Goal: Task Accomplishment & Management: Manage account settings

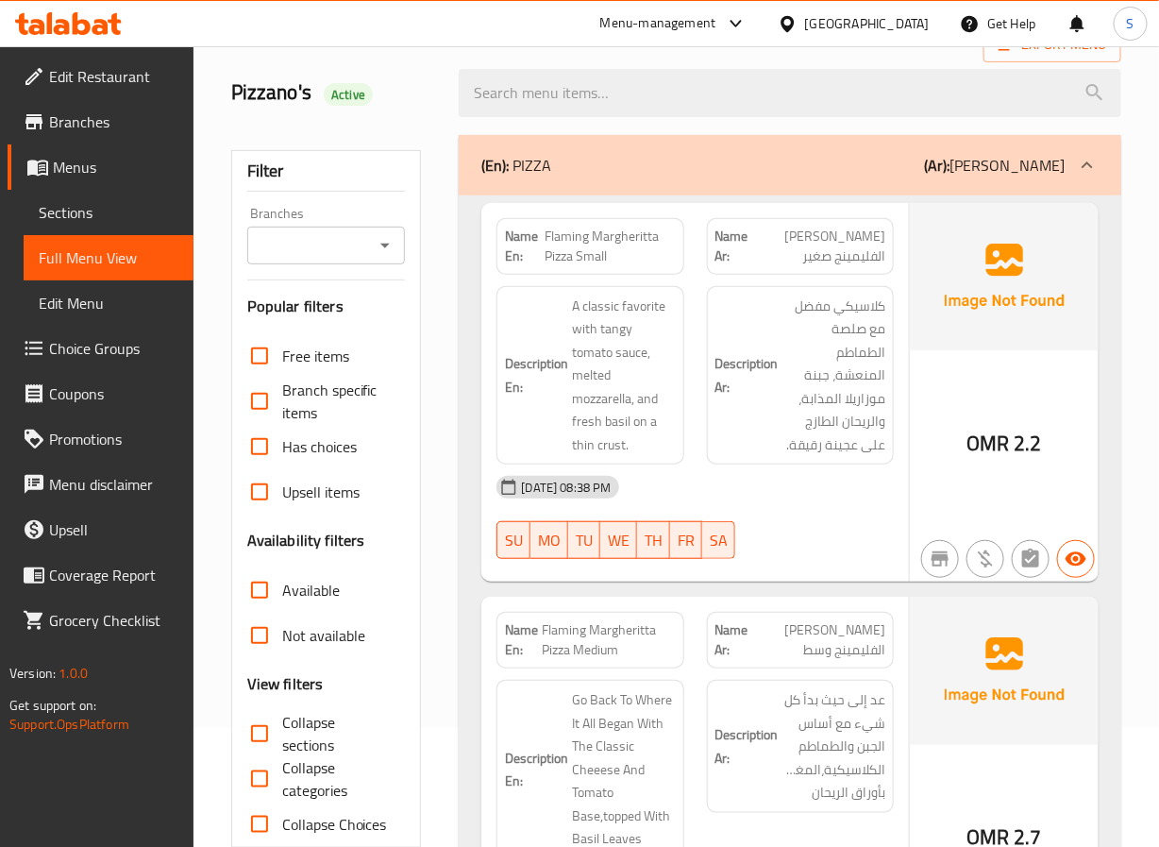
scroll to position [119, 0]
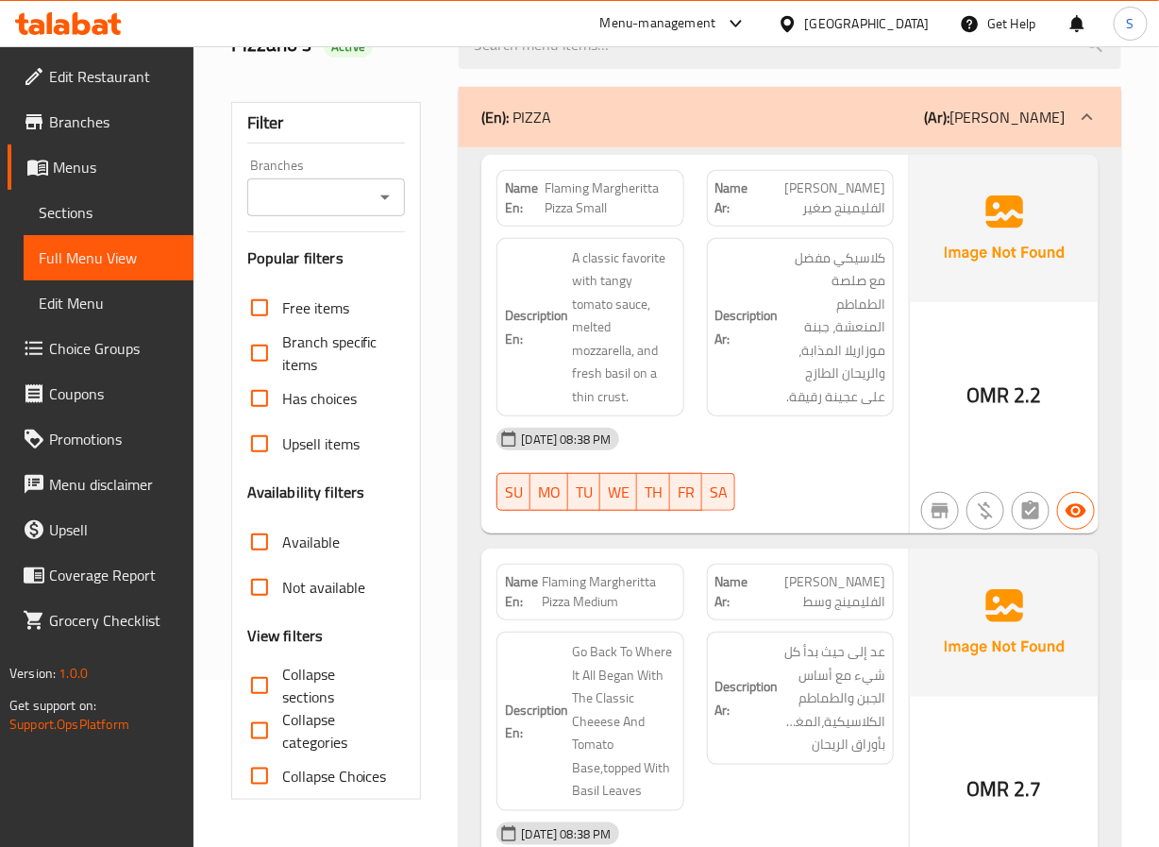
scroll to position [168, 0]
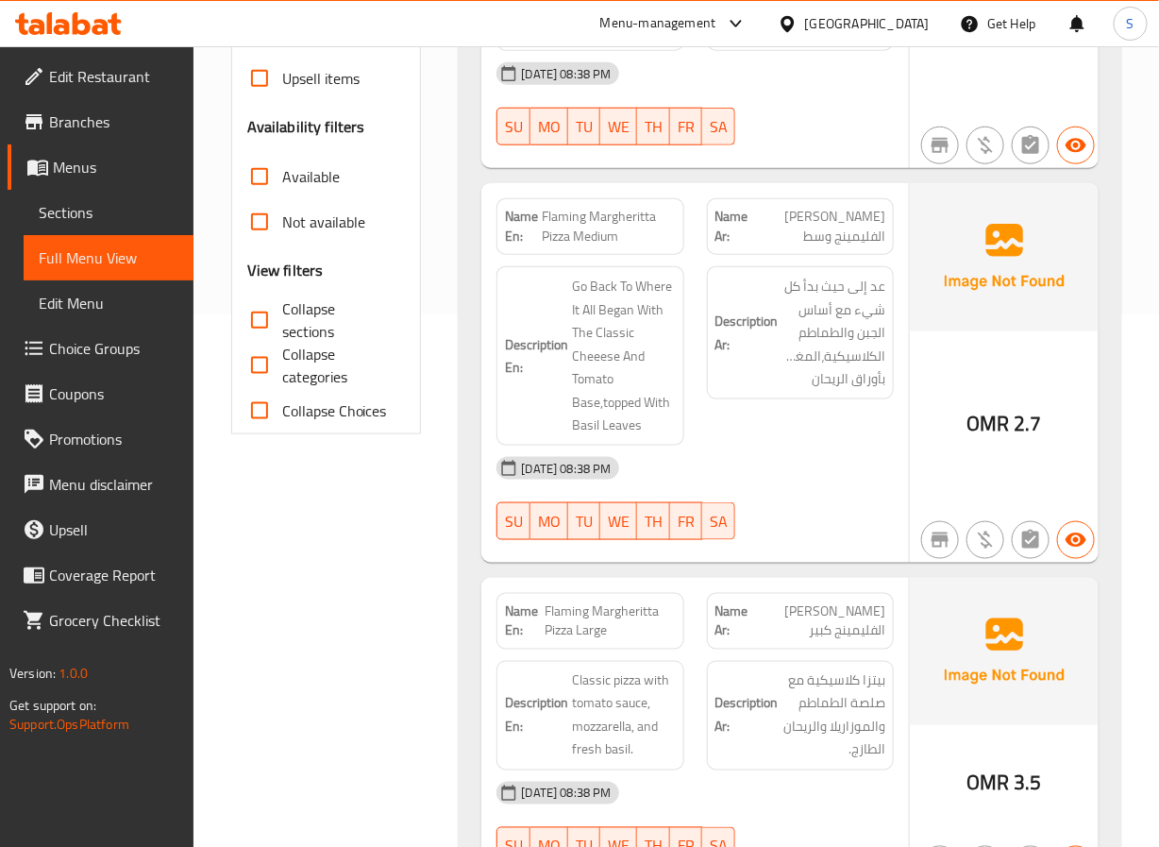
scroll to position [533, 0]
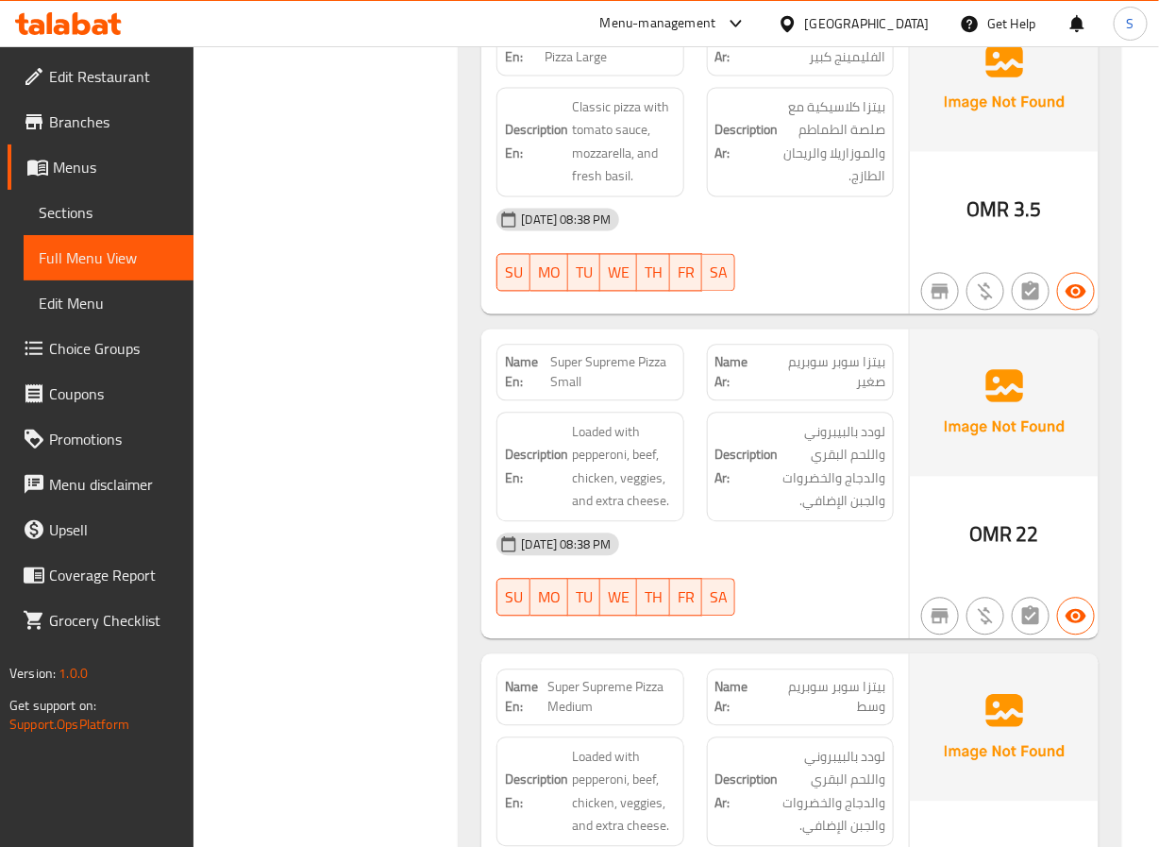
scroll to position [1121, 0]
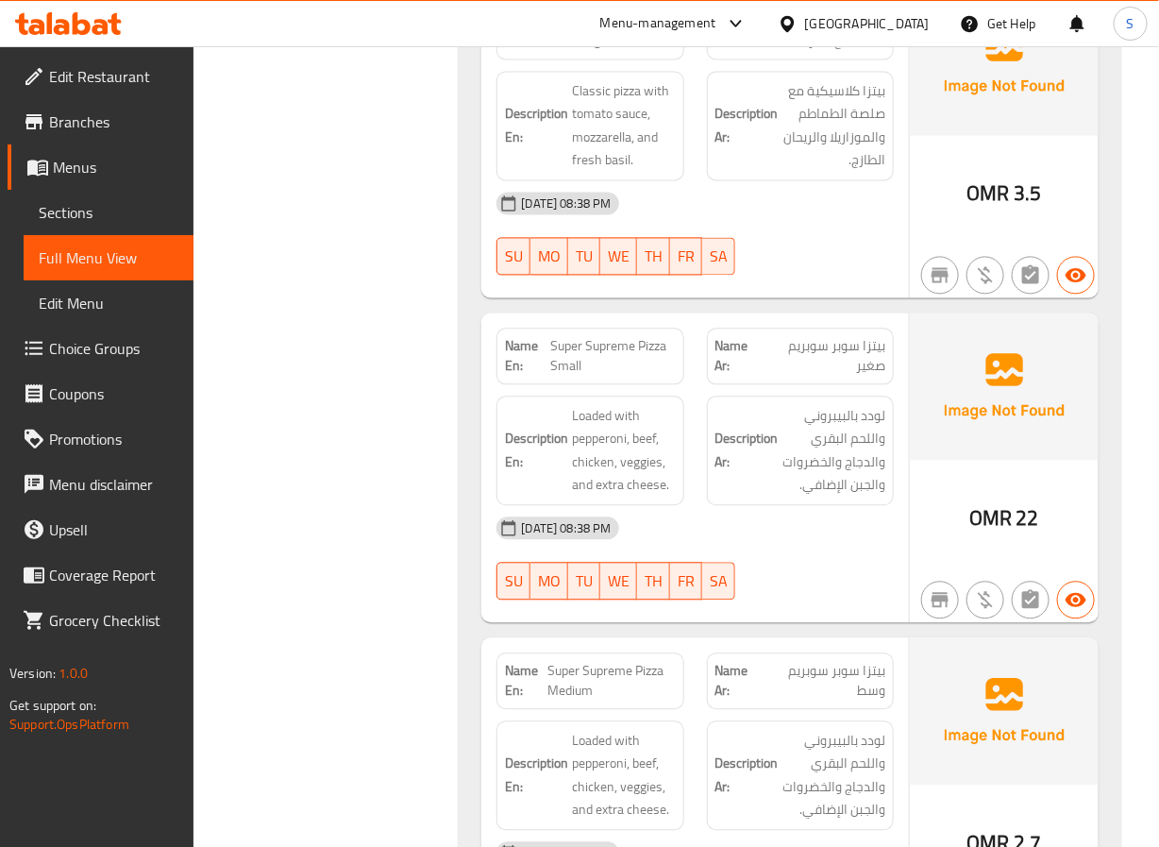
click at [570, 344] on span "Super Supreme Pizza Small" at bounding box center [613, 357] width 126 height 40
copy span "Super Supreme Pizza Small"
click at [839, 551] on div "[DATE] 08:38 PM" at bounding box center [694, 528] width 419 height 45
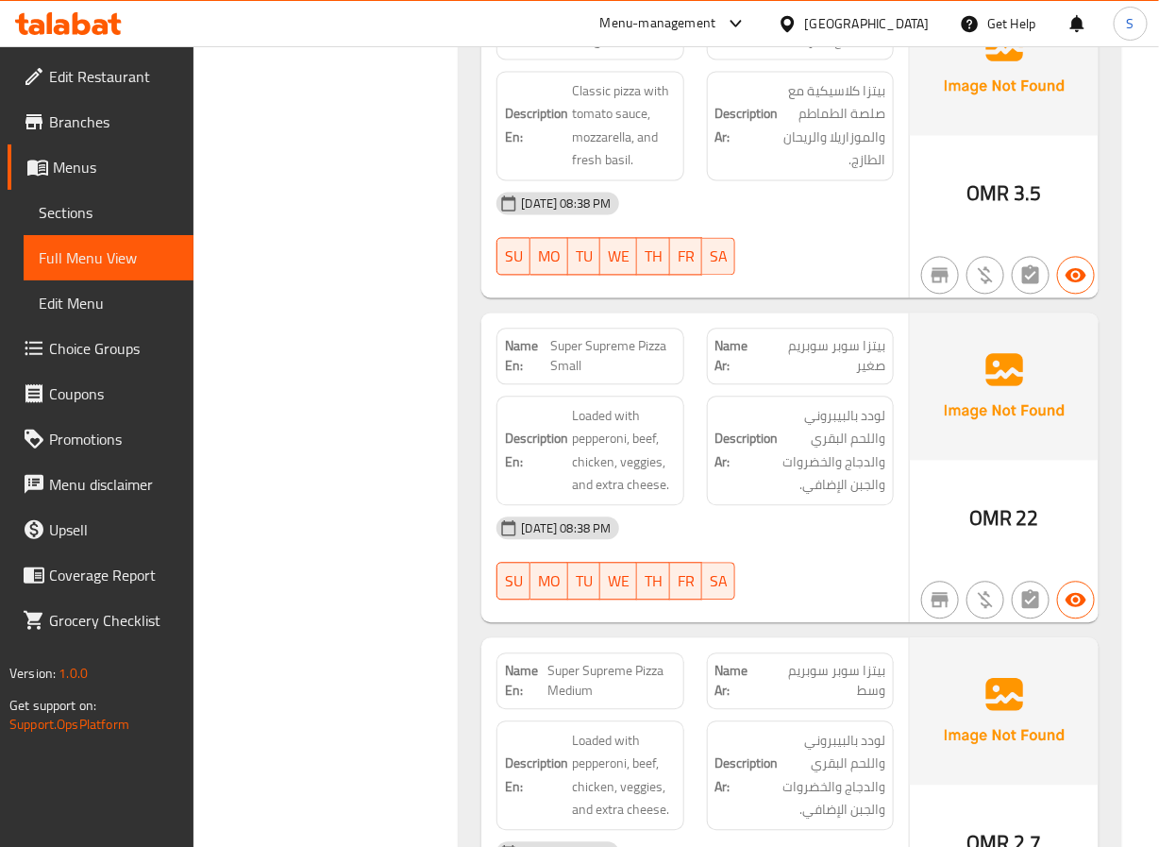
click at [609, 368] on span "Super Supreme Pizza Small" at bounding box center [613, 357] width 126 height 40
click at [584, 366] on span "Super Supreme Pizza Small" at bounding box center [613, 357] width 126 height 40
click at [583, 360] on span "Super Supreme Pizza Small" at bounding box center [613, 357] width 126 height 40
click at [583, 358] on span "Super Supreme Pizza Small" at bounding box center [613, 357] width 126 height 40
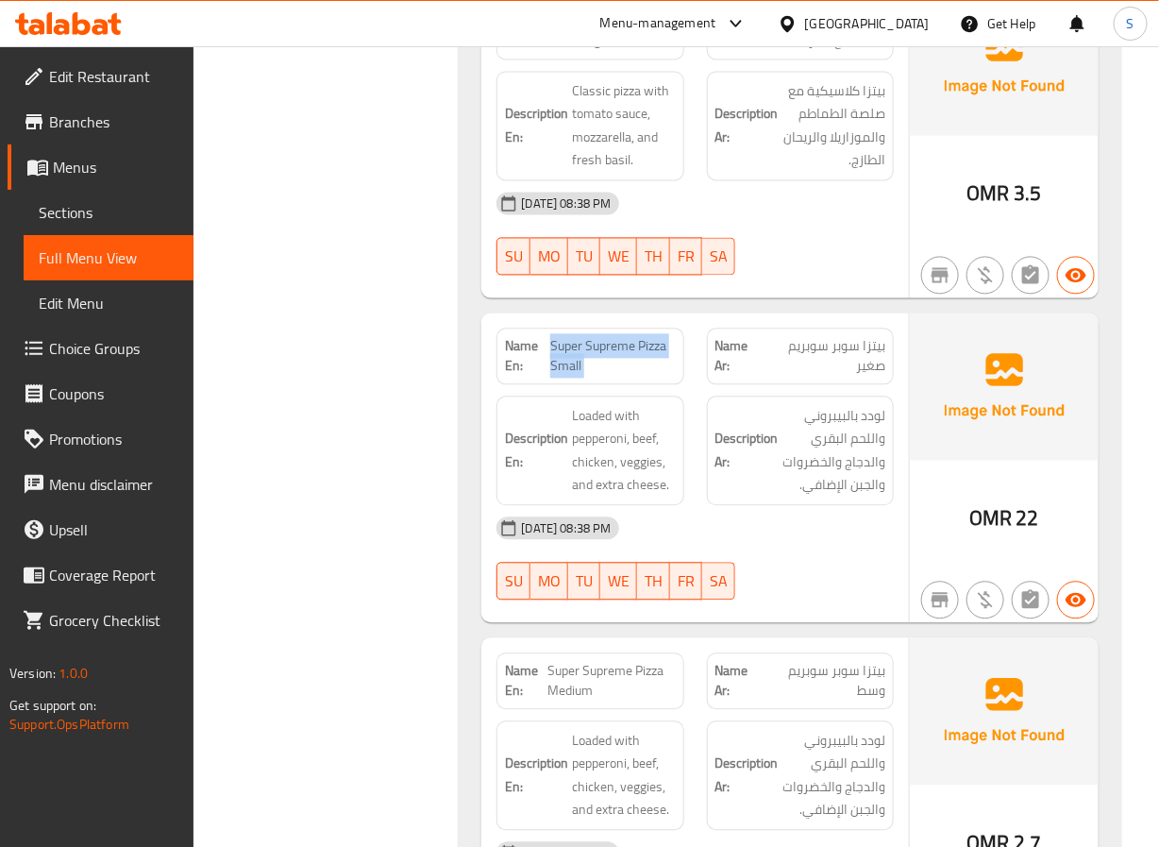
click at [583, 358] on span "Super Supreme Pizza Small" at bounding box center [613, 357] width 126 height 40
copy span "Super Supreme Pizza Small"
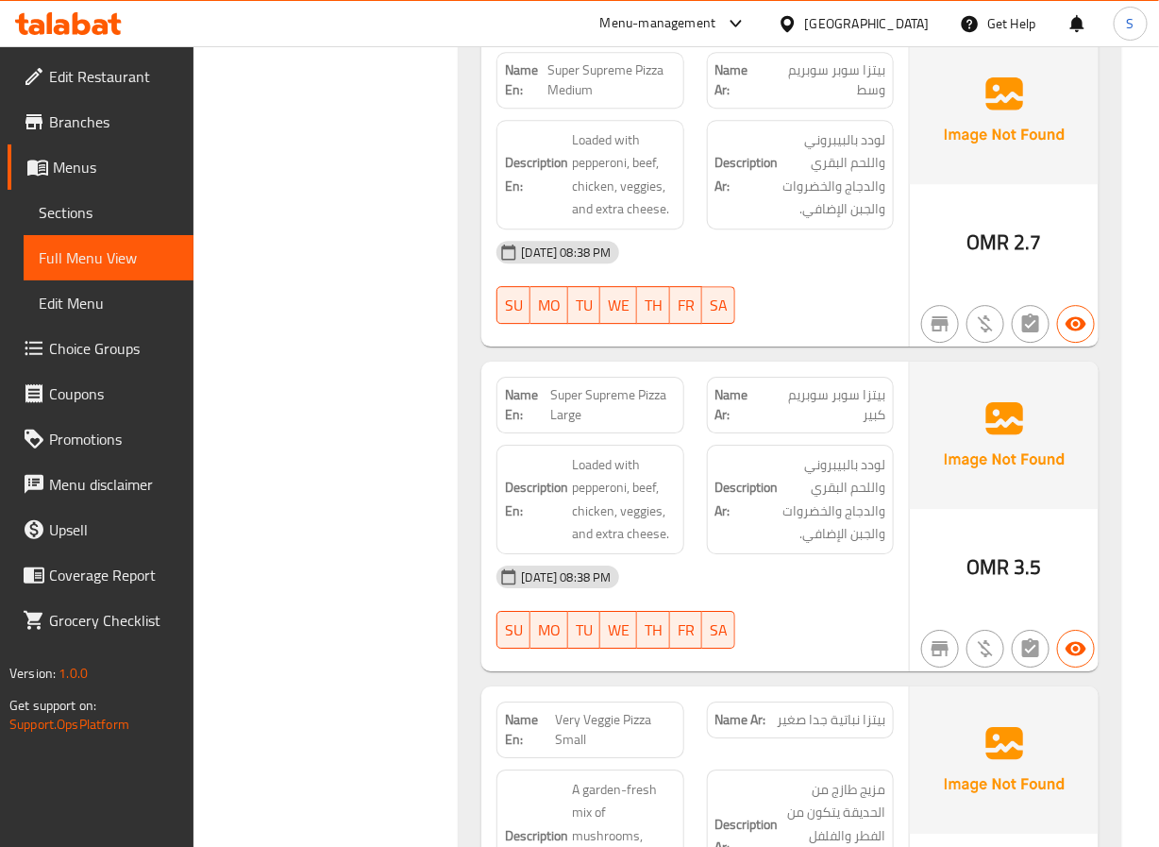
scroll to position [1725, 0]
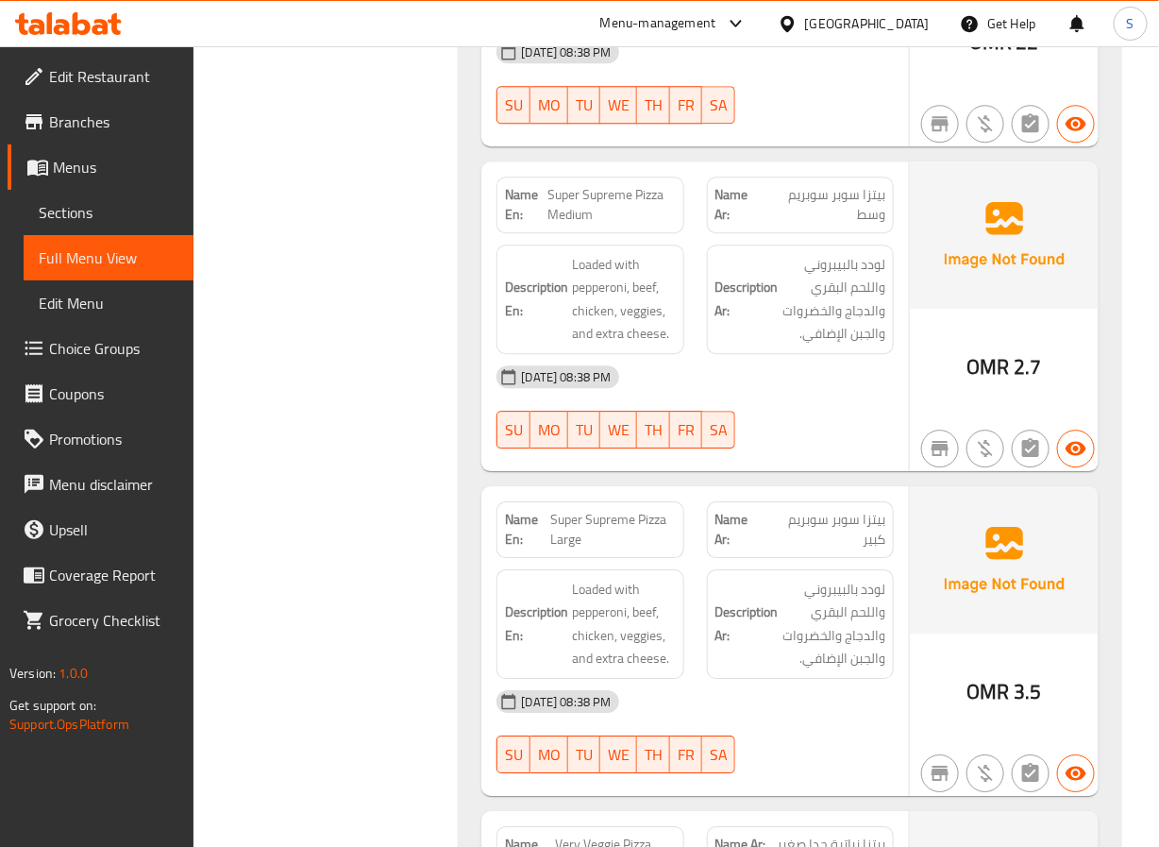
scroll to position [1600, 0]
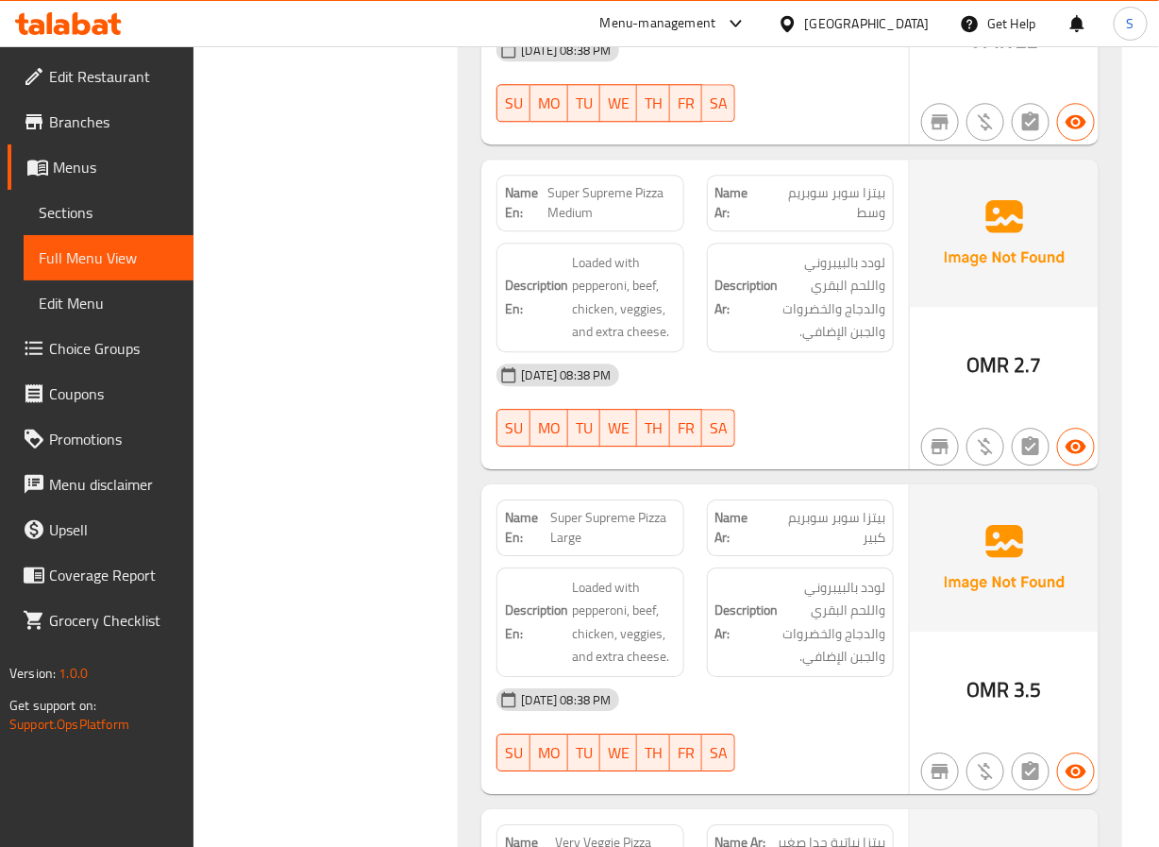
click at [587, 199] on span "Super Supreme Pizza Medium" at bounding box center [612, 203] width 128 height 40
click at [589, 199] on span "Super Supreme Pizza Medium" at bounding box center [612, 203] width 128 height 40
click at [590, 199] on span "Super Supreme Pizza Medium" at bounding box center [612, 203] width 128 height 40
copy span "Super Supreme Pizza Medium"
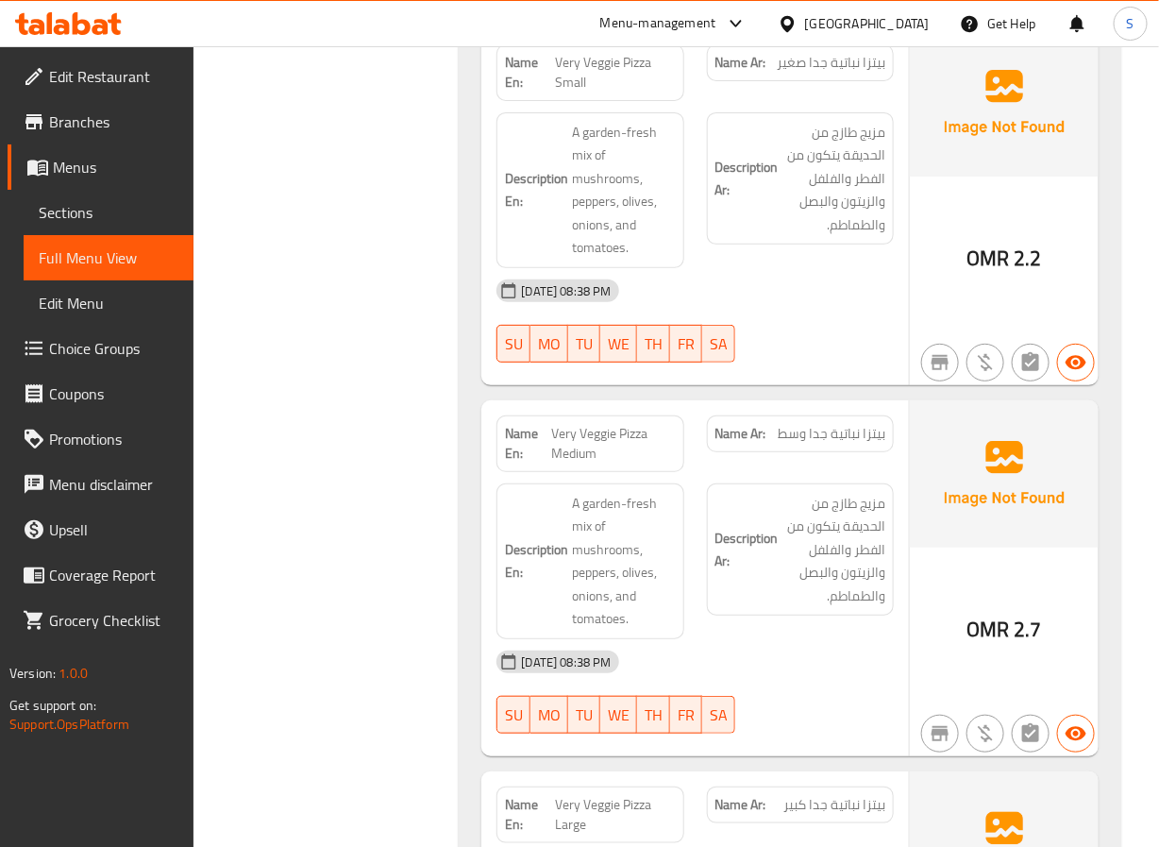
scroll to position [2383, 0]
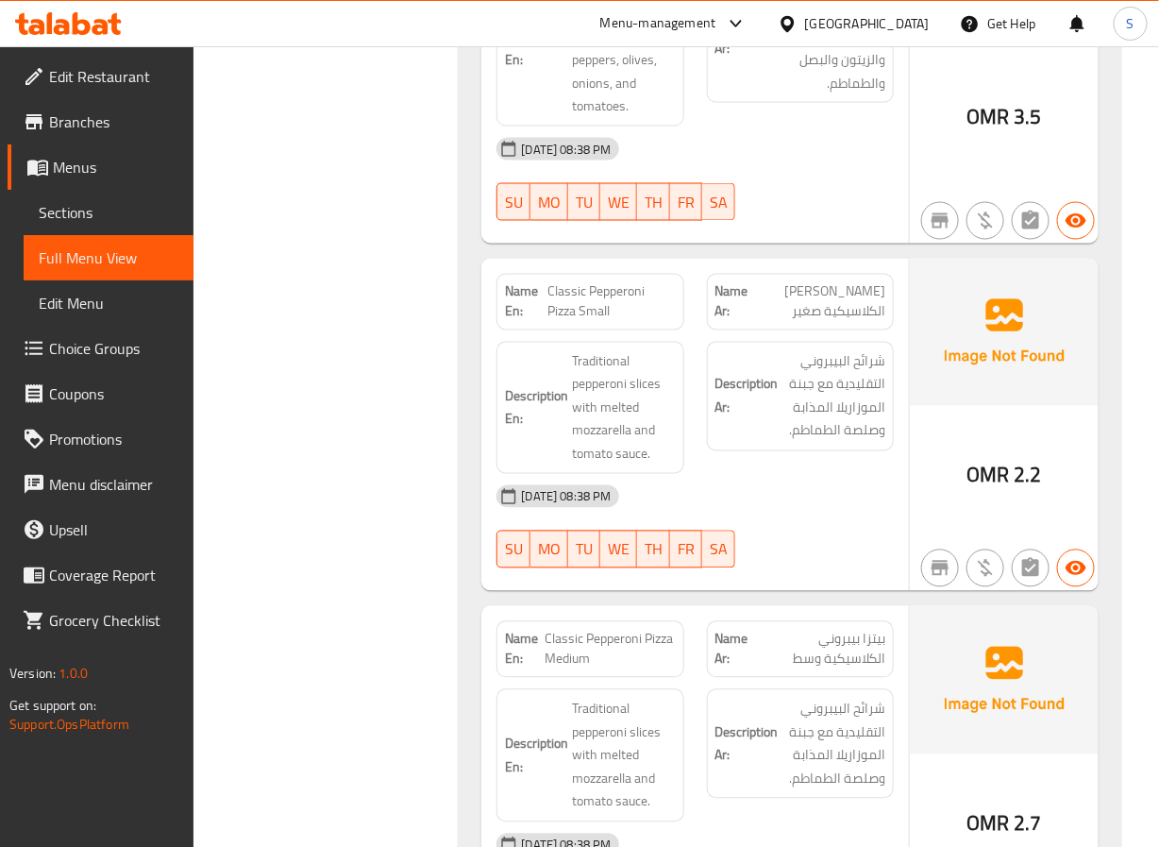
scroll to position [3262, 0]
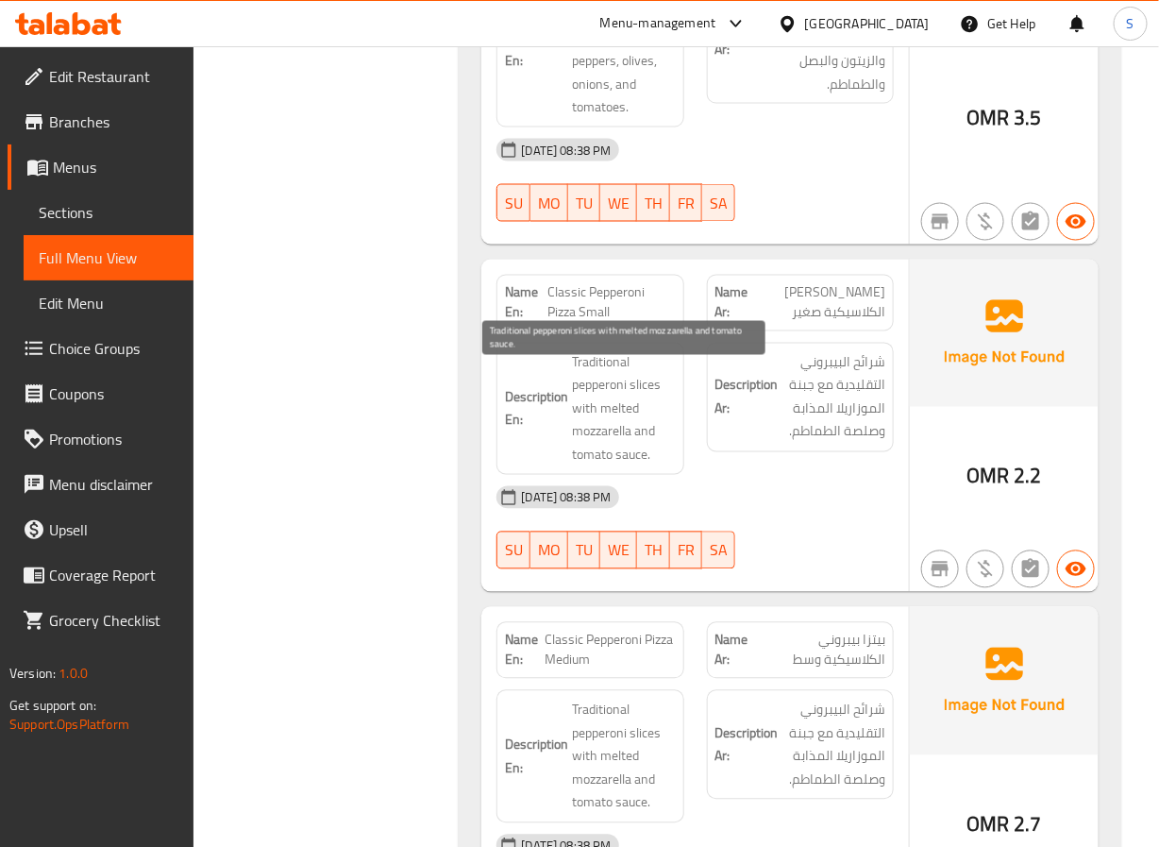
click at [590, 457] on span "Traditional pepperoni slices with melted mozzarella and tomato sauce." at bounding box center [623, 409] width 103 height 116
copy span "mozzarella"
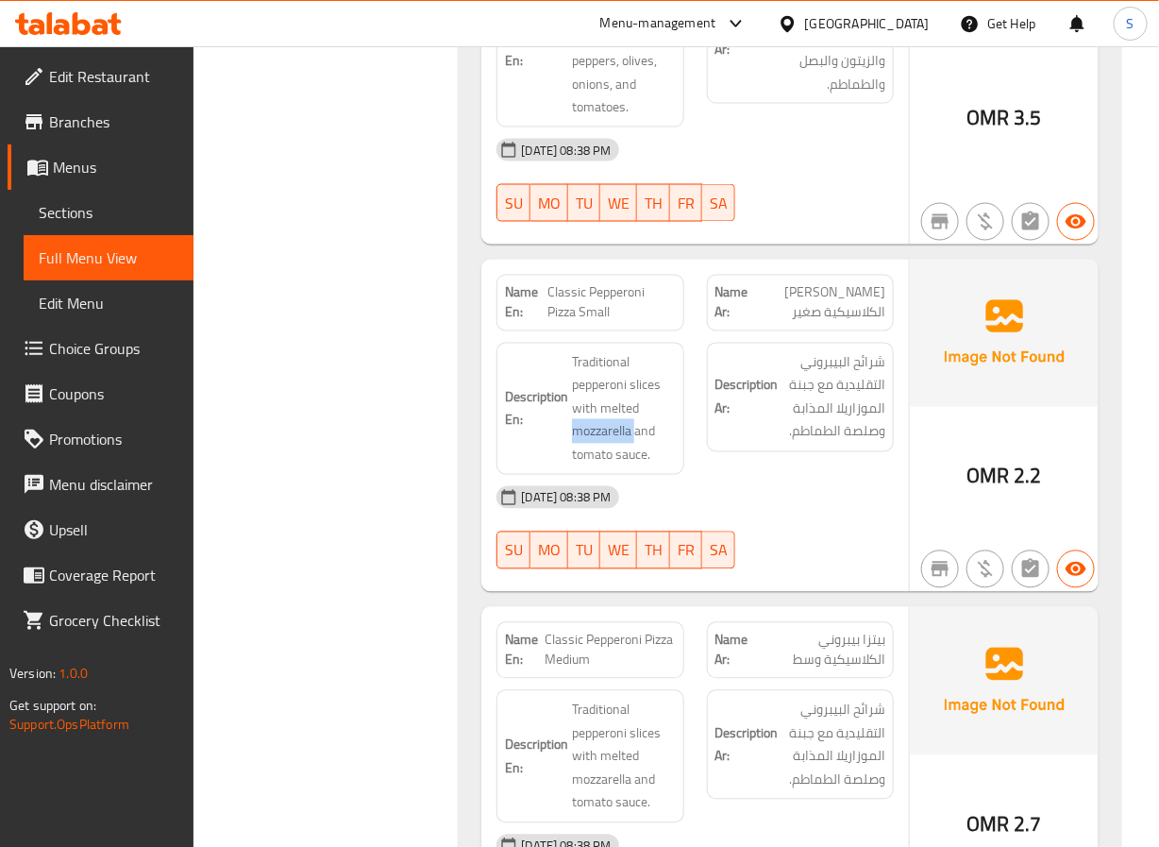
click at [586, 295] on span "Classic Pepperoni Pizza Small" at bounding box center [611, 303] width 127 height 40
copy span "Classic Pepperoni Pizza Small"
click at [550, 663] on span "Classic Pepperoni Pizza Medium" at bounding box center [611, 651] width 130 height 40
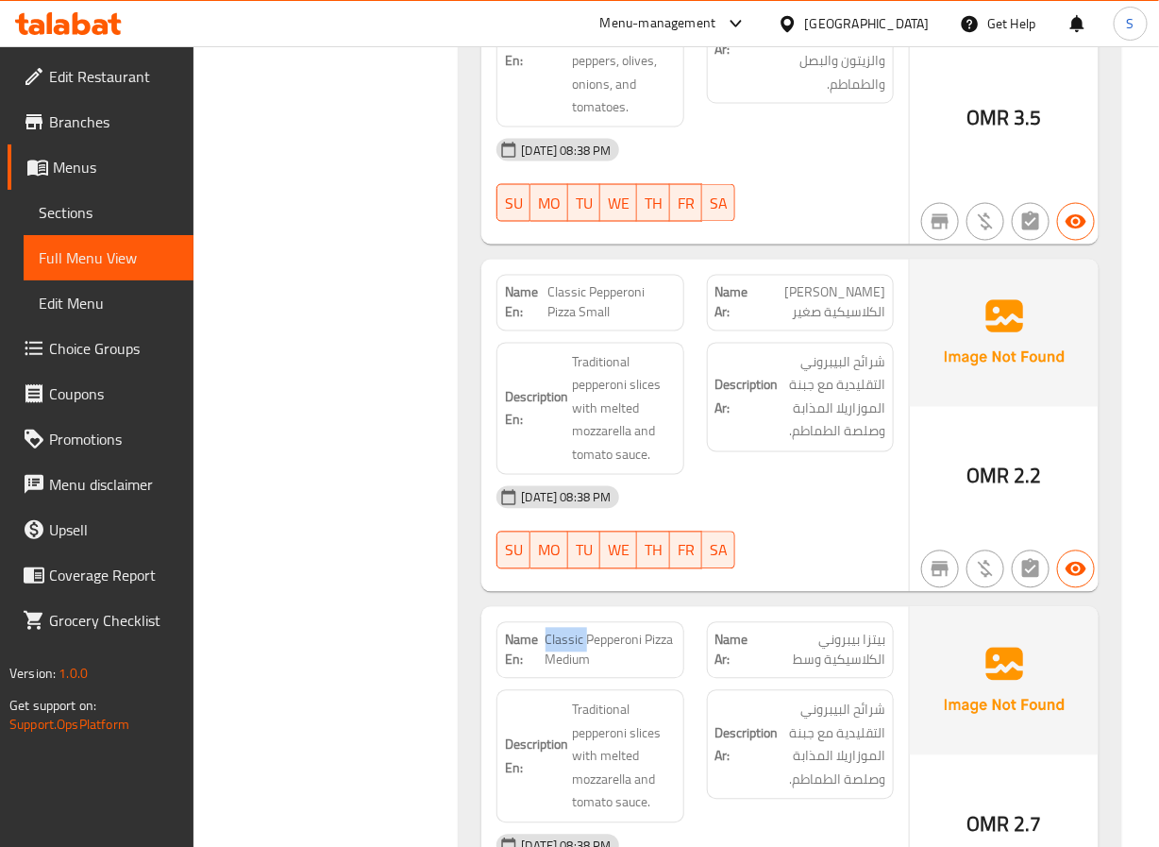
click at [550, 663] on span "Classic Pepperoni Pizza Medium" at bounding box center [611, 651] width 130 height 40
copy span "Classic Pepperoni Pizza Medium"
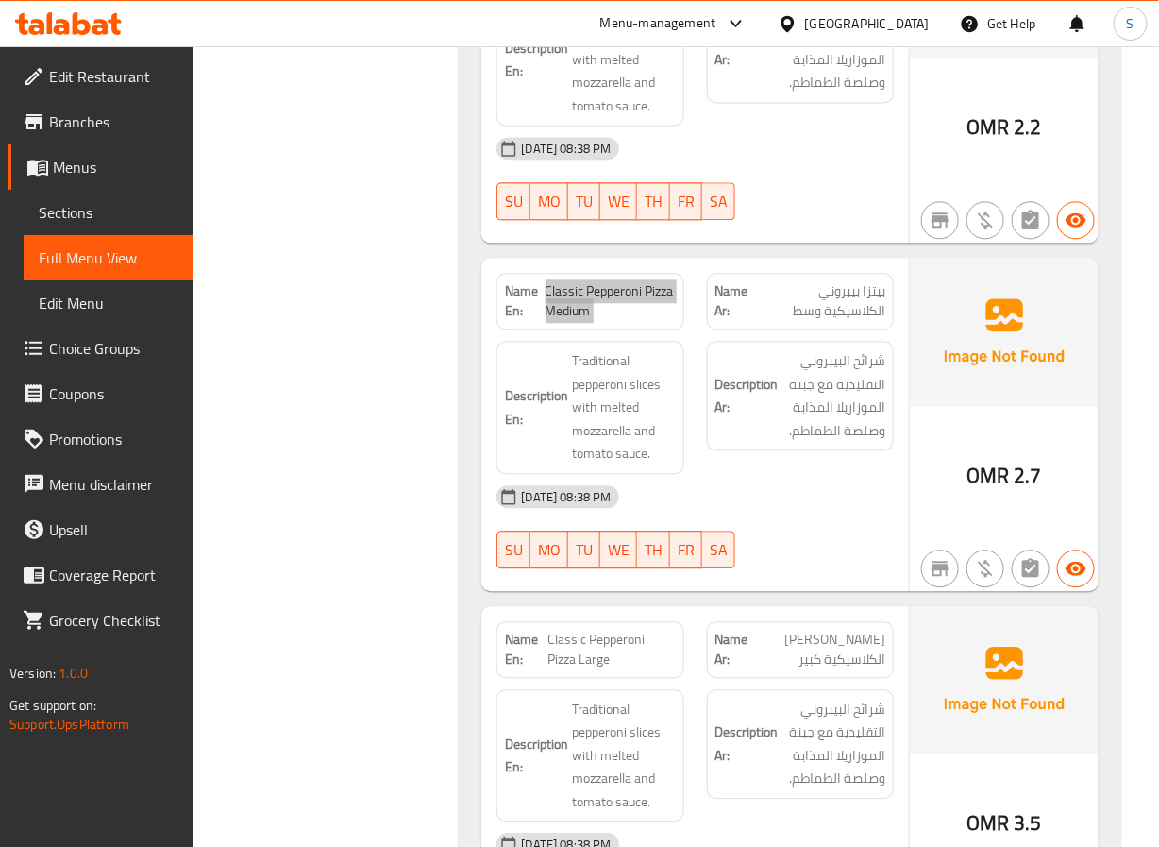
scroll to position [3762, 0]
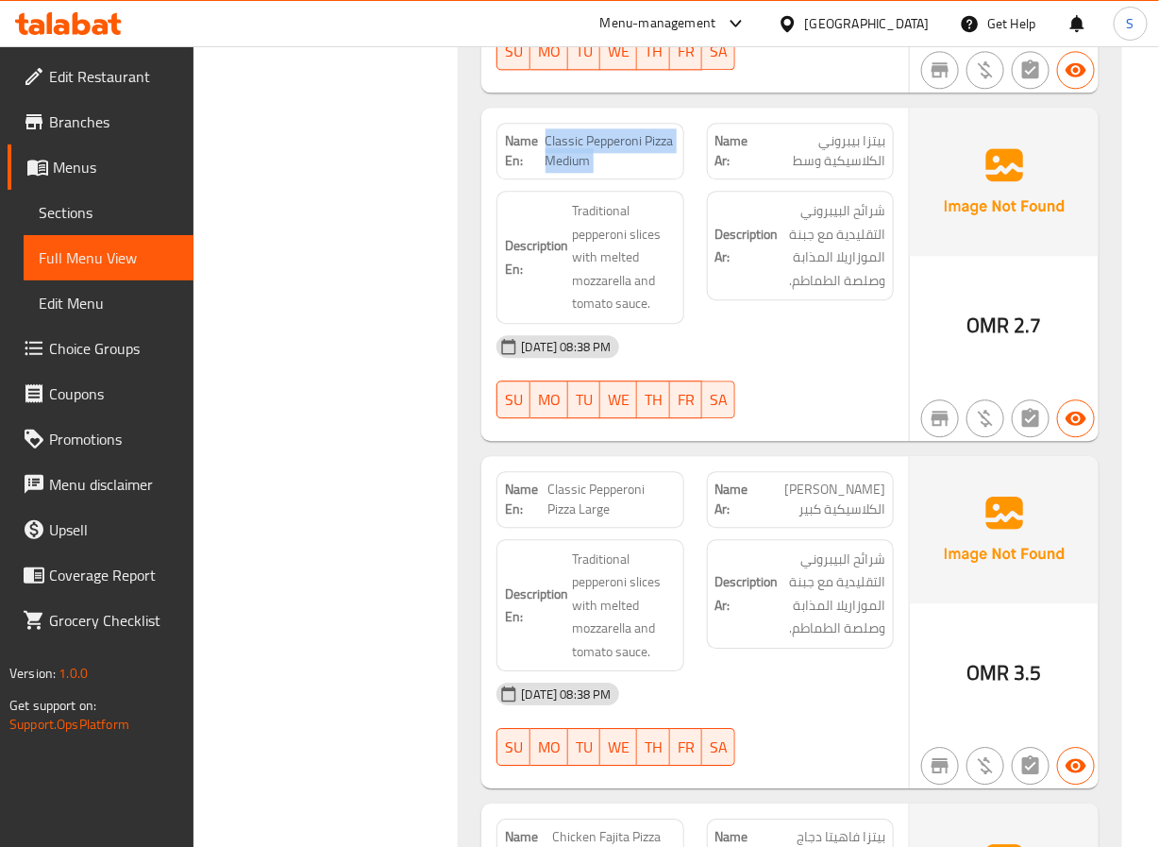
click at [598, 519] on span "Classic Pepperoni Pizza Large" at bounding box center [611, 500] width 127 height 40
copy span "Classic Pepperoni Pizza Large"
click at [773, 388] on div "28-09-2025 08:38 PM SU MO TU WE TH FR SA" at bounding box center [694, 377] width 419 height 106
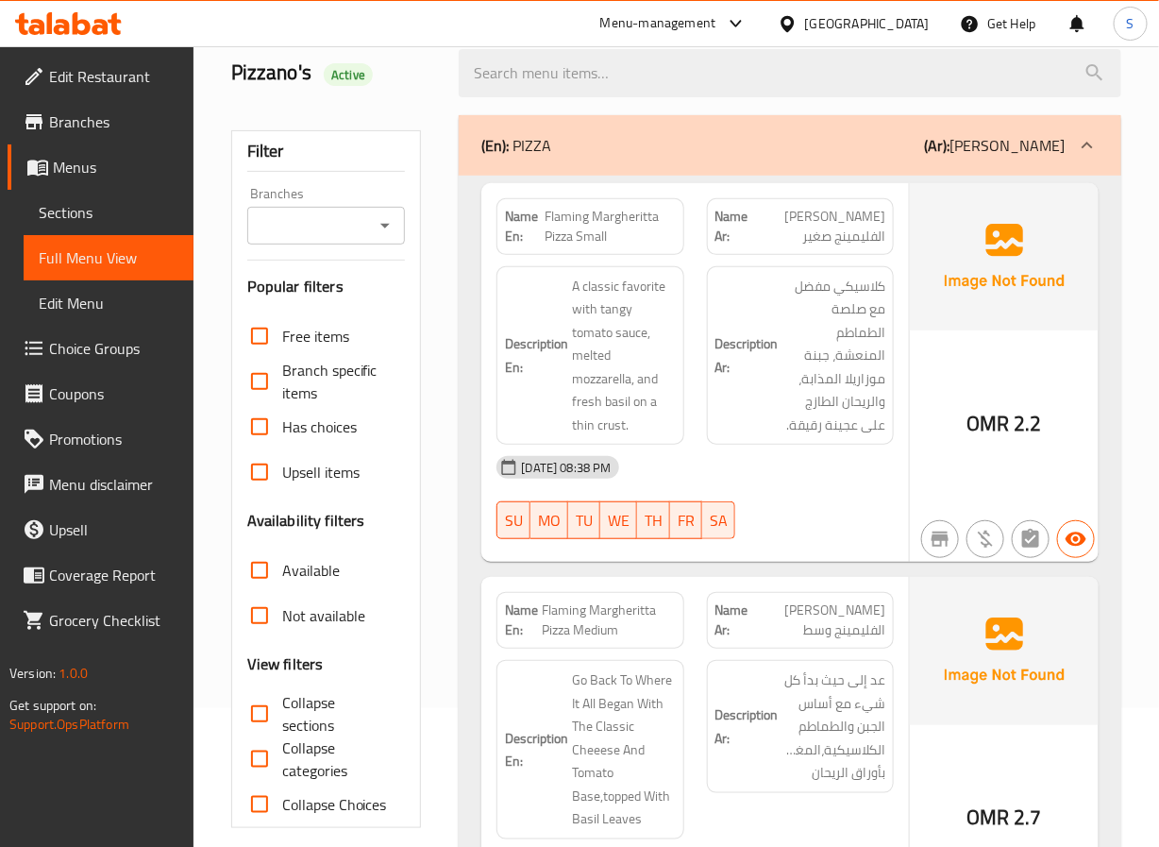
scroll to position [161, 0]
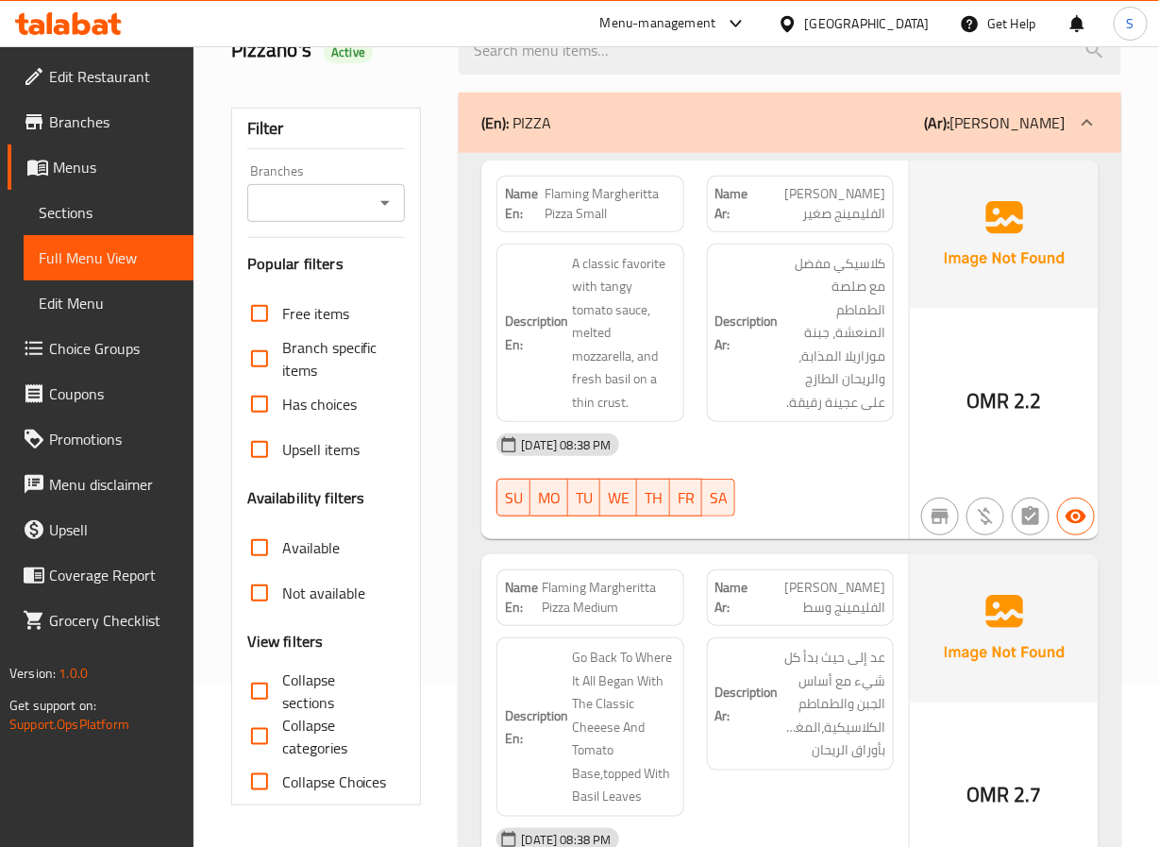
click at [609, 198] on span "Flaming Margheritta Pizza Small" at bounding box center [610, 204] width 131 height 40
copy span "Flaming Margheritta Pizza Small"
click at [649, 617] on span "Flaming Margheritta Pizza Medium" at bounding box center [609, 598] width 133 height 40
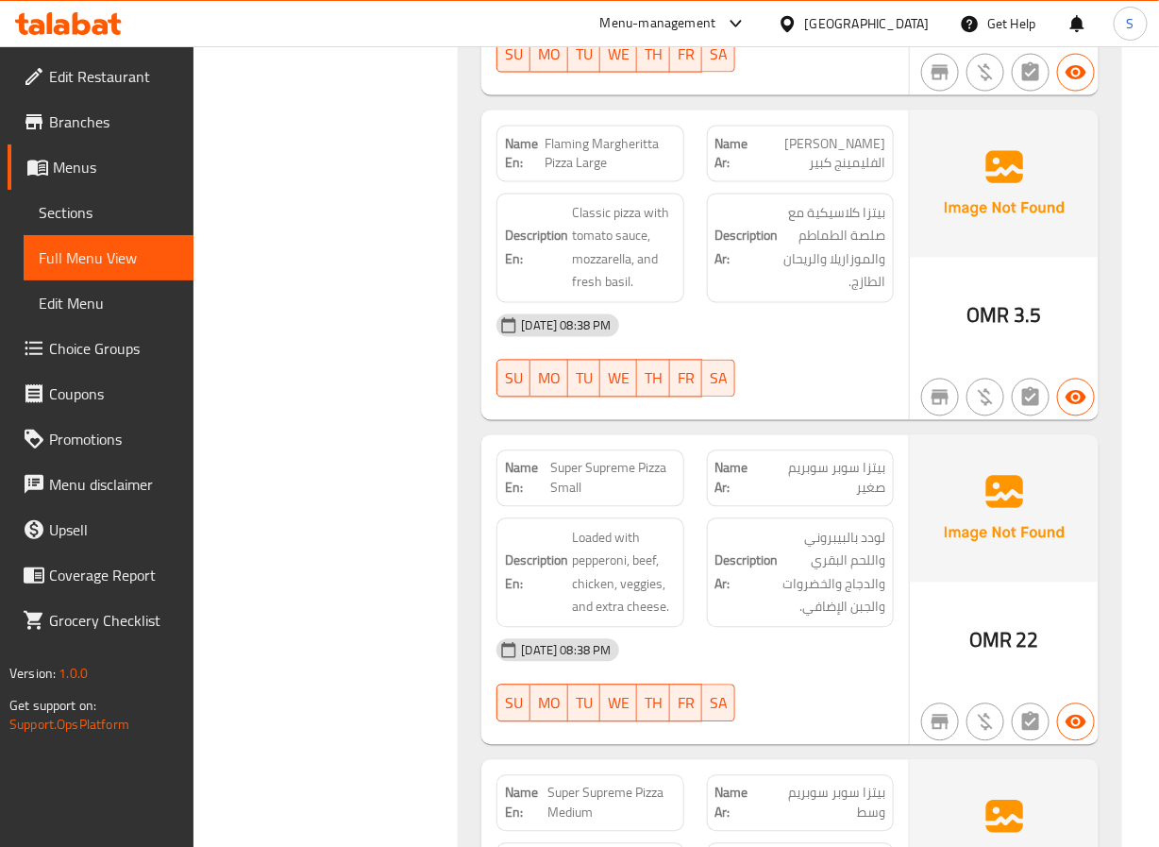
scroll to position [1002, 0]
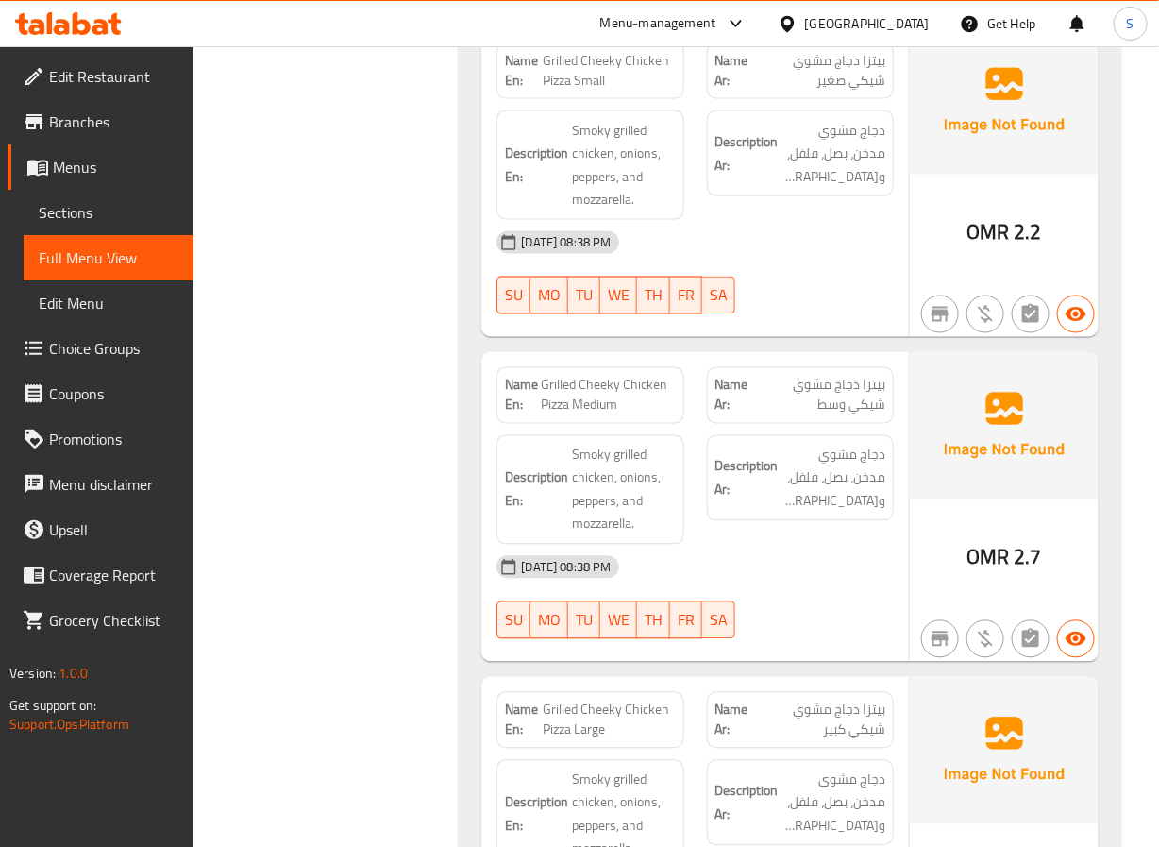
scroll to position [5579, 0]
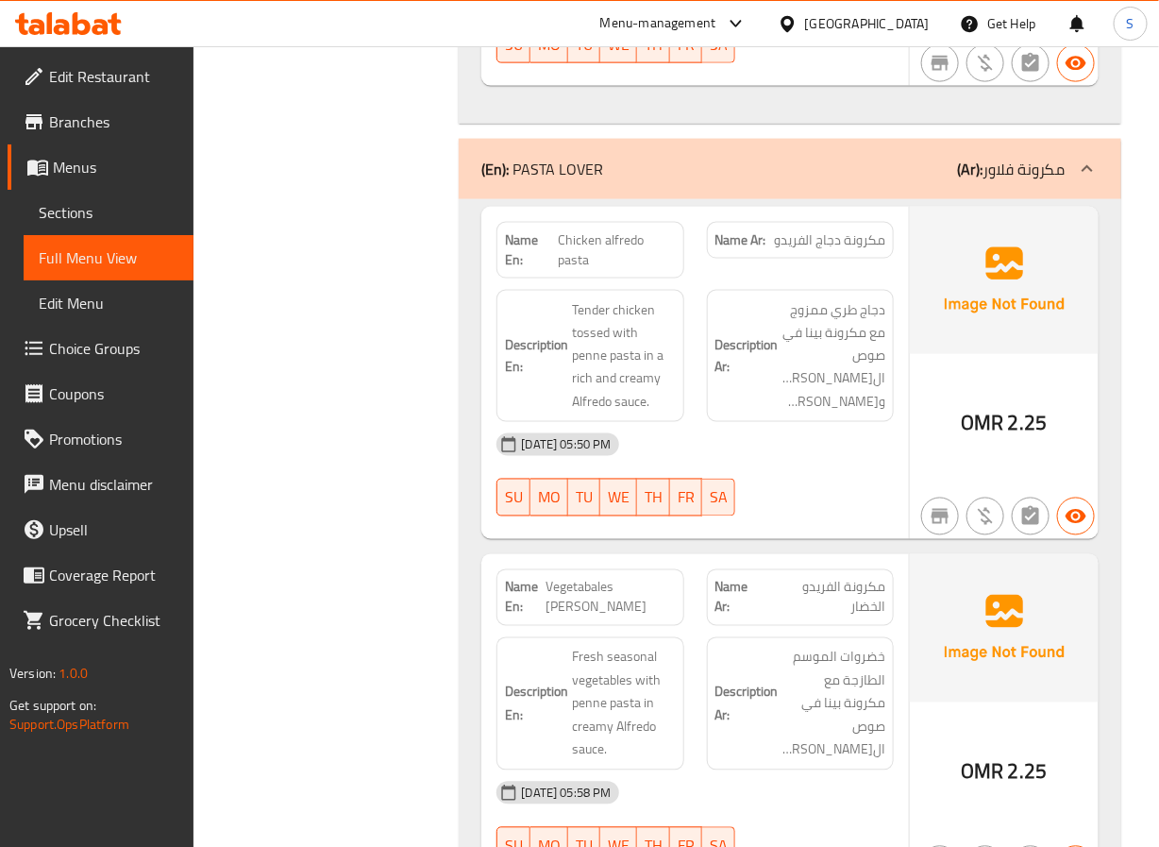
scroll to position [10077, 0]
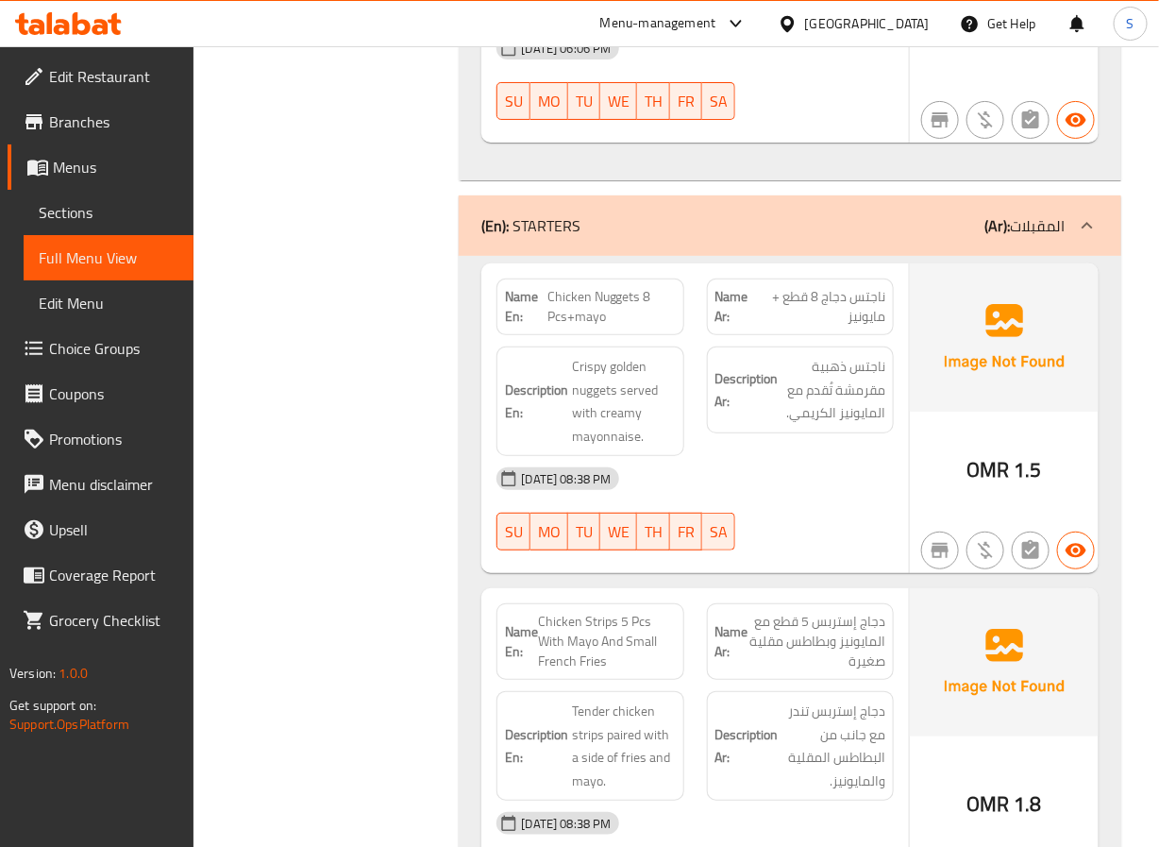
scroll to position [11628, 0]
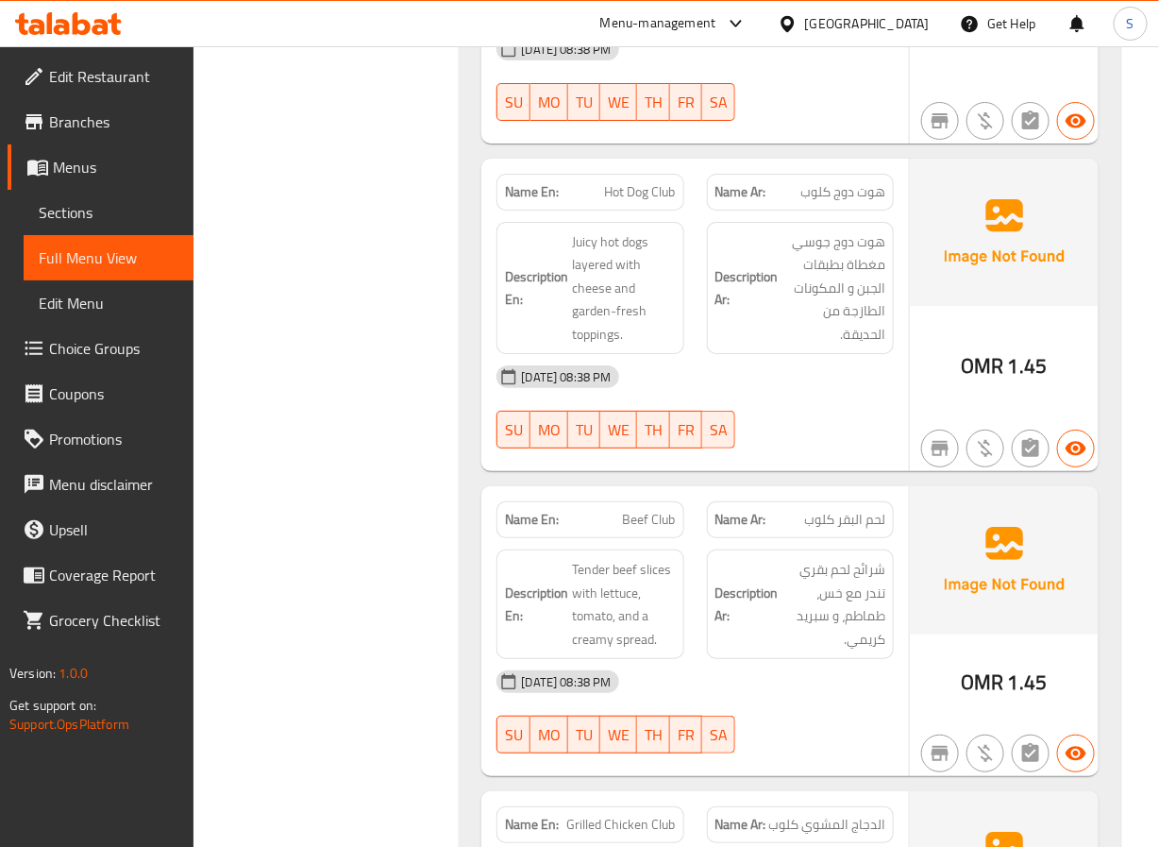
scroll to position [13825, 0]
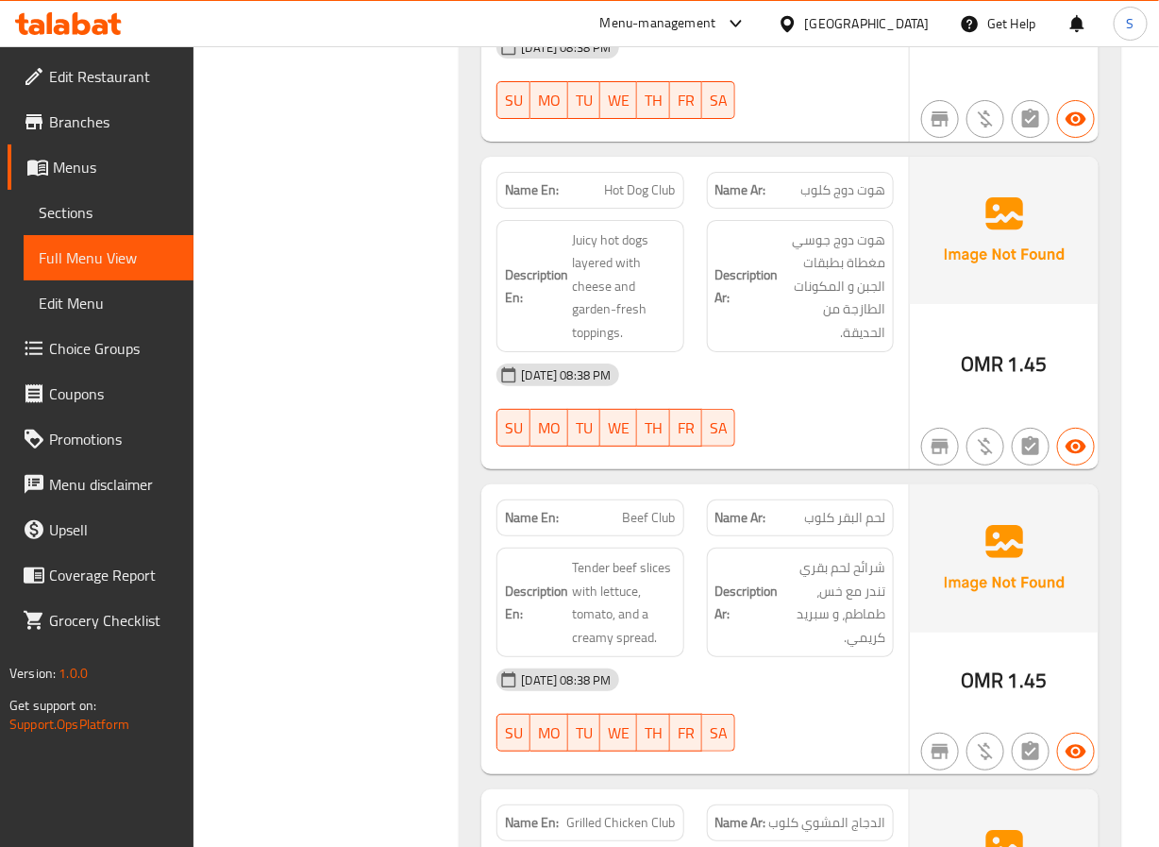
click at [632, 180] on span "Hot Dog Club" at bounding box center [640, 190] width 71 height 20
copy span "Hot Dog Club"
click at [496, 488] on div "Name En: Beef Club" at bounding box center [590, 517] width 210 height 59
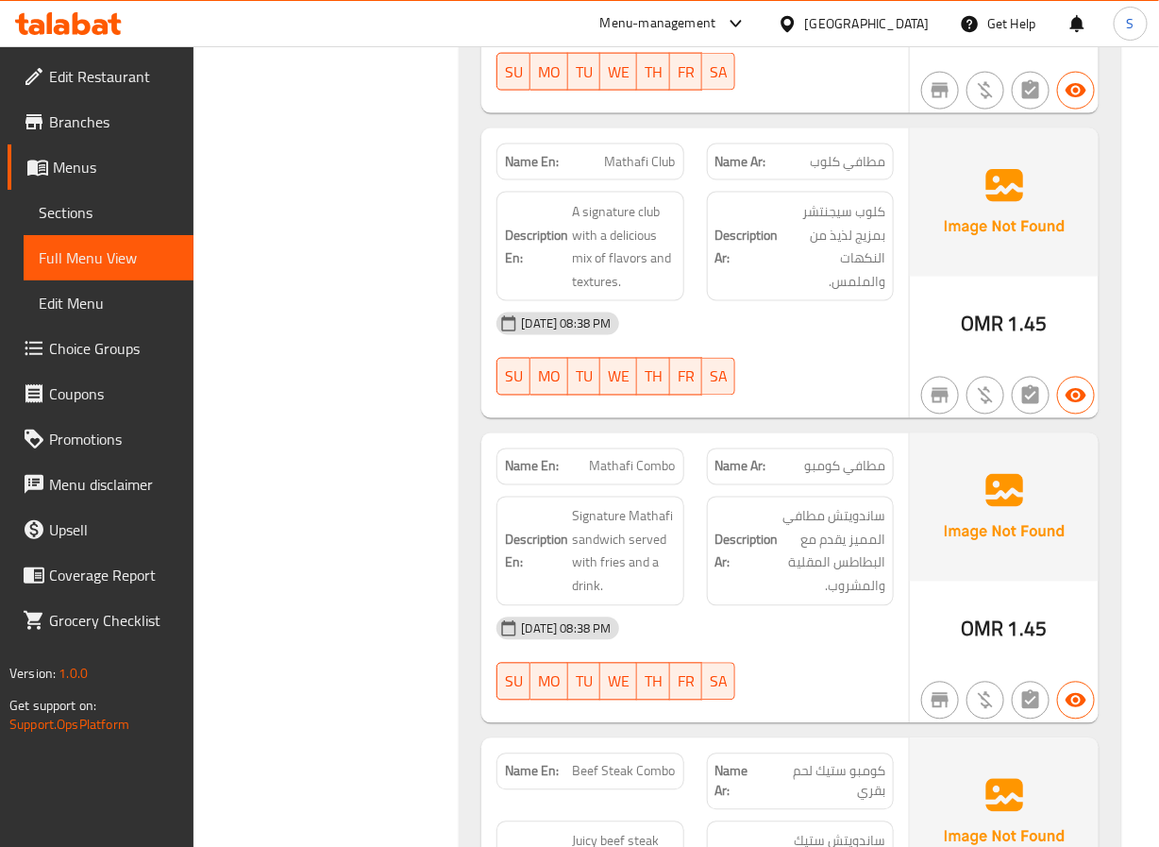
scroll to position [14794, 0]
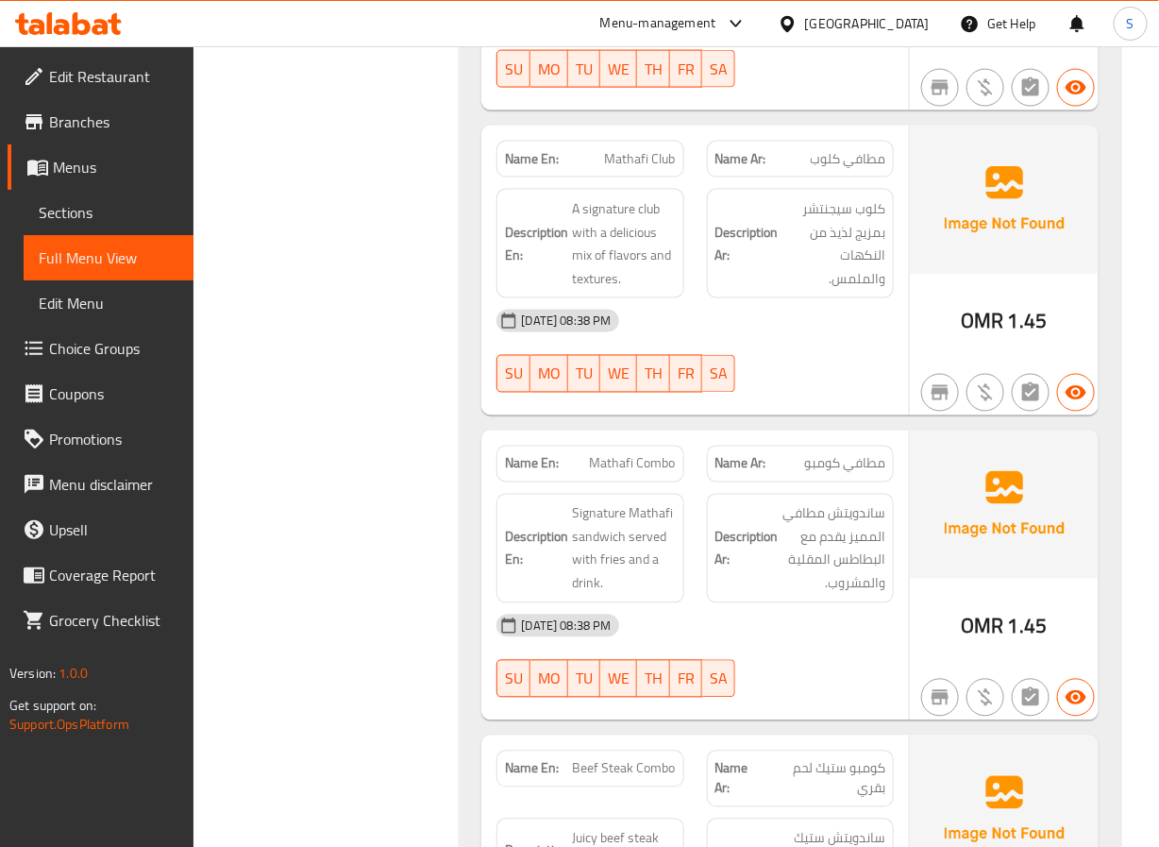
click at [618, 149] on span "Mathafi Club" at bounding box center [640, 159] width 71 height 20
copy span "Mathafi Club"
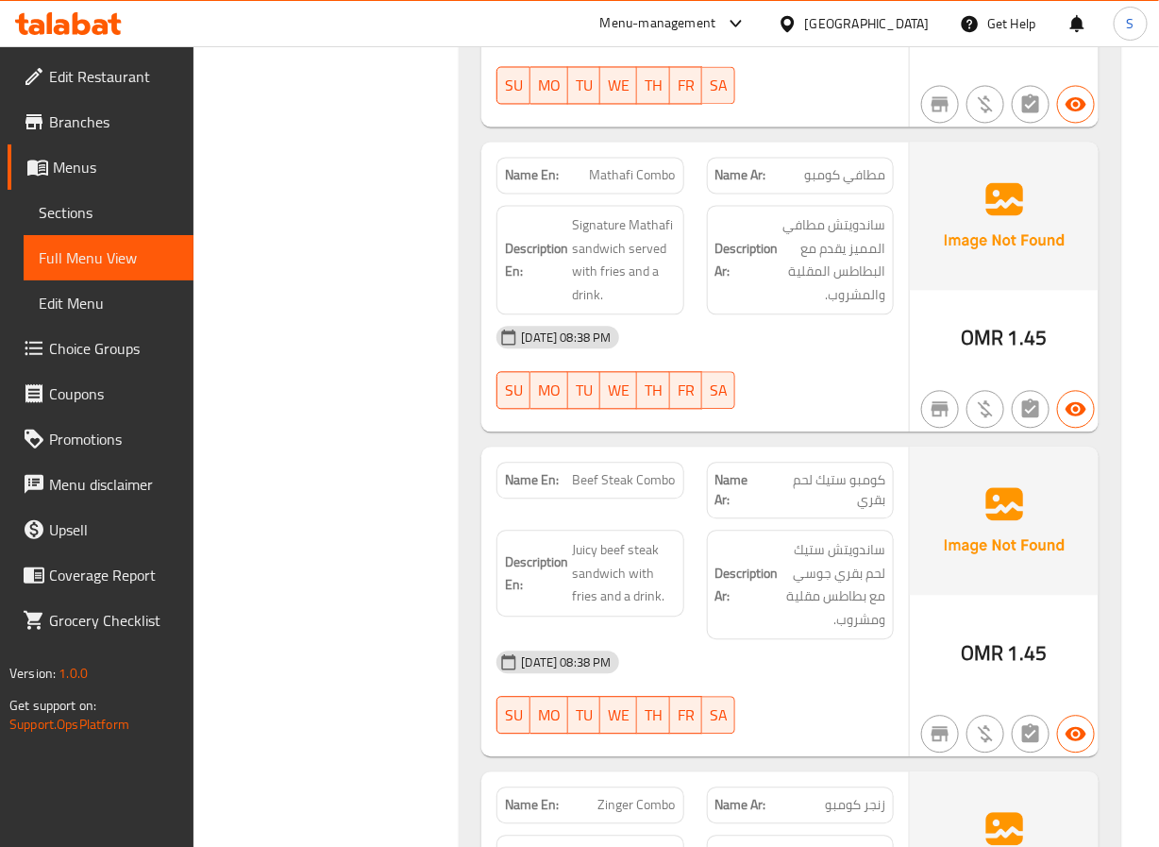
scroll to position [15084, 0]
click at [615, 164] on span "Mathafi Combo" at bounding box center [633, 174] width 86 height 20
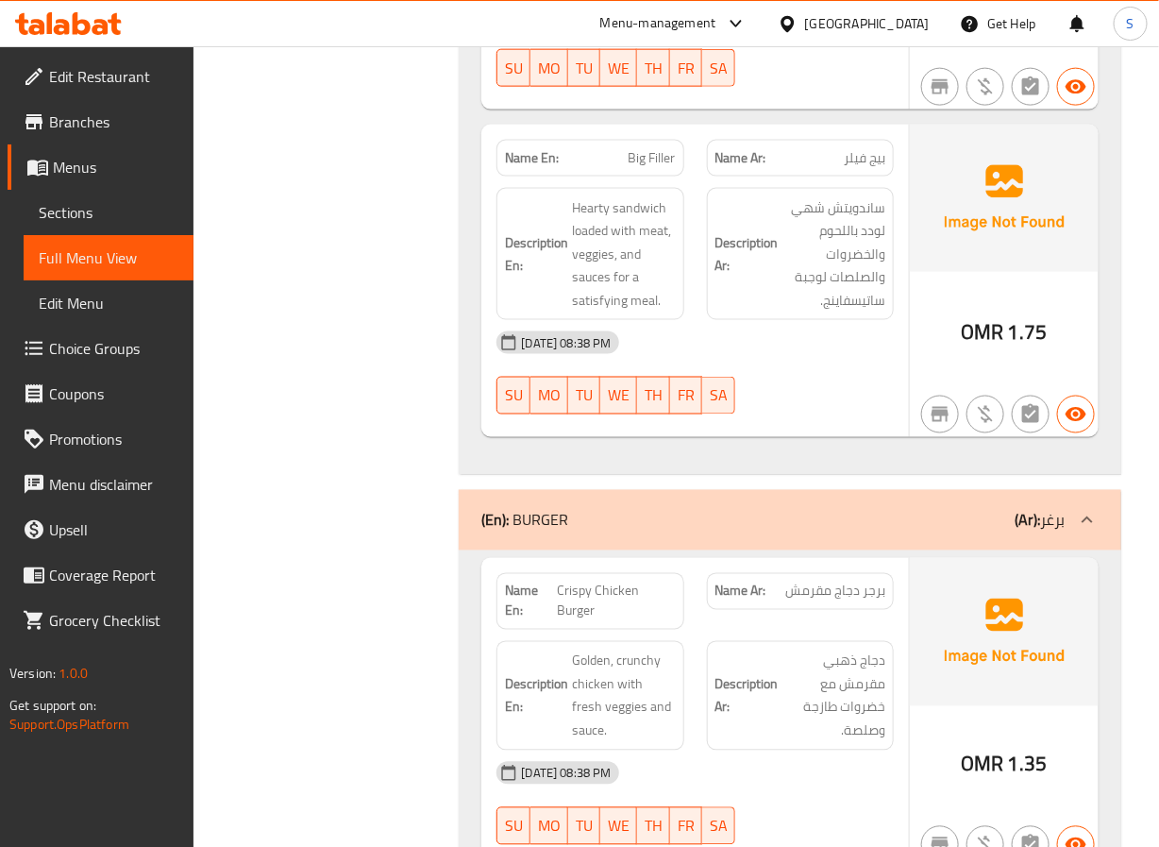
scroll to position [17011, 0]
click at [643, 149] on span "Big Filler" at bounding box center [652, 159] width 47 height 20
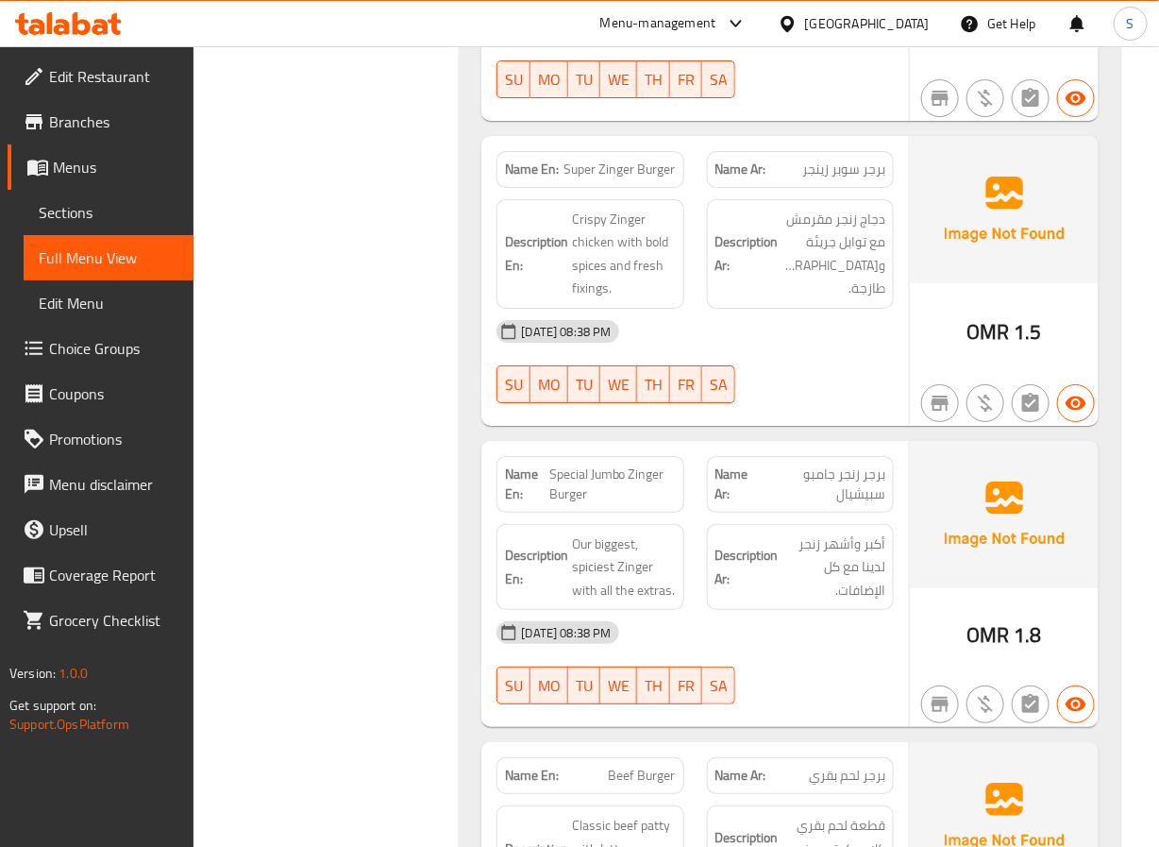
scroll to position [18368, 0]
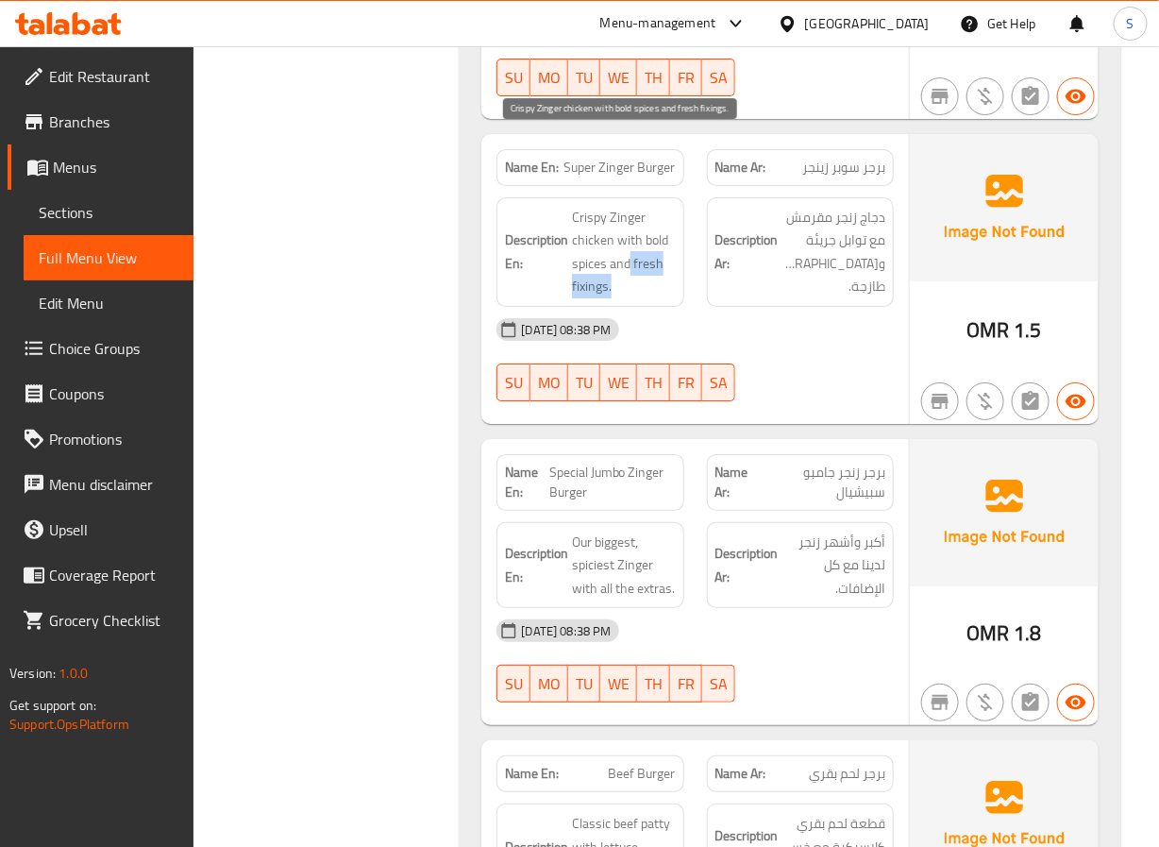
drag, startPoint x: 632, startPoint y: 190, endPoint x: 612, endPoint y: 208, distance: 26.7
click at [612, 208] on span "Crispy Zinger chicken with bold spices and fresh fixings." at bounding box center [623, 252] width 103 height 93
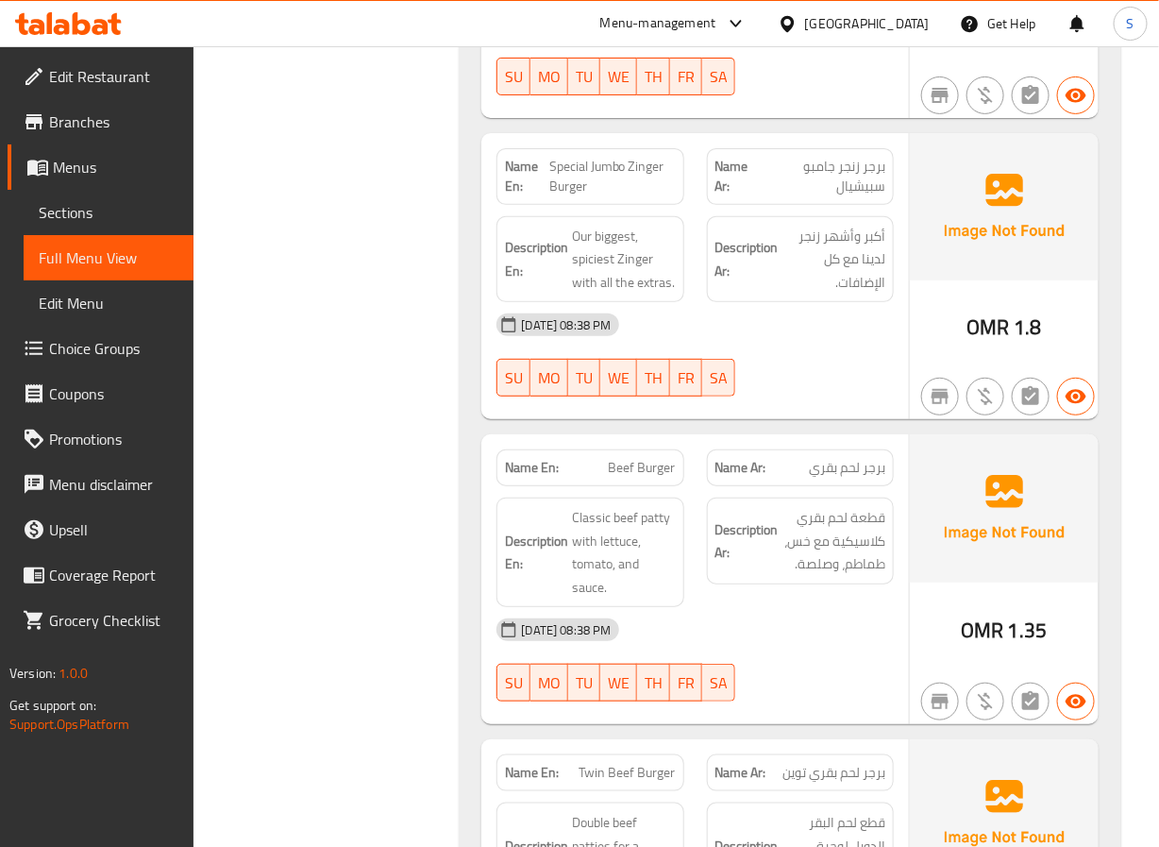
scroll to position [18675, 0]
click at [575, 156] on span "Special Jumbo Zinger Burger" at bounding box center [612, 176] width 126 height 40
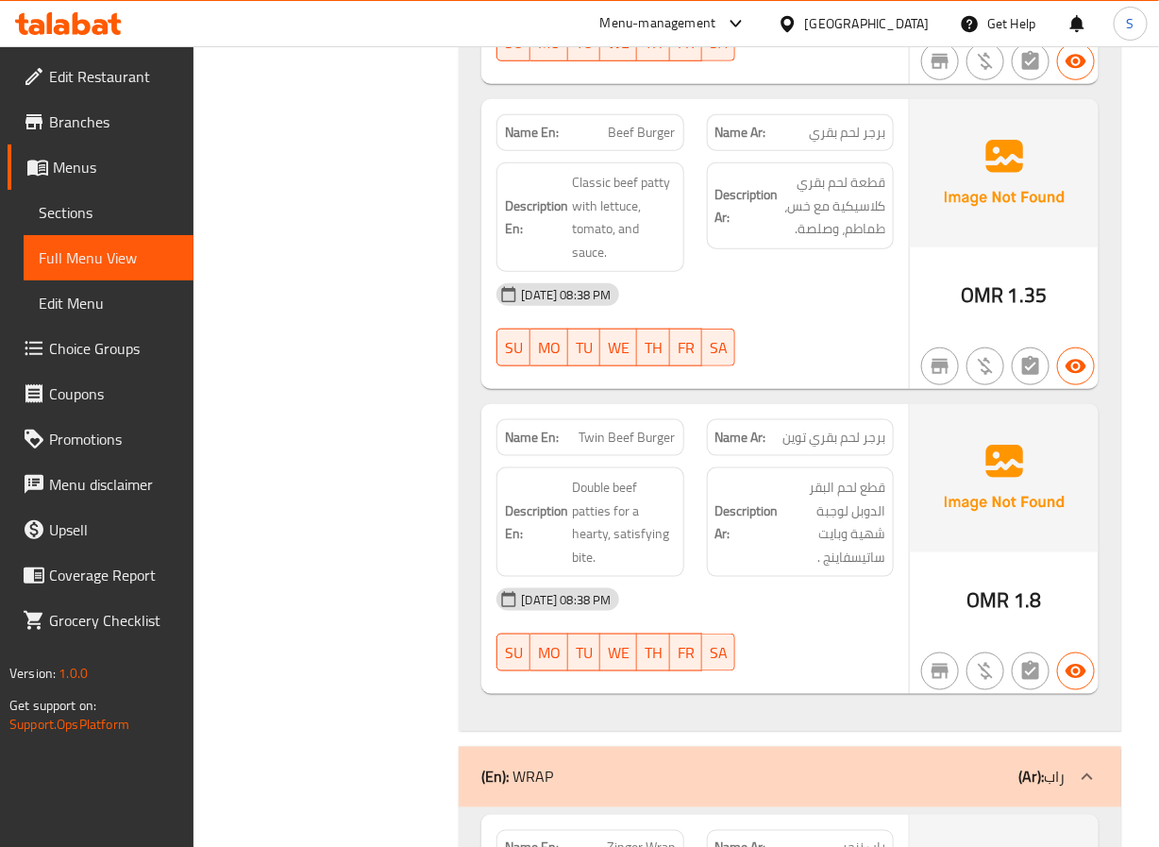
scroll to position [19011, 0]
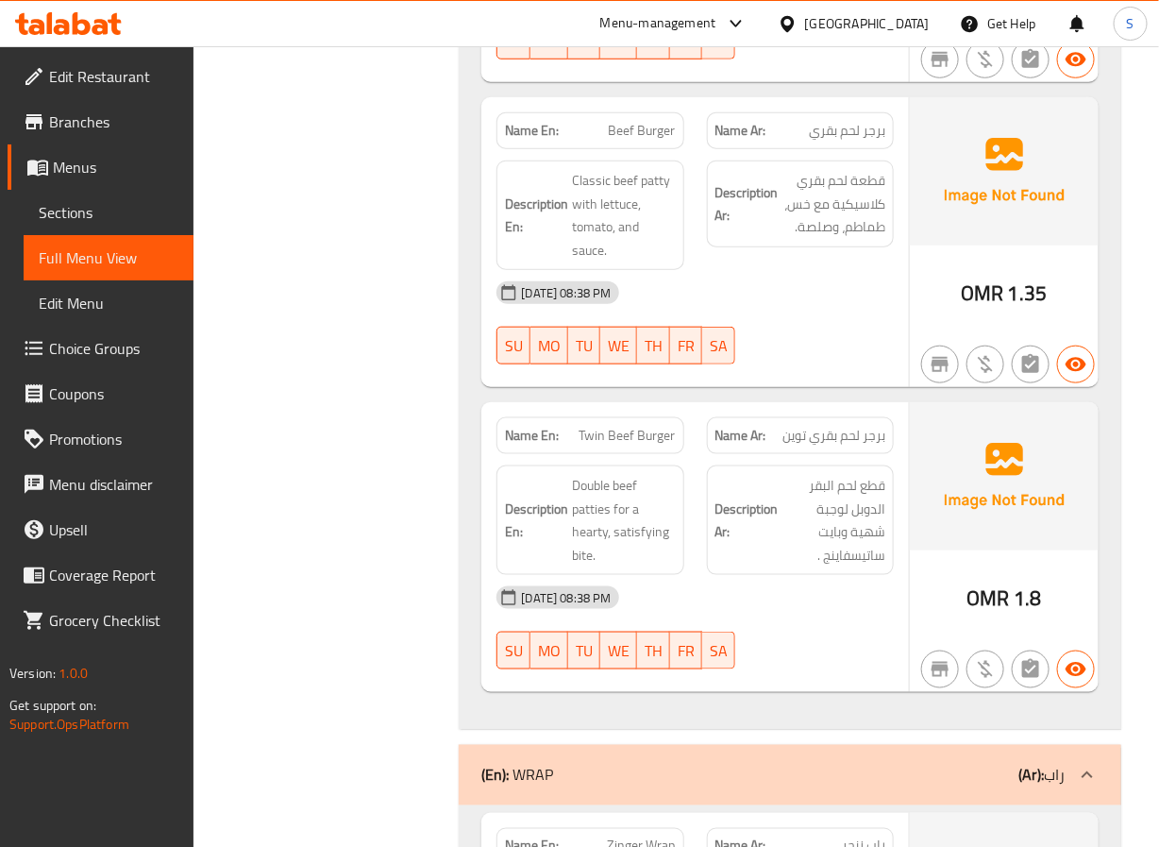
click at [649, 426] on span "Twin Beef Burger" at bounding box center [628, 436] width 96 height 20
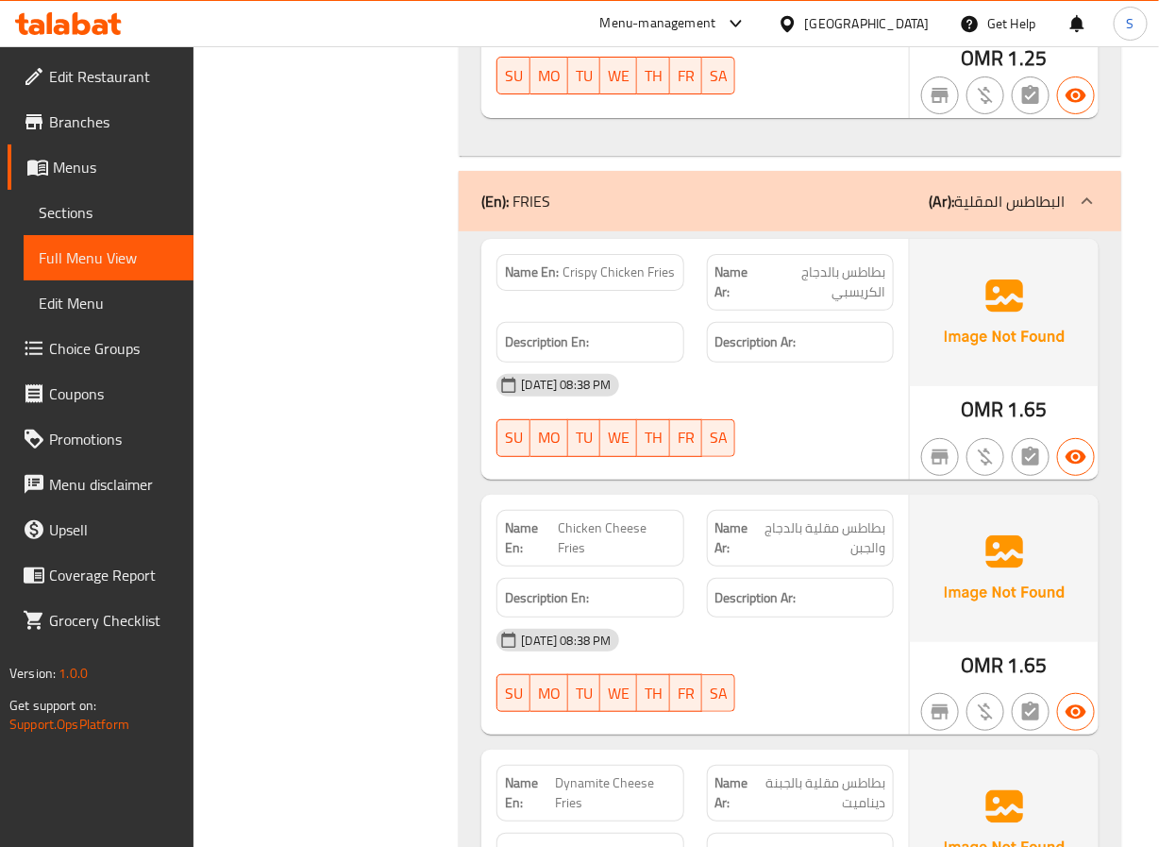
scroll to position [20871, 0]
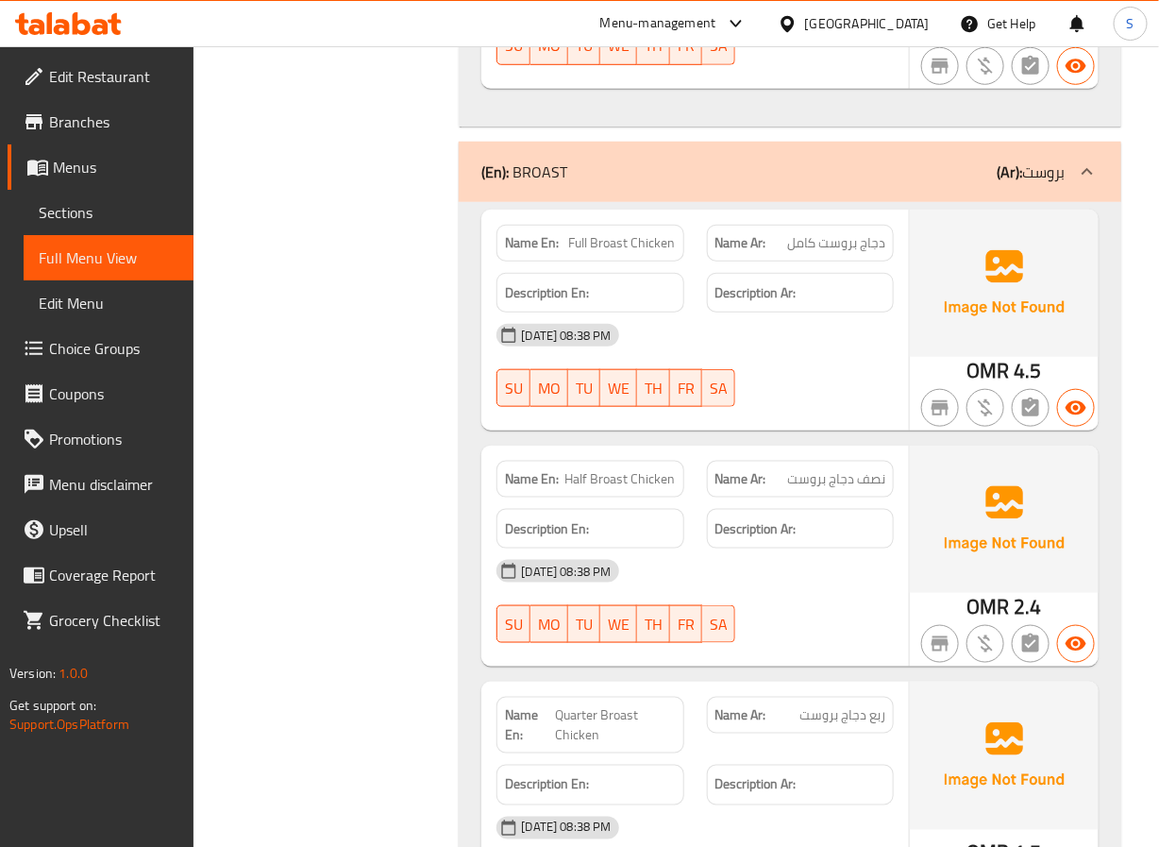
scroll to position [23611, 0]
click at [658, 232] on span "Full Broast Chicken" at bounding box center [622, 242] width 107 height 20
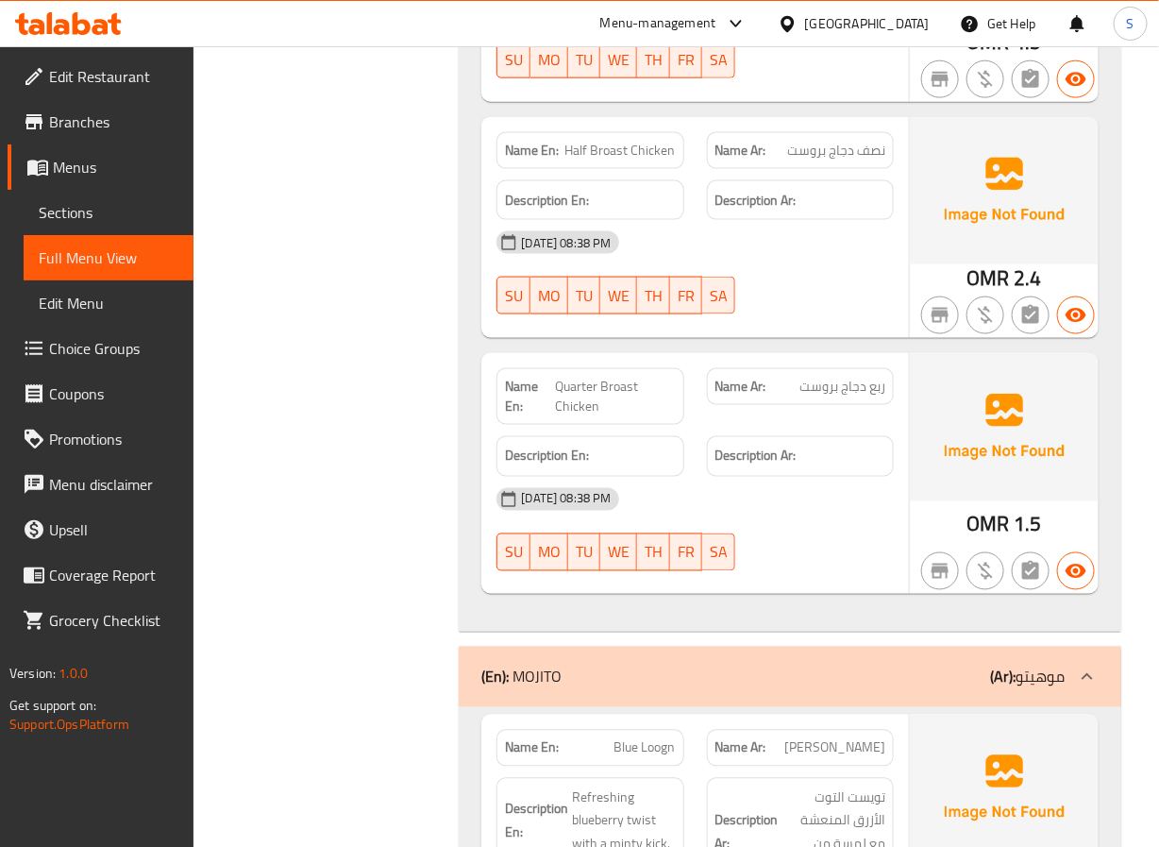
scroll to position [23939, 0]
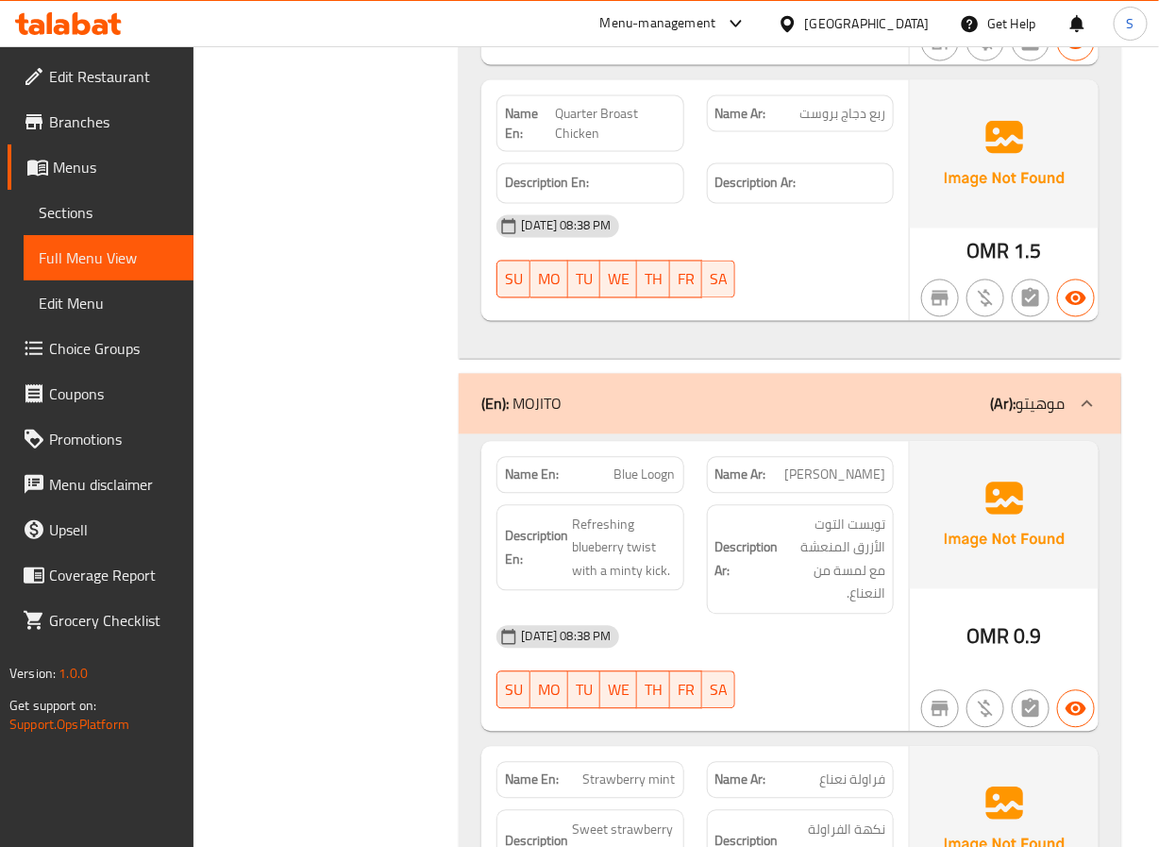
scroll to position [24210, 0]
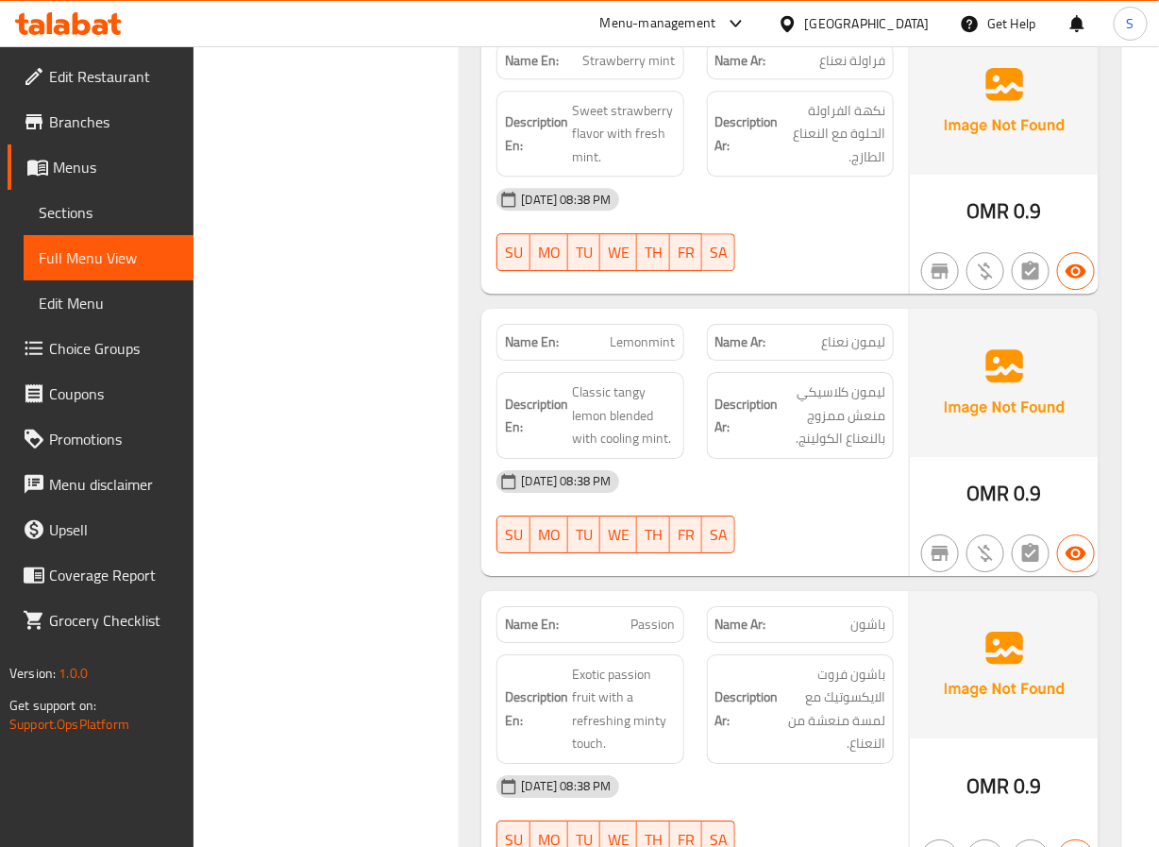
scroll to position [24978, 0]
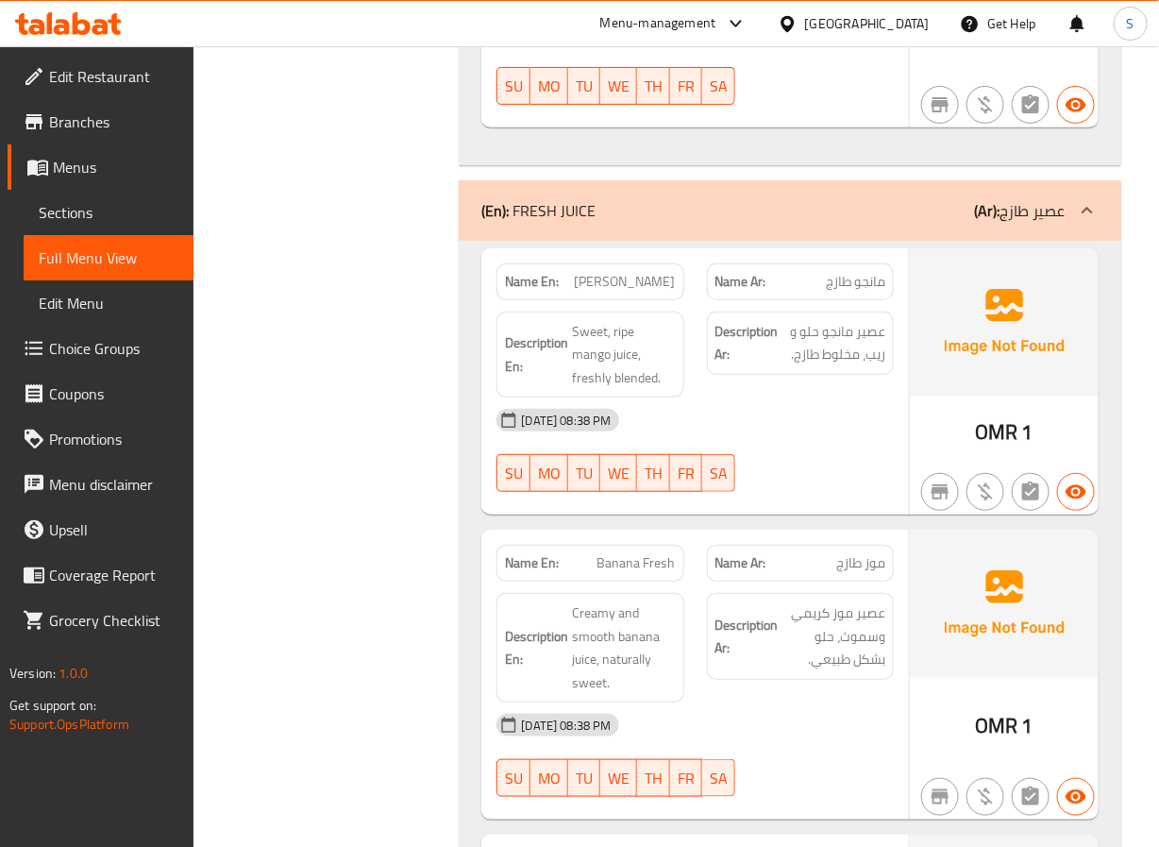
scroll to position [25686, 0]
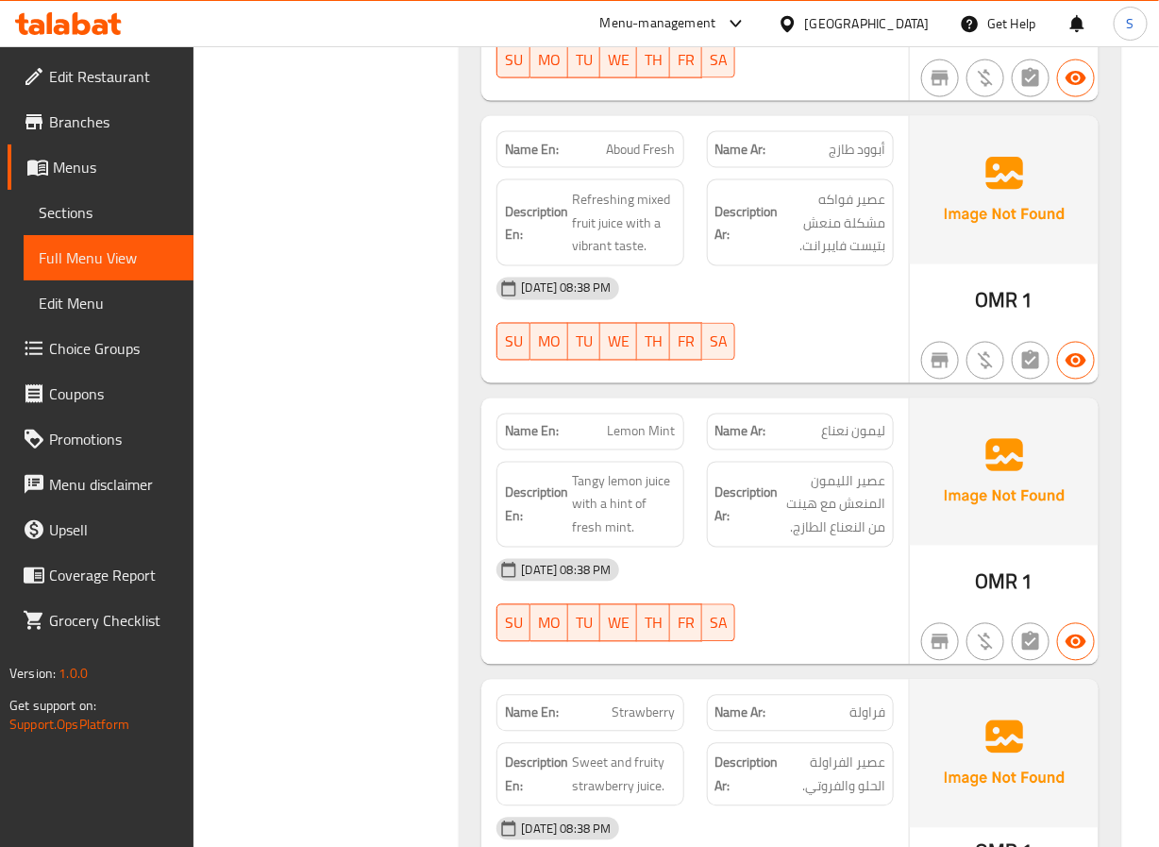
scroll to position [26400, 0]
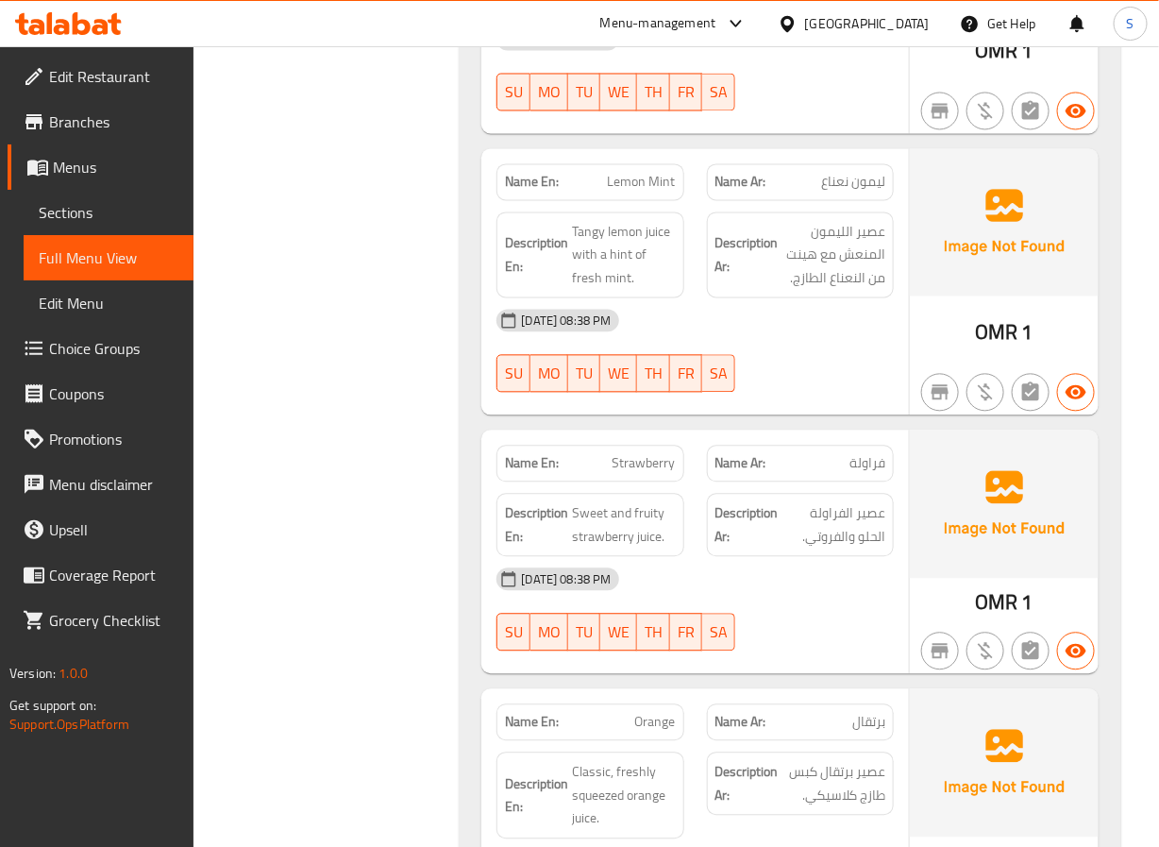
scroll to position [26652, 0]
click at [621, 172] on span "Lemon Mint" at bounding box center [642, 182] width 68 height 20
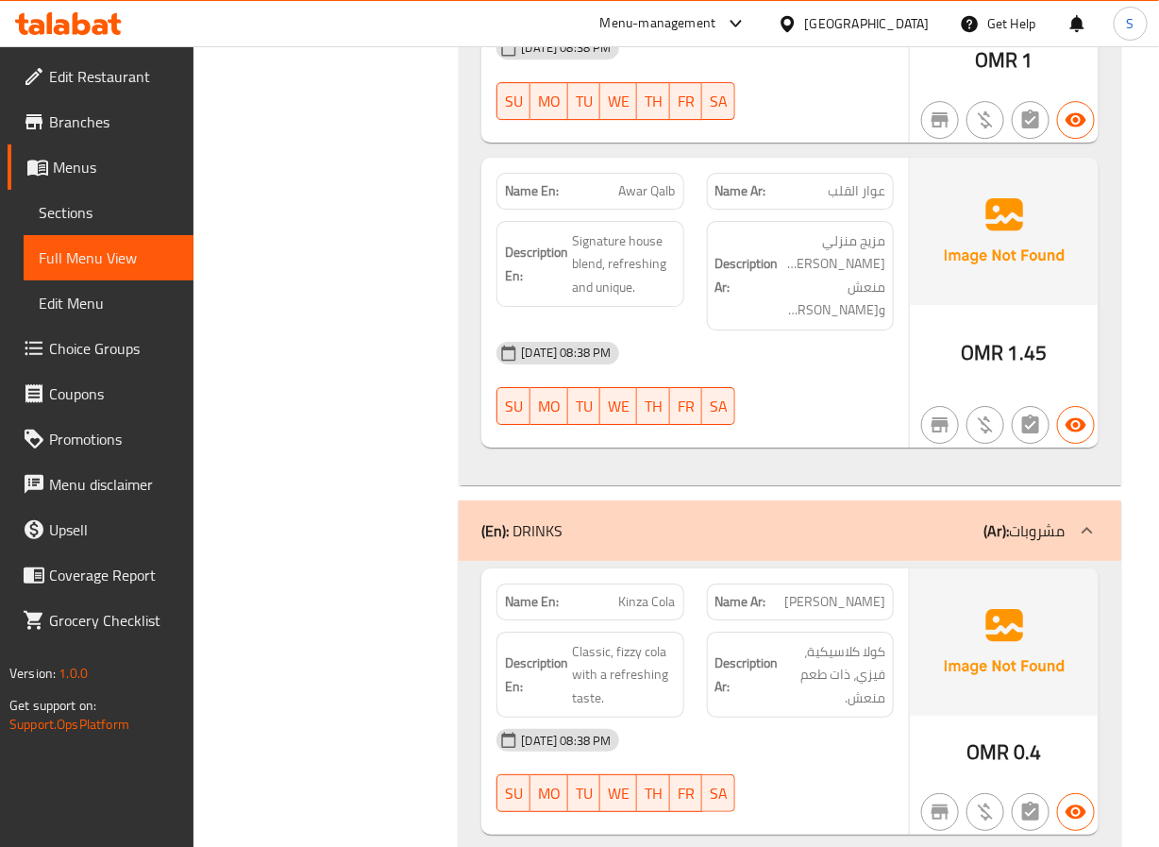
scroll to position [27464, 0]
click at [641, 182] on span "Awar Qalb" at bounding box center [647, 192] width 57 height 20
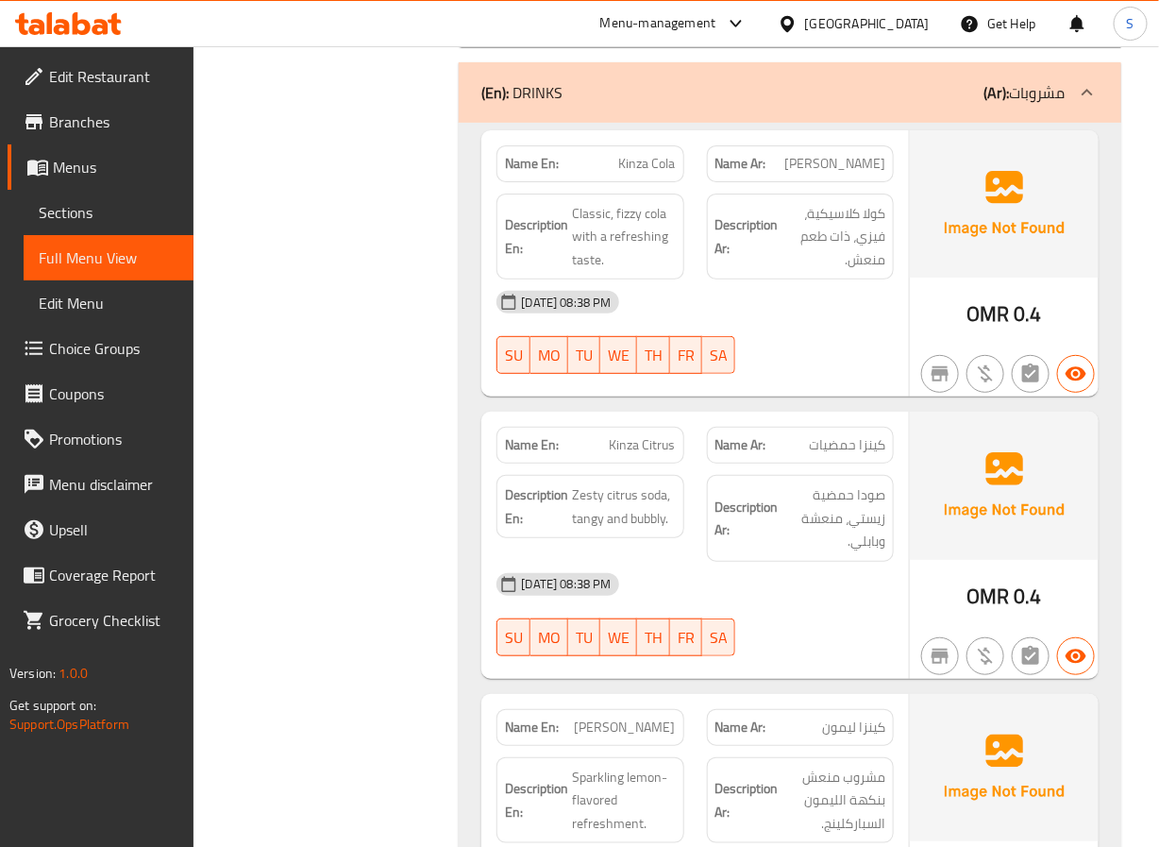
scroll to position [27877, 0]
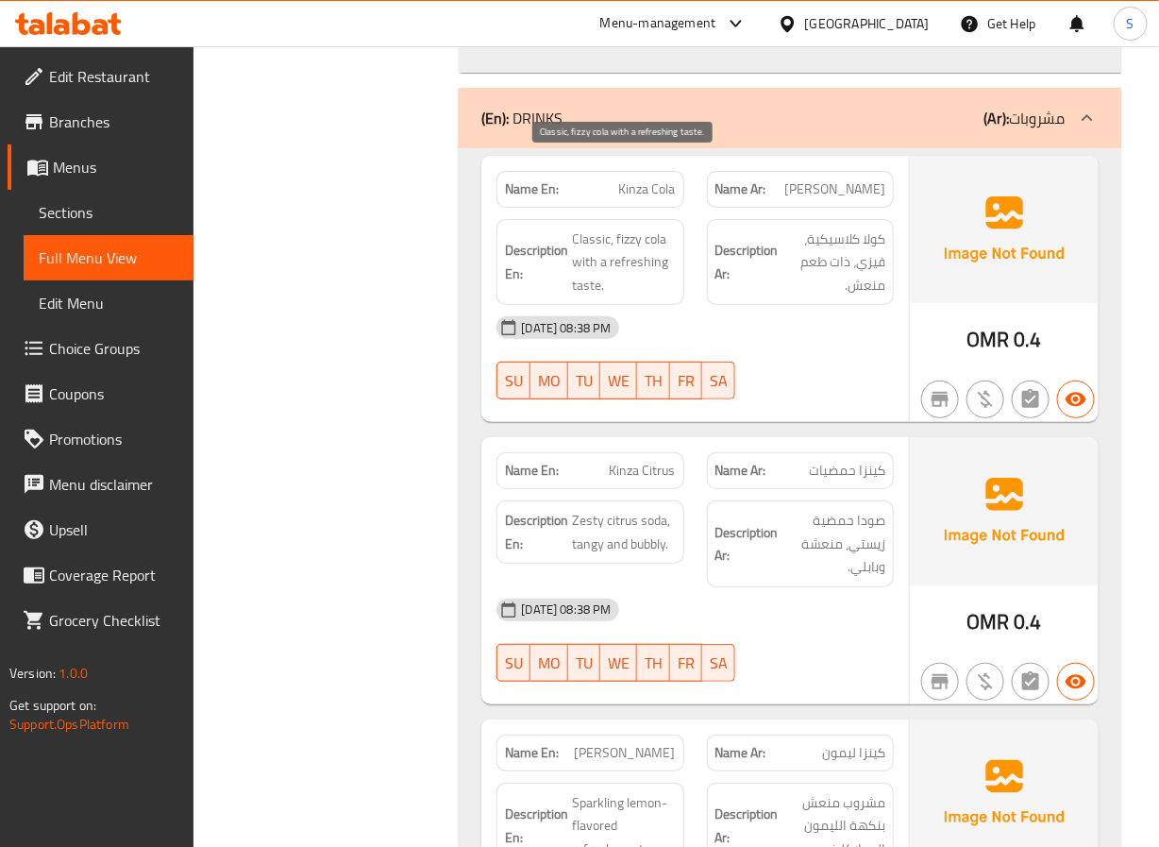
click at [629, 227] on span "Classic, fizzy cola with a refreshing taste." at bounding box center [623, 262] width 103 height 70
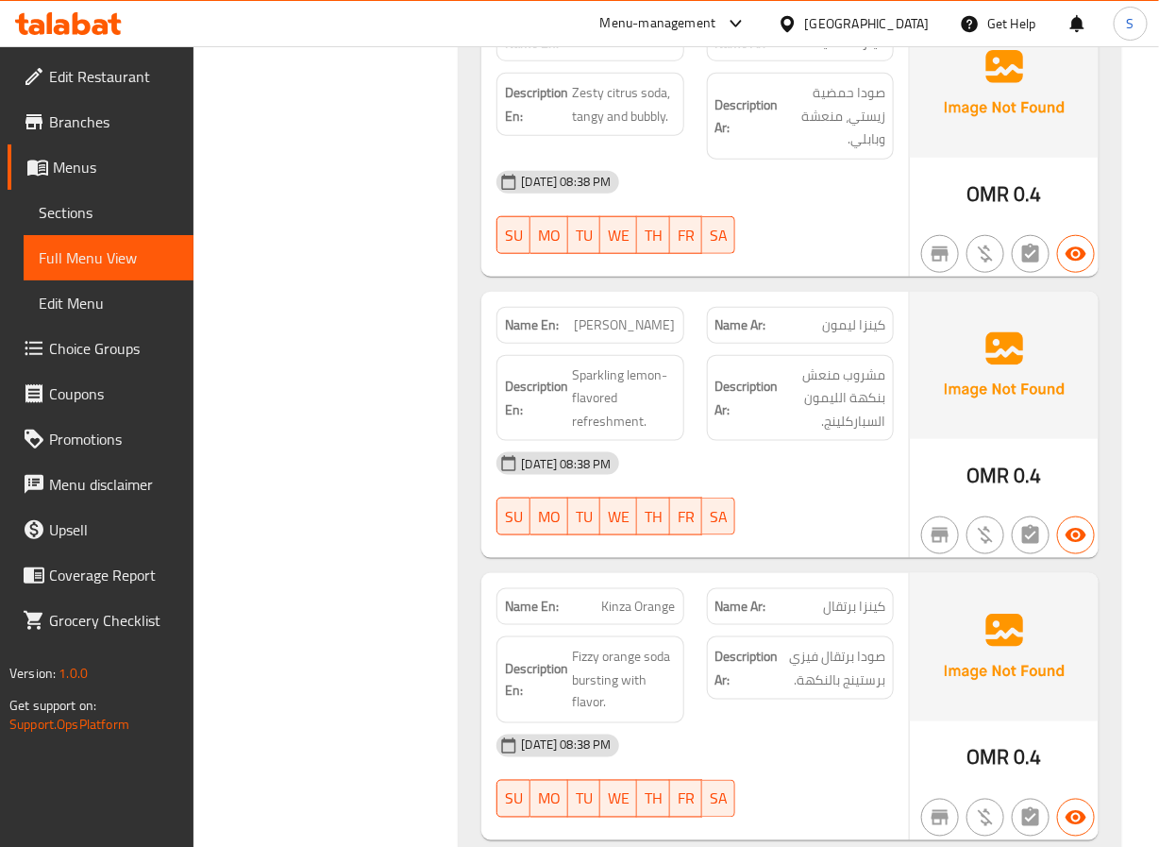
scroll to position [28308, 0]
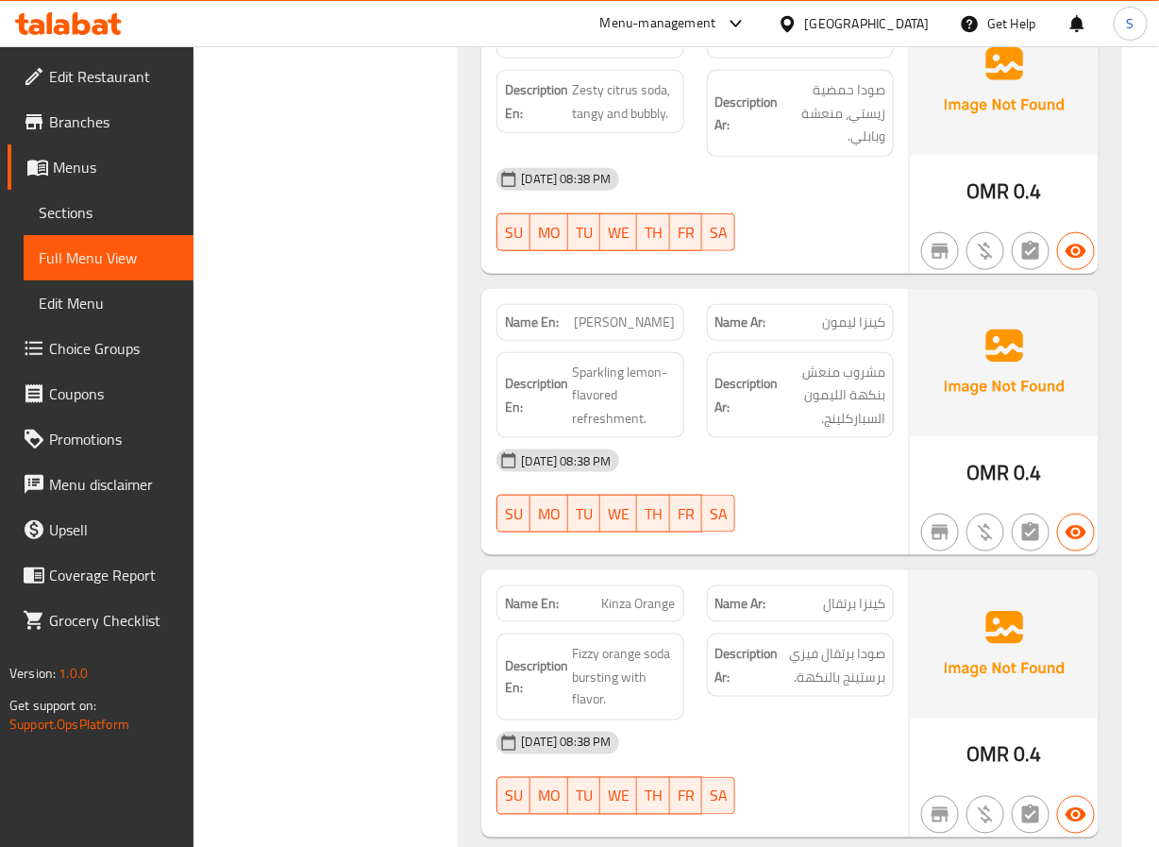
click at [640, 312] on span "[PERSON_NAME]" at bounding box center [625, 322] width 101 height 20
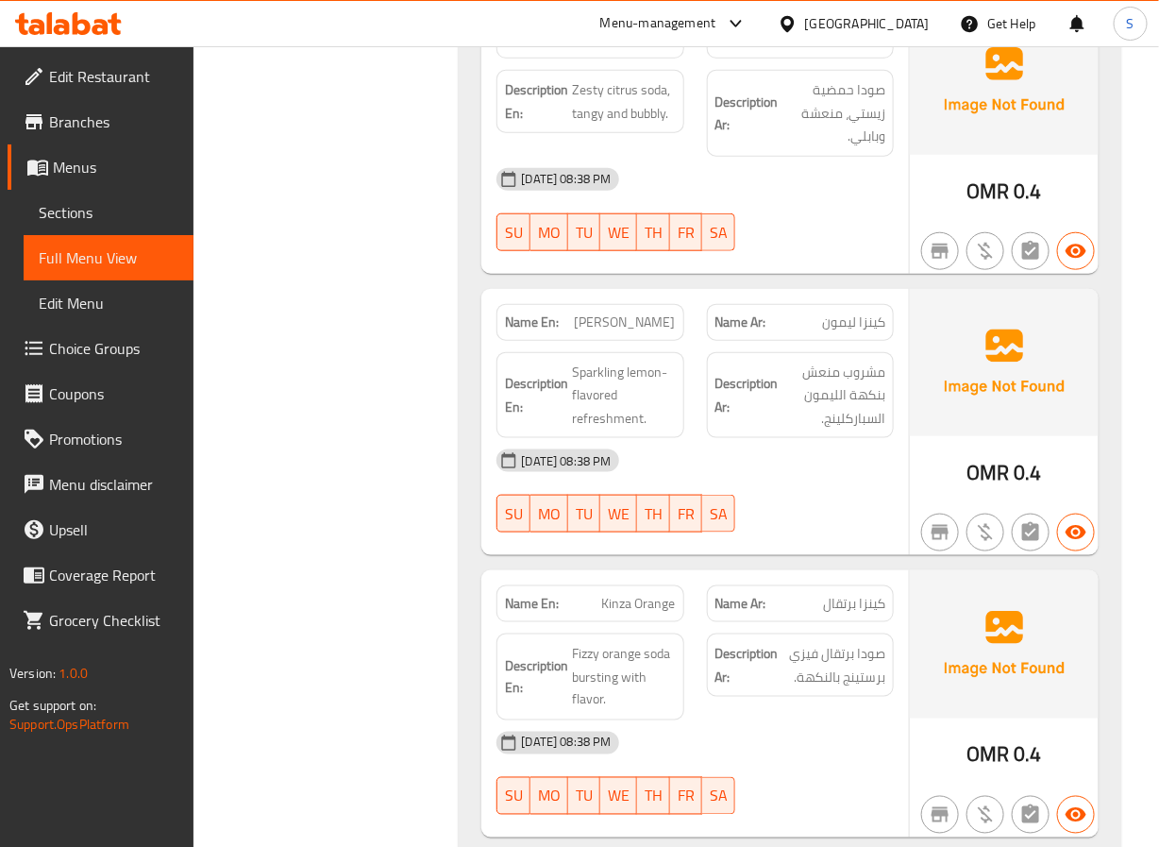
click at [661, 594] on span "Kinza Orange" at bounding box center [639, 604] width 74 height 20
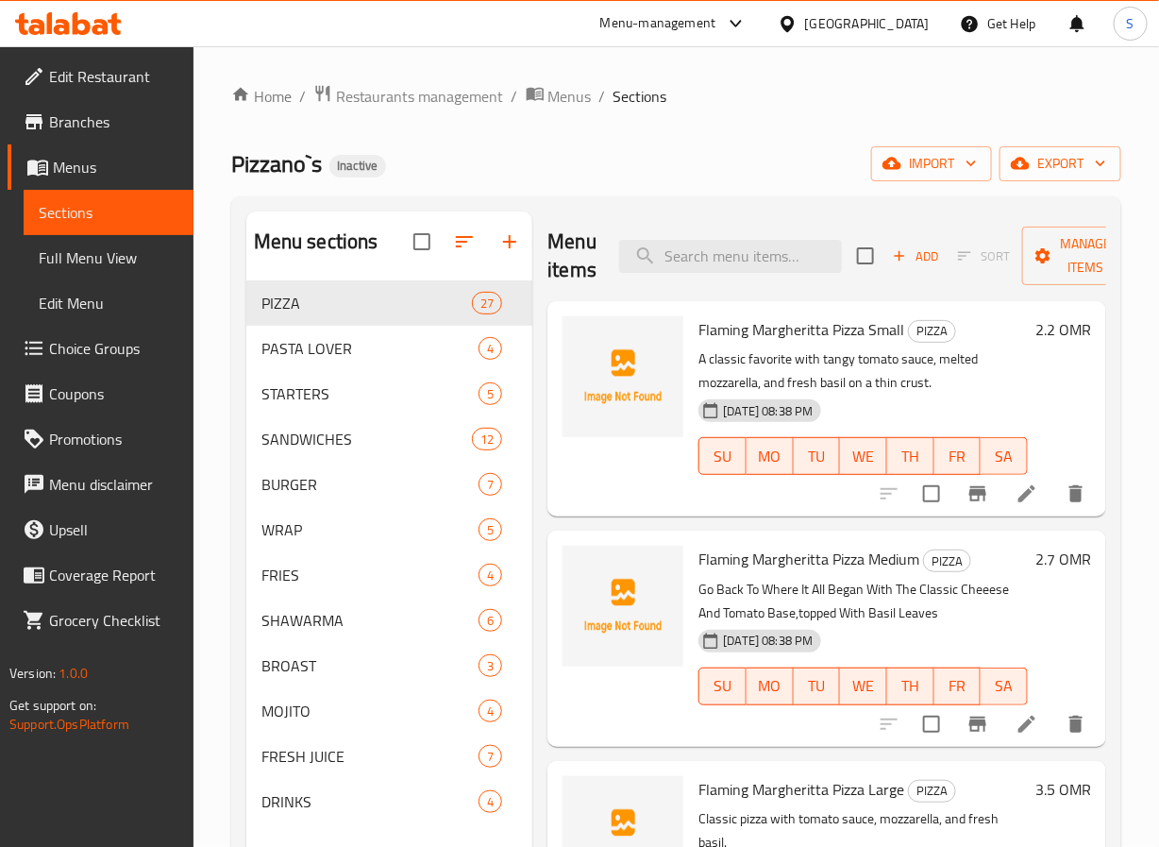
click at [1016, 488] on icon at bounding box center [1027, 493] width 23 height 23
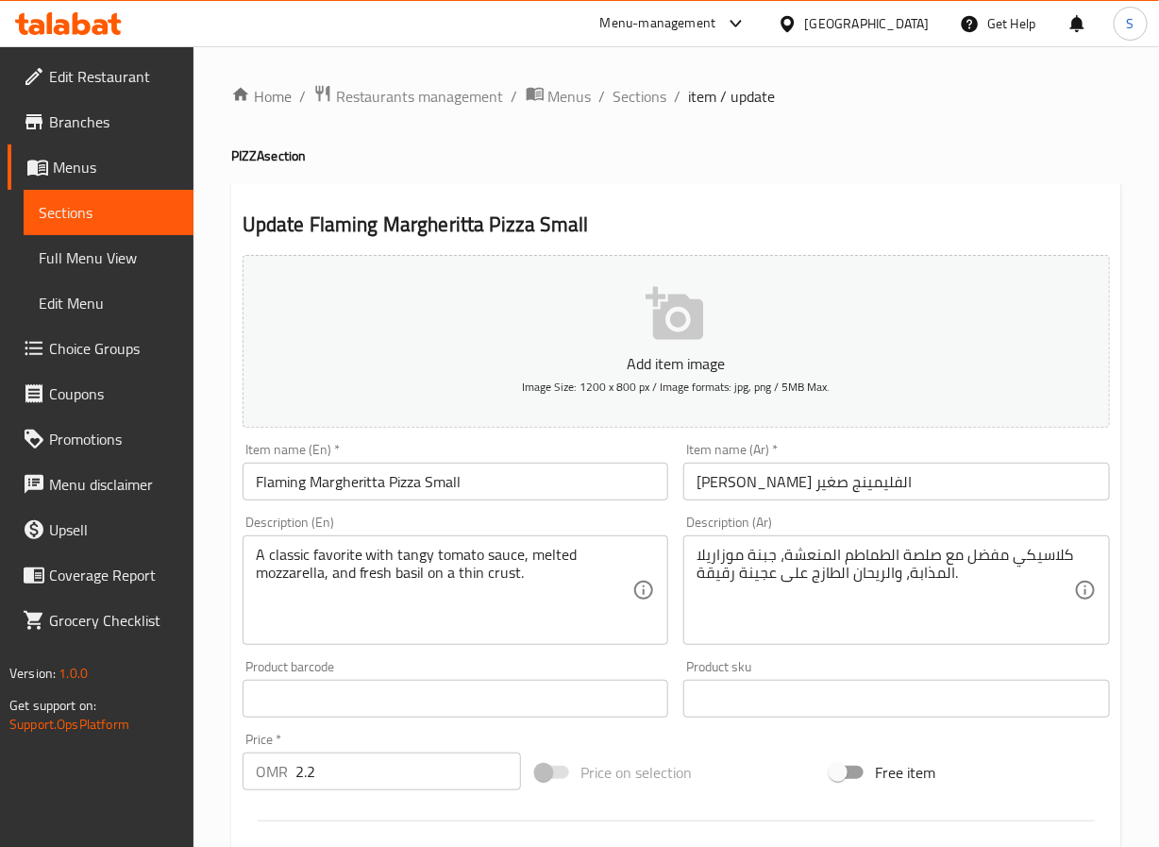
click at [765, 564] on textarea "كلاسيكي مفضل مع صلصة الطماطم المنعشة، جبنة موزاريلا المذابة، والريحان الطازج عل…" at bounding box center [886, 591] width 378 height 90
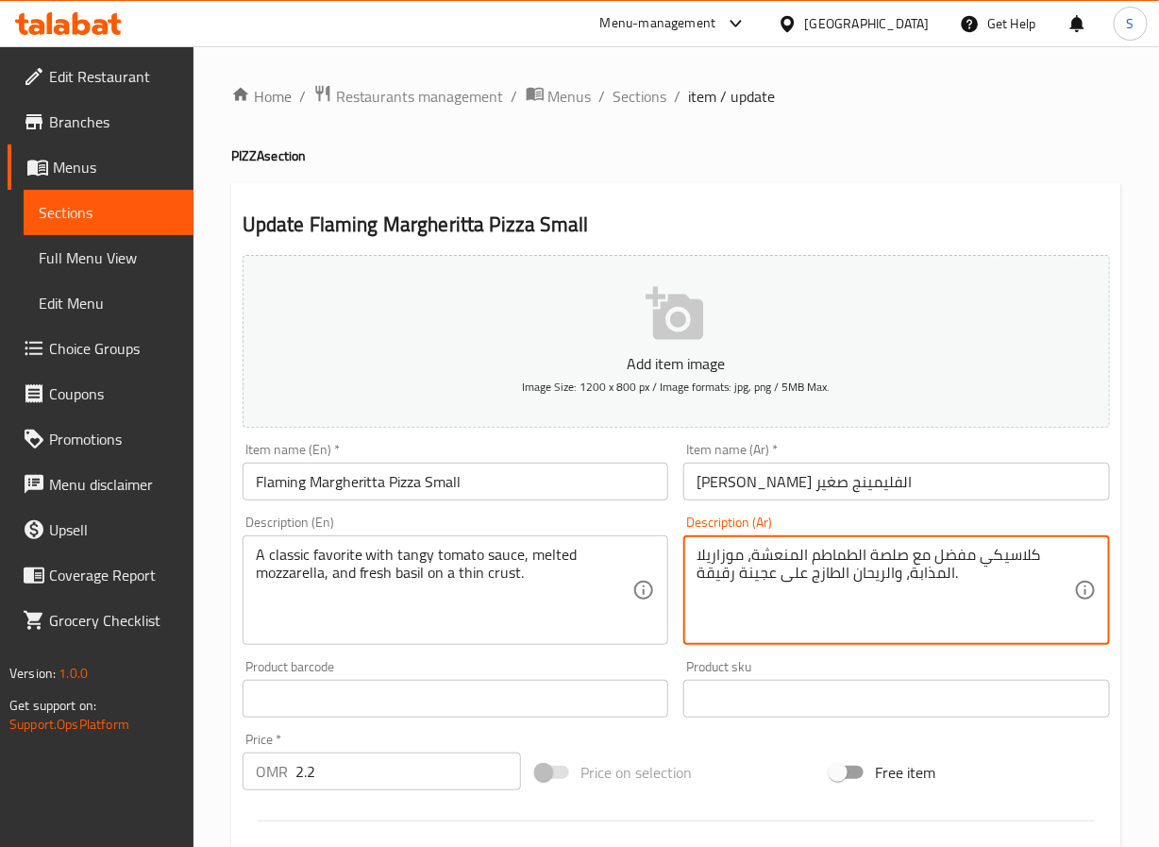
click at [926, 581] on textarea "كلاسيكي مفضل مع صلصة الطماطم المنعشة، موزاريلا المذابة، والريحان الطازج على عجي…" at bounding box center [886, 591] width 378 height 90
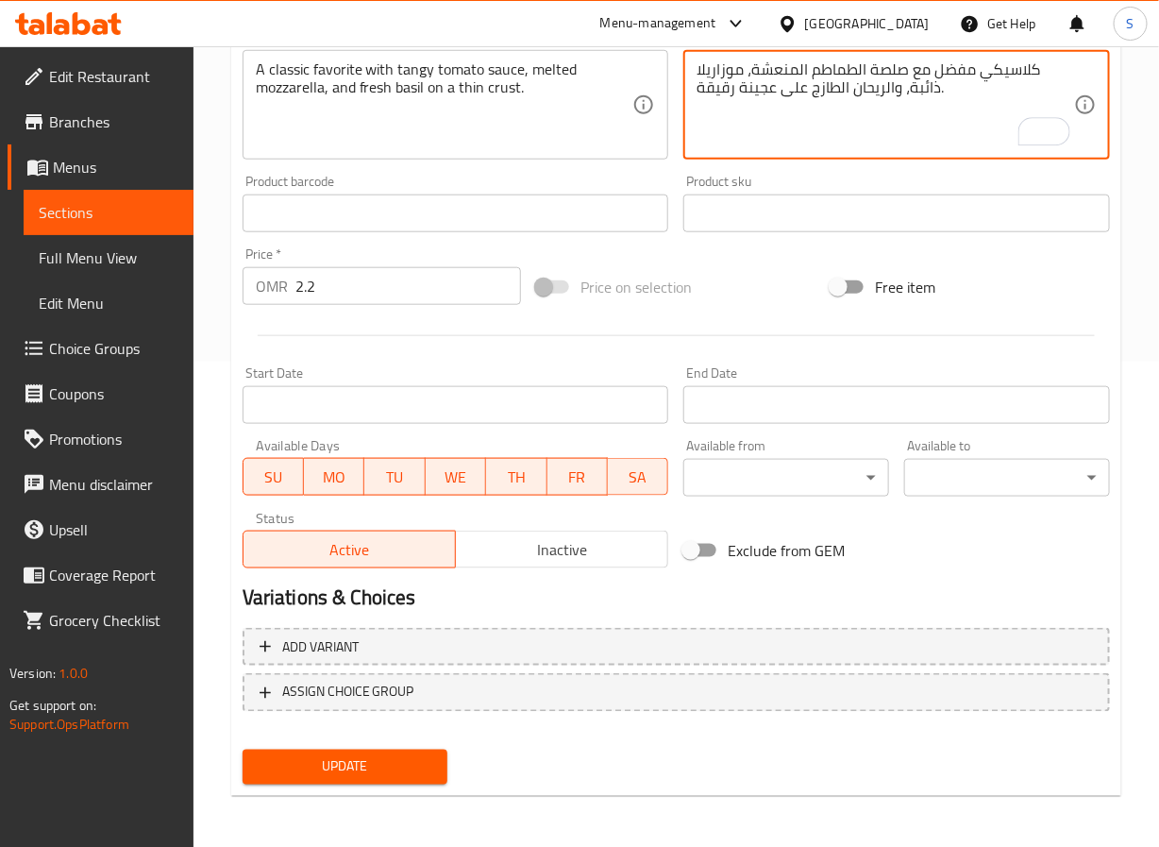
type textarea "كلاسيكي مفضل مع صلصة الطماطم المنعشة، موزاريلا ذائبة، والريحان الطازج على عجينة…"
click at [412, 745] on div "Update" at bounding box center [345, 767] width 221 height 50
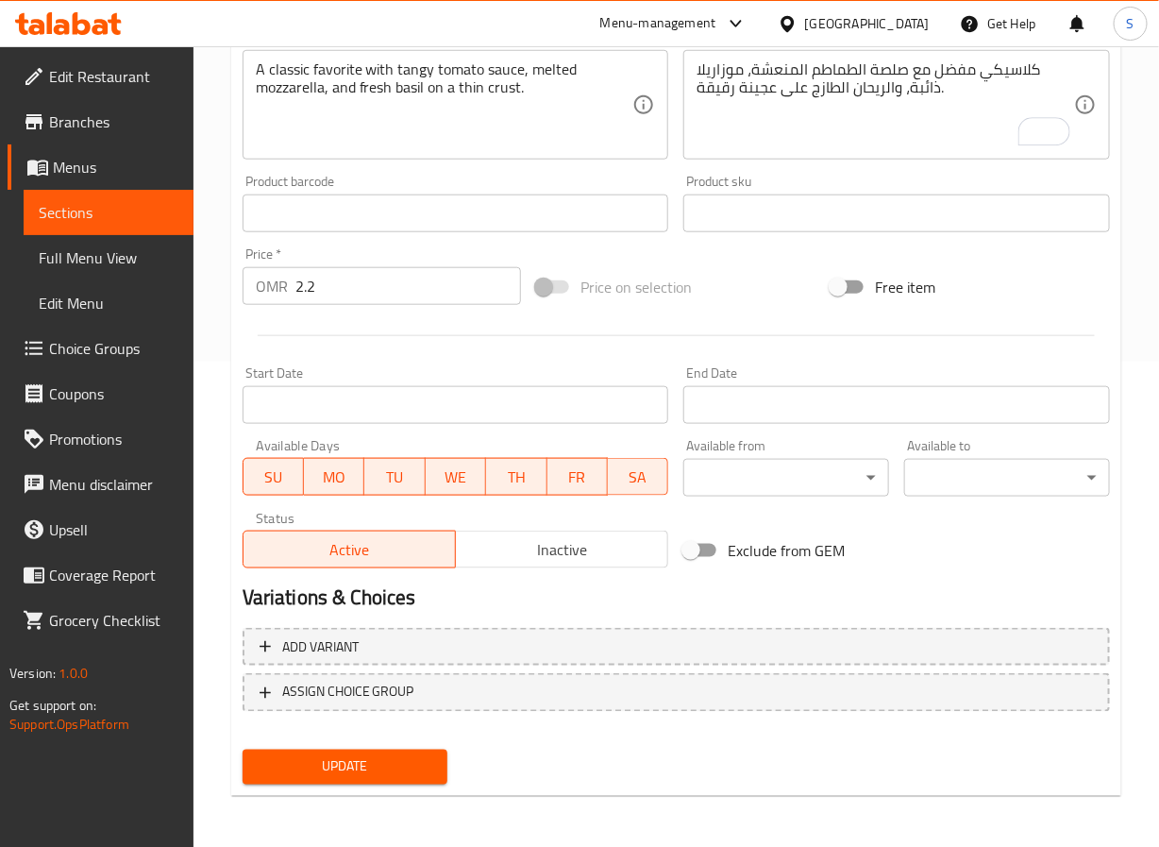
click at [409, 768] on span "Update" at bounding box center [346, 767] width 176 height 24
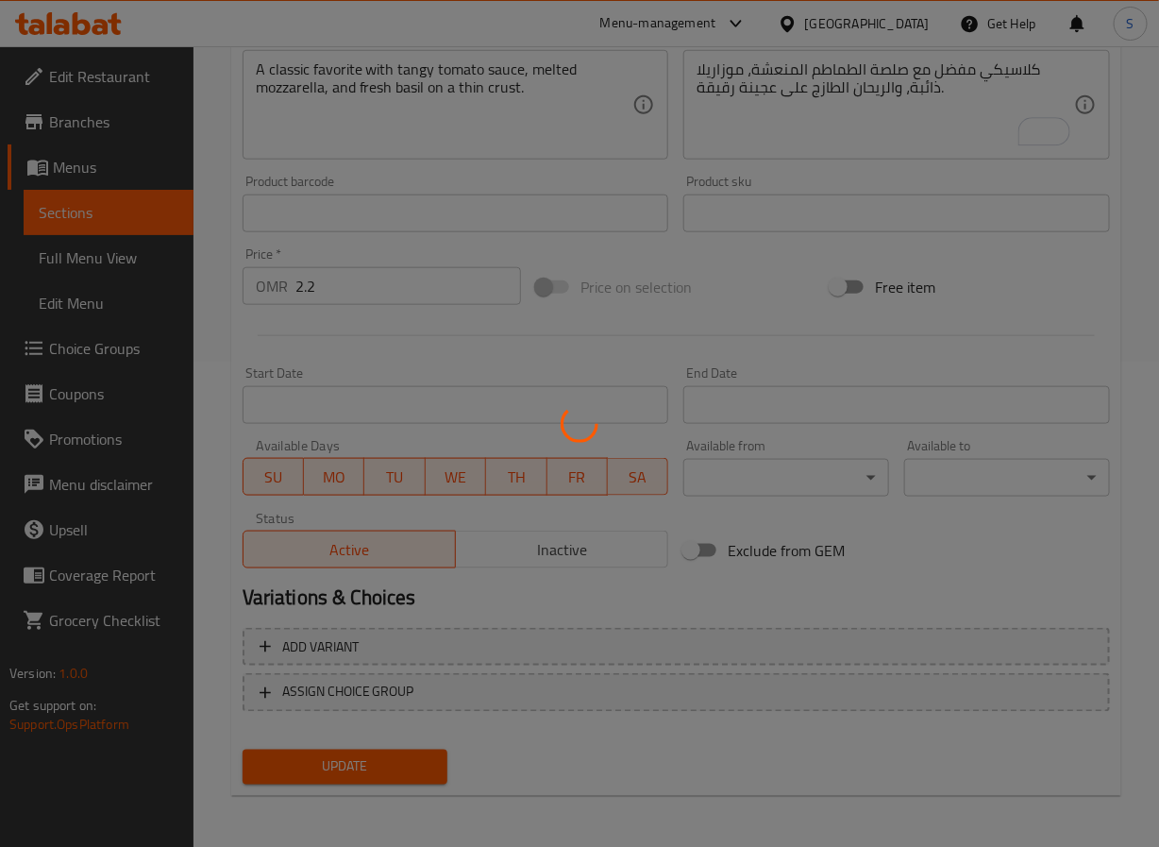
click at [409, 768] on div at bounding box center [579, 423] width 1159 height 847
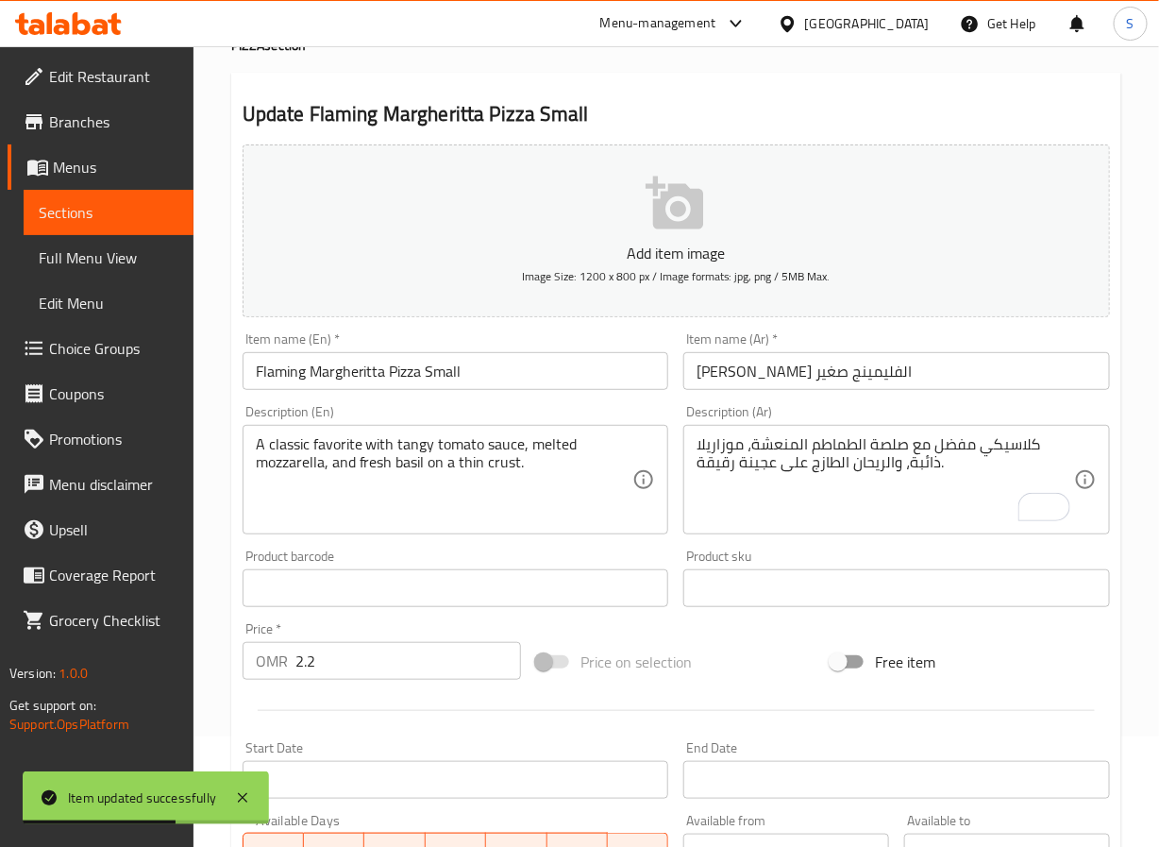
scroll to position [0, 0]
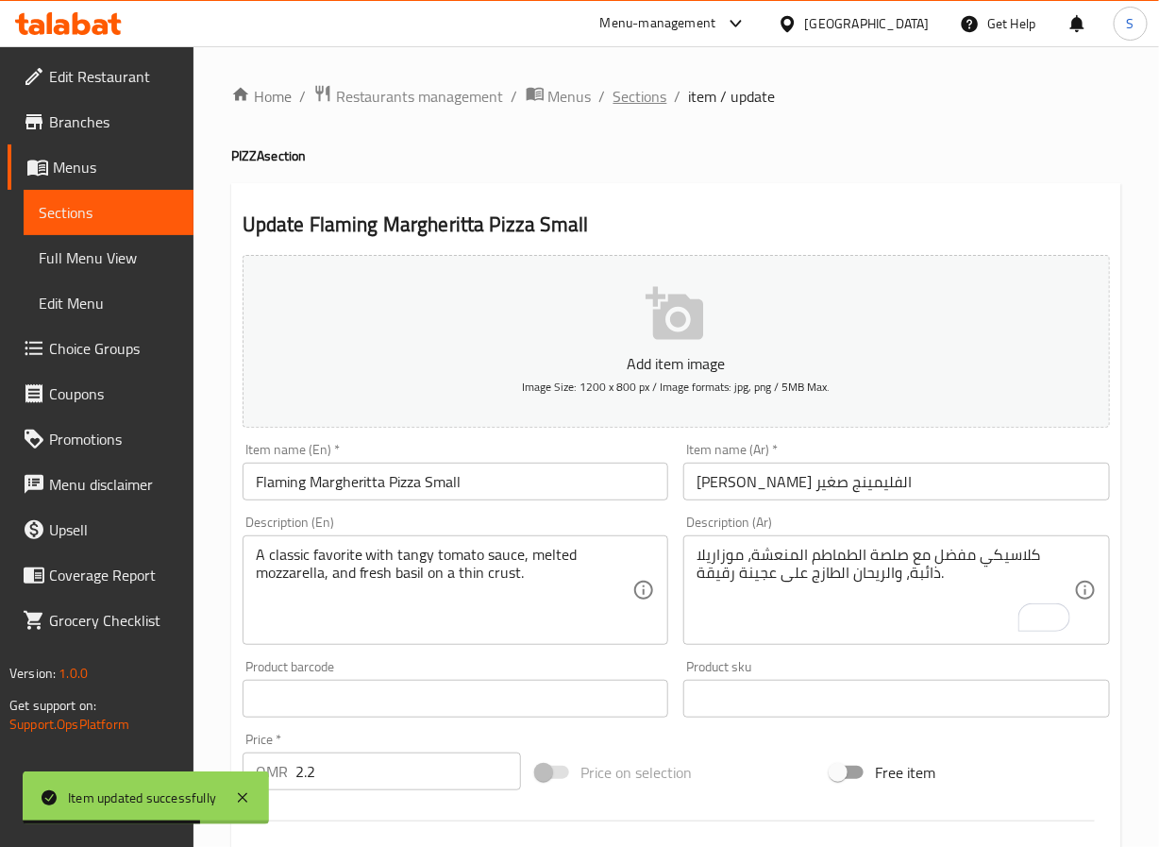
click at [644, 85] on span "Sections" at bounding box center [641, 96] width 54 height 23
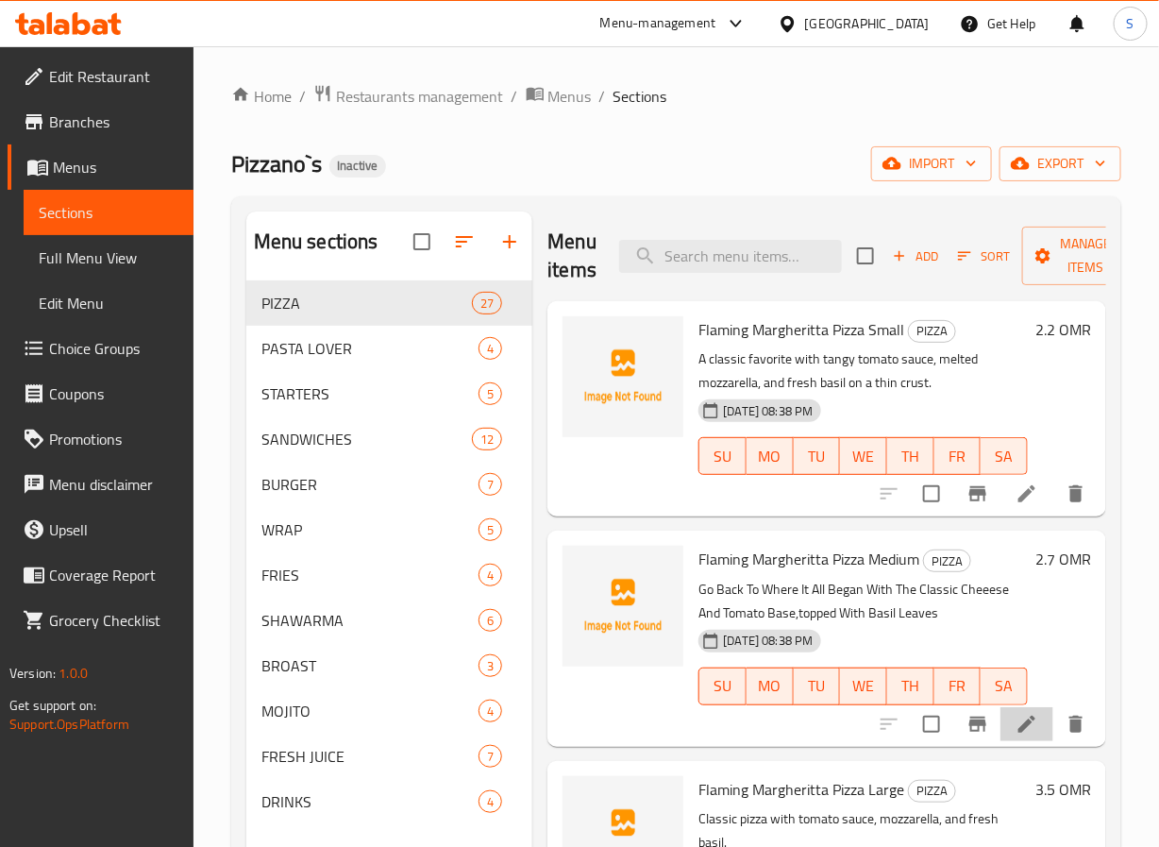
click at [1019, 717] on icon at bounding box center [1027, 724] width 17 height 17
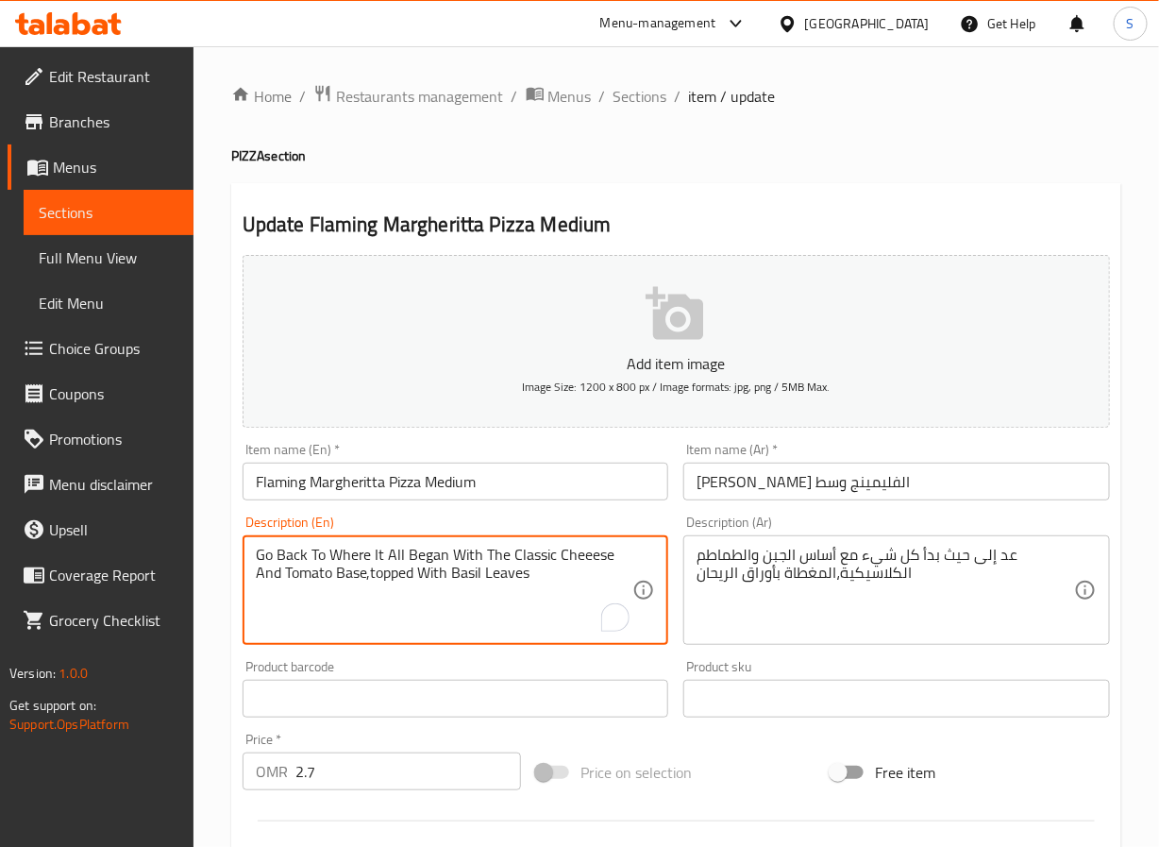
drag, startPoint x: 514, startPoint y: 553, endPoint x: 499, endPoint y: 558, distance: 14.9
click at [510, 558] on textarea "Go Back To Where It All Began With The Classic Cheeese And Tomato Base,topped W…" at bounding box center [445, 591] width 378 height 90
click at [470, 556] on textarea "Classic Cheeese And Tomato Base,topped With Basil Leaves" at bounding box center [445, 591] width 378 height 90
type textarea "Classic Cheeese And Tomato Base, topped With Basil Leaves"
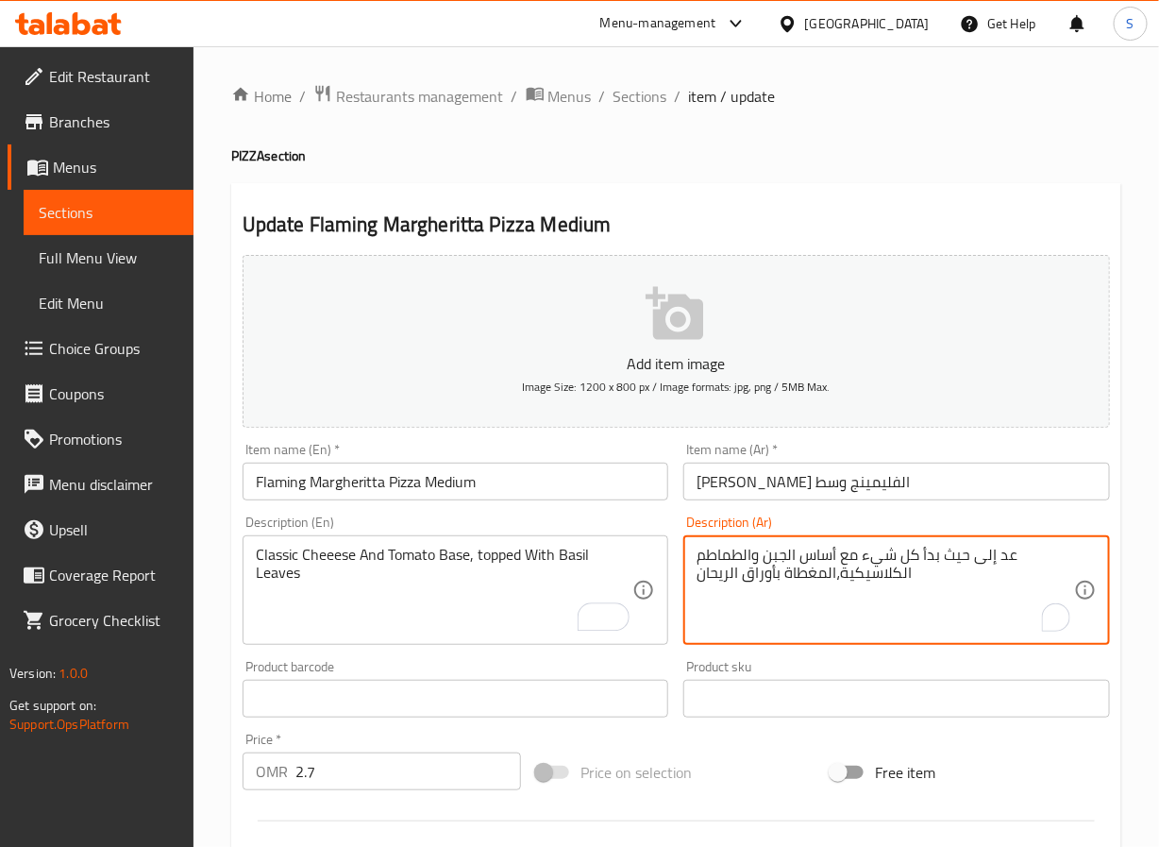
click at [794, 559] on textarea "عد إلى حيث بدأ كل شيء مع أساس الجبن والطماطم الكلاسيكية،المغطاة بأوراق الريحان" at bounding box center [886, 591] width 378 height 90
click at [835, 555] on textarea "عد إلى حيث بدأ كل شيء مع أساس الجبن والطماطم الكلاسيكية،المغطاة بأوراق الريحان" at bounding box center [886, 591] width 378 height 90
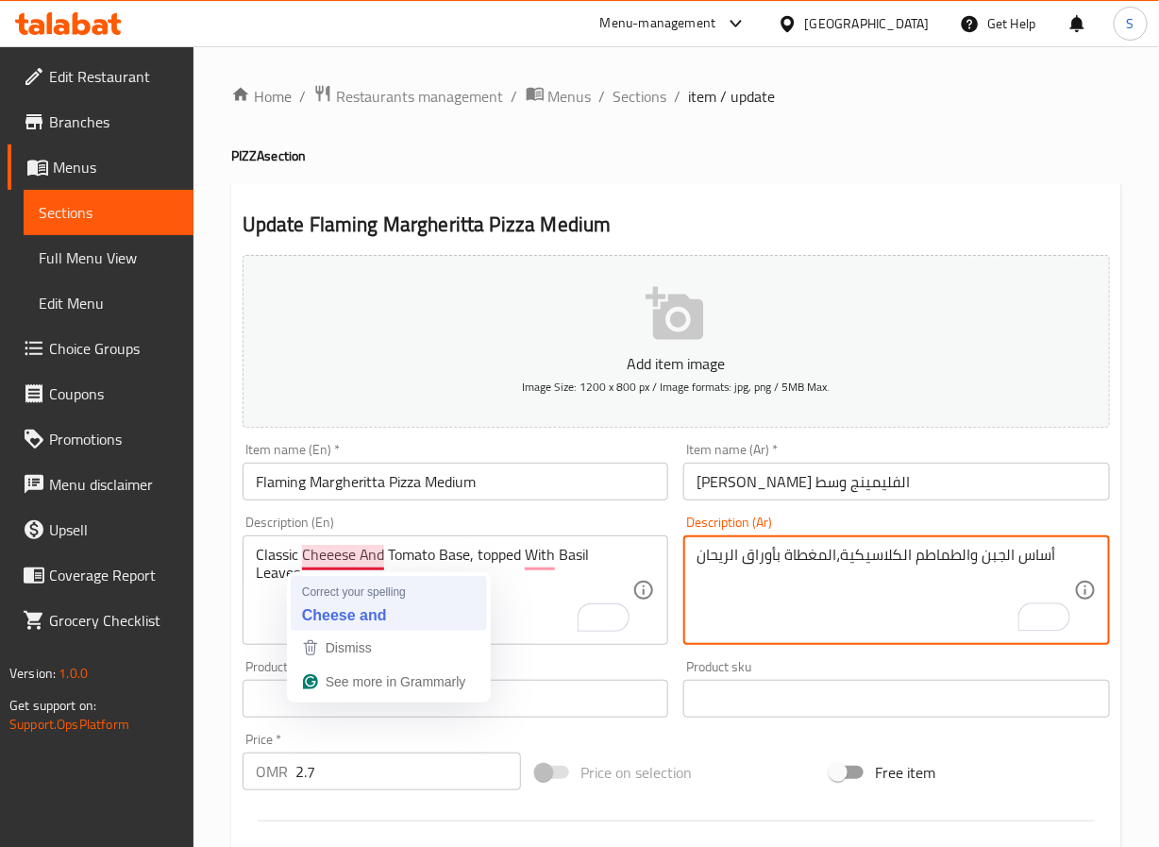
type textarea "أساس الجبن والطماطم الكلاسيكية،المغطاة بأوراق الريحان"
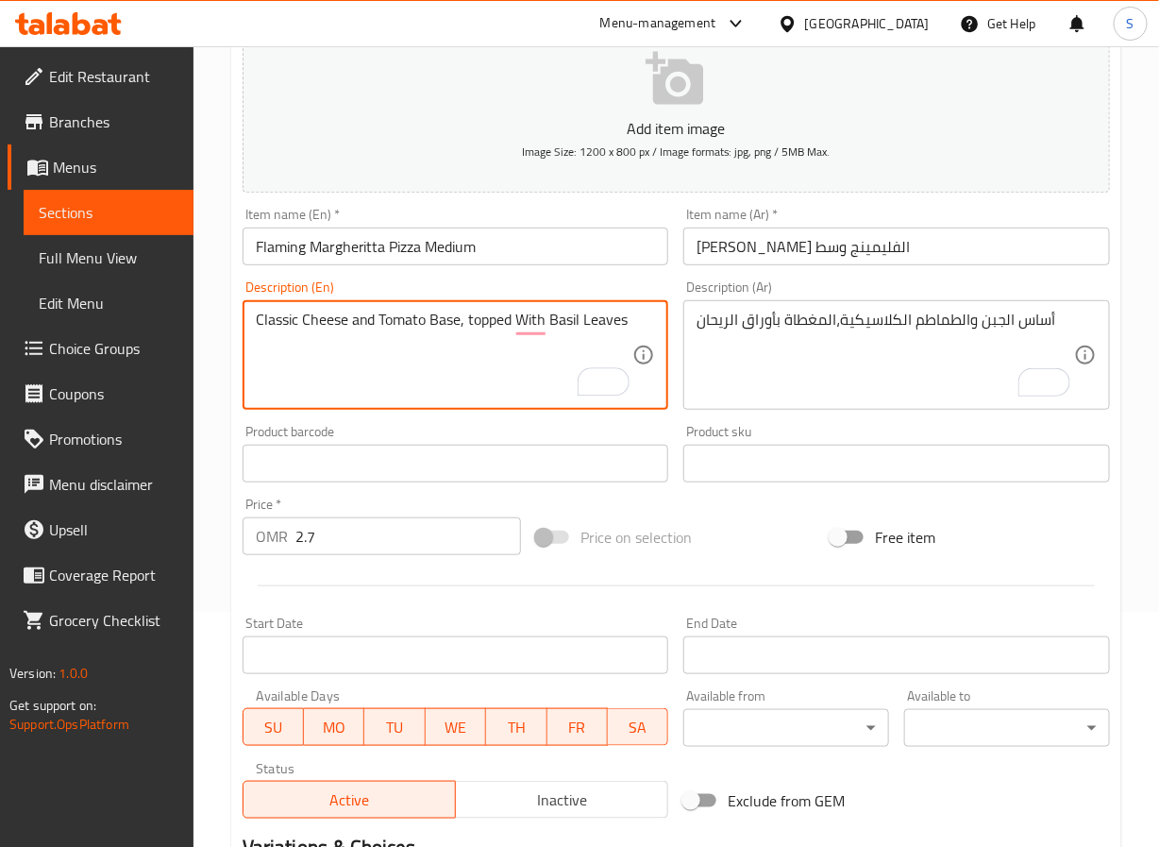
scroll to position [485, 0]
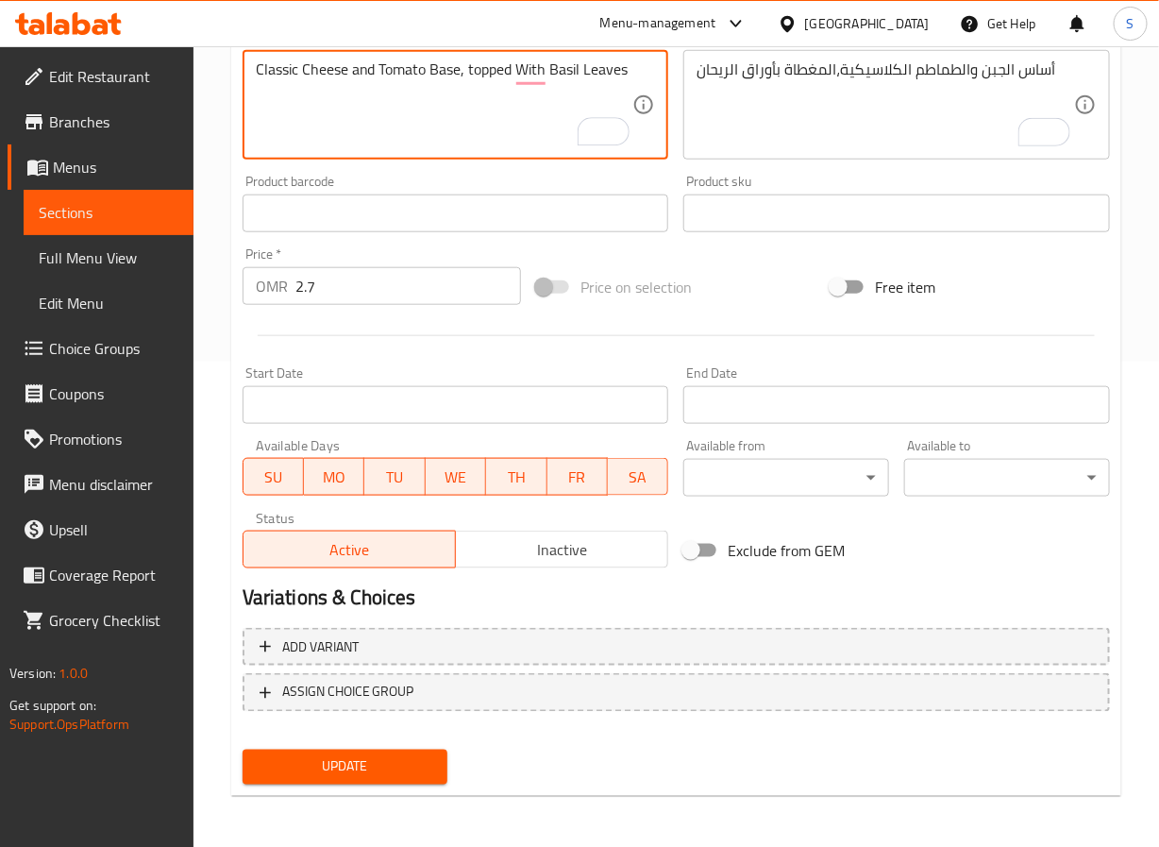
type textarea "Classic Cheese and Tomato Base, topped With Basil Leaves"
click at [409, 763] on span "Update" at bounding box center [346, 767] width 176 height 24
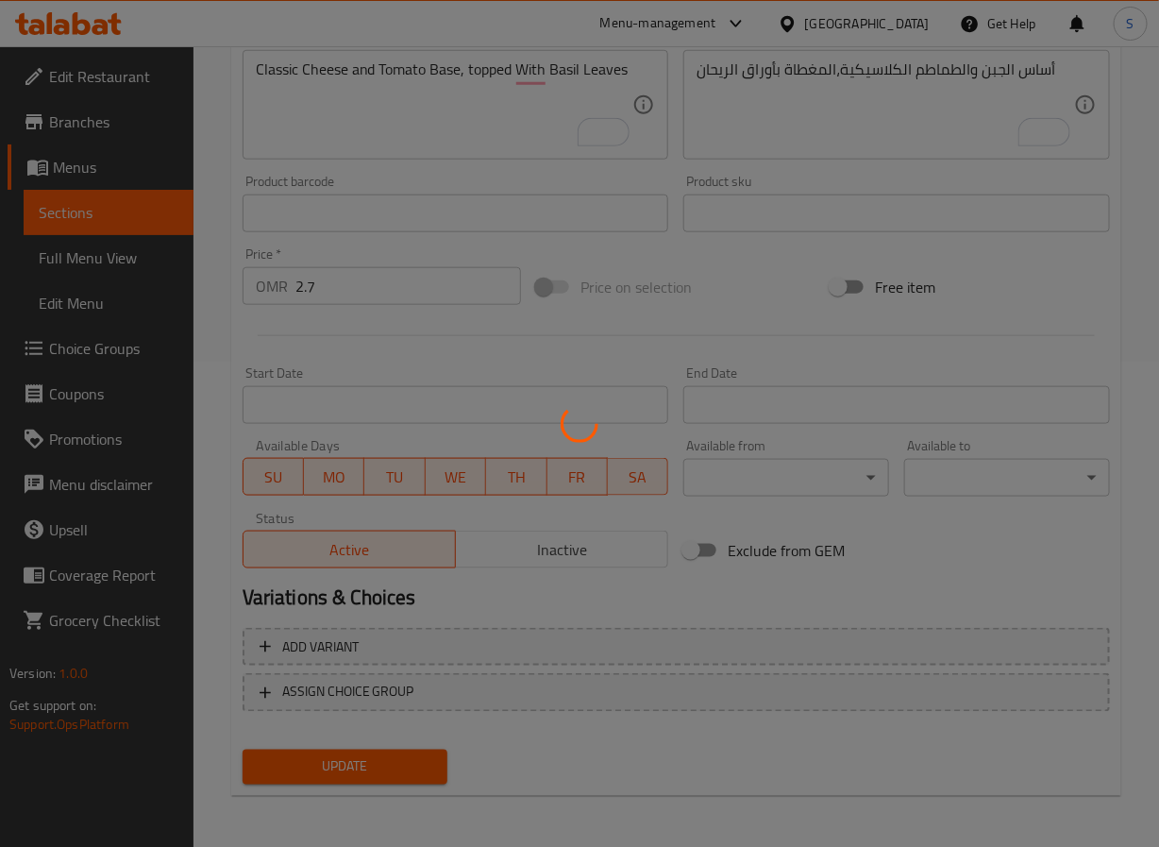
scroll to position [0, 0]
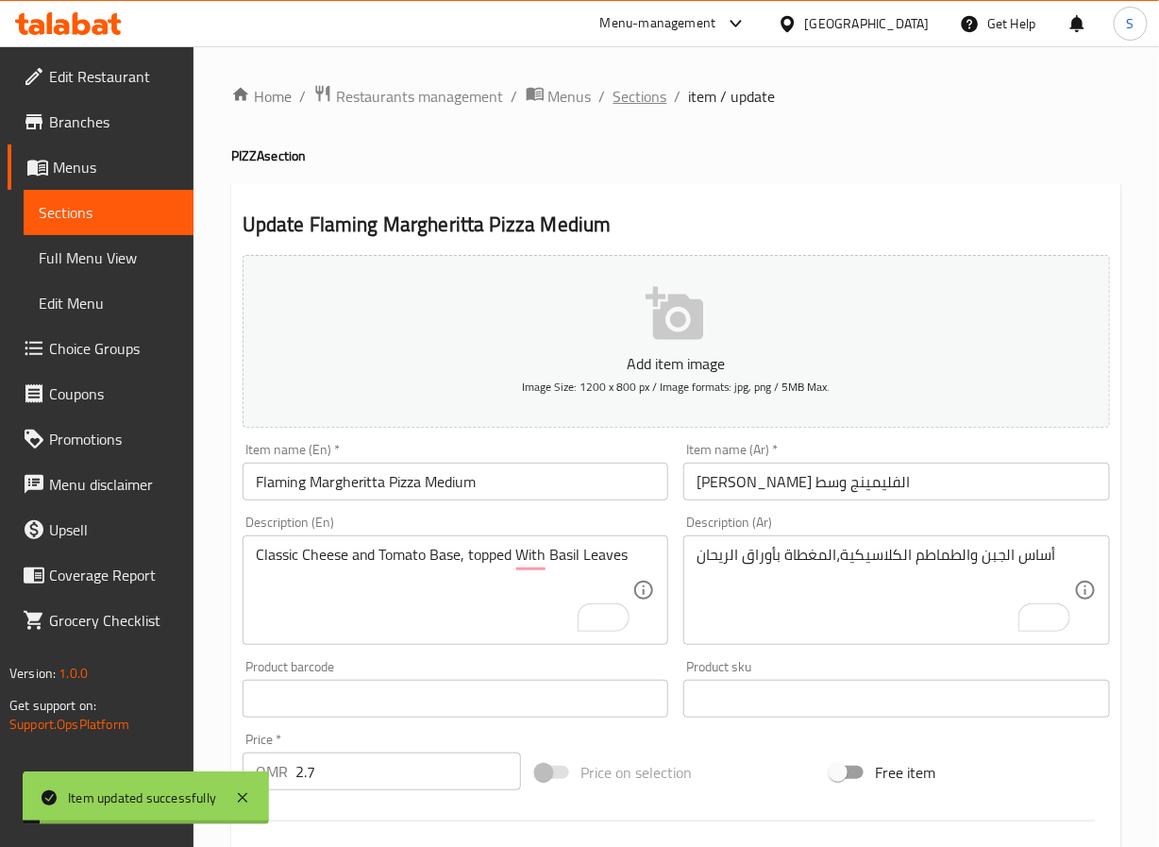
click at [658, 92] on span "Sections" at bounding box center [641, 96] width 54 height 23
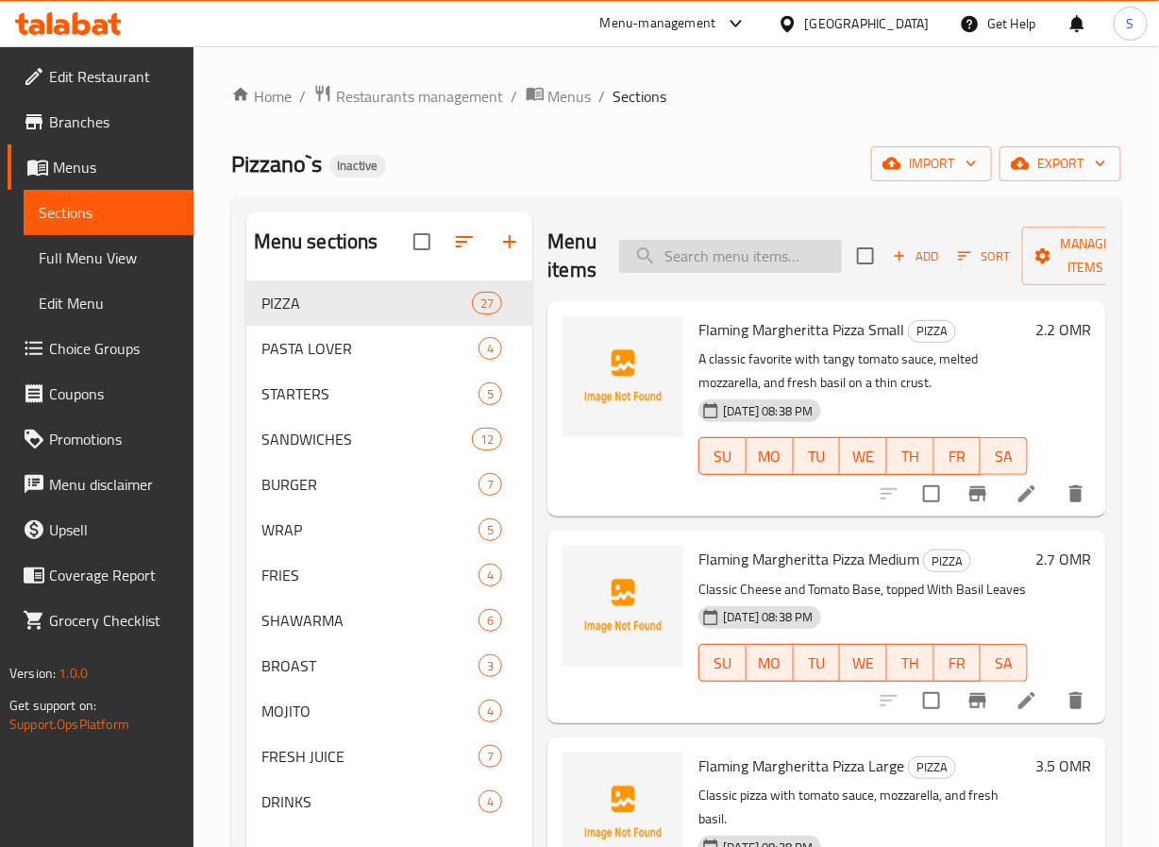
click at [731, 272] on input "search" at bounding box center [730, 256] width 223 height 33
paste input "Super Supreme Pizza Small"
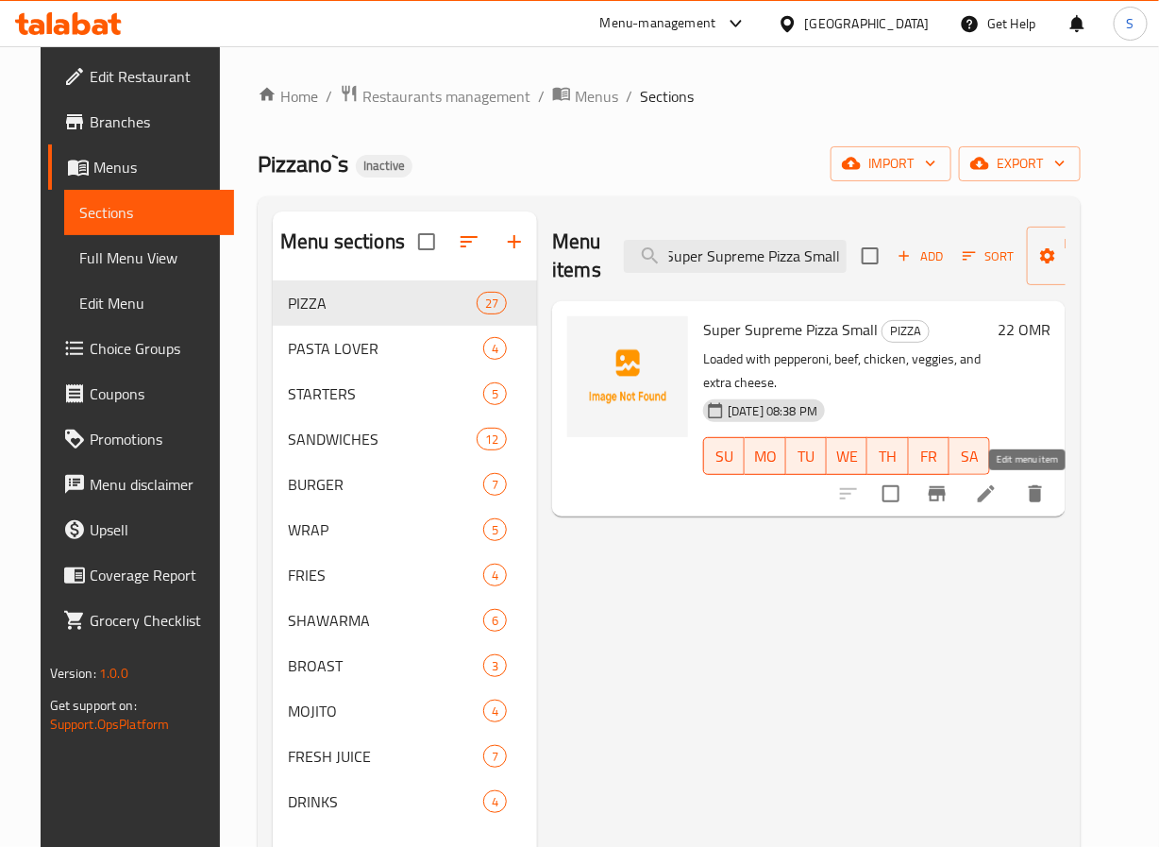
type input "Super Supreme Pizza Small"
click at [998, 505] on icon at bounding box center [986, 493] width 23 height 23
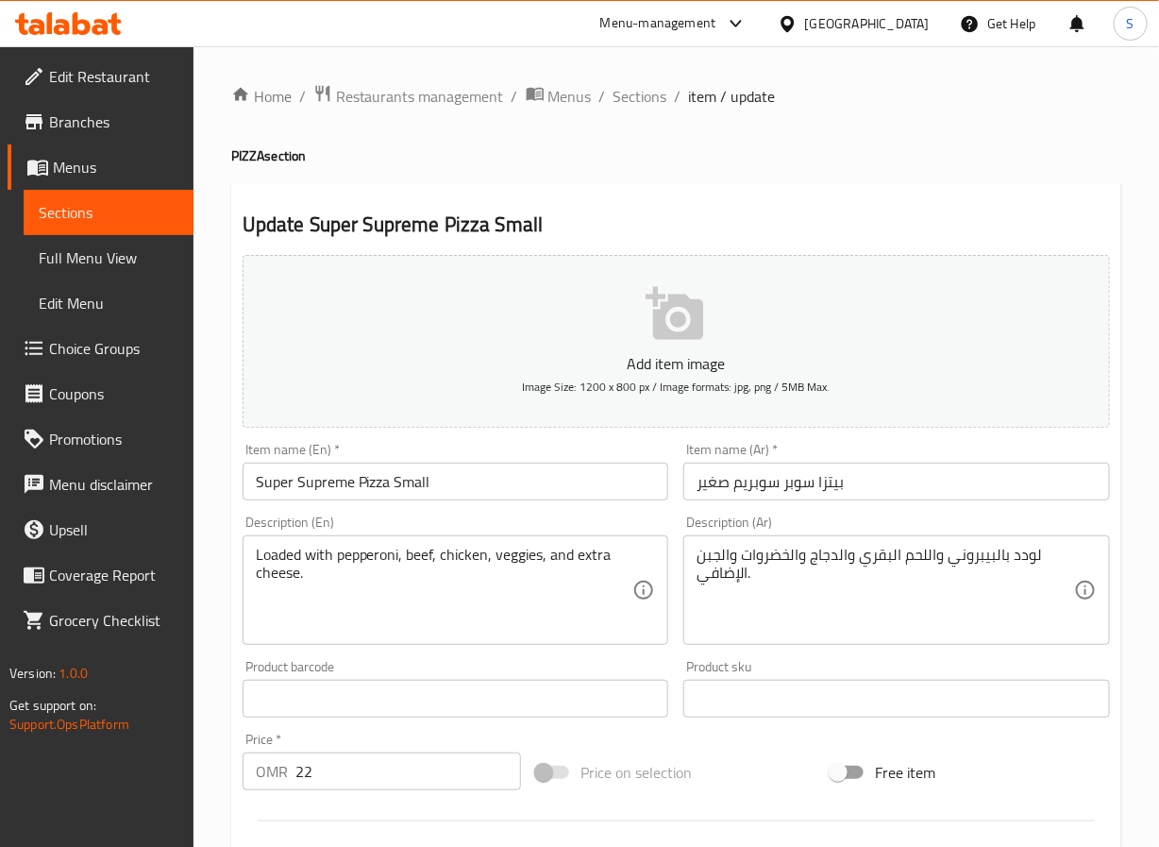
click at [386, 766] on input "22" at bounding box center [408, 771] width 227 height 38
type input "2.2"
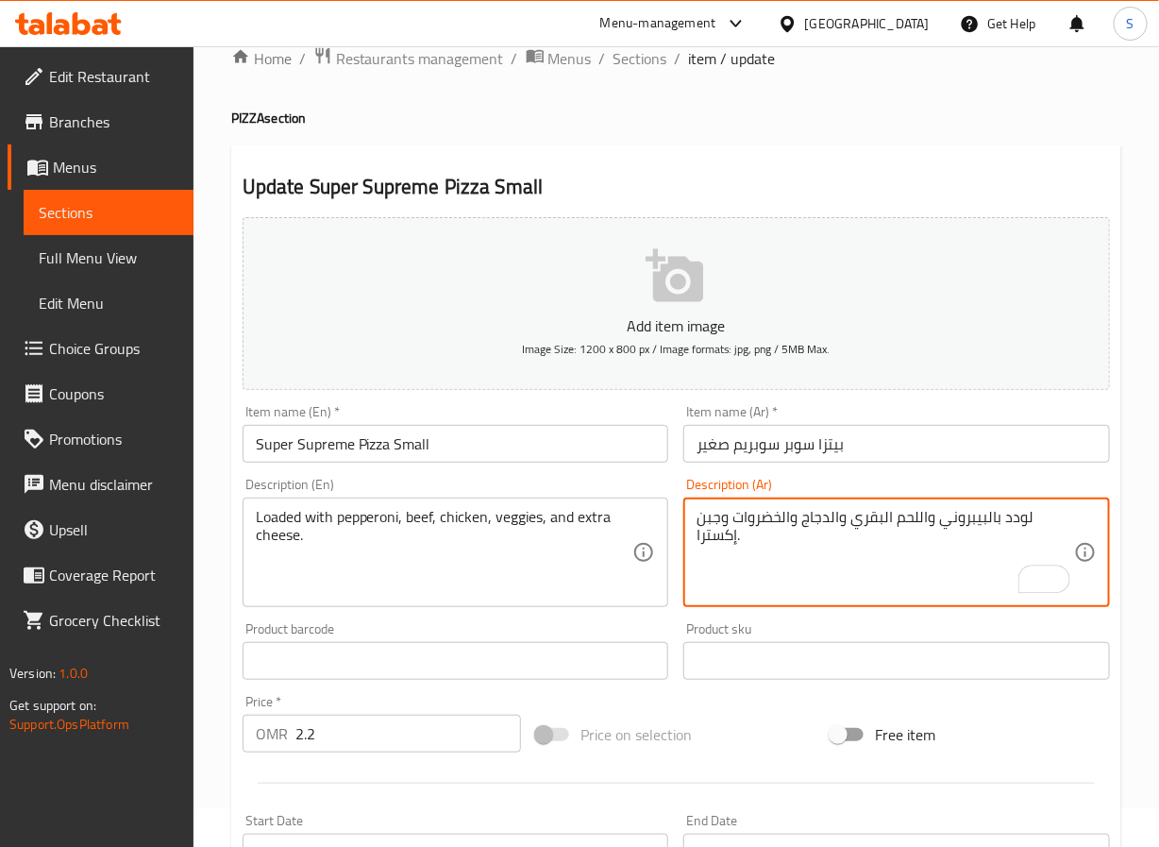
scroll to position [485, 0]
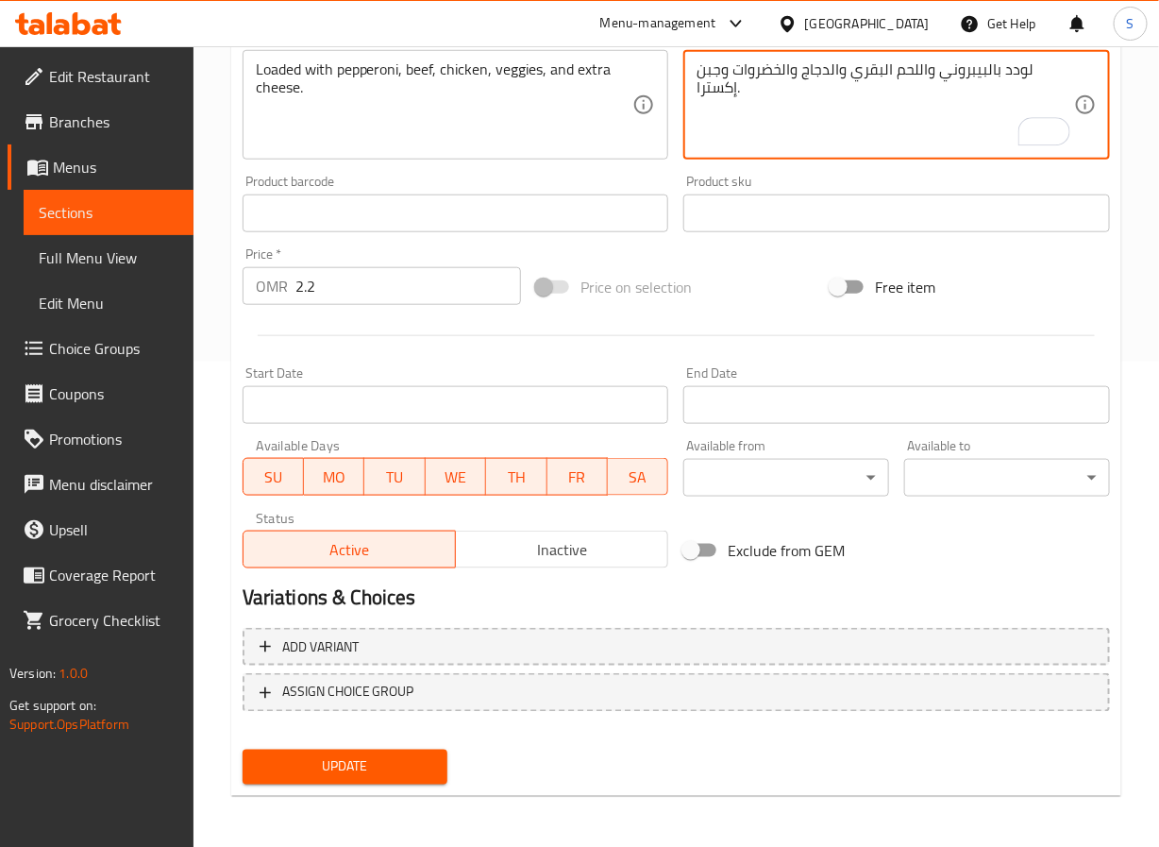
type textarea "لودد بالبيبروني واللحم البقري والدجاج والخضروات وجبن إكسترا."
click at [345, 757] on span "Update" at bounding box center [346, 767] width 176 height 24
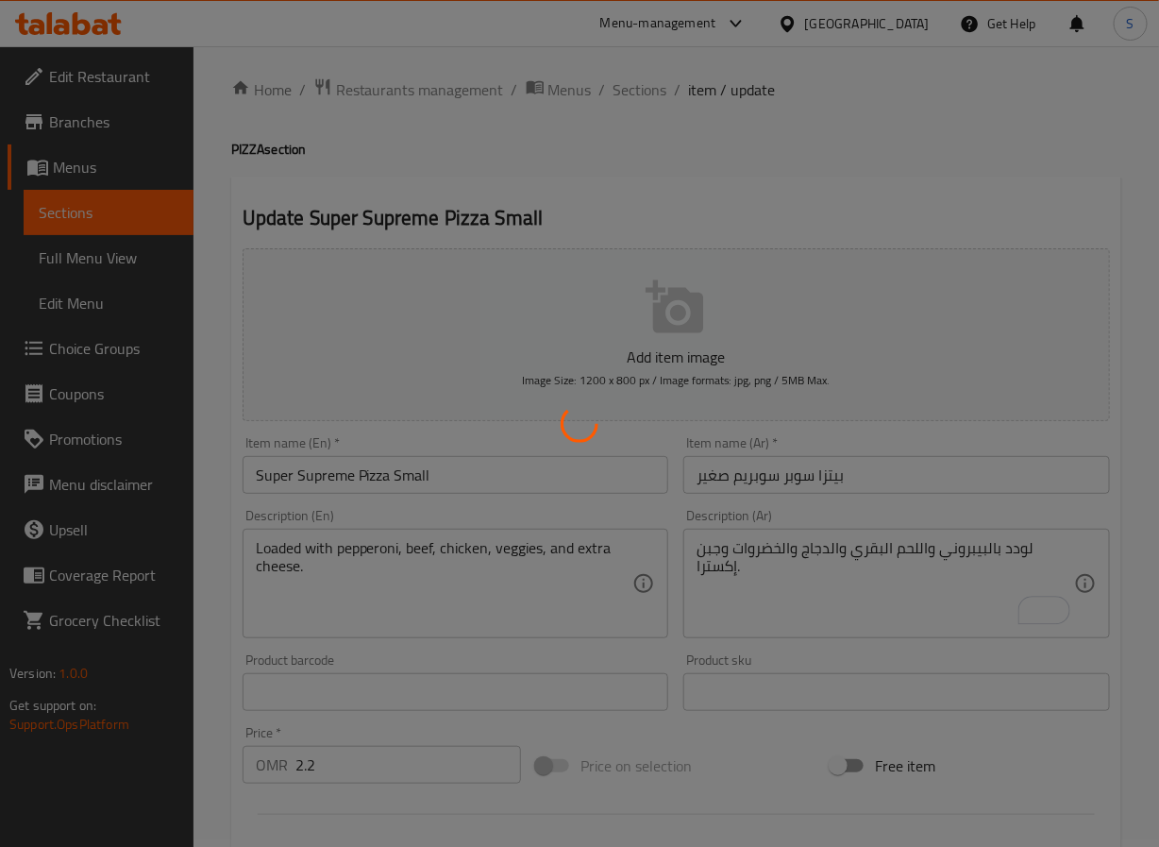
scroll to position [0, 0]
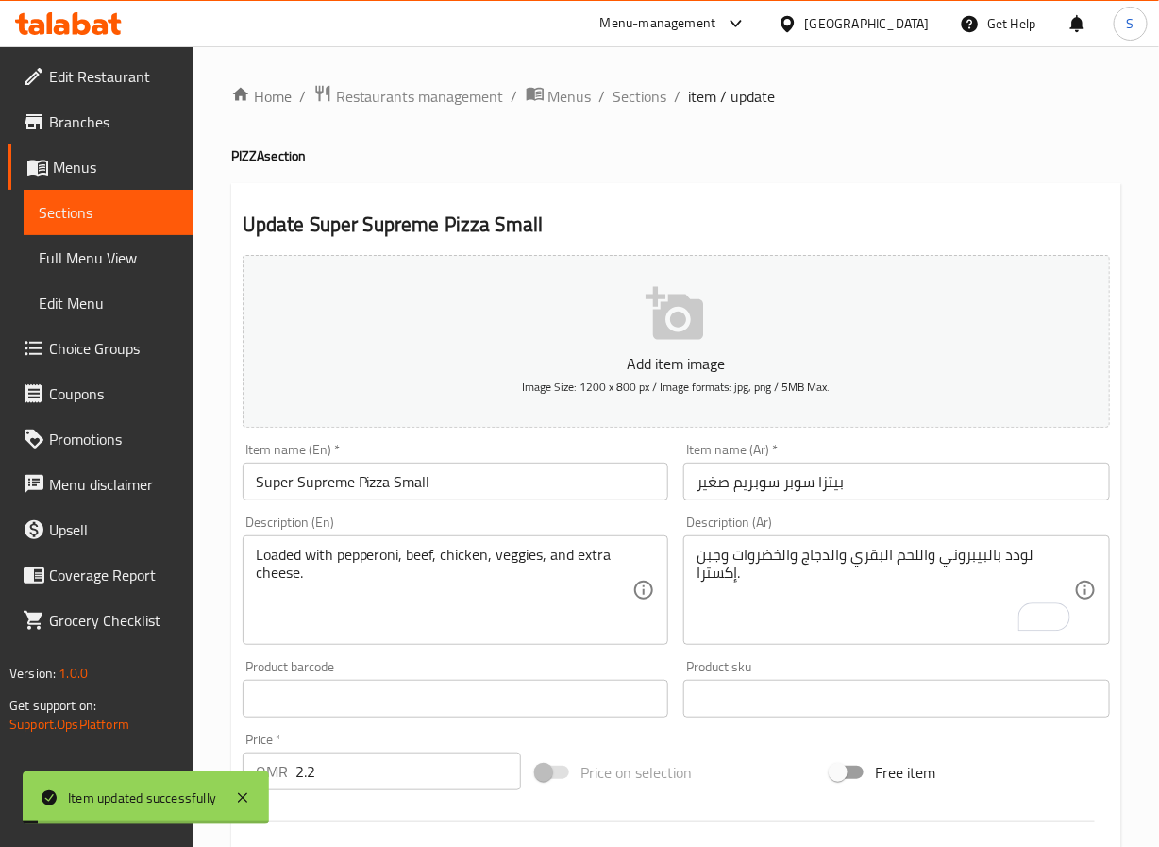
drag, startPoint x: 637, startPoint y: 100, endPoint x: 593, endPoint y: 8, distance: 101.7
click at [637, 100] on span "Sections" at bounding box center [641, 96] width 54 height 23
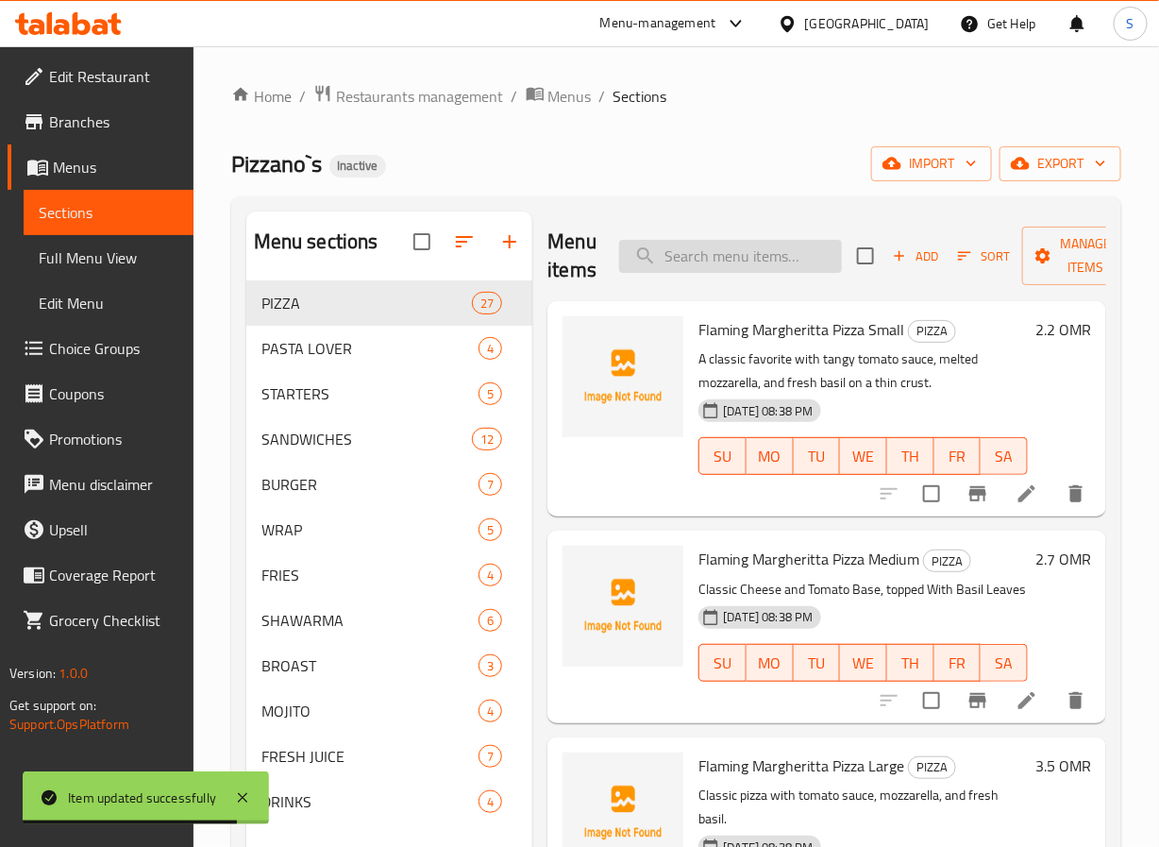
click at [734, 259] on input "search" at bounding box center [730, 256] width 223 height 33
paste input "Super Supreme Pizza Medium"
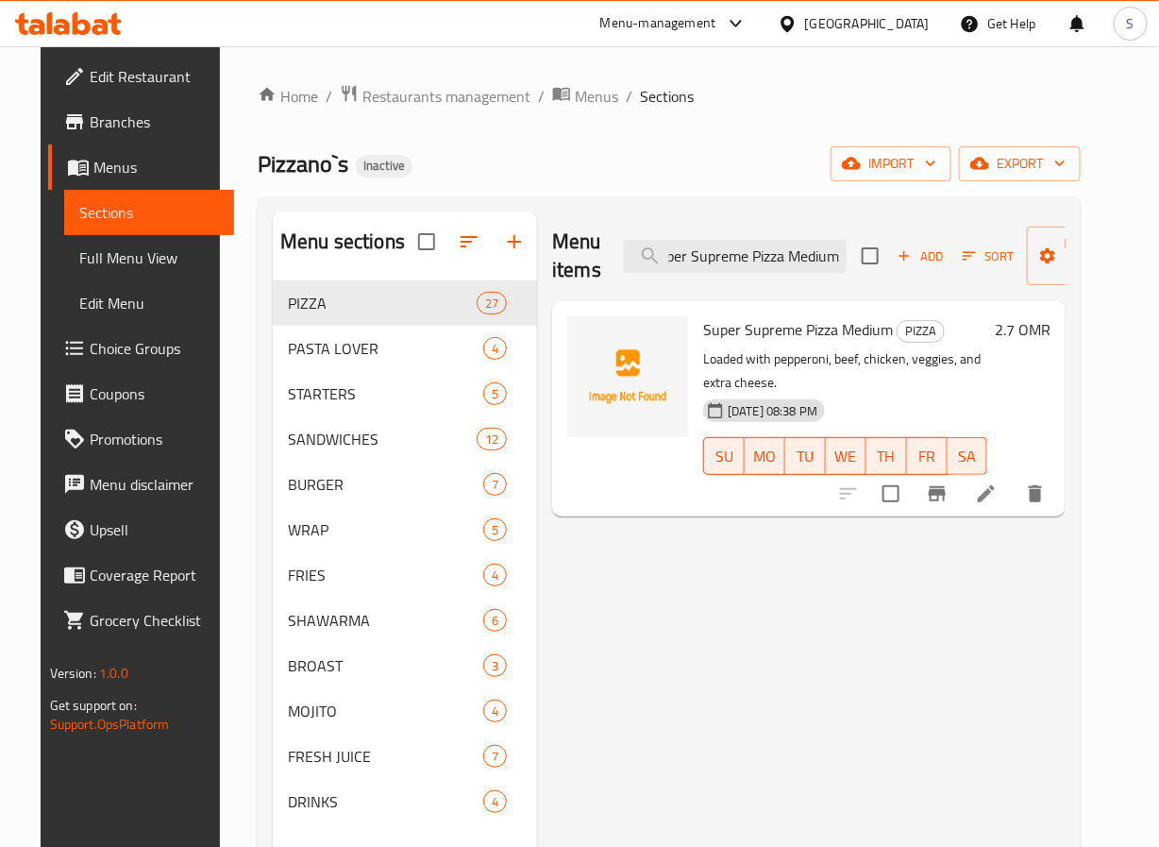
type input "Super Supreme Pizza Medium"
click at [1032, 513] on div at bounding box center [942, 493] width 232 height 45
click at [998, 491] on icon at bounding box center [986, 493] width 23 height 23
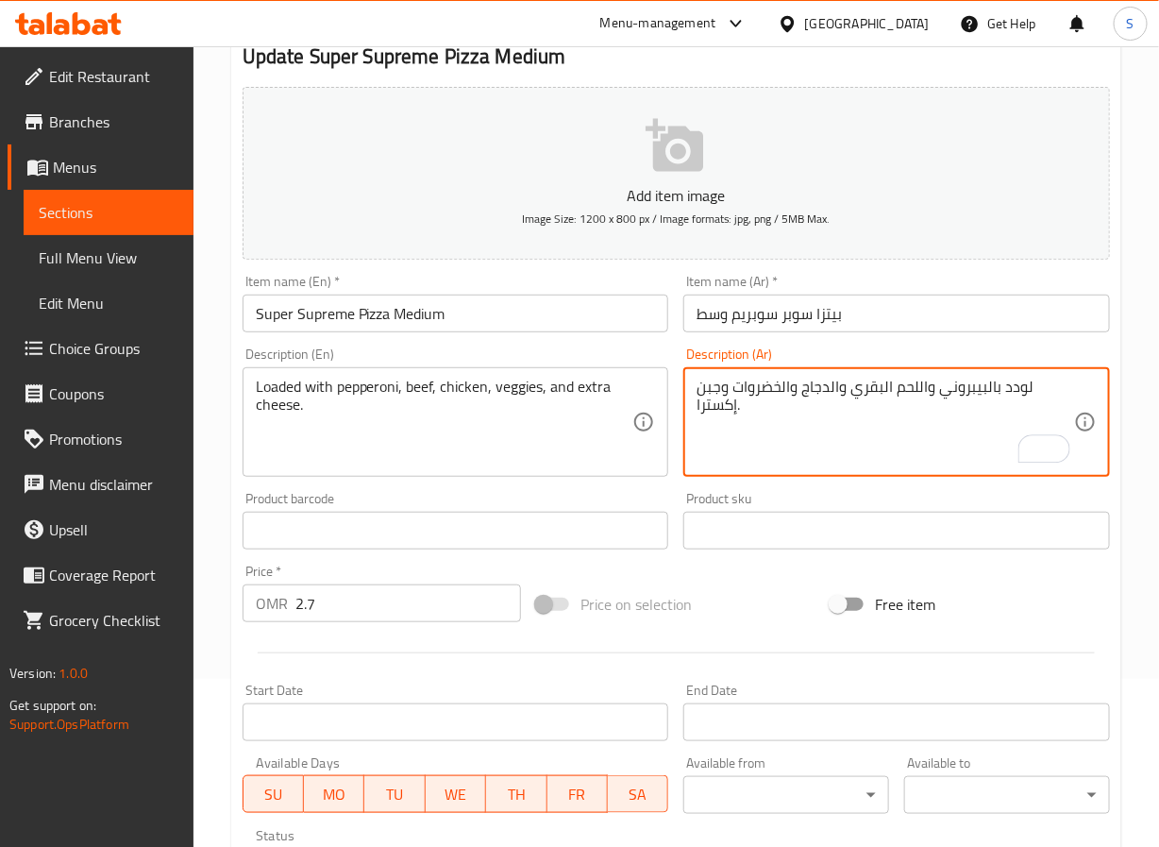
scroll to position [485, 0]
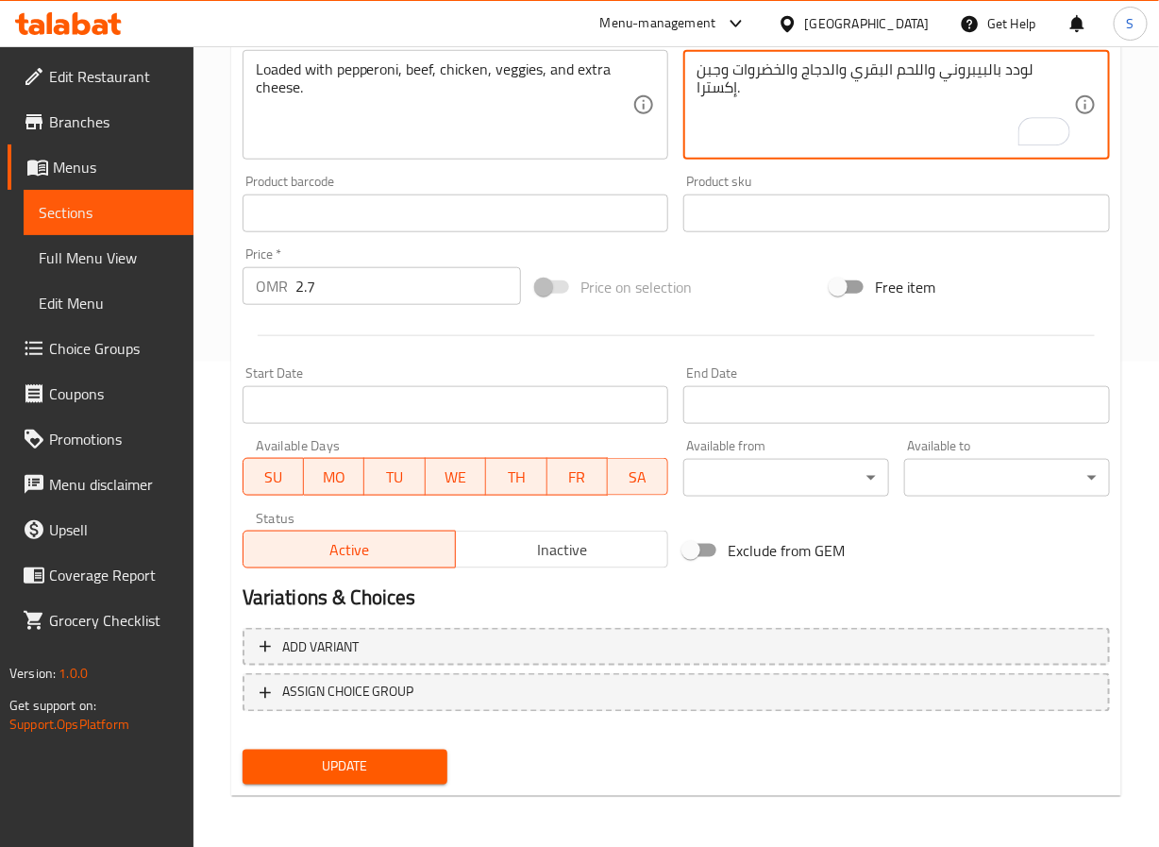
type textarea "لودد بالبيبروني واللحم البقري والدجاج والخضروات وجبن إكسترا."
click at [349, 773] on span "Update" at bounding box center [346, 767] width 176 height 24
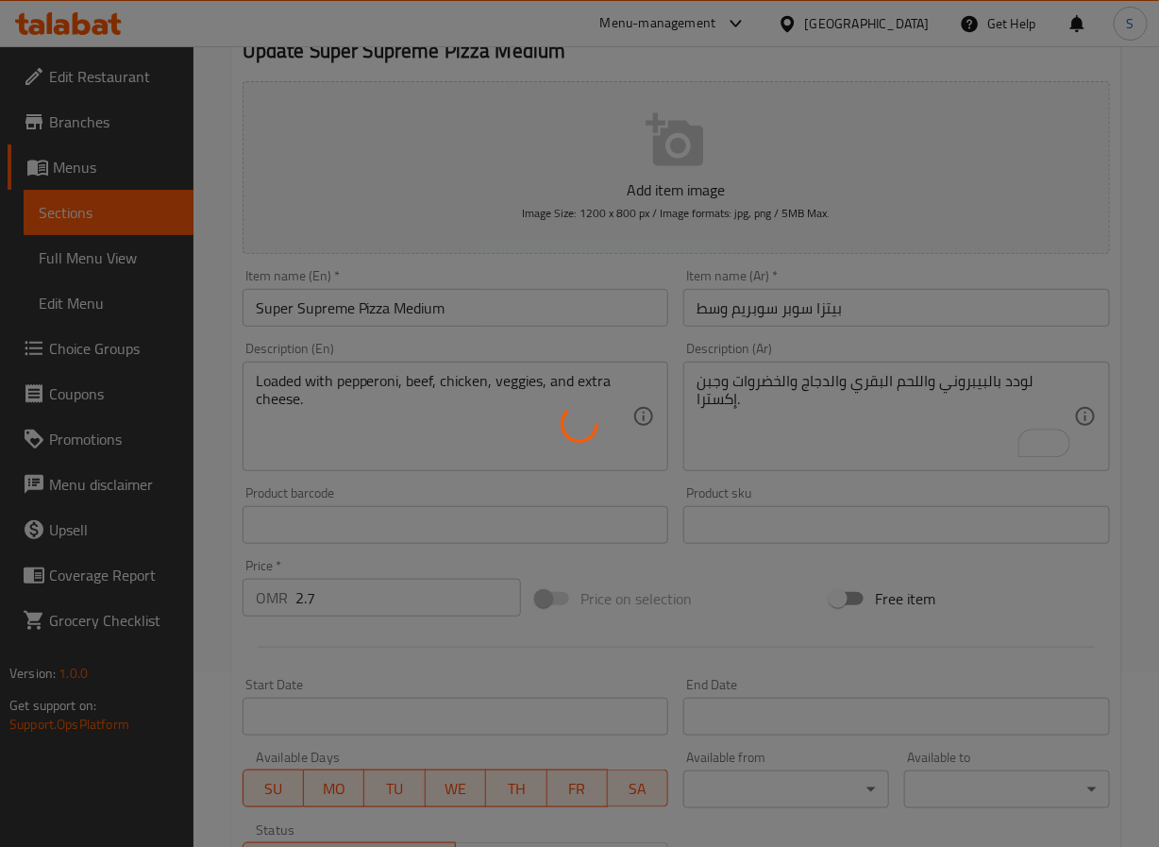
scroll to position [0, 0]
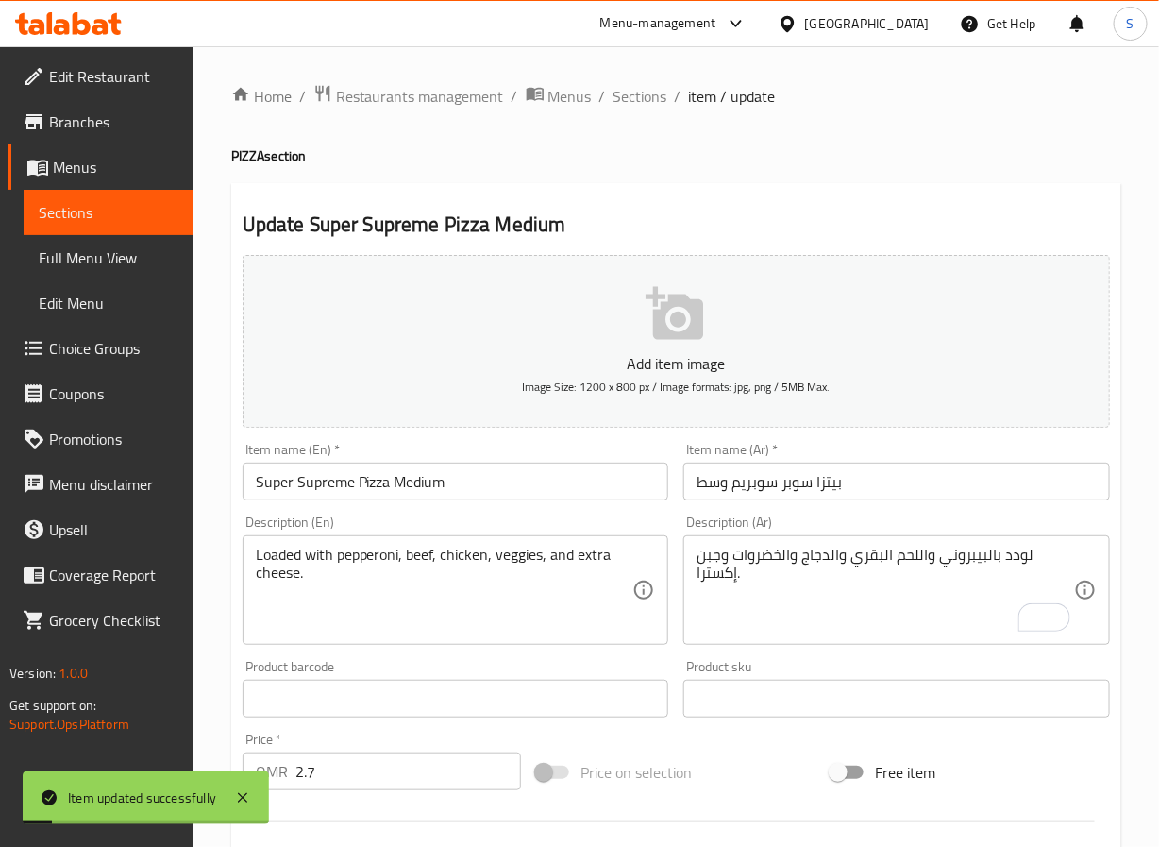
drag, startPoint x: 612, startPoint y: 94, endPoint x: 31, endPoint y: 196, distance: 589.4
click at [614, 94] on span "Sections" at bounding box center [641, 96] width 54 height 23
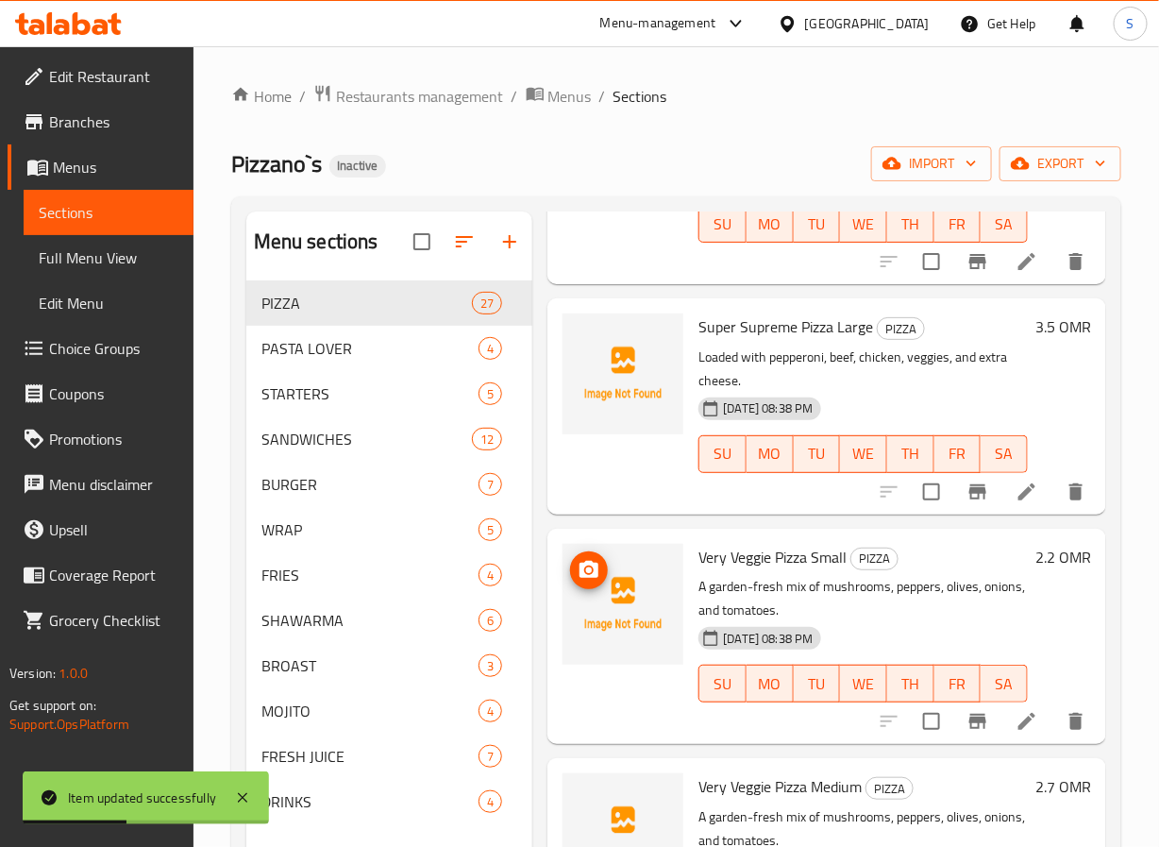
scroll to position [1130, 0]
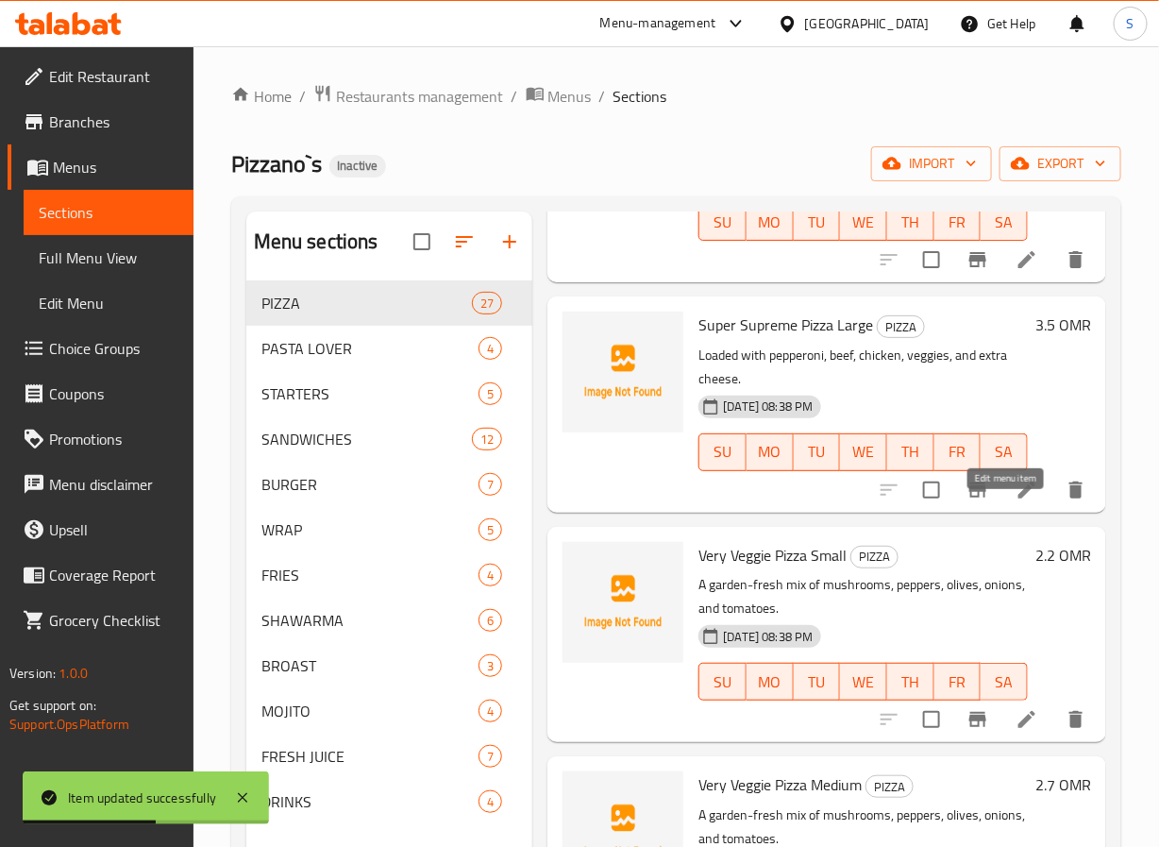
click at [1016, 501] on icon at bounding box center [1027, 490] width 23 height 23
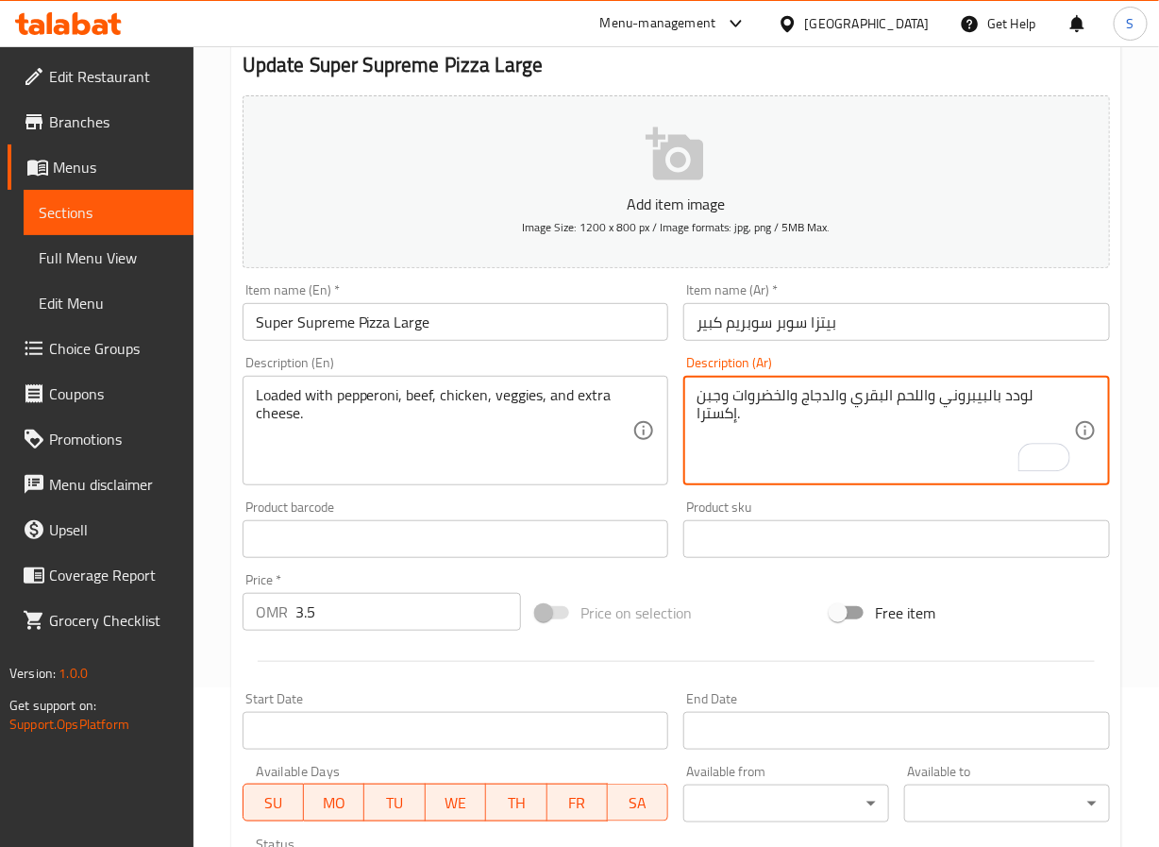
scroll to position [485, 0]
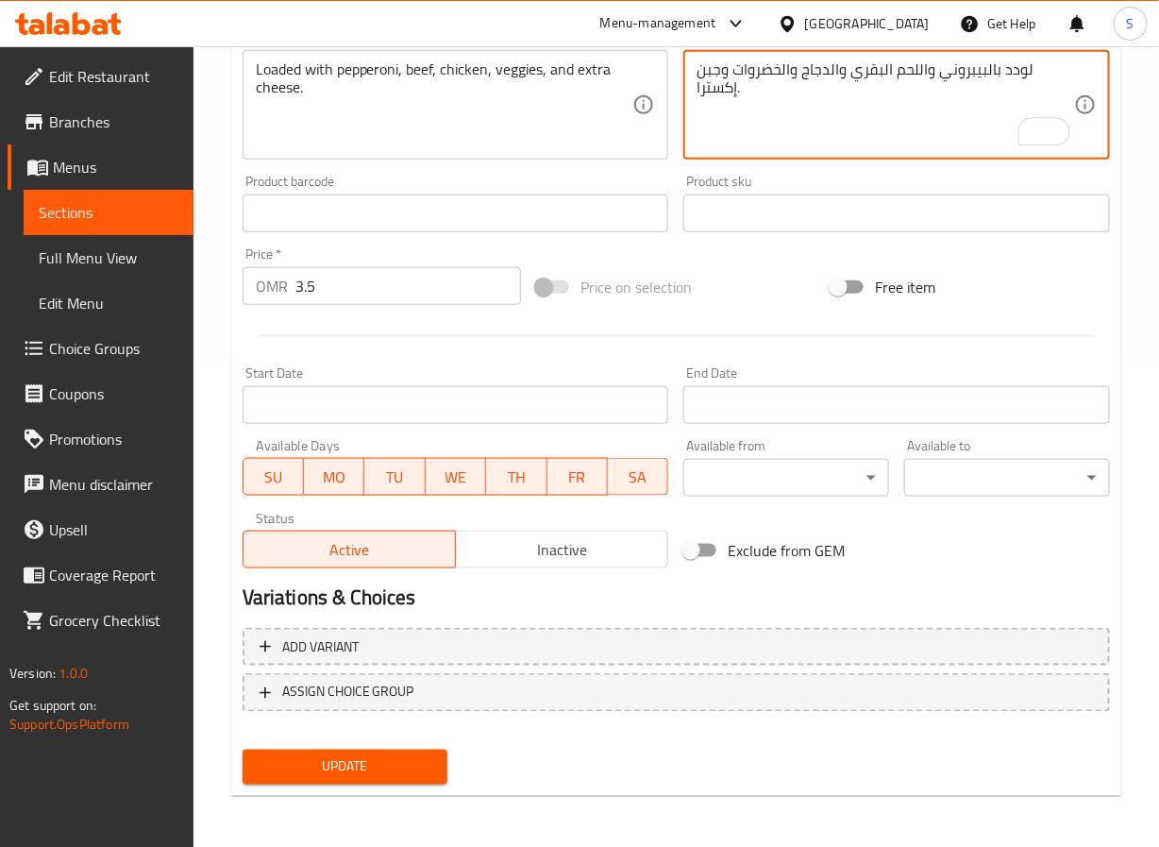
type textarea "لودد بالبيبروني واللحم البقري والدجاج والخضروات وجبن إكسترا."
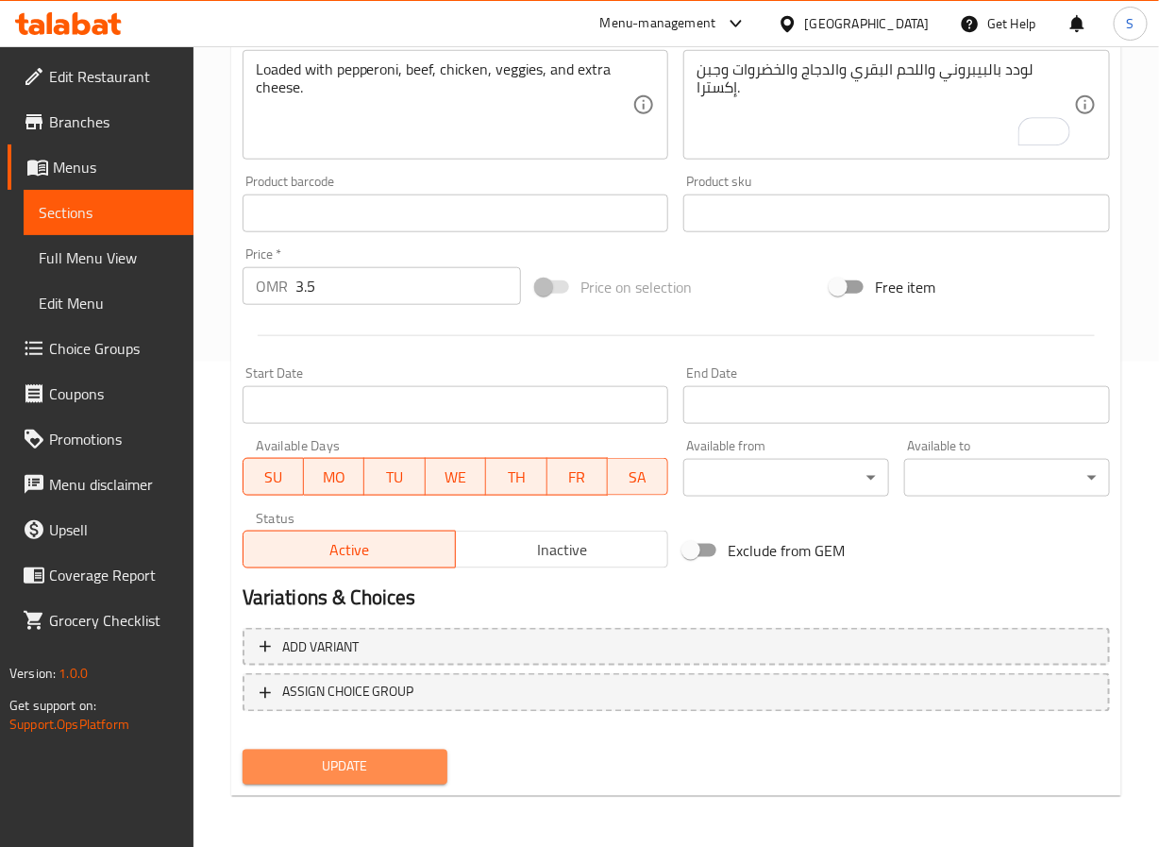
click at [335, 774] on span "Update" at bounding box center [346, 767] width 176 height 24
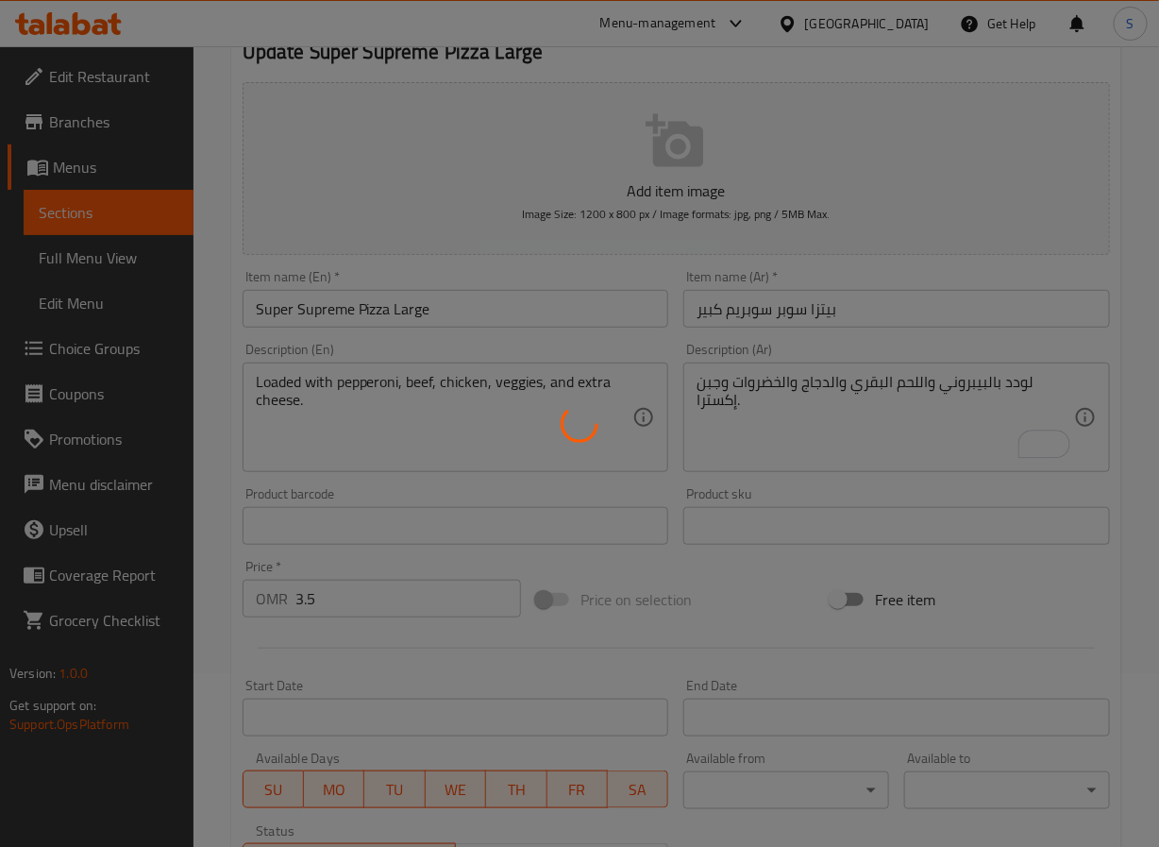
scroll to position [0, 0]
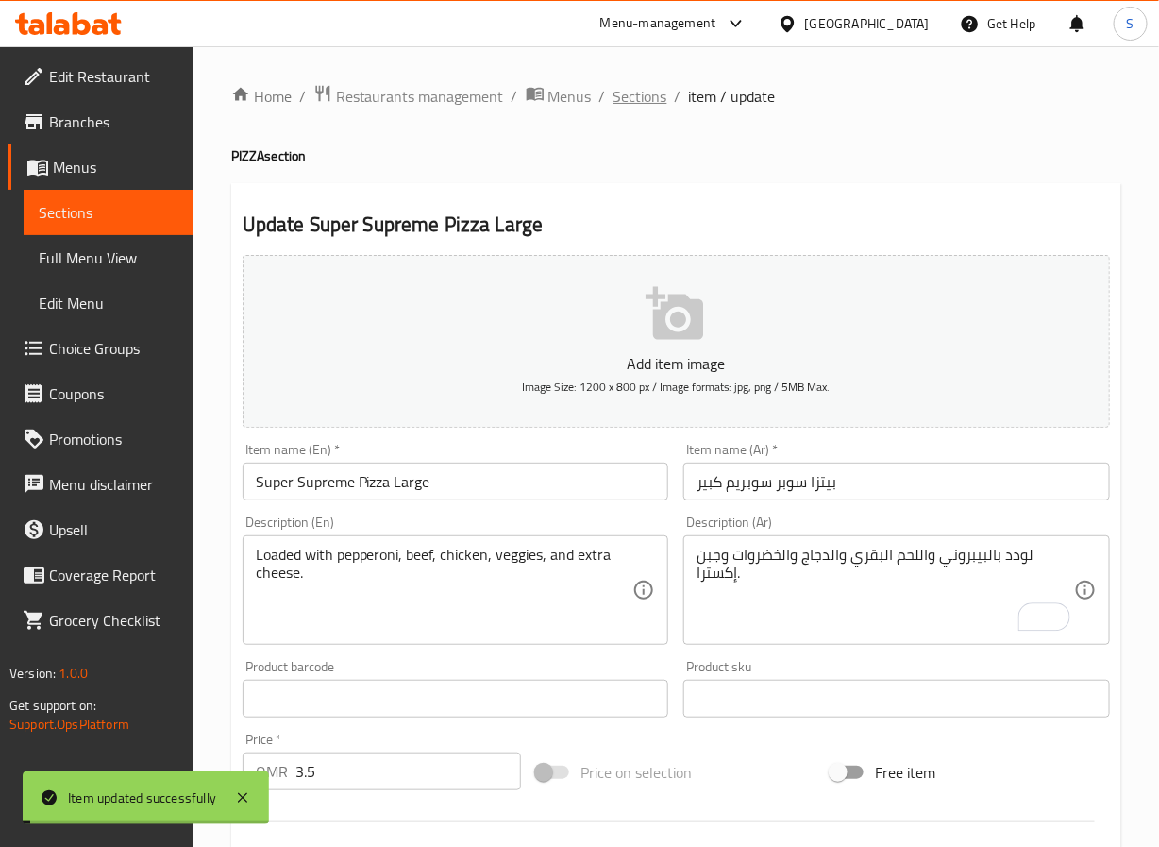
click at [627, 93] on span "Sections" at bounding box center [641, 96] width 54 height 23
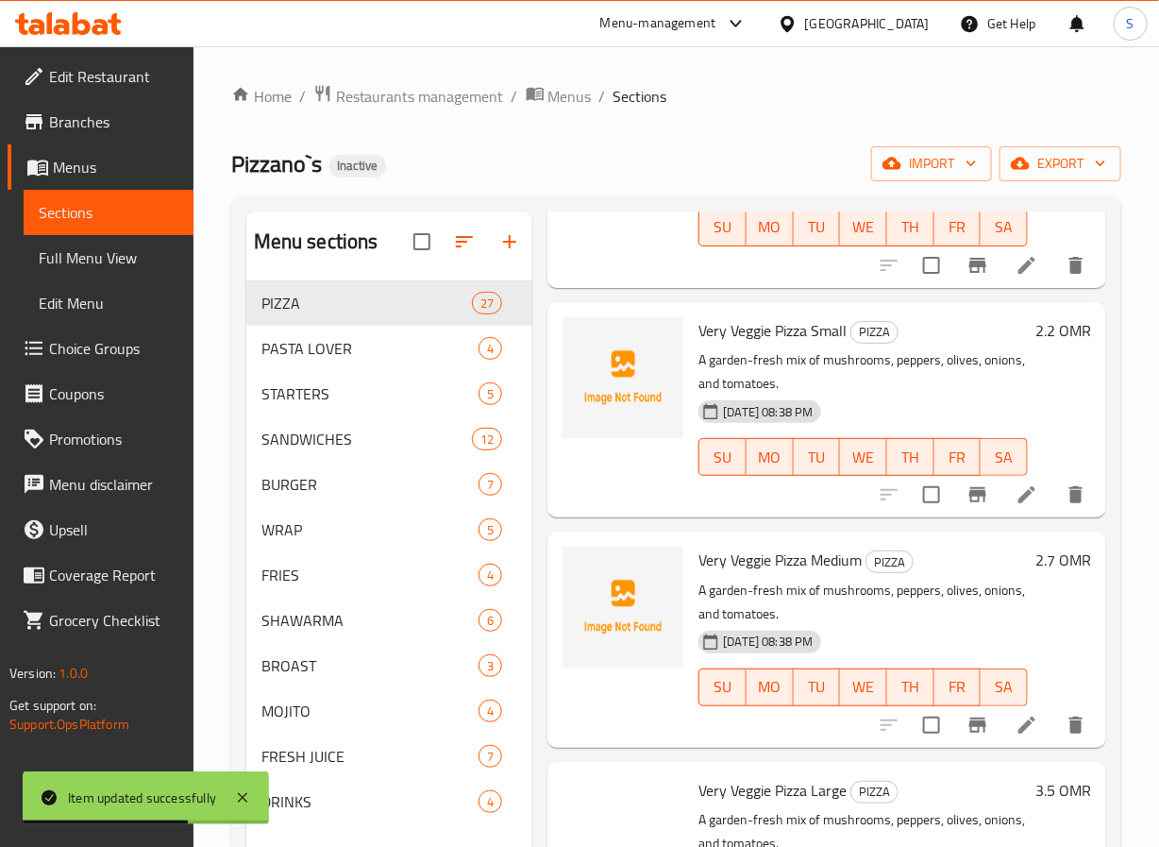
scroll to position [1413, 0]
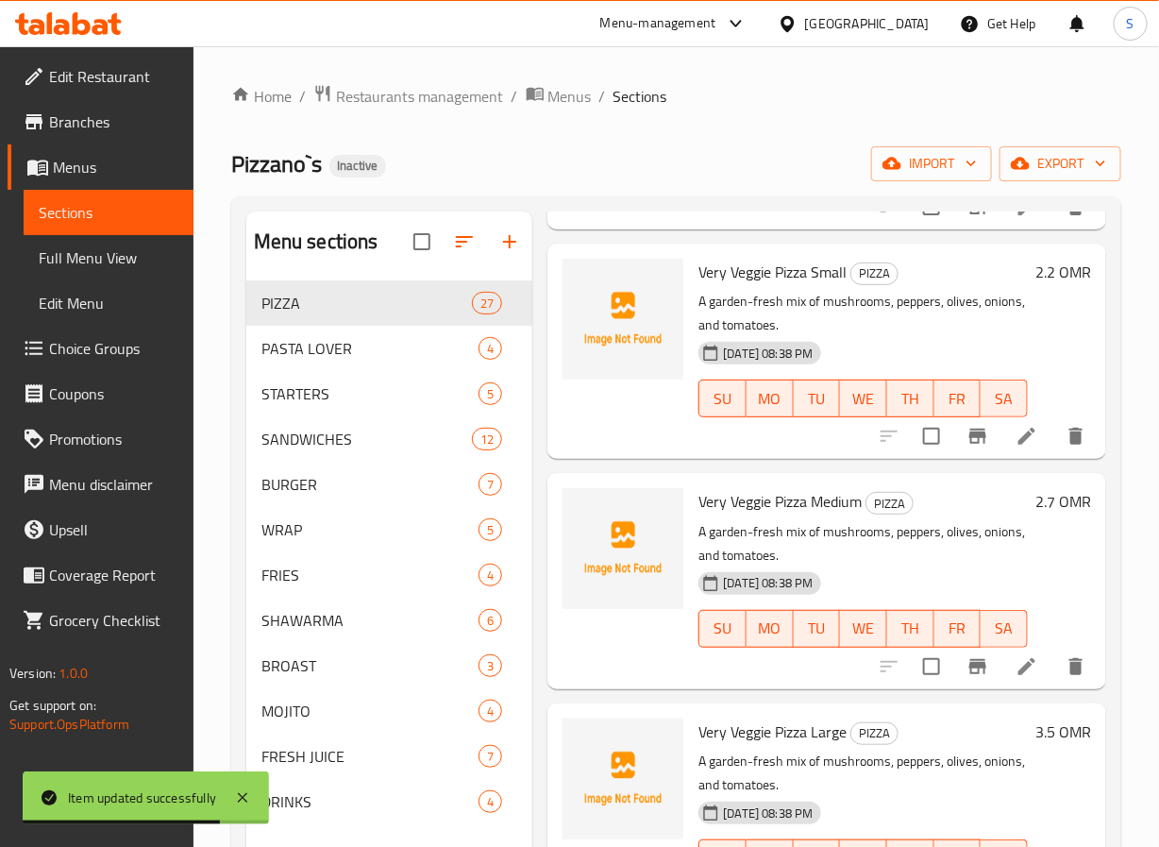
click at [1001, 453] on li at bounding box center [1027, 436] width 53 height 34
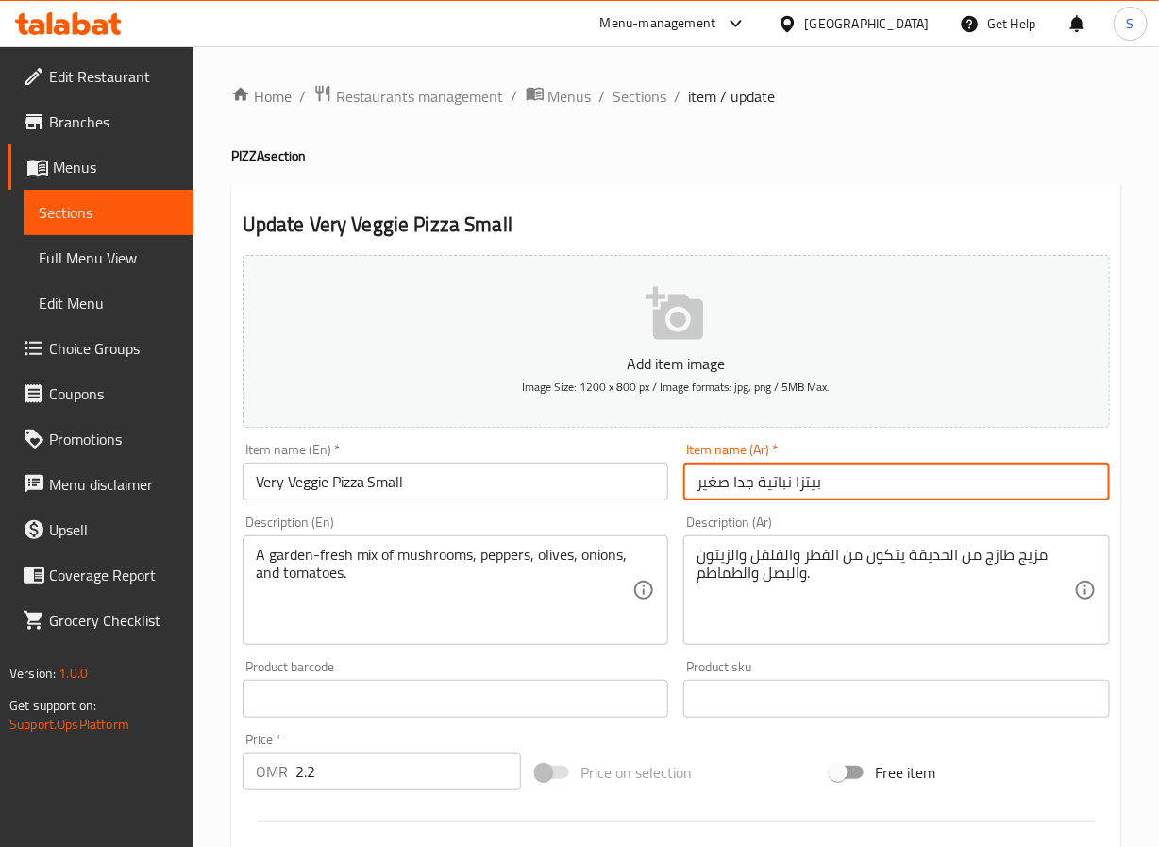
click at [733, 484] on input "بيتزا نباتية جدا صغير" at bounding box center [896, 482] width 427 height 38
type input "بيتزا فيري فيجي صغير"
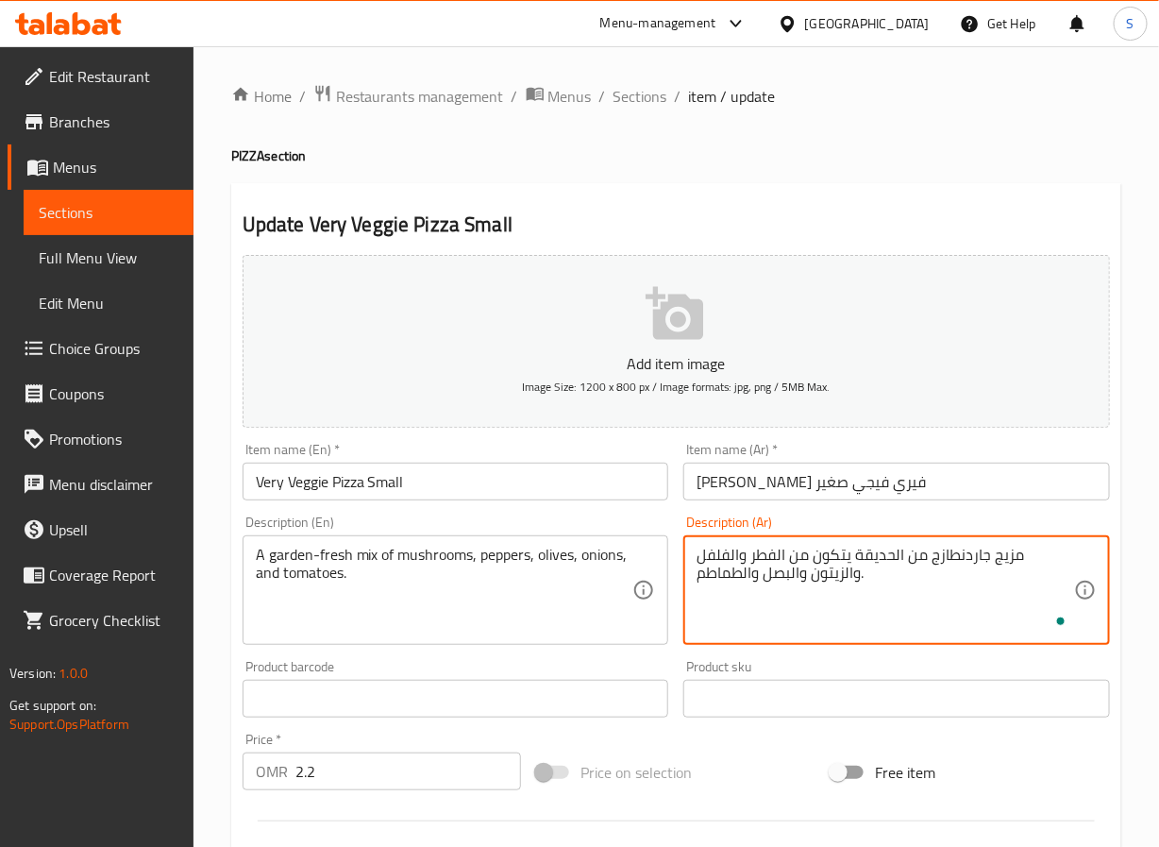
type textarea "مزيج جاردن طازج من الحديقة يتكون من الفطر والفلفل والزيتون والبصل والطماطم."
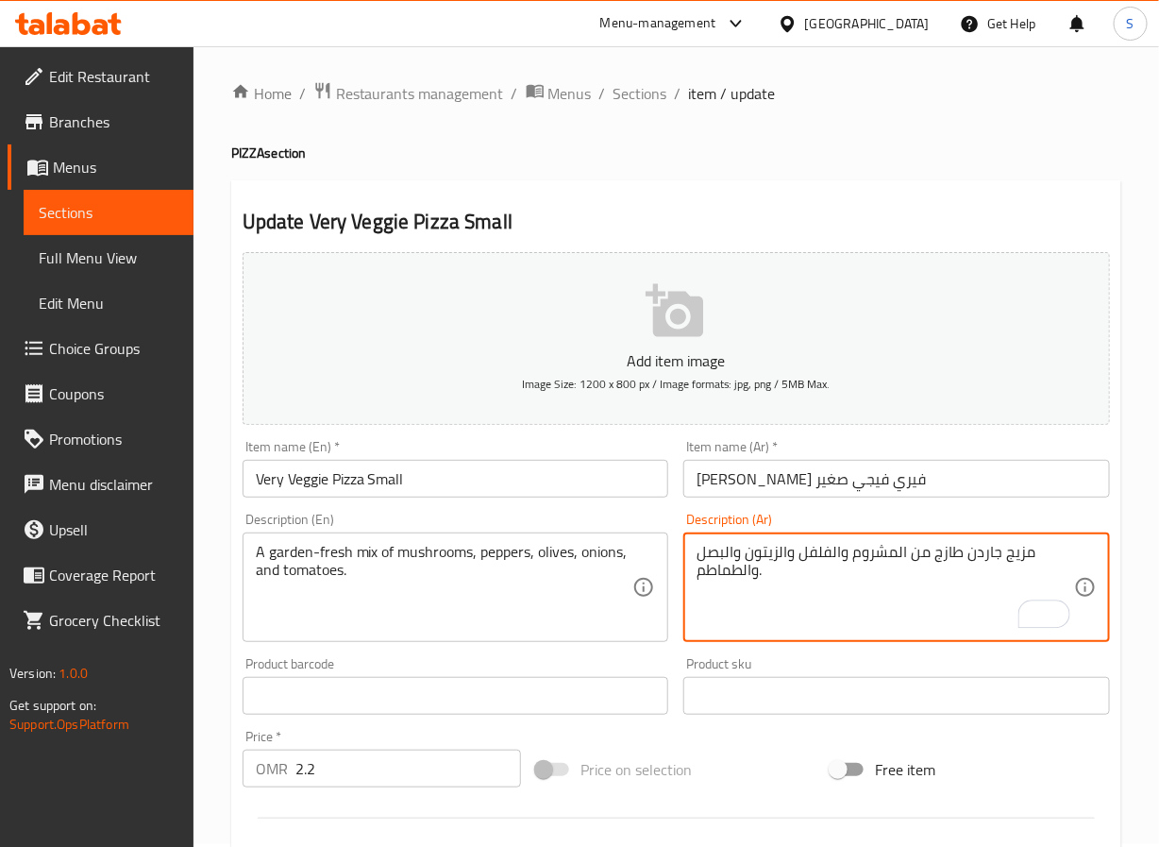
scroll to position [485, 0]
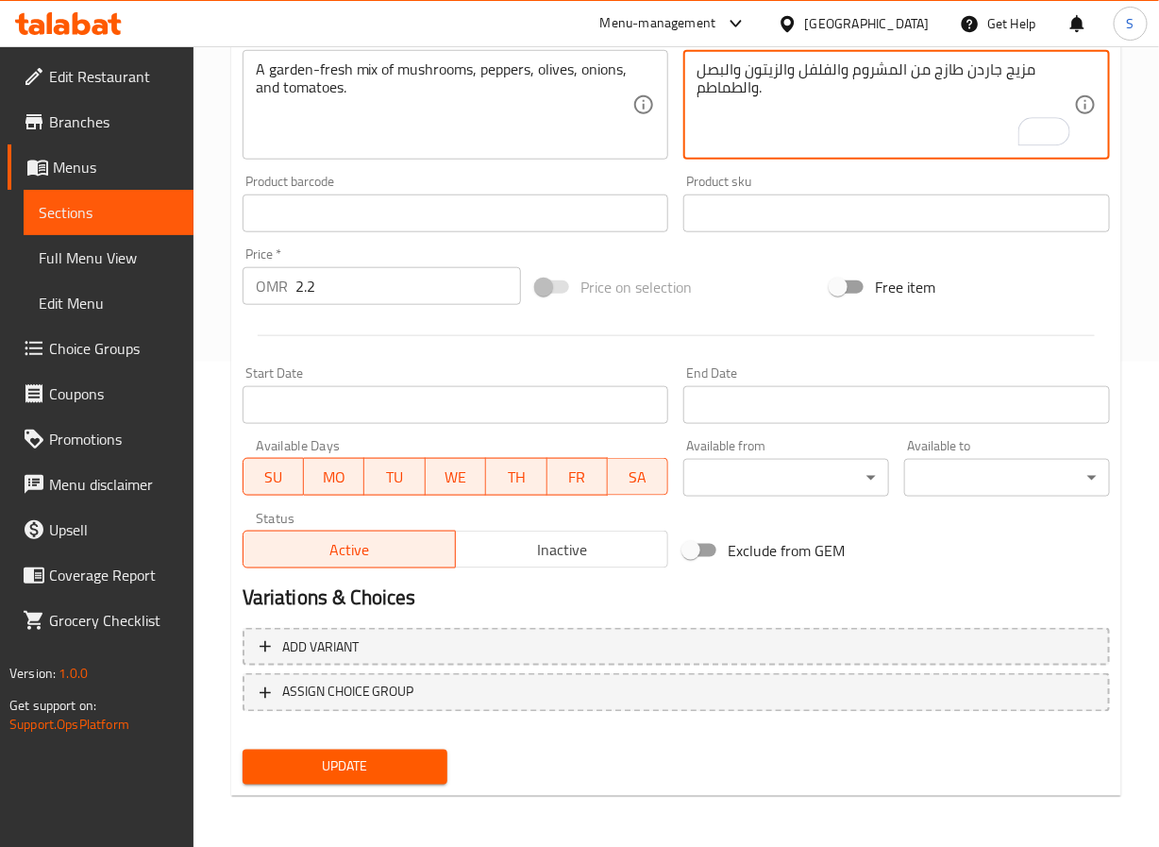
type textarea "مزيج جاردن طازج من المشروم والفلفل والزيتون والبصل والطماطم."
click at [321, 750] on button "Update" at bounding box center [346, 767] width 206 height 35
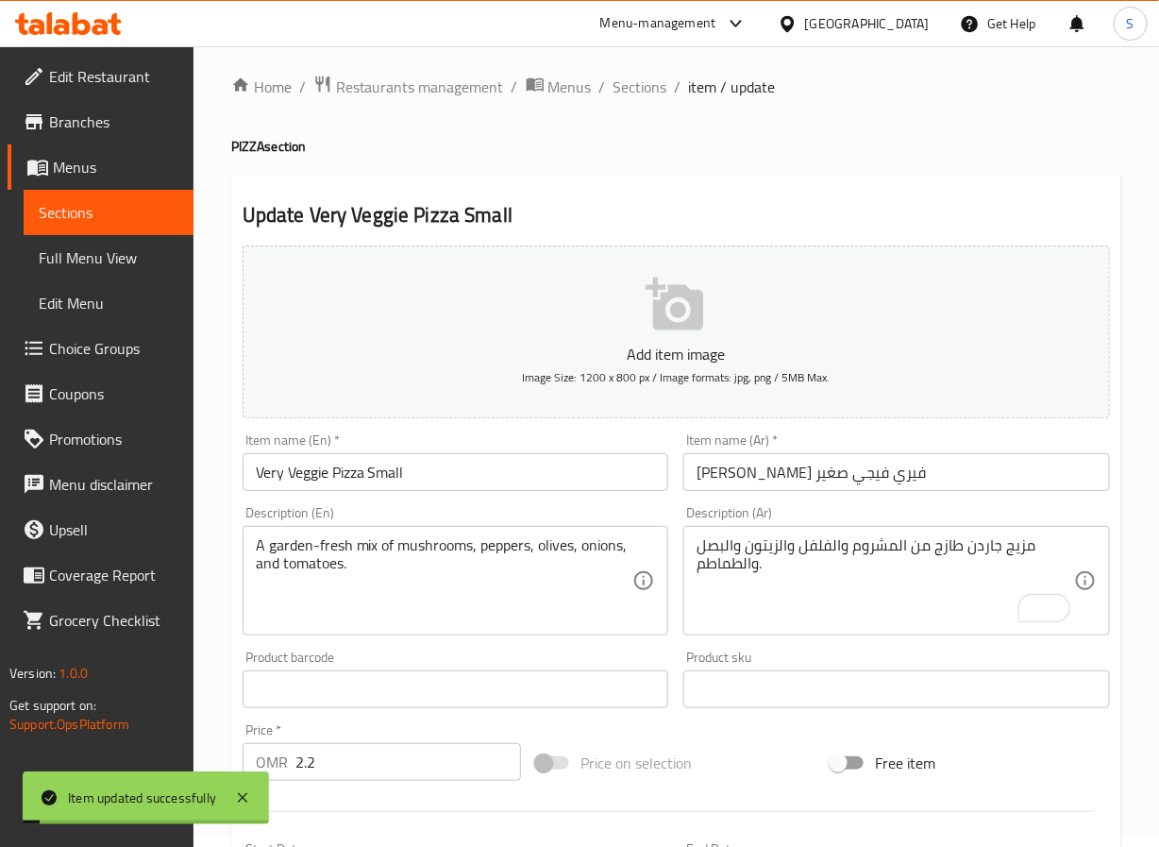
scroll to position [0, 0]
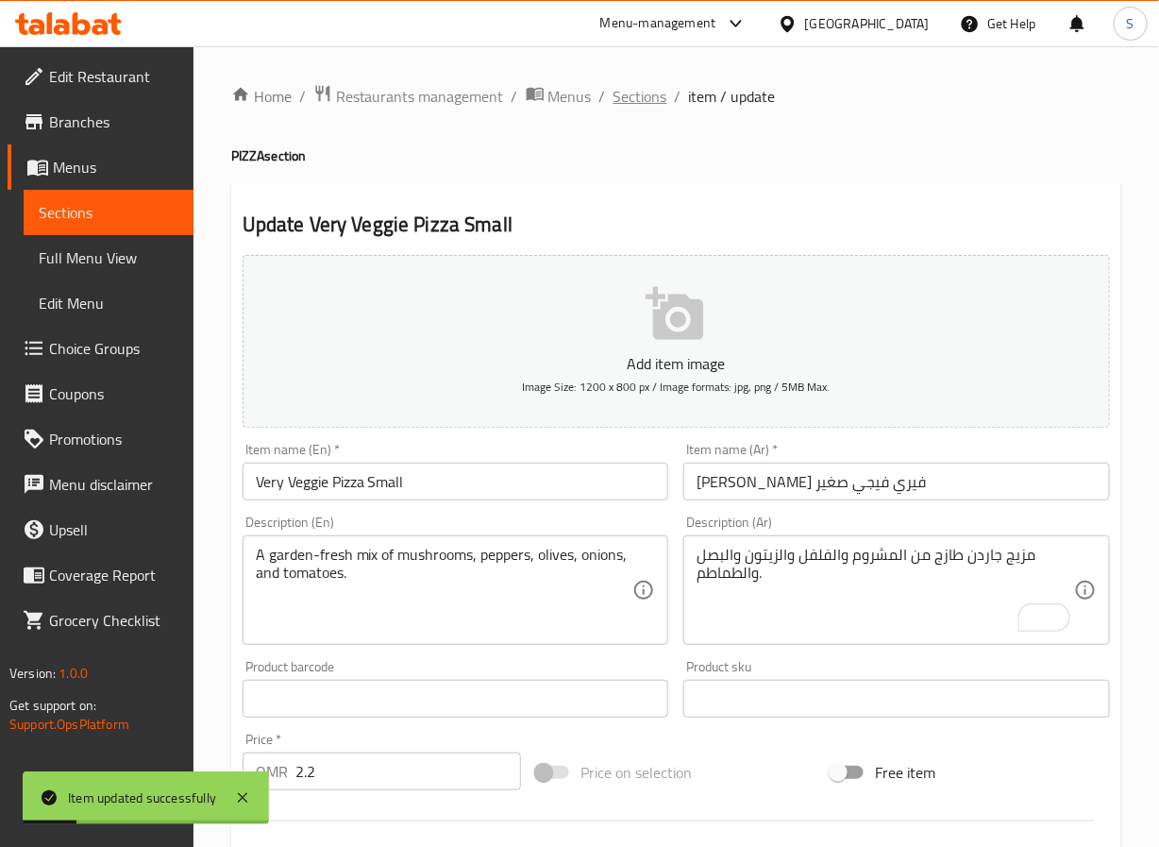
click at [641, 89] on span "Sections" at bounding box center [641, 96] width 54 height 23
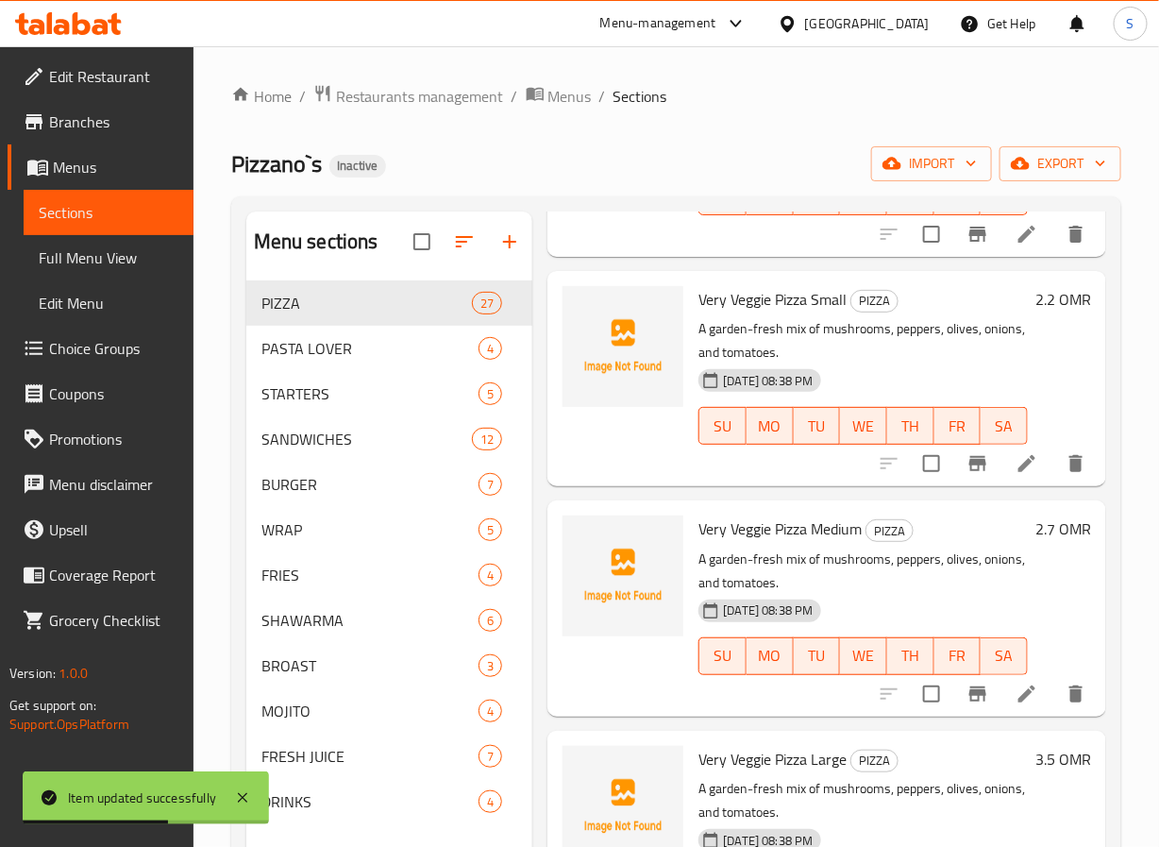
scroll to position [1390, 0]
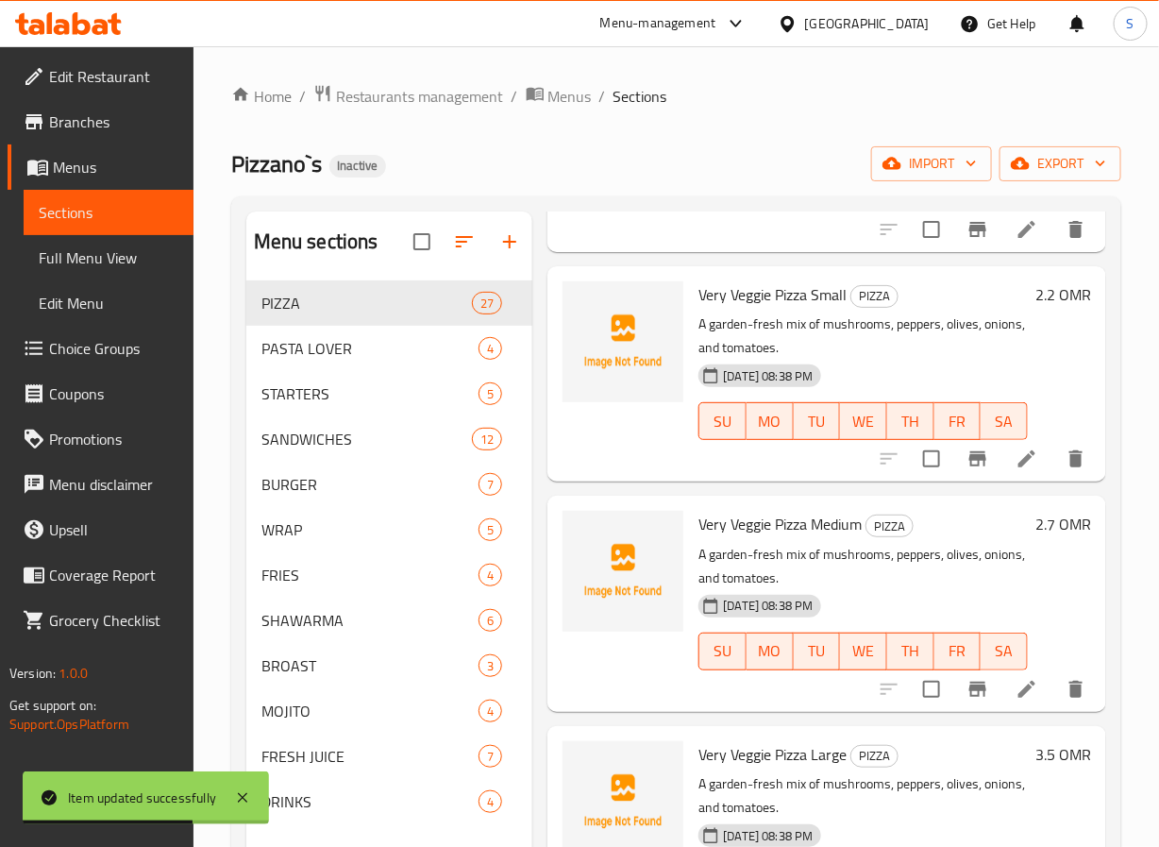
click at [1019, 706] on li at bounding box center [1027, 689] width 53 height 34
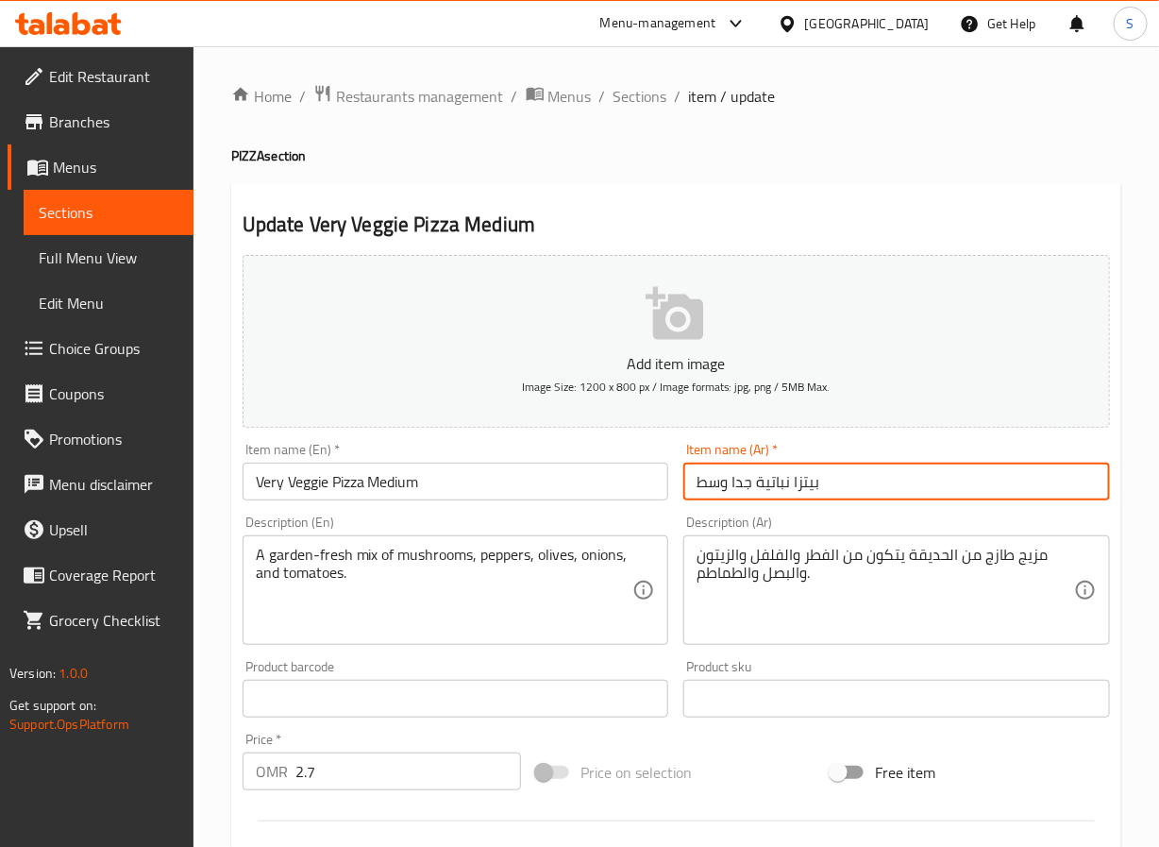
click at [725, 480] on input "بيتزا نباتية جدا وسط" at bounding box center [896, 482] width 427 height 38
type input "بيتزا فيري فيجي وسط"
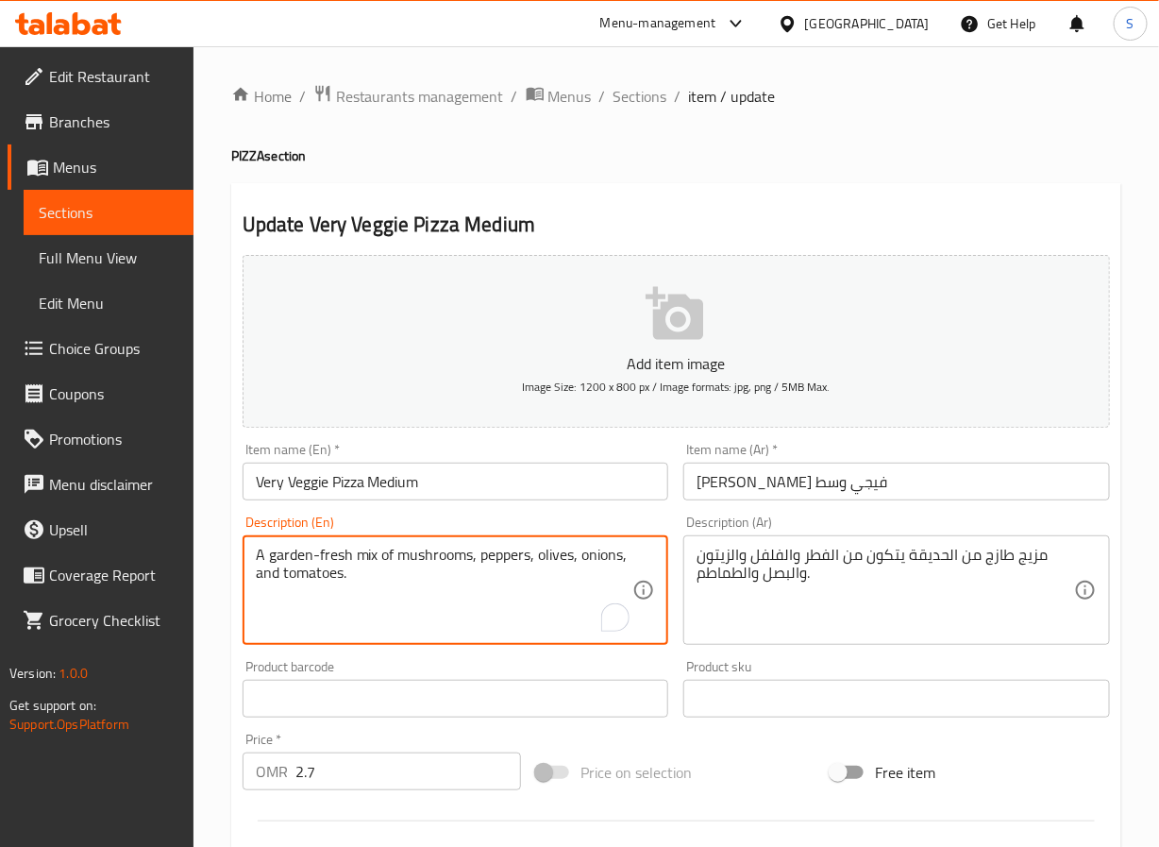
drag, startPoint x: 346, startPoint y: 556, endPoint x: 318, endPoint y: 562, distance: 28.9
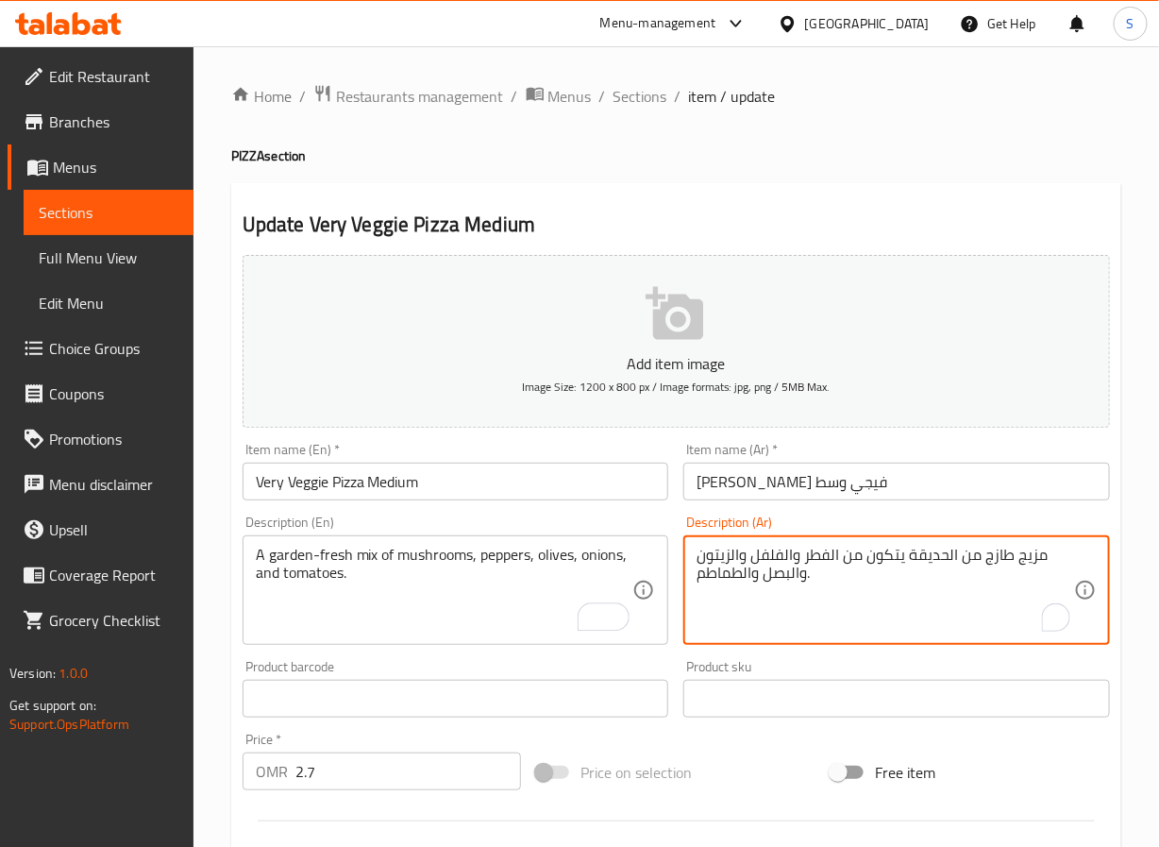
click at [1008, 559] on textarea "مزيج طازج من الحديقة يتكون من الفطر والفلفل والزيتون والبصل والطماطم." at bounding box center [886, 591] width 378 height 90
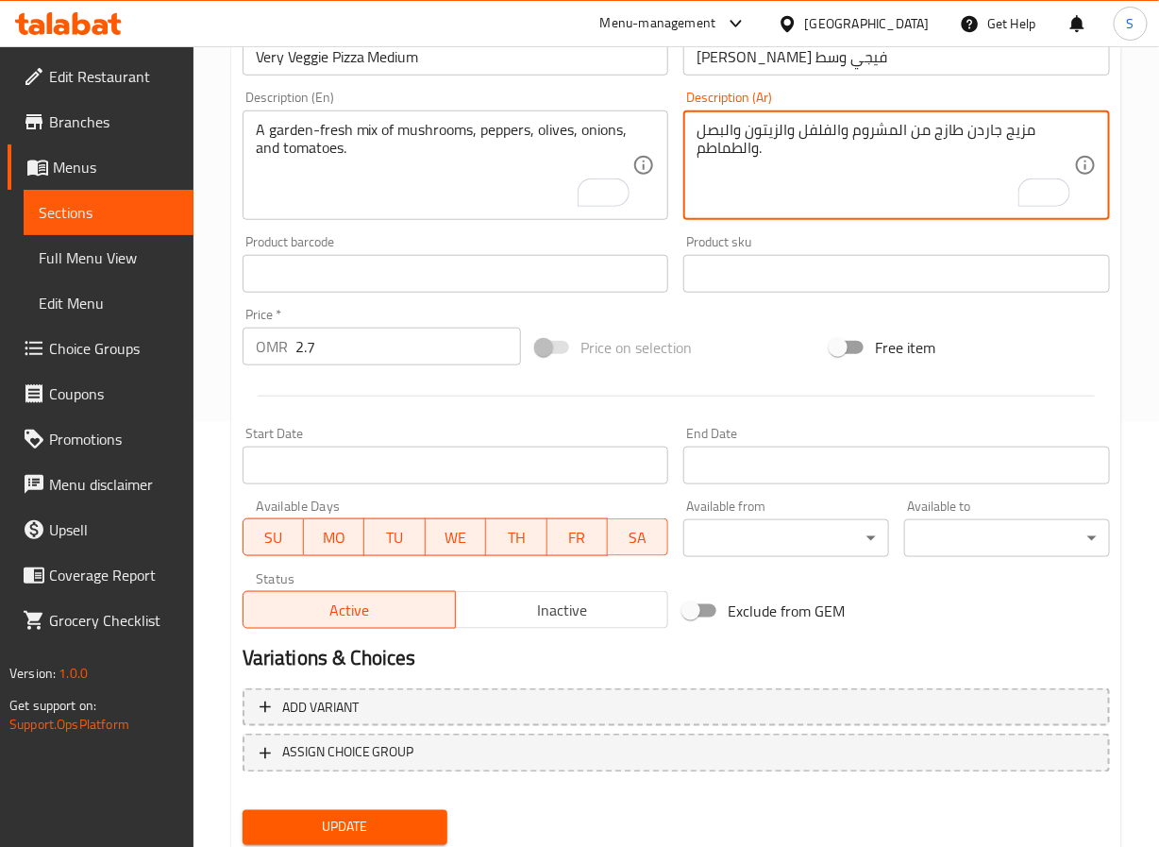
scroll to position [485, 0]
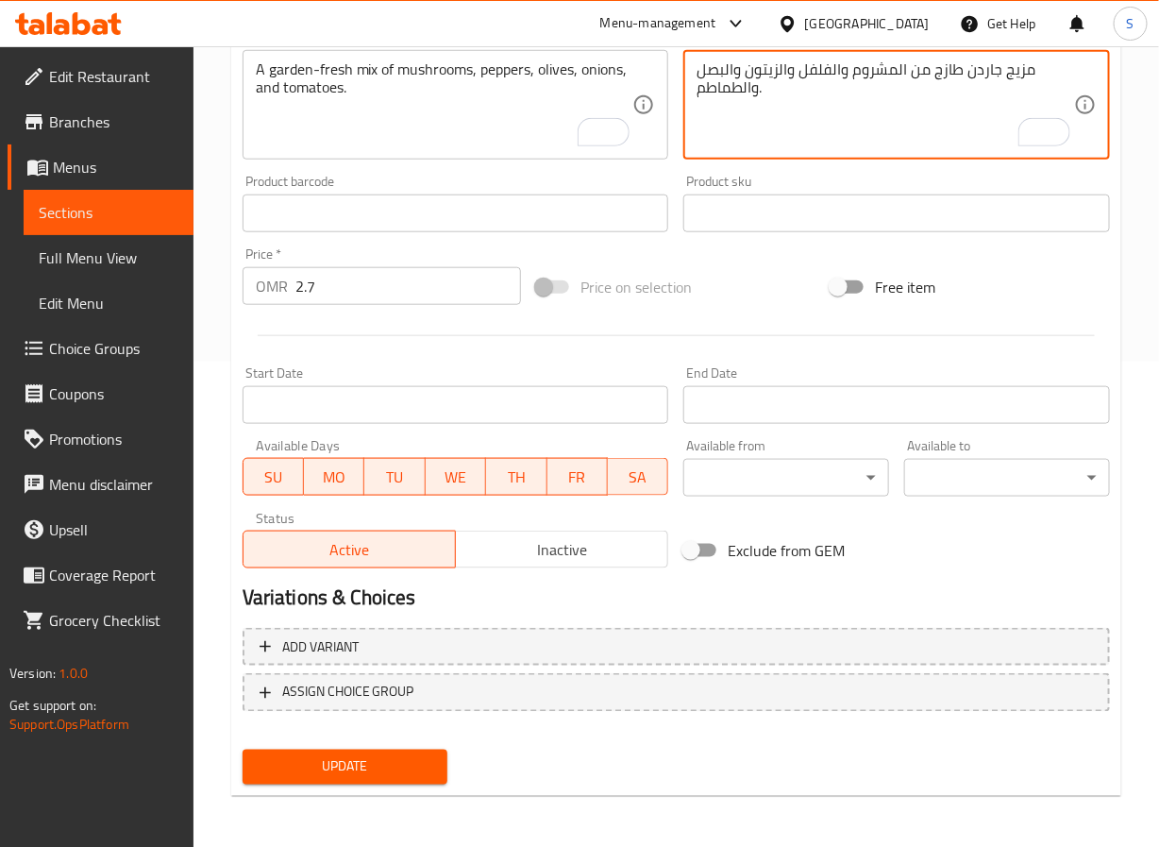
type textarea "مزيج جاردن طازج من المشروم والفلفل والزيتون والبصل والطماطم."
click at [434, 763] on button "Update" at bounding box center [346, 767] width 206 height 35
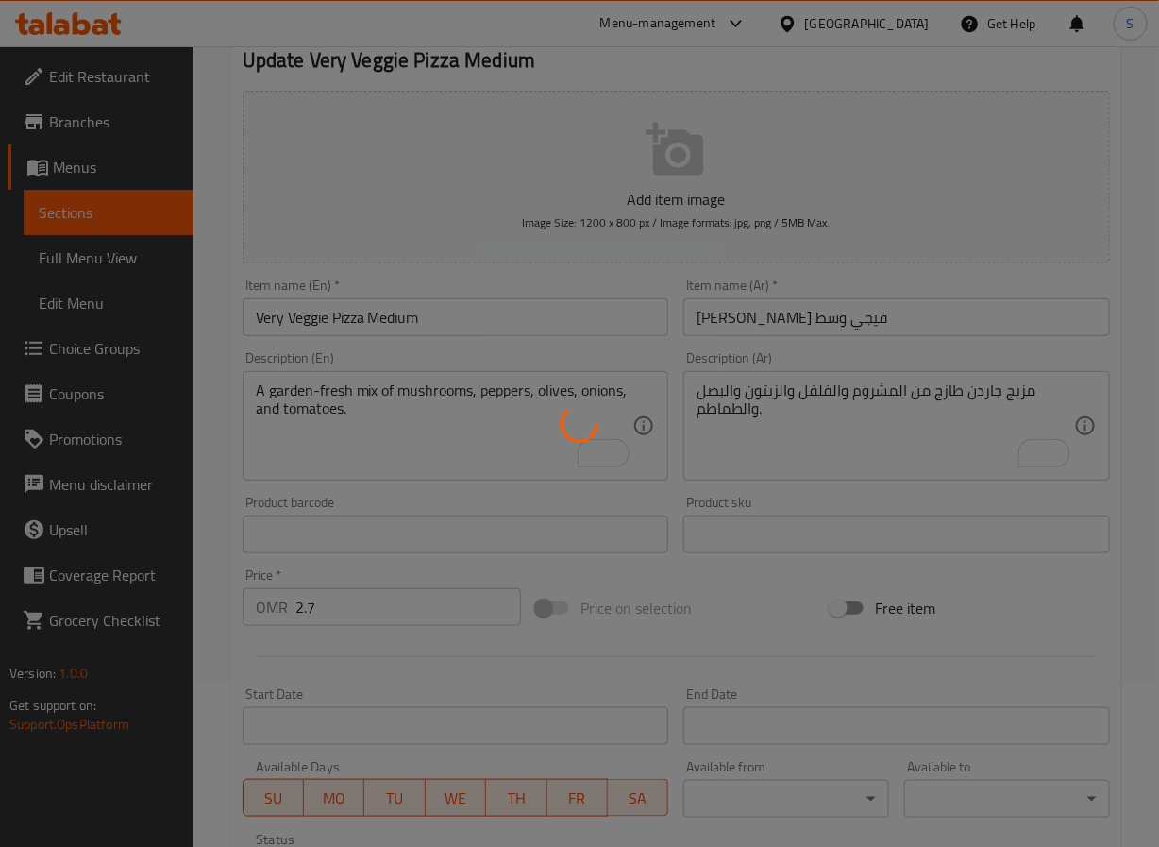
scroll to position [0, 0]
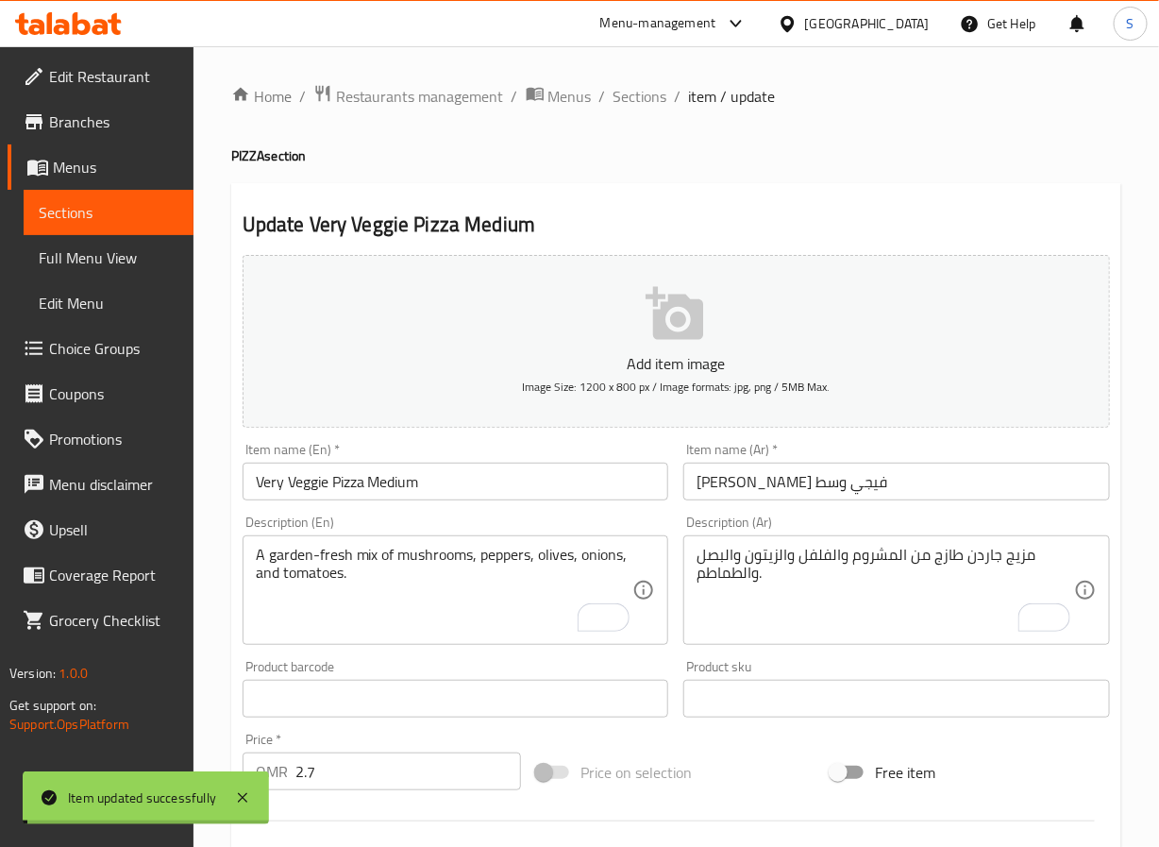
drag, startPoint x: 641, startPoint y: 86, endPoint x: 947, endPoint y: 122, distance: 307.9
click at [641, 86] on span "Sections" at bounding box center [641, 96] width 54 height 23
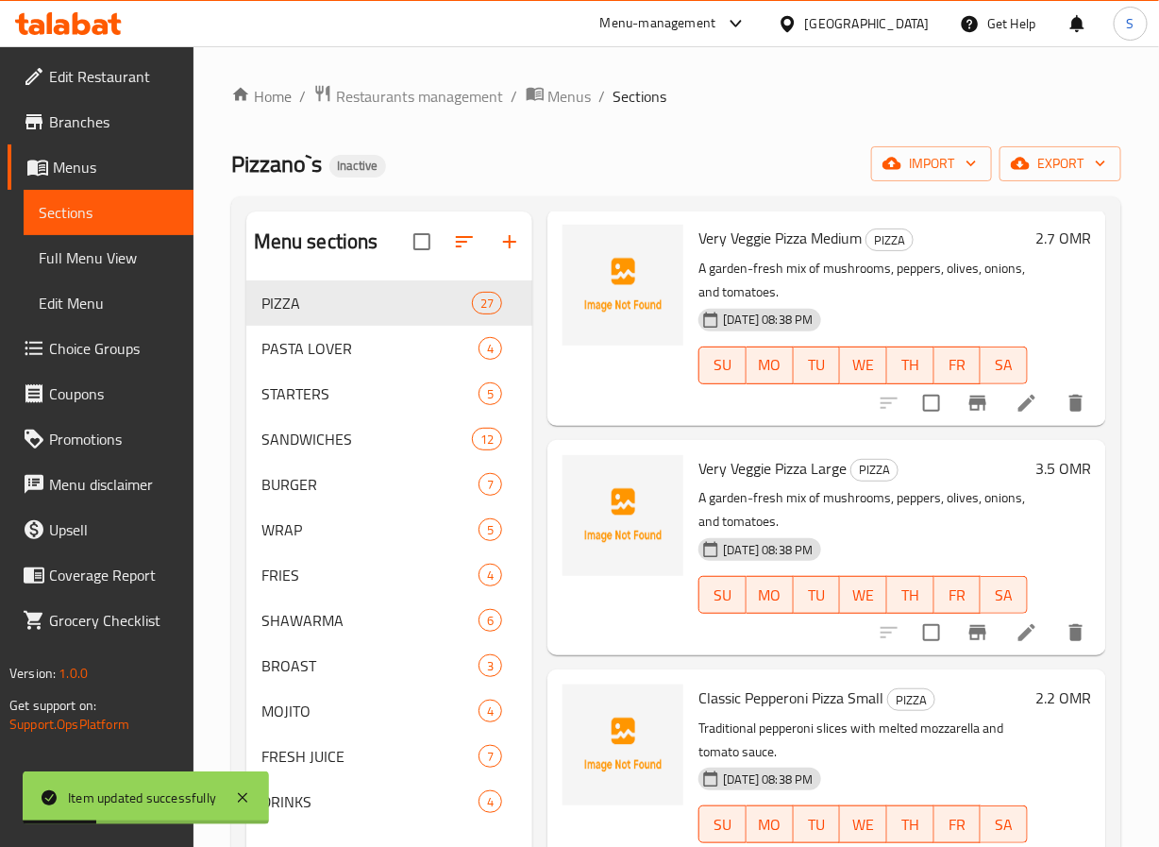
scroll to position [1677, 0]
click at [1009, 649] on li at bounding box center [1027, 632] width 53 height 34
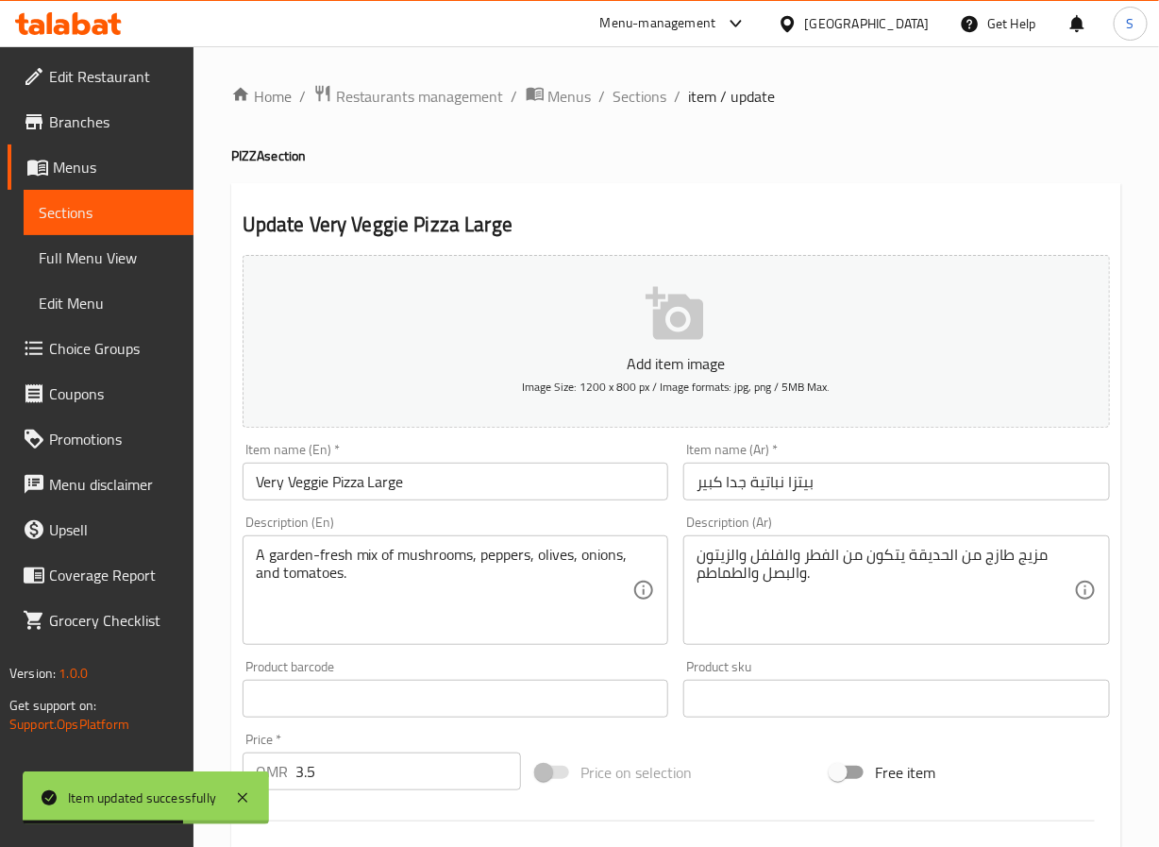
drag, startPoint x: 722, startPoint y: 479, endPoint x: 759, endPoint y: 538, distance: 69.9
click at [722, 477] on input "بيتزا نباتية جدا كبير" at bounding box center [896, 482] width 427 height 38
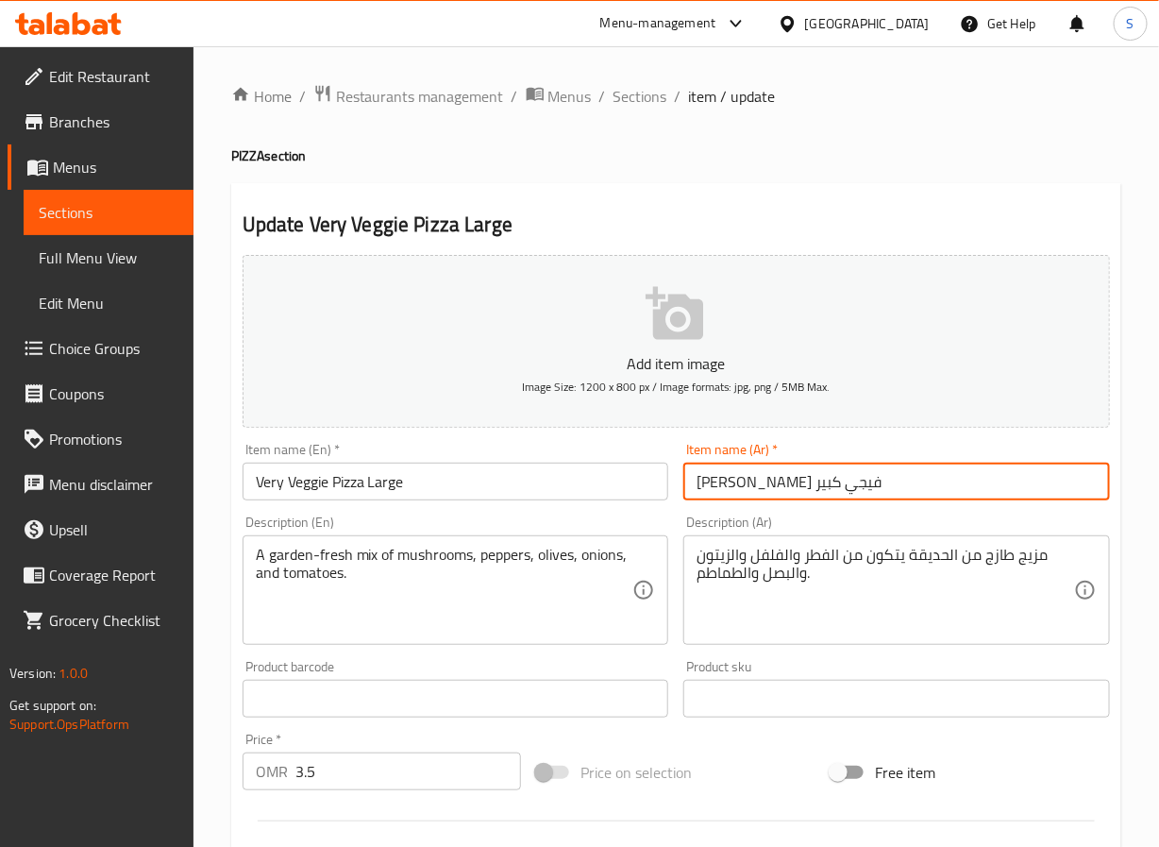
type input "بيتزا فيري فيجي كبير"
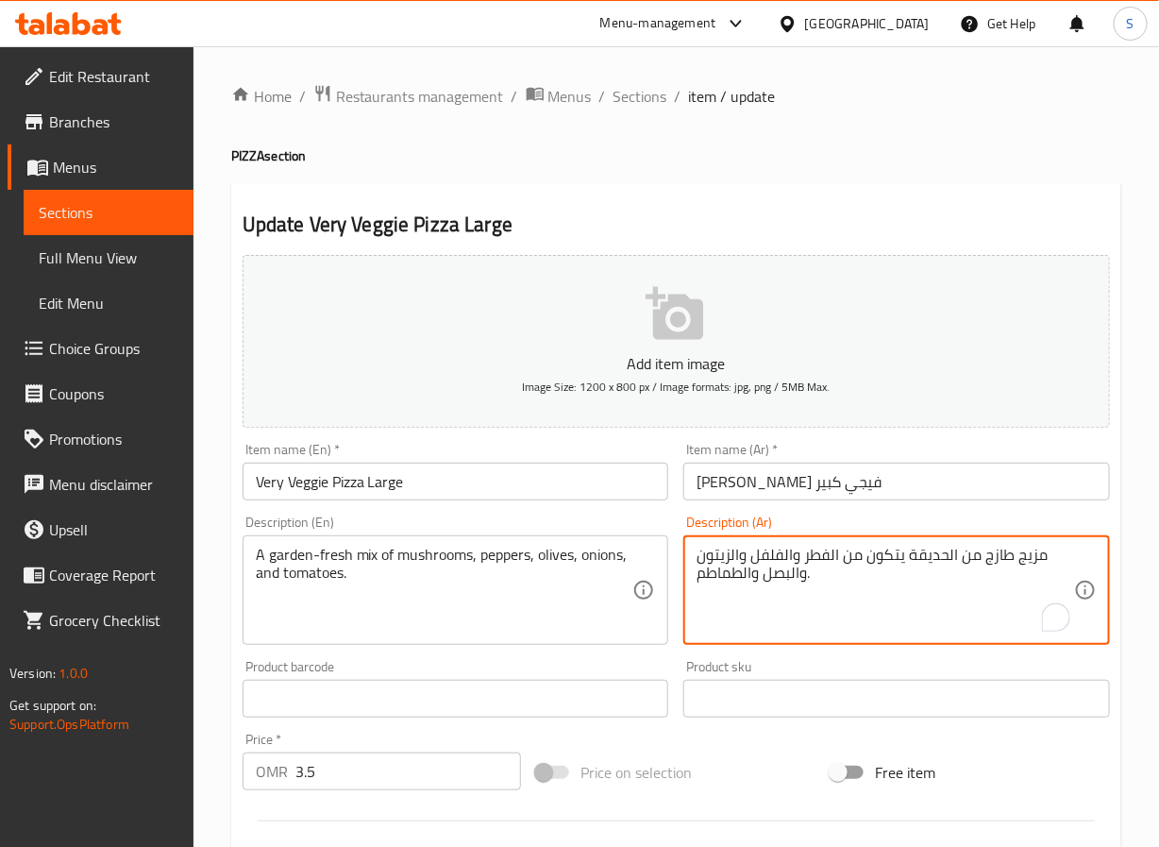
click at [1008, 556] on textarea "مزيج طازج من الحديقة يتكون من الفطر والفلفل والزيتون والبصل والطماطم." at bounding box center [886, 591] width 378 height 90
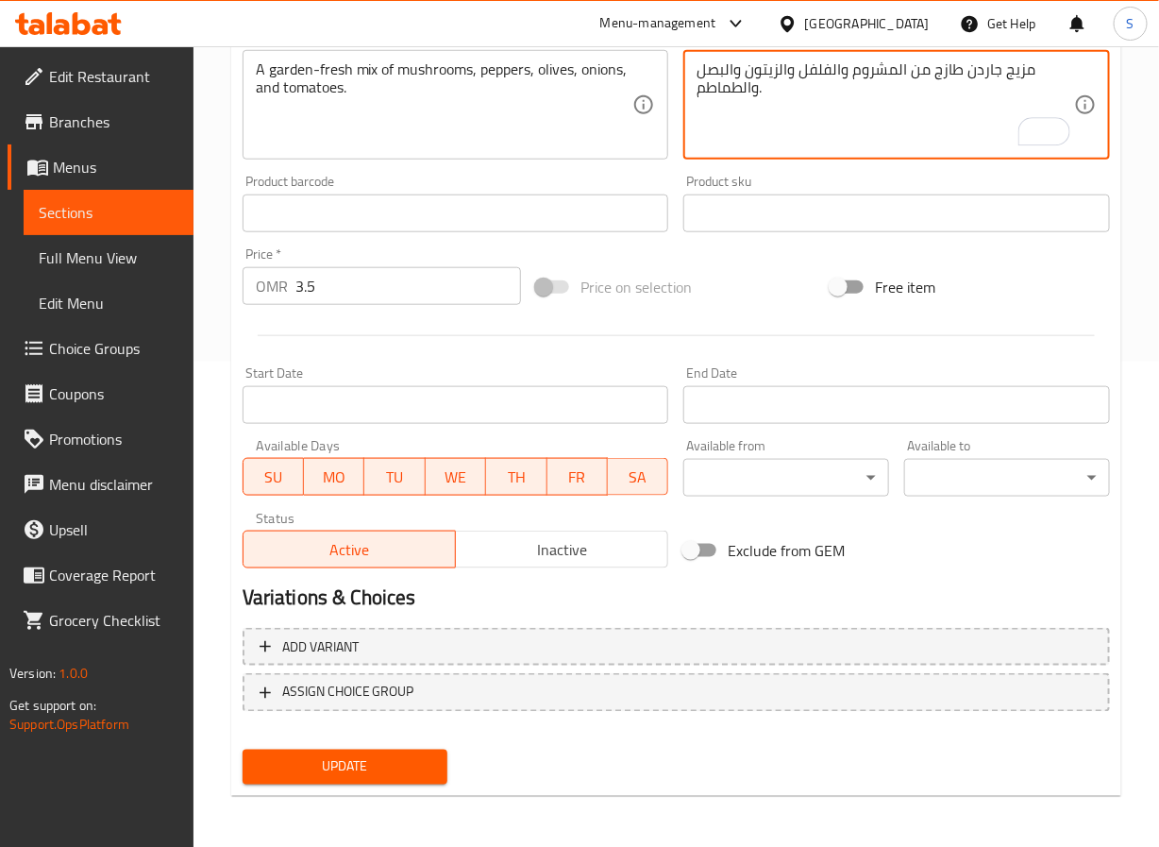
type textarea "مزيج جاردن طازج من المشروم والفلفل والزيتون والبصل والطماطم."
click at [344, 767] on span "Update" at bounding box center [346, 767] width 176 height 24
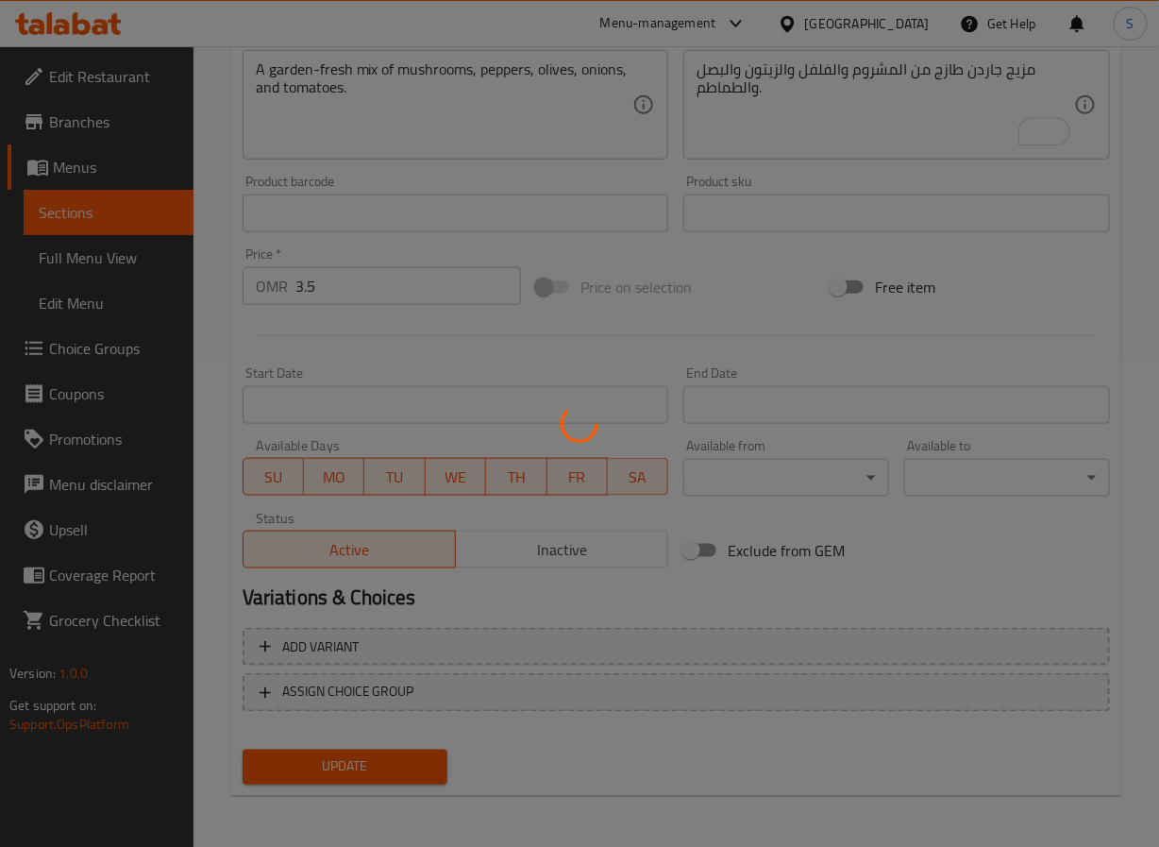
scroll to position [0, 0]
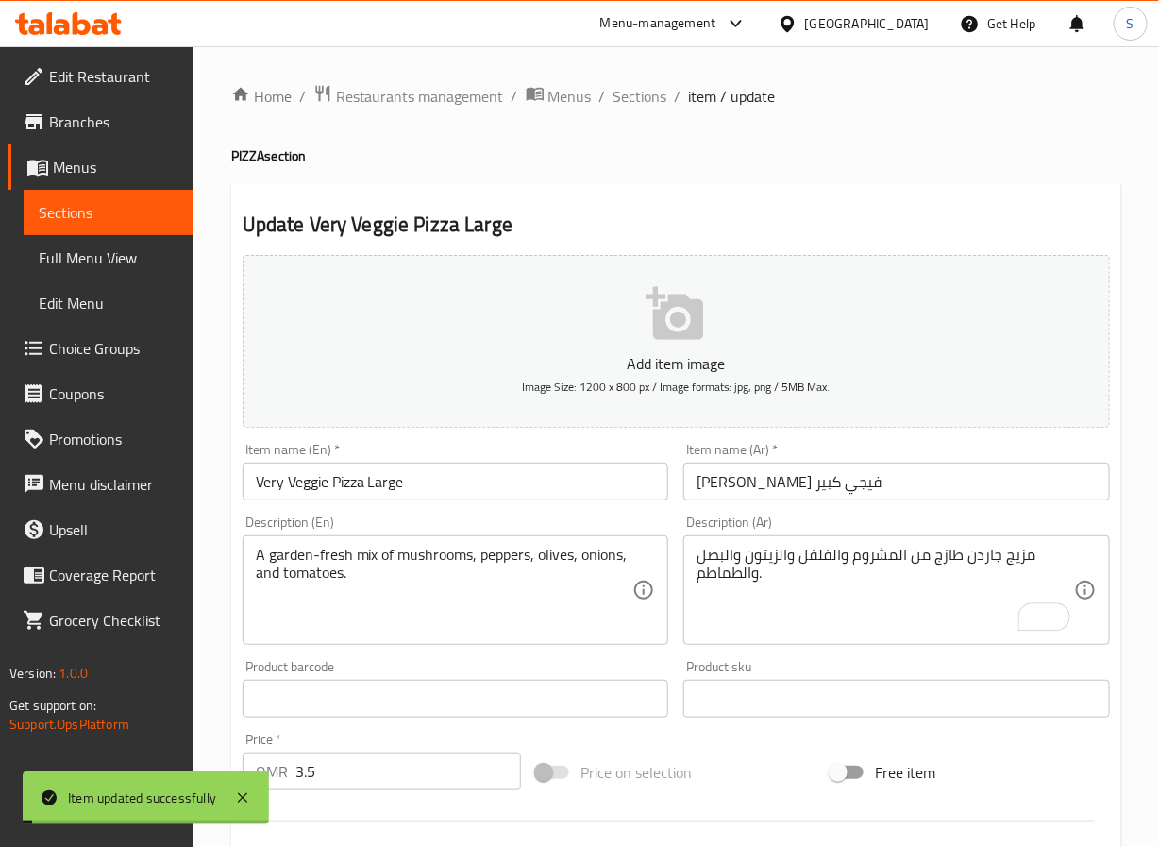
drag, startPoint x: 638, startPoint y: 97, endPoint x: 564, endPoint y: 12, distance: 112.4
click at [638, 97] on span "Sections" at bounding box center [641, 96] width 54 height 23
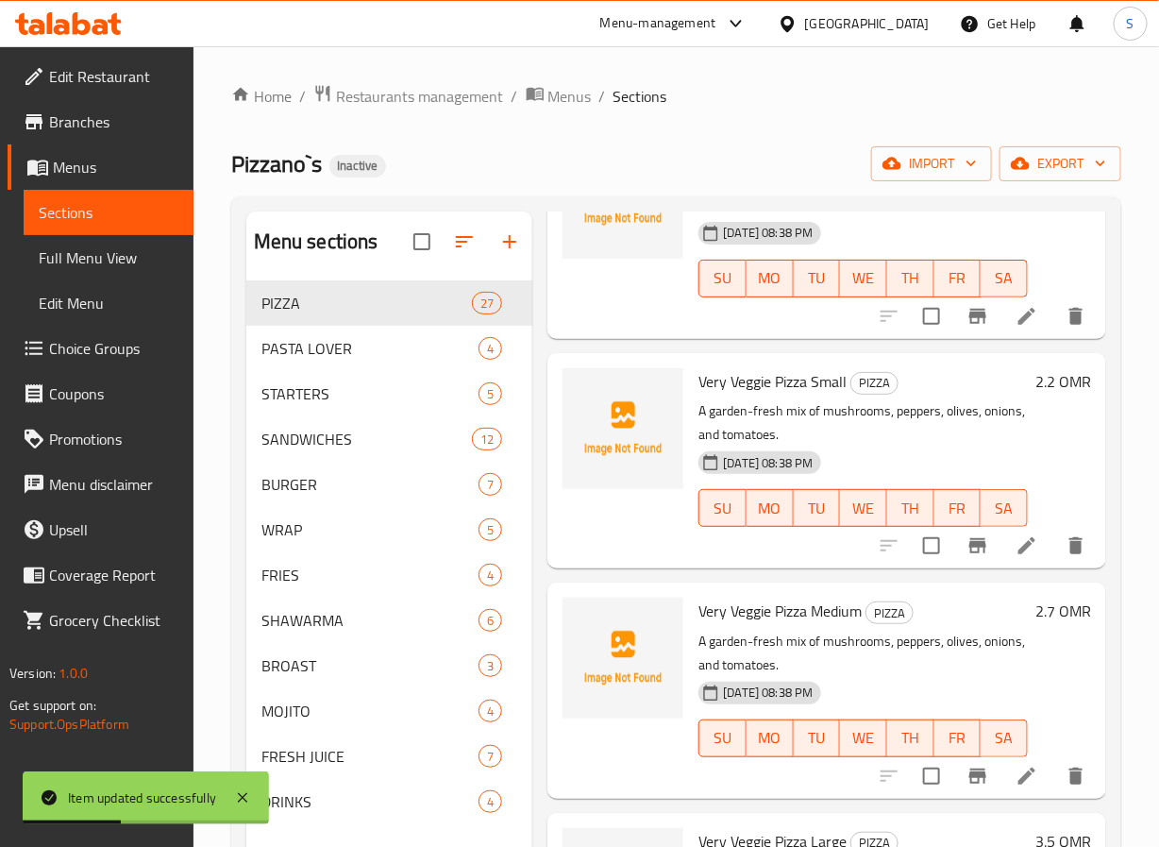
scroll to position [1321, 0]
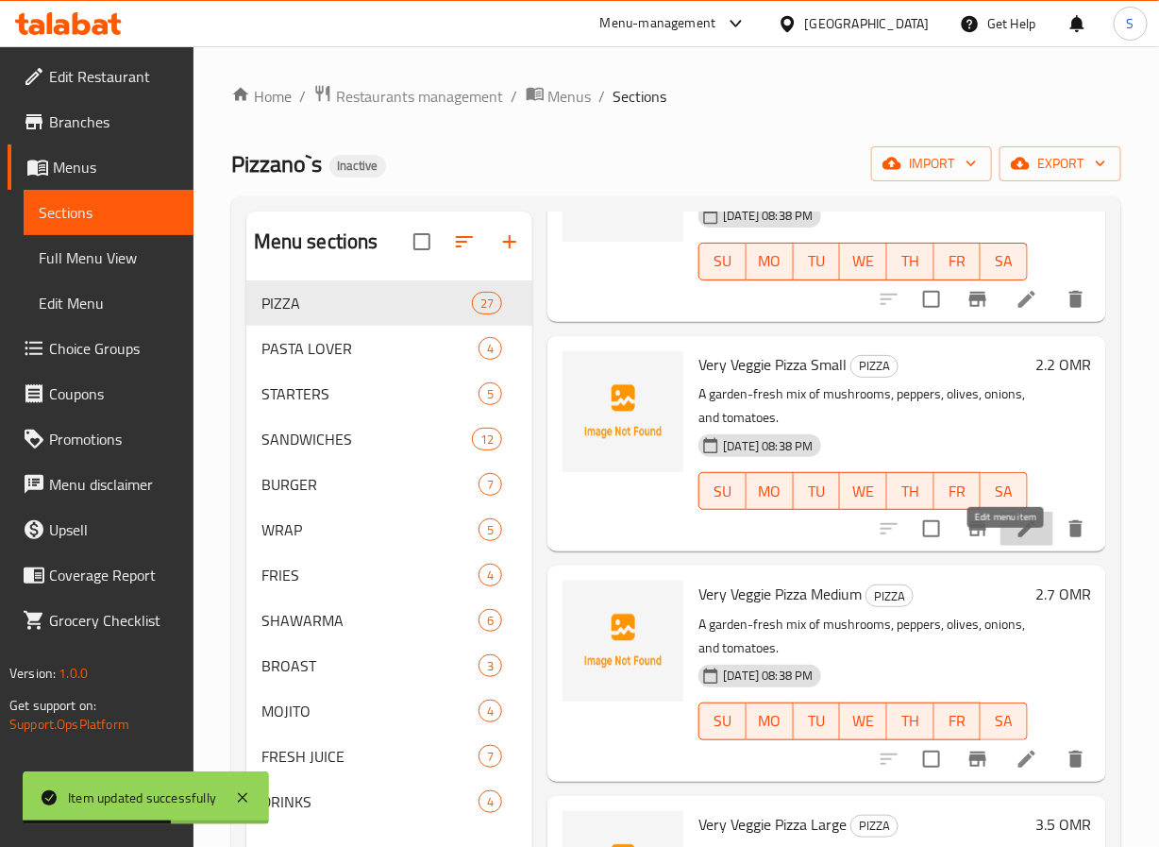
click at [1016, 540] on icon at bounding box center [1027, 528] width 23 height 23
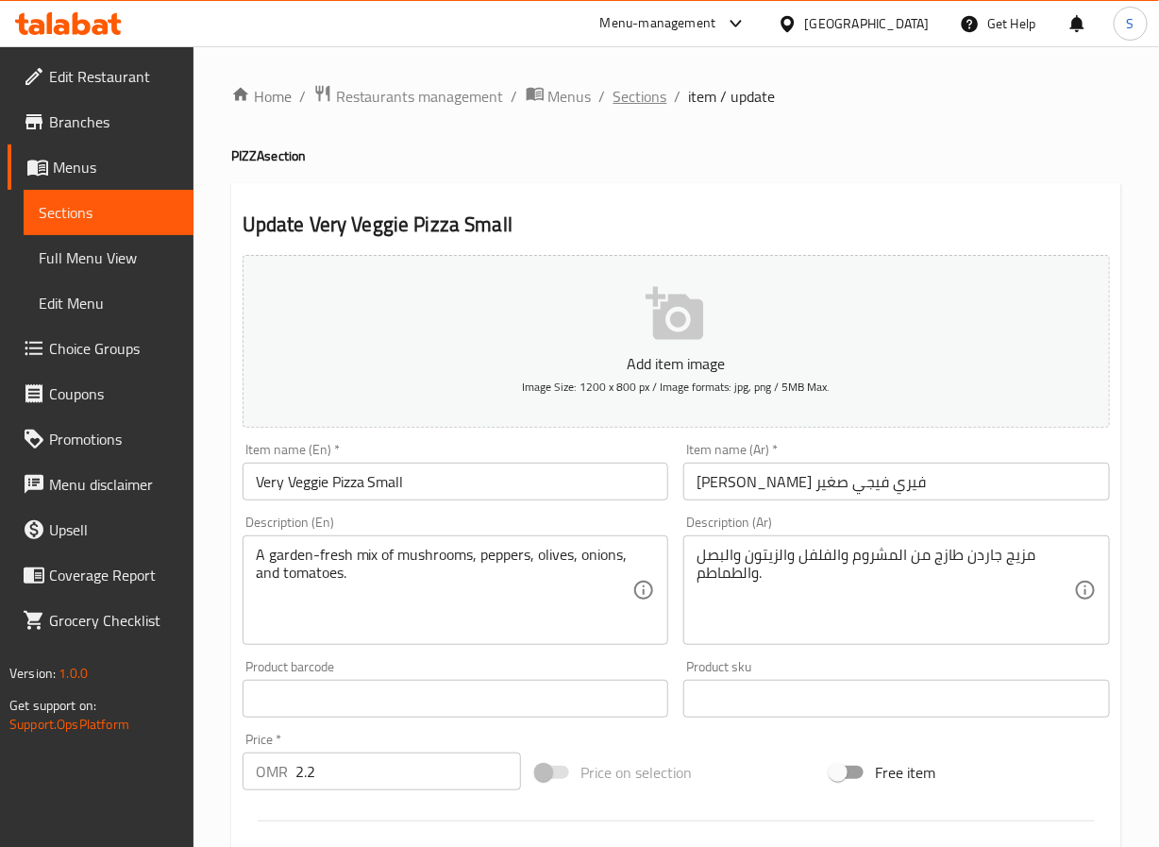
click at [634, 103] on span "Sections" at bounding box center [641, 96] width 54 height 23
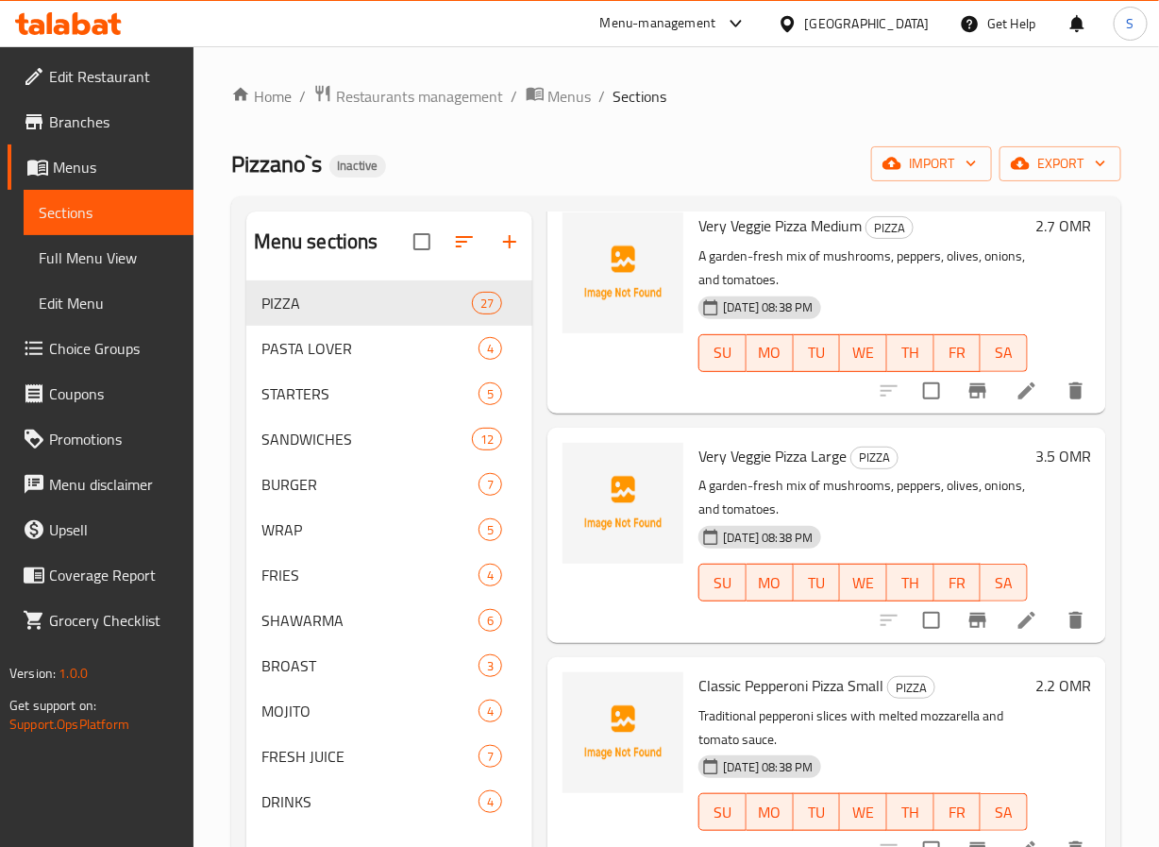
scroll to position [1688, 0]
click at [1001, 409] on li at bounding box center [1027, 392] width 53 height 34
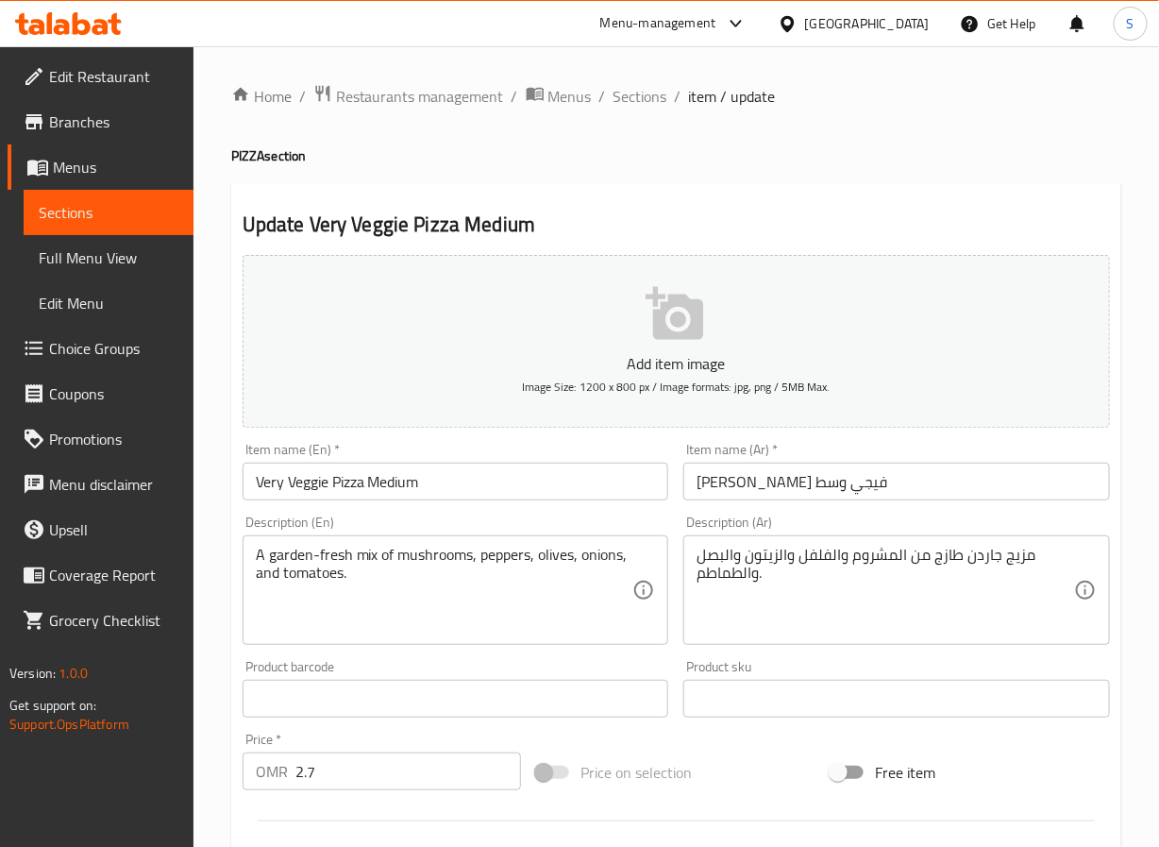
click at [627, 76] on div "Home / Restaurants management / Menus / Sections / item / update PIZZA section …" at bounding box center [677, 690] width 966 height 1288
drag, startPoint x: 627, startPoint y: 88, endPoint x: 567, endPoint y: 8, distance: 99.1
click at [627, 89] on span "Sections" at bounding box center [641, 96] width 54 height 23
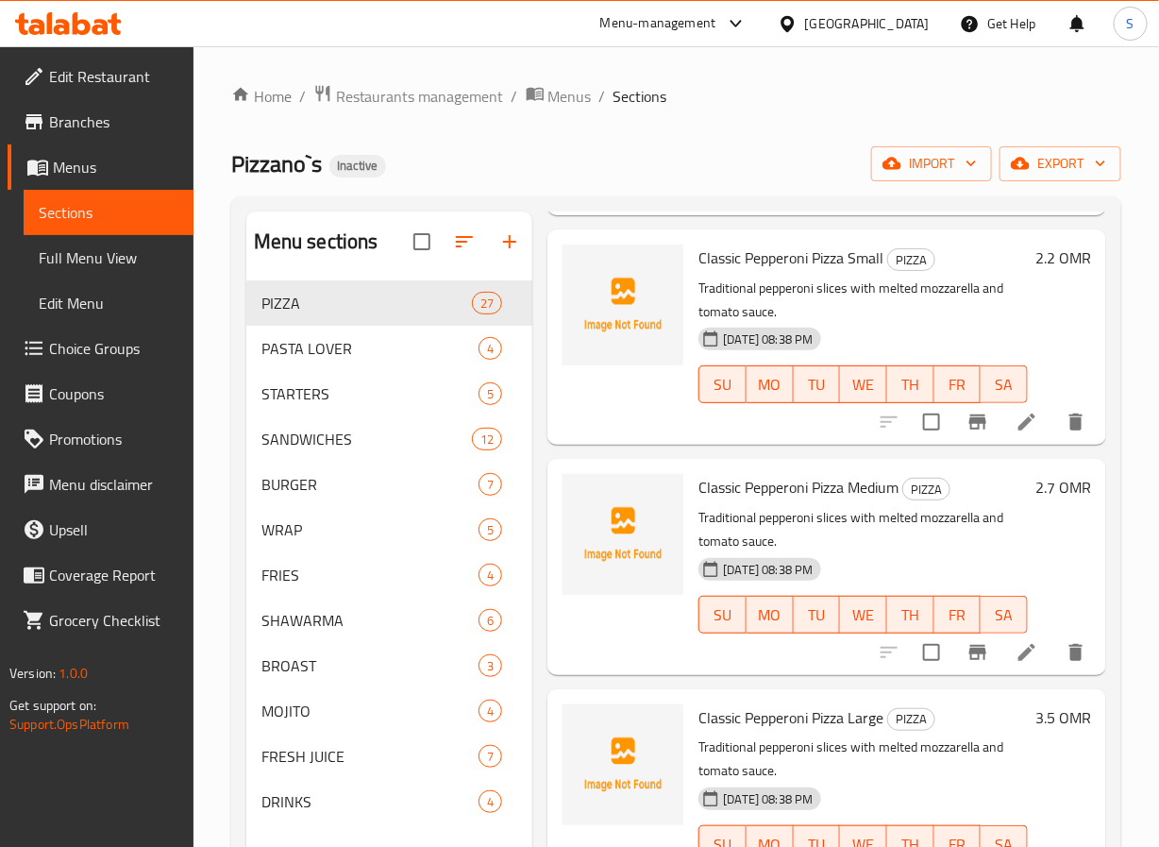
scroll to position [2153, 0]
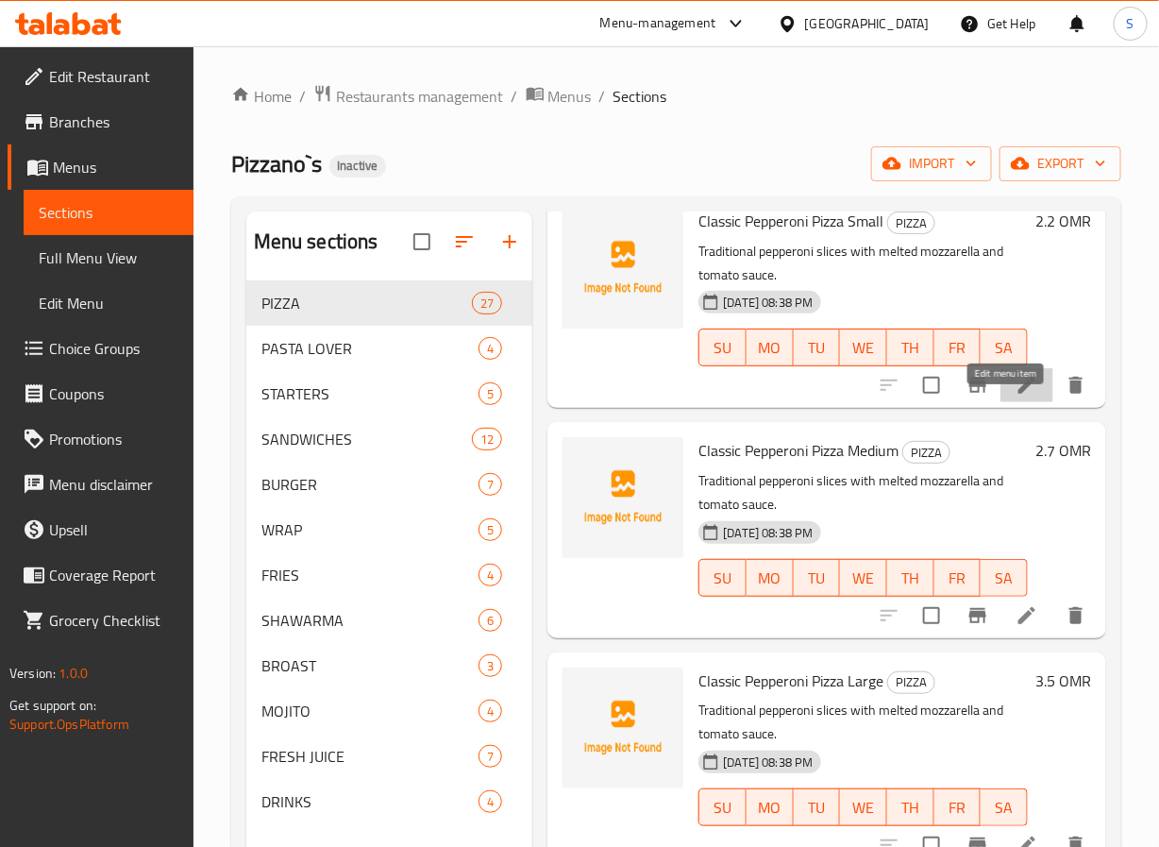
click at [1016, 396] on icon at bounding box center [1027, 385] width 23 height 23
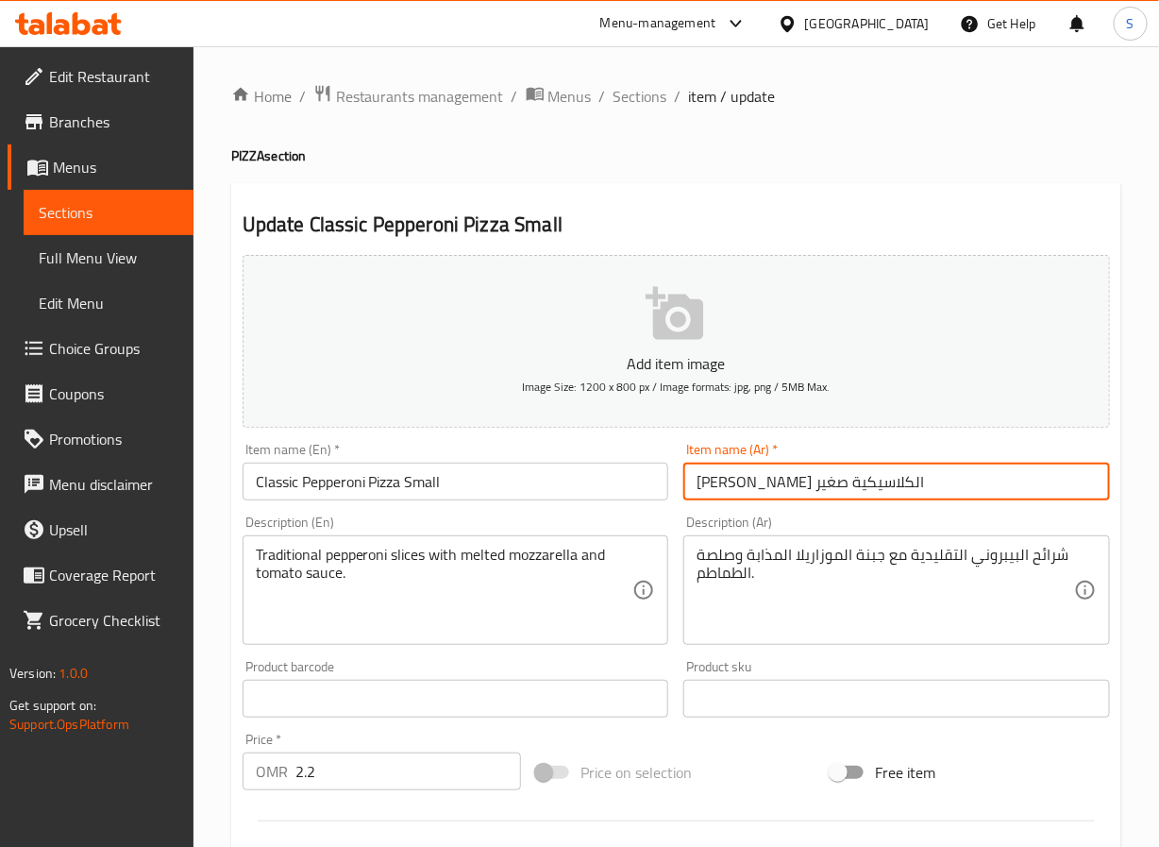
click at [791, 487] on input "بيتزا بيبروني الكلاسيكية صغير" at bounding box center [896, 482] width 427 height 38
type input "بيتزا بيبروني كلاسيك صغير"
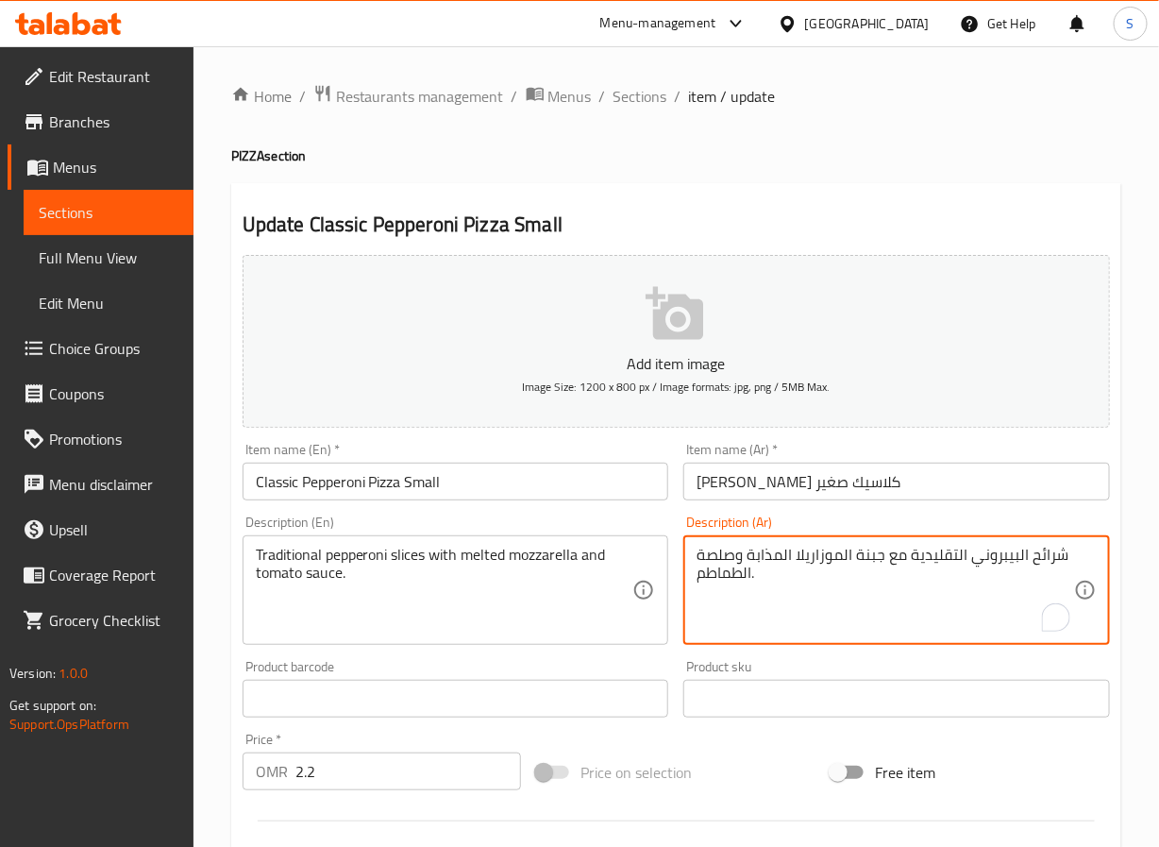
click at [869, 561] on textarea "شرائح البيبروني التقليدية مع جبنة الموزاريلا المذابة وصلصة الطماطم." at bounding box center [886, 591] width 378 height 90
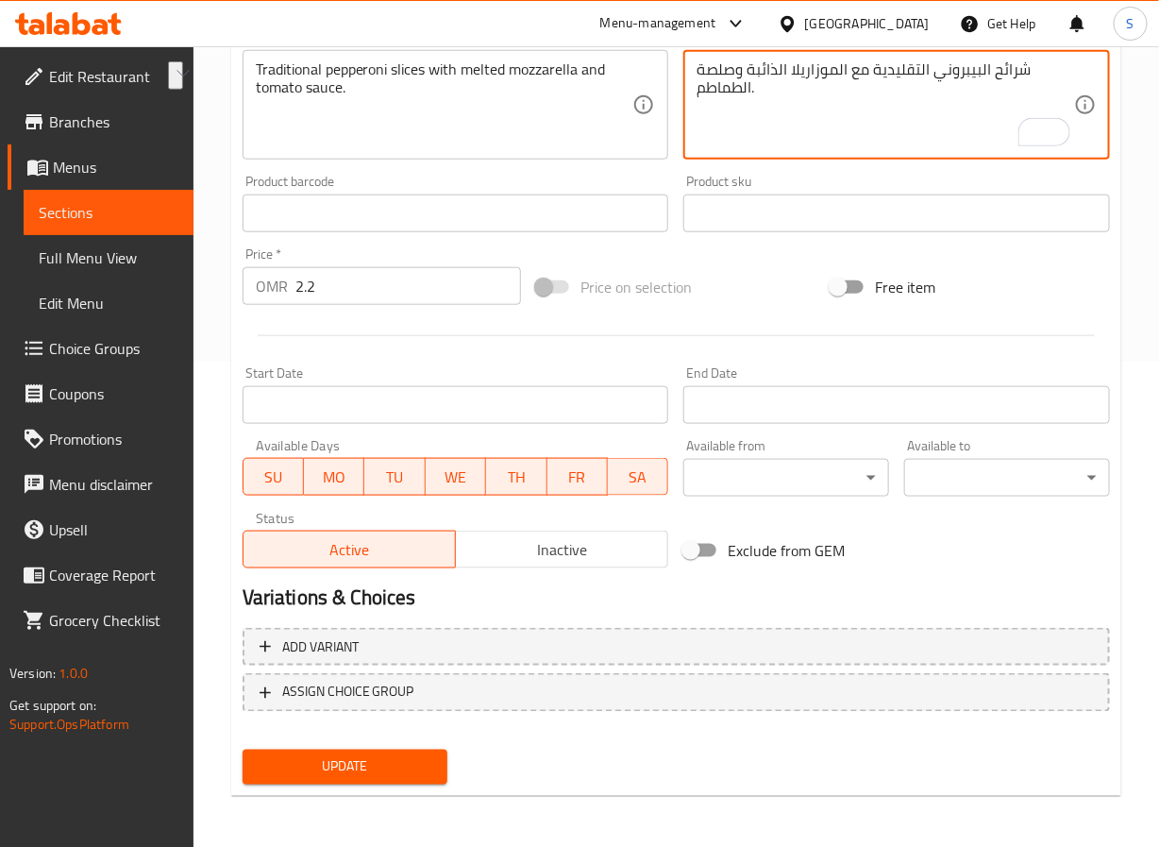
type textarea "شرائح البيبروني التقليدية مع الموزاريلا الذائبة وصلصة الطماطم."
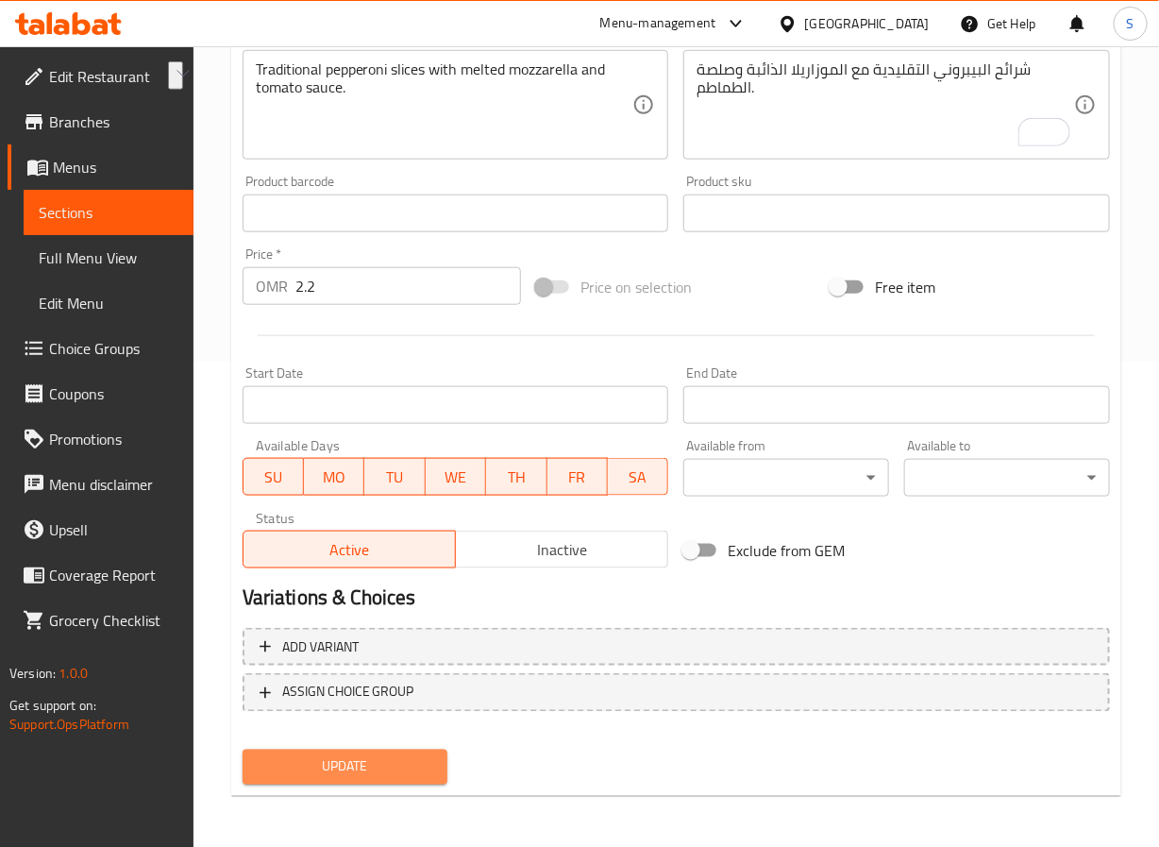
click at [309, 770] on span "Update" at bounding box center [346, 767] width 176 height 24
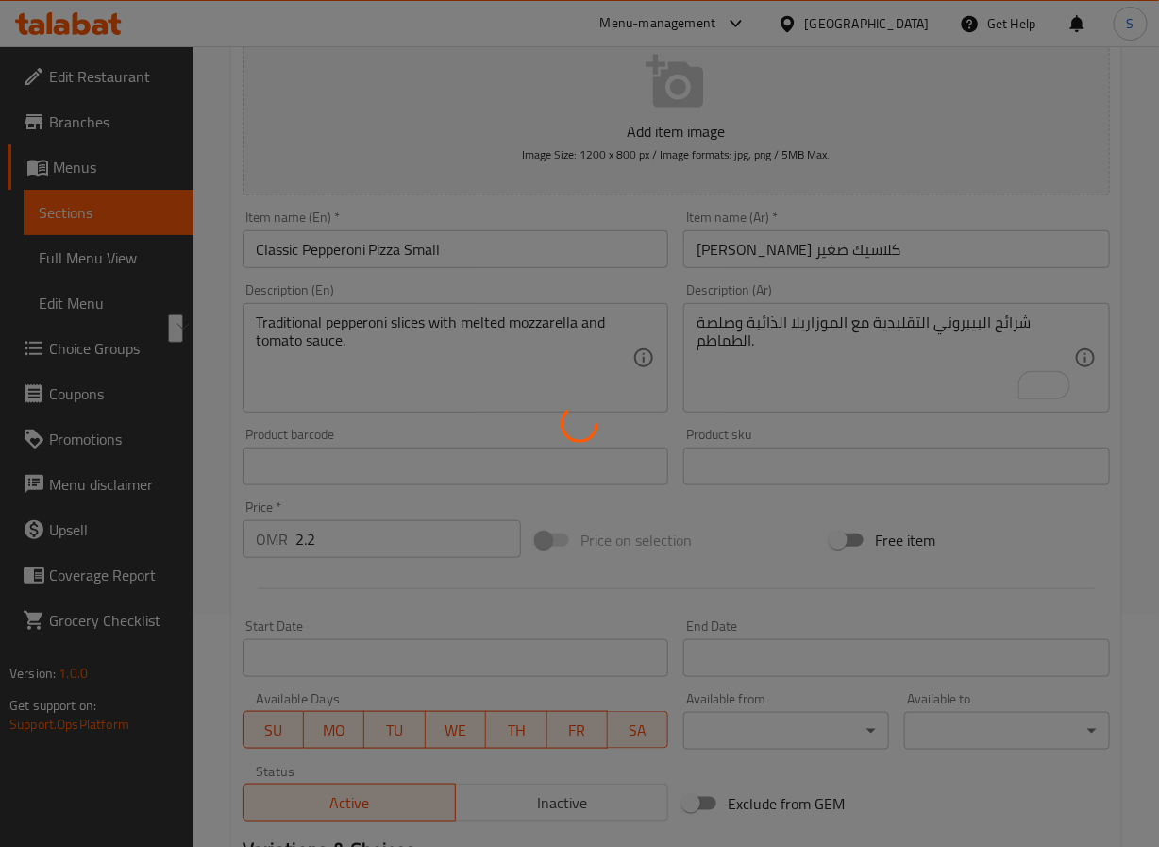
scroll to position [0, 0]
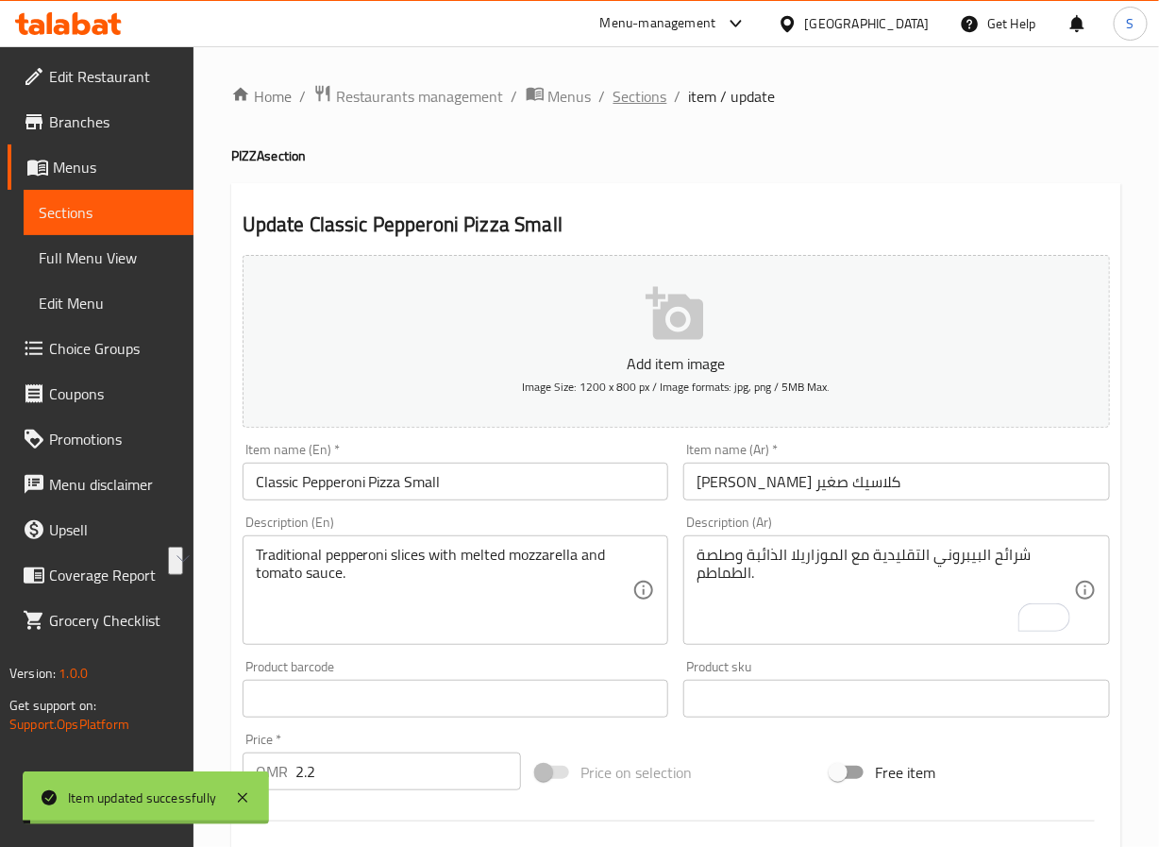
click at [624, 88] on span "Sections" at bounding box center [641, 96] width 54 height 23
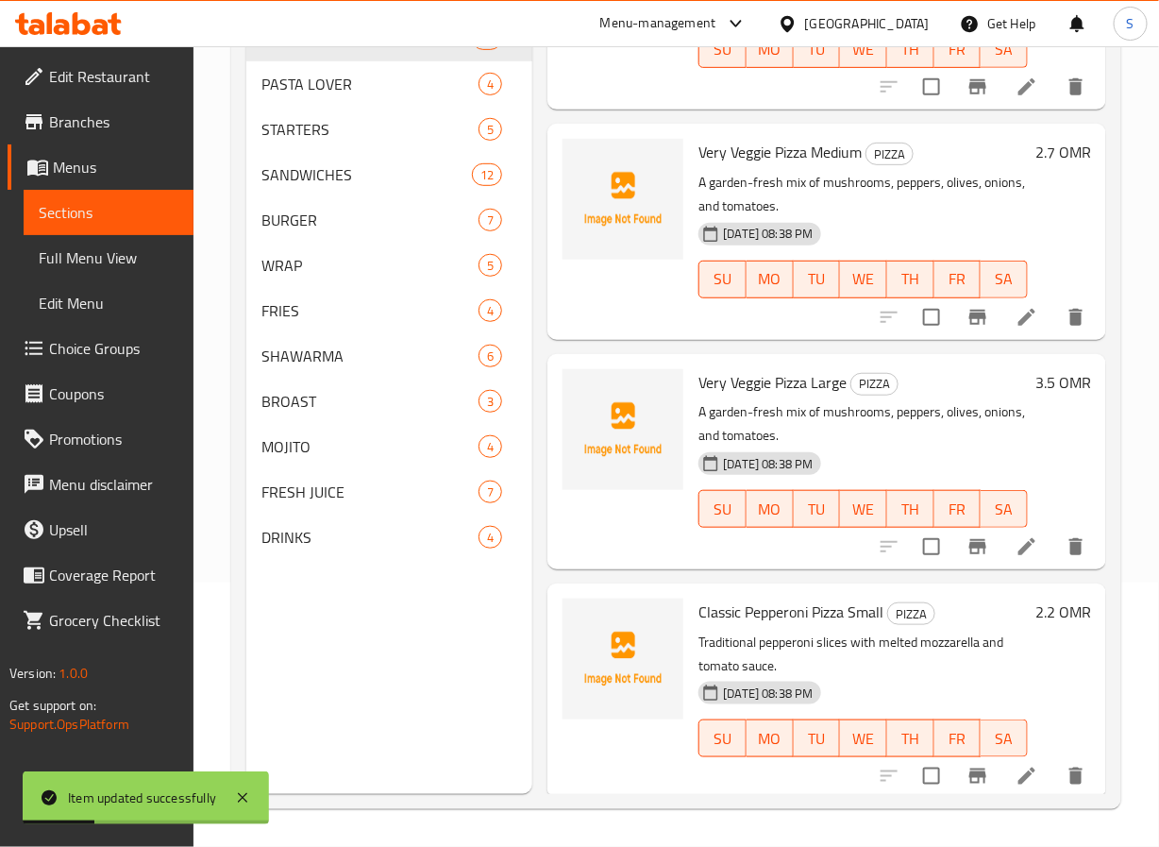
scroll to position [1496, 0]
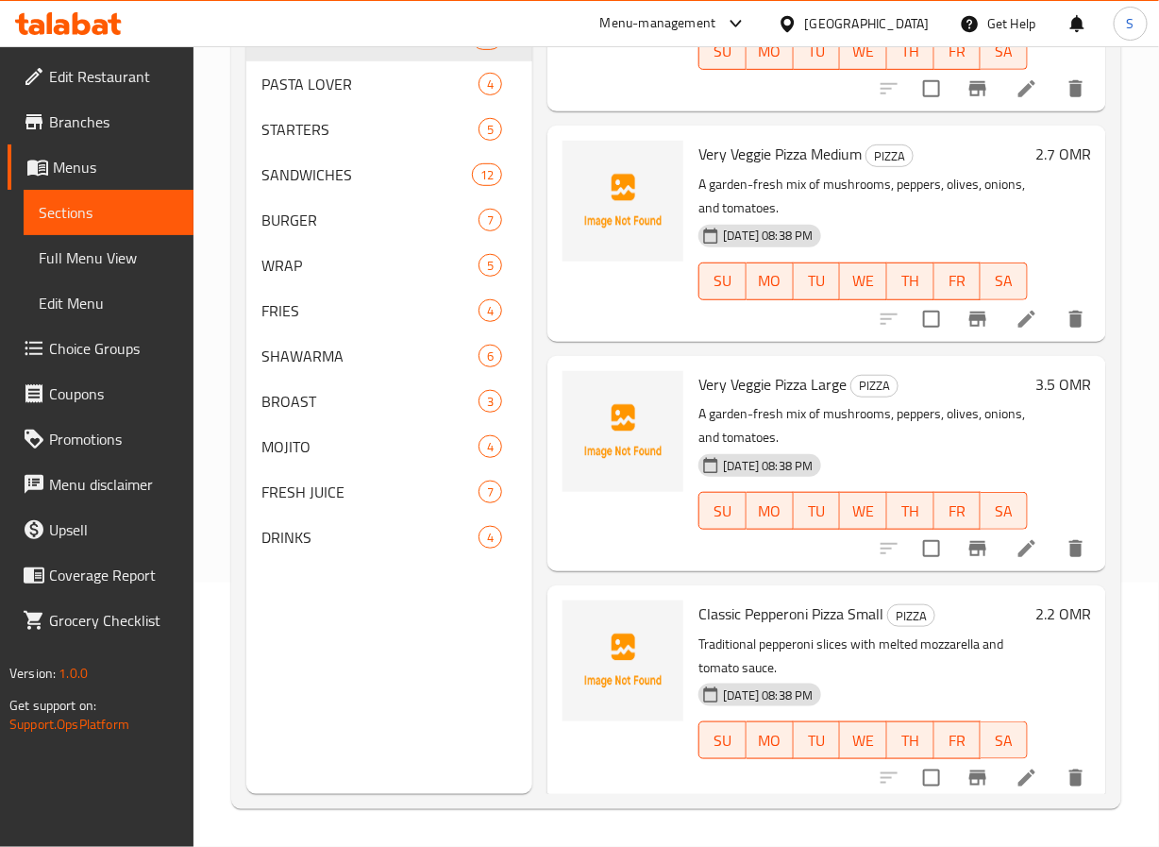
click at [800, 530] on button "TU" at bounding box center [817, 511] width 47 height 38
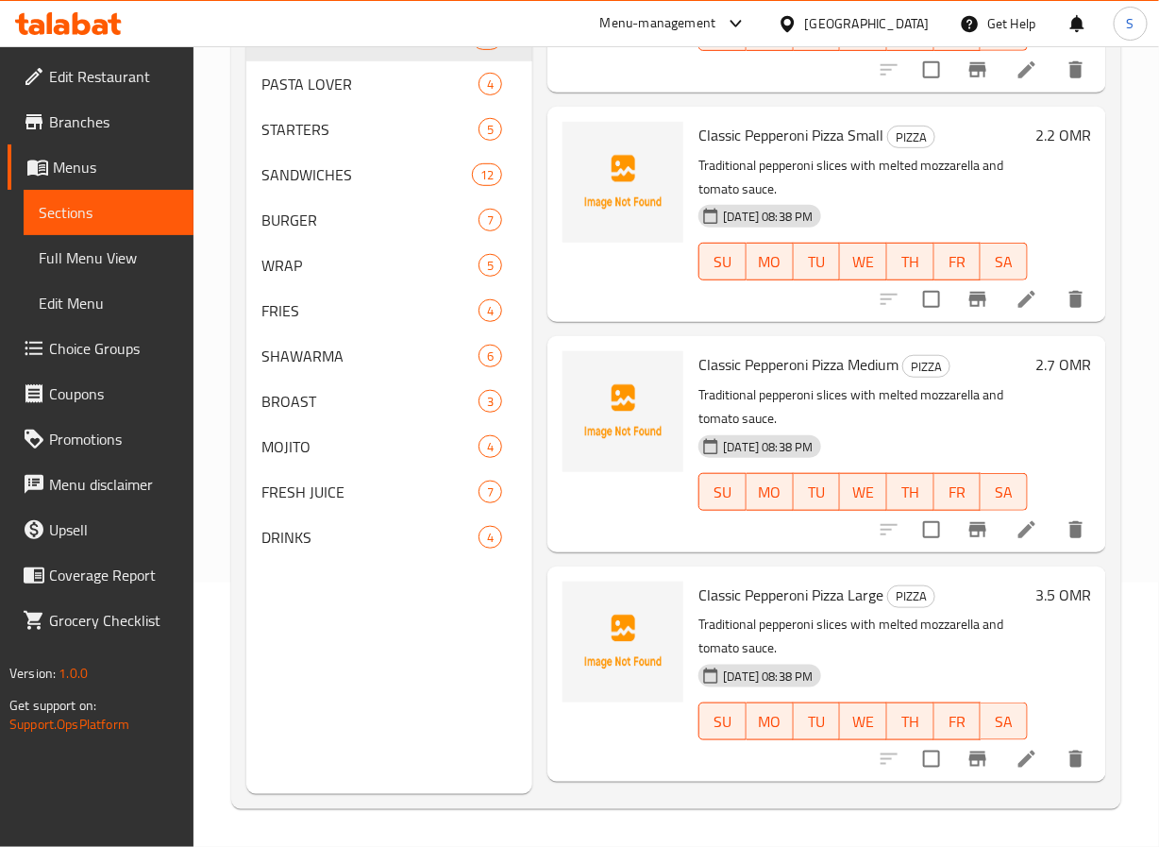
scroll to position [1977, 0]
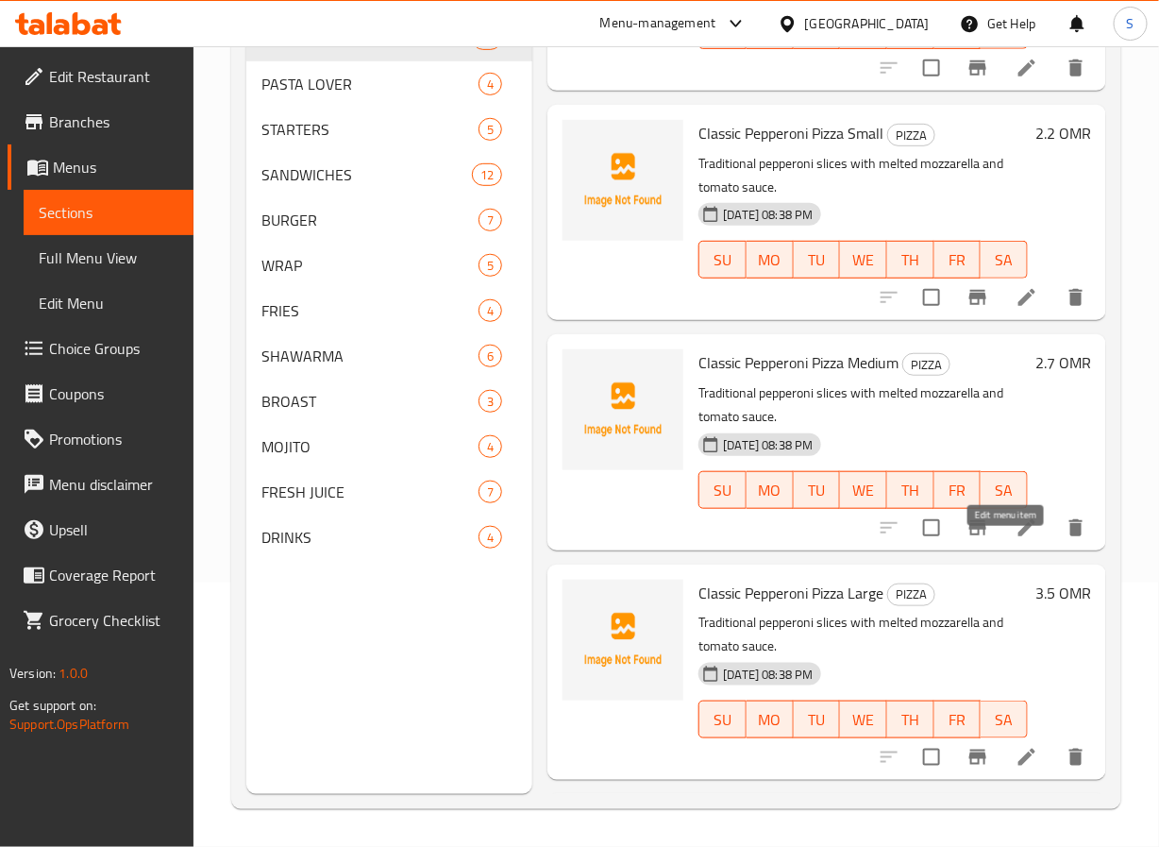
click at [1016, 539] on icon at bounding box center [1027, 527] width 23 height 23
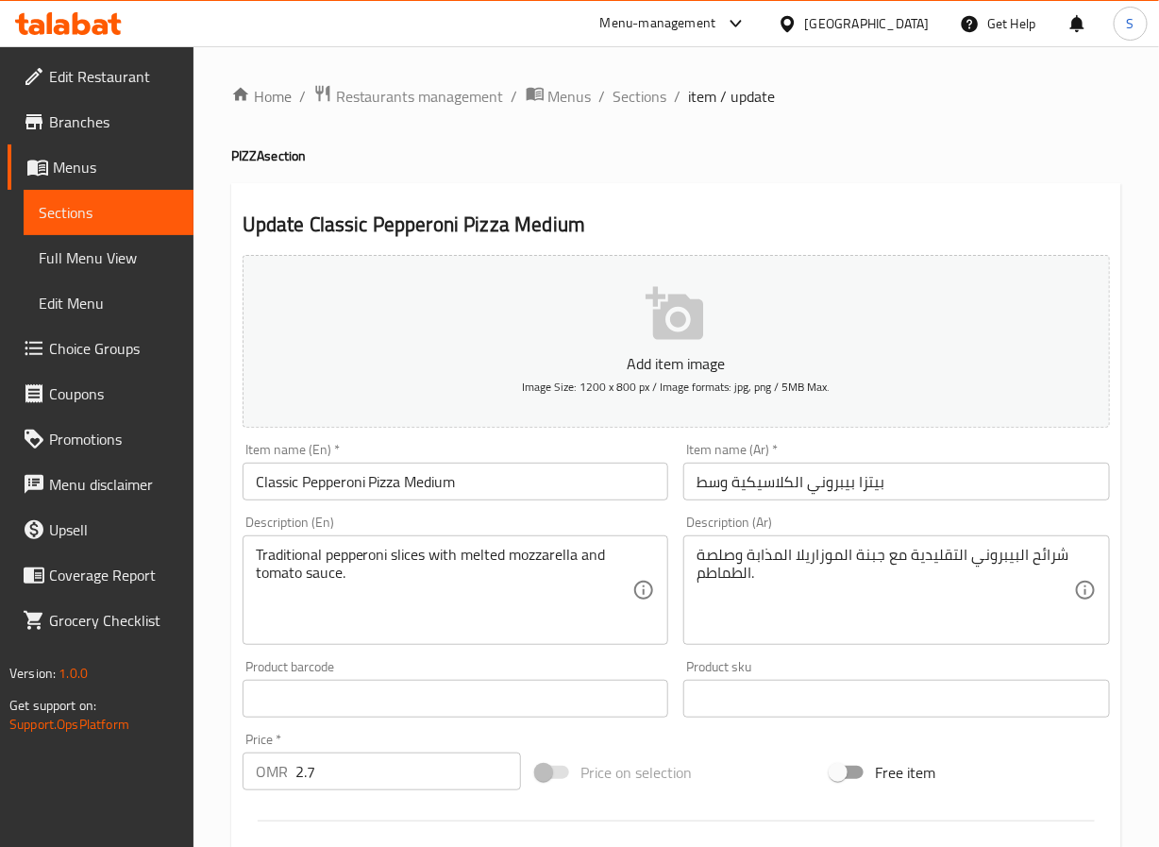
click at [791, 493] on input "بيتزا بيبروني الكلاسيكية وسط" at bounding box center [896, 482] width 427 height 38
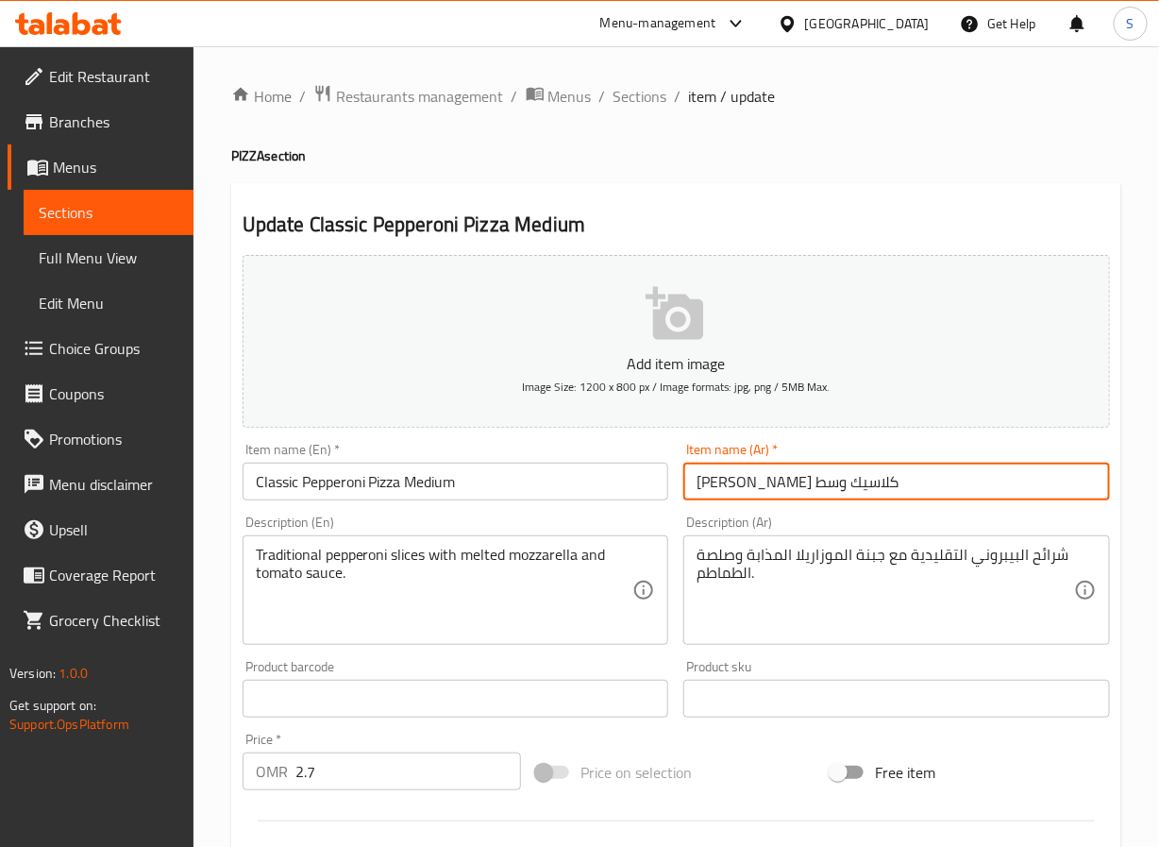
type input "بيتزا بيبروني كلاسيك وسط"
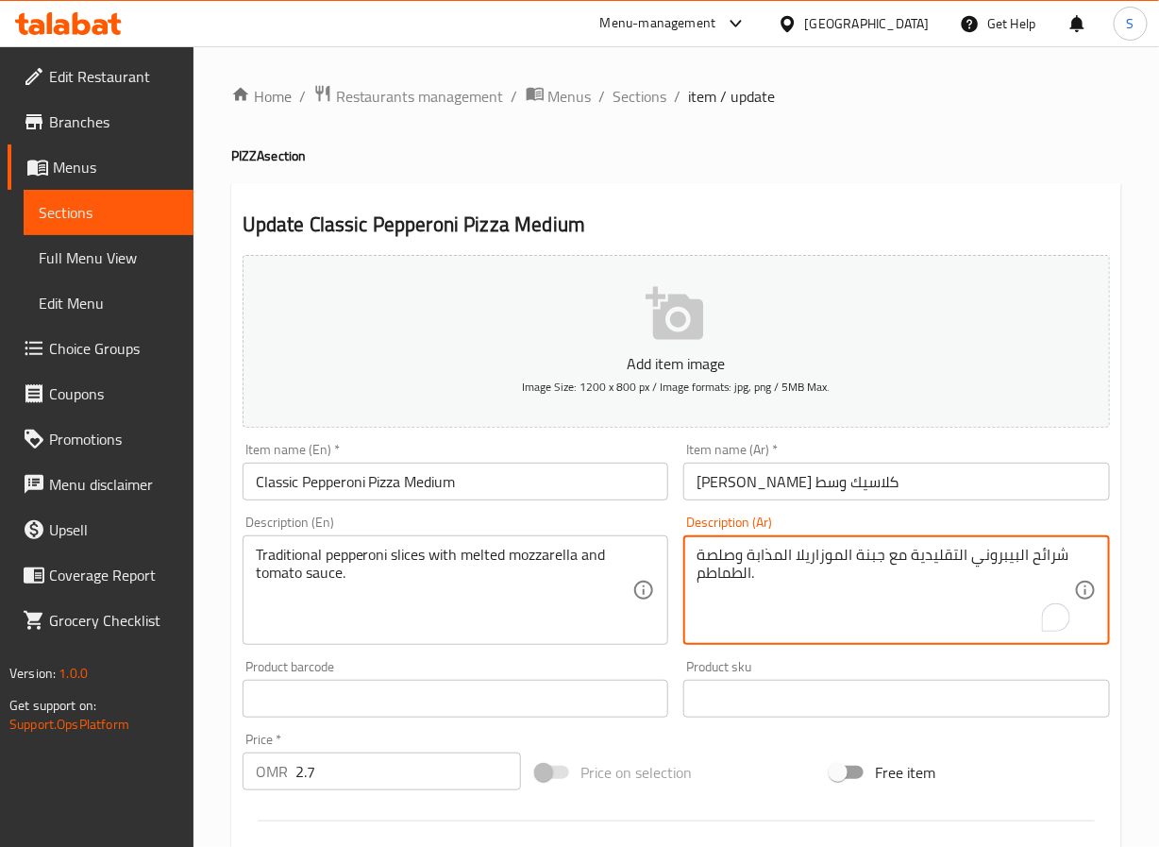
click at [868, 564] on textarea "شرائح البيبروني التقليدية مع جبنة الموزاريلا المذابة وصلصة الطماطم." at bounding box center [886, 591] width 378 height 90
paste textarea "ذائ"
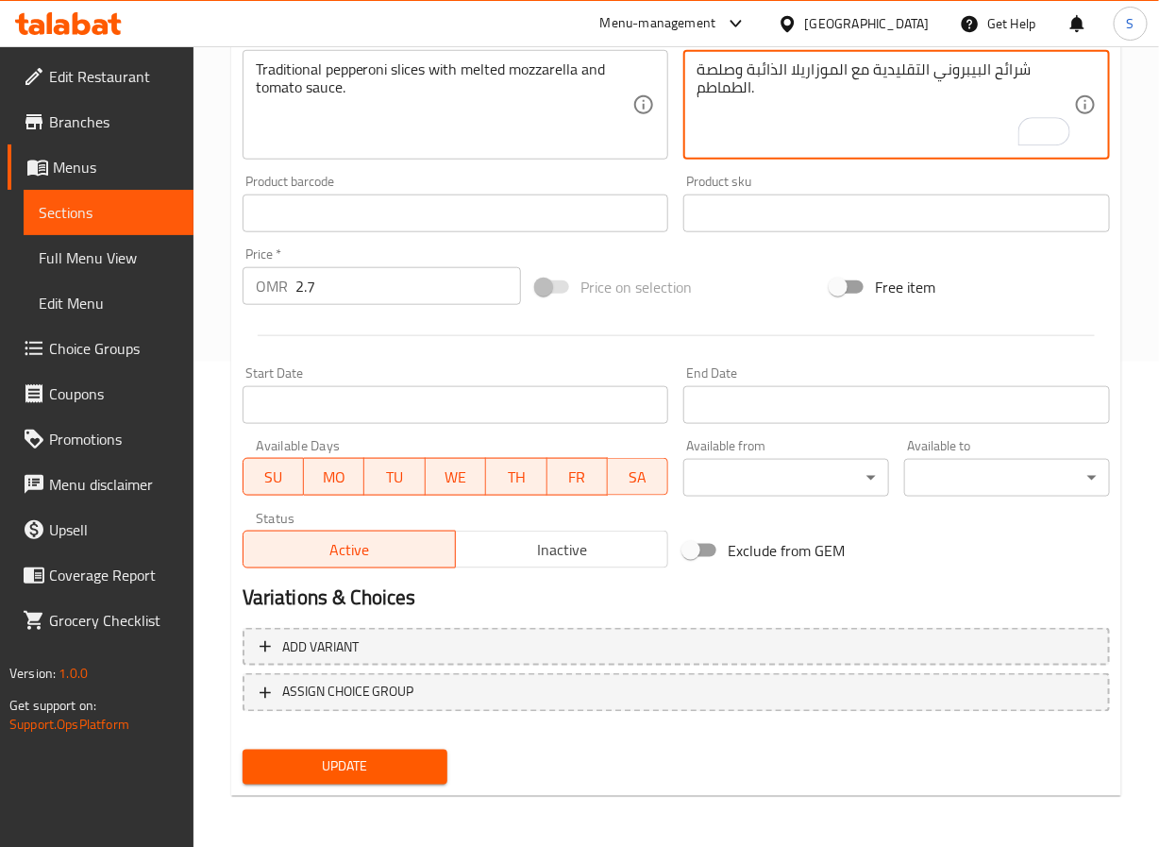
type textarea "شرائح البيبروني التقليدية مع الموزاريلا الذائبة وصلصة الطماطم."
click at [352, 780] on button "Update" at bounding box center [346, 767] width 206 height 35
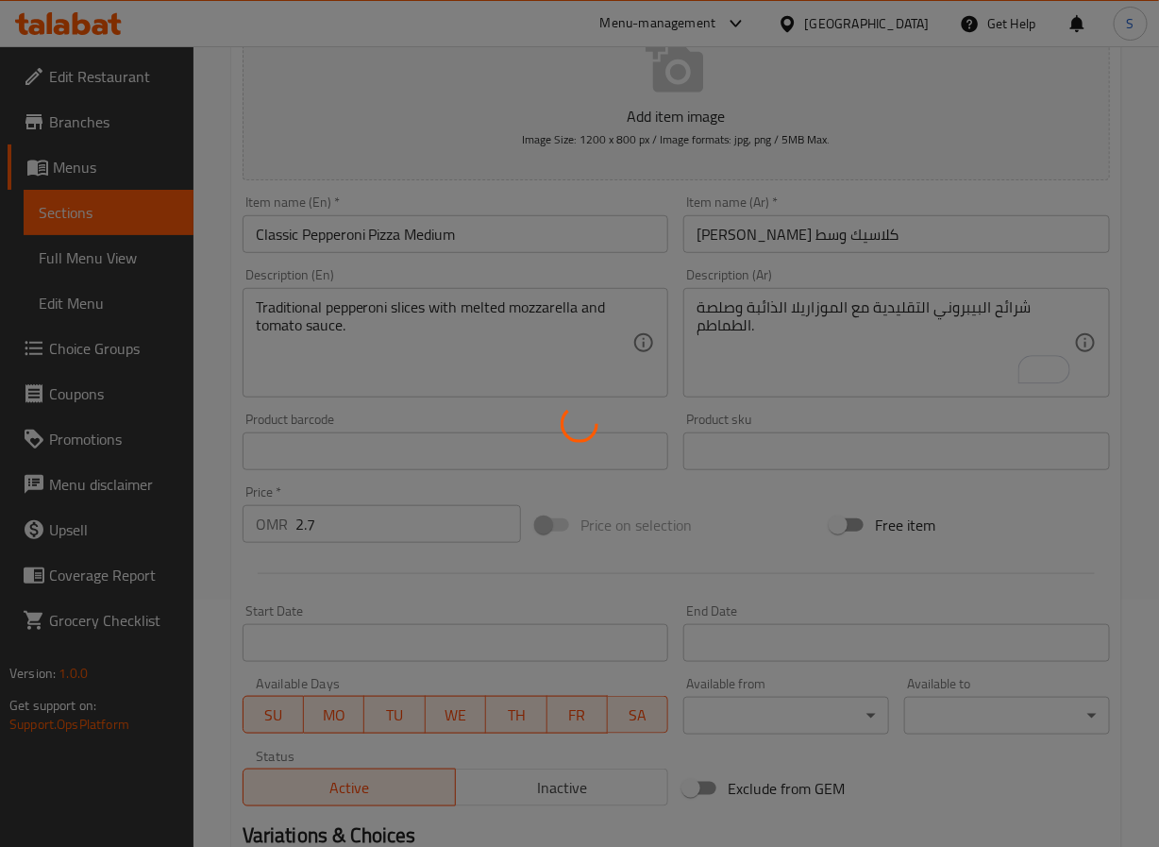
scroll to position [0, 0]
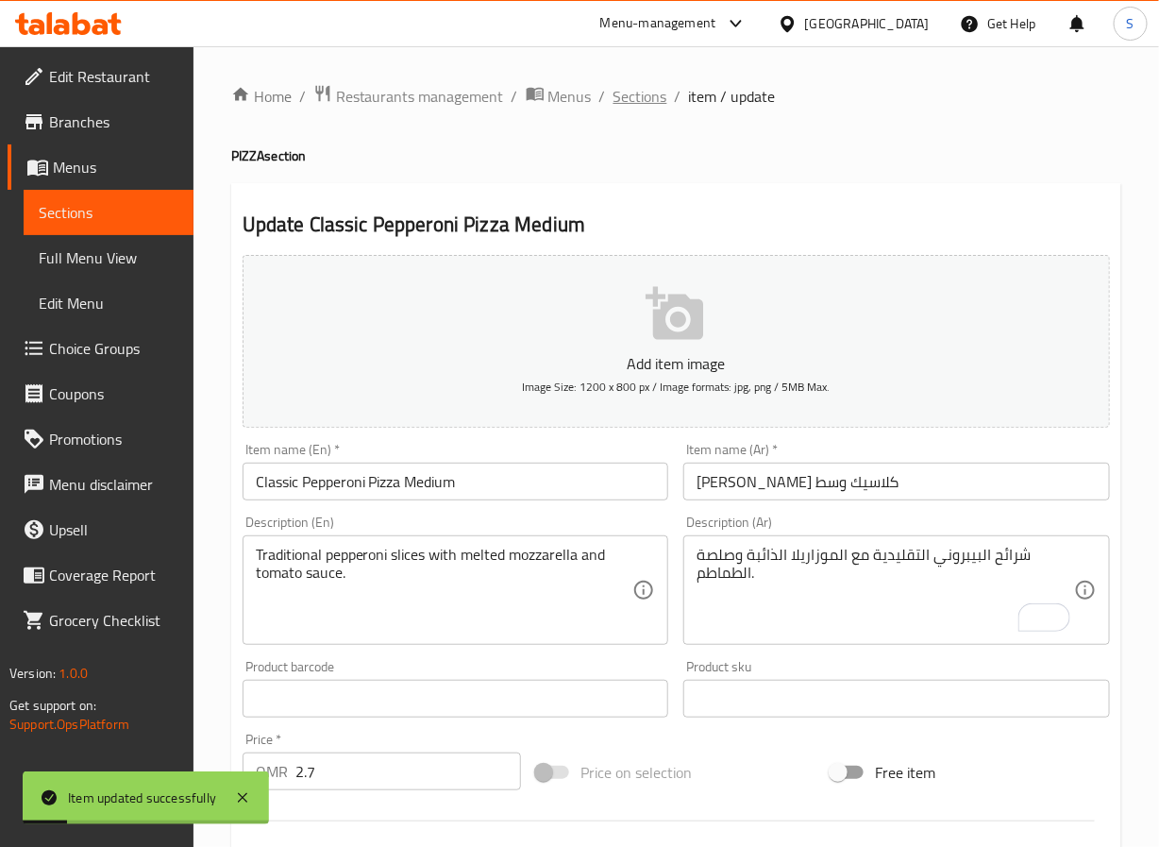
click at [643, 85] on span "Sections" at bounding box center [641, 96] width 54 height 23
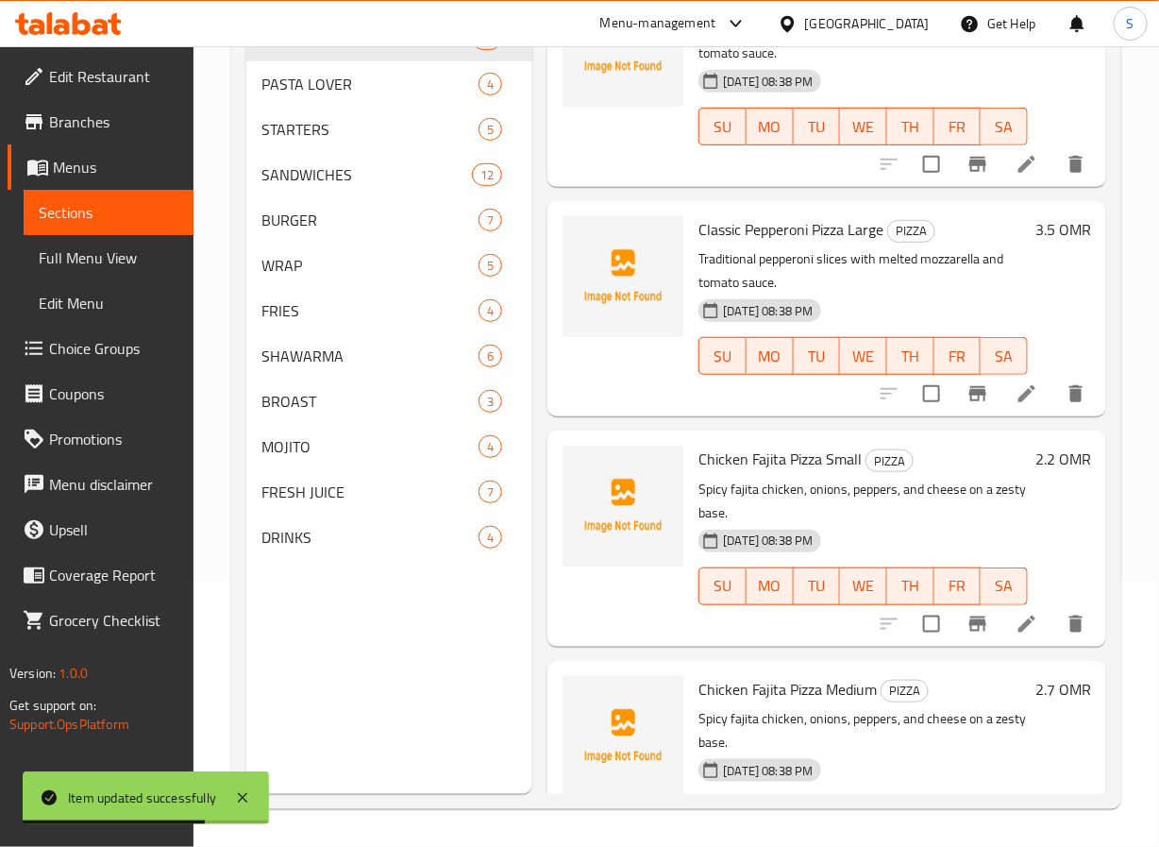
scroll to position [2339, 0]
click at [1001, 412] on li at bounding box center [1027, 395] width 53 height 34
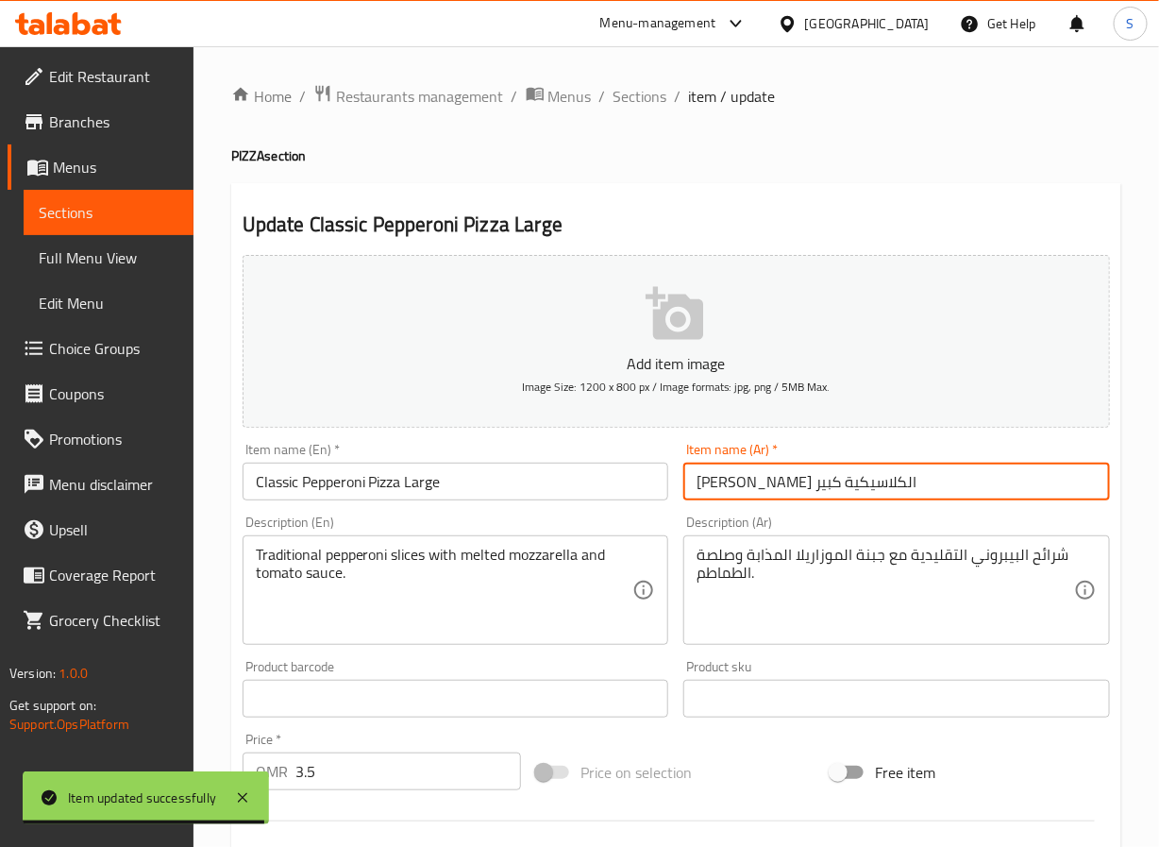
click at [788, 481] on input "بيتزا بيبروني الكلاسيكية كبير" at bounding box center [896, 482] width 427 height 38
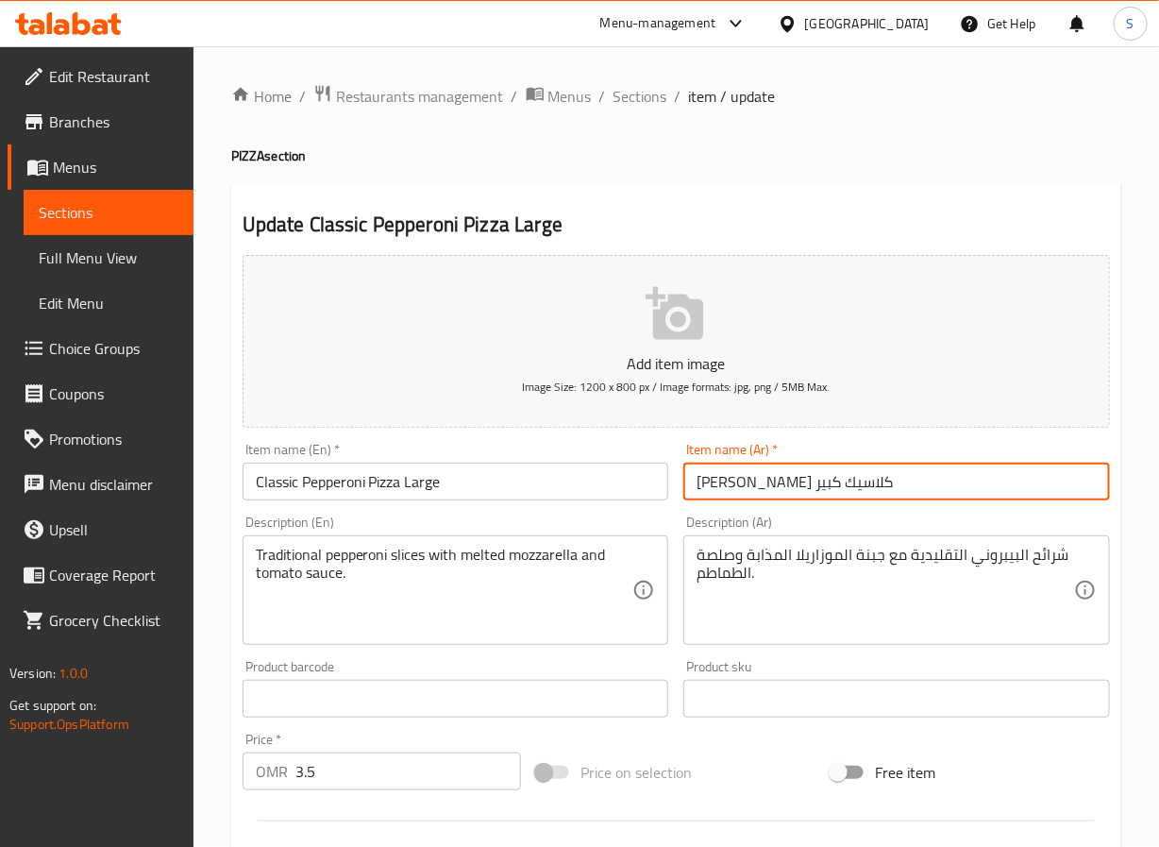
type input "بيتزا بيبروني كلاسيك كبير"
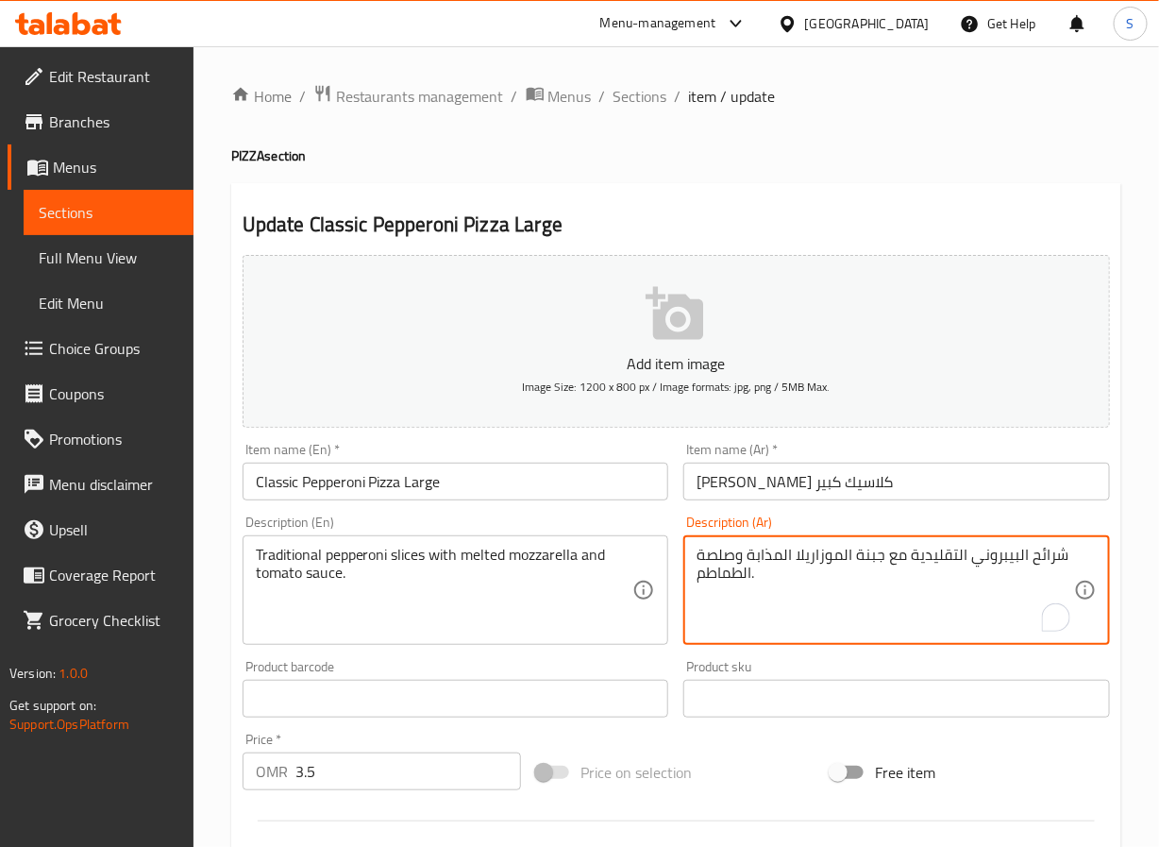
click at [869, 556] on textarea "شرائح البيبروني التقليدية مع جبنة الموزاريلا المذابة وصلصة الطماطم." at bounding box center [886, 591] width 378 height 90
paste textarea "ذائ"
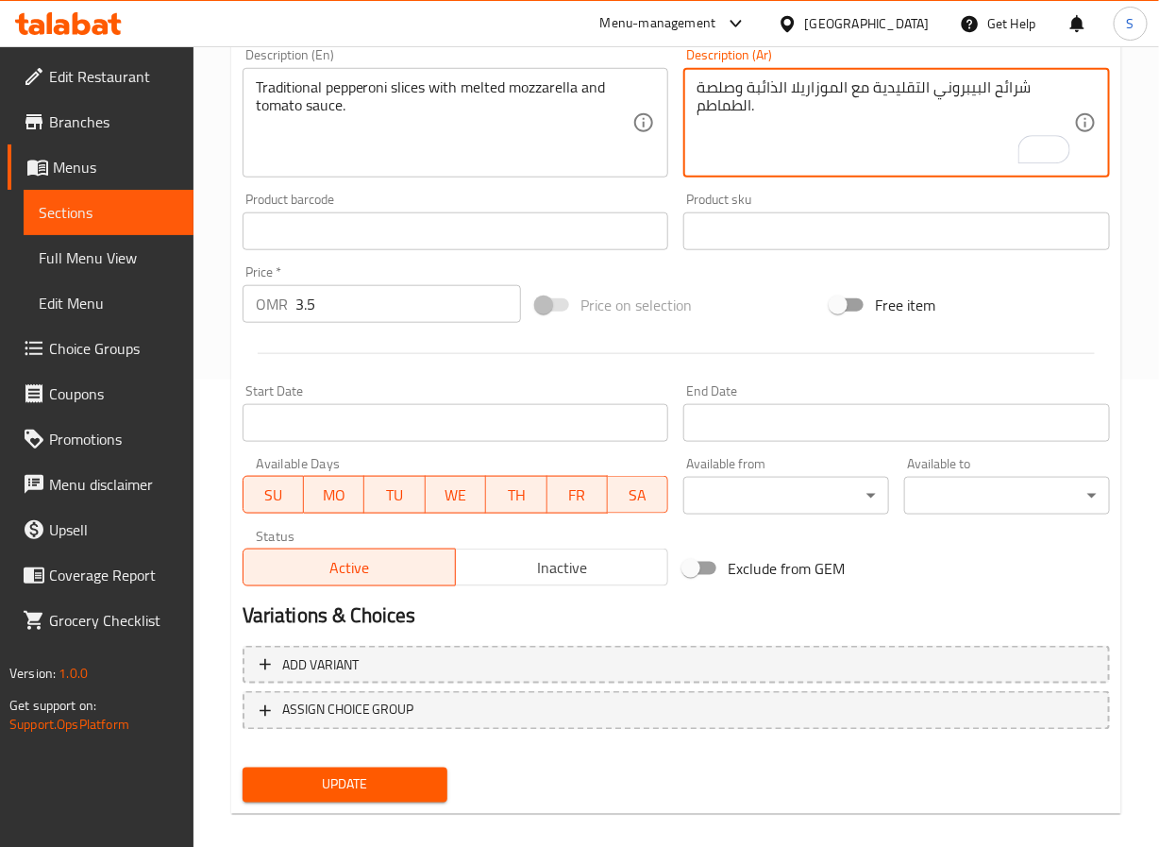
scroll to position [485, 0]
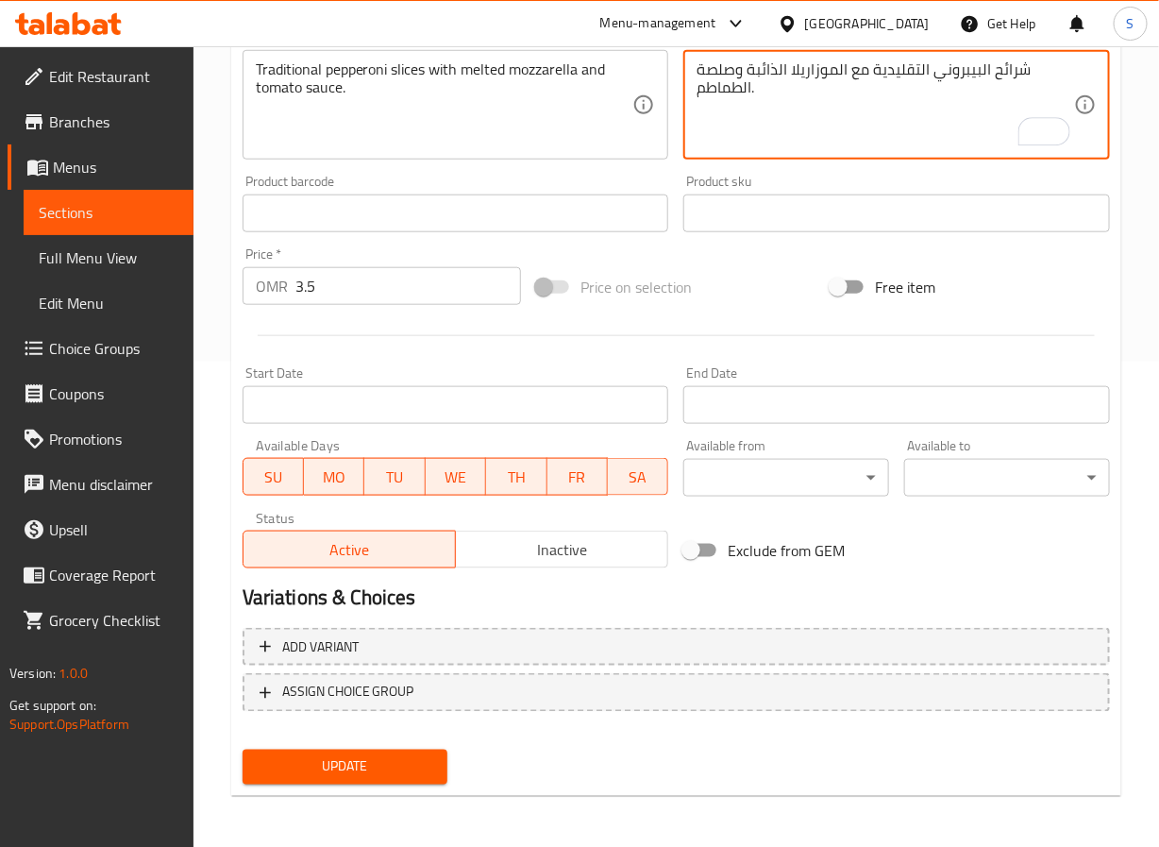
type textarea "شرائح البيبروني التقليدية مع الموزاريلا الذائبة وصلصة الطماطم."
click at [343, 767] on span "Update" at bounding box center [346, 767] width 176 height 24
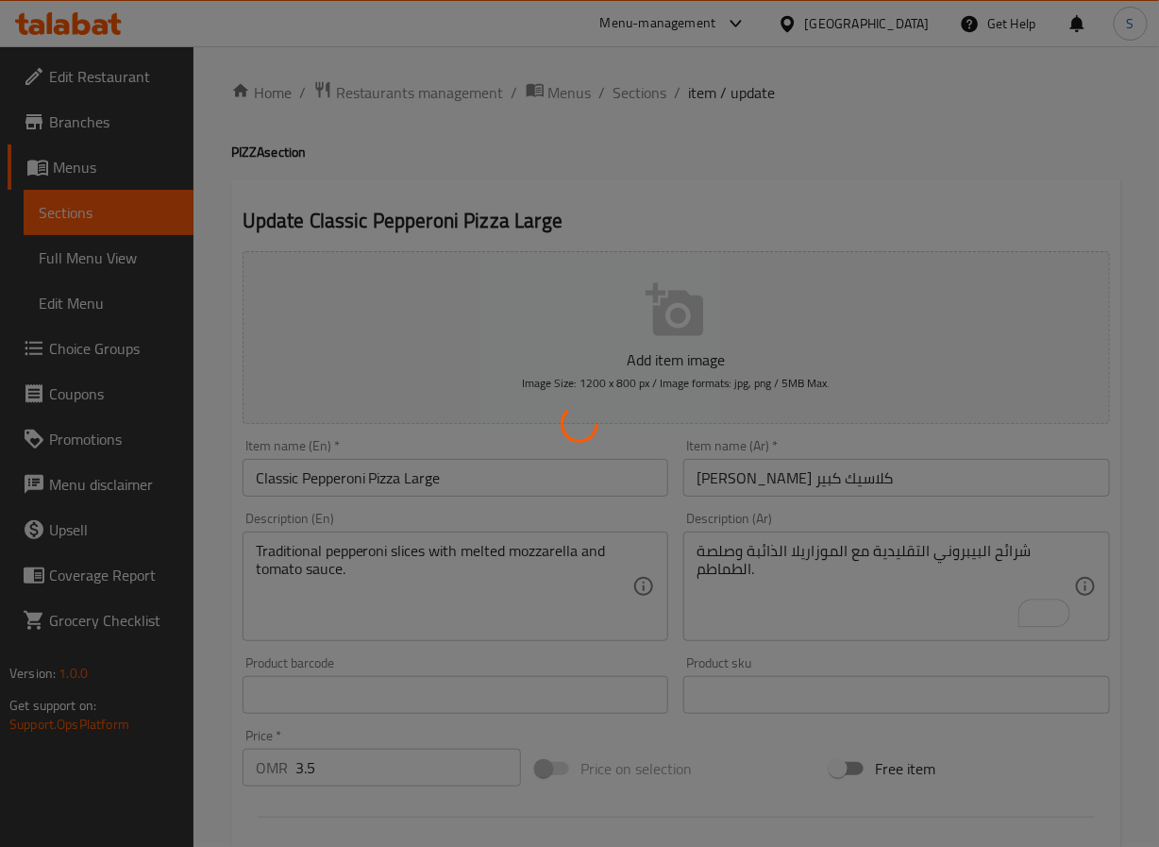
scroll to position [0, 0]
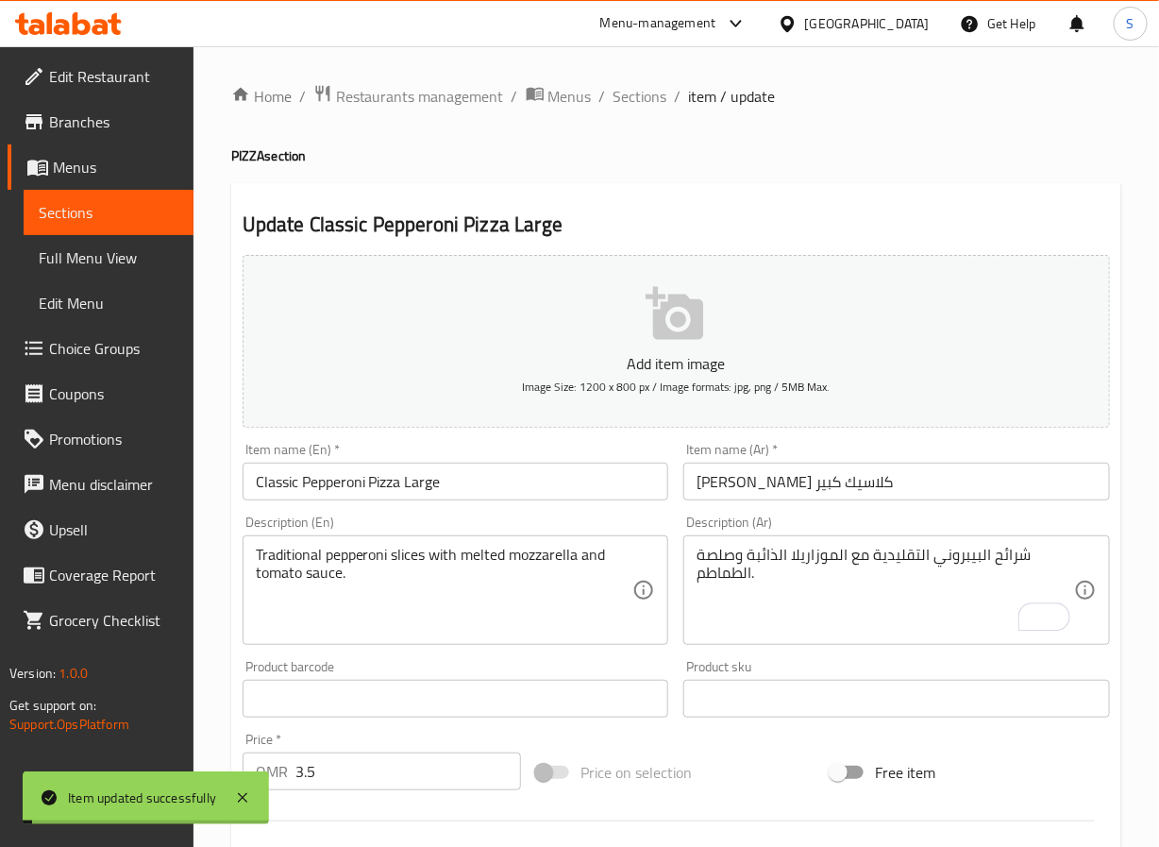
drag, startPoint x: 641, startPoint y: 86, endPoint x: 615, endPoint y: 0, distance: 89.9
click at [641, 86] on span "Sections" at bounding box center [641, 96] width 54 height 23
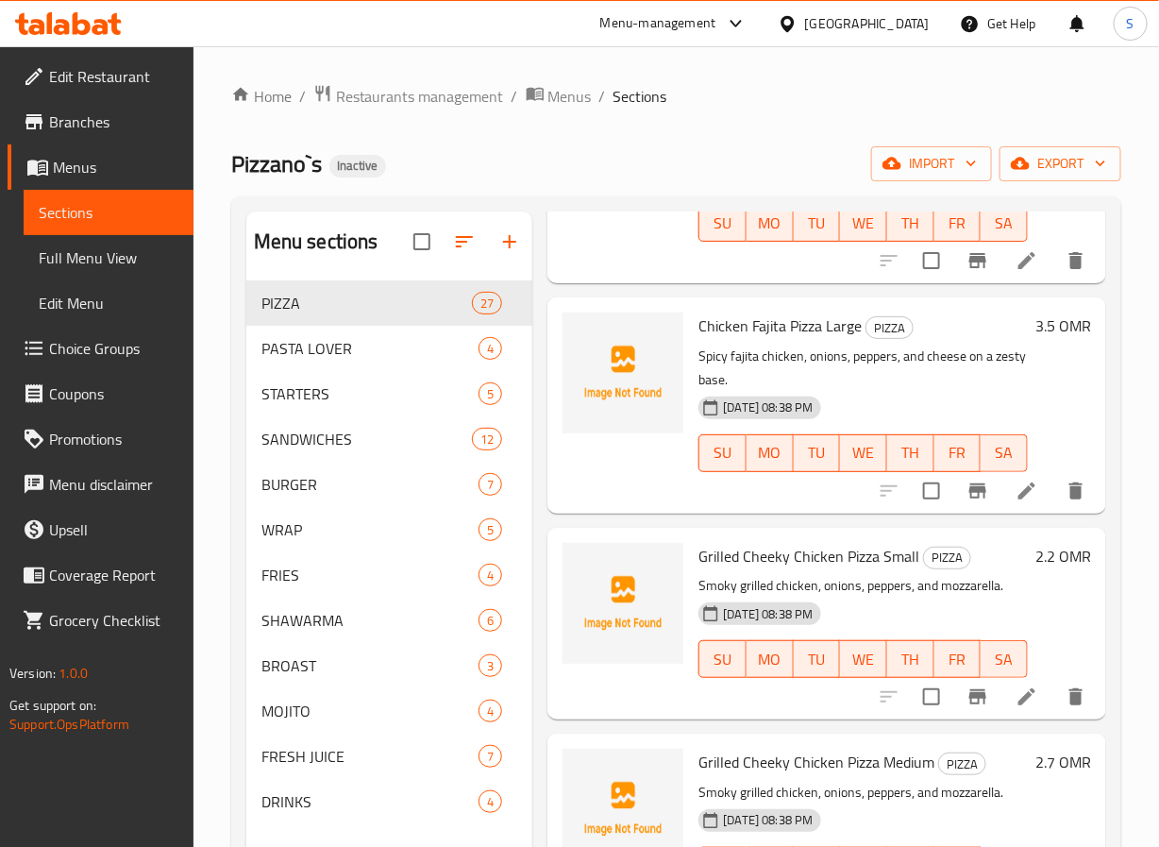
scroll to position [3200, 0]
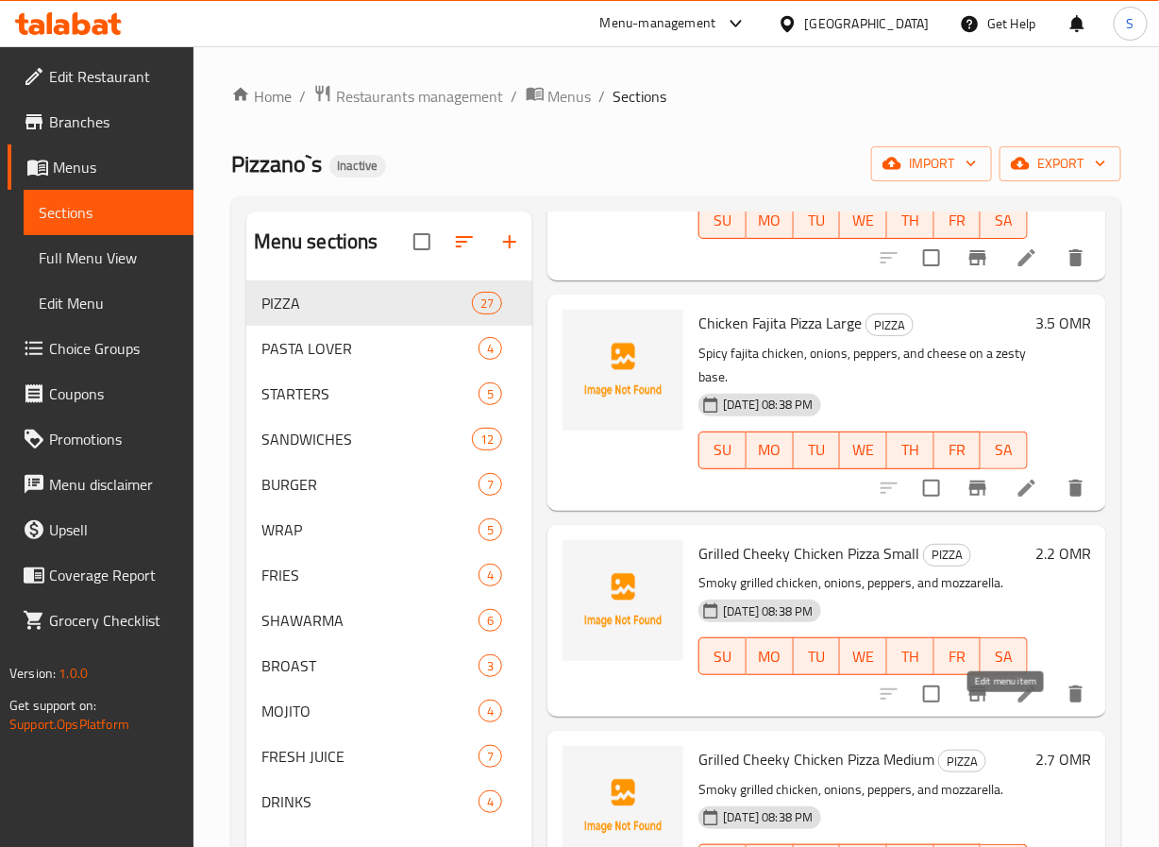
click at [1016, 705] on icon at bounding box center [1027, 693] width 23 height 23
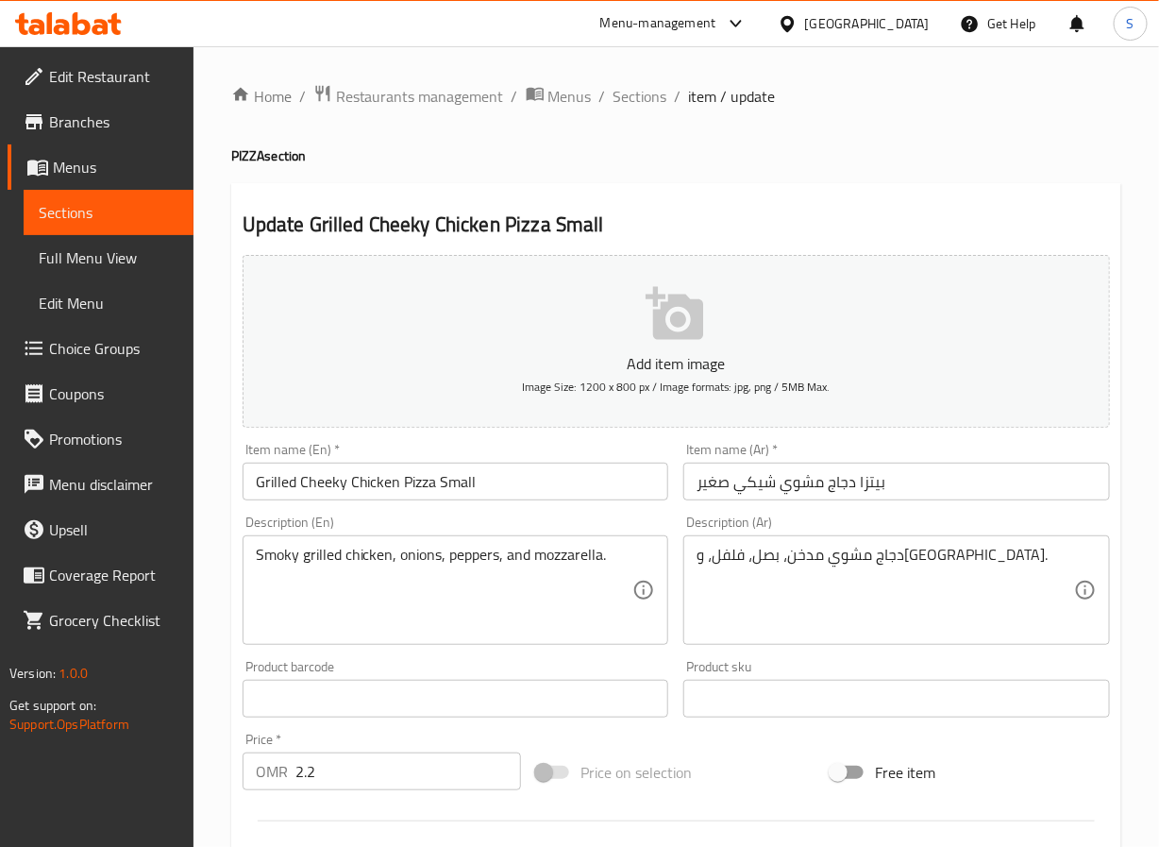
click at [853, 484] on input "بيتزا دجاج مشوي شيكي صغير" at bounding box center [896, 482] width 427 height 38
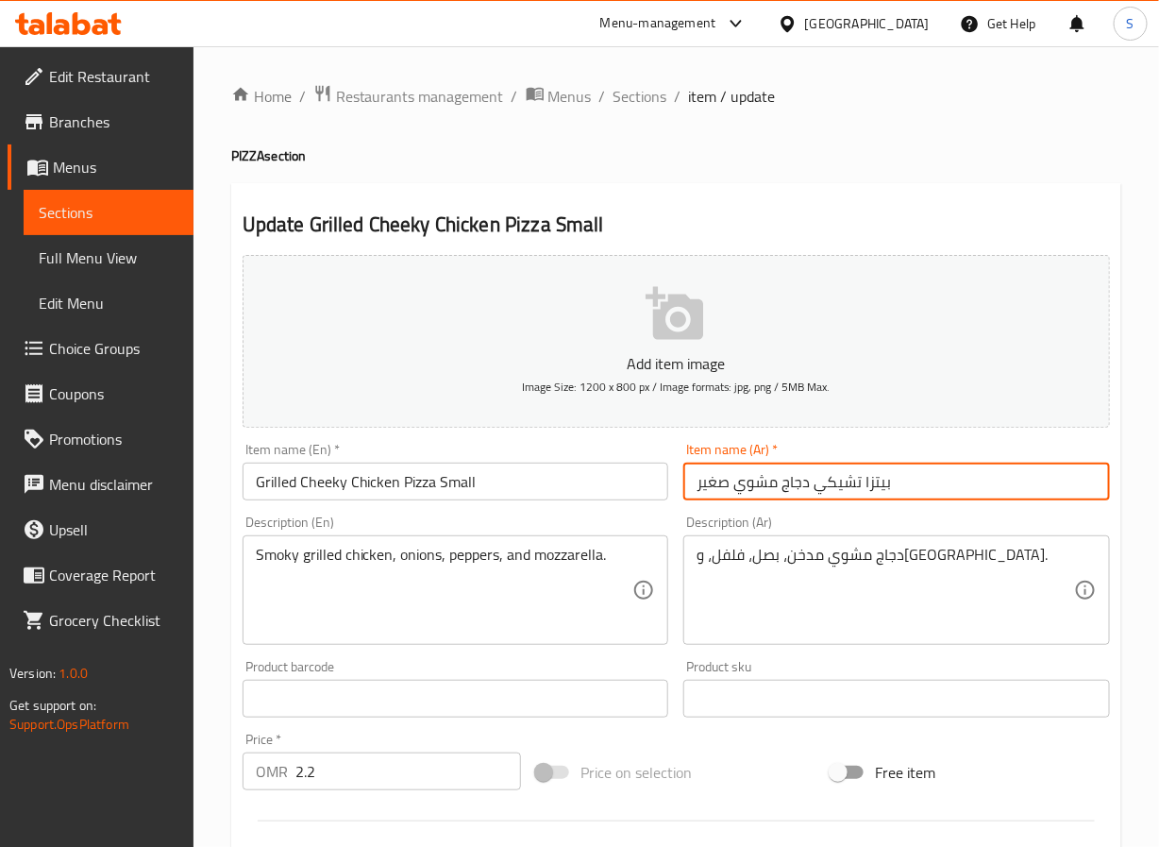
type input "بيتزا تشيكي دجاج مشوي صغير"
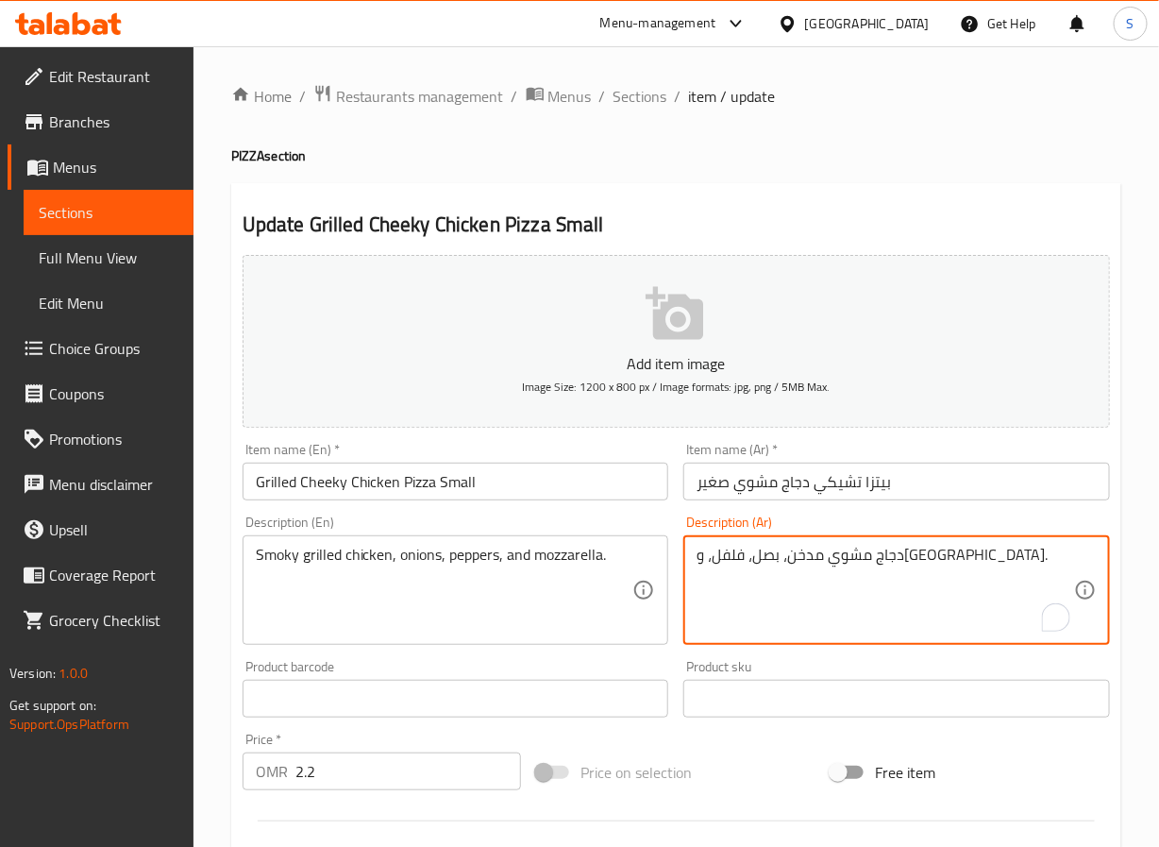
click at [841, 556] on textarea "دجاج مشوي مدخن، بصل، فلفل، وموزاريلا." at bounding box center [886, 591] width 378 height 90
click at [841, 556] on textarea "دجاج مشوي سموكي، بصل، فلفل، وموزاريلا." at bounding box center [886, 591] width 378 height 90
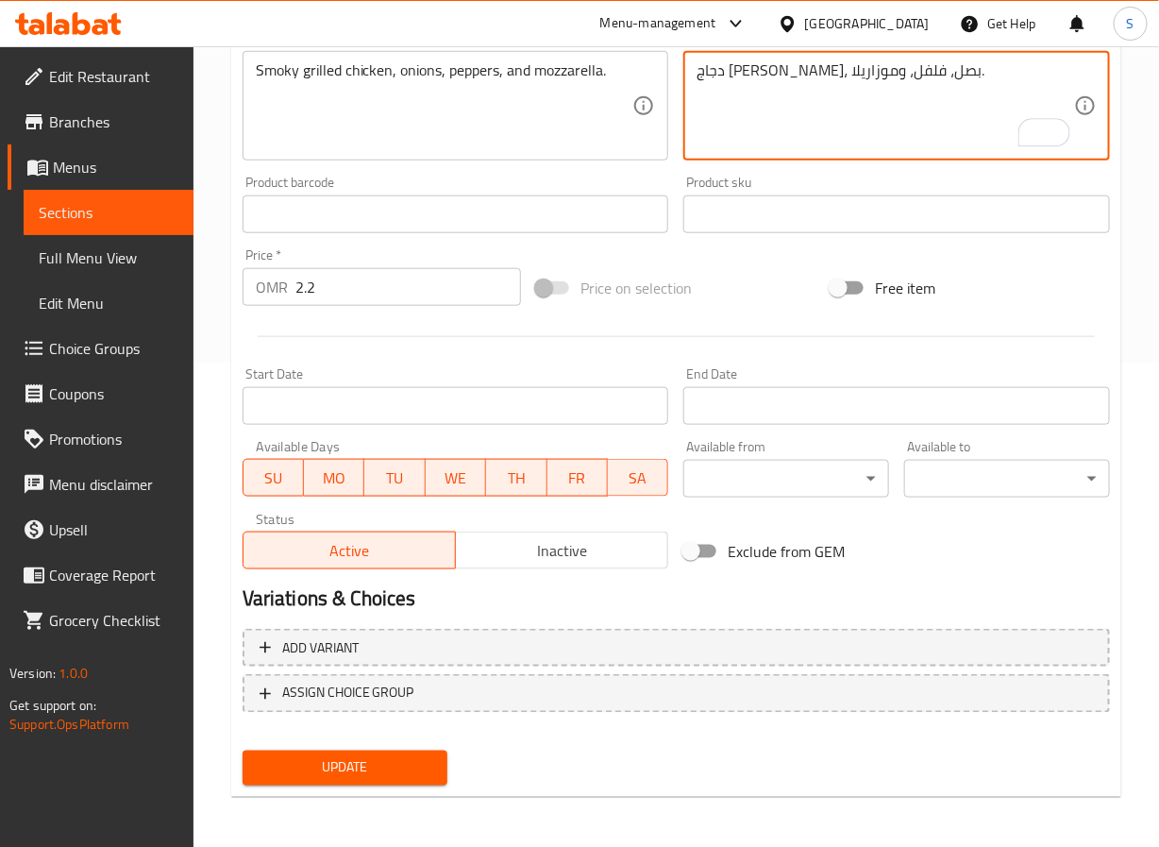
scroll to position [485, 0]
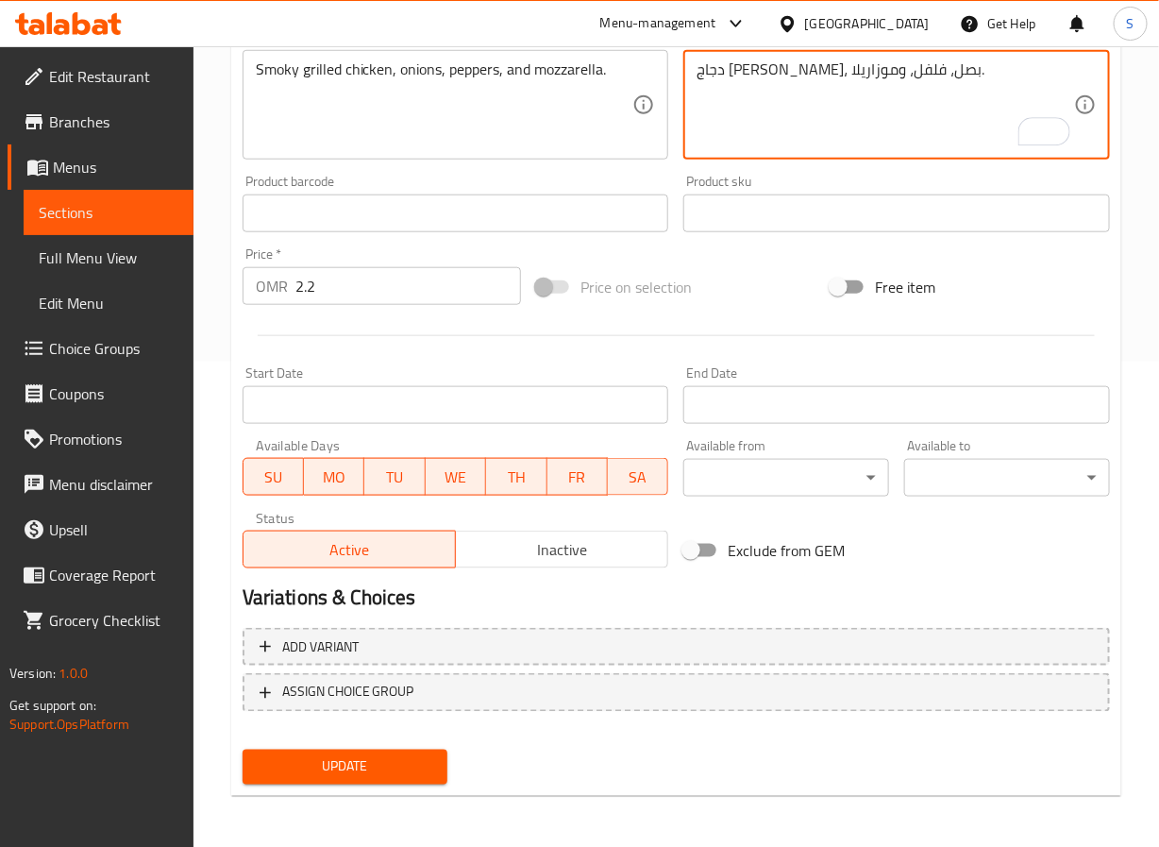
click at [791, 71] on textarea "دجاج مشوي سموكي، بصل، فلفل، وموزاريلا." at bounding box center [886, 105] width 378 height 90
type textarea "دجاج مشوي سموكي، بصل، فلفل، وموزاريلا."
click at [395, 755] on span "Update" at bounding box center [346, 767] width 176 height 24
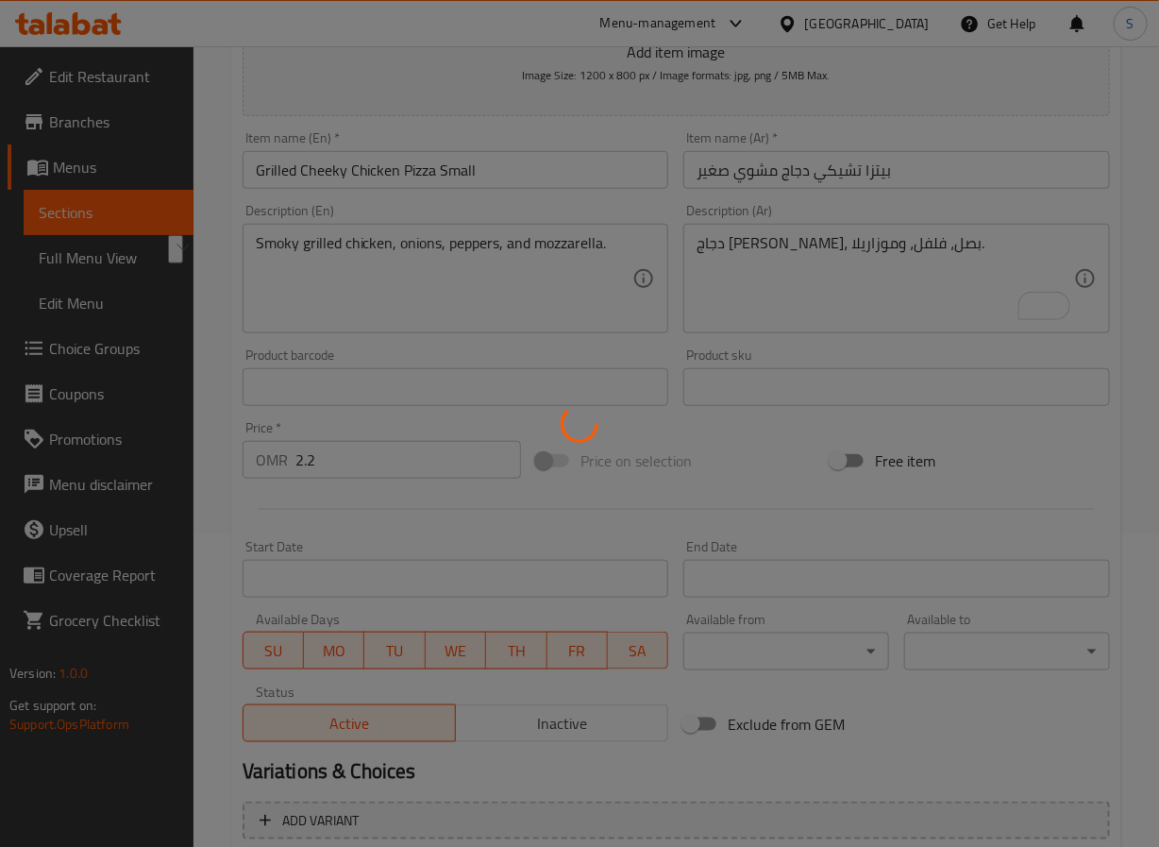
scroll to position [0, 0]
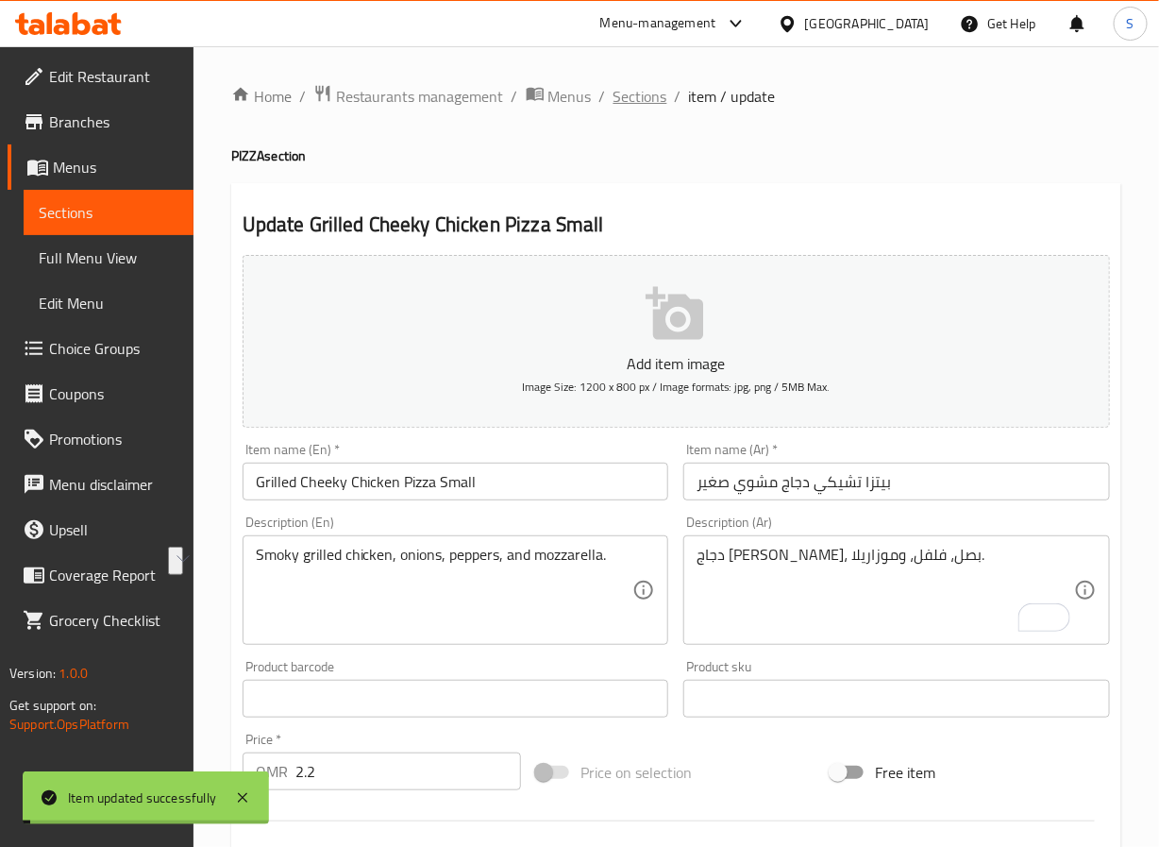
click at [630, 85] on span "Sections" at bounding box center [641, 96] width 54 height 23
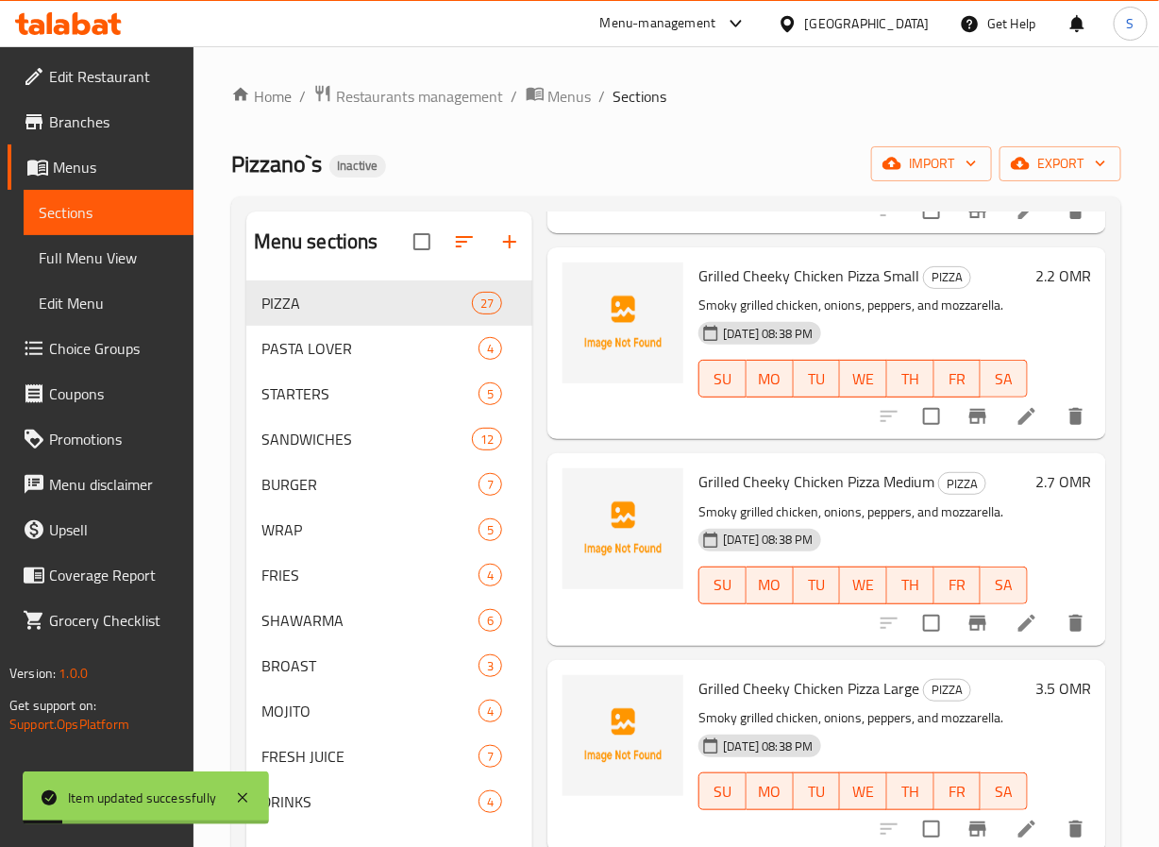
scroll to position [3479, 0]
click at [1001, 634] on li at bounding box center [1027, 622] width 53 height 34
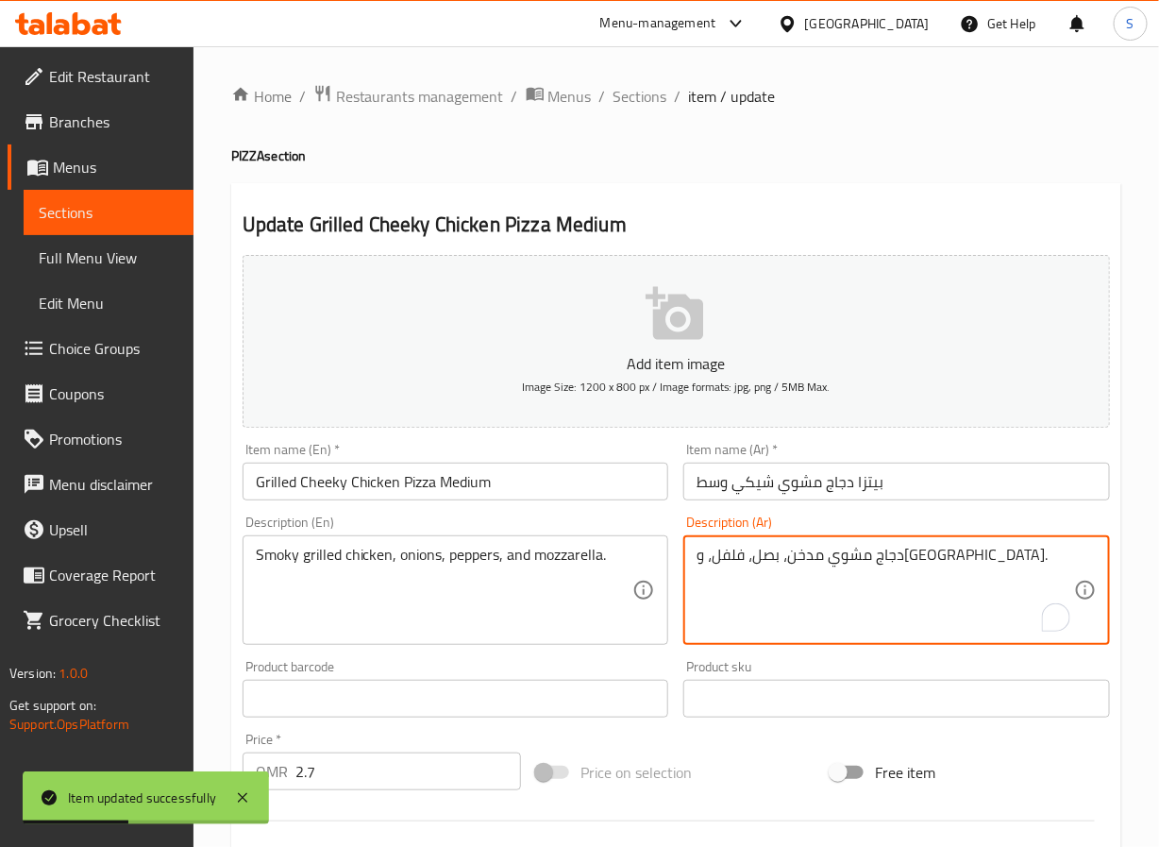
click at [728, 564] on textarea "دجاج مشوي مدخن، بصل، فلفل، وموزاريلا." at bounding box center [886, 591] width 378 height 90
paste textarea "سموكي"
type textarea "دجاج مشوي سموكي، بصل، فلفل، وموزاريلا."
click at [759, 490] on input "بيتزا دجاج مشوي شيكي وسط" at bounding box center [896, 482] width 427 height 38
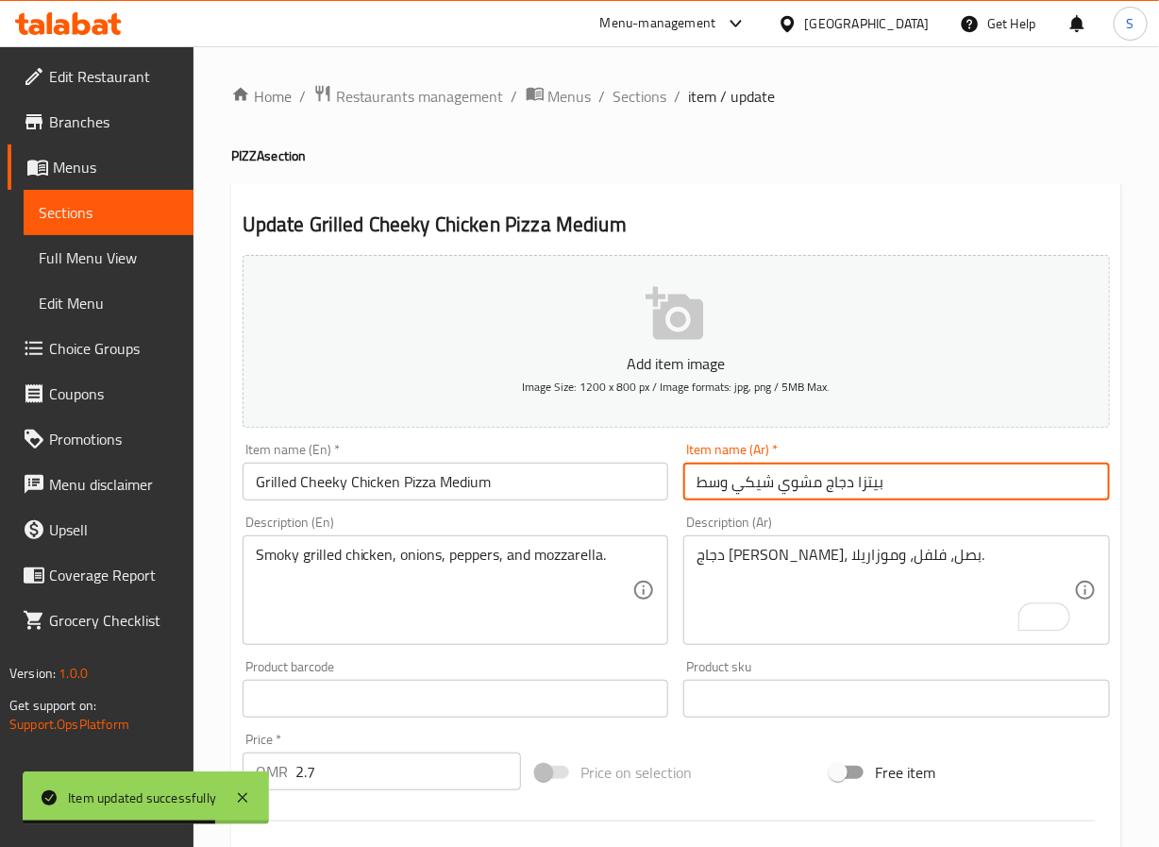
click at [759, 490] on input "بيتزا دجاج مشوي شيكي وسط" at bounding box center [896, 482] width 427 height 38
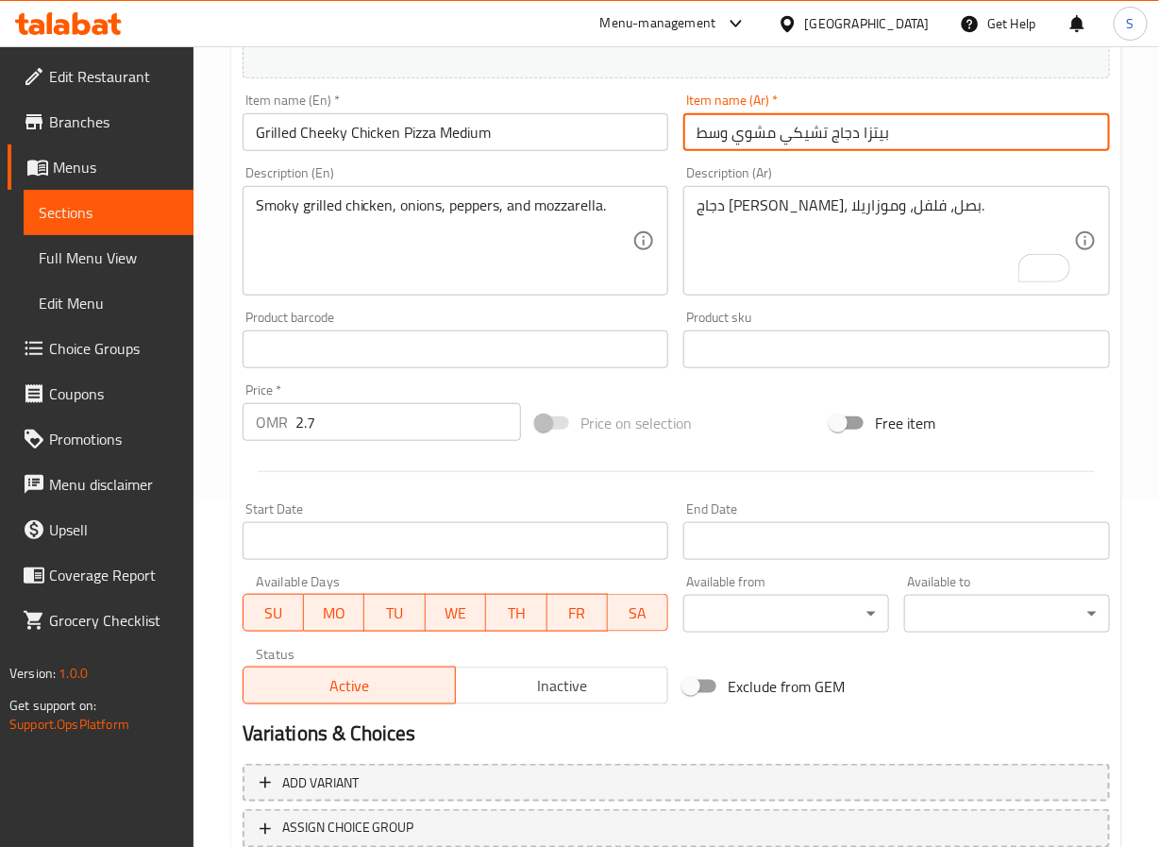
scroll to position [485, 0]
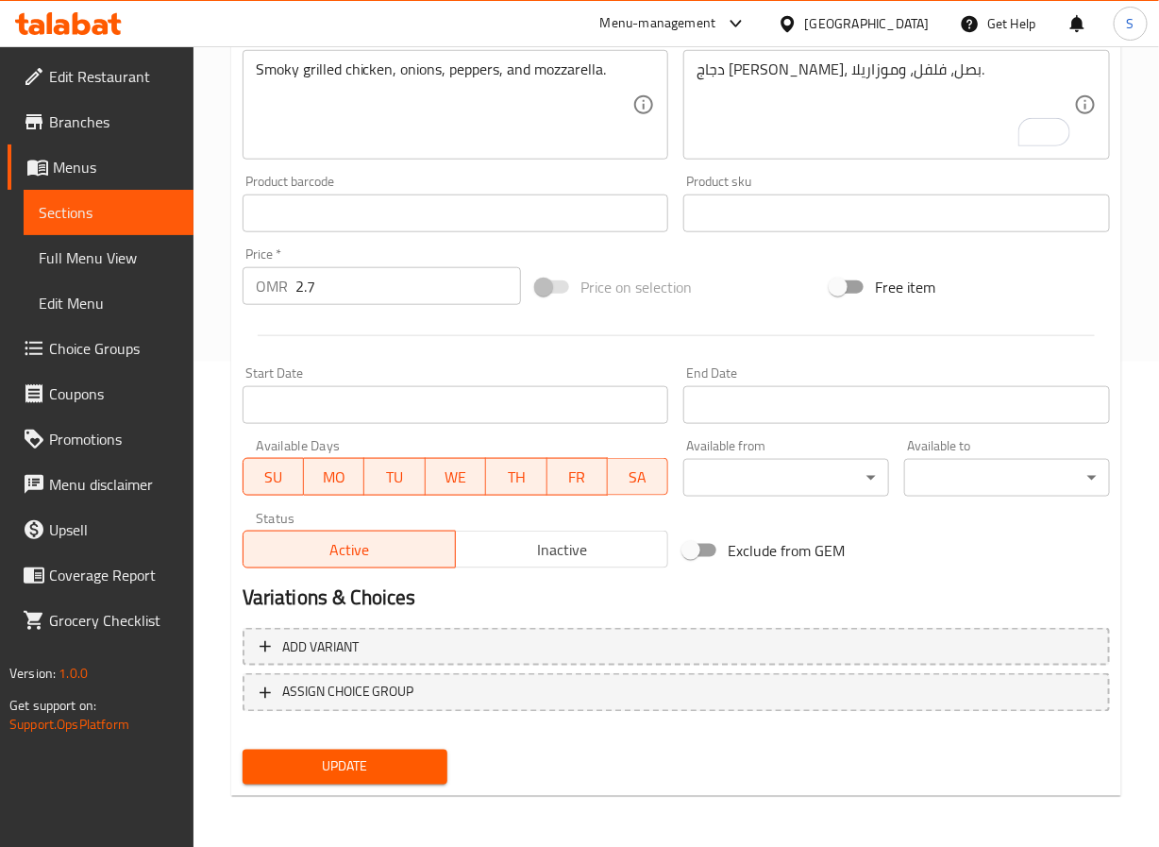
type input "بيتزا دجاج تشيكي مشوي وسط"
click at [402, 756] on span "Update" at bounding box center [346, 767] width 176 height 24
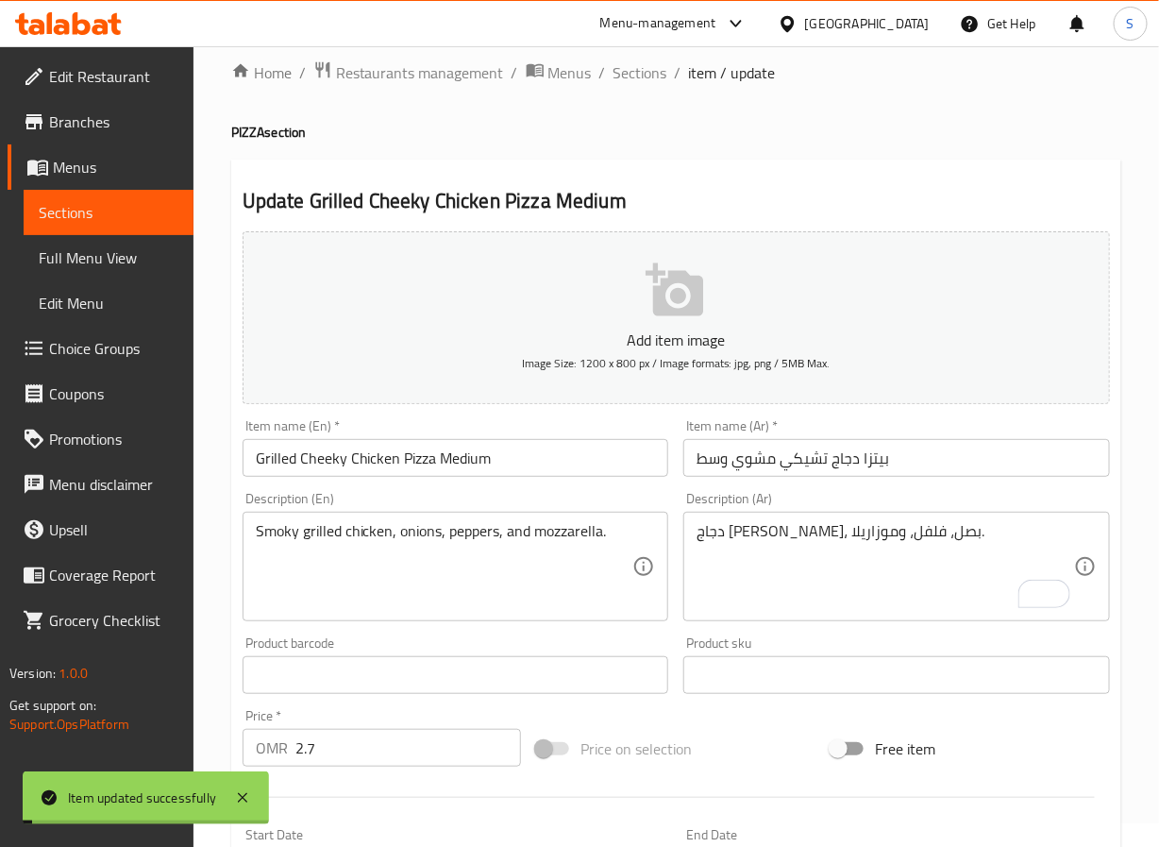
scroll to position [0, 0]
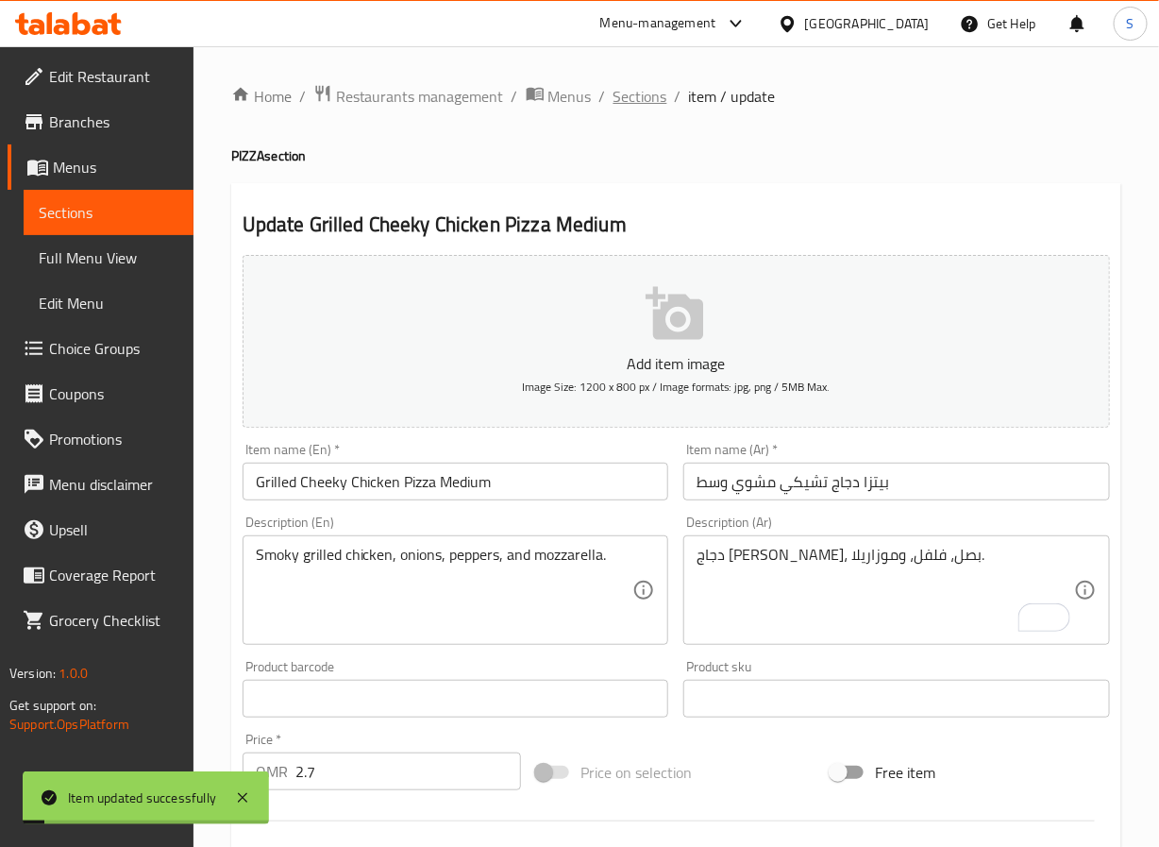
click at [618, 93] on span "Sections" at bounding box center [641, 96] width 54 height 23
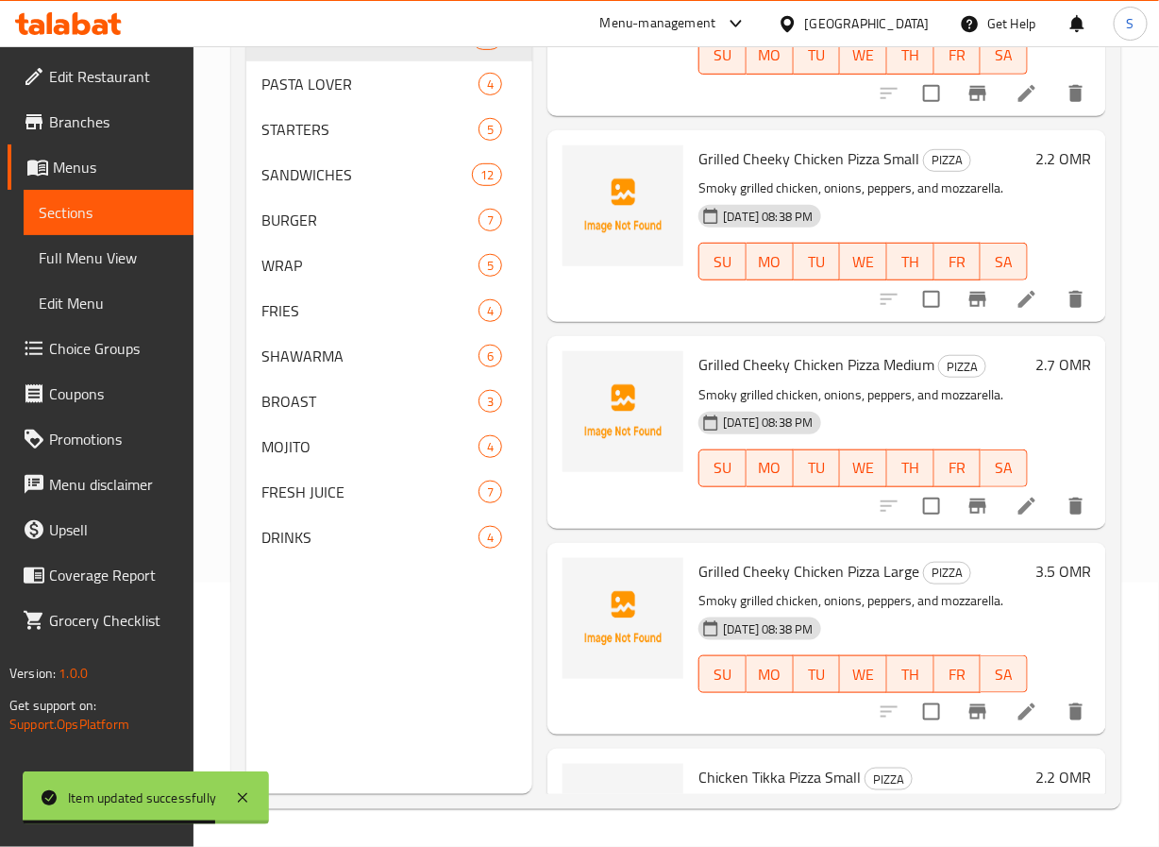
scroll to position [3310, 0]
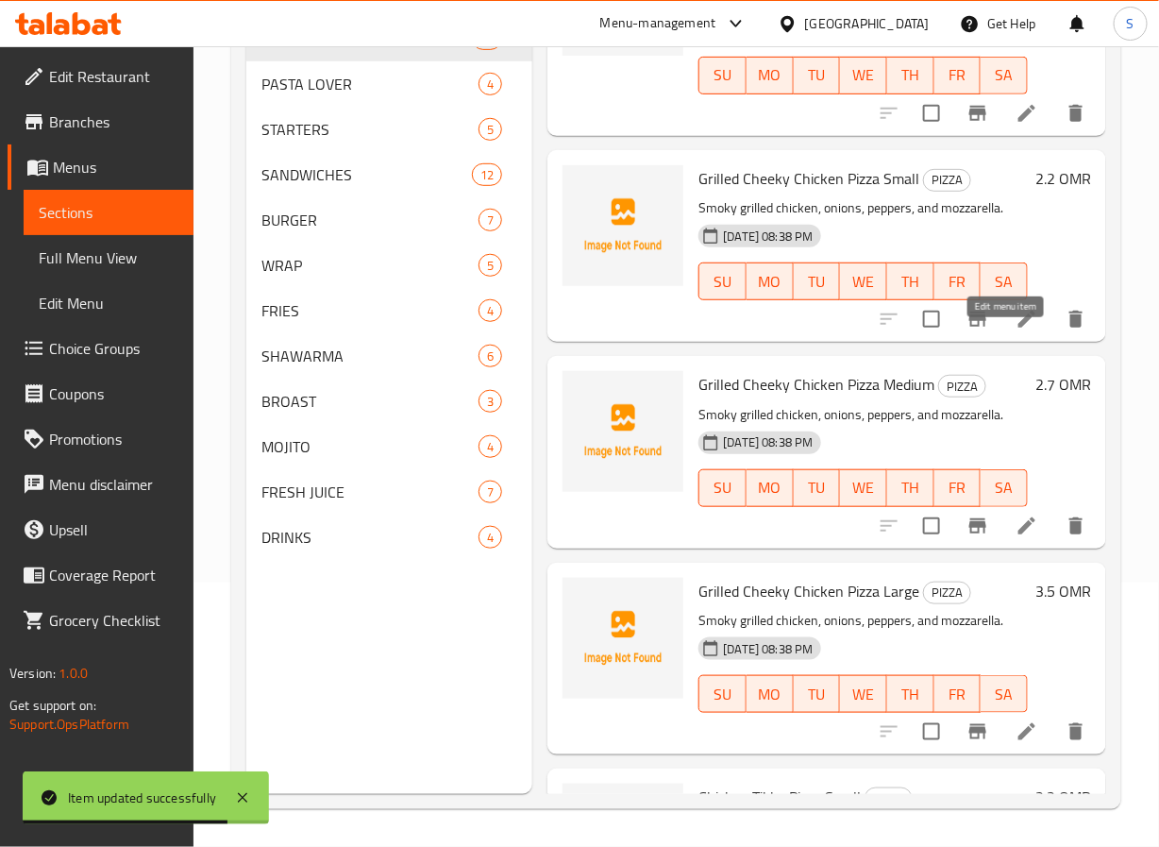
click at [1016, 330] on icon at bounding box center [1027, 319] width 23 height 23
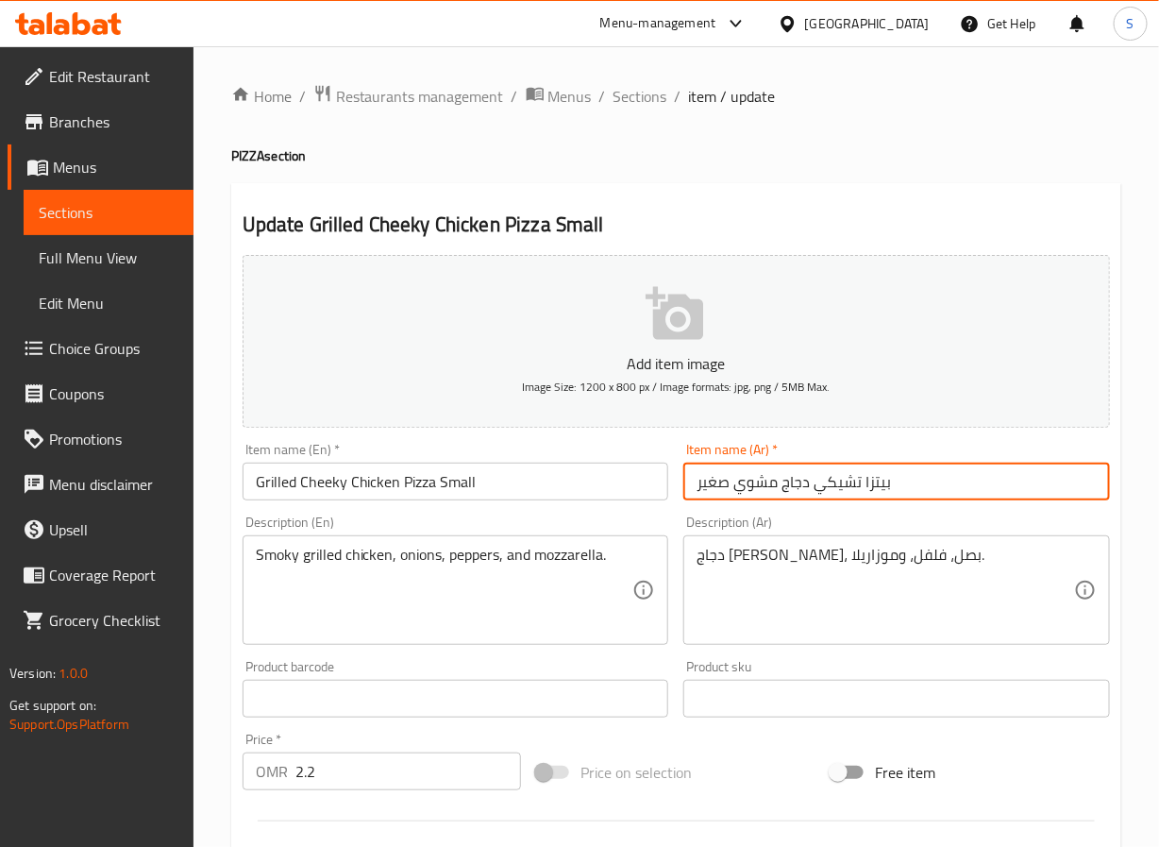
click at [841, 487] on input "بيتزا تشيكي دجاج مشوي صغير" at bounding box center [896, 482] width 427 height 38
paste input "تشيكي"
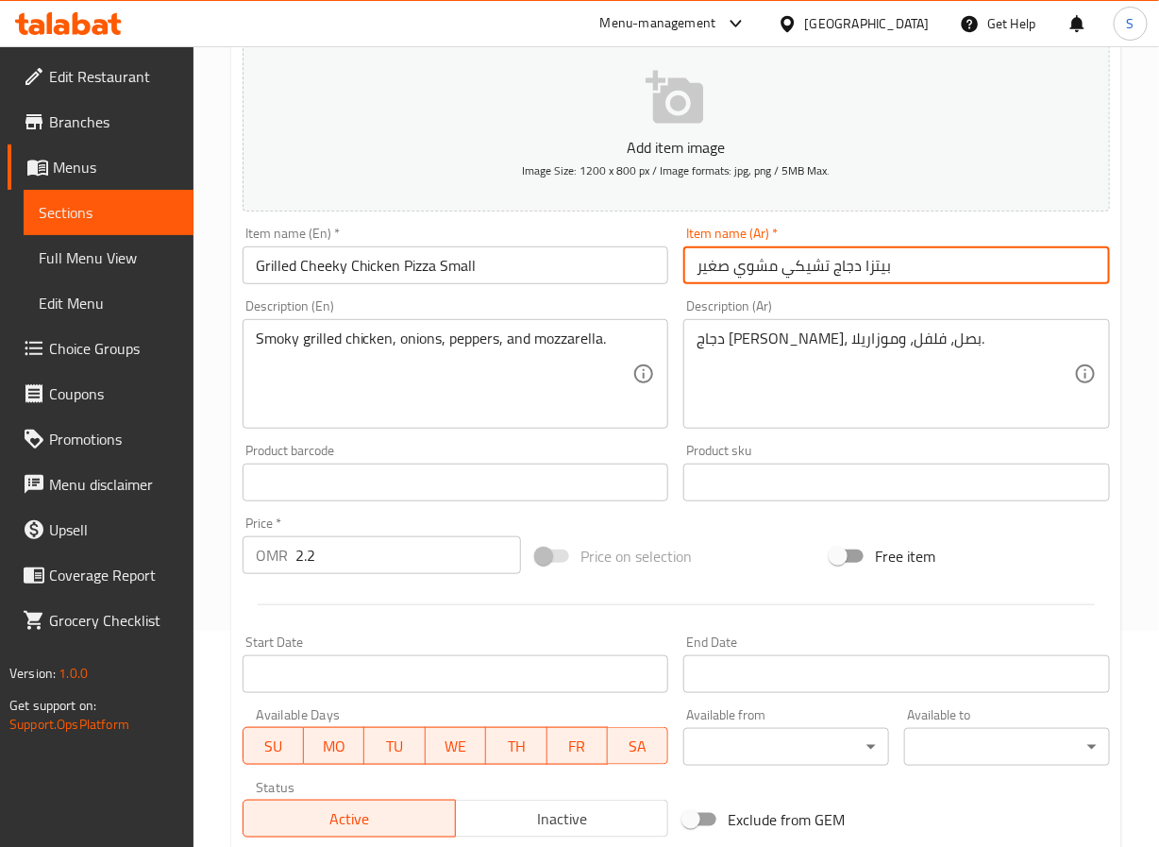
scroll to position [485, 0]
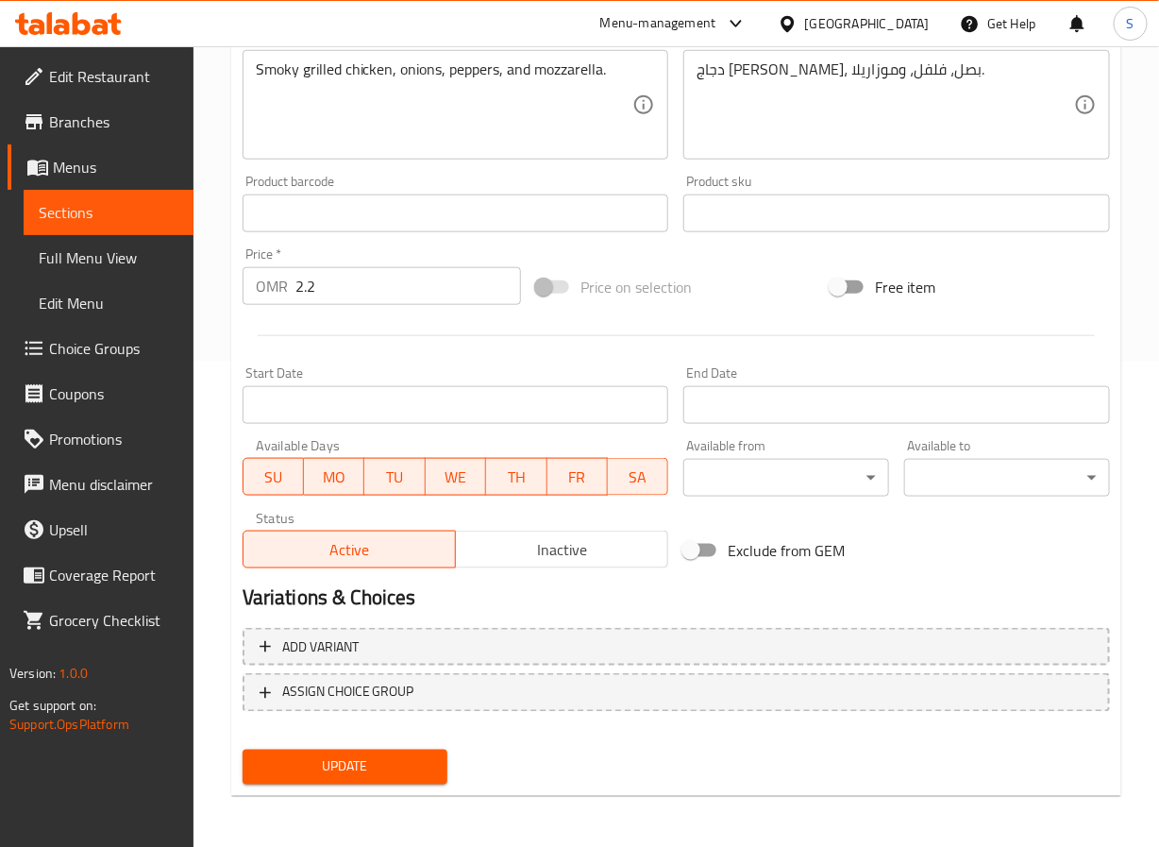
type input "بيتزا دجاج تشيكي مشوي صغير"
click at [329, 773] on span "Update" at bounding box center [346, 767] width 176 height 24
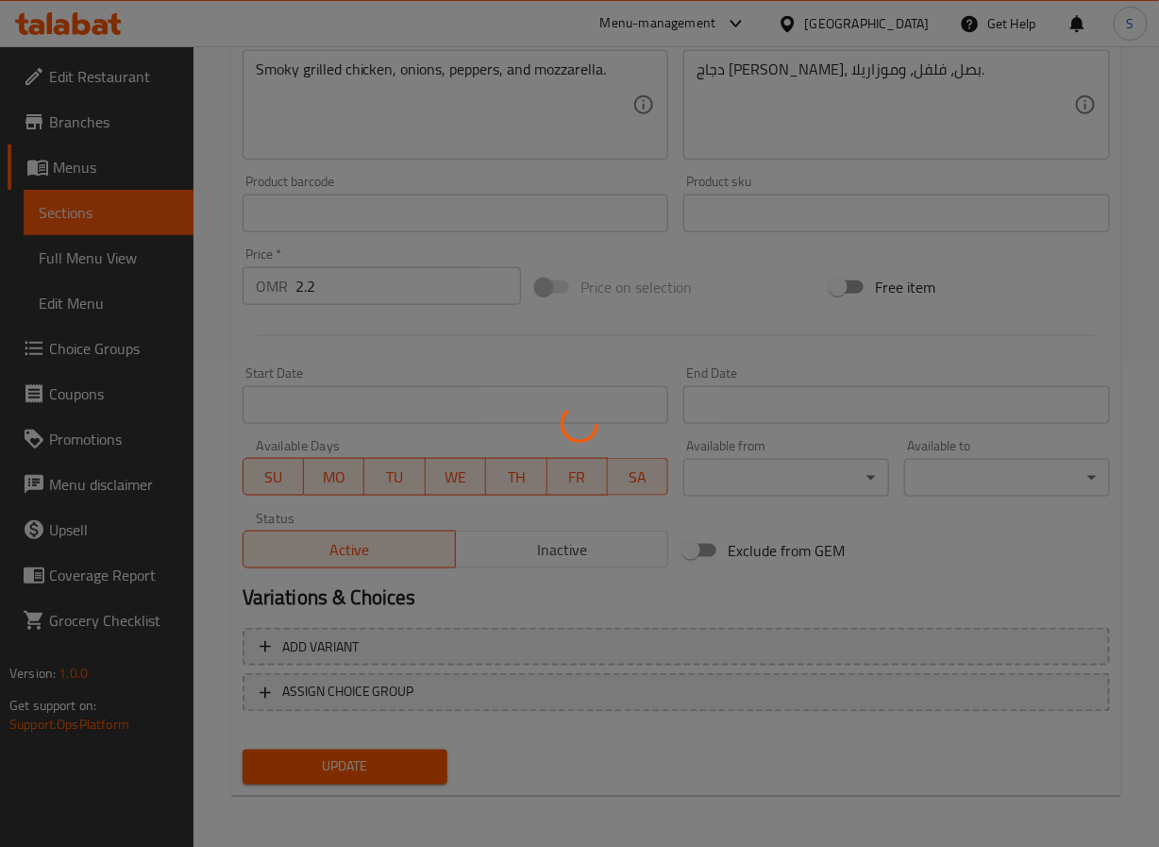
scroll to position [0, 0]
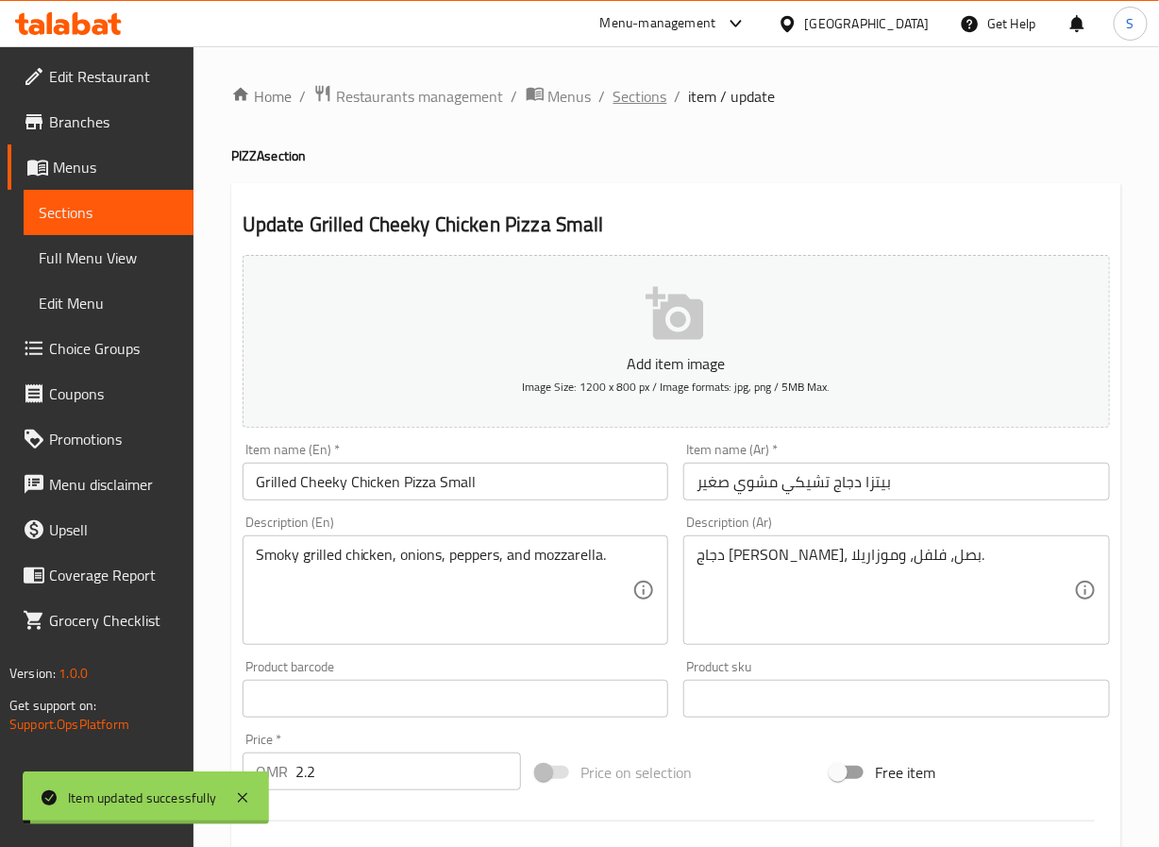
click at [618, 85] on span "Sections" at bounding box center [641, 96] width 54 height 23
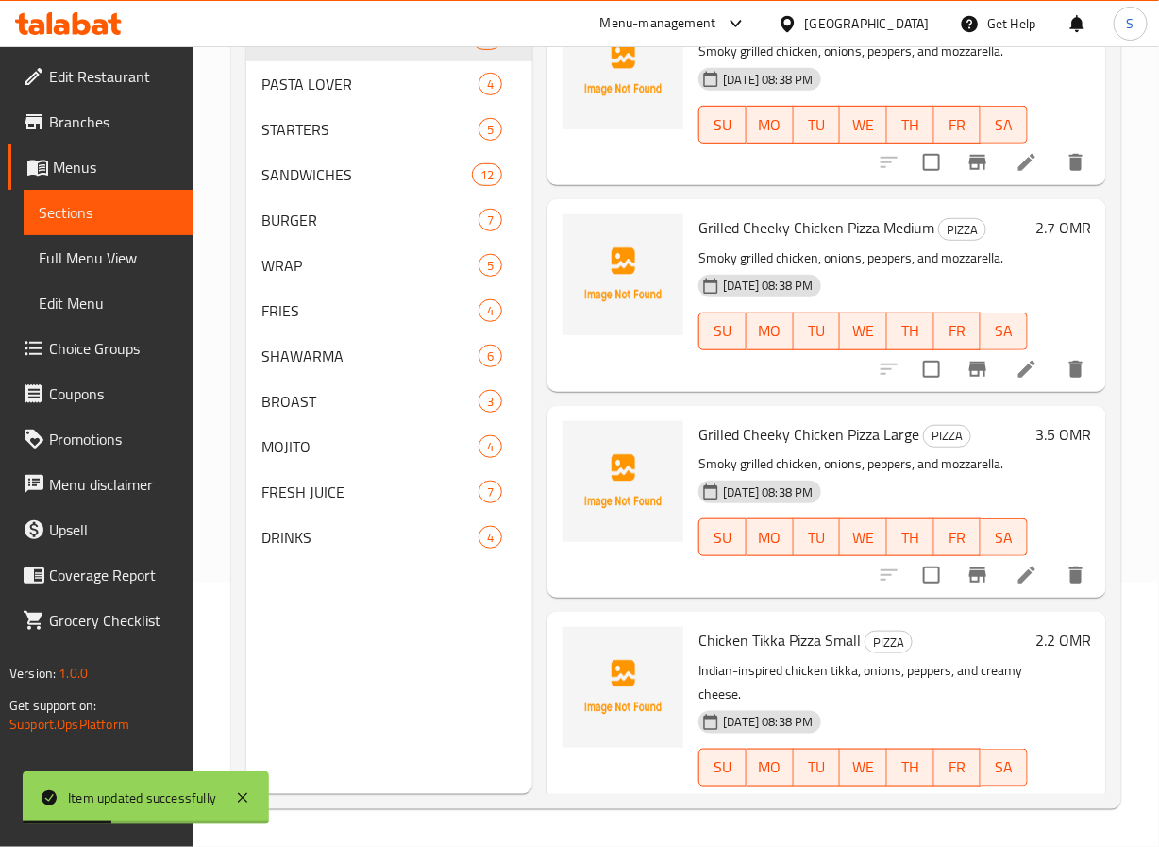
scroll to position [3500, 0]
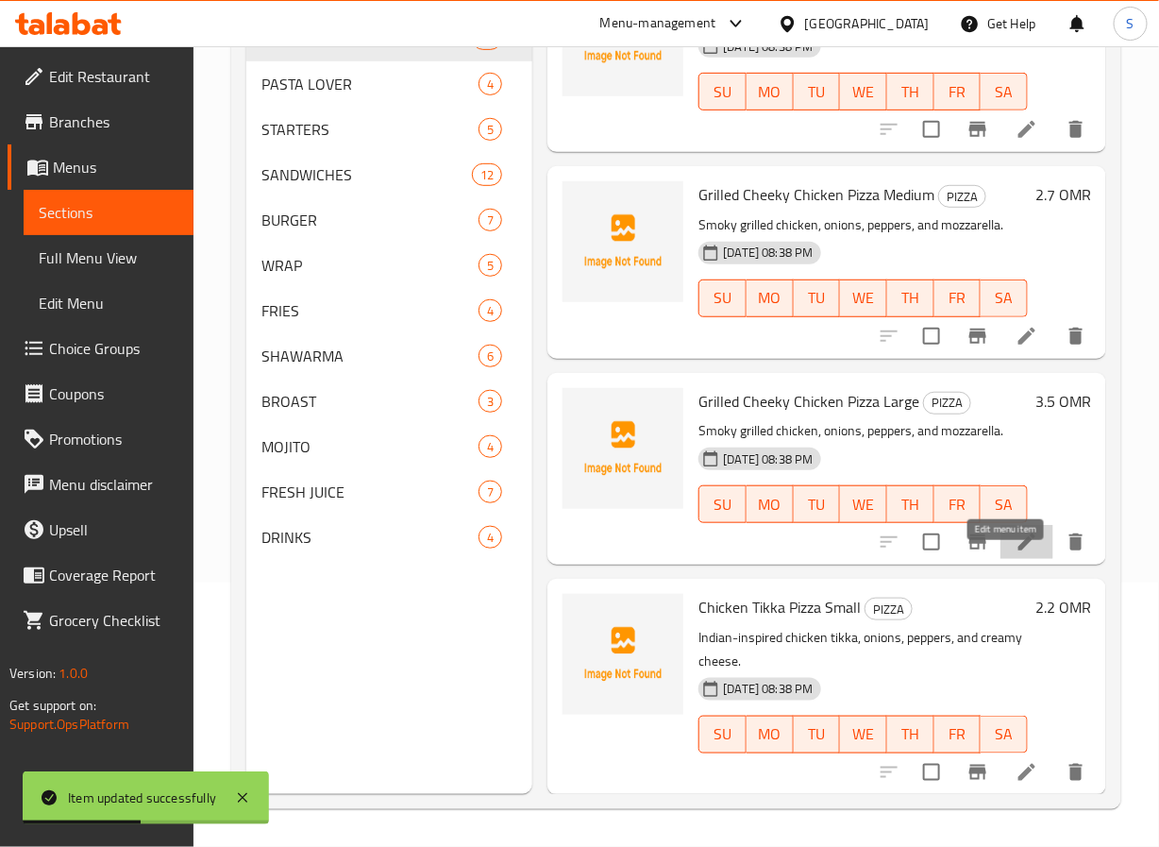
click at [1016, 553] on icon at bounding box center [1027, 542] width 23 height 23
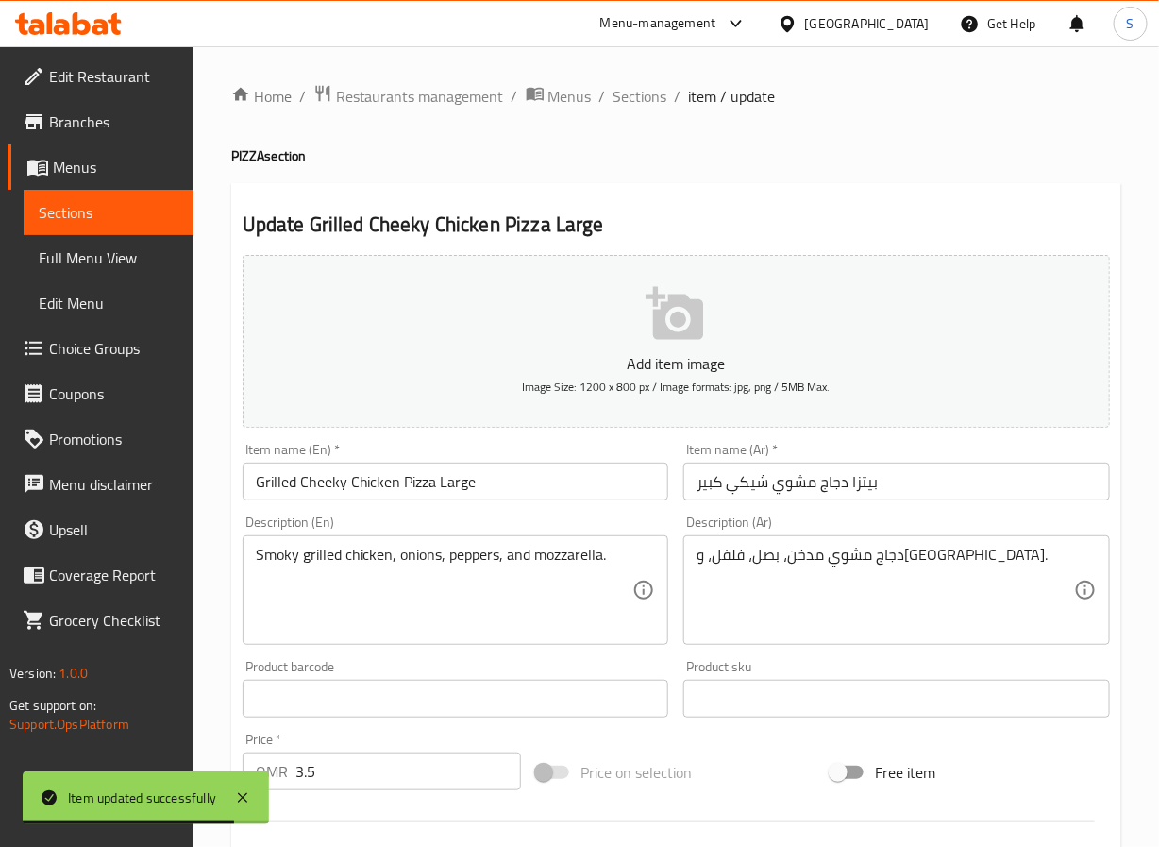
click at [759, 488] on input "بيتزا دجاج مشوي شيكي كبير" at bounding box center [896, 482] width 427 height 38
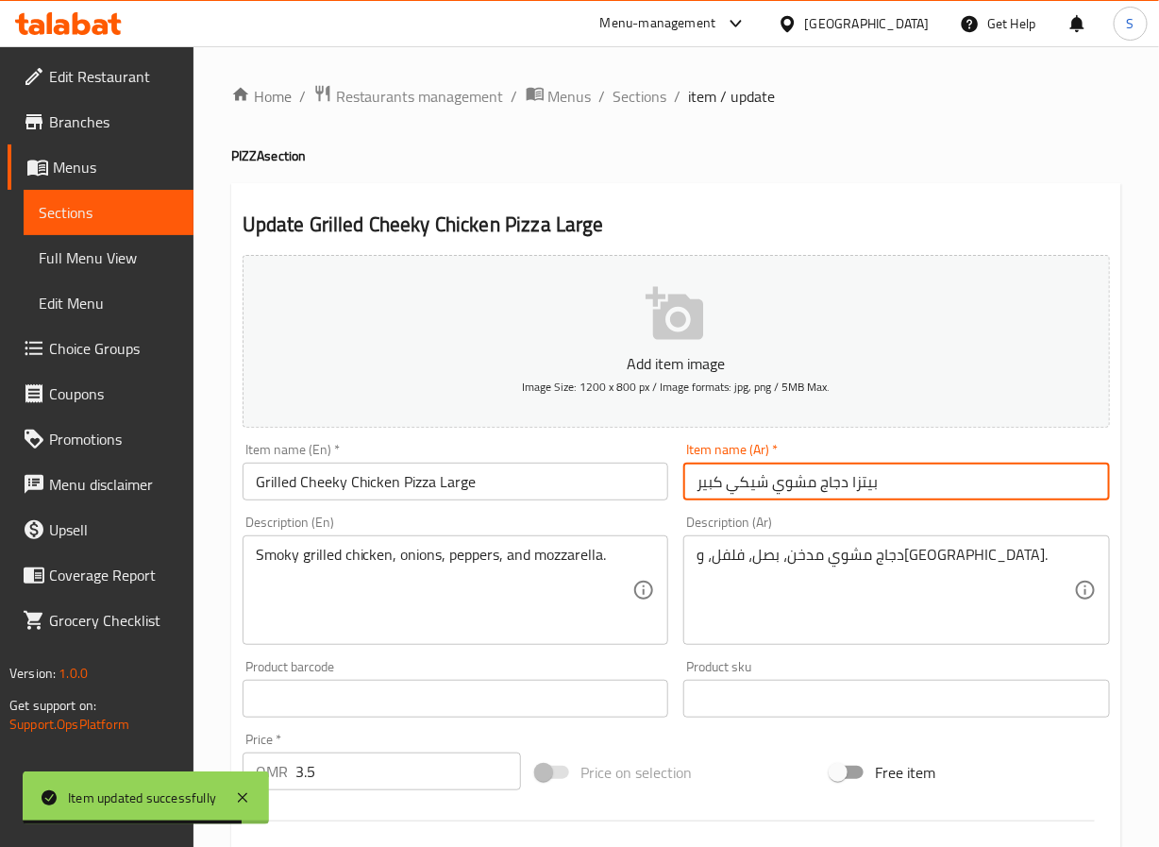
click at [759, 488] on input "بيتزا دجاج مشوي شيكي كبير" at bounding box center [896, 482] width 427 height 38
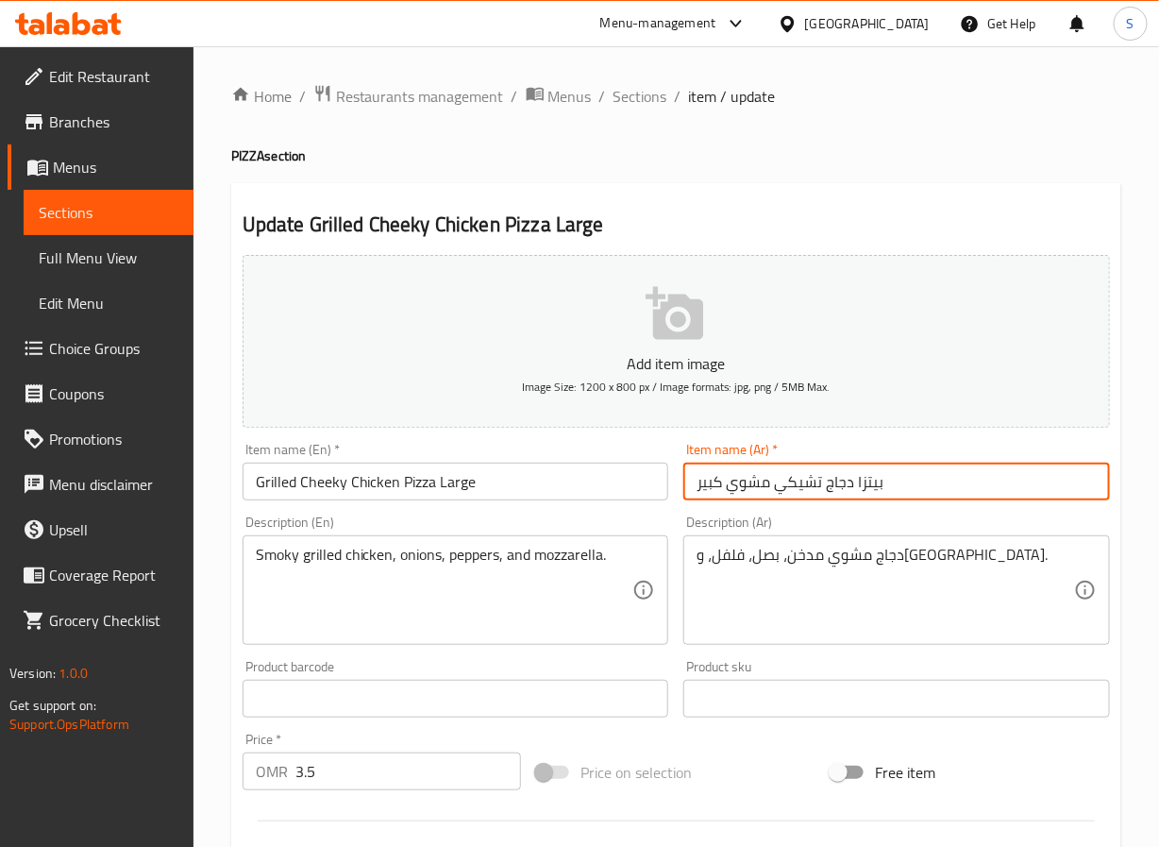
type input "بيتزا دجاج تشيكي مشوي كبير"
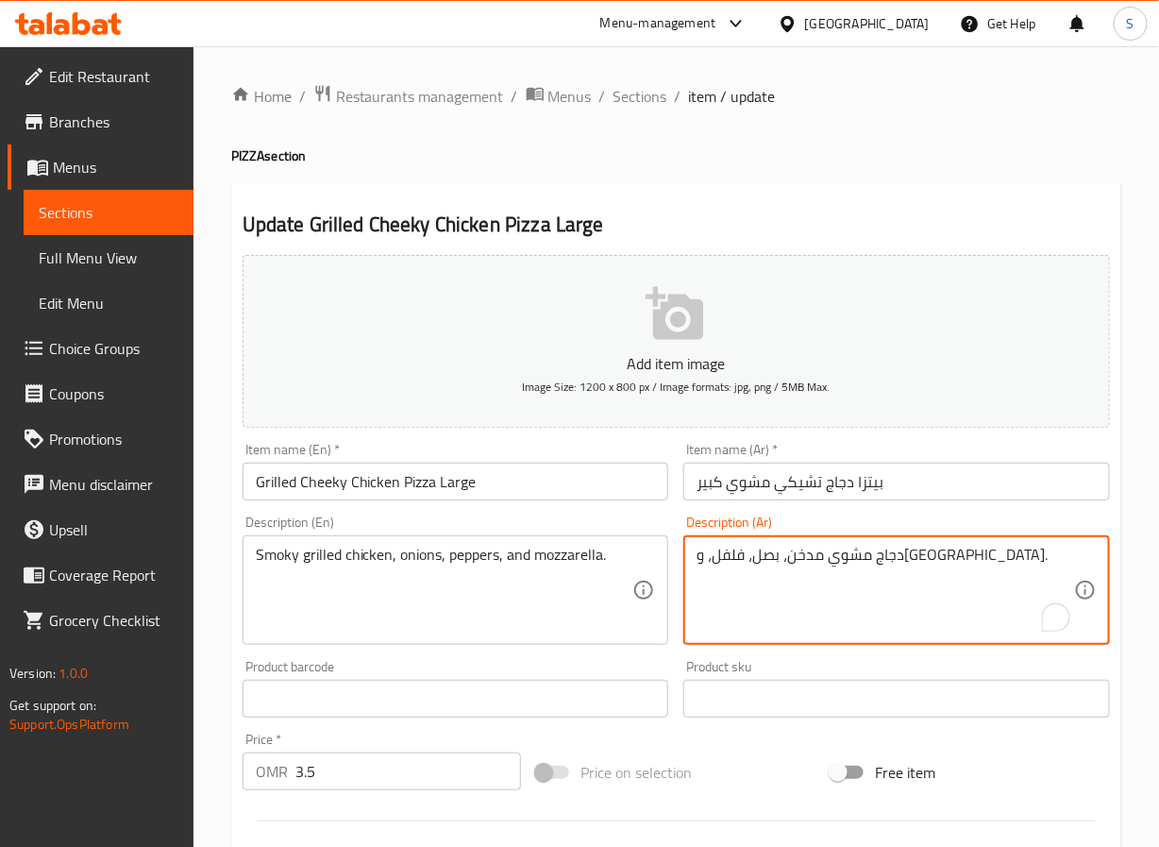
click at [773, 553] on textarea "دجاج مشوي مدخن، بصل، فلفل، وموزاريلا." at bounding box center [886, 591] width 378 height 90
paste textarea "شيكي"
click at [850, 558] on textarea "دجاج مشوي مدخن، بصل، فلفل، وموزاريلا." at bounding box center [886, 591] width 378 height 90
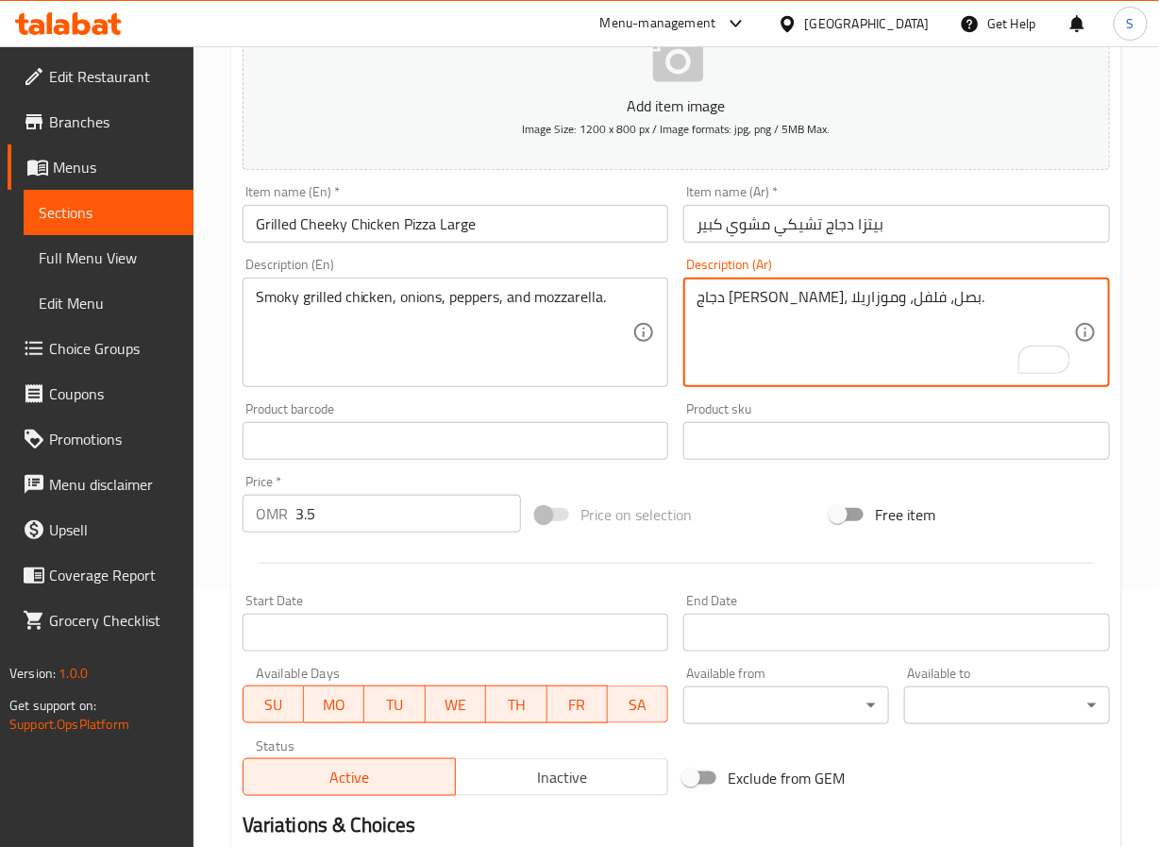
scroll to position [485, 0]
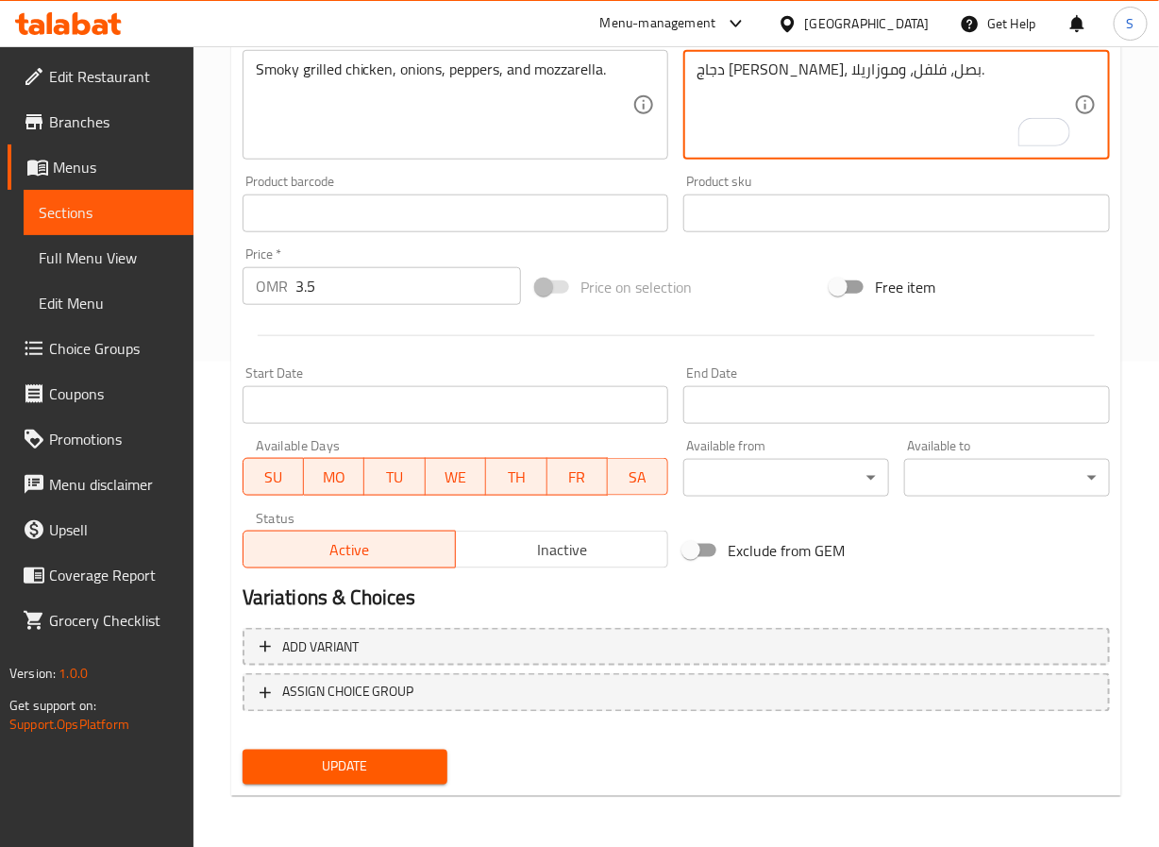
type textarea "دجاج مشوي سموكي، بصل، فلفل، وموزاريلا."
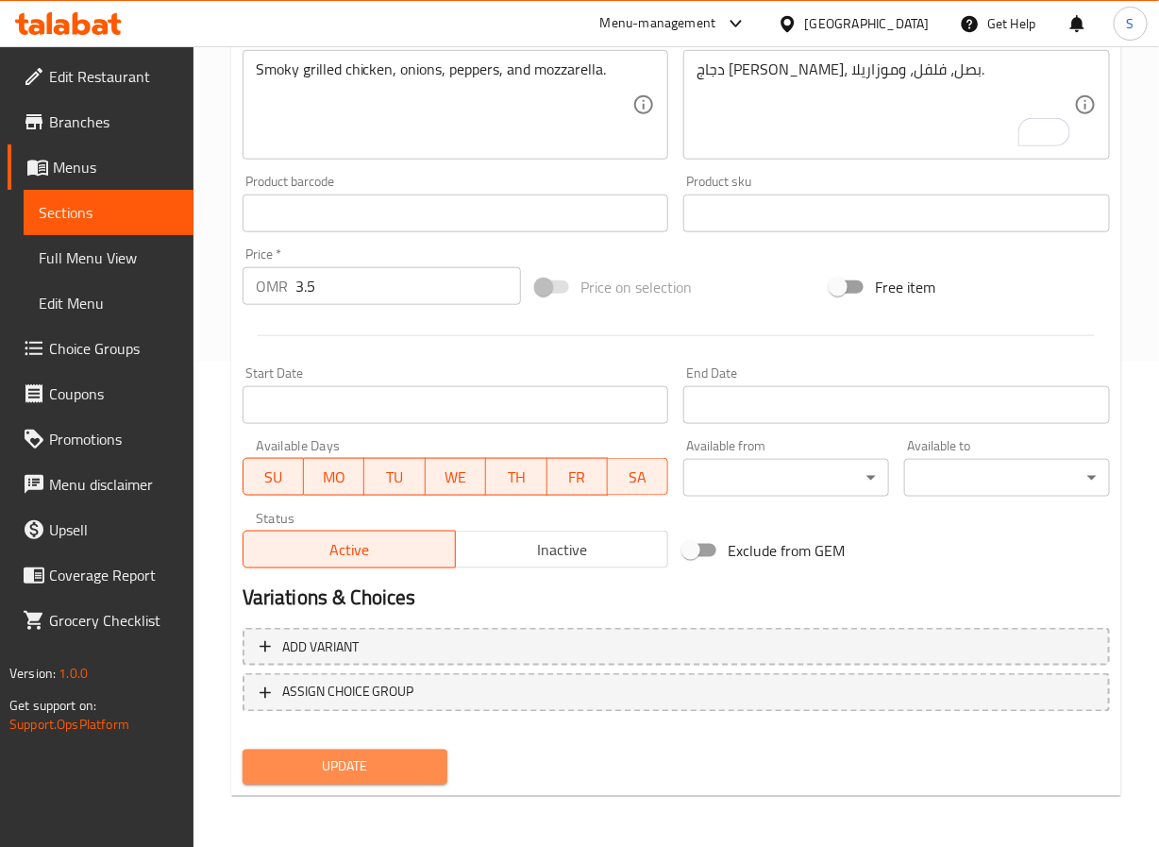
click at [377, 757] on span "Update" at bounding box center [346, 767] width 176 height 24
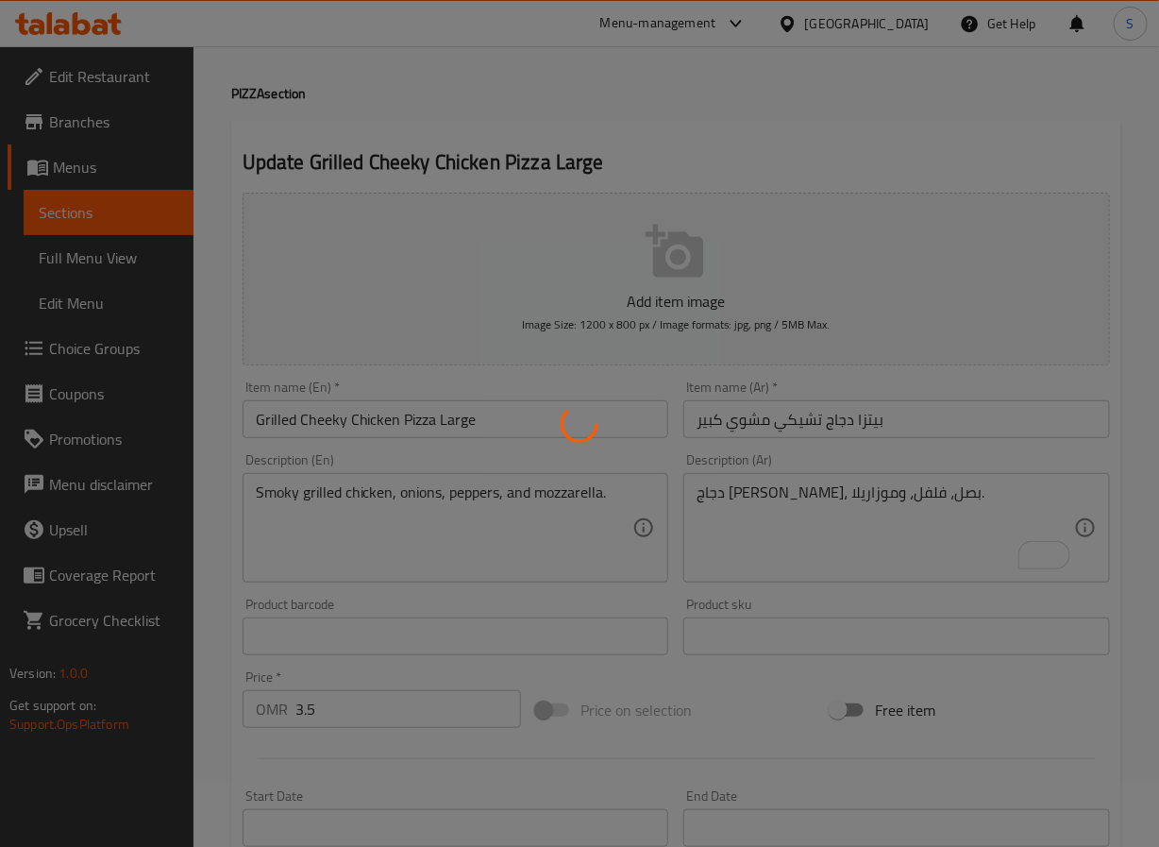
scroll to position [0, 0]
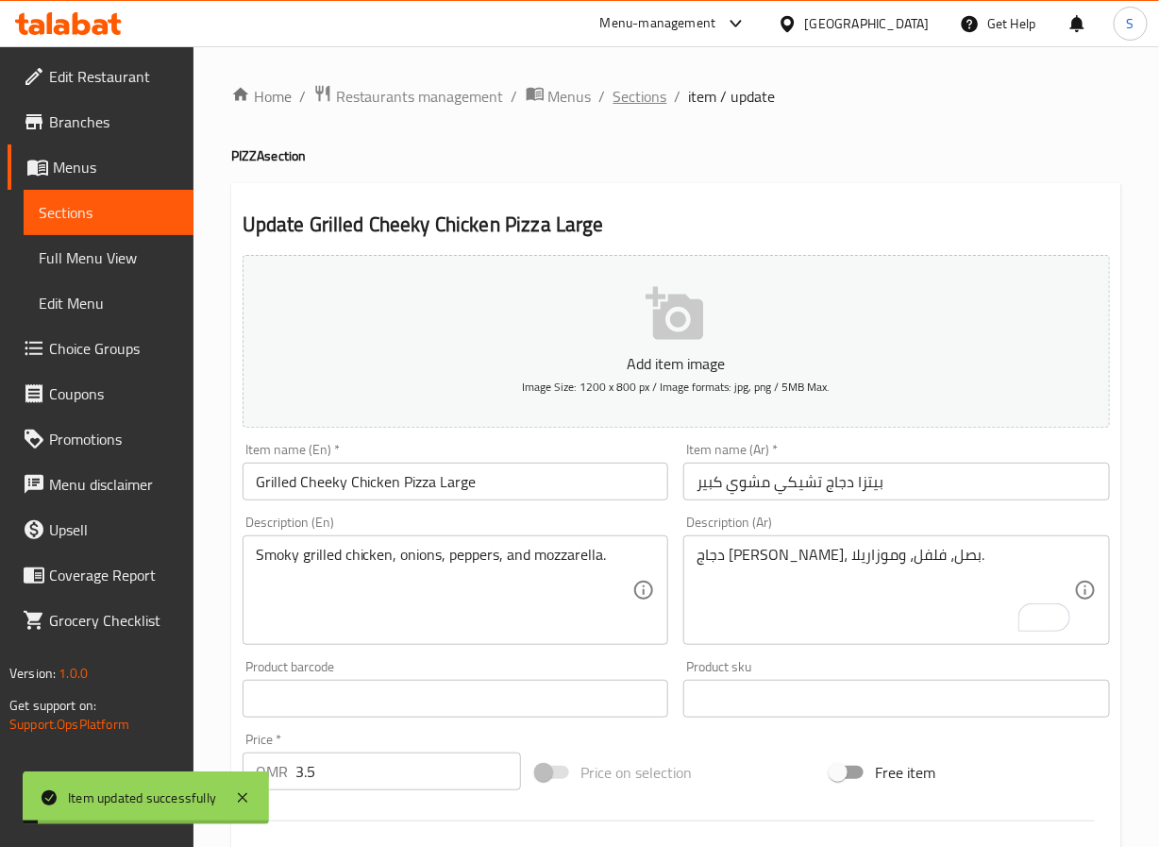
click at [618, 94] on span "Sections" at bounding box center [641, 96] width 54 height 23
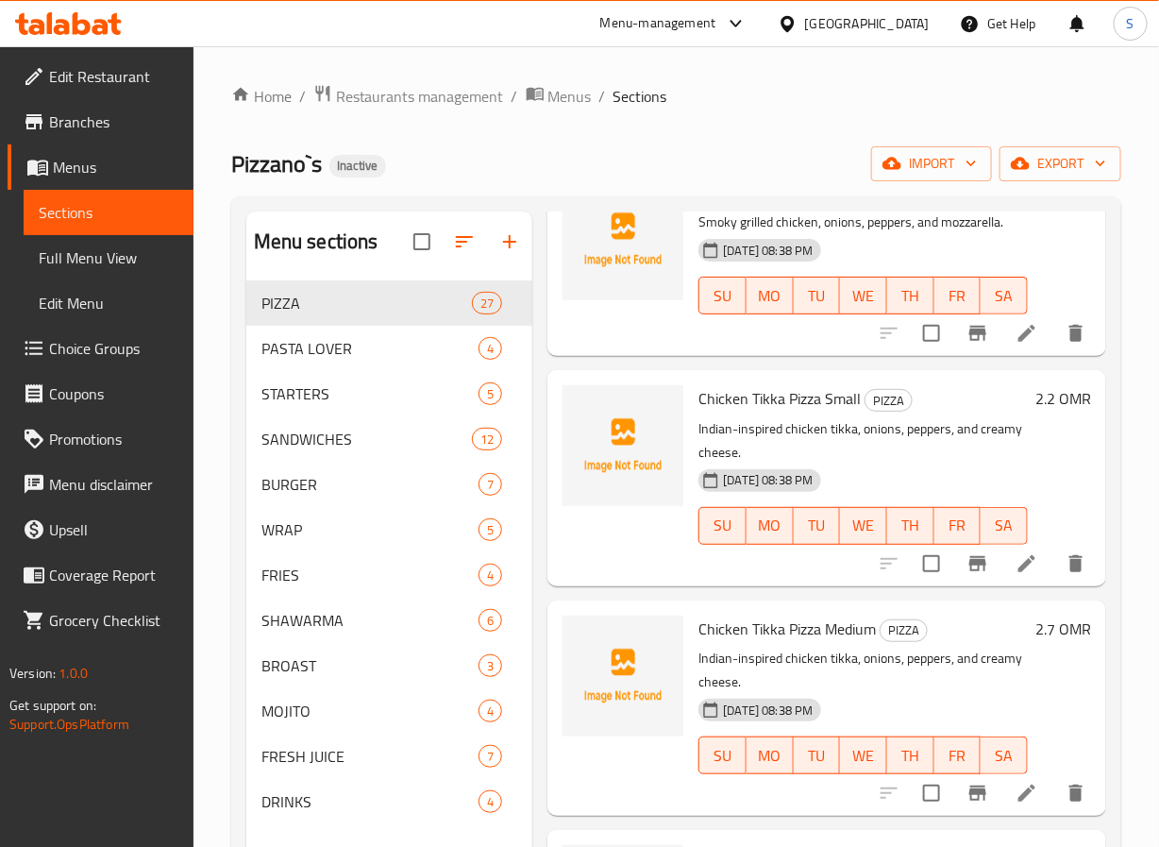
scroll to position [4061, 0]
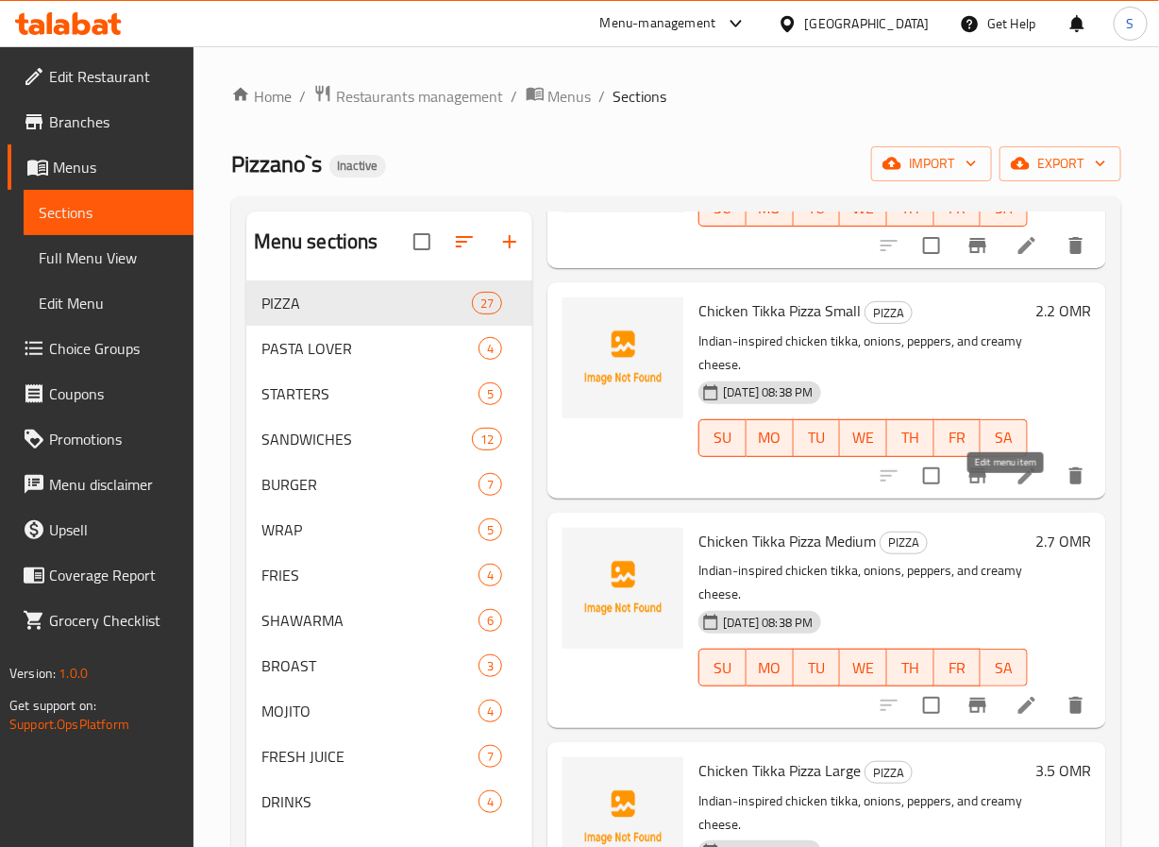
click at [1016, 487] on icon at bounding box center [1027, 475] width 23 height 23
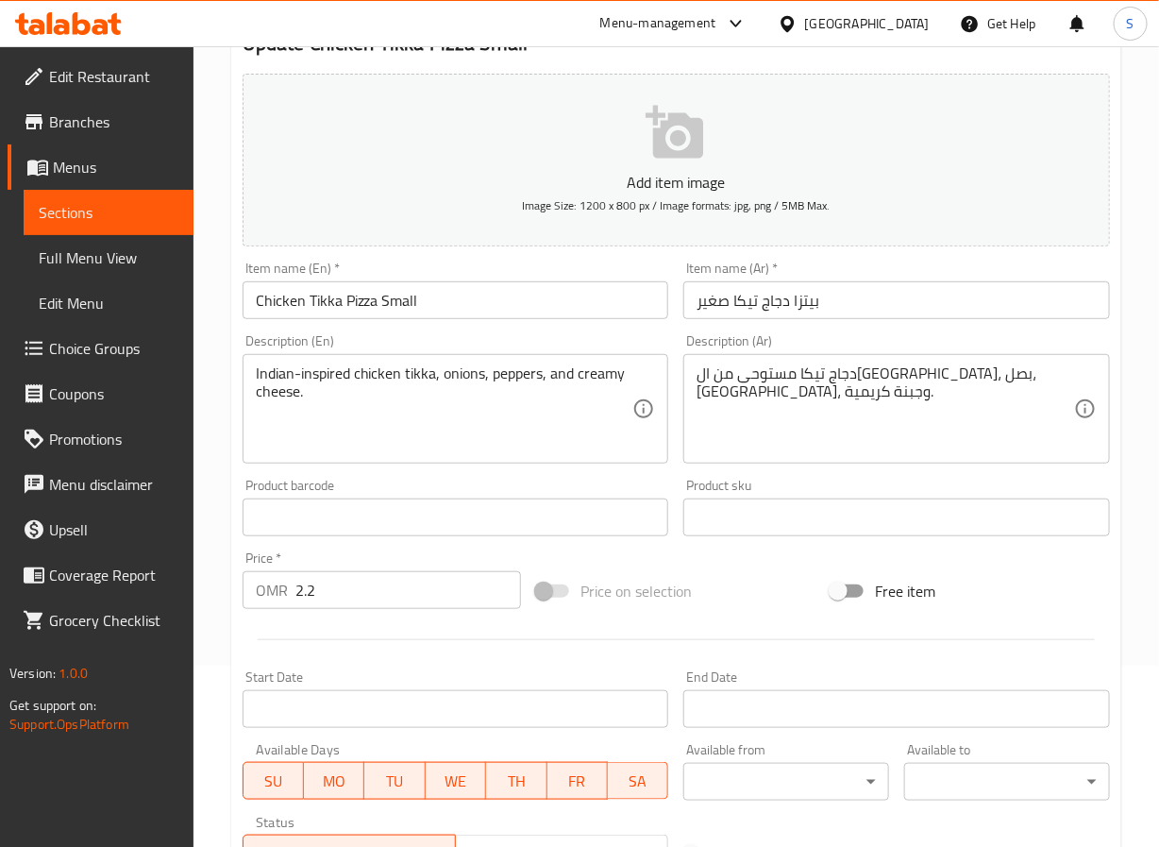
scroll to position [485, 0]
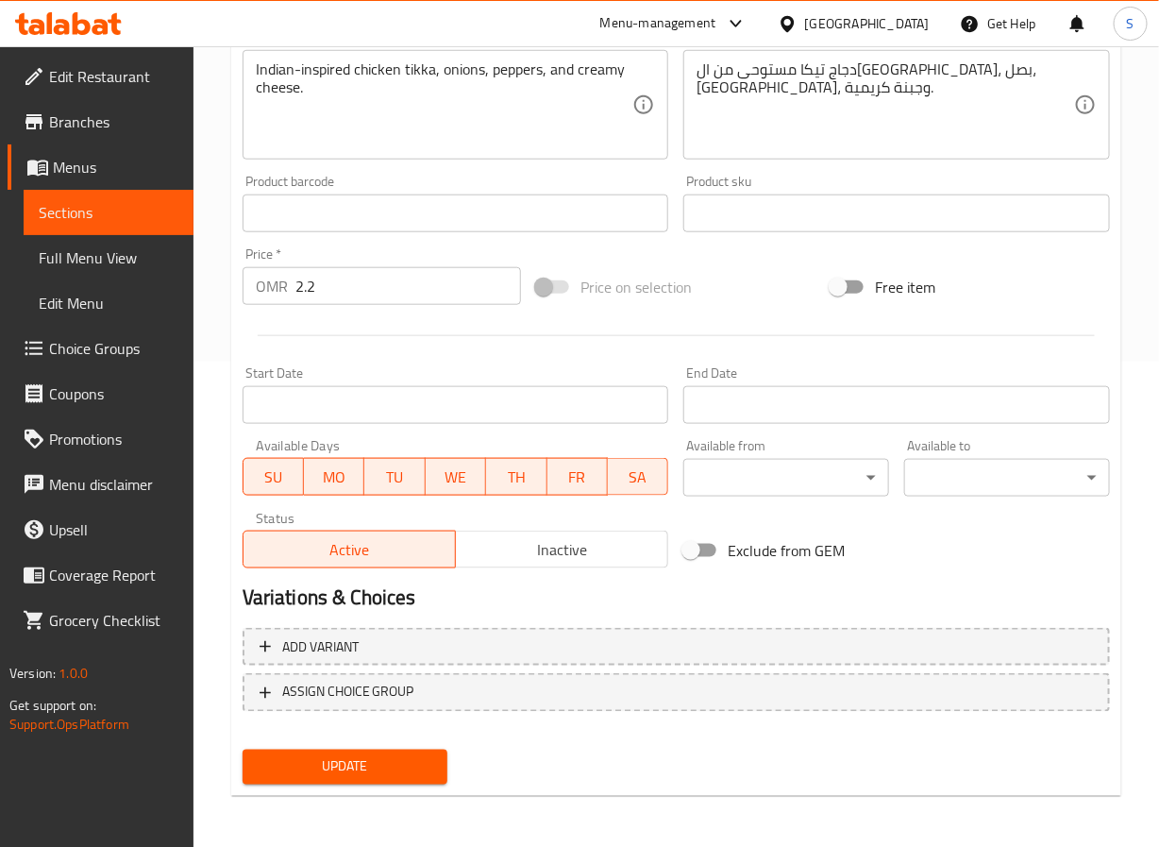
click at [355, 755] on span "Update" at bounding box center [346, 767] width 176 height 24
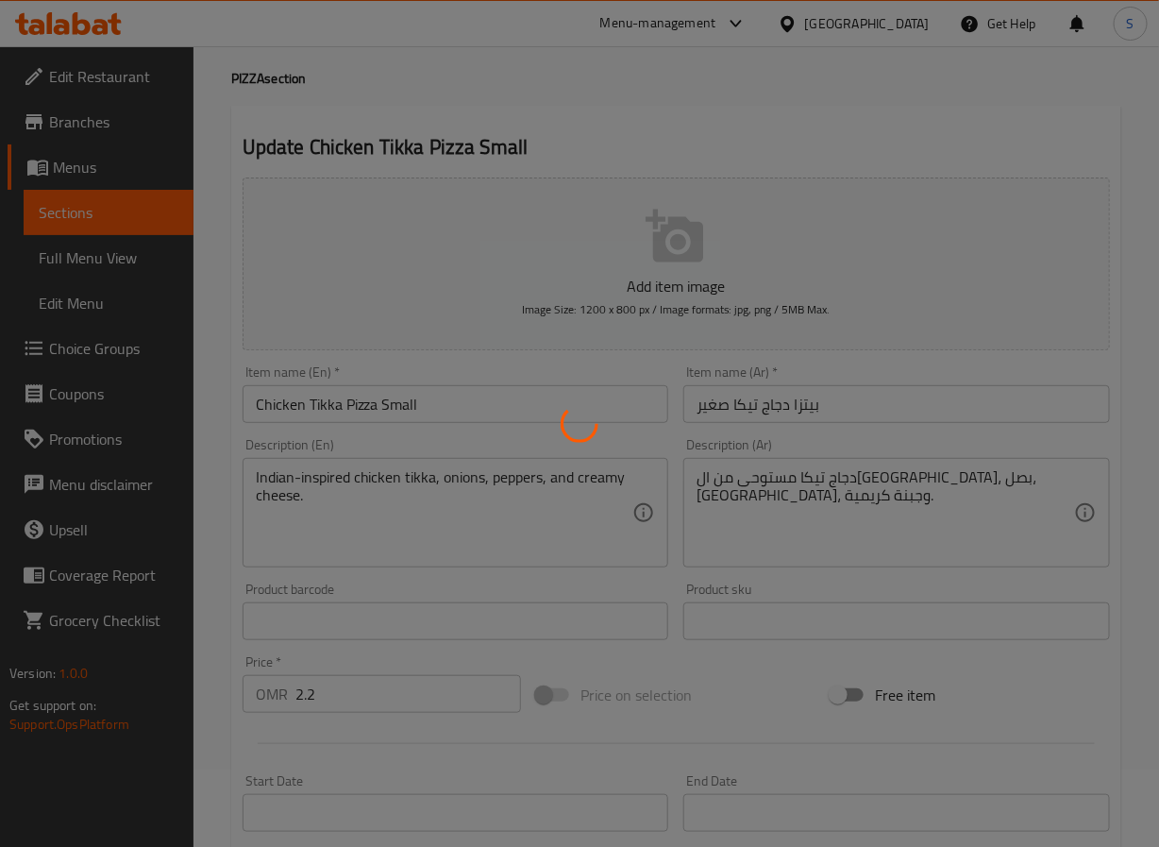
scroll to position [0, 0]
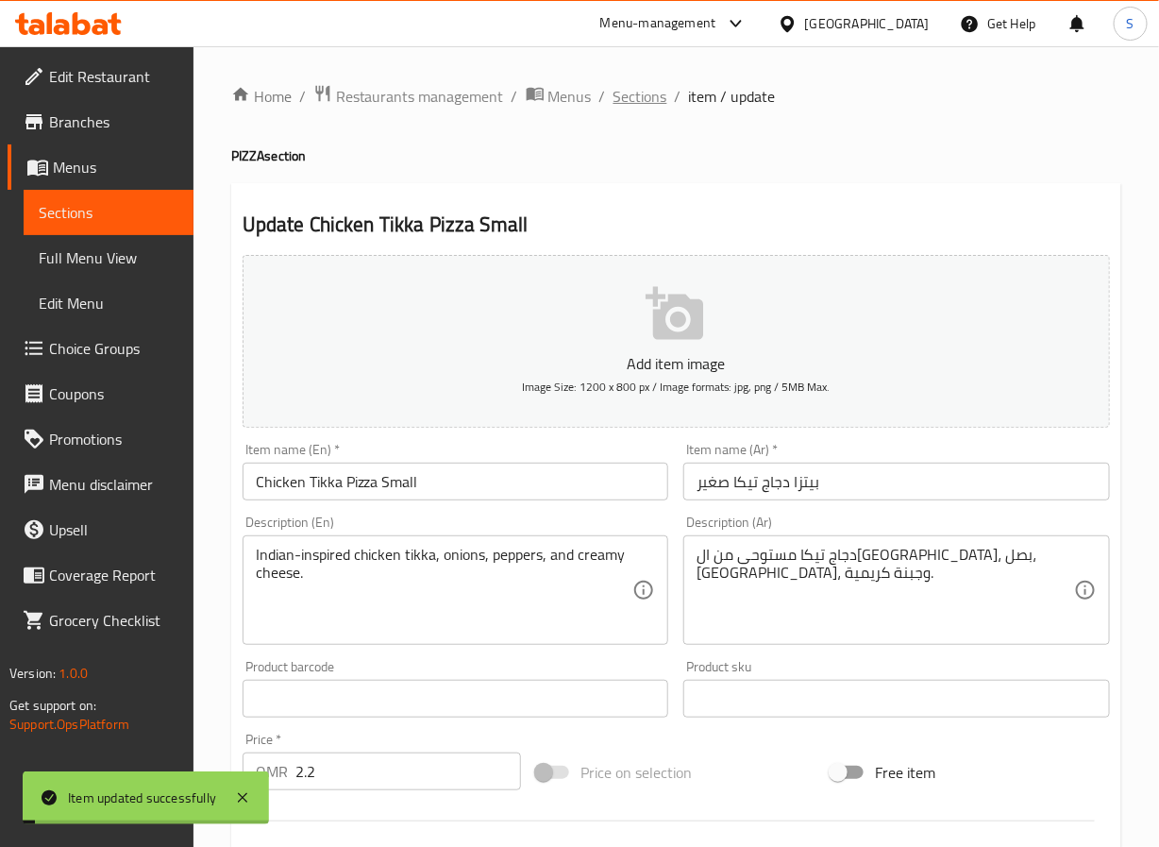
click at [630, 97] on span "Sections" at bounding box center [641, 96] width 54 height 23
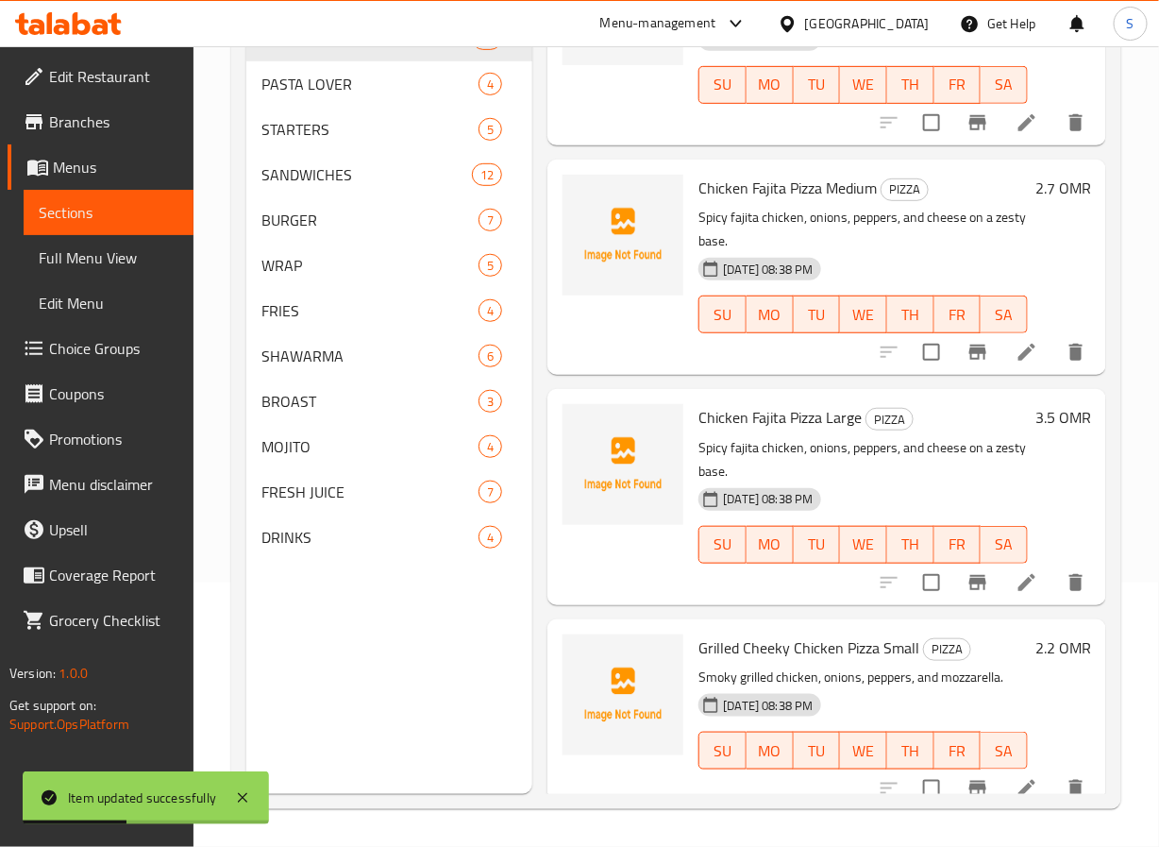
scroll to position [2805, 0]
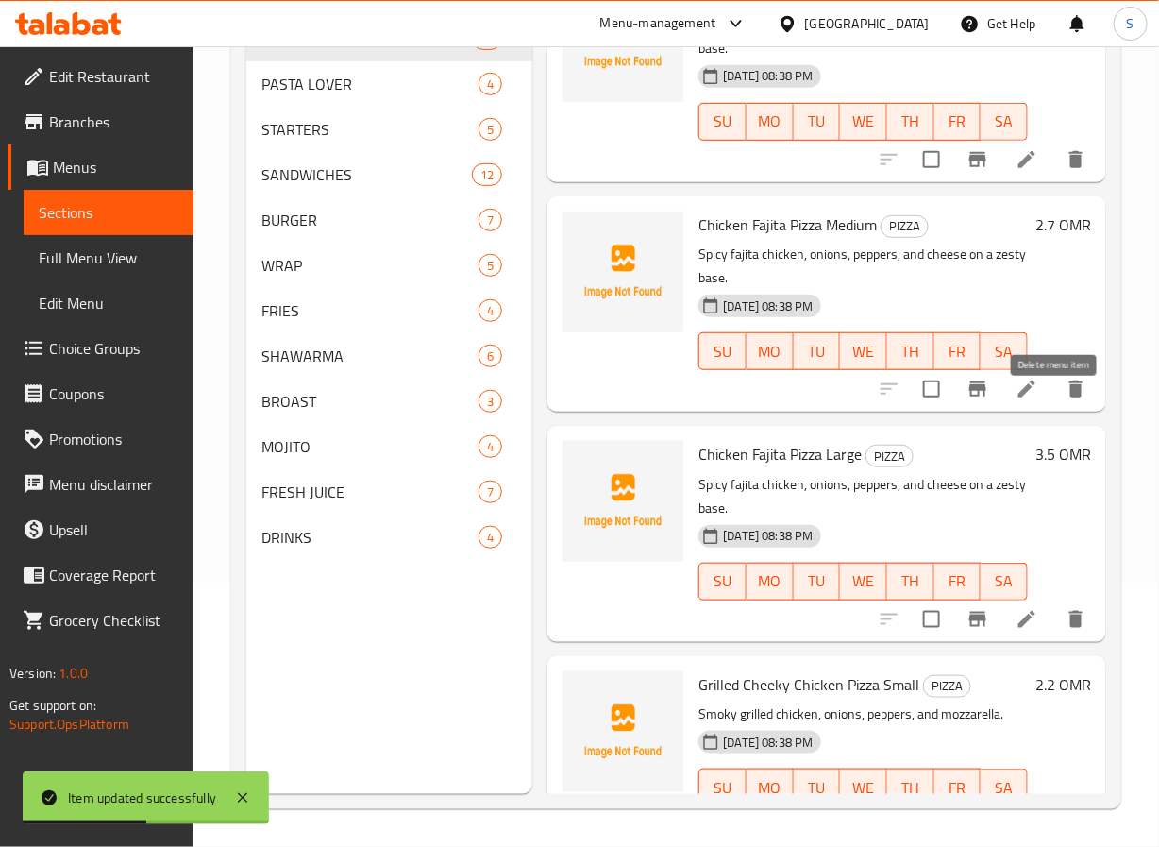
click at [1020, 406] on li at bounding box center [1027, 389] width 53 height 34
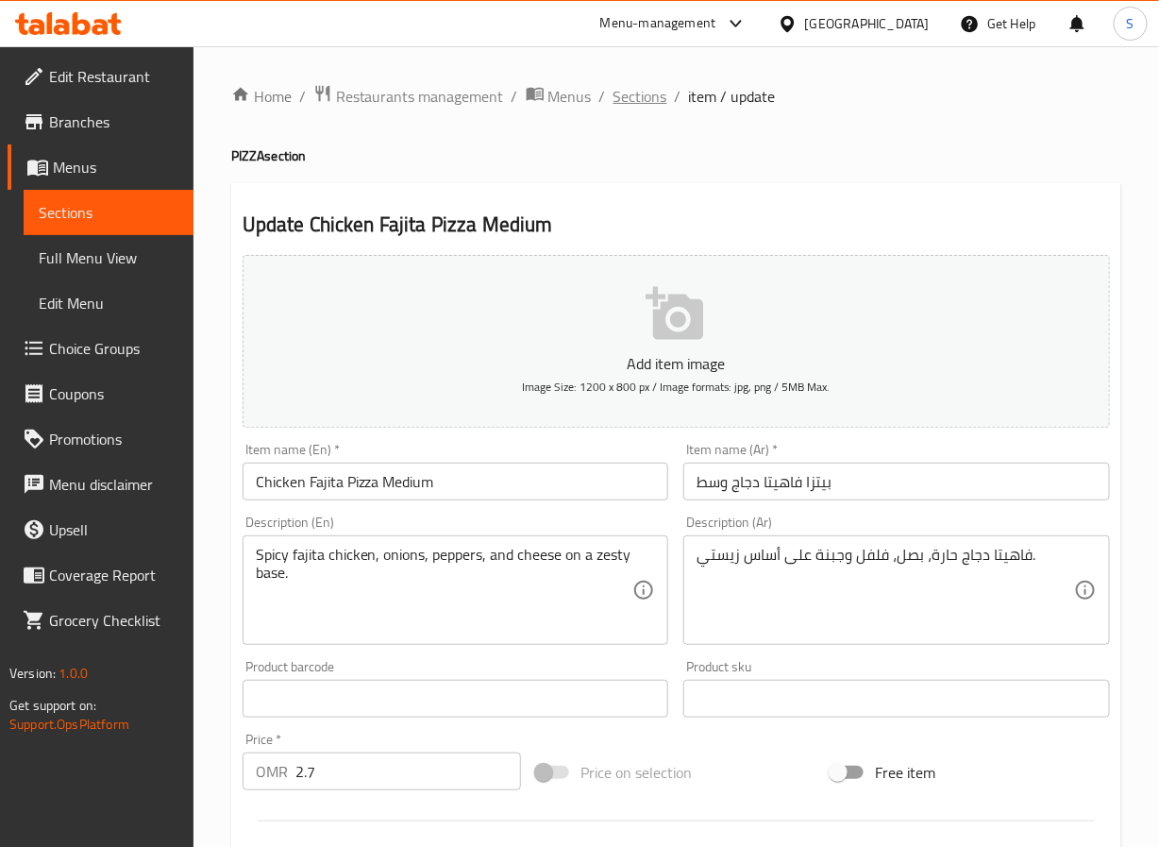
click at [632, 106] on span "Sections" at bounding box center [641, 96] width 54 height 23
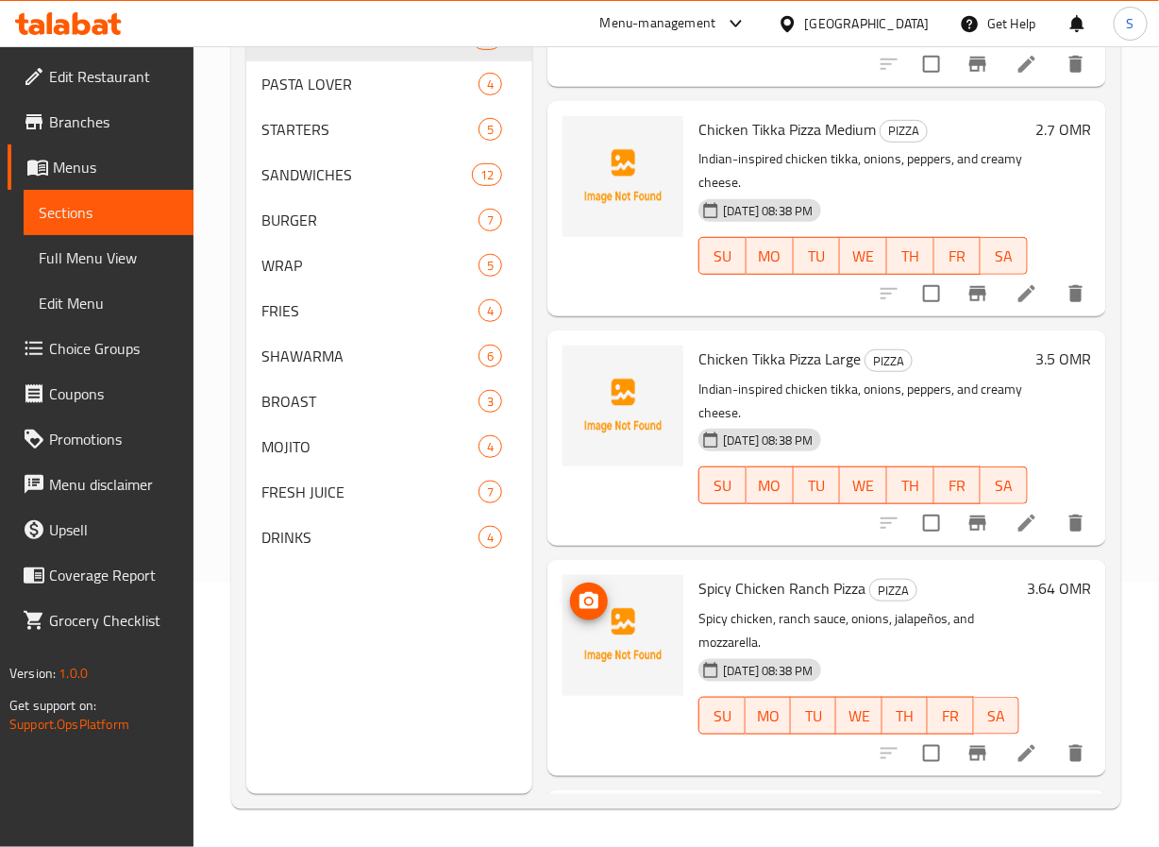
scroll to position [4177, 0]
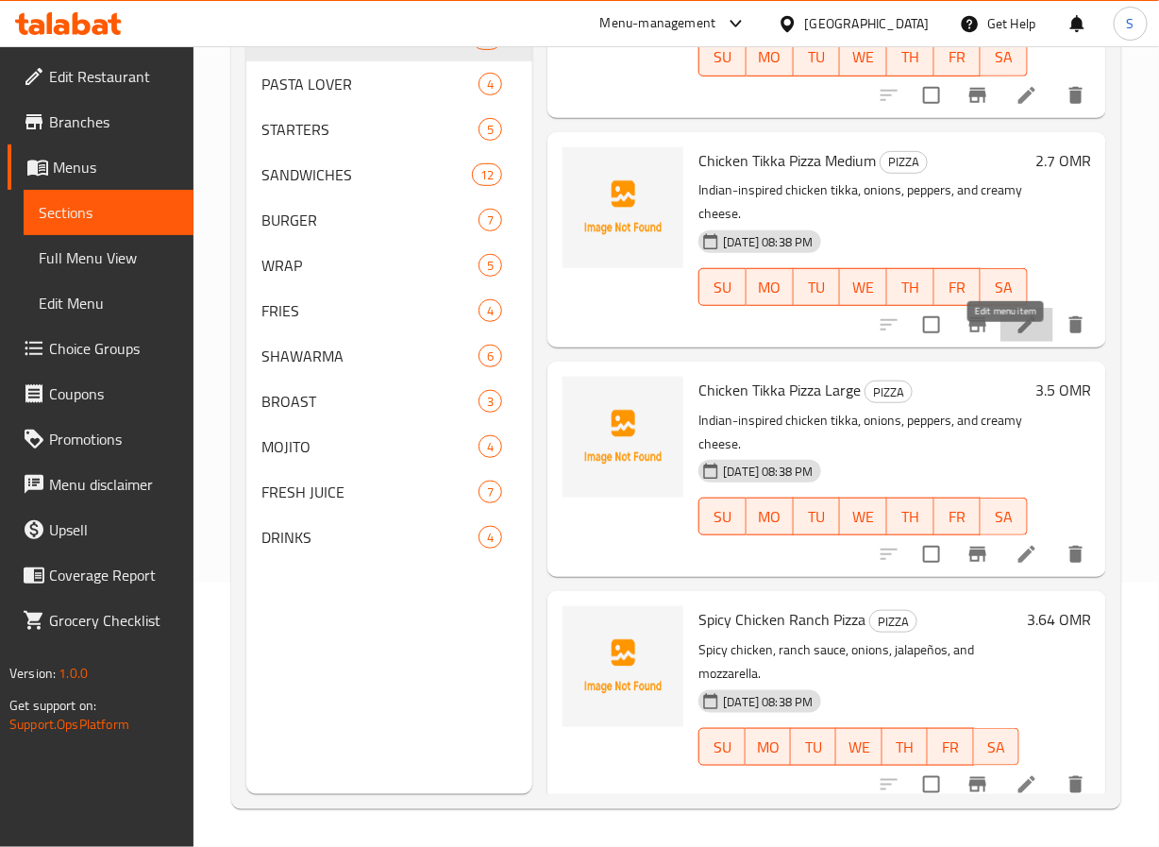
click at [1016, 336] on icon at bounding box center [1027, 324] width 23 height 23
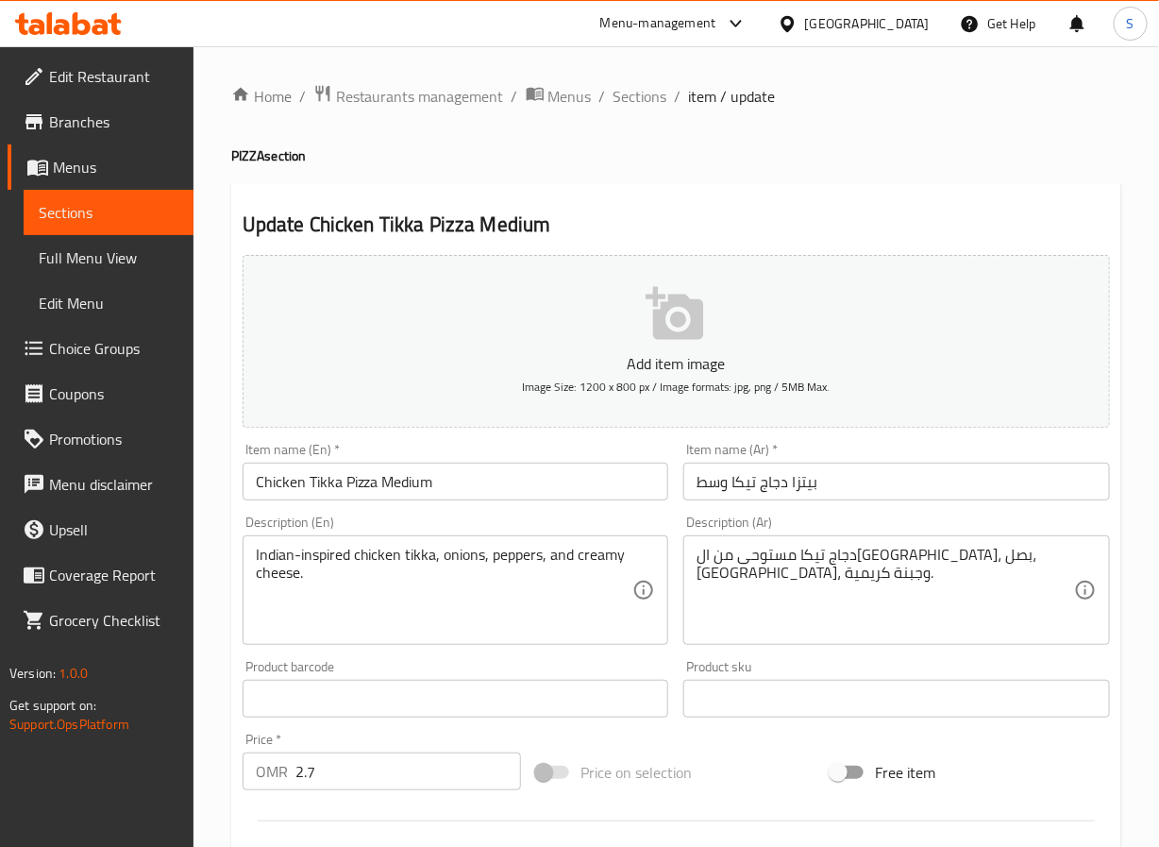
click at [742, 482] on input "بيتزا دجاج تيكا وسط" at bounding box center [896, 482] width 427 height 38
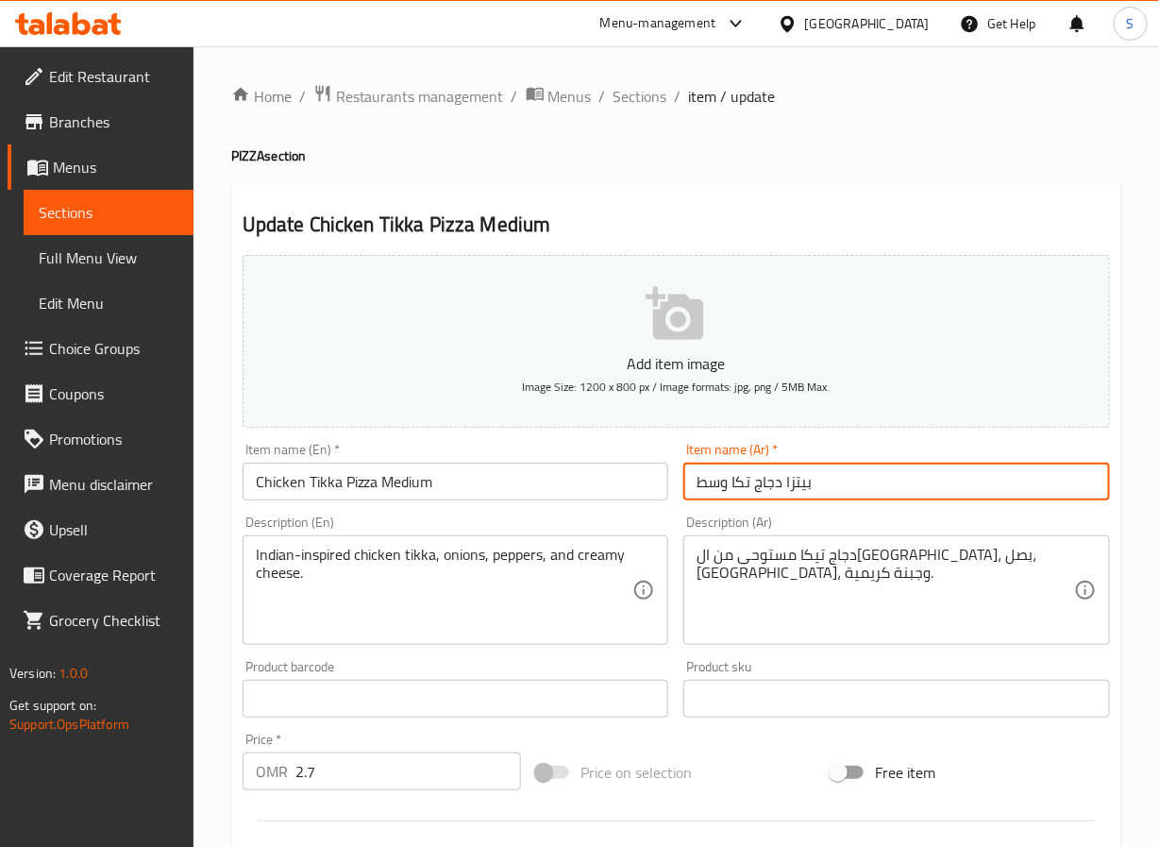
type input "بيتزا دجاج تكا وسط"
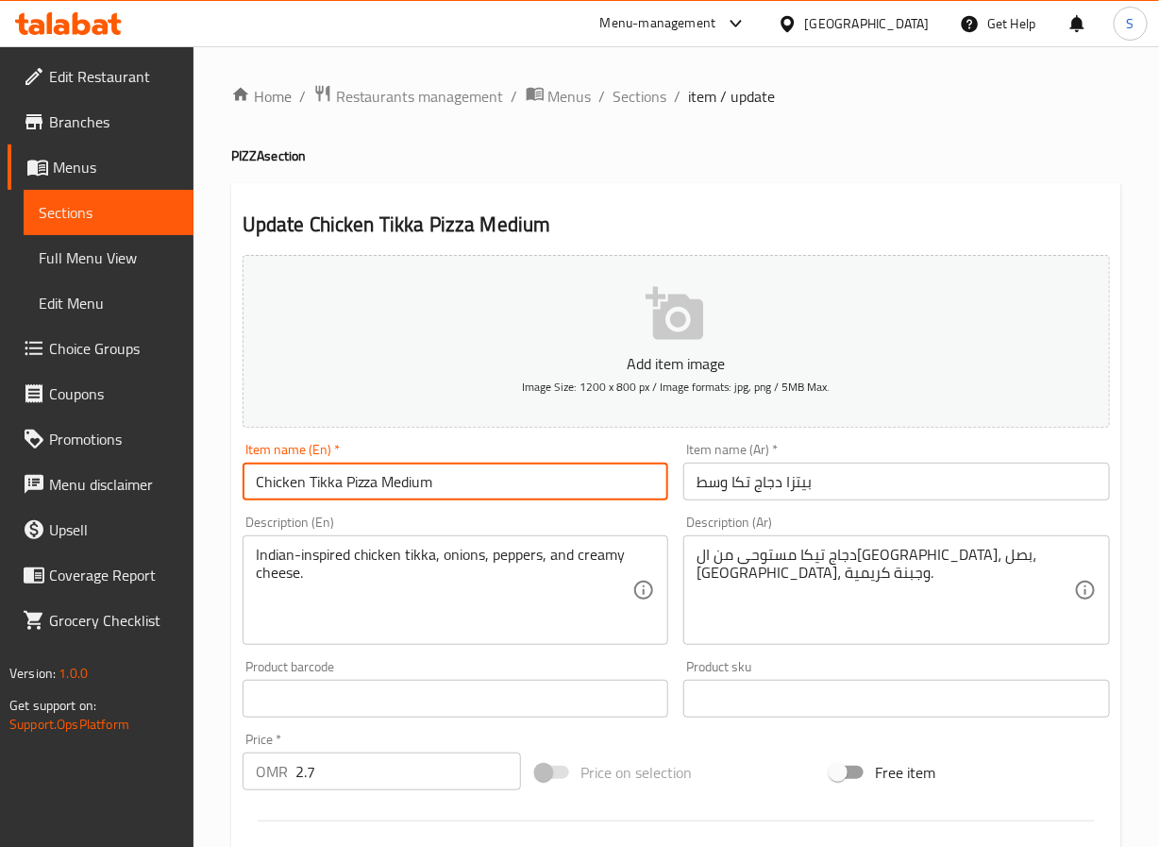
click at [315, 487] on input "Chicken Tikka Pizza Medium" at bounding box center [456, 482] width 427 height 38
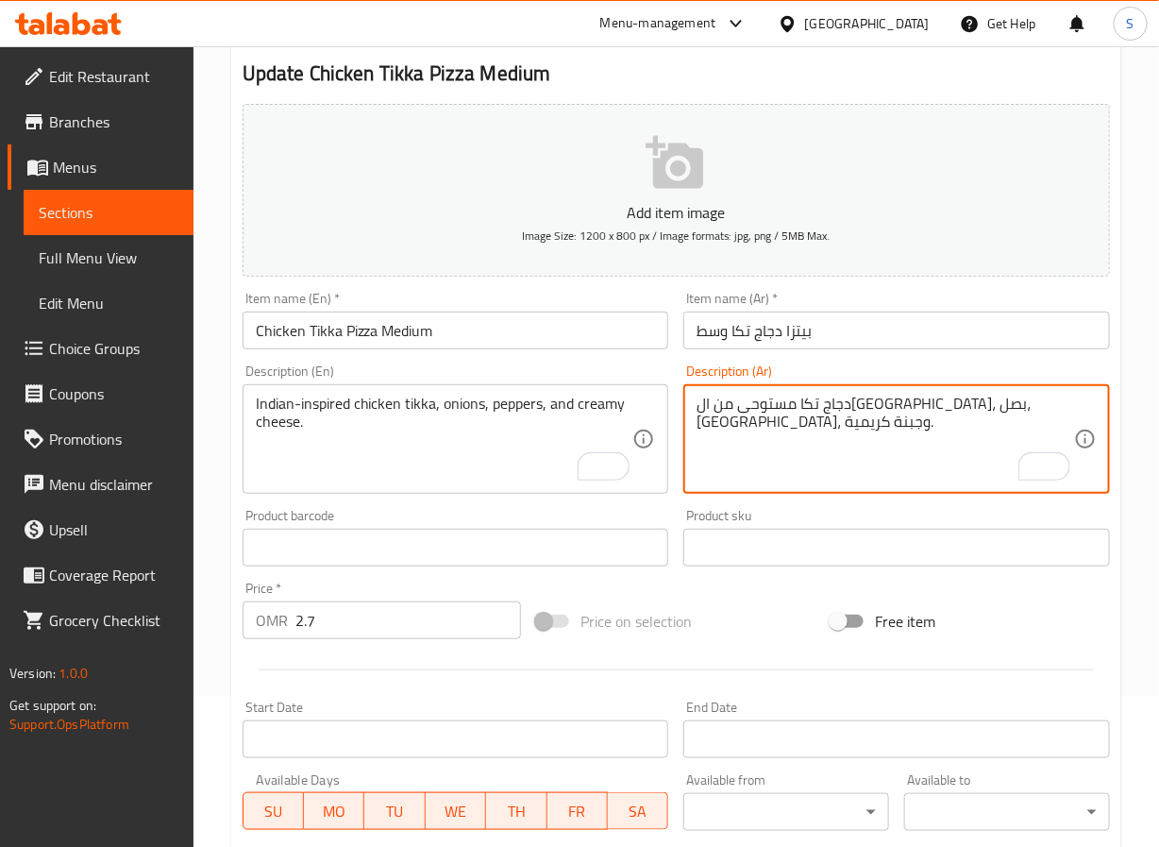
scroll to position [485, 0]
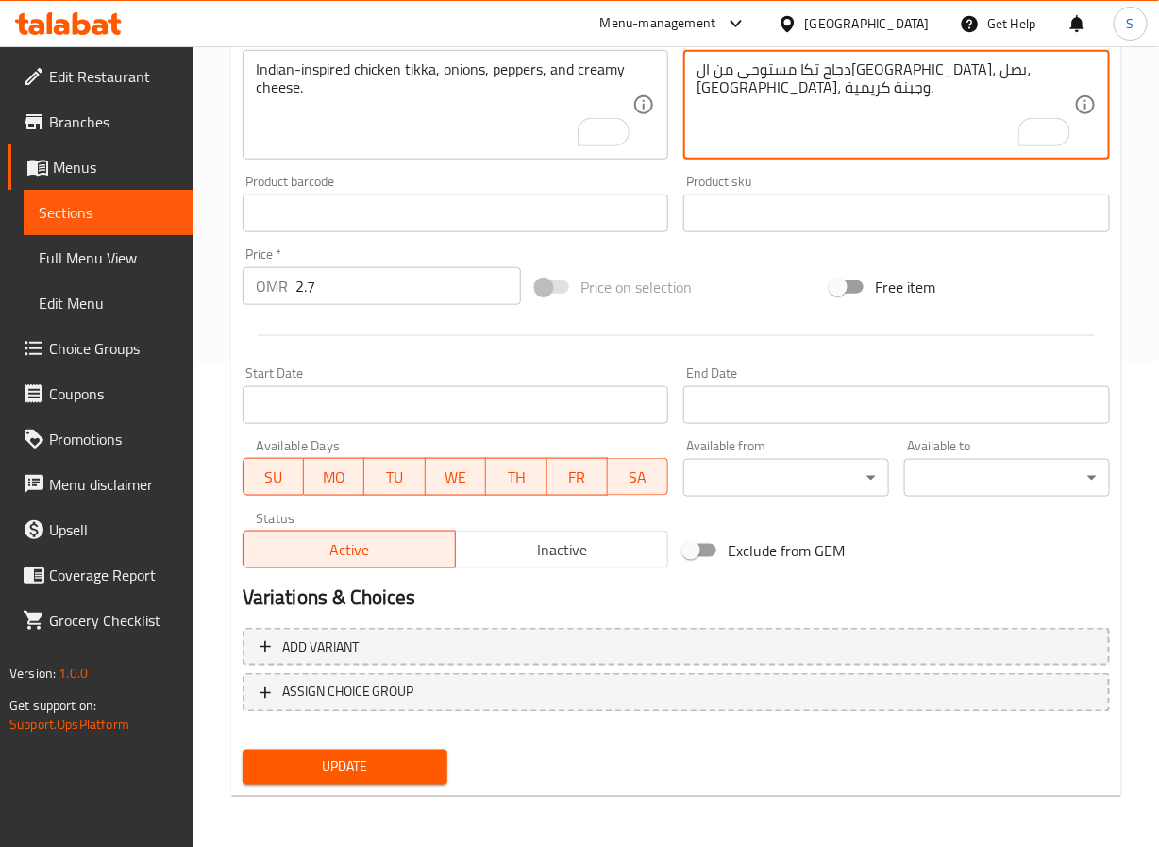
type textarea "دجاج تكا مستوحى من الهند، بصل، فلفل، وجبنة كريمية."
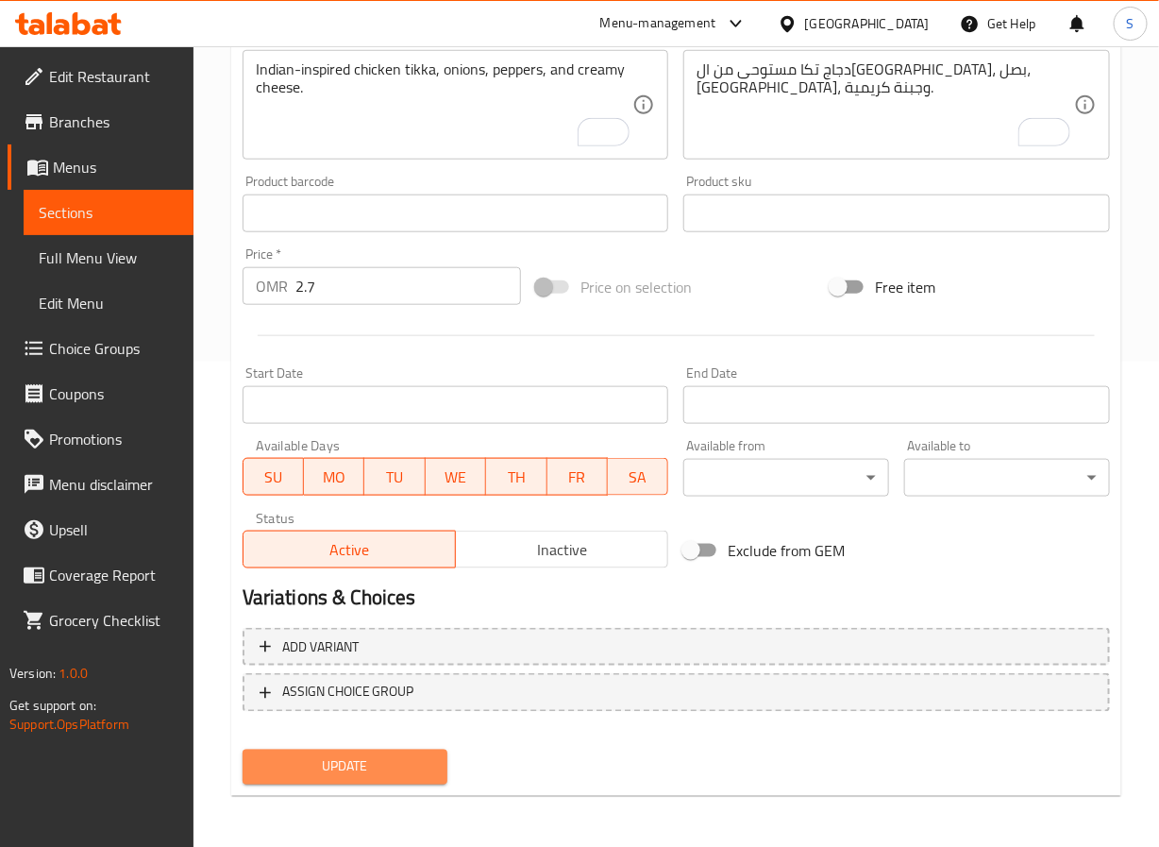
click at [337, 763] on span "Update" at bounding box center [346, 767] width 176 height 24
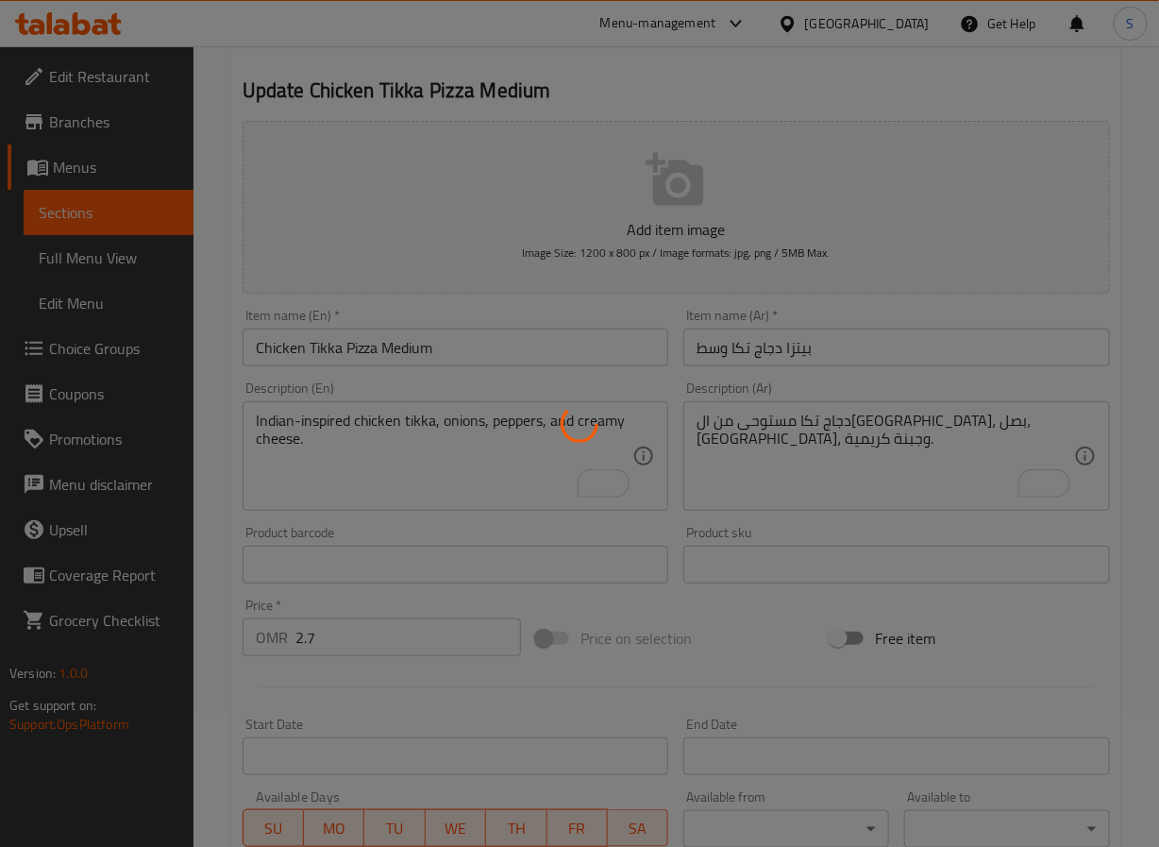
scroll to position [0, 0]
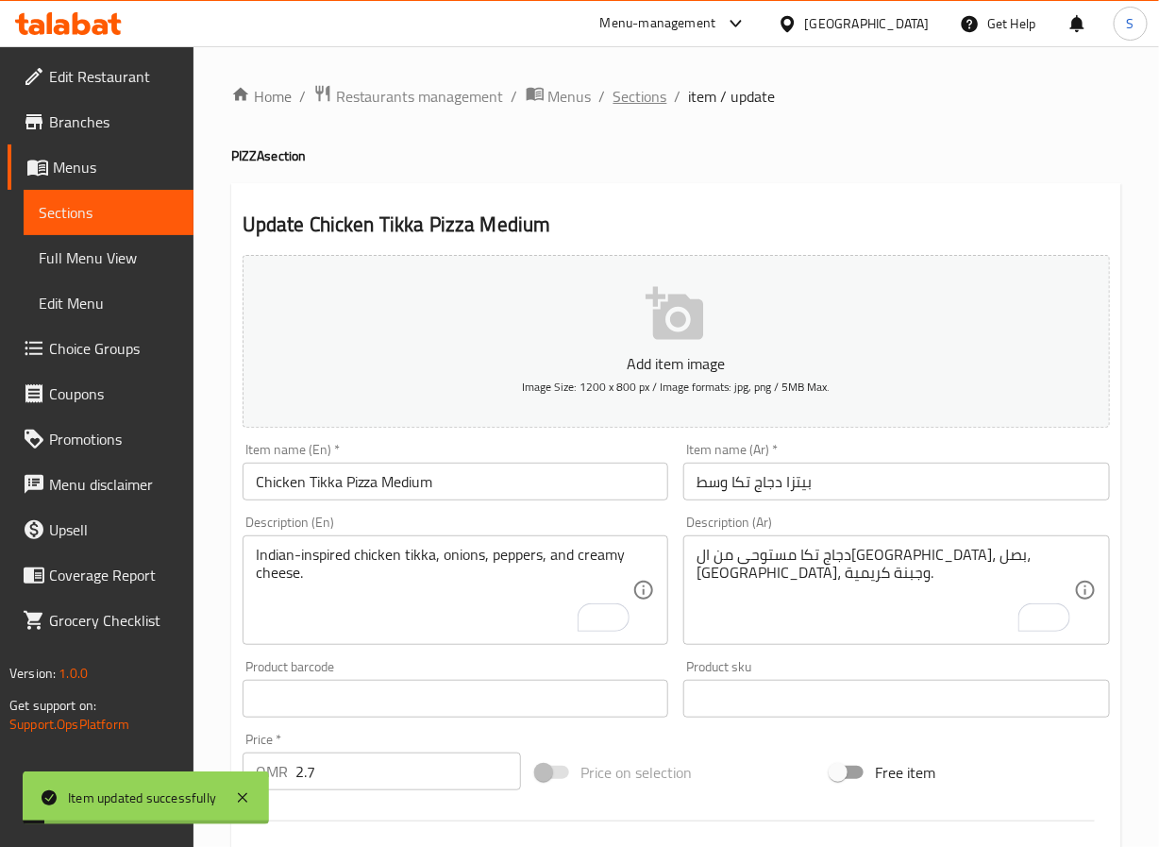
click at [617, 89] on span "Sections" at bounding box center [641, 96] width 54 height 23
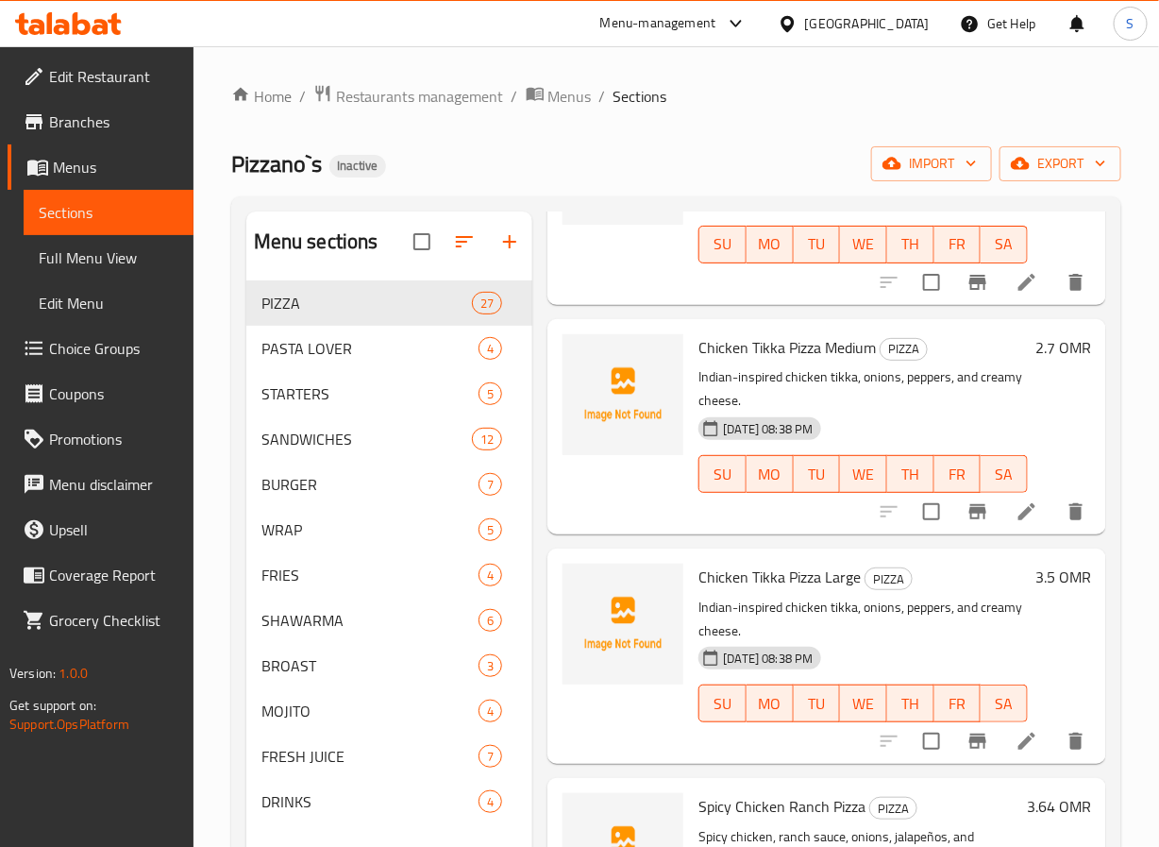
scroll to position [4254, 0]
click at [1003, 530] on li at bounding box center [1027, 513] width 53 height 34
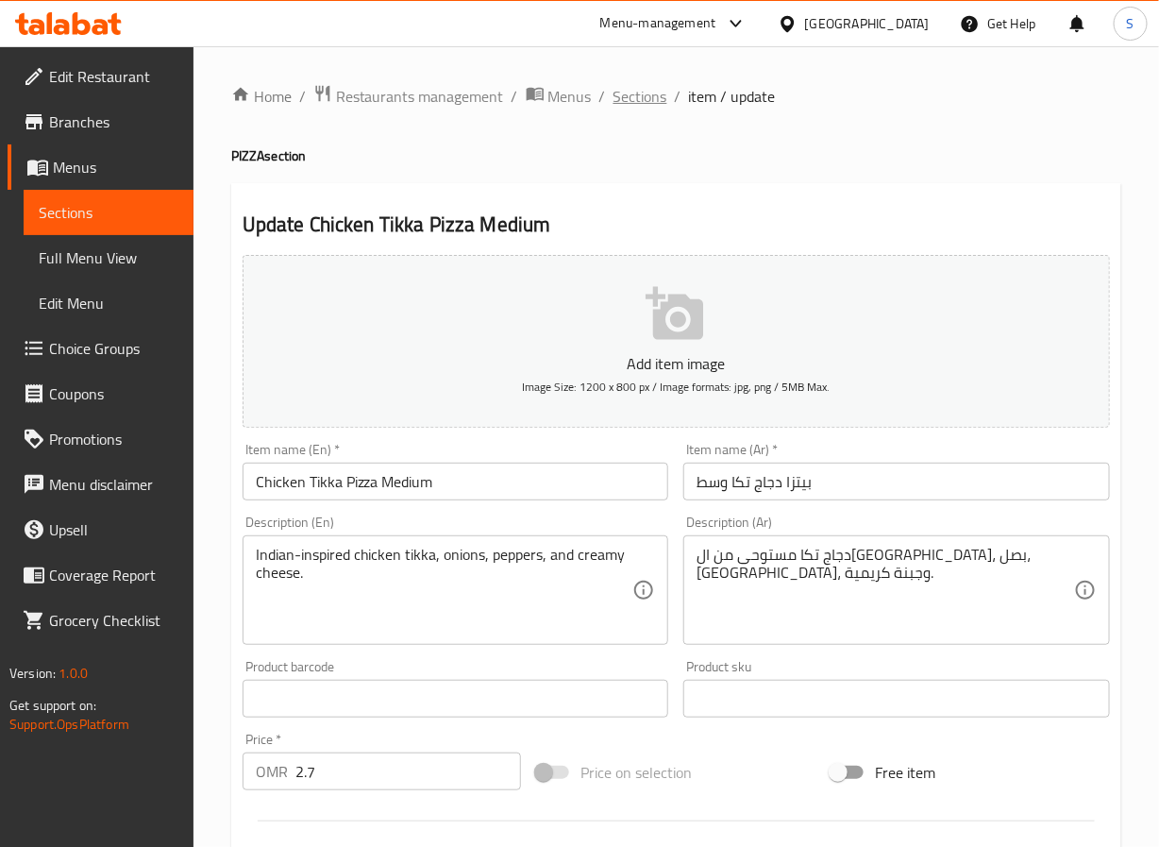
click at [615, 103] on span "Sections" at bounding box center [641, 96] width 54 height 23
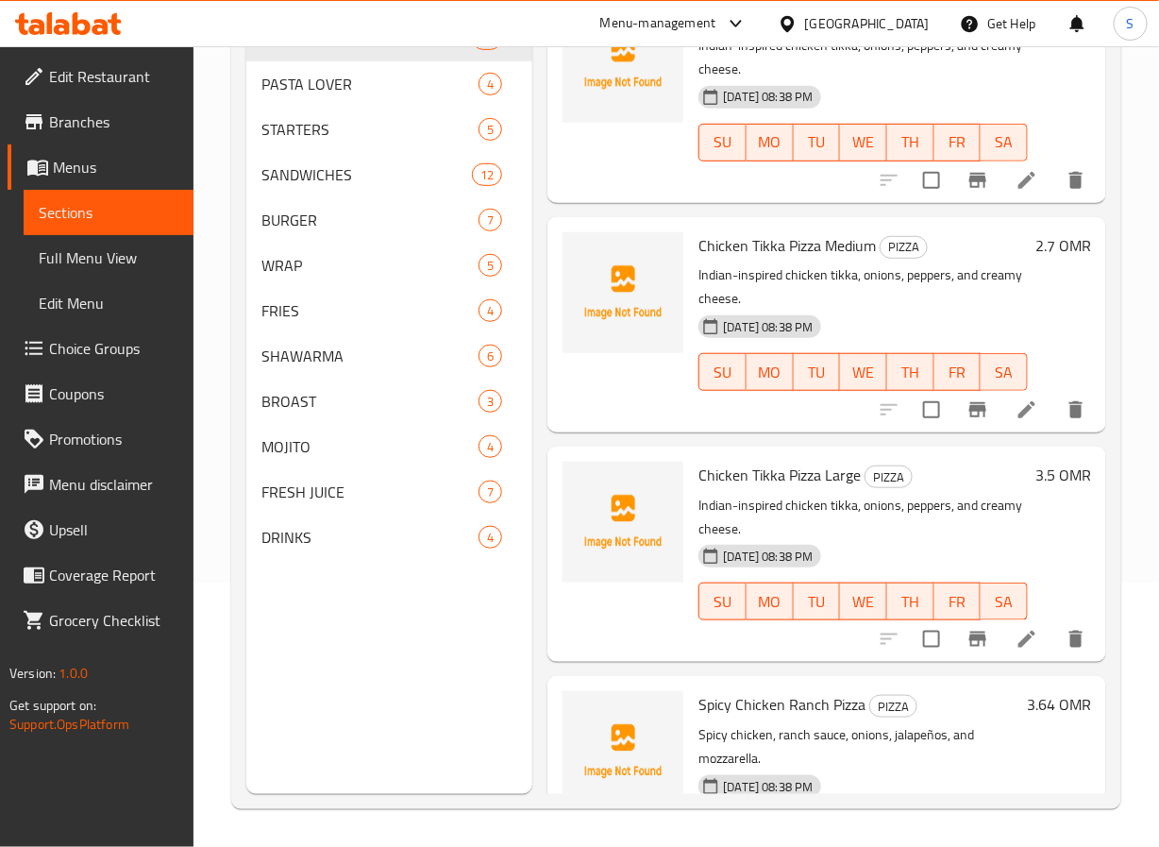
scroll to position [4116, 0]
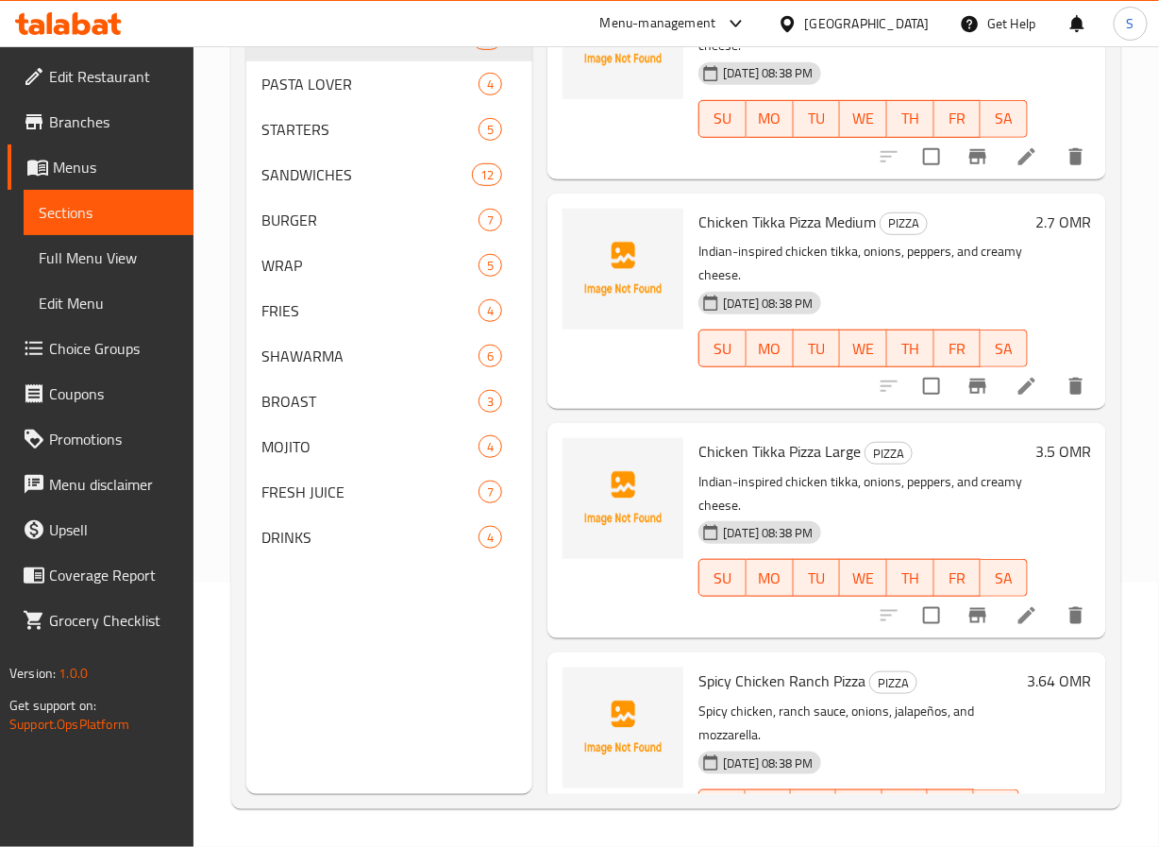
click at [1012, 638] on div at bounding box center [983, 615] width 232 height 45
click at [1016, 627] on icon at bounding box center [1027, 615] width 23 height 23
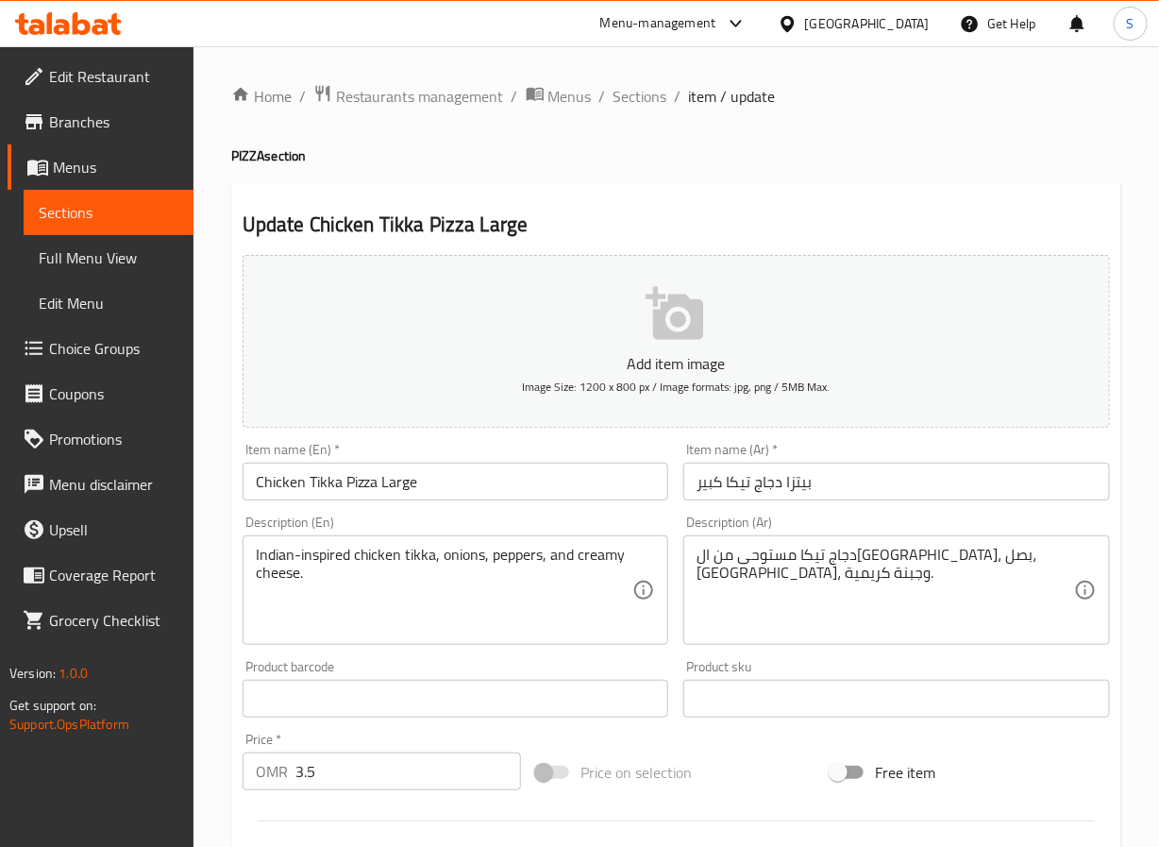
click at [736, 482] on input "بيتزا دجاج تيكا كبير" at bounding box center [896, 482] width 427 height 38
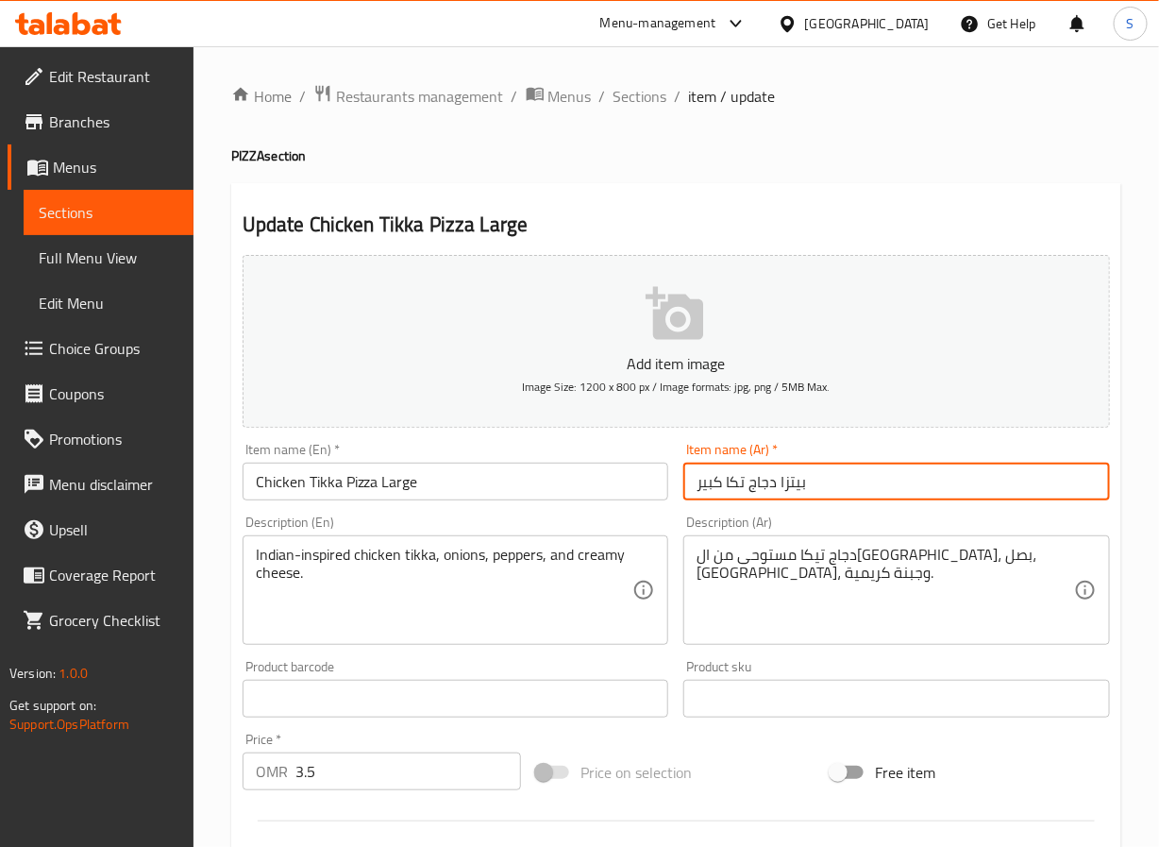
type input "بيتزا دجاج تكا كبير"
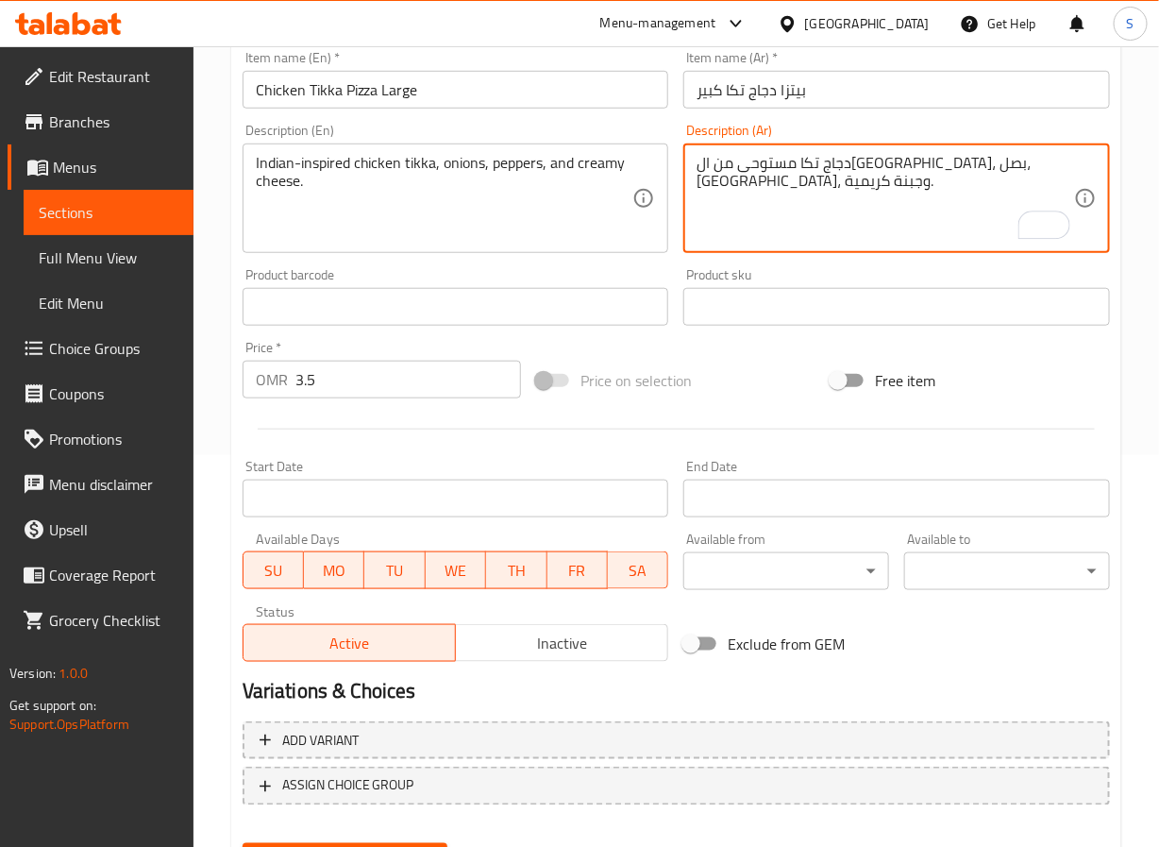
scroll to position [485, 0]
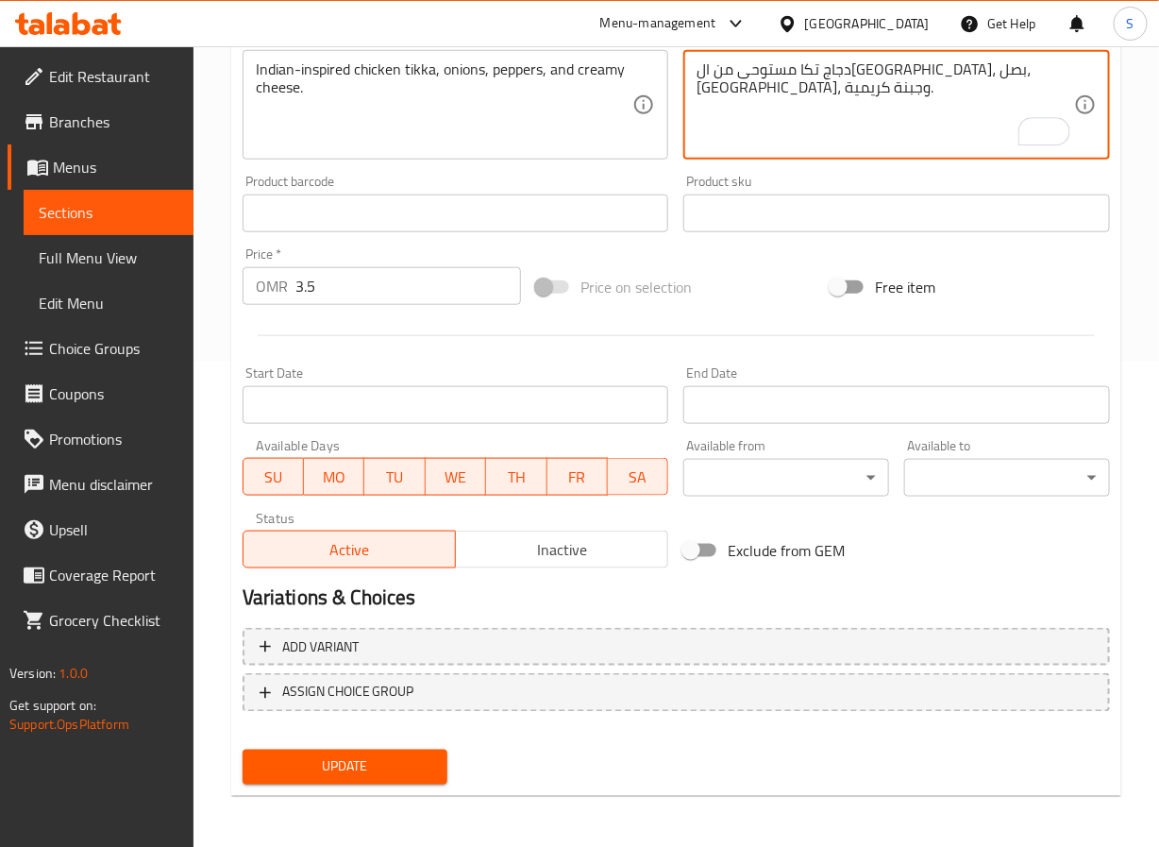
type textarea "دجاج تكا مستوحى من الهند، بصل، فلفل، وجبنة كريمية."
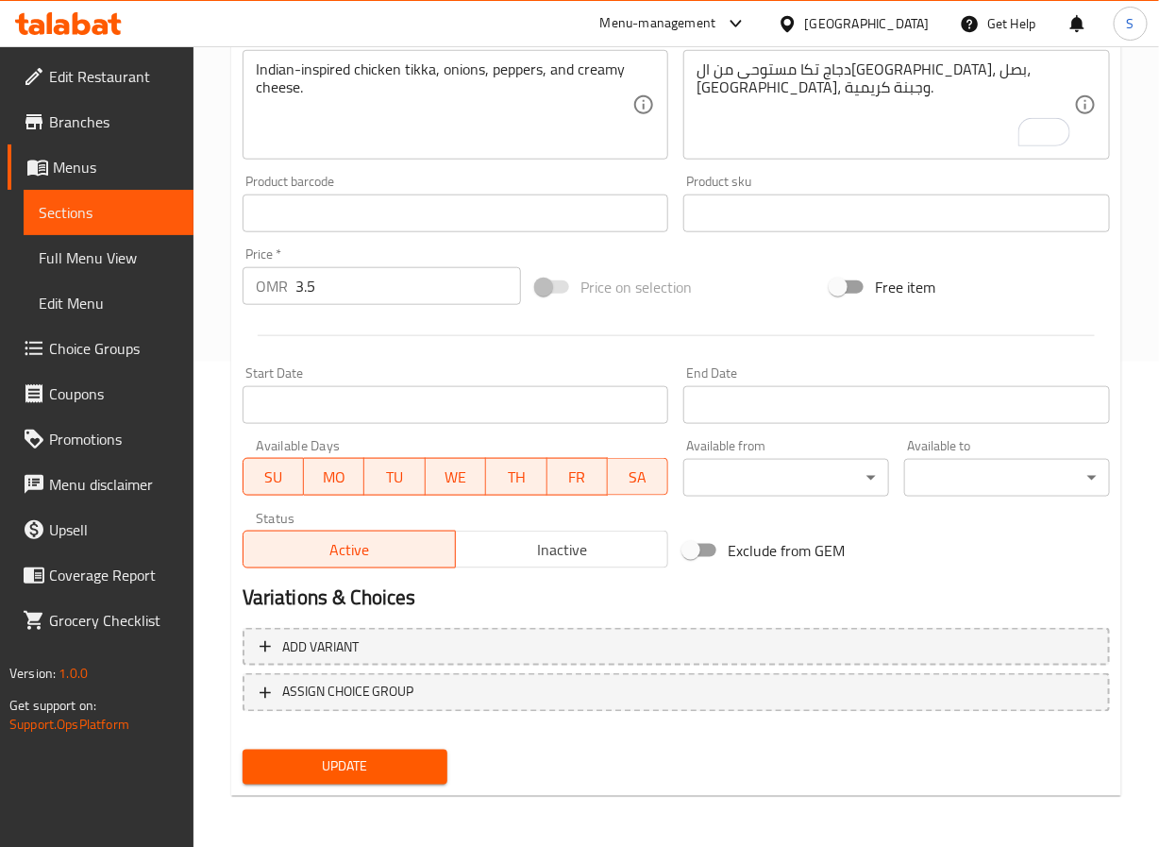
click at [361, 791] on div "Update Chicken Tikka Pizza Large Add item image Image Size: 1200 x 800 px / Ima…" at bounding box center [676, 247] width 890 height 1099
click at [365, 776] on span "Update" at bounding box center [346, 767] width 176 height 24
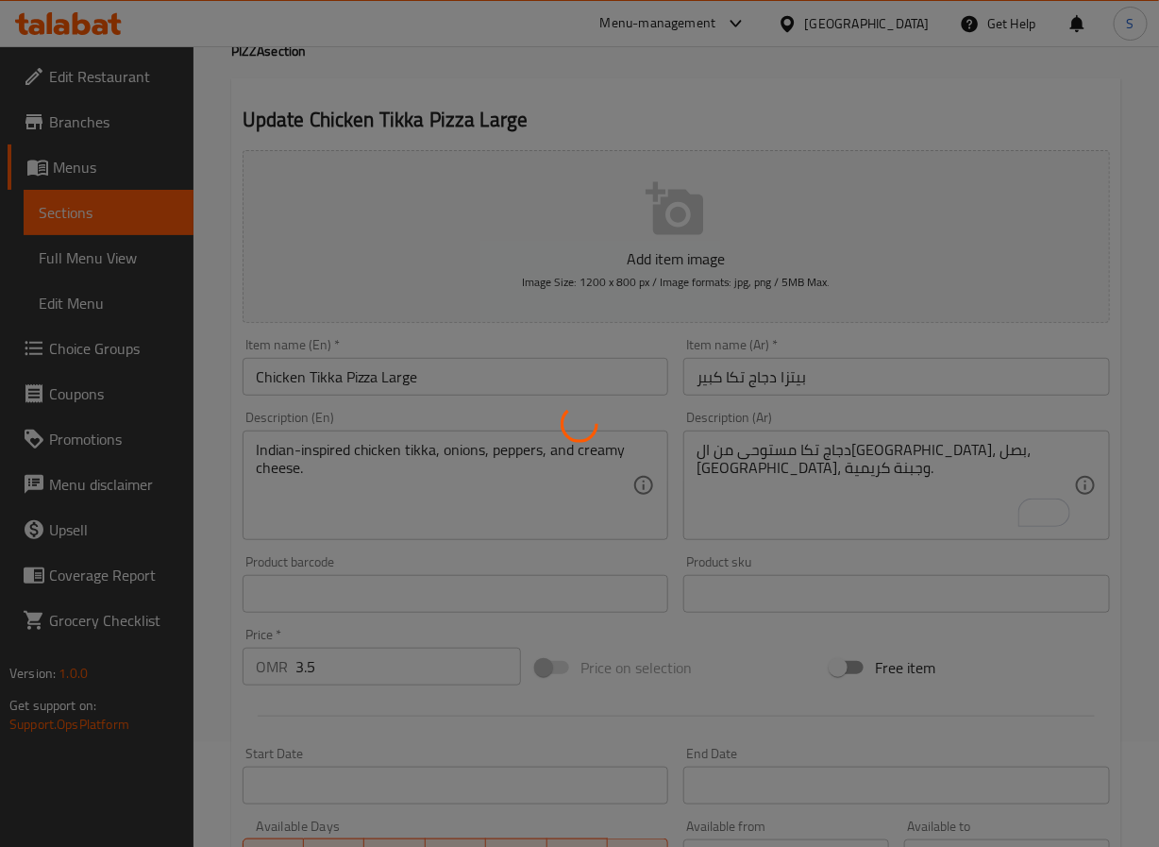
scroll to position [0, 0]
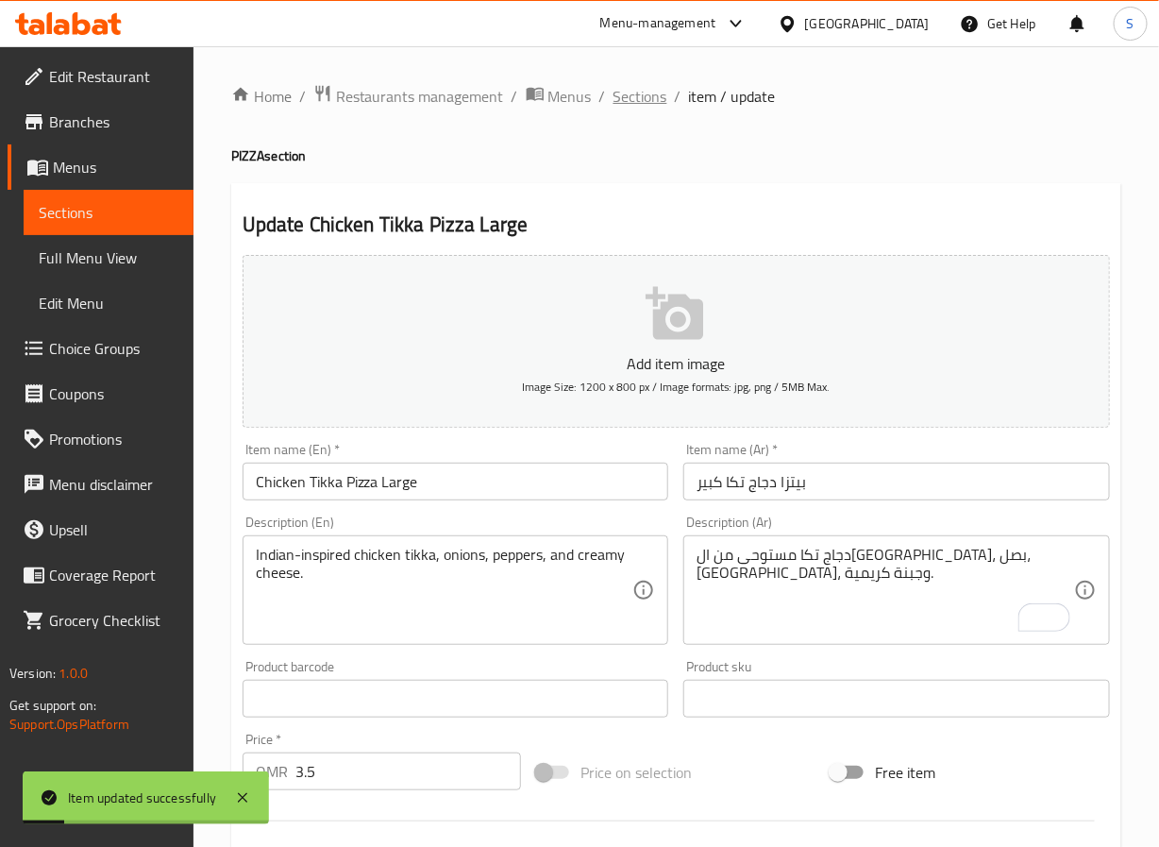
click at [632, 102] on span "Sections" at bounding box center [641, 96] width 54 height 23
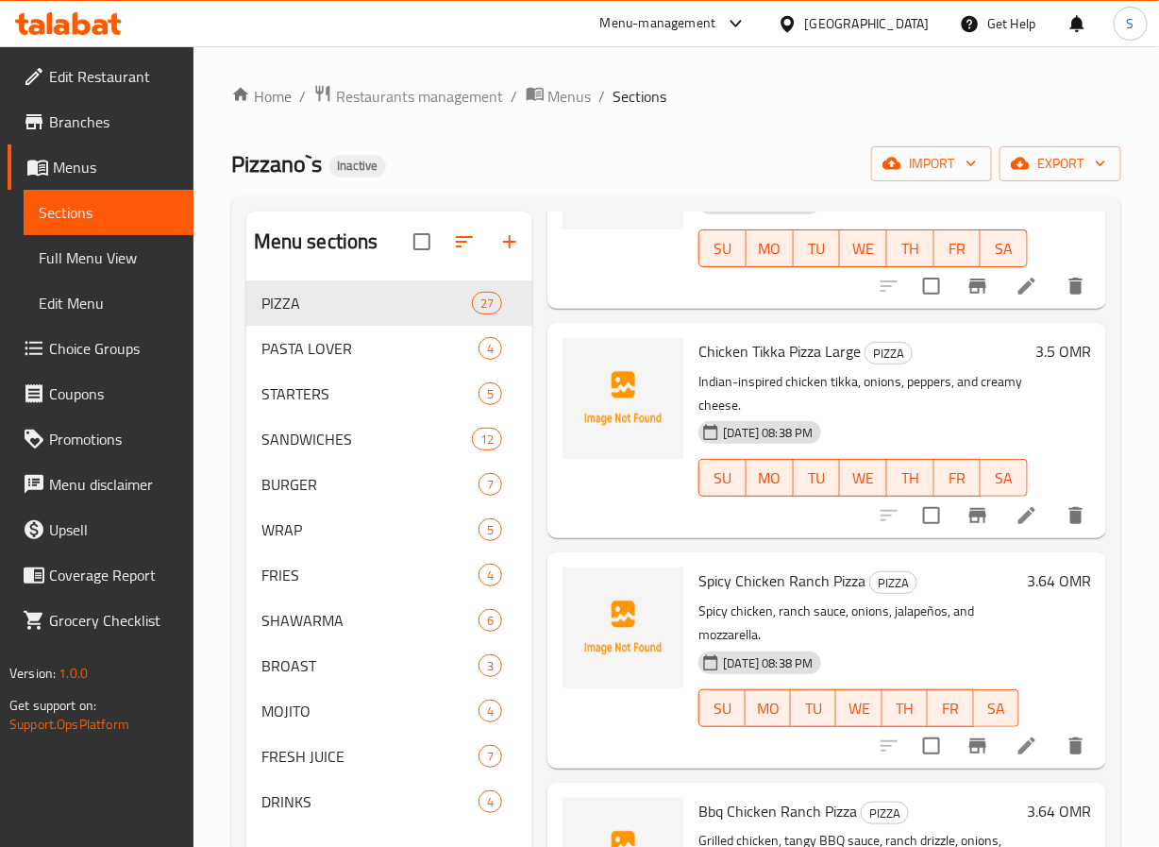
scroll to position [4481, 0]
click at [1016, 526] on icon at bounding box center [1027, 514] width 23 height 23
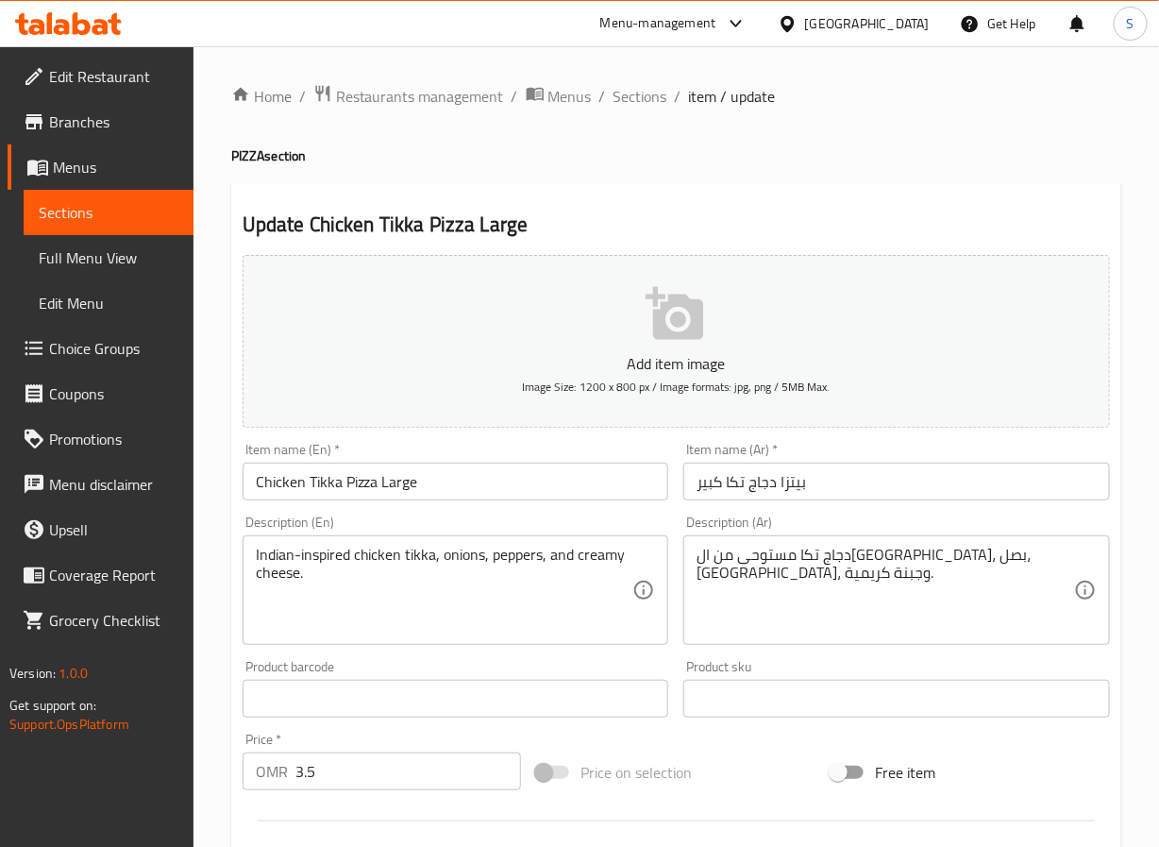
click at [638, 75] on div "Home / Restaurants management / Menus / Sections / item / update PIZZA section …" at bounding box center [677, 690] width 966 height 1288
click at [638, 94] on span "Sections" at bounding box center [641, 96] width 54 height 23
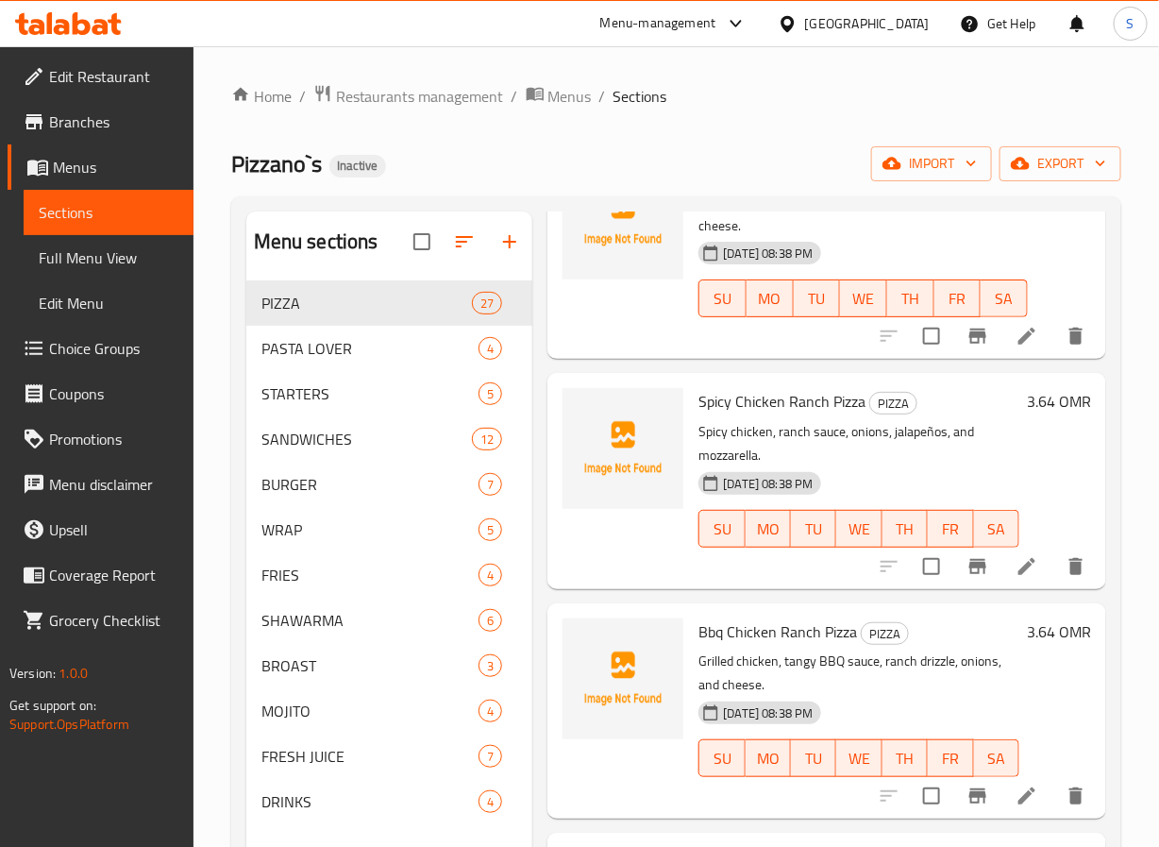
scroll to position [4674, 0]
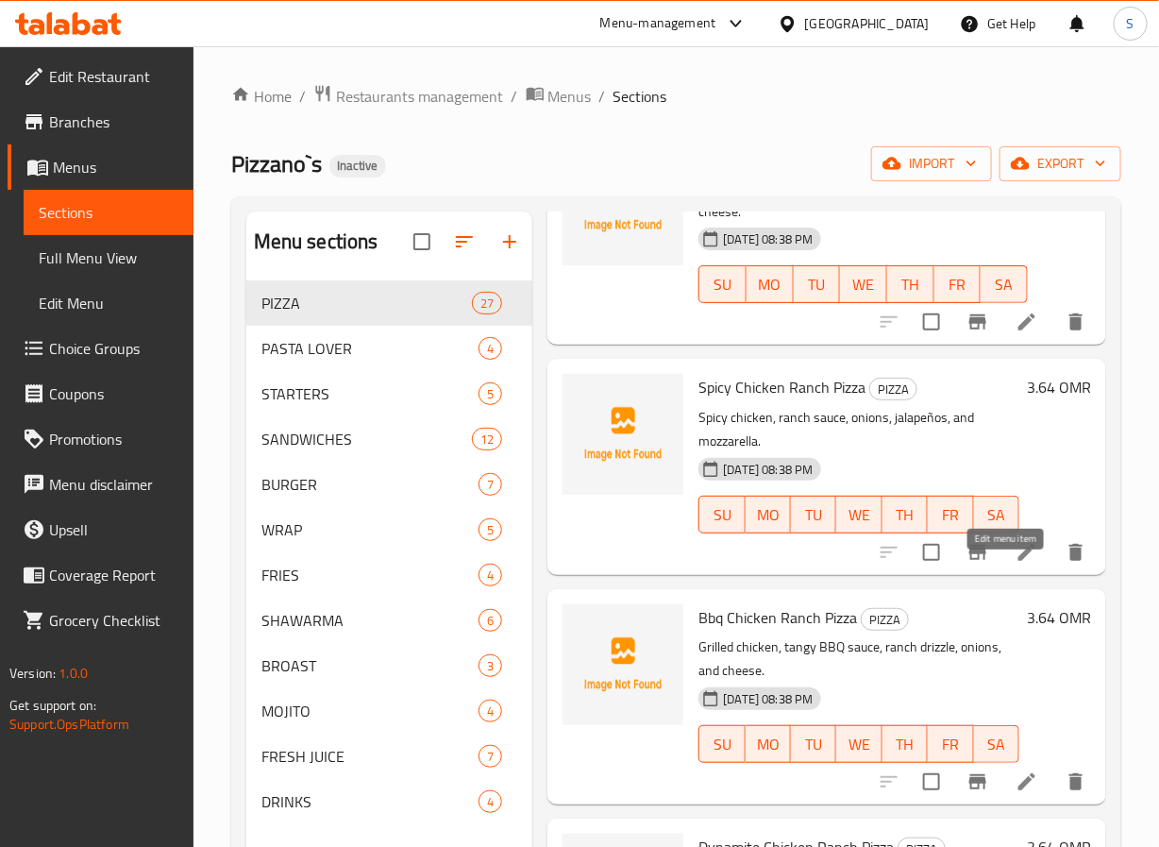
click at [1016, 564] on icon at bounding box center [1027, 552] width 23 height 23
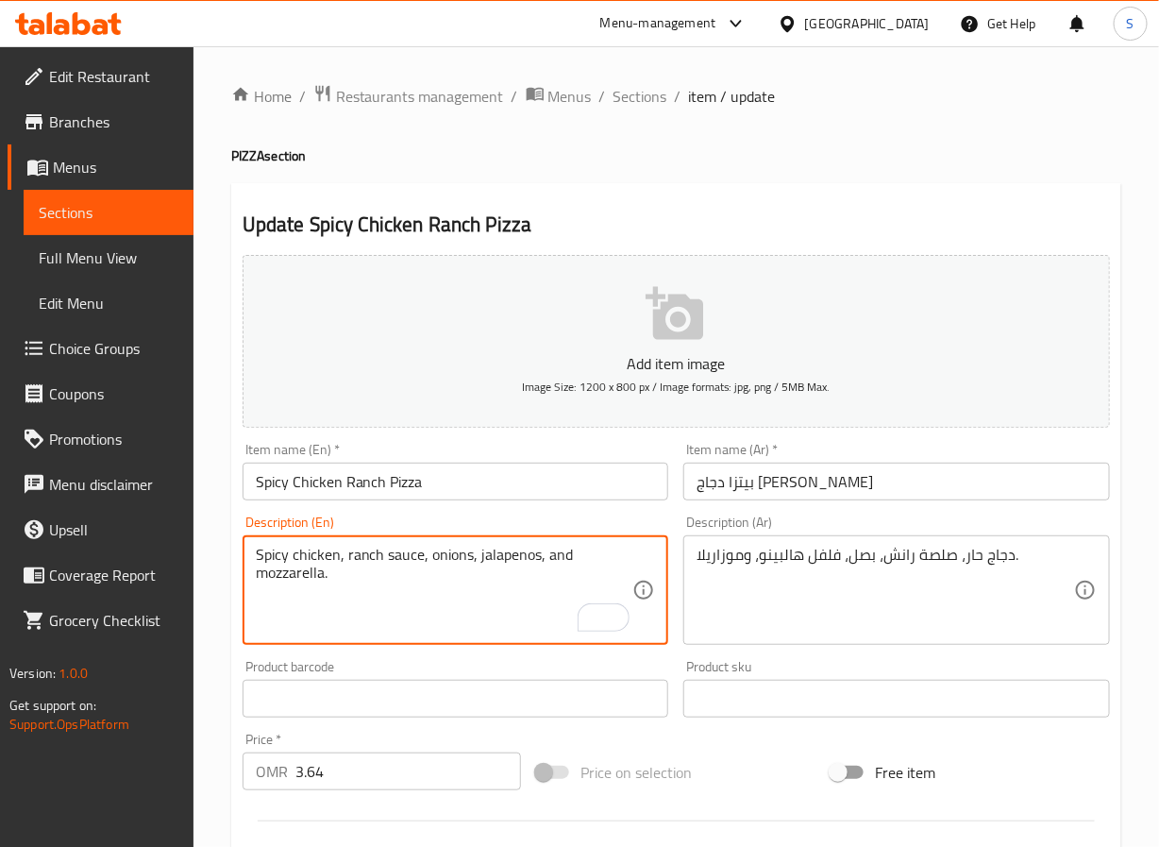
type textarea "Spicy chicken, ranch sauce, onions, jalapenos, and mozzarella."
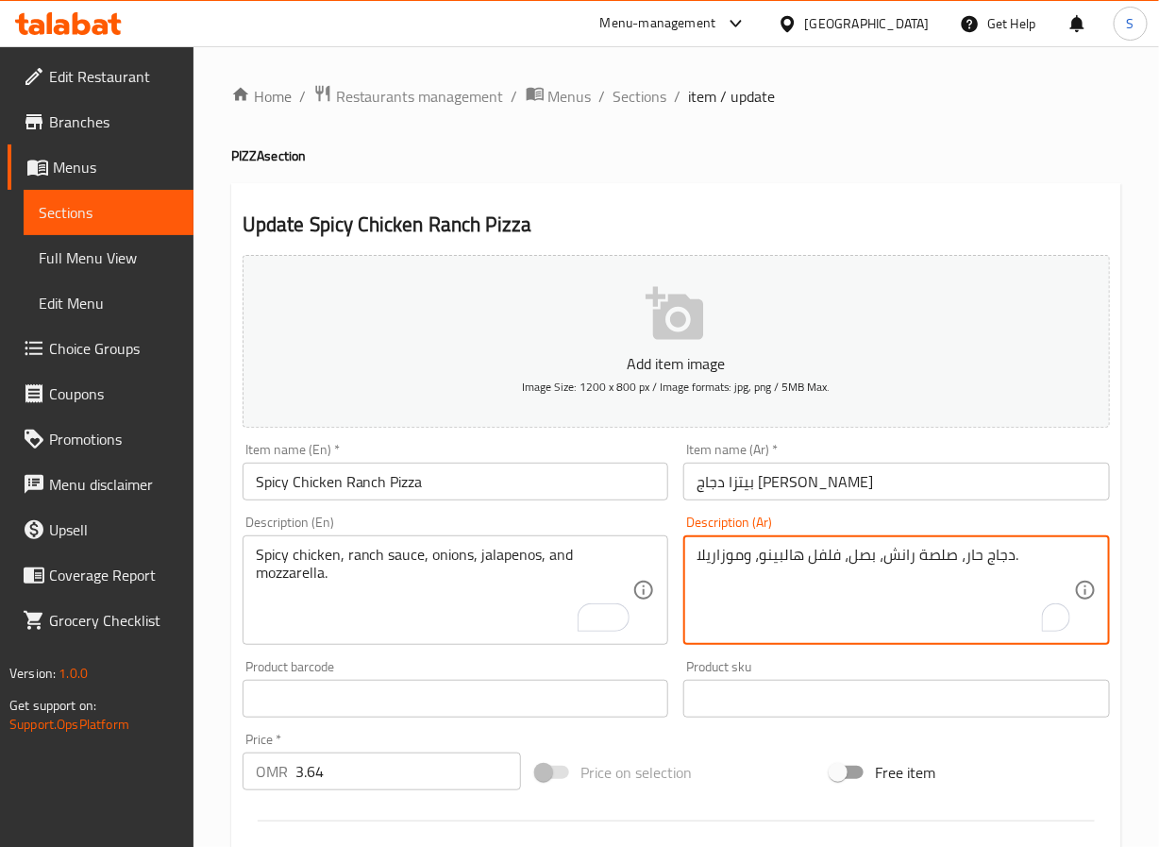
click at [827, 564] on textarea "دجاج حار، صلصة رانش، بصل، فلفل هالبينو، وموزاريلا." at bounding box center [886, 591] width 378 height 90
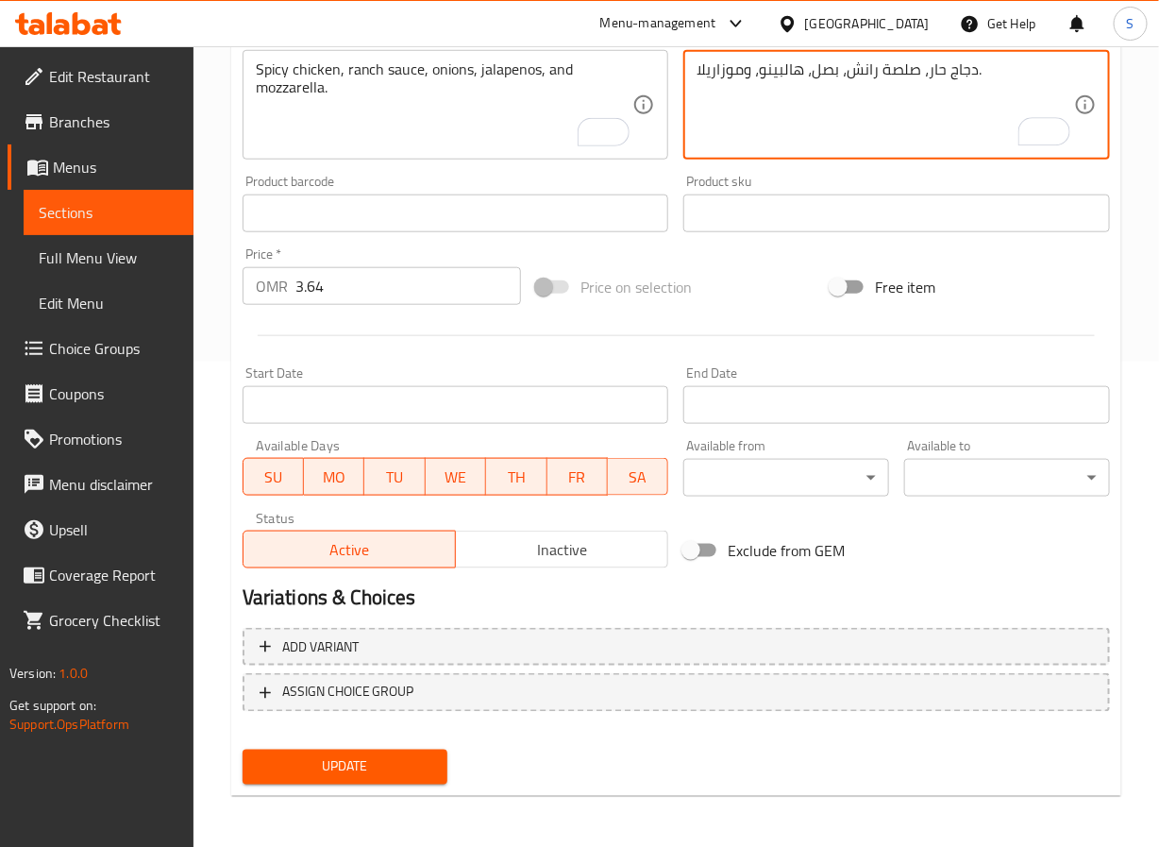
type textarea "دجاج حار، صلصة رانش، بصل، هالبينو، وموزاريلا."
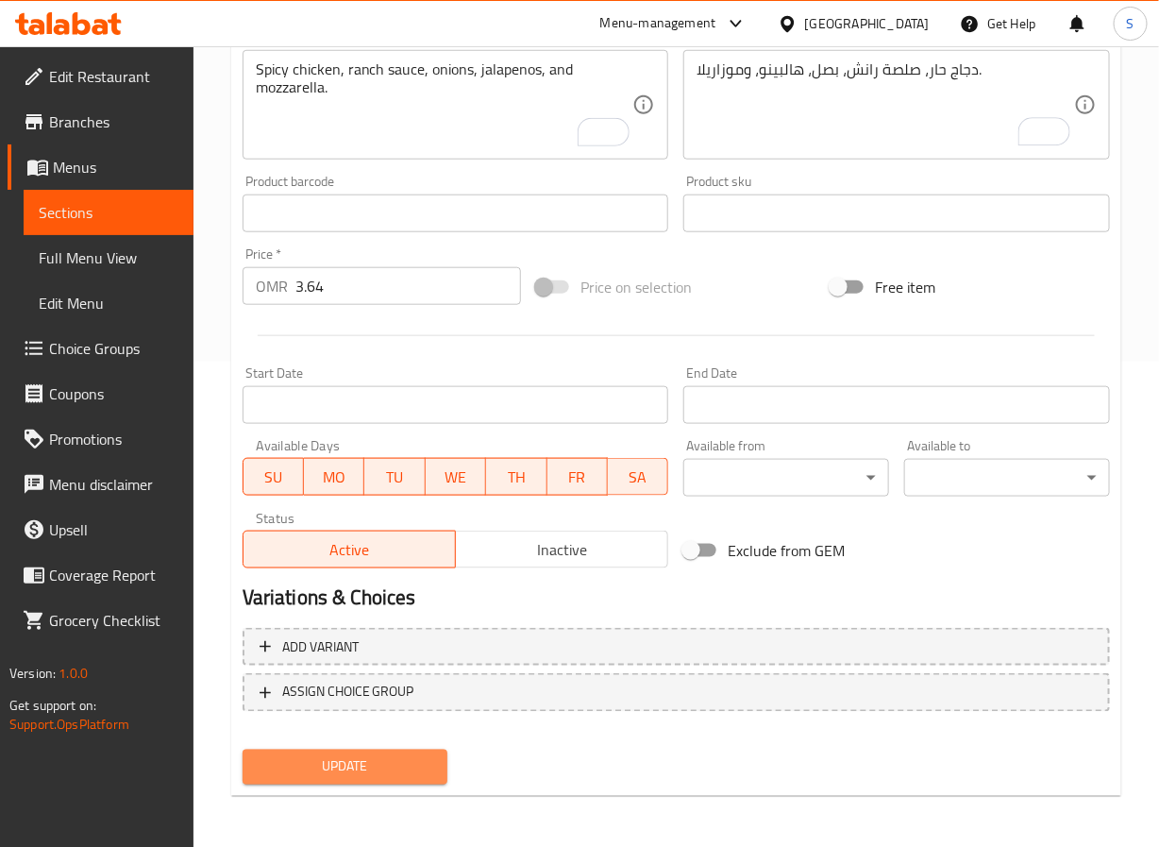
click at [345, 759] on span "Update" at bounding box center [346, 767] width 176 height 24
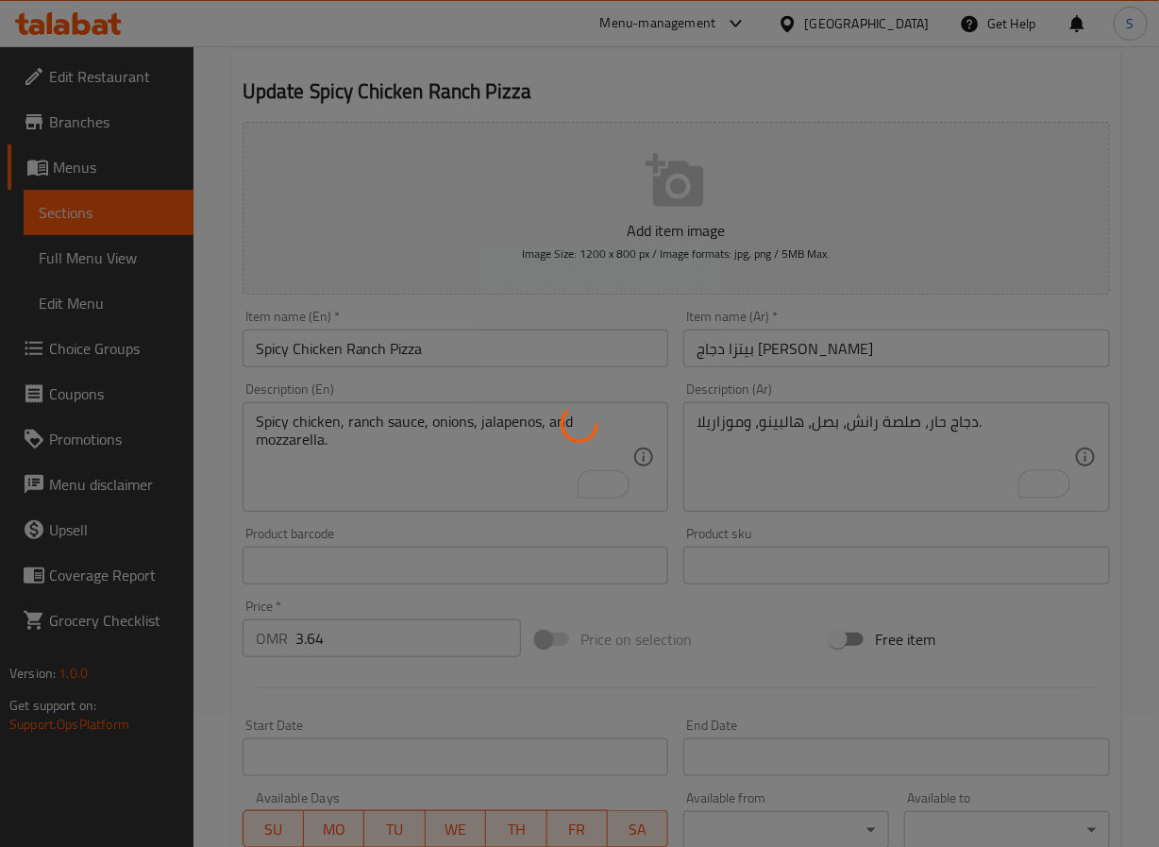
scroll to position [0, 0]
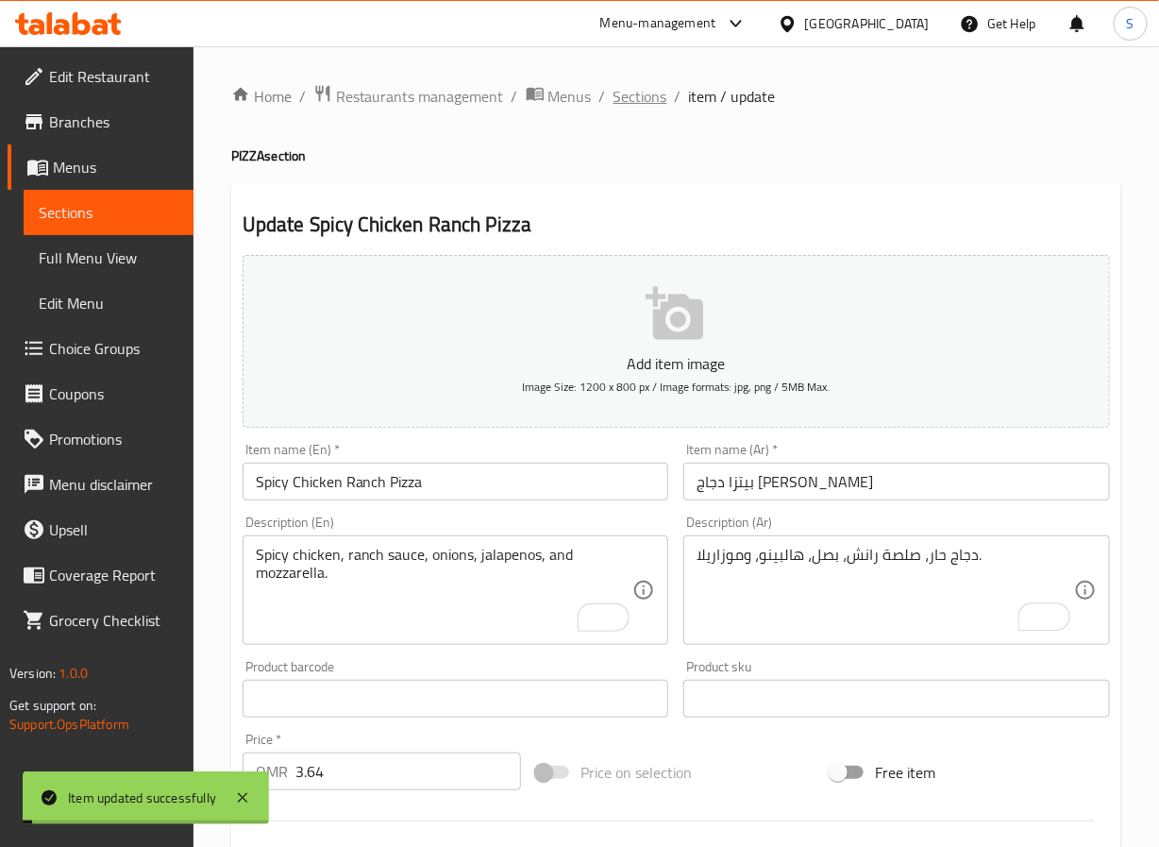
click at [637, 97] on span "Sections" at bounding box center [641, 96] width 54 height 23
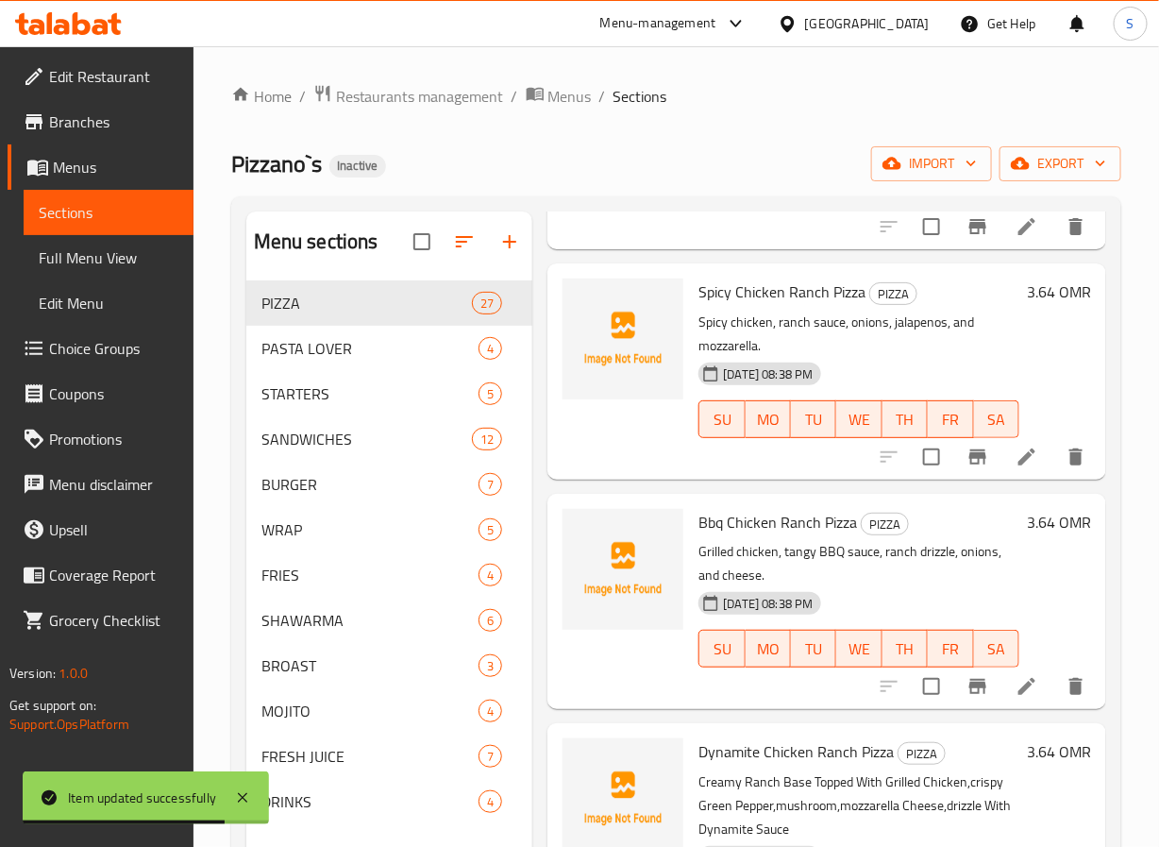
scroll to position [4767, 0]
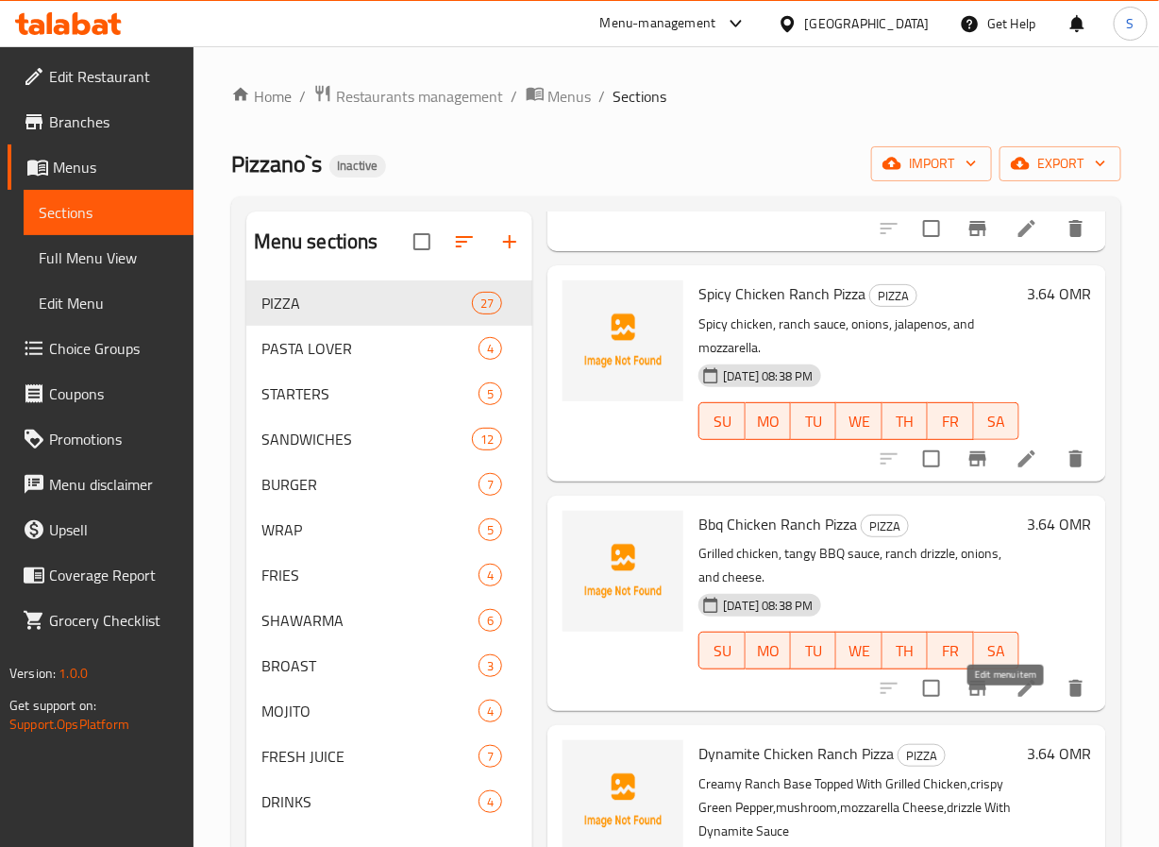
click at [1016, 699] on icon at bounding box center [1027, 688] width 23 height 23
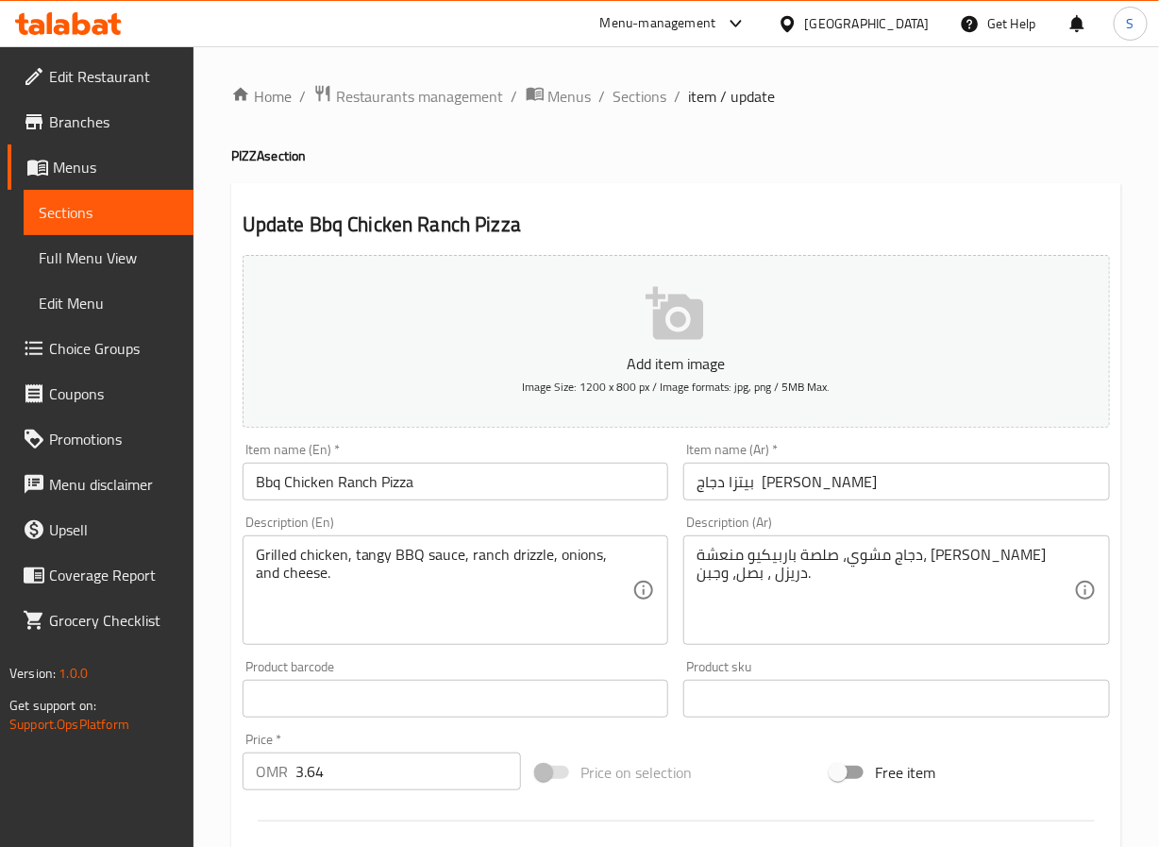
click at [782, 487] on input "بيتزا دجاج [PERSON_NAME]" at bounding box center [896, 482] width 427 height 38
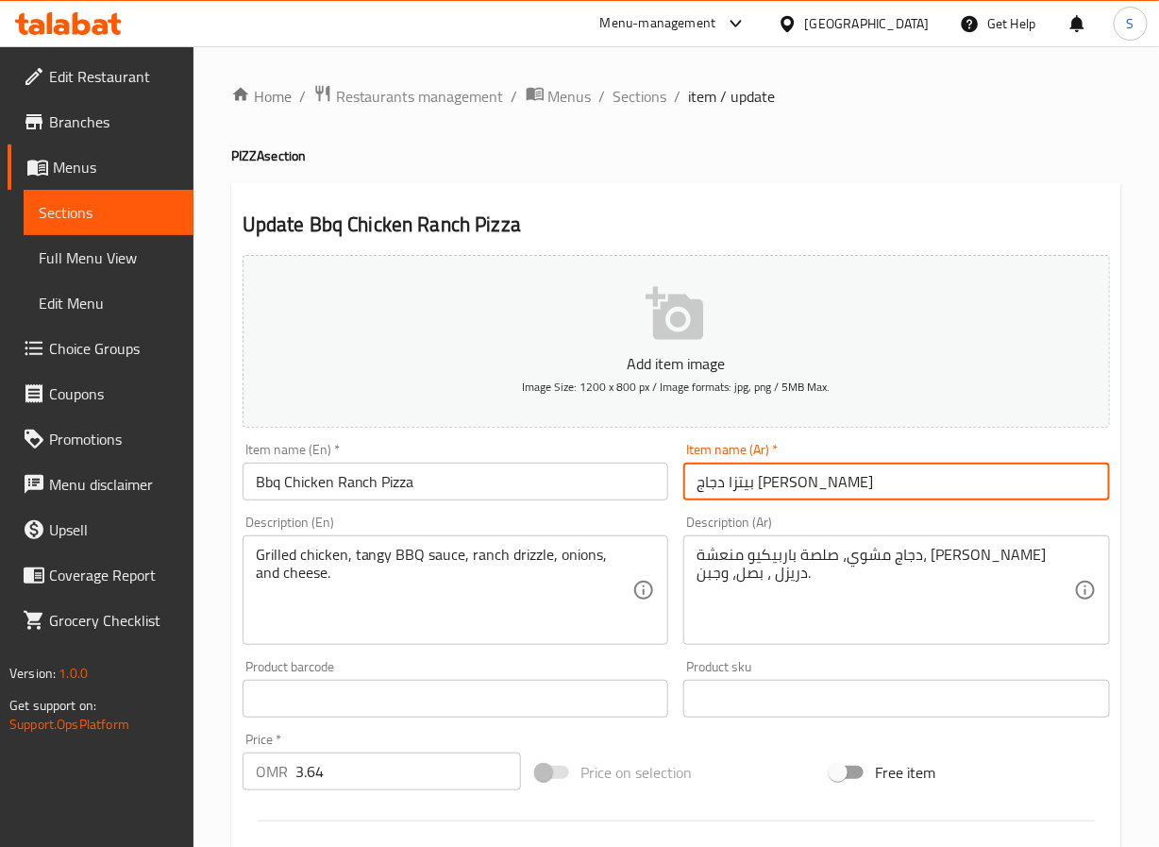
type input "بيتزا دجاج [PERSON_NAME]"
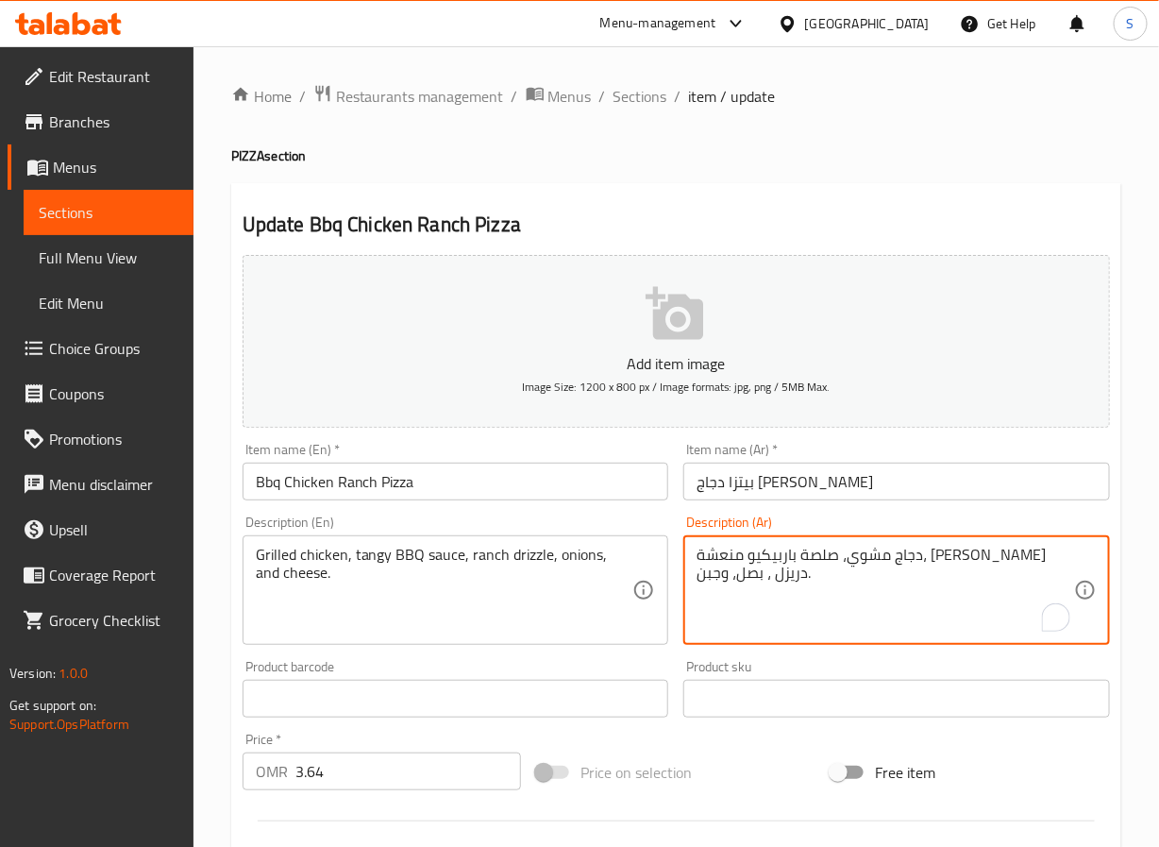
click at [787, 566] on textarea "دجاج مشوي، صلصة باربيكيو منعشة، [PERSON_NAME] دريزل ، بصل، وجبن." at bounding box center [886, 591] width 378 height 90
paste textarea "ريزل"
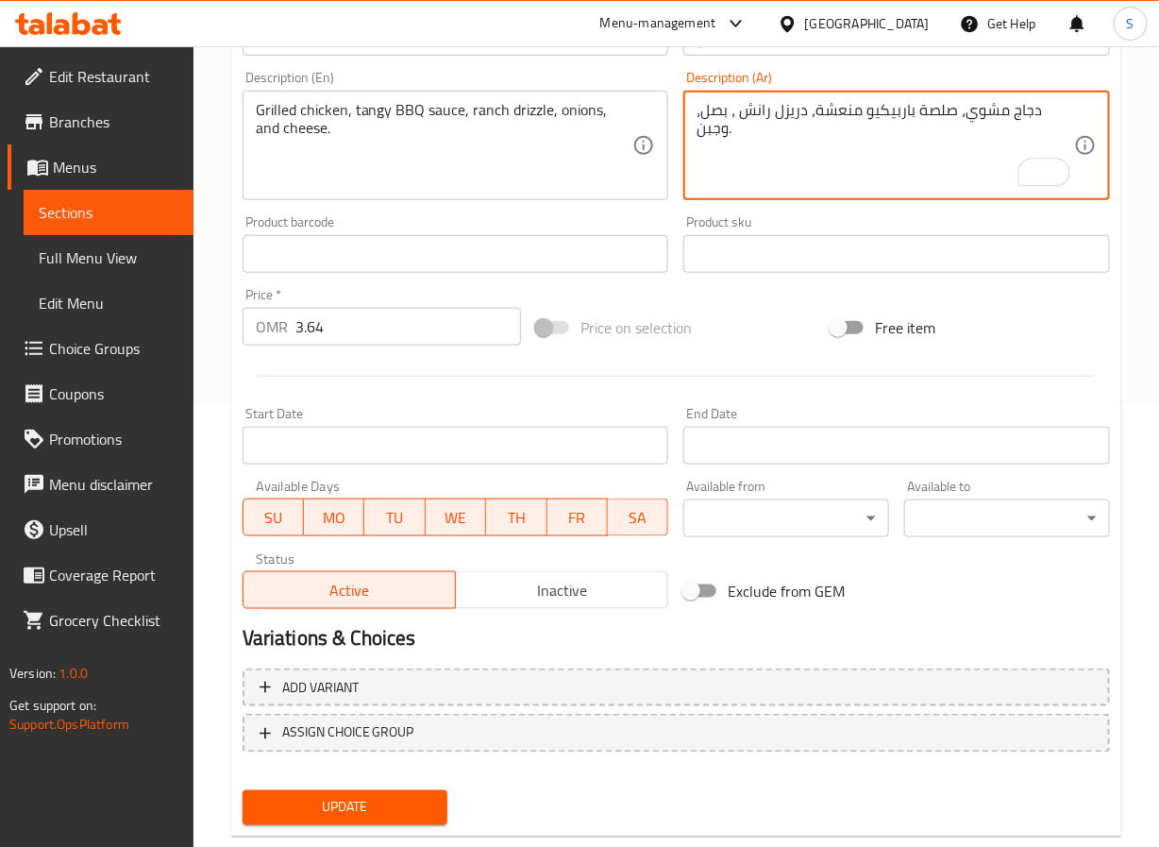
scroll to position [485, 0]
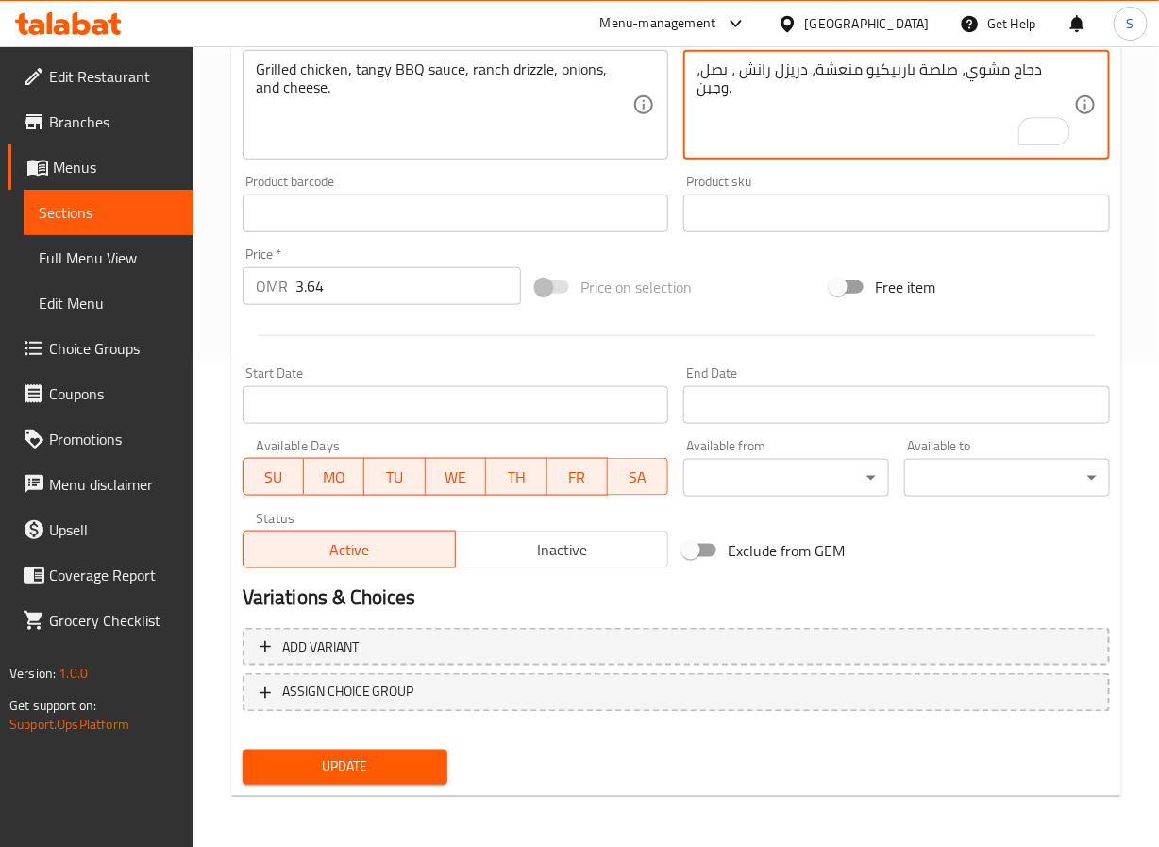
type textarea "دجاج مشوي، صلصة باربيكيو منعشة، دريزل رانش ، بصل، وجبن."
click at [312, 750] on button "Update" at bounding box center [346, 767] width 206 height 35
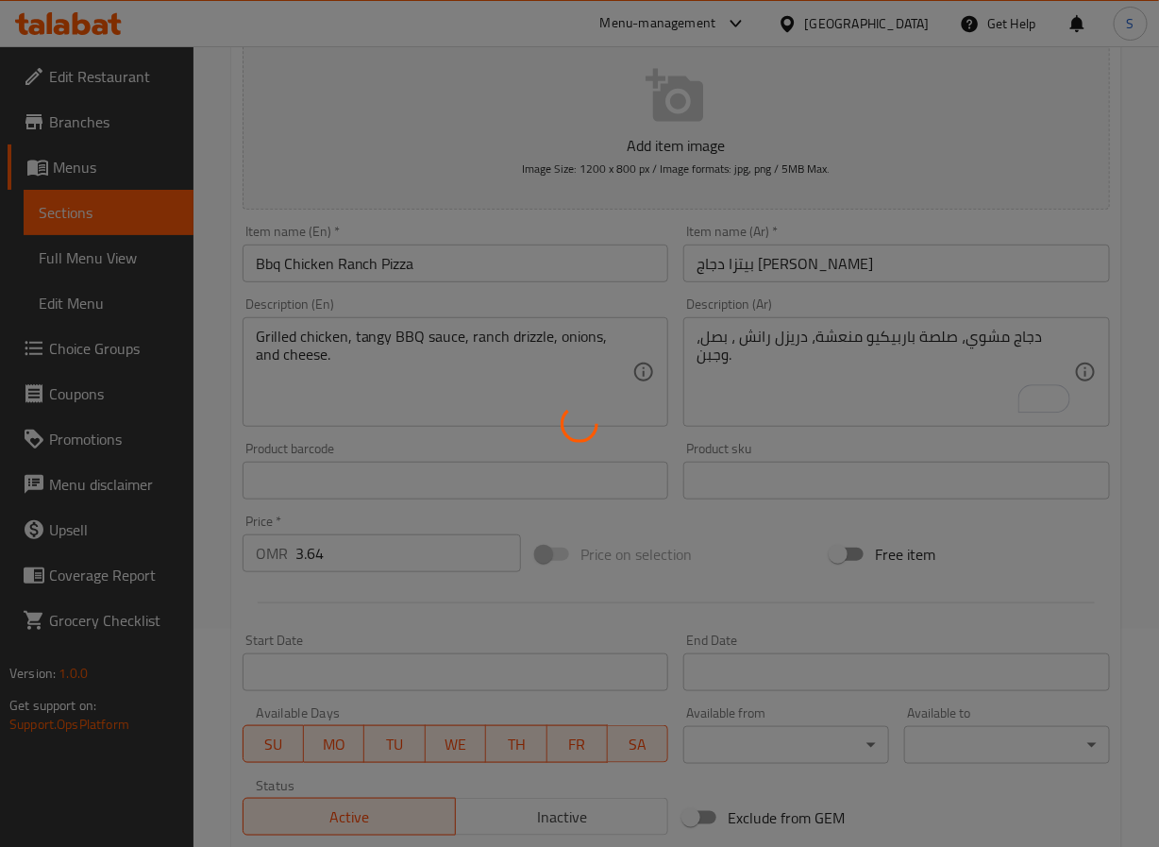
scroll to position [0, 0]
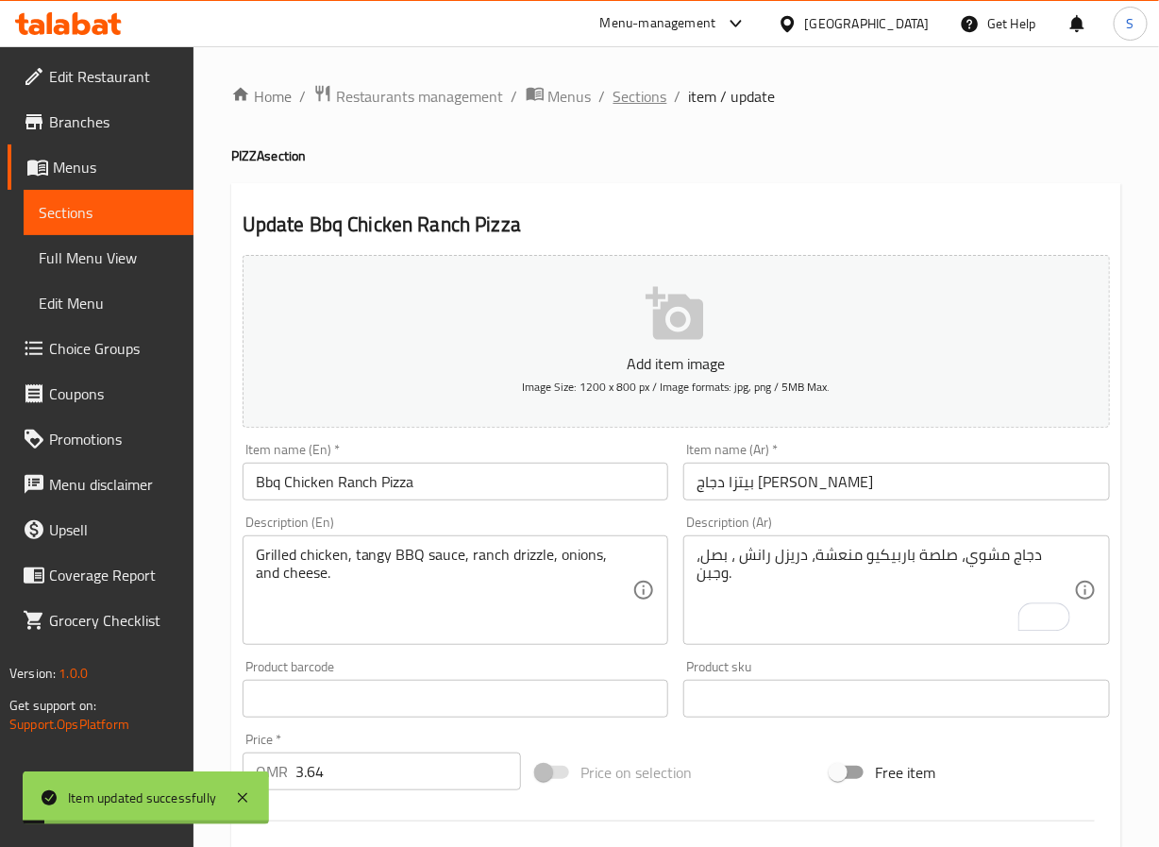
click at [624, 94] on span "Sections" at bounding box center [641, 96] width 54 height 23
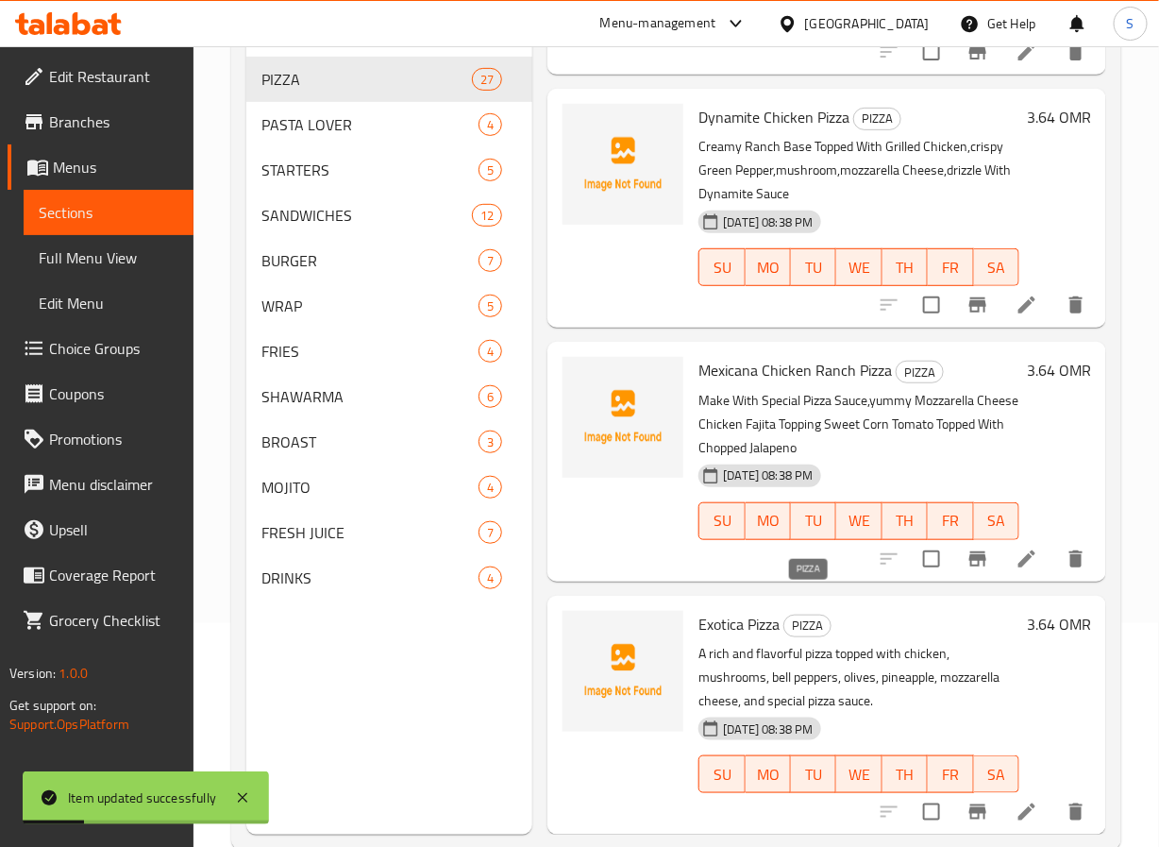
scroll to position [221, 0]
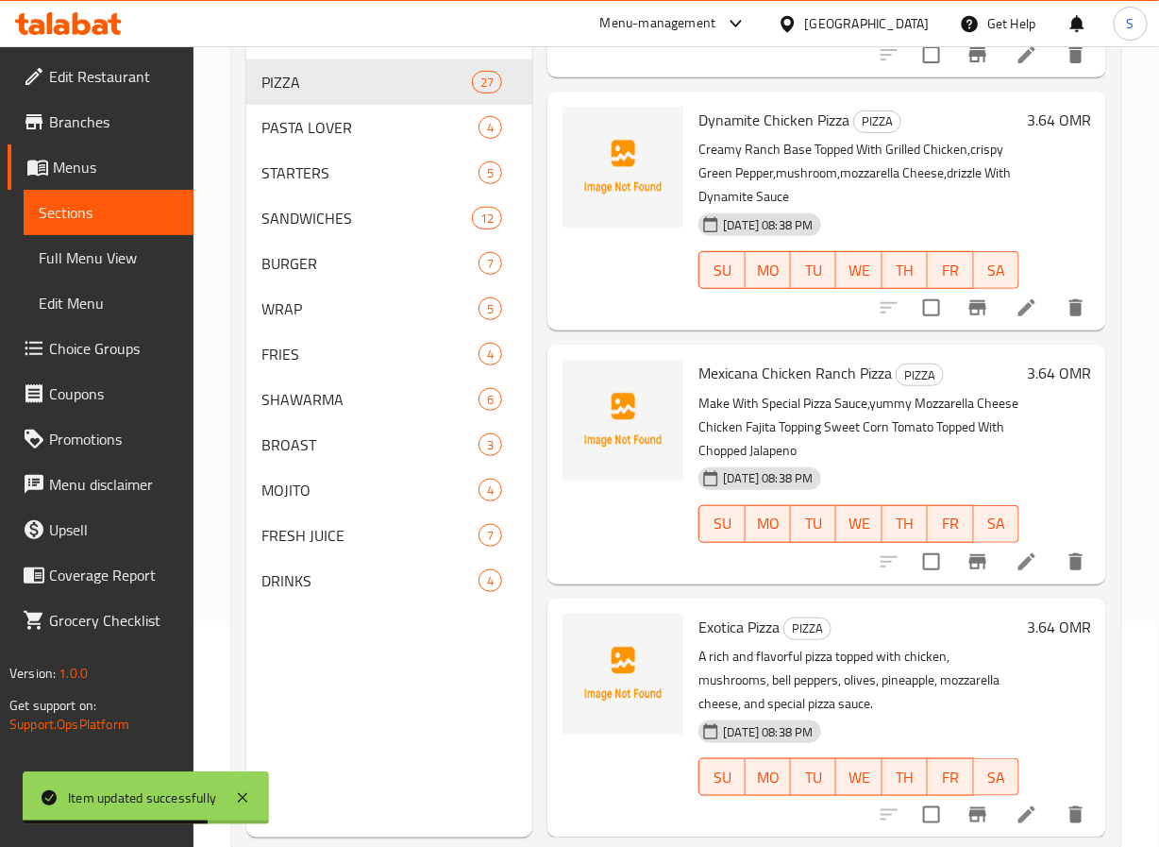
click at [1014, 300] on li at bounding box center [1027, 308] width 53 height 34
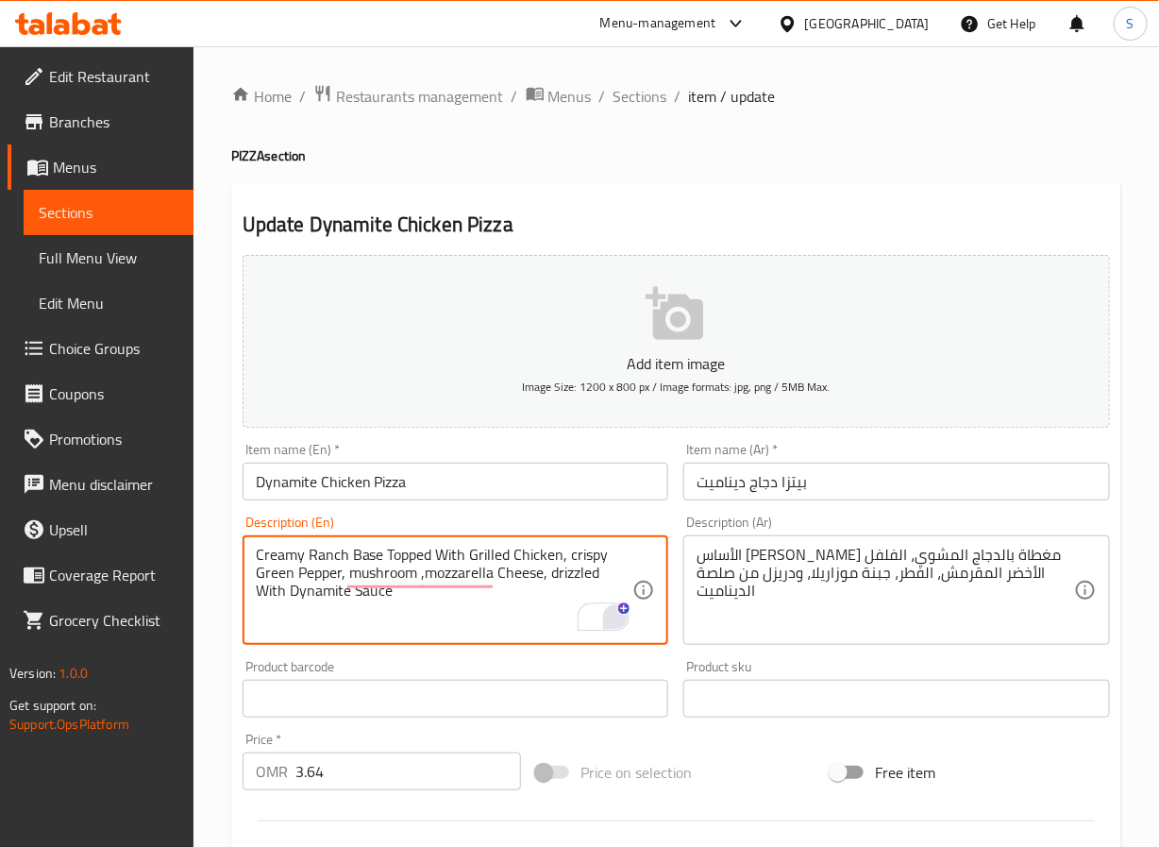
click at [618, 627] on div "2" at bounding box center [615, 617] width 21 height 21
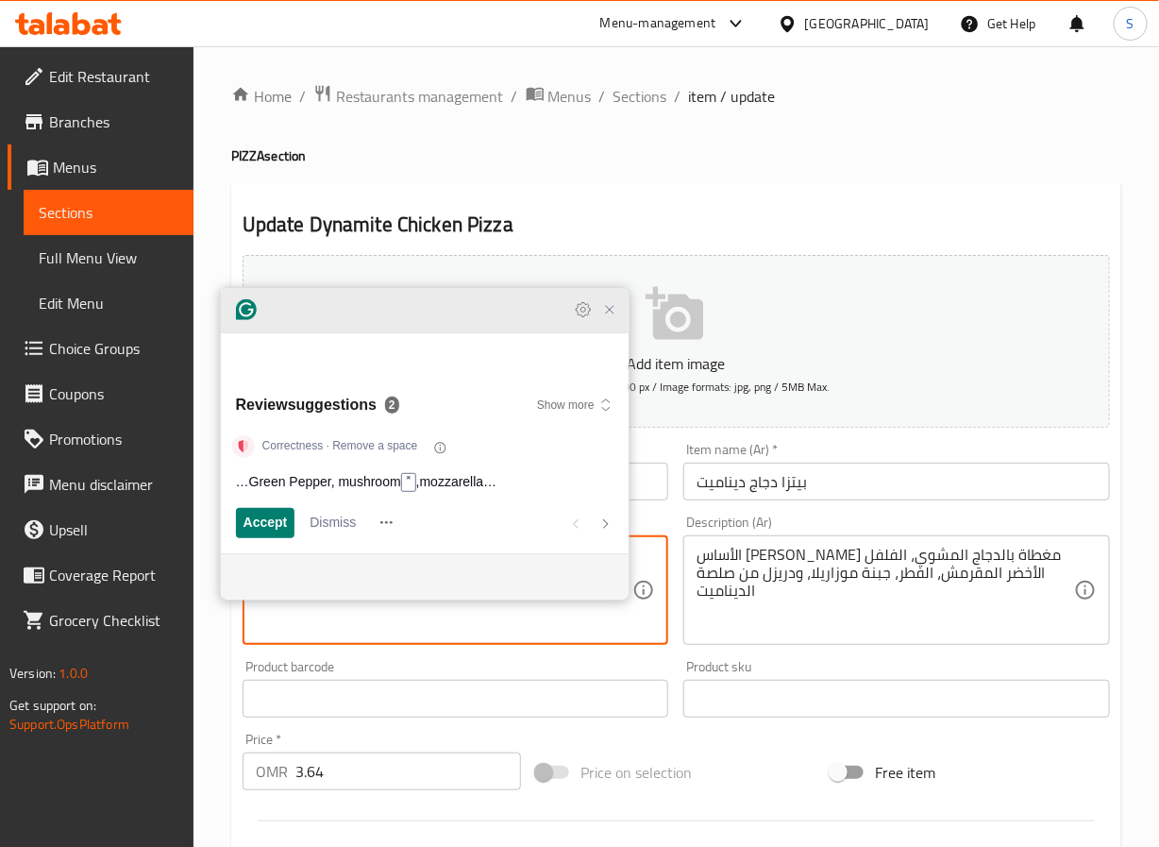
click at [610, 313] on icon "Close Grammarly Assistant" at bounding box center [610, 310] width 8 height 8
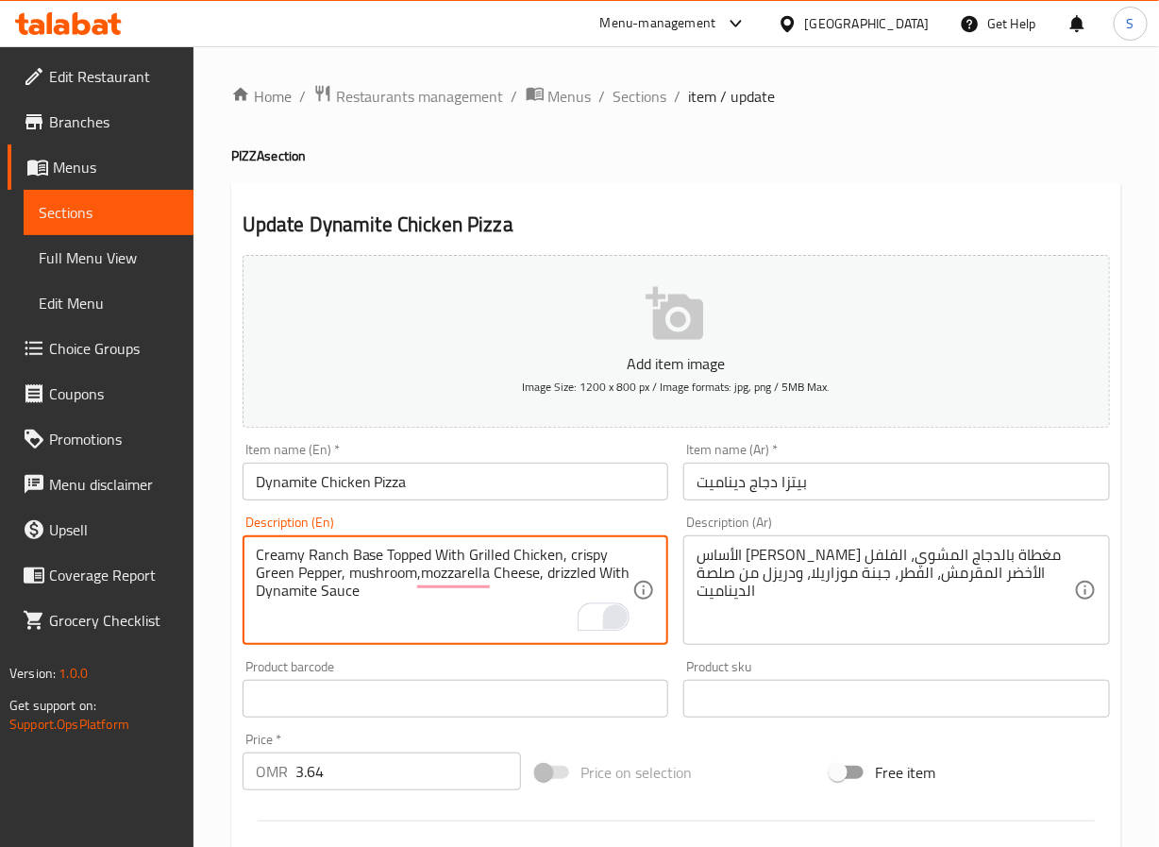
click at [462, 621] on textarea "Creamy Ranch Base Topped With Grilled Chicken, crispy Green Pepper, mushroom,mo…" at bounding box center [445, 591] width 378 height 90
type textarea "Creamy Ranch Base Topped With Grilled Chicken, crispy Green Pepper, mushroom, m…"
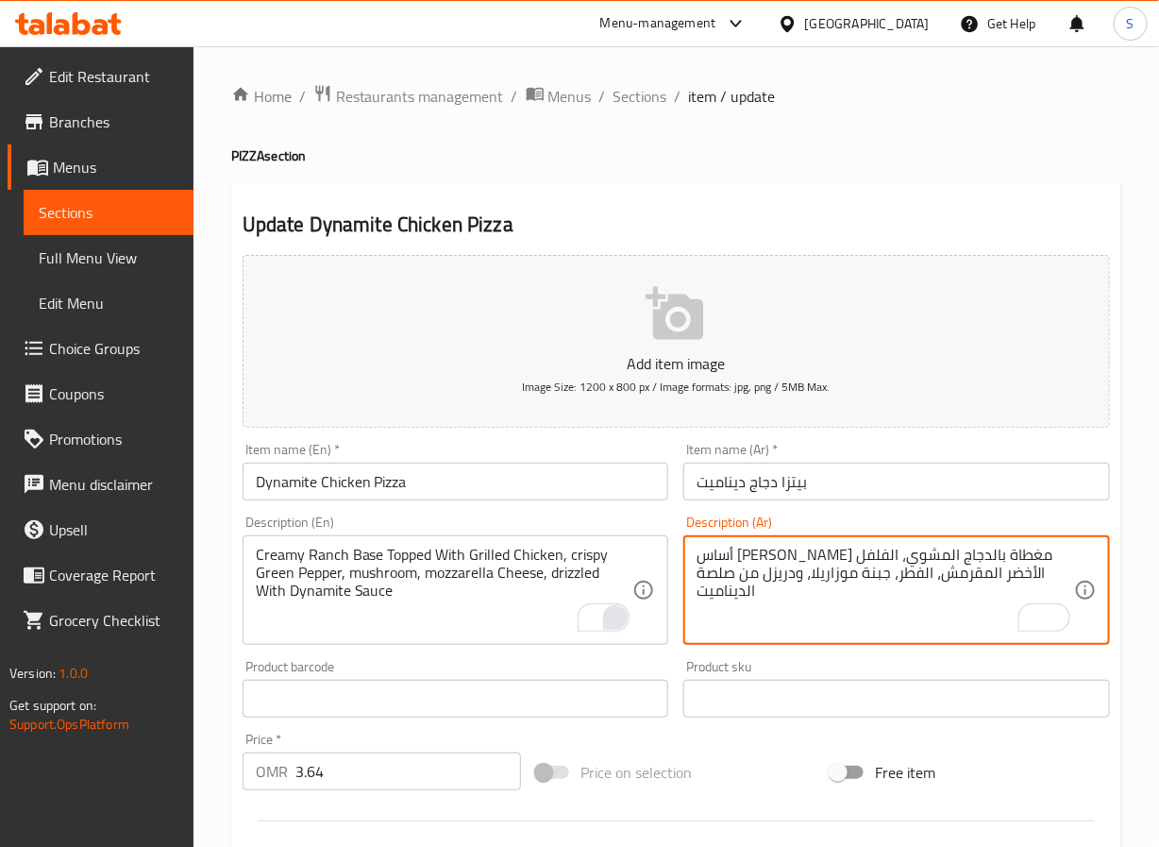
click at [969, 579] on textarea "أساس رانش كريمي مغطاة بالدجاج المشوي، الفلفل الأخضر المقرمش، الفطر، جبنة موزاري…" at bounding box center [886, 591] width 378 height 90
click at [830, 578] on textarea "أساس رانش كريمي مغطاة بالدجاج المشوي، الفلفل الأخضر المقرمش، مشروم، جبنة موزاري…" at bounding box center [886, 591] width 378 height 90
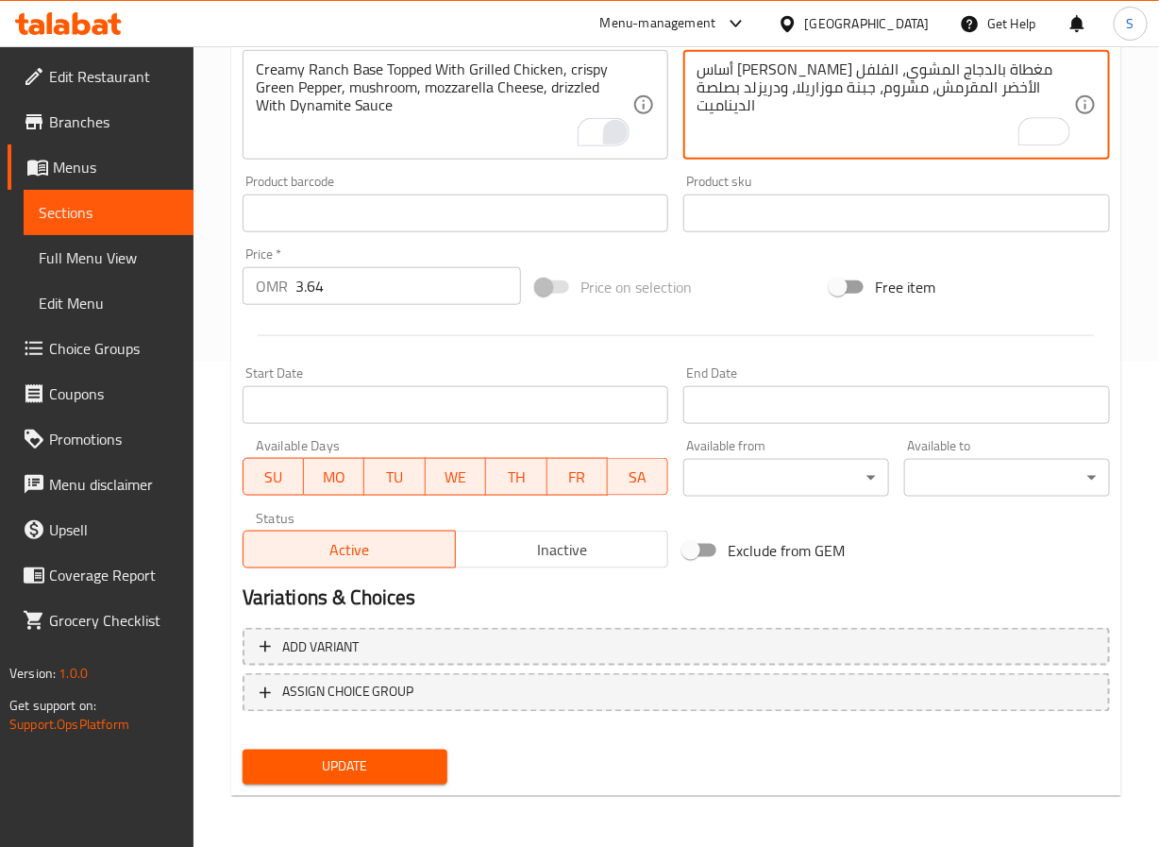
type textarea "أساس رانش كريمي مغطاة بالدجاج المشوي، الفلفل الأخضر المقرمش، مشروم، جبنة موزاري…"
click at [372, 774] on span "Update" at bounding box center [346, 767] width 176 height 24
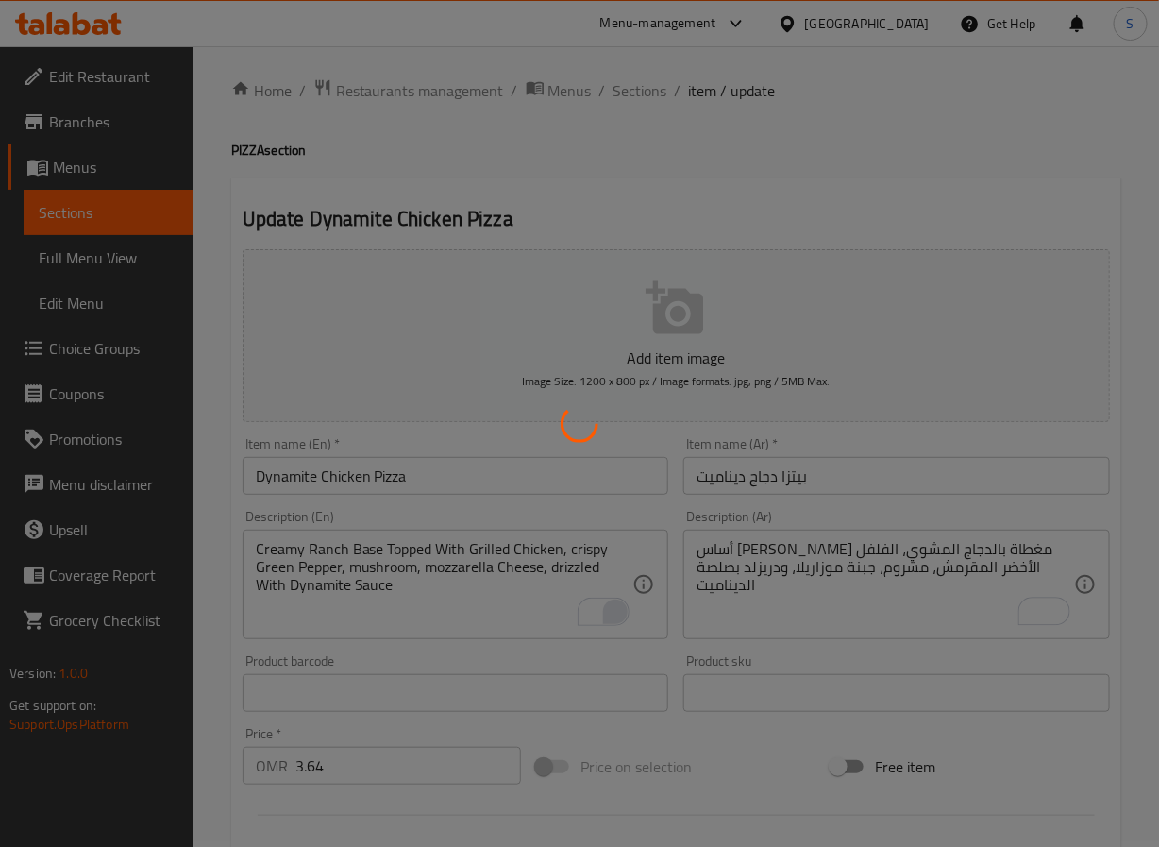
scroll to position [0, 0]
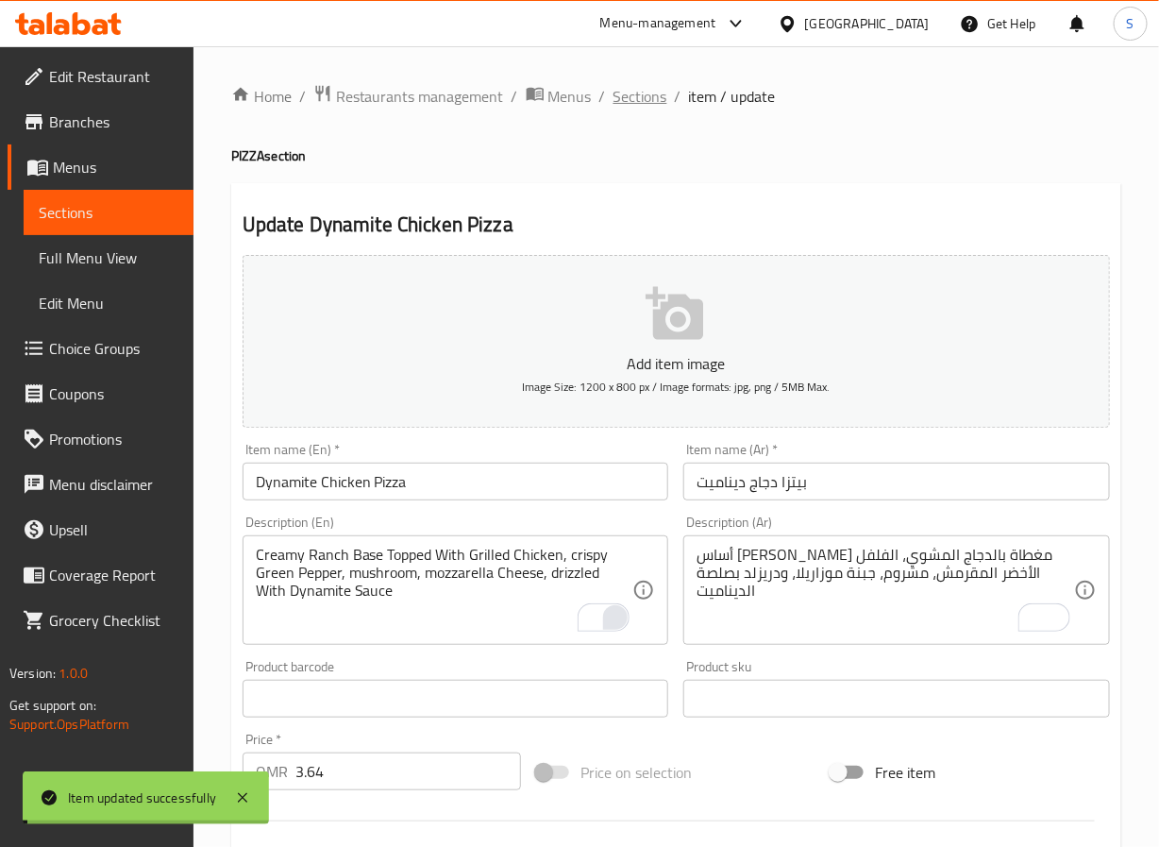
click at [637, 91] on span "Sections" at bounding box center [641, 96] width 54 height 23
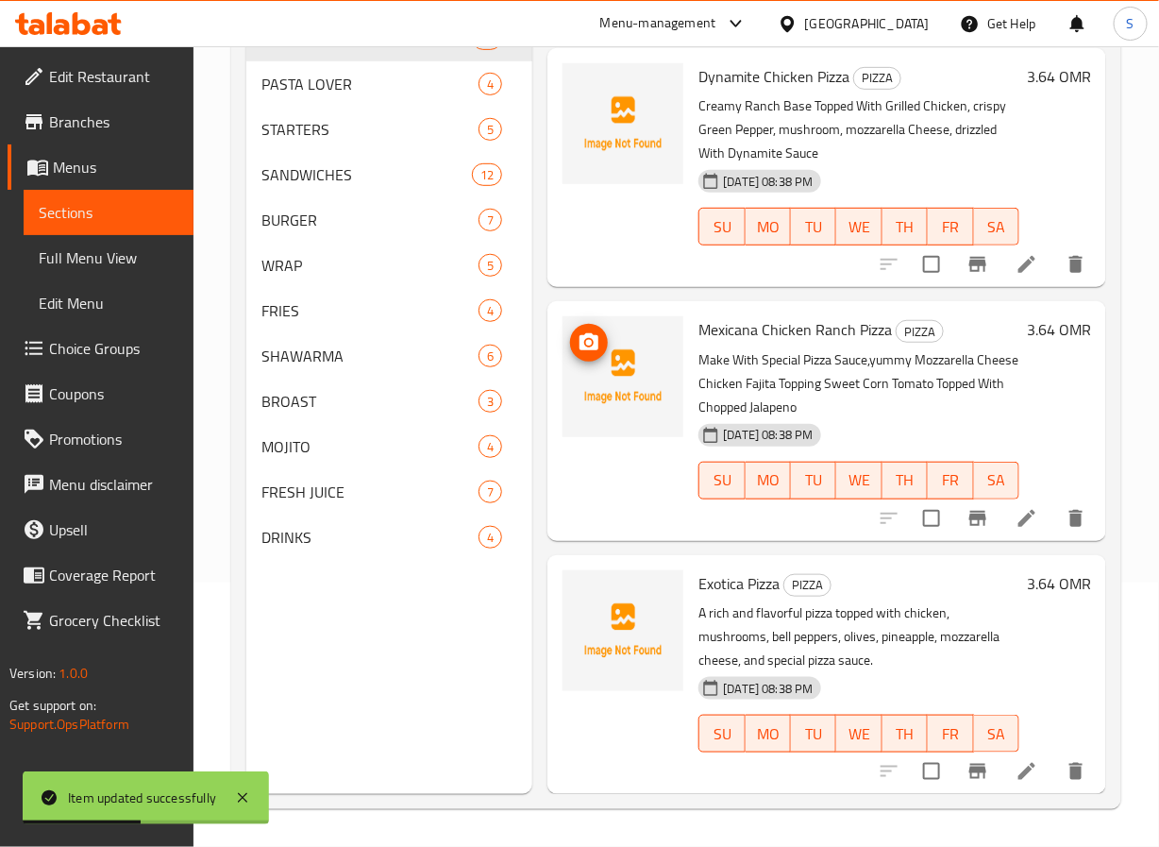
scroll to position [5475, 0]
click at [1001, 501] on li at bounding box center [1027, 518] width 53 height 34
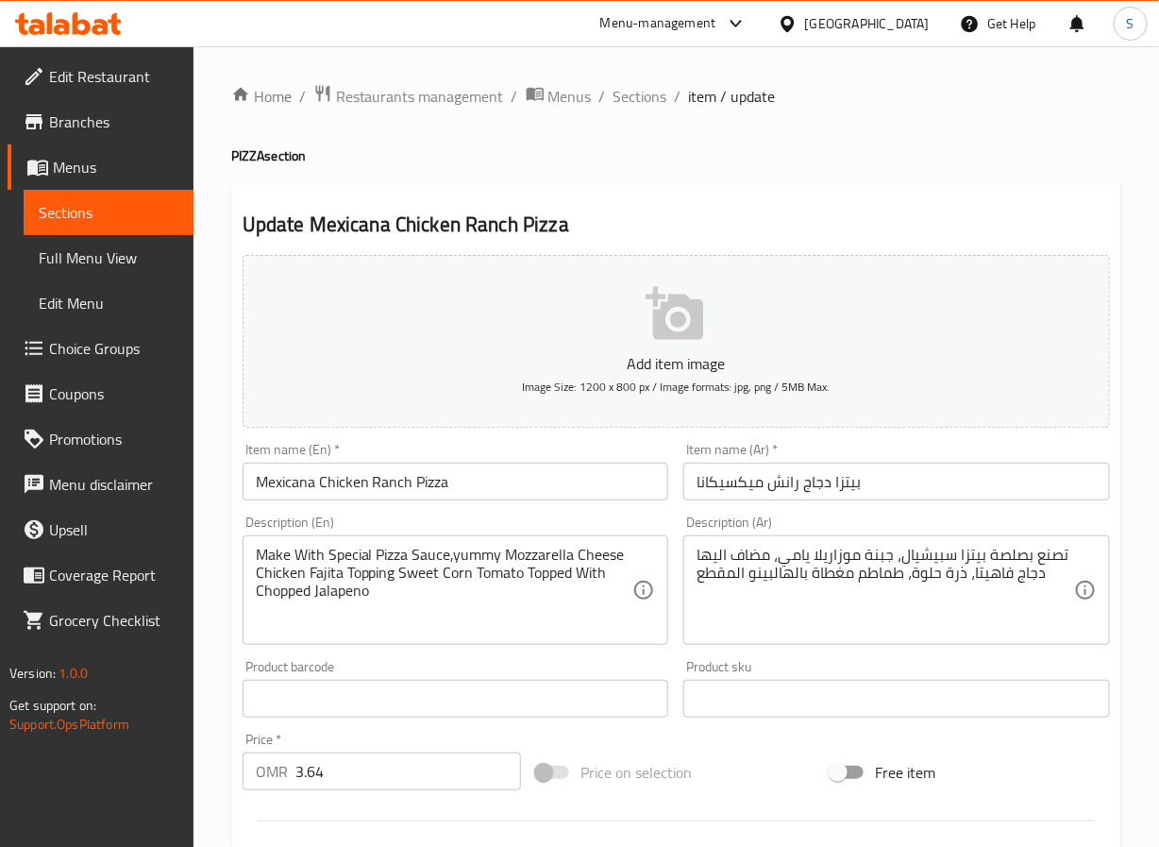
drag, startPoint x: 450, startPoint y: 555, endPoint x: 471, endPoint y: 586, distance: 37.4
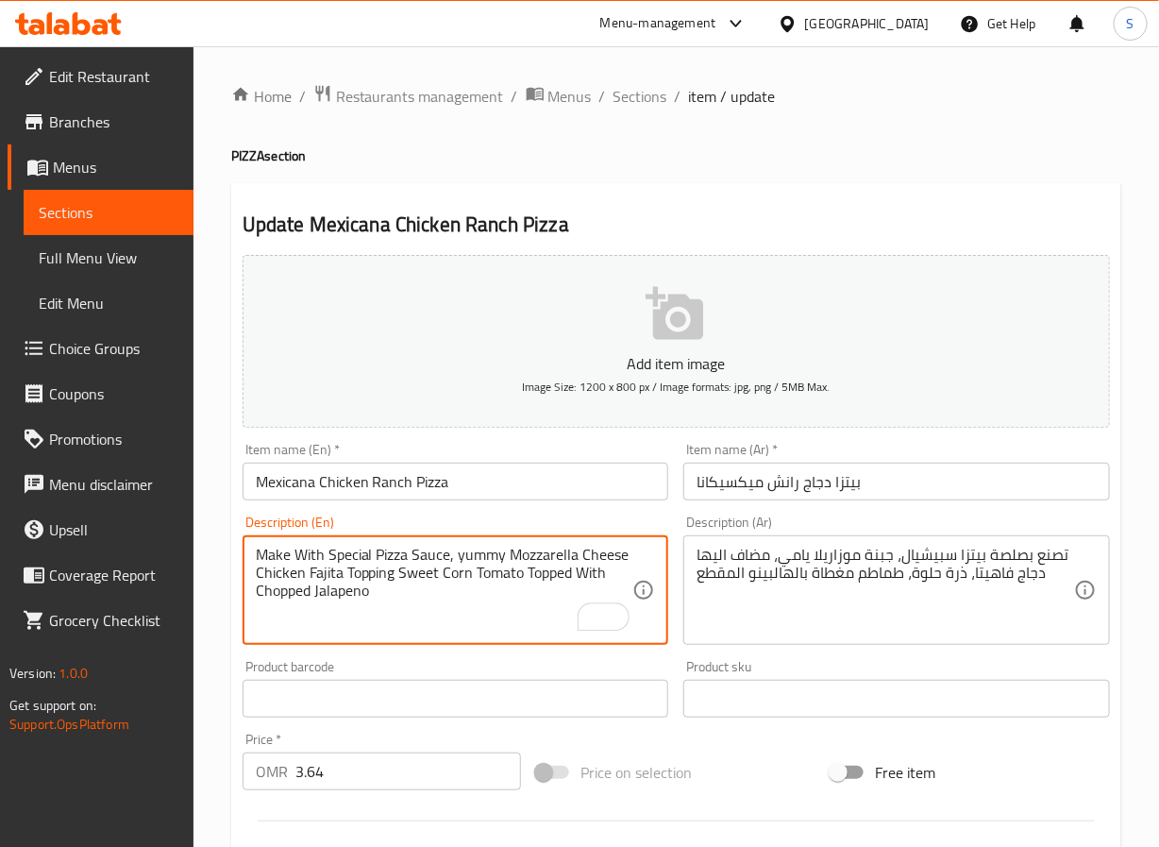
click at [491, 562] on textarea "Make With Special Pizza Sauce, yummy Mozzarella Cheese Chicken Fajita Topping S…" at bounding box center [445, 591] width 378 height 90
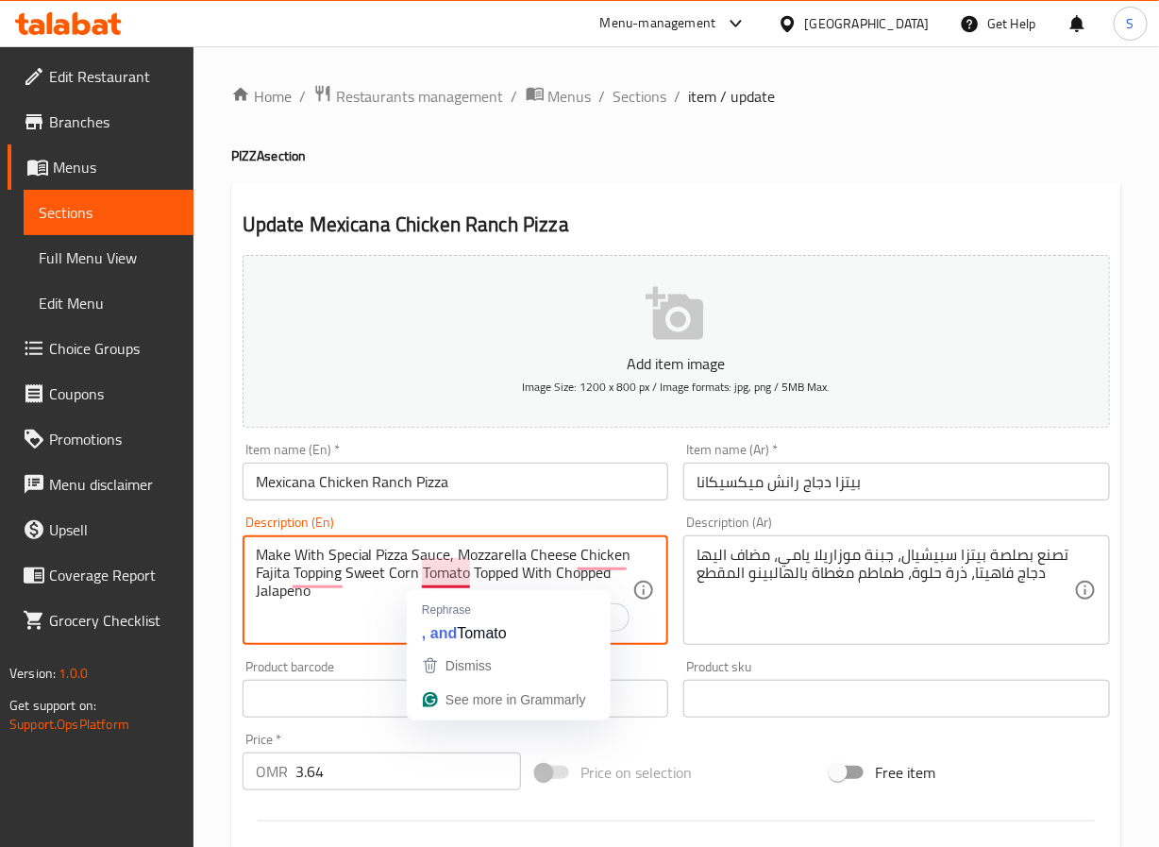
click at [366, 609] on textarea "Make With Special Pizza Sauce, Mozzarella Cheese Chicken Fajita Topping Sweet C…" at bounding box center [445, 591] width 378 height 90
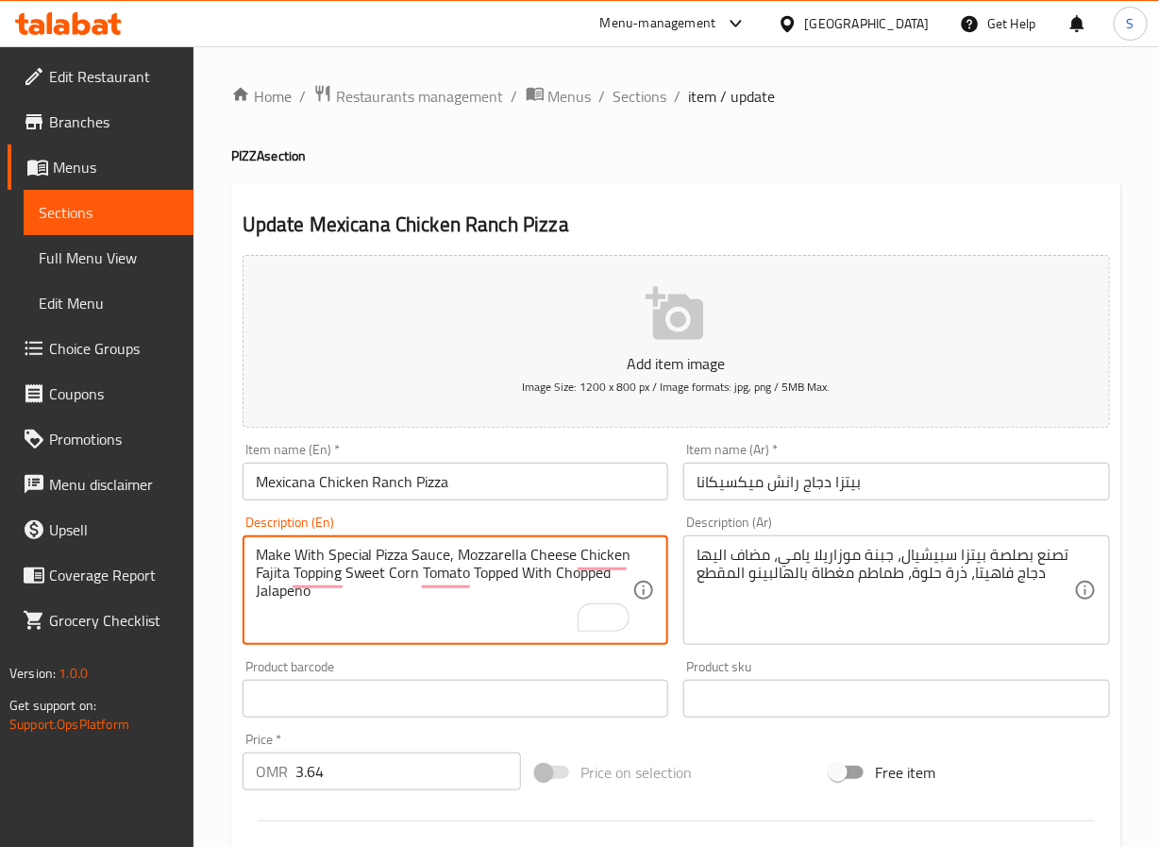
type textarea "Make With Special Pizza Sauce, Mozzarella Cheese Chicken Fajita Topping Sweet C…"
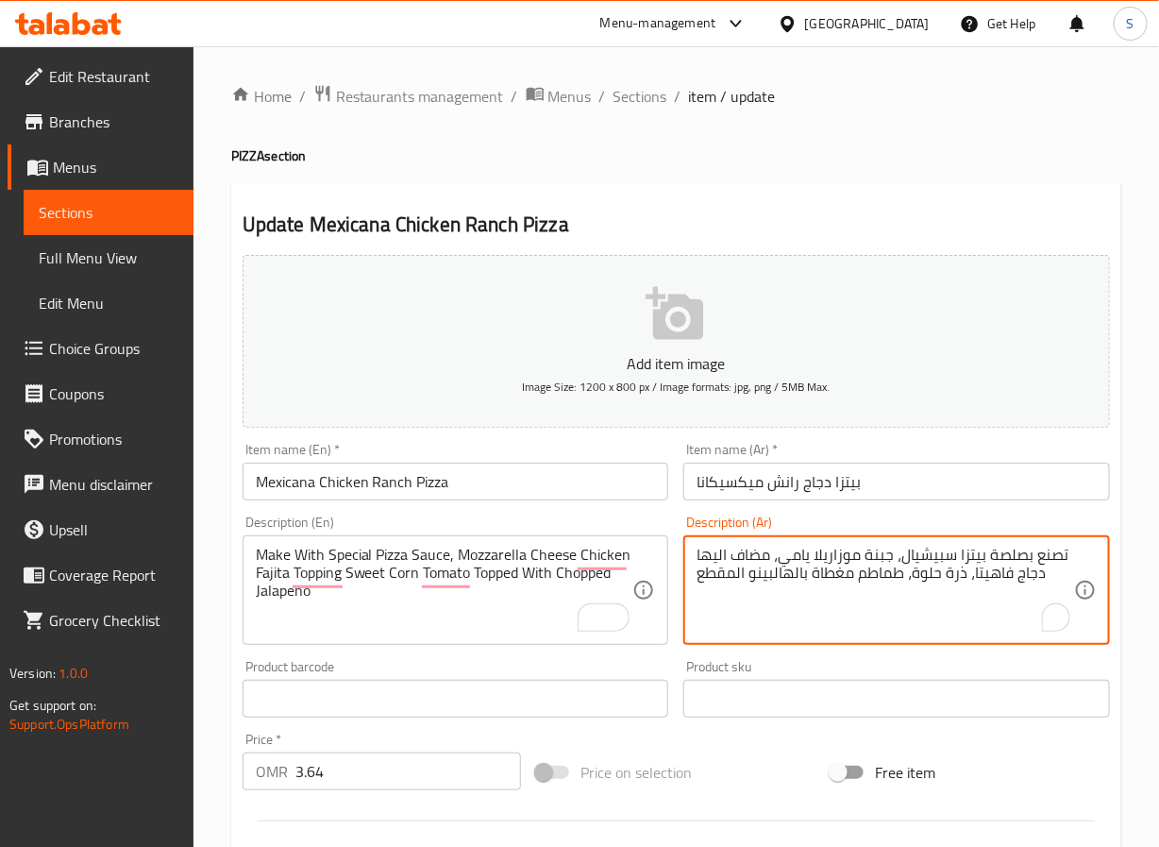
click at [800, 561] on textarea "تصنع بصلصة بيتزا سبيشيال، جبنة موزاريلا يامي، مضاف اليها دجاج فاهيتا، ذرة حلوة،…" at bounding box center [886, 591] width 378 height 90
click at [802, 564] on textarea "تصنع بصلصة بيتزا سبيشيال، جبنة موزاريلا، مضاف اليها دجاج فاهيتا، ذرة حلوة، طماط…" at bounding box center [886, 591] width 378 height 90
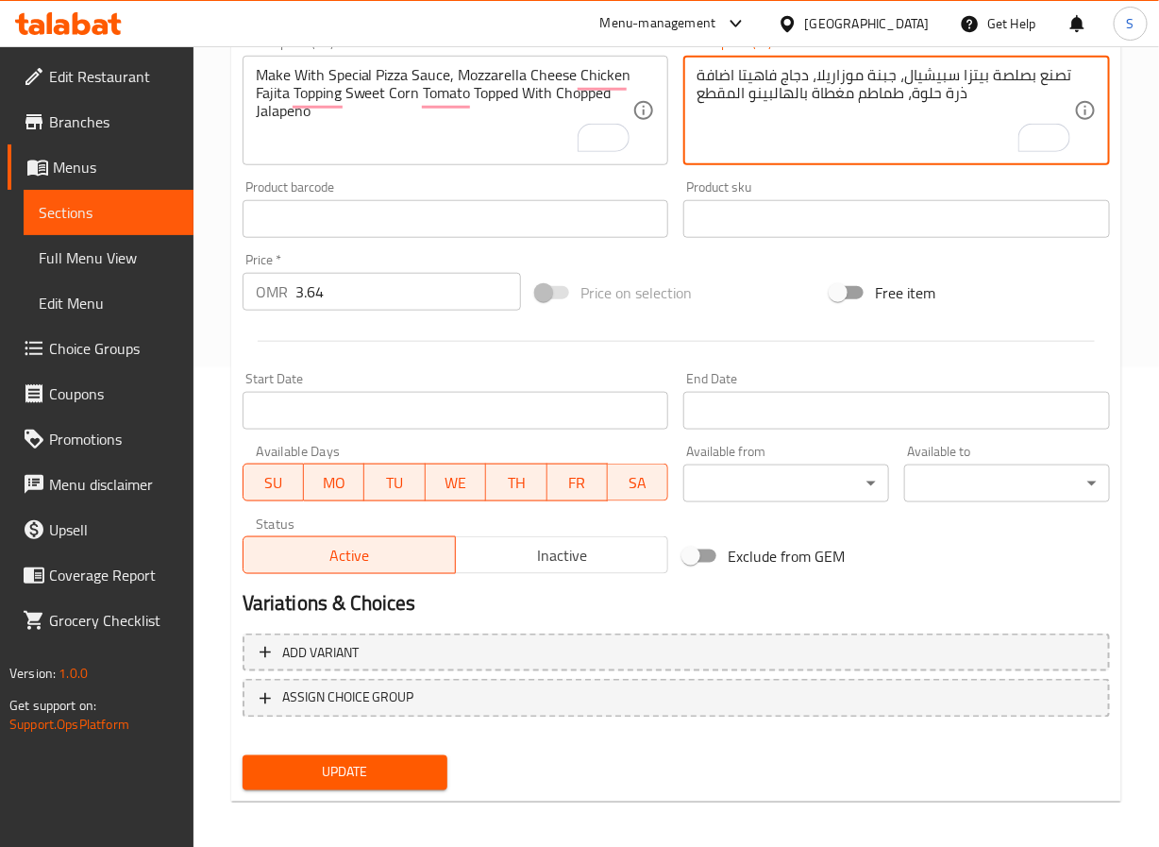
scroll to position [485, 0]
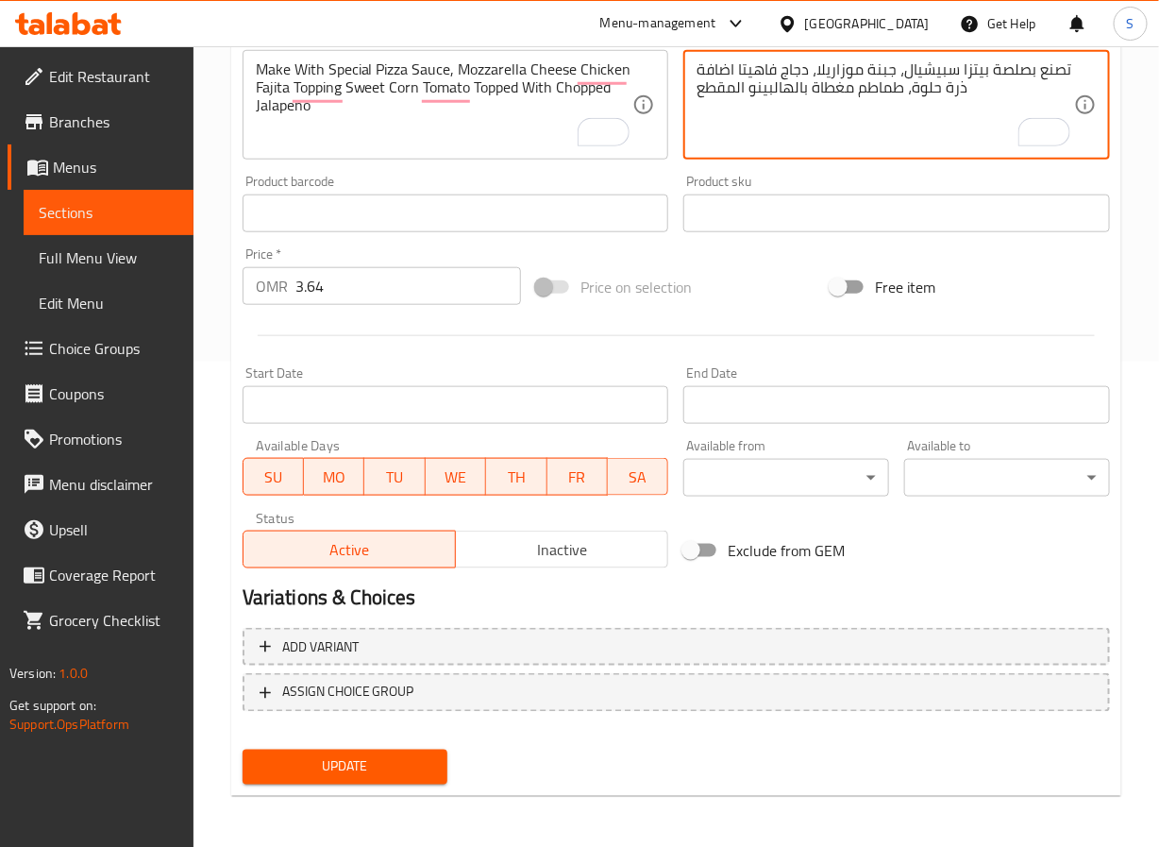
type textarea "تصنع بصلصة بيتزا سبيشيال، جبنة موزاريلا، دجاج فاهيتا اضافة ذرة حلوة، طماطم مغطا…"
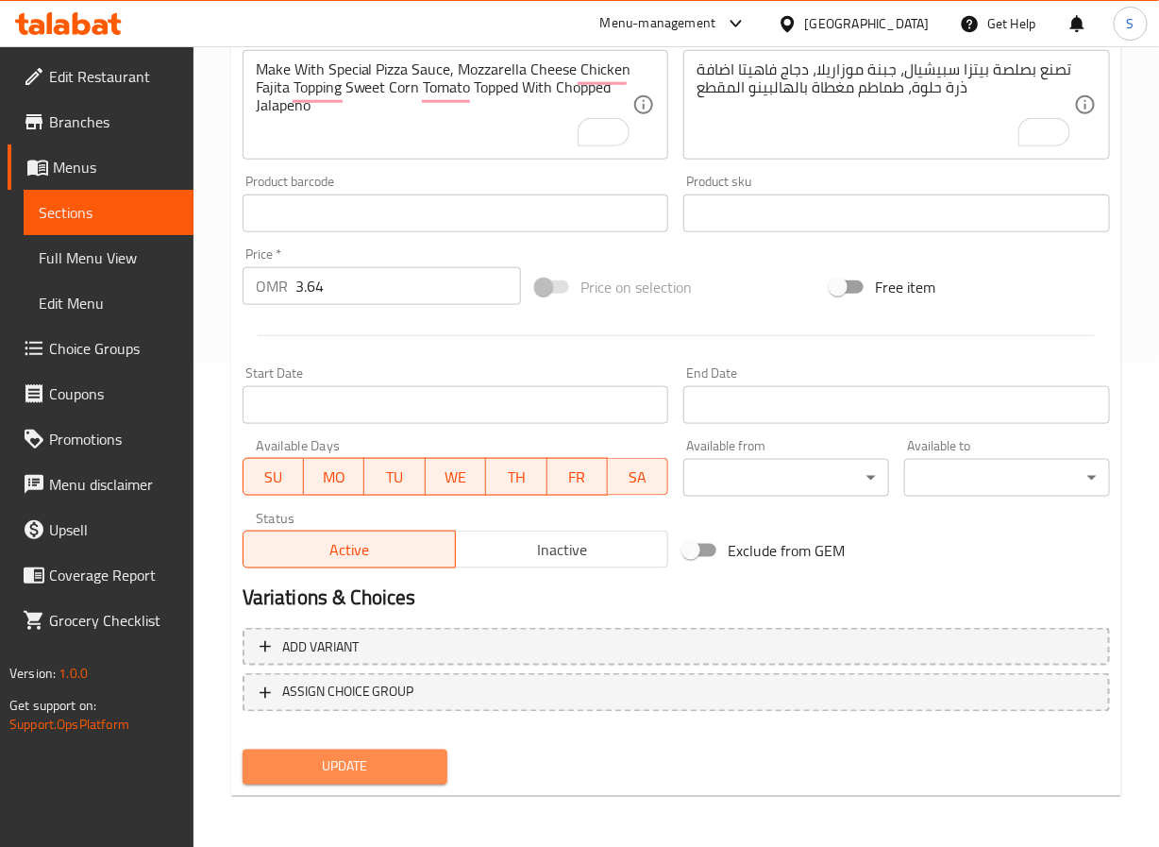
click at [412, 767] on span "Update" at bounding box center [346, 767] width 176 height 24
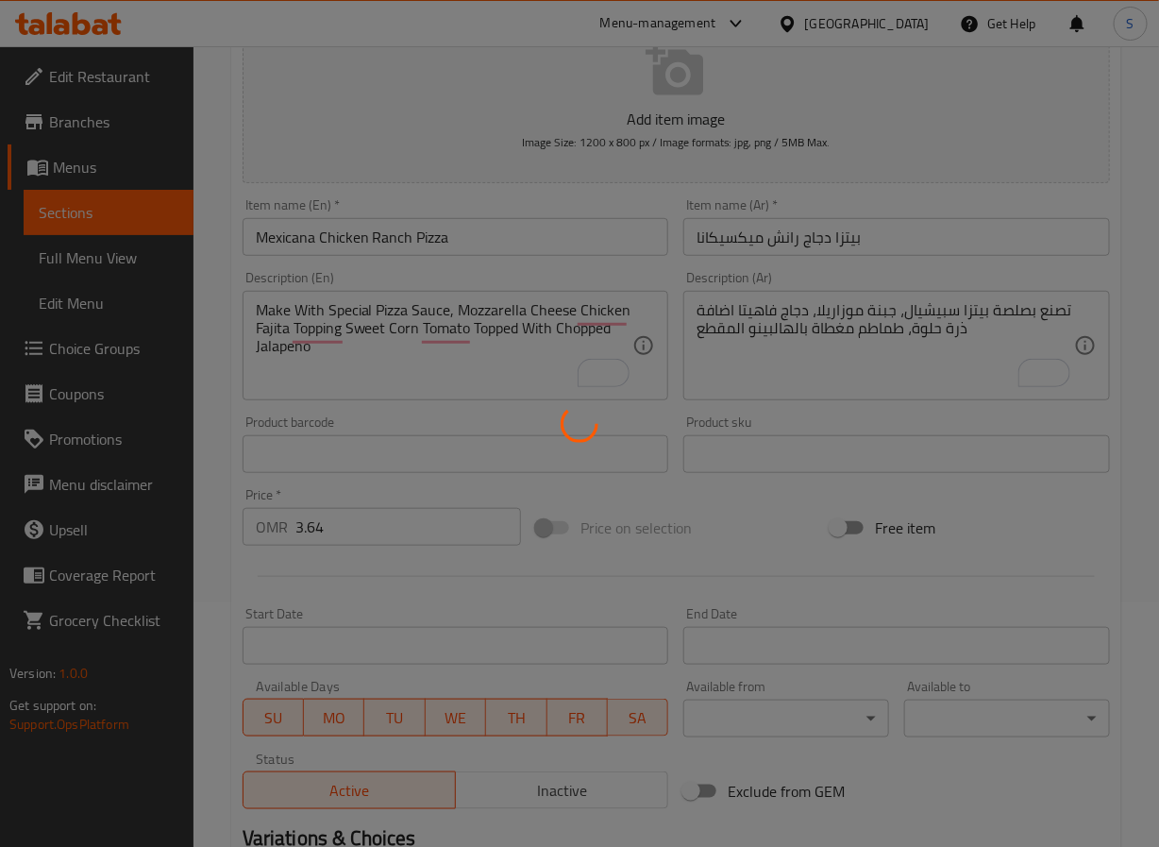
scroll to position [0, 0]
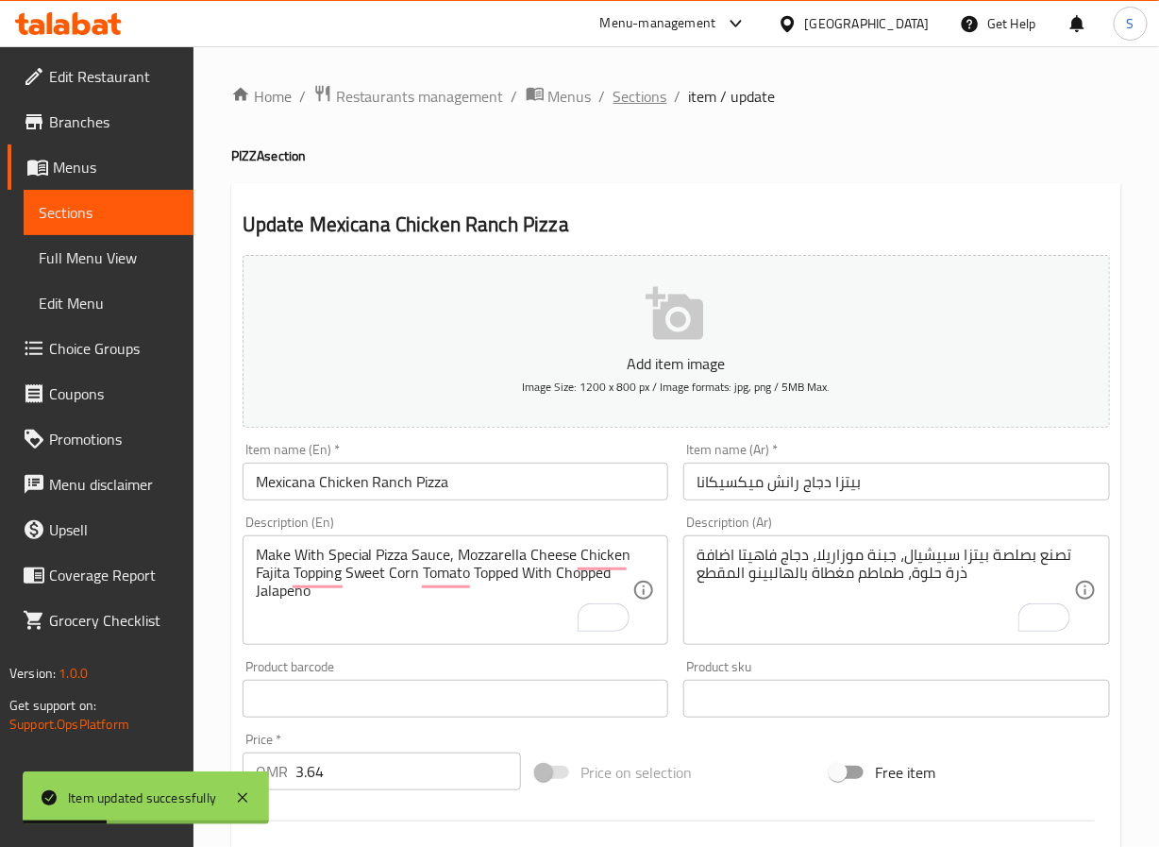
click at [624, 106] on span "Sections" at bounding box center [641, 96] width 54 height 23
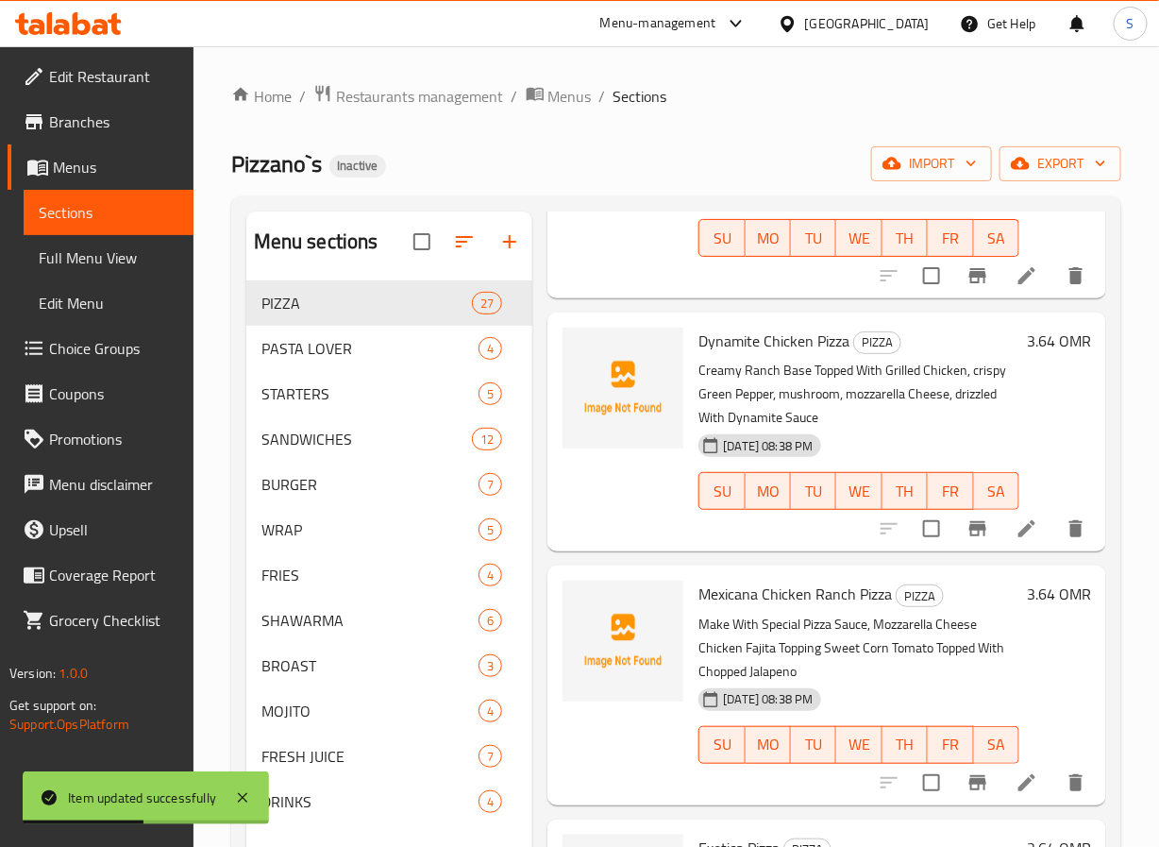
scroll to position [264, 0]
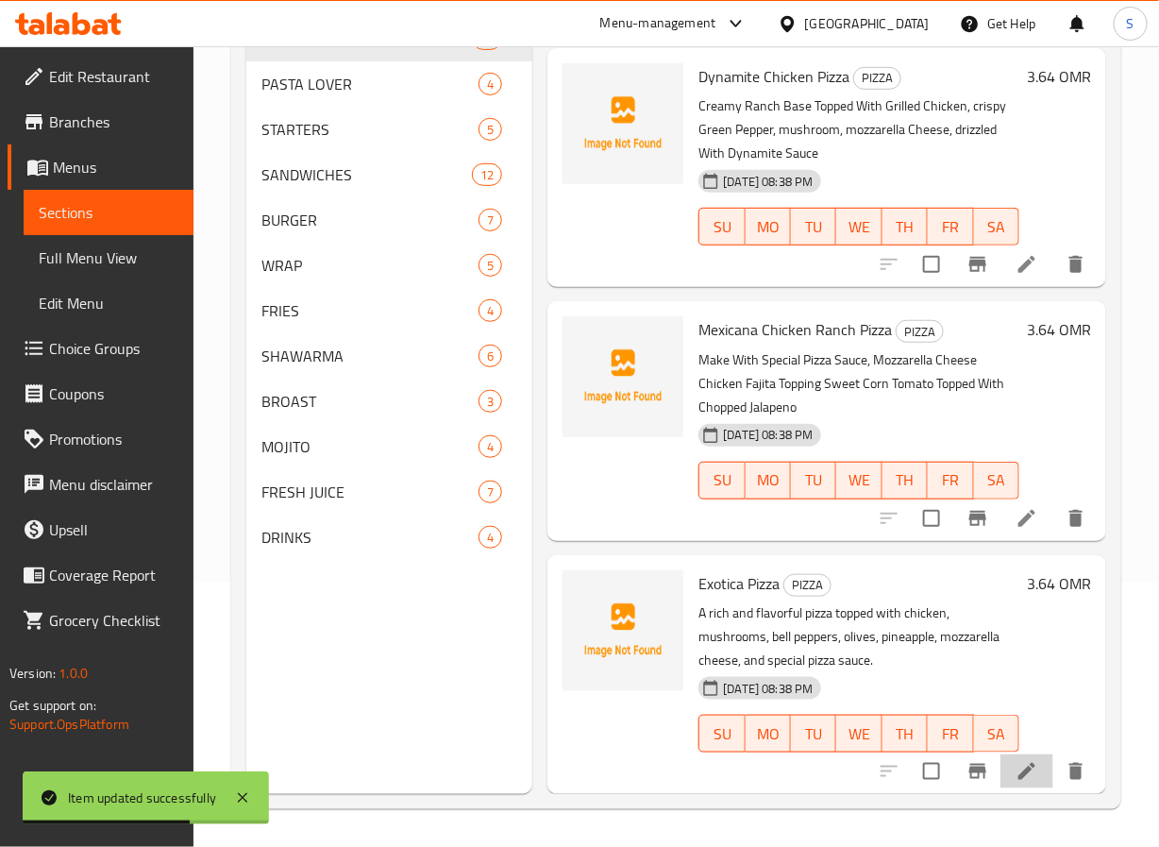
click at [1001, 754] on li at bounding box center [1027, 771] width 53 height 34
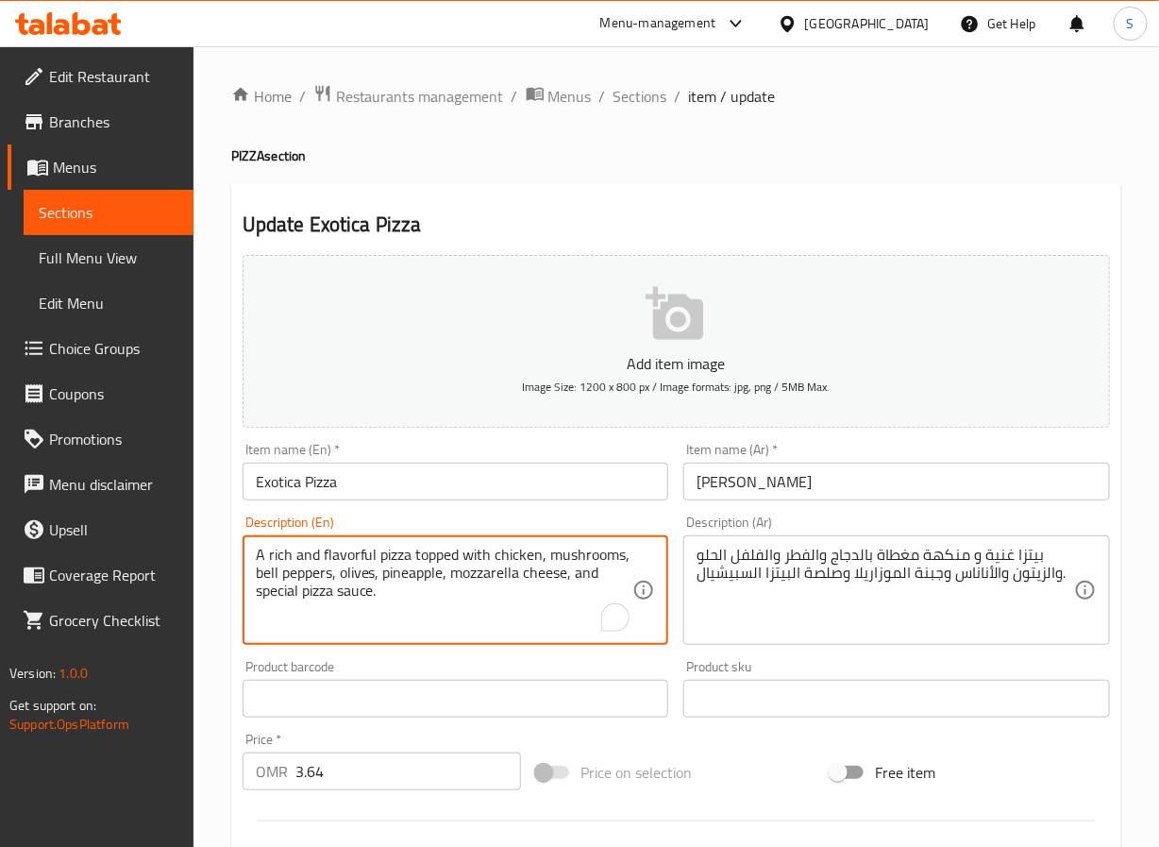
click at [344, 564] on textarea "A rich and flavorful pizza topped with chicken, mushrooms, bell peppers, olives…" at bounding box center [445, 591] width 378 height 90
type textarea "A rich pizza topped with chicken, mushrooms, bell peppers, olives, pineapple, m…"
click at [946, 558] on textarea "بيتزا غنية و منكهة مغطاة بالدجاج والفطر والفلفل الحلو والزيتون والأناناس وجبنة …" at bounding box center [886, 591] width 378 height 90
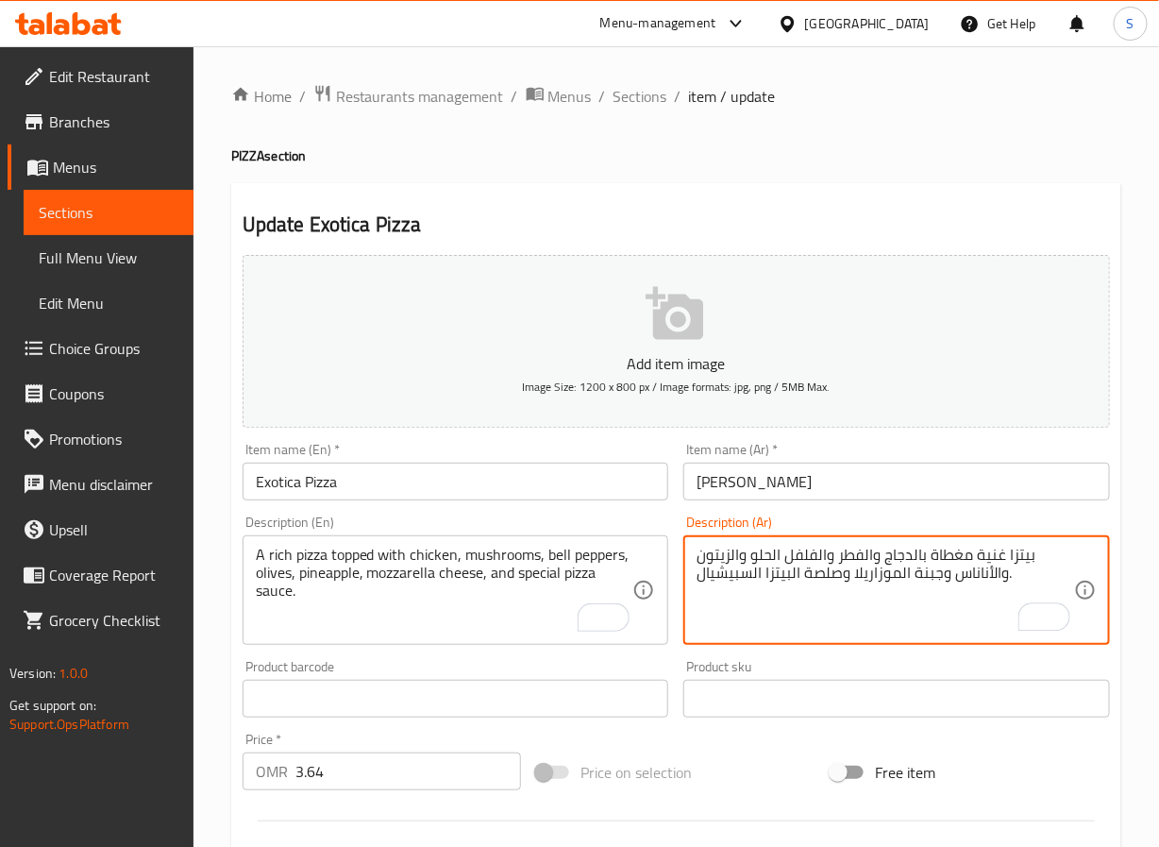
click at [859, 555] on textarea "بيتزا غنية مغطاة بالدجاج والفطر والفلفل الحلو والزيتون والأناناس وجبنة الموزاري…" at bounding box center [886, 591] width 378 height 90
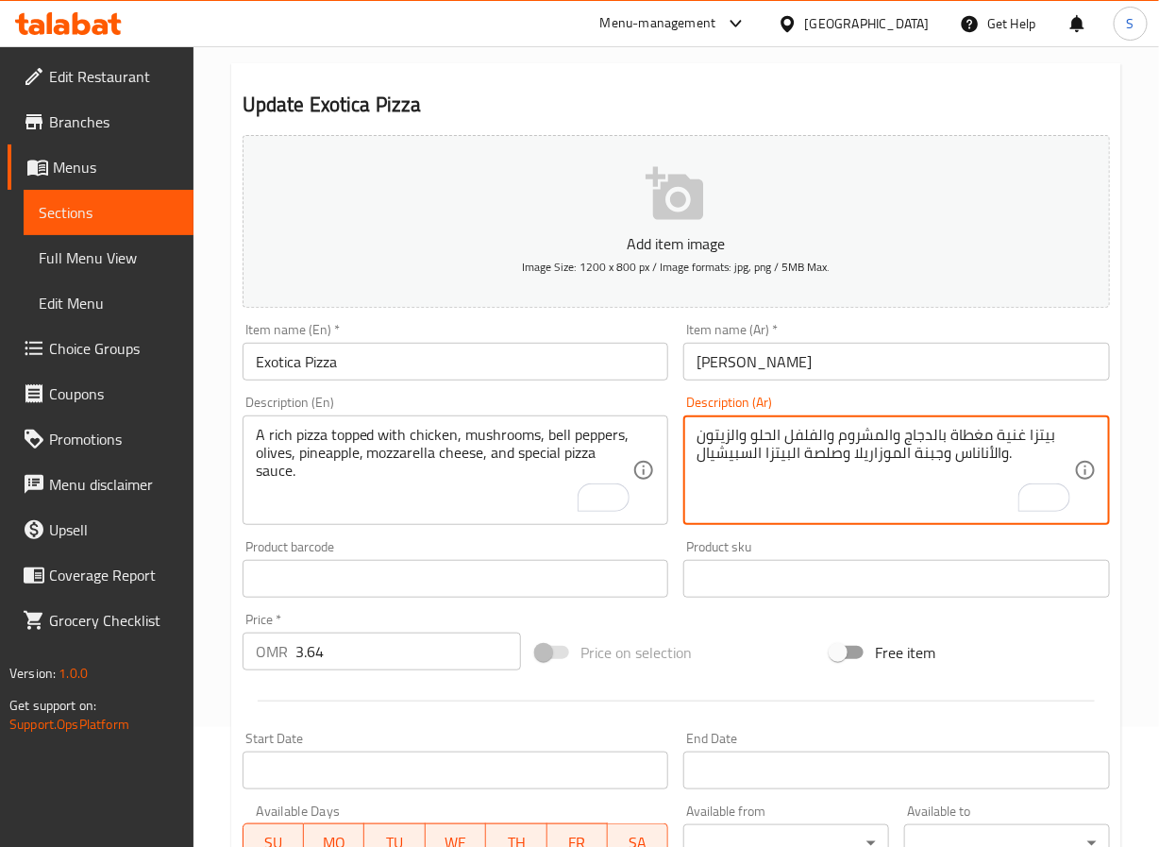
scroll to position [485, 0]
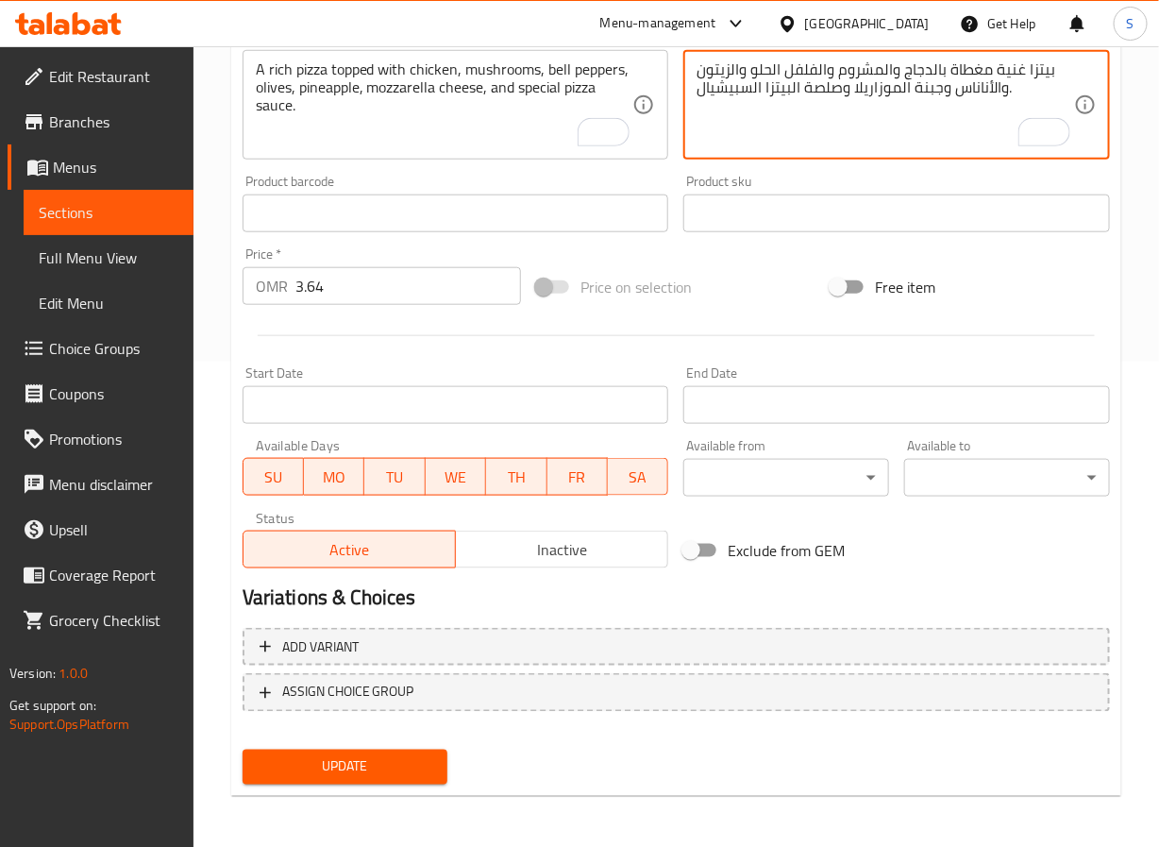
type textarea "بيتزا غنية مغطاة بالدجاج والمشروم والفلفل الحلو والزيتون والأناناس وجبنة الموزا…"
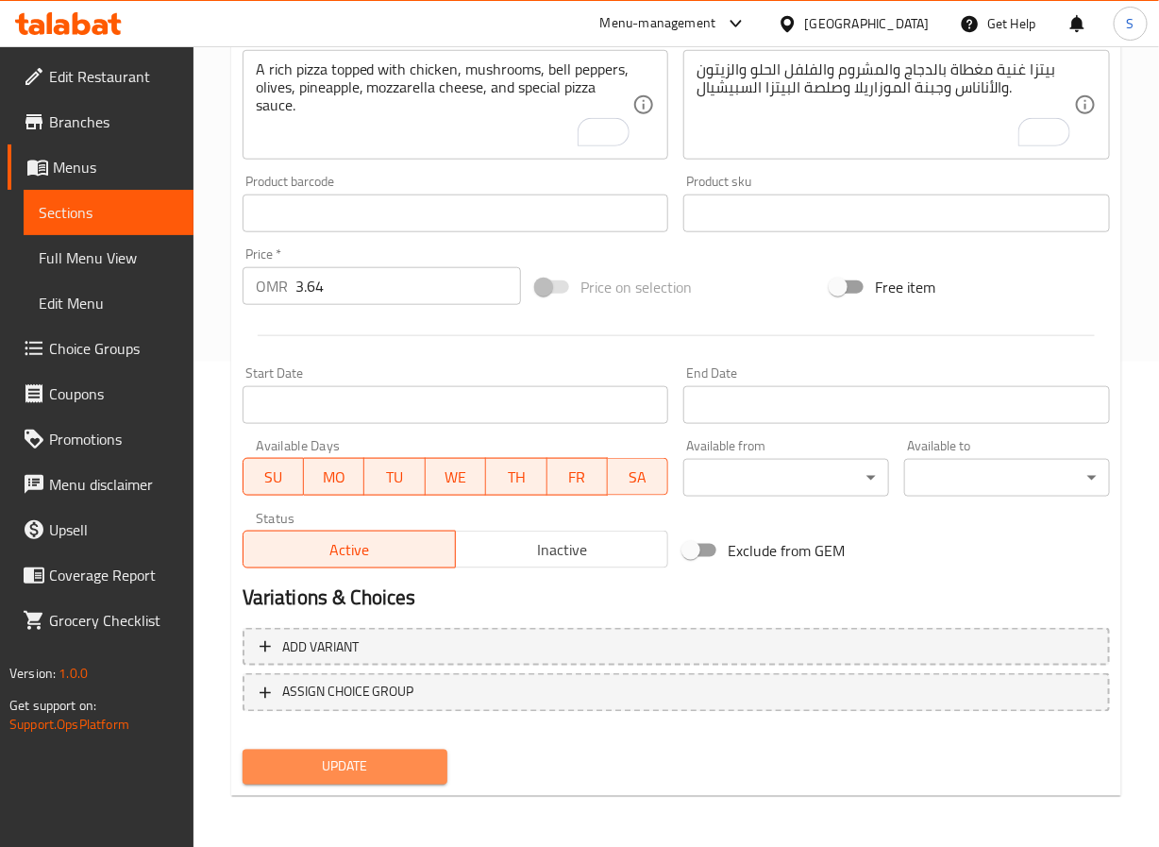
click at [332, 759] on span "Update" at bounding box center [346, 767] width 176 height 24
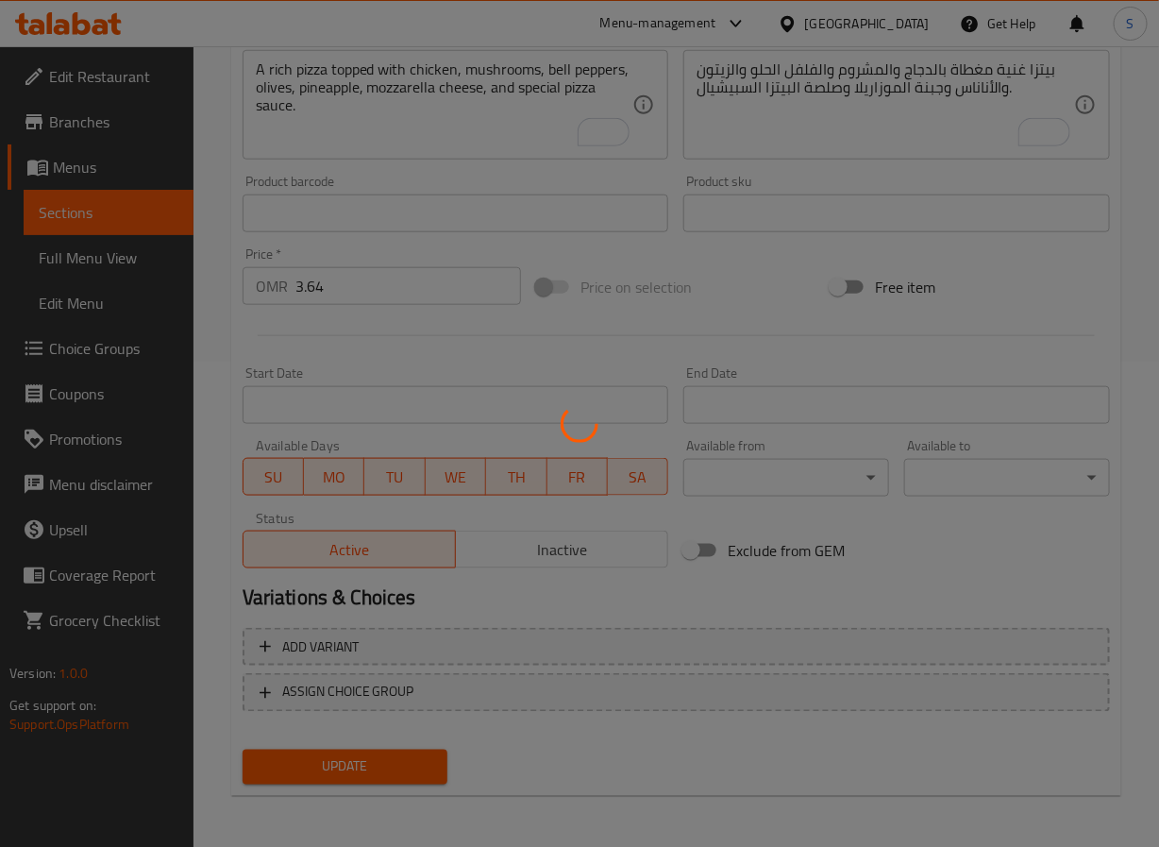
scroll to position [0, 0]
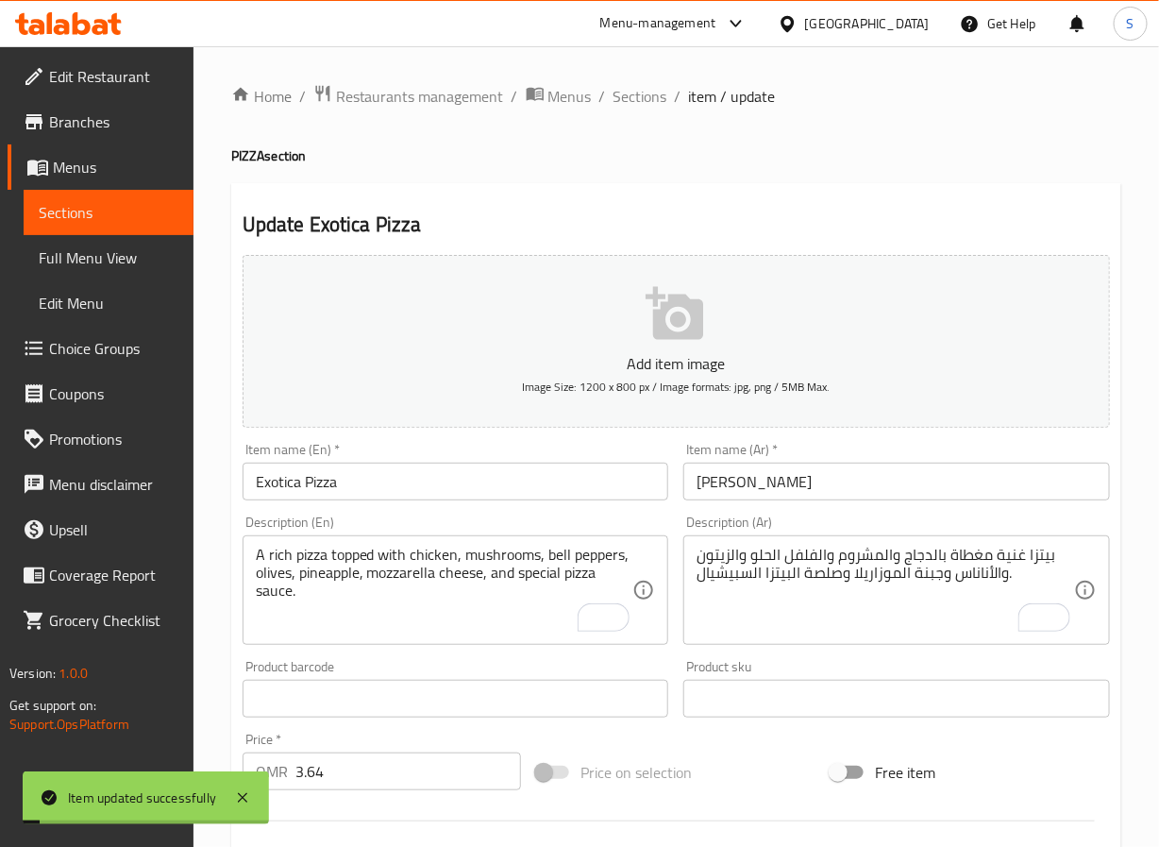
drag, startPoint x: 643, startPoint y: 88, endPoint x: 573, endPoint y: 1, distance: 111.5
click at [643, 88] on span "Sections" at bounding box center [641, 96] width 54 height 23
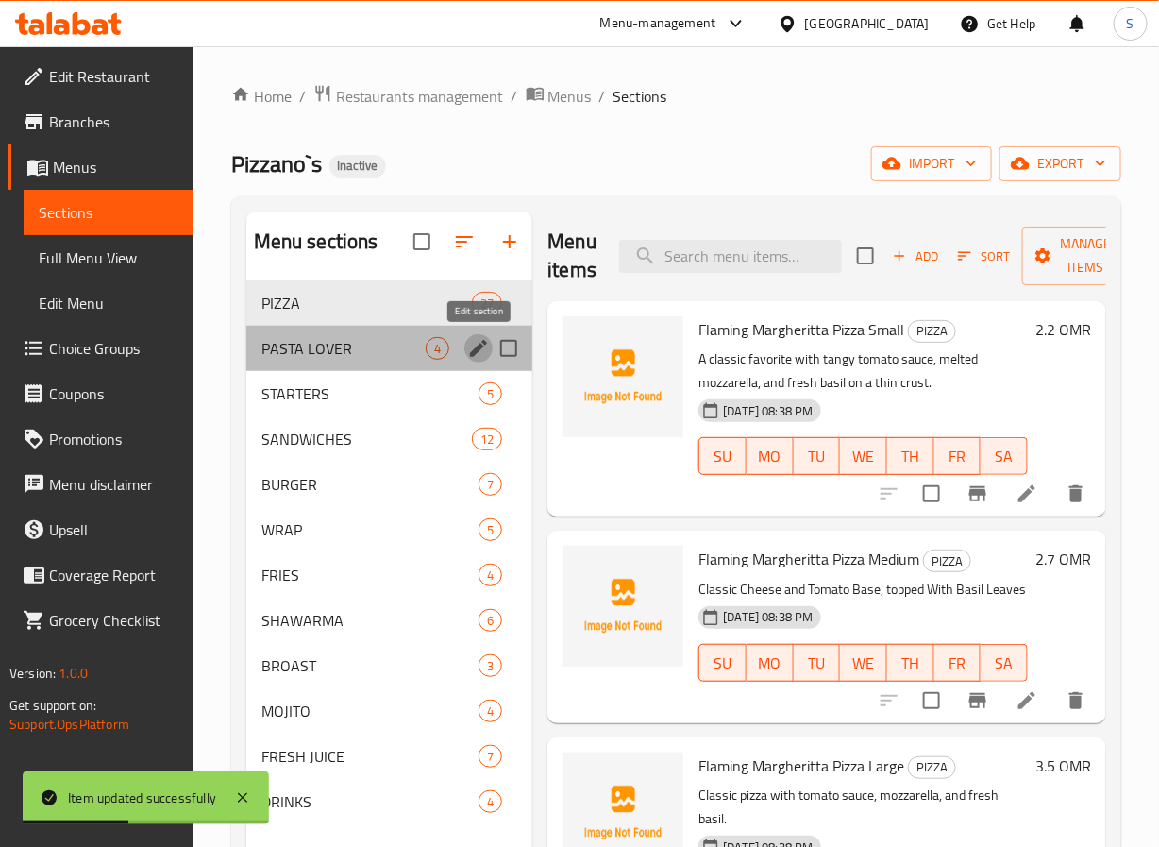
click at [482, 340] on icon "edit" at bounding box center [478, 348] width 23 height 23
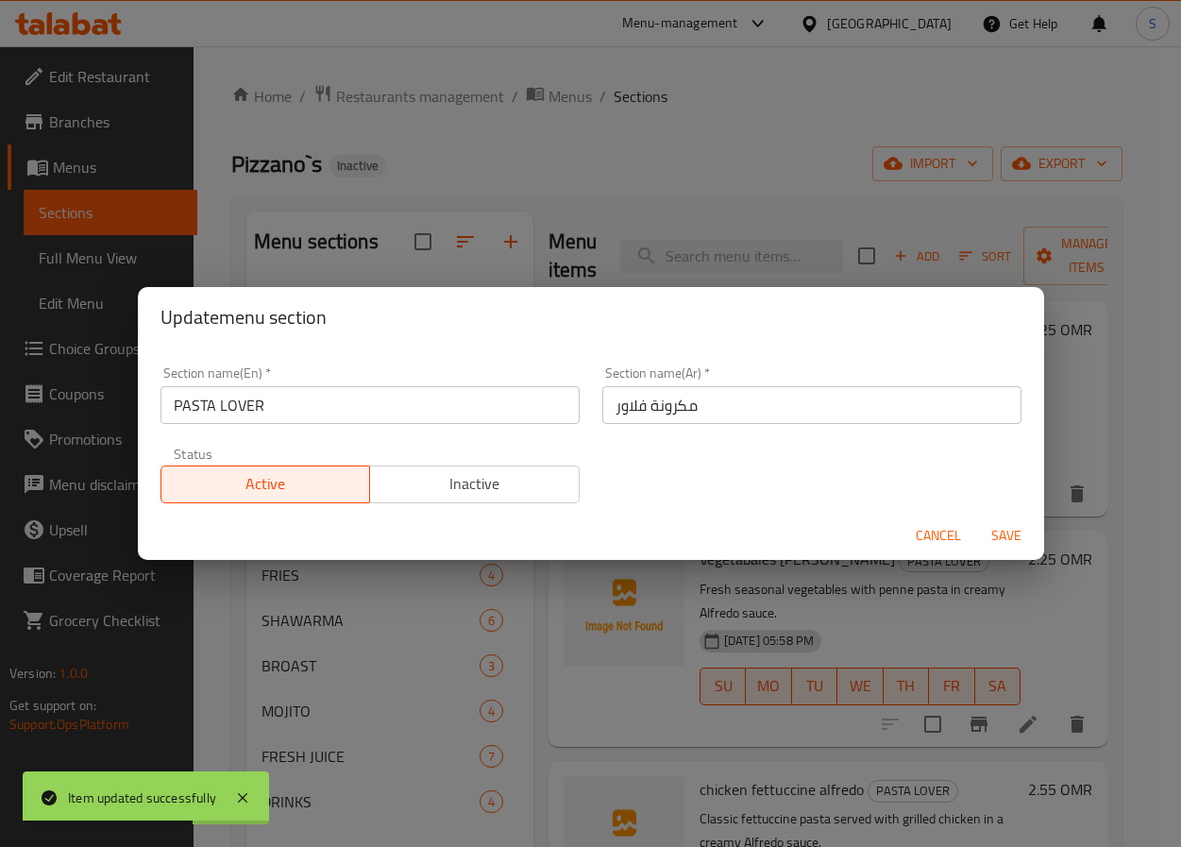
click at [618, 414] on input "مكرونة فلاور" at bounding box center [811, 405] width 419 height 38
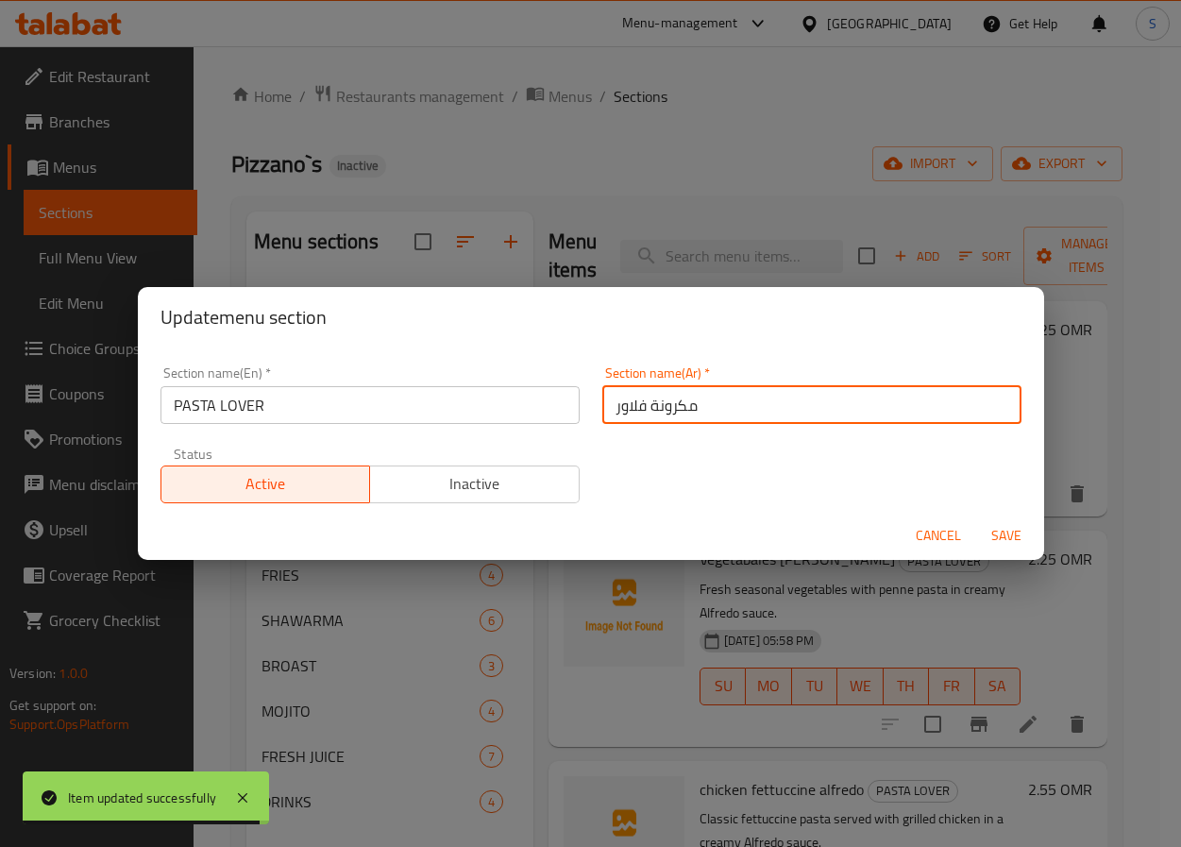
type input "ب"
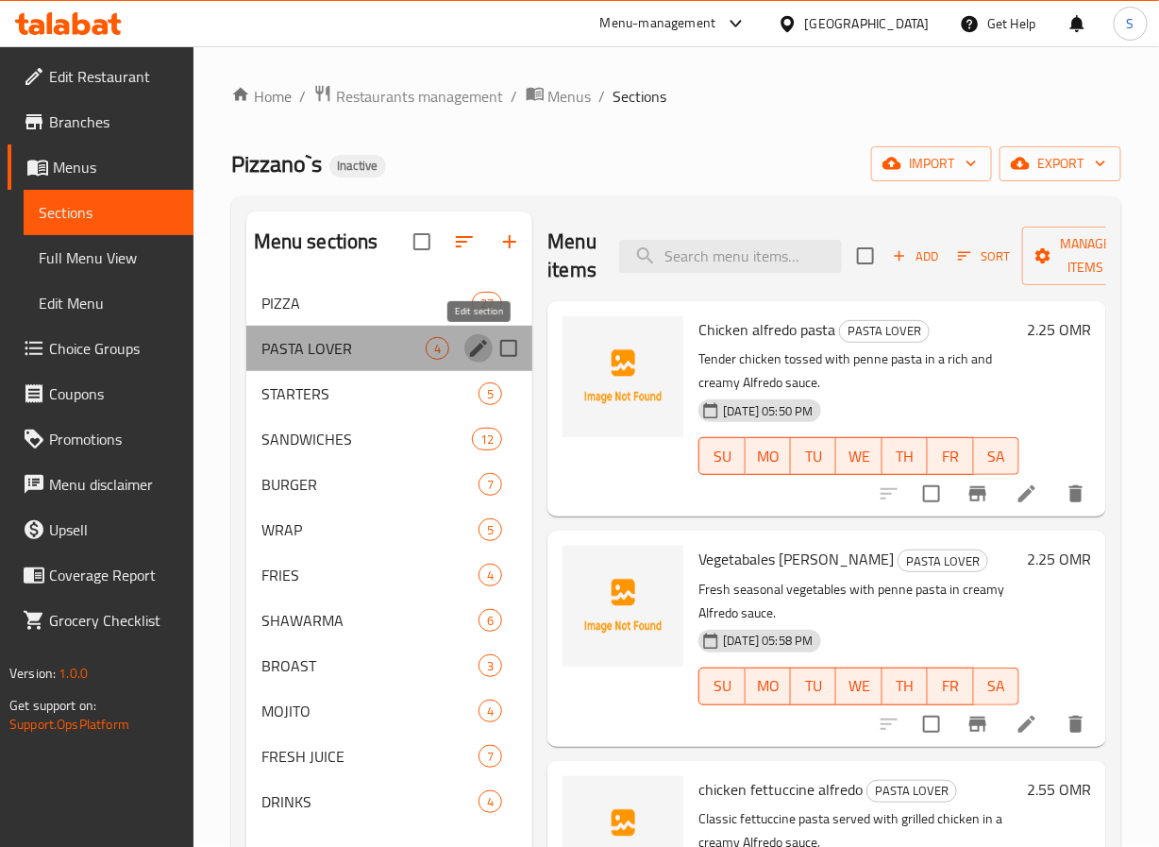
click at [474, 358] on icon "edit" at bounding box center [478, 348] width 23 height 23
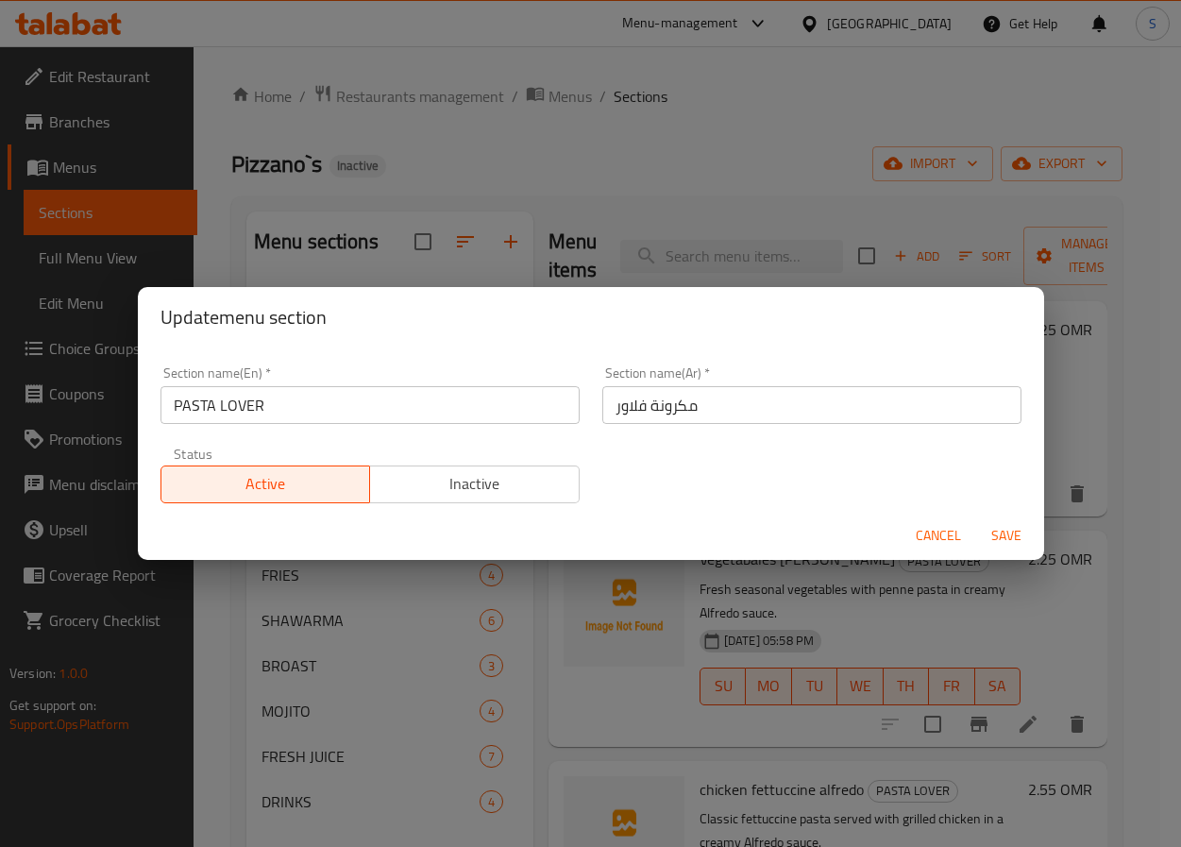
click at [644, 413] on input "مكرونة فلاور" at bounding box center [811, 405] width 419 height 38
type input "باستا لافر"
click at [976, 518] on button "Save" at bounding box center [1006, 535] width 60 height 35
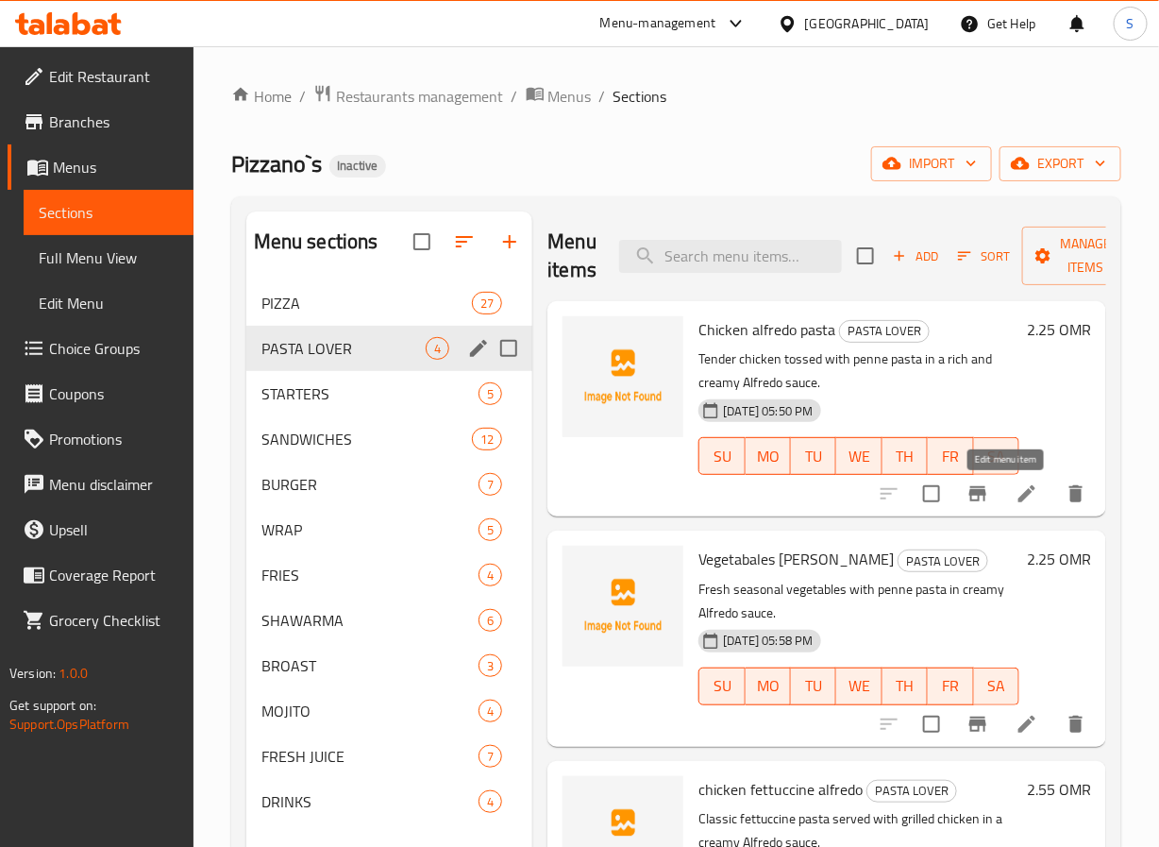
click at [1016, 494] on icon at bounding box center [1027, 493] width 23 height 23
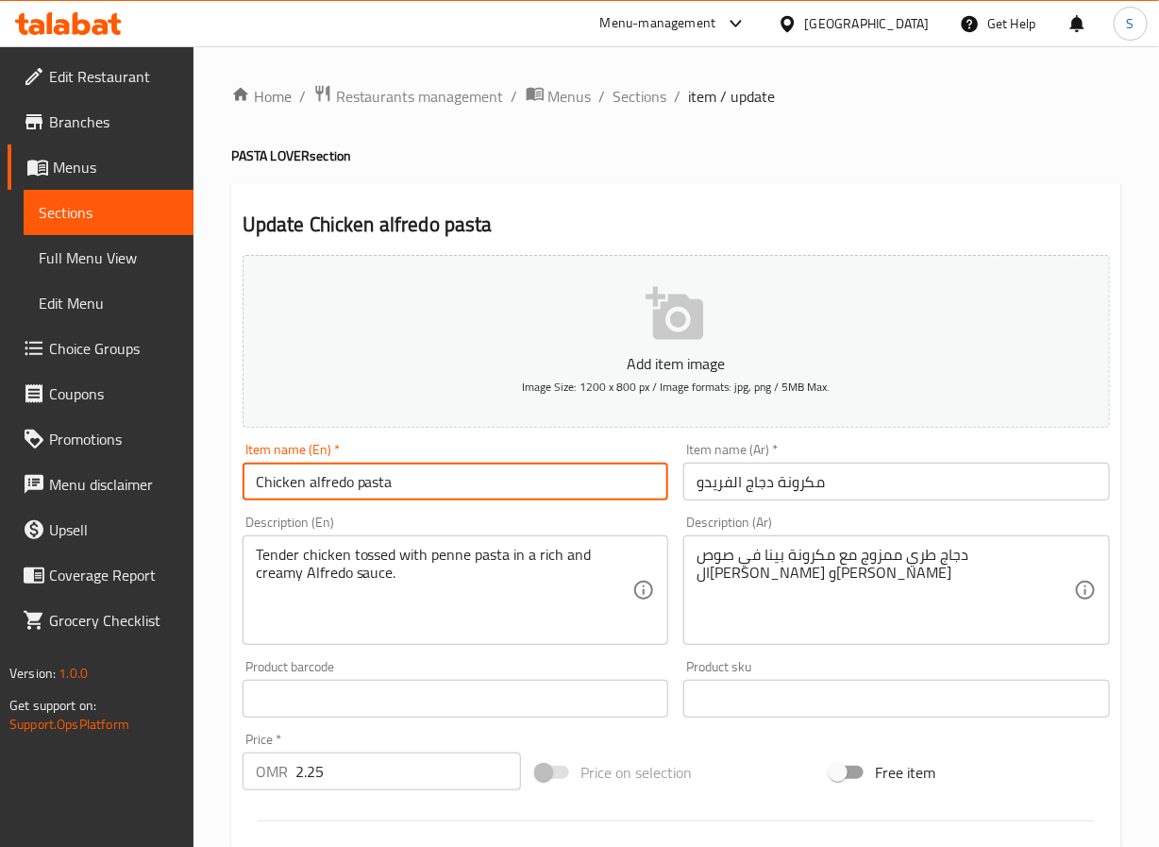
click at [436, 471] on input "Chicken alfredo pasta" at bounding box center [456, 482] width 427 height 38
type input "Chicken Alfredo Pasta"
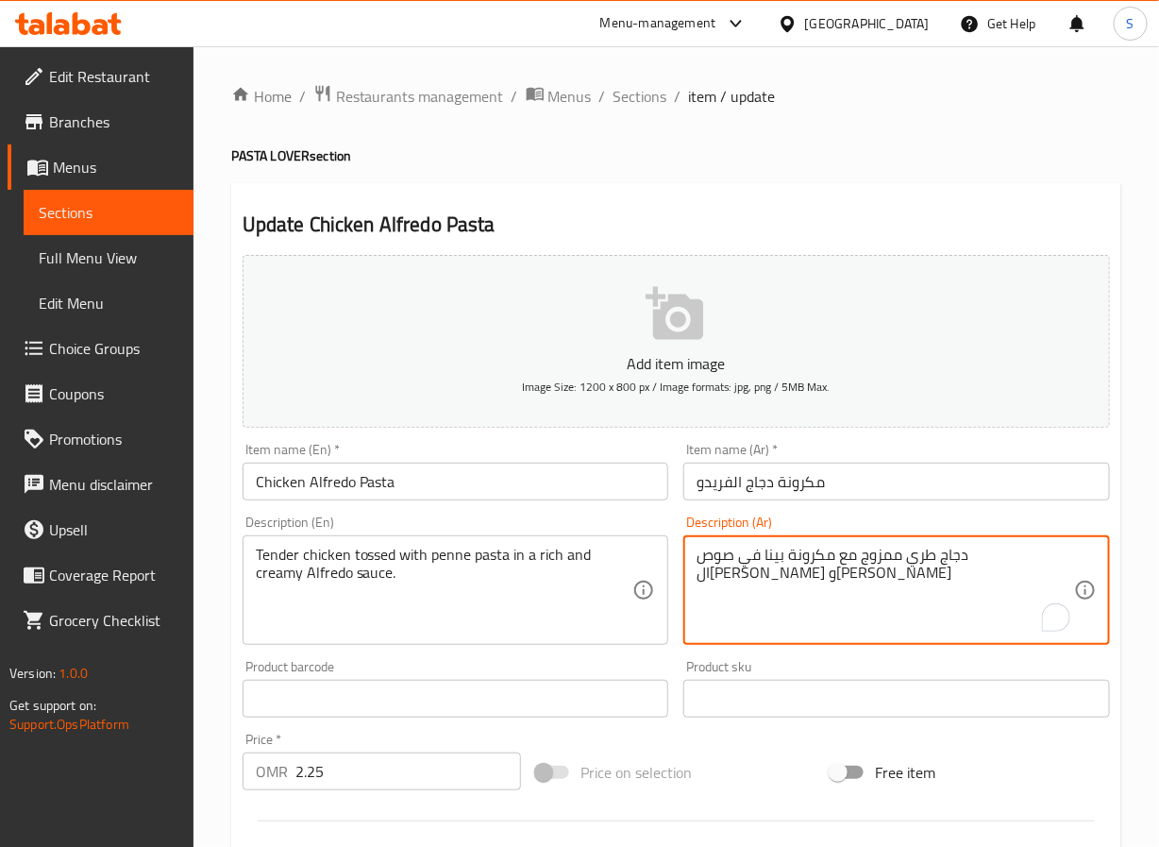
click at [1002, 559] on textarea "دجاج طري ممزوج مع مكرونة بينا في صوص الفريدو غني وكريمي" at bounding box center [886, 591] width 378 height 90
click at [841, 562] on textarea "دجاج تندر مغموس مع مكرونة بينا في صوص الفريدو غني وكريمي" at bounding box center [886, 591] width 378 height 90
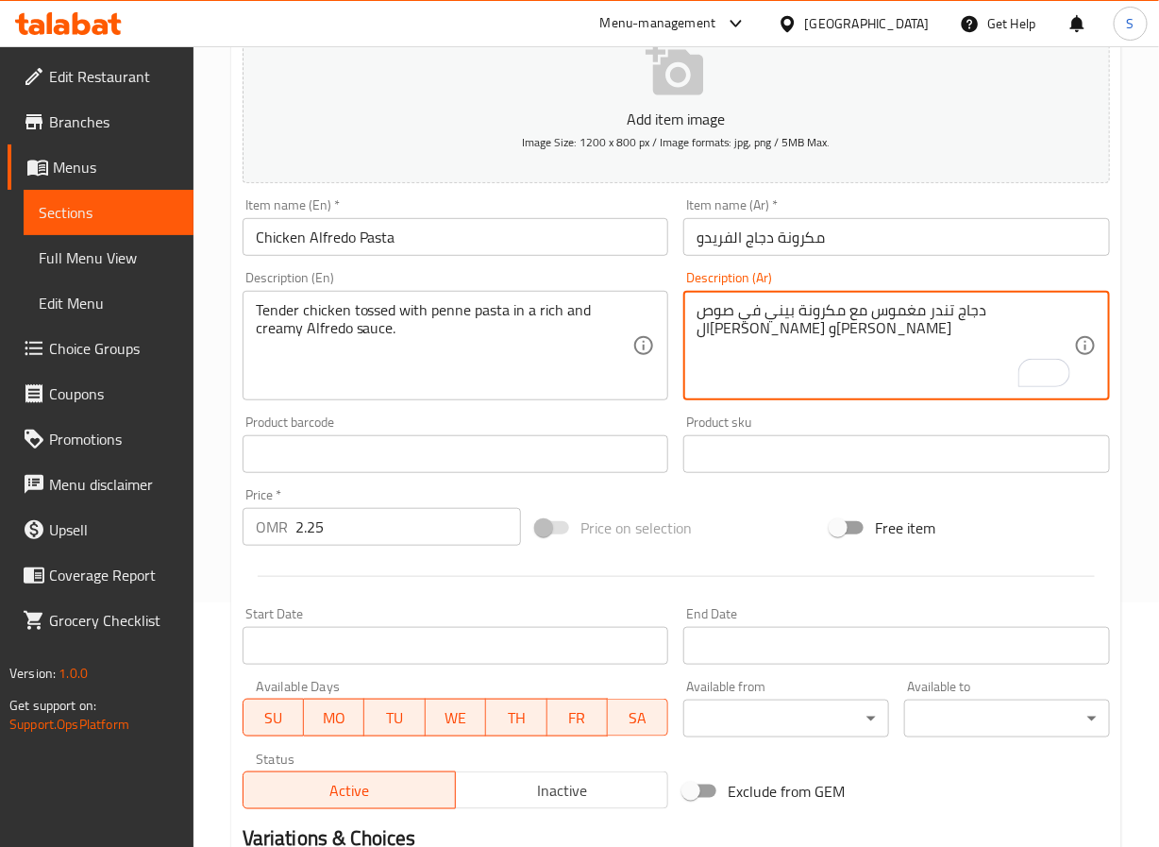
scroll to position [485, 0]
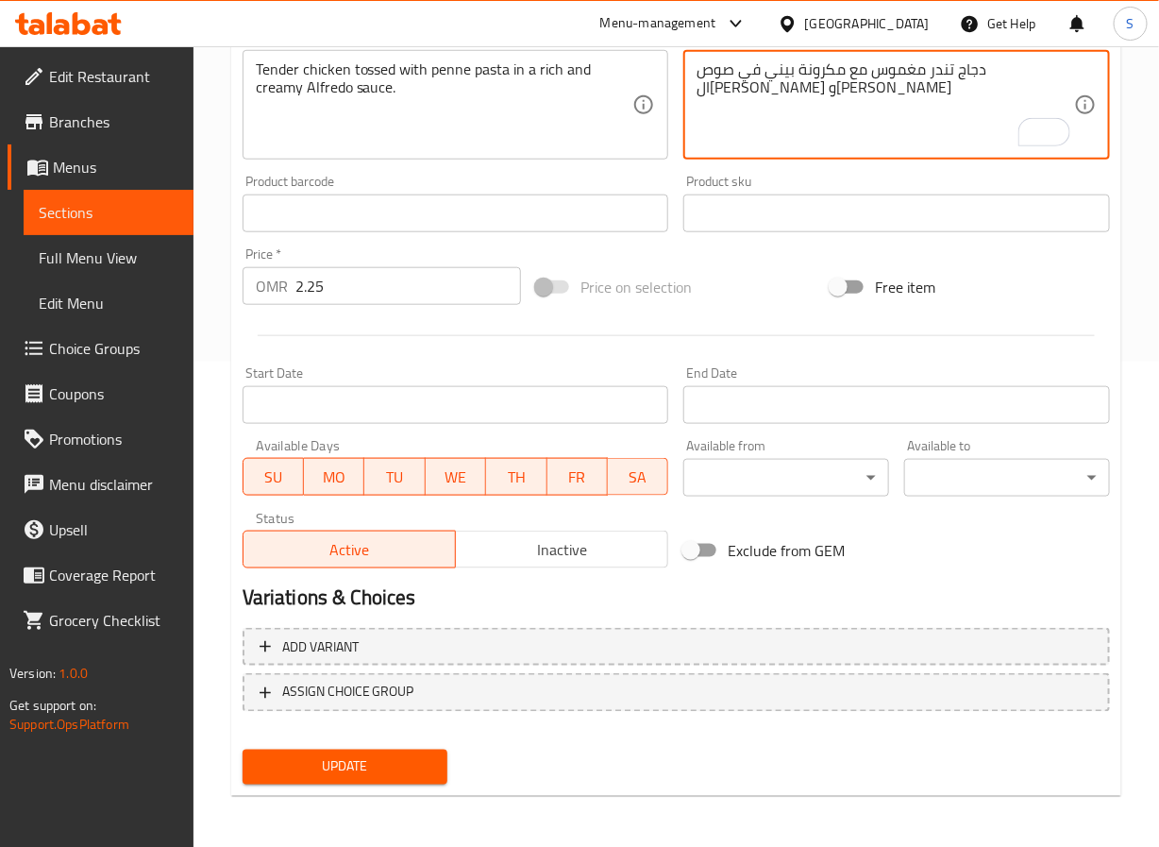
type textarea "دجاج تندر مغموس مع مكرونة بيني في صوص الفريدو غني وكريمي"
click at [378, 759] on span "Update" at bounding box center [346, 767] width 176 height 24
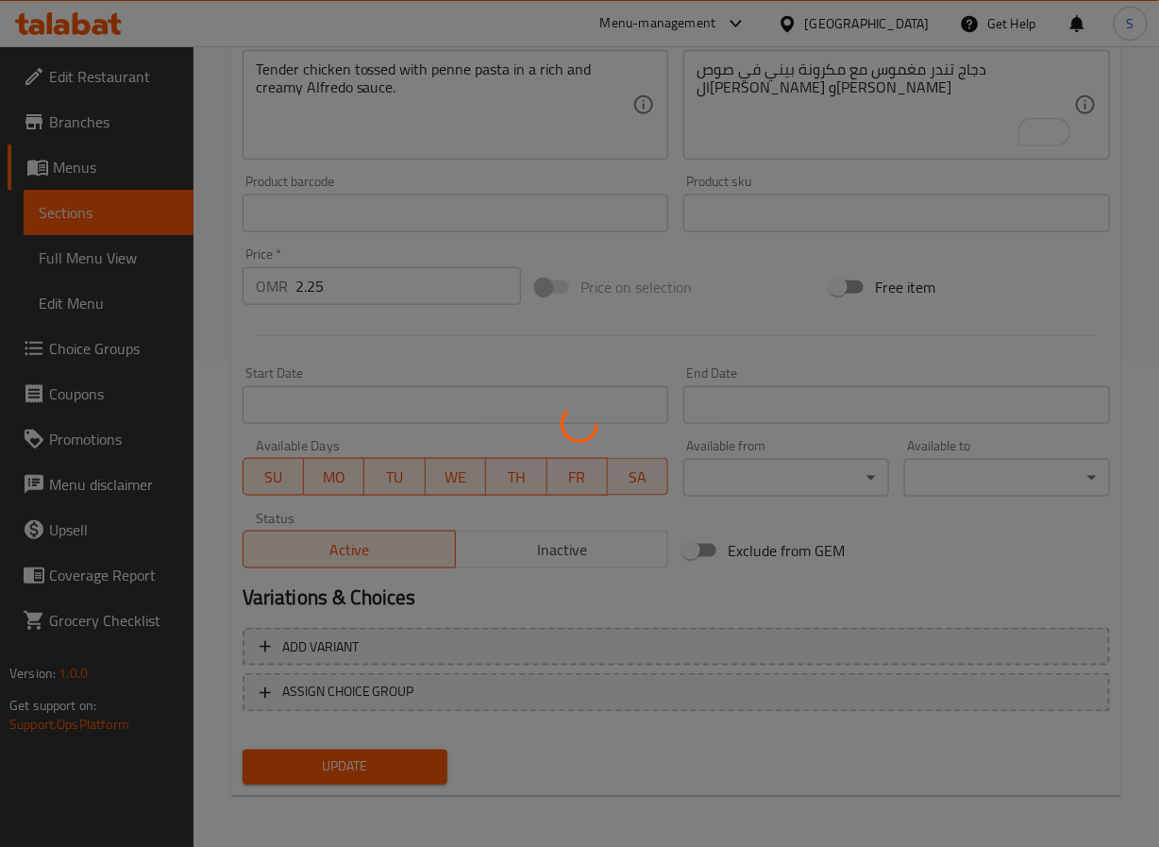
scroll to position [0, 0]
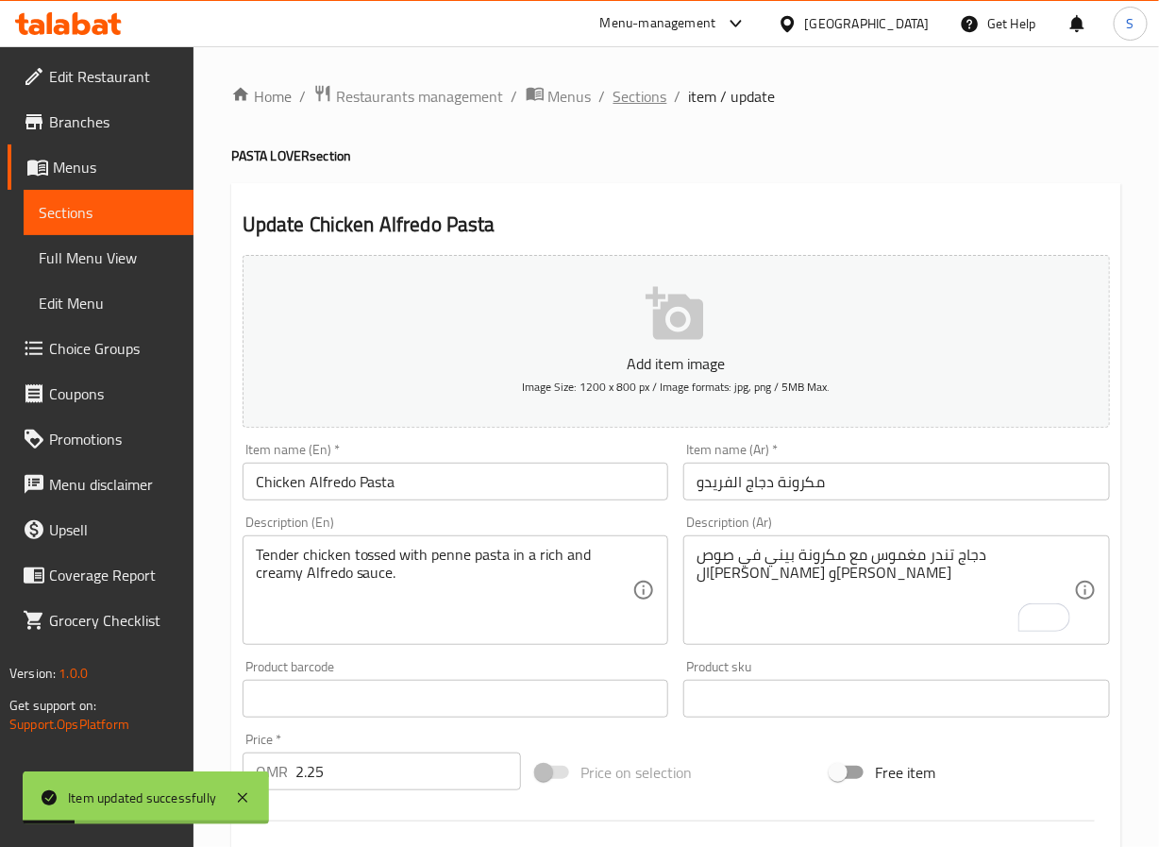
click at [629, 94] on span "Sections" at bounding box center [641, 96] width 54 height 23
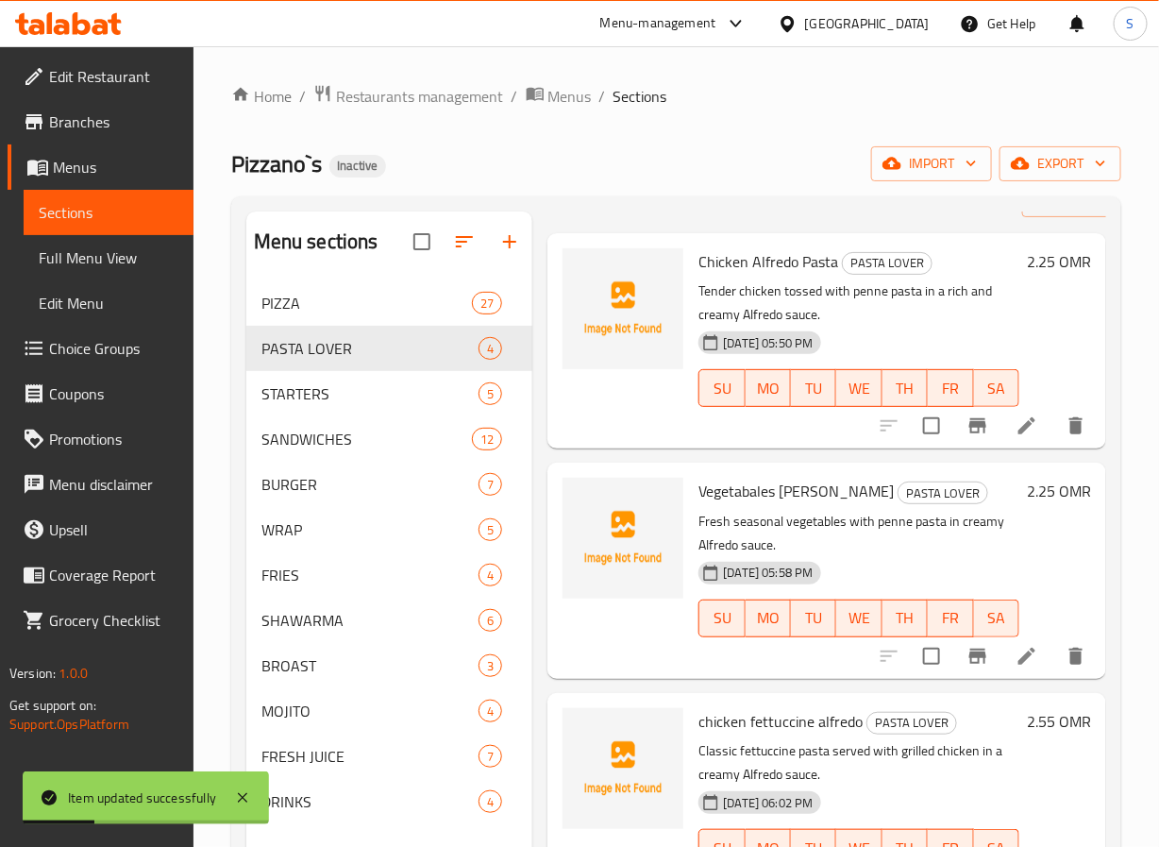
scroll to position [195, 0]
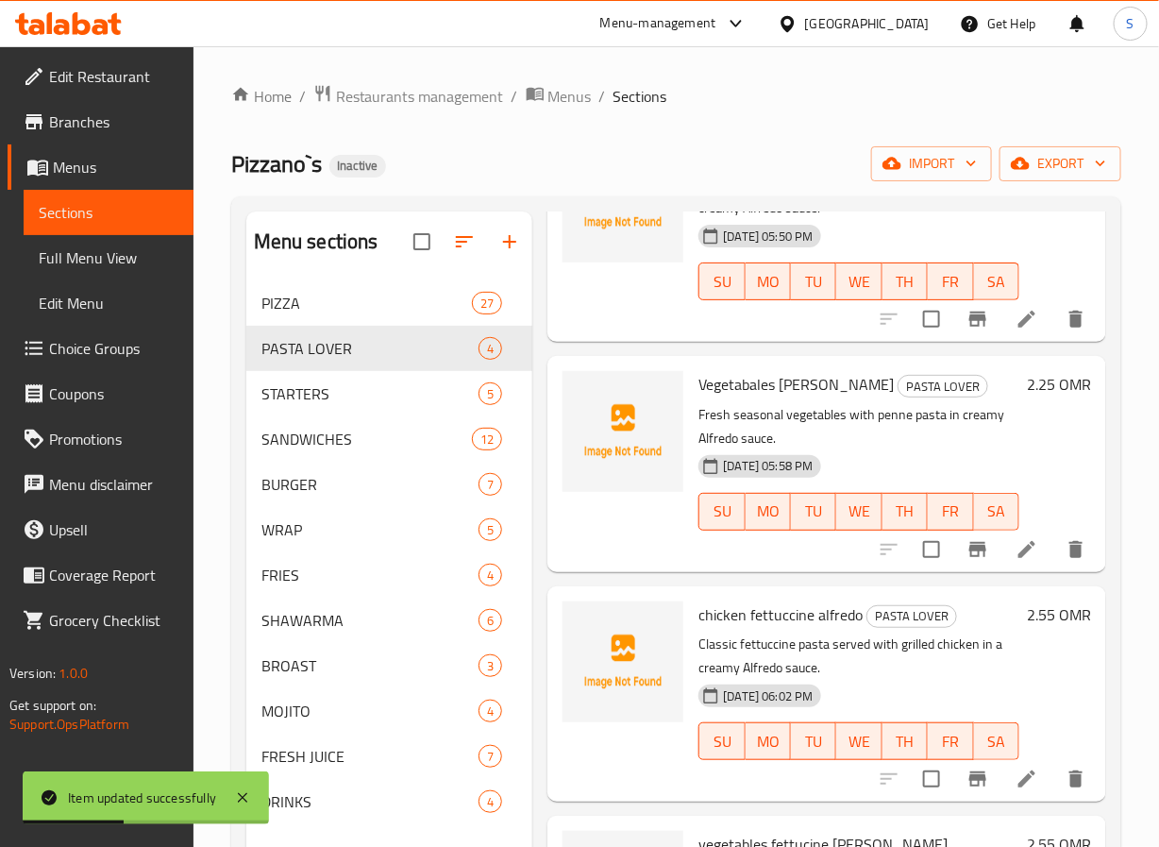
click at [1008, 541] on li at bounding box center [1027, 549] width 53 height 34
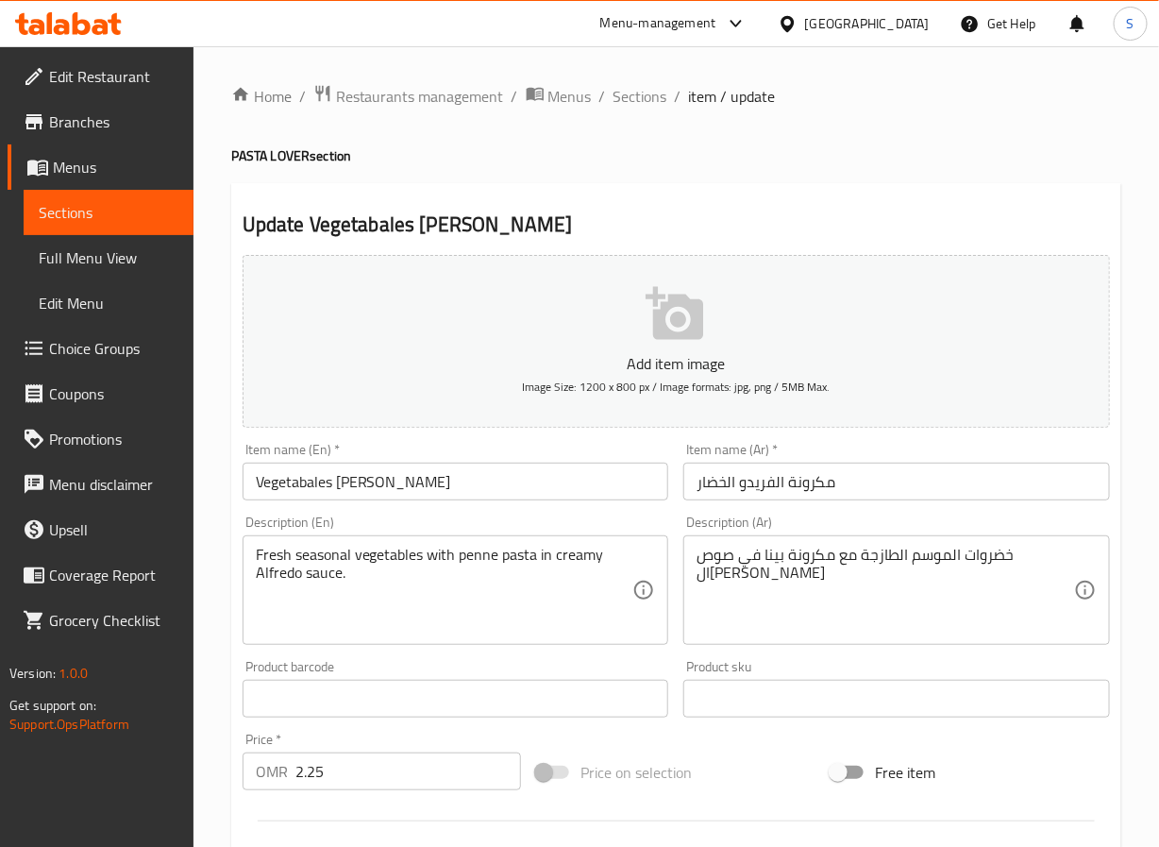
click at [450, 487] on input "Vegetabales alfredo pasta" at bounding box center [456, 482] width 427 height 38
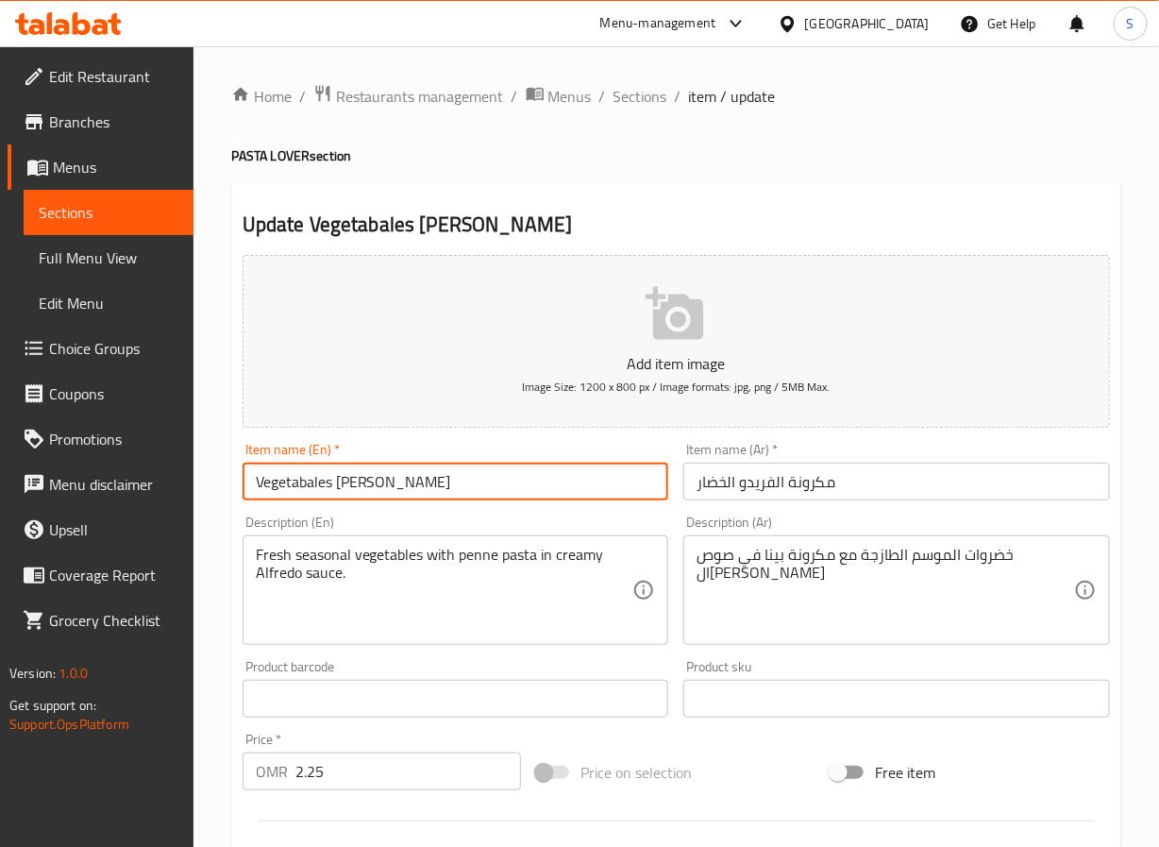
type input "Vegetabales [PERSON_NAME]"
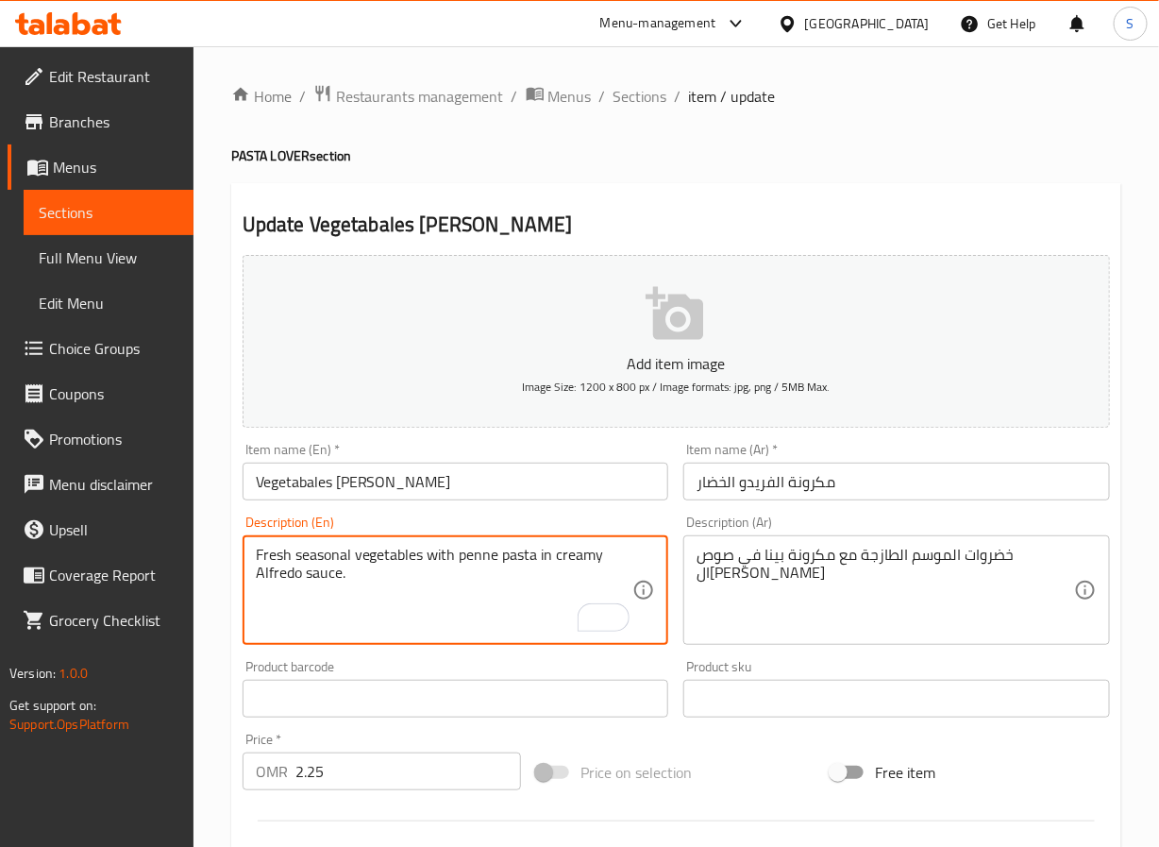
click at [726, 482] on input "مكرونة الفريدو الخضار" at bounding box center [896, 482] width 427 height 38
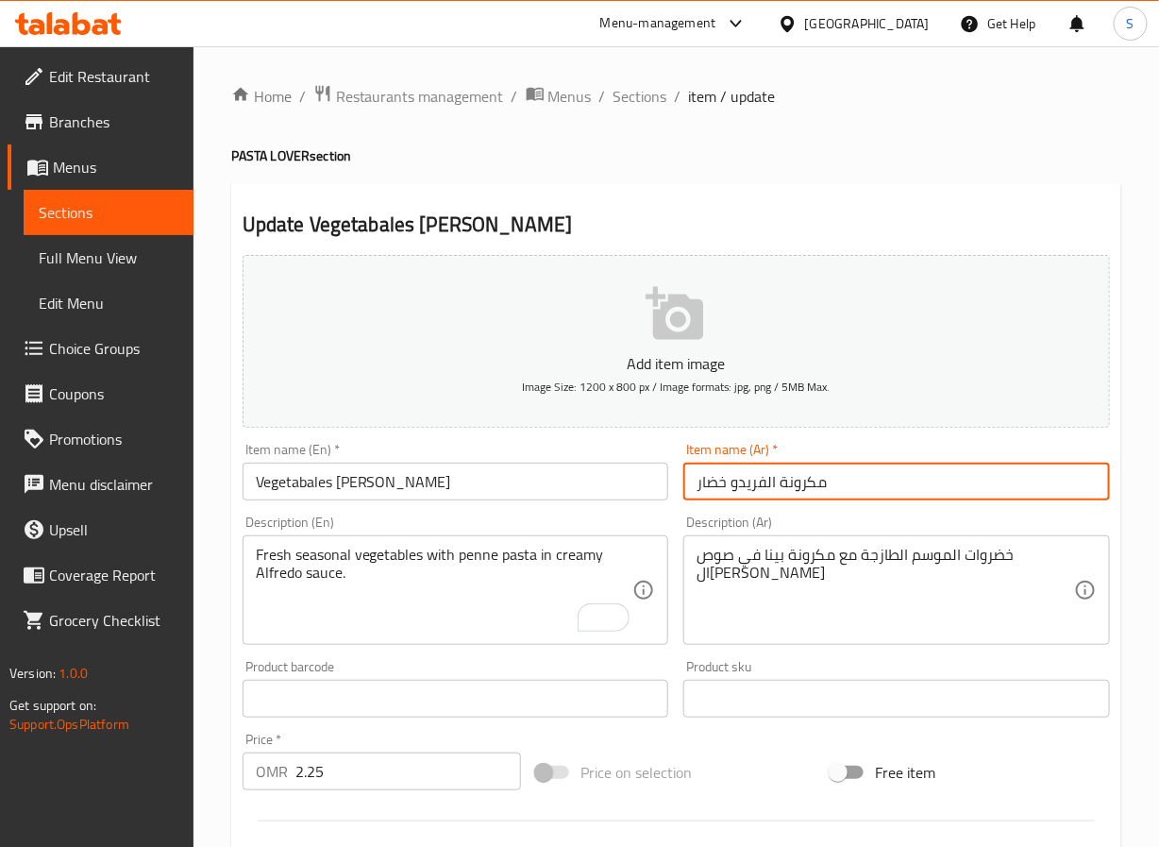
type input "مكرونة الفريدو خضار"
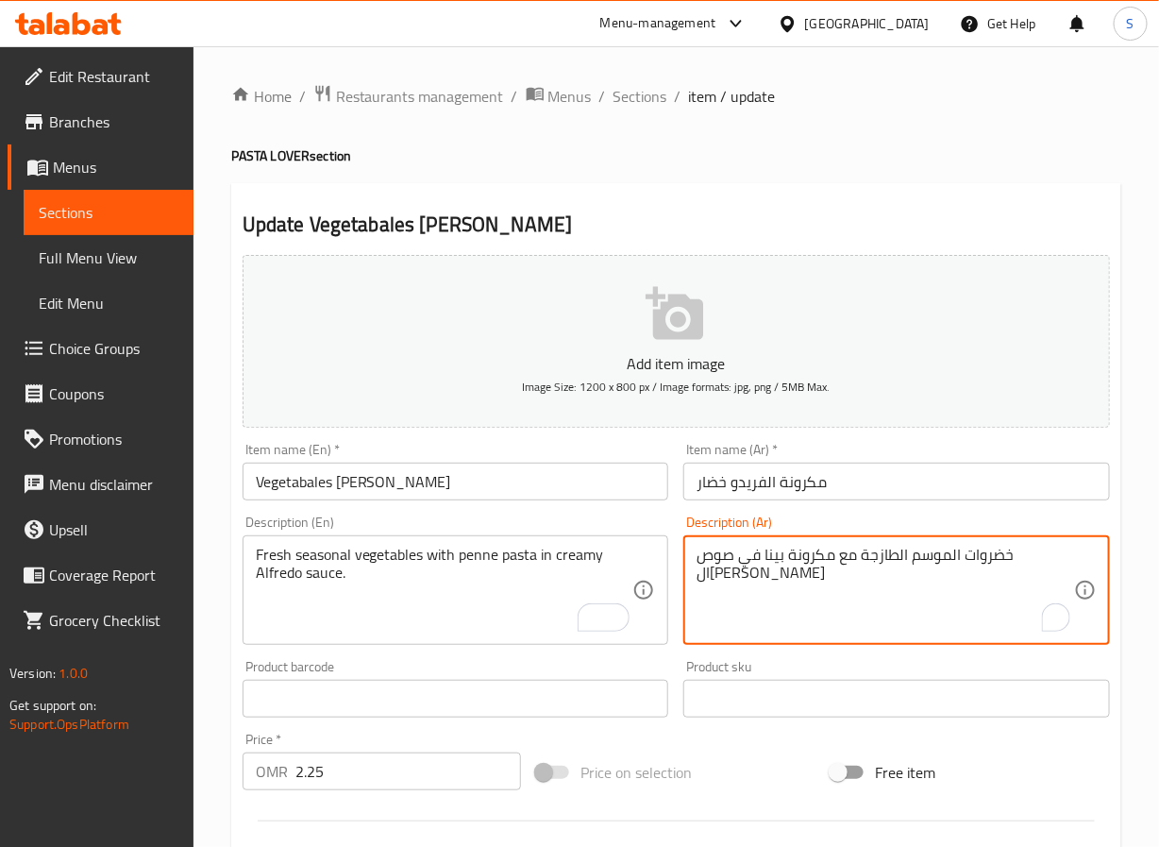
click at [986, 562] on textarea "خضروات الموسم الطازجة مع مكرونة بينا في صوص الفريدو الكريمي" at bounding box center [886, 591] width 378 height 90
click at [810, 564] on textarea "خضروات موسمية الطازجة مع مكرونة بينا في صوص الفريدو الكريمي" at bounding box center [886, 591] width 378 height 90
type textarea "خضروات موسمية الطازجة مع مكرونة بيني في صوص الفريدو الكريمي"
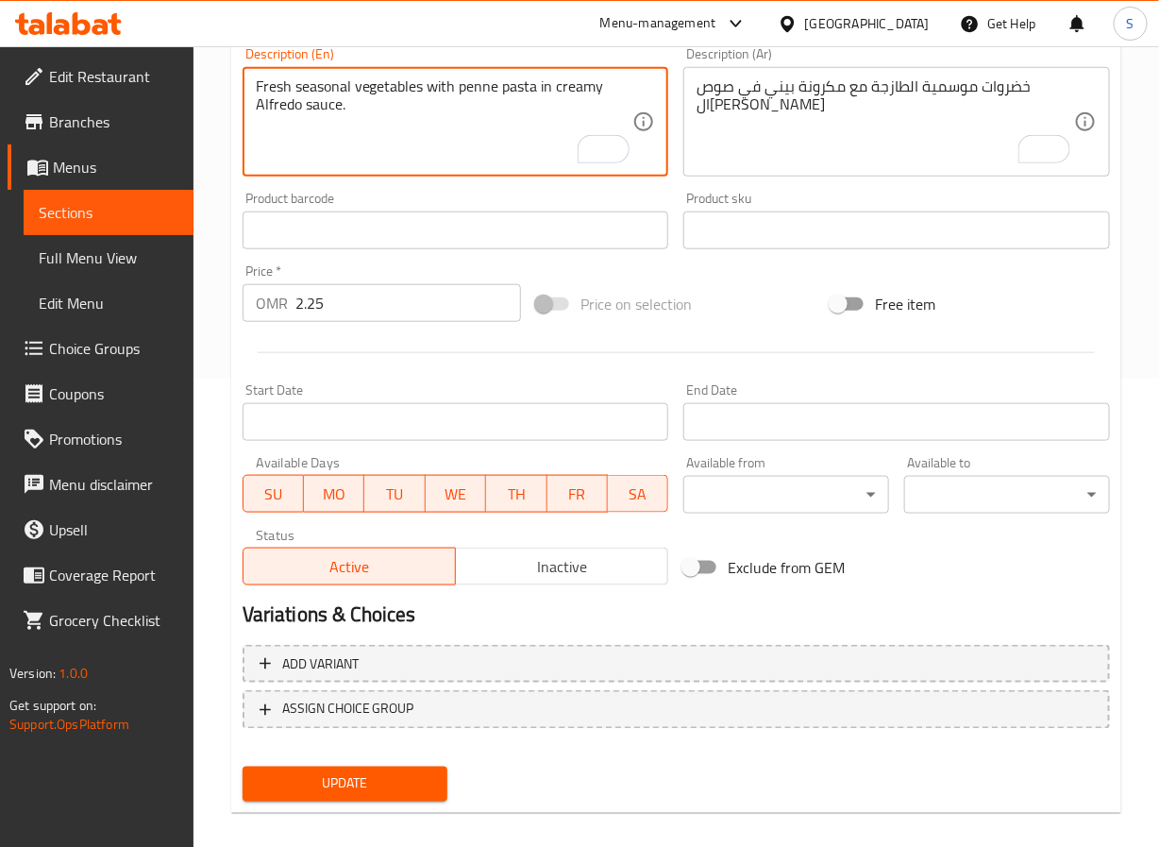
scroll to position [485, 0]
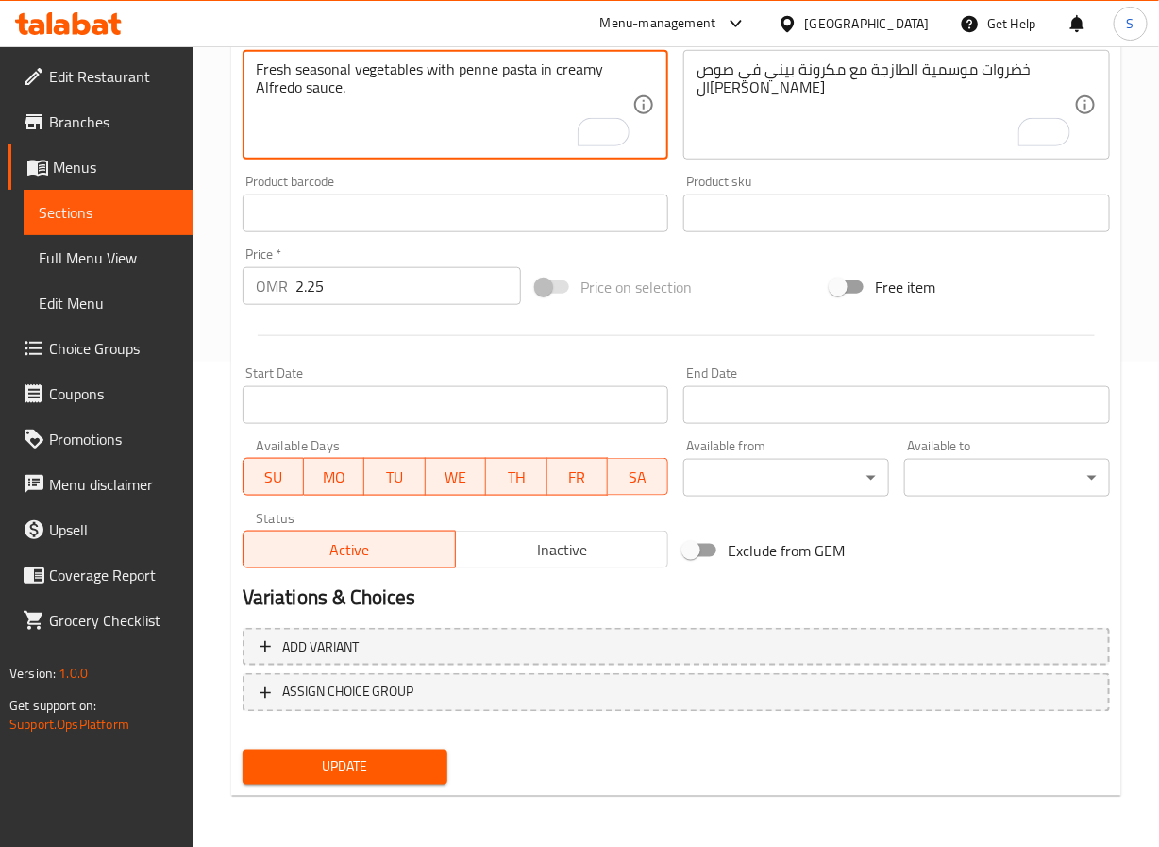
click at [345, 768] on span "Update" at bounding box center [346, 767] width 176 height 24
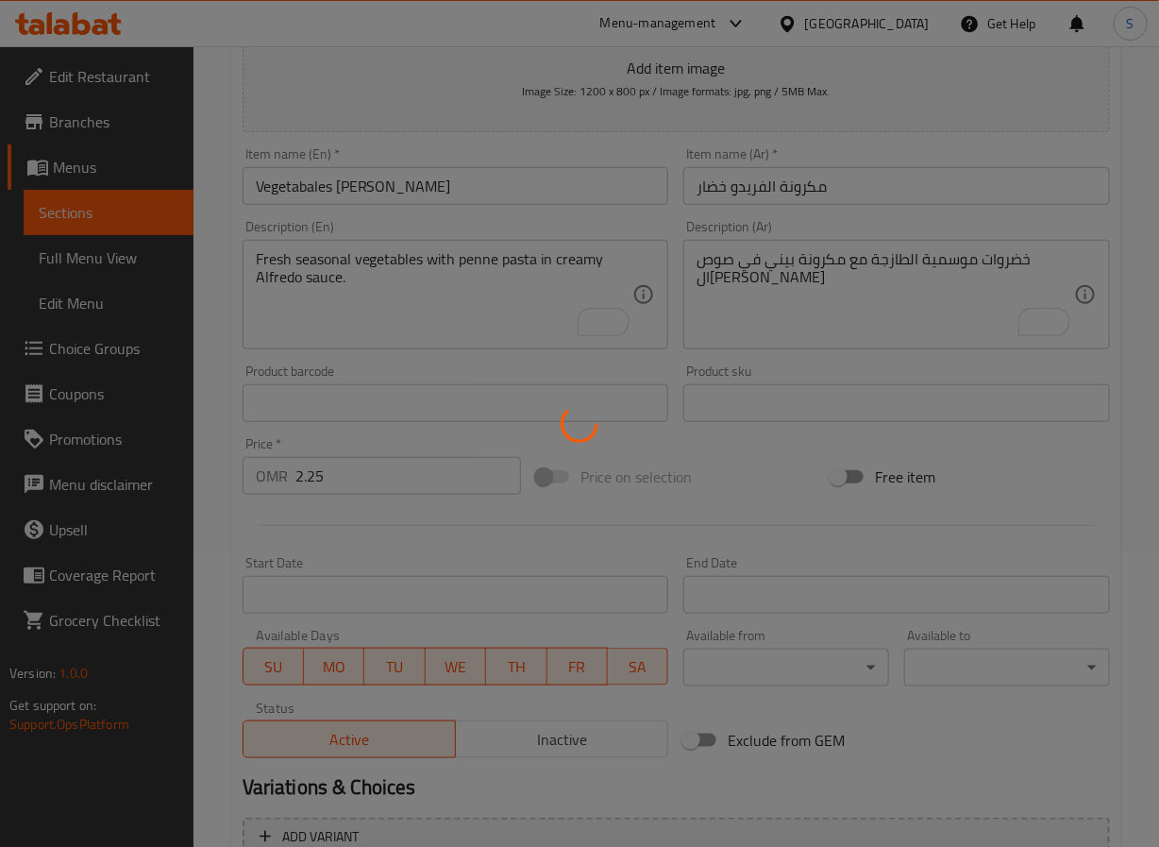
scroll to position [0, 0]
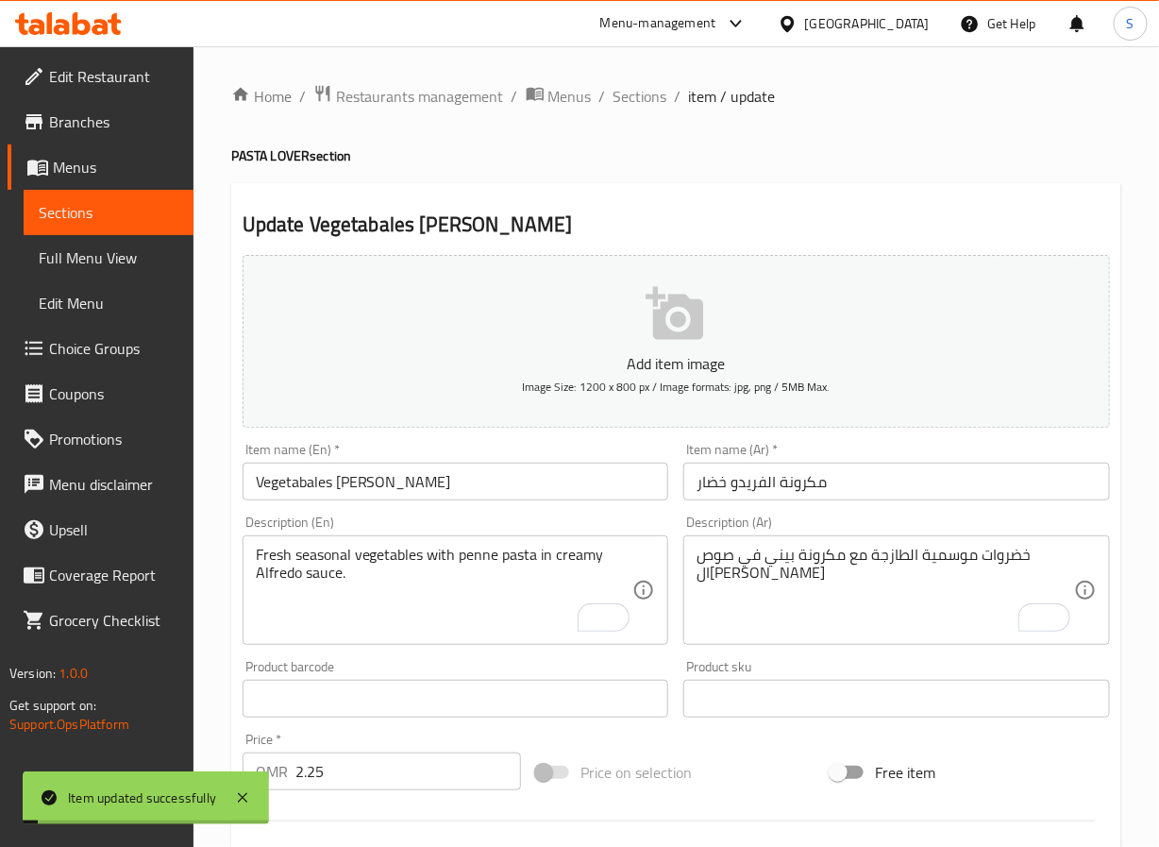
drag, startPoint x: 632, startPoint y: 94, endPoint x: 649, endPoint y: 133, distance: 42.3
click at [632, 94] on span "Sections" at bounding box center [641, 96] width 54 height 23
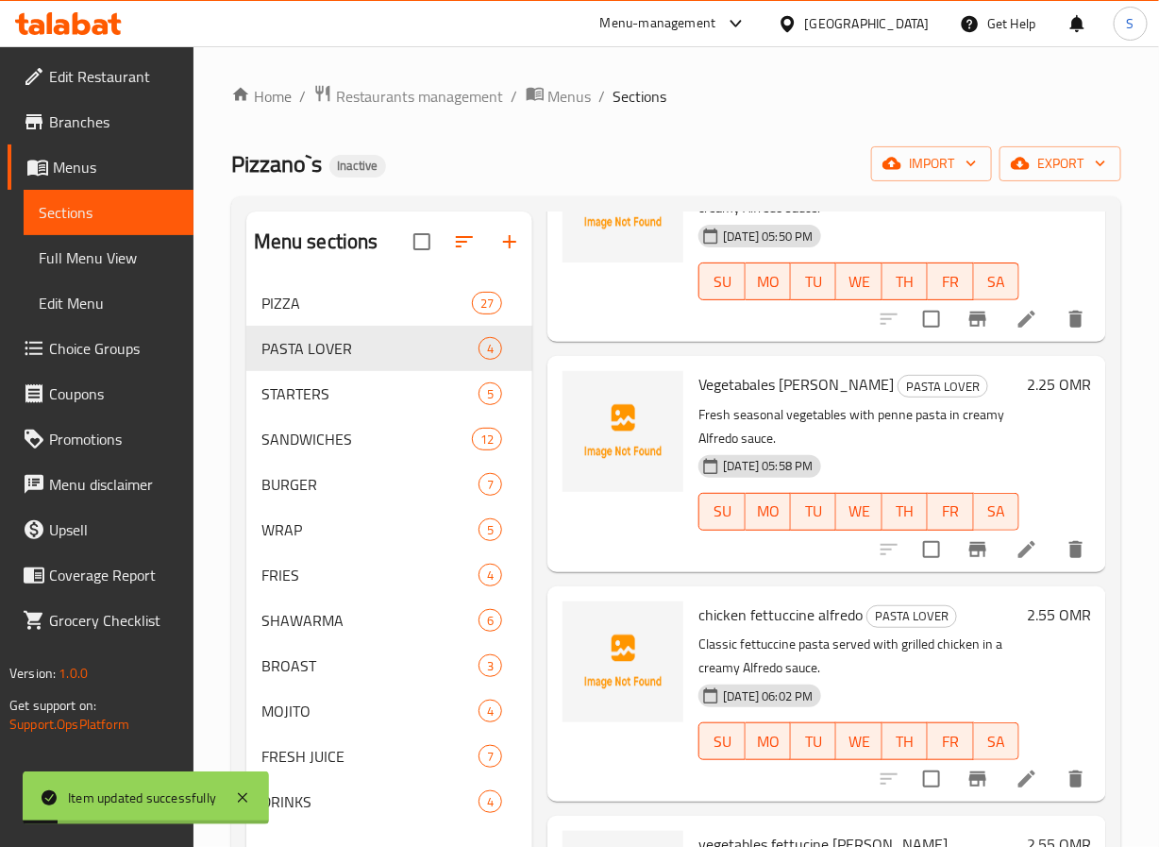
scroll to position [195, 0]
click at [1016, 767] on icon at bounding box center [1027, 778] width 23 height 23
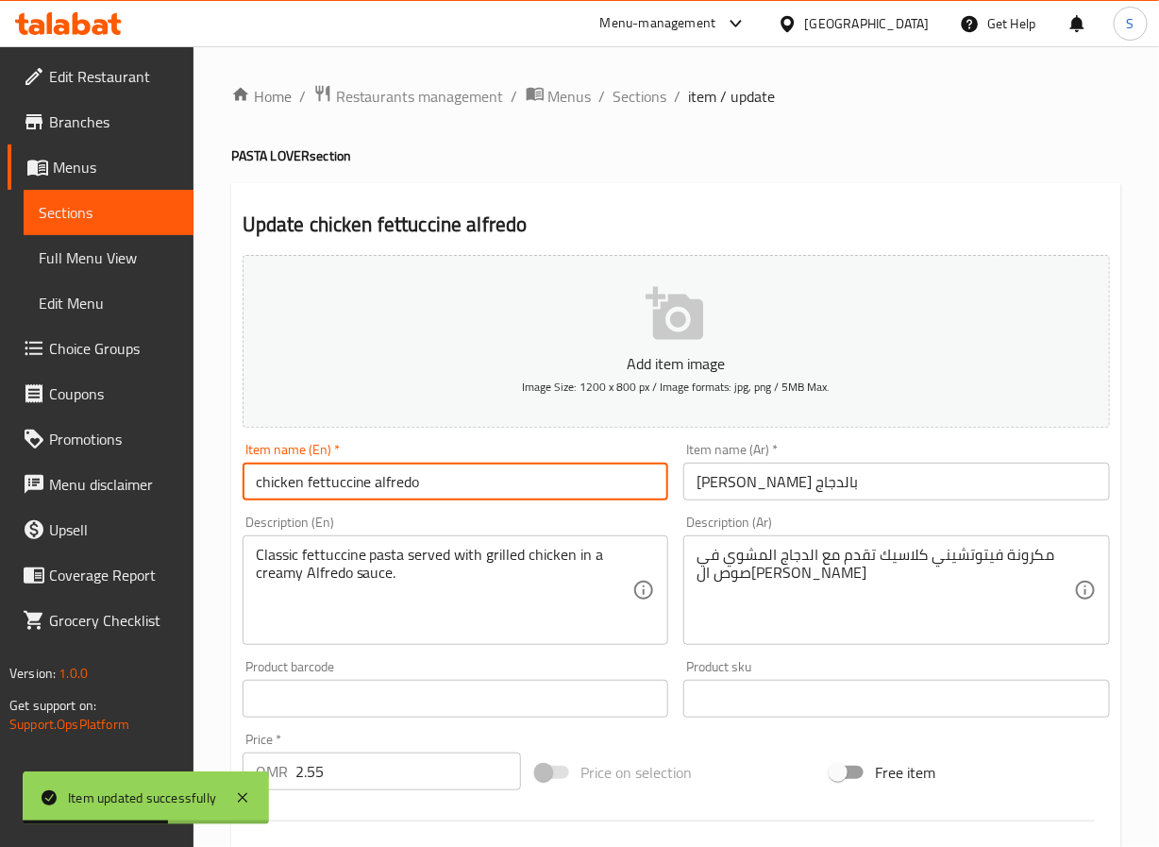
click at [462, 485] on input "chicken fettuccine alfredo" at bounding box center [456, 482] width 427 height 38
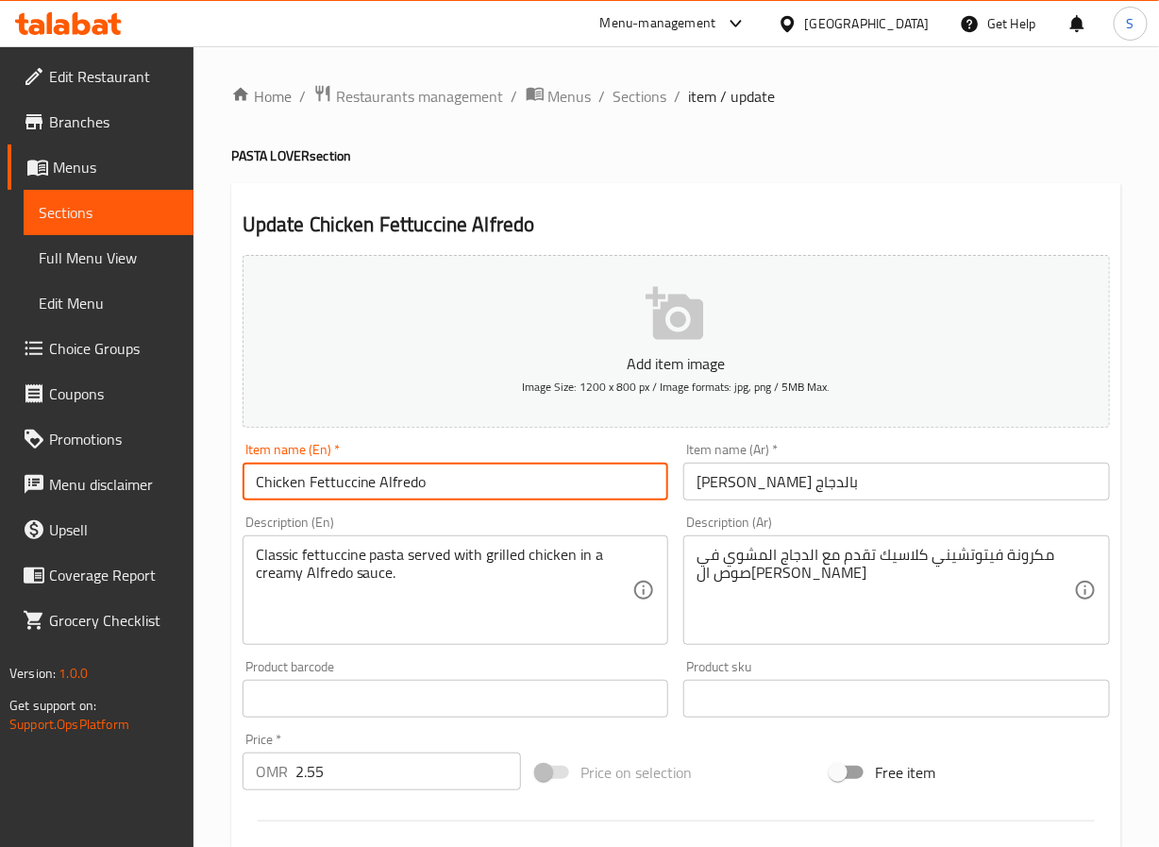
type input "Chicken Fettuccine Alfredo"
click at [726, 490] on input "فيتوتشيني ألفريدو بالدجاج" at bounding box center [896, 482] width 427 height 38
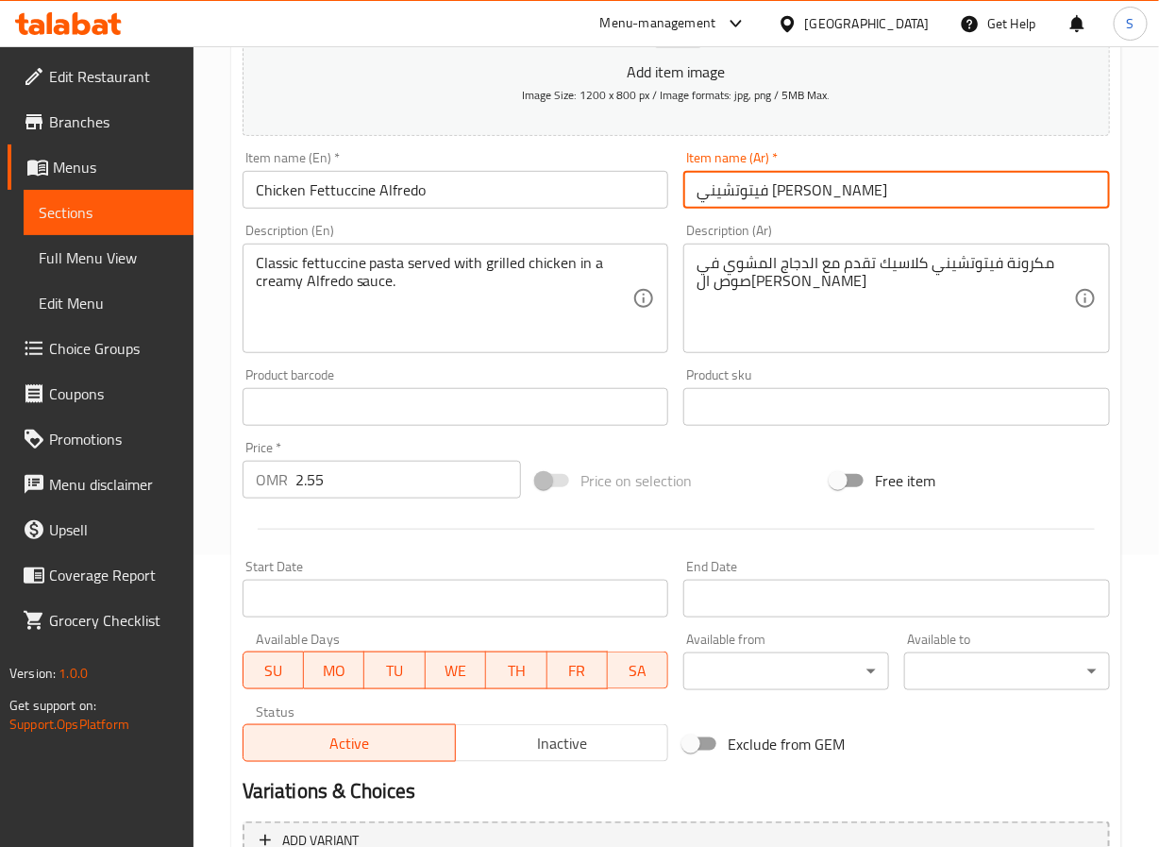
scroll to position [485, 0]
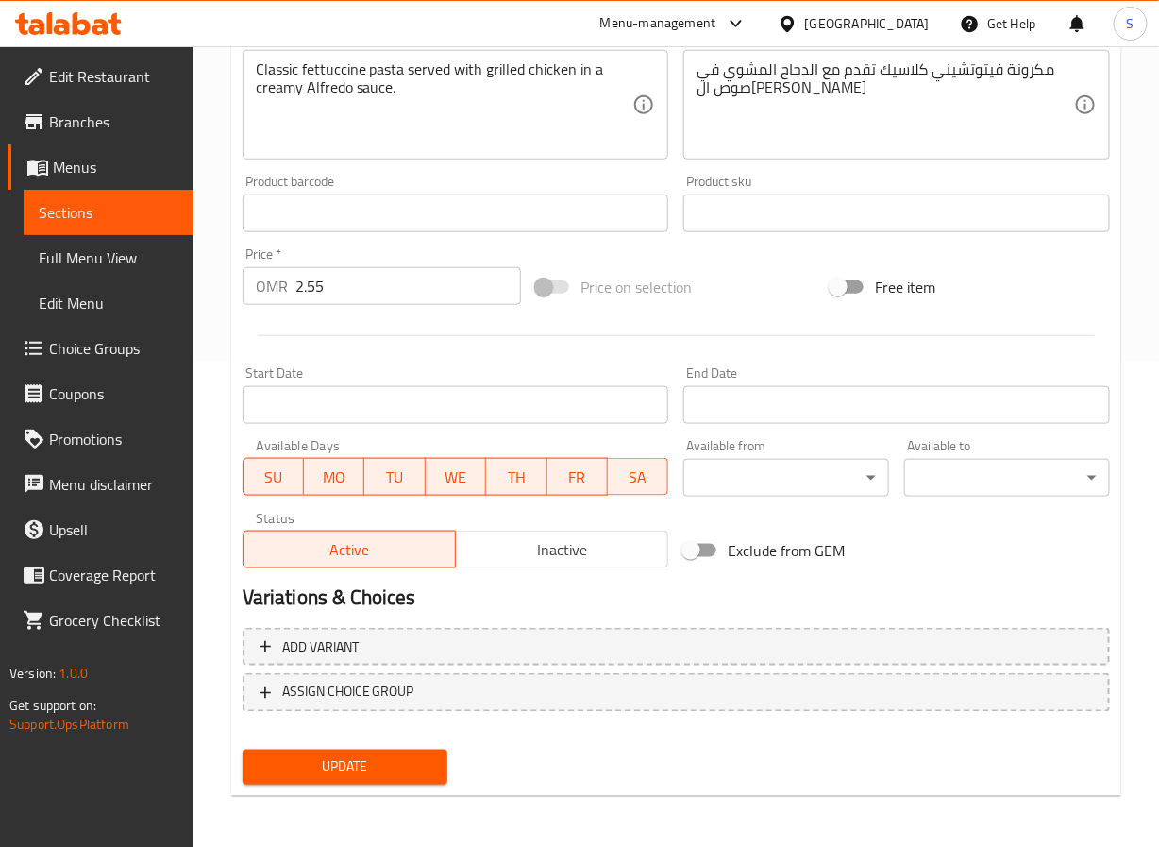
type input "فيتوتشيني ألفريدو دجاج"
click at [331, 746] on div "Update" at bounding box center [345, 767] width 221 height 50
click at [329, 757] on span "Update" at bounding box center [346, 767] width 176 height 24
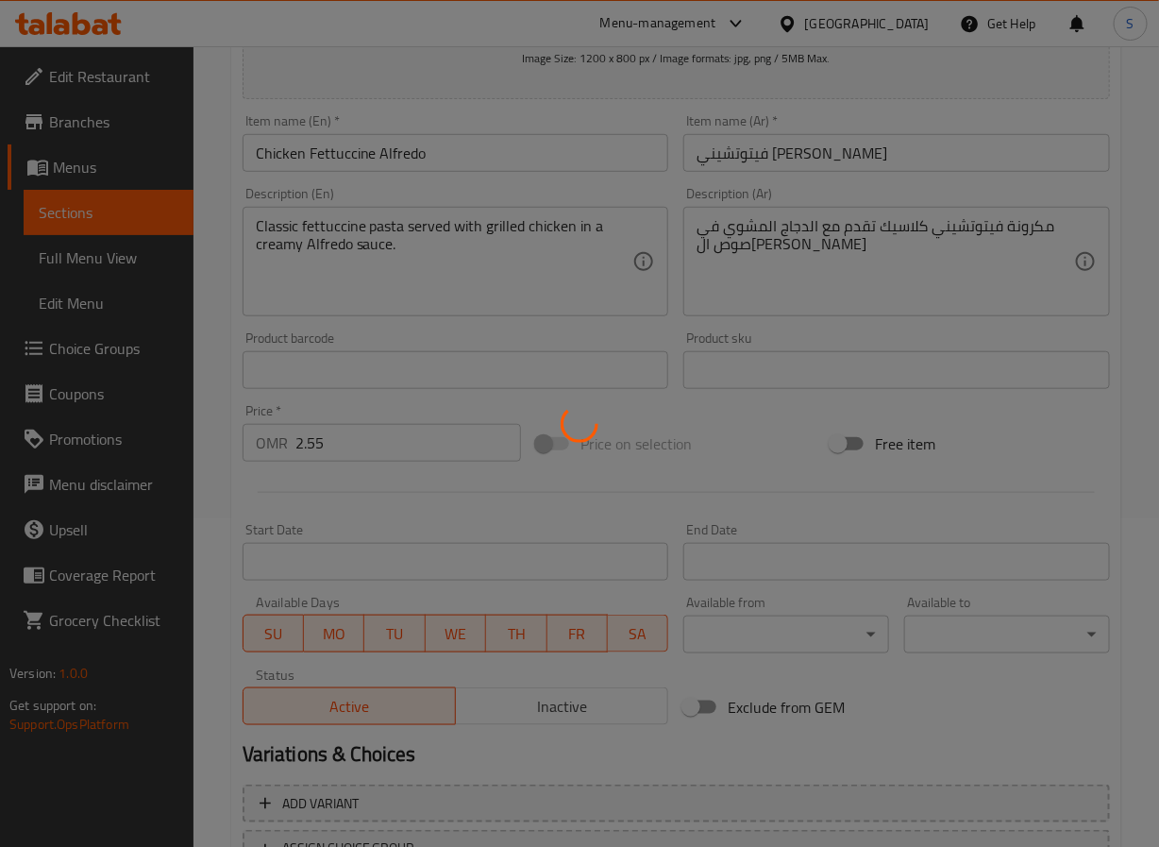
scroll to position [0, 0]
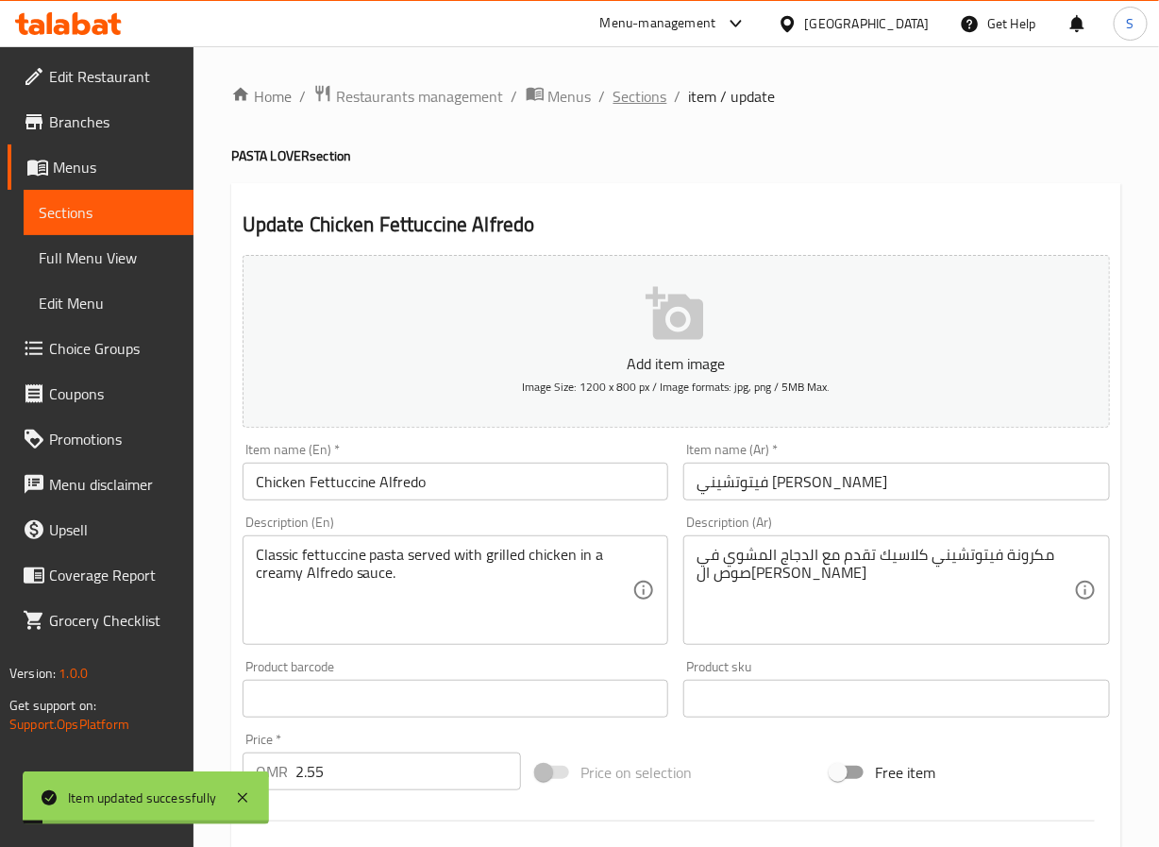
click at [652, 92] on span "Sections" at bounding box center [641, 96] width 54 height 23
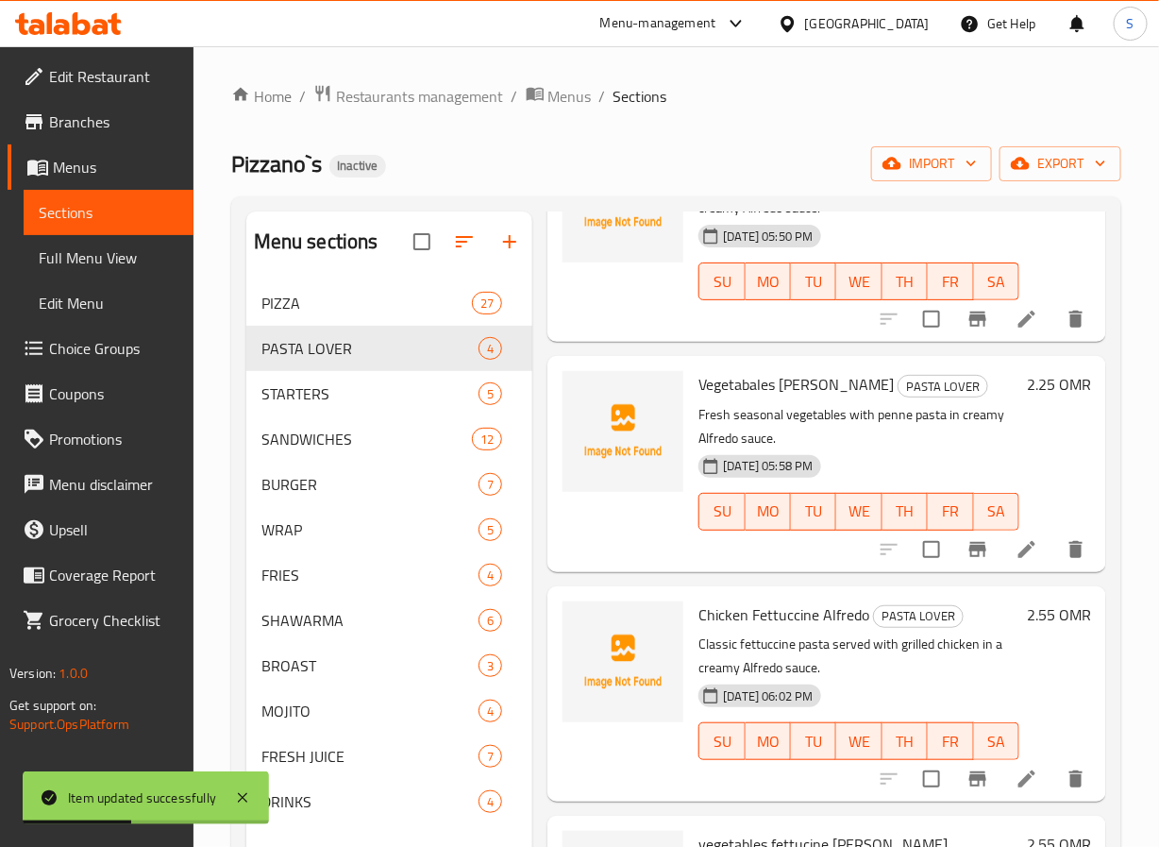
scroll to position [264, 0]
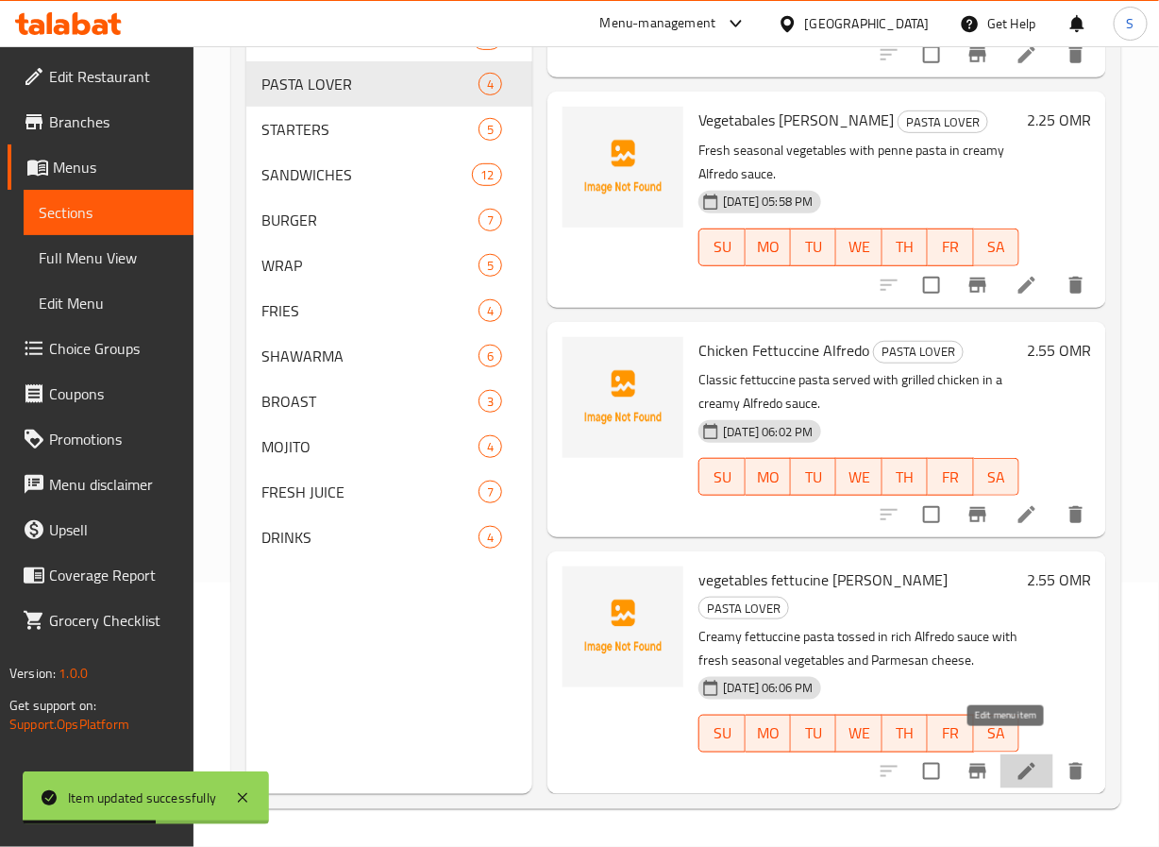
click at [1016, 760] on icon at bounding box center [1027, 771] width 23 height 23
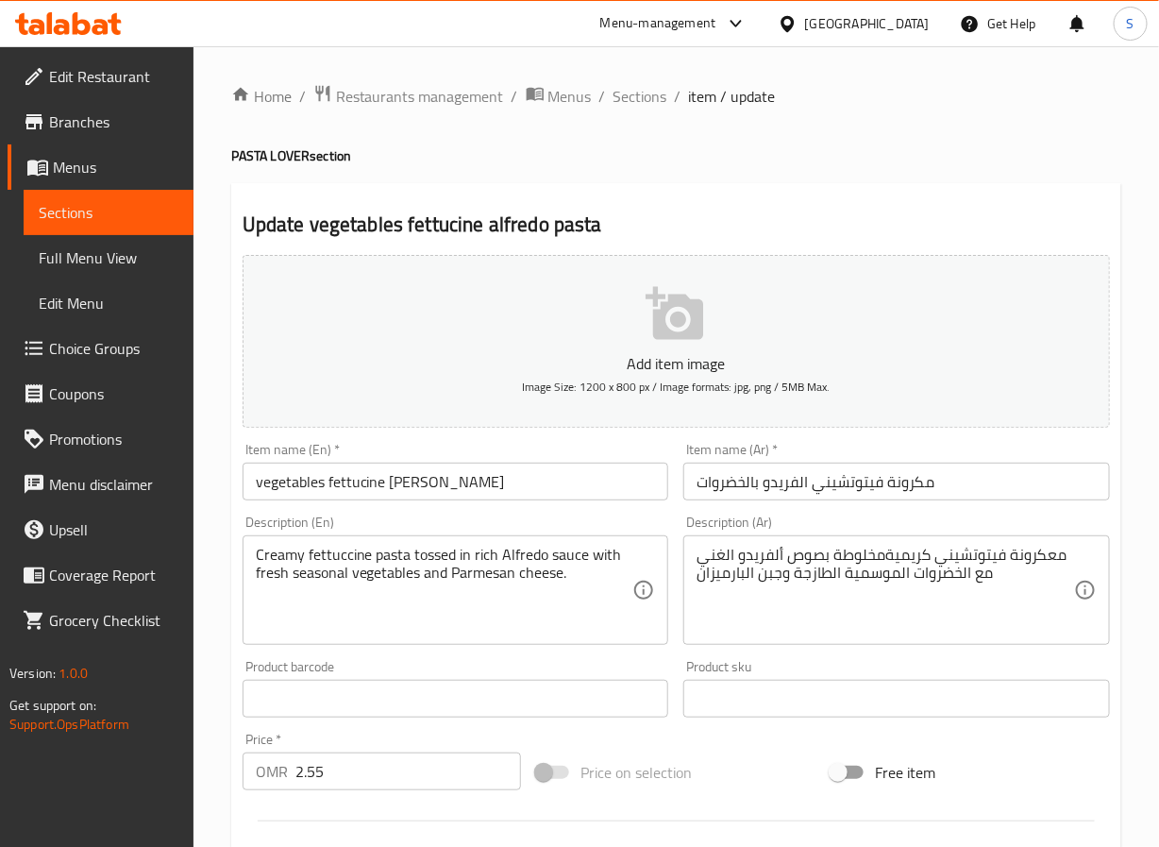
click at [598, 505] on div "Item name (En)   * vegetables fettucine alfredo pasta Item name (En) *" at bounding box center [456, 471] width 442 height 73
click at [600, 482] on input "vegetables fettucine alfredo pasta" at bounding box center [456, 482] width 427 height 38
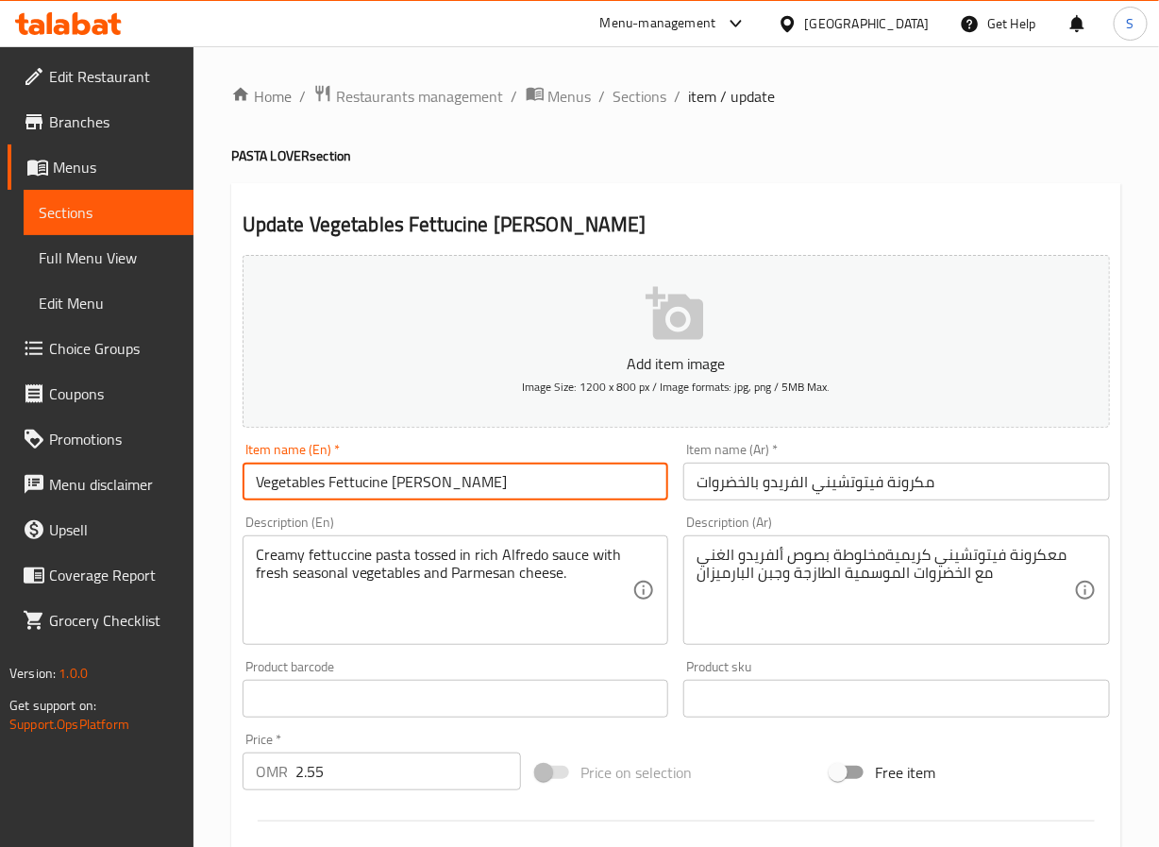
type input "Vegetables Fettucine Alfredo Pasta"
click at [748, 488] on input "مكرونة فيتوتشيني الفريدو بالخضروات" at bounding box center [896, 482] width 427 height 38
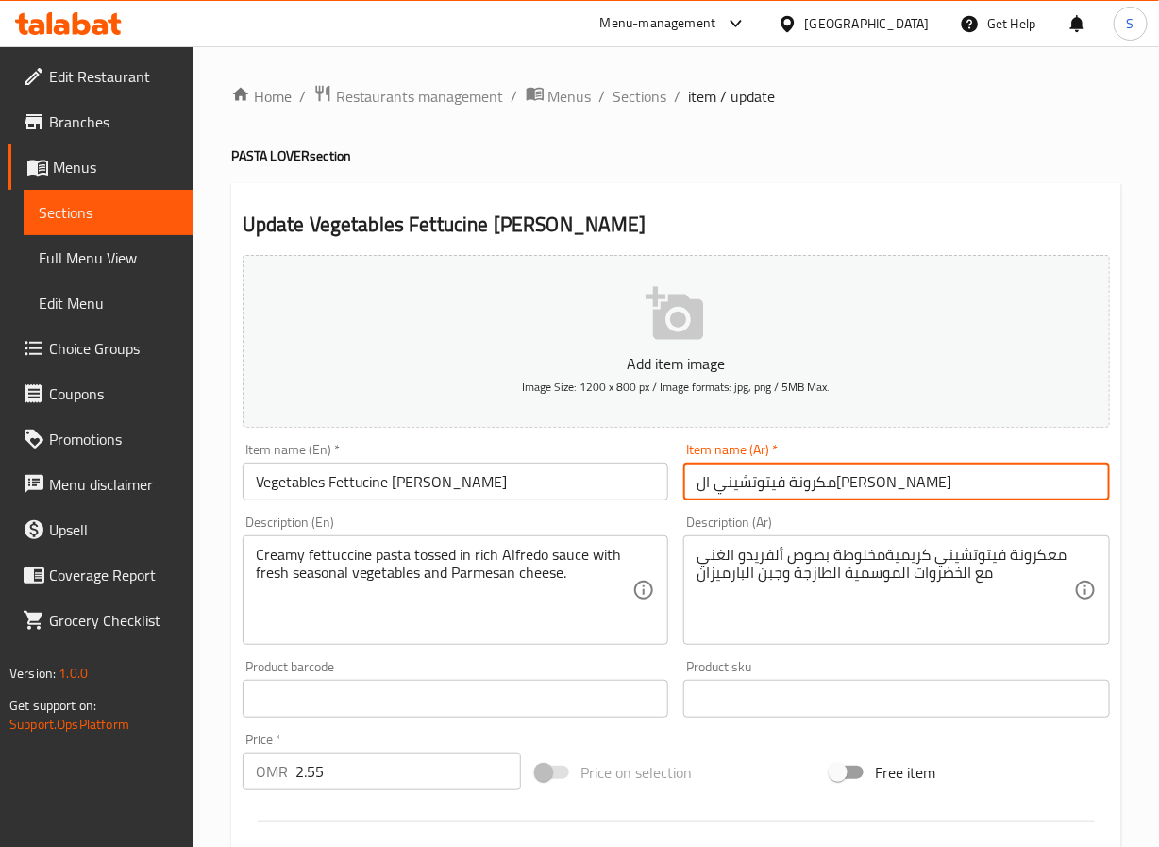
type input "مكرونة فيتوتشيني الفريدو خضروات"
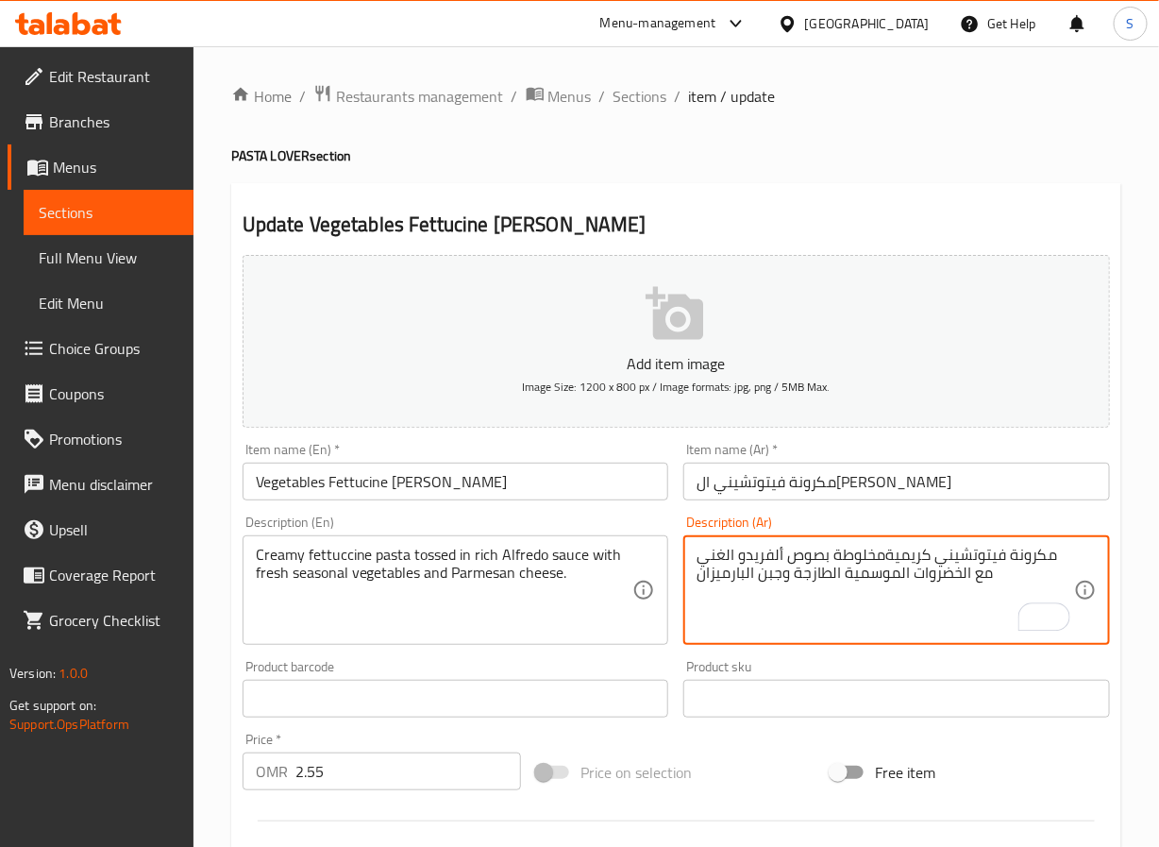
click at [882, 558] on textarea "مكرونة فيتوتشيني كريميةمخلوطة بصوص ألفريدو الغني مع الخضروات الموسمية الطازجة و…" at bounding box center [886, 591] width 378 height 90
click at [861, 558] on textarea "مكرونة فيتوتشيني كريمية مخلوطة بصوص ألفريدو الغني مع الخضروات الموسمية الطازجة …" at bounding box center [886, 591] width 378 height 90
type textarea "مكرونة فيتوتشيني كريمية مغموسة بصوص ألفريدو الغني مع الخضروات الموسمية الطازجة …"
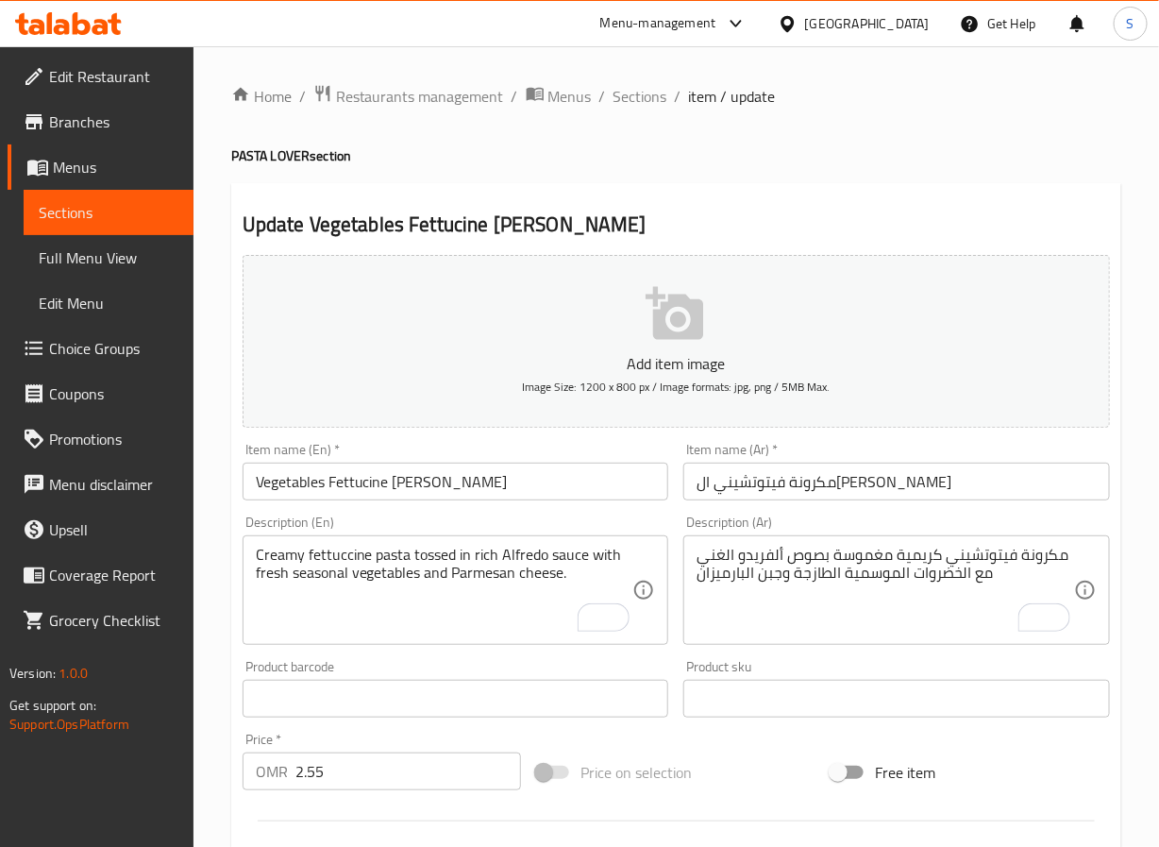
click at [511, 573] on textarea "Creamy fettuccine pasta tossed in rich Alfredo sauce with fresh seasonal vegeta…" at bounding box center [445, 591] width 378 height 90
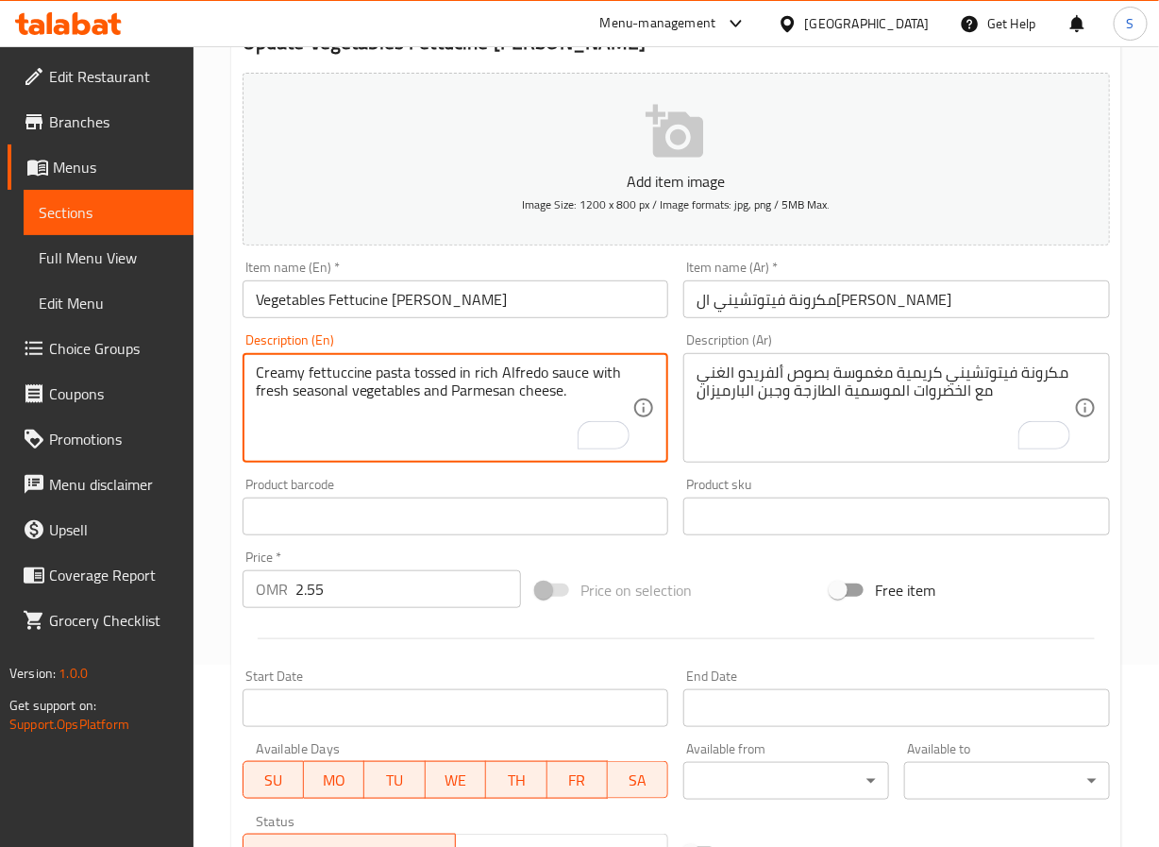
scroll to position [485, 0]
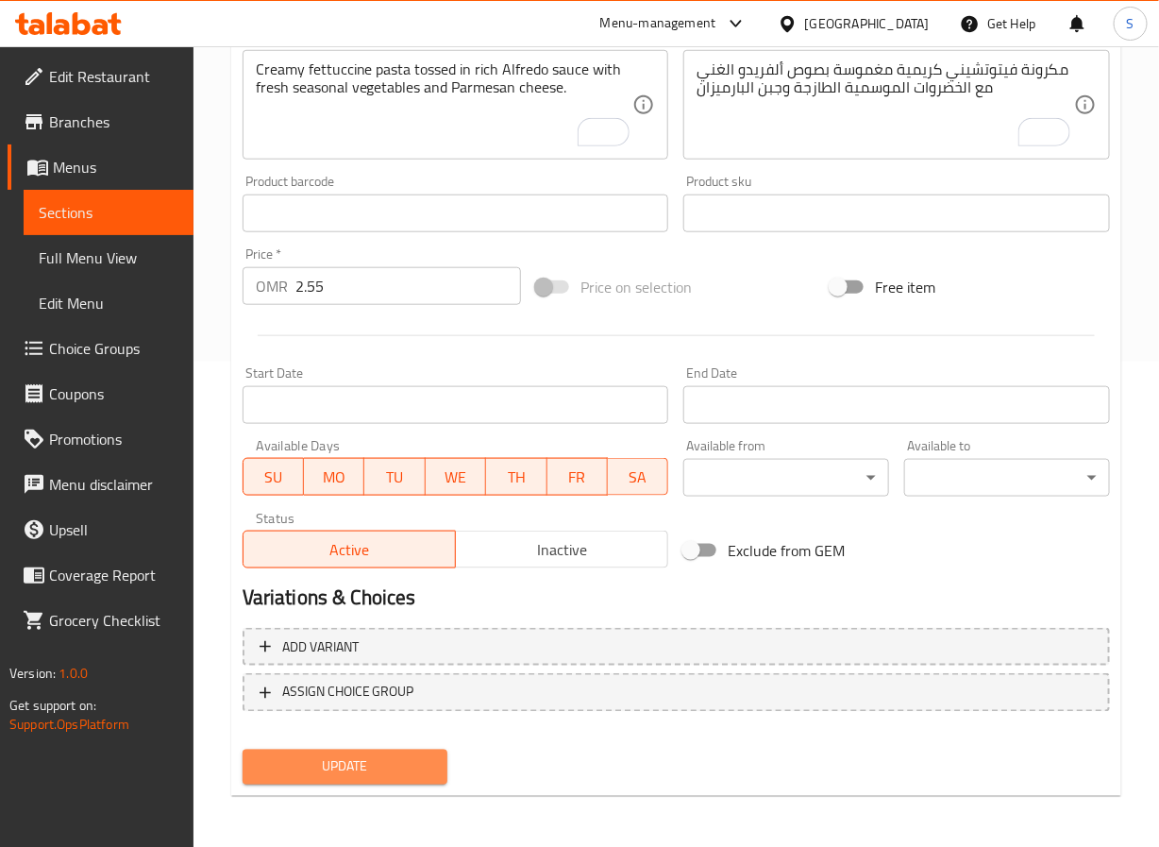
click at [365, 760] on span "Update" at bounding box center [346, 767] width 176 height 24
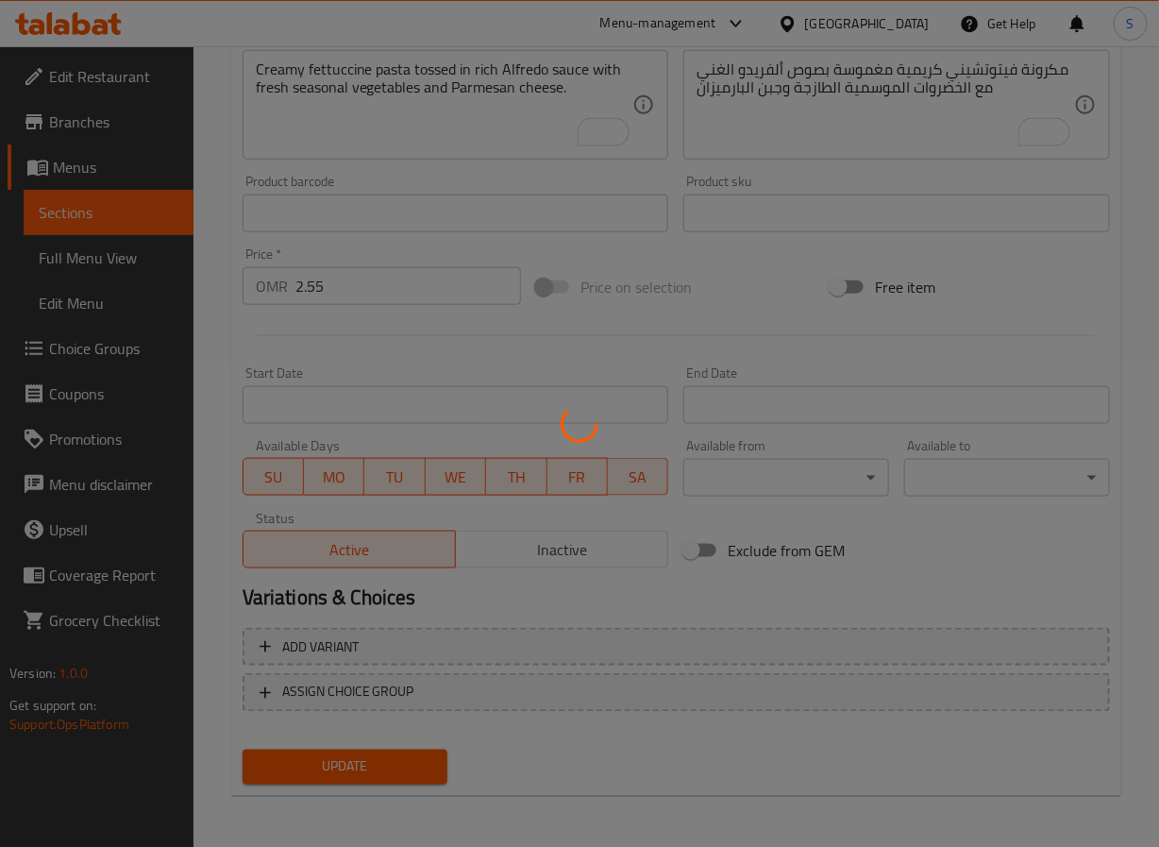
scroll to position [0, 0]
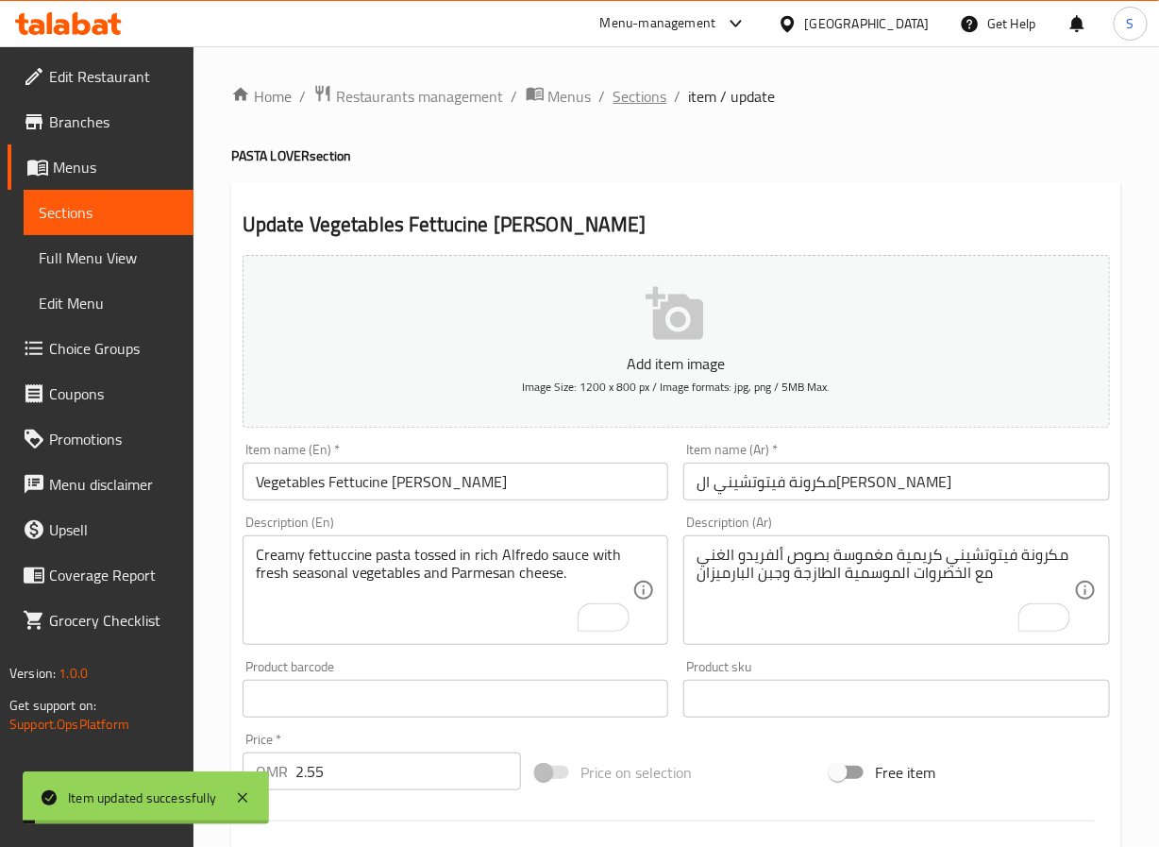
click at [649, 94] on span "Sections" at bounding box center [641, 96] width 54 height 23
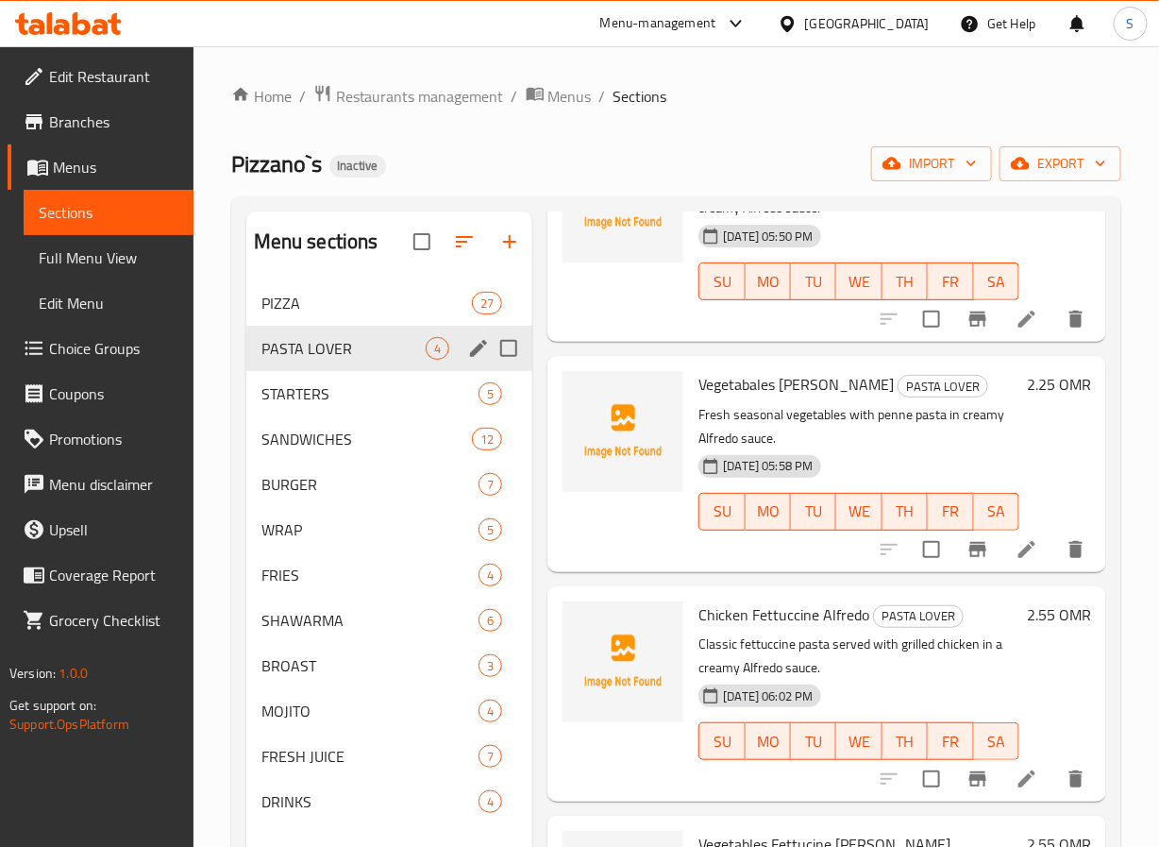
click at [292, 366] on div "PASTA LOVER 4" at bounding box center [389, 348] width 287 height 45
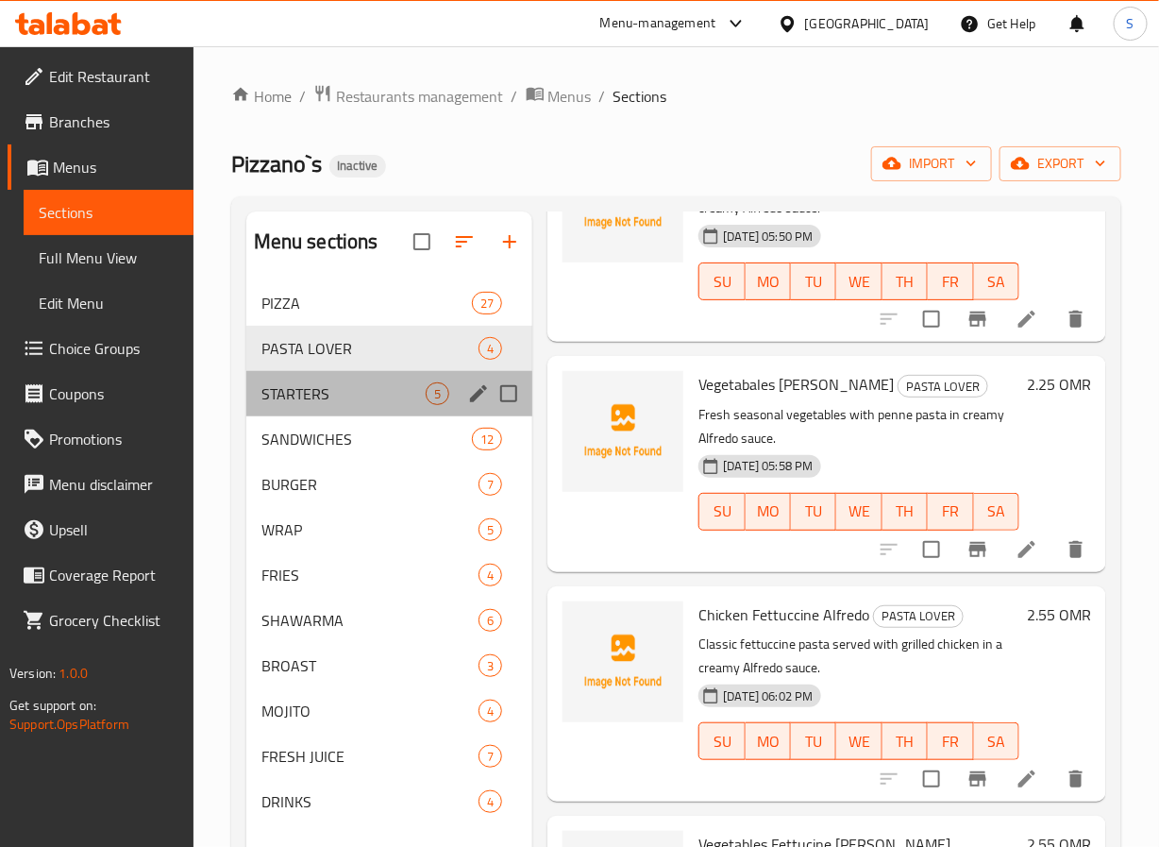
click at [292, 382] on span "STARTERS" at bounding box center [343, 393] width 165 height 23
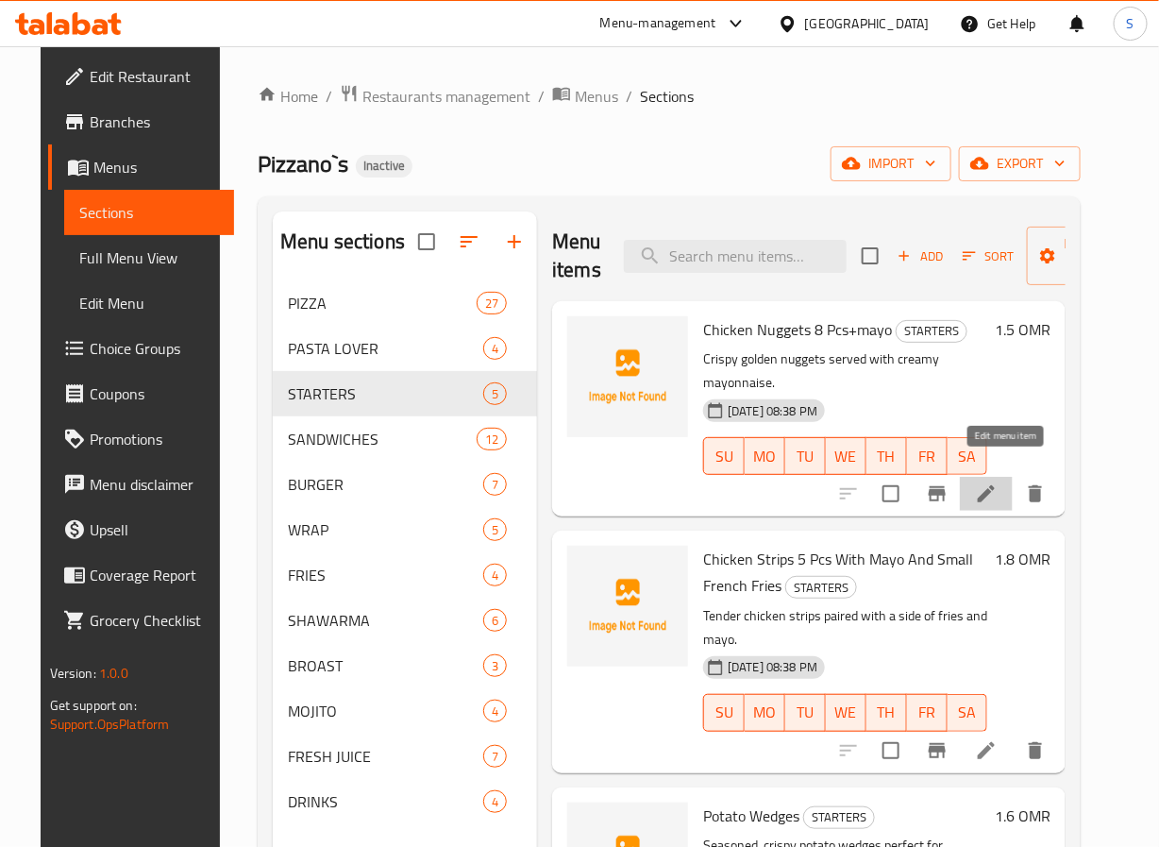
click at [998, 482] on icon at bounding box center [986, 493] width 23 height 23
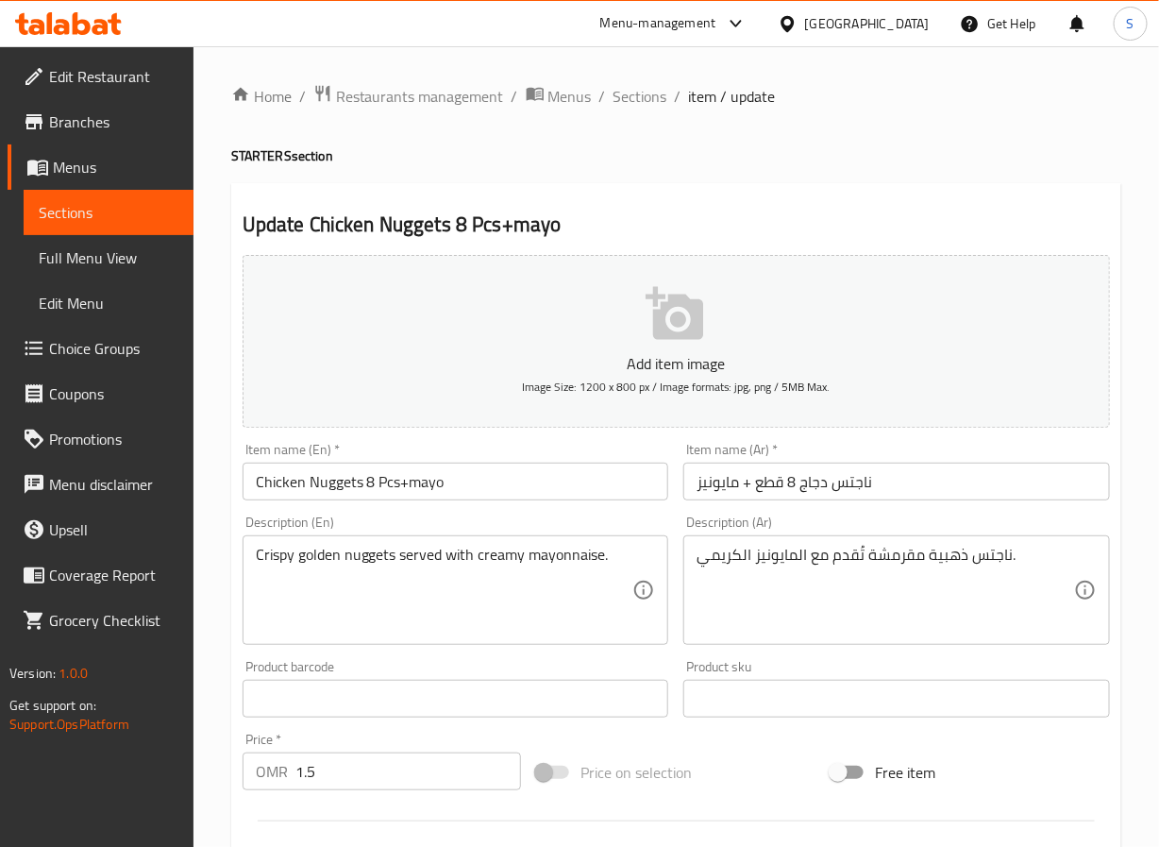
click at [524, 499] on input "Chicken Nuggets 8 Pcs+mayo" at bounding box center [456, 482] width 427 height 38
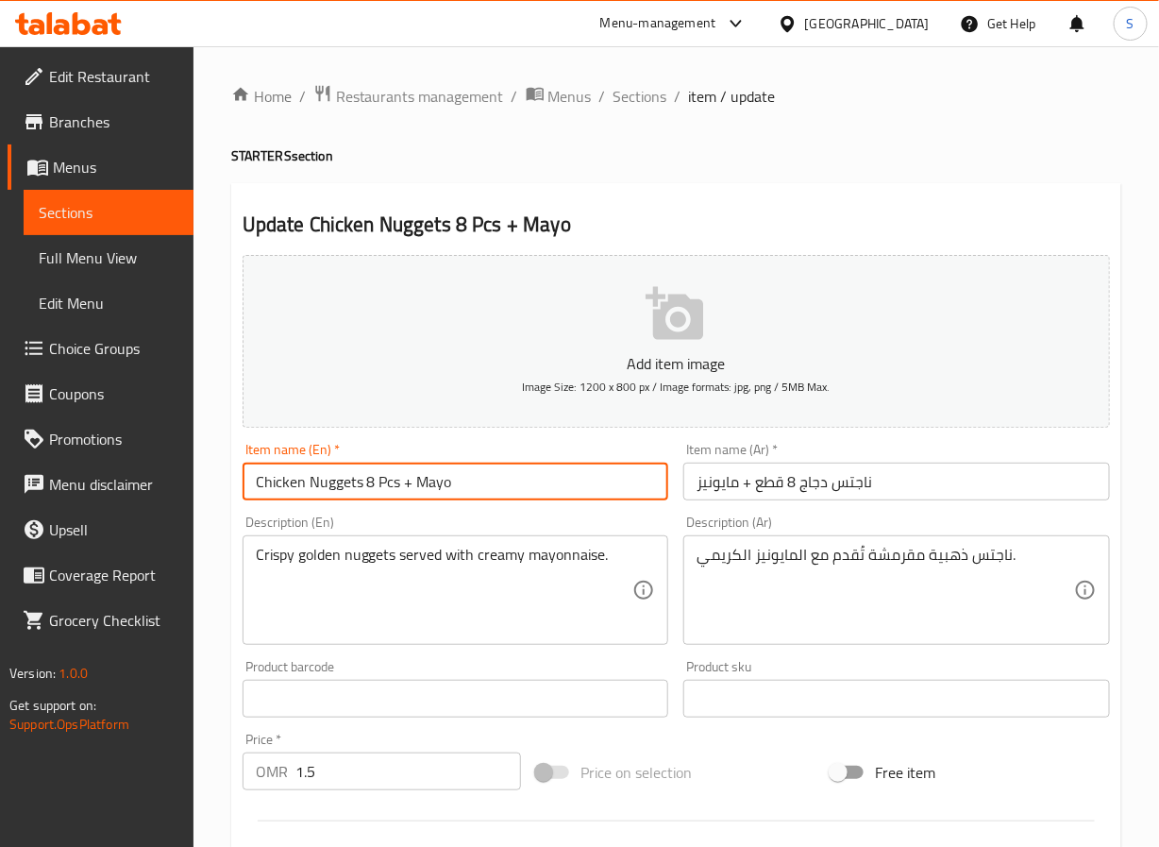
scroll to position [485, 0]
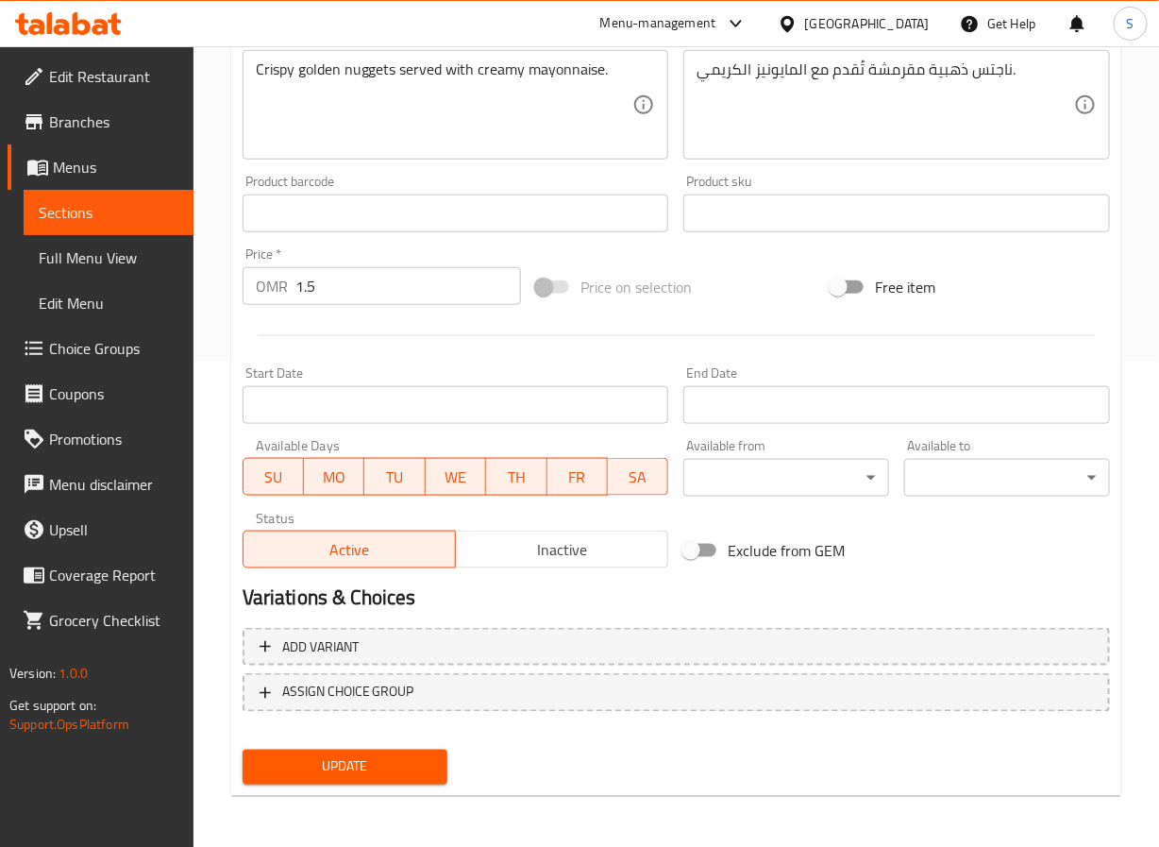
type input "Chicken Nuggets 8 Pcs + Mayo"
click at [413, 756] on span "Update" at bounding box center [346, 767] width 176 height 24
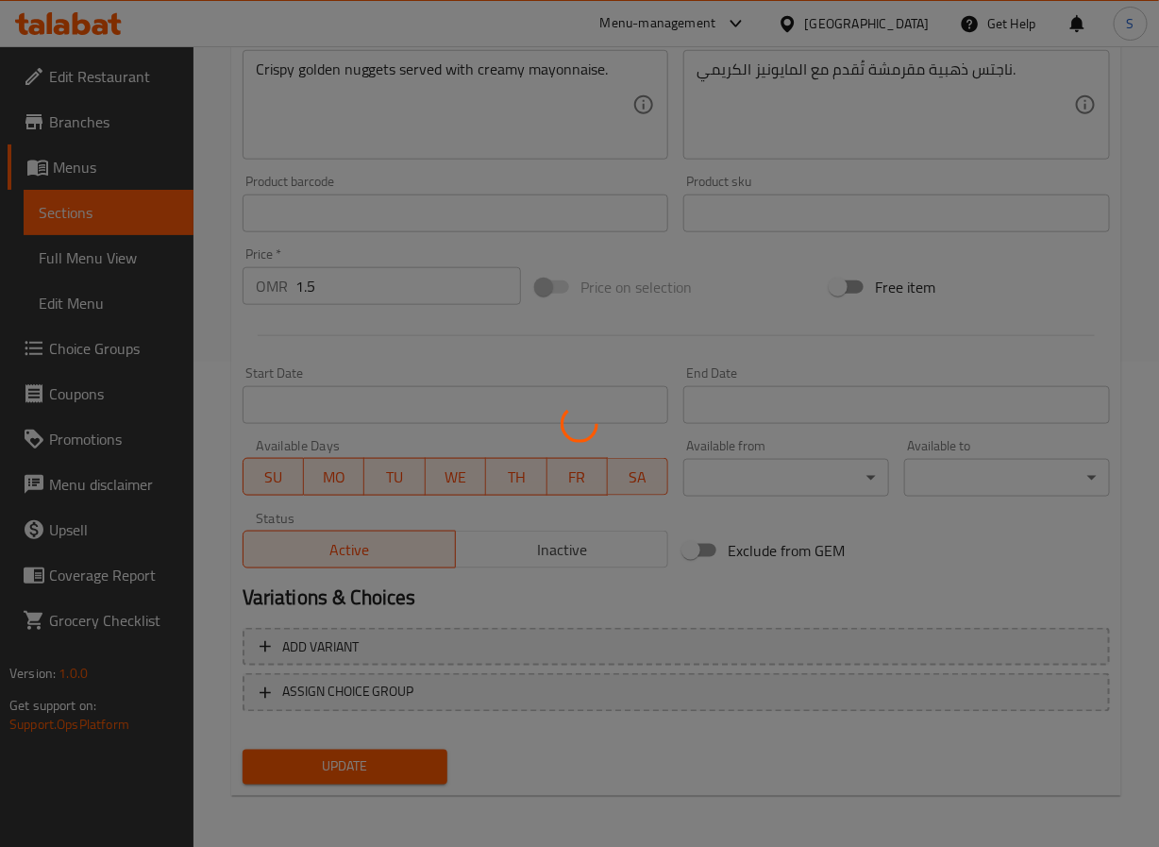
scroll to position [0, 0]
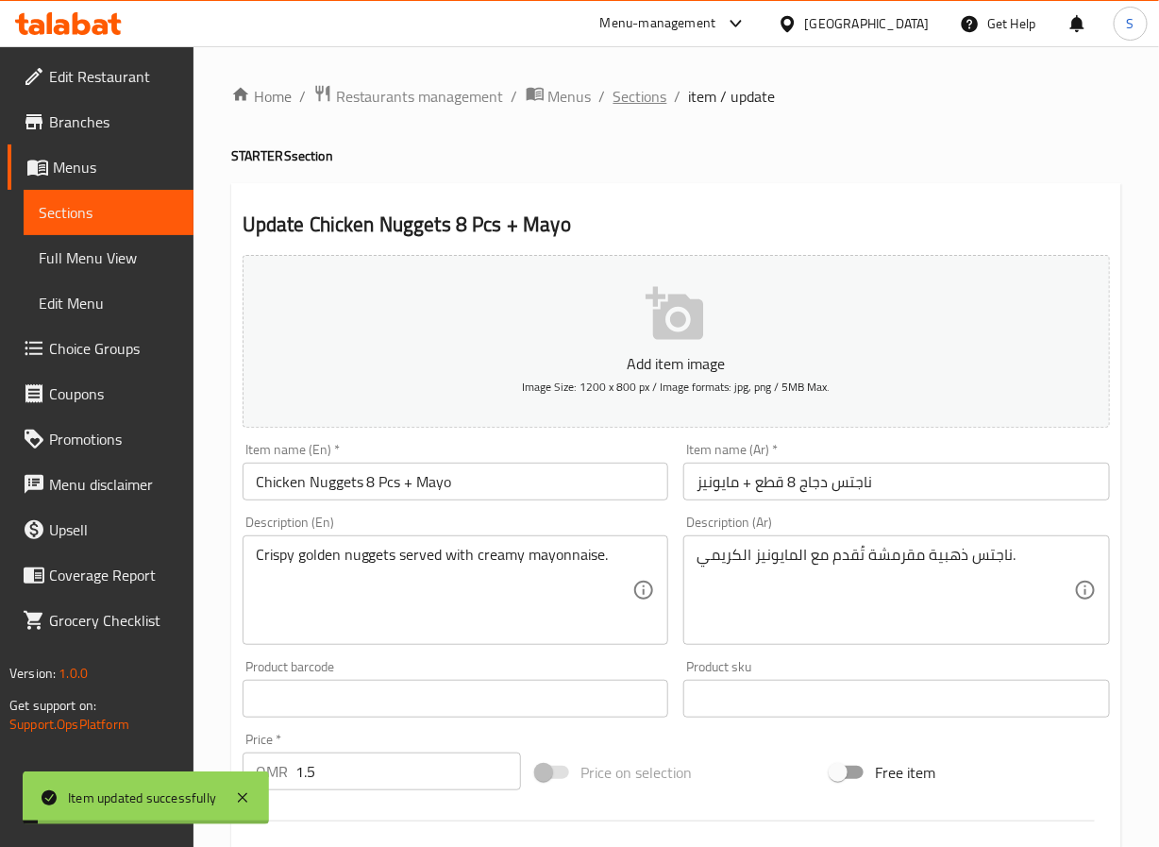
click at [629, 93] on span "Sections" at bounding box center [641, 96] width 54 height 23
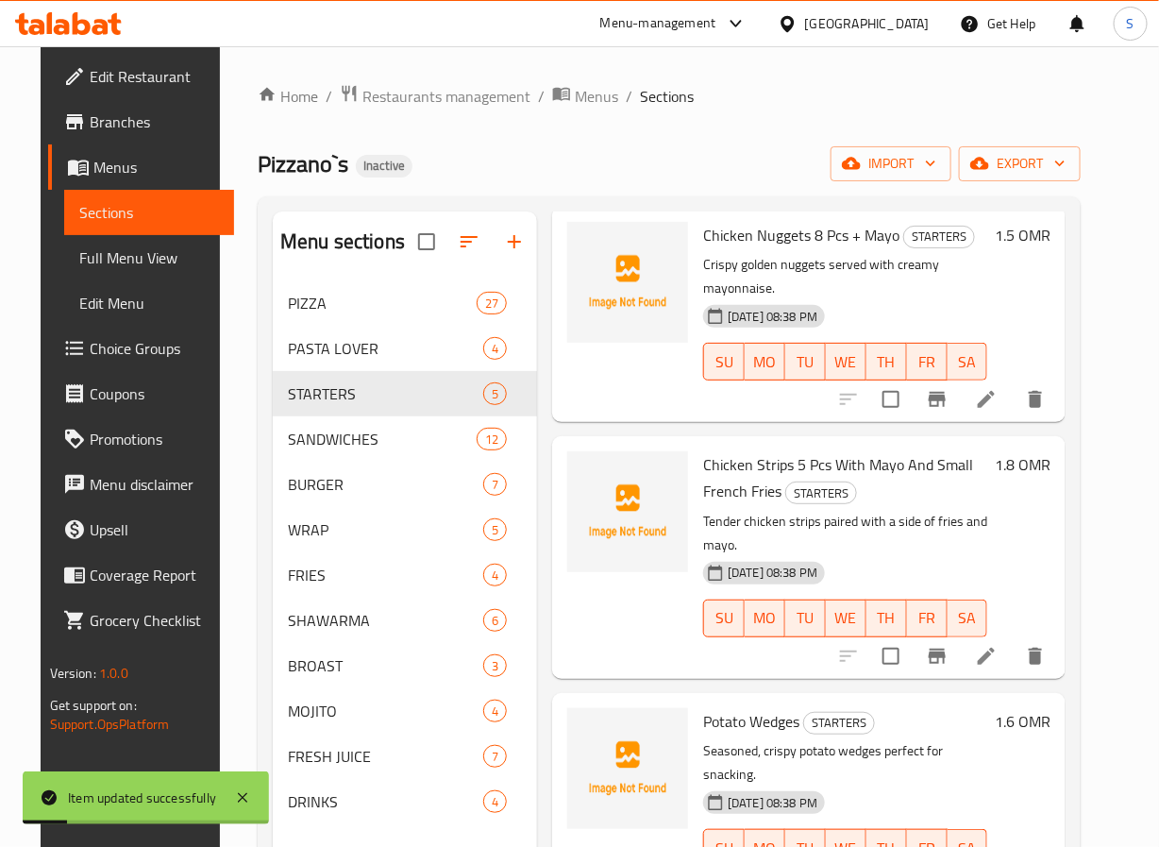
scroll to position [96, 0]
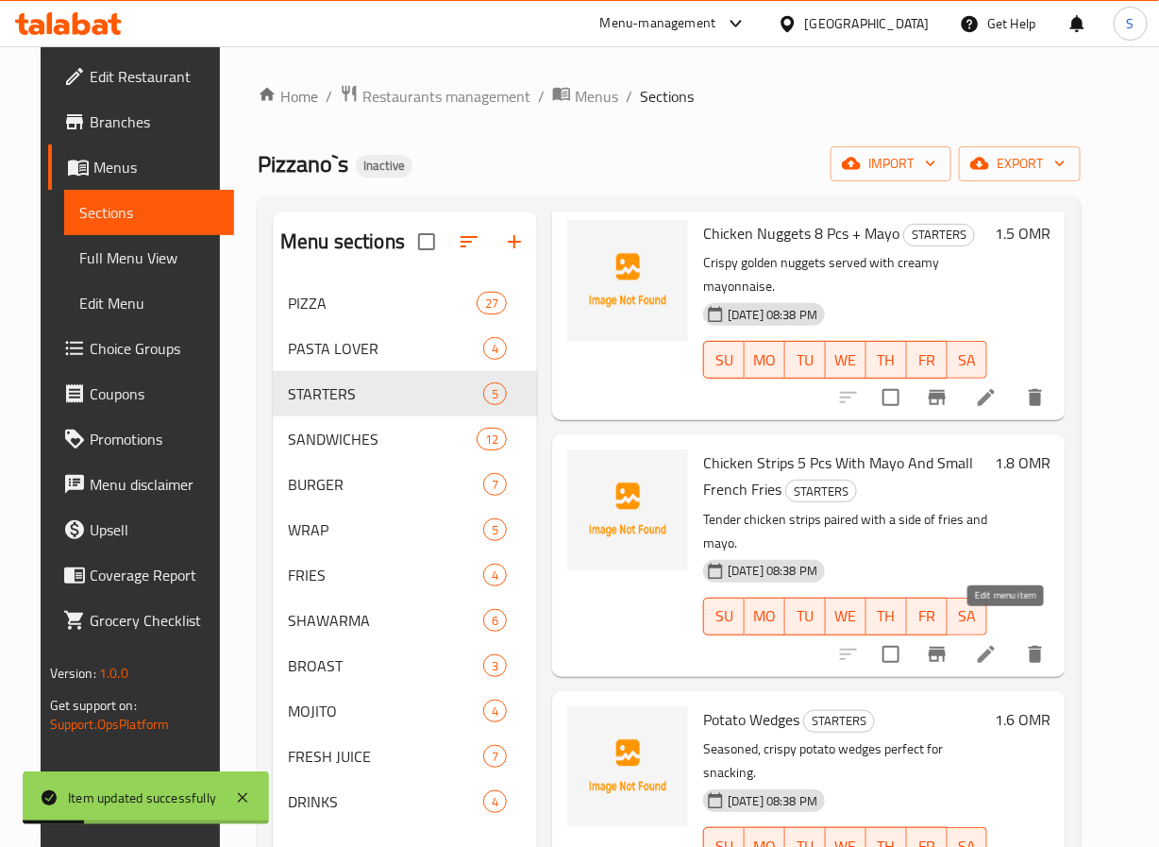
click at [998, 643] on icon at bounding box center [986, 654] width 23 height 23
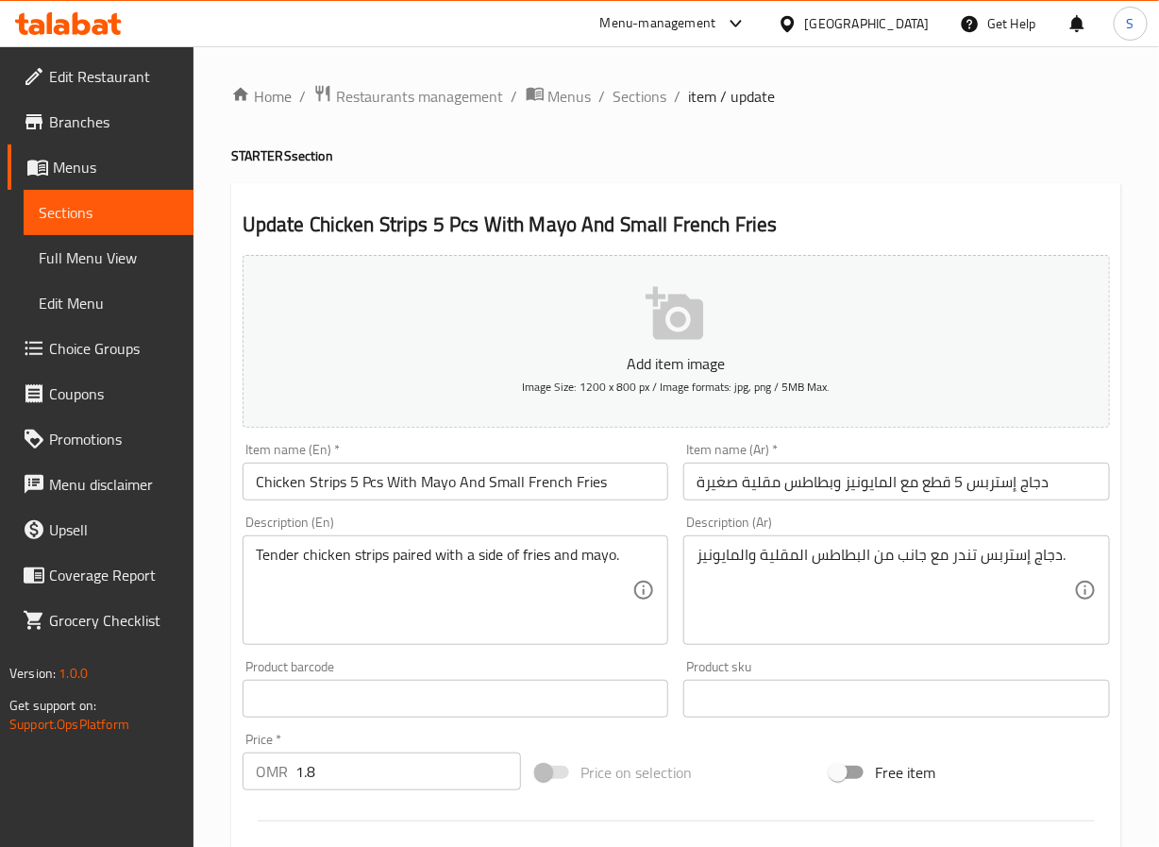
scroll to position [485, 0]
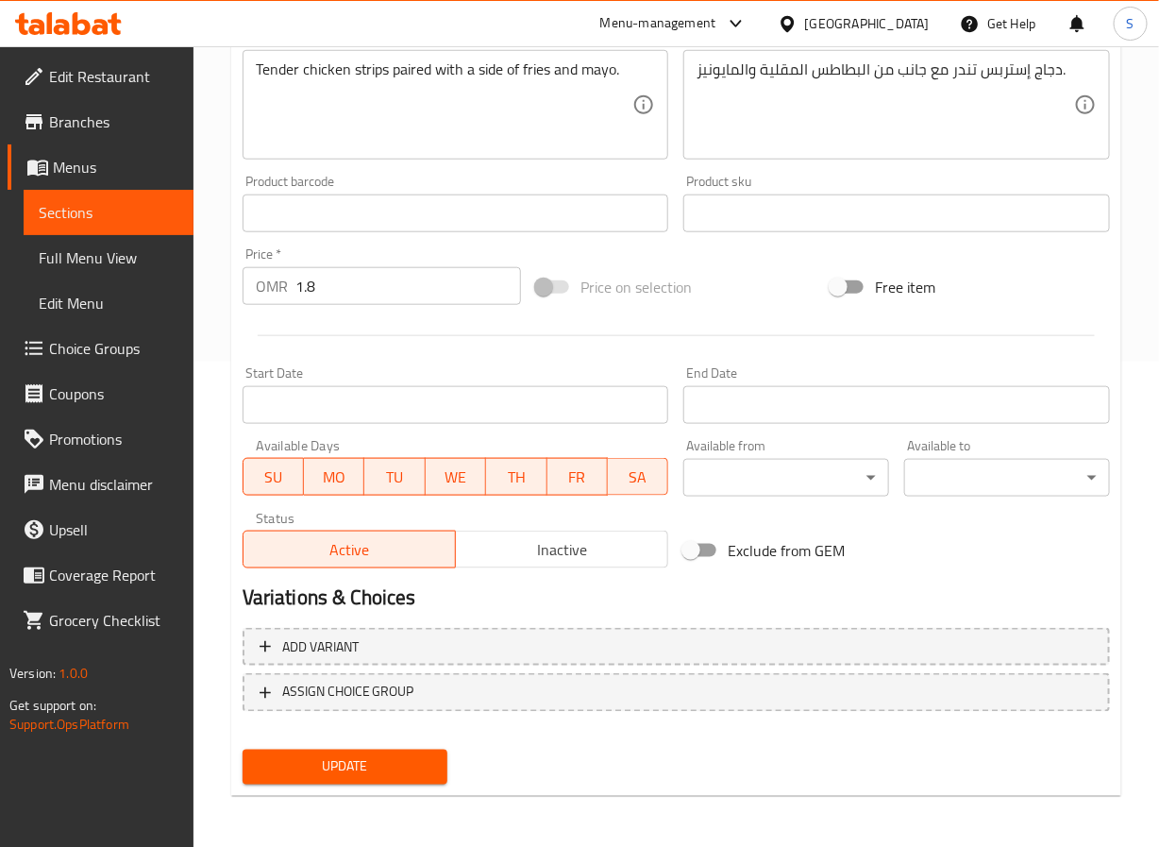
click at [307, 762] on span "Update" at bounding box center [346, 767] width 176 height 24
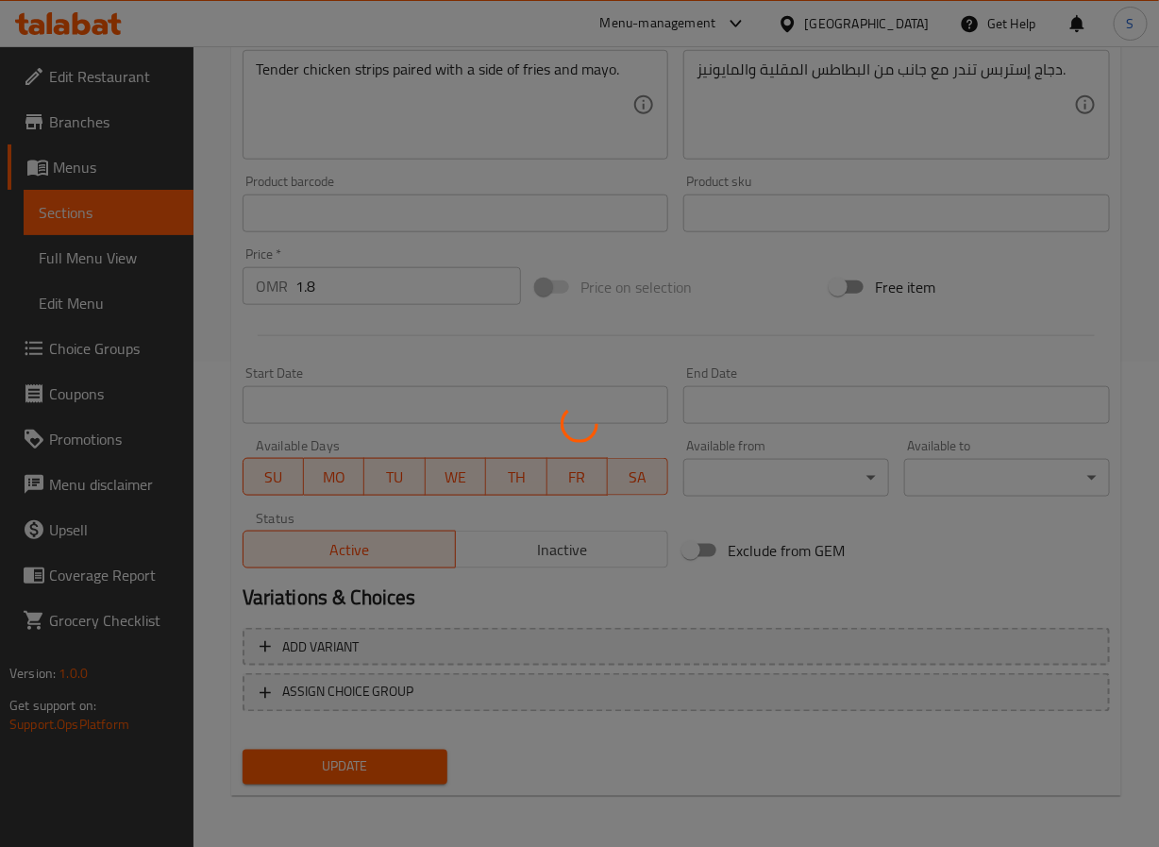
scroll to position [0, 0]
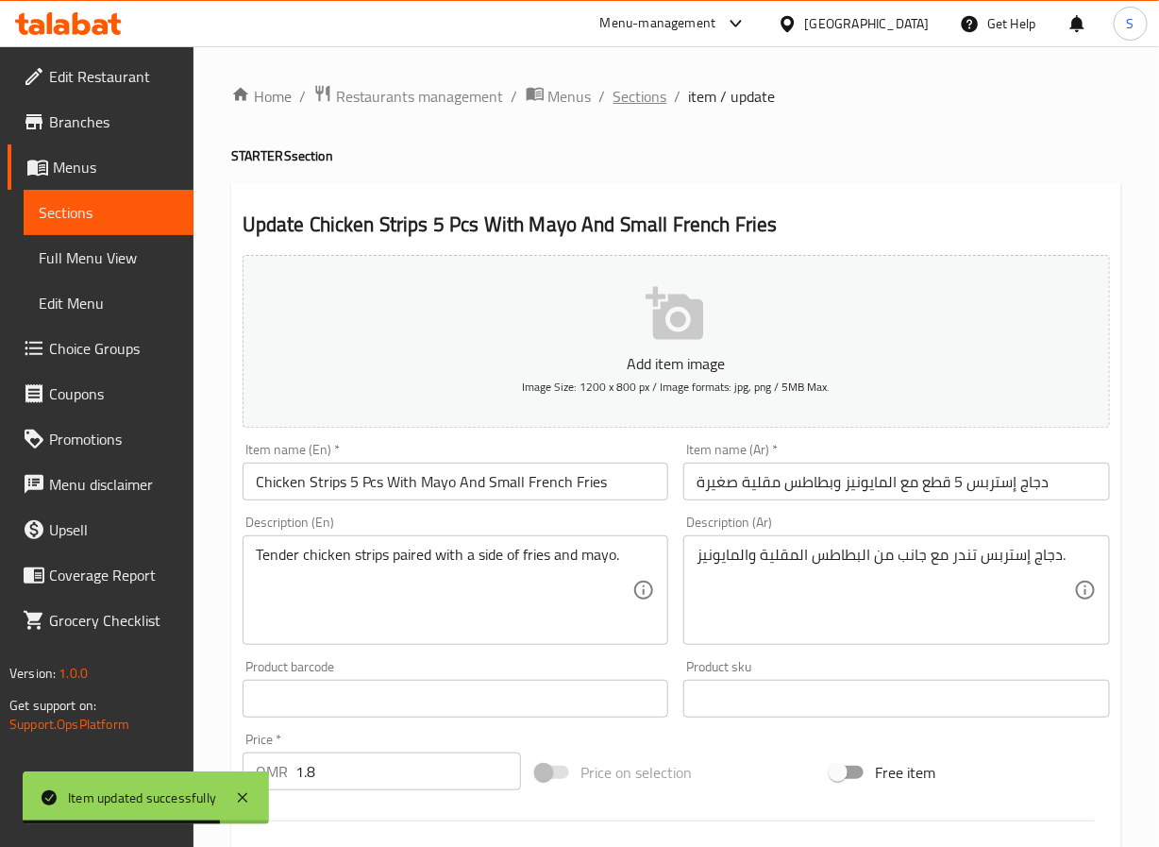
click at [655, 92] on span "Sections" at bounding box center [641, 96] width 54 height 23
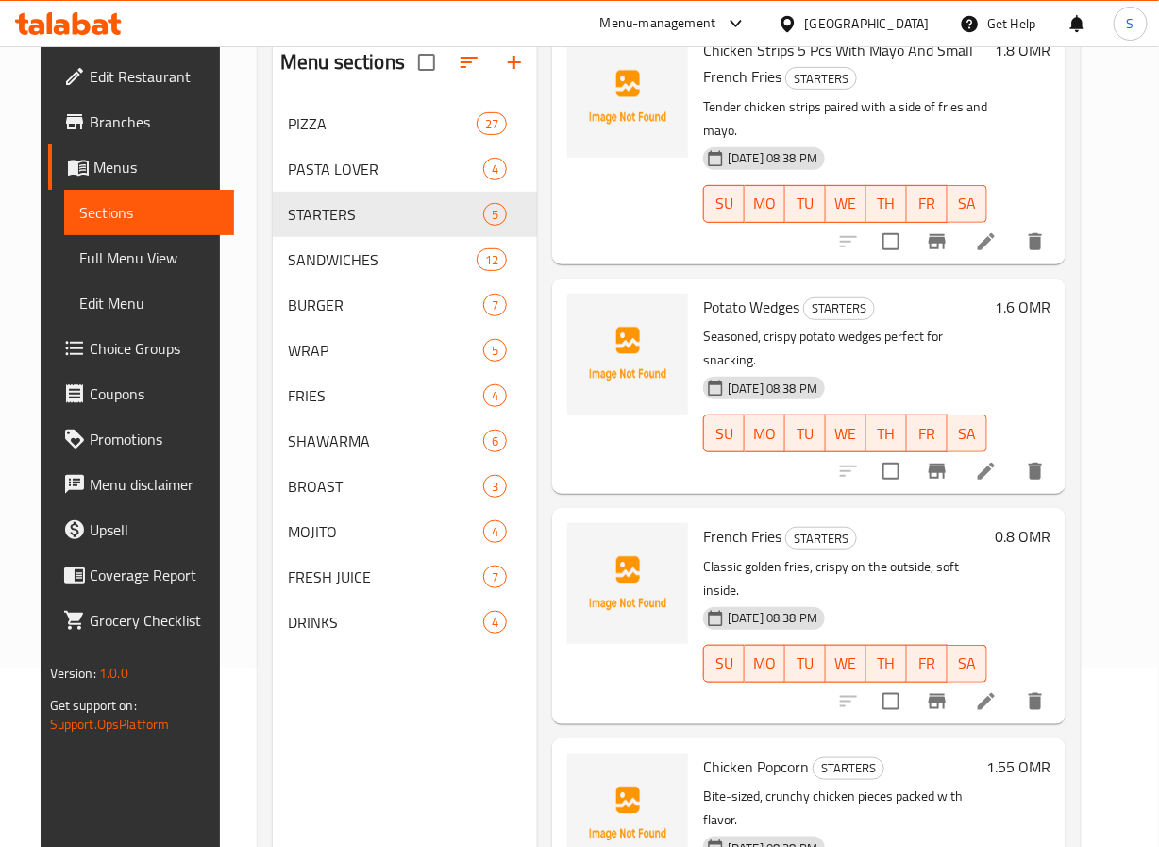
scroll to position [208, 0]
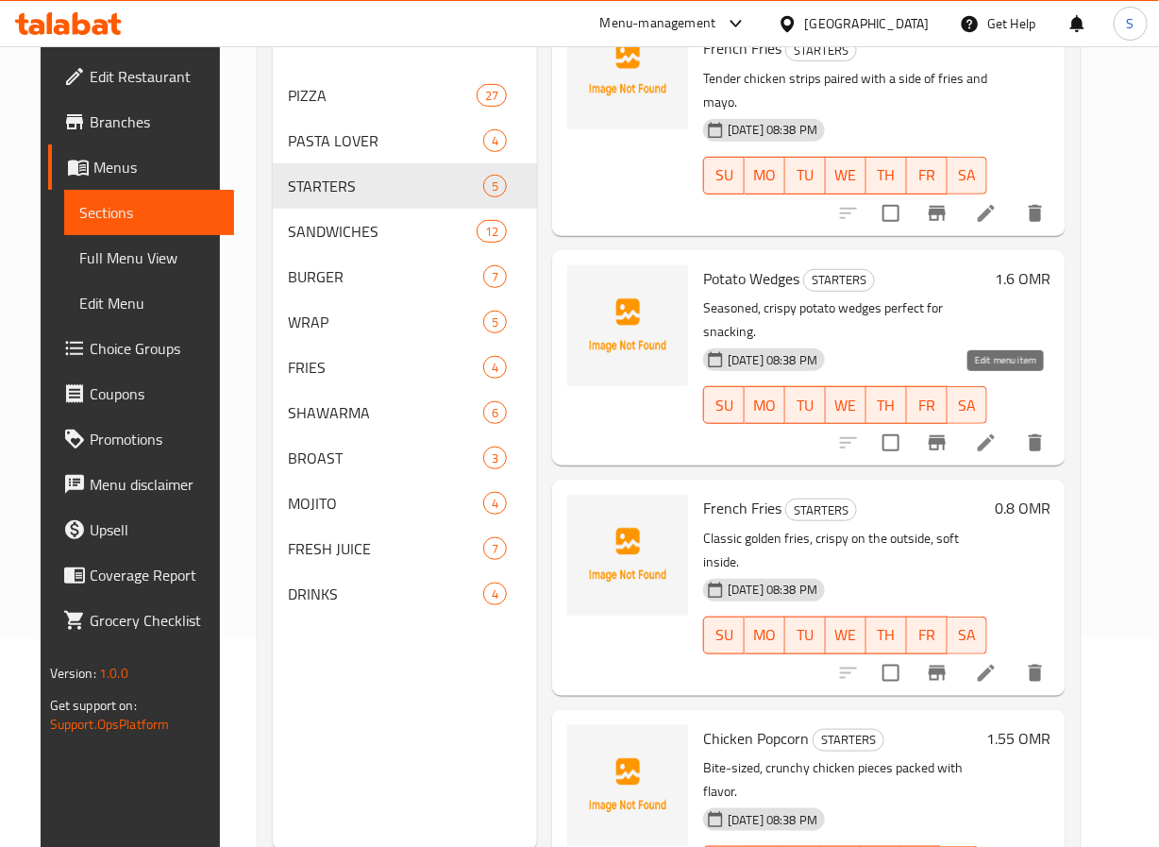
click at [998, 431] on icon at bounding box center [986, 442] width 23 height 23
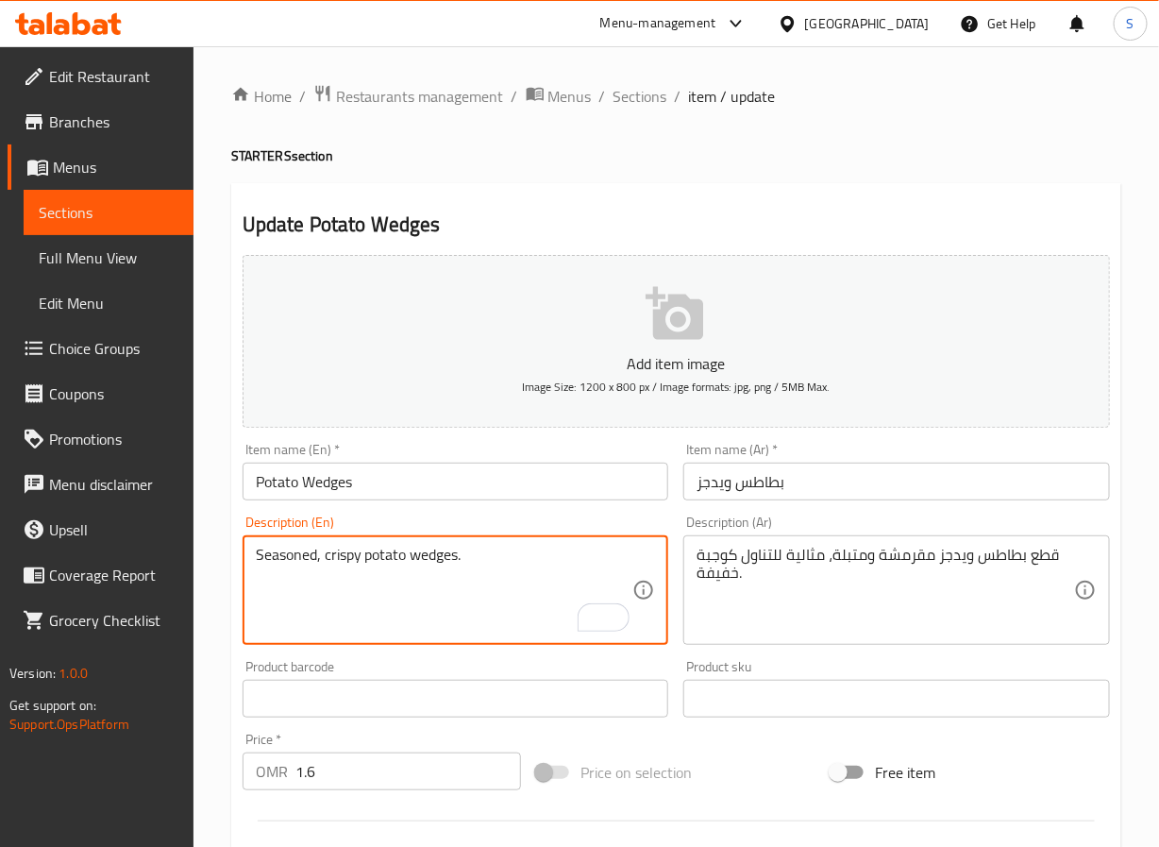
type textarea "Seasoned, crispy potato wedges."
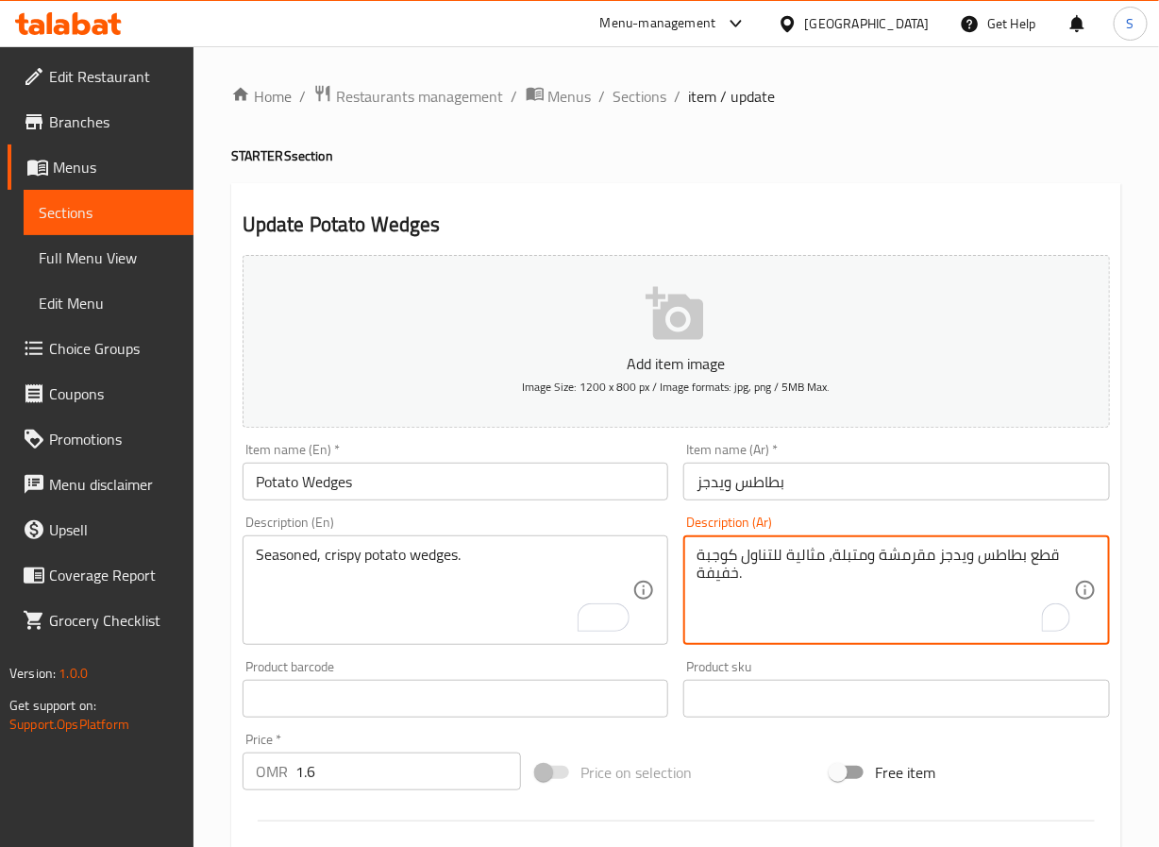
click at [1040, 558] on textarea "قطع بطاطس ويدجز مقرمشة ومتبلة، مثالية للتناول كوجبة خفيفة." at bounding box center [886, 591] width 378 height 90
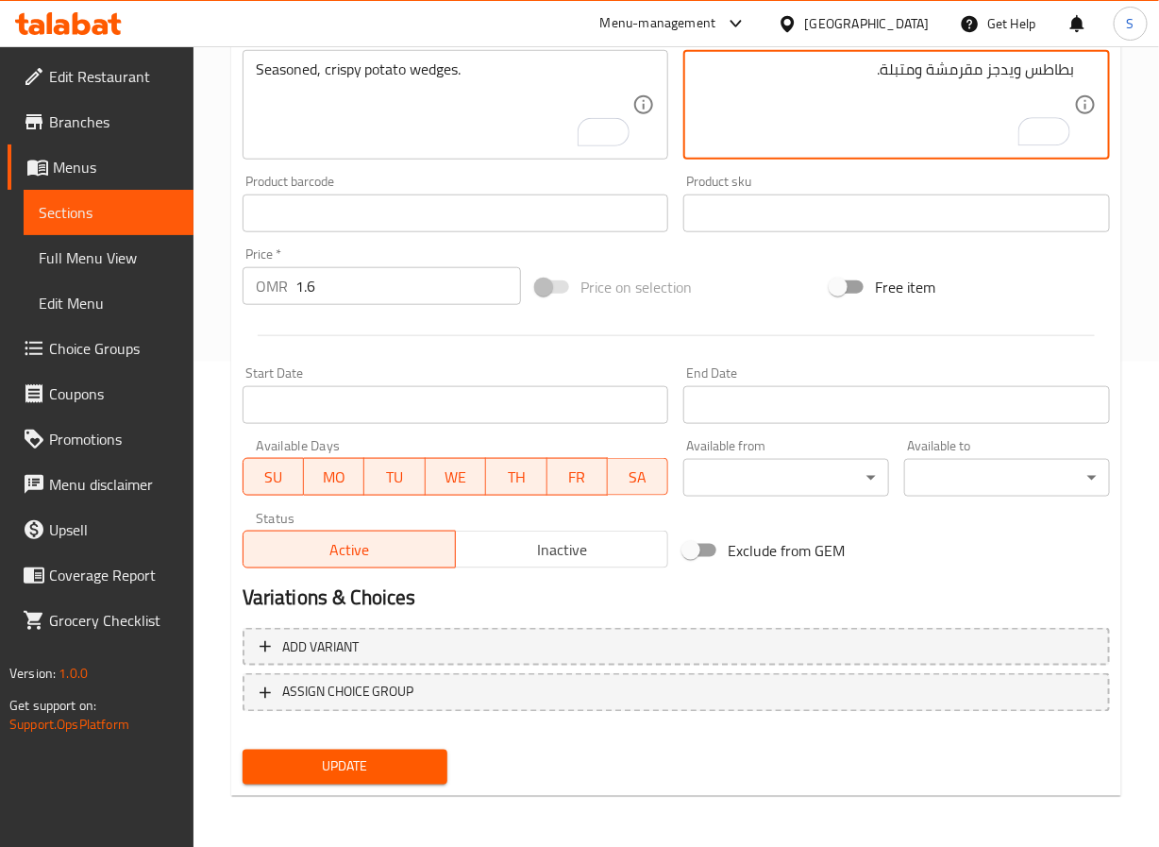
type textarea "بطاطس ويدجز مقرمشة ومتبلة."
click at [329, 765] on span "Update" at bounding box center [346, 767] width 176 height 24
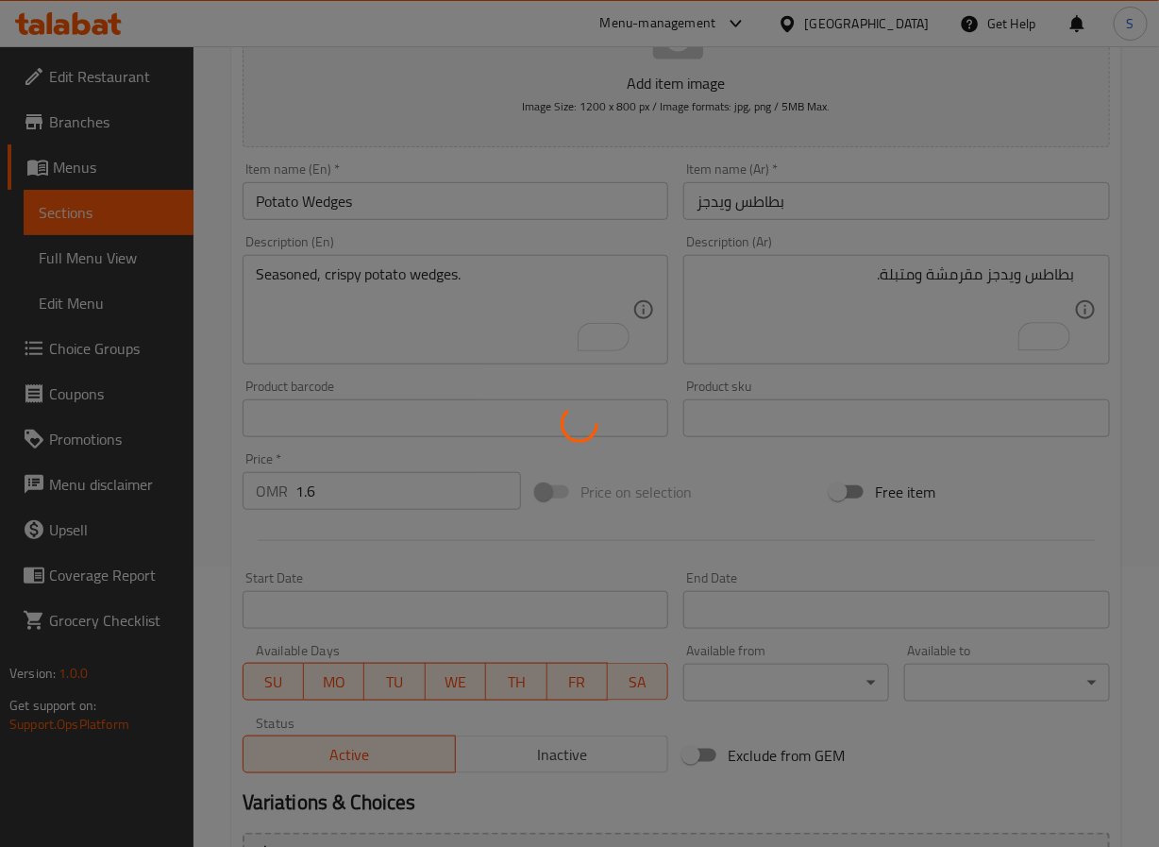
scroll to position [0, 0]
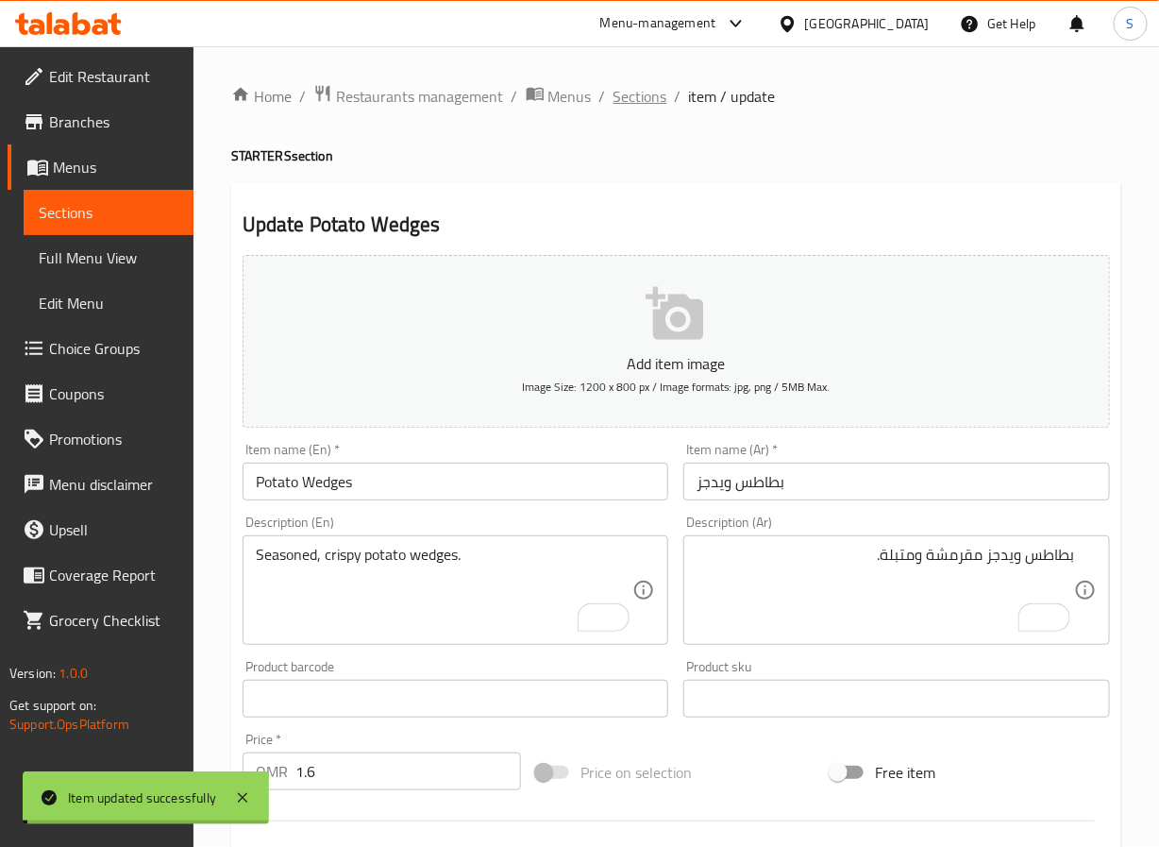
click at [630, 91] on span "Sections" at bounding box center [641, 96] width 54 height 23
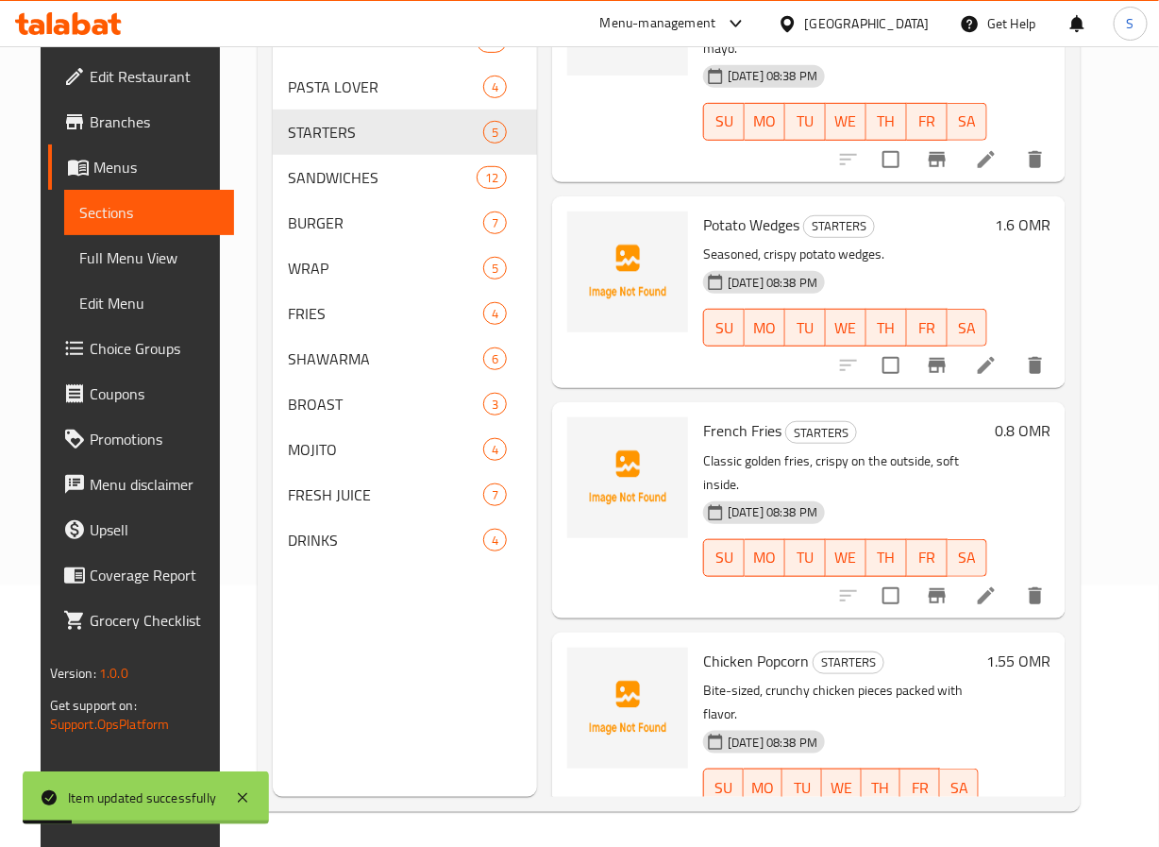
scroll to position [264, 0]
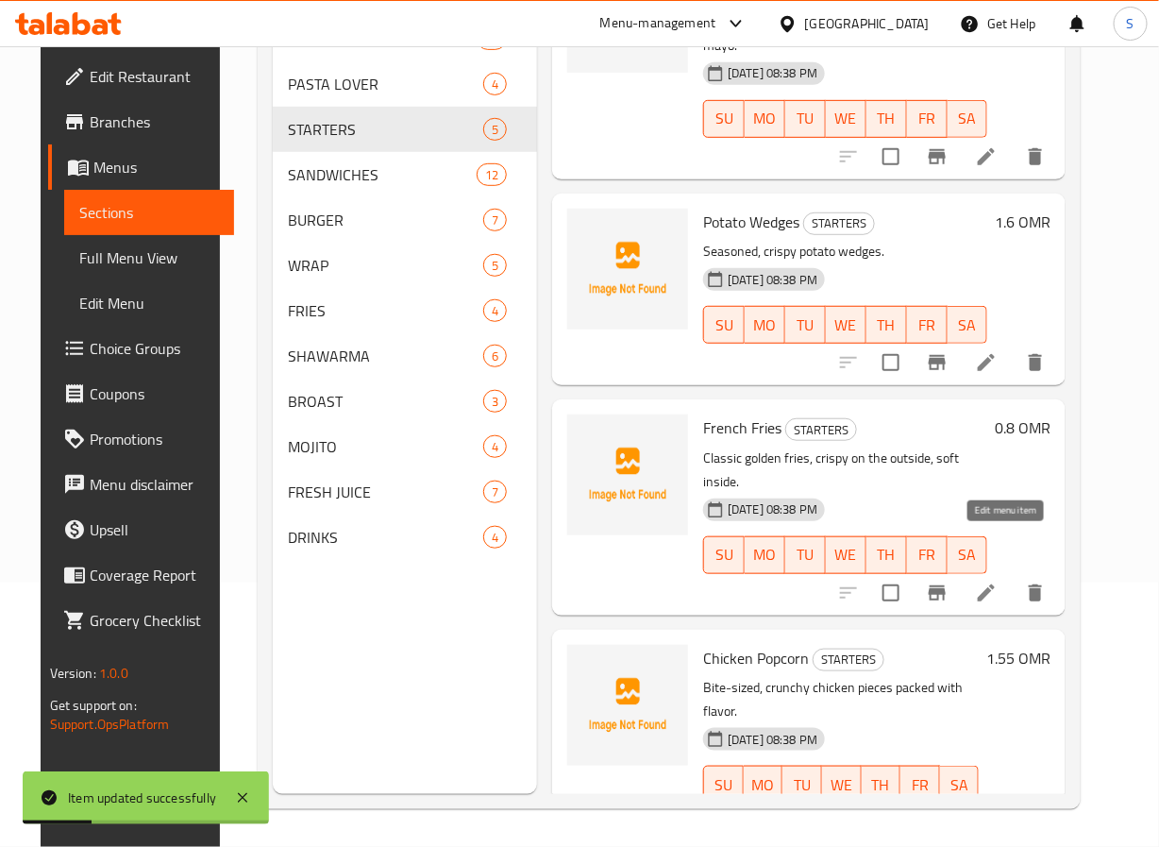
click at [997, 581] on icon at bounding box center [986, 592] width 23 height 23
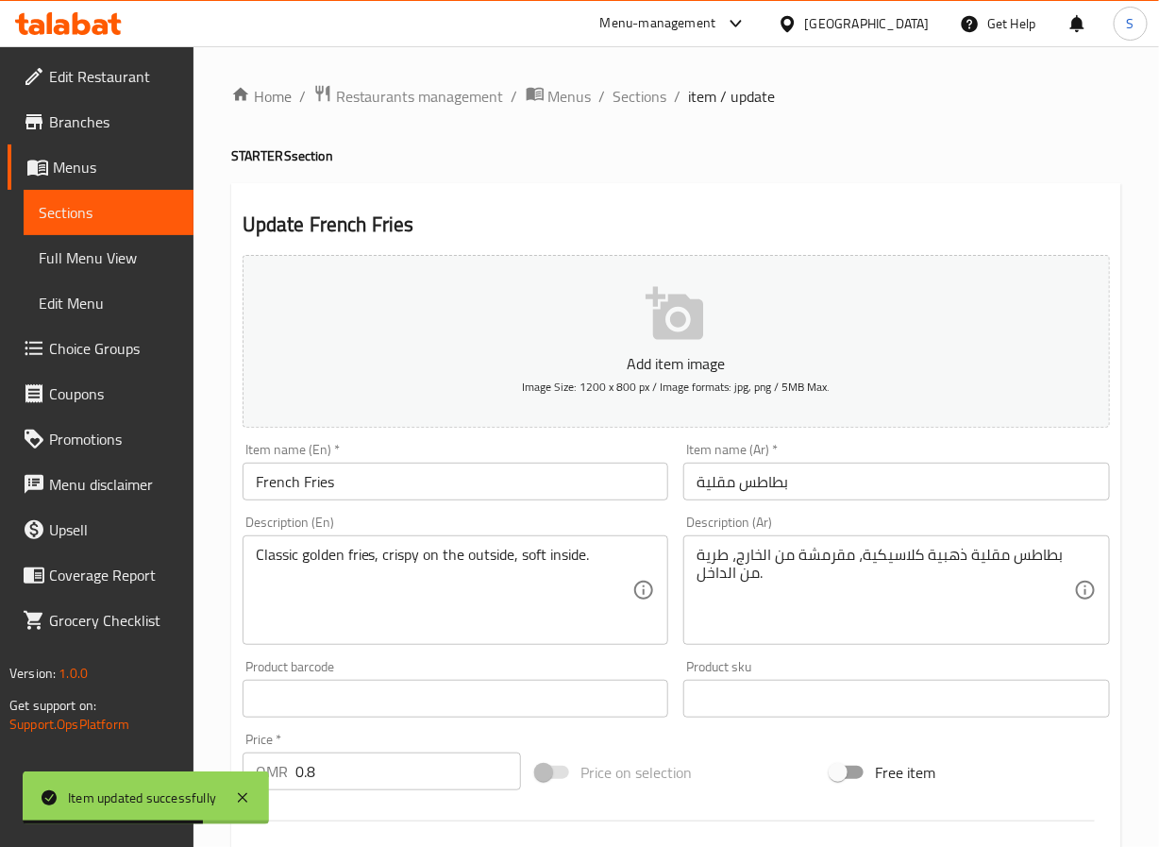
click at [742, 493] on input "بطاطس مقلية" at bounding box center [896, 482] width 427 height 38
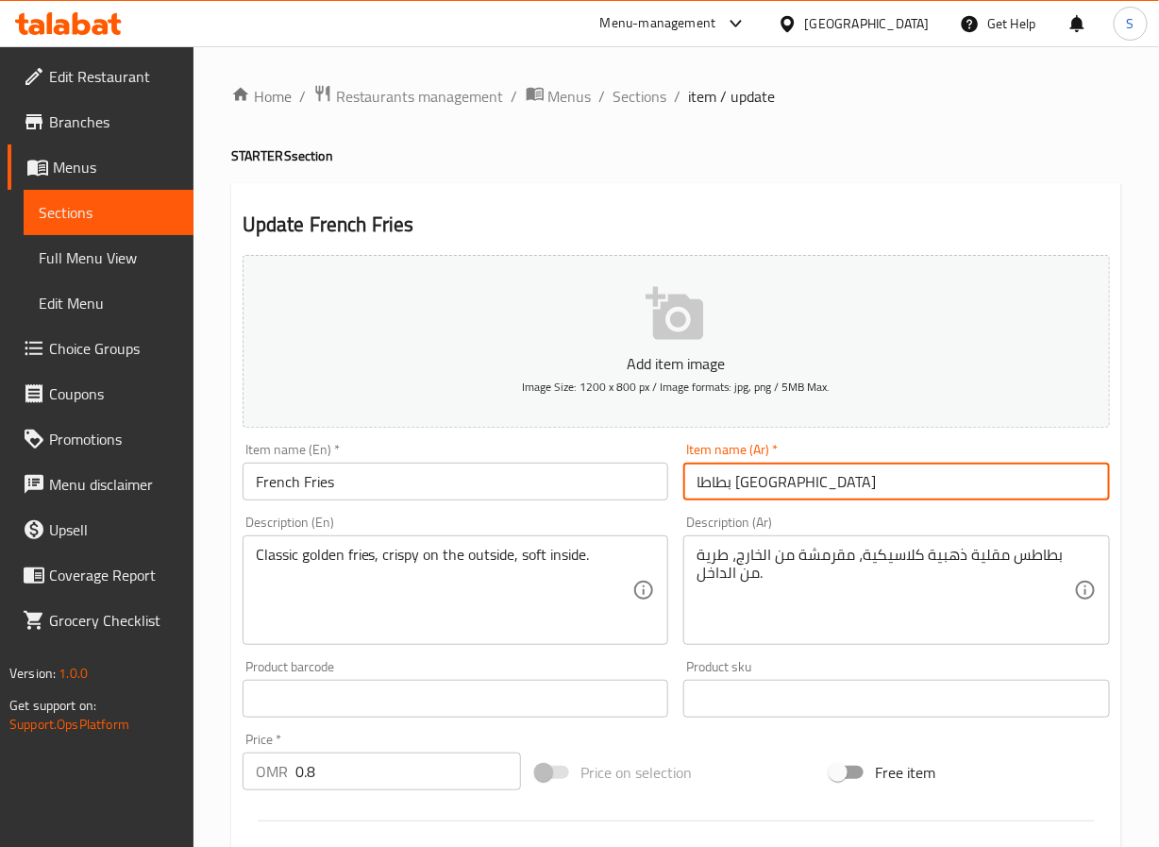
scroll to position [485, 0]
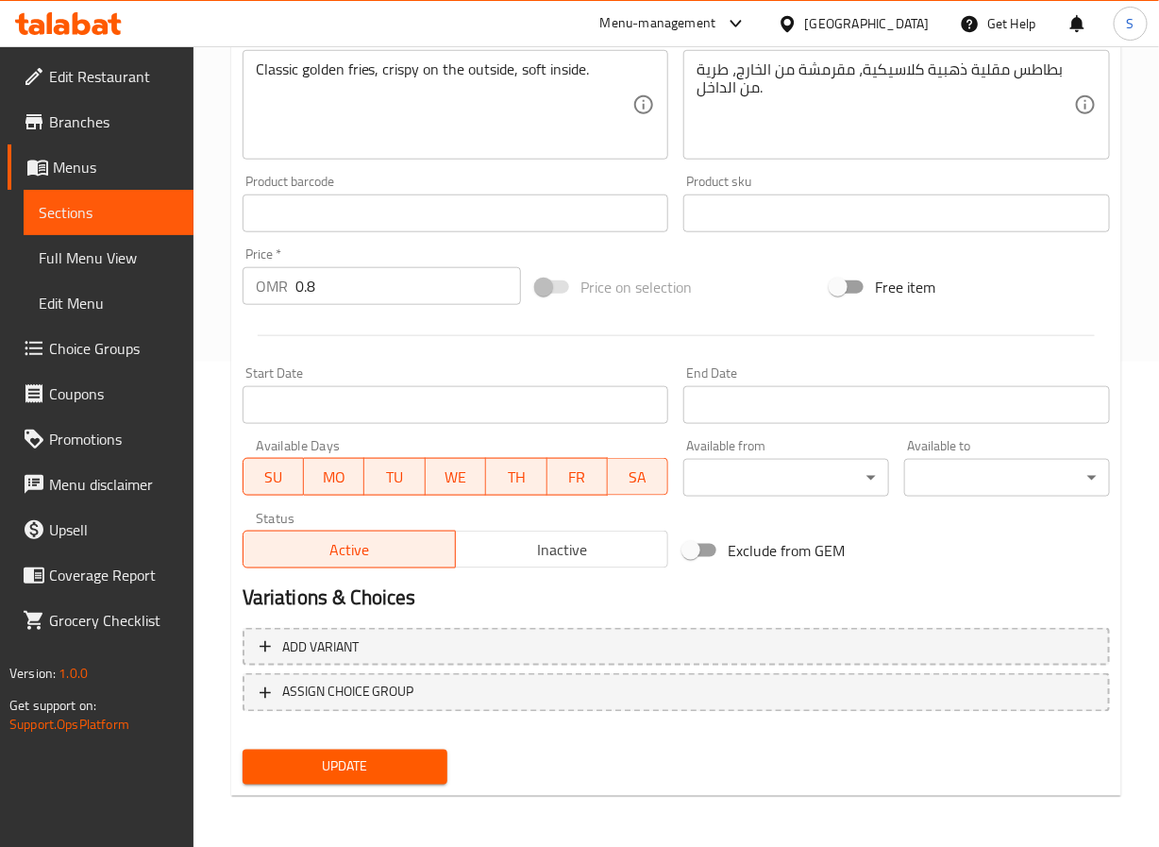
type input "بطاطا [GEOGRAPHIC_DATA]"
click at [348, 763] on span "Update" at bounding box center [346, 767] width 176 height 24
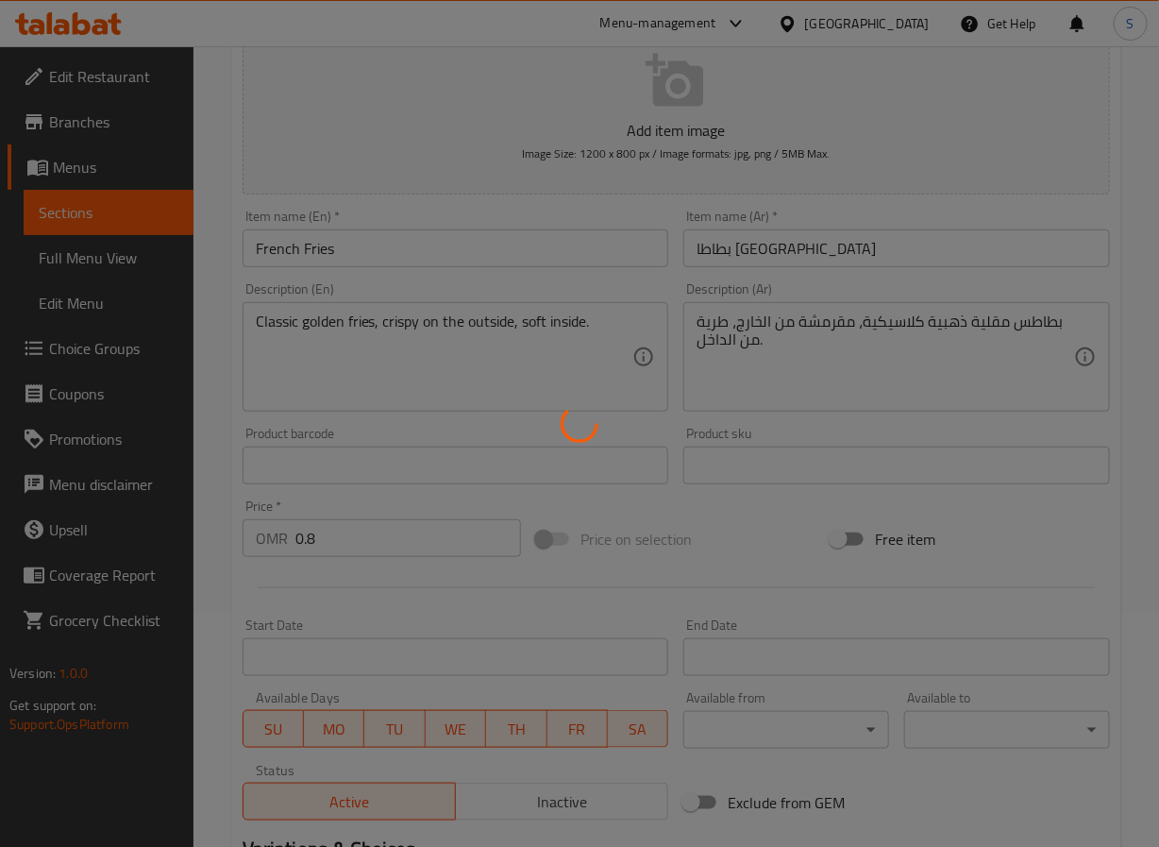
scroll to position [0, 0]
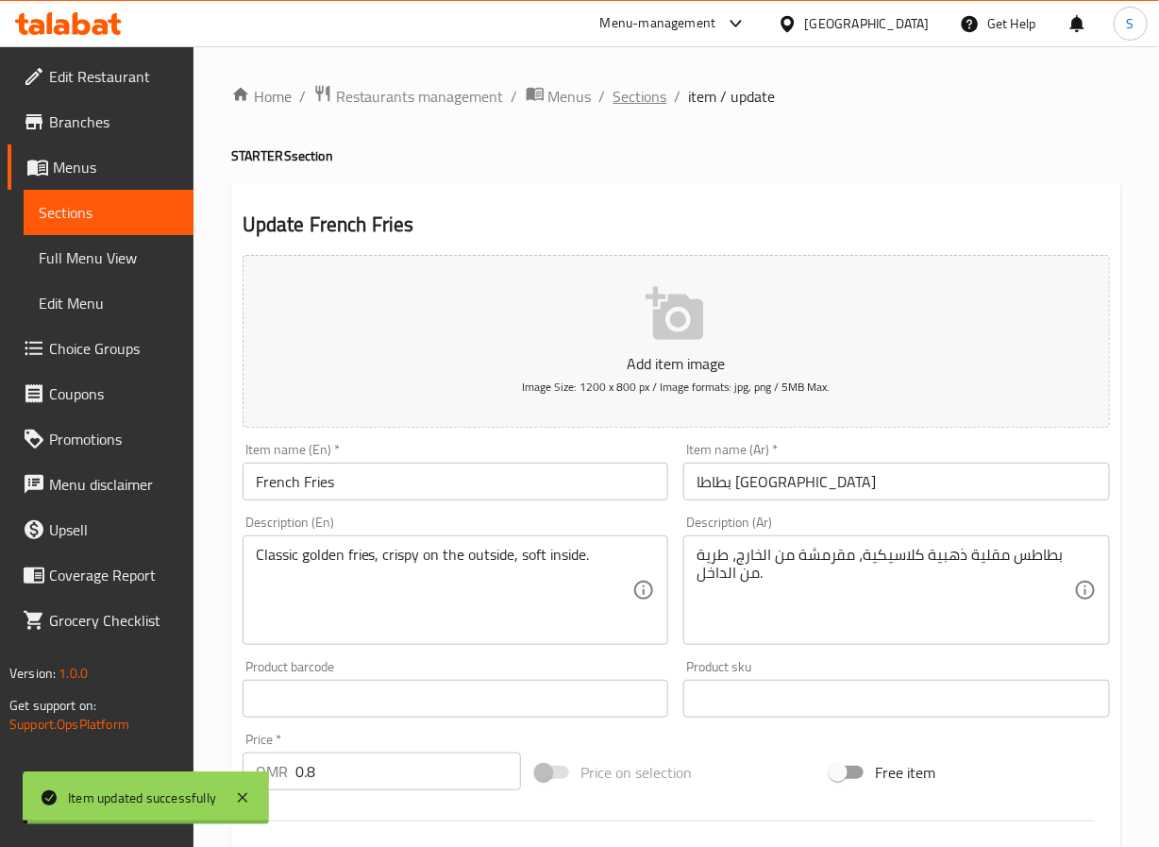
click at [615, 93] on span "Sections" at bounding box center [641, 96] width 54 height 23
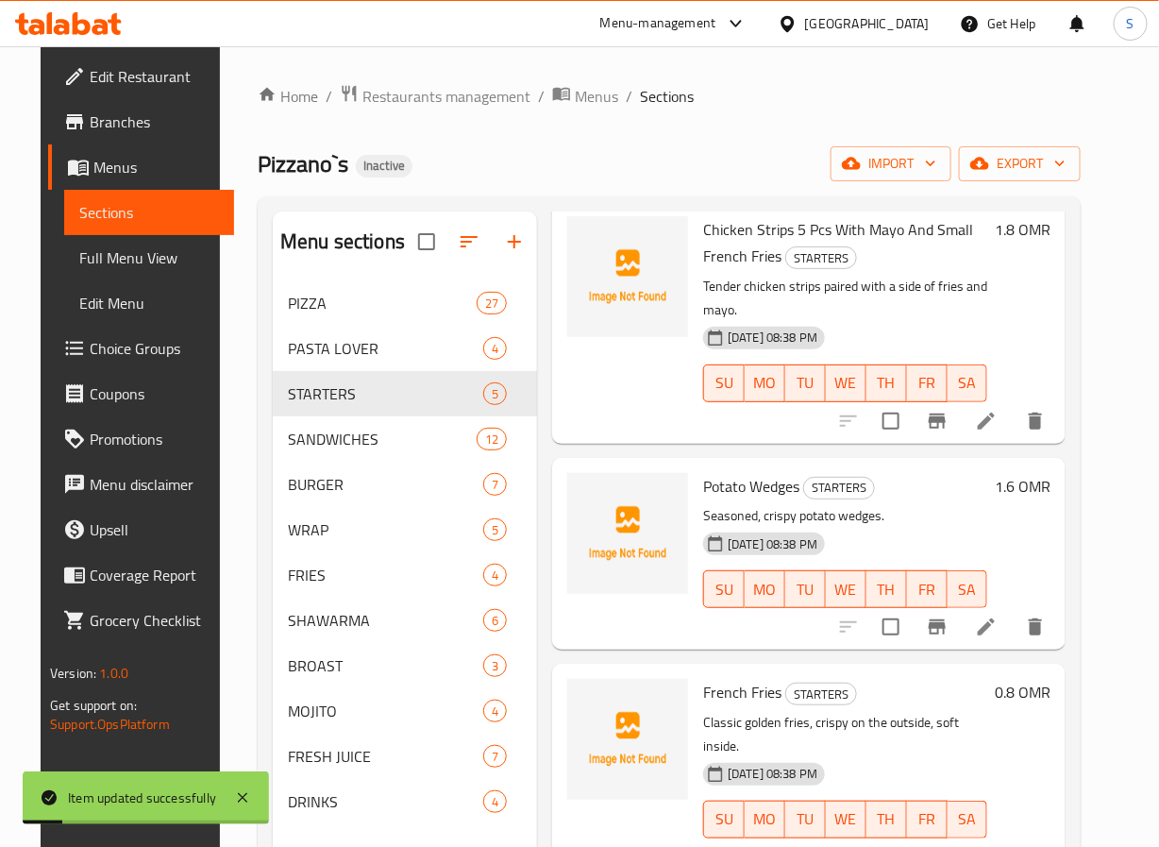
scroll to position [264, 0]
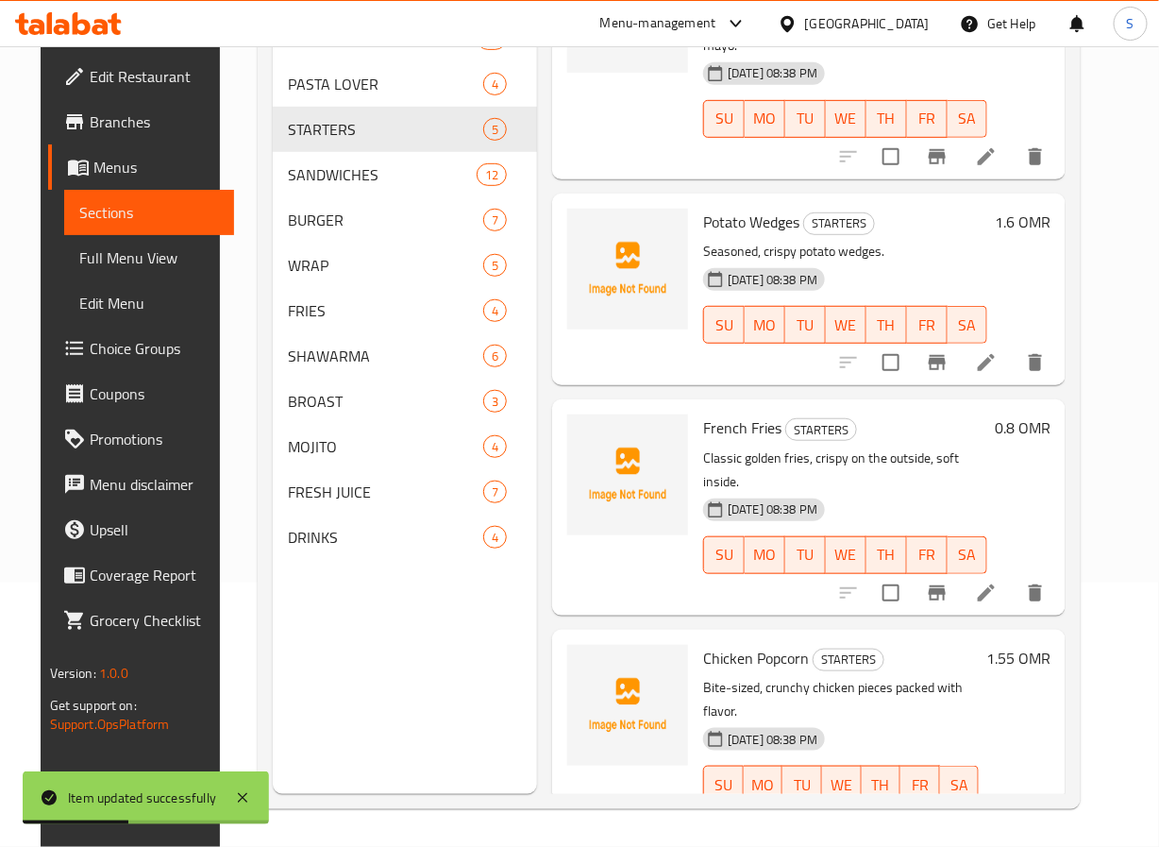
click at [991, 805] on li at bounding box center [986, 822] width 53 height 34
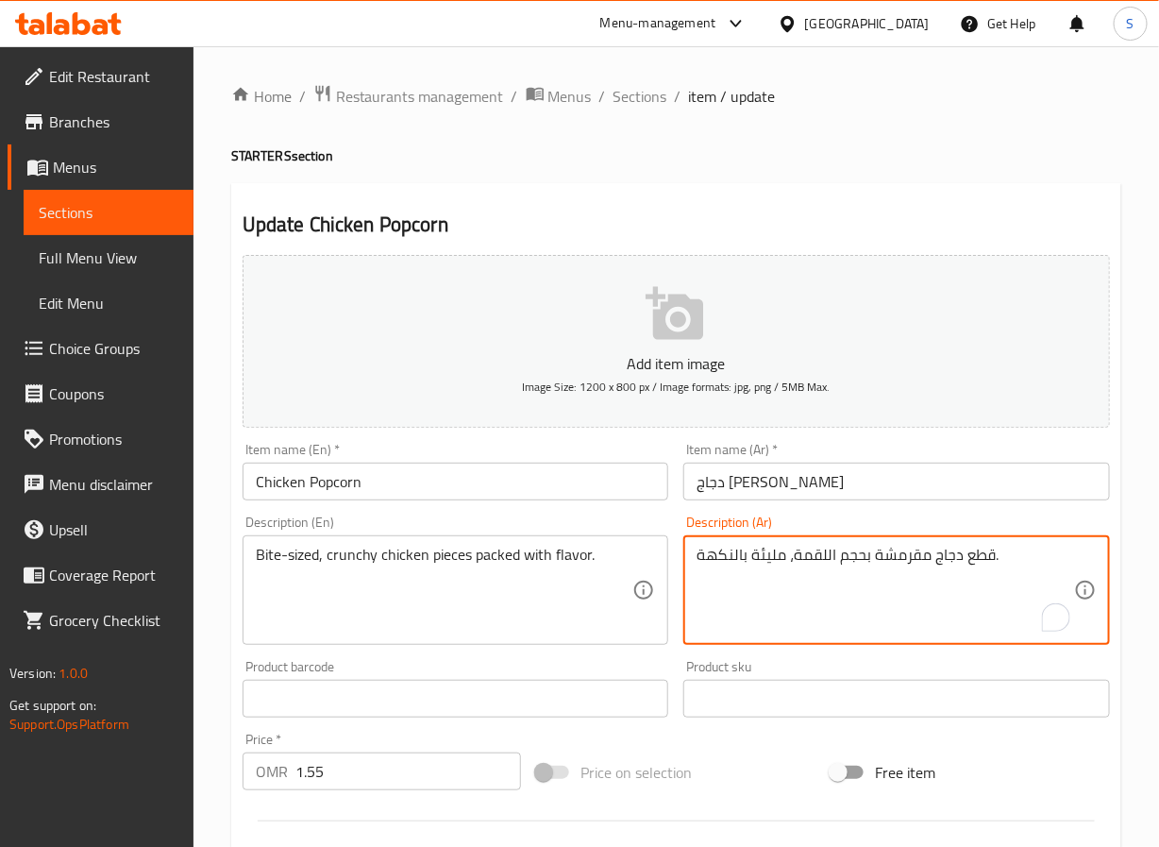
click at [821, 562] on textarea "قطع دجاج مقرمشة بحجم اللقمة، مليئة بالنكهة." at bounding box center [886, 591] width 378 height 90
click at [777, 556] on textarea "قطع دجاج مقرمشة بحجم البايت، مليئة بالنكهة." at bounding box center [886, 591] width 378 height 90
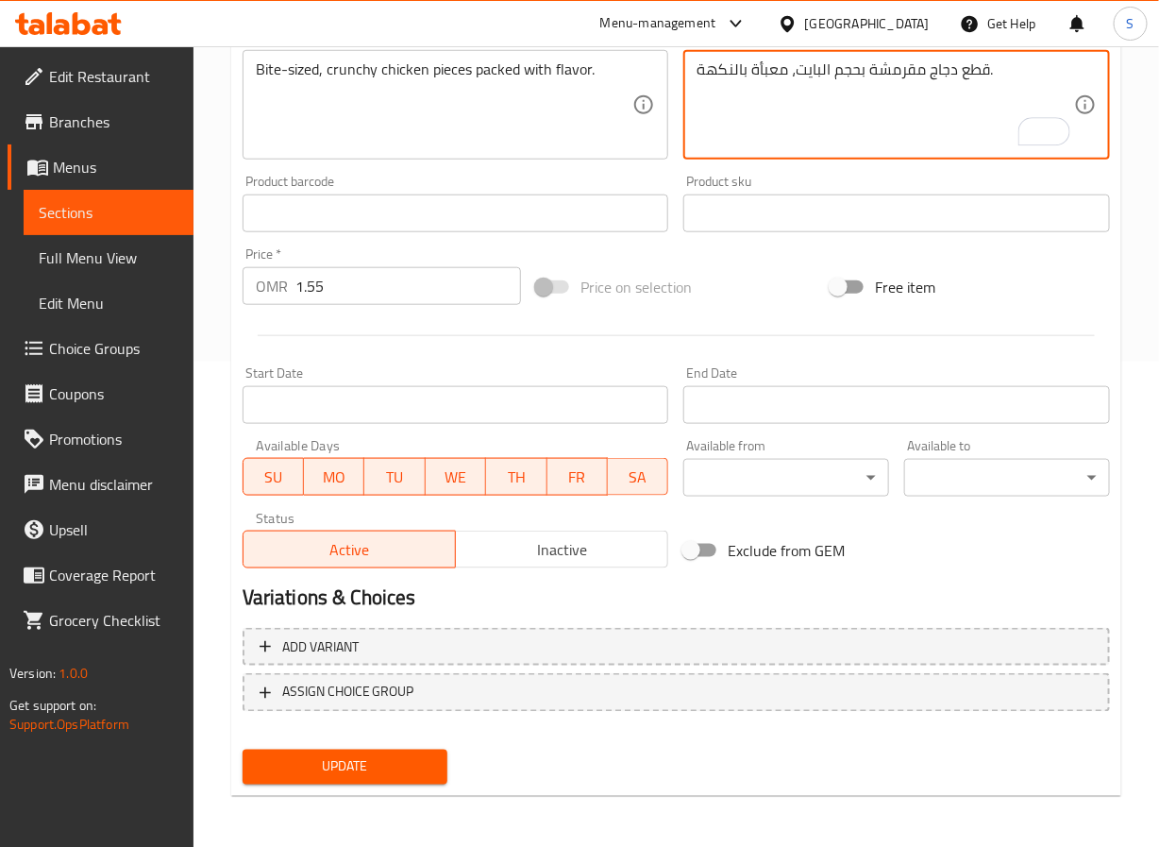
type textarea "قطع دجاج مقرمشة بحجم البايت، معبأة بالنكهة."
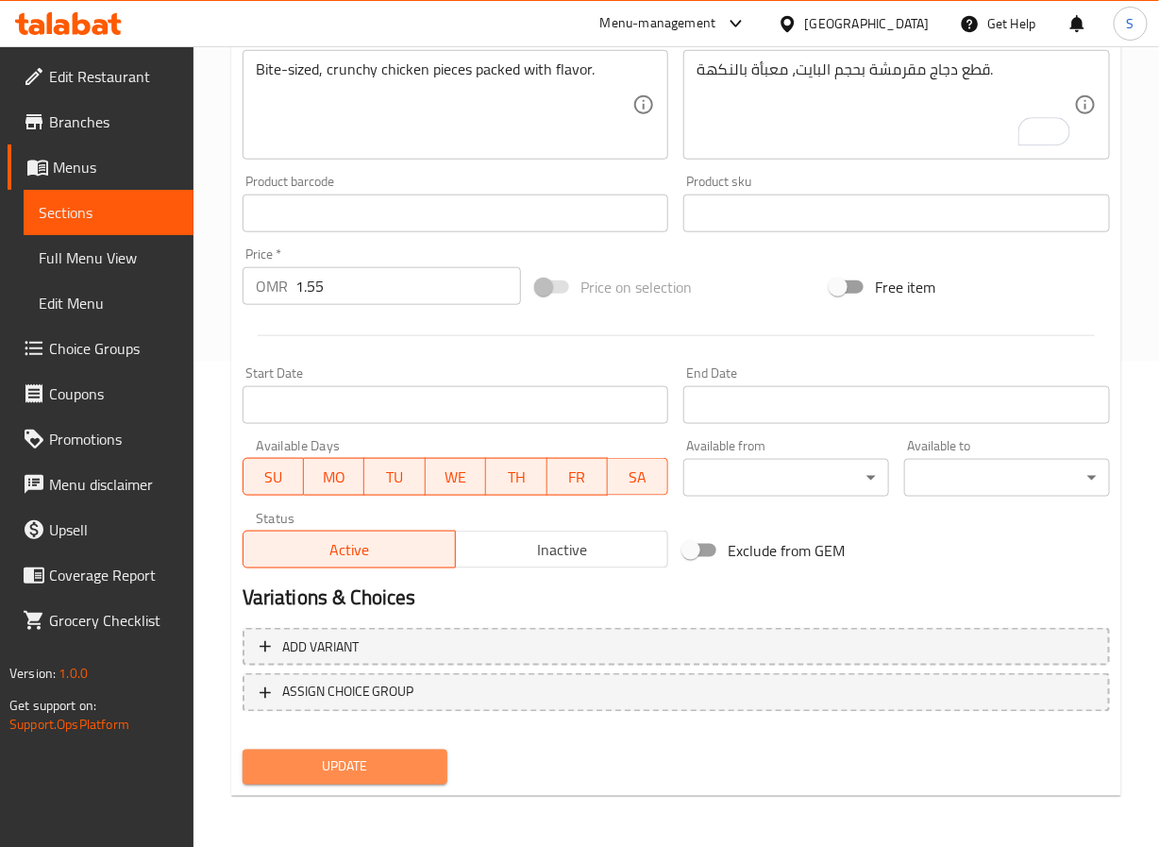
click at [362, 750] on button "Update" at bounding box center [346, 767] width 206 height 35
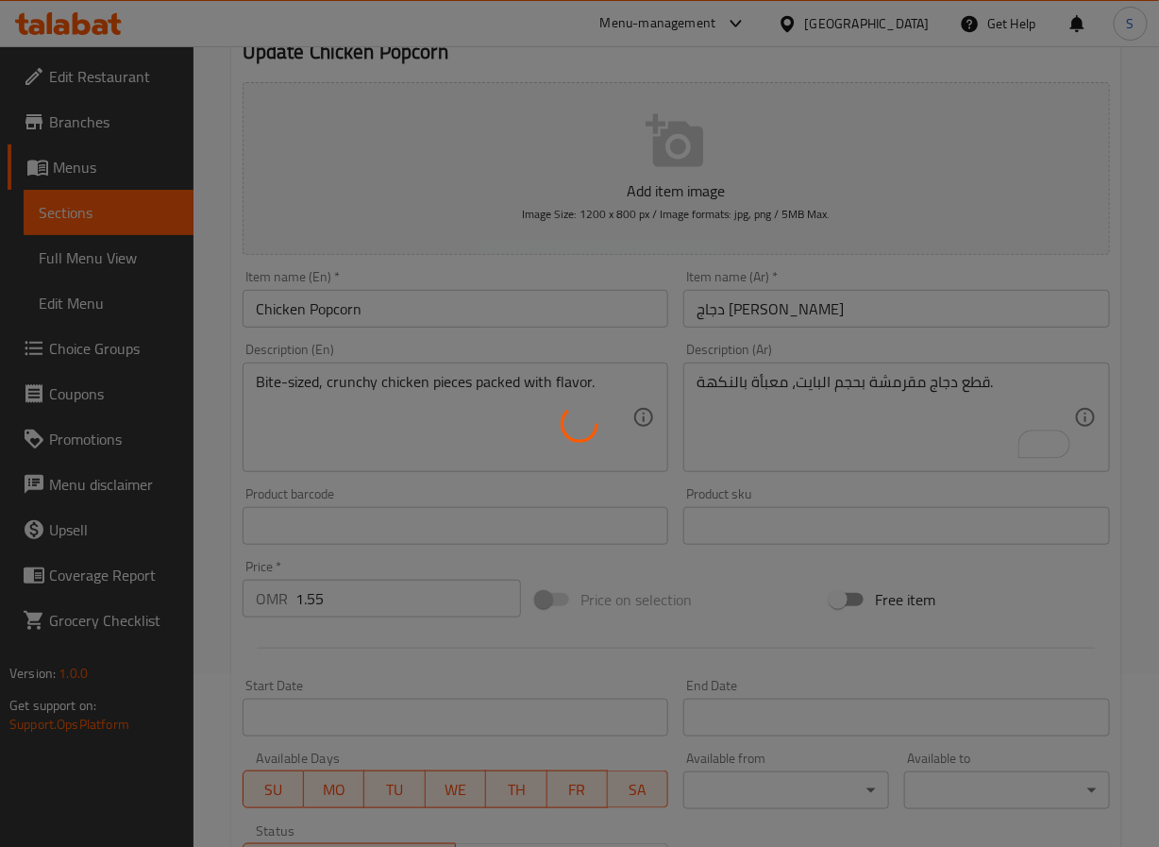
scroll to position [0, 0]
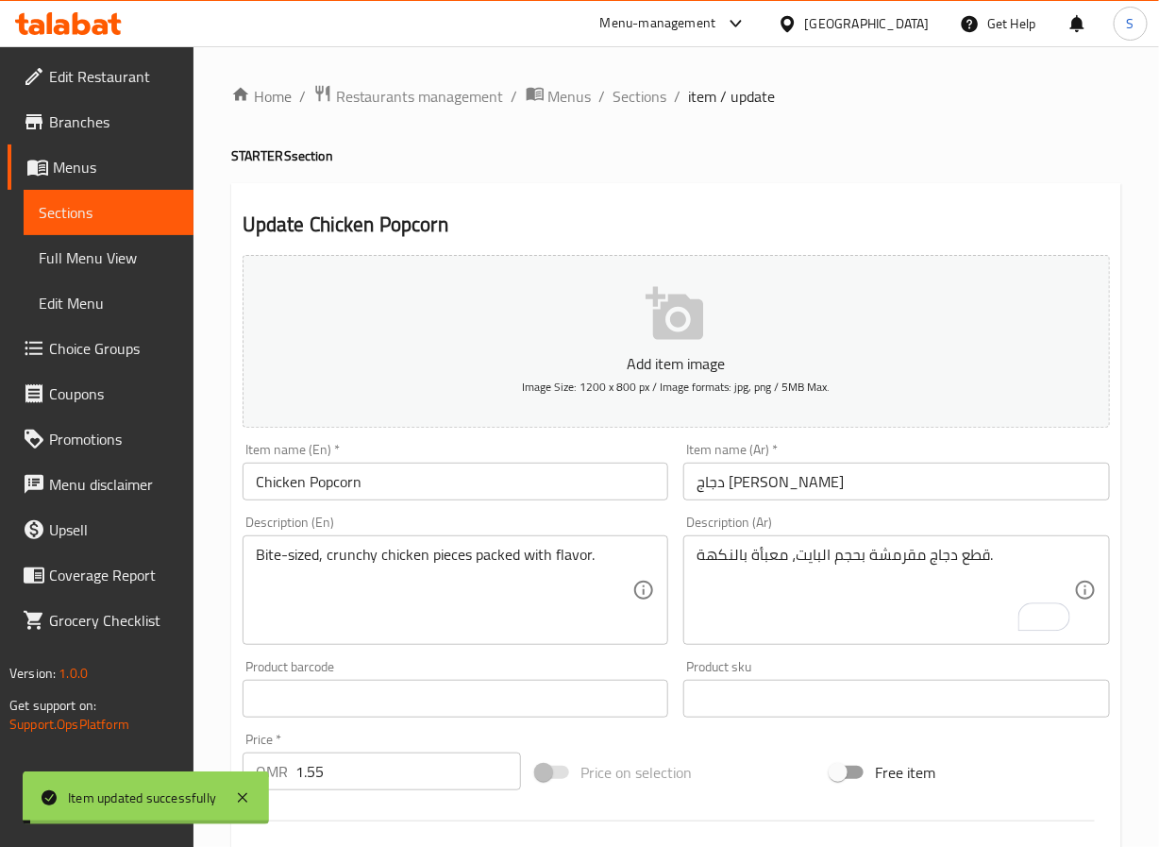
drag, startPoint x: 640, startPoint y: 100, endPoint x: 593, endPoint y: 3, distance: 108.1
click at [640, 100] on span "Sections" at bounding box center [641, 96] width 54 height 23
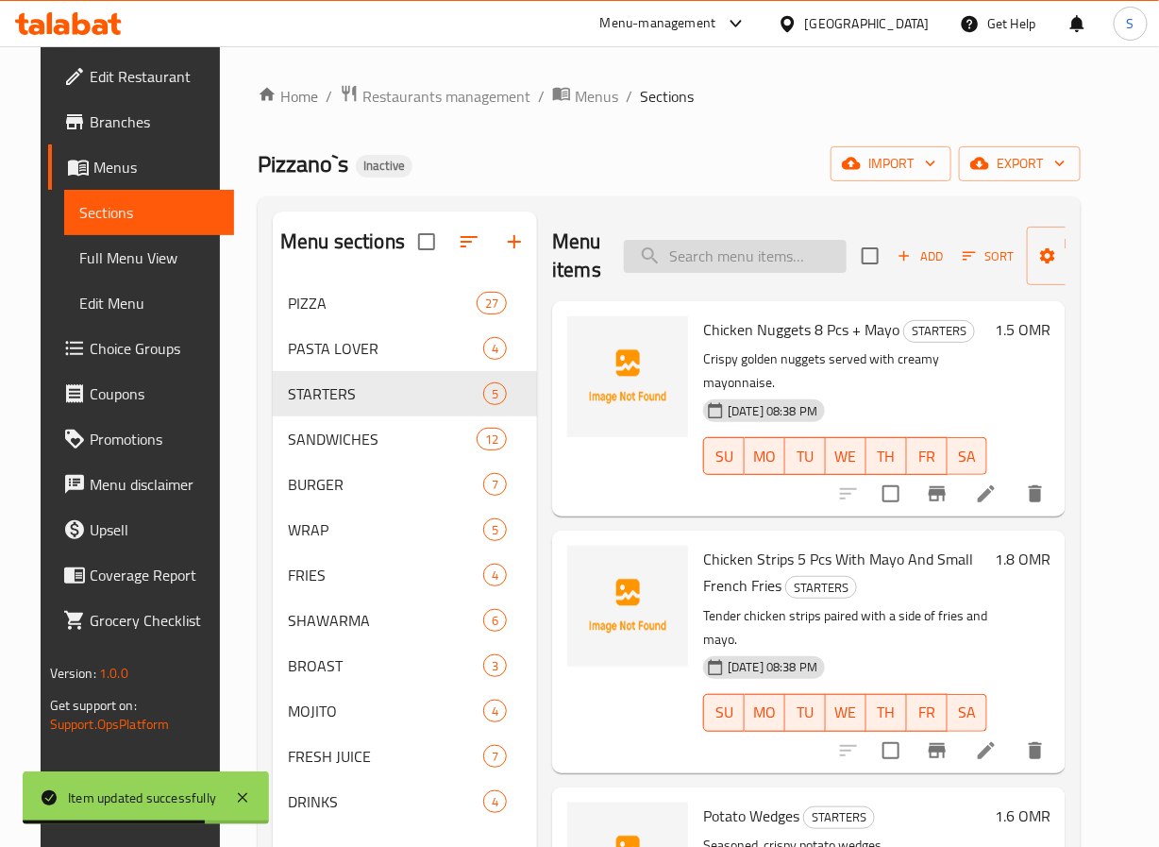
click at [678, 247] on input "search" at bounding box center [735, 256] width 223 height 33
paste input "Hot Dog Club"
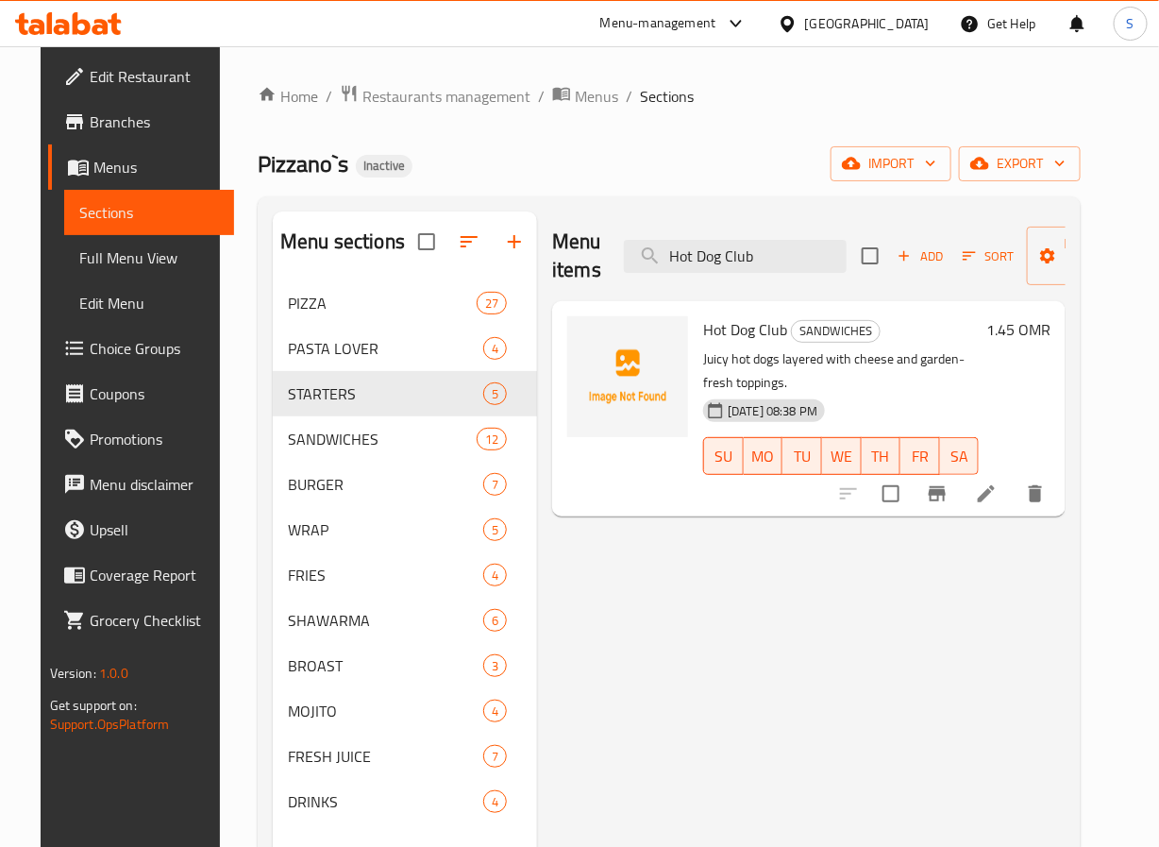
type input "Hot Dog Club"
click at [998, 490] on icon at bounding box center [986, 493] width 23 height 23
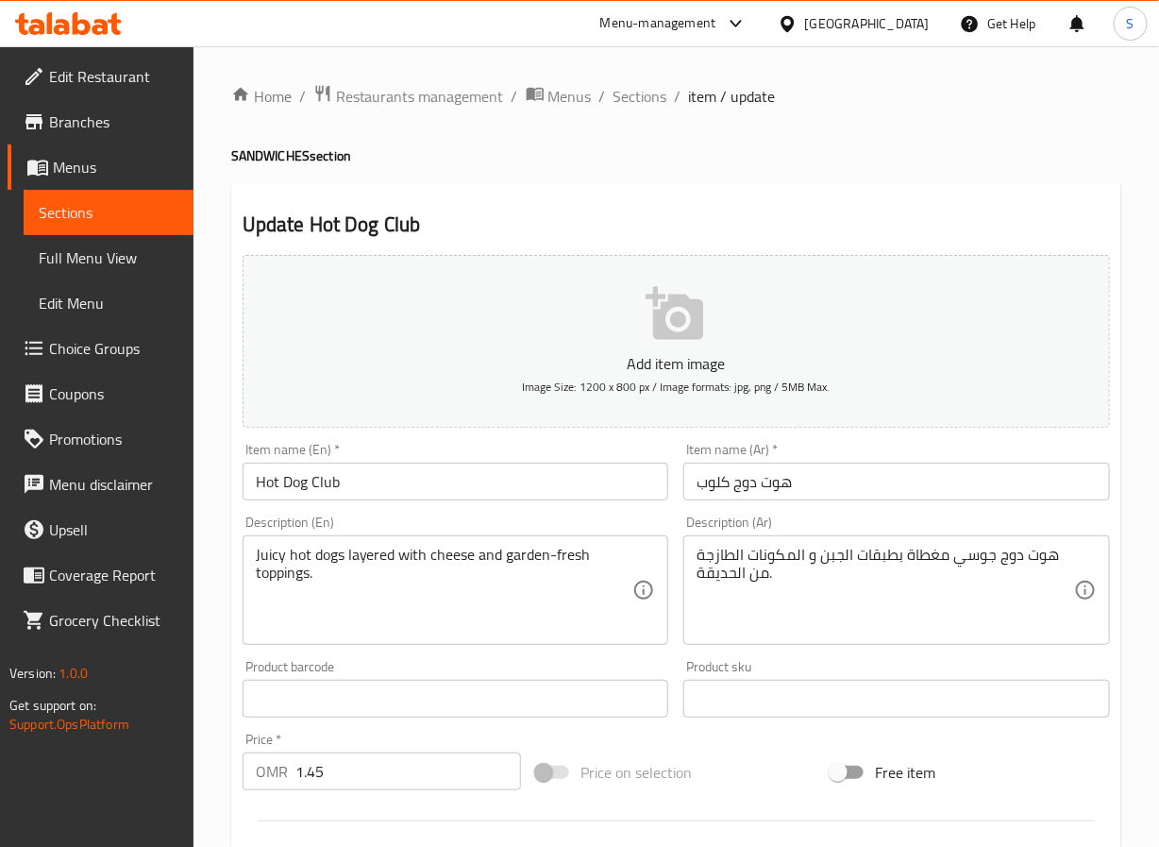
click at [926, 559] on textarea "هوت دوج جوسي مغطاة بطبقات الجبن و المكونات الطازجة من الحديقة." at bounding box center [886, 591] width 378 height 90
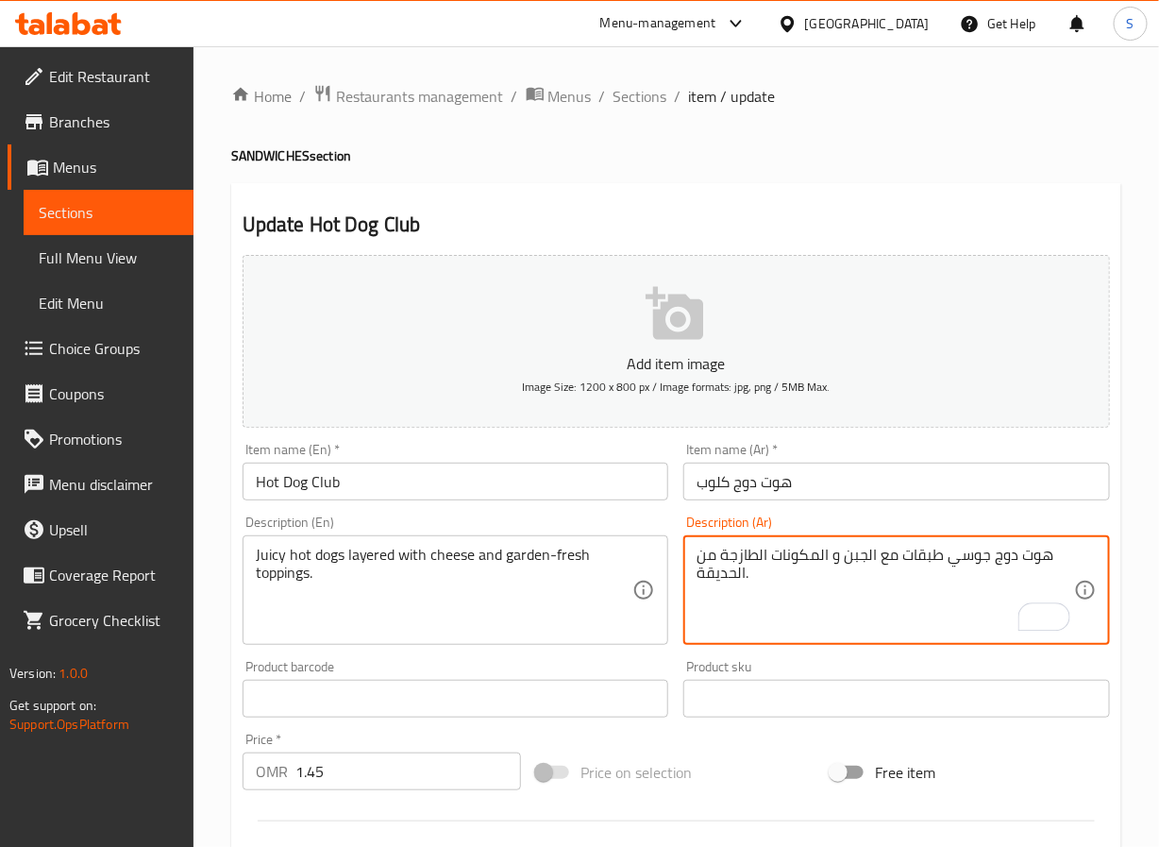
click at [810, 555] on textarea "هوت دوج جوسي طبقات مع الجبن و المكونات الطازجة من الحديقة." at bounding box center [886, 591] width 378 height 90
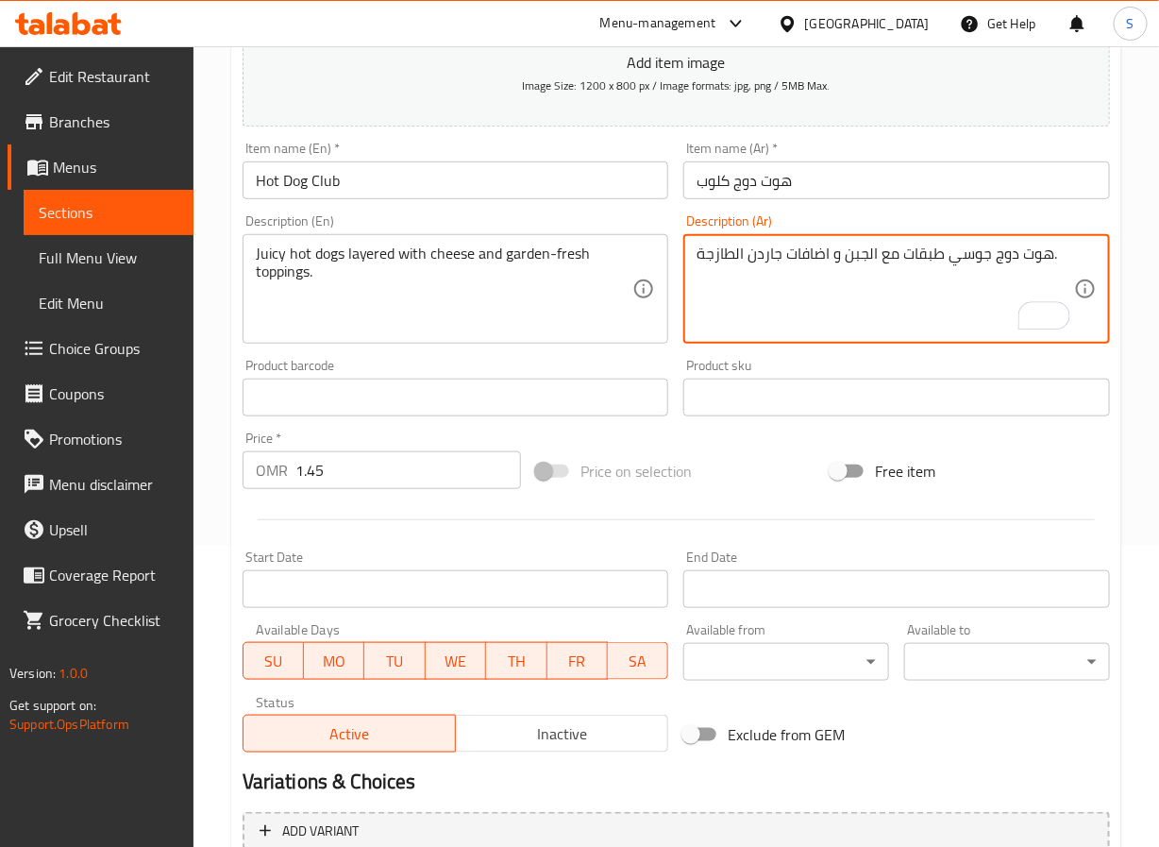
scroll to position [485, 0]
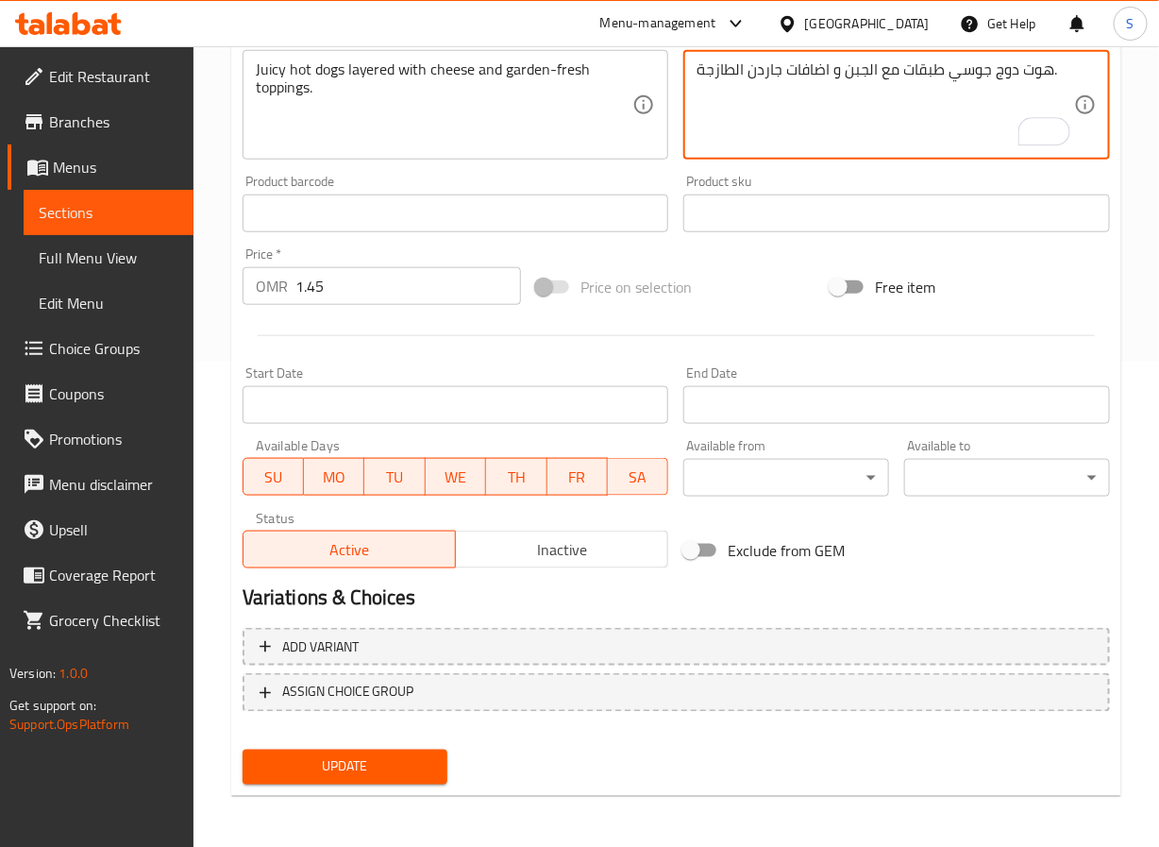
type textarea "هوت دوج جوسي طبقات مع الجبن و اضافات جاردن الطازجة."
click at [378, 750] on button "Update" at bounding box center [346, 767] width 206 height 35
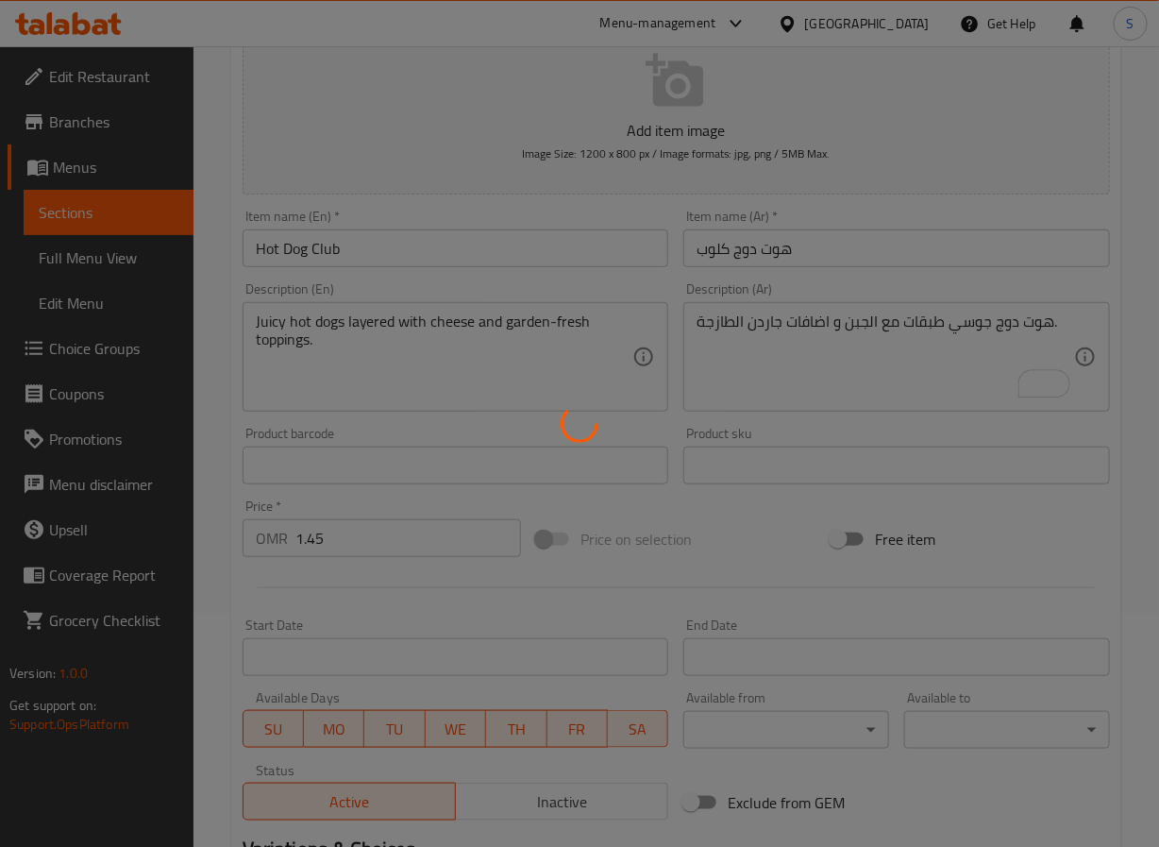
scroll to position [0, 0]
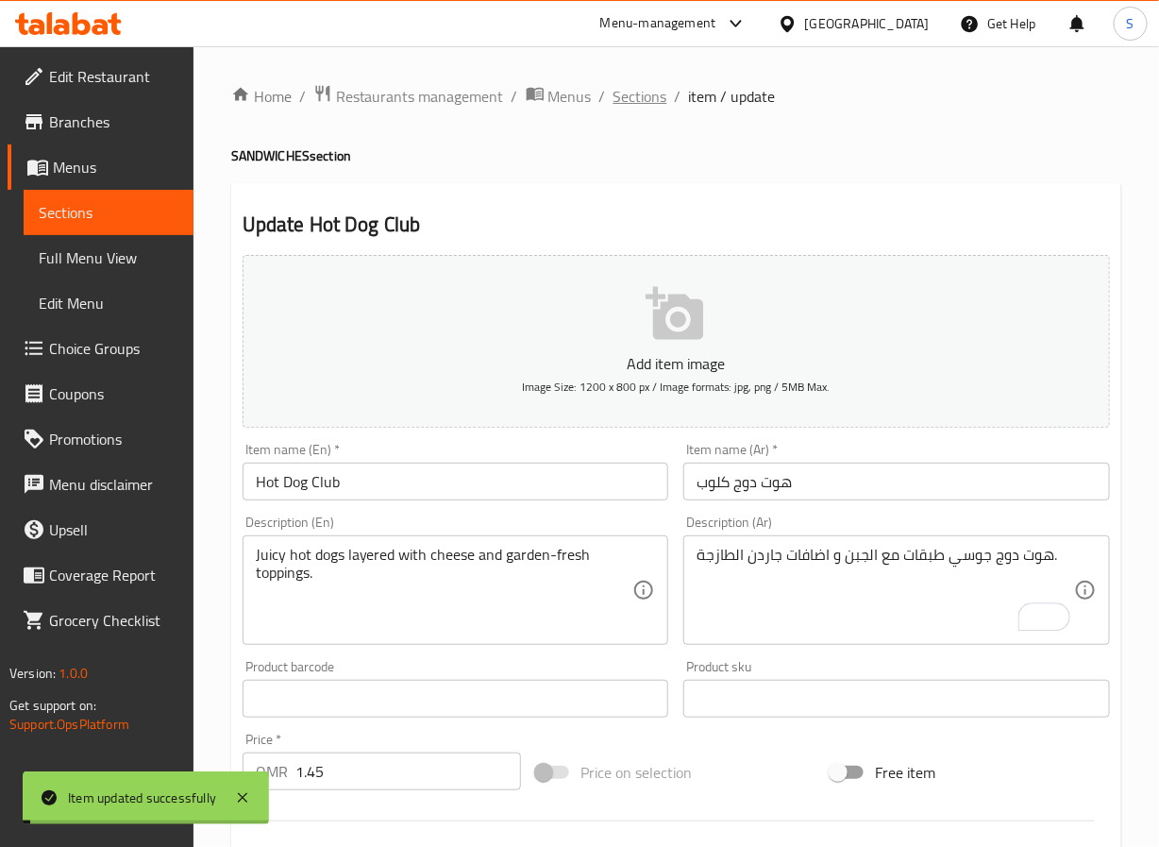
click at [618, 86] on span "Sections" at bounding box center [641, 96] width 54 height 23
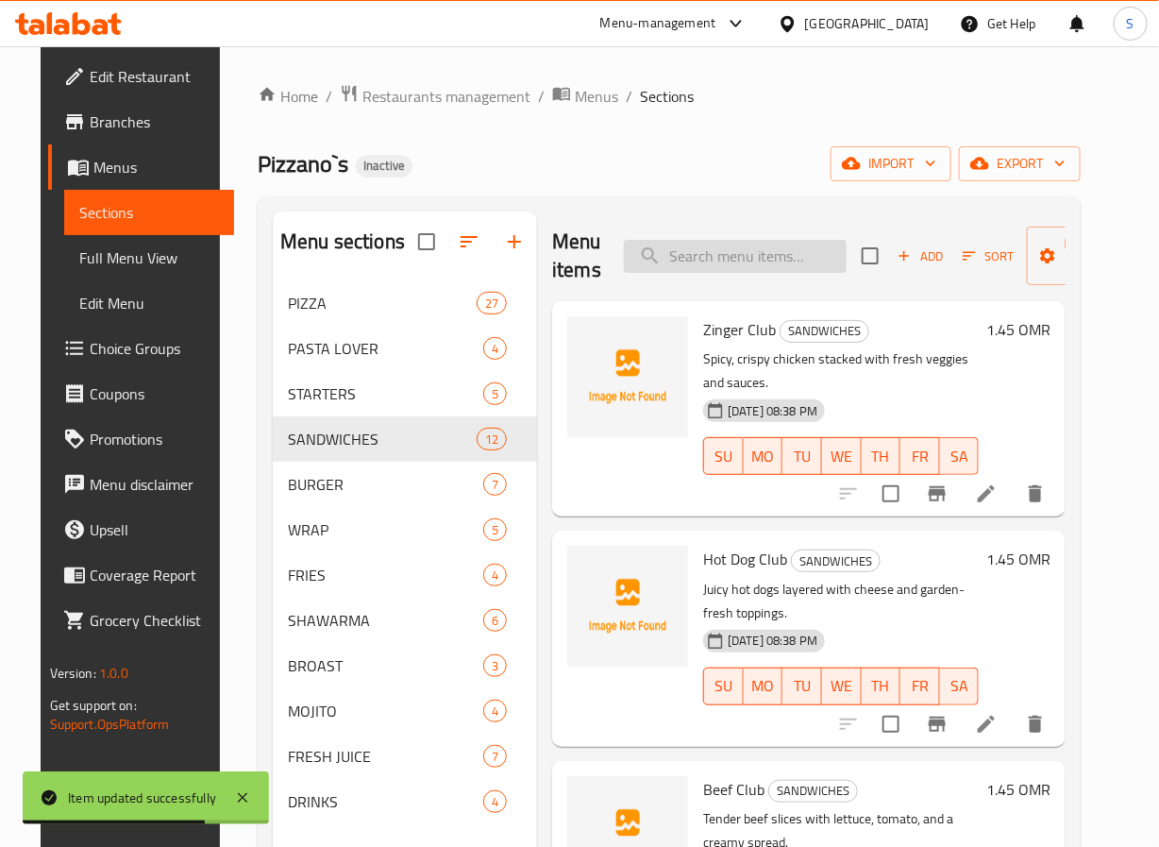
click at [739, 255] on input "search" at bounding box center [735, 256] width 223 height 33
paste input "Mathafi Club"
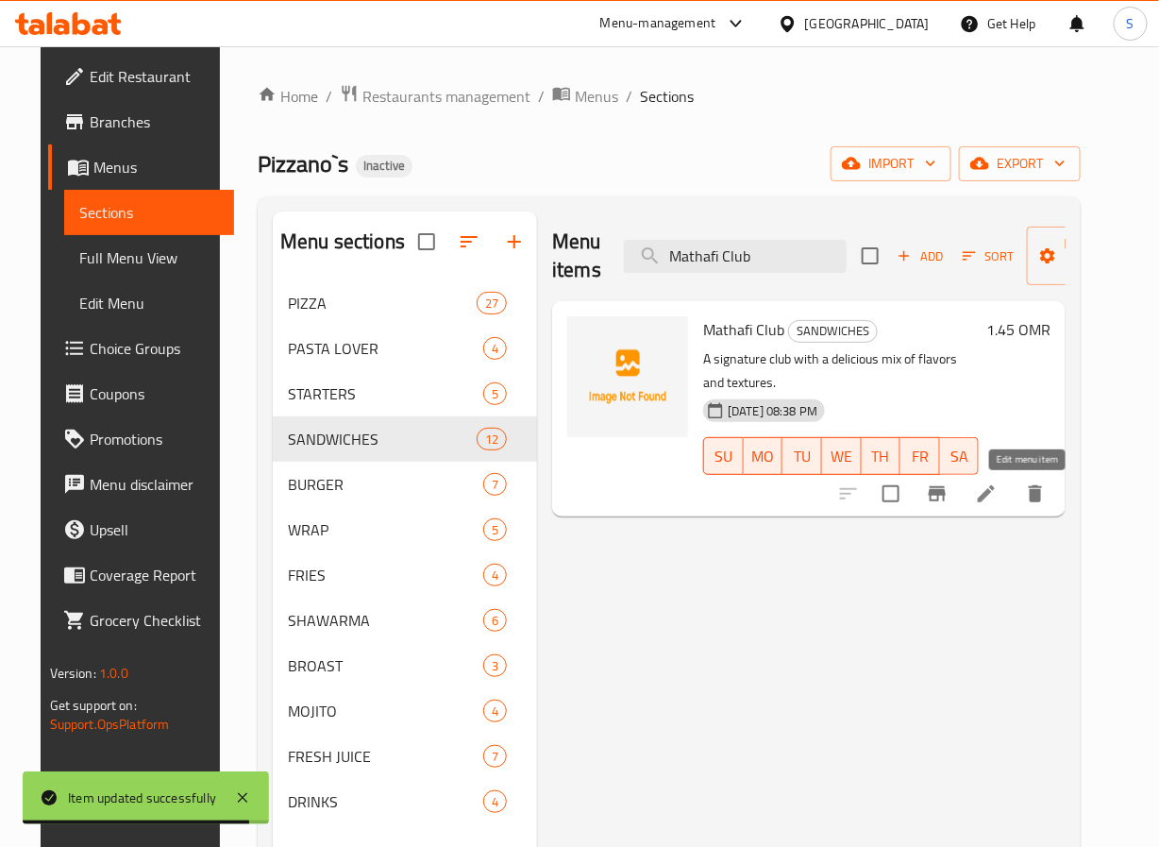
type input "Mathafi Club"
click at [998, 490] on icon at bounding box center [986, 493] width 23 height 23
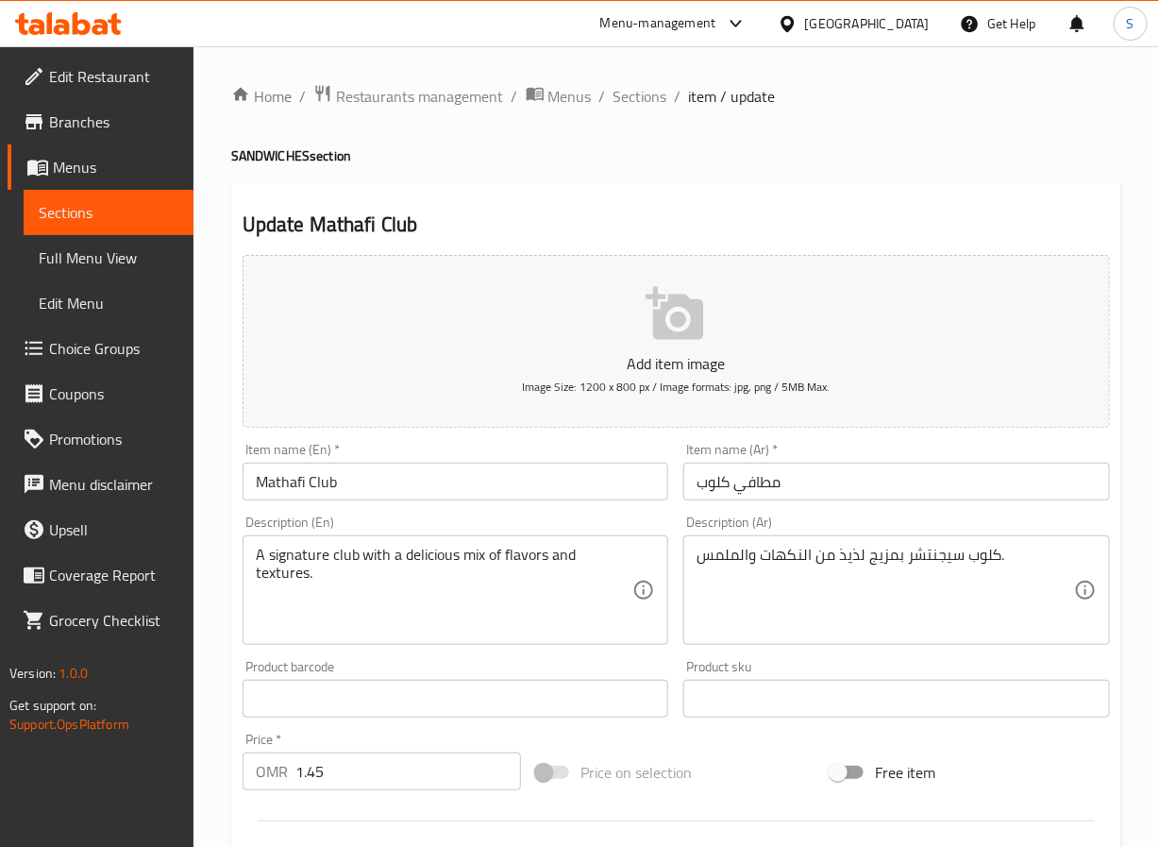
click at [409, 539] on div "A signature club with a delicious mix of flavors and textures. Description (En)" at bounding box center [456, 590] width 427 height 110
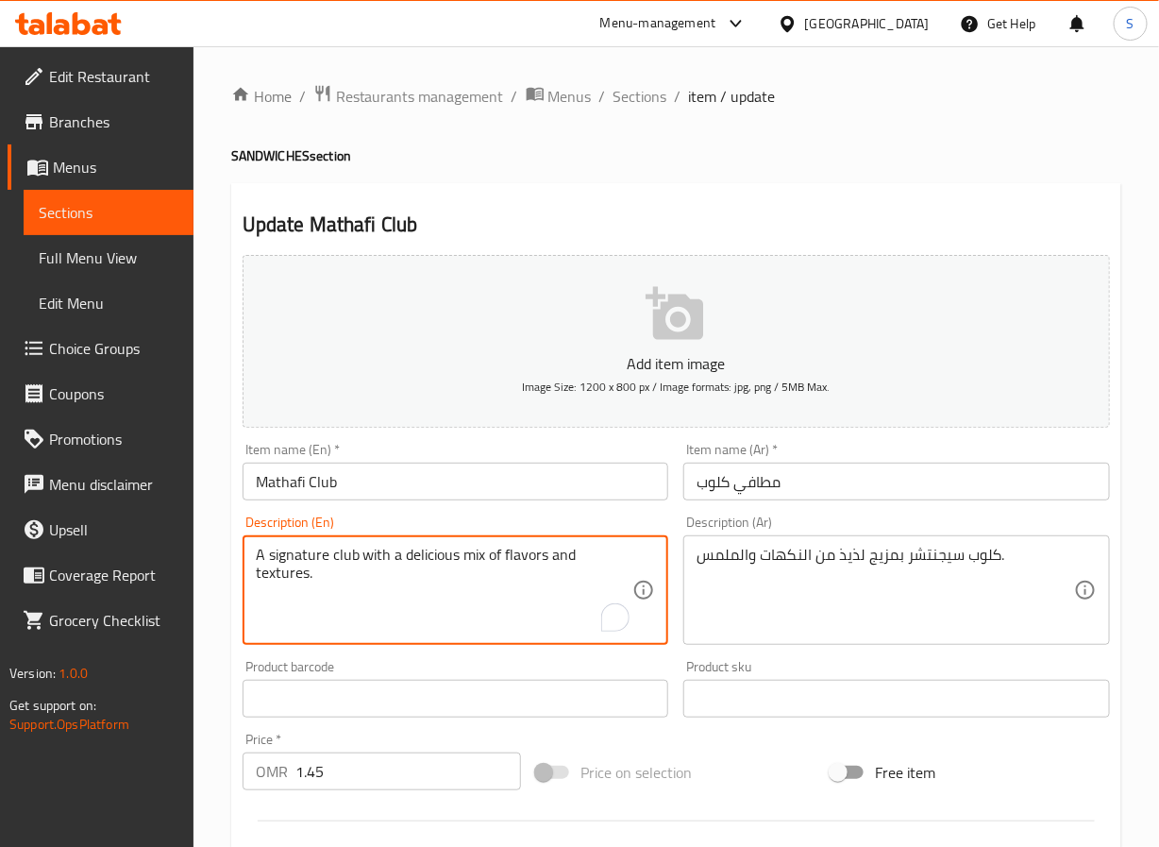
paste textarea "variation of a club sandwich, made with vegetarian ingredients such as grilled …"
type textarea "A variation of a club sandwich, made with vegetarian ingredients such as grille…"
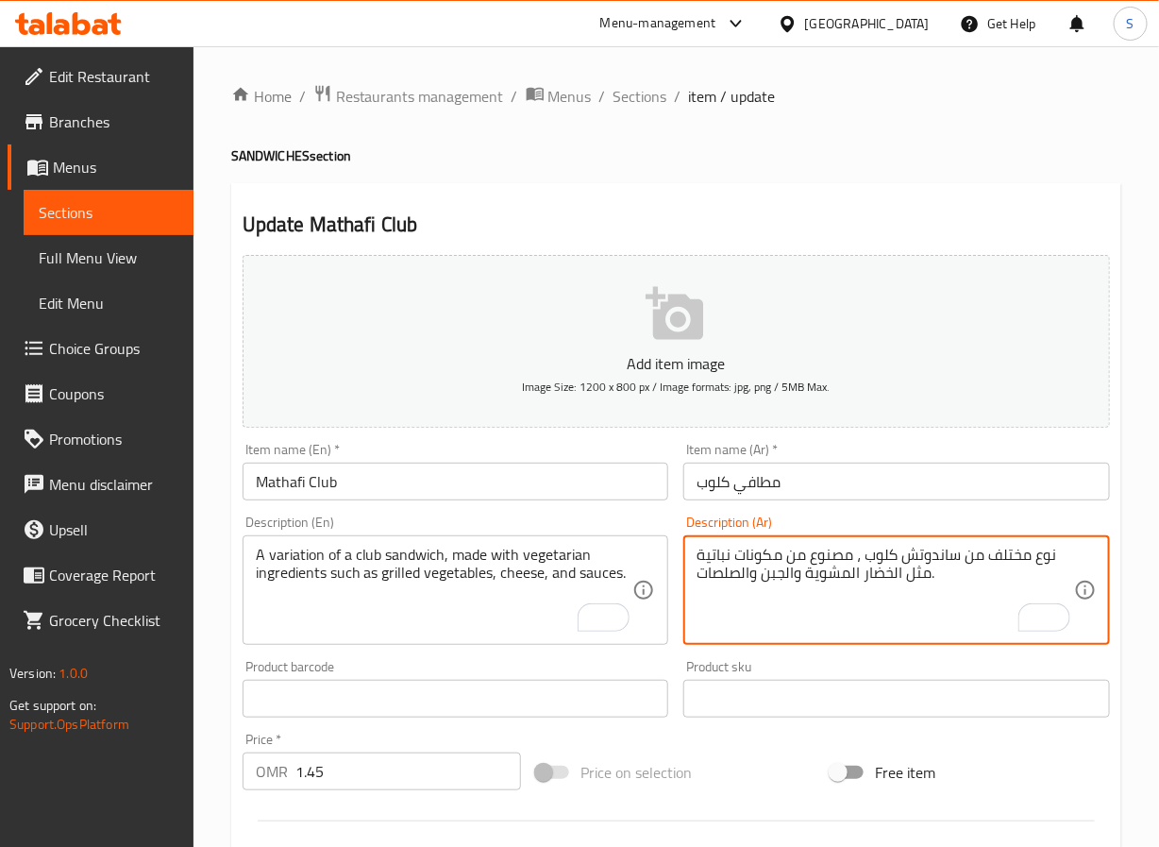
type textarea "نوع مختلف من ساندوتش كلوب ، مصنوع من مكونات نباتية مثل الخضار المشوية والجبن وا…"
click at [295, 490] on input "Mathafi Club" at bounding box center [456, 482] width 427 height 38
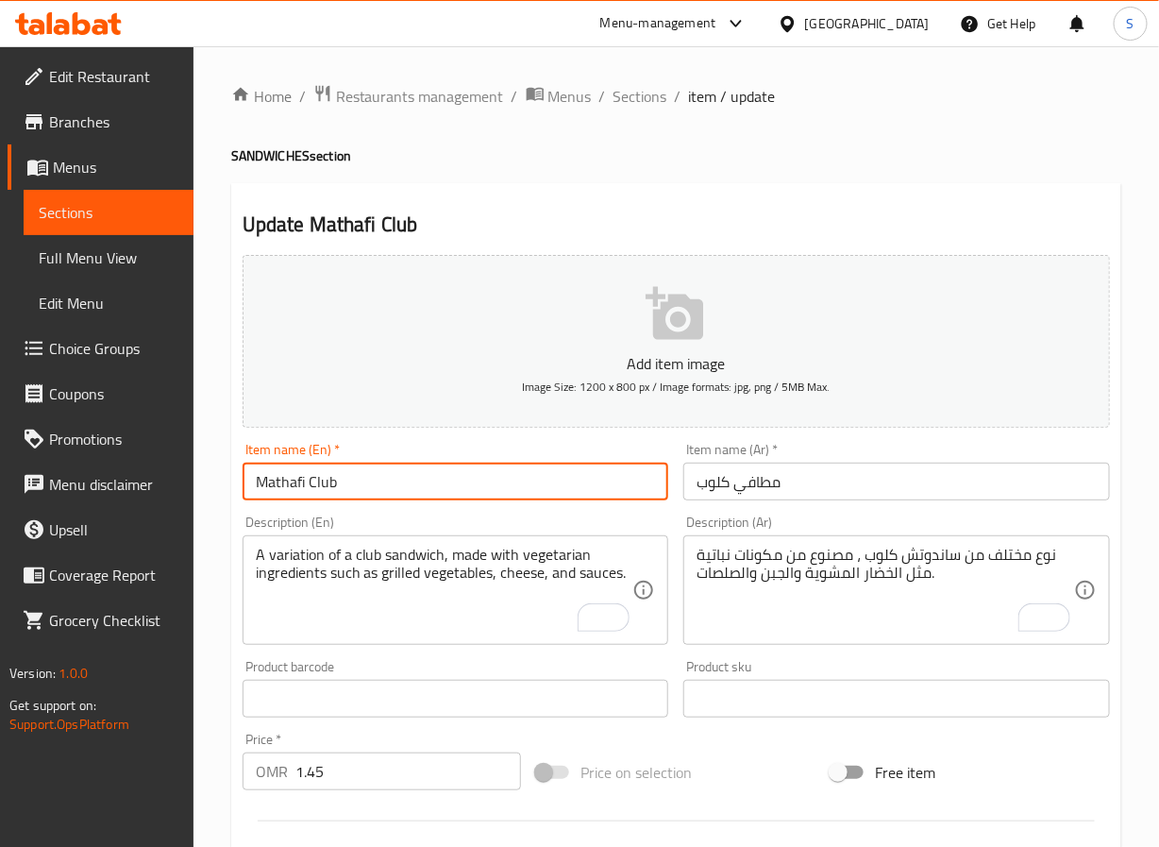
click at [295, 490] on input "Mathafi Club" at bounding box center [456, 482] width 427 height 38
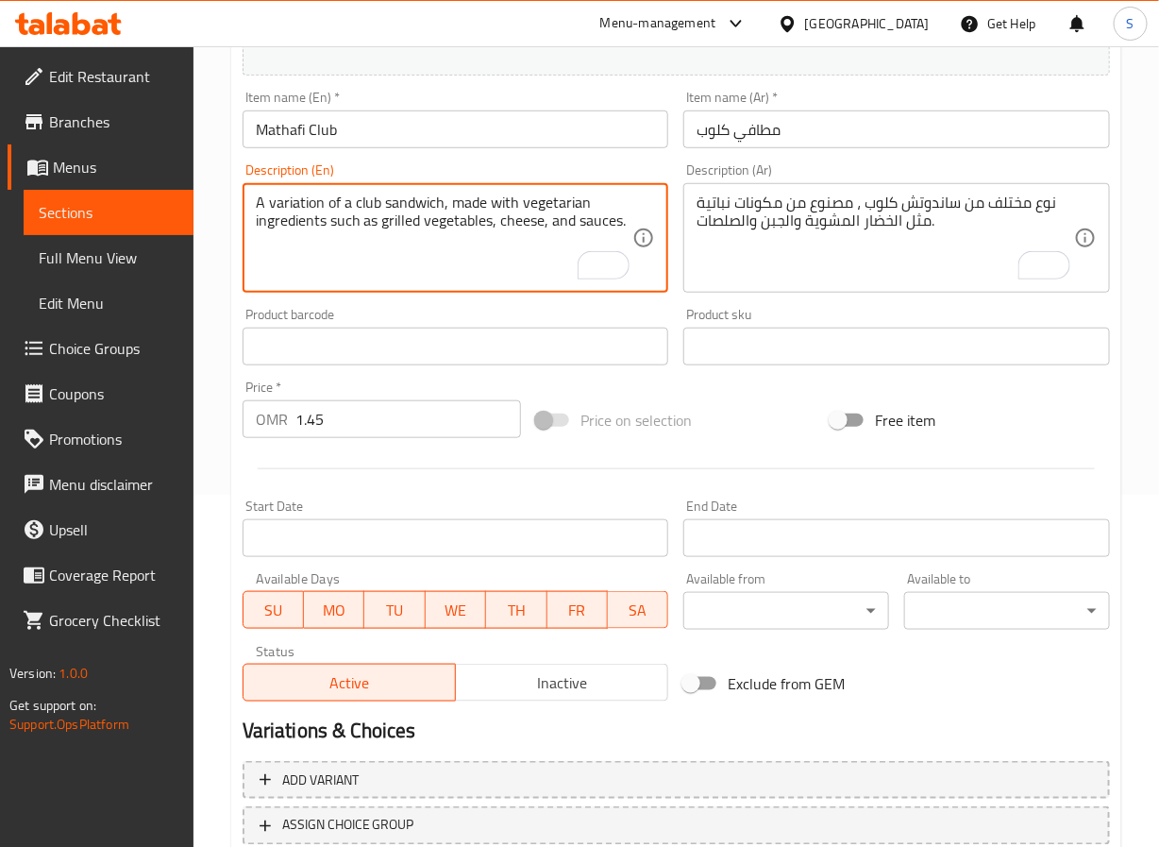
scroll to position [485, 0]
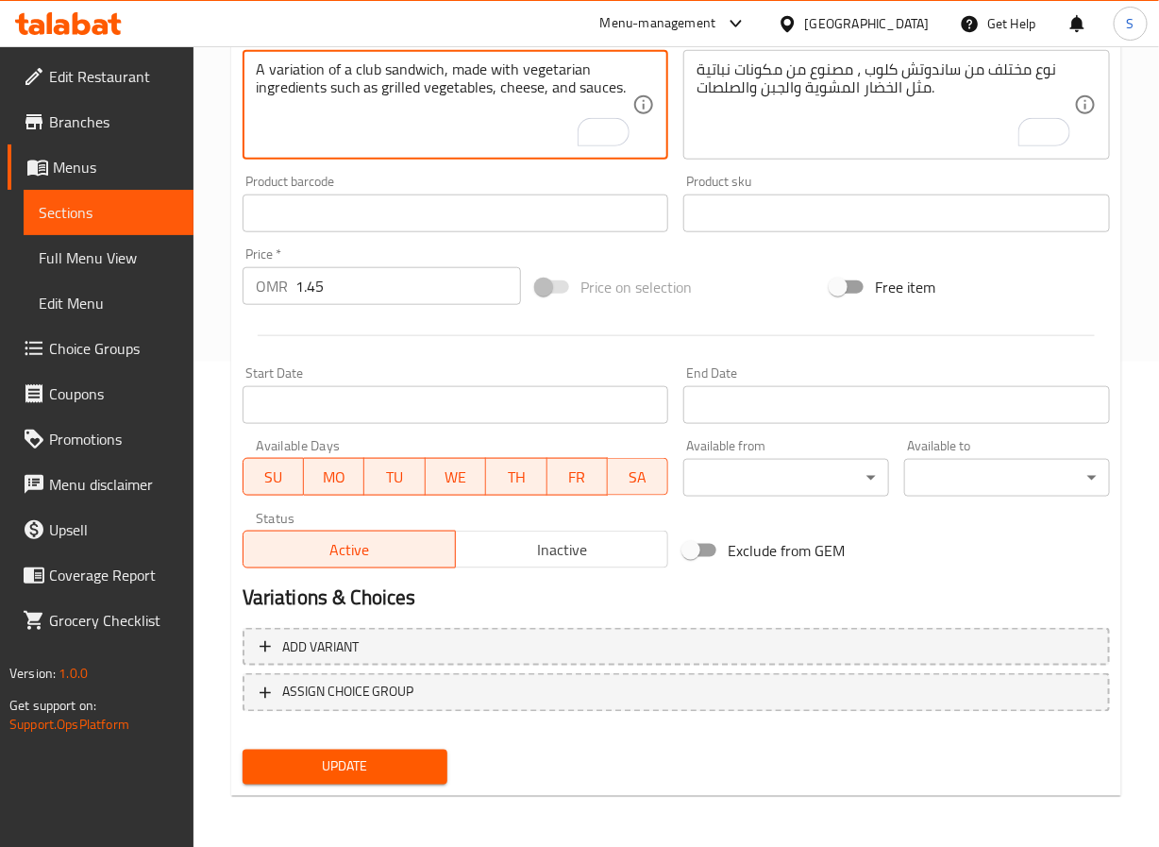
click at [348, 755] on span "Update" at bounding box center [346, 767] width 176 height 24
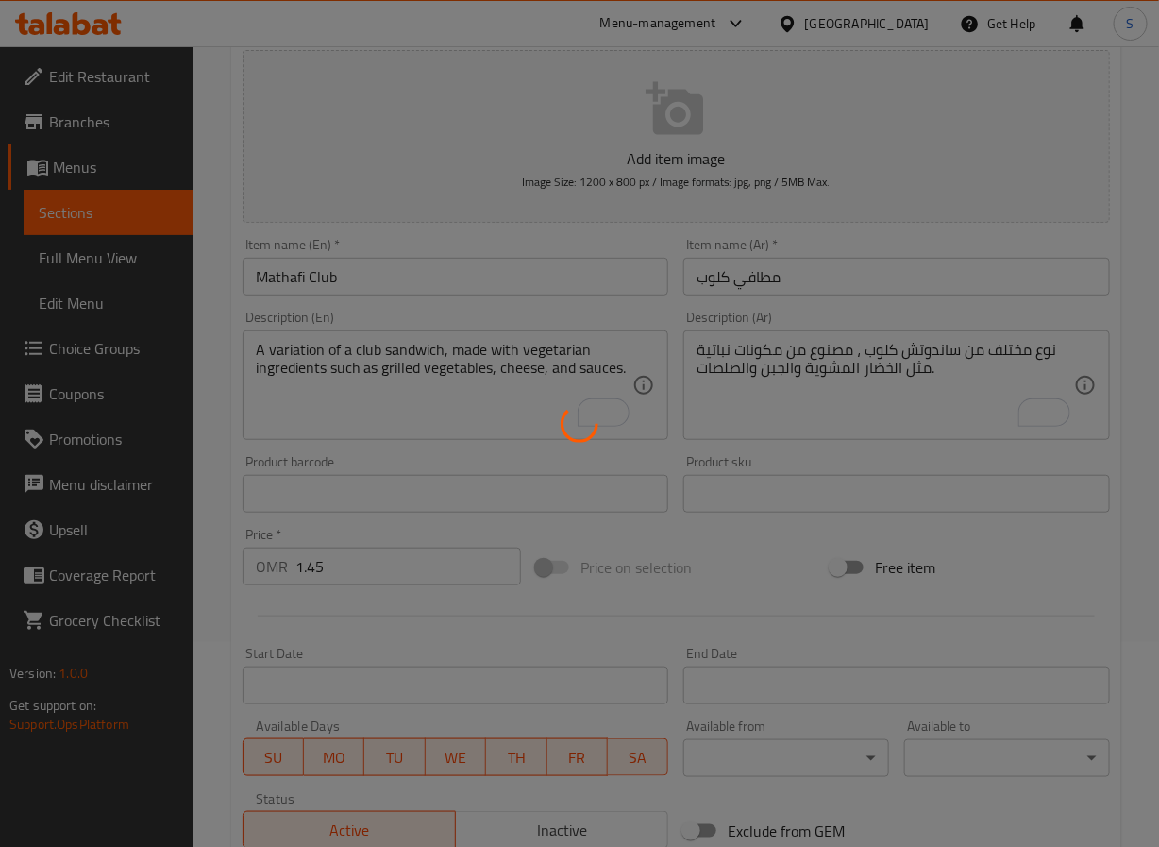
scroll to position [0, 0]
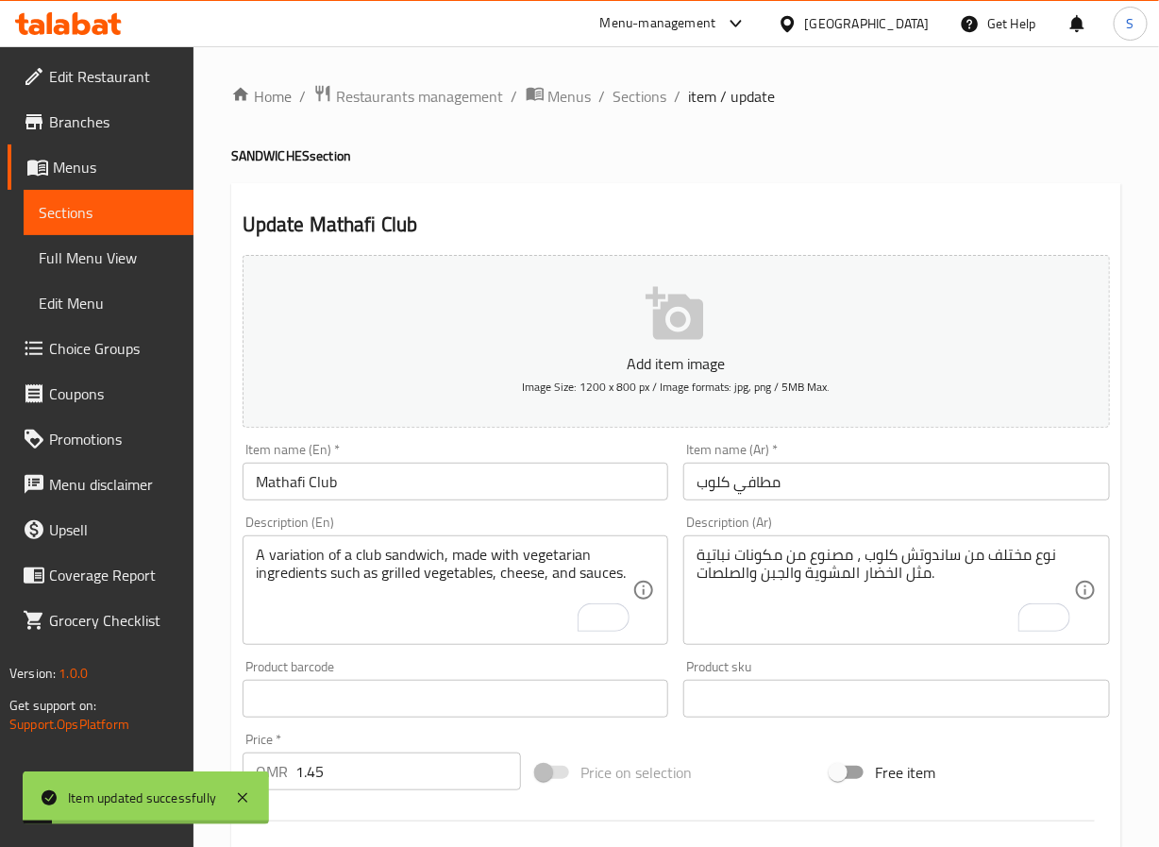
drag, startPoint x: 634, startPoint y: 82, endPoint x: 606, endPoint y: 15, distance: 72.8
click at [634, 85] on span "Sections" at bounding box center [641, 96] width 54 height 23
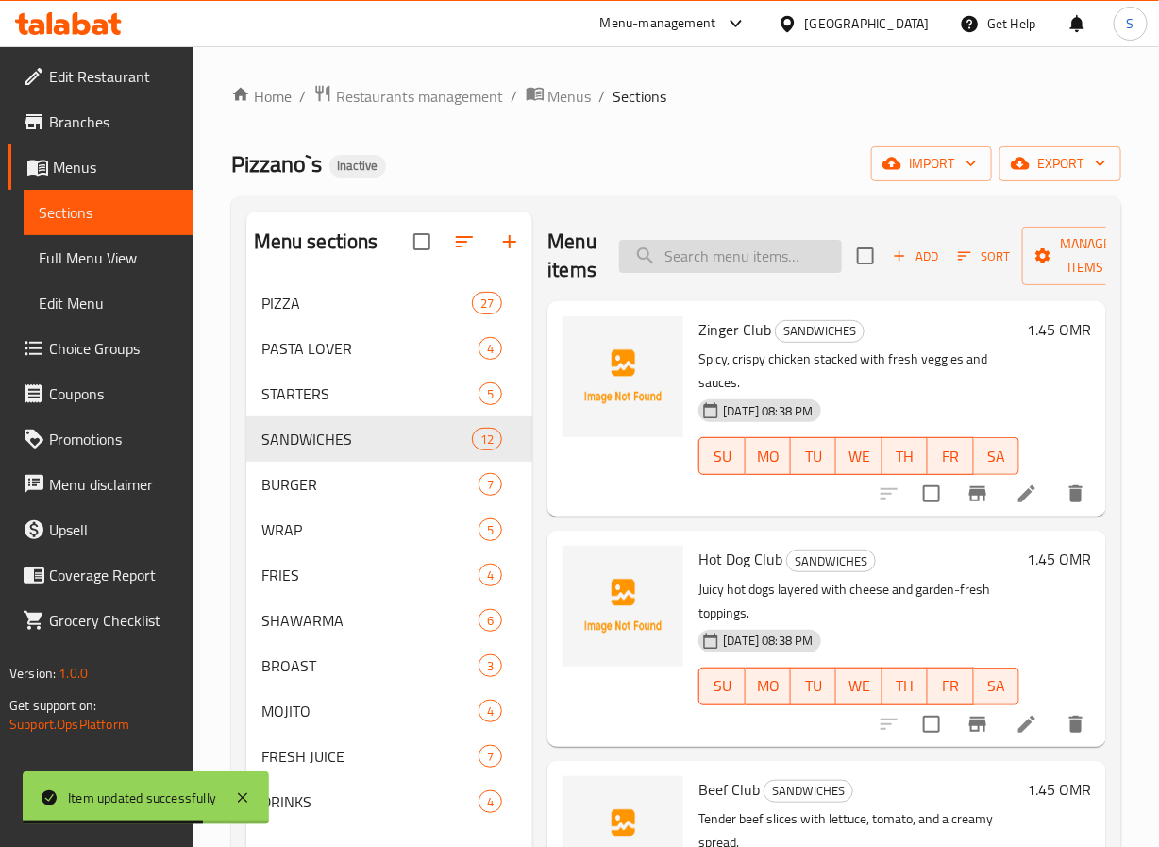
click at [734, 241] on input "search" at bounding box center [730, 256] width 223 height 33
paste input "Mathafi Combo"
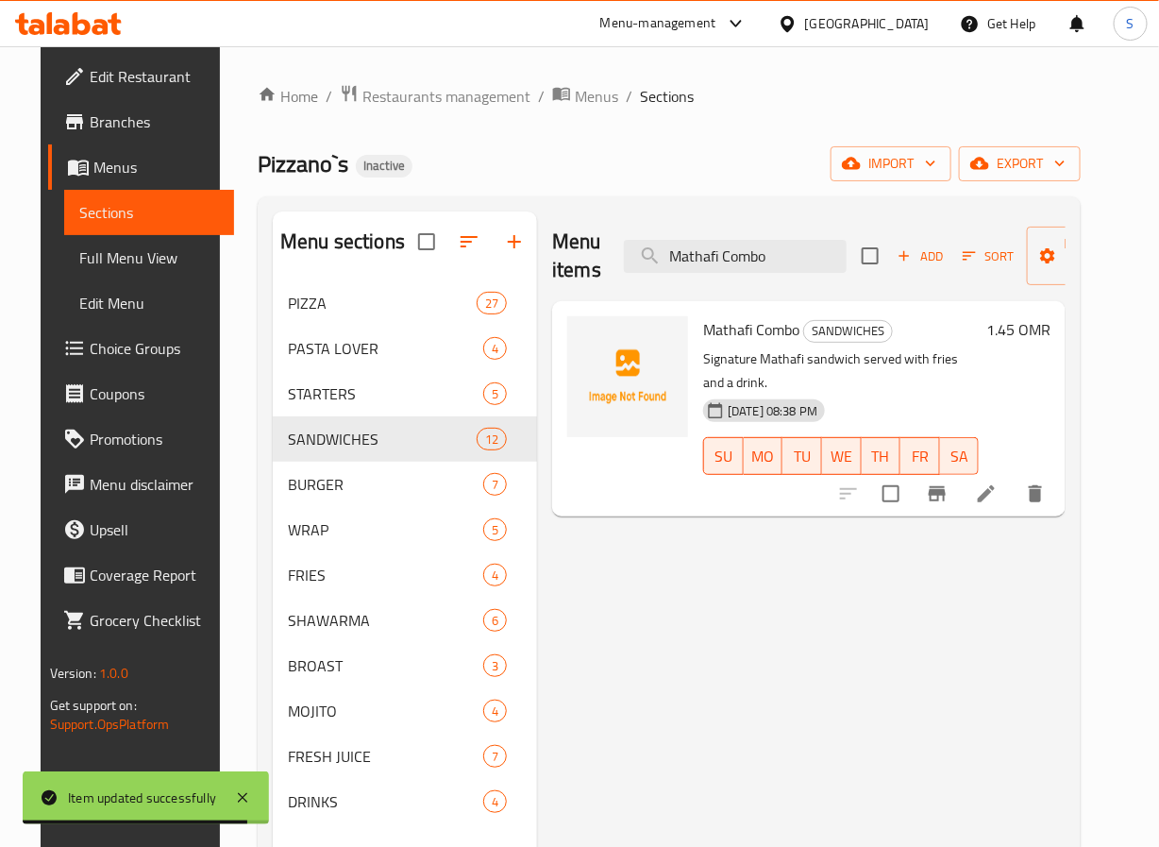
type input "Mathafi Combo"
click at [998, 482] on icon at bounding box center [986, 493] width 23 height 23
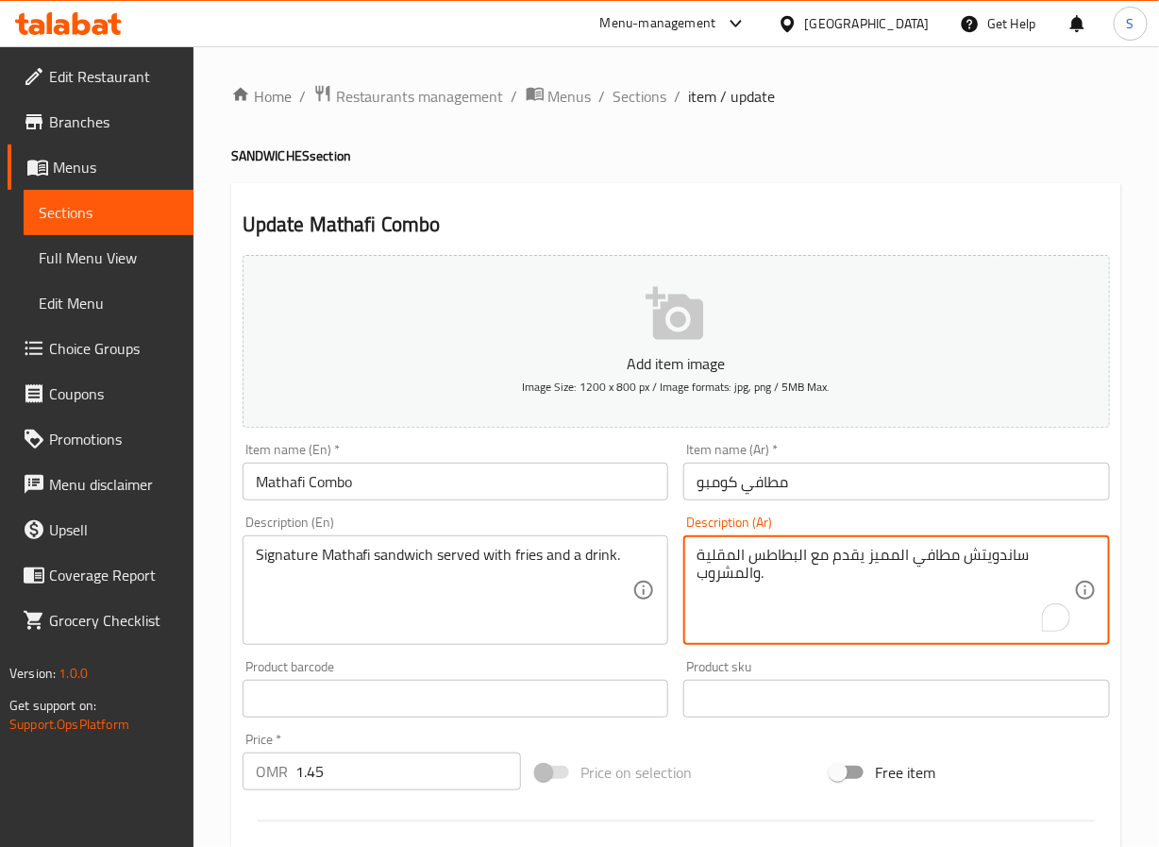
click at [875, 555] on textarea "ساندويتش مطافي المميز يقدم مع البطاطس المقلية والمشروب." at bounding box center [886, 591] width 378 height 90
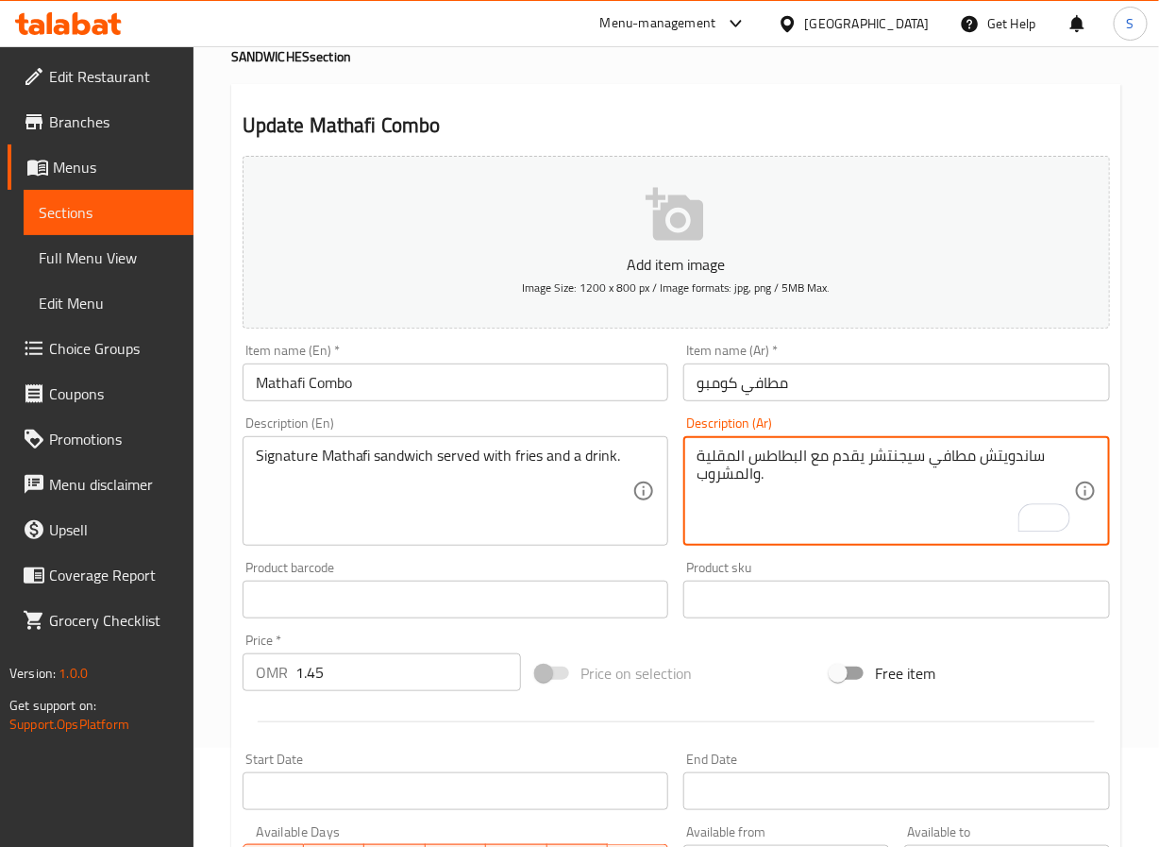
scroll to position [485, 0]
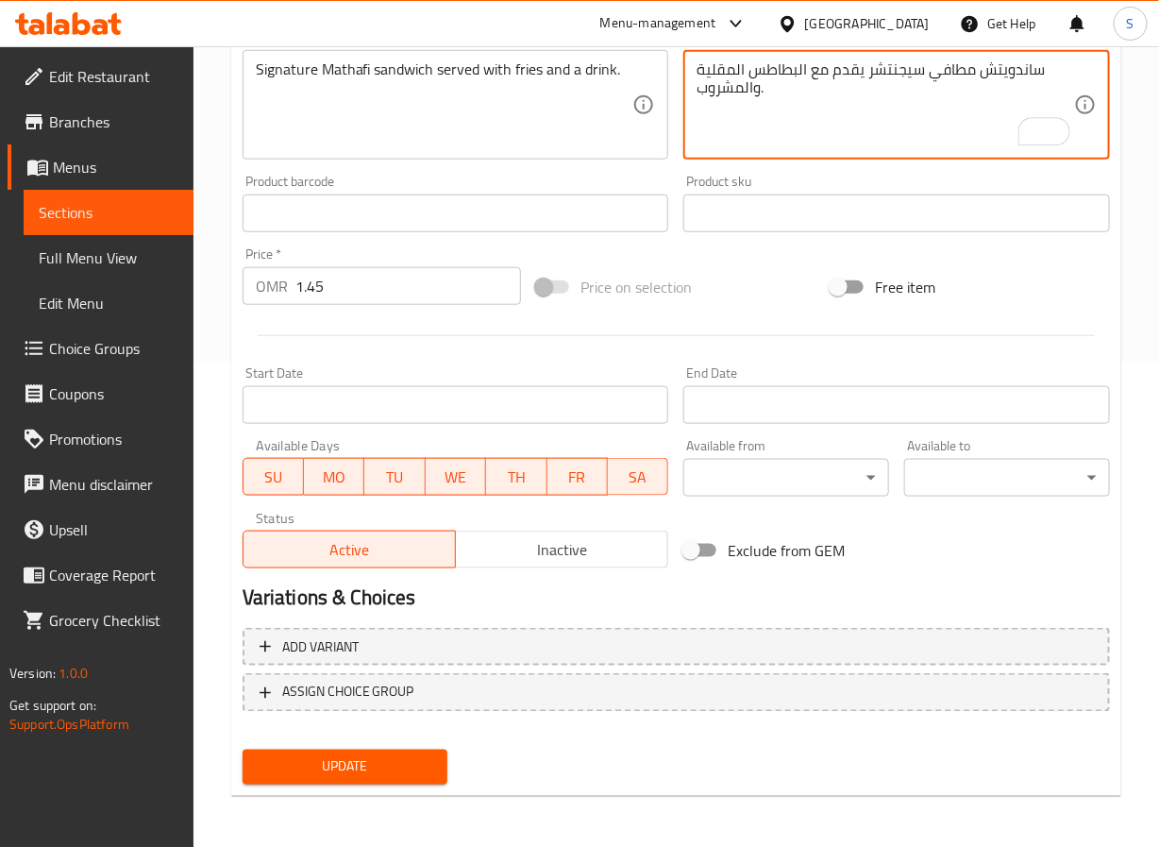
type textarea "ساندويتش مطافي سيجنتشر يقدم مع البطاطس المقلية والمشروب."
click at [383, 765] on span "Update" at bounding box center [346, 767] width 176 height 24
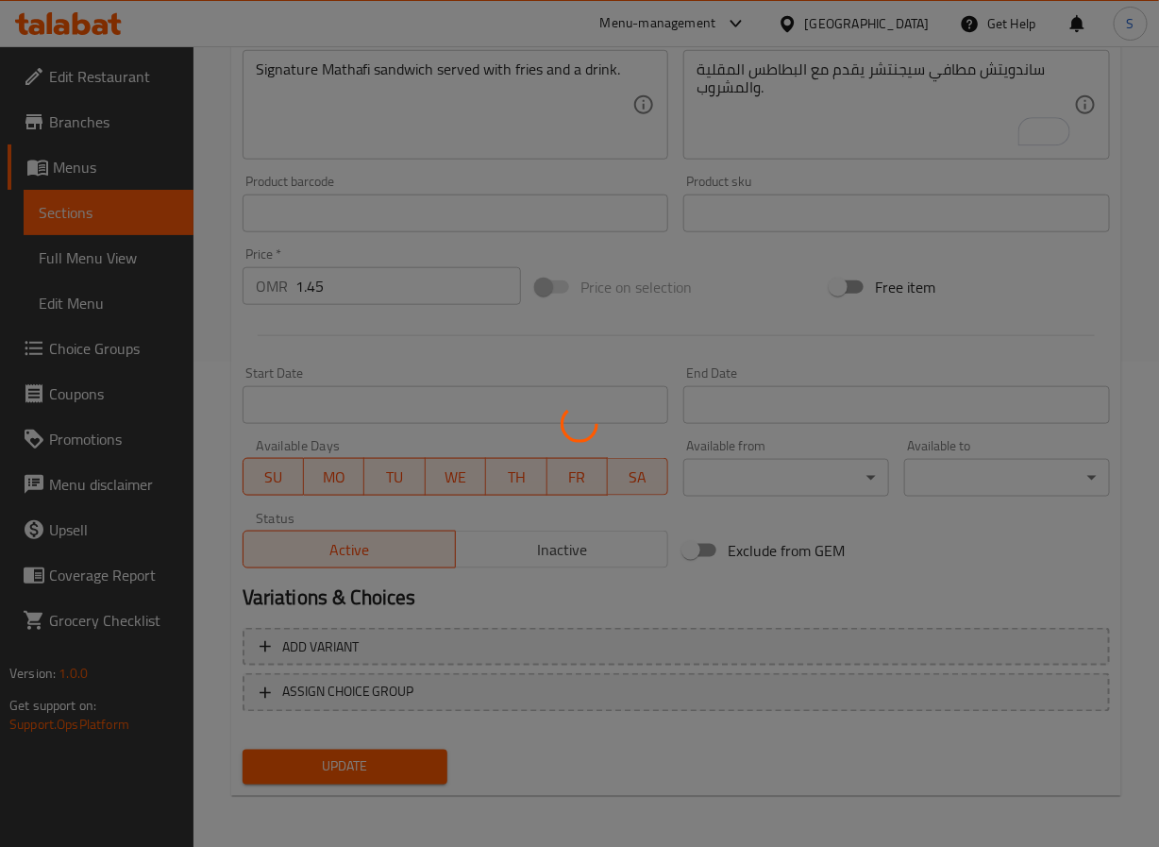
scroll to position [0, 0]
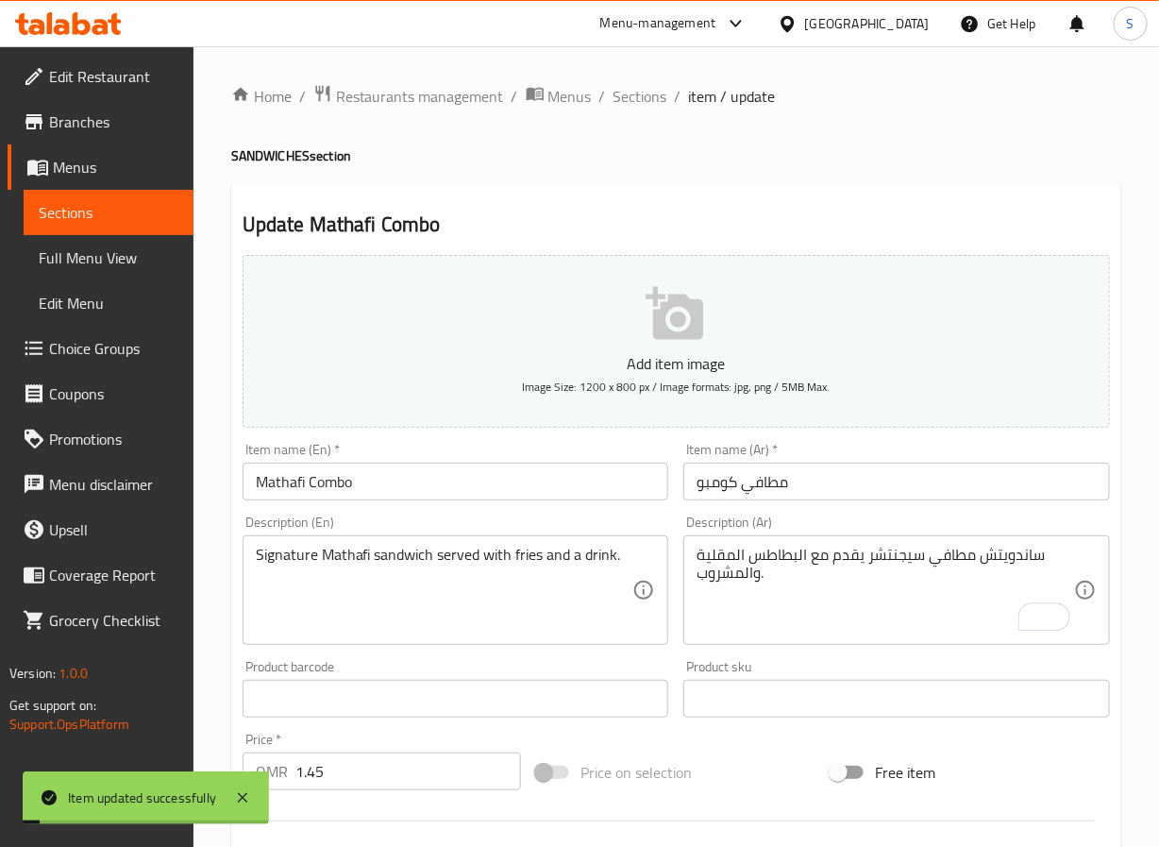
drag, startPoint x: 646, startPoint y: 92, endPoint x: 596, endPoint y: 31, distance: 78.4
click at [646, 92] on span "Sections" at bounding box center [641, 96] width 54 height 23
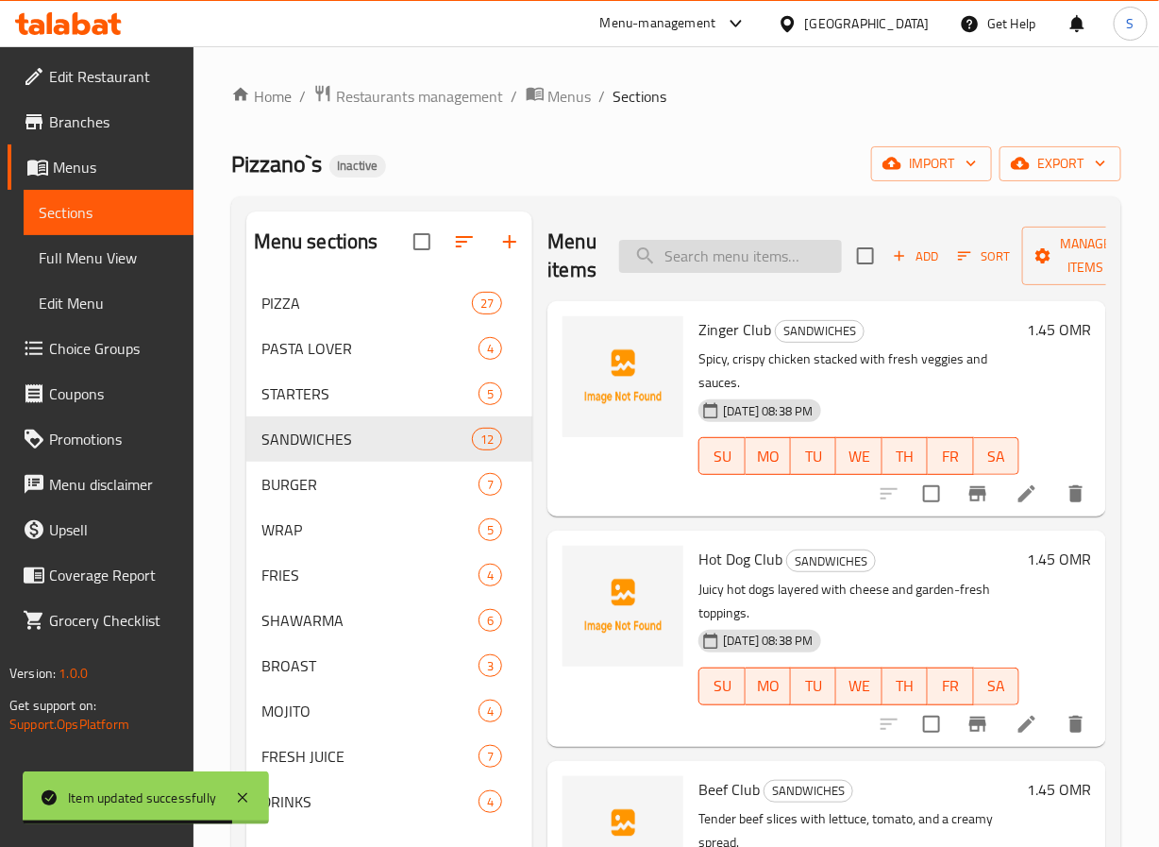
click at [723, 263] on input "search" at bounding box center [730, 256] width 223 height 33
paste input "Big Filler"
type input "Big Filler"
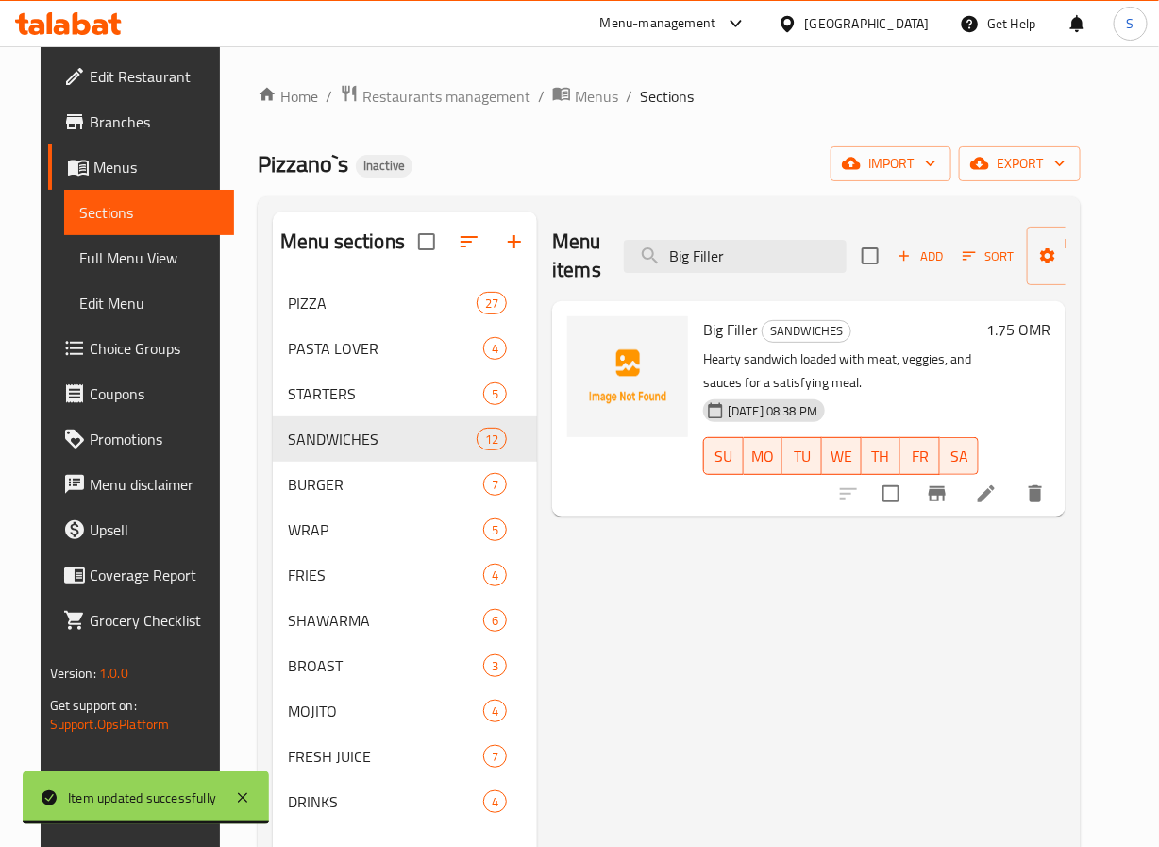
click at [998, 502] on icon at bounding box center [986, 493] width 23 height 23
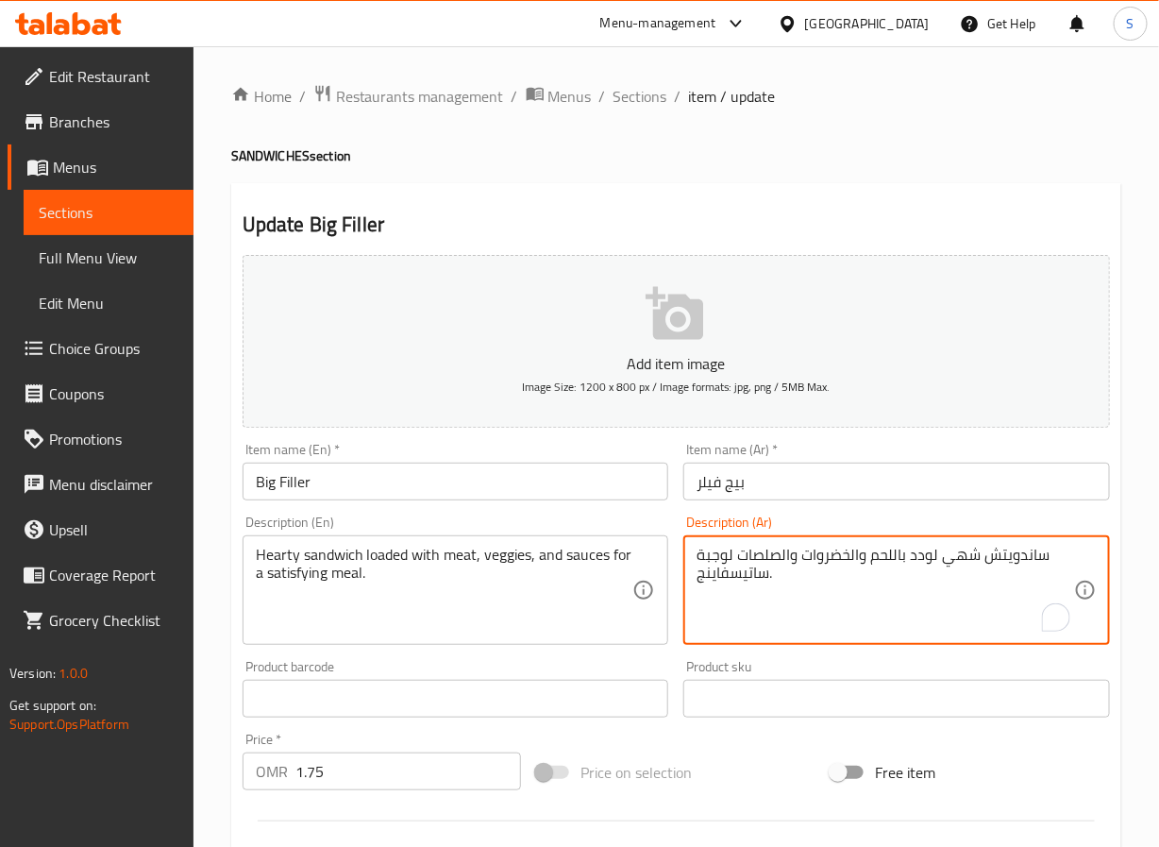
click at [746, 552] on textarea "ساندويتش شهي لودد باللحم والخضروات والصلصات لوجبة ساتيسفاينج." at bounding box center [886, 591] width 378 height 90
type textarea "ساندويتش شهي لودد باللحم والخضروات والصلصات."
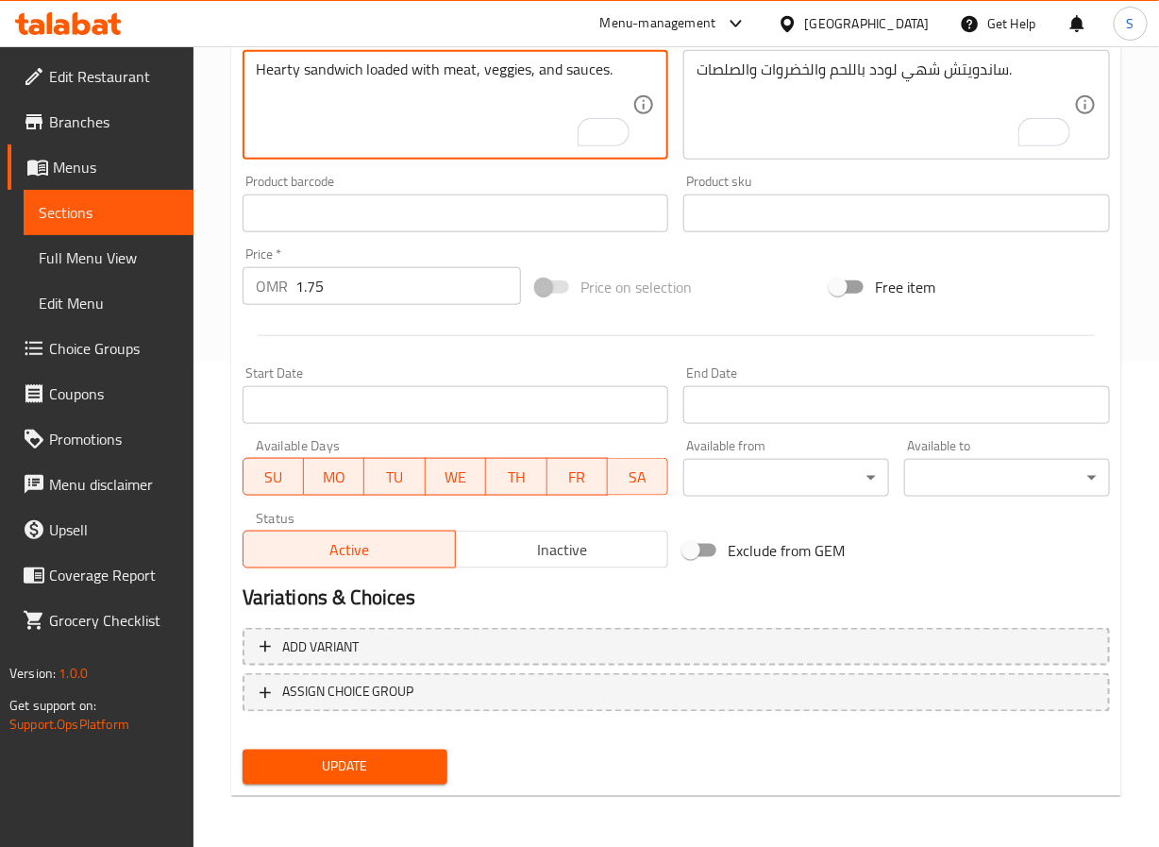
type textarea "Hearty sandwich loaded with meat, veggies, and sauces."
click at [380, 768] on span "Update" at bounding box center [346, 767] width 176 height 24
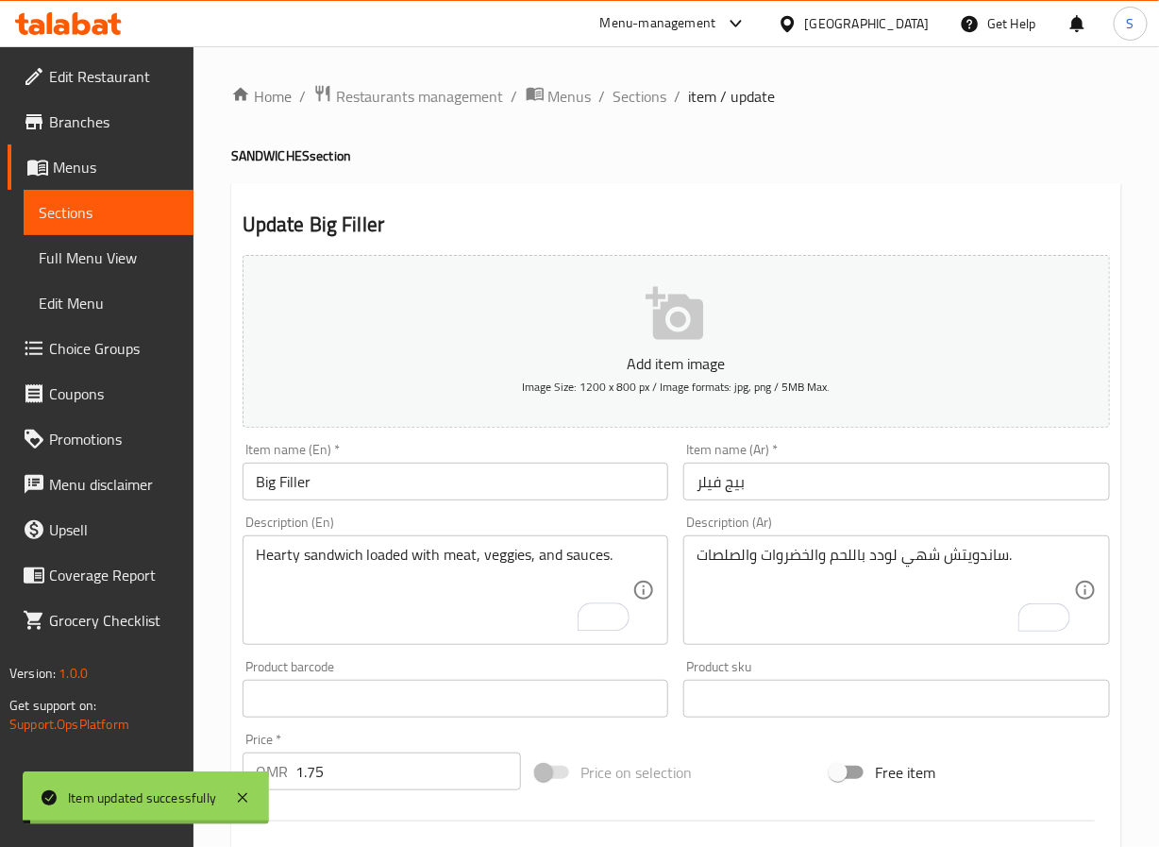
drag, startPoint x: 643, startPoint y: 88, endPoint x: 609, endPoint y: 9, distance: 85.4
click at [643, 88] on span "Sections" at bounding box center [641, 96] width 54 height 23
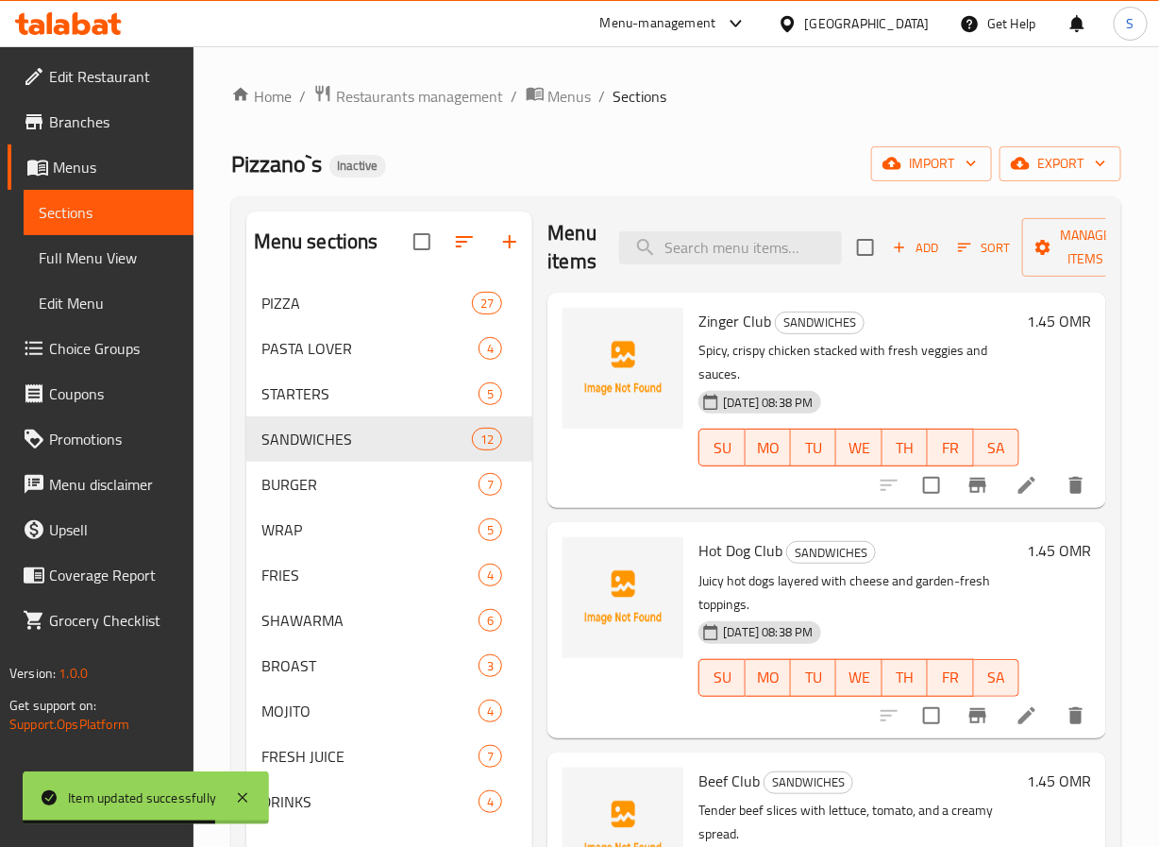
scroll to position [9, 0]
click at [699, 249] on input "search" at bounding box center [730, 246] width 223 height 33
paste input "fresh fixings."
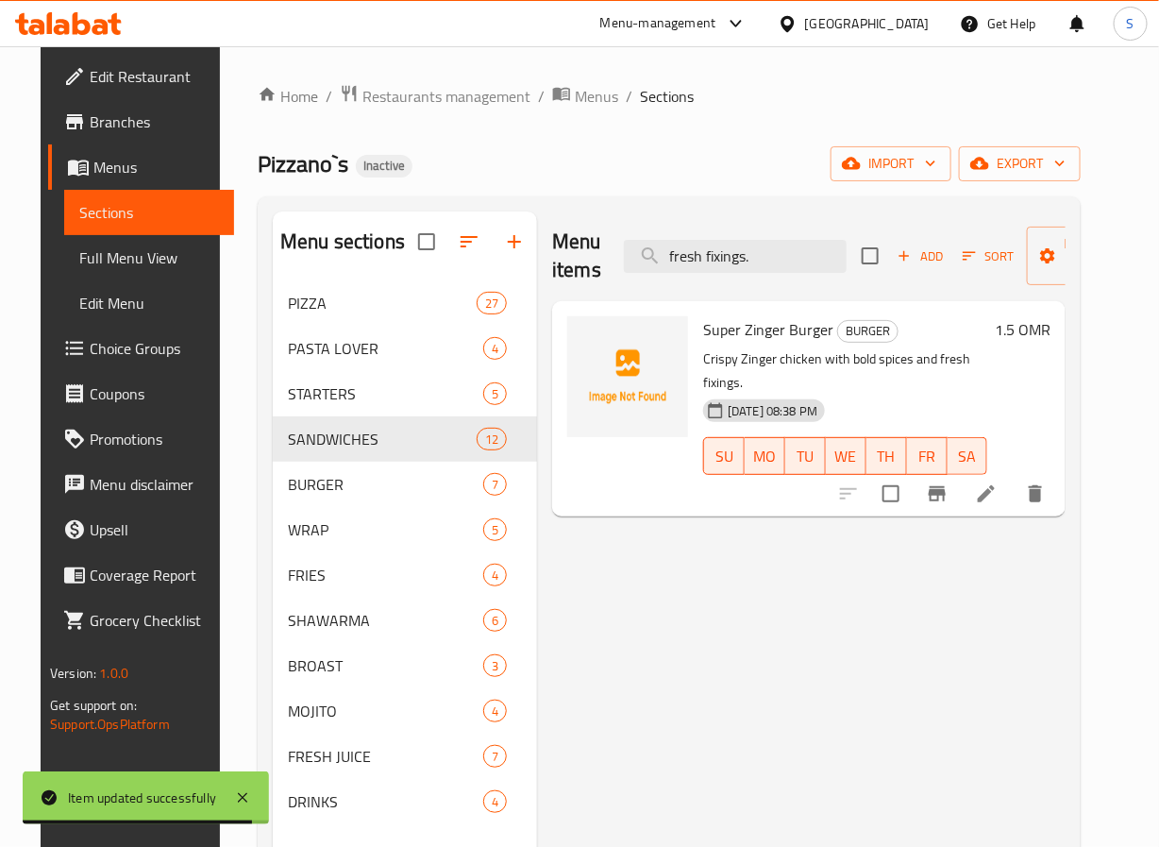
scroll to position [0, 0]
type input "fresh fixings."
click at [998, 482] on icon at bounding box center [986, 493] width 23 height 23
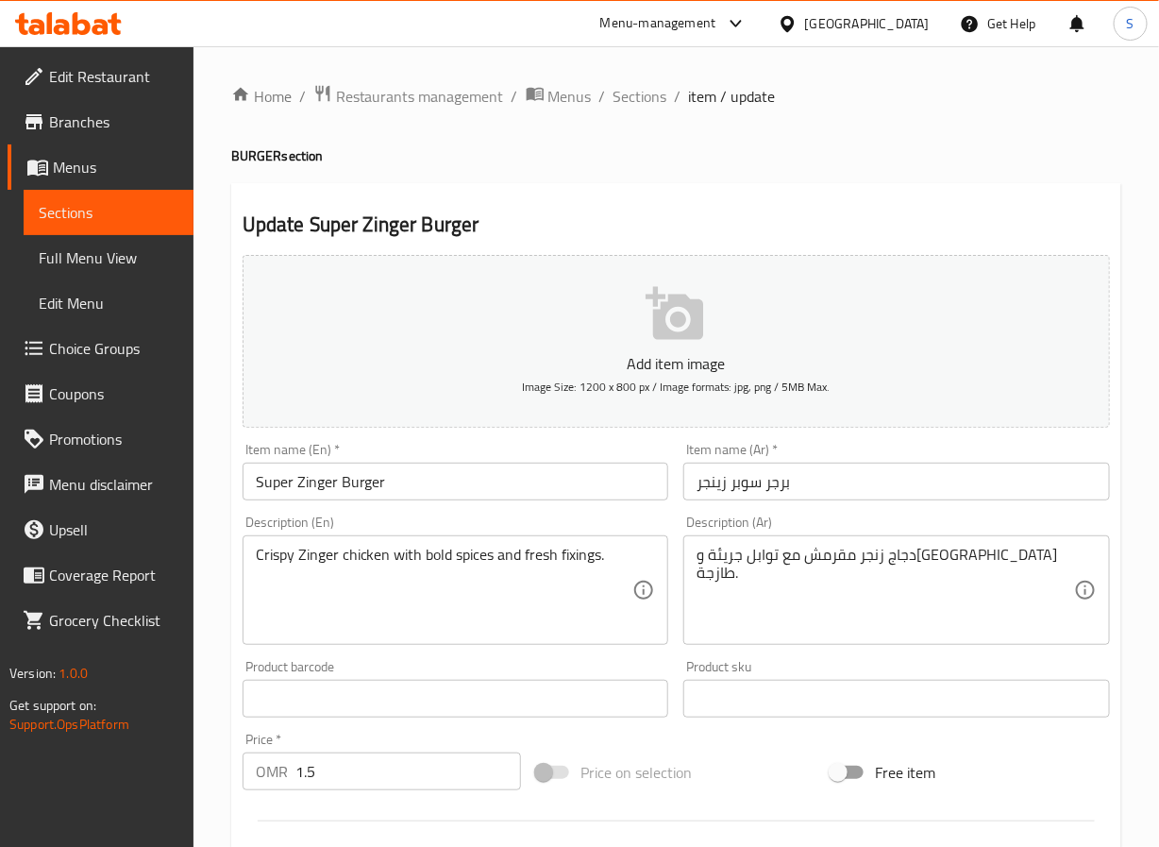
click at [717, 487] on input "برجر سوبر زينجر" at bounding box center [896, 482] width 427 height 38
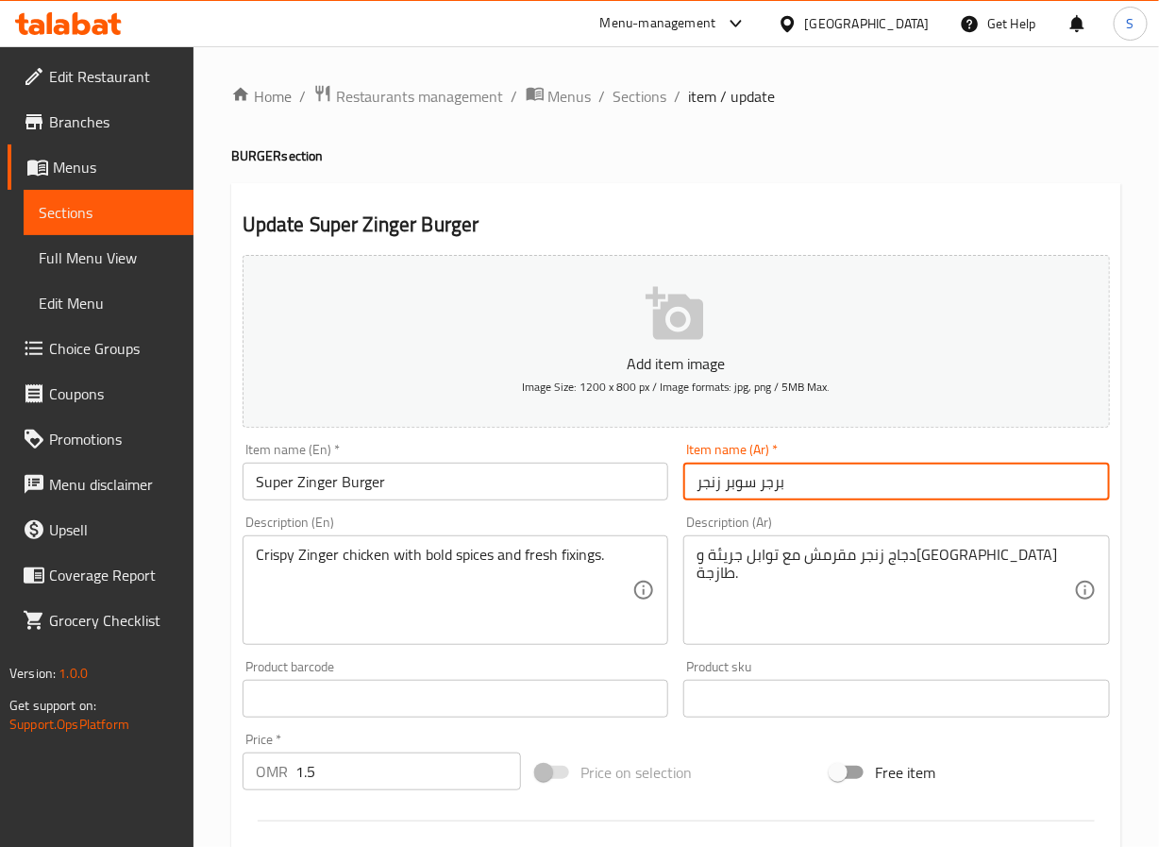
type input "برجر سوبر زنجر"
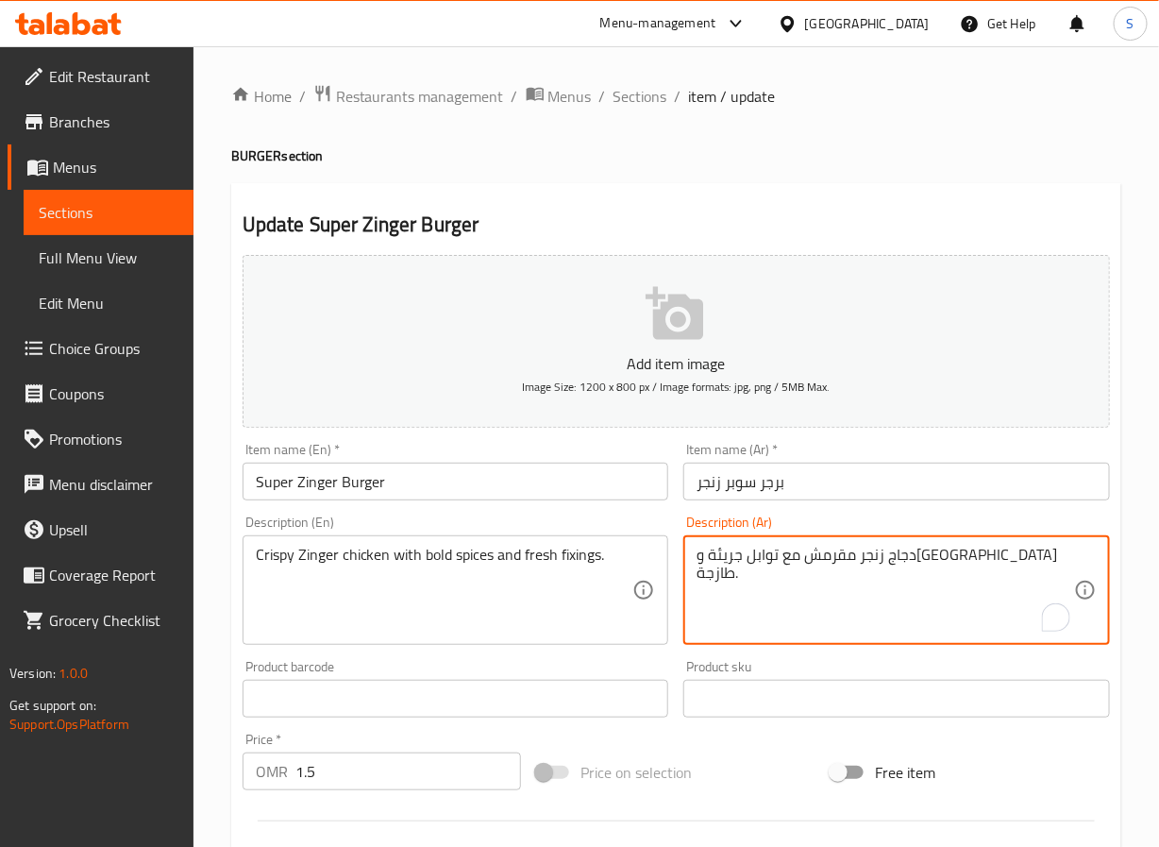
click at [831, 564] on textarea "دجاج زنجر مقرمش مع توابل جريئة وفيكسينج طازجة." at bounding box center [886, 591] width 378 height 90
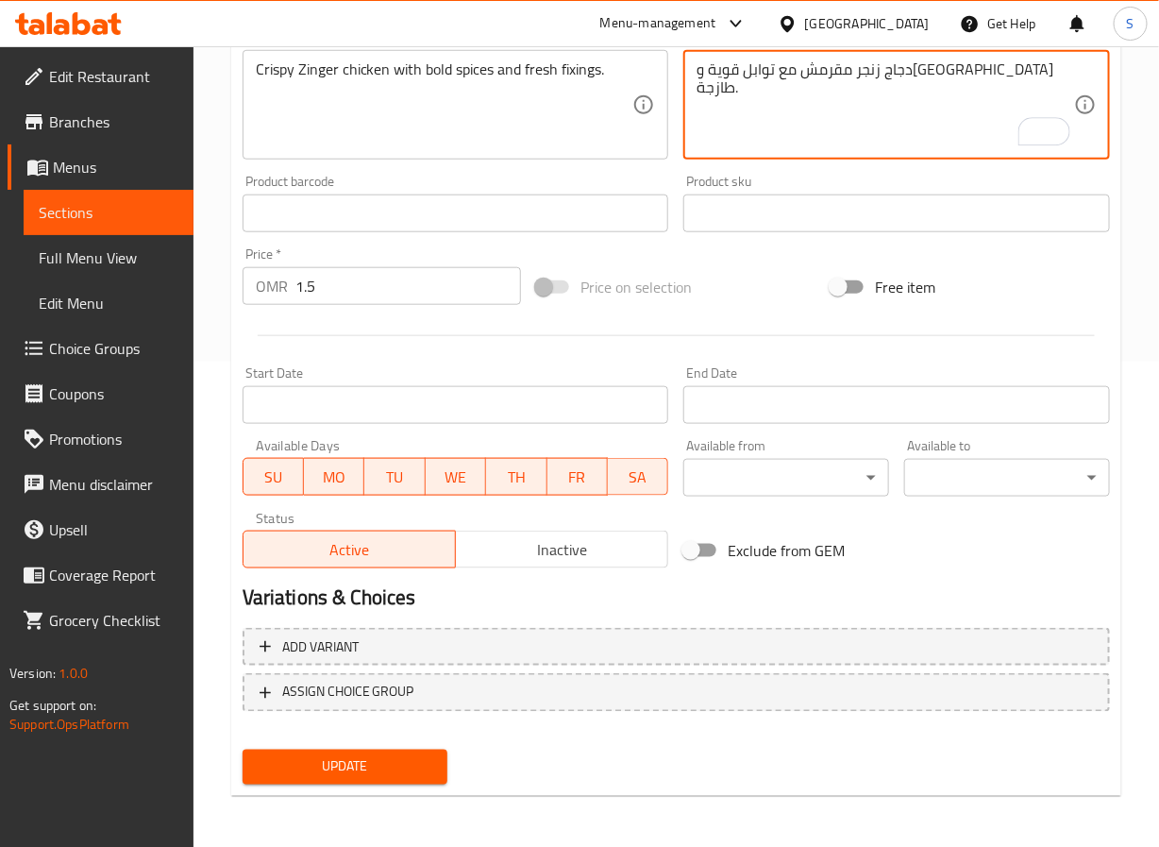
type textarea "دجاج زنجر مقرمش مع توابل قوية وفيكسينج طازجة."
click at [369, 766] on span "Update" at bounding box center [346, 767] width 176 height 24
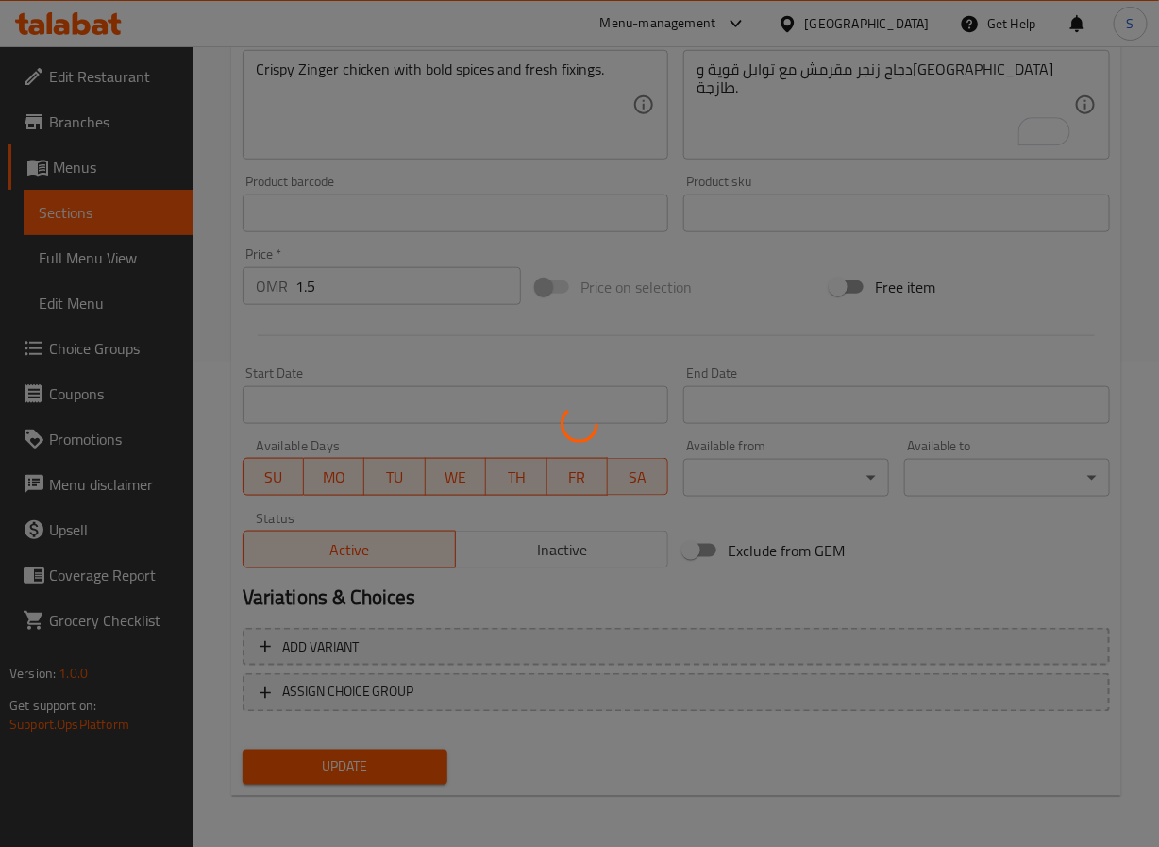
scroll to position [0, 0]
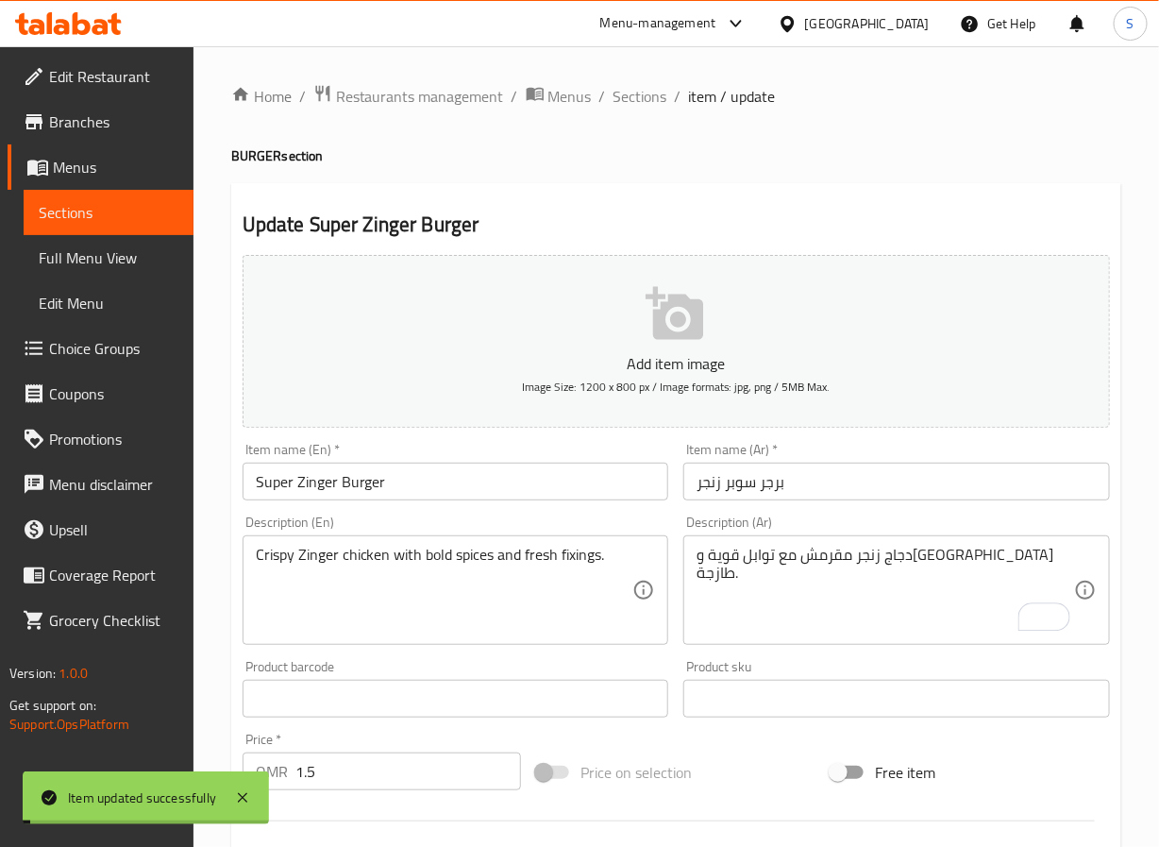
drag, startPoint x: 644, startPoint y: 106, endPoint x: 606, endPoint y: 14, distance: 99.0
click at [644, 106] on span "Sections" at bounding box center [641, 96] width 54 height 23
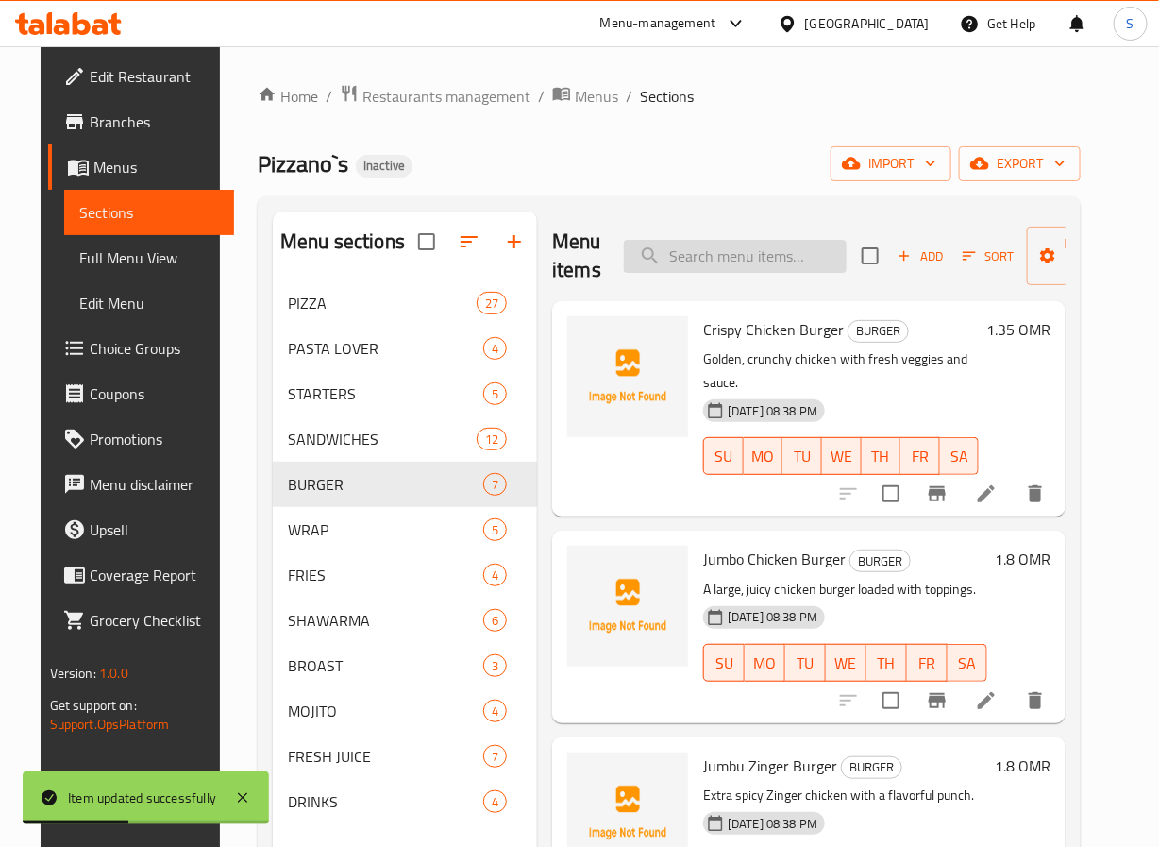
click at [682, 259] on input "search" at bounding box center [735, 256] width 223 height 33
paste input "Special Jumbo Zinger Burger"
type input "Special Jumbo Zinger Burger"
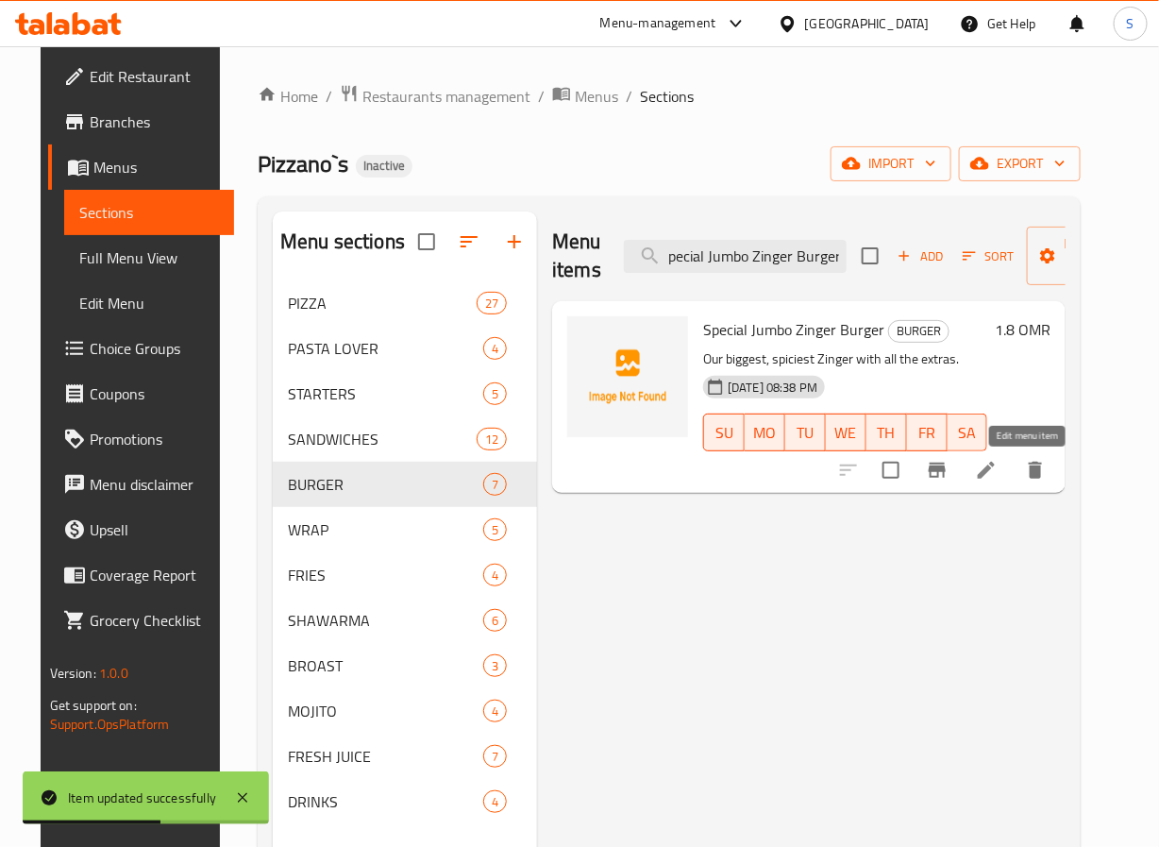
click at [998, 467] on icon at bounding box center [986, 470] width 23 height 23
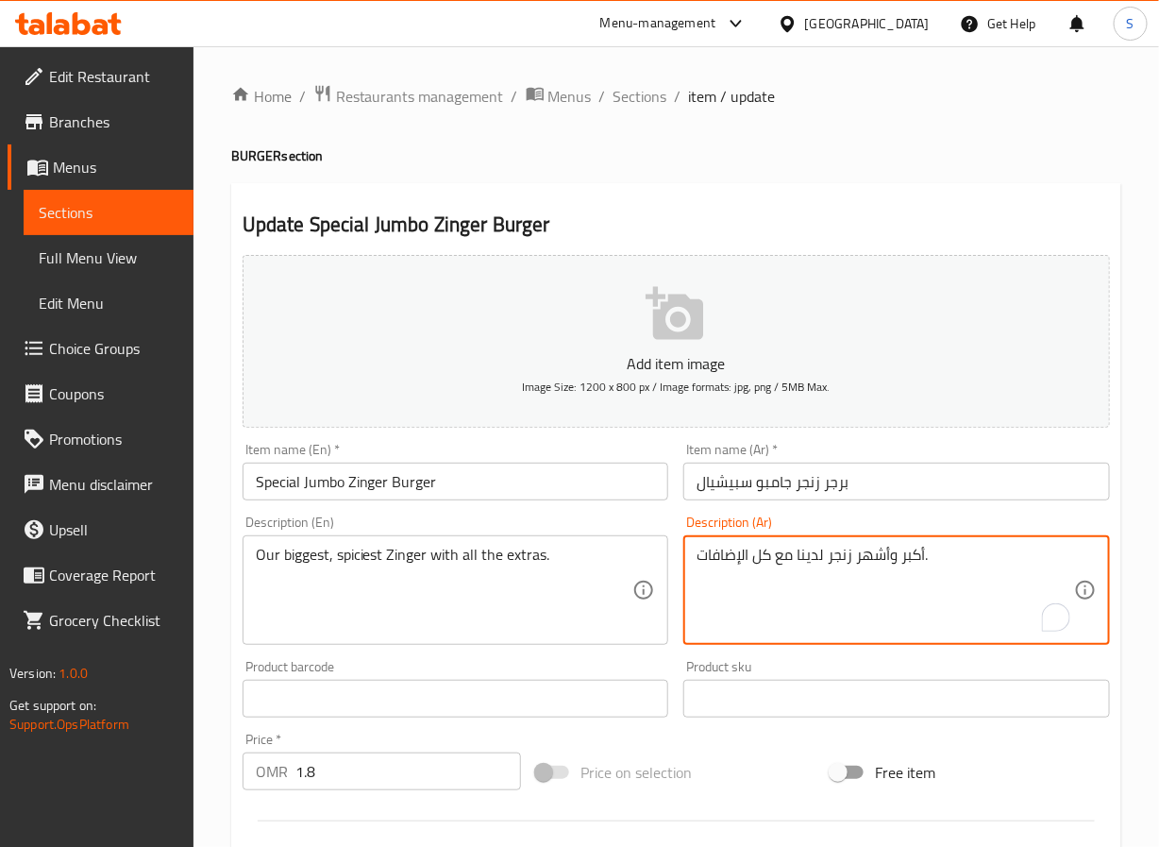
click at [859, 562] on textarea "أكبر وأشهر زنجر لدينا مع كل الإضافات." at bounding box center [886, 591] width 378 height 90
paste textarea "نجر"
type textarea "أكبر واكثر زنجر حرارة لدينا مع كل الإضافات."
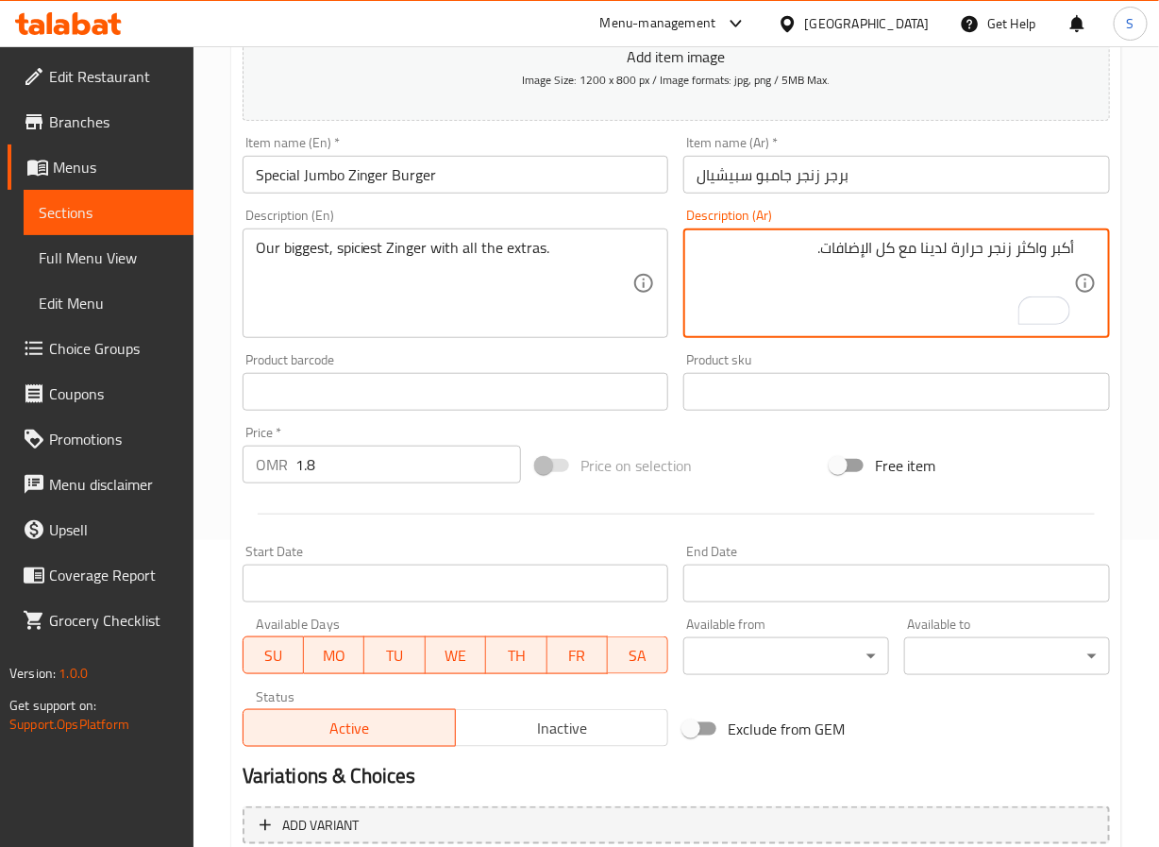
scroll to position [485, 0]
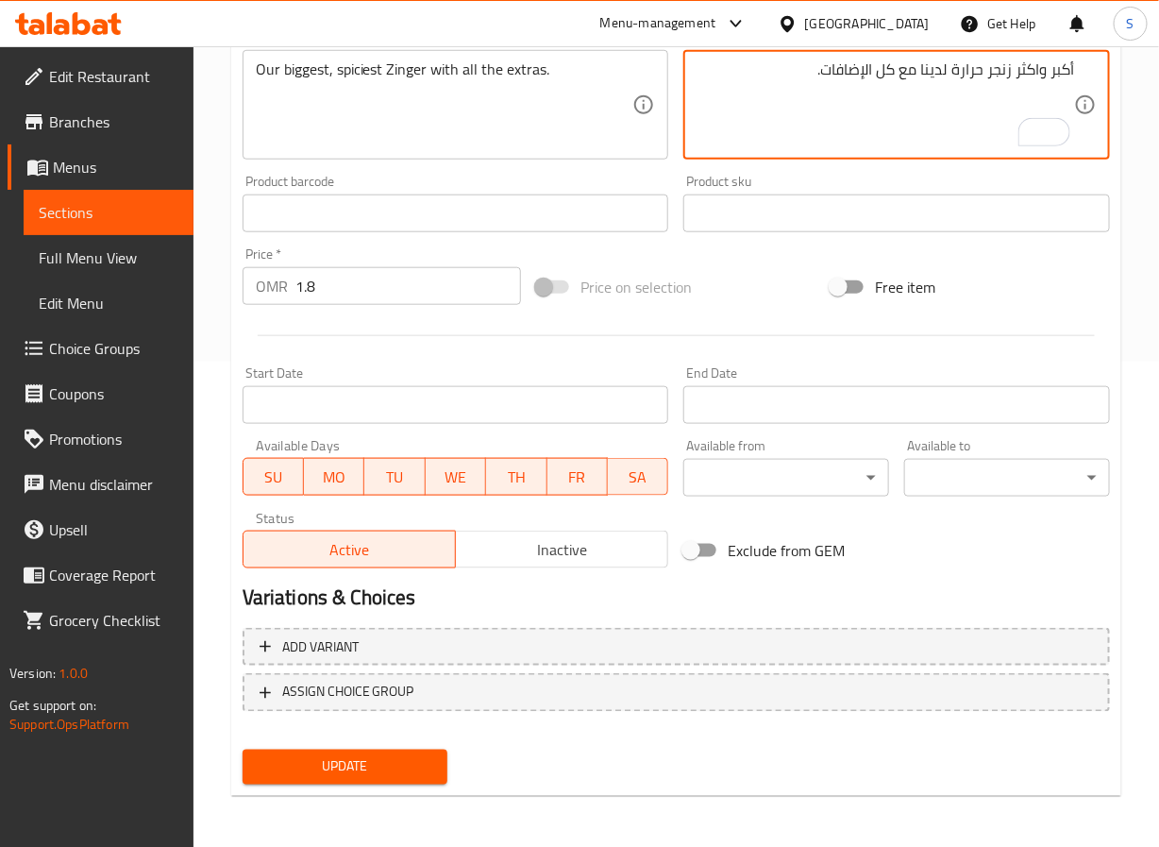
type textarea "أكبر واكثر زنجر حرارة لدينا مع كل الإضافات."
click at [382, 759] on span "Update" at bounding box center [346, 767] width 176 height 24
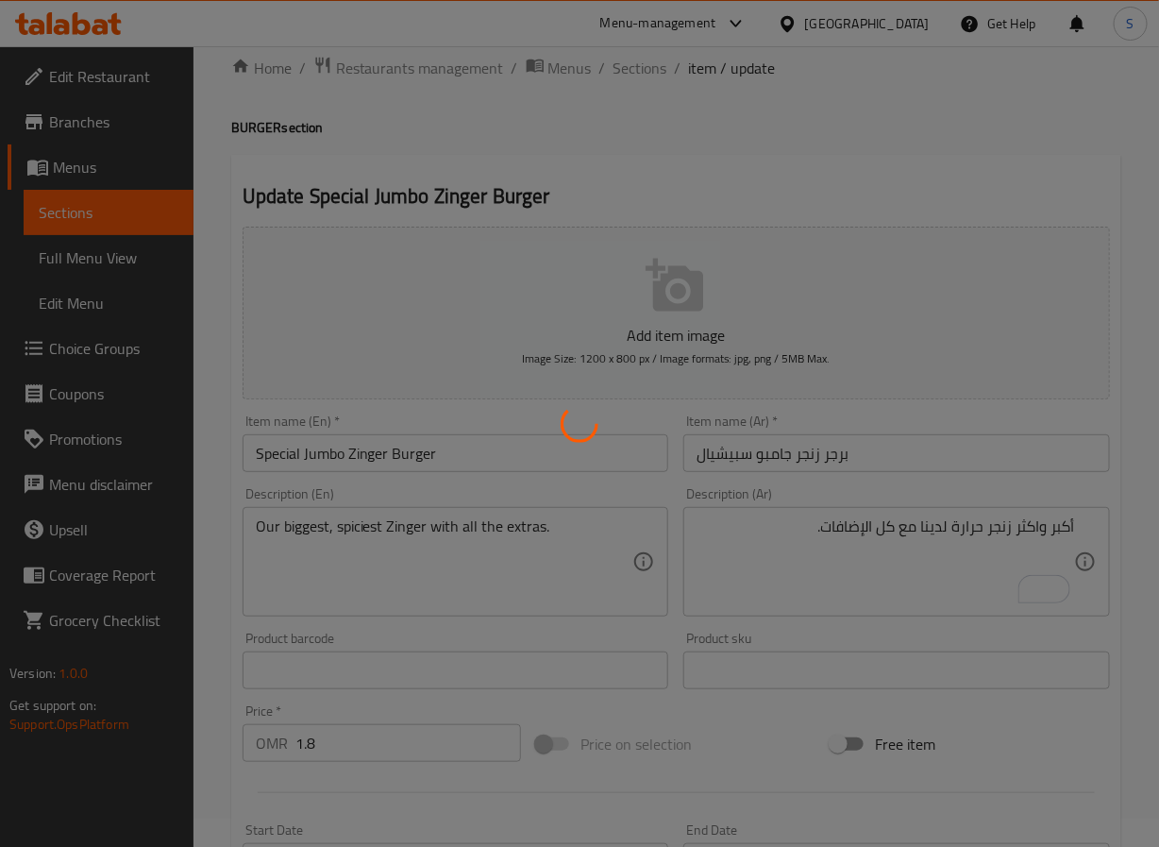
scroll to position [0, 0]
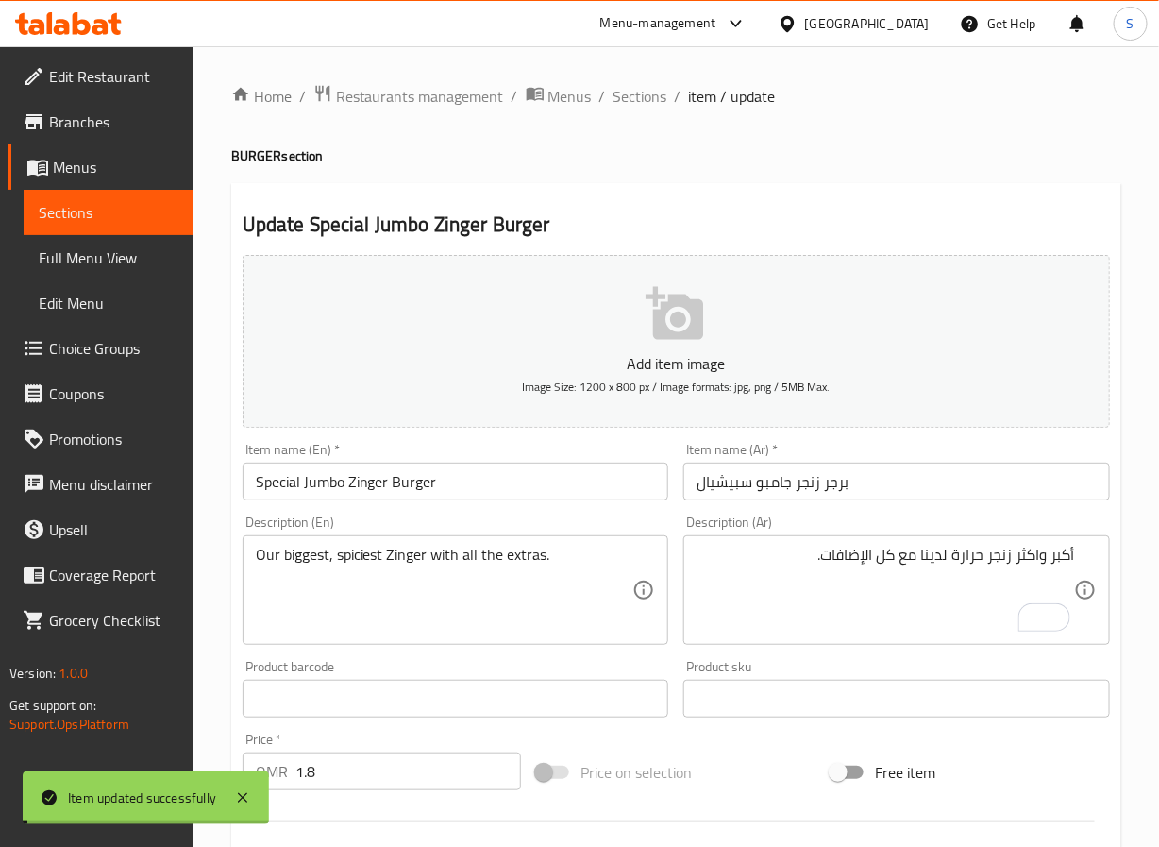
drag, startPoint x: 640, startPoint y: 93, endPoint x: 589, endPoint y: 6, distance: 101.5
click at [640, 93] on span "Sections" at bounding box center [641, 96] width 54 height 23
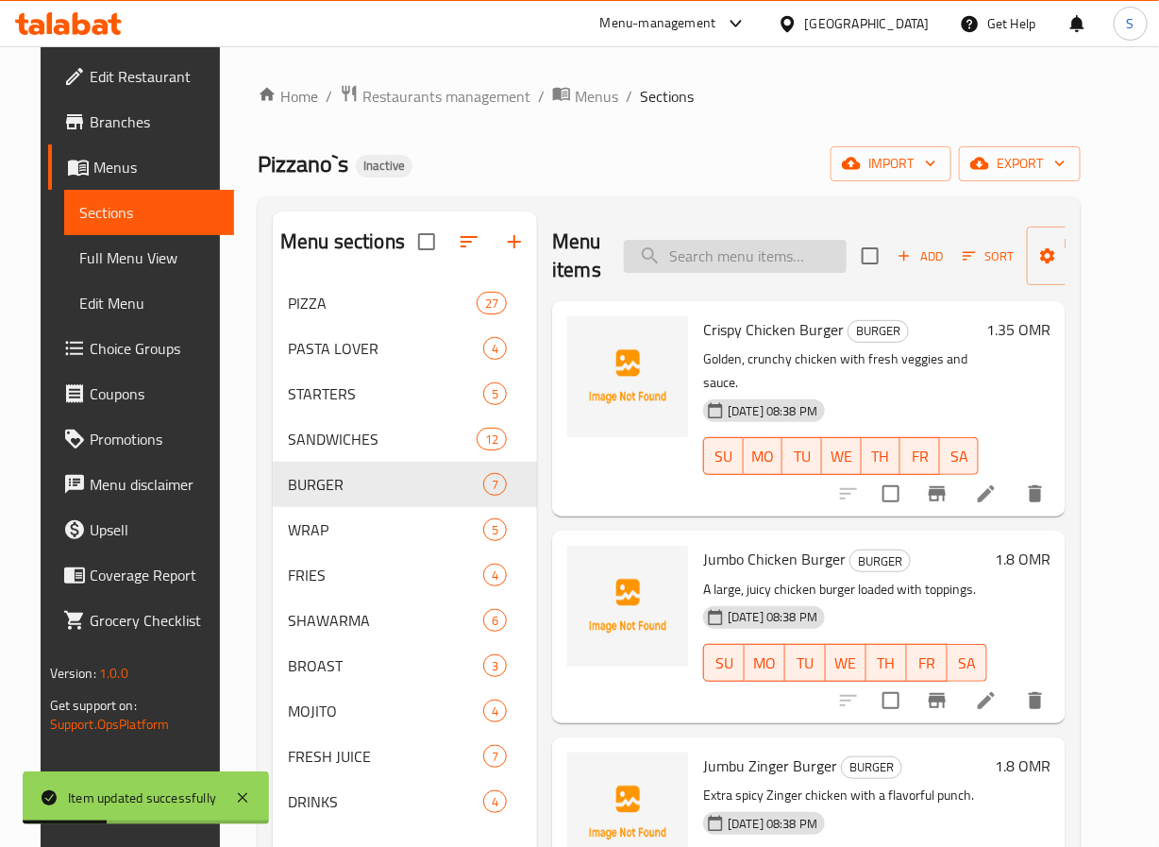
click at [699, 269] on input "search" at bounding box center [735, 256] width 223 height 33
paste input "Twin Beef Burger"
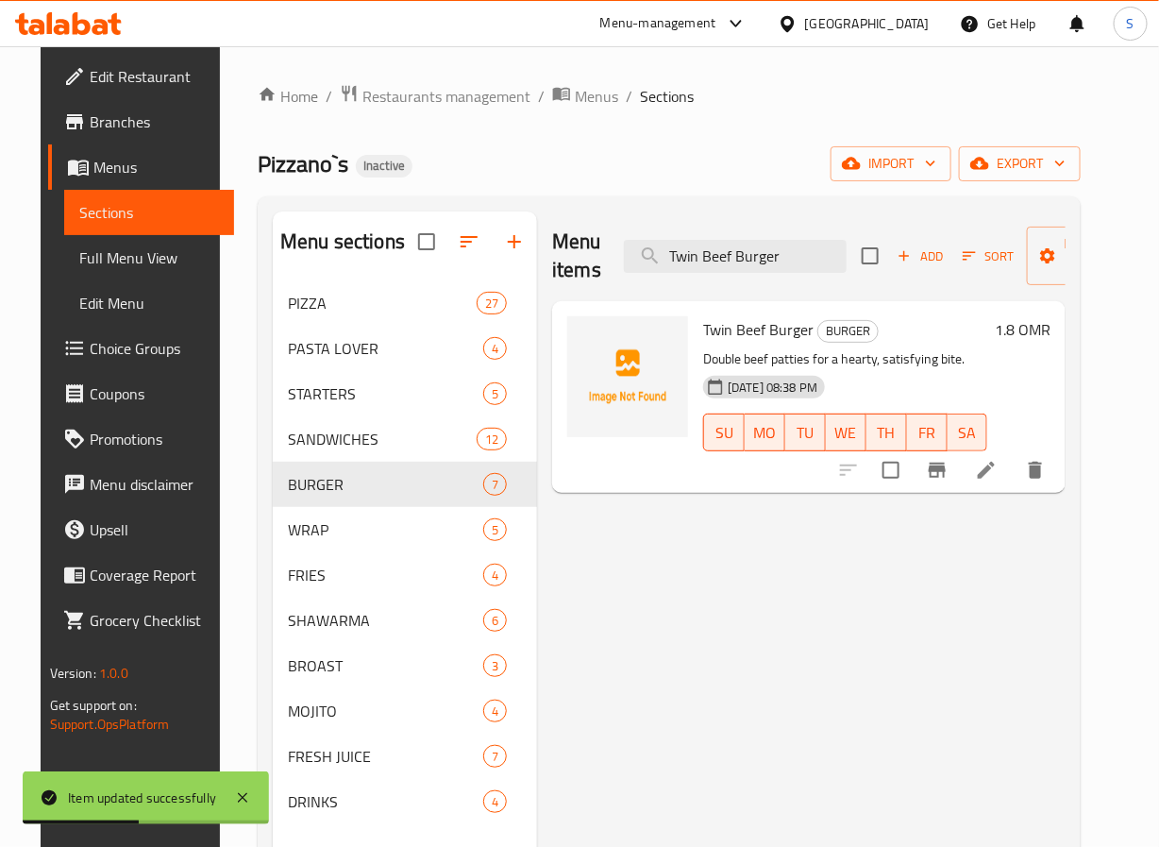
type input "Twin Beef Burger"
click at [998, 463] on icon at bounding box center [986, 470] width 23 height 23
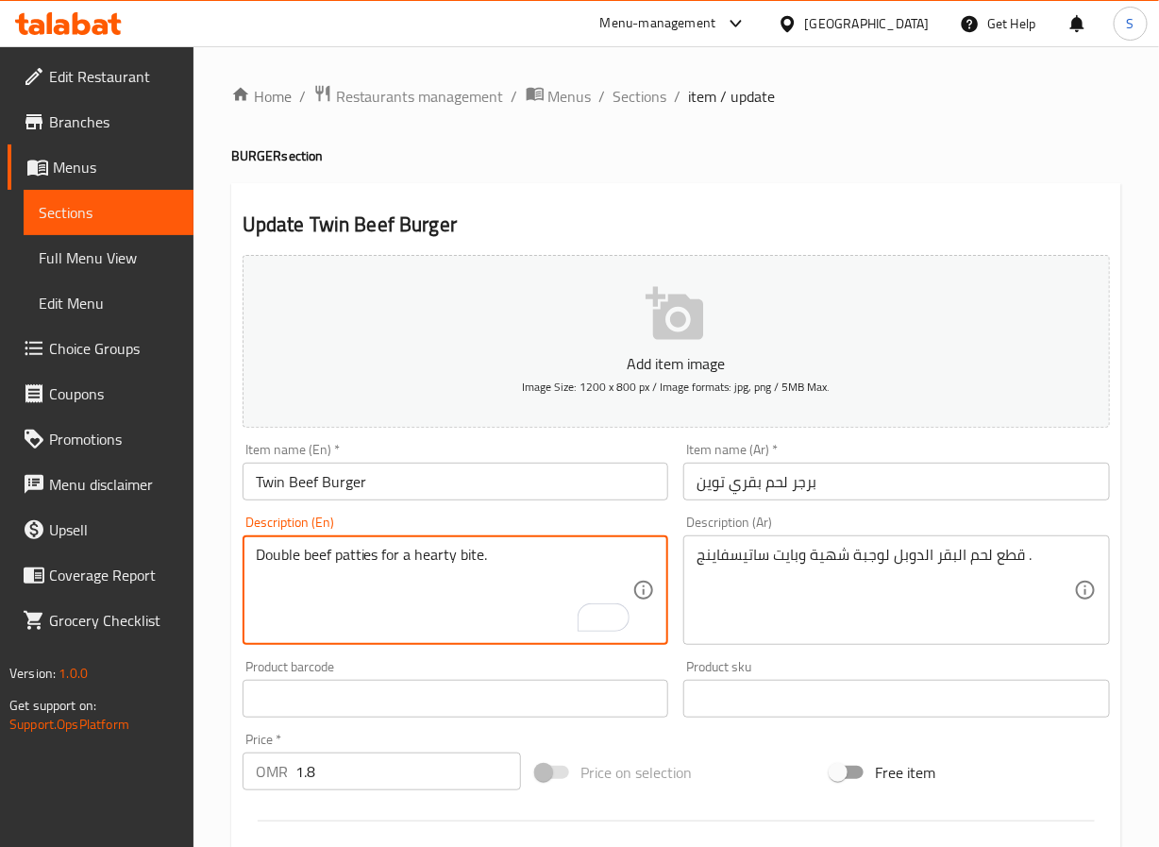
type textarea "Double beef patties for a hearty bite."
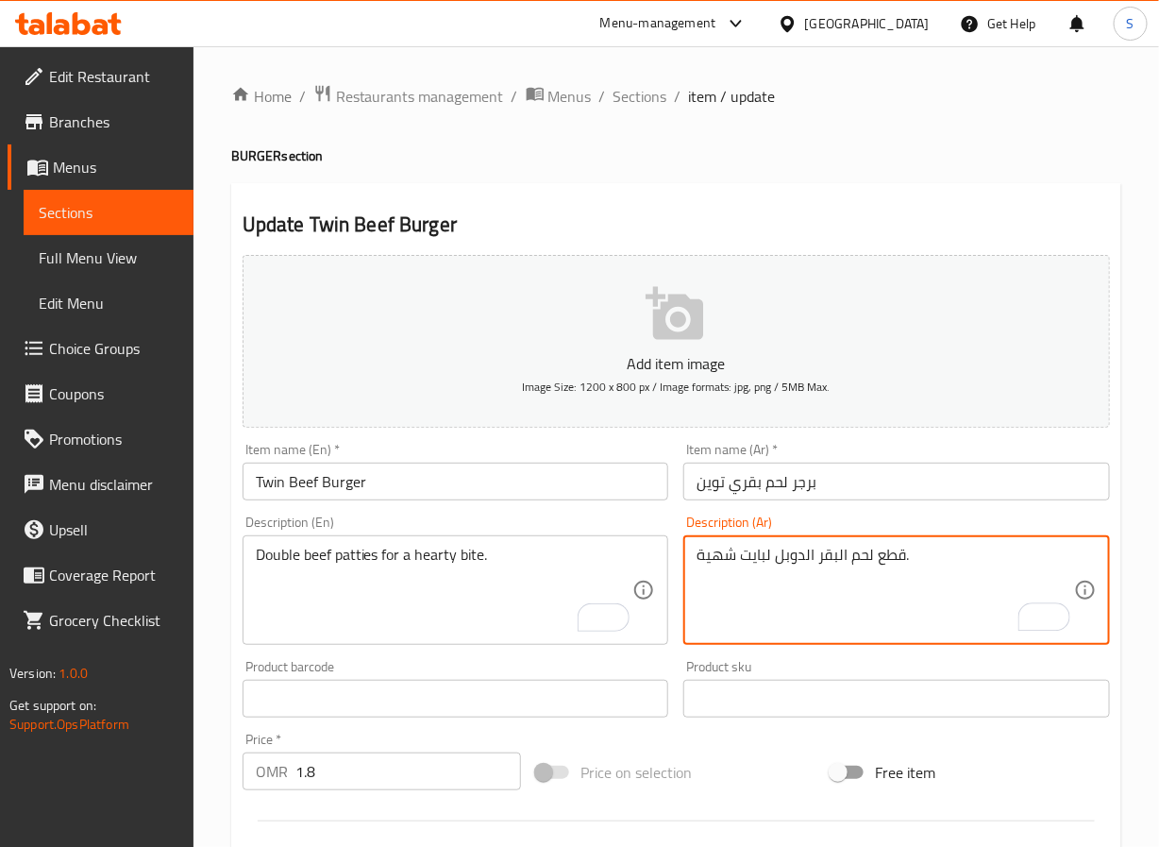
click at [805, 559] on textarea "قطع لحم البقر الدوبل لبايت شهية." at bounding box center [886, 591] width 378 height 90
click at [831, 561] on textarea "قطع لحم البقر دوبل لبايت شهية." at bounding box center [886, 591] width 378 height 90
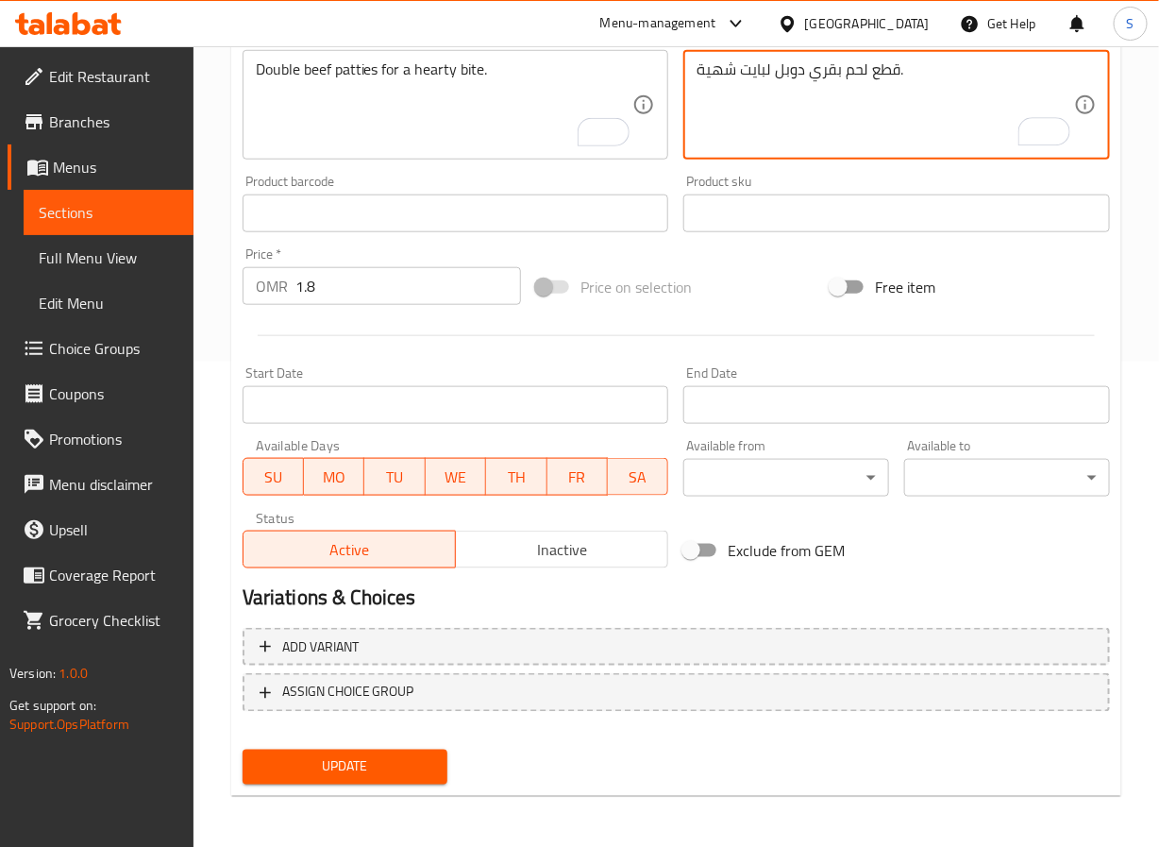
type textarea "قطع لحم بقري دوبل لبايت شهية."
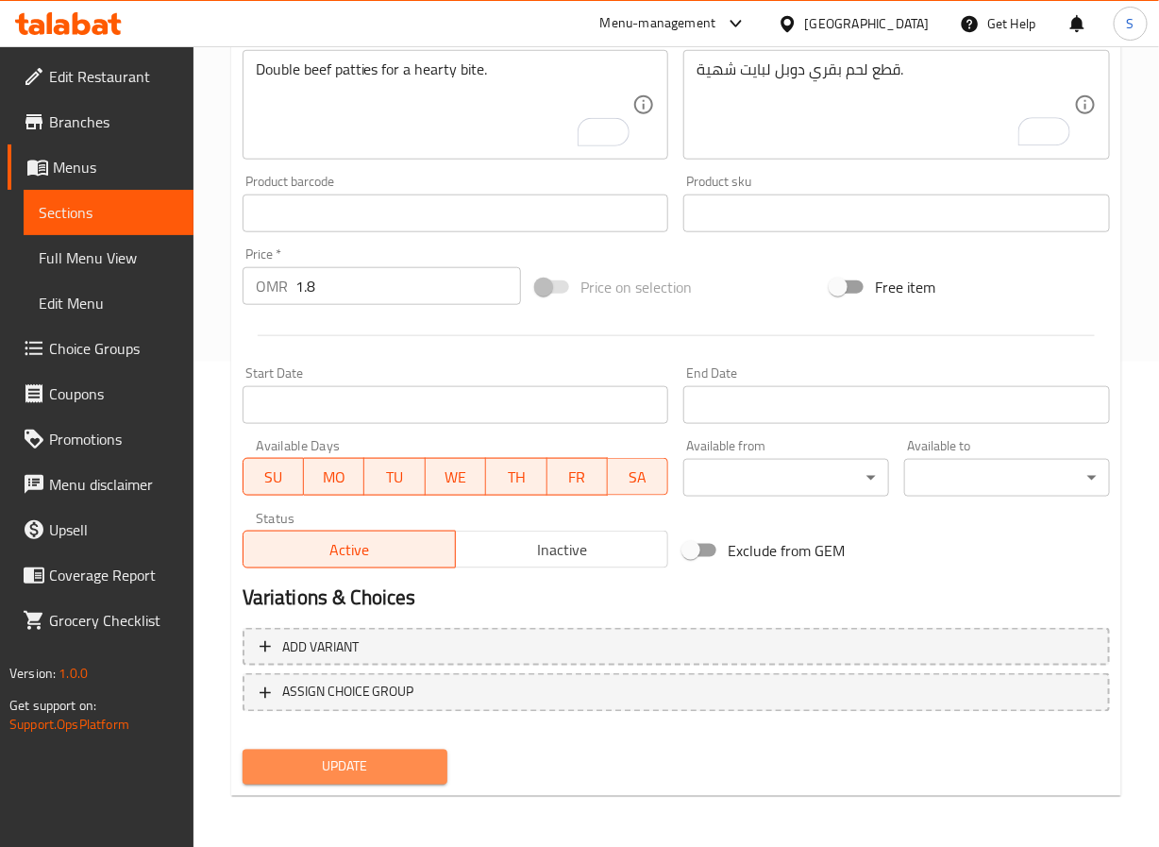
click at [380, 777] on button "Update" at bounding box center [346, 767] width 206 height 35
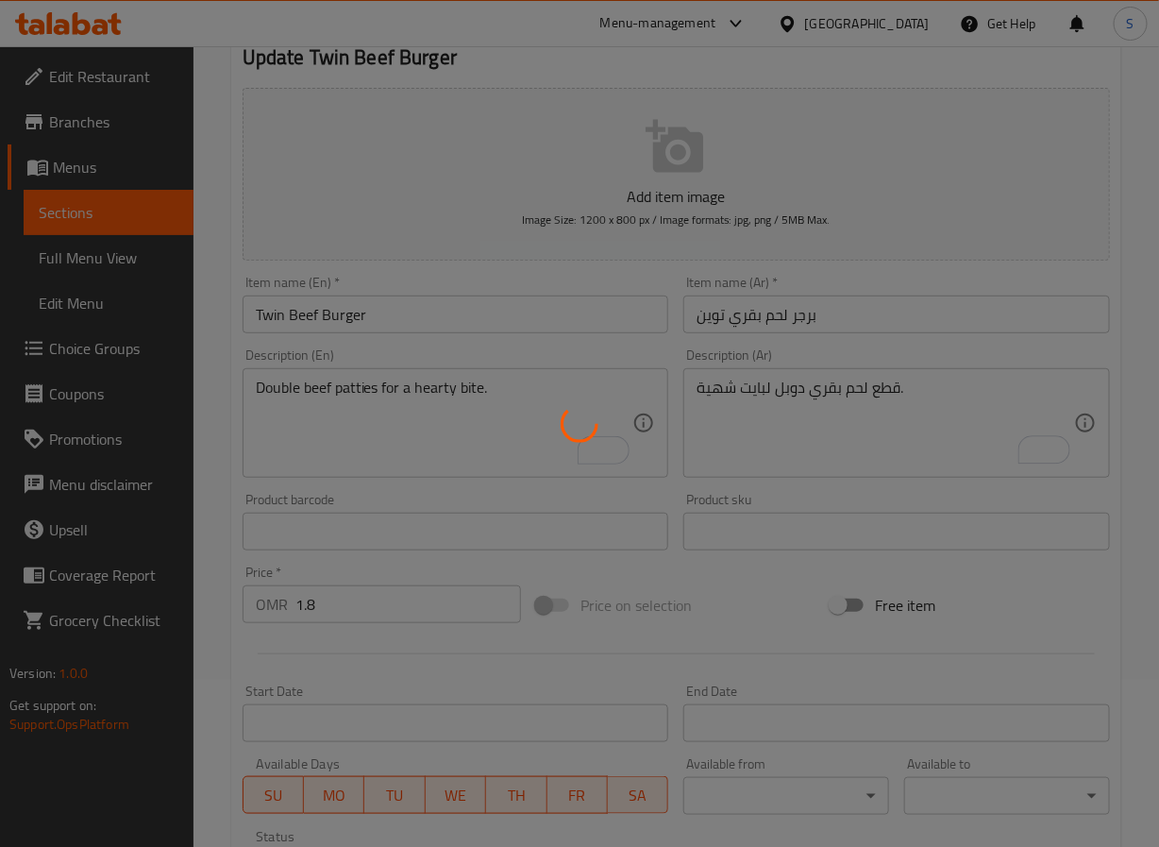
scroll to position [0, 0]
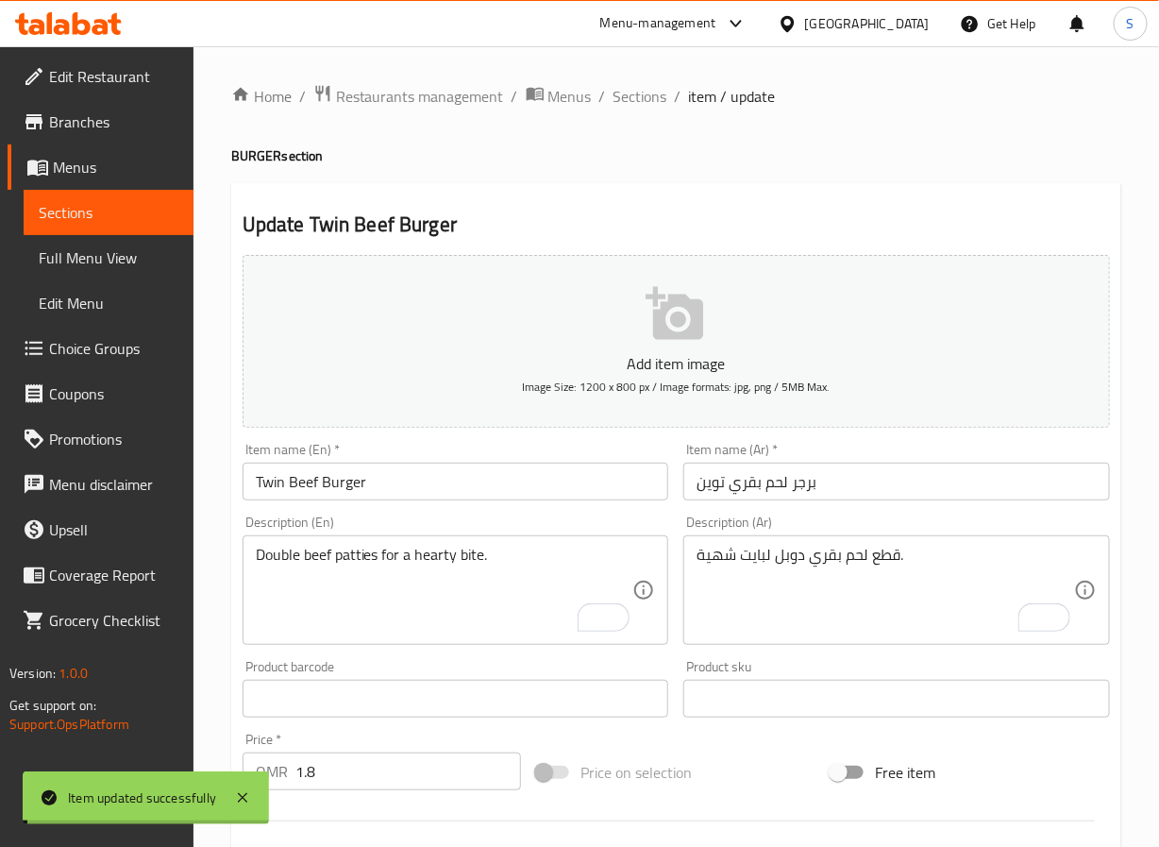
drag, startPoint x: 629, startPoint y: 96, endPoint x: 12, endPoint y: 307, distance: 651.4
click at [629, 96] on span "Sections" at bounding box center [641, 96] width 54 height 23
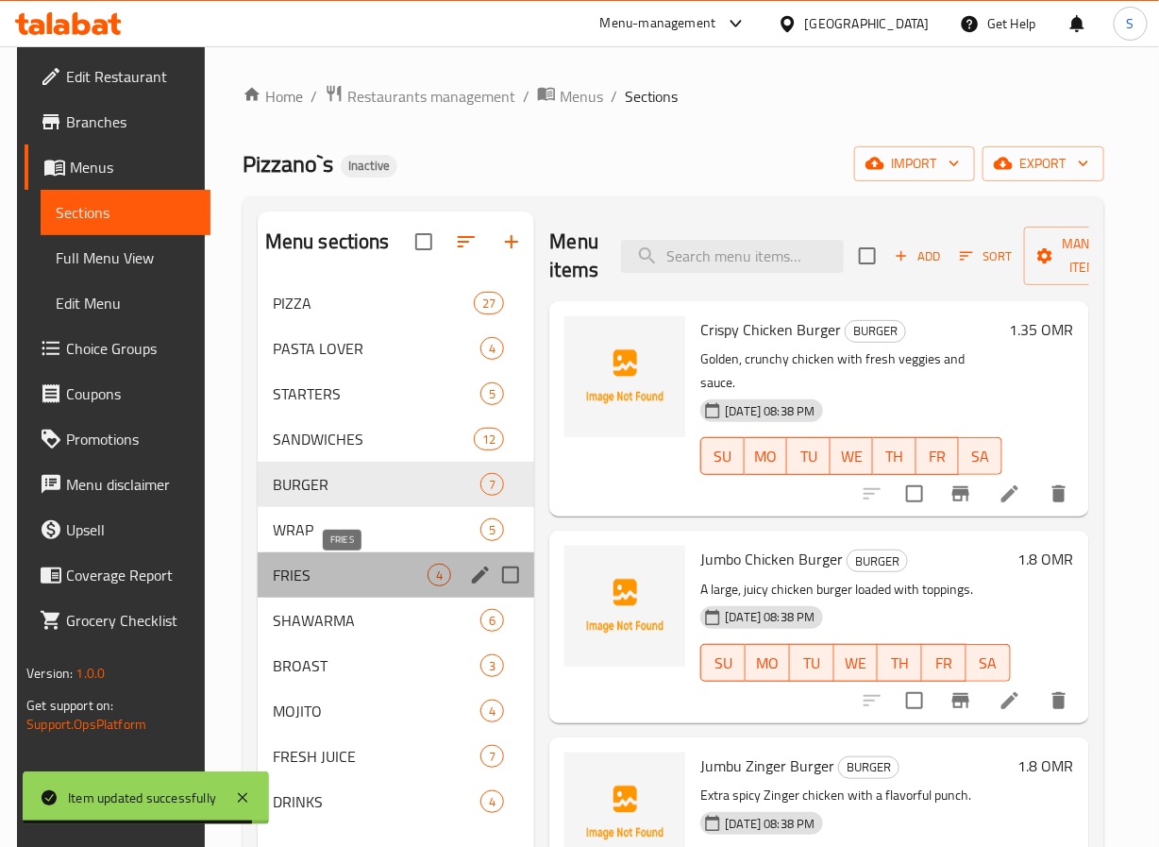
click at [318, 567] on span "FRIES" at bounding box center [351, 575] width 156 height 23
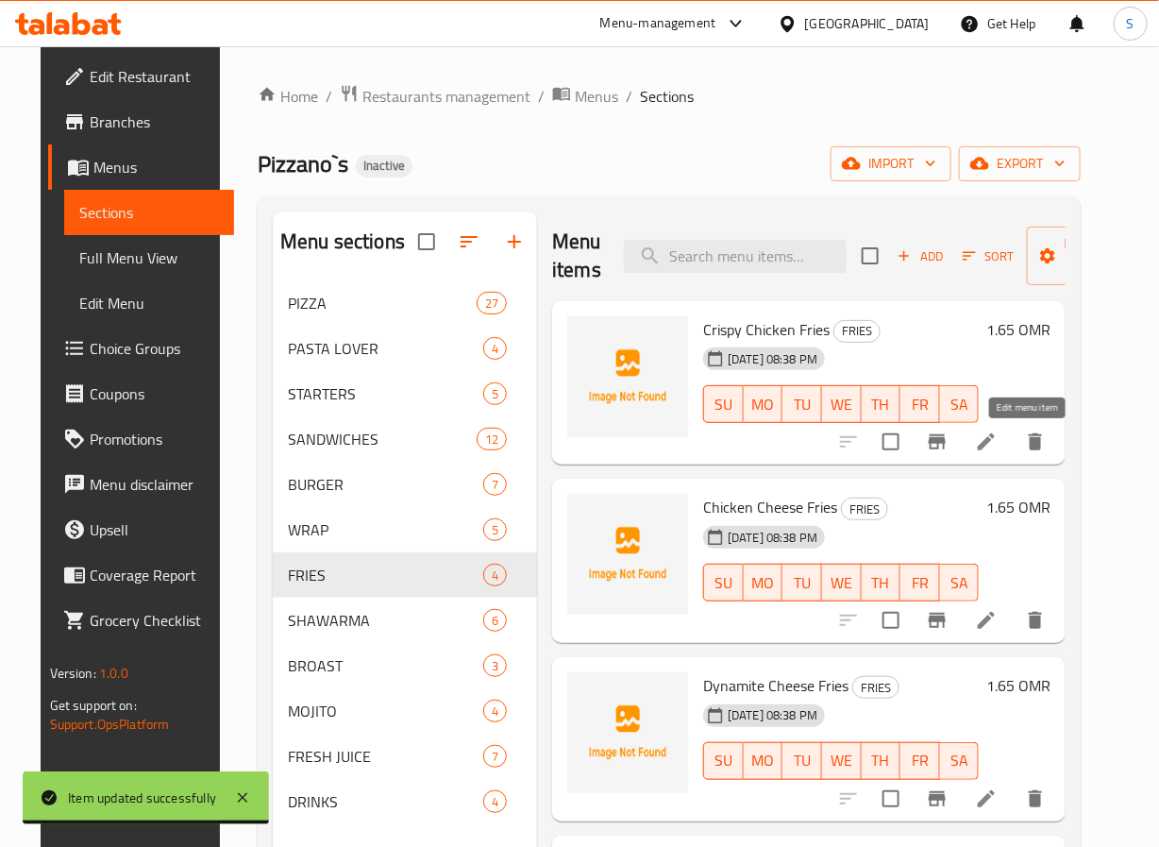
click at [998, 436] on icon at bounding box center [986, 441] width 23 height 23
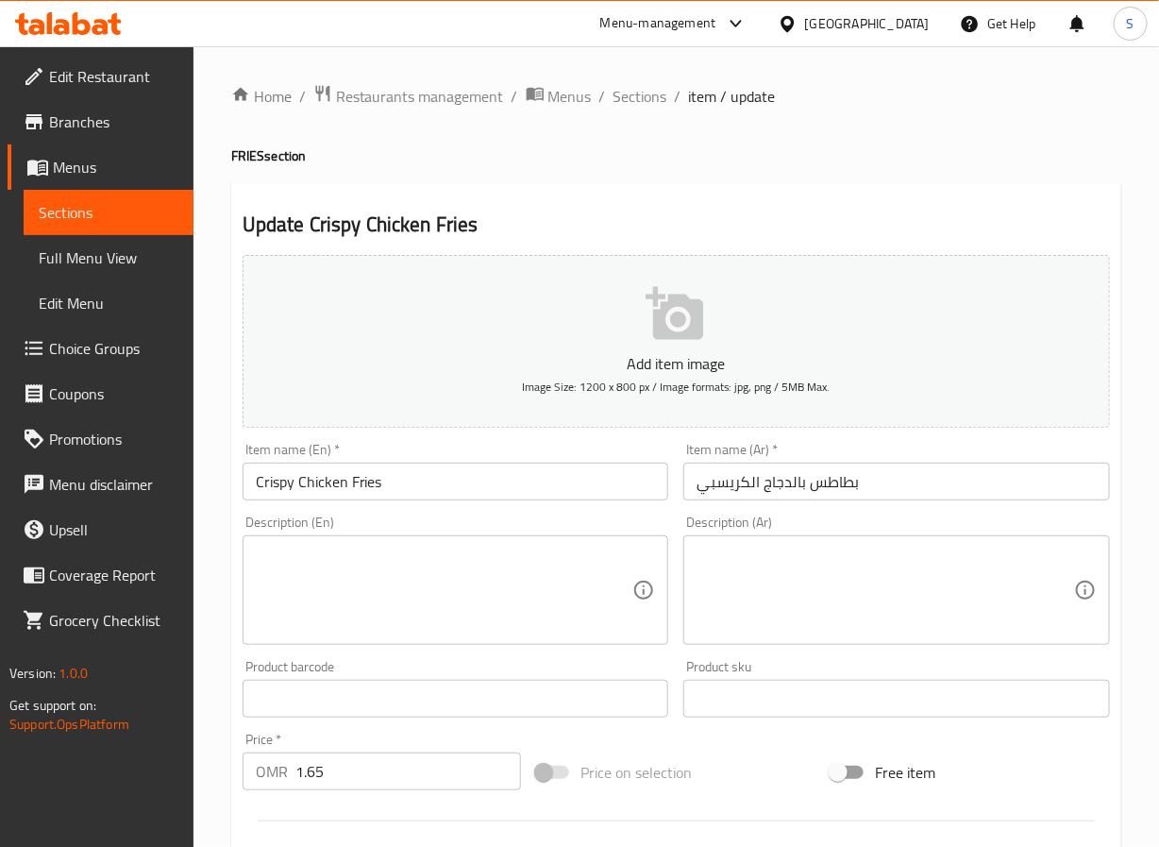
click at [830, 479] on input "بطاطس بالدجاج الكريسبي" at bounding box center [896, 482] width 427 height 38
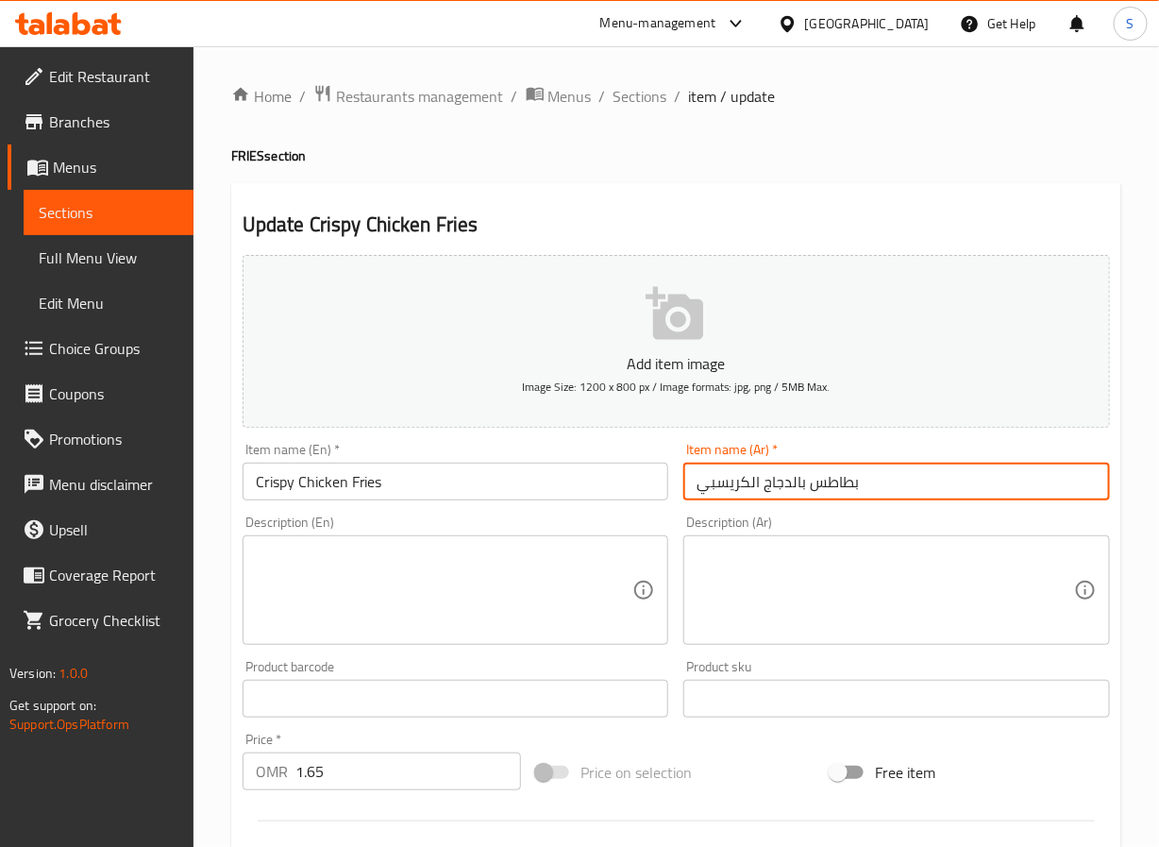
click at [830, 479] on input "بطاطس بالدجاج الكريسبي" at bounding box center [896, 482] width 427 height 38
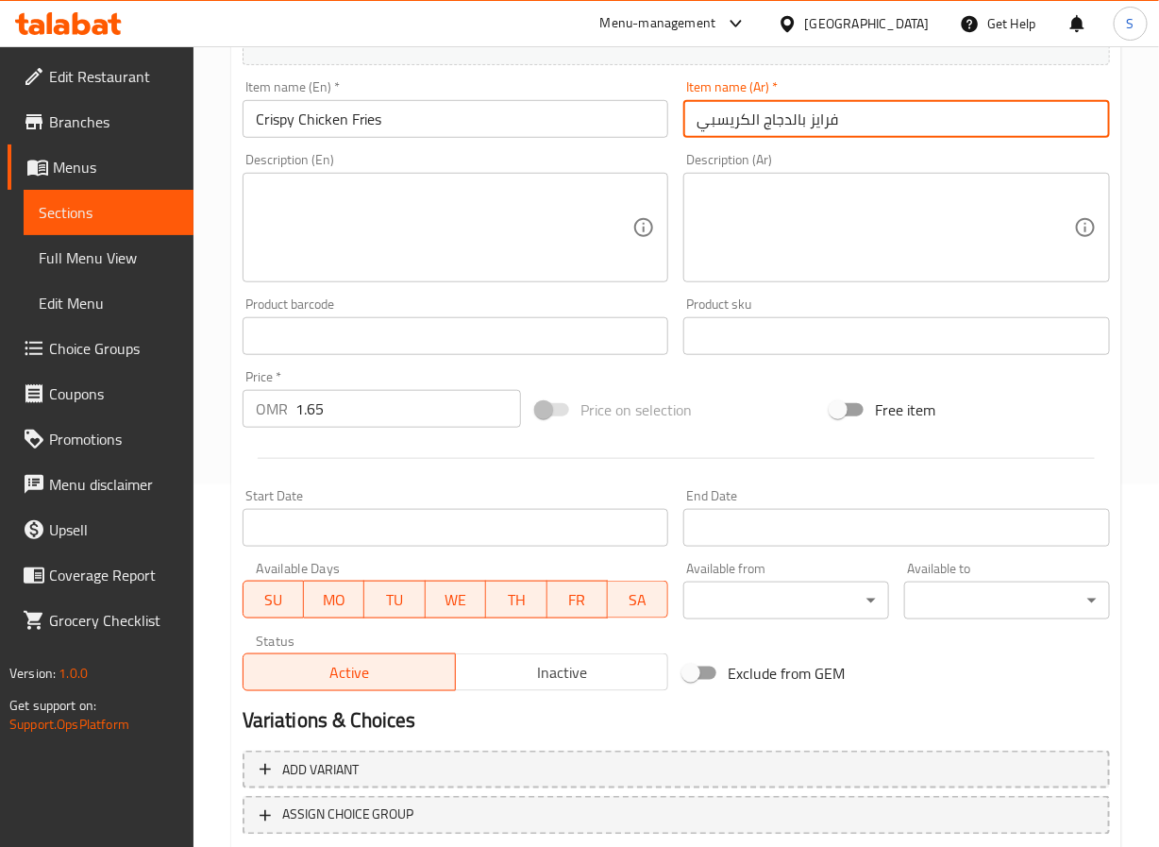
scroll to position [485, 0]
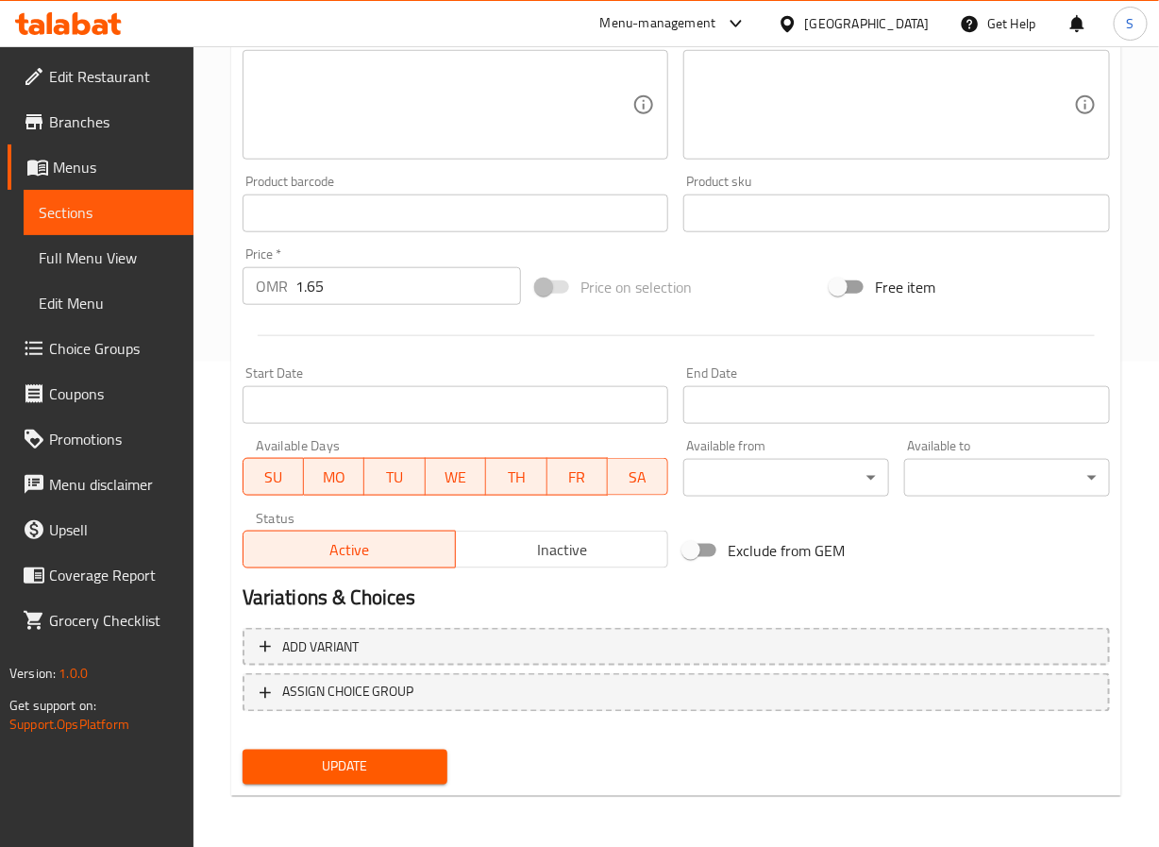
type input "فرايز بالدجاج الكريسبي"
click at [369, 757] on span "Update" at bounding box center [346, 767] width 176 height 24
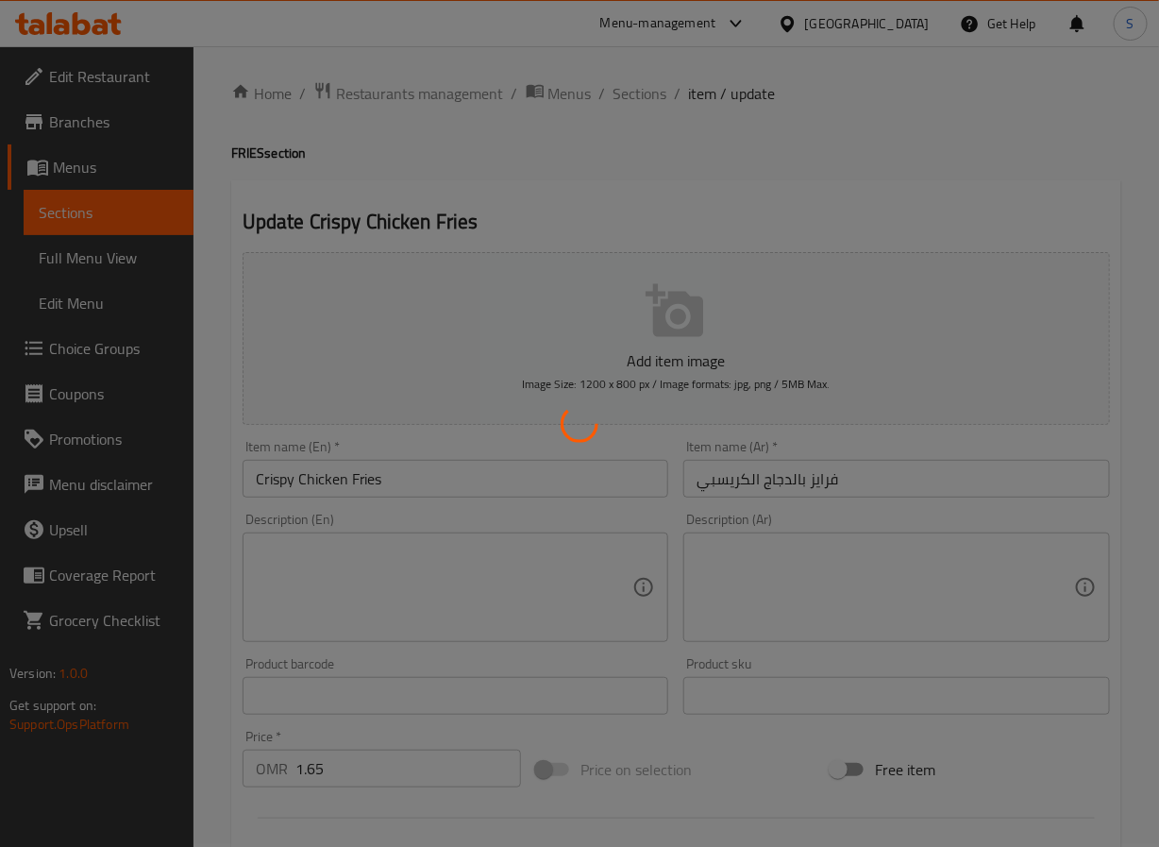
scroll to position [0, 0]
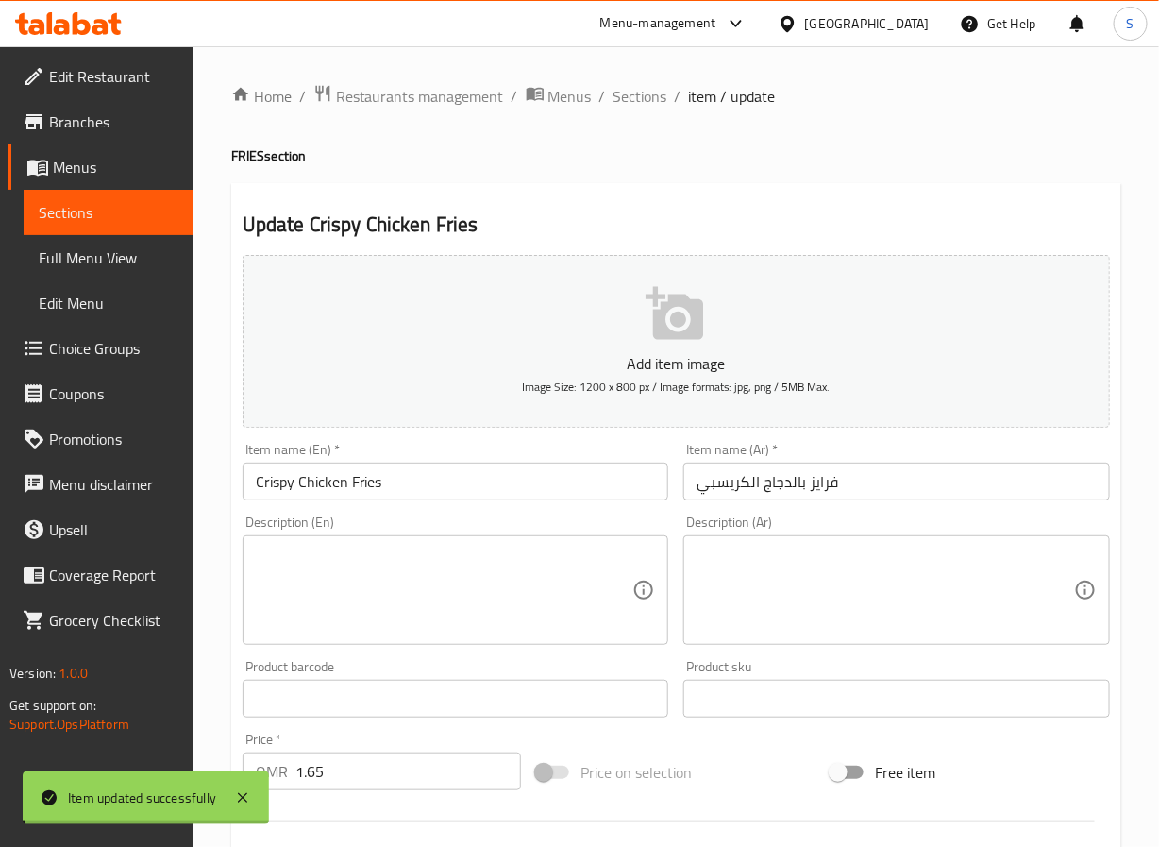
click at [627, 91] on span "Sections" at bounding box center [641, 96] width 54 height 23
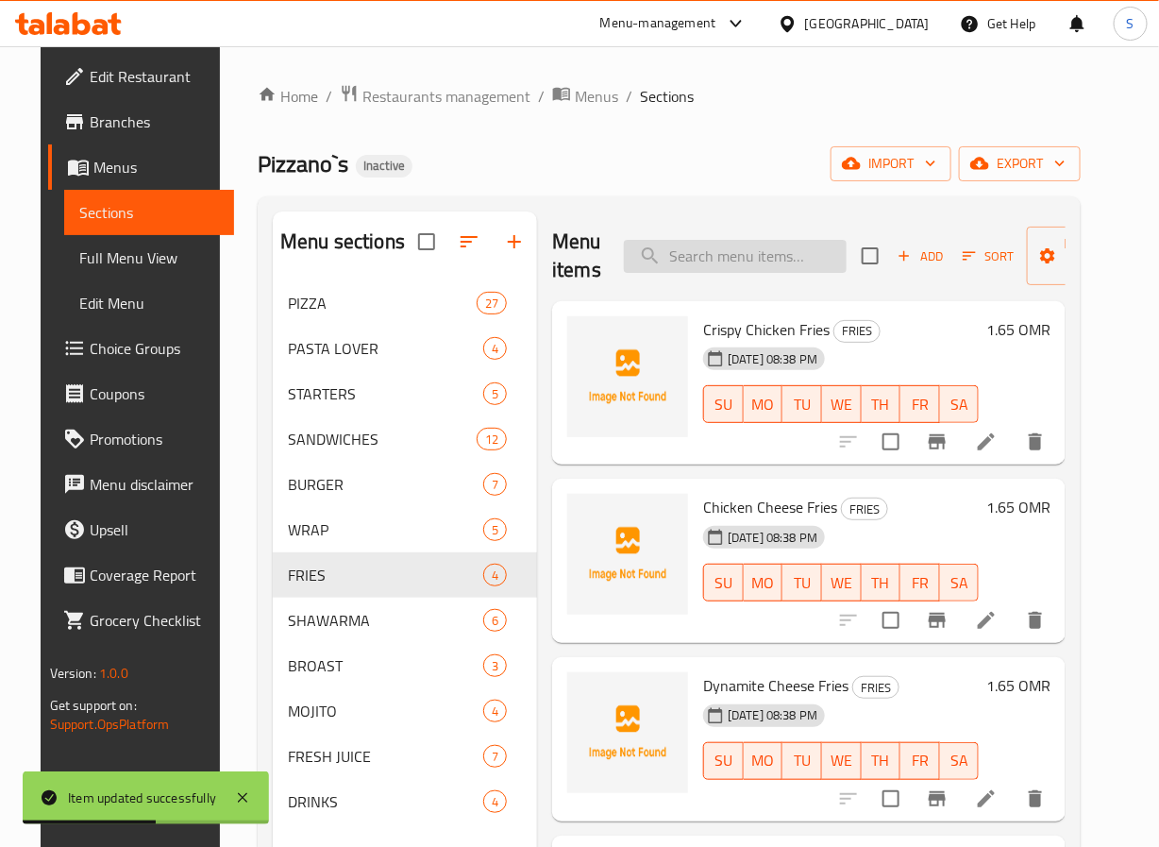
click at [688, 258] on input "search" at bounding box center [735, 256] width 223 height 33
paste input "Full Broast Chicken"
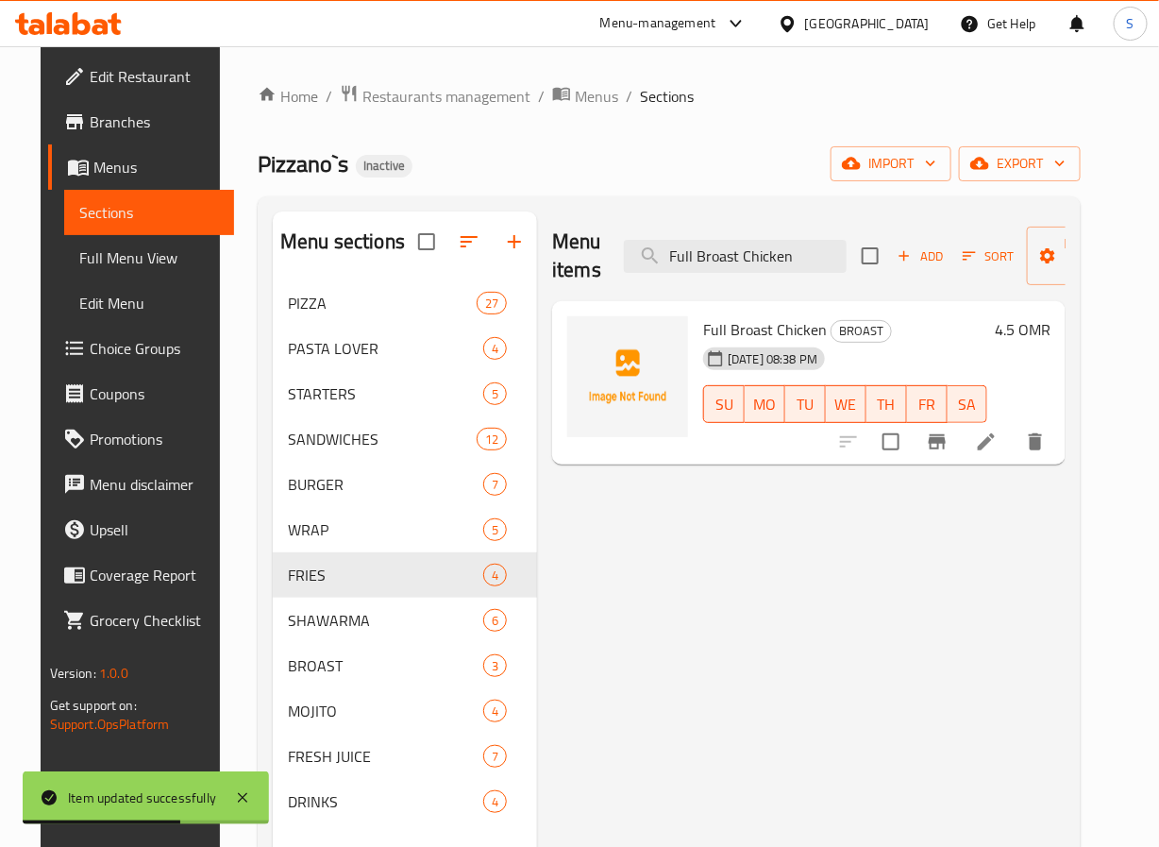
type input "Full Broast Chicken"
click at [998, 445] on icon at bounding box center [986, 441] width 23 height 23
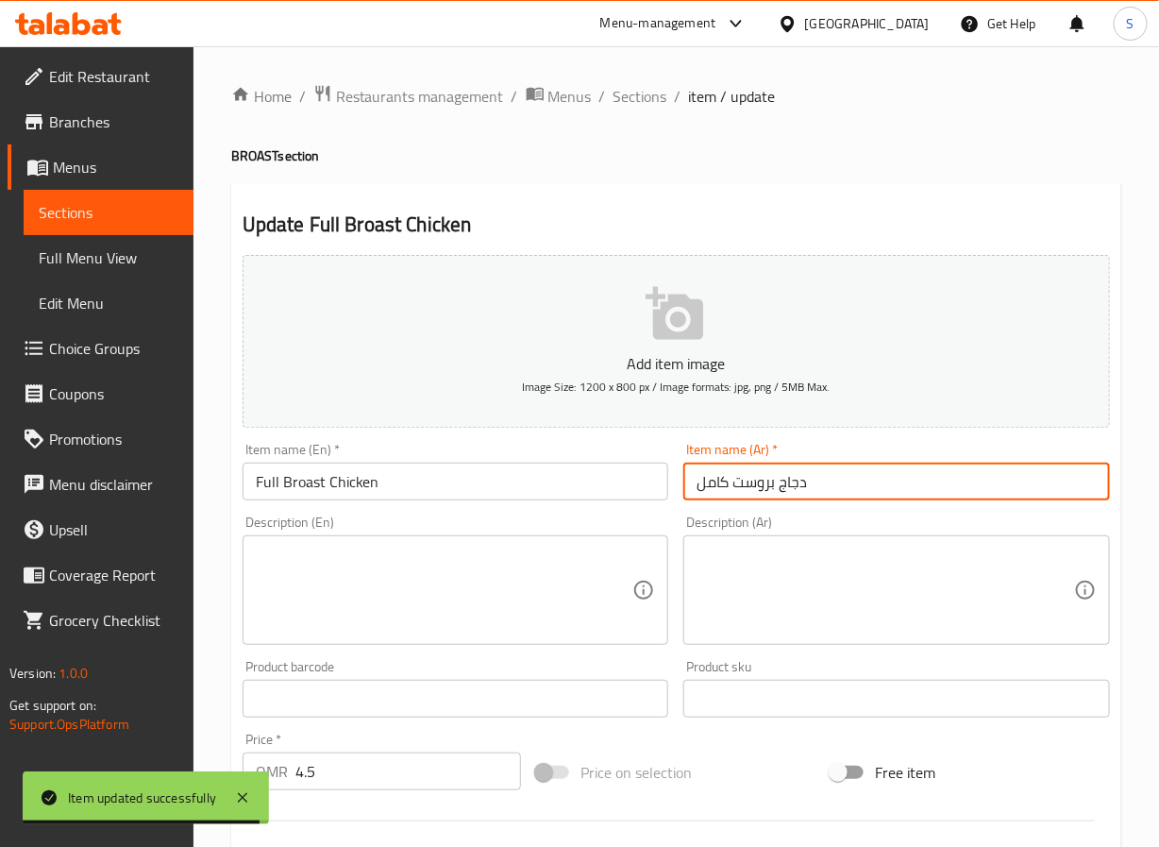
drag, startPoint x: 779, startPoint y: 488, endPoint x: 834, endPoint y: 663, distance: 183.0
click at [779, 490] on input "دجاج بروست كامل" at bounding box center [896, 482] width 427 height 38
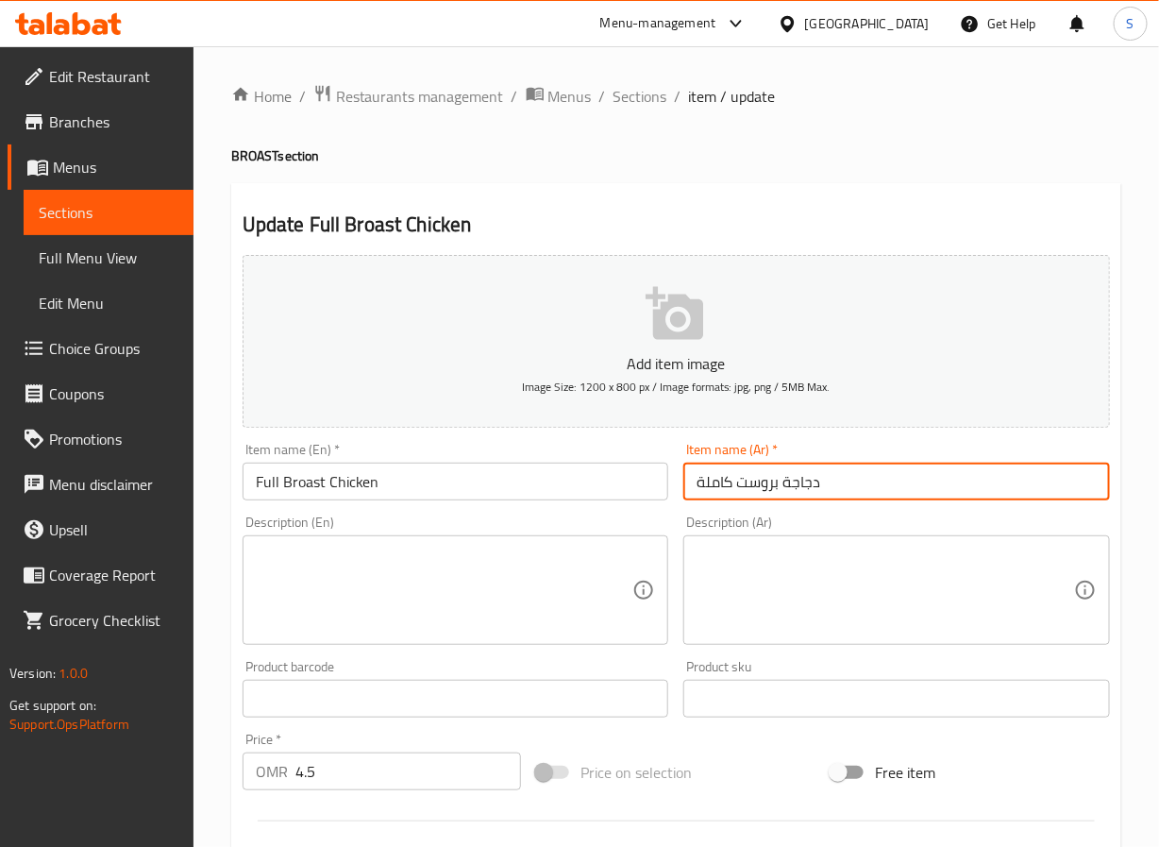
type input "دجاجة بروست كاملة"
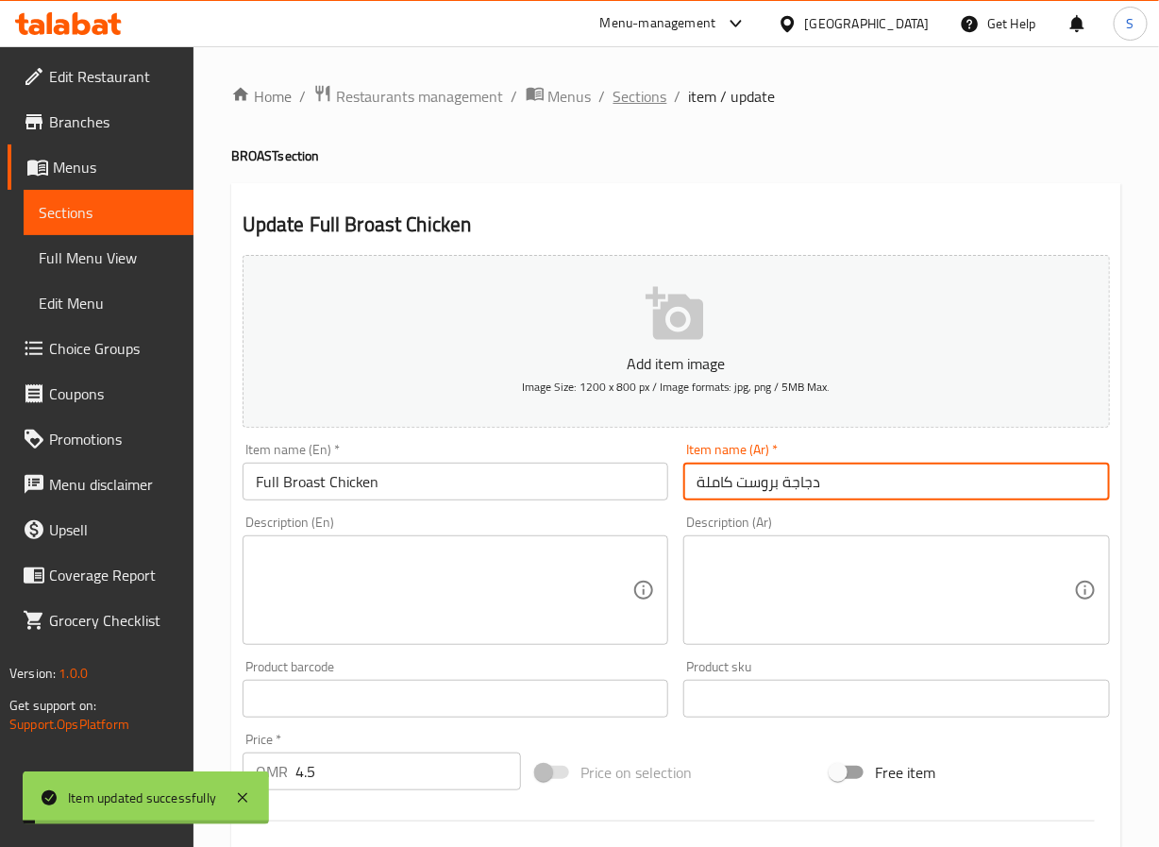
click at [629, 105] on span "Sections" at bounding box center [641, 96] width 54 height 23
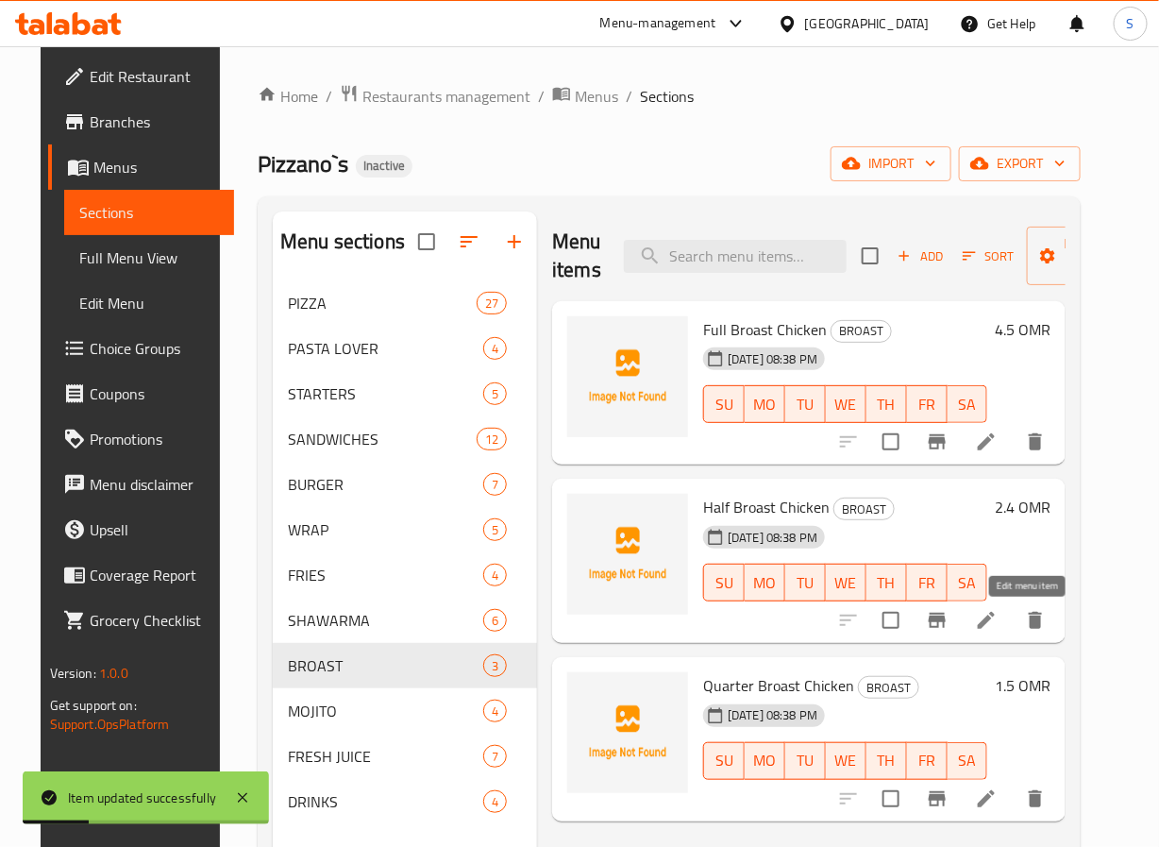
click at [998, 624] on icon at bounding box center [986, 620] width 23 height 23
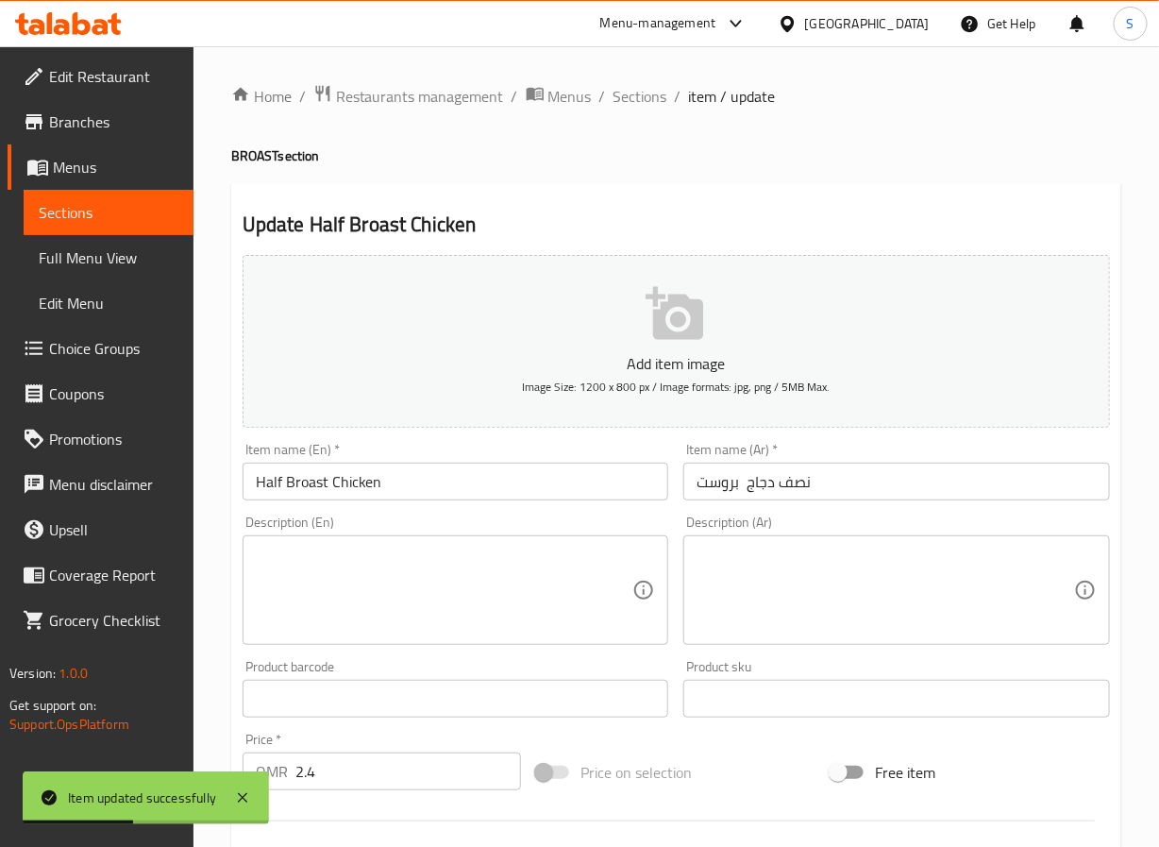
click at [753, 491] on input "نصف دجاج بروست" at bounding box center [896, 482] width 427 height 38
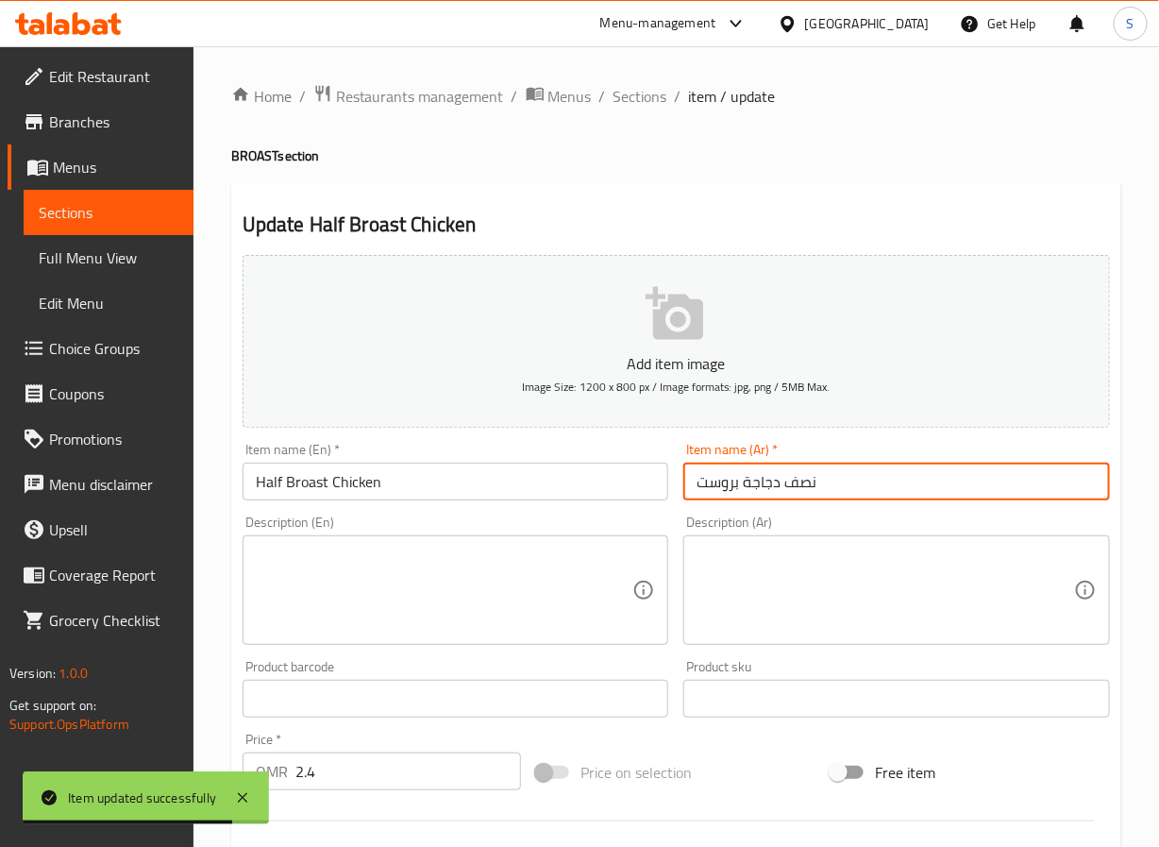
type input "نصف دجاجة بروست"
click at [649, 85] on span "Sections" at bounding box center [641, 96] width 54 height 23
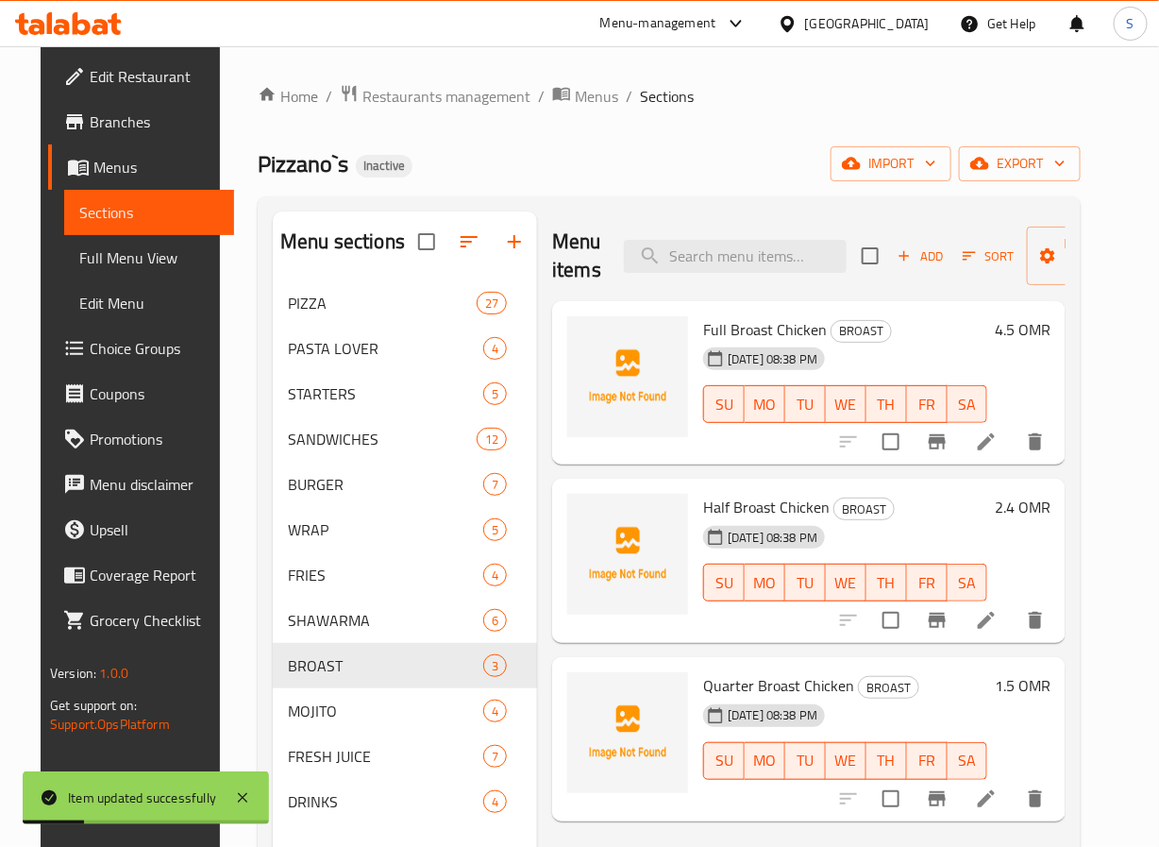
scroll to position [264, 0]
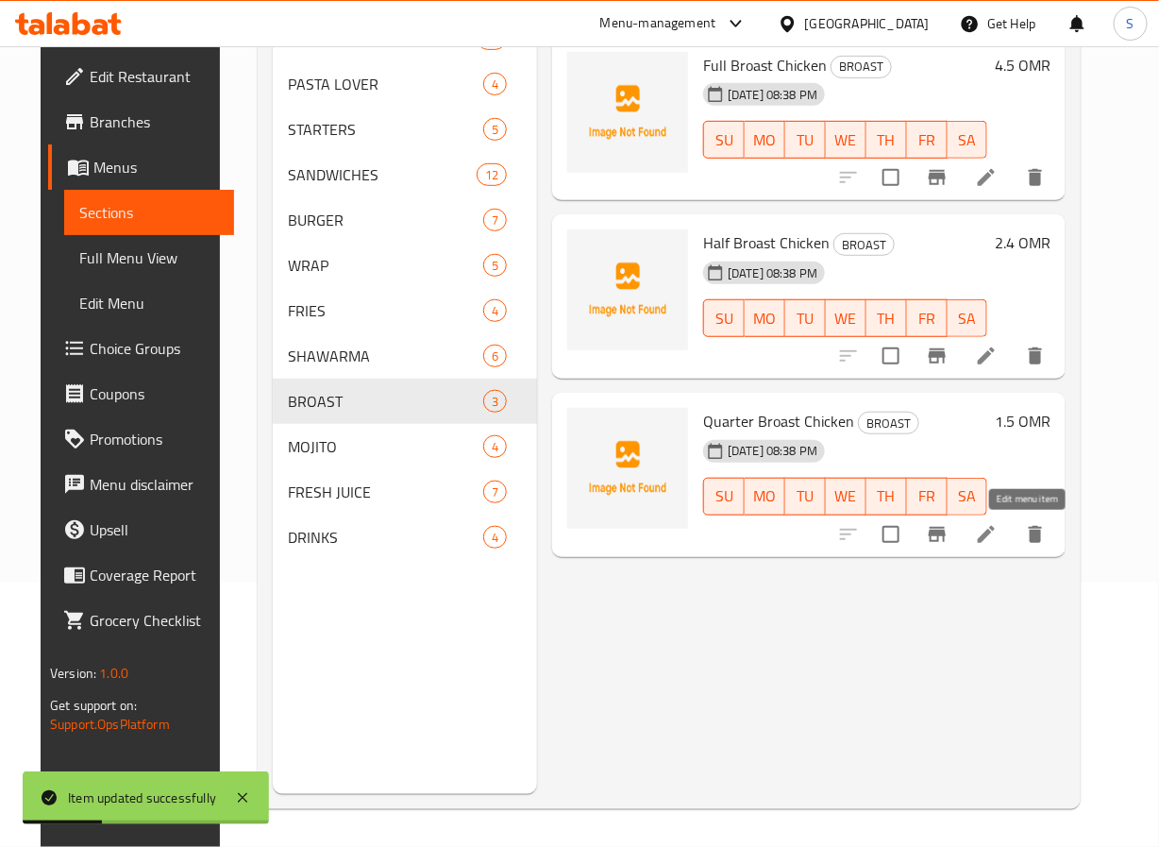
click at [998, 524] on icon at bounding box center [986, 534] width 23 height 23
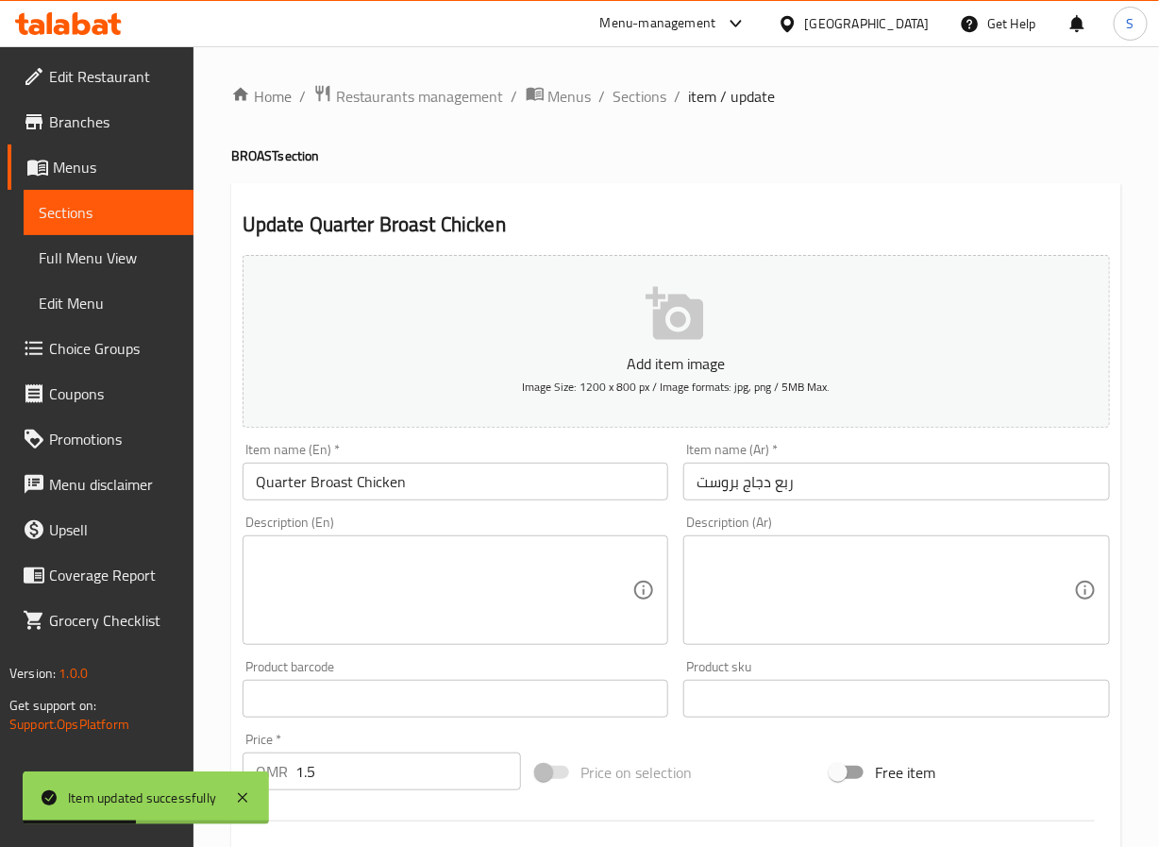
click at [743, 485] on input "ربع دجاج بروست" at bounding box center [896, 482] width 427 height 38
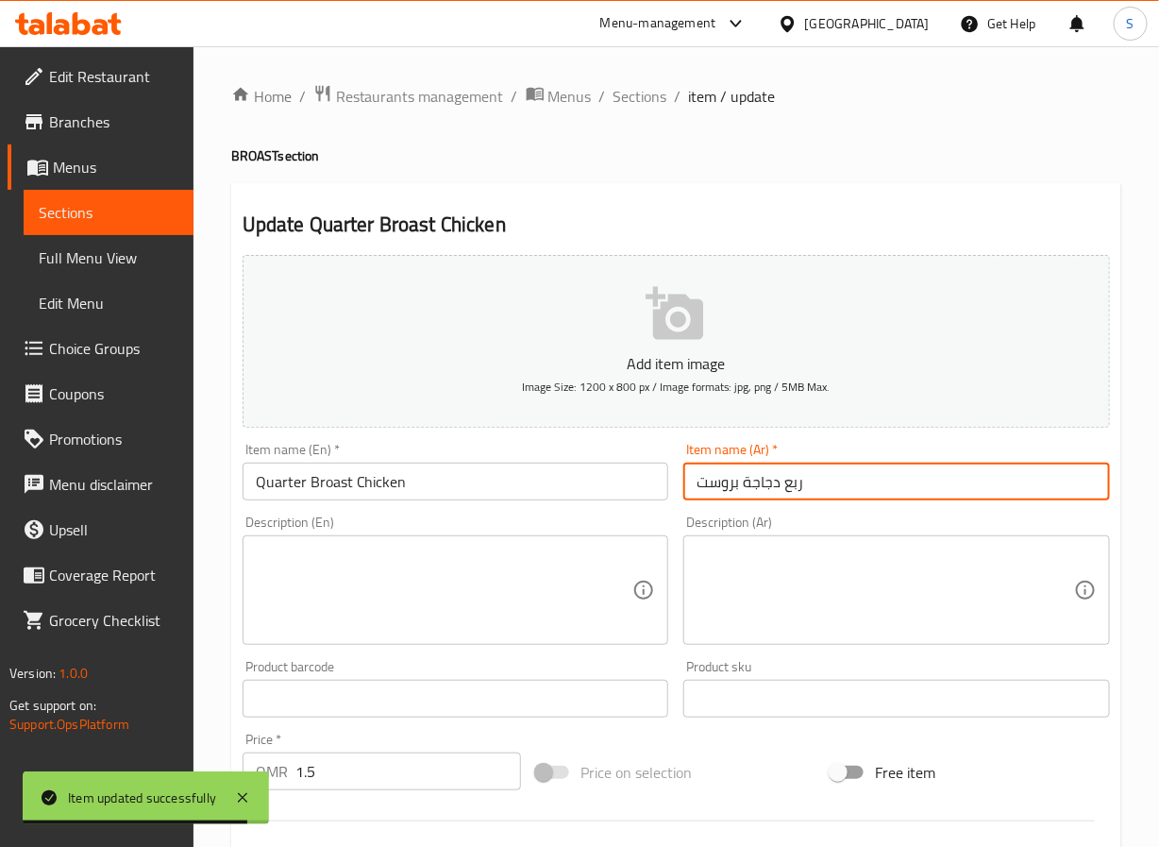
type input "ربع دجاجة بروست"
click at [634, 93] on span "Sections" at bounding box center [641, 96] width 54 height 23
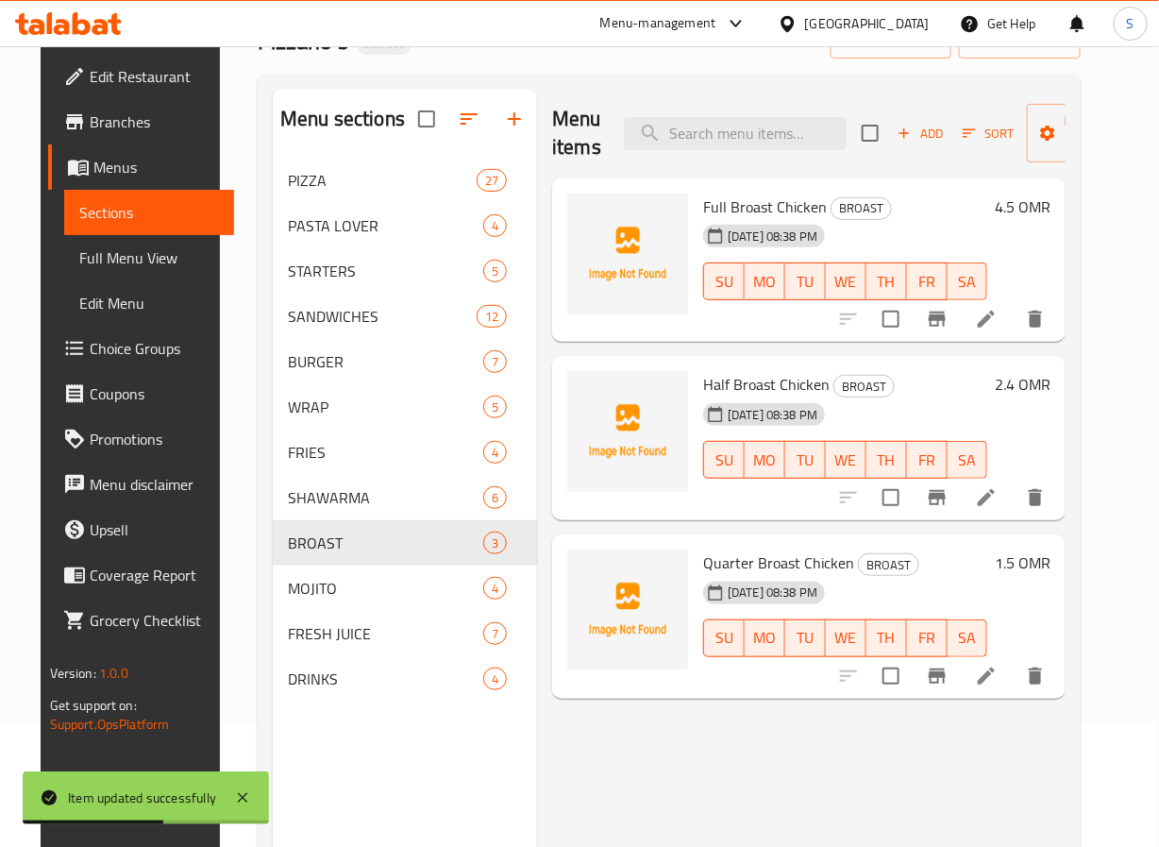
scroll to position [239, 0]
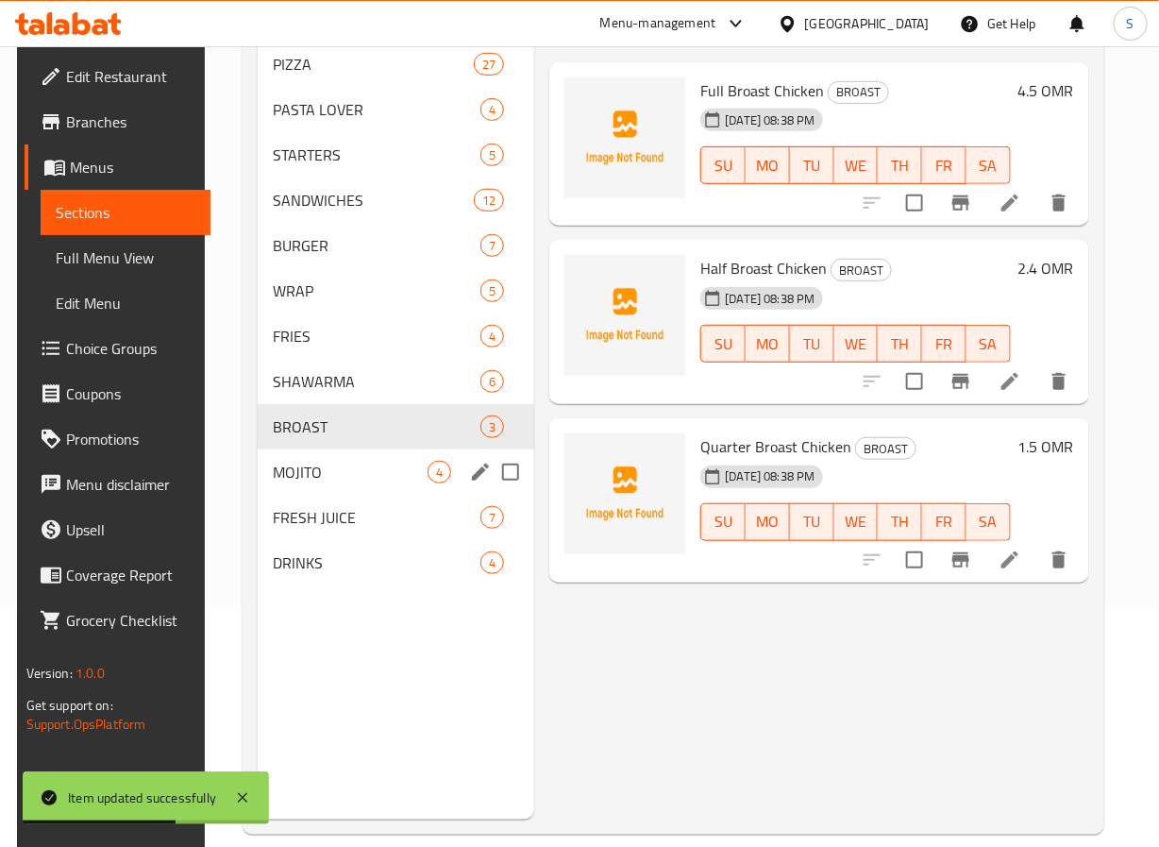
click at [337, 485] on div "MOJITO 4" at bounding box center [397, 471] width 278 height 45
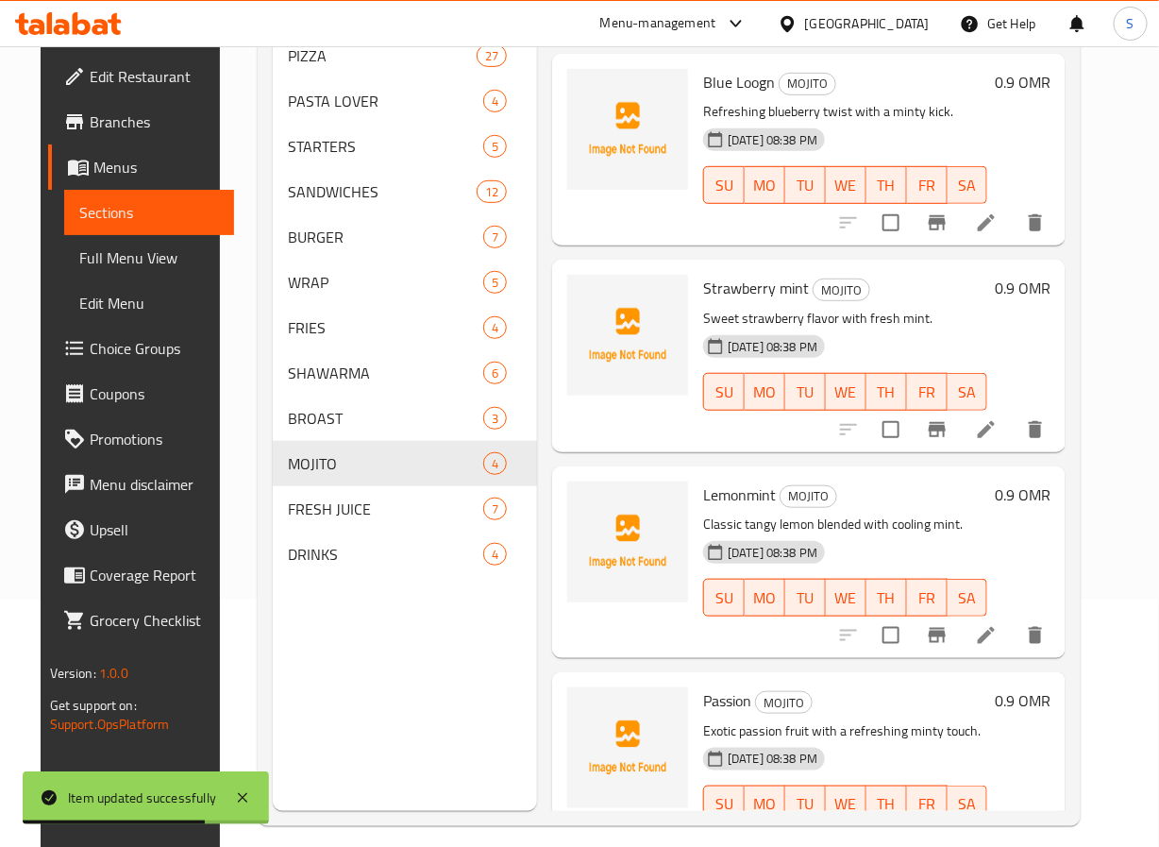
scroll to position [264, 0]
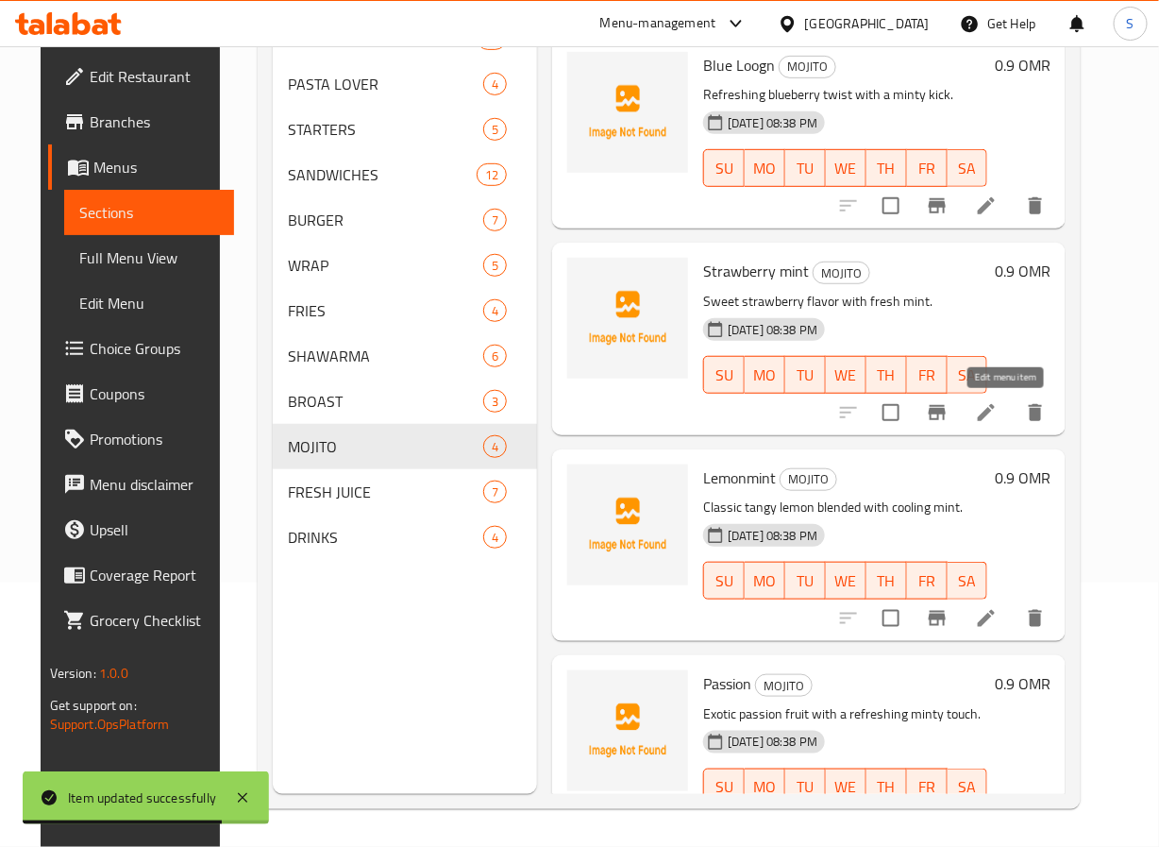
click at [998, 403] on icon at bounding box center [986, 412] width 23 height 23
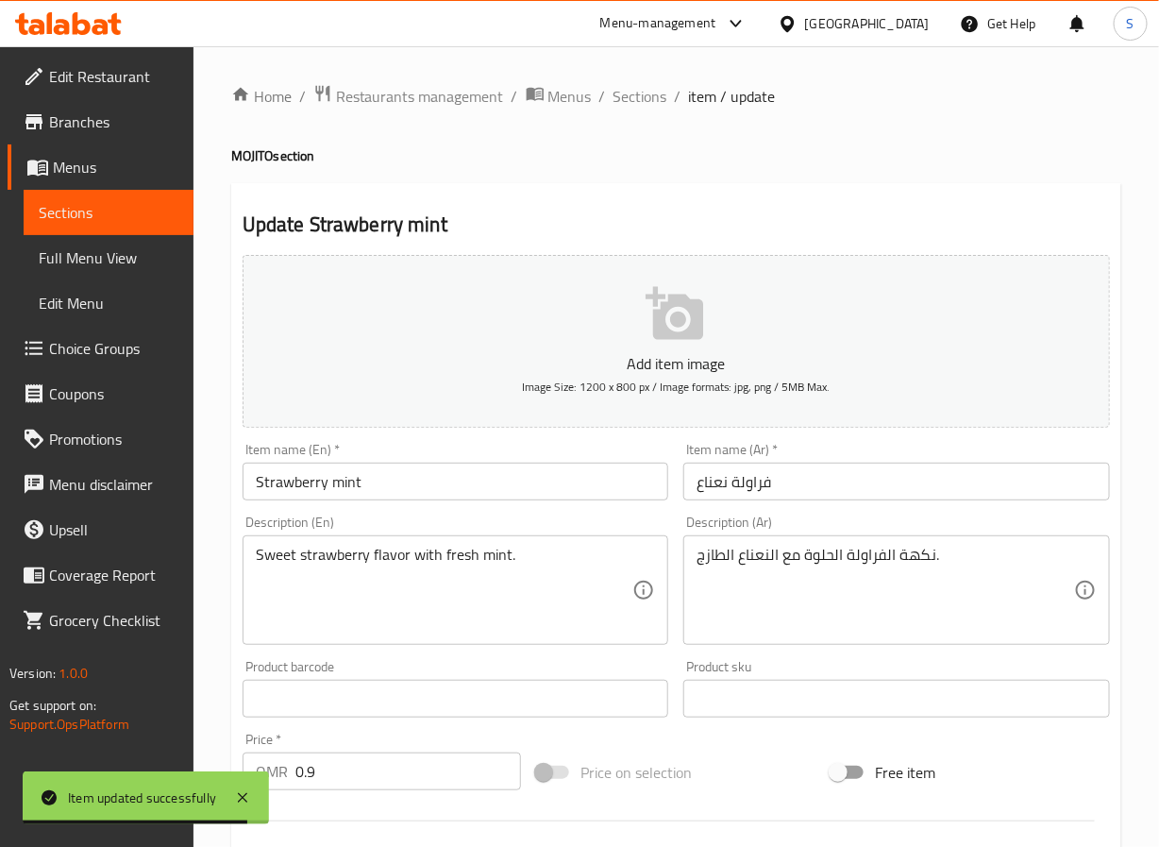
click at [519, 497] on input "Strawberry mint" at bounding box center [456, 482] width 427 height 38
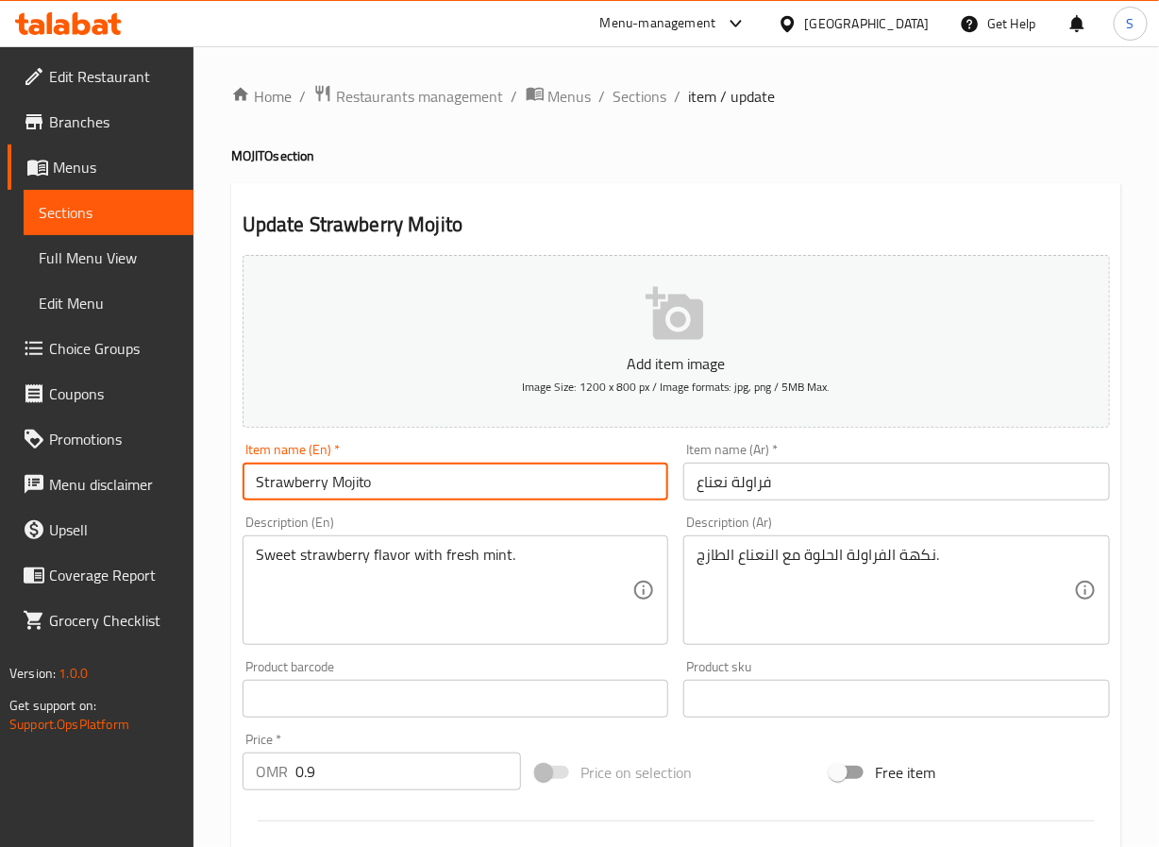
type input "Strawberry Mojito"
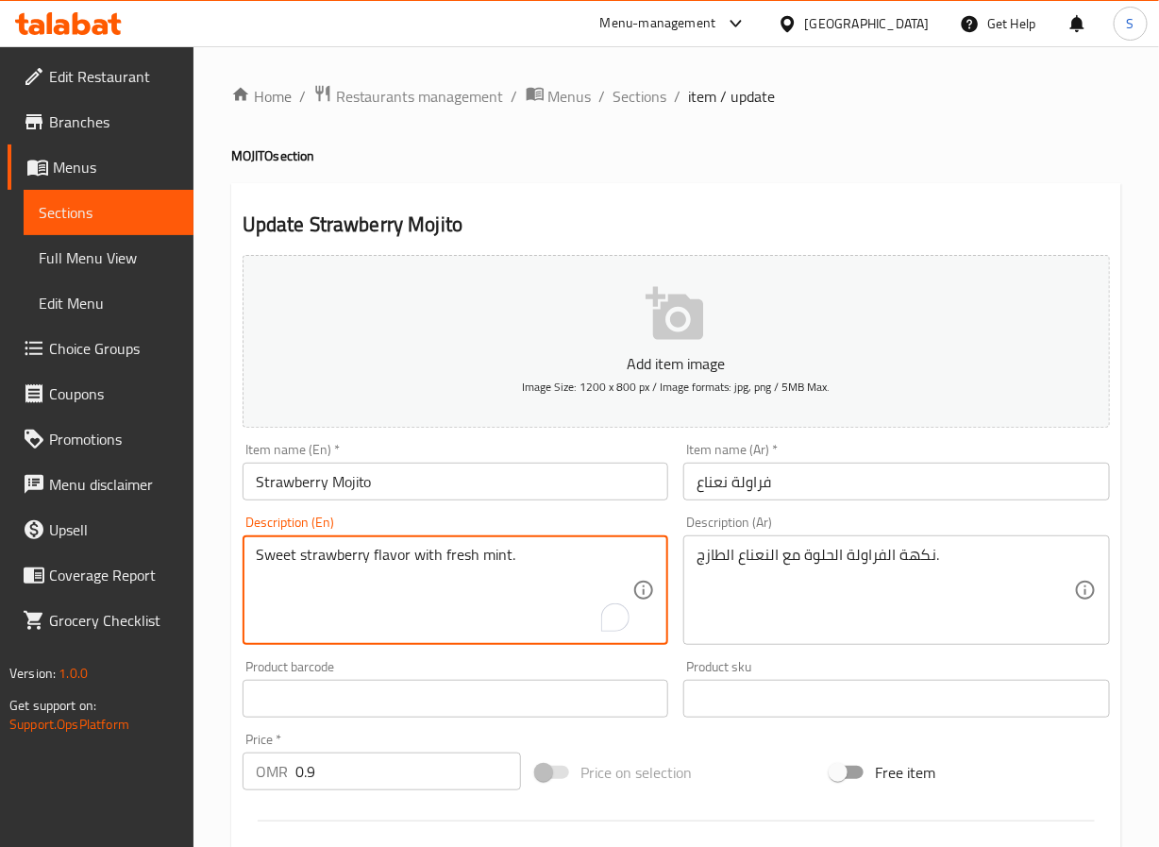
click at [700, 490] on input "فراولة نعناع" at bounding box center [896, 482] width 427 height 38
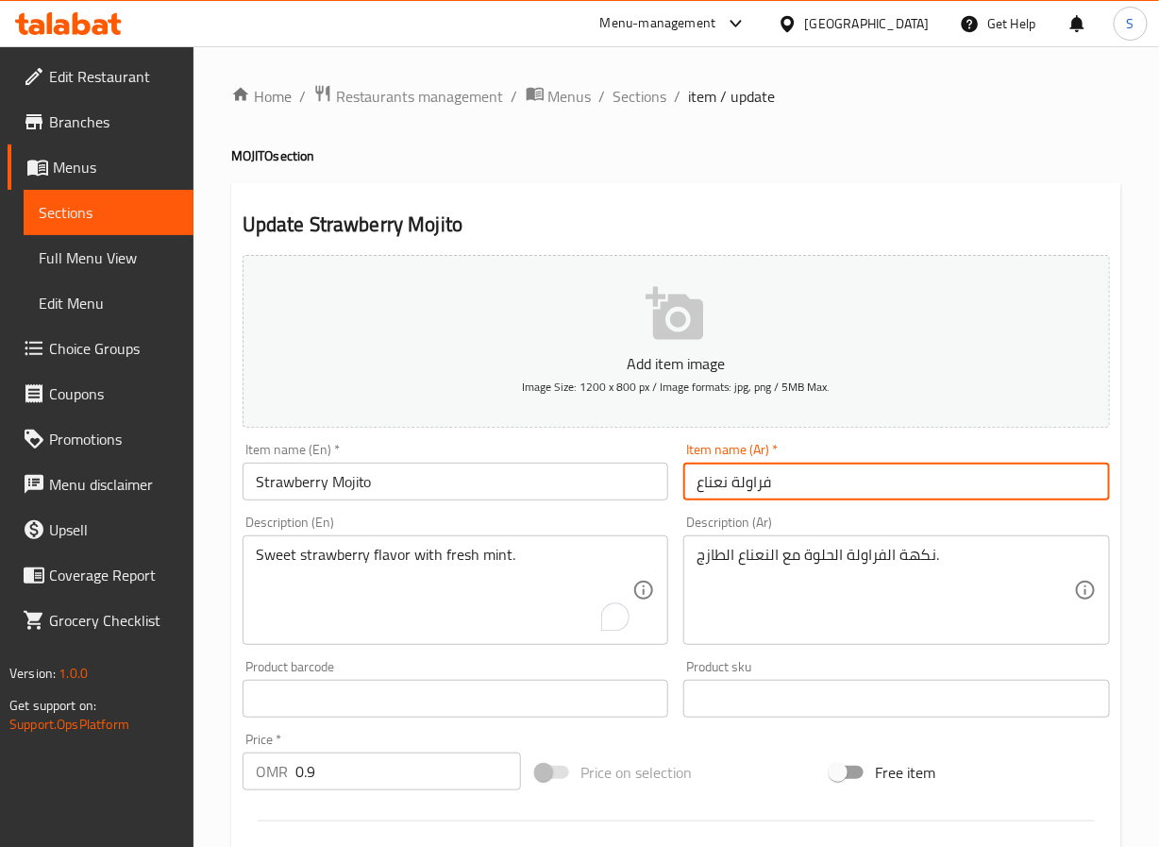
click at [700, 490] on input "فراولة نعناع" at bounding box center [896, 482] width 427 height 38
click at [708, 484] on input "فراولة نعناع" at bounding box center [896, 482] width 427 height 38
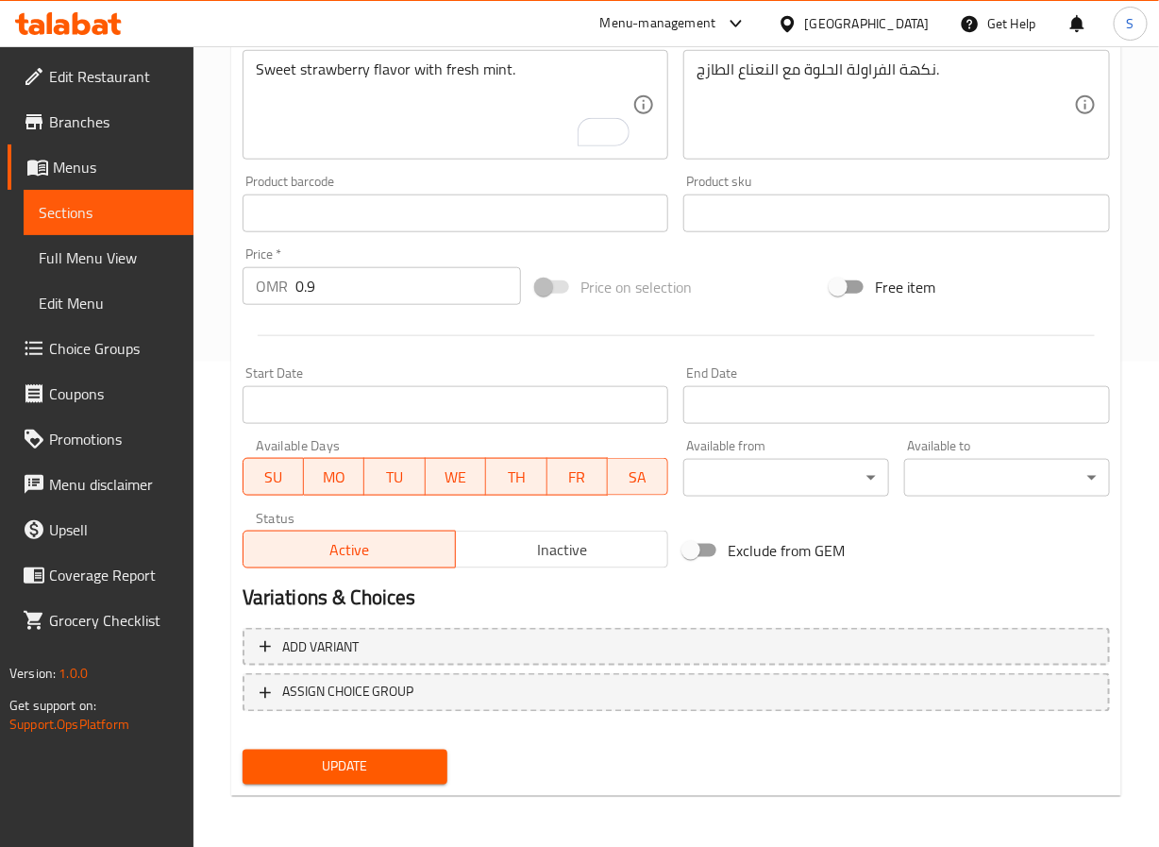
type input "موهيتو فراولة"
click at [413, 760] on span "Update" at bounding box center [346, 767] width 176 height 24
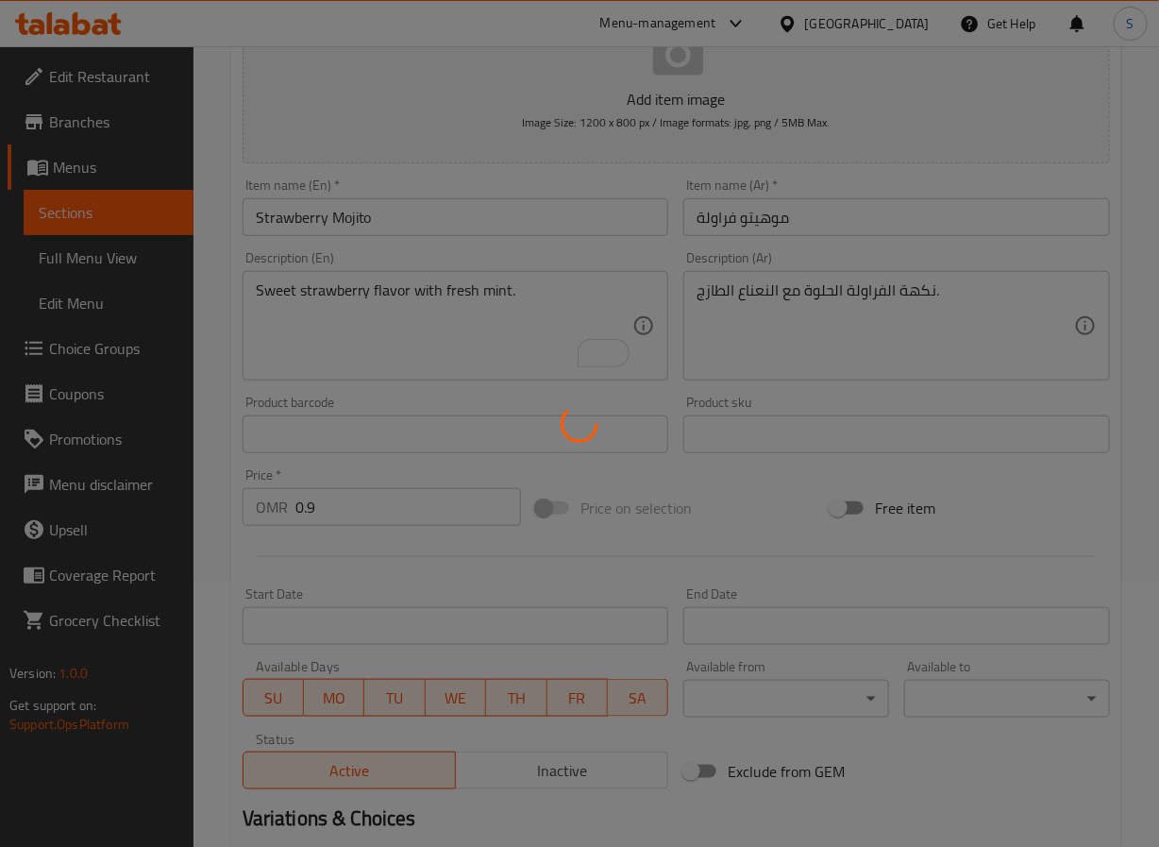
scroll to position [0, 0]
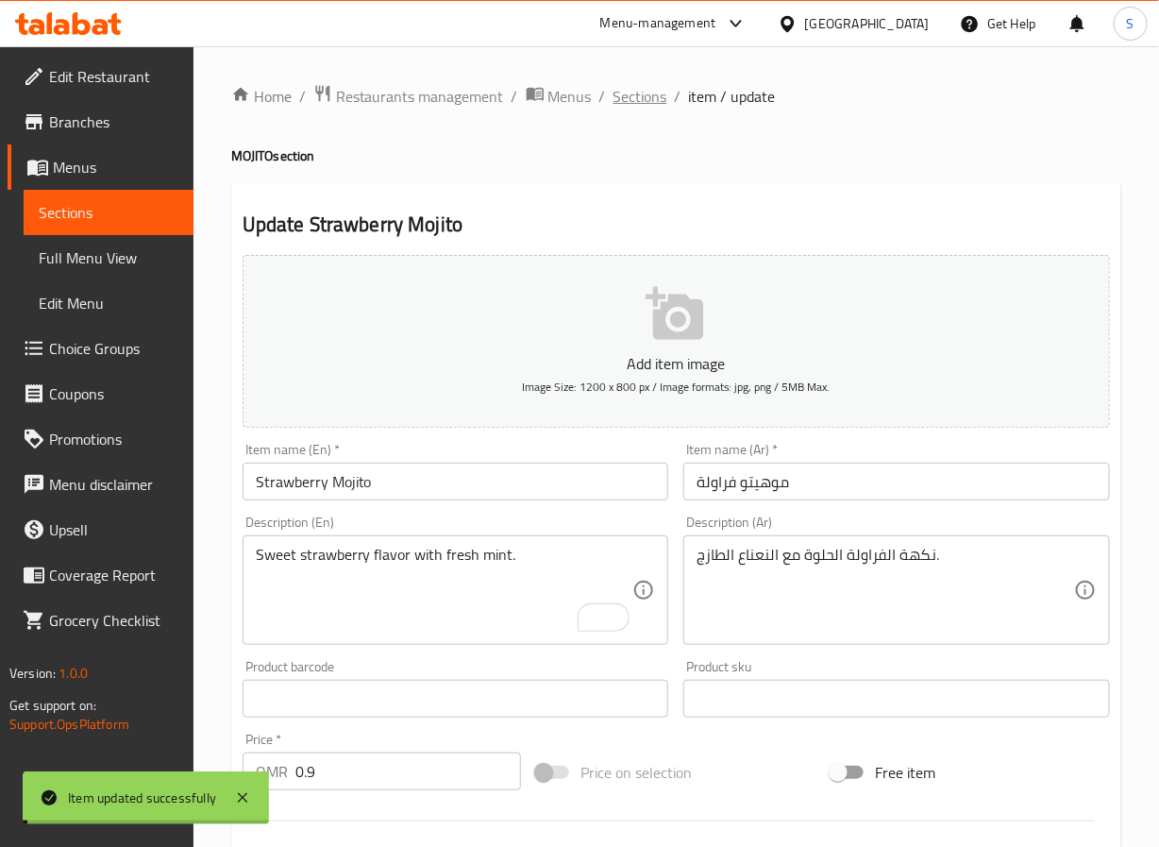
click at [632, 108] on span "Sections" at bounding box center [641, 96] width 54 height 23
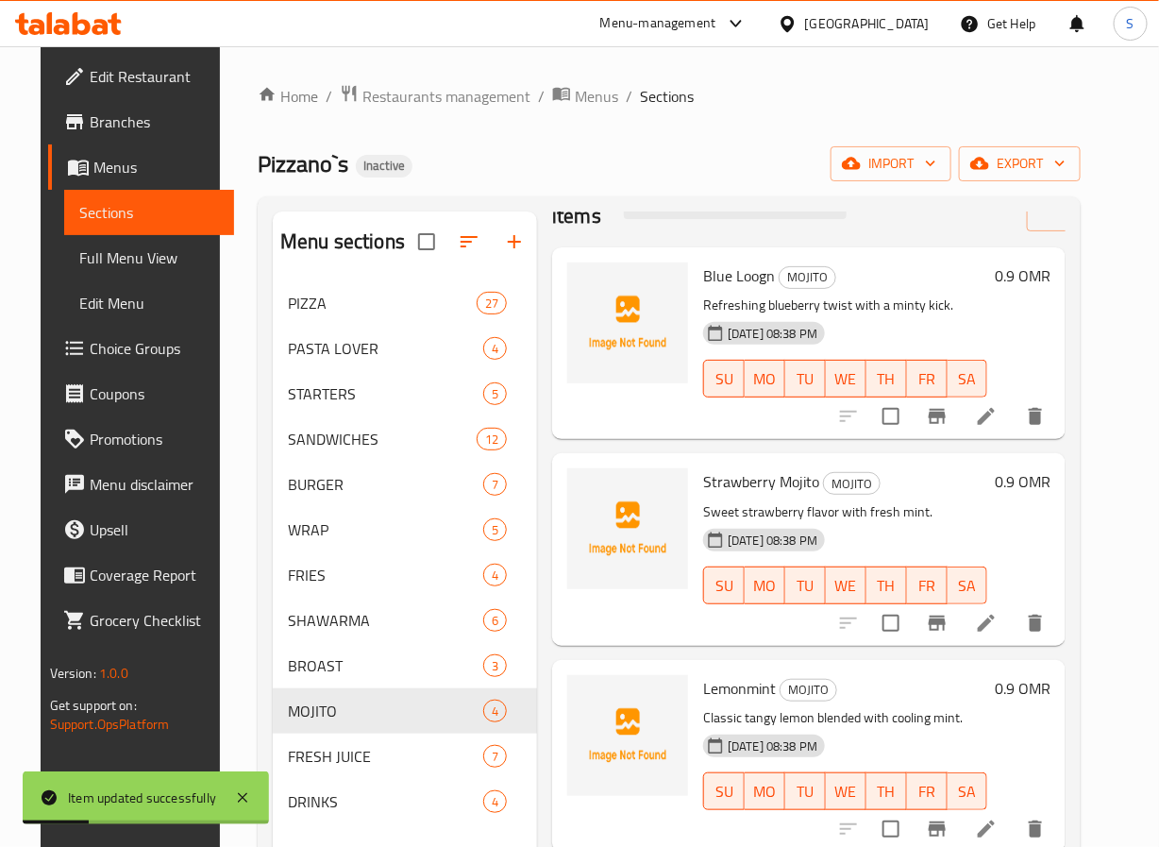
scroll to position [74, 0]
click at [1013, 812] on li at bounding box center [986, 829] width 53 height 34
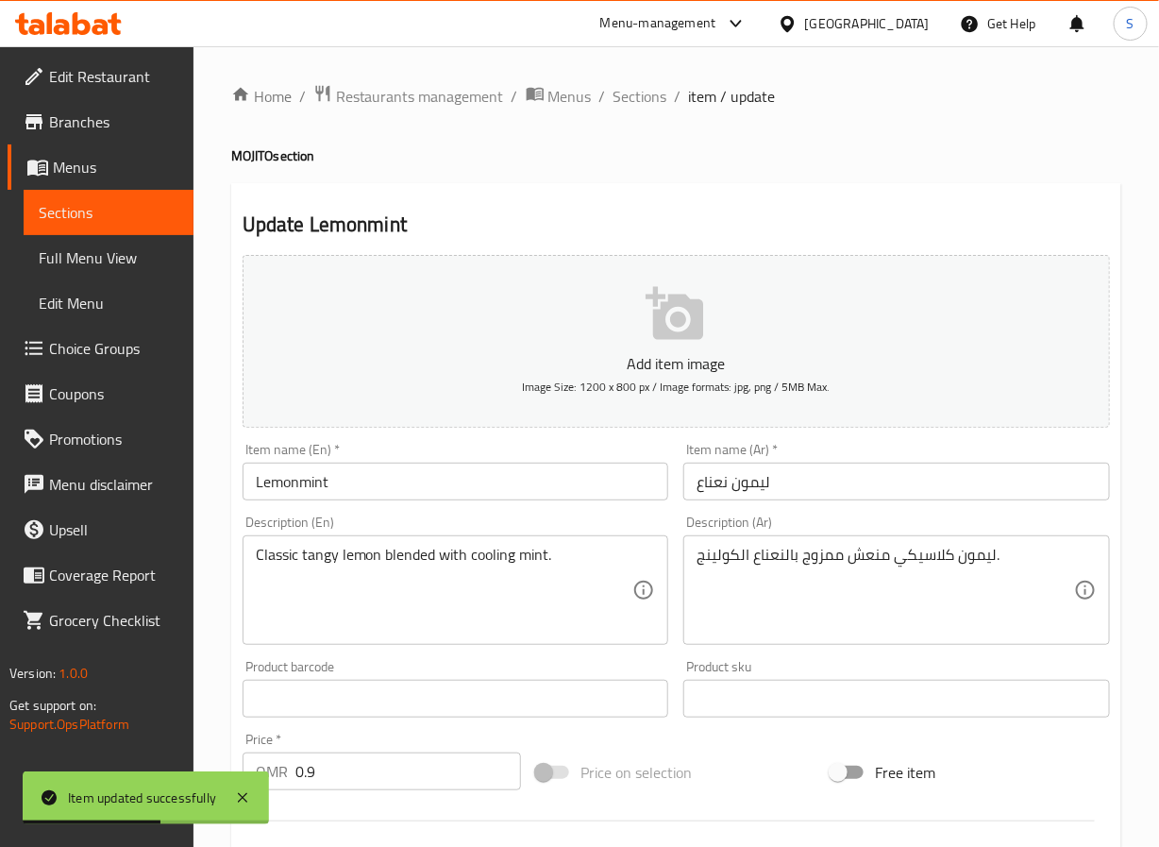
click at [301, 484] on input "Lemonmint" at bounding box center [456, 482] width 427 height 38
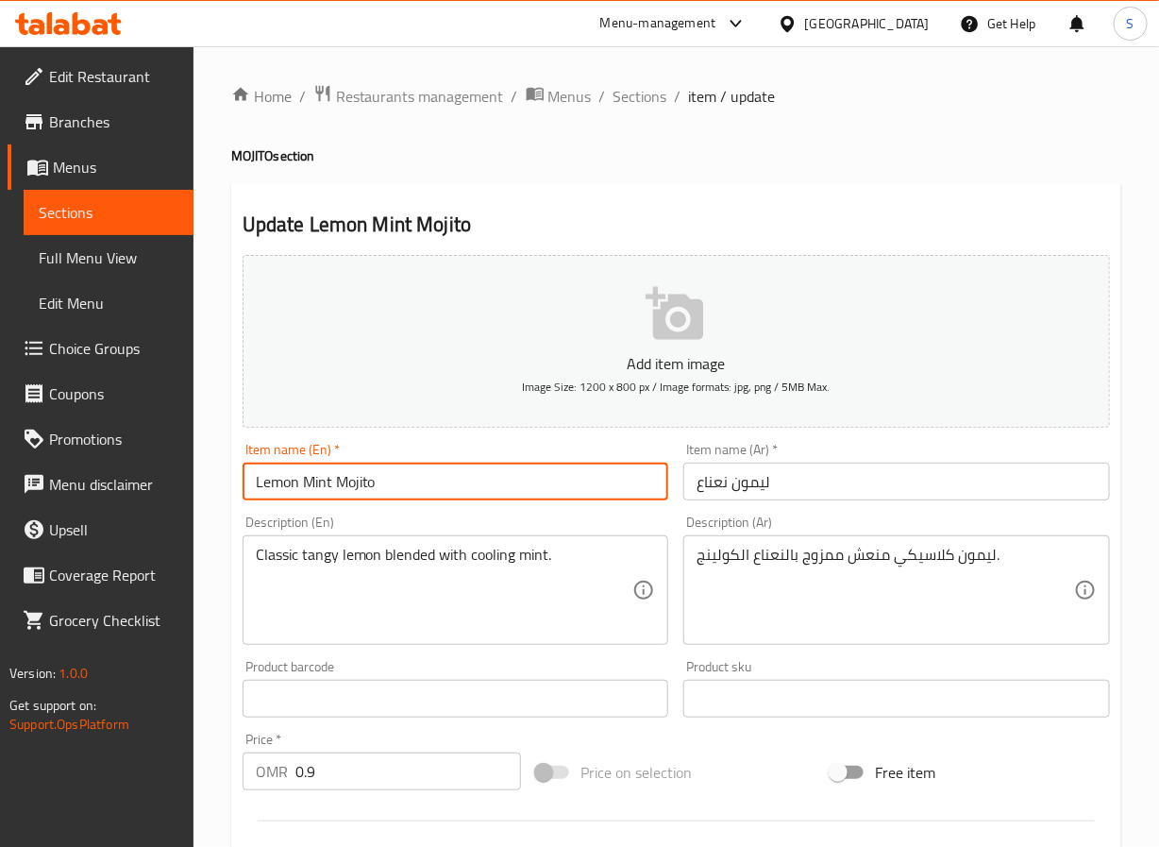
type input "Lemon Mint Mojito"
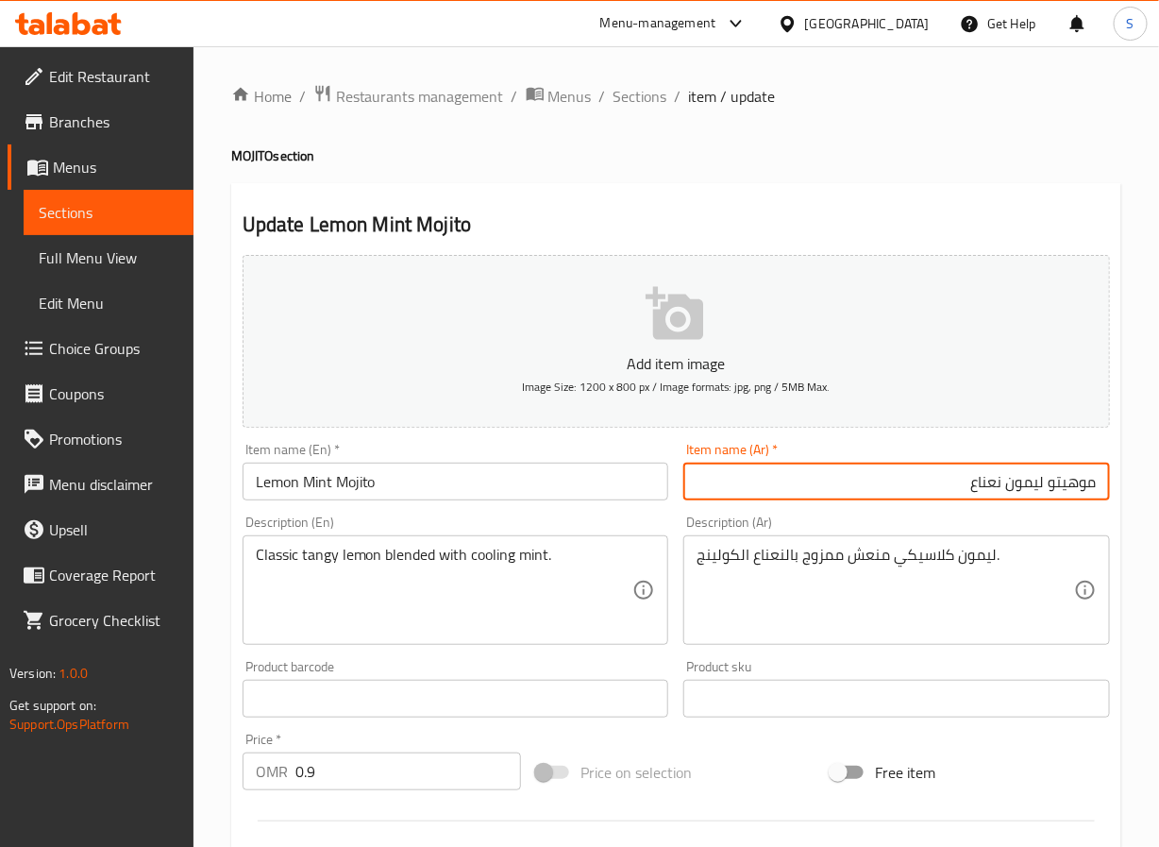
type input "موهيتو ليمون نعناع"
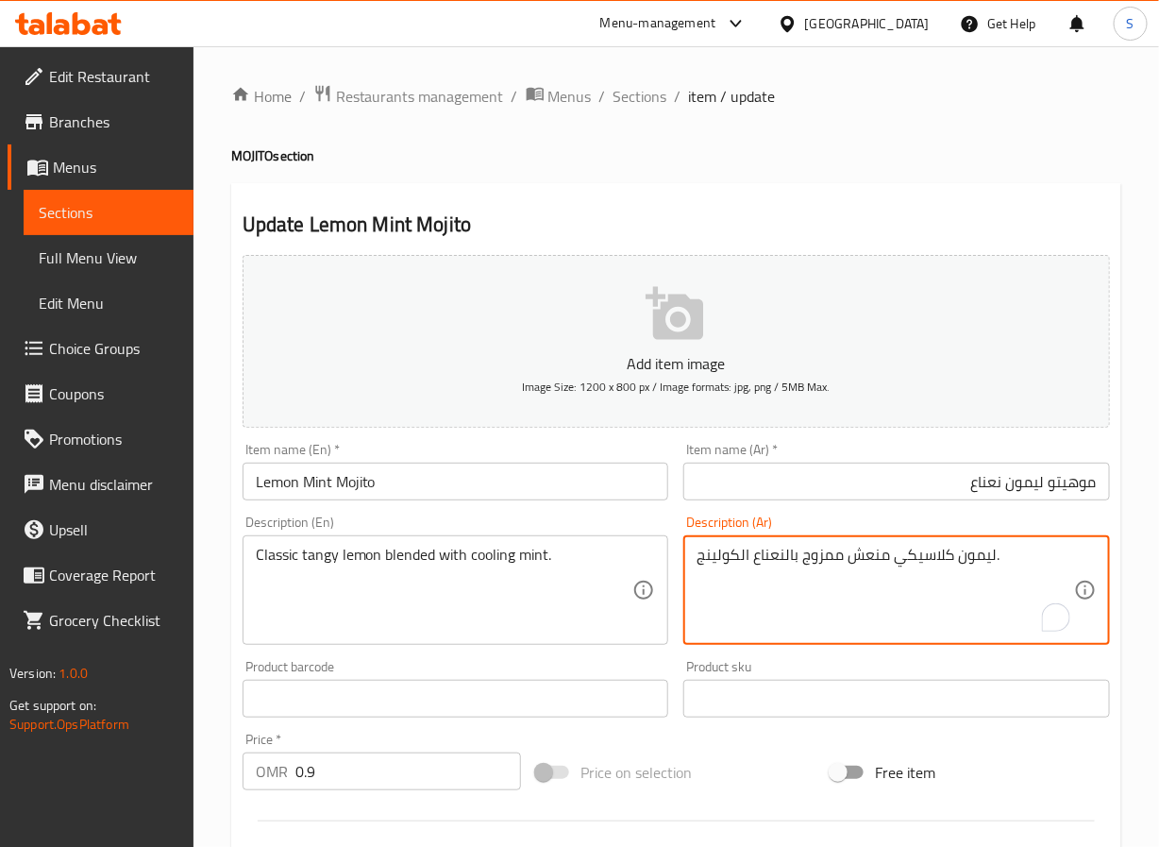
click at [728, 552] on textarea "ليمون كلاسيكي منعش ممزوج بالنعناع الكولينج." at bounding box center [886, 591] width 378 height 90
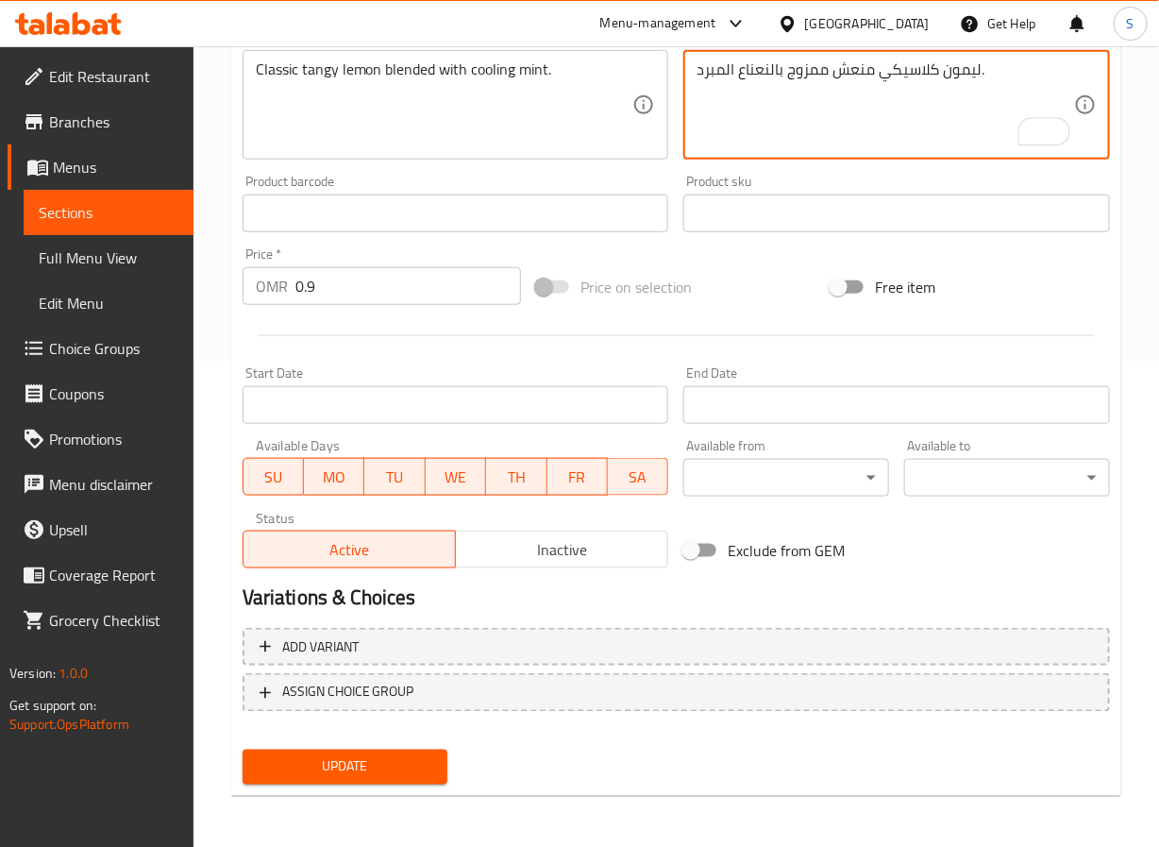
type textarea "ليمون كلاسيكي منعش ممزوج بالنعناع المبرد."
click at [351, 760] on span "Update" at bounding box center [346, 767] width 176 height 24
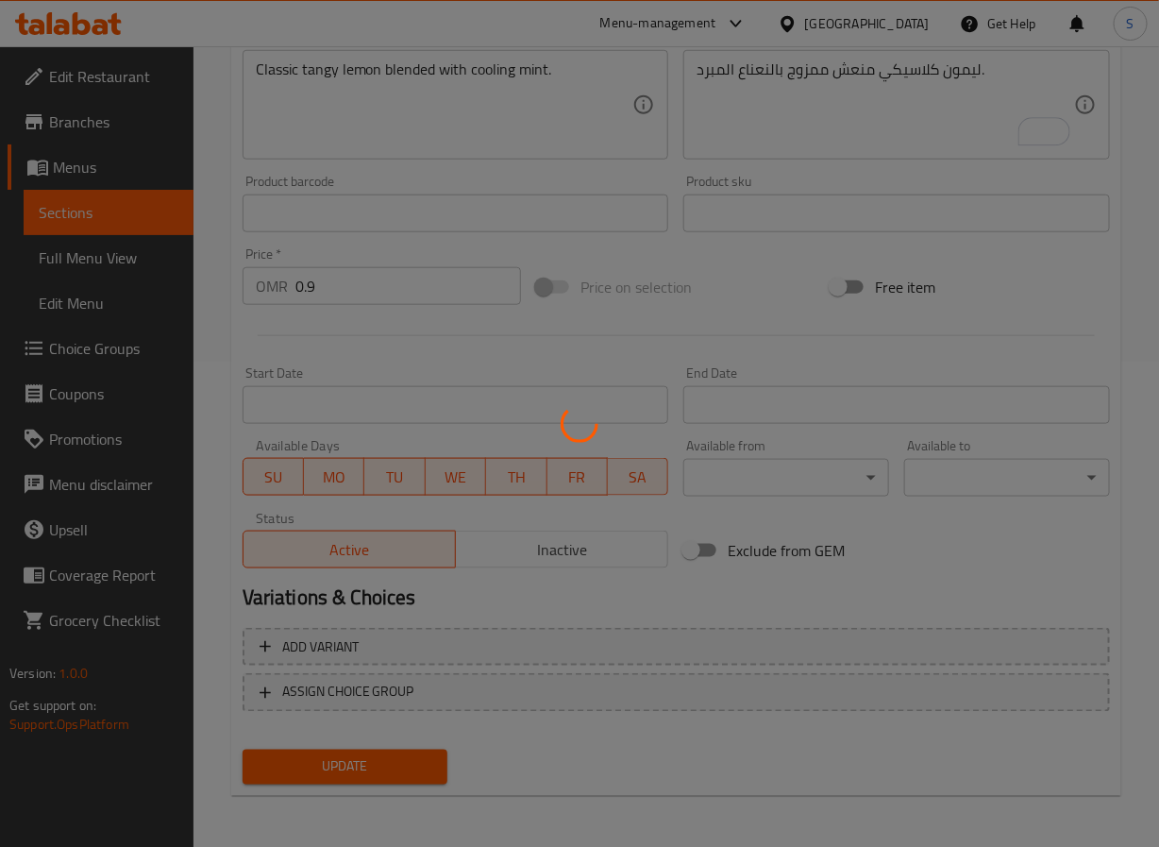
scroll to position [0, 0]
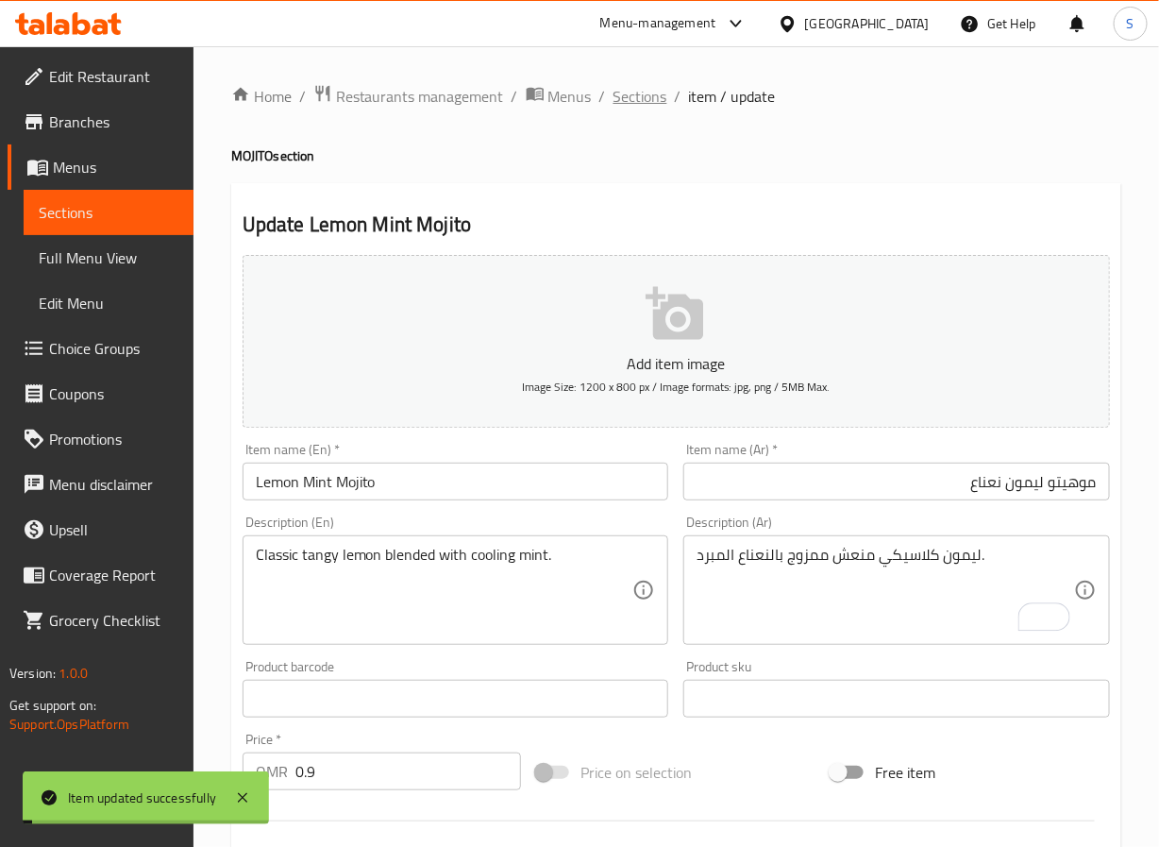
click at [640, 91] on span "Sections" at bounding box center [641, 96] width 54 height 23
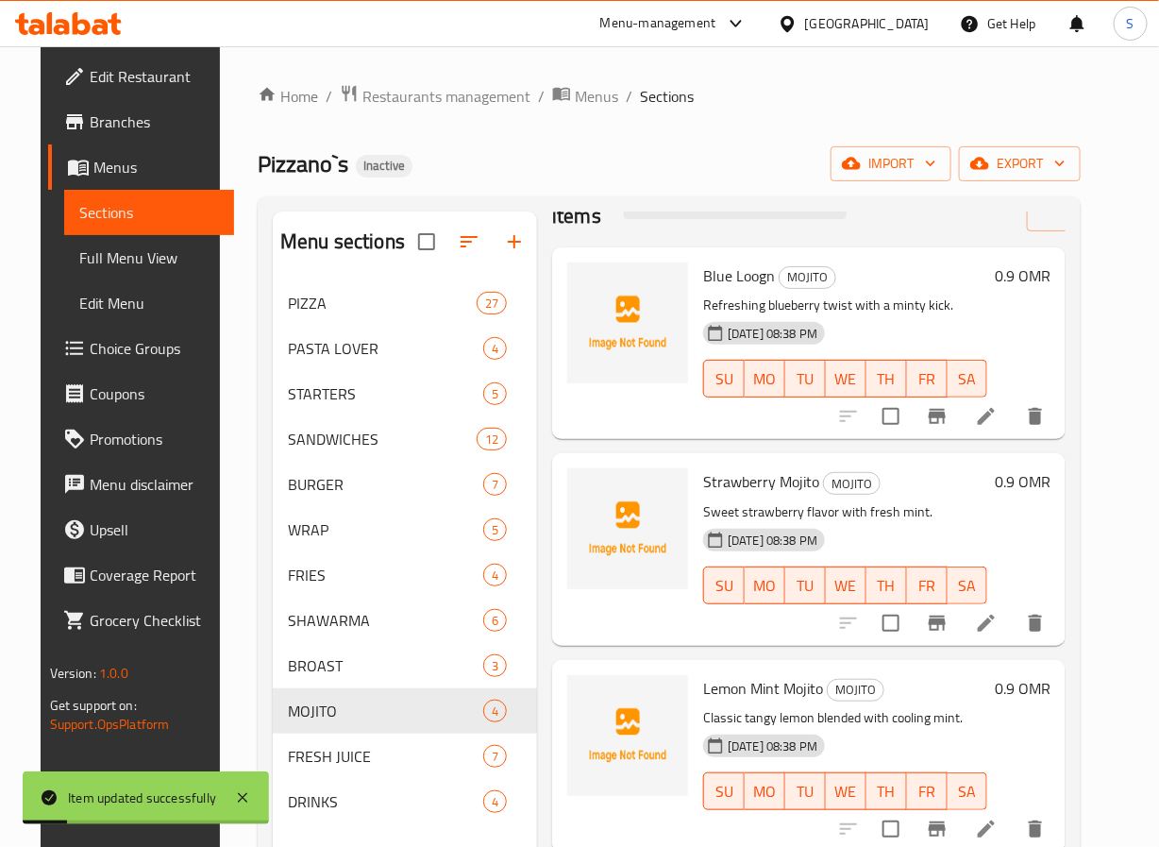
scroll to position [264, 0]
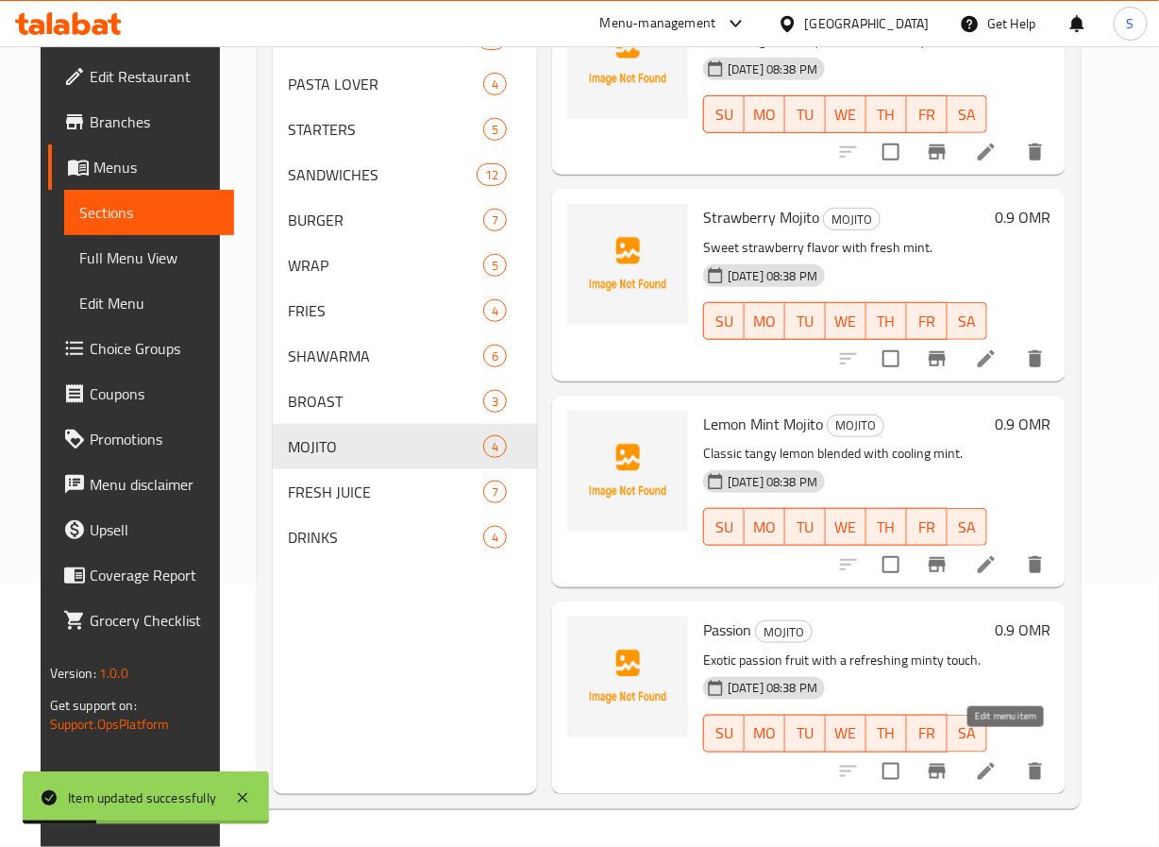
click at [998, 760] on icon at bounding box center [986, 771] width 23 height 23
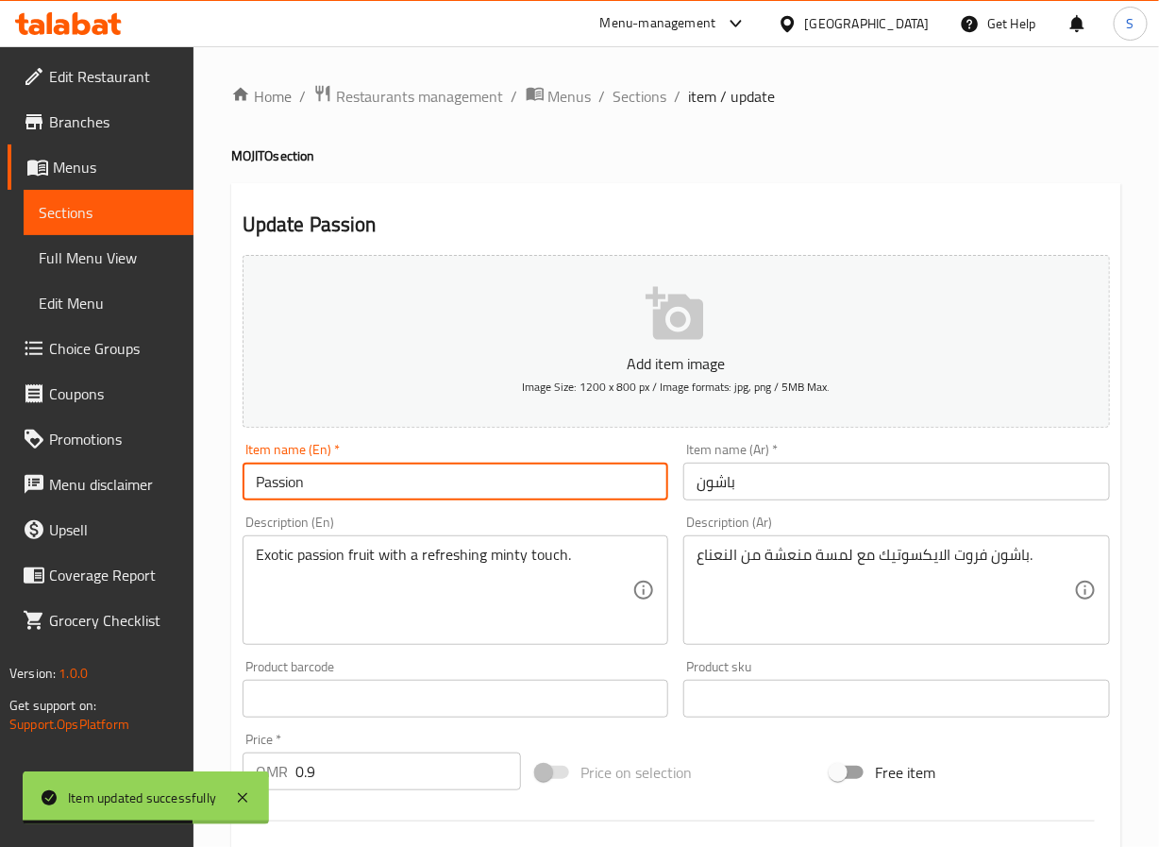
click at [494, 481] on input "Passion" at bounding box center [456, 482] width 427 height 38
type input "Passion Mojito"
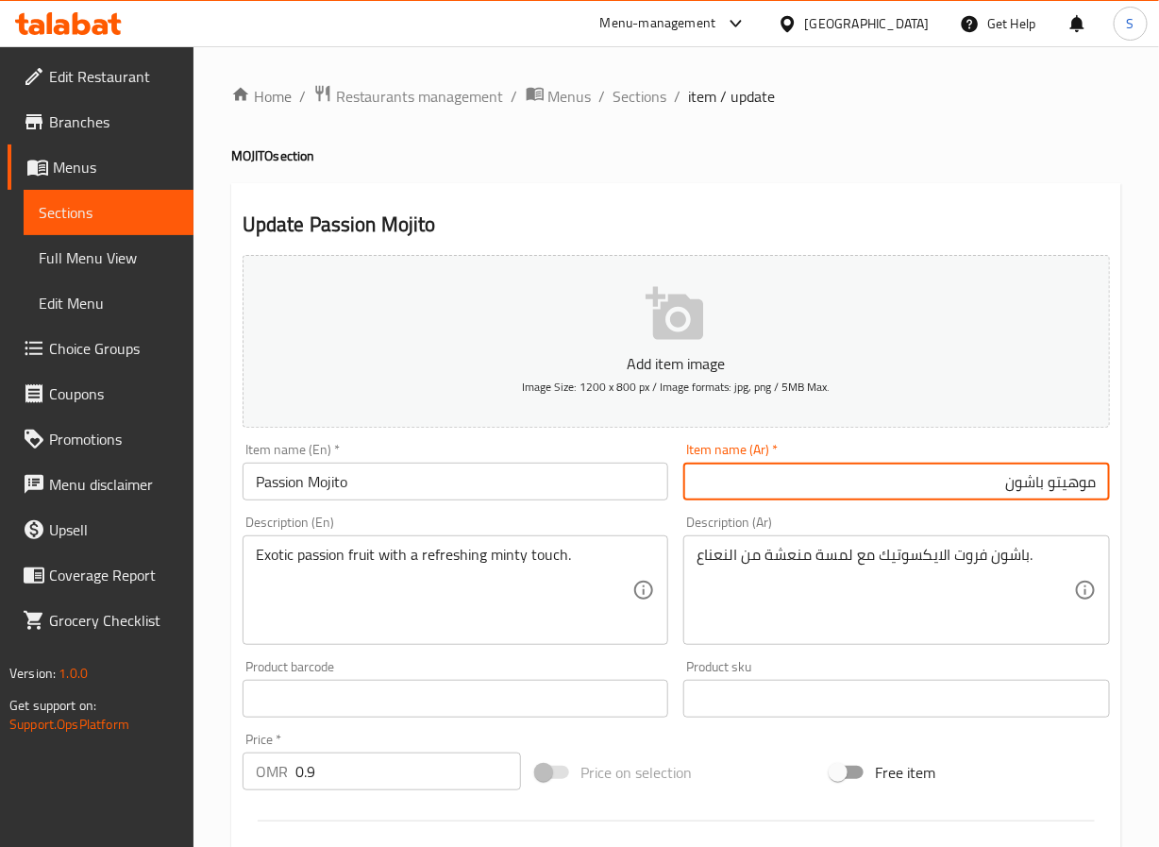
type input "موهيتو باشون"
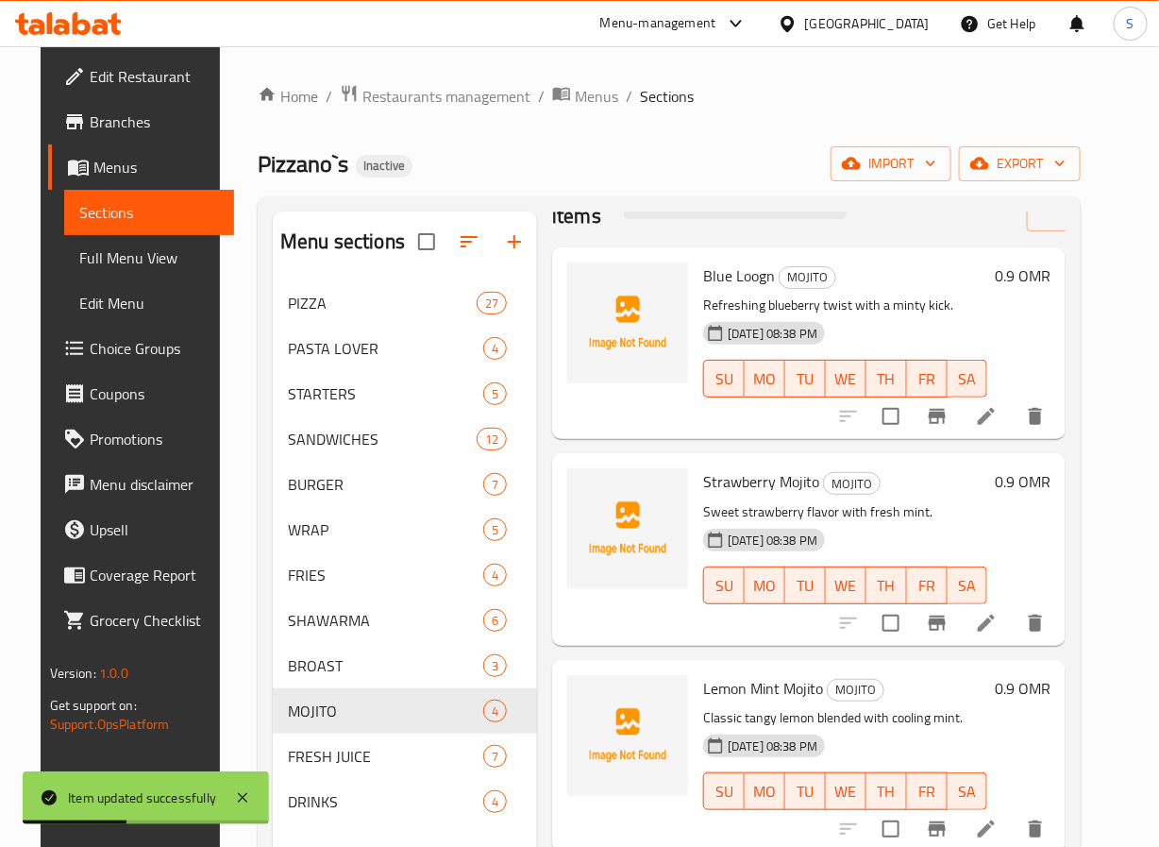
scroll to position [264, 0]
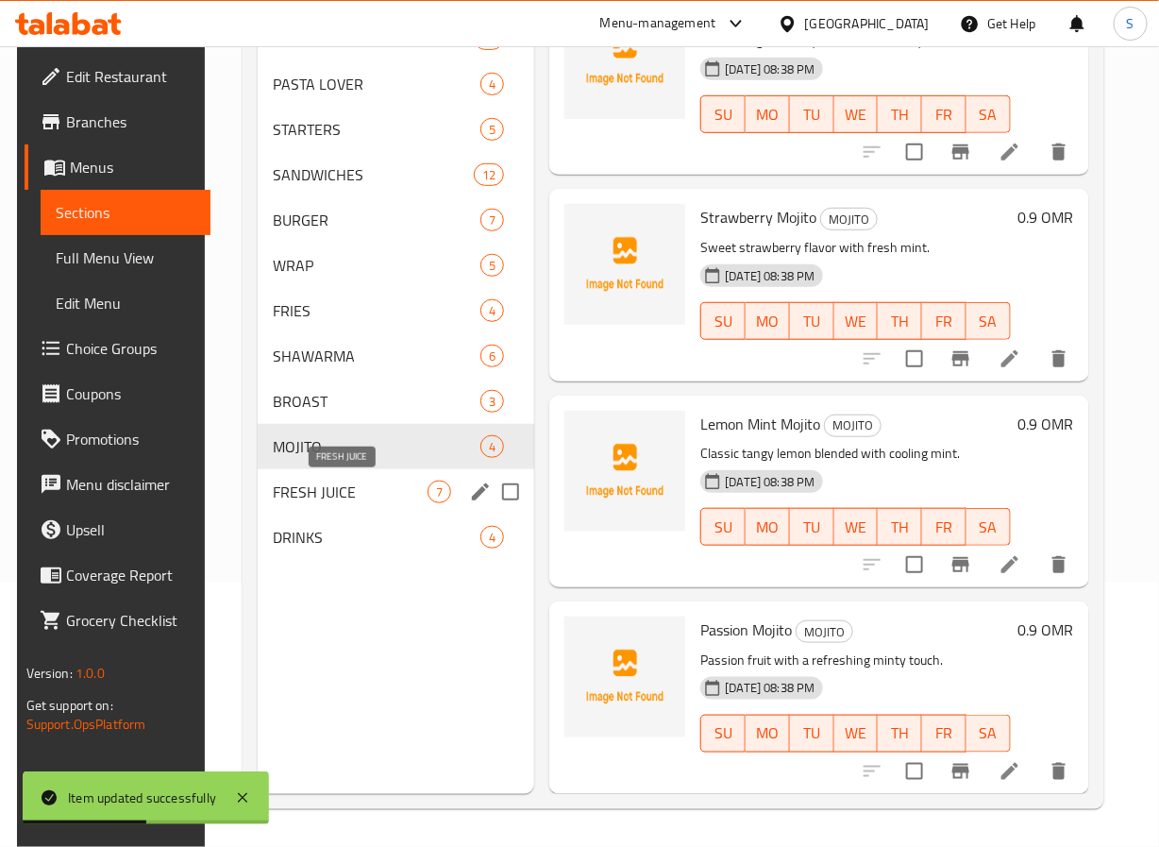
click at [292, 497] on span "FRESH JUICE" at bounding box center [351, 491] width 156 height 23
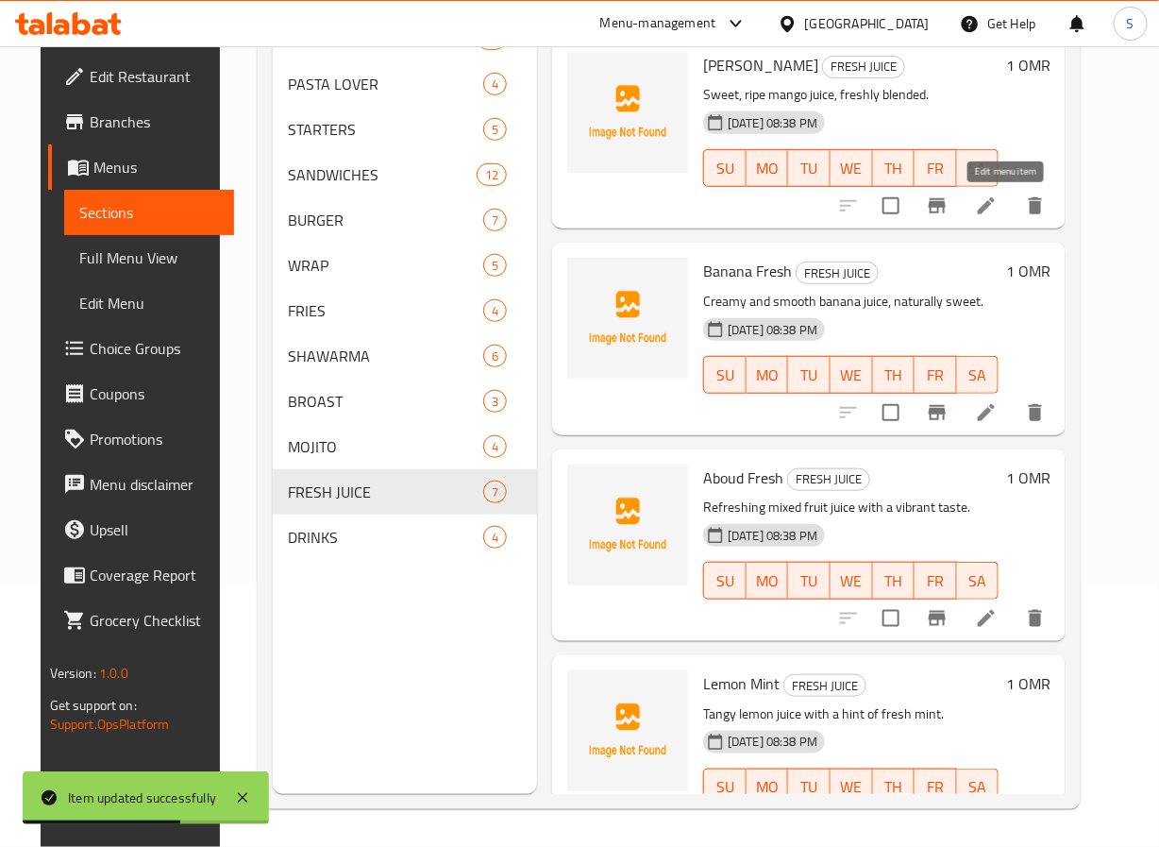
click at [998, 196] on icon at bounding box center [986, 205] width 23 height 23
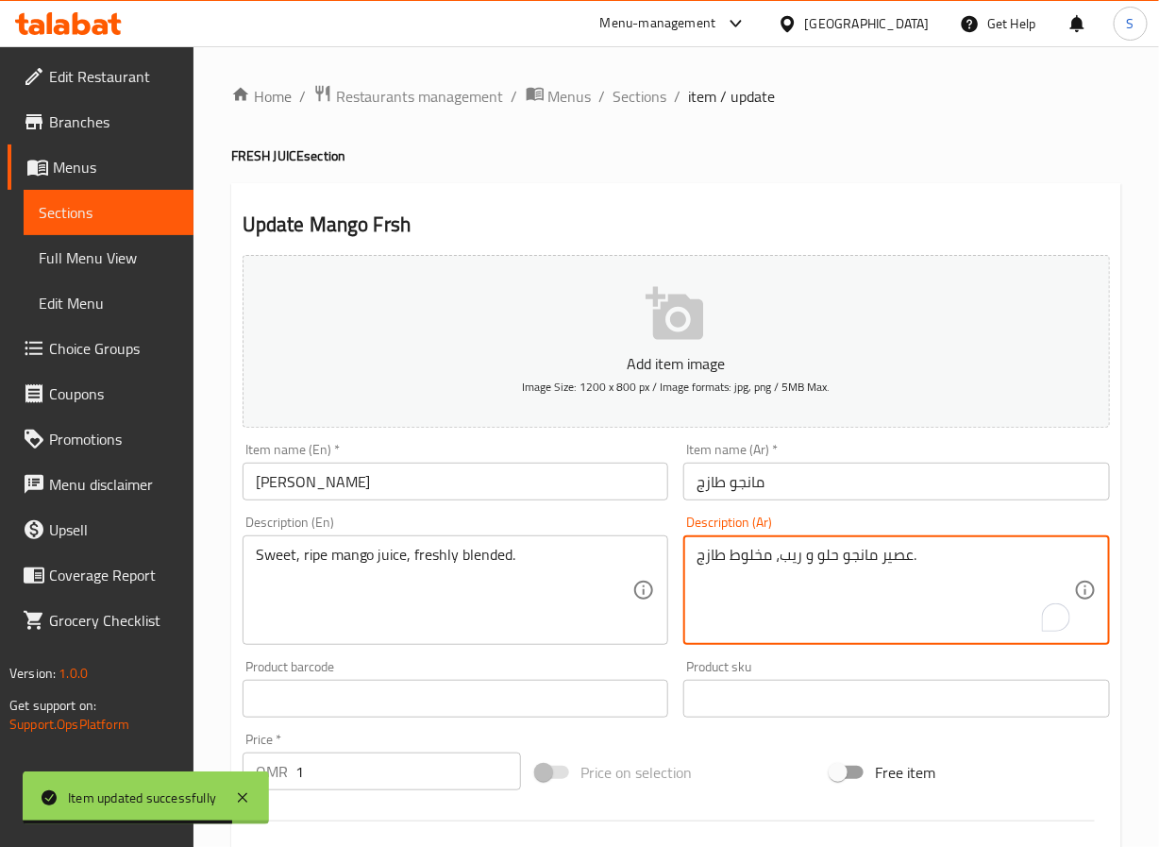
click at [787, 562] on textarea "عصير مانجو حلو و ريب، مخلوط طازج." at bounding box center [886, 591] width 378 height 90
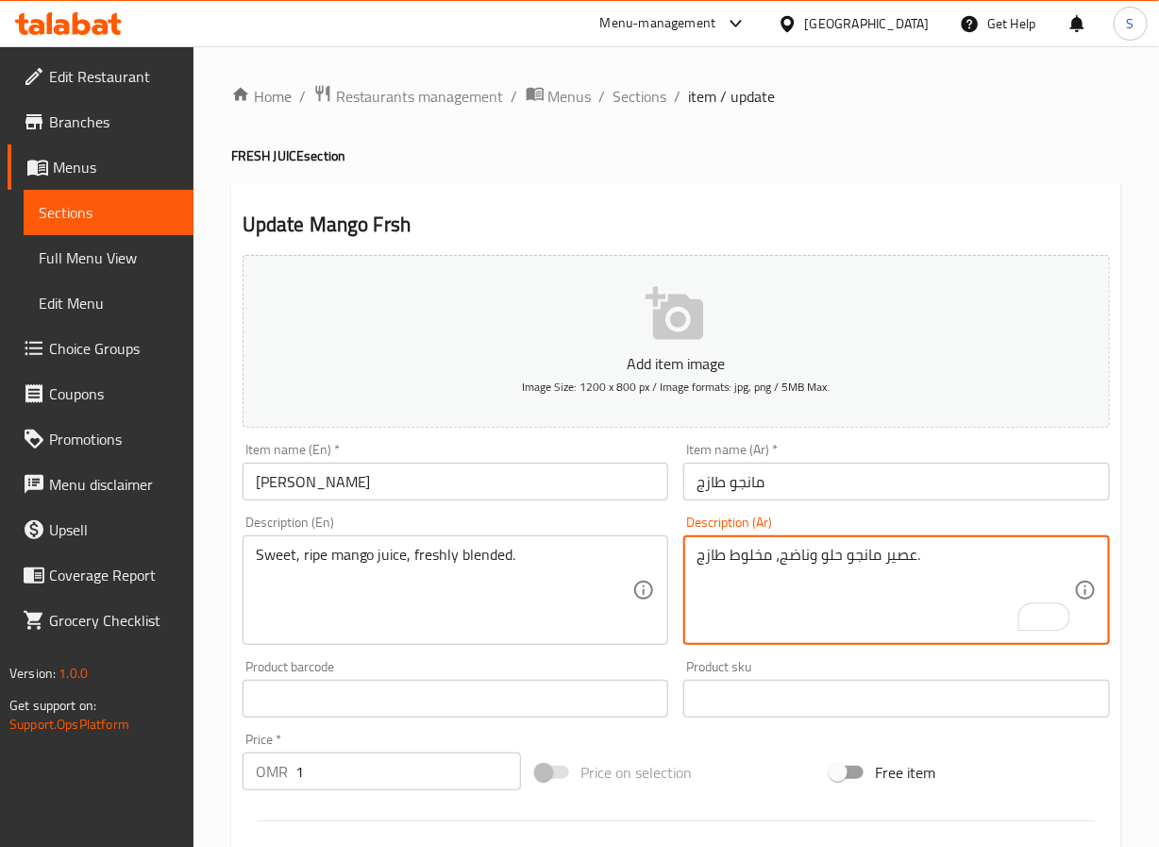
click at [742, 555] on textarea "عصير مانجو حلو وناضج، مخلوط طازج." at bounding box center [886, 591] width 378 height 90
type textarea "عصير مانجو حلو وناضج، ممزوج طازج."
click at [502, 474] on input "[PERSON_NAME]" at bounding box center [456, 482] width 427 height 38
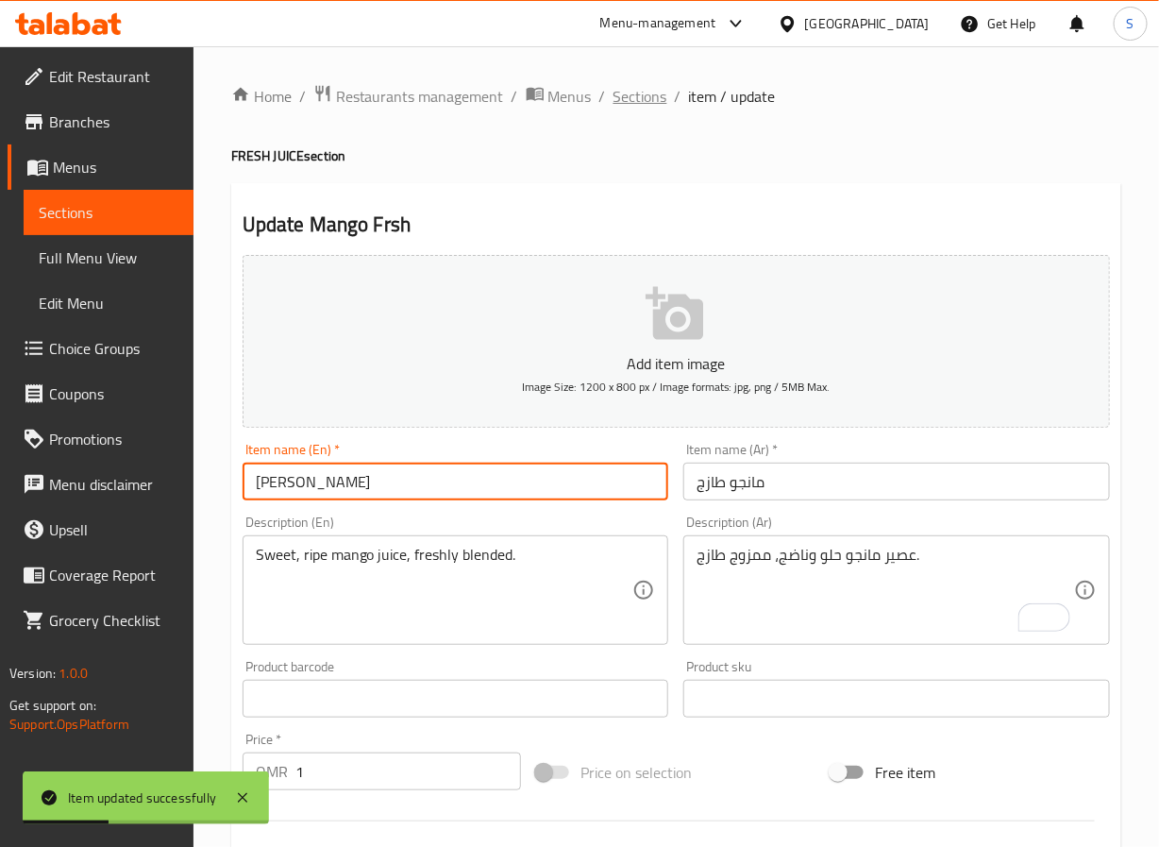
click at [627, 94] on span "Sections" at bounding box center [641, 96] width 54 height 23
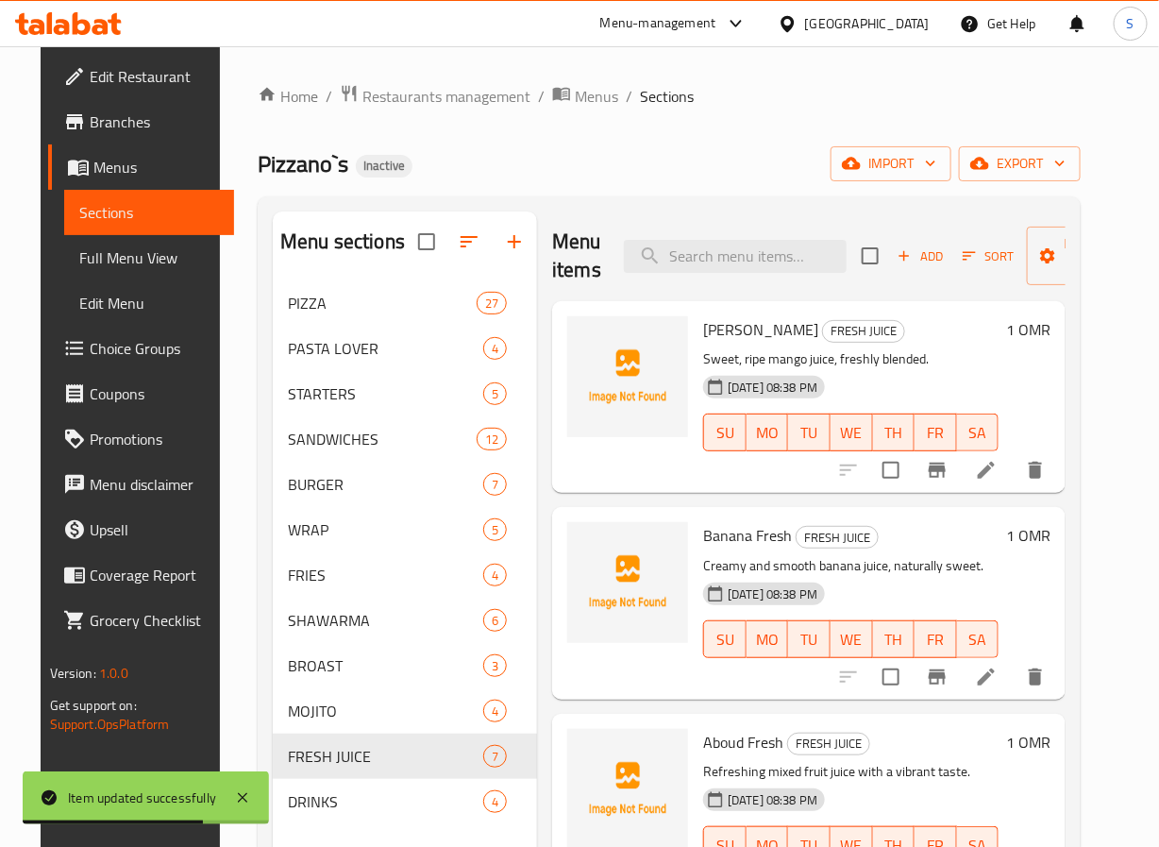
click at [1000, 456] on li at bounding box center [986, 470] width 53 height 34
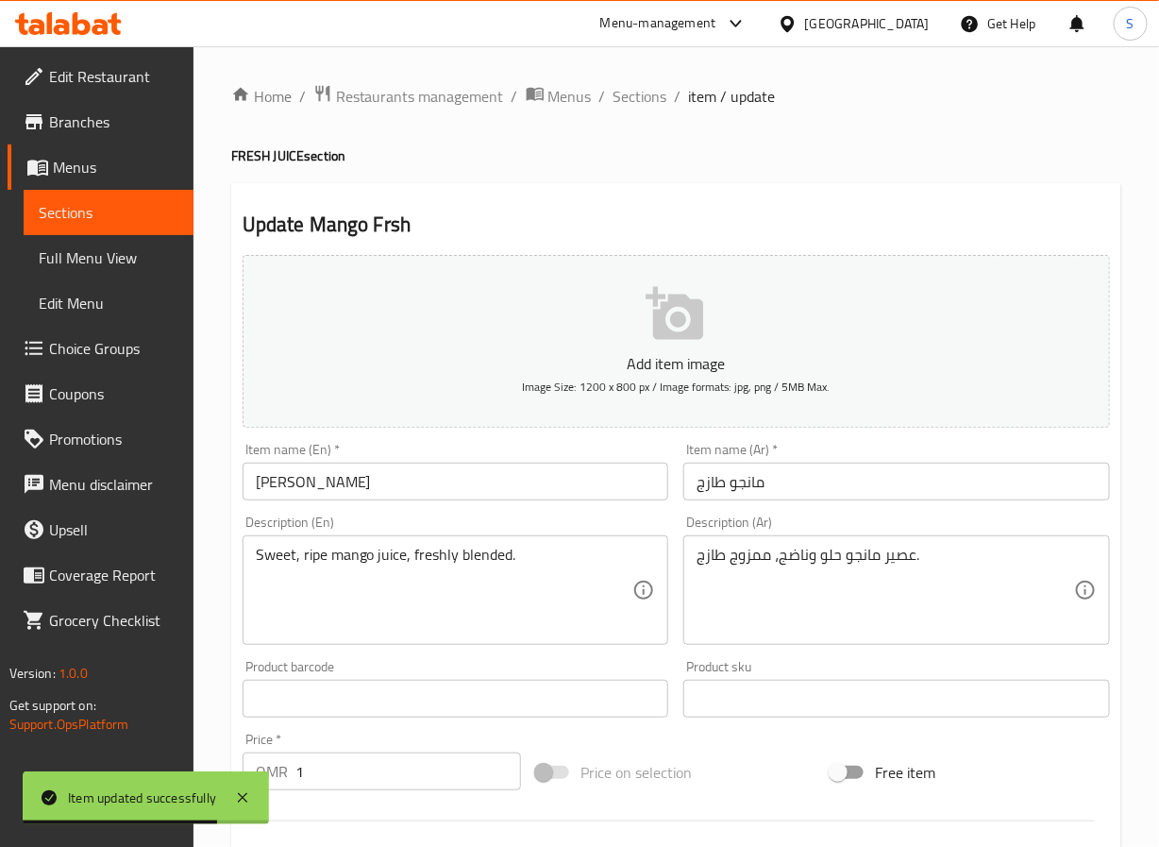
click at [411, 493] on input "[PERSON_NAME]" at bounding box center [456, 482] width 427 height 38
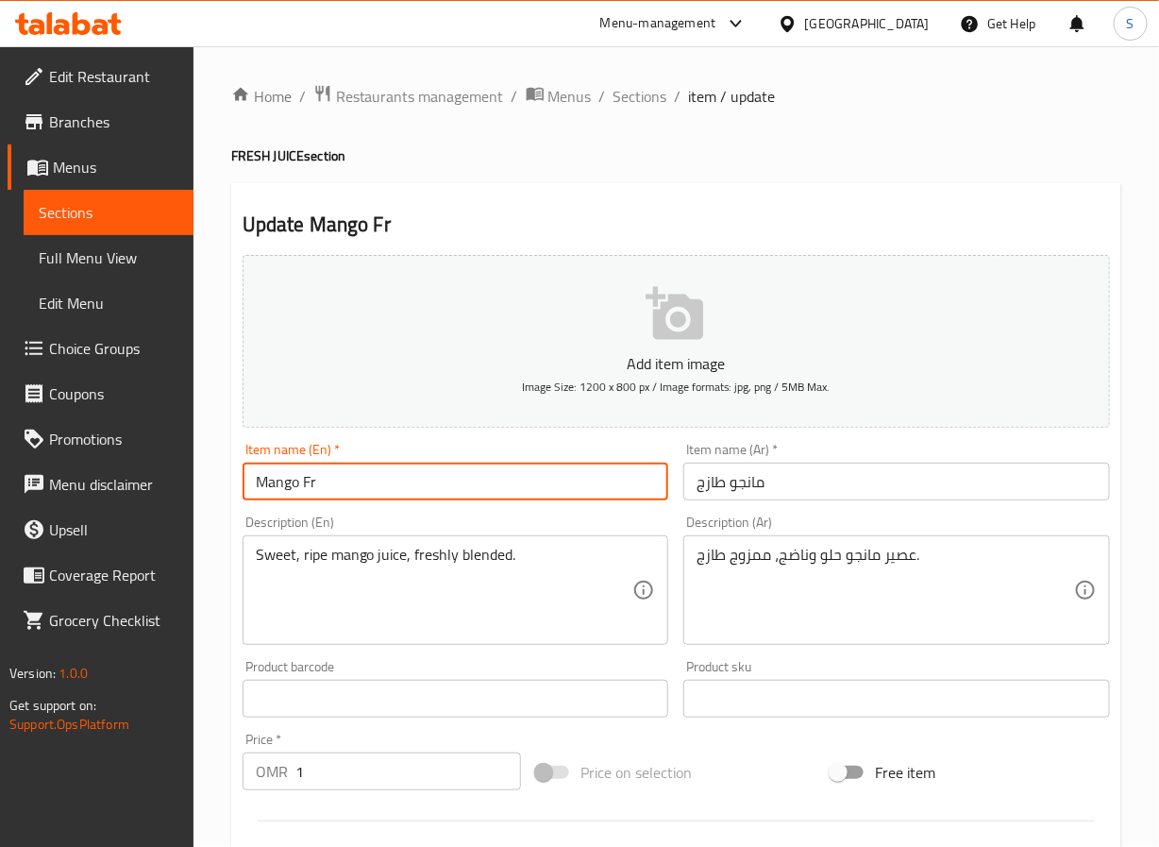
type input "Mango Fresh"
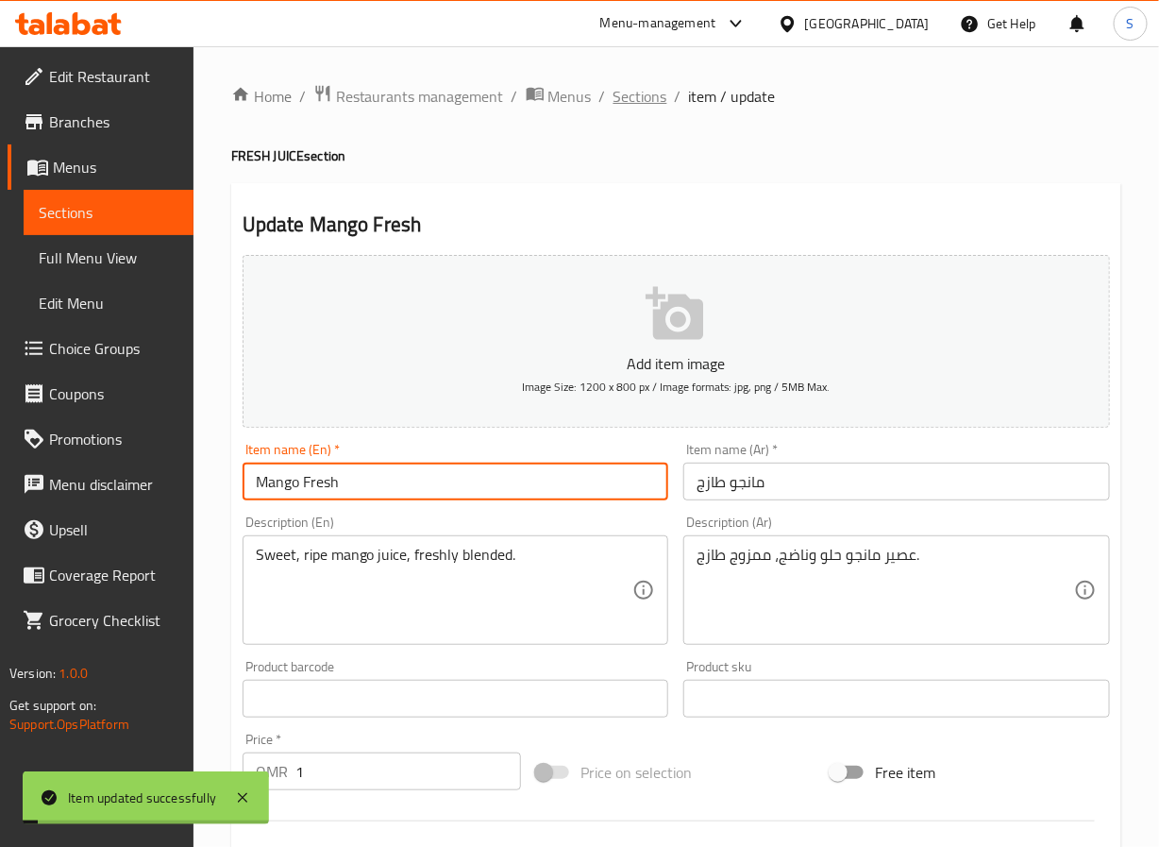
drag, startPoint x: 641, startPoint y: 71, endPoint x: 641, endPoint y: 83, distance: 12.3
click at [641, 72] on div "Home / Restaurants management / Menus / Sections / item / update FRESH JUICE se…" at bounding box center [677, 690] width 966 height 1288
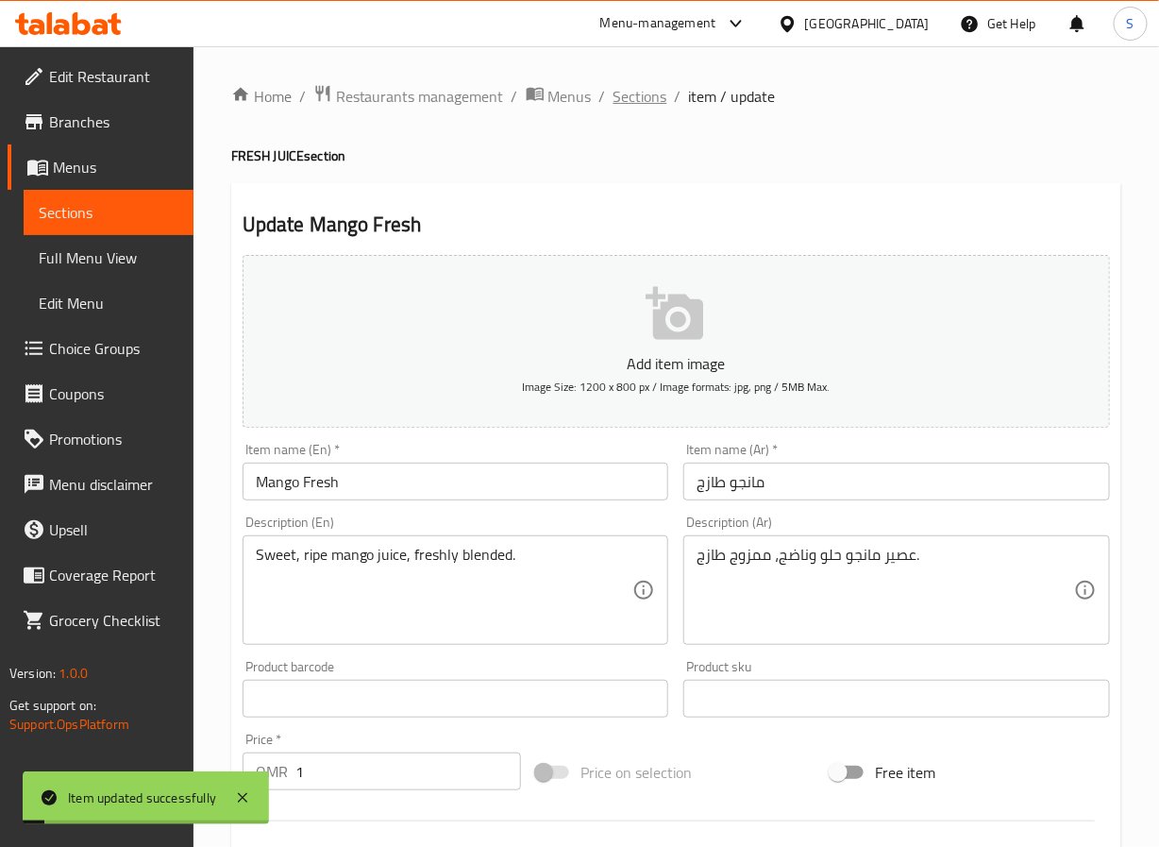
click at [641, 91] on span "Sections" at bounding box center [641, 96] width 54 height 23
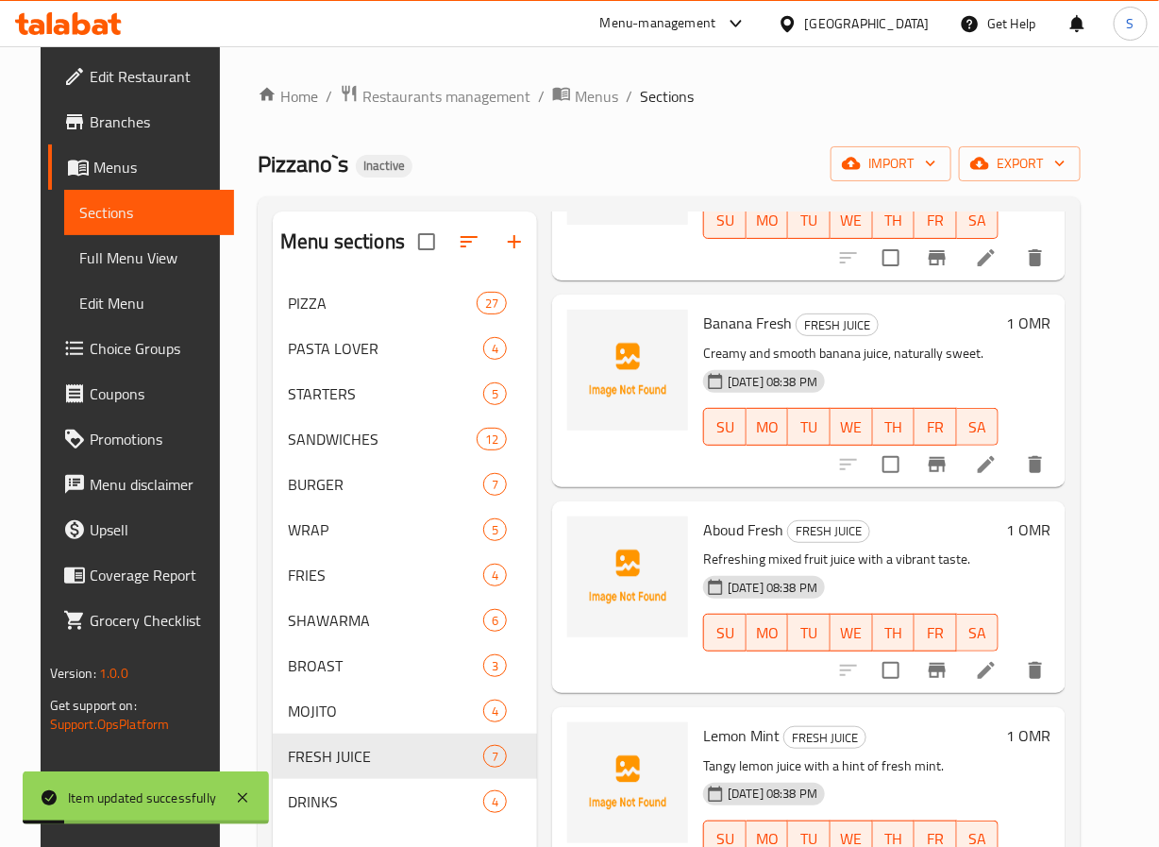
scroll to position [227, 0]
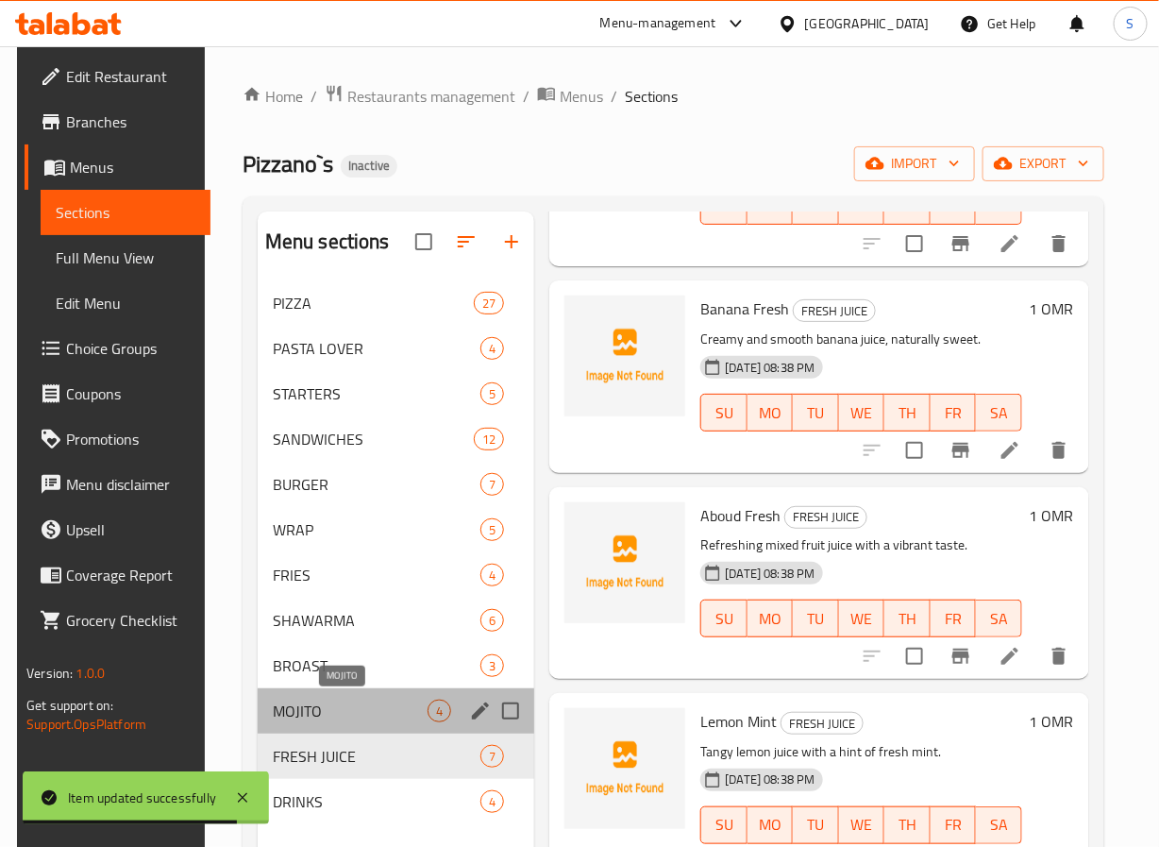
click at [331, 709] on span "MOJITO" at bounding box center [351, 710] width 156 height 23
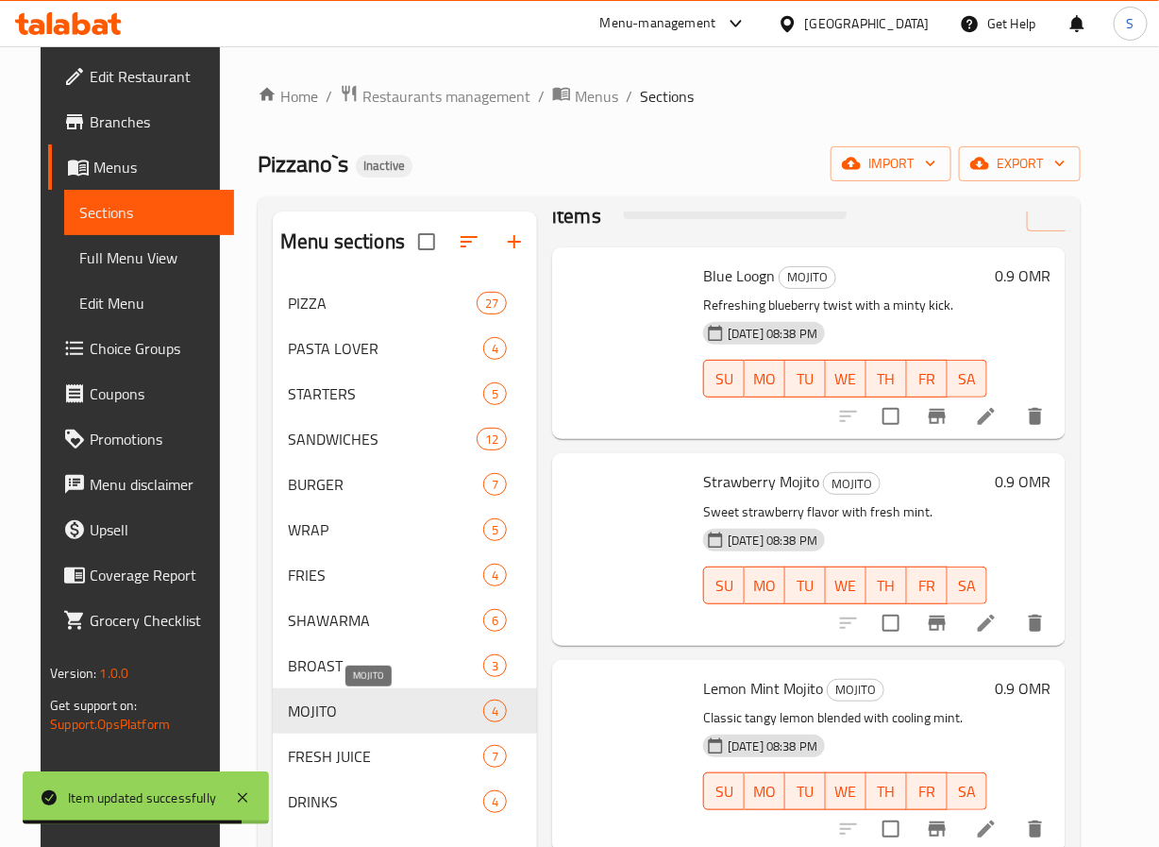
scroll to position [75, 0]
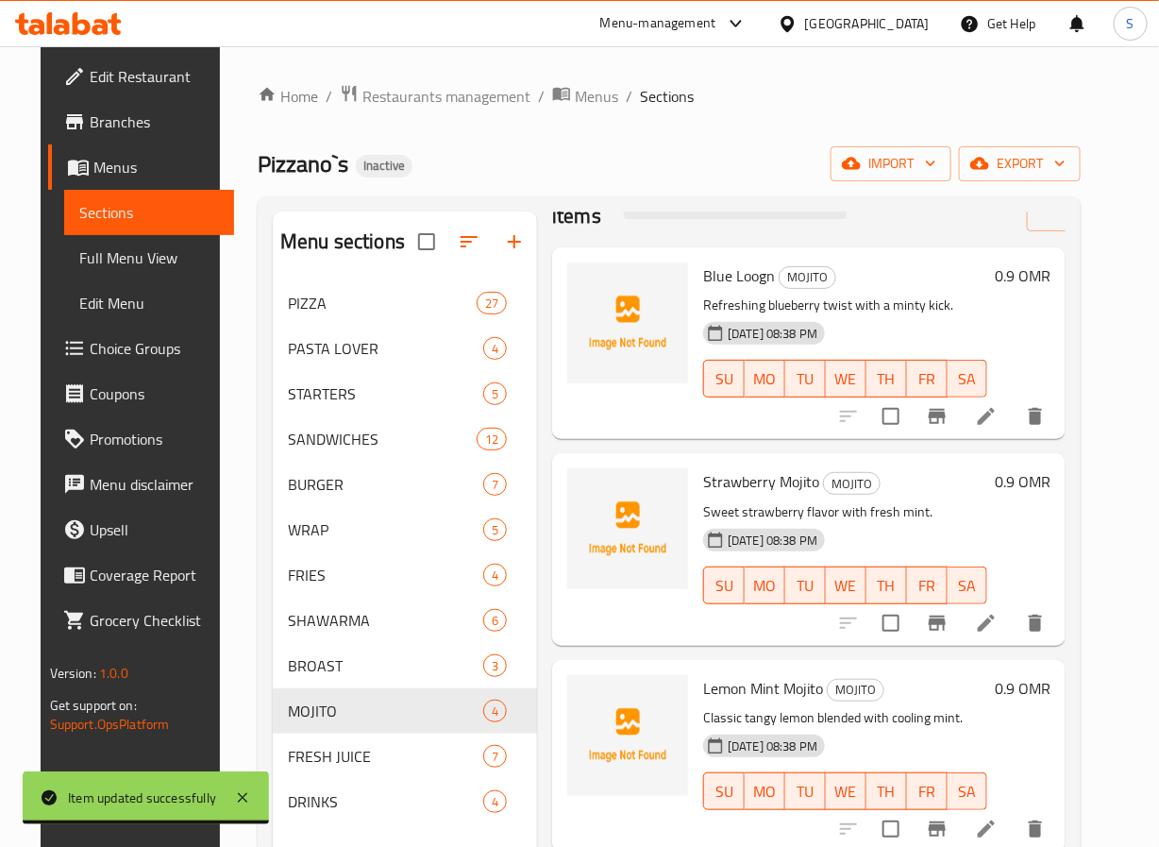
click at [1013, 403] on li at bounding box center [986, 416] width 53 height 34
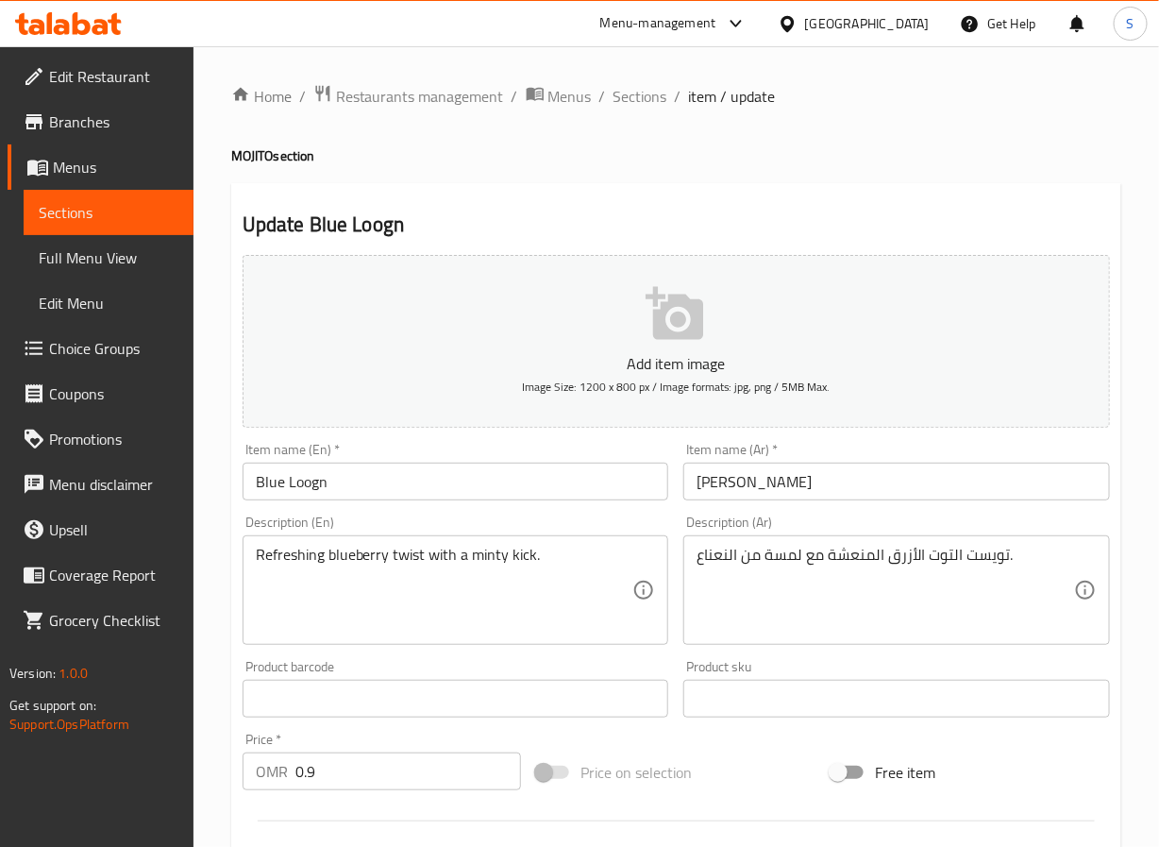
click at [493, 496] on input "Blue Loogn" at bounding box center [456, 482] width 427 height 38
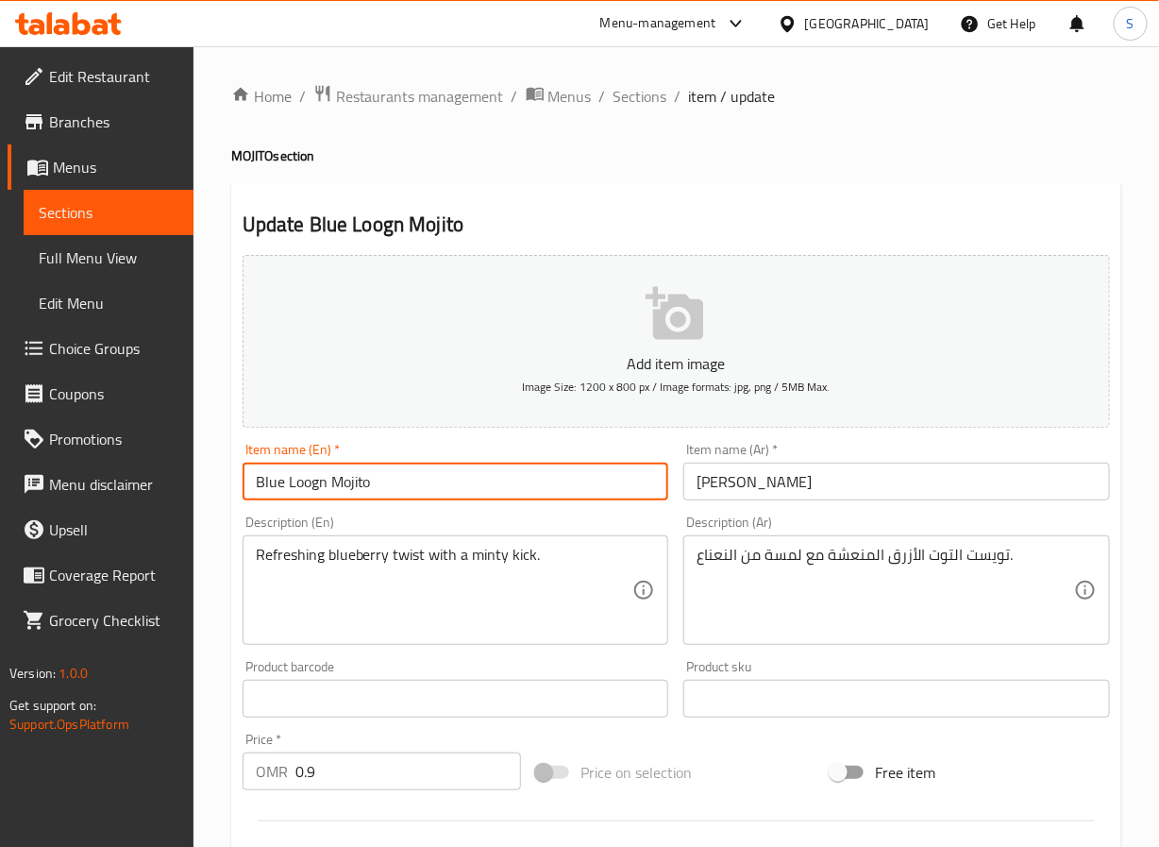
type input "Blue Loogn Mojito"
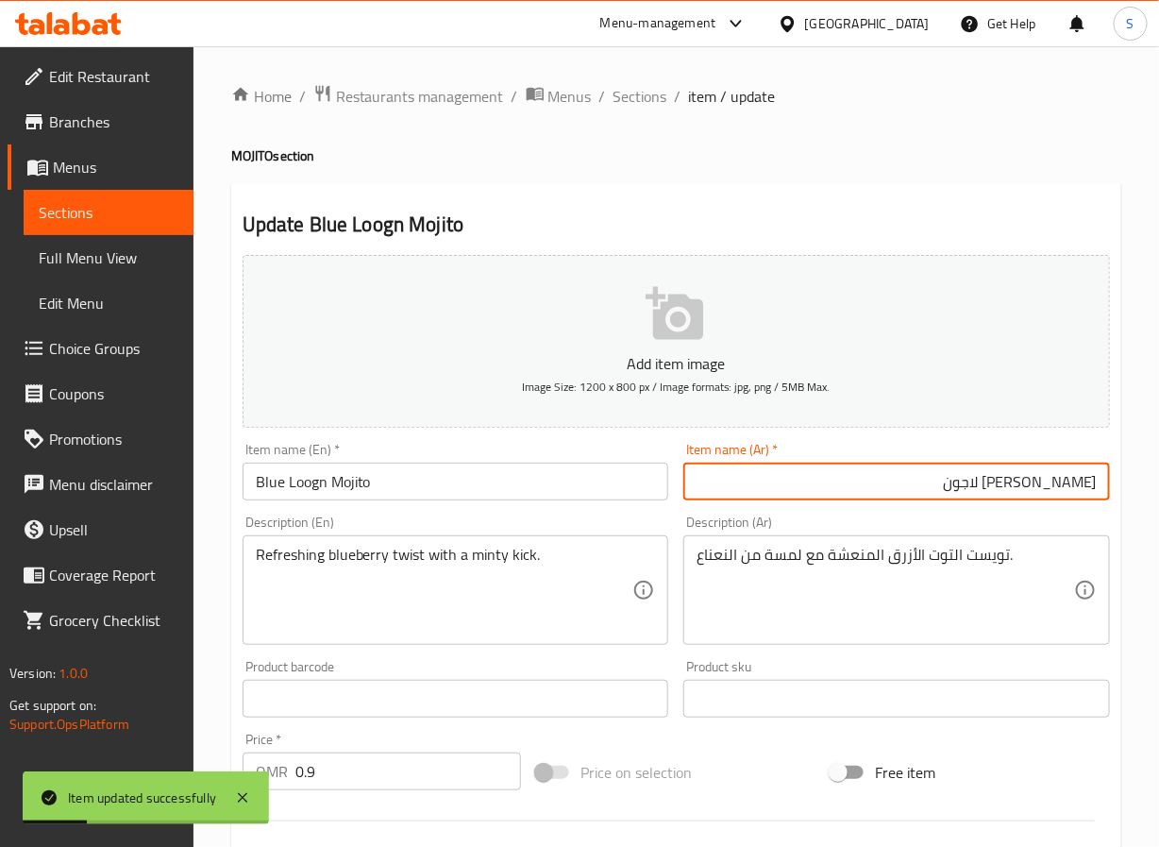
click at [1002, 485] on input "موهيتو بلو لاجون" at bounding box center [896, 482] width 427 height 38
click at [1005, 488] on input "موهيتو بلو لاجون" at bounding box center [896, 482] width 427 height 38
type input "موهيتو بلو لوجن"
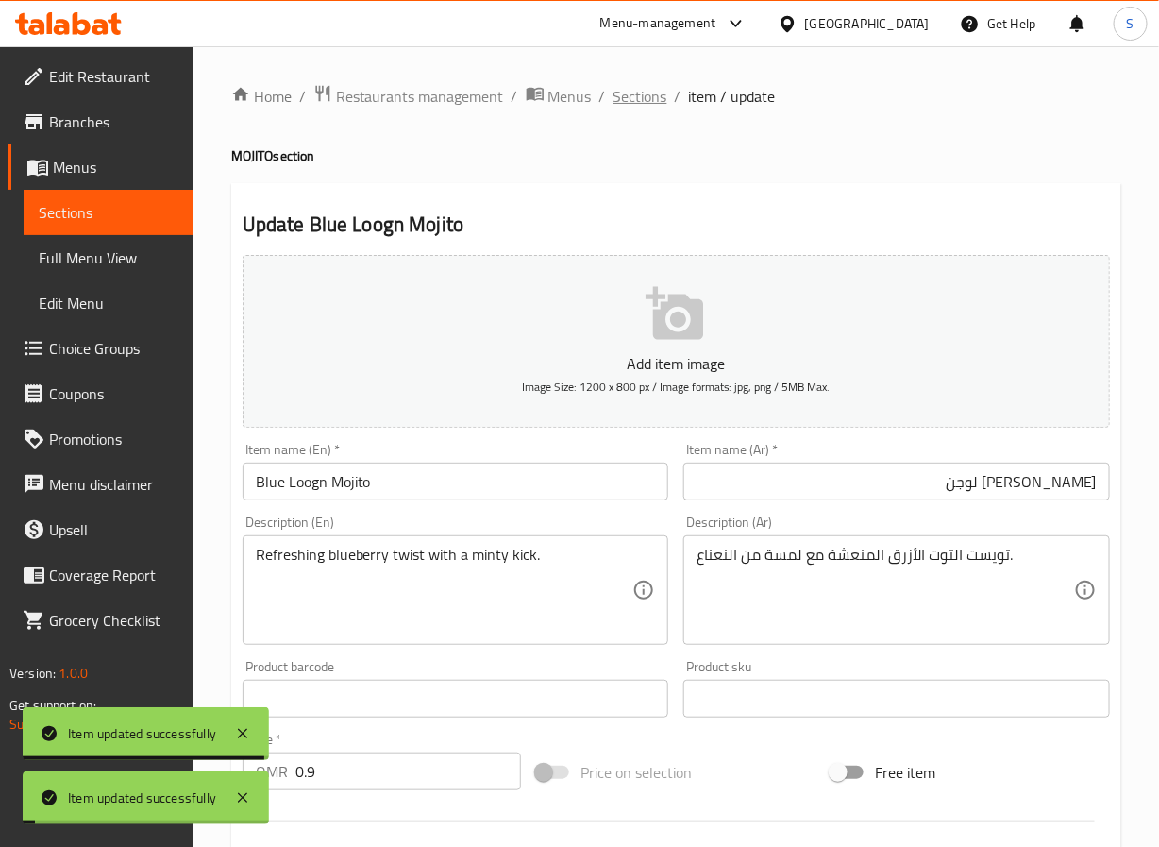
click at [624, 89] on span "Sections" at bounding box center [641, 96] width 54 height 23
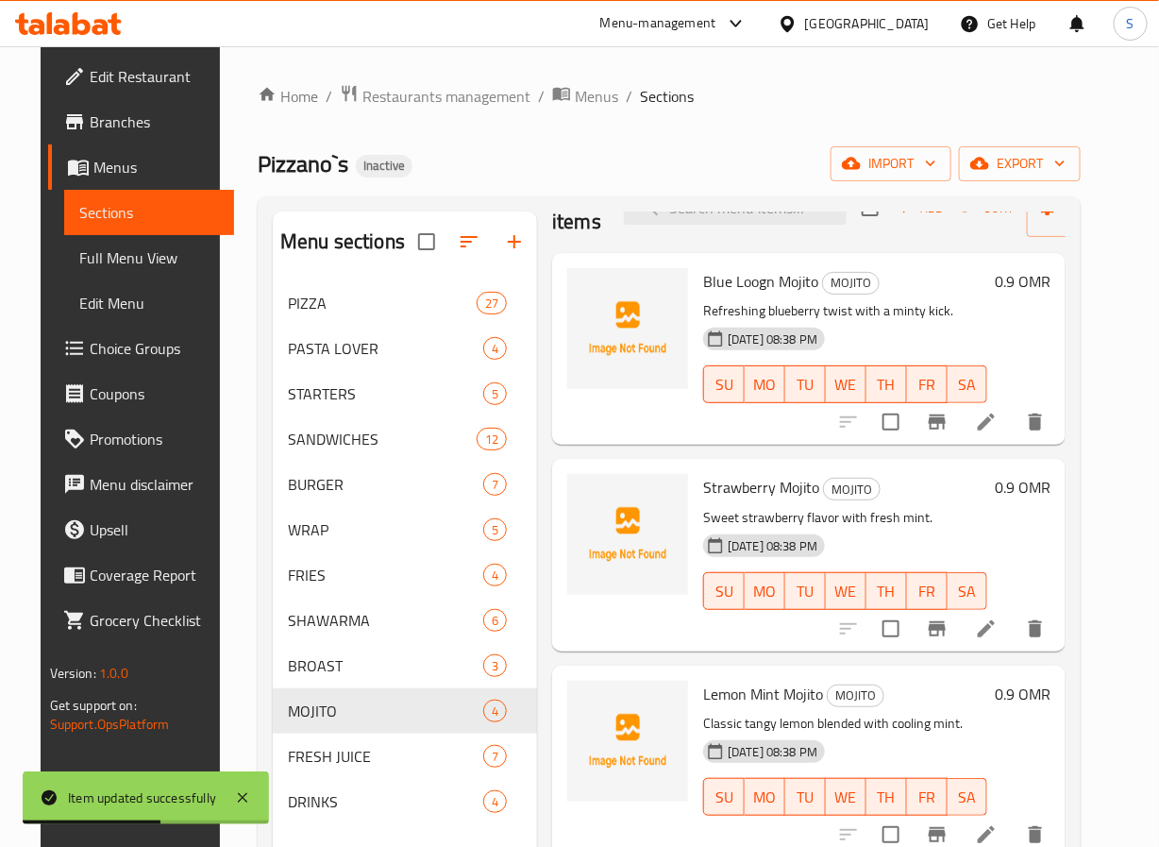
scroll to position [74, 0]
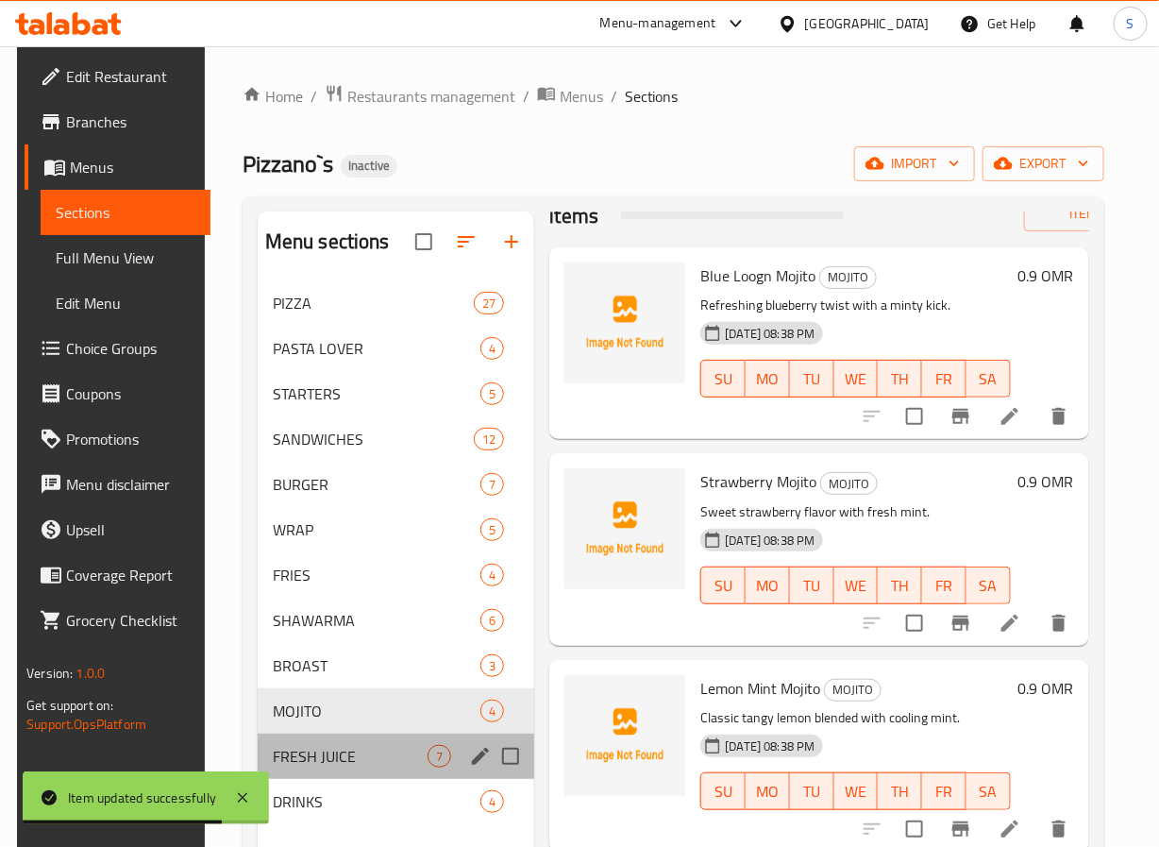
click at [320, 736] on div "FRESH JUICE 7" at bounding box center [397, 755] width 278 height 45
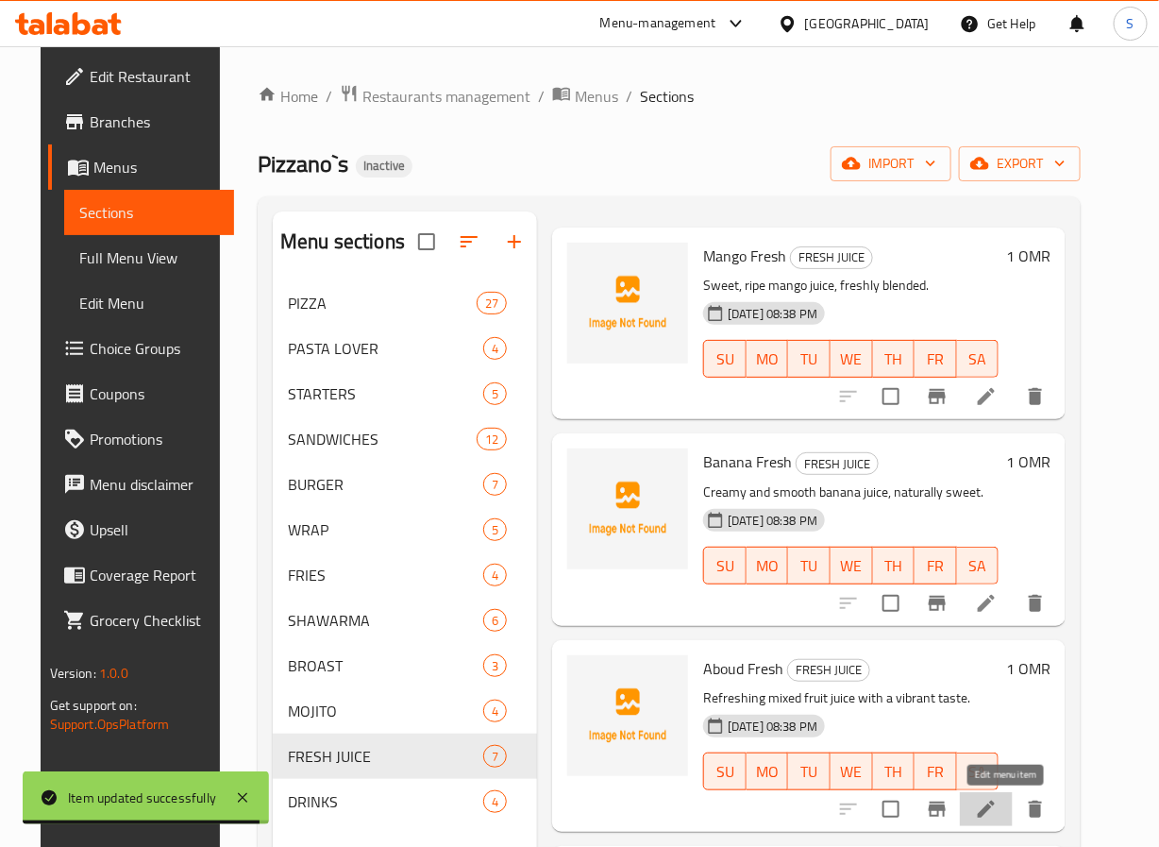
click at [998, 807] on icon at bounding box center [986, 809] width 23 height 23
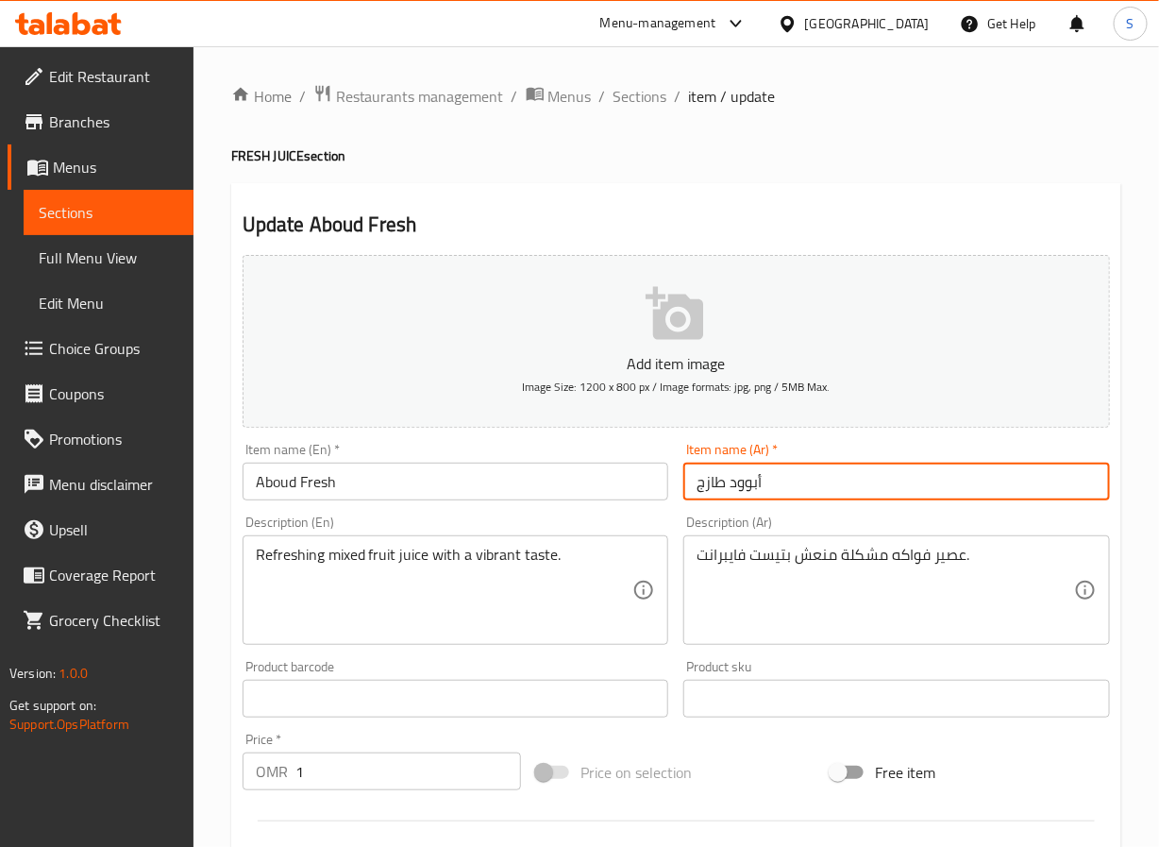
click at [743, 480] on input "أبوود طازج" at bounding box center [896, 482] width 427 height 38
type input "عبود طازج"
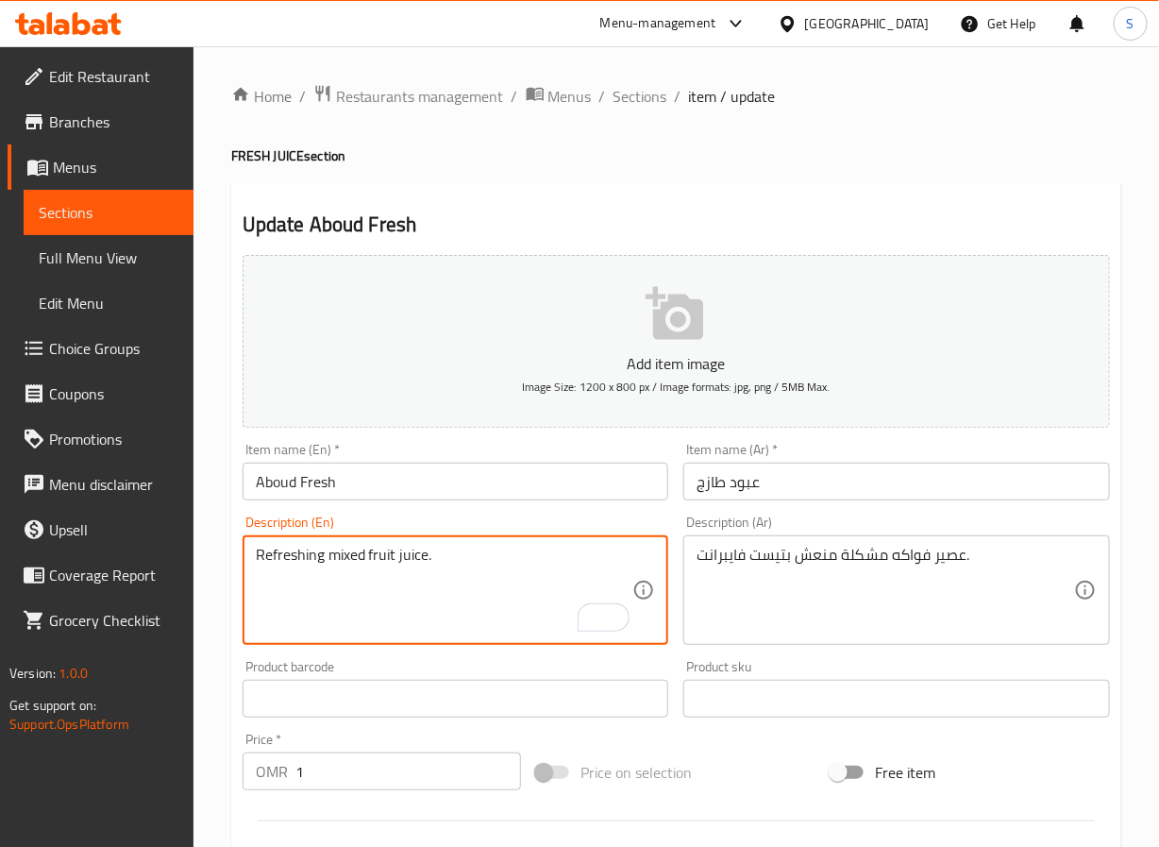
type textarea "Refreshing mixed fruit juice."
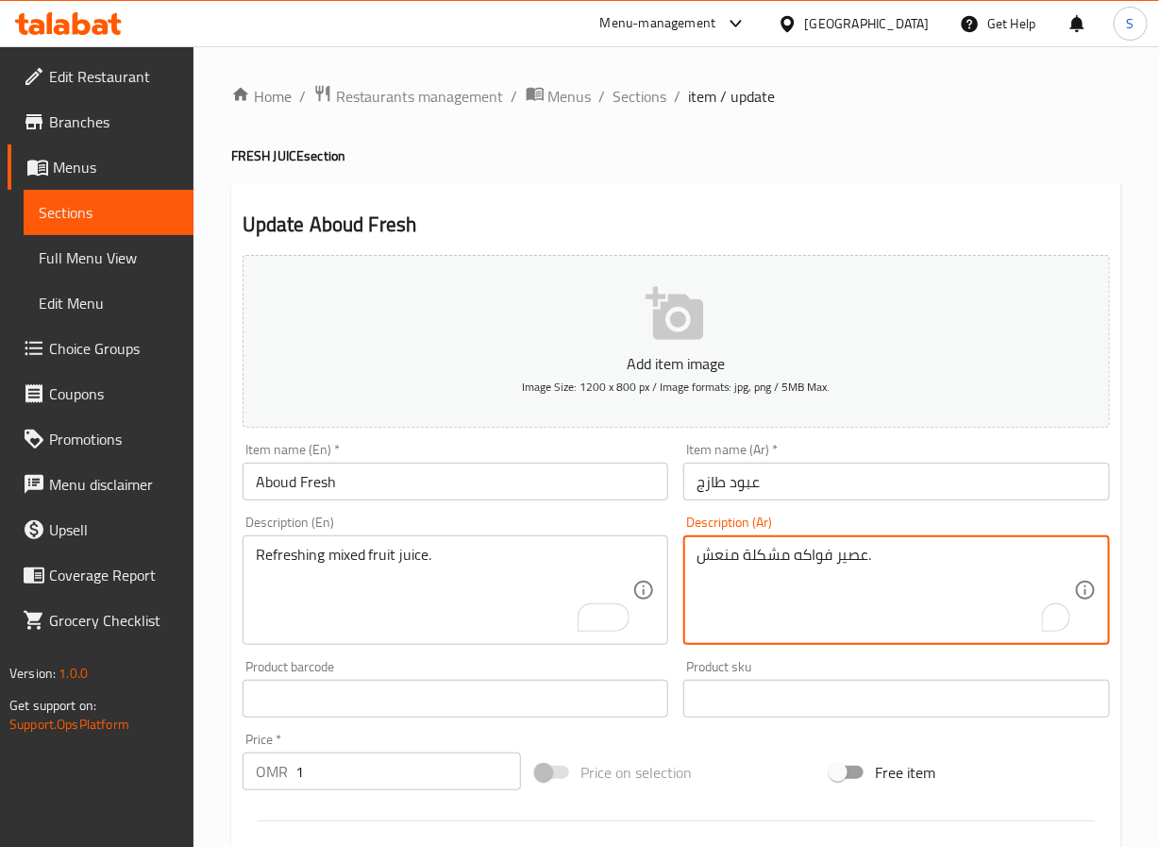
scroll to position [485, 0]
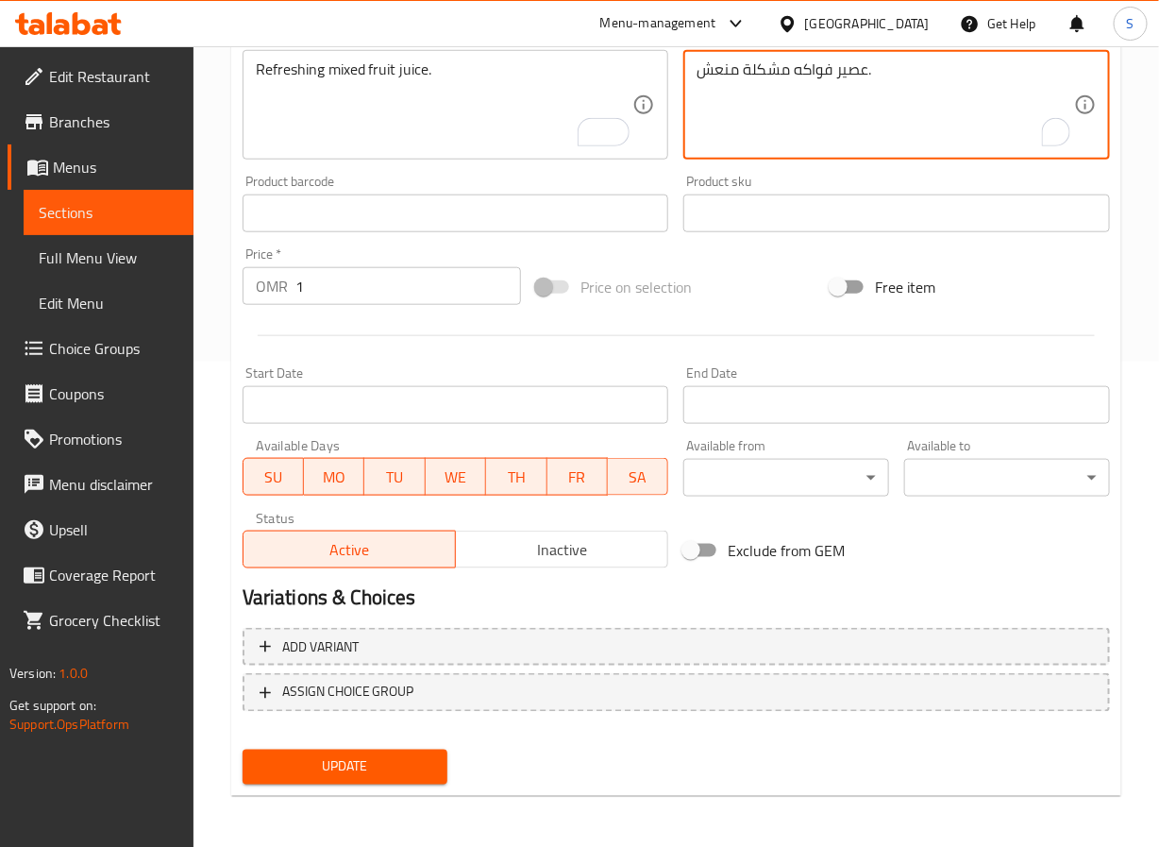
type textarea "عصير فواكه مشكلة منعش."
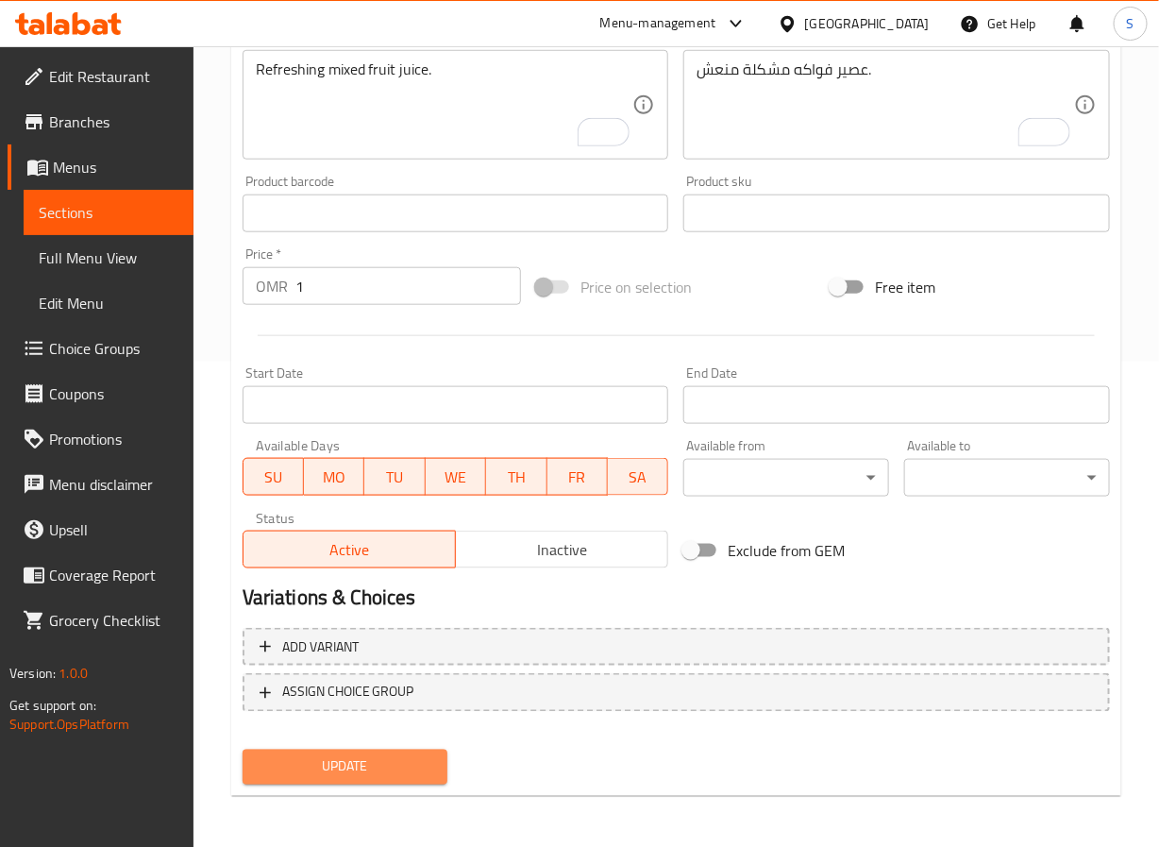
click at [344, 771] on span "Update" at bounding box center [346, 767] width 176 height 24
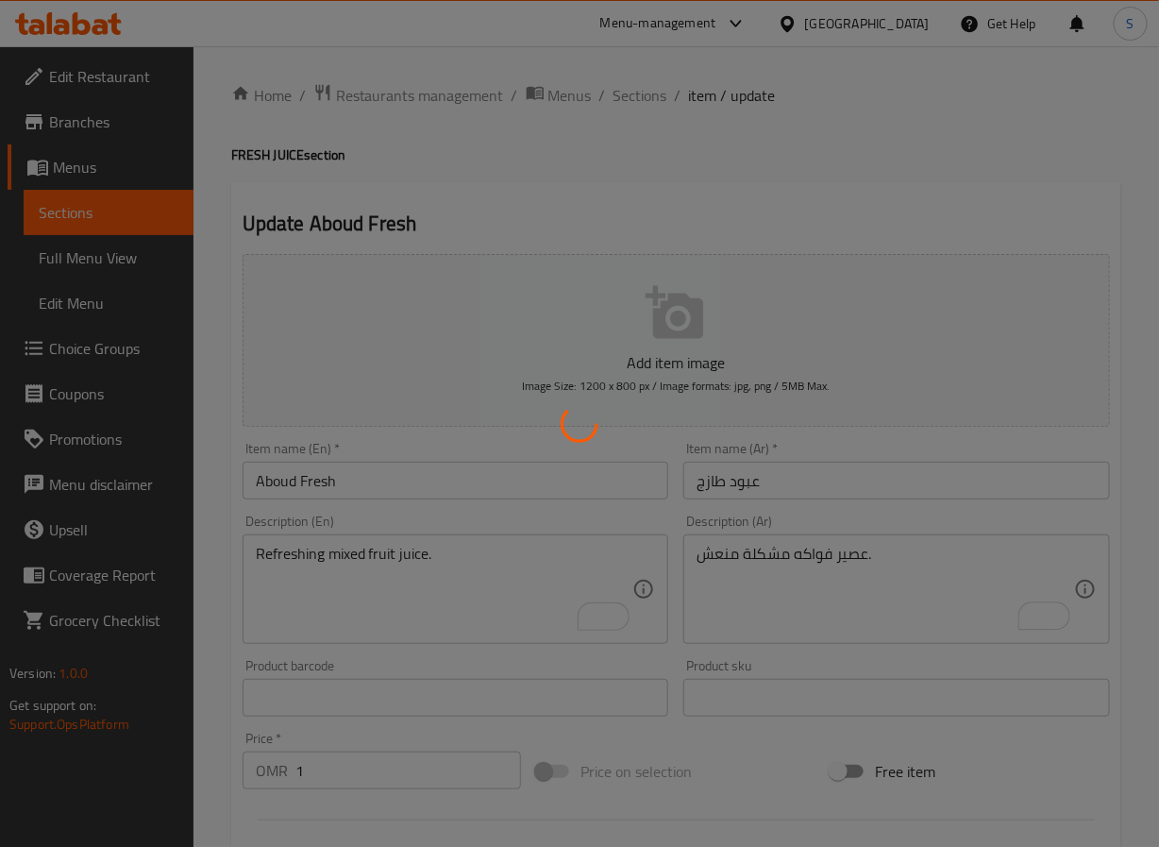
scroll to position [0, 0]
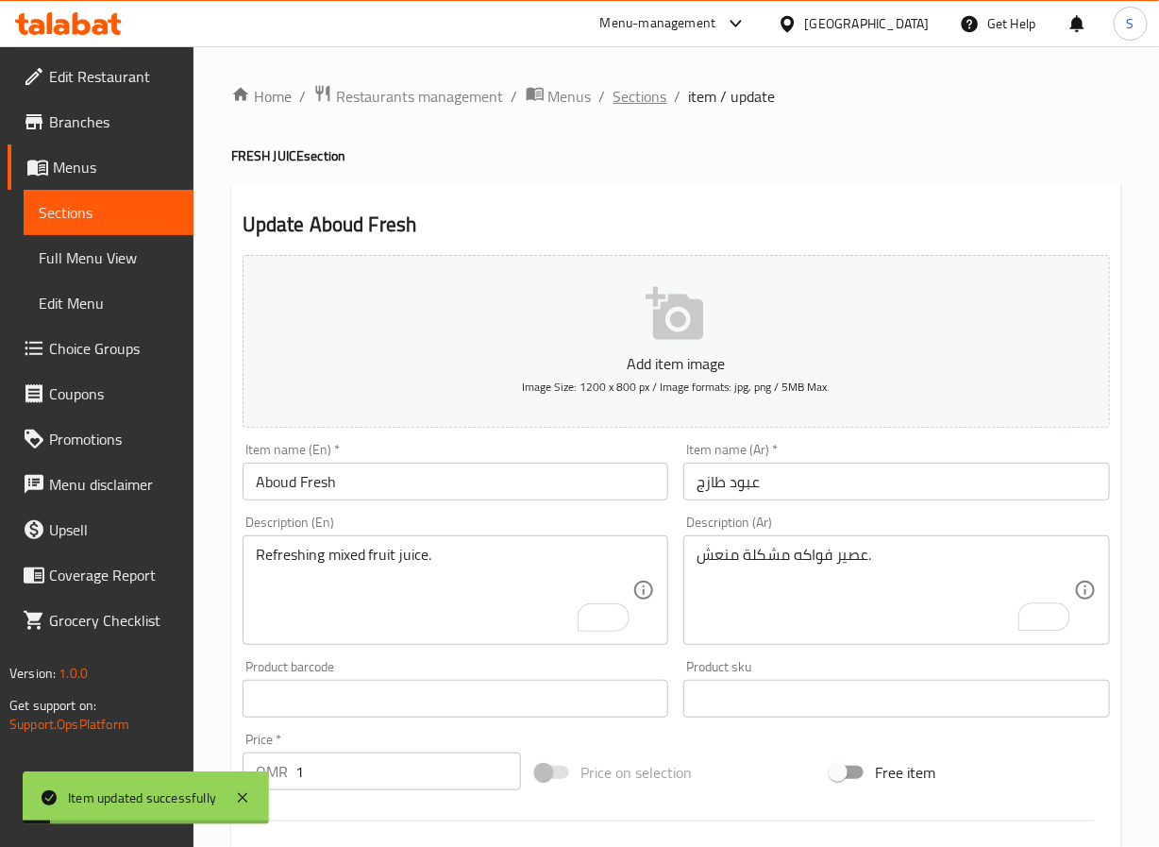
click at [624, 92] on span "Sections" at bounding box center [641, 96] width 54 height 23
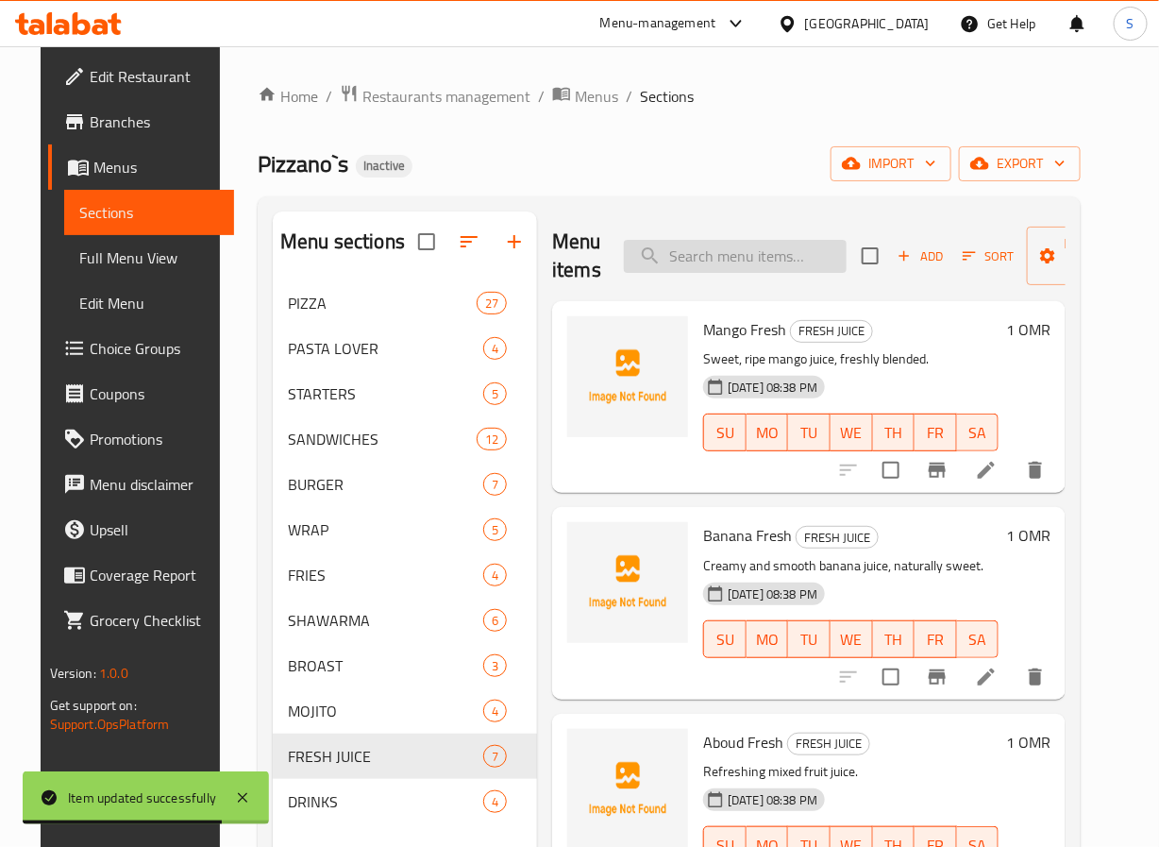
click at [686, 249] on input "search" at bounding box center [735, 256] width 223 height 33
paste input "Lemon Mint"
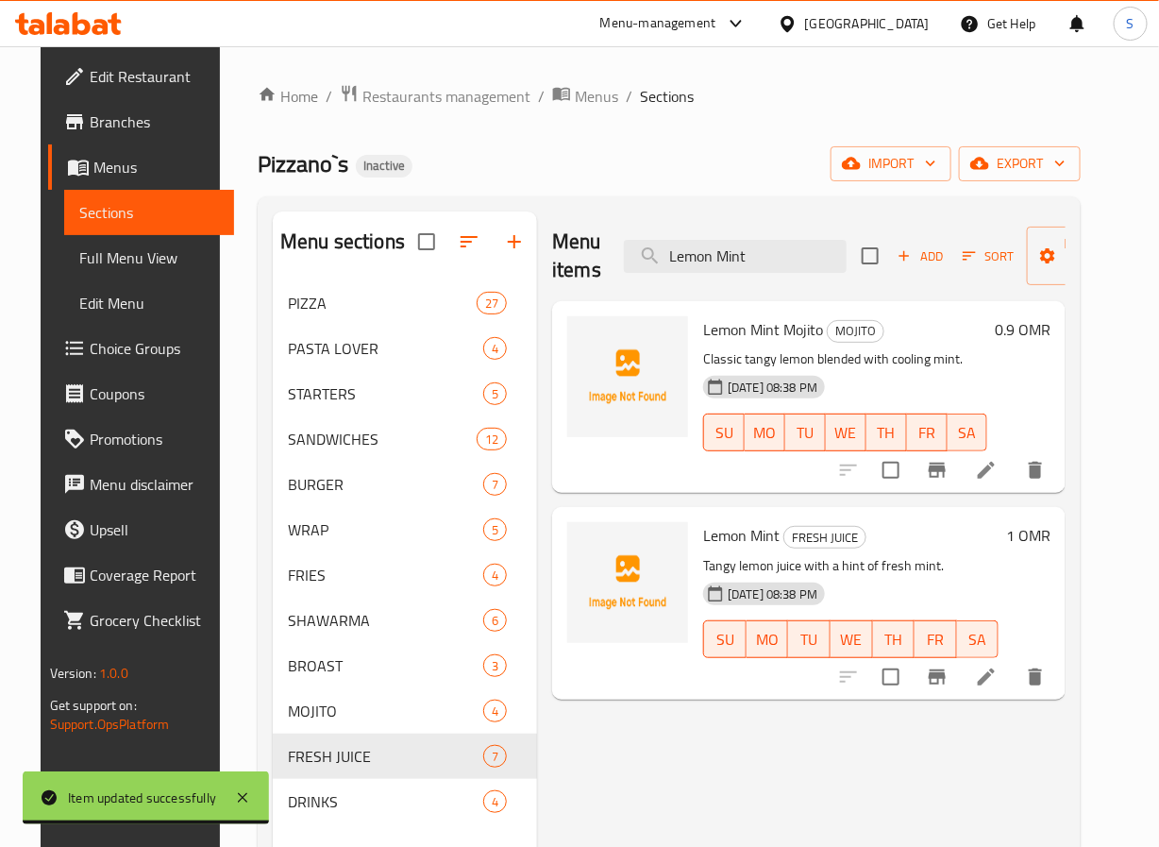
type input "Lemon Mint"
click at [998, 674] on icon at bounding box center [986, 676] width 23 height 23
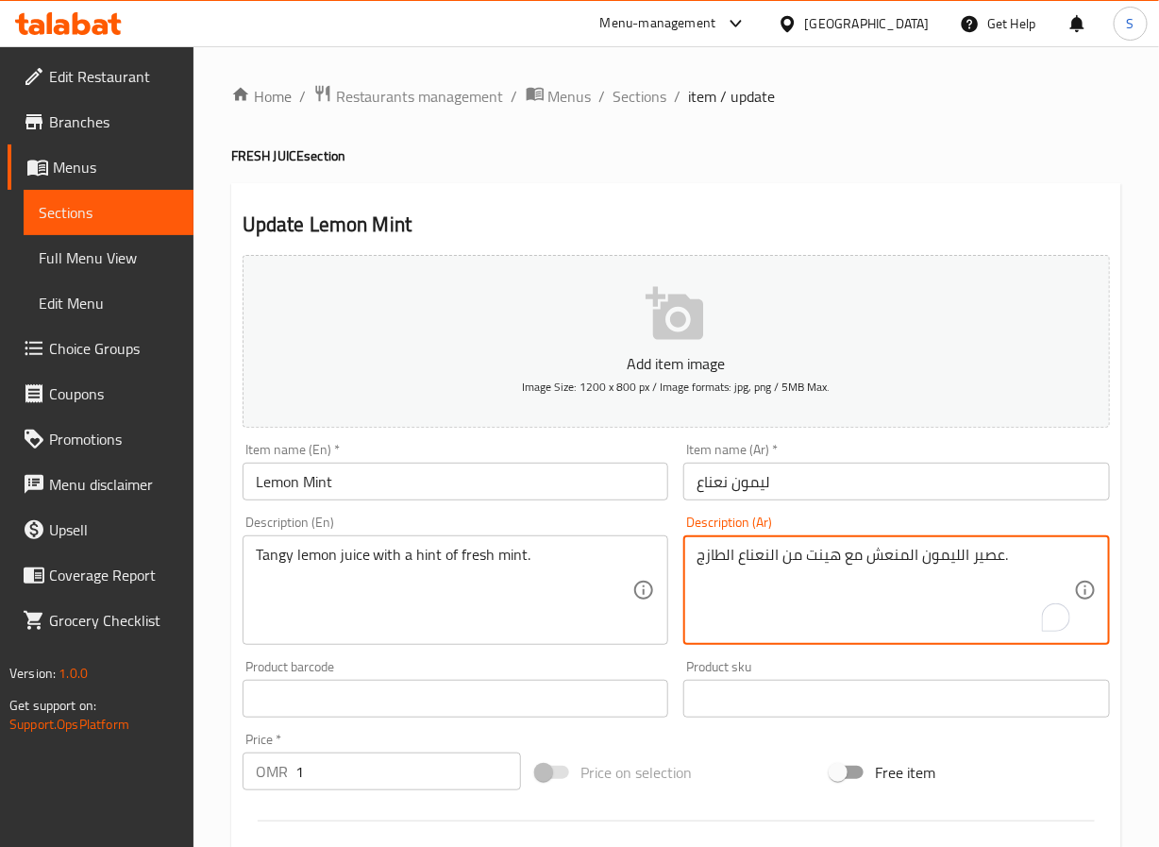
click at [824, 561] on textarea "عصير الليمون المنعش مع هينت من النعناع الطازج." at bounding box center [886, 591] width 378 height 90
type textarea "عصير الليمون المنعش مع لمسة من النعناع الطازج."
click at [485, 491] on input "Lemon Mint" at bounding box center [456, 482] width 427 height 38
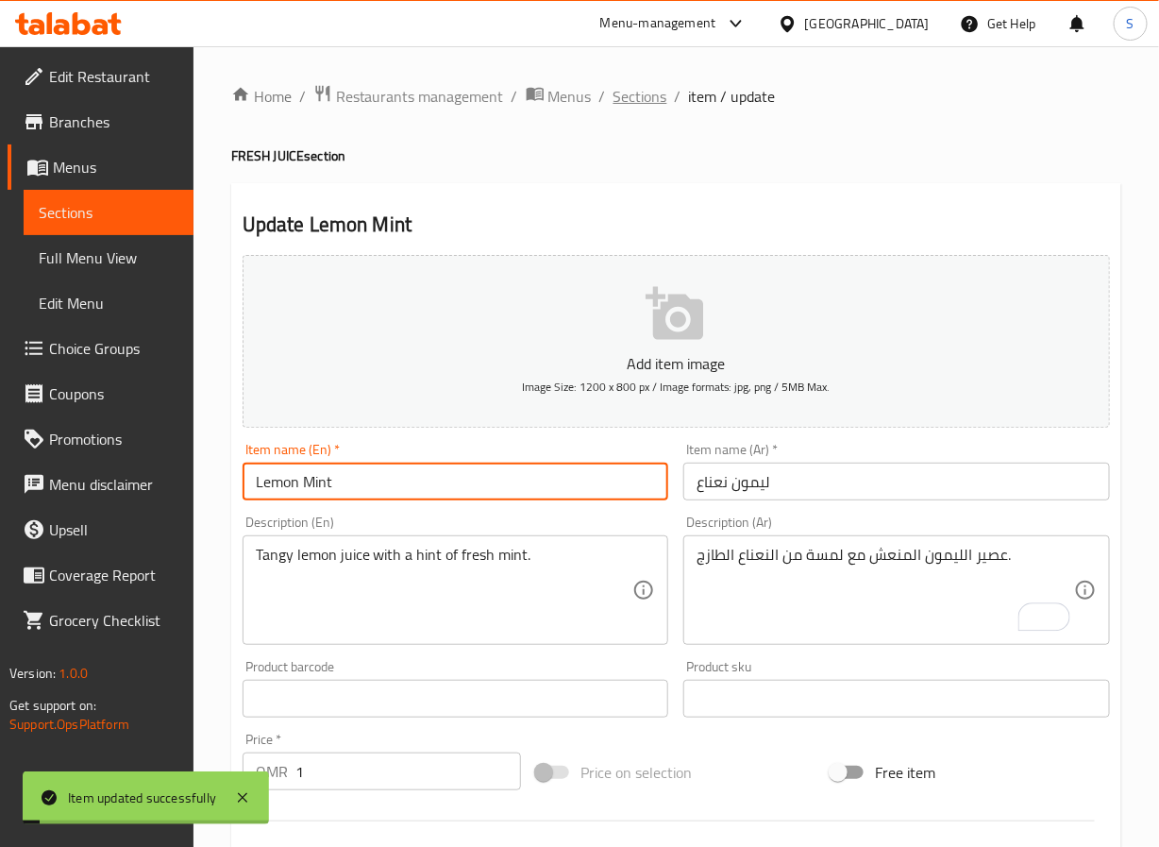
click at [630, 96] on span "Sections" at bounding box center [641, 96] width 54 height 23
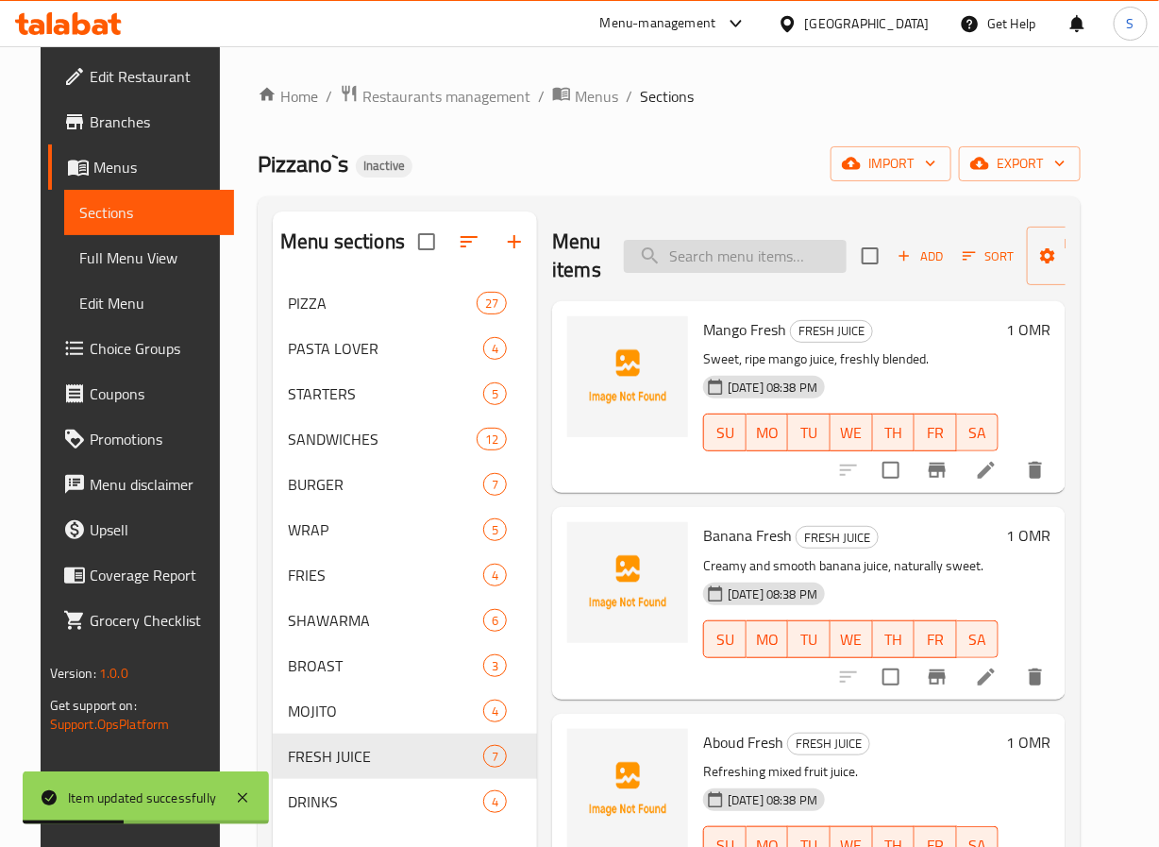
click at [699, 250] on input "search" at bounding box center [735, 256] width 223 height 33
paste input "Awar Qalb"
type input "Awar Qalb"
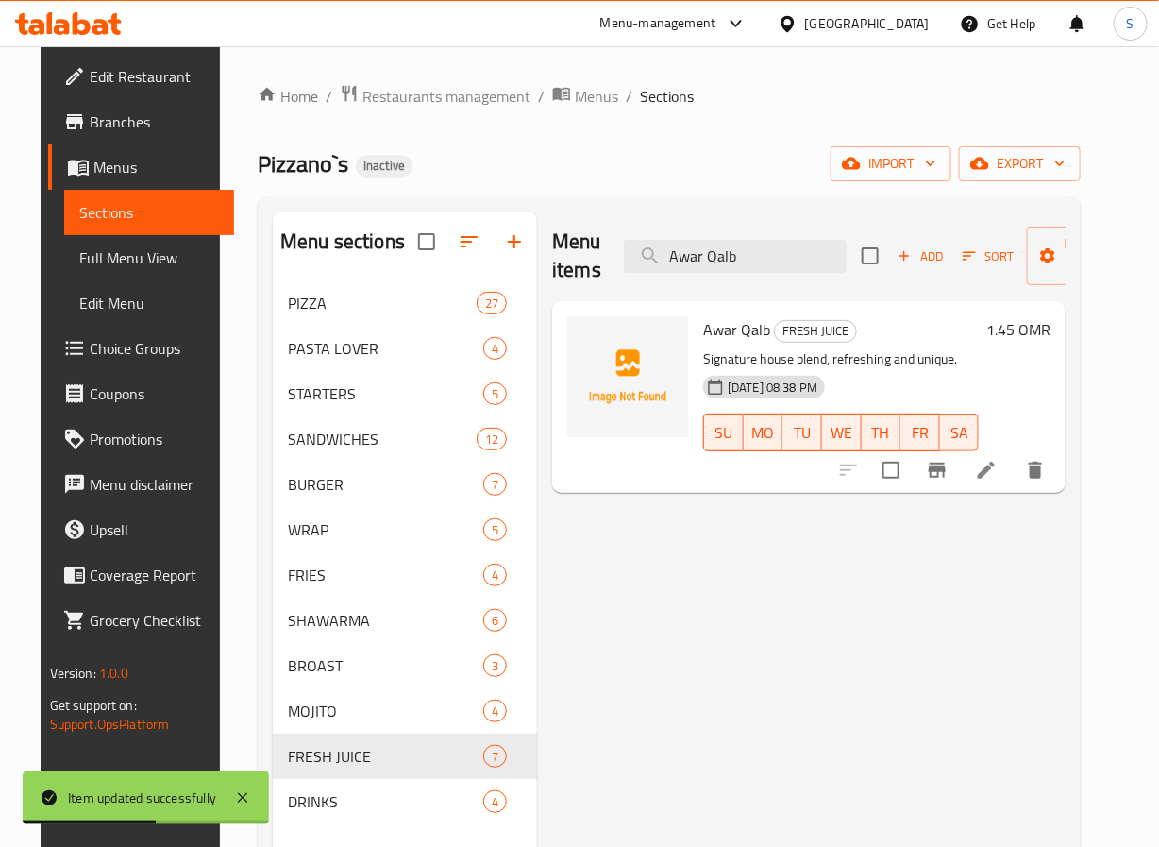
click at [1013, 485] on li at bounding box center [986, 470] width 53 height 34
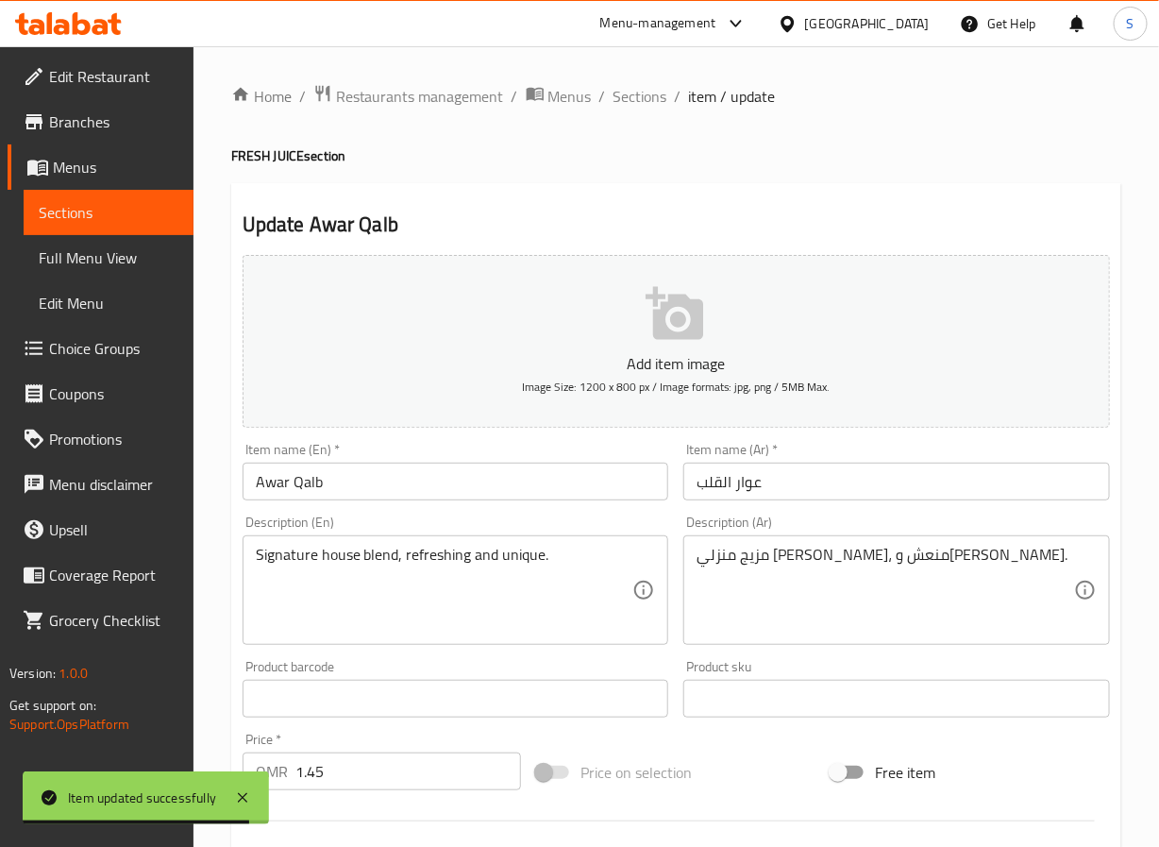
click at [864, 561] on textarea "مزيج منزلي سيجنتشر، منعش وفريد." at bounding box center [886, 591] width 378 height 90
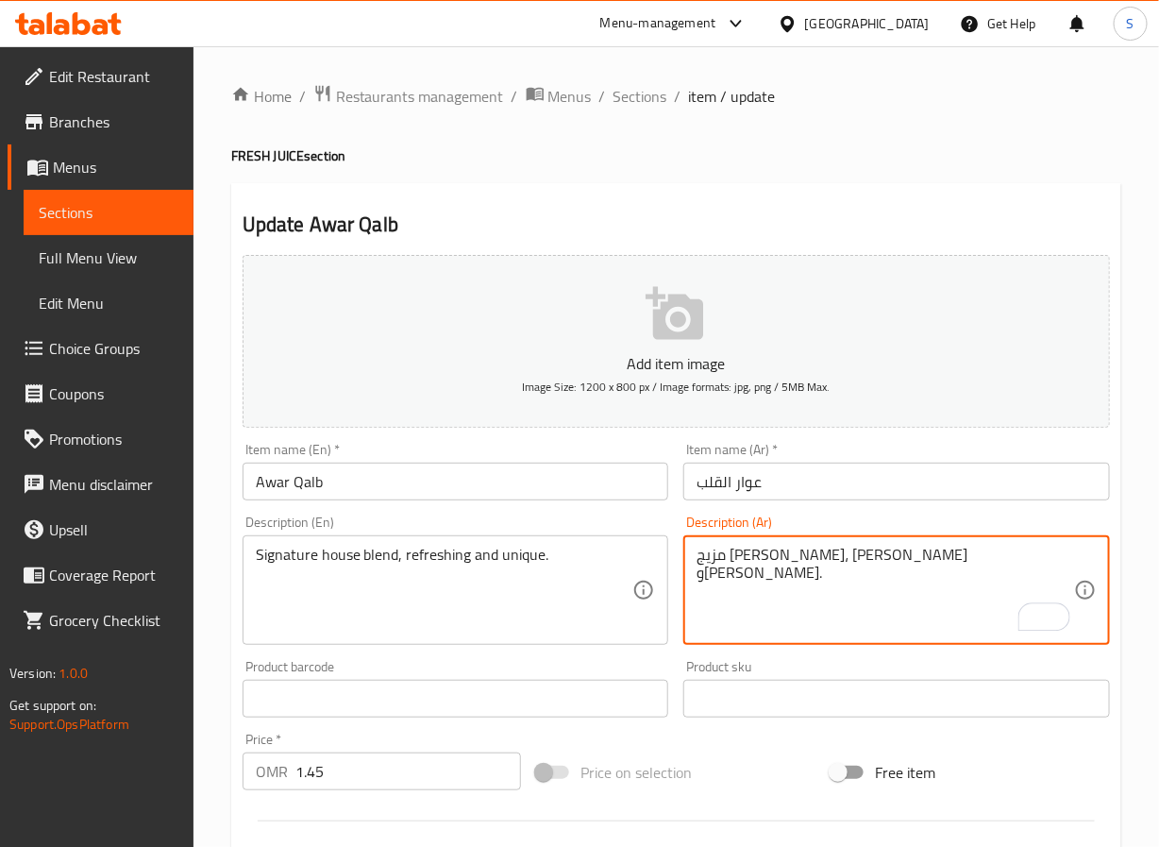
type textarea "مزيج هاوس سيجنتشر، منعش وفريد."
click at [720, 484] on input "عوار القلب" at bounding box center [896, 482] width 427 height 38
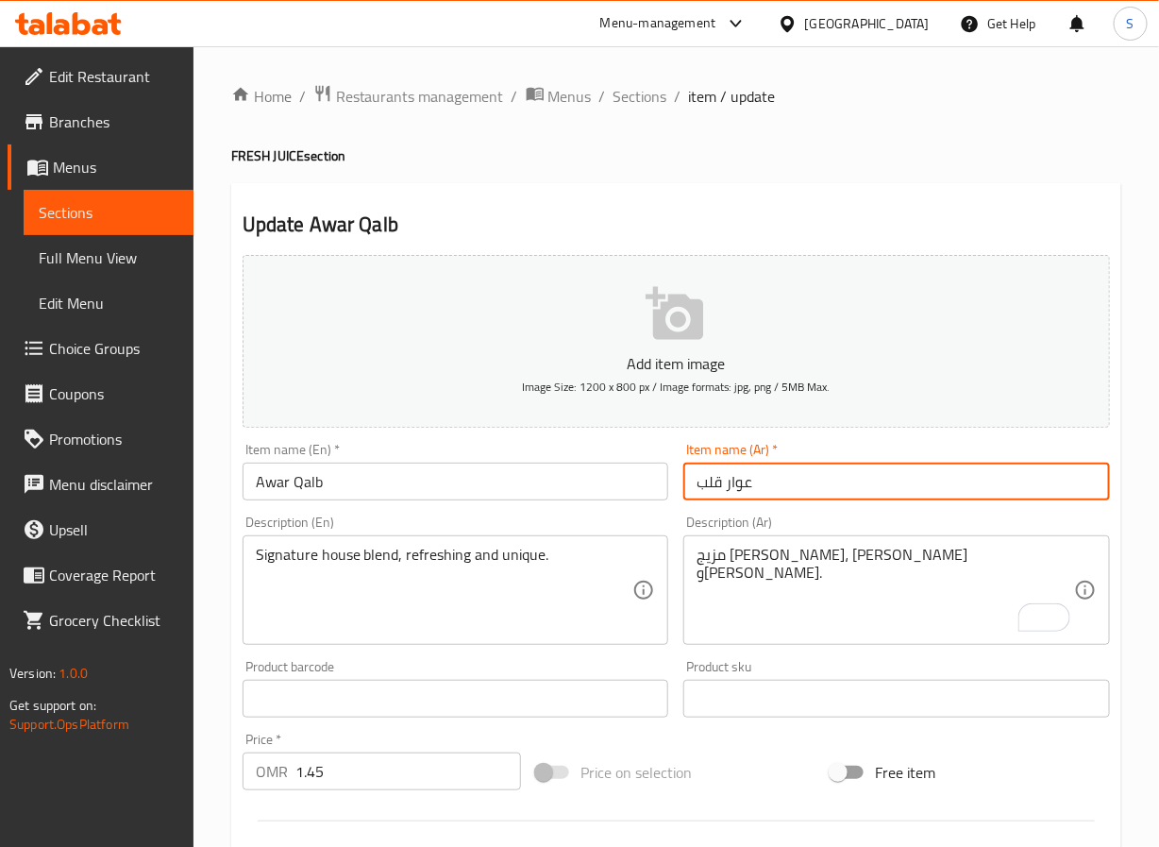
type input "عوار قلب"
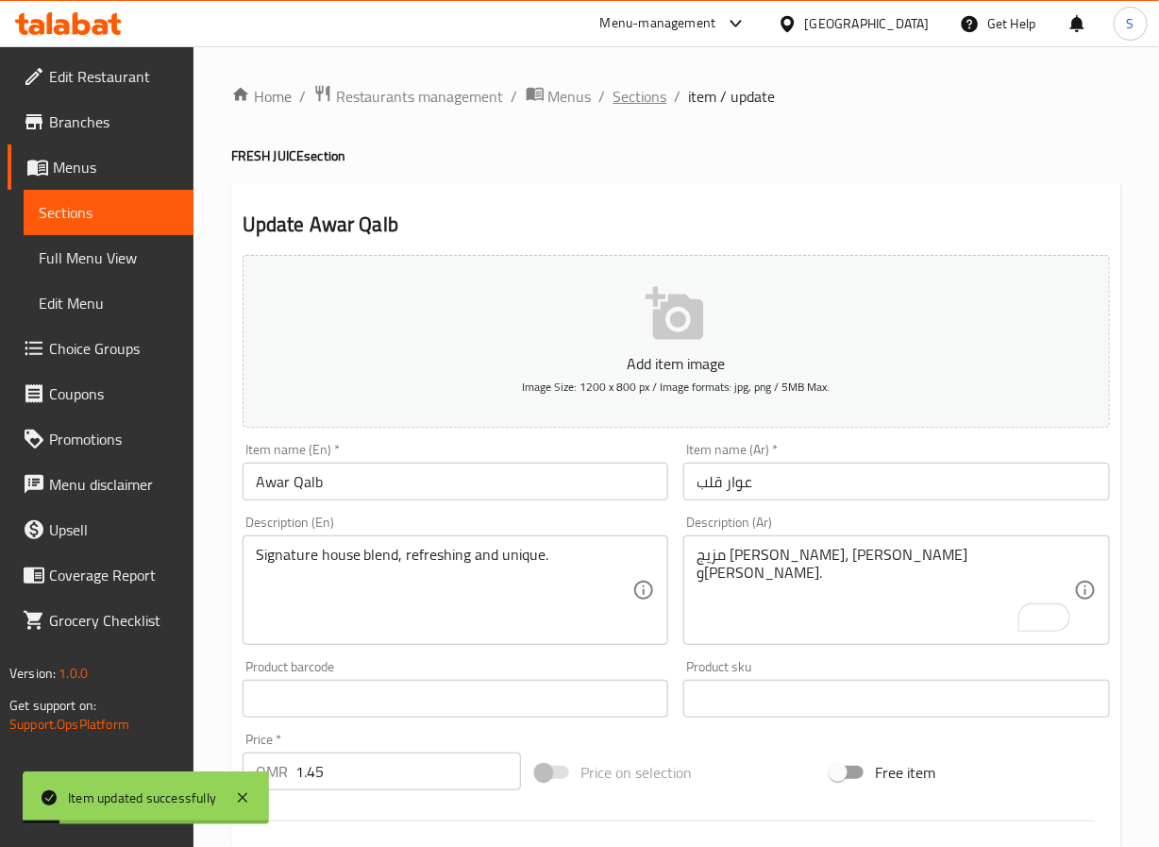
click at [629, 100] on span "Sections" at bounding box center [641, 96] width 54 height 23
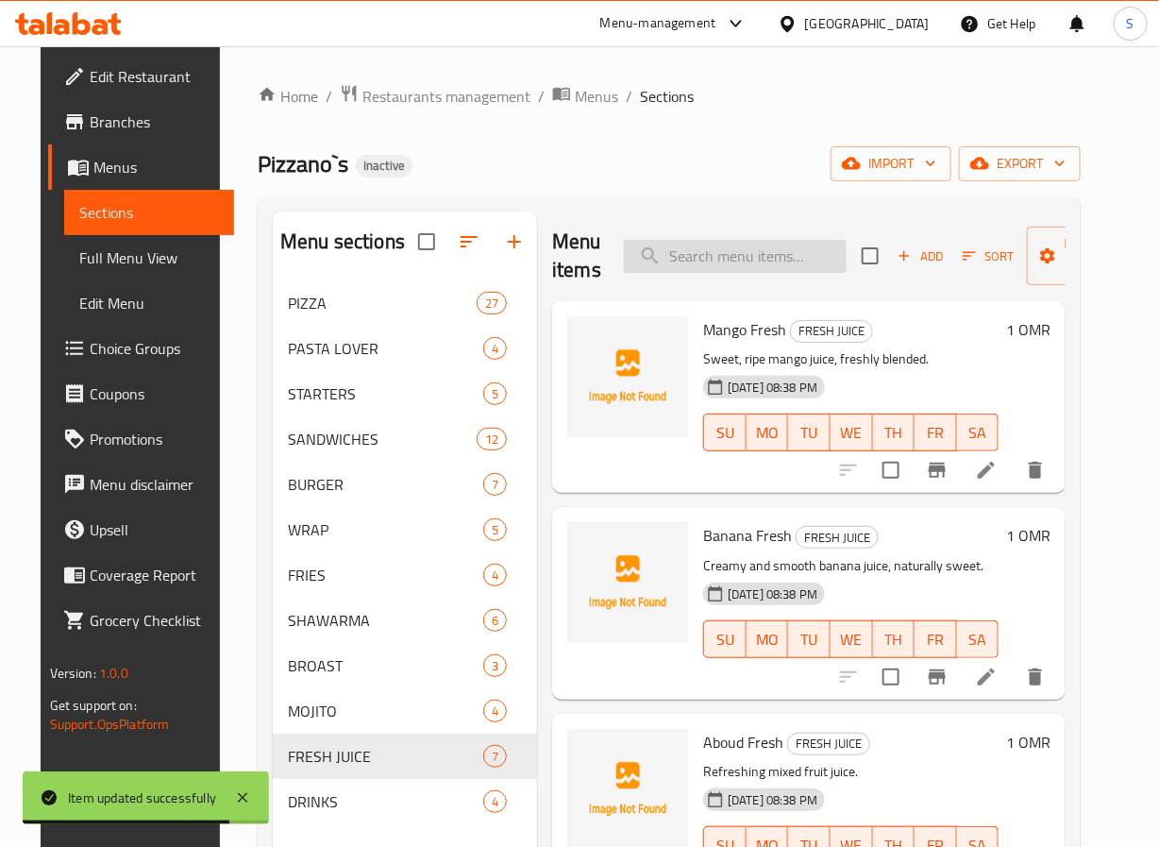
click at [725, 252] on input "search" at bounding box center [735, 256] width 223 height 33
paste input "[PERSON_NAME]"
type input "[PERSON_NAME]"
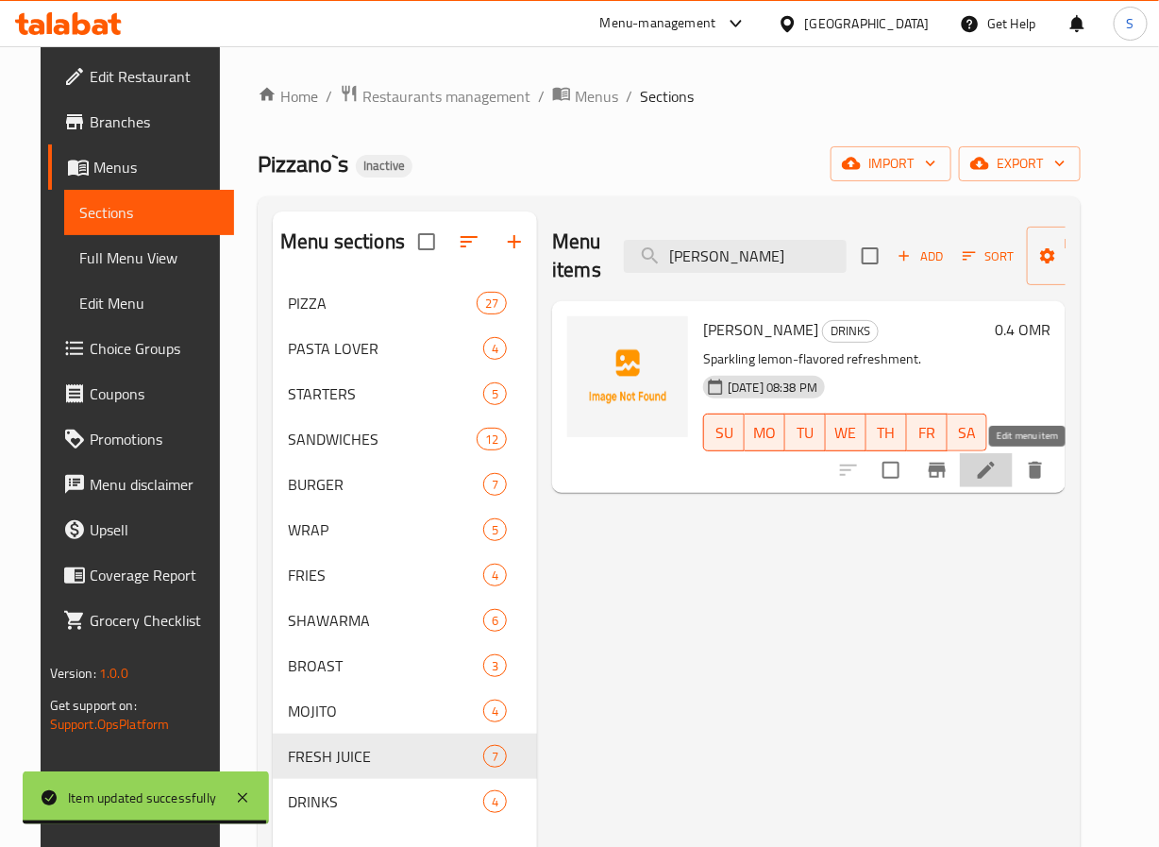
click at [998, 473] on icon at bounding box center [986, 470] width 23 height 23
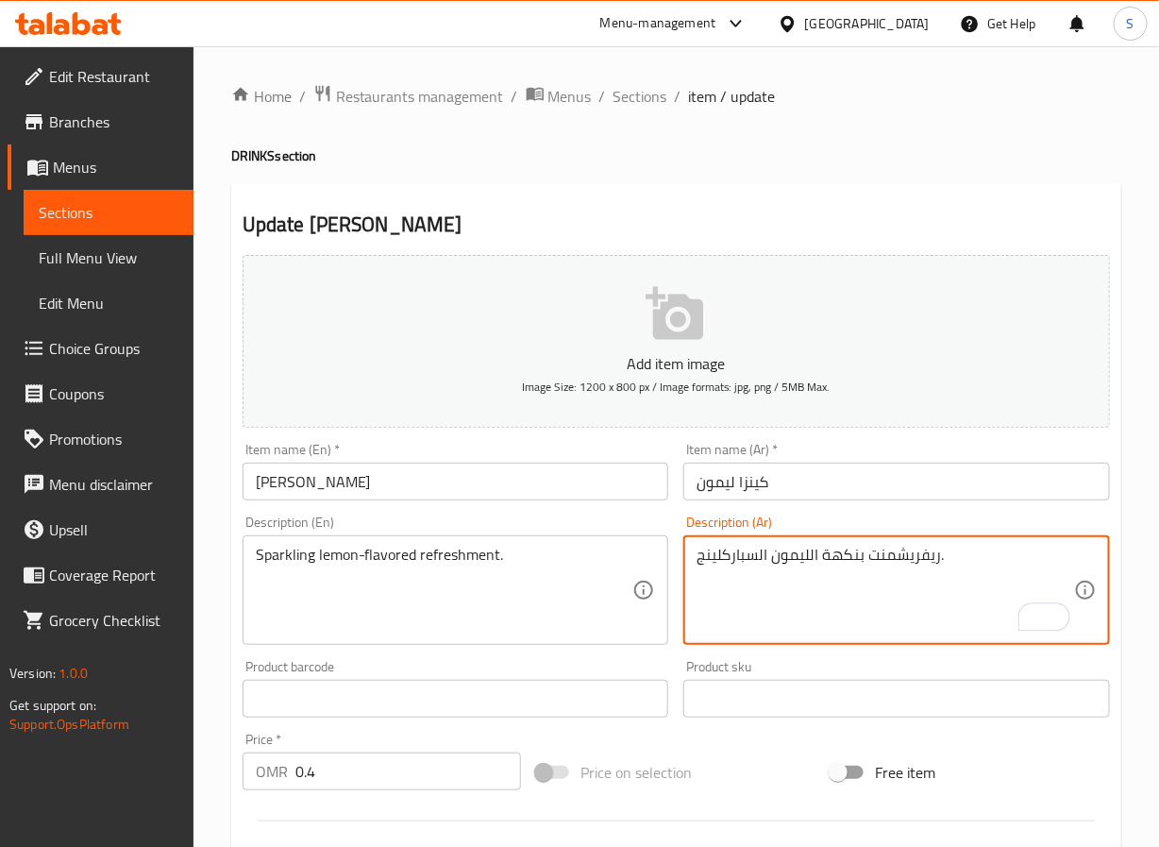
click at [745, 562] on textarea "ريفريشمنت بنكهة الليمون السباركلينج." at bounding box center [886, 591] width 378 height 90
type textarea "ريفريشمنت بنكهة الليمون."
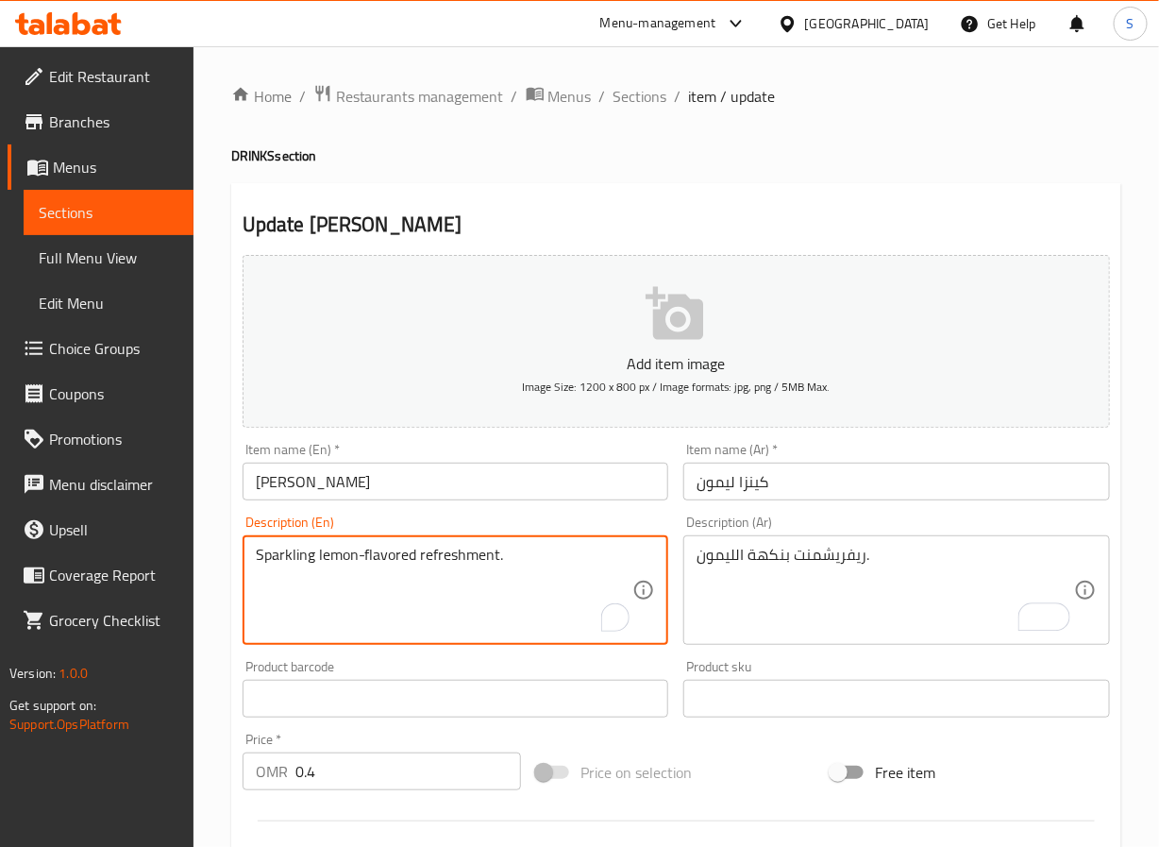
click at [292, 566] on textarea "Sparkling lemon-flavored refreshment." at bounding box center [445, 591] width 378 height 90
click at [480, 567] on textarea "Sparkling lemon-flavored refreshment." at bounding box center [445, 591] width 378 height 90
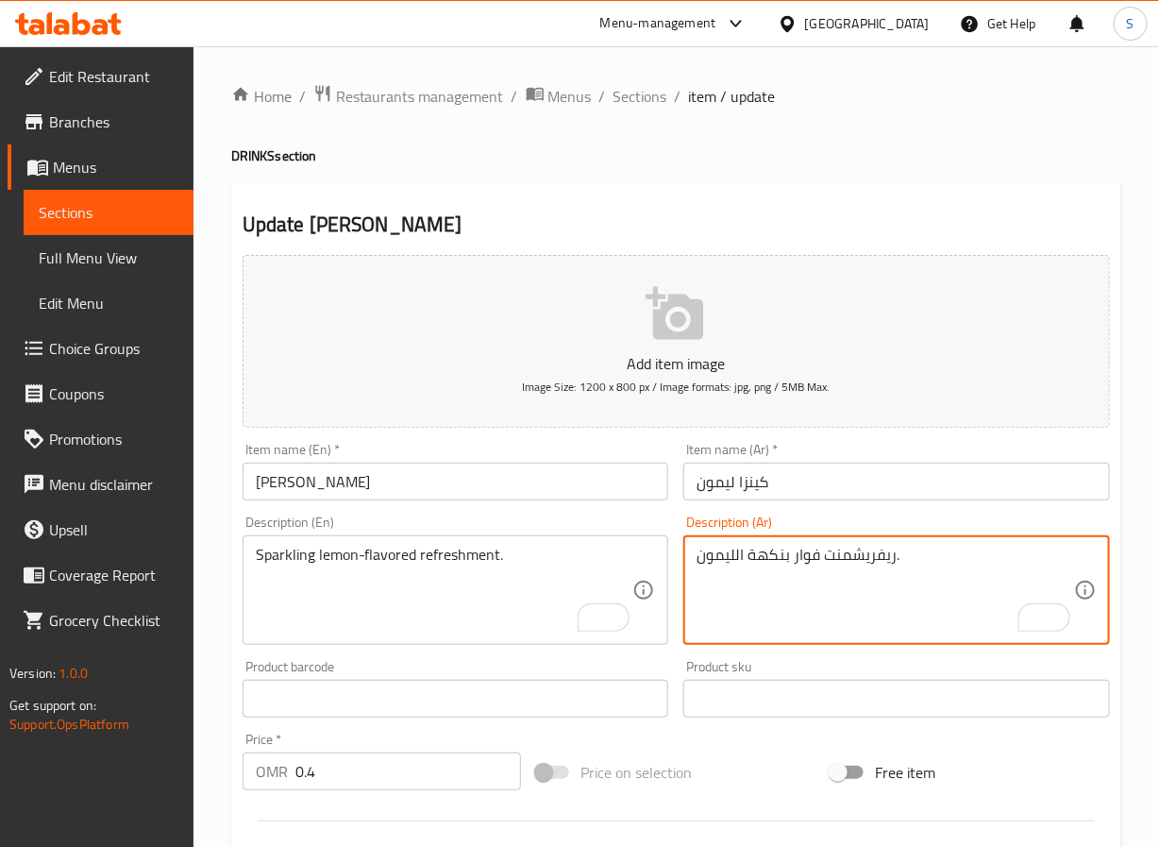
click at [862, 558] on textarea "ريفريشمنت فوار بنكهة الليمون." at bounding box center [886, 591] width 378 height 90
type textarea "انتعاش فوار بنكهة الليمون."
click at [835, 485] on input "كينزا ليمون" at bounding box center [896, 482] width 427 height 38
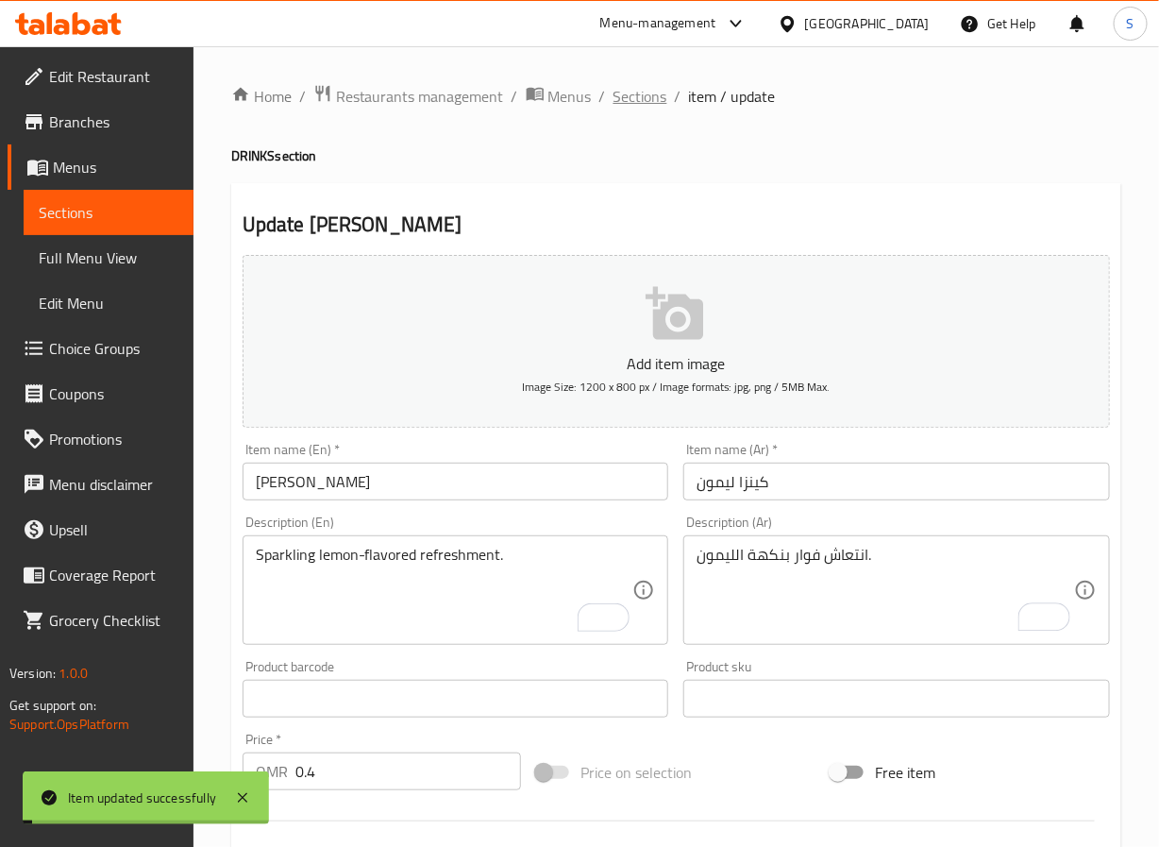
click at [629, 100] on span "Sections" at bounding box center [641, 96] width 54 height 23
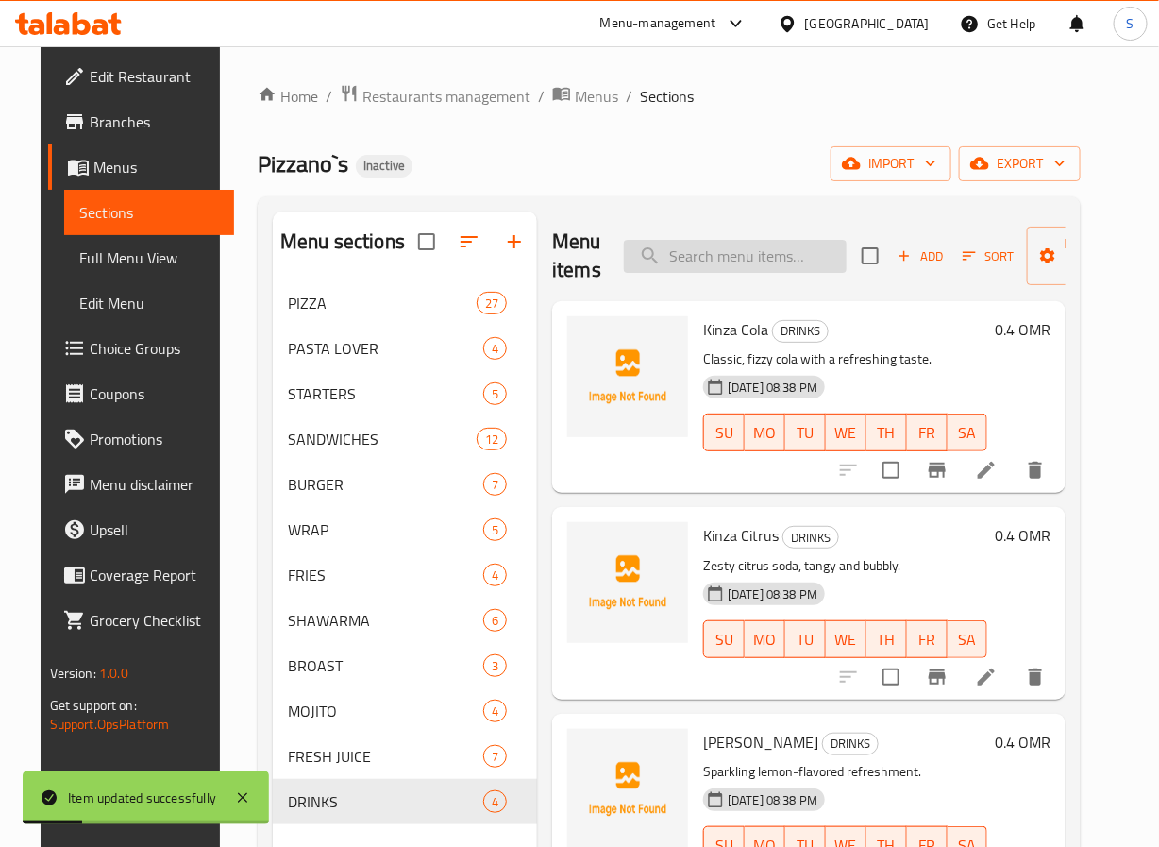
click at [681, 269] on input "search" at bounding box center [735, 256] width 223 height 33
paste input "Kinza Orange"
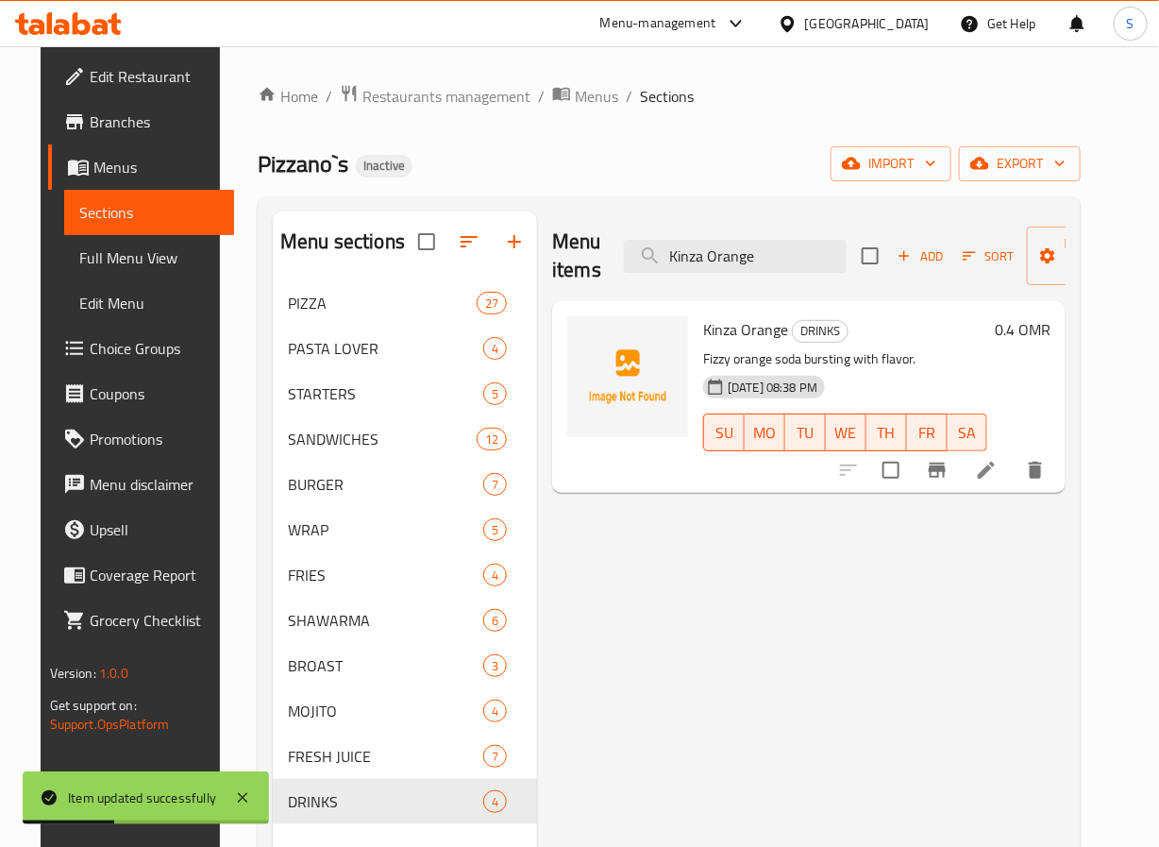
type input "Kinza Orange"
click at [1019, 490] on div at bounding box center [942, 469] width 232 height 45
click at [998, 468] on icon at bounding box center [986, 470] width 23 height 23
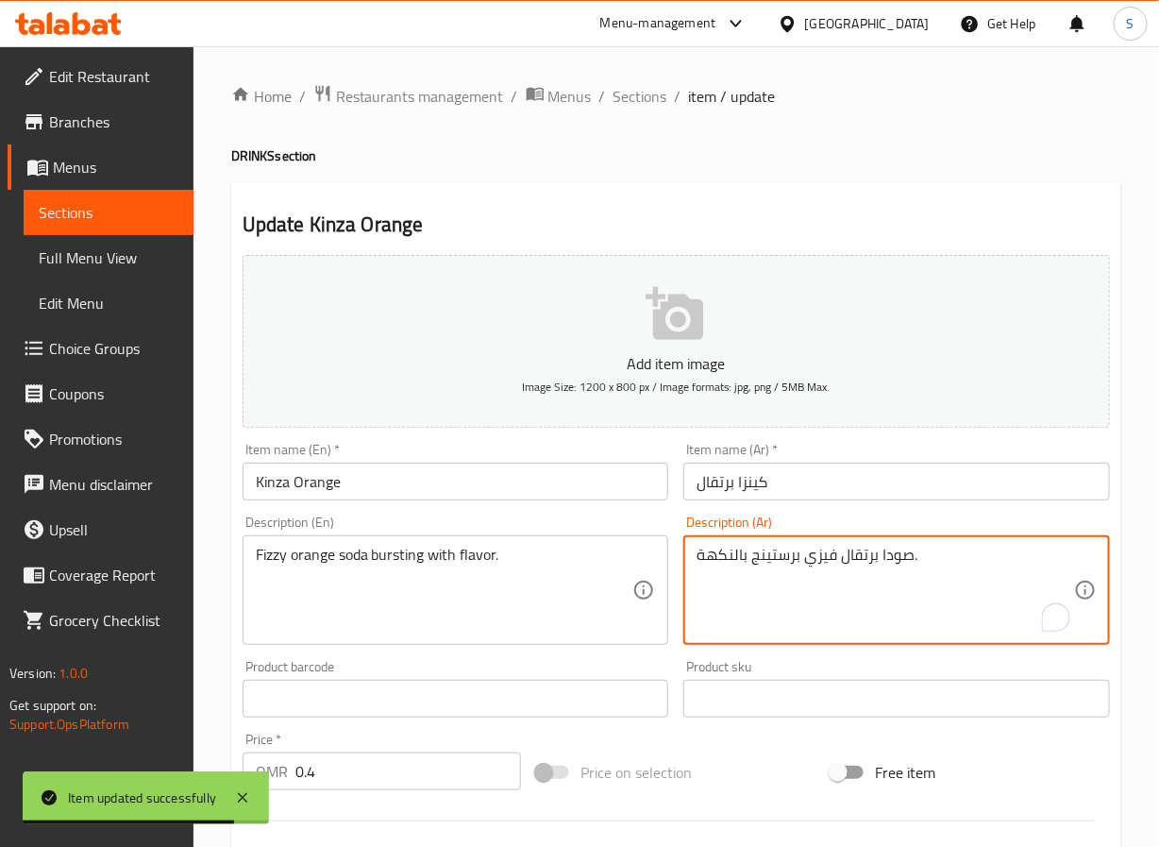
click at [814, 559] on textarea "صودا برتقال فيزي برستينج بالنكهة." at bounding box center [886, 591] width 378 height 90
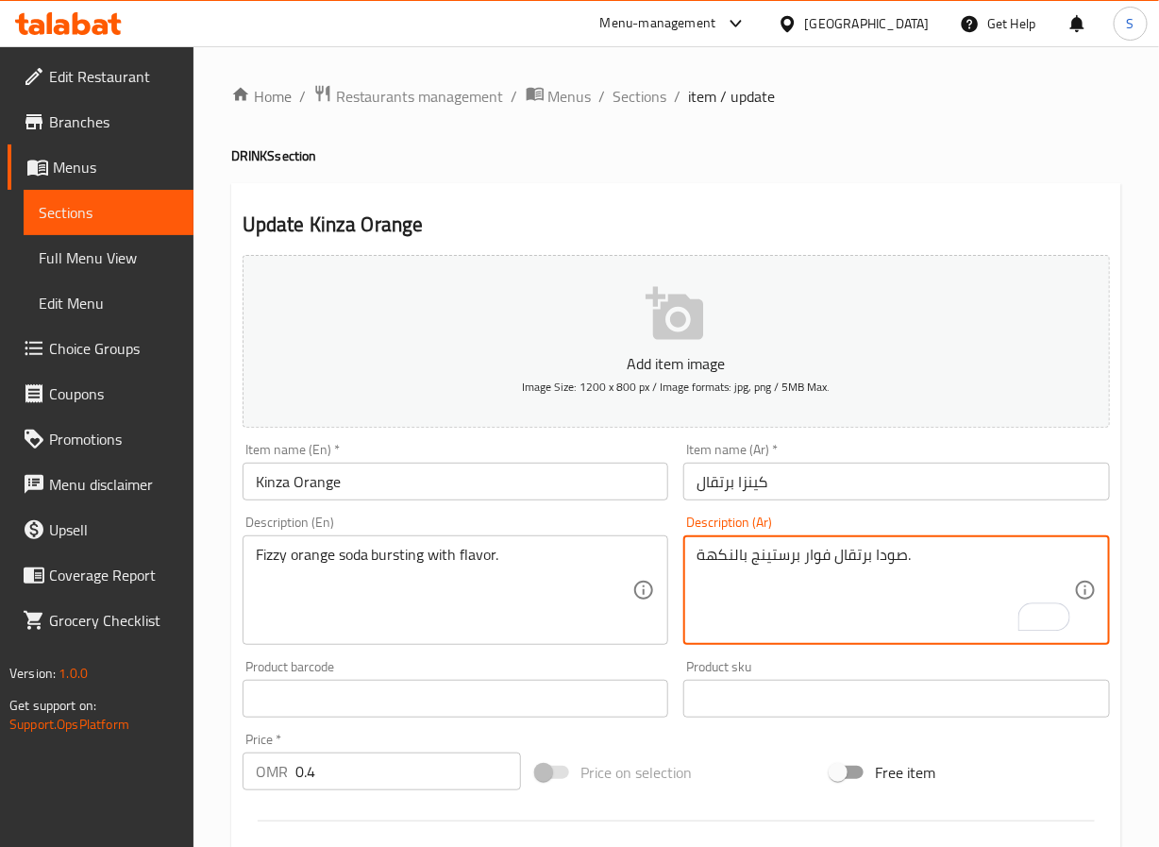
click at [814, 559] on textarea "صودا برتقال فوار برستينج بالنكهة." at bounding box center [886, 591] width 378 height 90
click at [814, 484] on input "كينزا برتقال" at bounding box center [896, 482] width 427 height 38
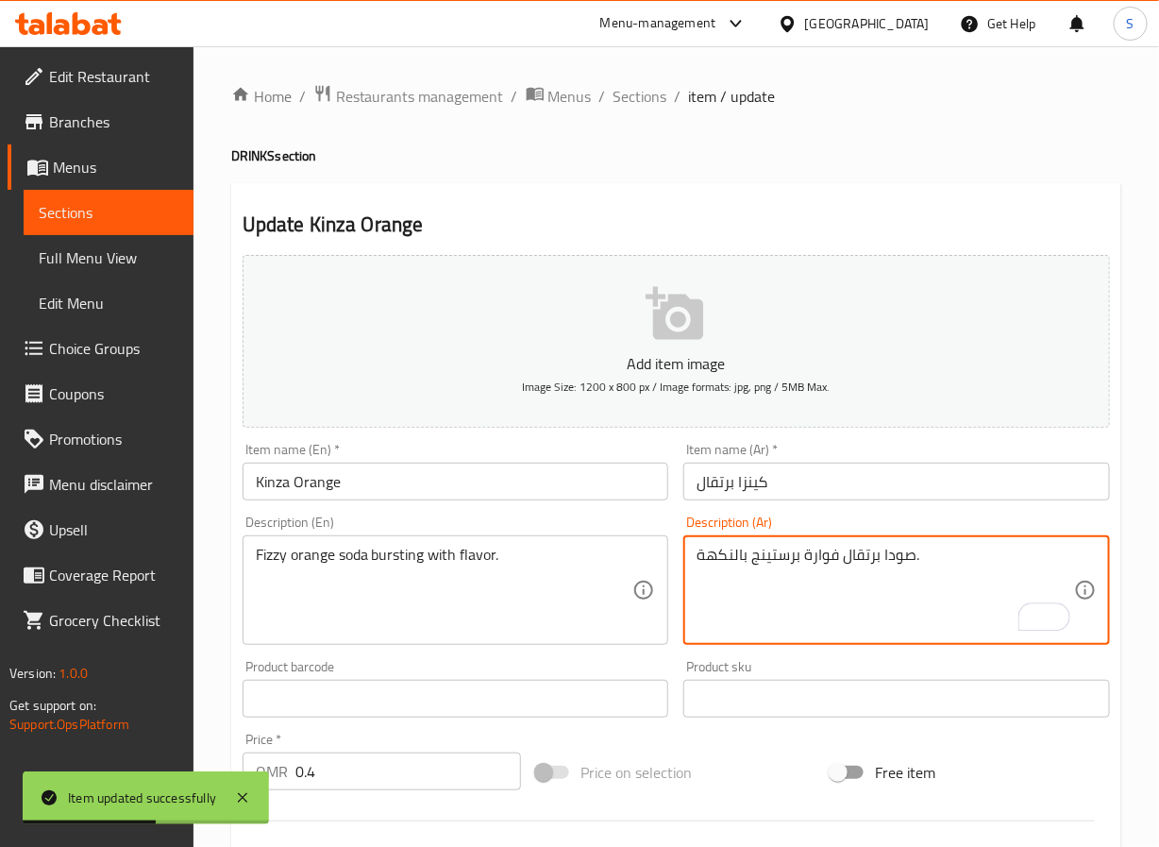
type textarea "صودا برتقال فوارة برستينج بالنكهة."
click at [783, 465] on input "كينزا برتقال" at bounding box center [896, 482] width 427 height 38
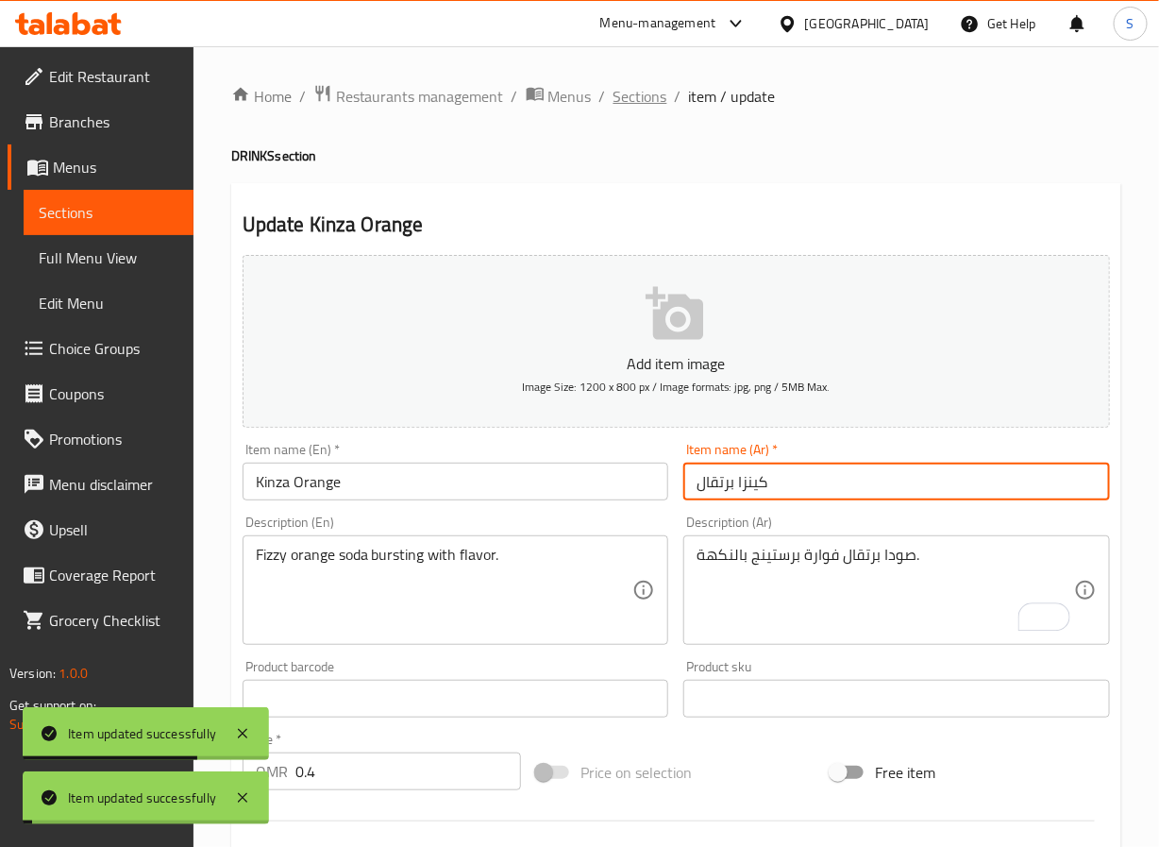
click at [644, 85] on span "Sections" at bounding box center [641, 96] width 54 height 23
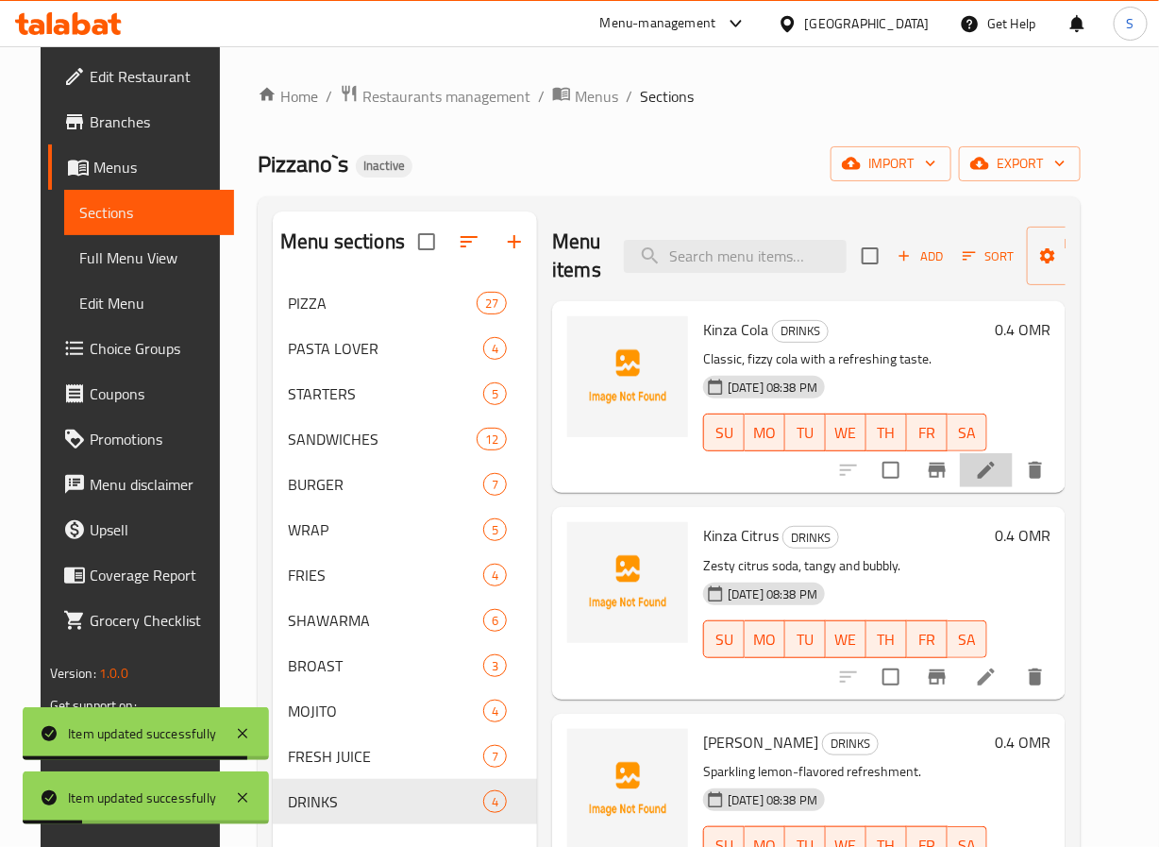
click at [991, 459] on li at bounding box center [986, 470] width 53 height 34
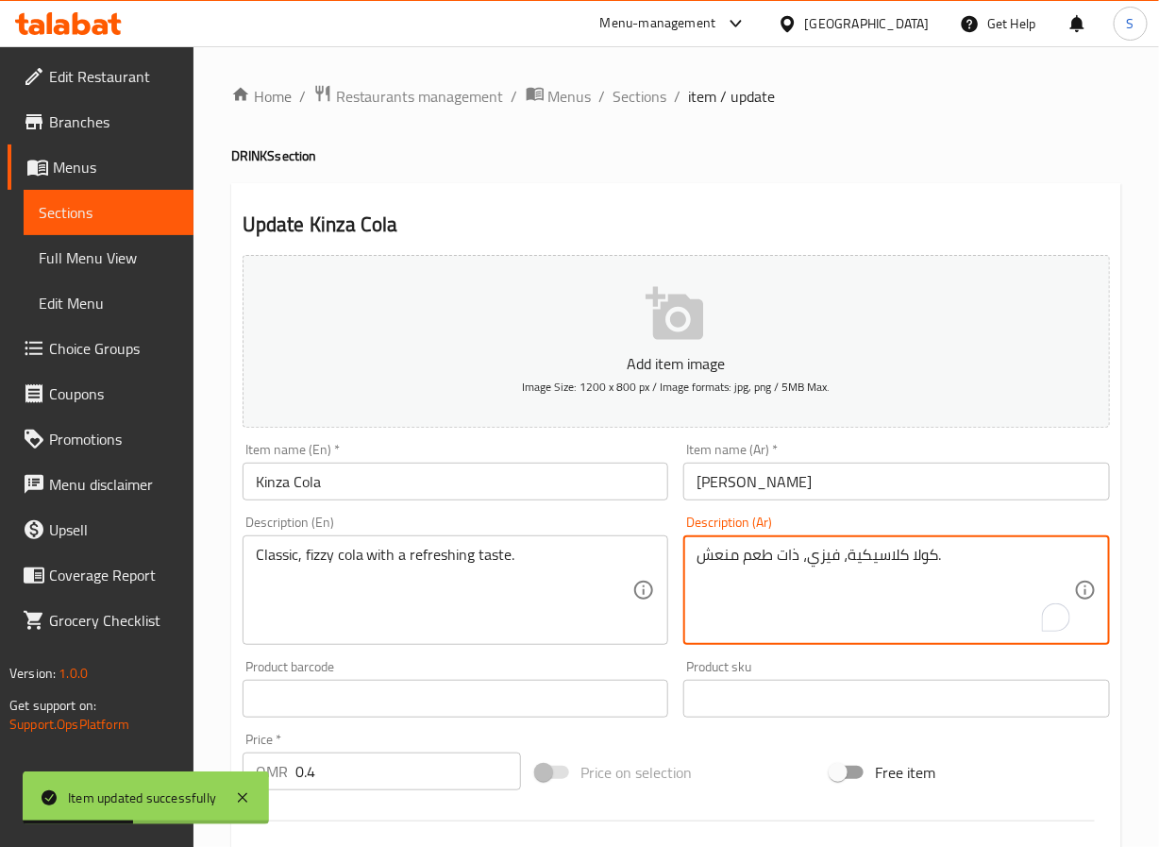
click at [828, 558] on textarea "كولا كلاسيكية، فيزي، ذات طعم منعش." at bounding box center [886, 591] width 378 height 90
type textarea "كولا كلاسيكية، فوارة، ذات طعم منعش."
click at [790, 480] on input "[PERSON_NAME]" at bounding box center [896, 482] width 427 height 38
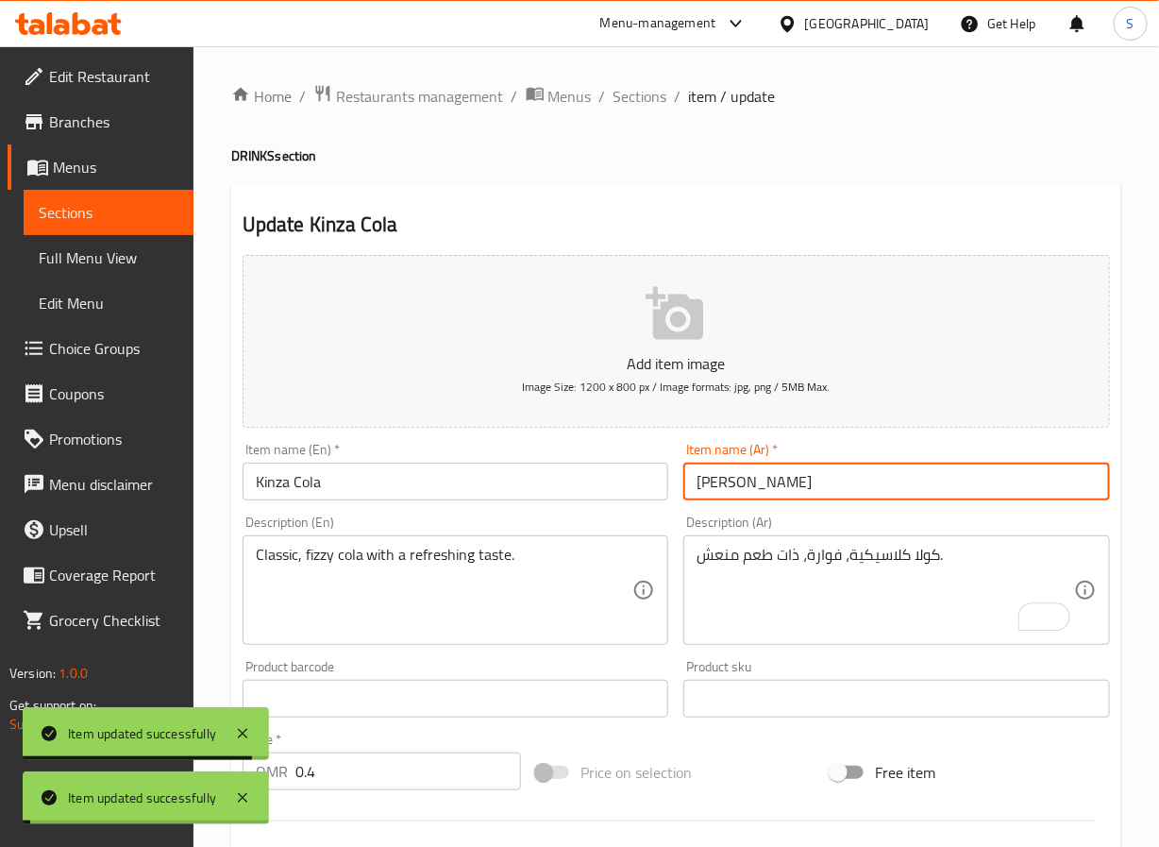
click at [641, 91] on span "Sections" at bounding box center [641, 96] width 54 height 23
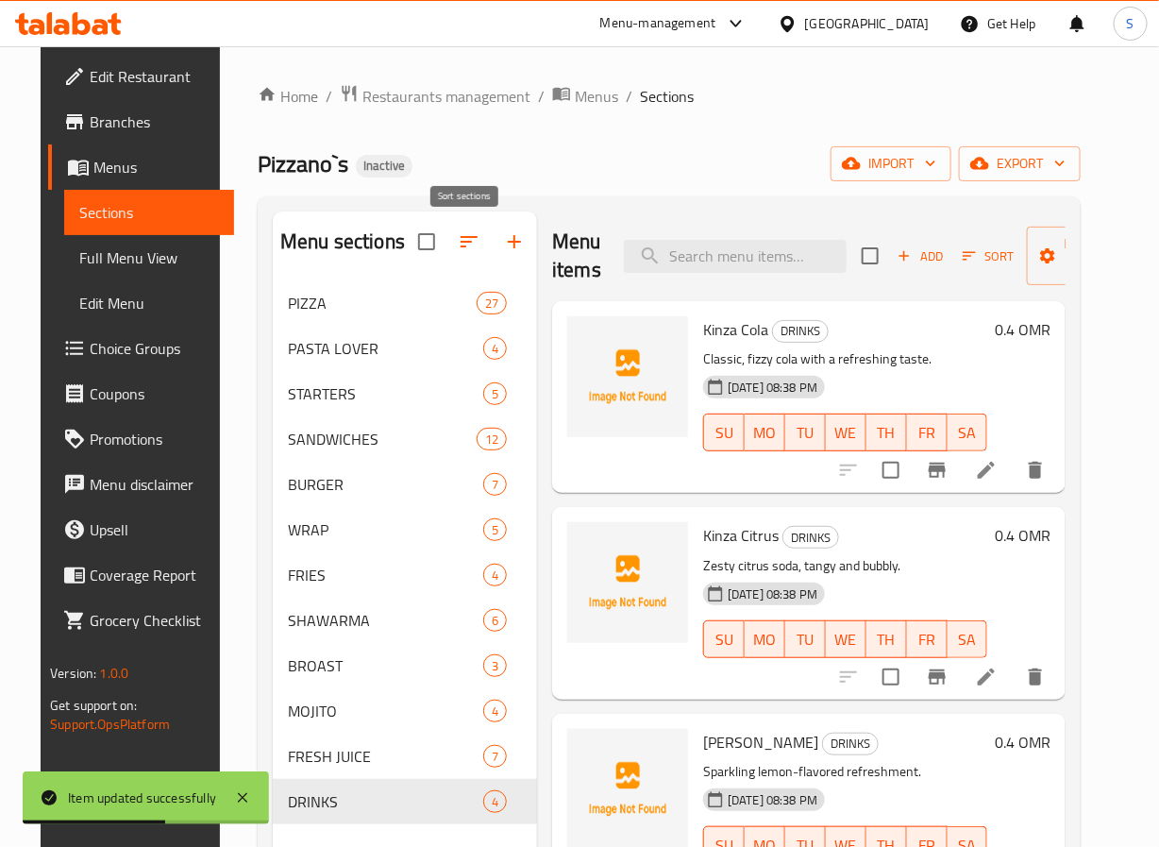
click at [460, 241] on icon "button" at bounding box center [469, 241] width 23 height 23
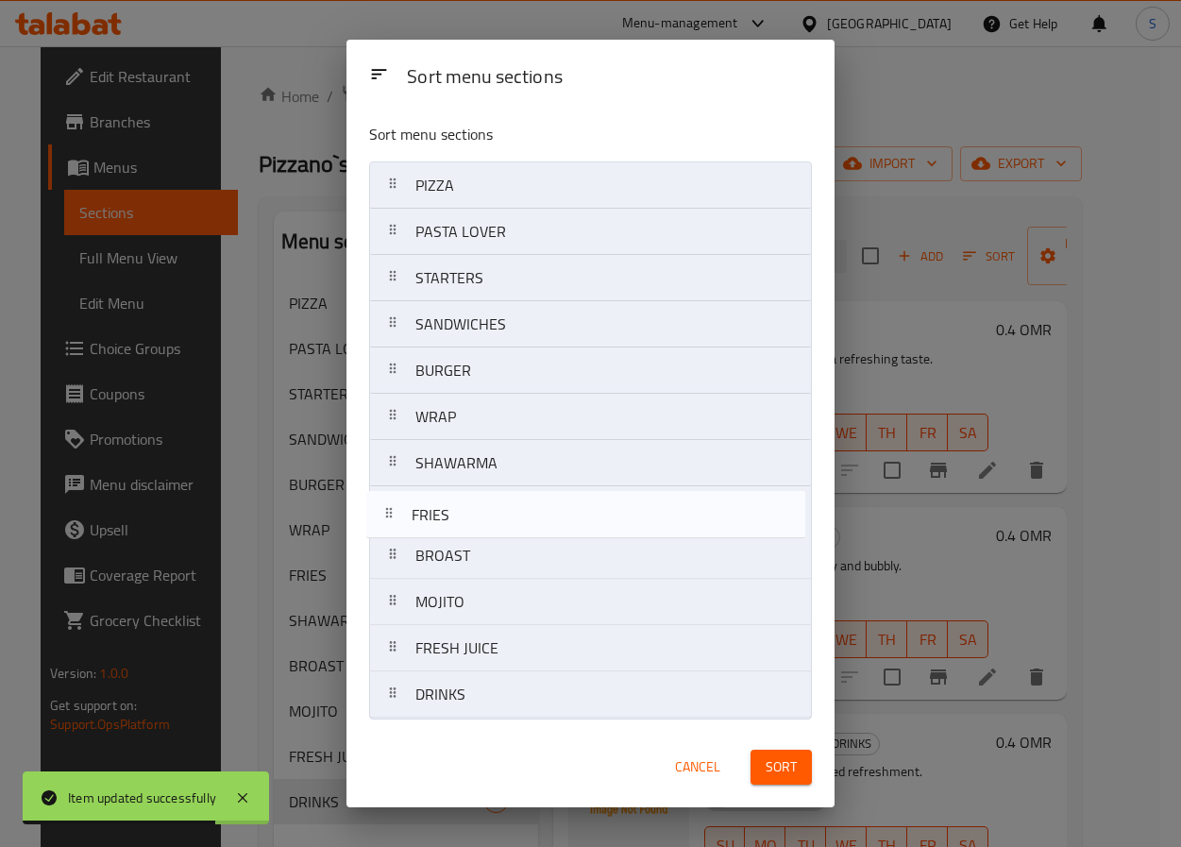
drag, startPoint x: 414, startPoint y: 464, endPoint x: 409, endPoint y: 524, distance: 59.7
click at [409, 524] on nav "PIZZA PASTA LOVER STARTERS SANDWICHES BURGER WRAP FRIES SHAWARMA BROAST MOJITO …" at bounding box center [590, 439] width 443 height 557
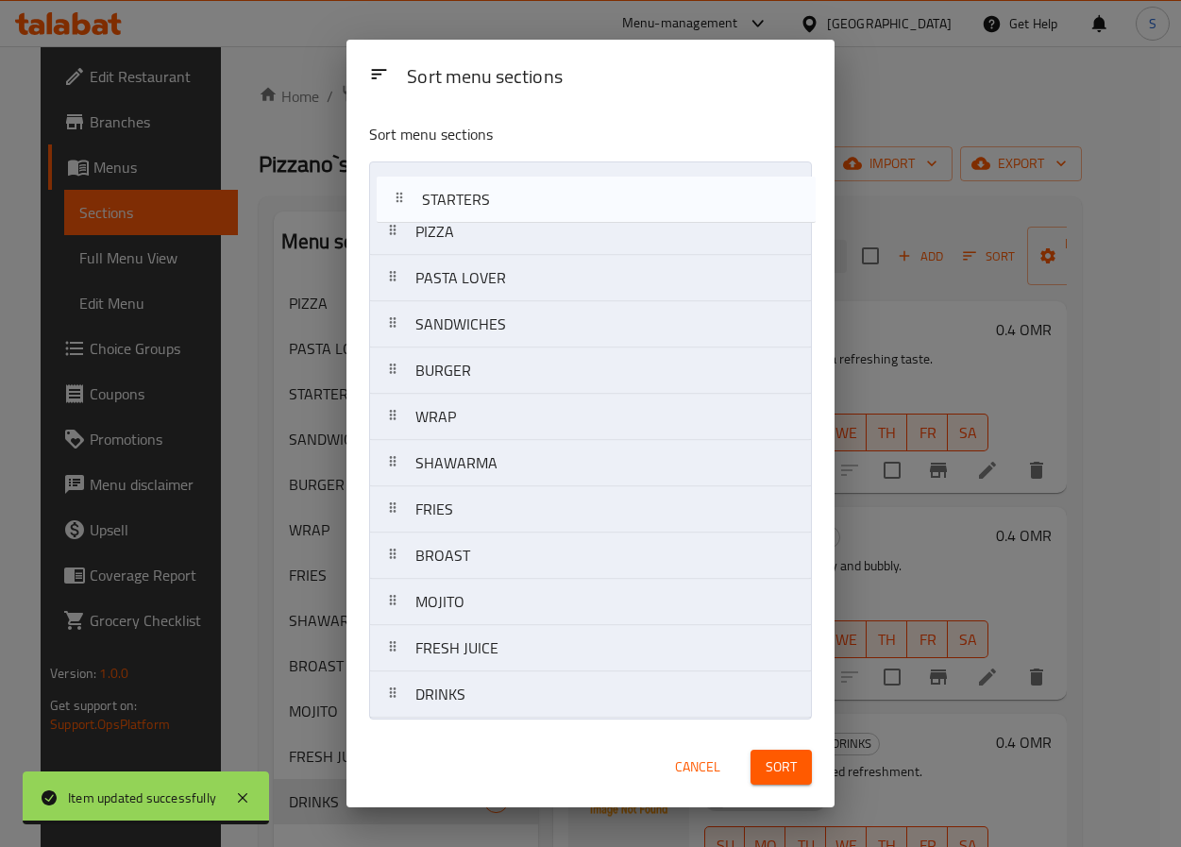
drag, startPoint x: 388, startPoint y: 270, endPoint x: 394, endPoint y: 176, distance: 94.6
click at [394, 176] on nav "PIZZA PASTA LOVER STARTERS SANDWICHES BURGER WRAP SHAWARMA FRIES BROAST MOJITO …" at bounding box center [590, 439] width 443 height 557
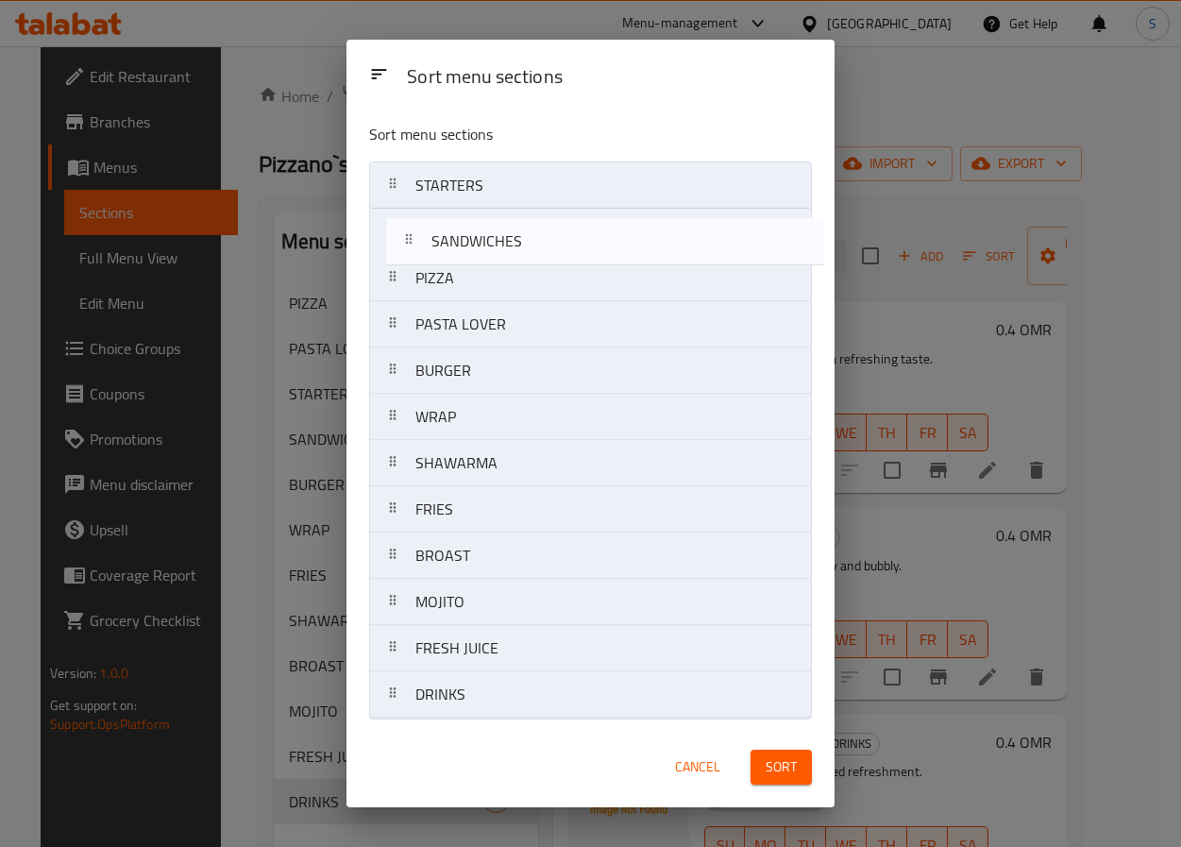
drag, startPoint x: 391, startPoint y: 315, endPoint x: 409, endPoint y: 201, distance: 115.6
click at [409, 201] on nav "STARTERS PIZZA PASTA LOVER SANDWICHES BURGER WRAP SHAWARMA FRIES BROAST MOJITO …" at bounding box center [590, 439] width 443 height 557
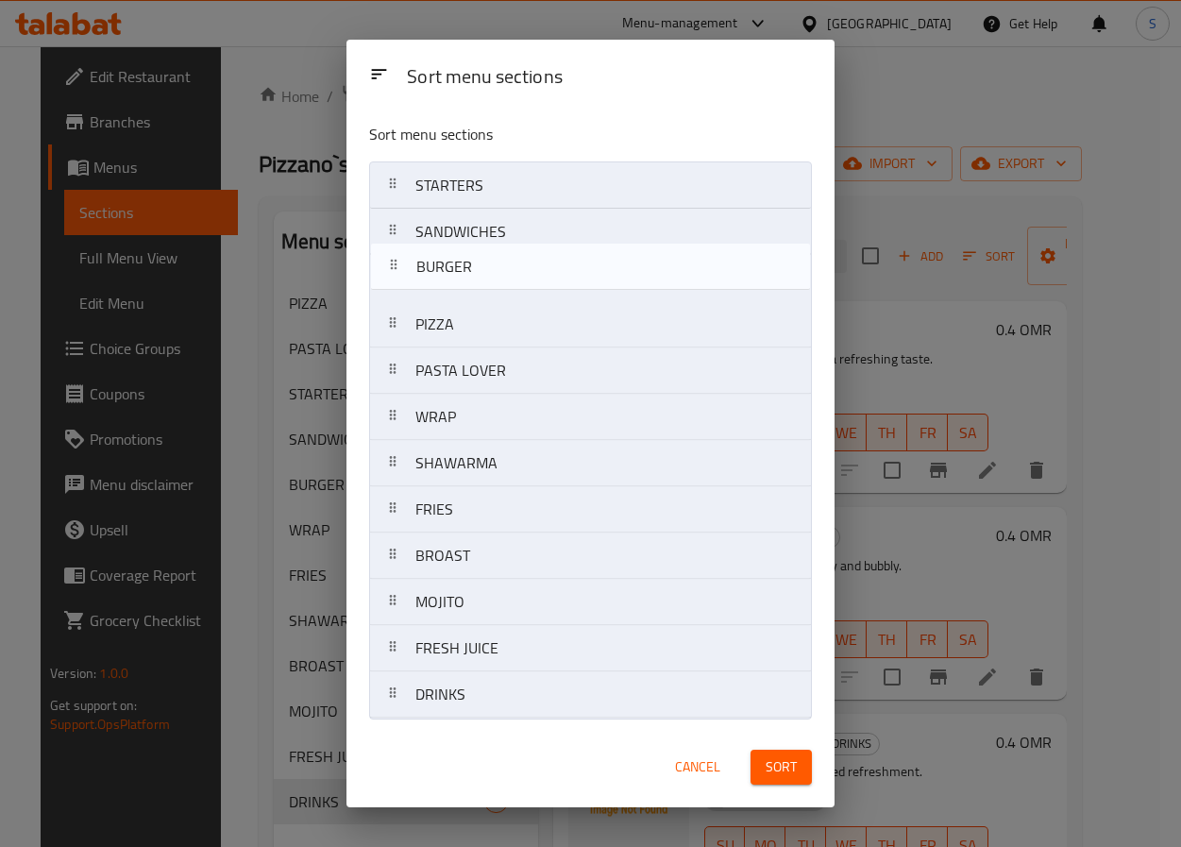
drag, startPoint x: 409, startPoint y: 348, endPoint x: 409, endPoint y: 235, distance: 113.3
click at [409, 235] on nav "STARTERS SANDWICHES PIZZA PASTA LOVER BURGER WRAP SHAWARMA FRIES BROAST MOJITO …" at bounding box center [590, 439] width 443 height 557
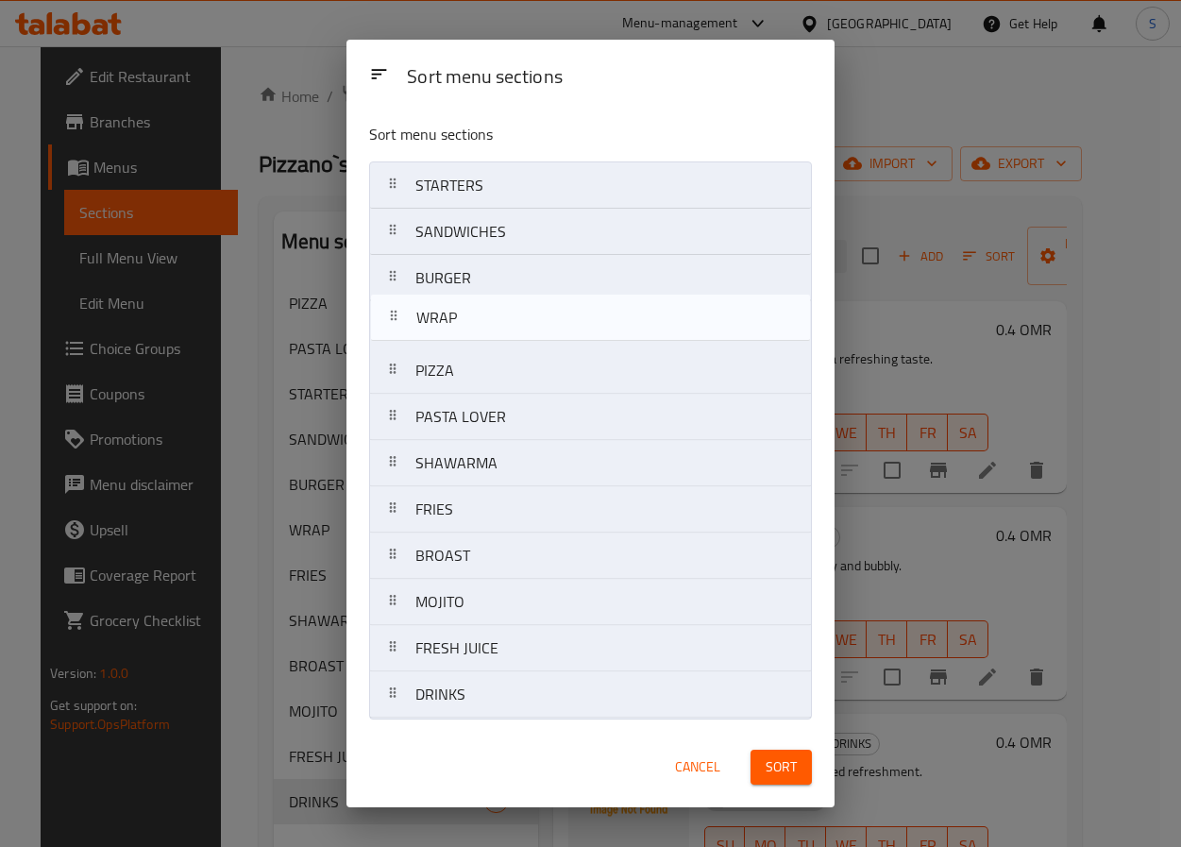
drag, startPoint x: 394, startPoint y: 423, endPoint x: 394, endPoint y: 315, distance: 107.6
click at [394, 315] on nav "STARTERS SANDWICHES BURGER PIZZA PASTA LOVER WRAP SHAWARMA FRIES BROAST MOJITO …" at bounding box center [590, 439] width 443 height 557
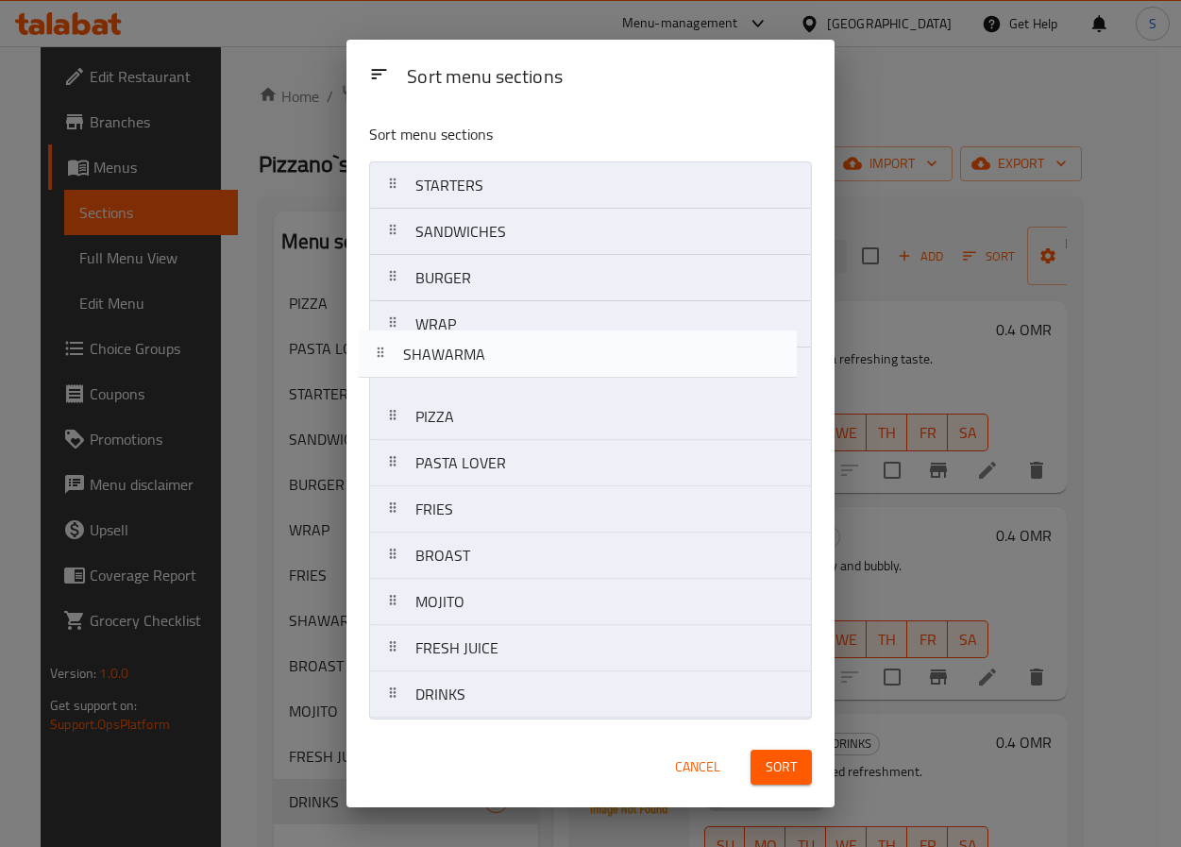
drag, startPoint x: 405, startPoint y: 477, endPoint x: 392, endPoint y: 355, distance: 122.5
click at [392, 355] on nav "STARTERS SANDWICHES BURGER WRAP PIZZA PASTA LOVER SHAWARMA FRIES BROAST MOJITO …" at bounding box center [590, 439] width 443 height 557
drag, startPoint x: 395, startPoint y: 360, endPoint x: 395, endPoint y: 349, distance: 10.4
click at [395, 349] on nav "STARTERS SANDWICHES BURGER WRAP SHAWARMA PIZZA PASTA LOVER FRIES BROAST MOJITO …" at bounding box center [590, 439] width 443 height 557
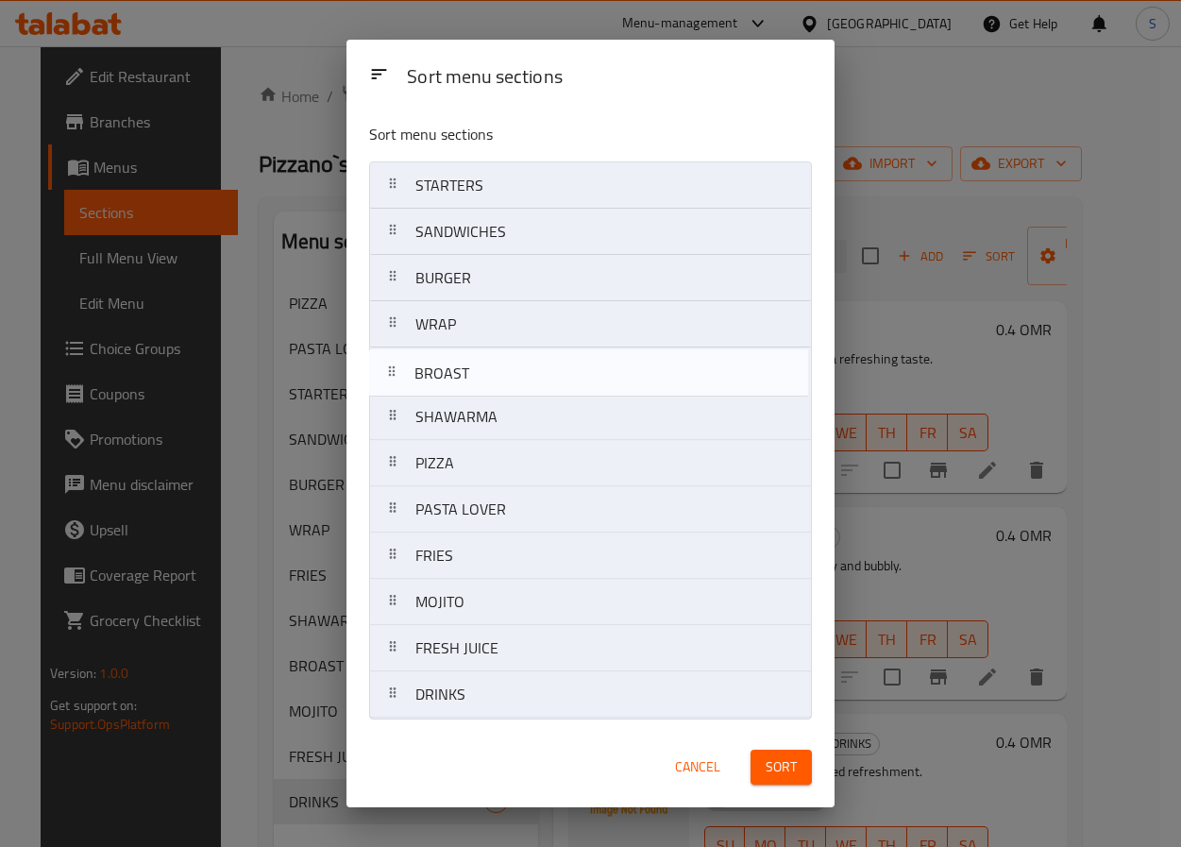
drag, startPoint x: 413, startPoint y: 544, endPoint x: 412, endPoint y: 351, distance: 192.6
click at [412, 351] on nav "STARTERS SANDWICHES BURGER WRAP SHAWARMA PIZZA PASTA LOVER FRIES BROAST MOJITO …" at bounding box center [590, 439] width 443 height 557
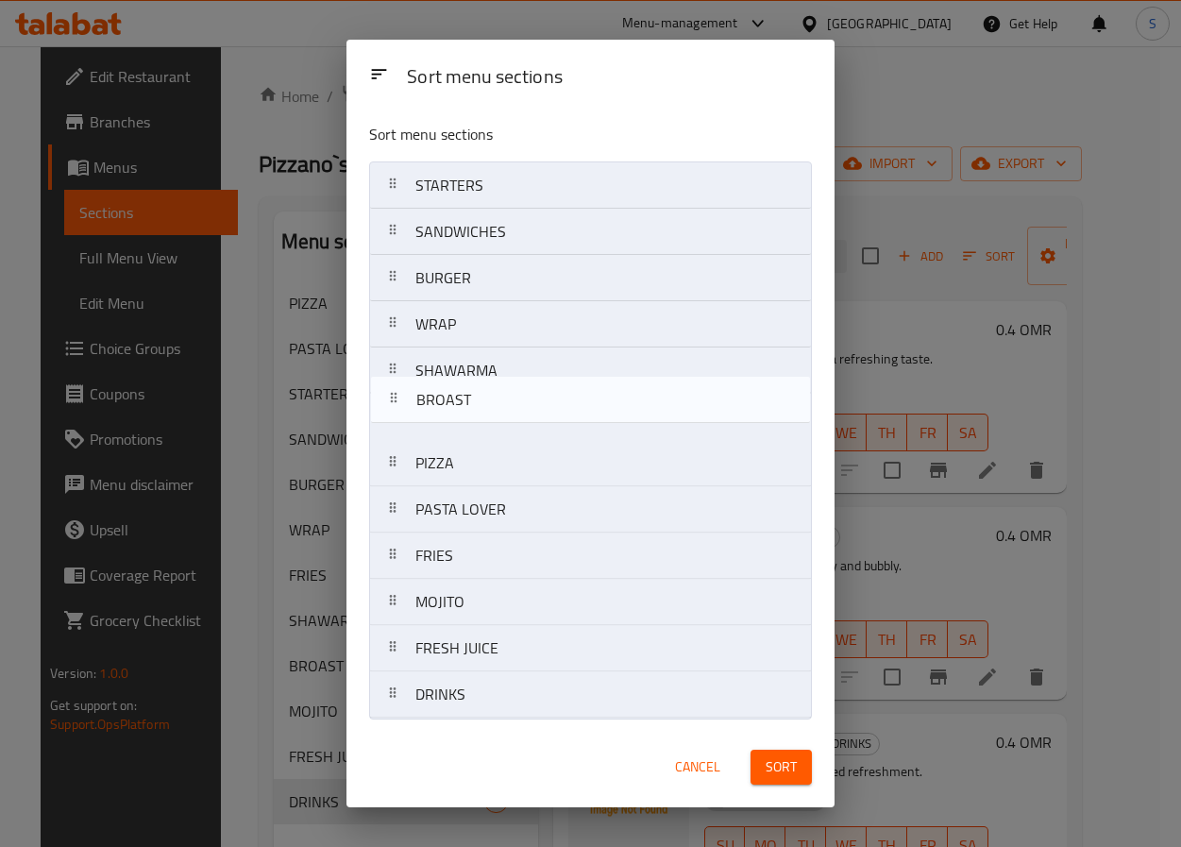
drag, startPoint x: 456, startPoint y: 378, endPoint x: 454, endPoint y: 412, distance: 34.0
click at [454, 412] on nav "STARTERS SANDWICHES BURGER WRAP BROAST SHAWARMA PIZZA PASTA LOVER FRIES MOJITO …" at bounding box center [590, 439] width 443 height 557
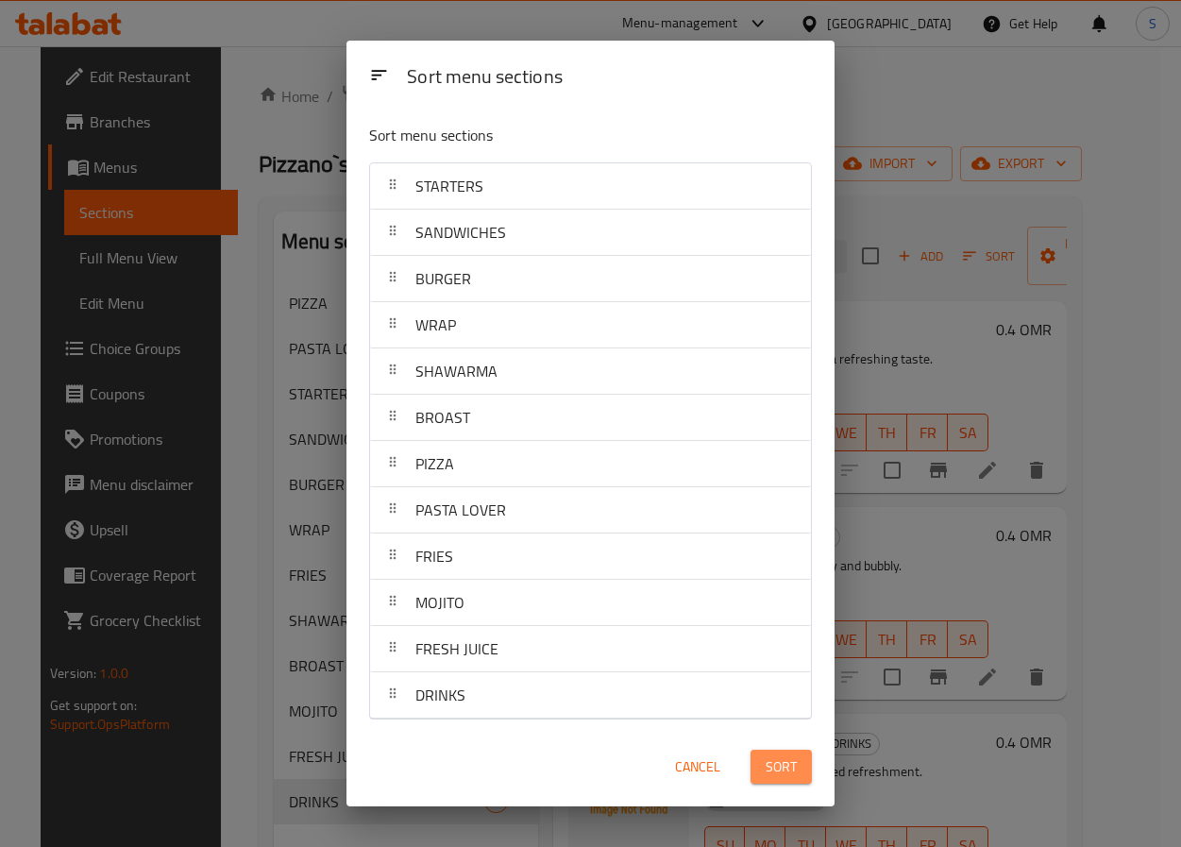
click at [788, 777] on span "Sort" at bounding box center [781, 767] width 31 height 24
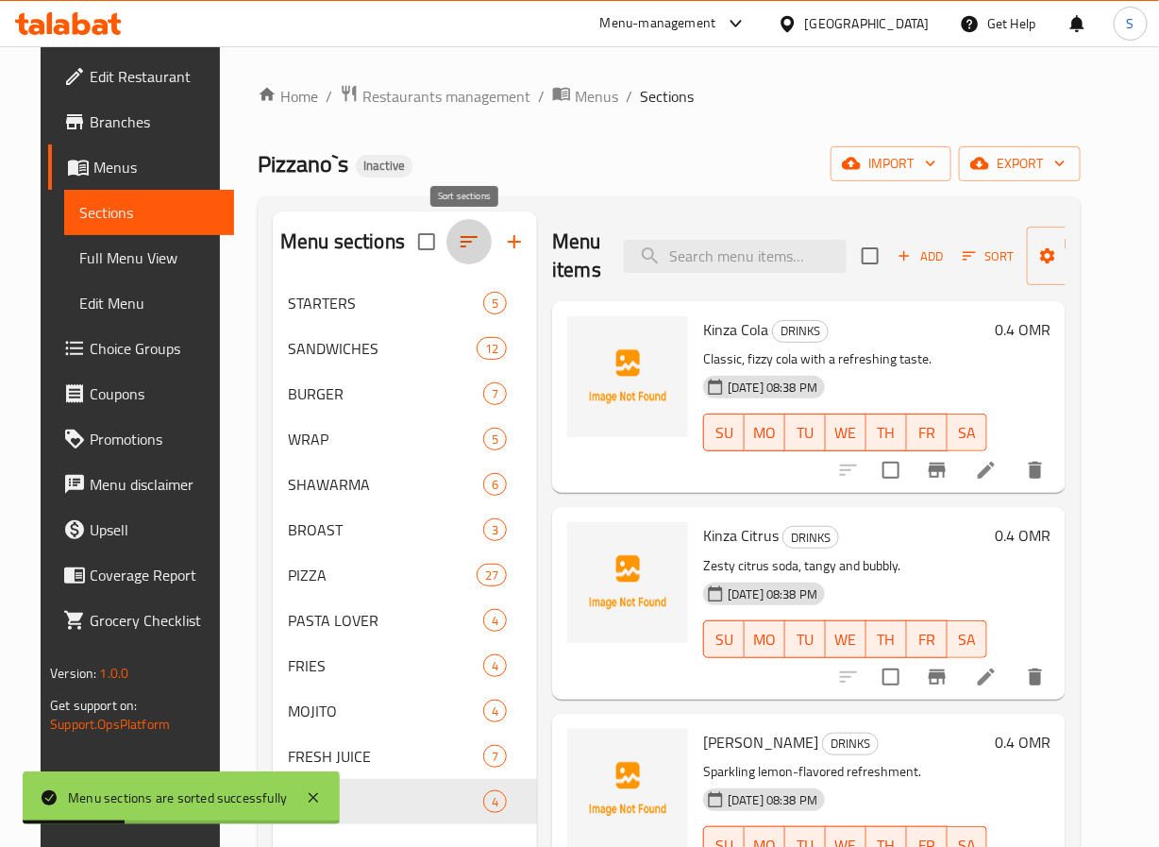
click at [464, 246] on icon "button" at bounding box center [469, 241] width 23 height 23
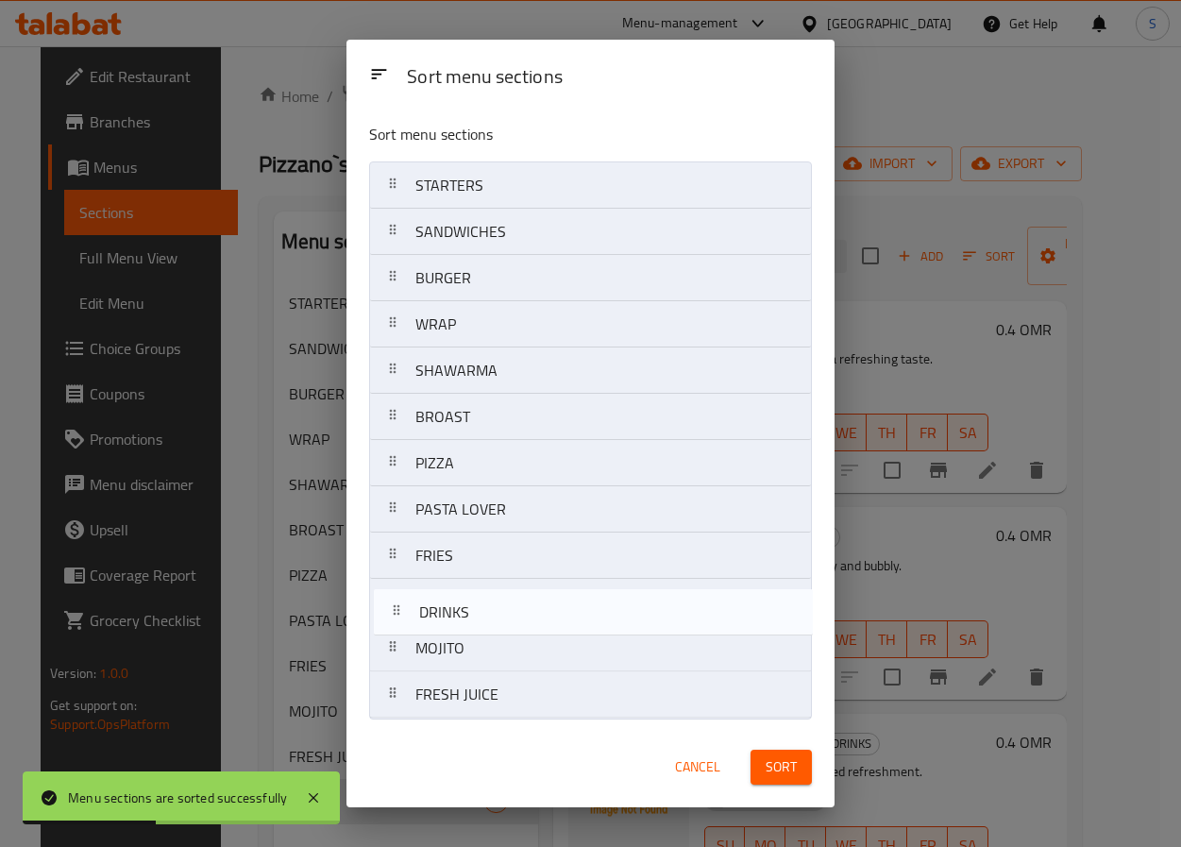
drag, startPoint x: 409, startPoint y: 694, endPoint x: 412, endPoint y: 581, distance: 113.3
click at [412, 581] on nav "STARTERS SANDWICHES BURGER WRAP SHAWARMA BROAST PIZZA PASTA LOVER FRIES MOJITO …" at bounding box center [590, 439] width 443 height 557
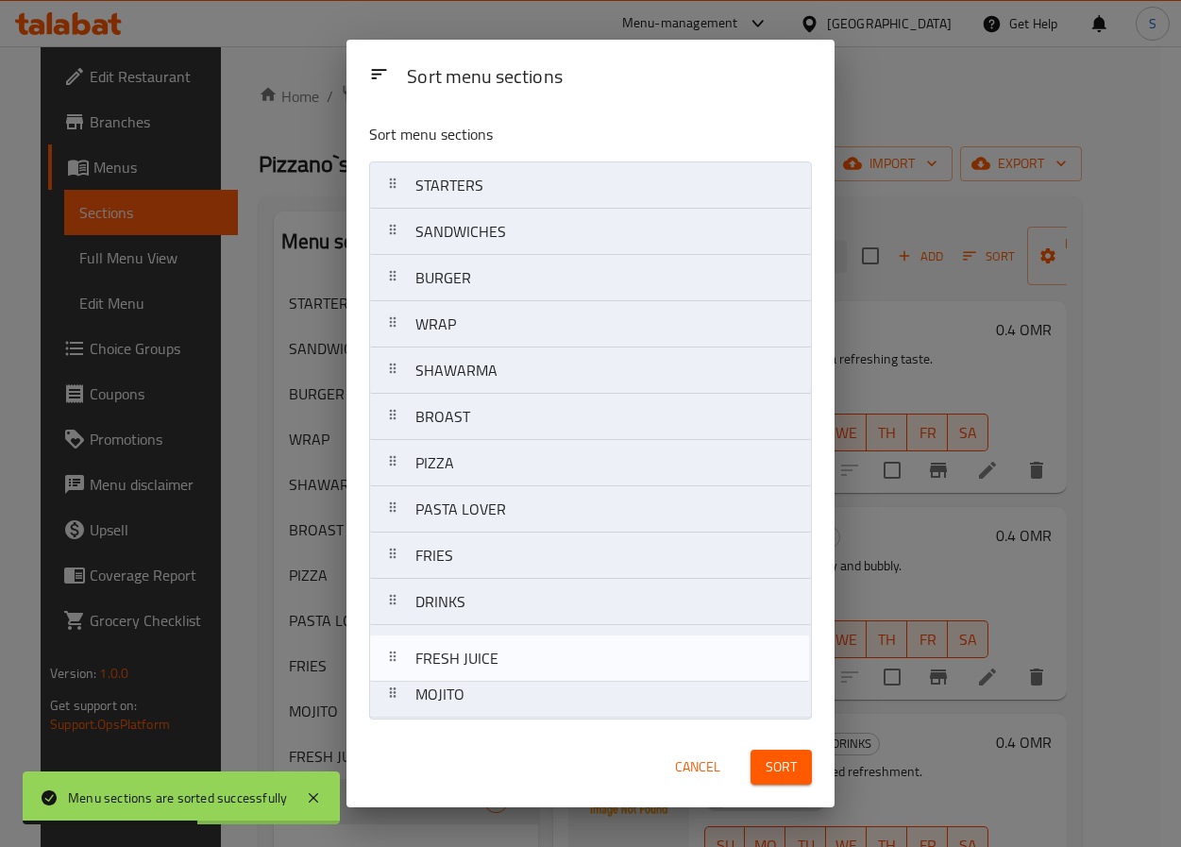
drag, startPoint x: 482, startPoint y: 717, endPoint x: 480, endPoint y: 663, distance: 54.8
click at [480, 663] on nav "STARTERS SANDWICHES BURGER WRAP SHAWARMA BROAST PIZZA PASTA LOVER FRIES DRINKS …" at bounding box center [590, 439] width 443 height 557
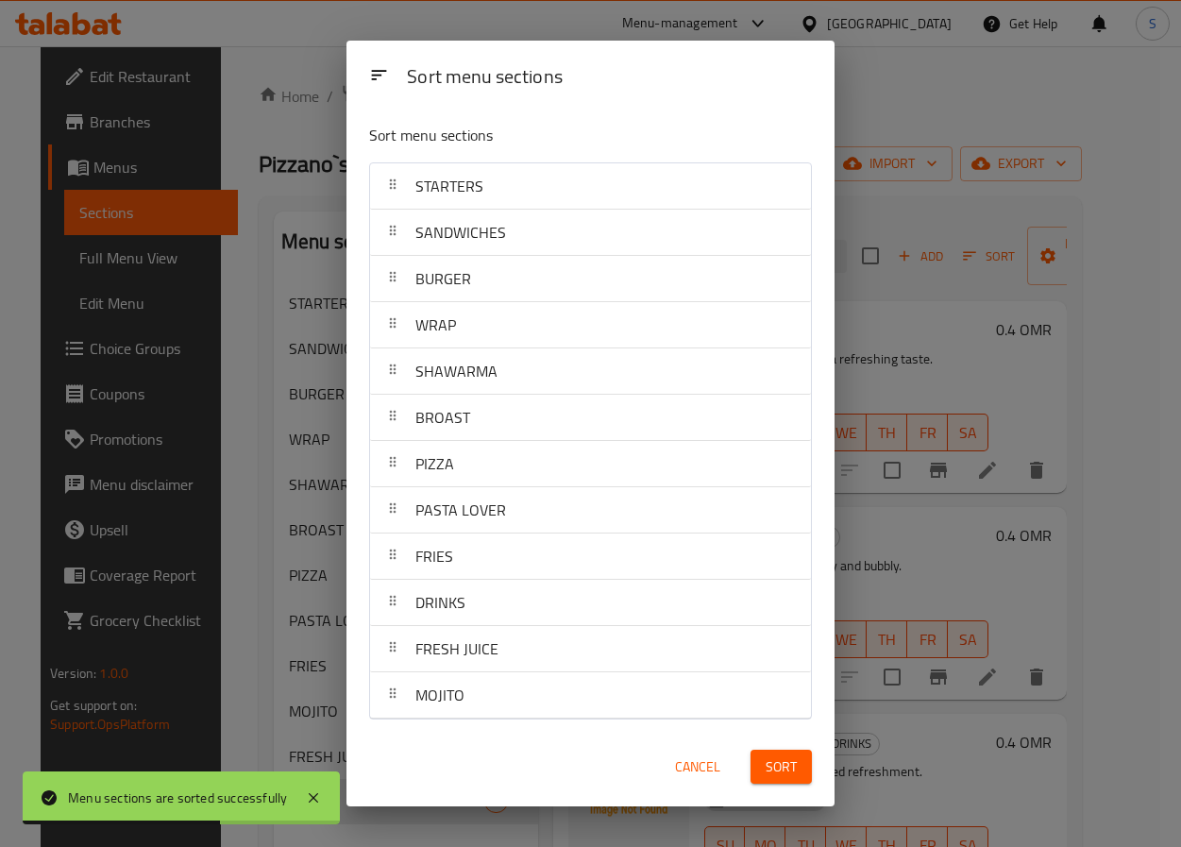
click at [770, 768] on span "Sort" at bounding box center [781, 767] width 31 height 24
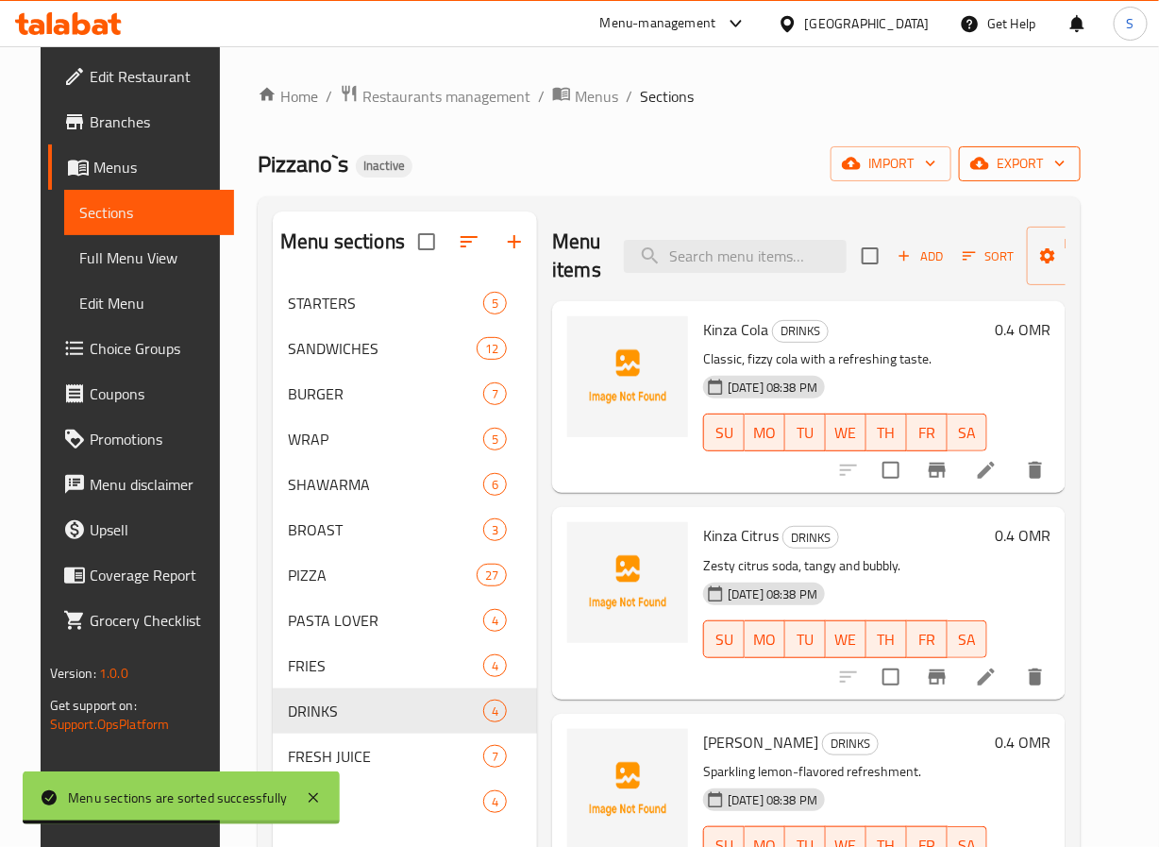
click at [1066, 171] on span "export" at bounding box center [1020, 164] width 92 height 24
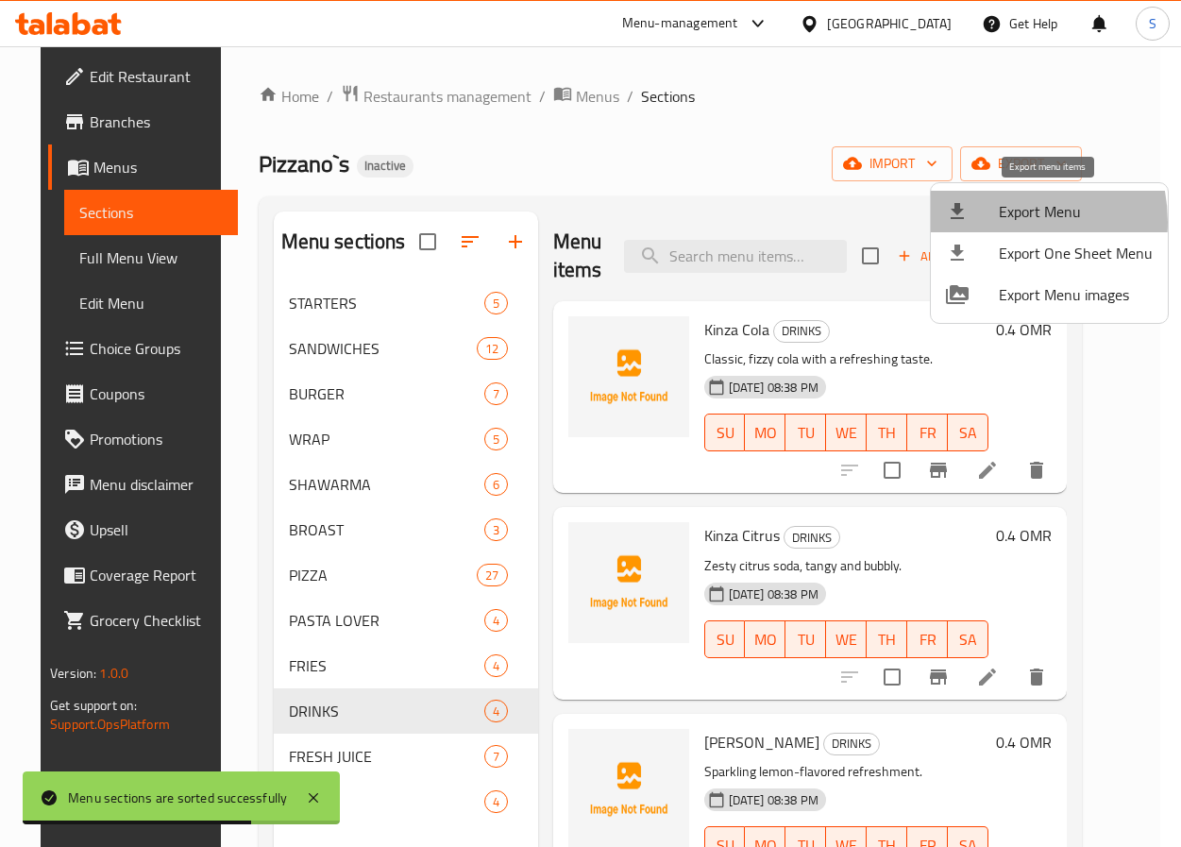
click at [999, 222] on span "Export Menu" at bounding box center [1076, 211] width 154 height 23
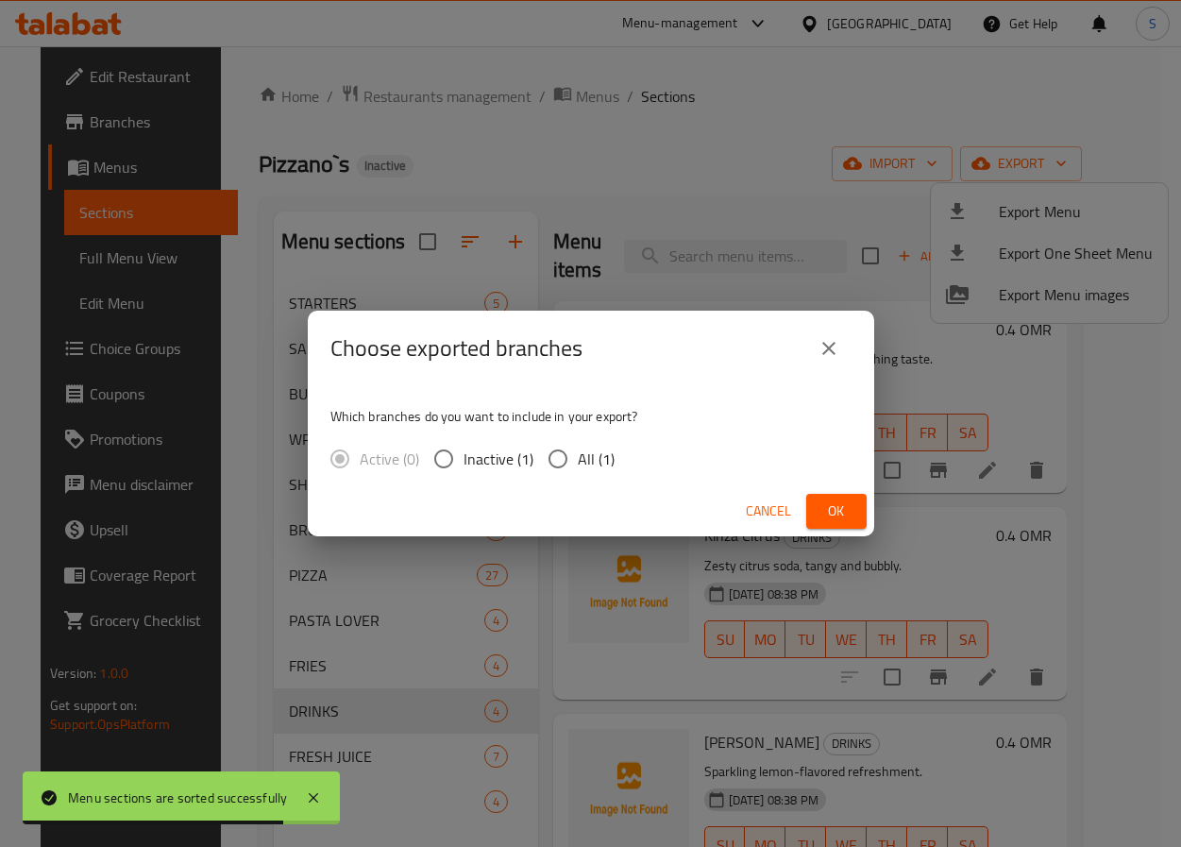
click at [579, 464] on span "All (1)" at bounding box center [596, 458] width 37 height 23
click at [578, 464] on input "All (1)" at bounding box center [558, 459] width 40 height 40
radio input "true"
click at [818, 514] on button "Ok" at bounding box center [836, 511] width 60 height 35
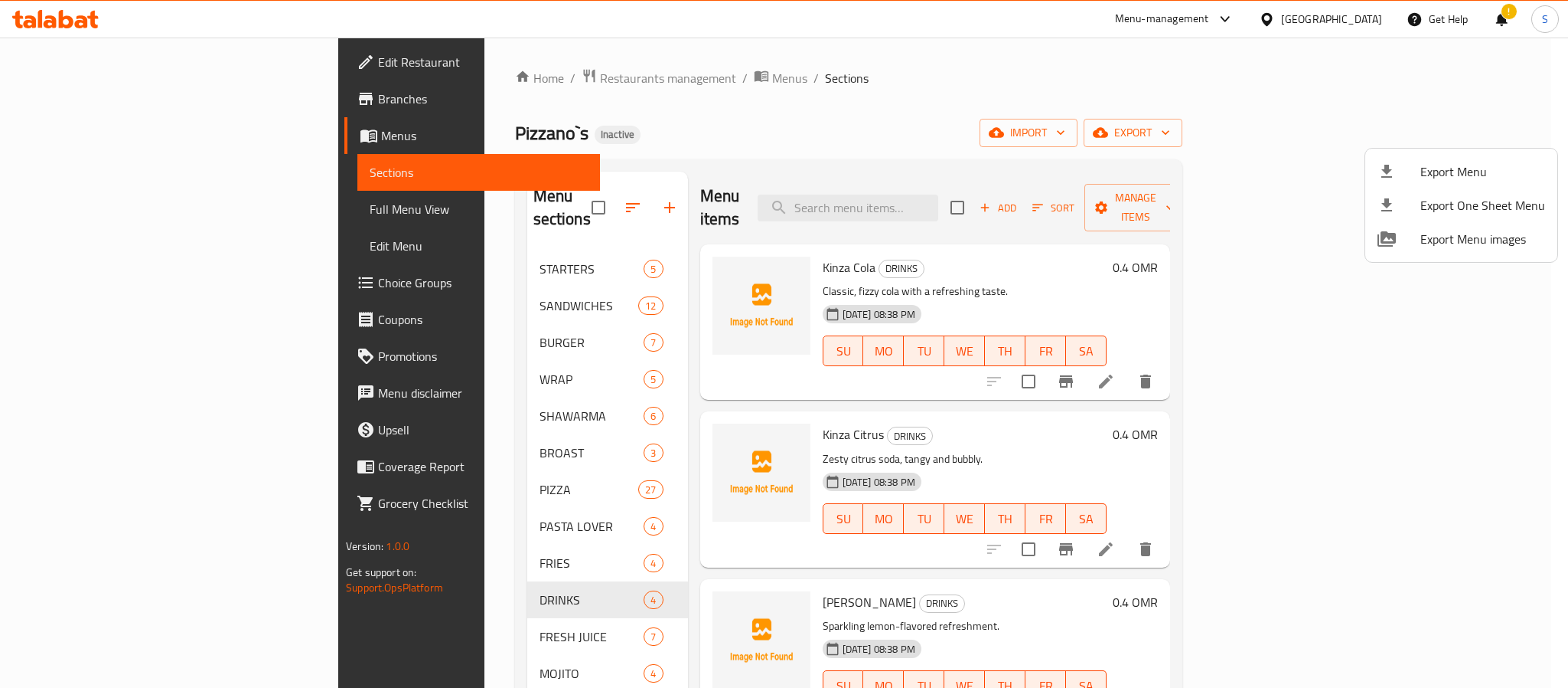
click at [939, 16] on div at bounding box center [784, 344] width 1568 height 688
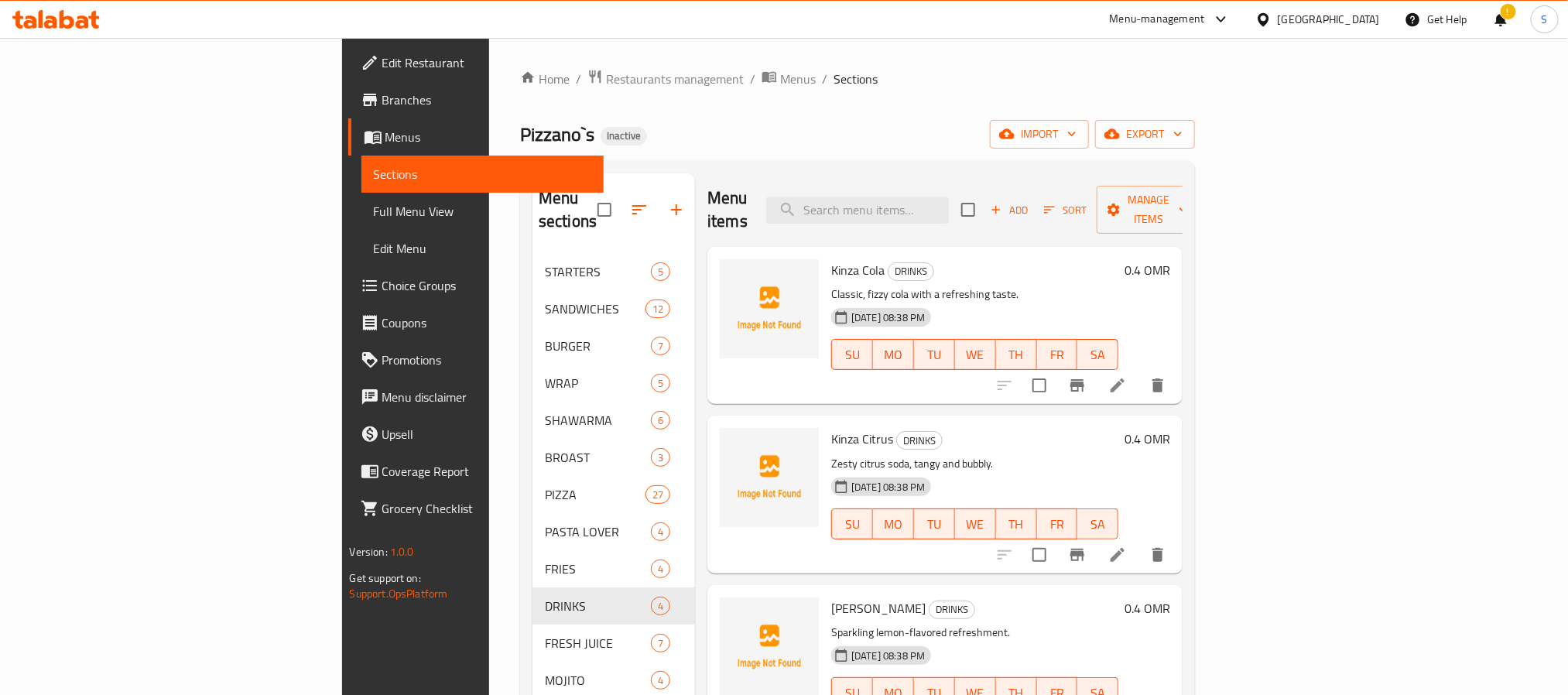
click at [950, 16] on div "Oman" at bounding box center [1329, 19] width 103 height 17
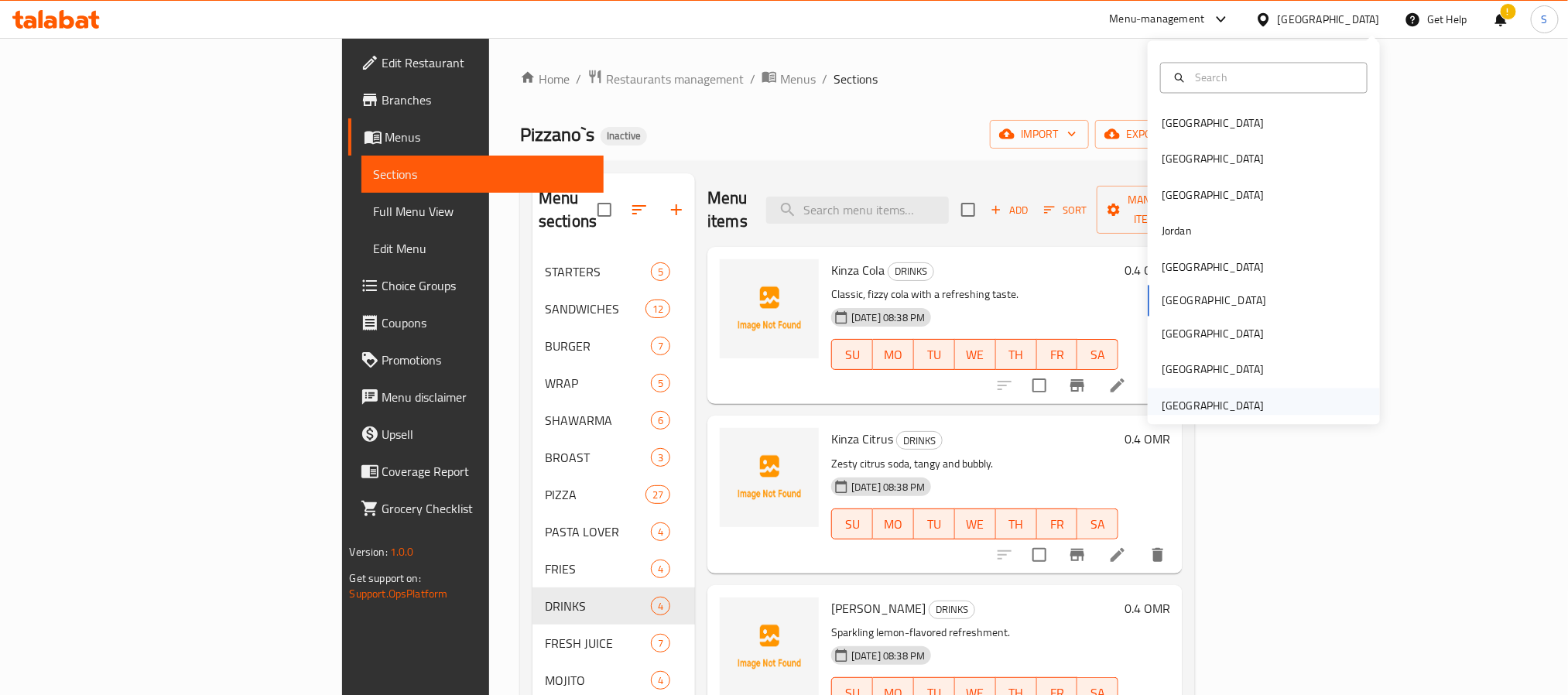
click at [950, 413] on div "[GEOGRAPHIC_DATA]" at bounding box center [1213, 405] width 103 height 17
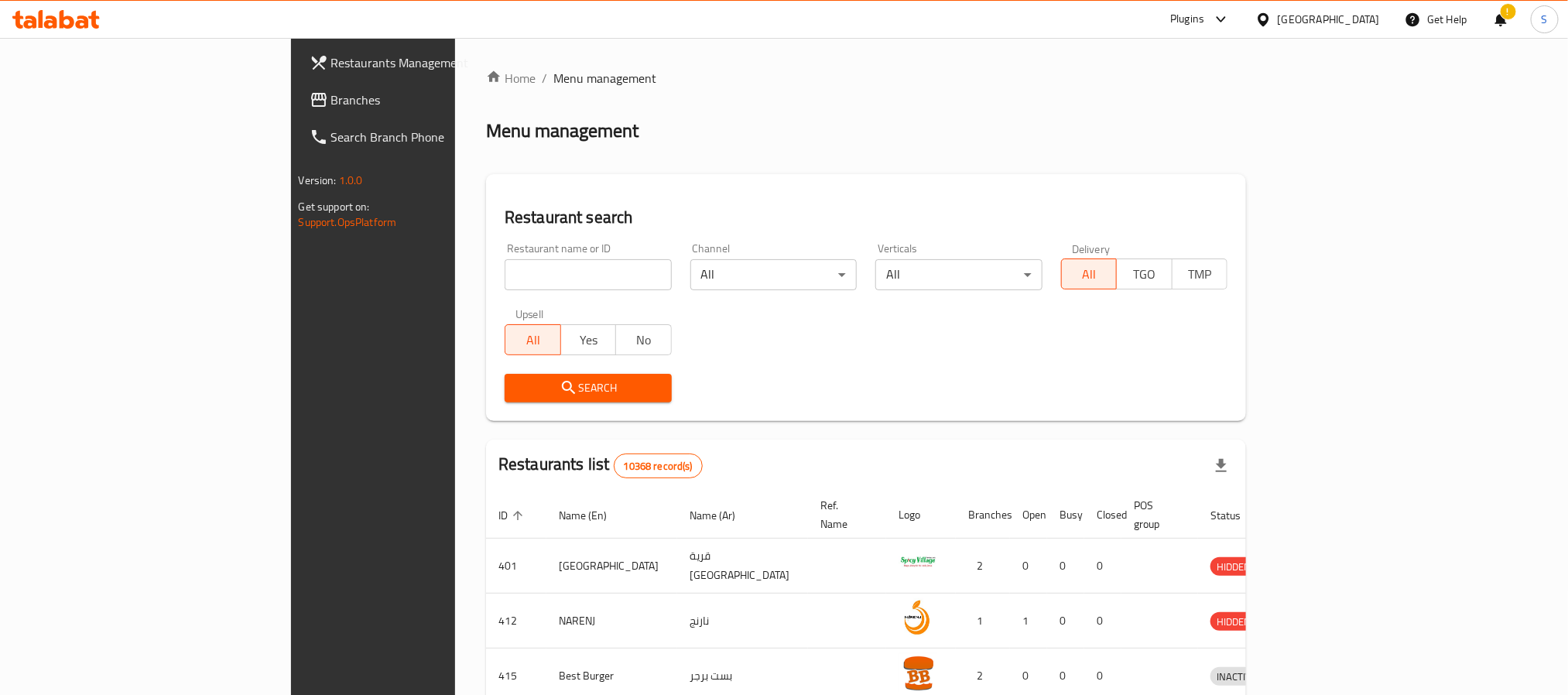
click at [331, 107] on span "Branches" at bounding box center [435, 99] width 209 height 19
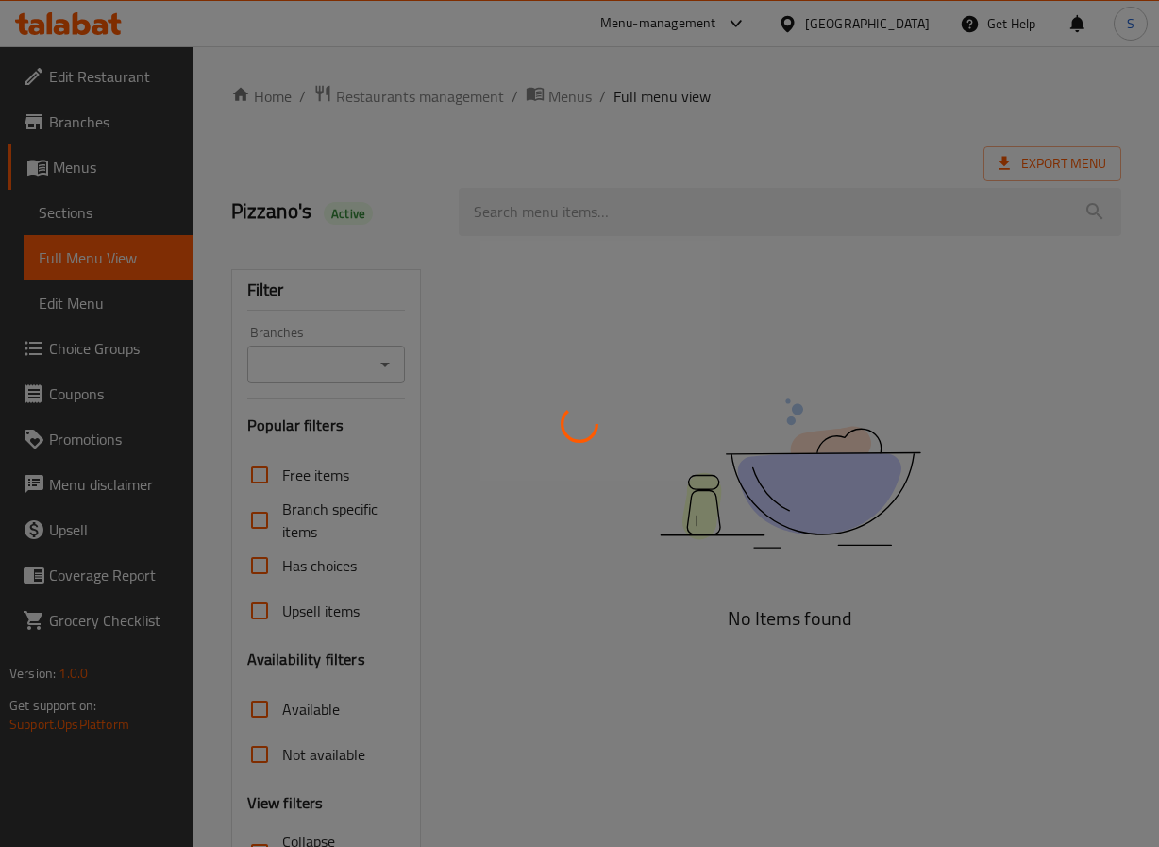
click at [454, 190] on div at bounding box center [579, 423] width 1159 height 847
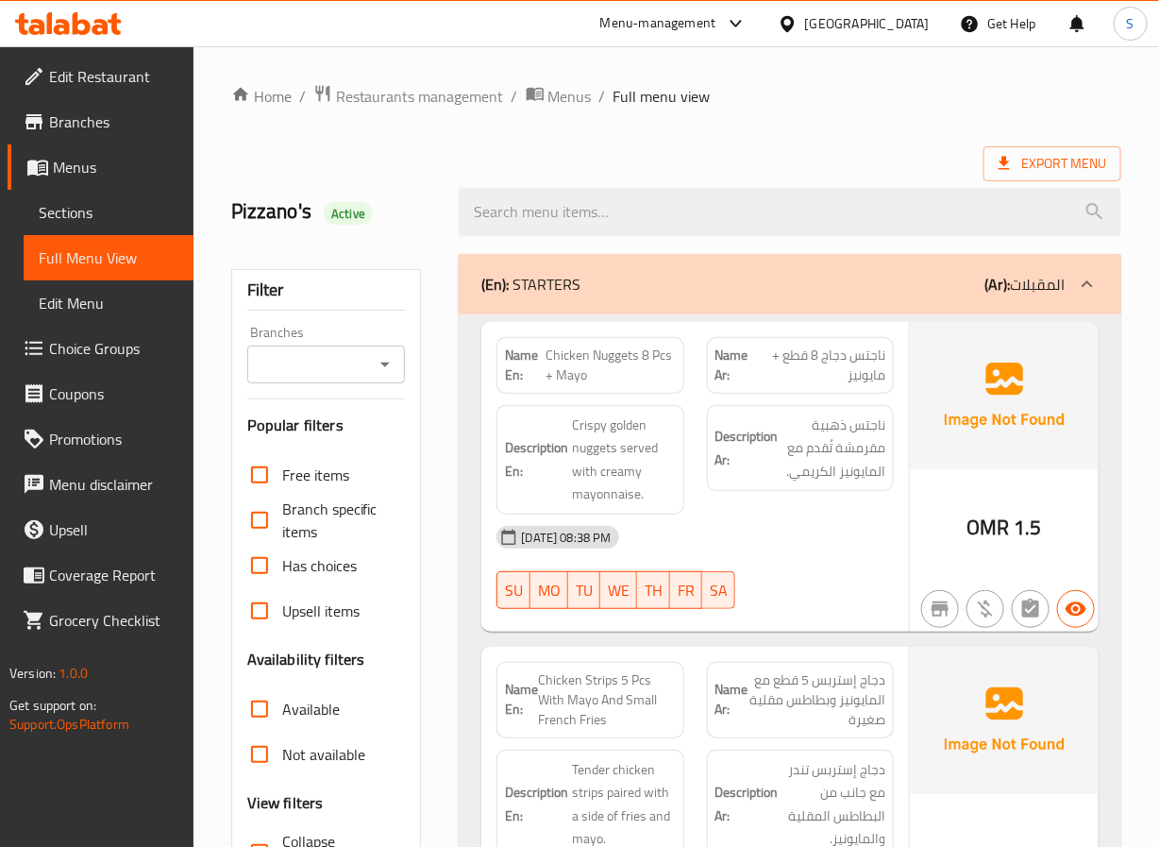
click at [430, 167] on div "Export Menu" at bounding box center [676, 163] width 890 height 35
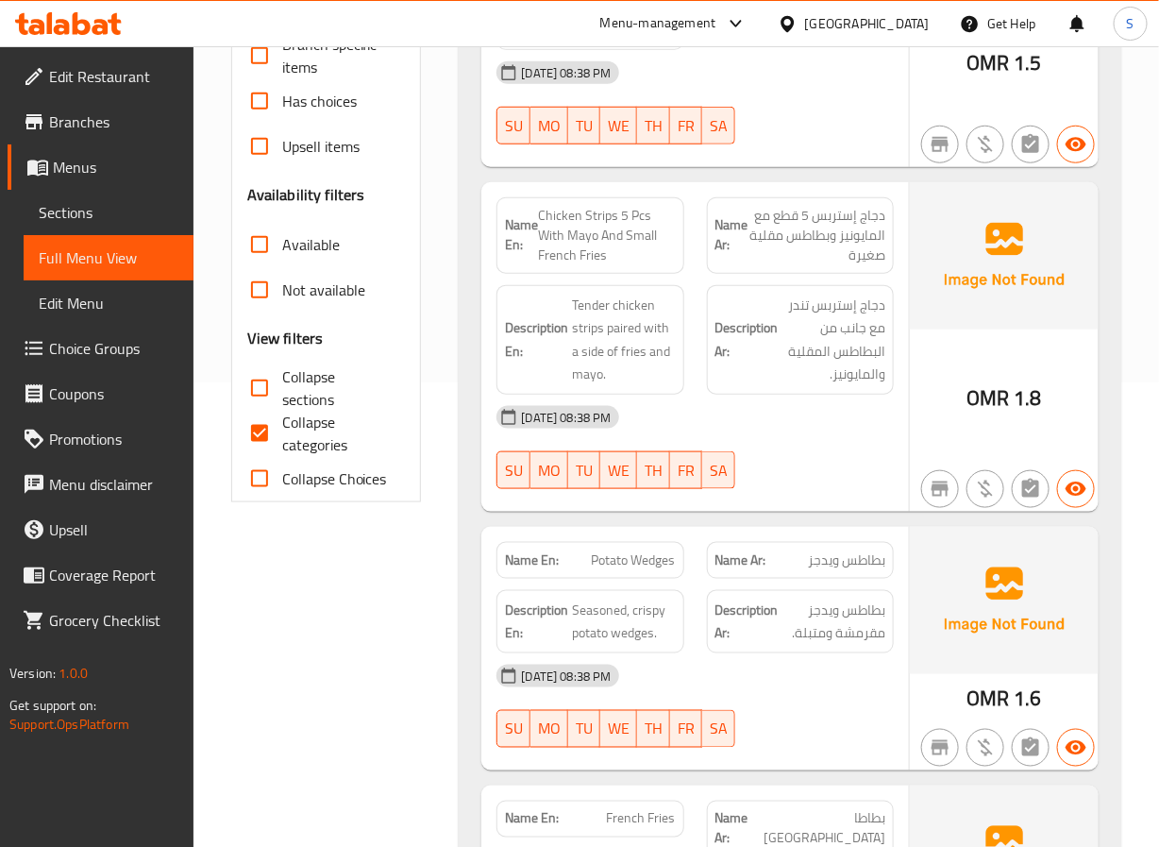
scroll to position [460, 0]
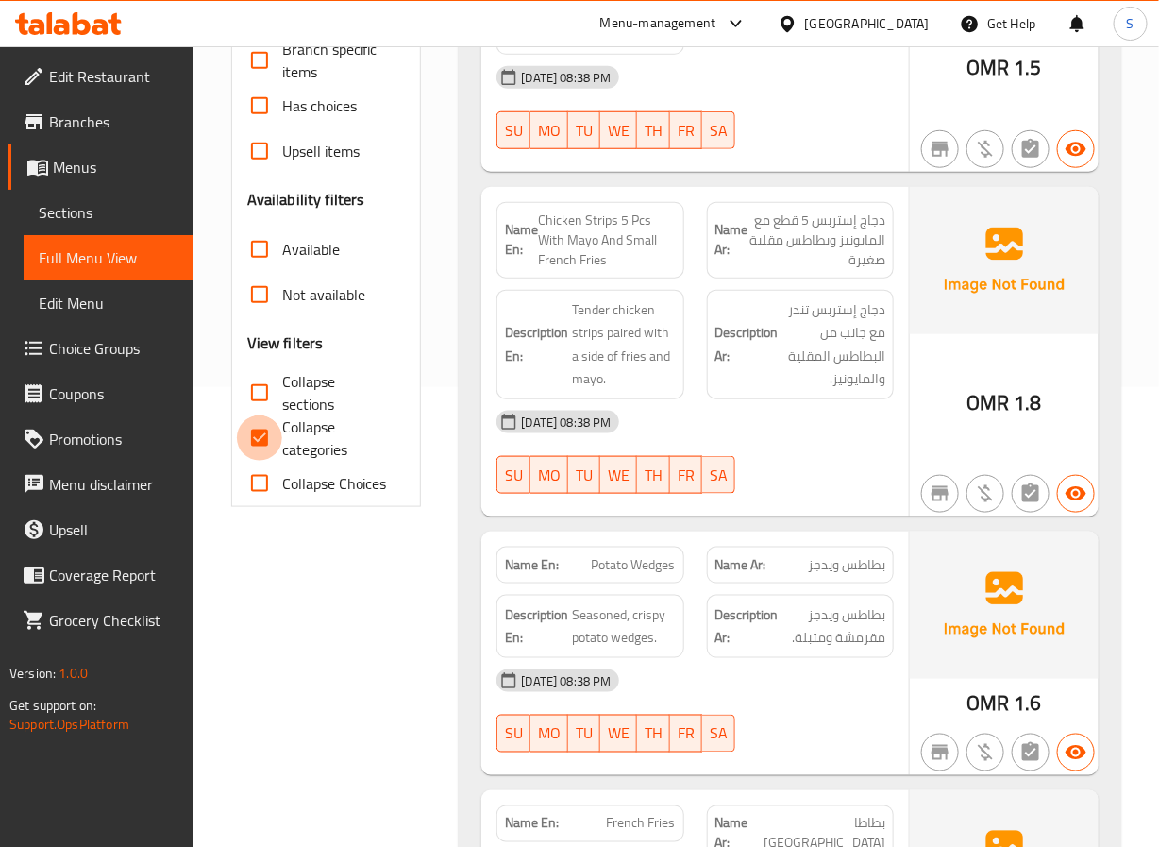
click at [259, 450] on input "Collapse categories" at bounding box center [259, 437] width 45 height 45
checkbox input "false"
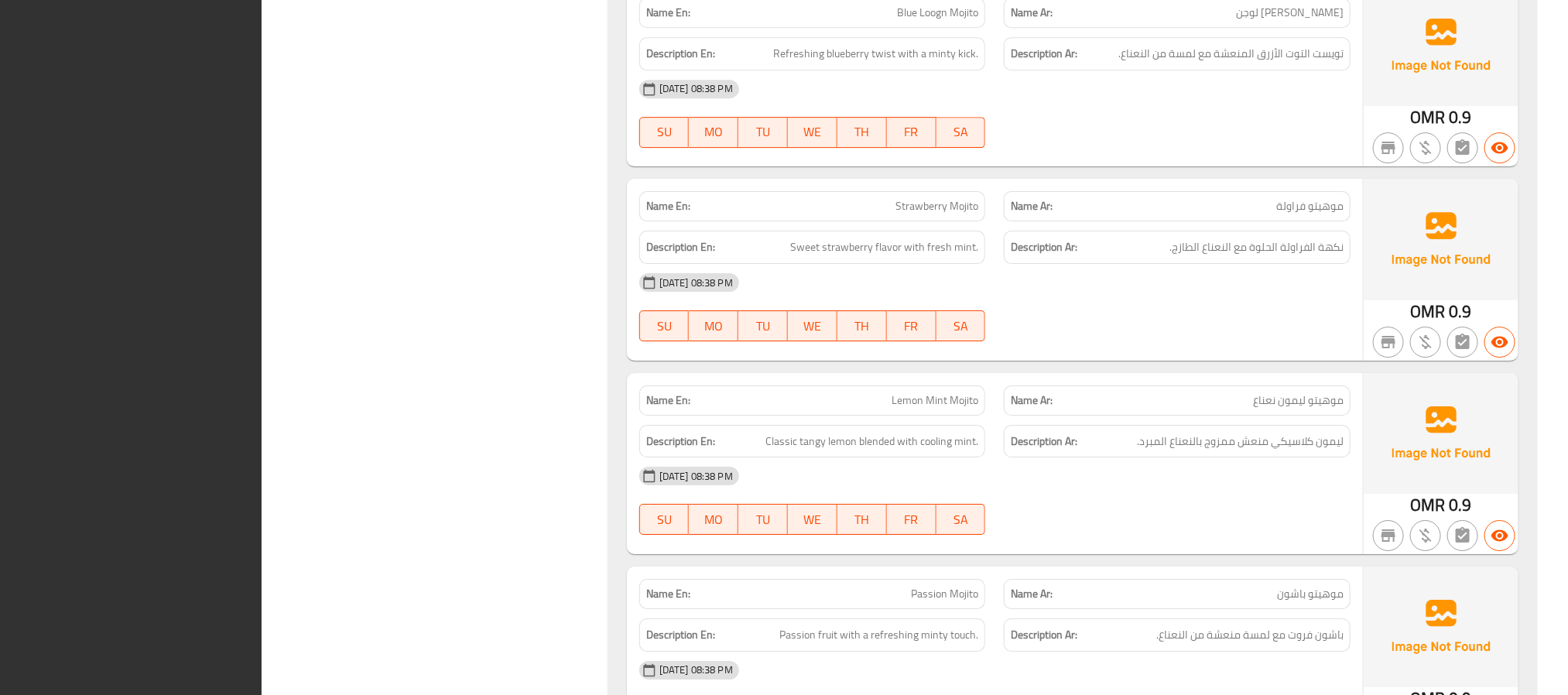
scroll to position [18461, 0]
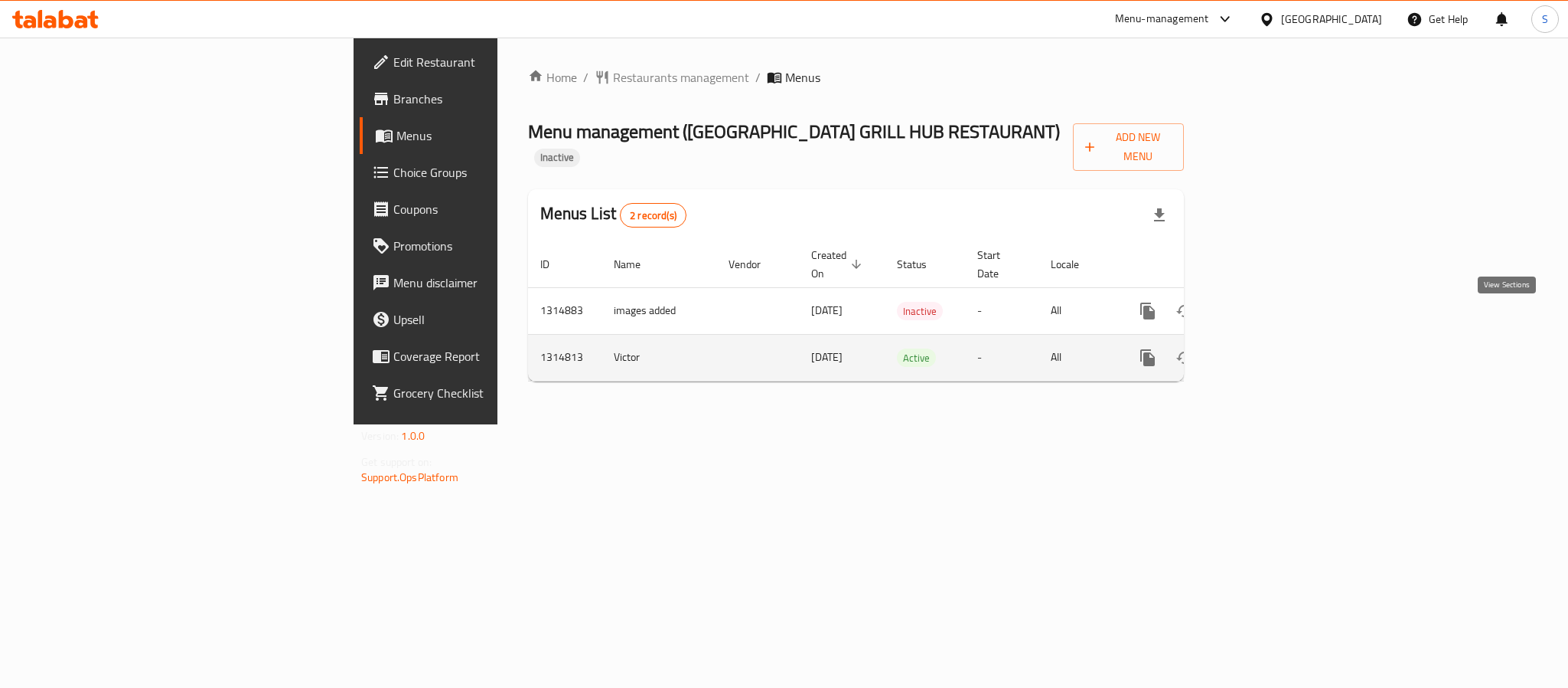
click at [1277, 339] on link "enhanced table" at bounding box center [1257, 357] width 36 height 37
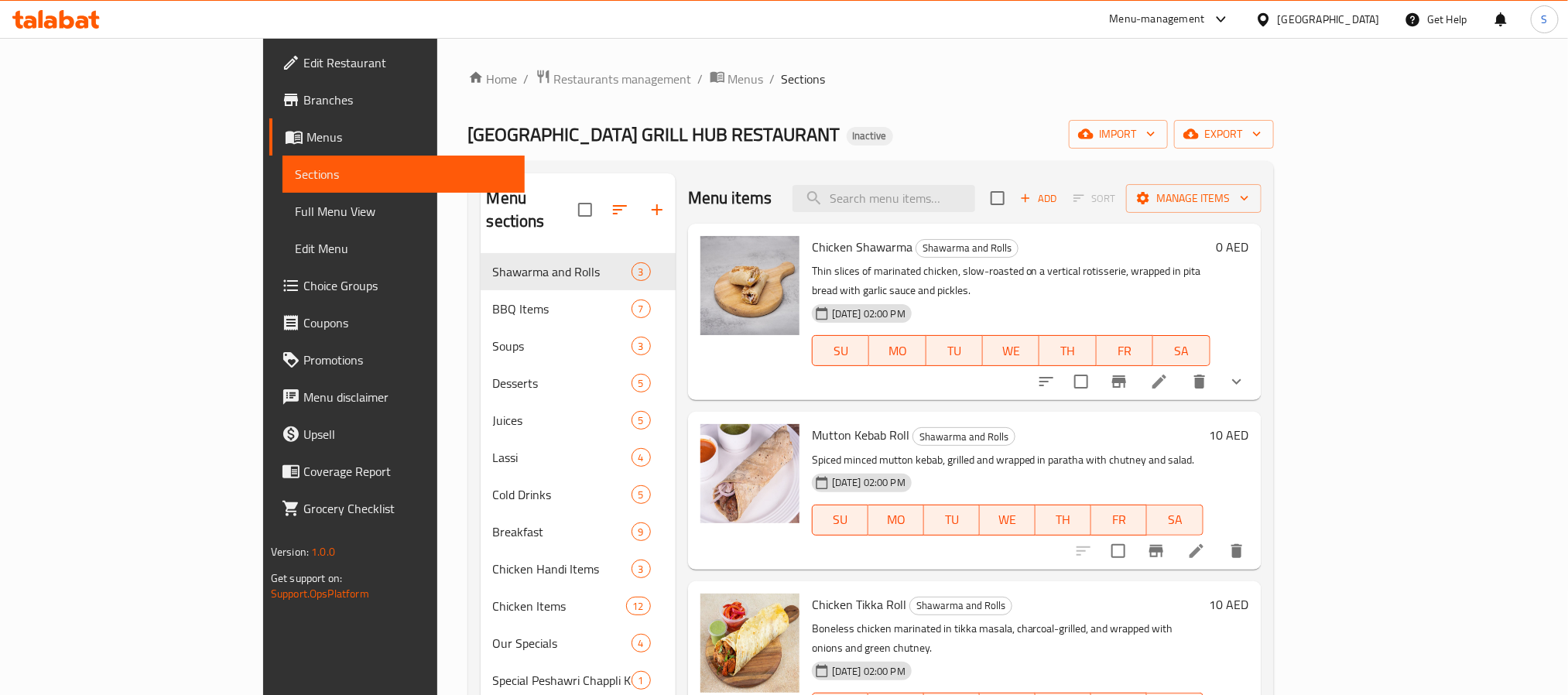
click at [307, 129] on span "Menus" at bounding box center [409, 137] width 206 height 19
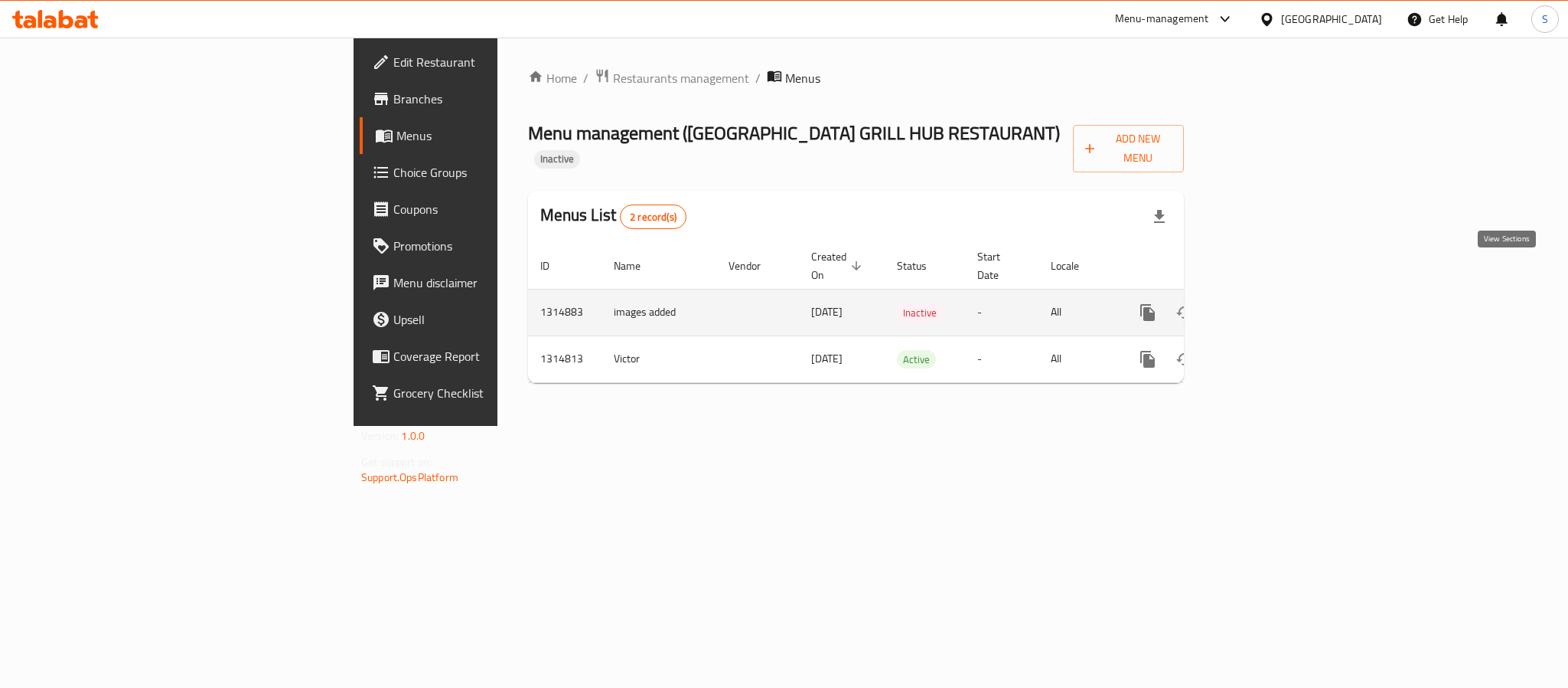
click at [1267, 303] on icon "enhanced table" at bounding box center [1258, 312] width 19 height 19
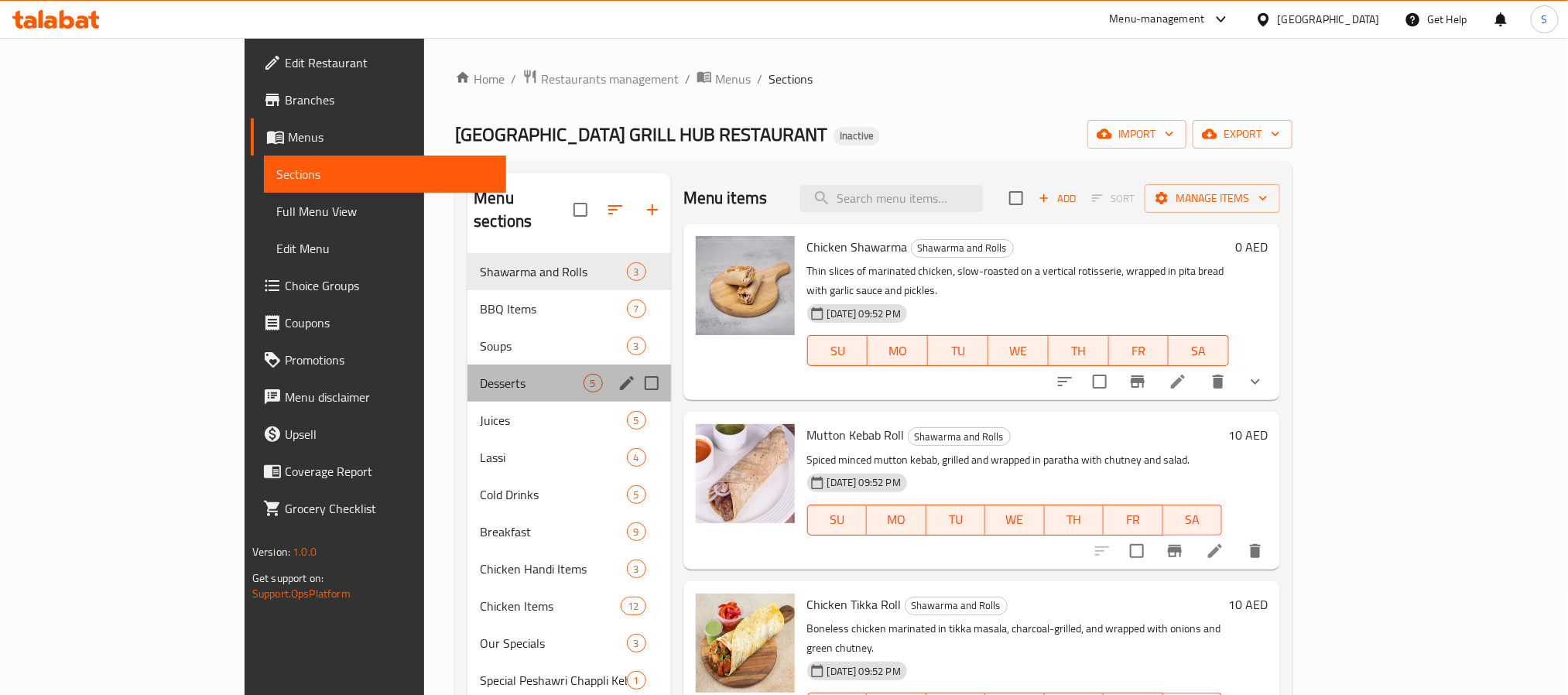
click at [511, 365] on div "Desserts 5" at bounding box center [568, 383] width 203 height 37
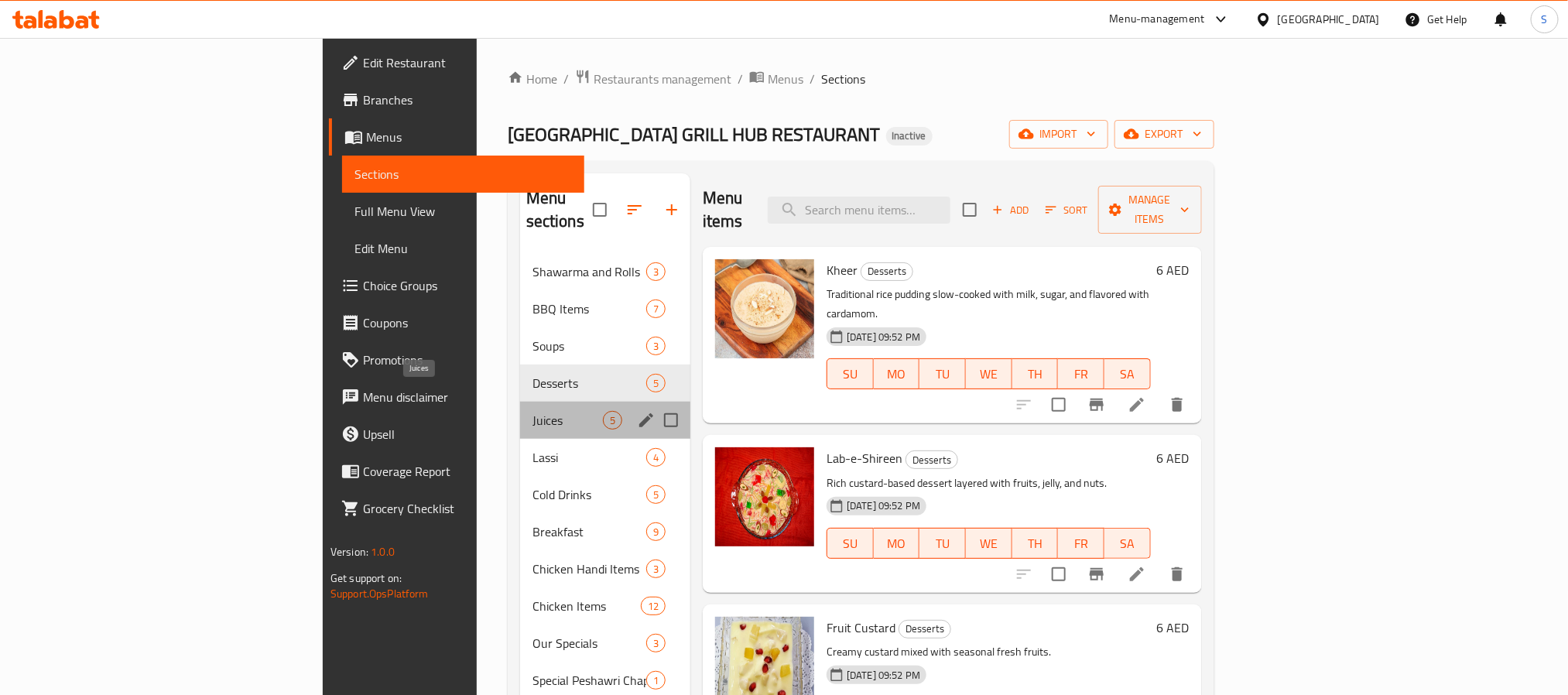
click at [532, 411] on span "Juices" at bounding box center [567, 420] width 71 height 19
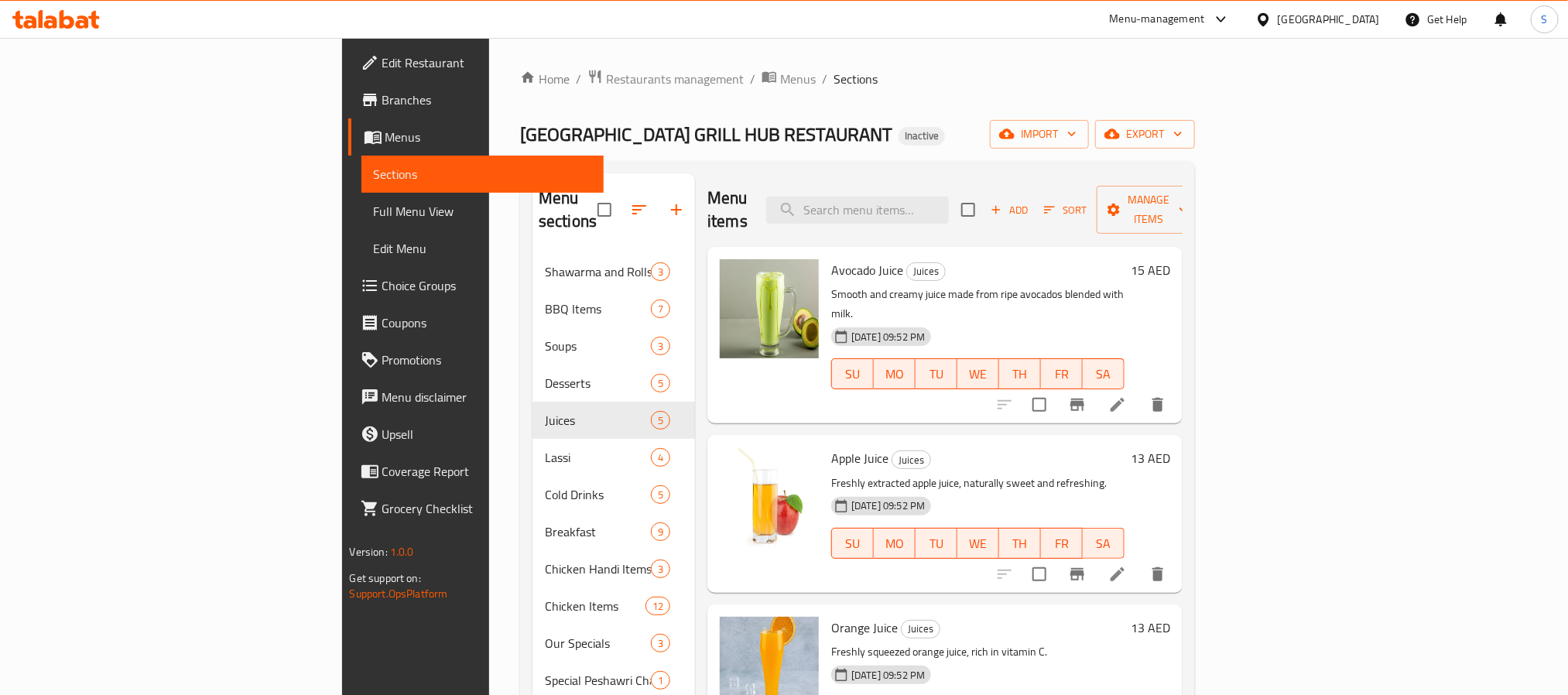
click at [374, 209] on span "Full Menu View" at bounding box center [482, 211] width 217 height 19
click at [385, 131] on span "Menus" at bounding box center [488, 137] width 206 height 19
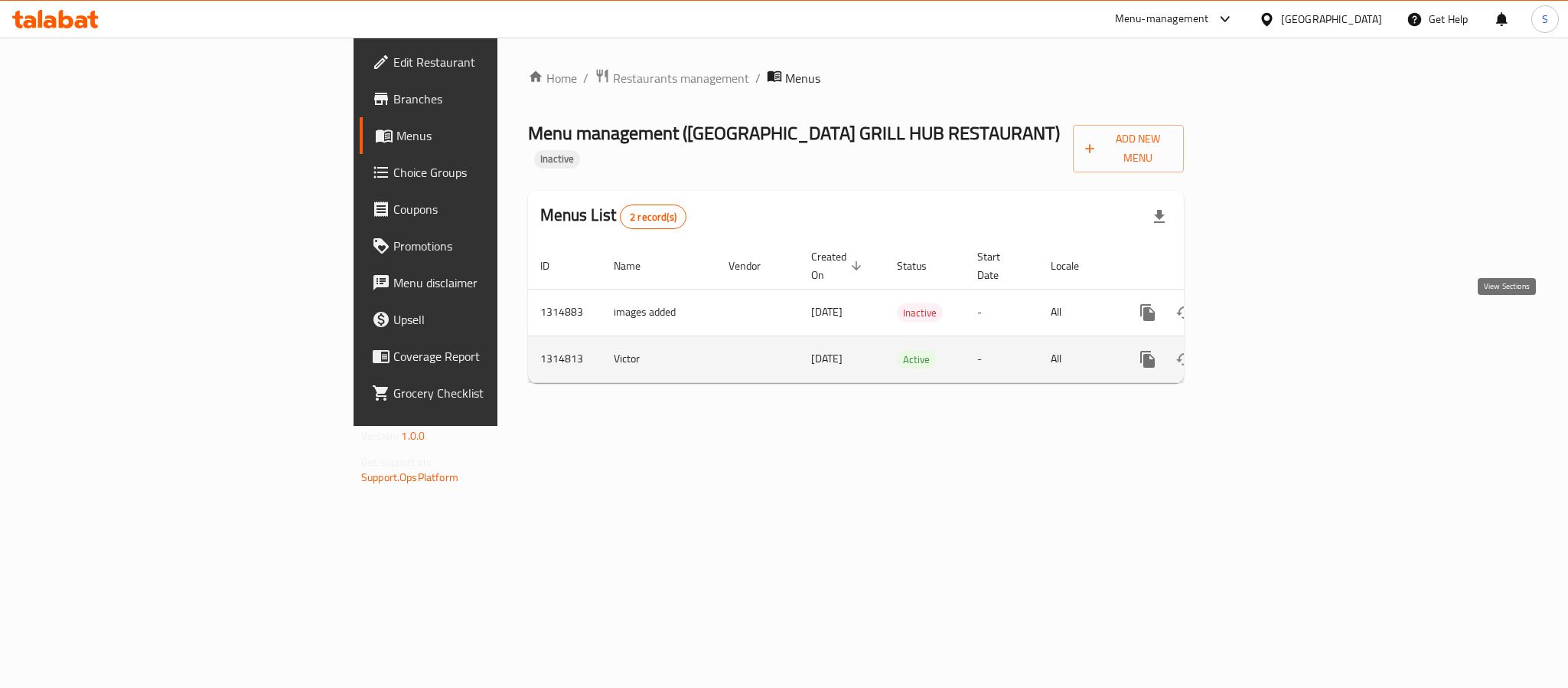
click at [1267, 350] on icon "enhanced table" at bounding box center [1258, 359] width 19 height 19
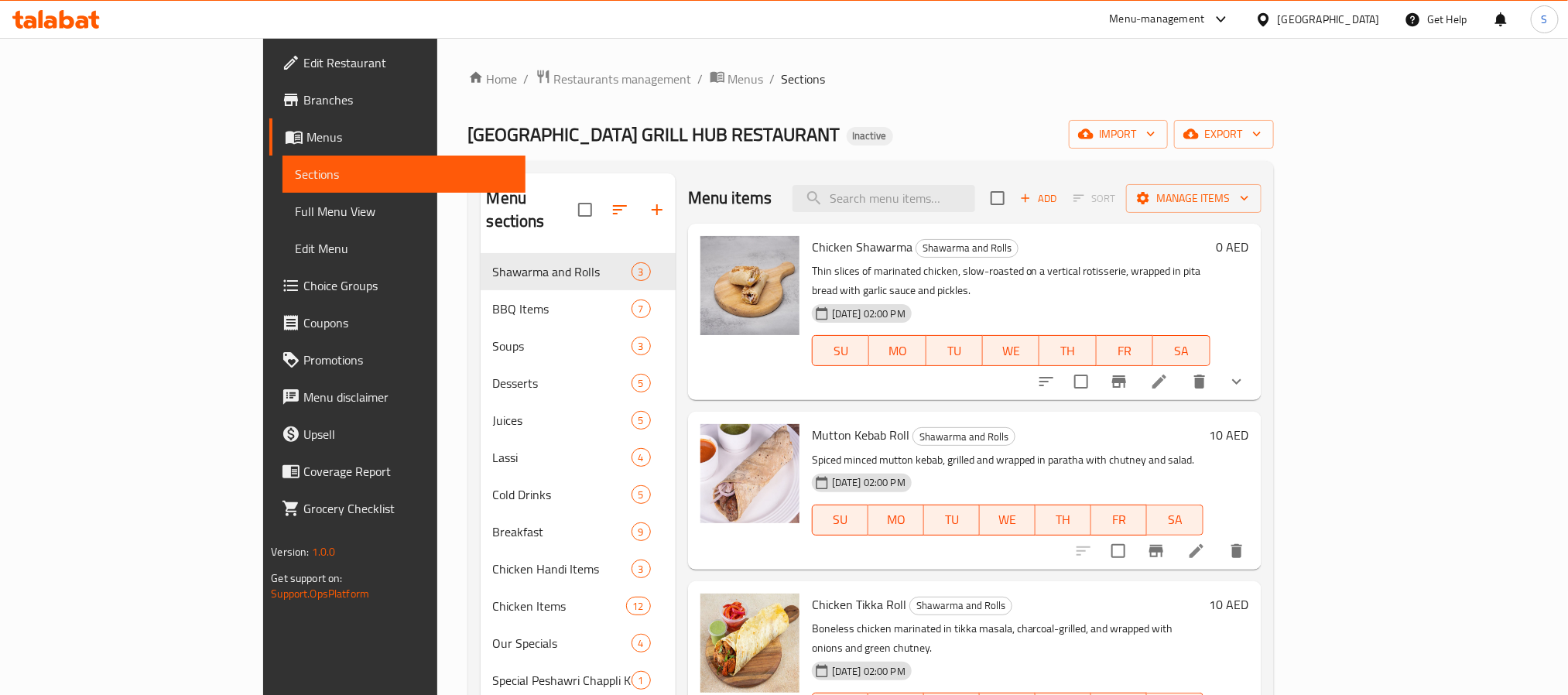
drag, startPoint x: 765, startPoint y: 177, endPoint x: 754, endPoint y: 170, distance: 13.0
click at [765, 177] on div "Menu items Add Sort Manage items" at bounding box center [974, 198] width 573 height 50
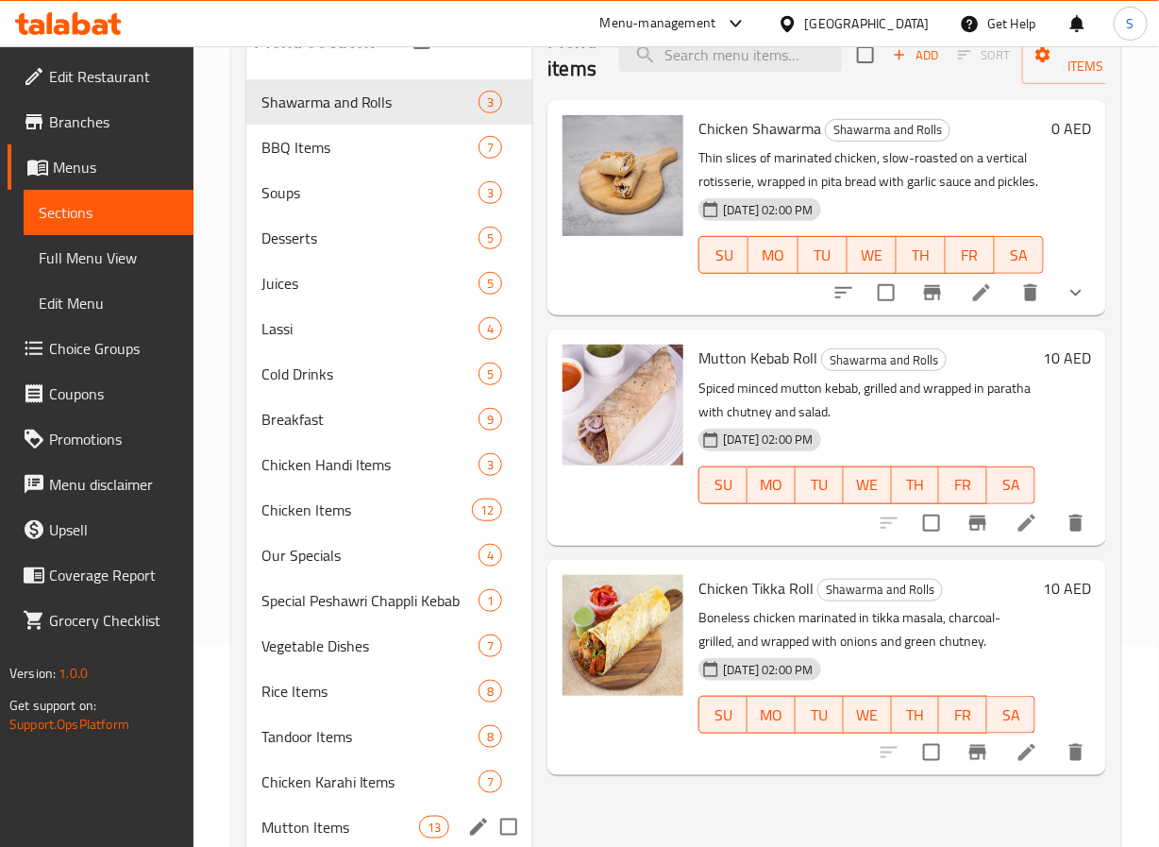
scroll to position [244, 0]
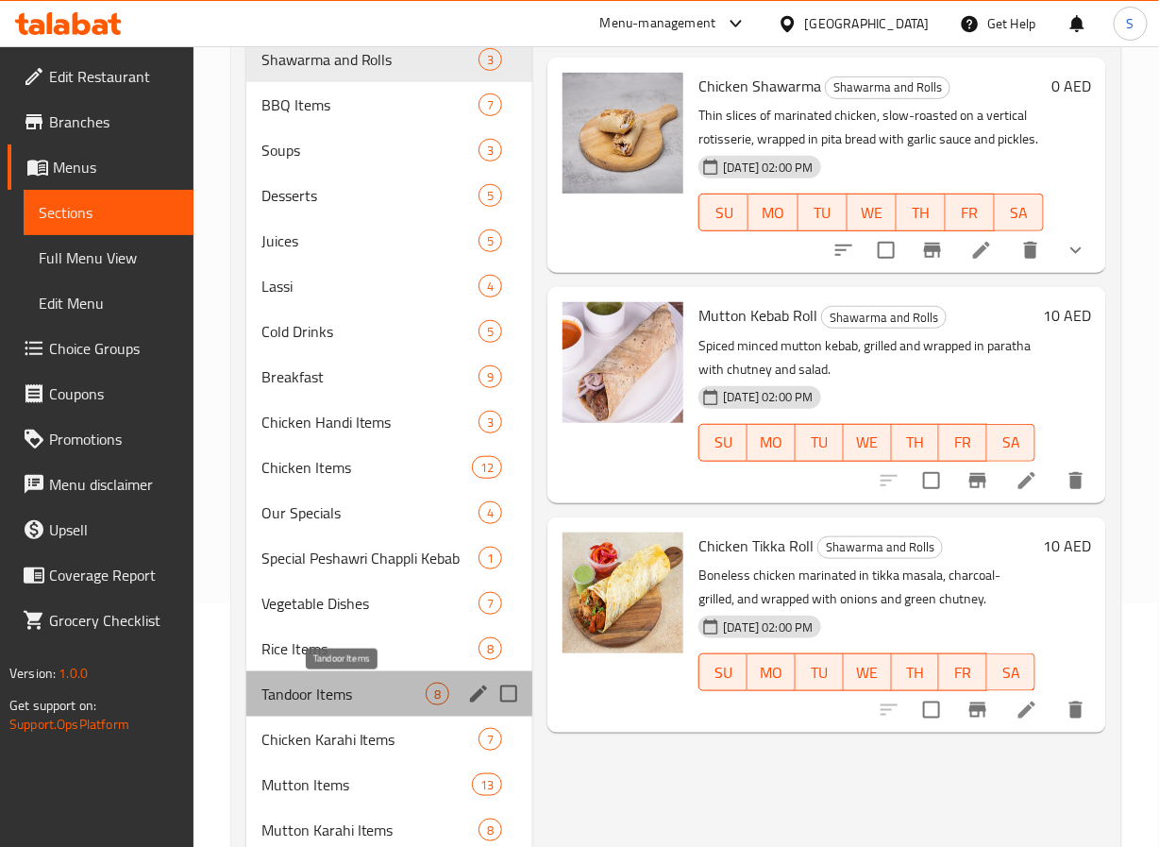
click at [323, 689] on span "Tandoor Items" at bounding box center [343, 693] width 165 height 23
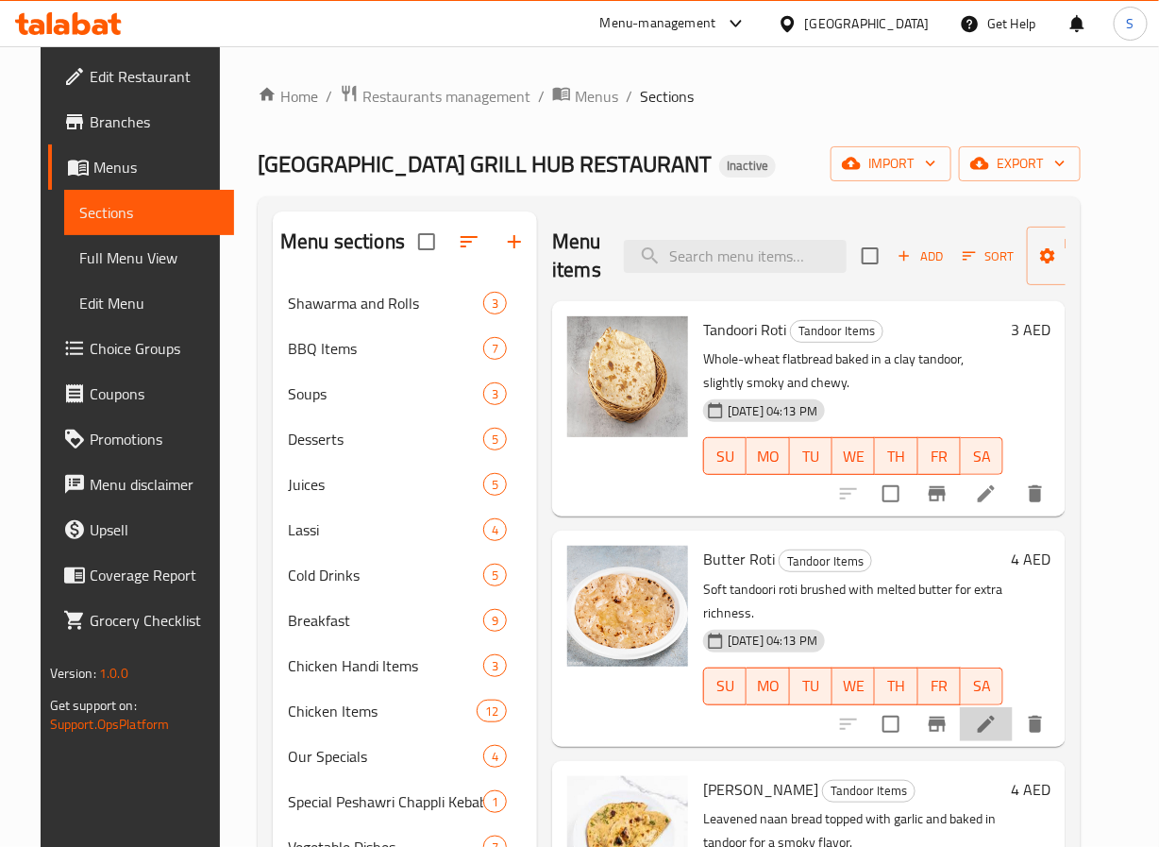
click at [1006, 739] on li at bounding box center [986, 724] width 53 height 34
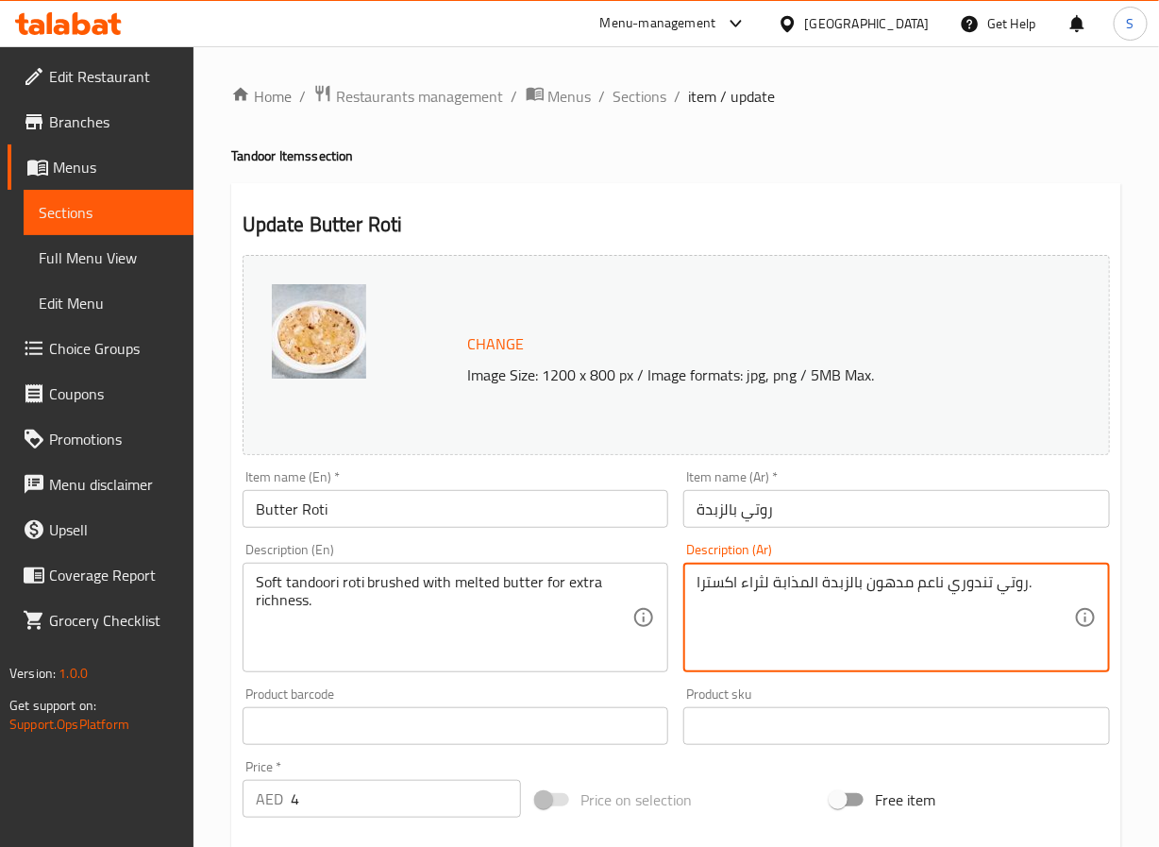
click at [926, 581] on textarea "روتي تندوري ناعم مدهون بالزبدة المذابة لثراء اكسترا." at bounding box center [886, 618] width 378 height 90
click at [797, 590] on textarea "روتي تندوري طري مدهون بالزبدة المذابة لثراء اكسترا." at bounding box center [886, 618] width 378 height 90
type textarea "روتي تندوري طري مدهون بالزبدة الذائبة لثراء اكسترا."
click at [559, 514] on input "Butter Roti" at bounding box center [456, 509] width 427 height 38
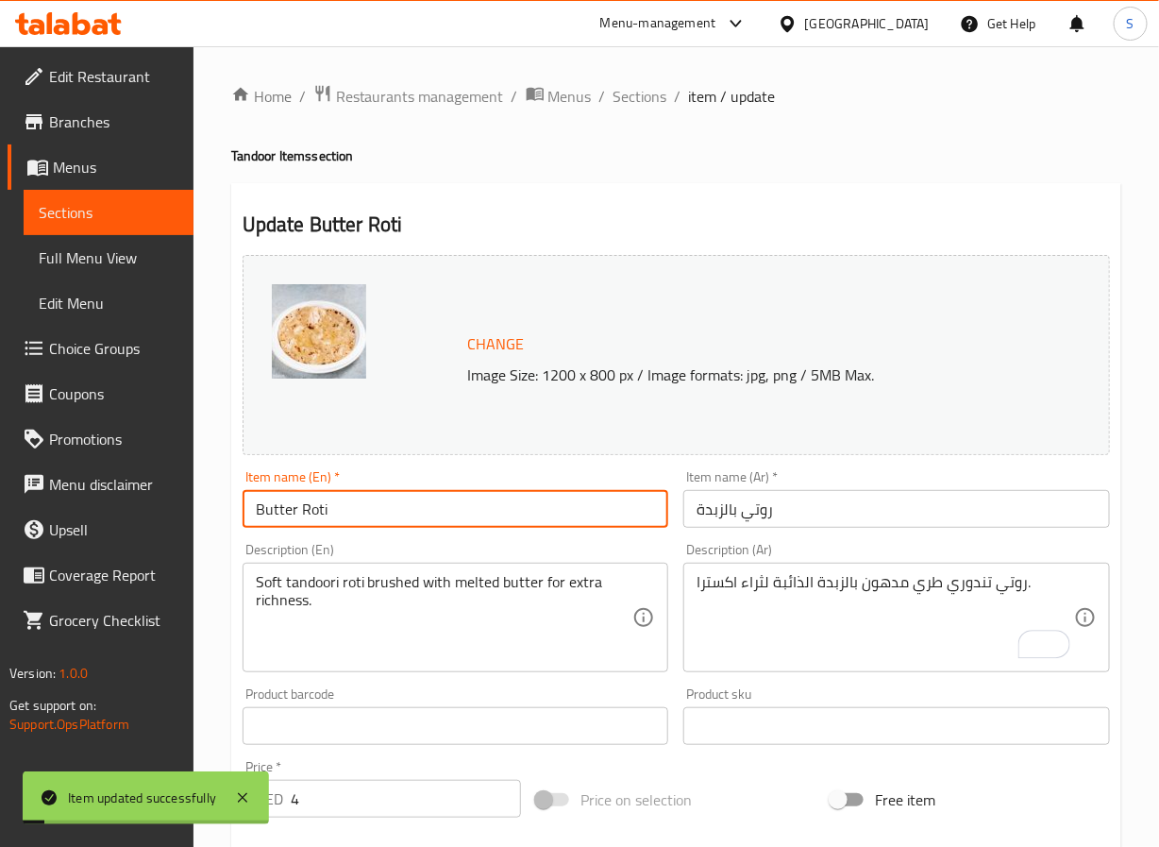
drag, startPoint x: 637, startPoint y: 89, endPoint x: 601, endPoint y: 4, distance: 92.2
click at [637, 89] on span "Sections" at bounding box center [641, 96] width 54 height 23
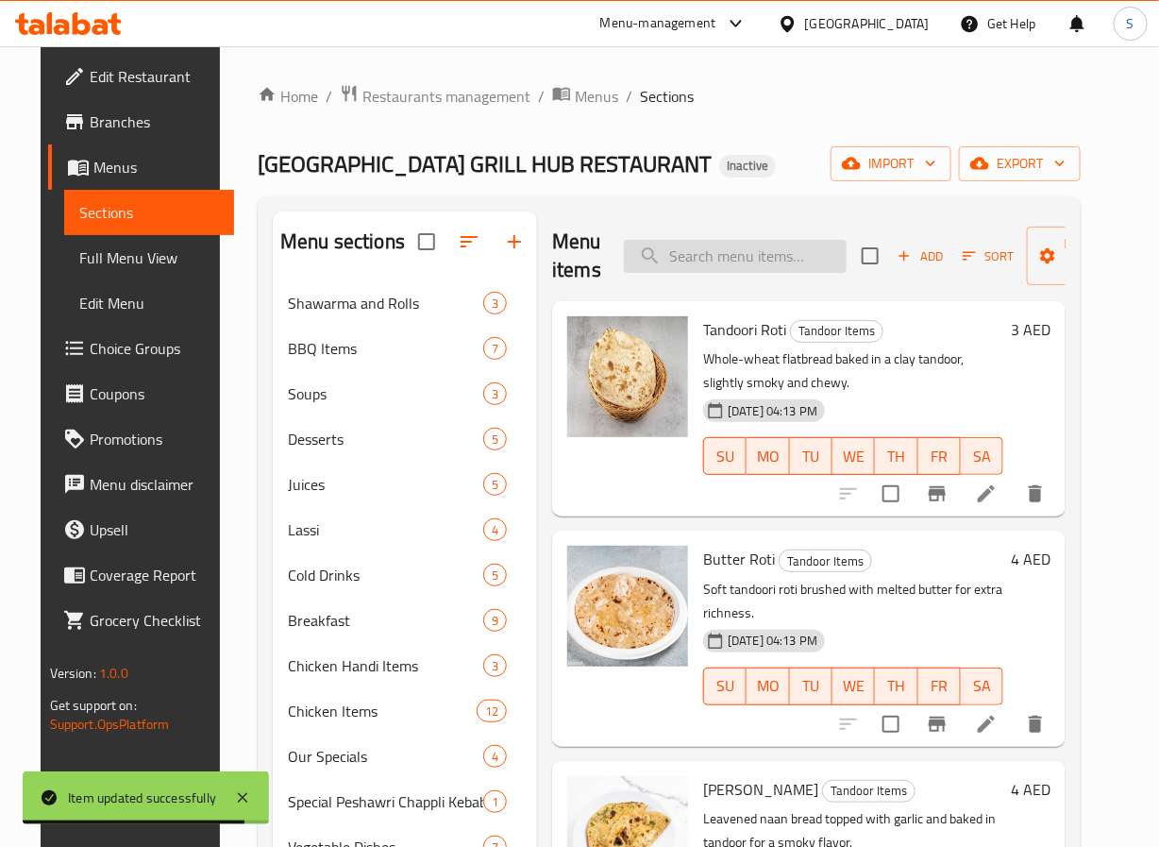
click at [729, 241] on input "search" at bounding box center [735, 256] width 223 height 33
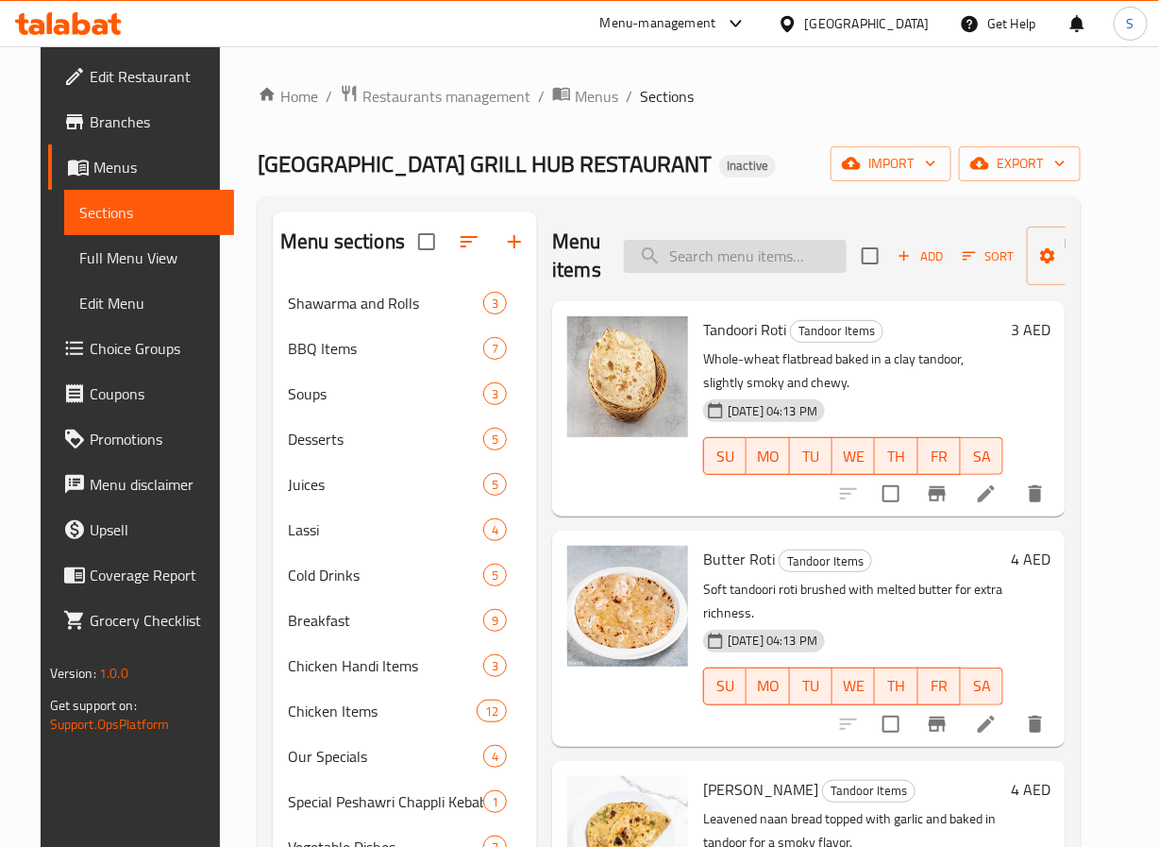
paste input "Sada Naan"
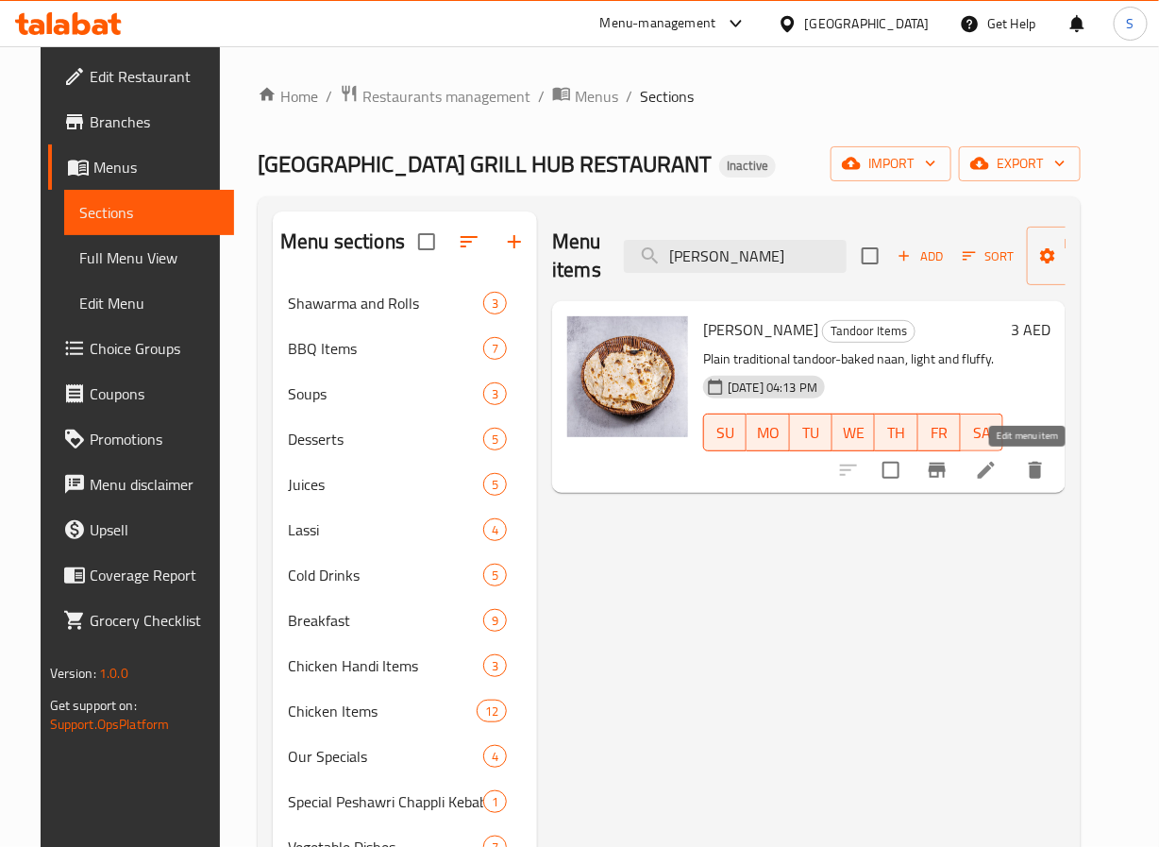
type input "Sada Naan"
click at [995, 476] on icon at bounding box center [986, 470] width 17 height 17
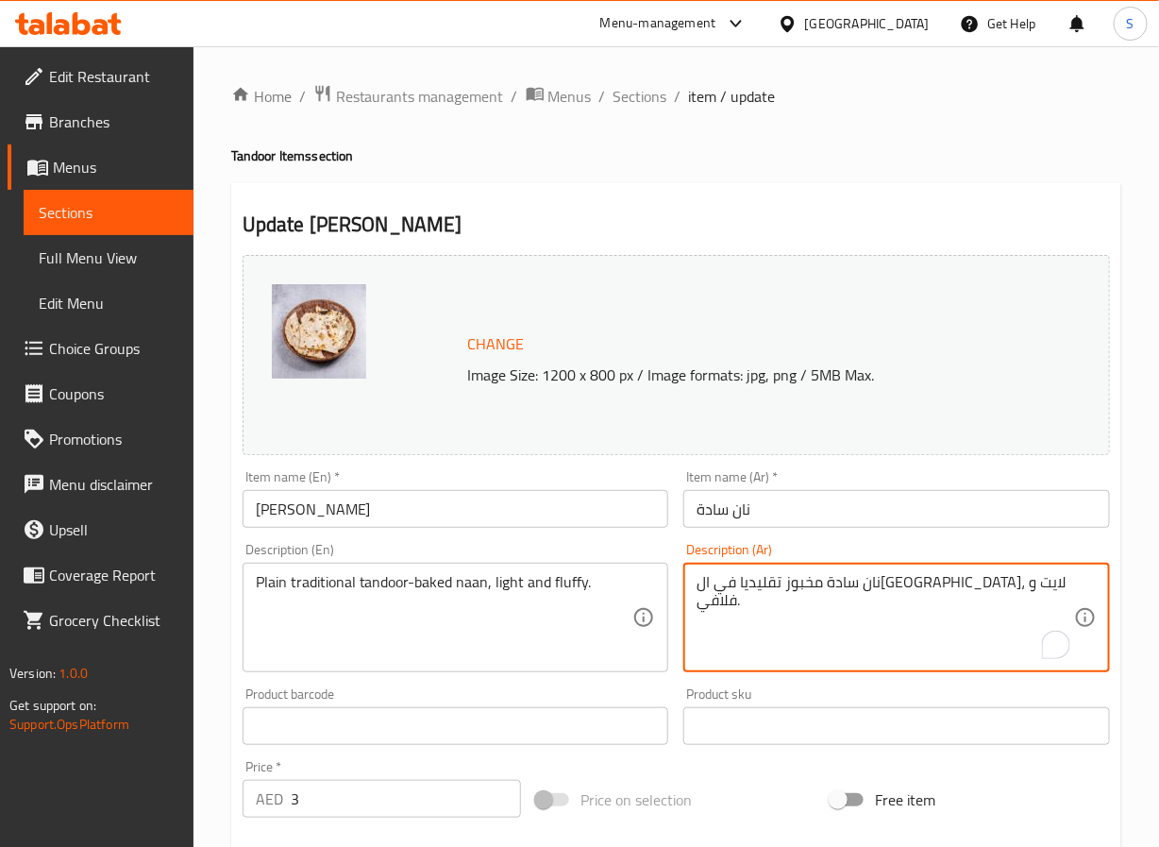
click at [875, 583] on textarea "نان سادة مخبوز تقليديا في التندور، لايت و فلافي." at bounding box center [886, 618] width 378 height 90
paste textarea "تقليديا"
click at [763, 590] on textarea "نان سادة تقليدي مخبوز في التندور، لايت و فلافي." at bounding box center [886, 618] width 378 height 90
type textarea "نان سادة تقليدي مخبوز في التندور، خفيف و فلافي."
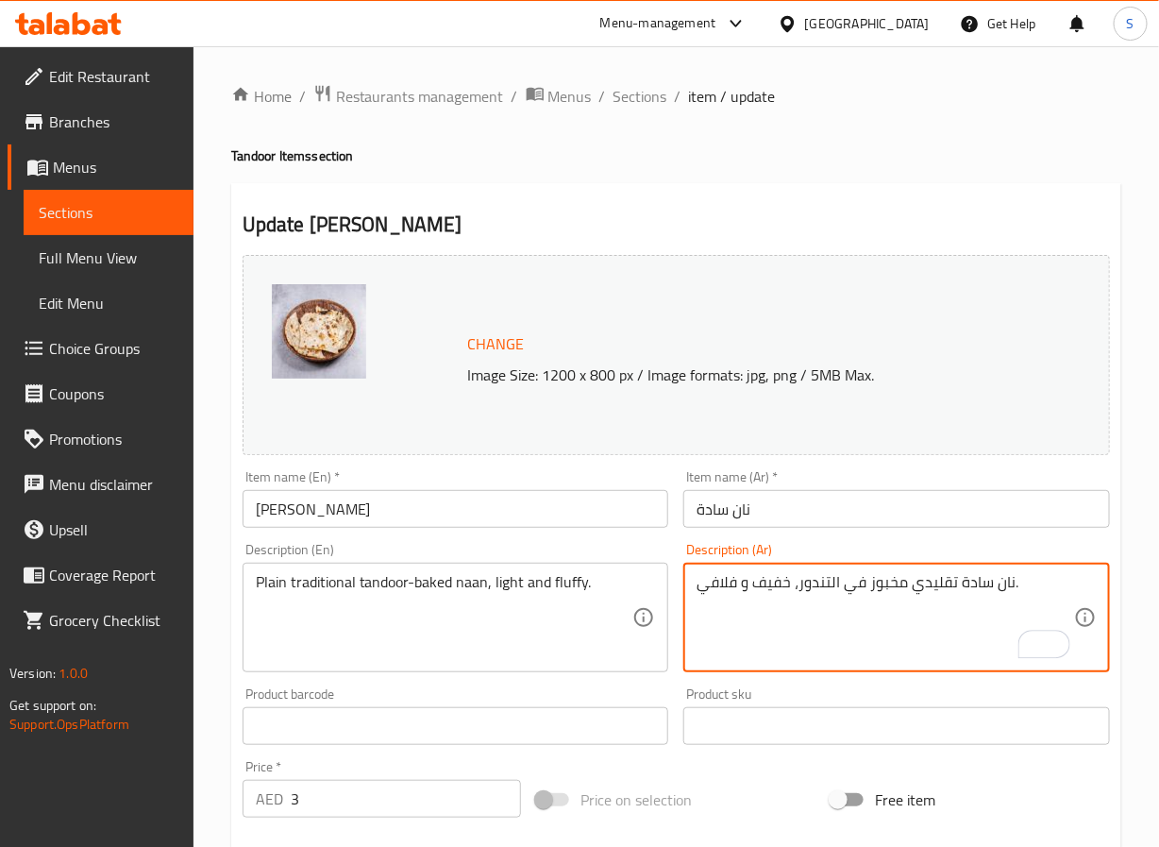
click at [722, 499] on input "نان سادة" at bounding box center [896, 509] width 427 height 38
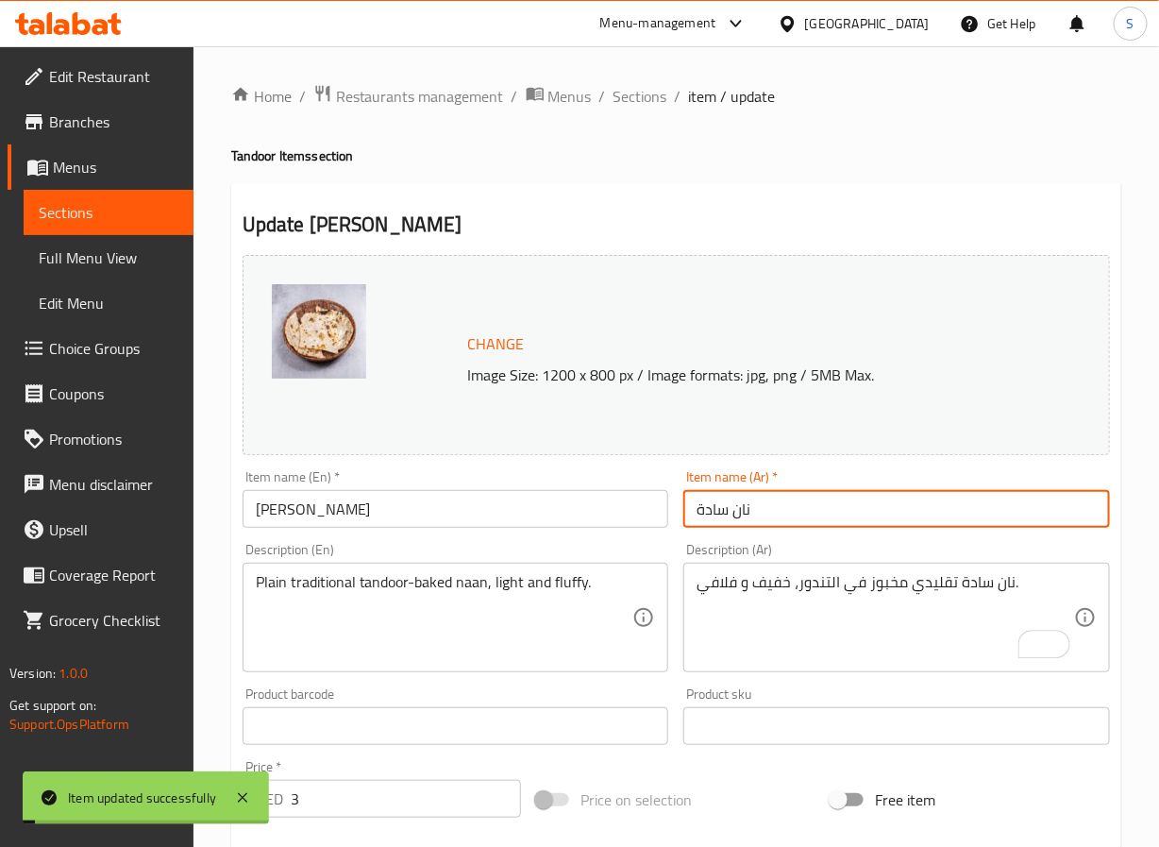
drag, startPoint x: 634, startPoint y: 99, endPoint x: 593, endPoint y: 3, distance: 104.9
click at [634, 99] on span "Sections" at bounding box center [641, 96] width 54 height 23
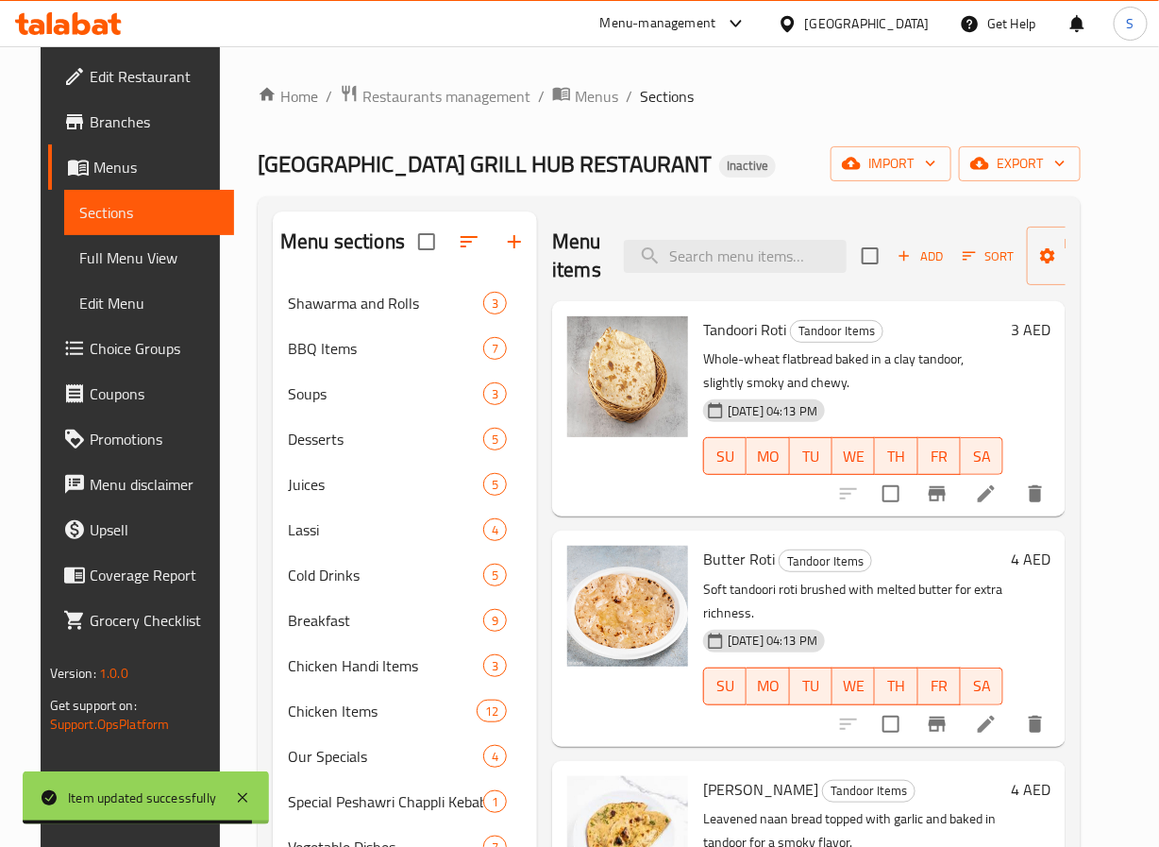
click at [113, 344] on span "Choice Groups" at bounding box center [154, 348] width 129 height 23
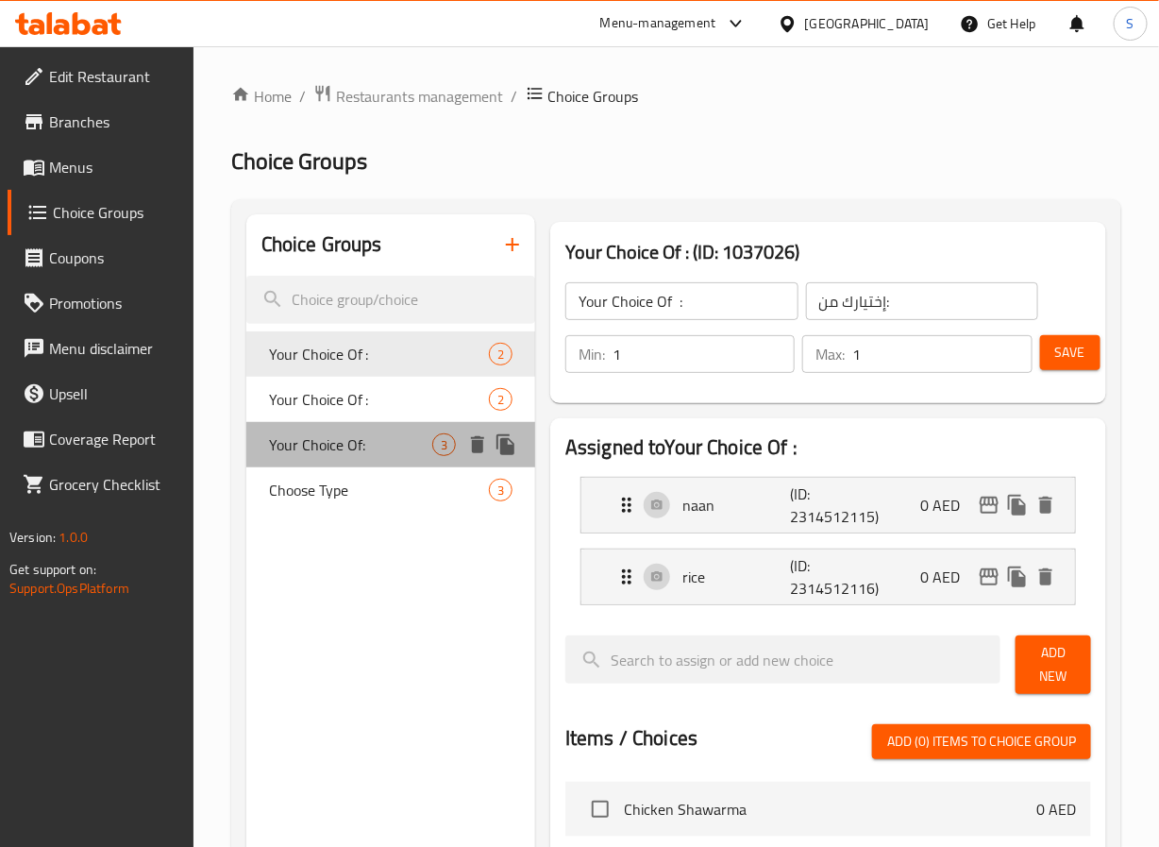
click at [396, 436] on span "Your Choice Of:" at bounding box center [350, 444] width 163 height 23
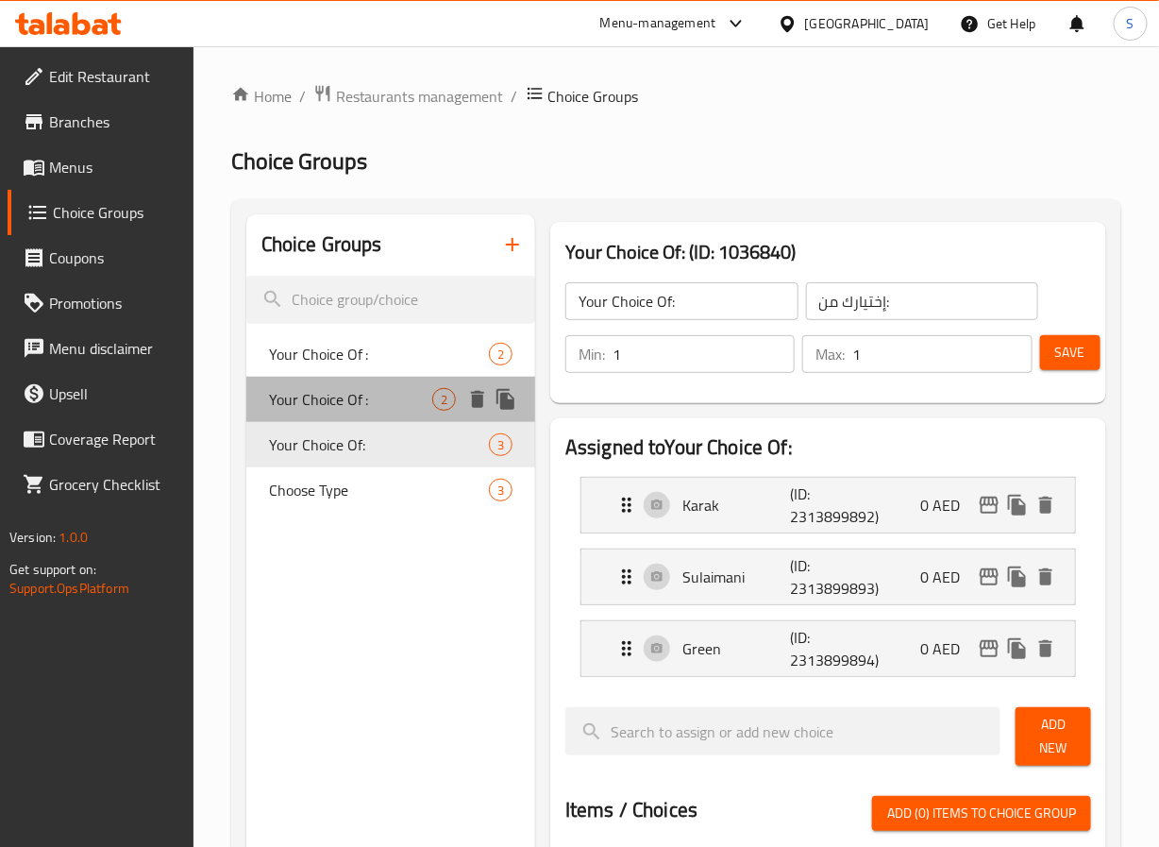
click at [395, 403] on span "Your Choice Of :" at bounding box center [350, 399] width 163 height 23
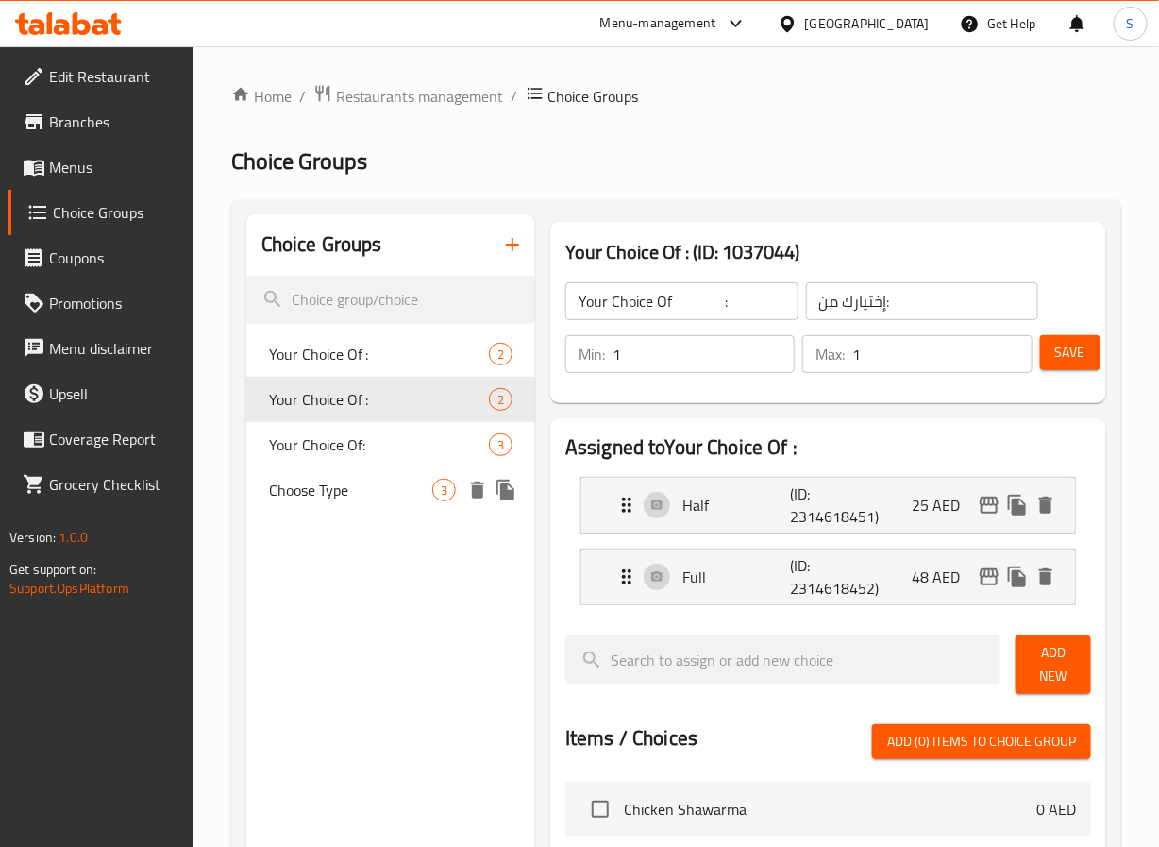
click at [379, 479] on span "Choose Type" at bounding box center [350, 490] width 163 height 23
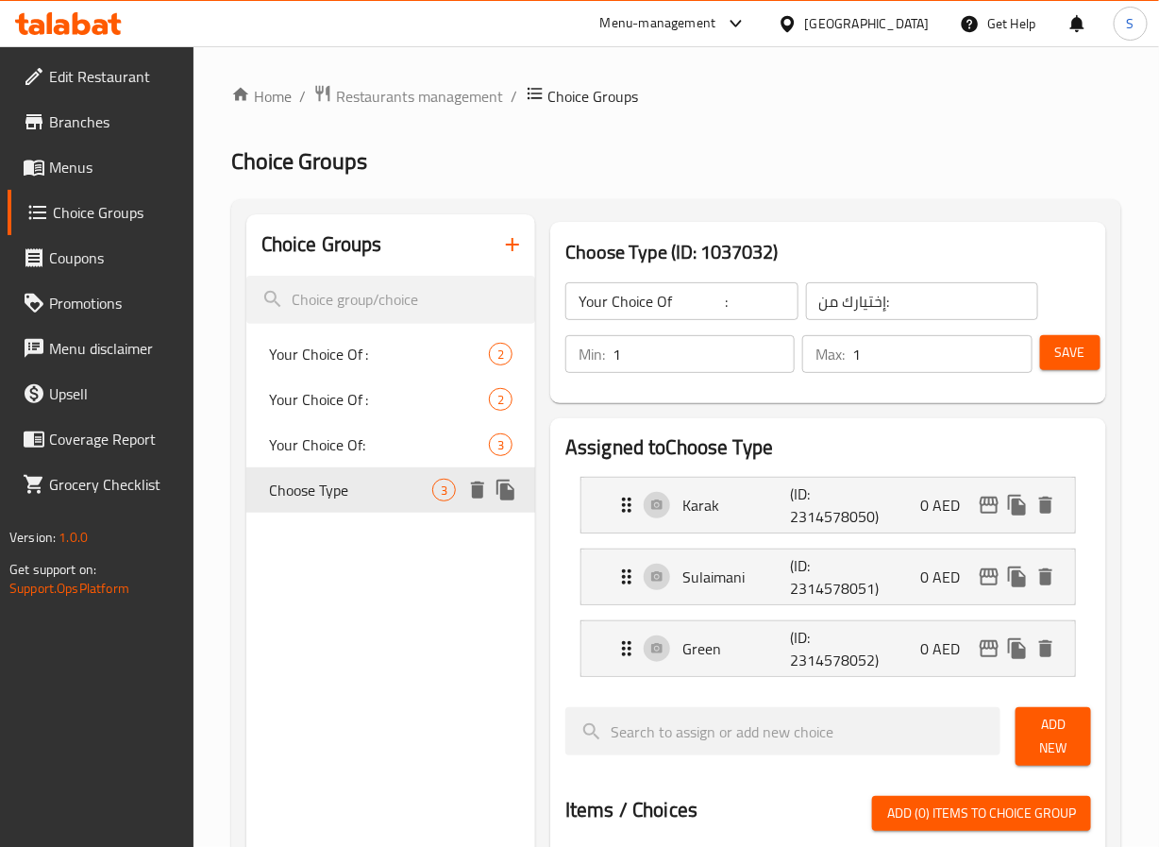
type input "Choose Type"
type input "اختر النوع"
click at [102, 174] on span "Menus" at bounding box center [113, 167] width 129 height 23
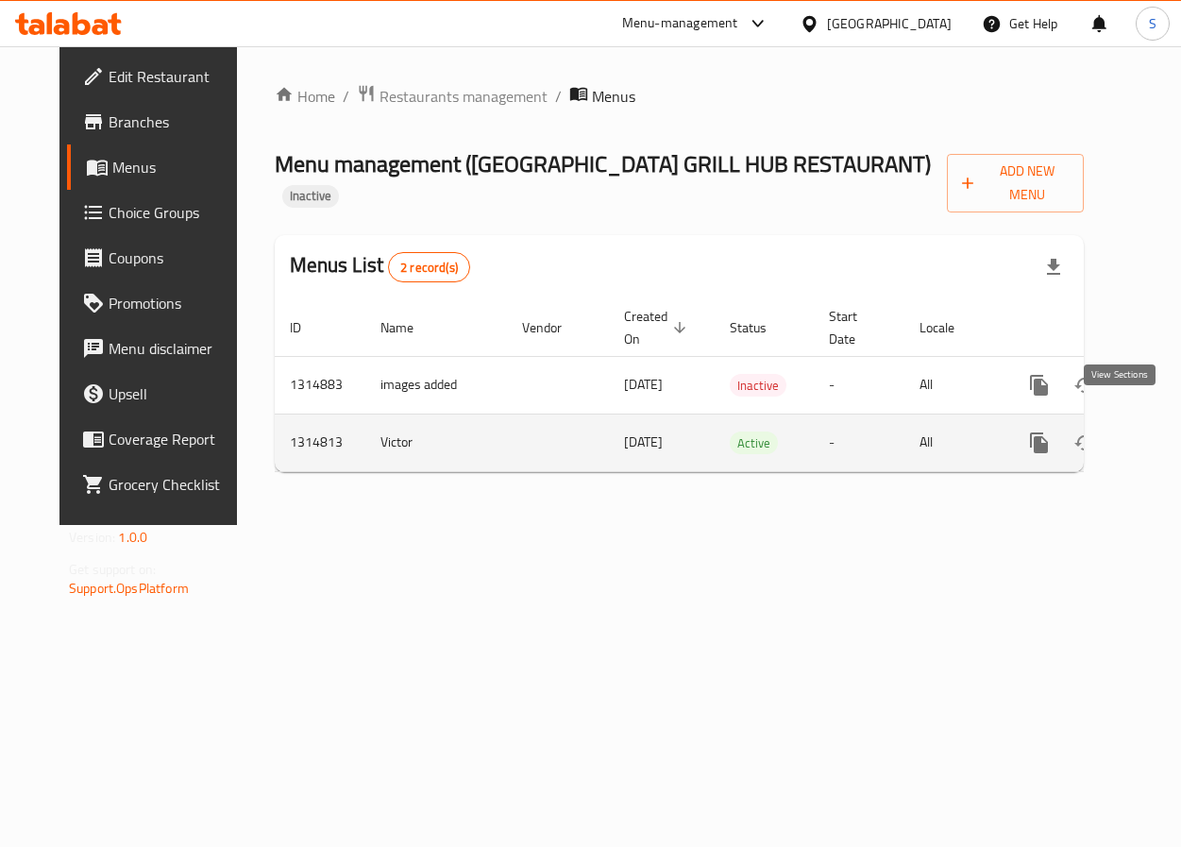
click at [1167, 434] on icon "enhanced table" at bounding box center [1175, 442] width 17 height 17
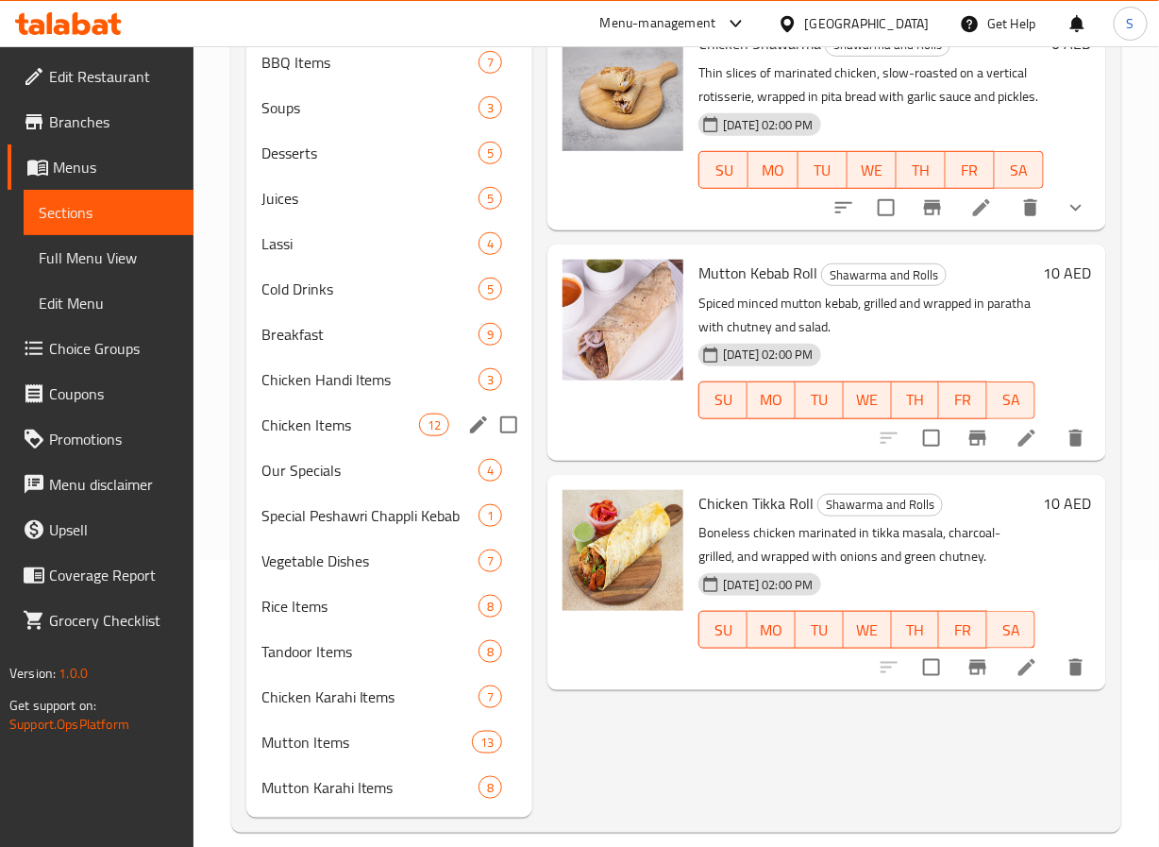
scroll to position [310, 0]
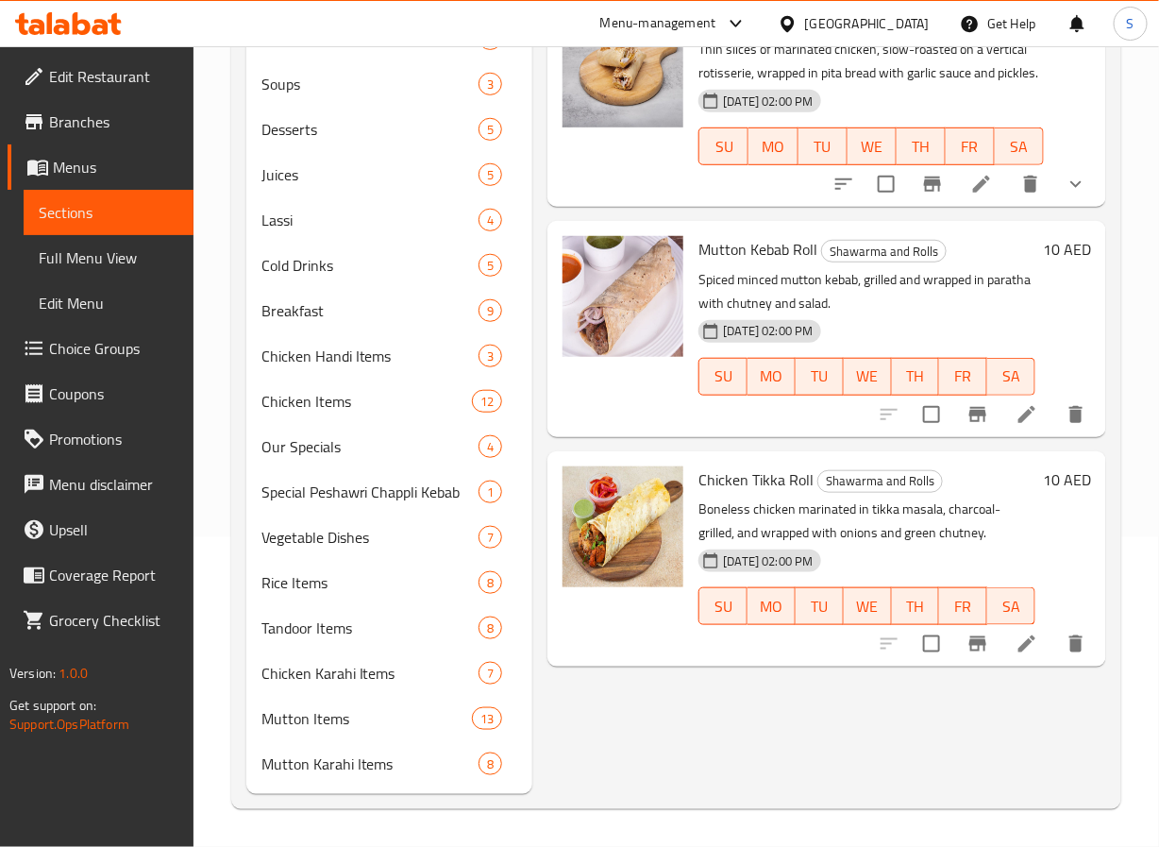
click at [136, 170] on span "Menus" at bounding box center [116, 167] width 126 height 23
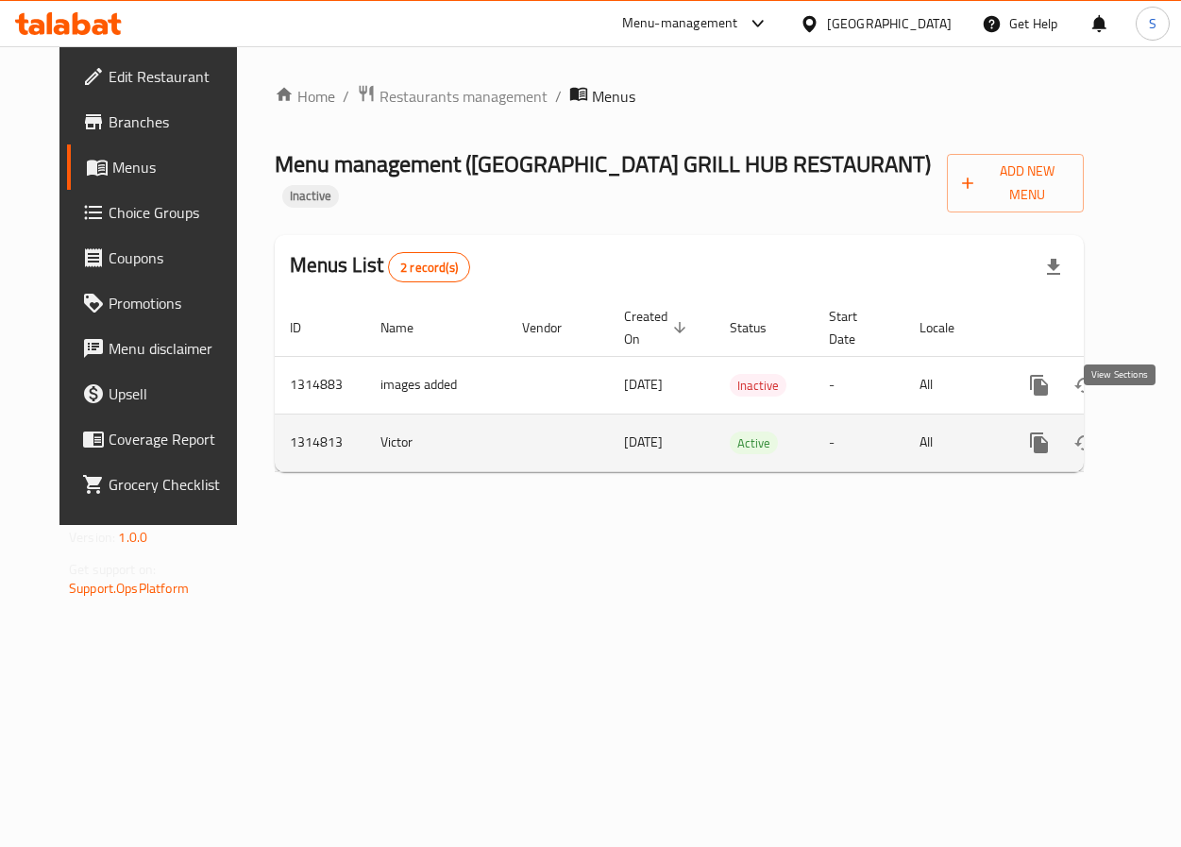
click at [1164, 431] on icon "enhanced table" at bounding box center [1175, 442] width 23 height 23
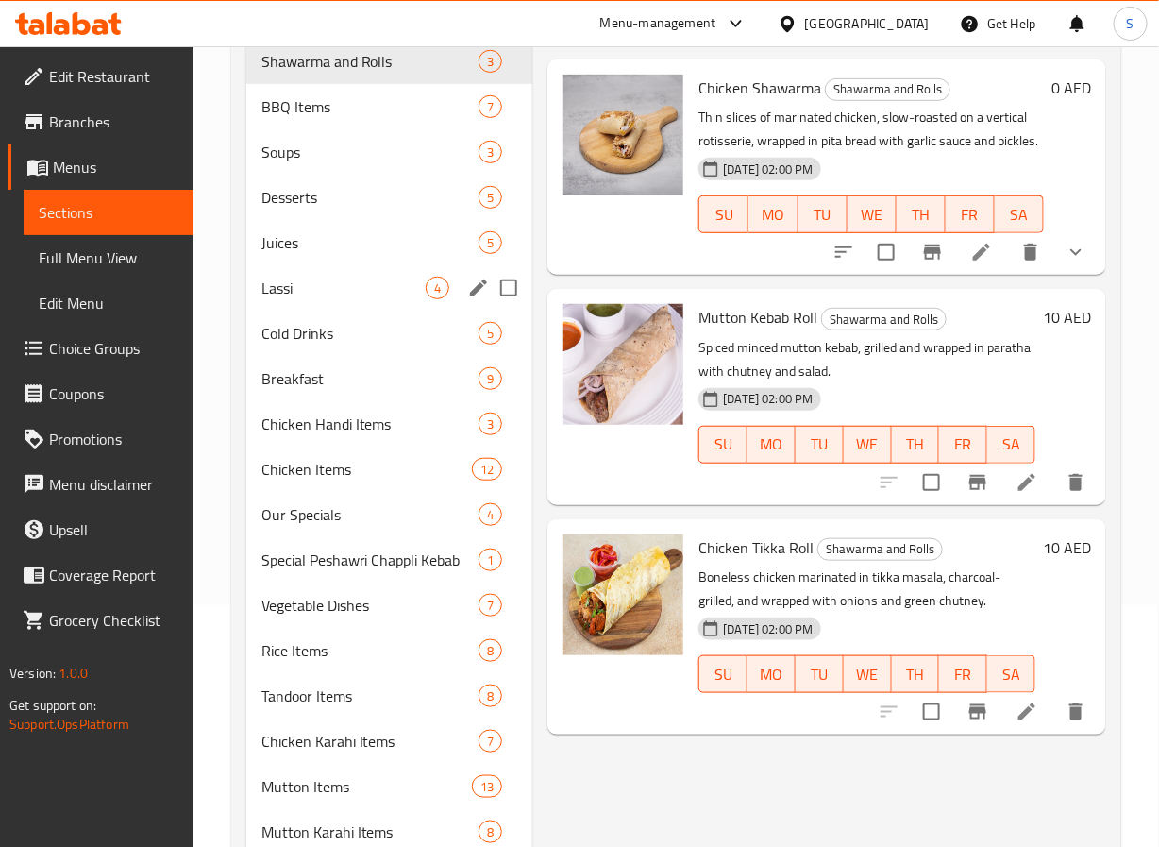
scroll to position [310, 0]
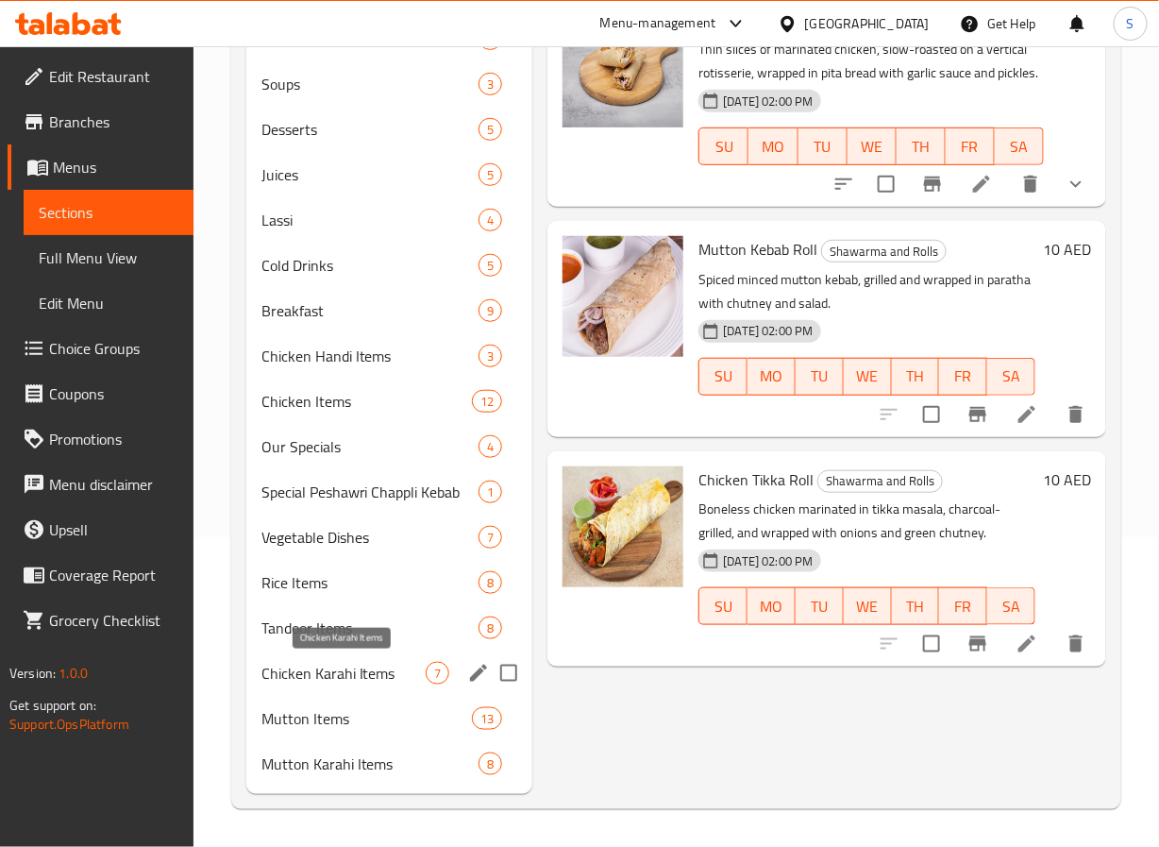
click at [355, 663] on span "Chicken Karahi Items" at bounding box center [343, 673] width 165 height 23
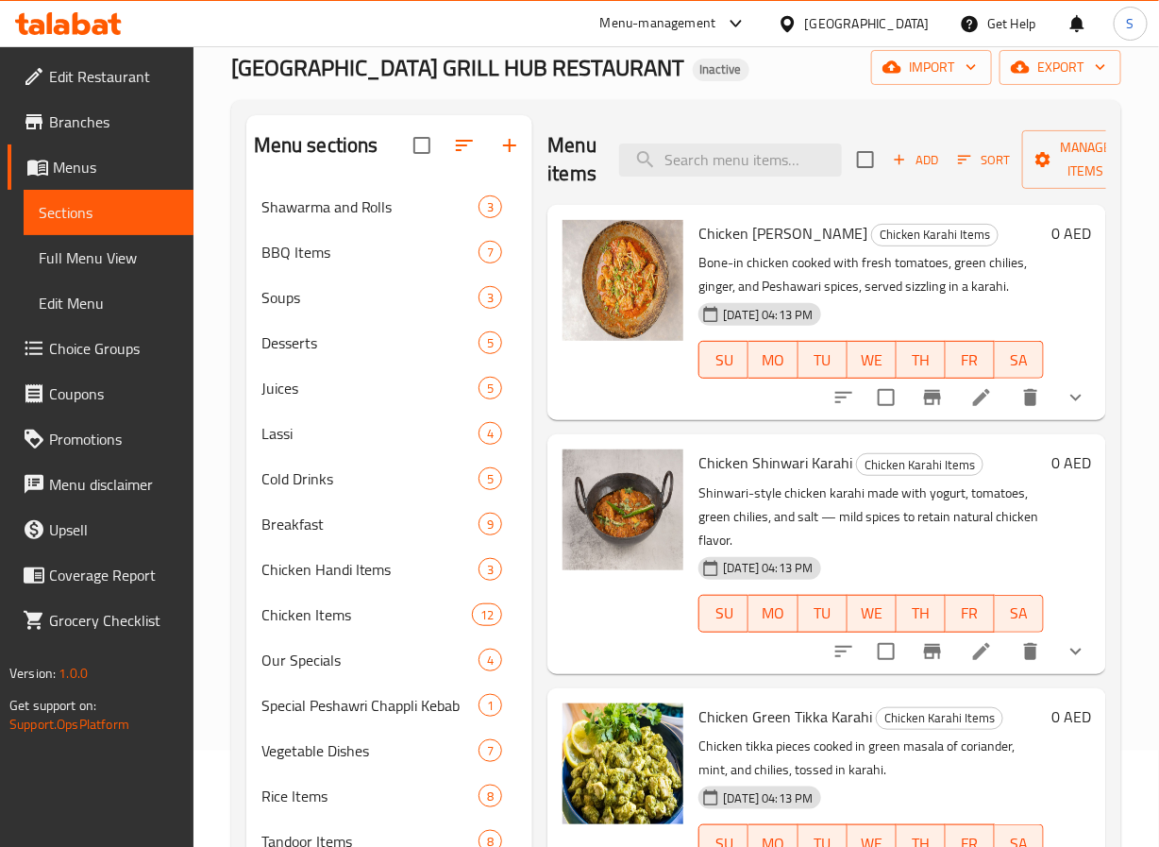
scroll to position [48, 0]
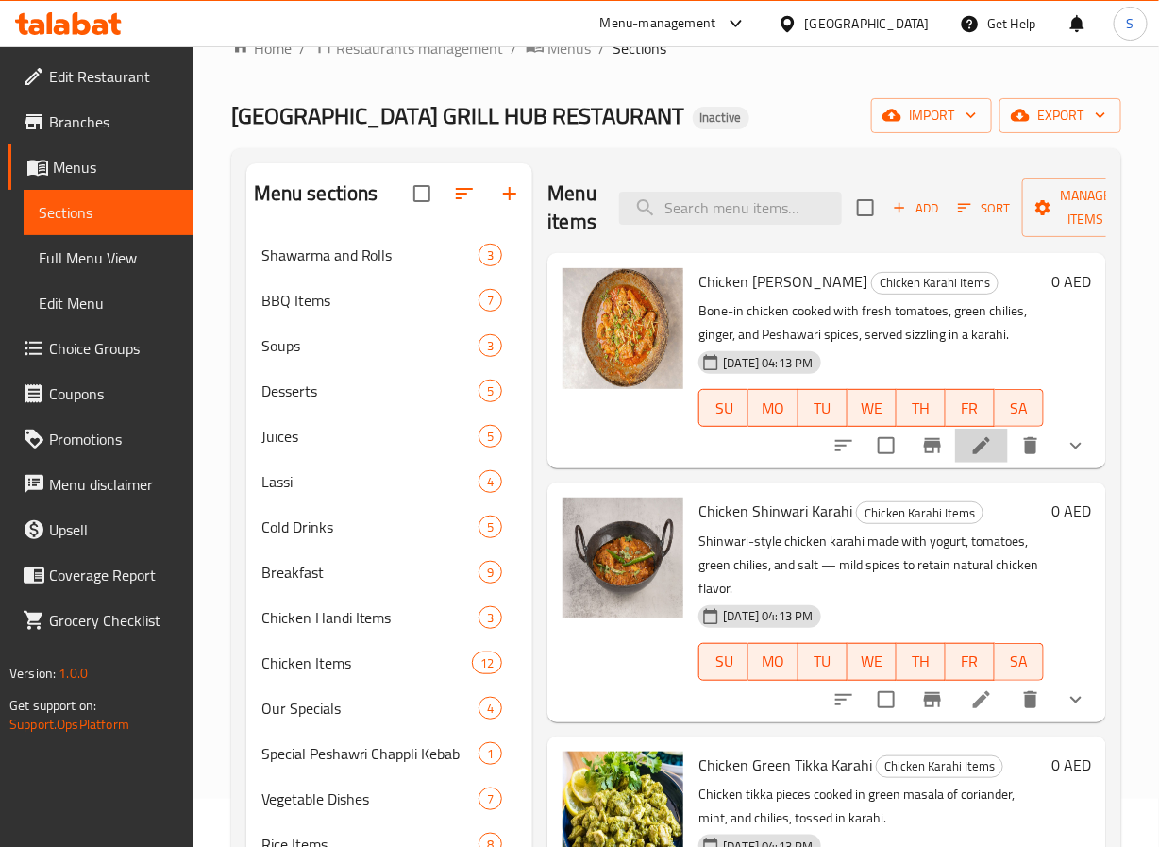
click at [978, 453] on li at bounding box center [981, 446] width 53 height 34
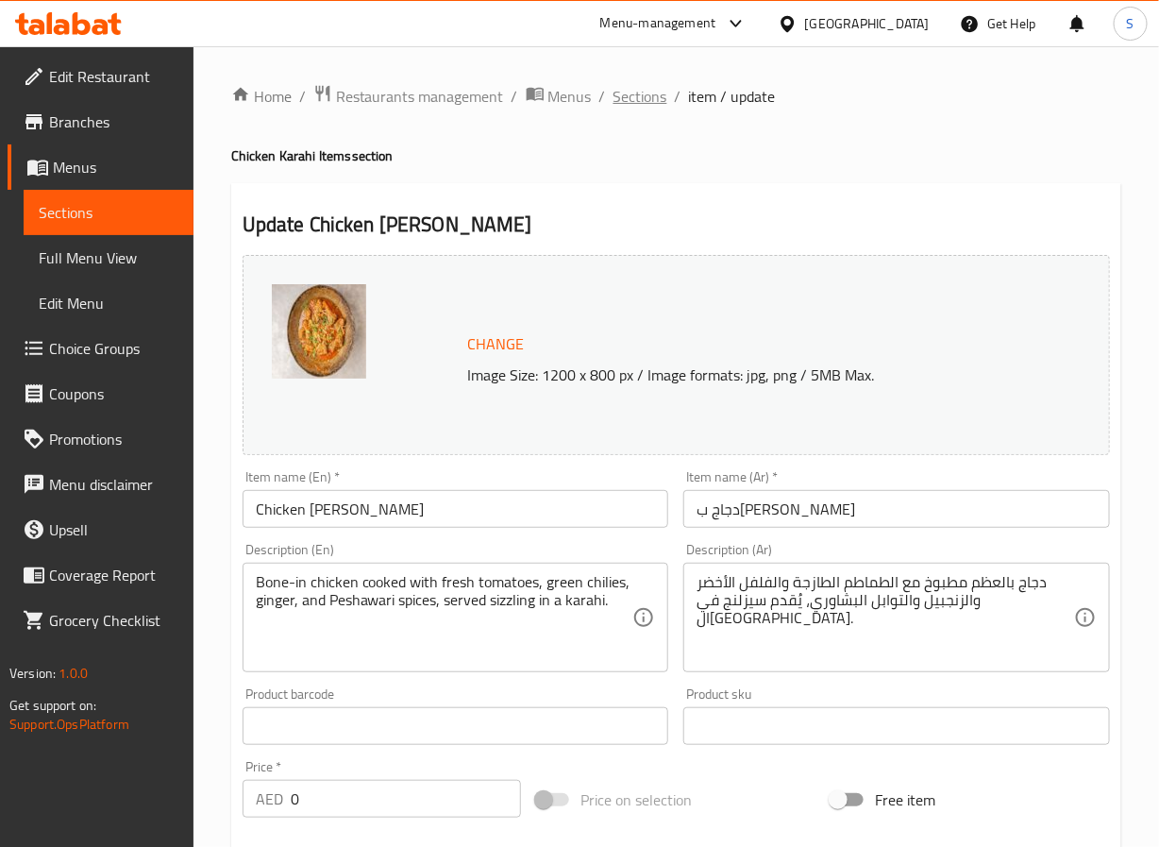
click at [649, 85] on span "Sections" at bounding box center [641, 96] width 54 height 23
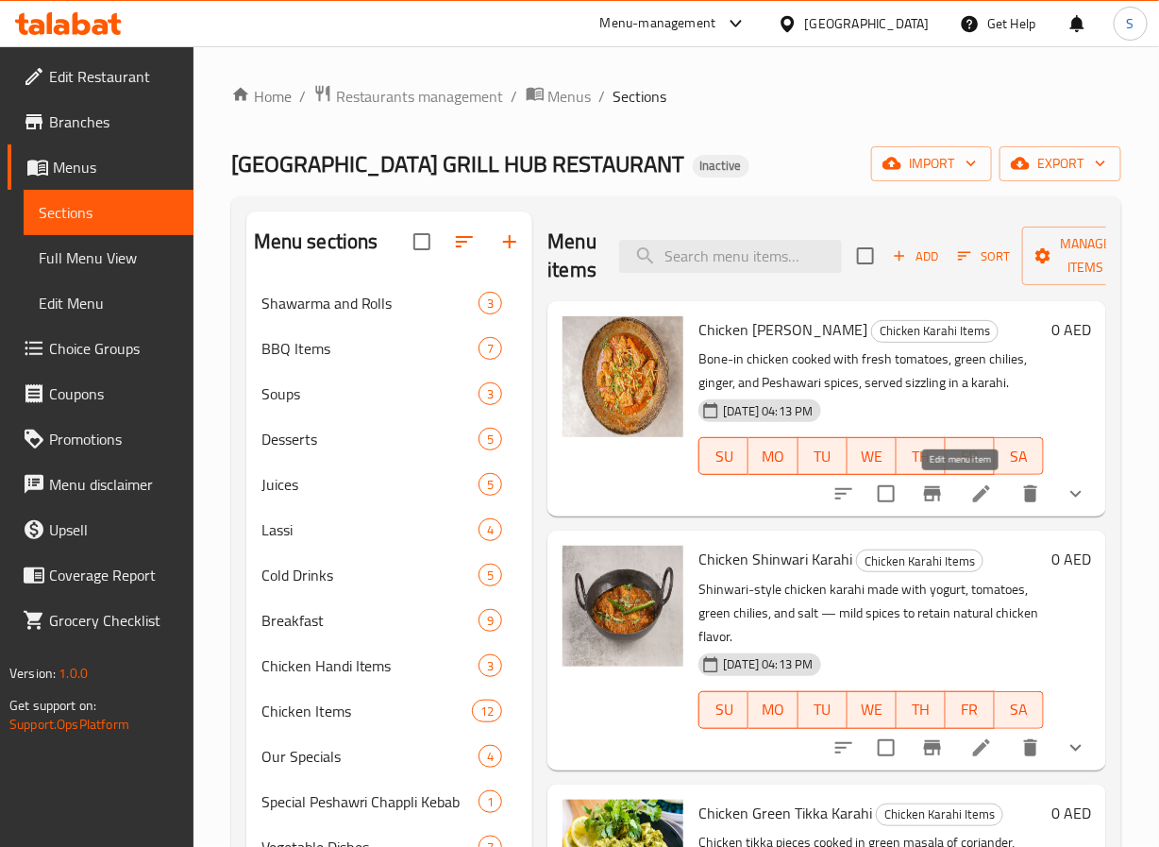
click at [973, 501] on icon at bounding box center [981, 493] width 17 height 17
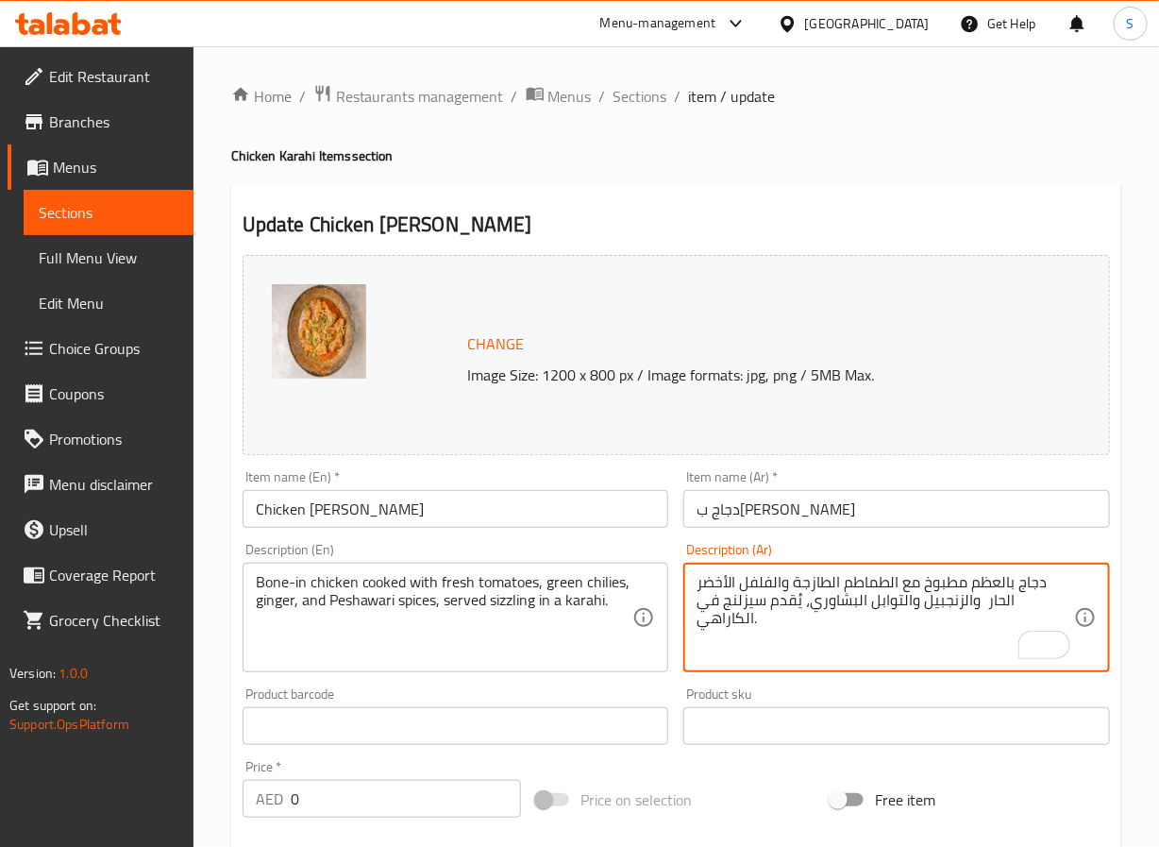
click at [907, 609] on textarea "دجاج بالعظم مطبوخ مع الطماطم الطازجة والفلفل الأخضر الحار والزنجبيل والتوابل ال…" at bounding box center [886, 618] width 378 height 90
type textarea "دجاج بالعظم مطبوخ مع الطماطم الطازجة والفلفل الأخضر الحار والزنجبيل والتوابل ال…"
click at [733, 513] on input "دجاج بيشاوري كراهي" at bounding box center [896, 509] width 427 height 38
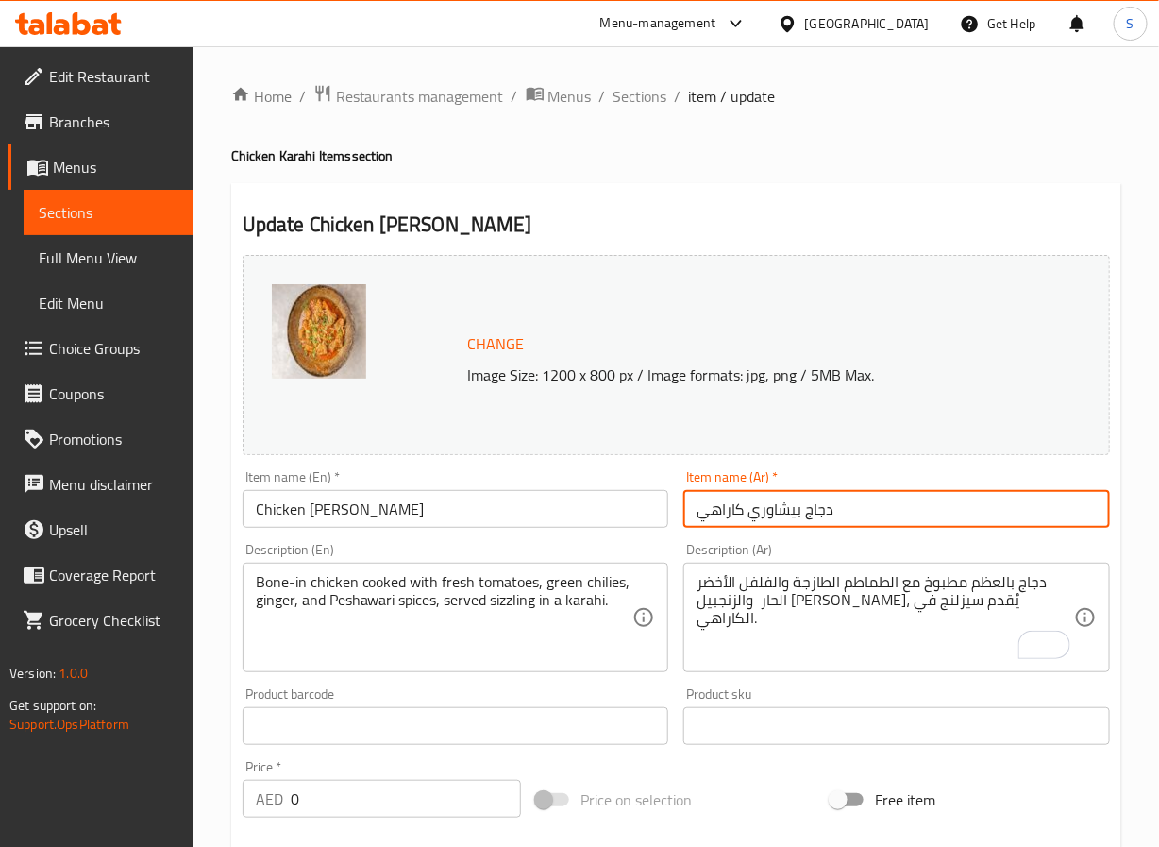
type input "دجاج بيشاوري كاراهي"
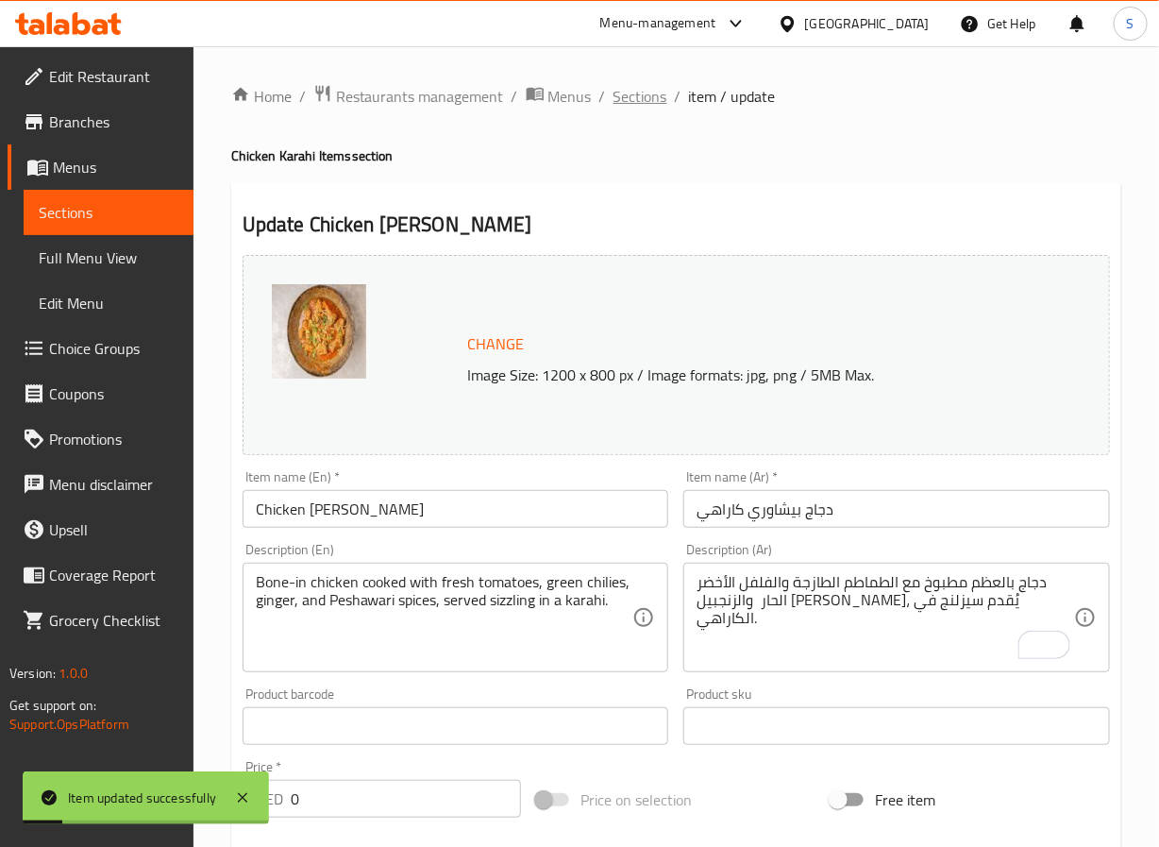
click at [641, 102] on span "Sections" at bounding box center [641, 96] width 54 height 23
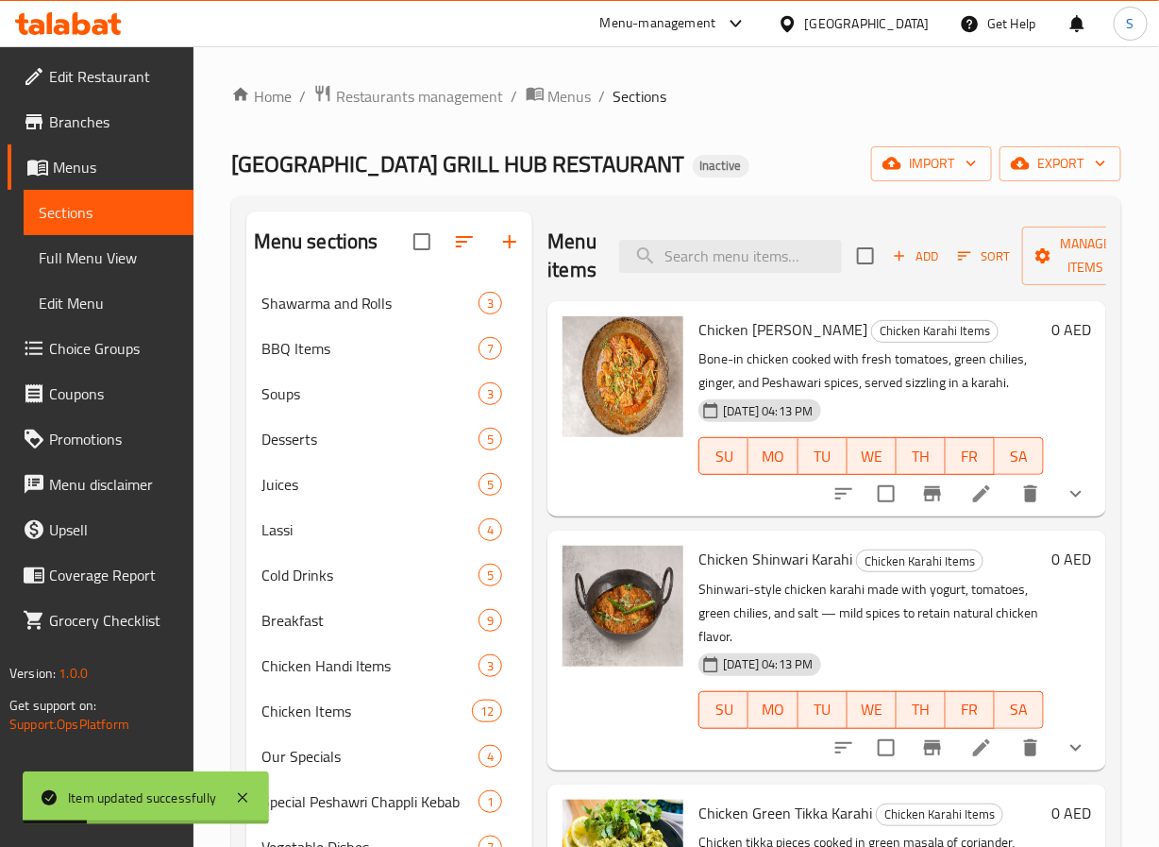
scroll to position [54, 0]
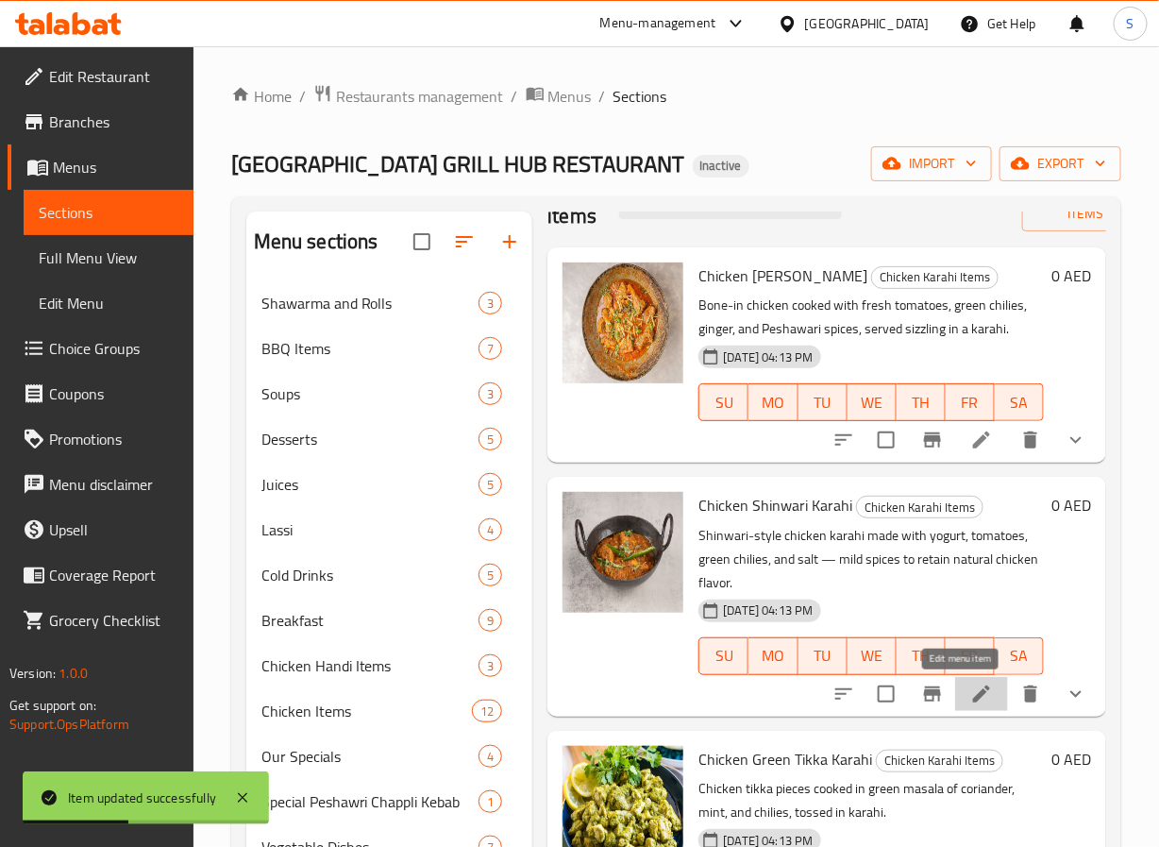
click at [970, 694] on icon at bounding box center [981, 693] width 23 height 23
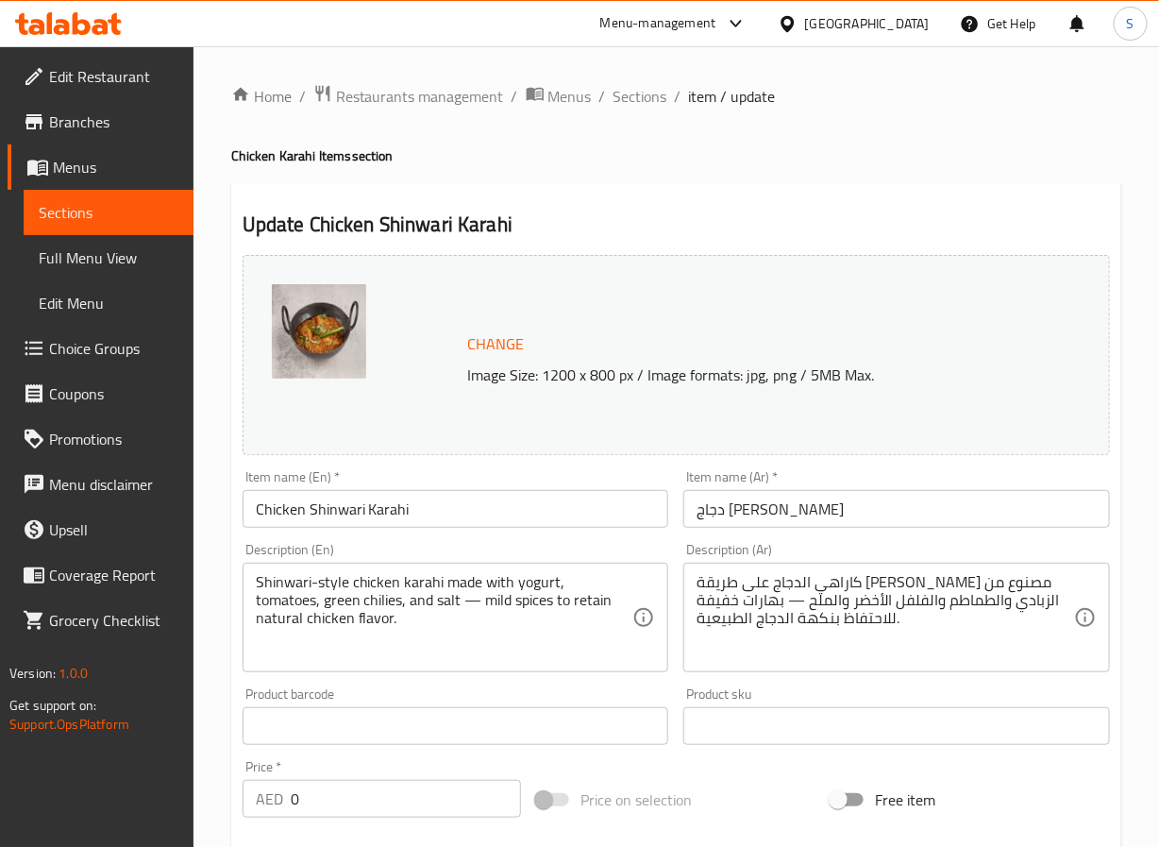
drag, startPoint x: 409, startPoint y: 609, endPoint x: 428, endPoint y: 638, distance: 34.8
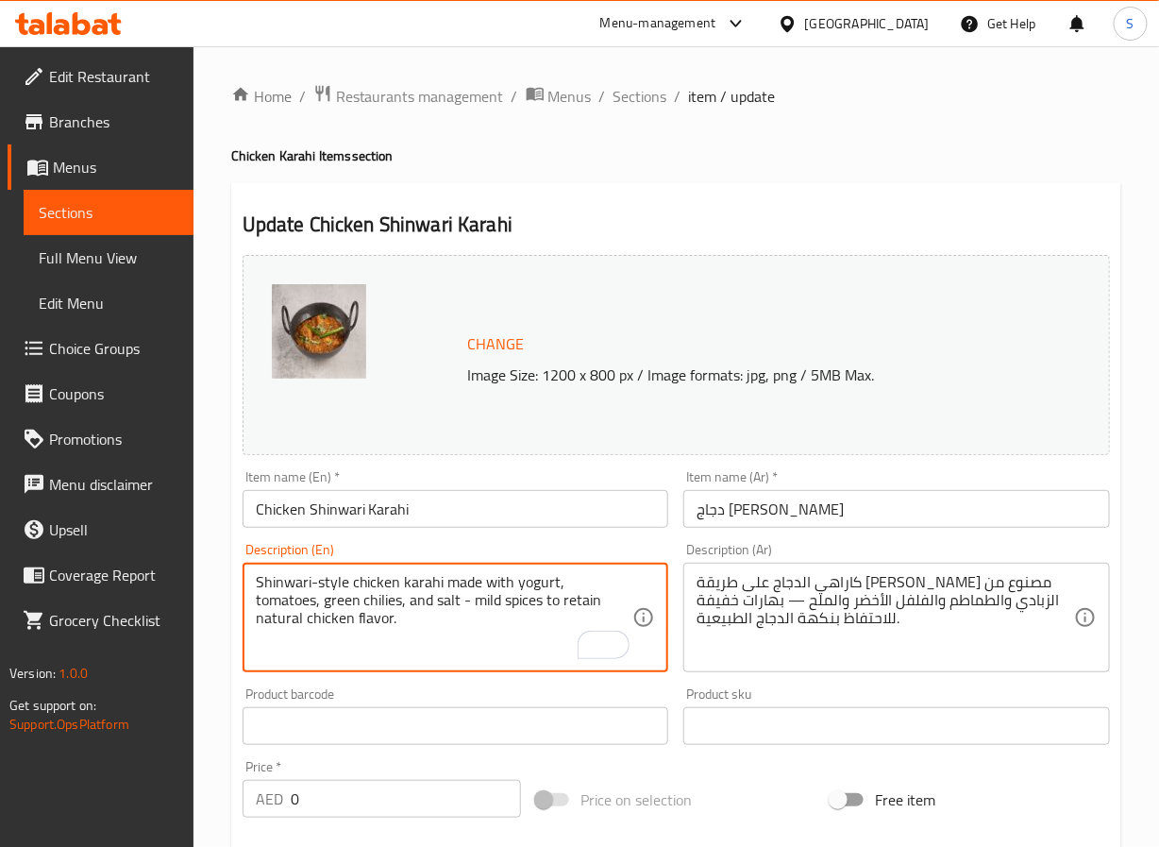
type textarea "Shinwari-style chicken karahi made with yogurt, tomatoes, green chilies, and sa…"
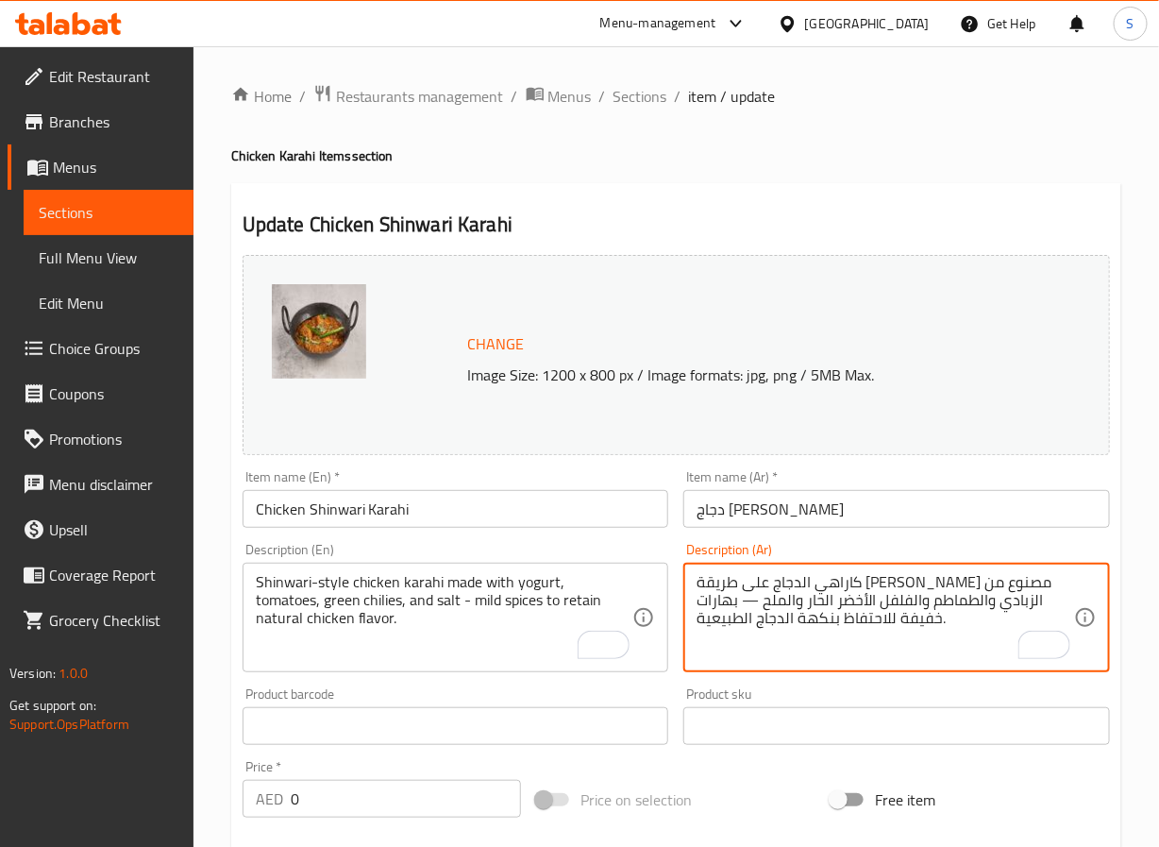
click at [788, 606] on textarea "كاراهي الدجاج على طريقة شينواري مصنوع من الزبادي والطماطم والفلفل الأخضر الحار …" at bounding box center [886, 618] width 378 height 90
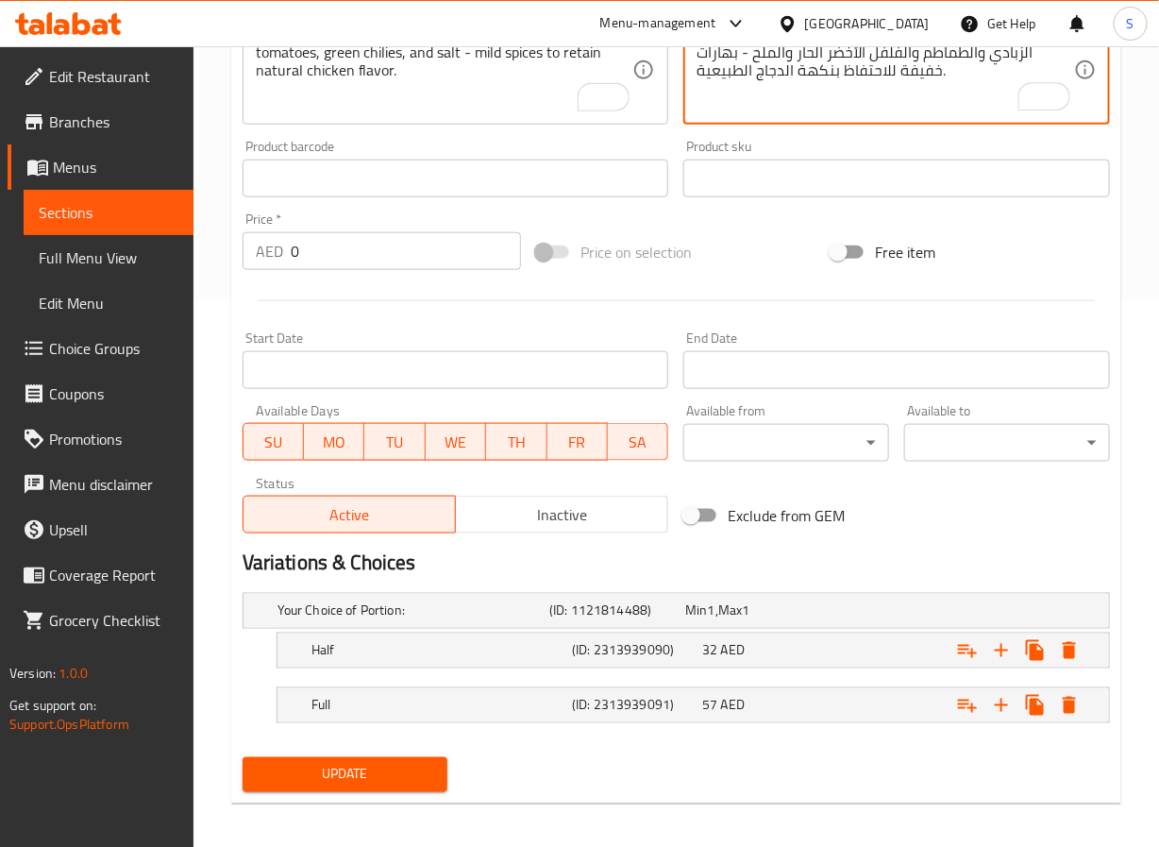
scroll to position [559, 0]
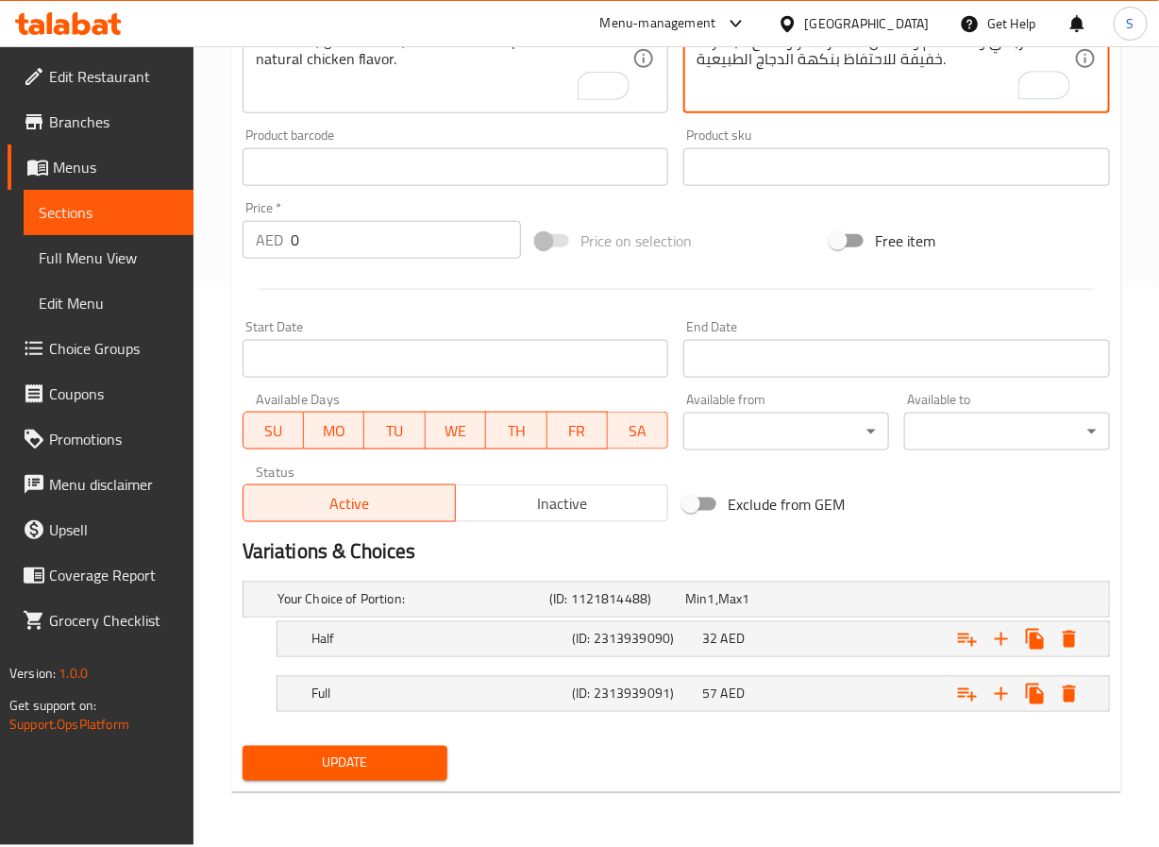
type textarea "كاراهي الدجاج على طريقة شينواري مصنوع من الزبادي والطماطم والفلفل الأخضر الحار …"
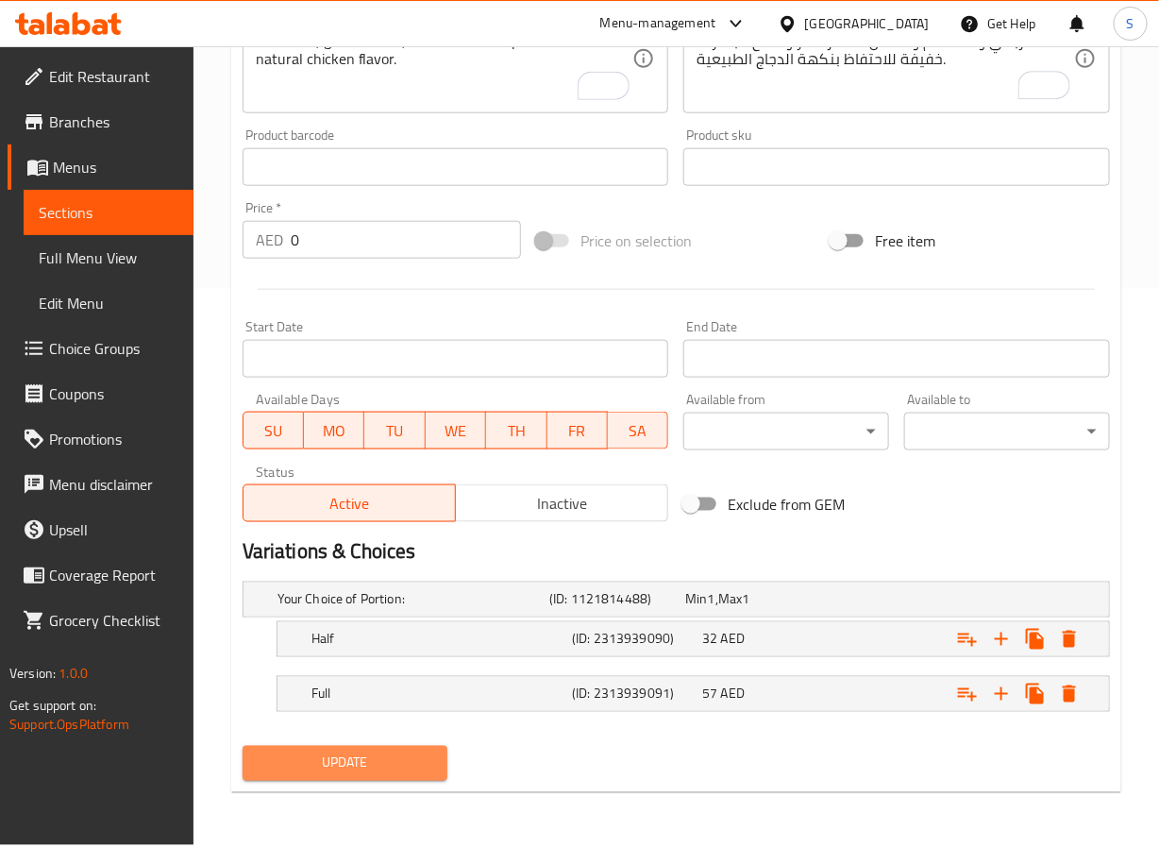
click at [416, 777] on button "Update" at bounding box center [346, 763] width 206 height 35
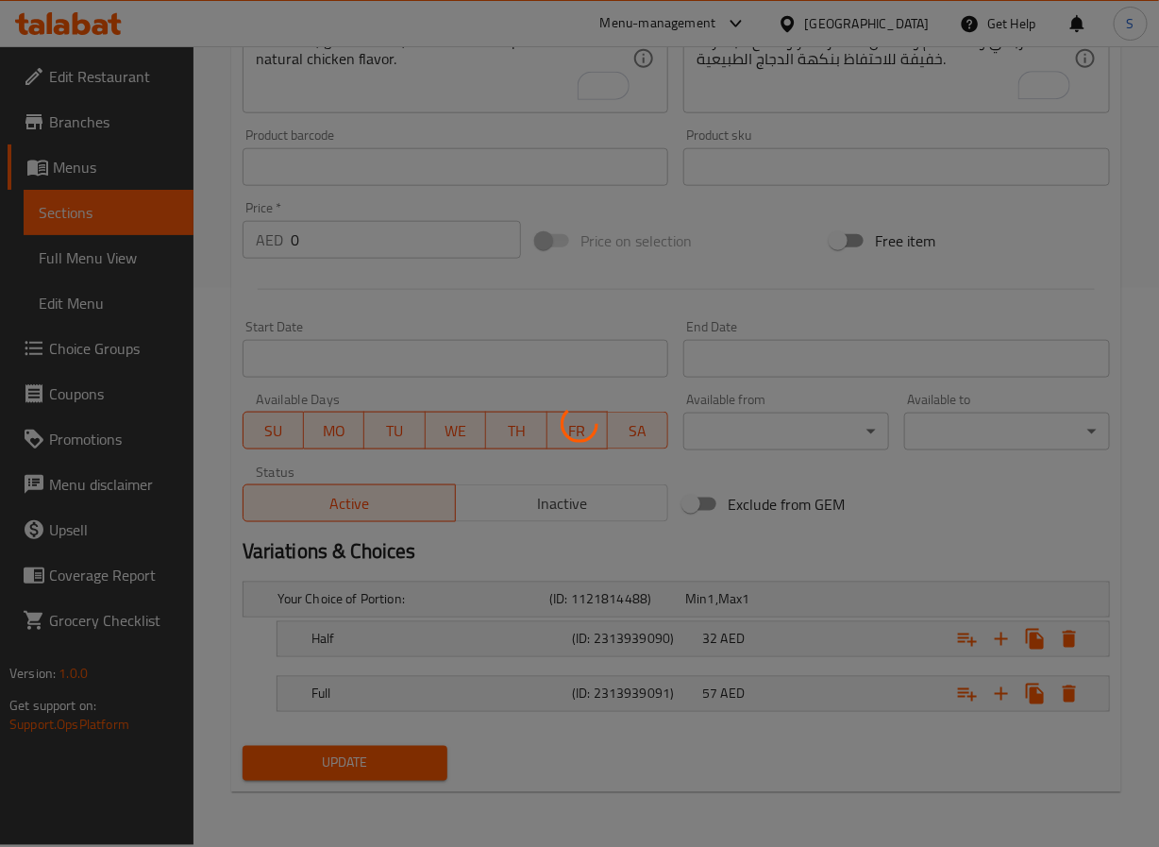
scroll to position [0, 0]
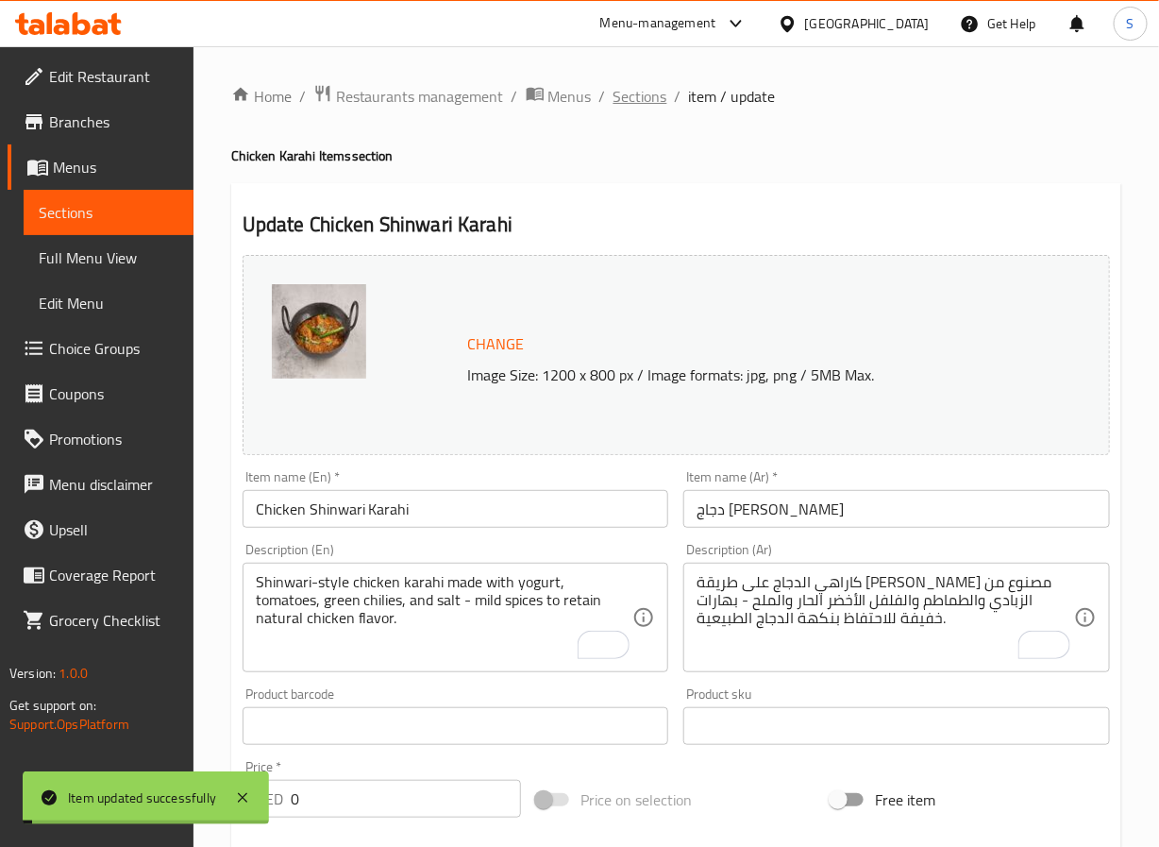
click at [649, 99] on span "Sections" at bounding box center [641, 96] width 54 height 23
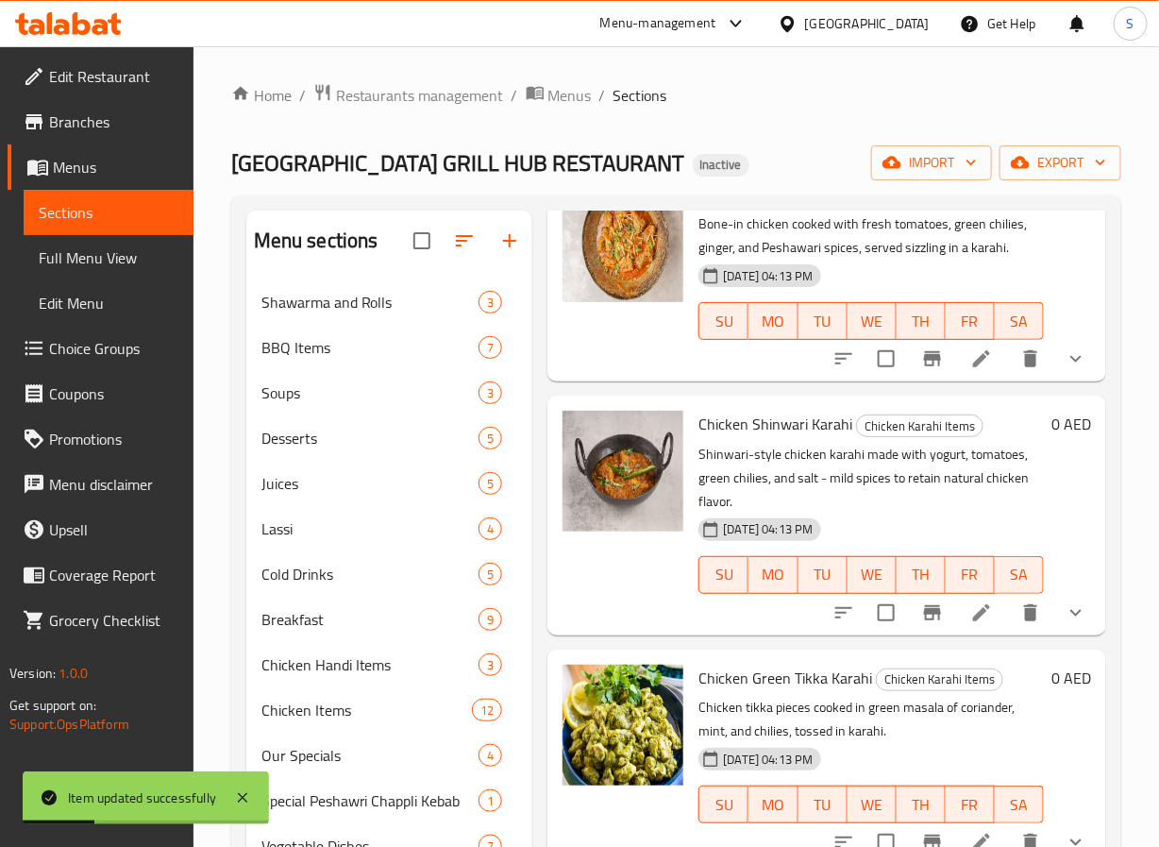
scroll to position [310, 0]
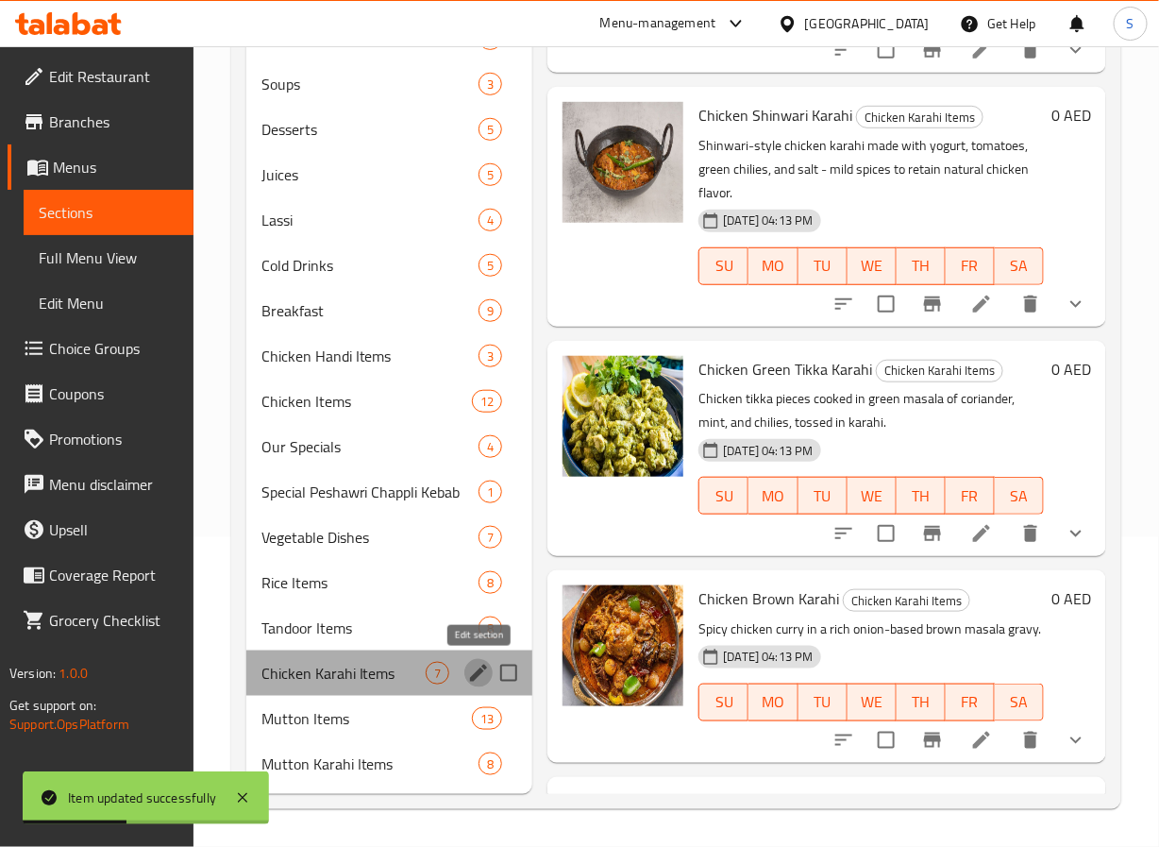
click at [477, 671] on icon "edit" at bounding box center [478, 673] width 17 height 17
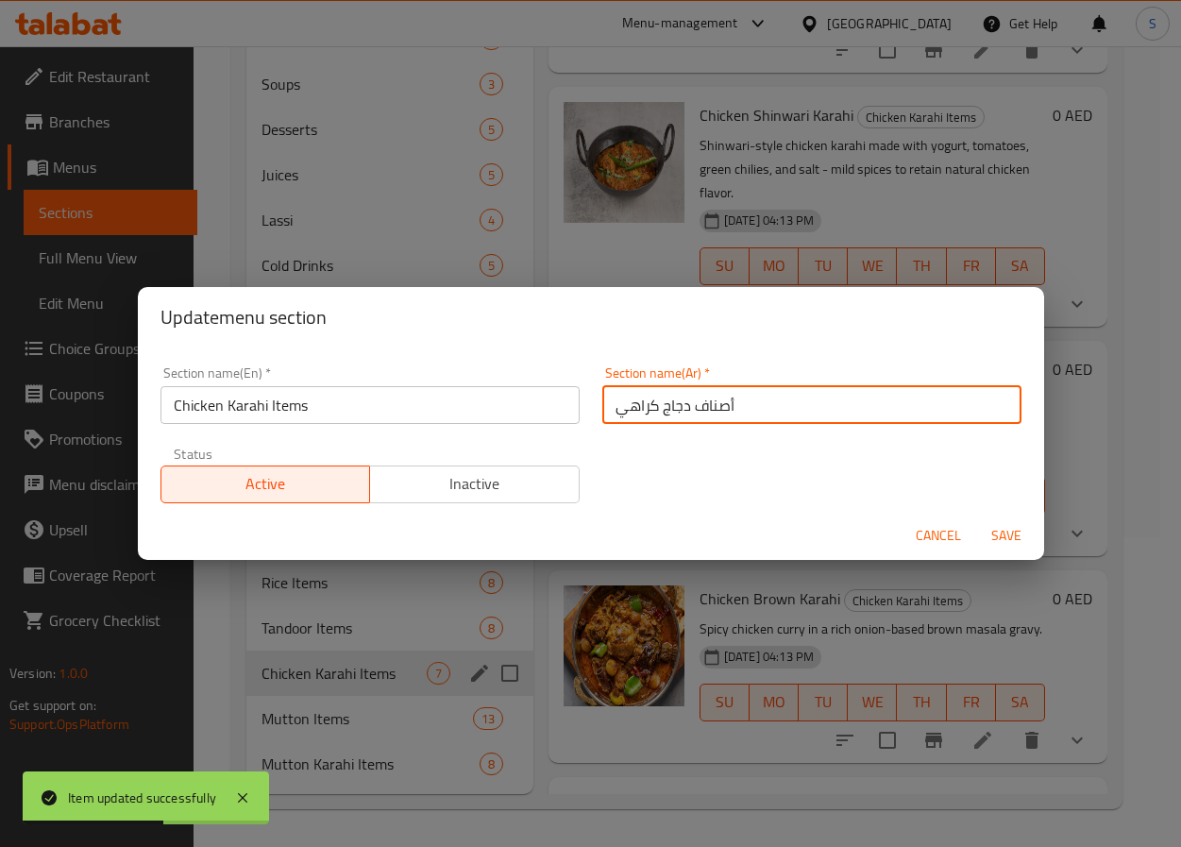
click at [637, 408] on input "أصناف دجاج كراهي" at bounding box center [811, 405] width 419 height 38
type input "أصناف دجاج كاراهي"
click at [976, 518] on button "Save" at bounding box center [1006, 535] width 60 height 35
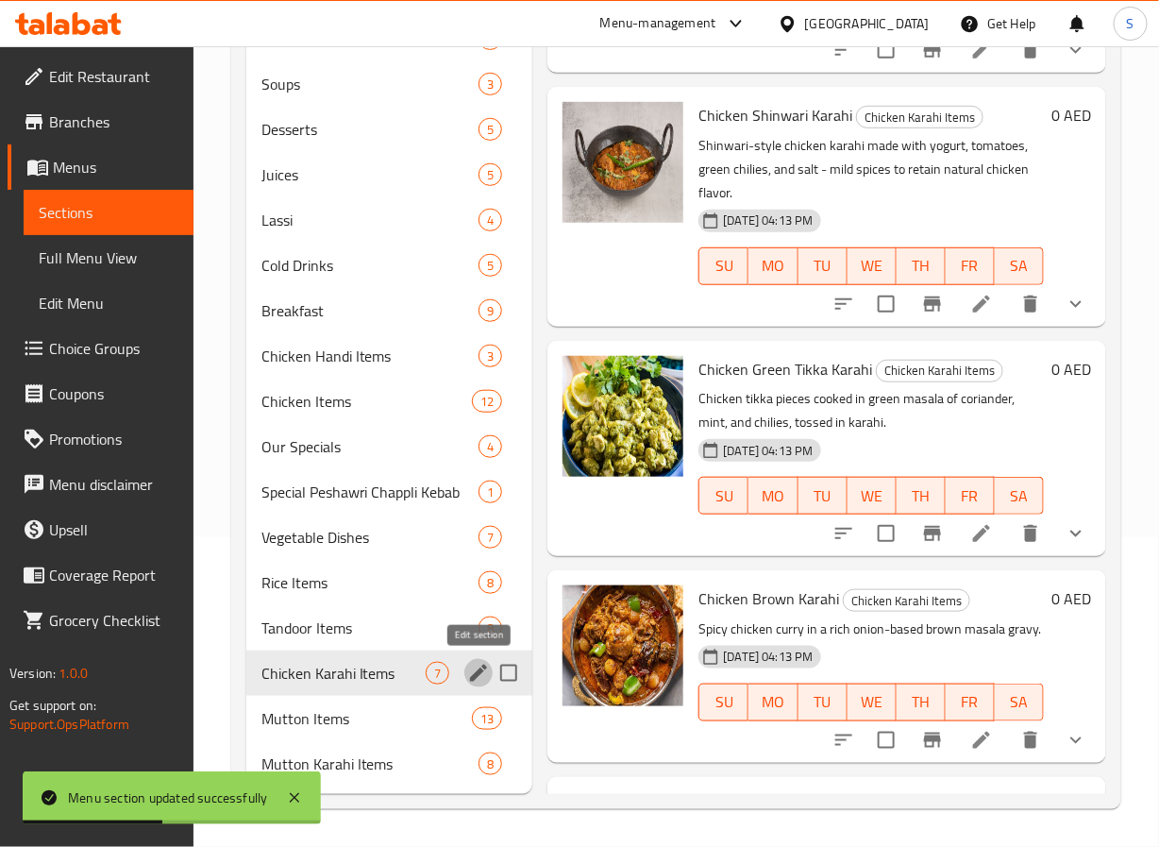
click at [977, 532] on li at bounding box center [981, 533] width 53 height 34
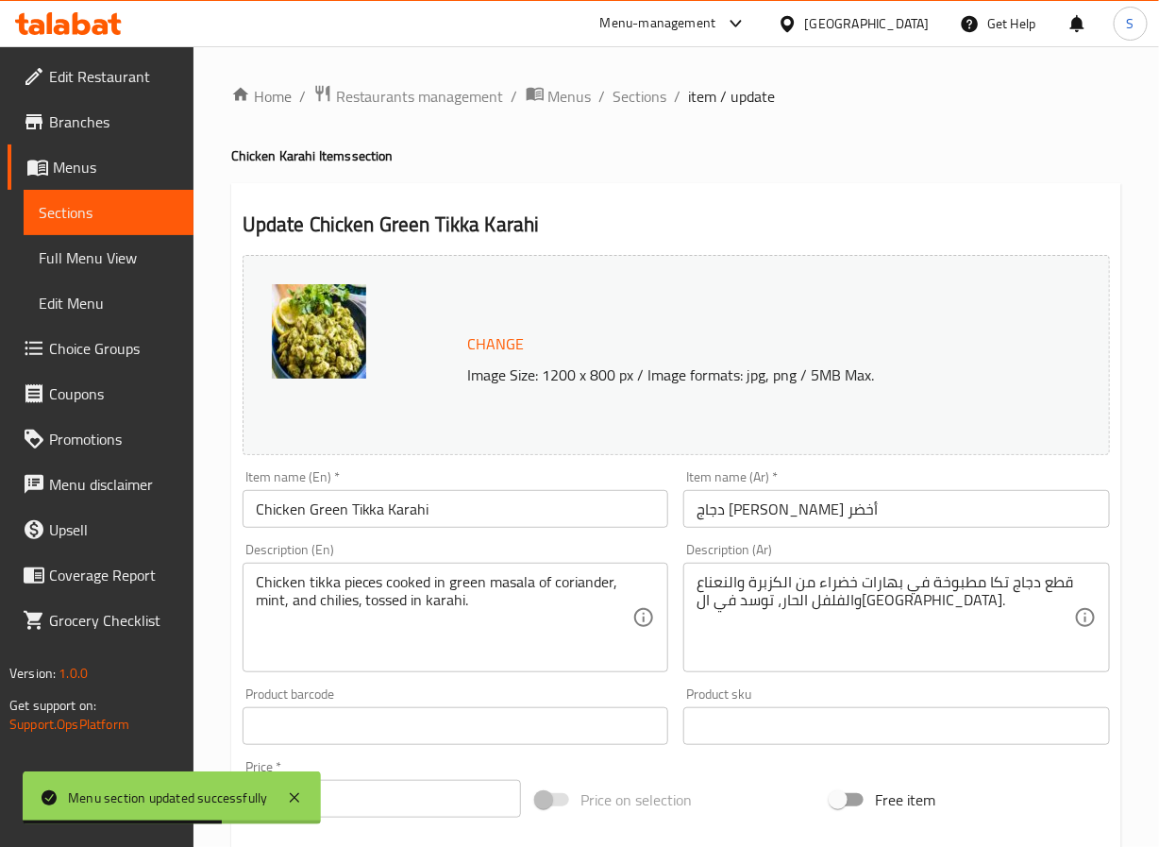
click at [827, 511] on input "دجاج تيكا كراهي أخضر" at bounding box center [896, 509] width 427 height 38
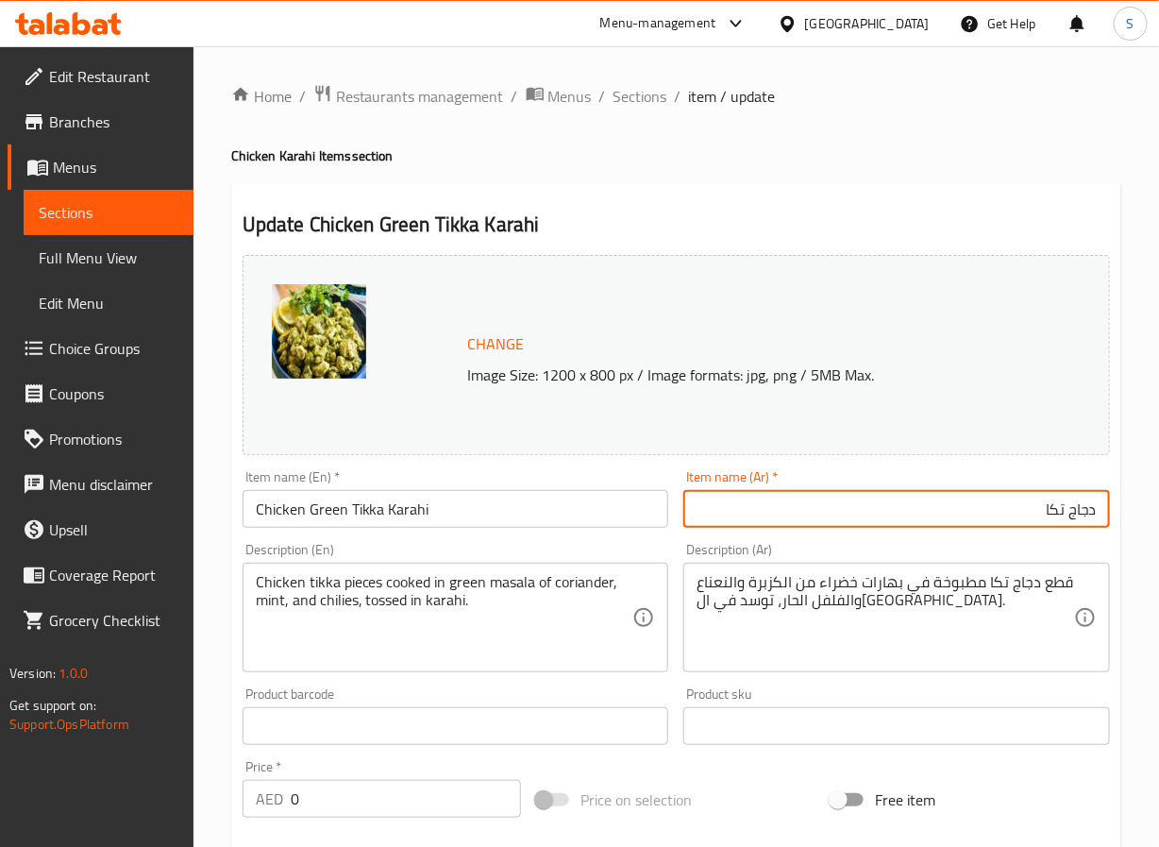
paste input "كراهي"
type input "كاراهي دجاج تكا خضراء"
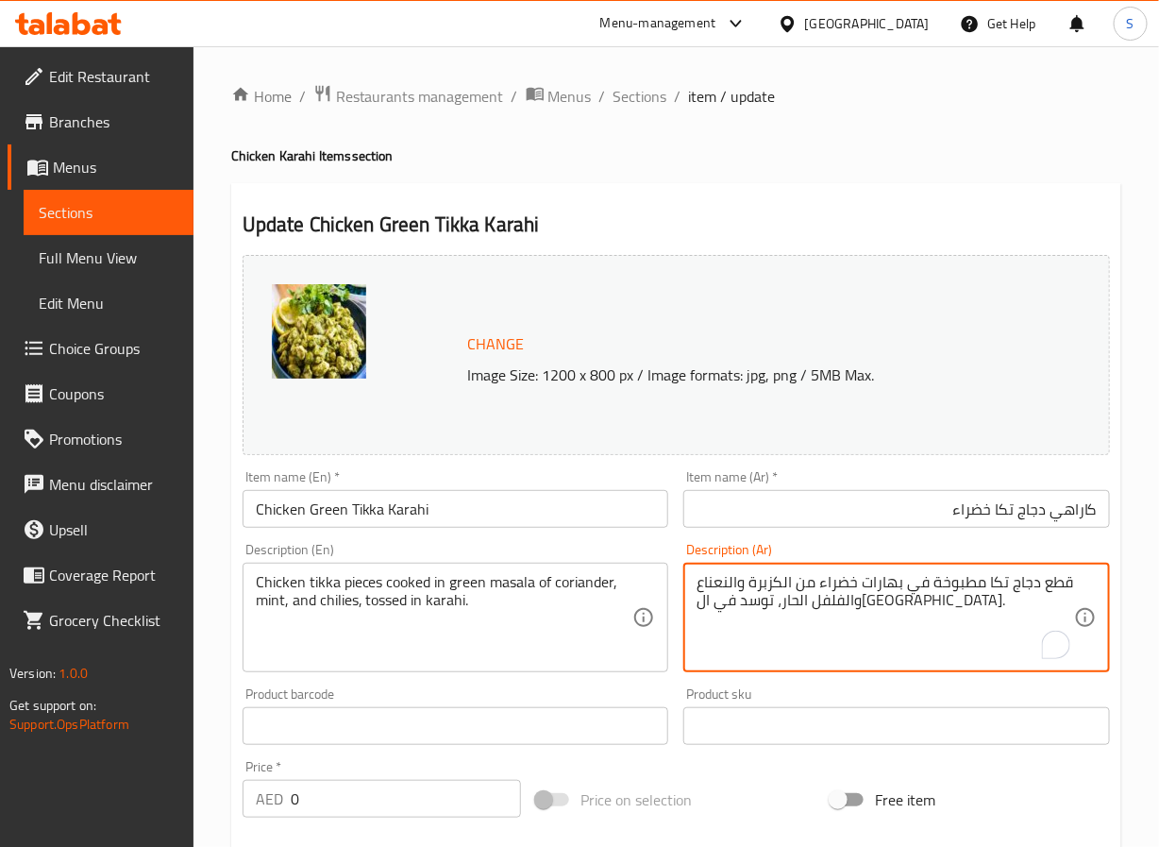
click at [884, 583] on textarea "قطع دجاج تكا مطبوخة في بهارات خضراء من الكزبرة والنعناع والفلفل الحار، توسد في …" at bounding box center [886, 618] width 378 height 90
click at [799, 606] on textarea "قطع دجاج تكا مطبوخة في ماسالا خضراء من الكزبرة والنعناع والفلفل الحار، توسد في …" at bounding box center [886, 618] width 378 height 90
type textarea "قطع دجاج تكا مطبوخة في ماسالا خضراء من الكزبرة والنعناع والفلفل الحار، مغموسة ف…"
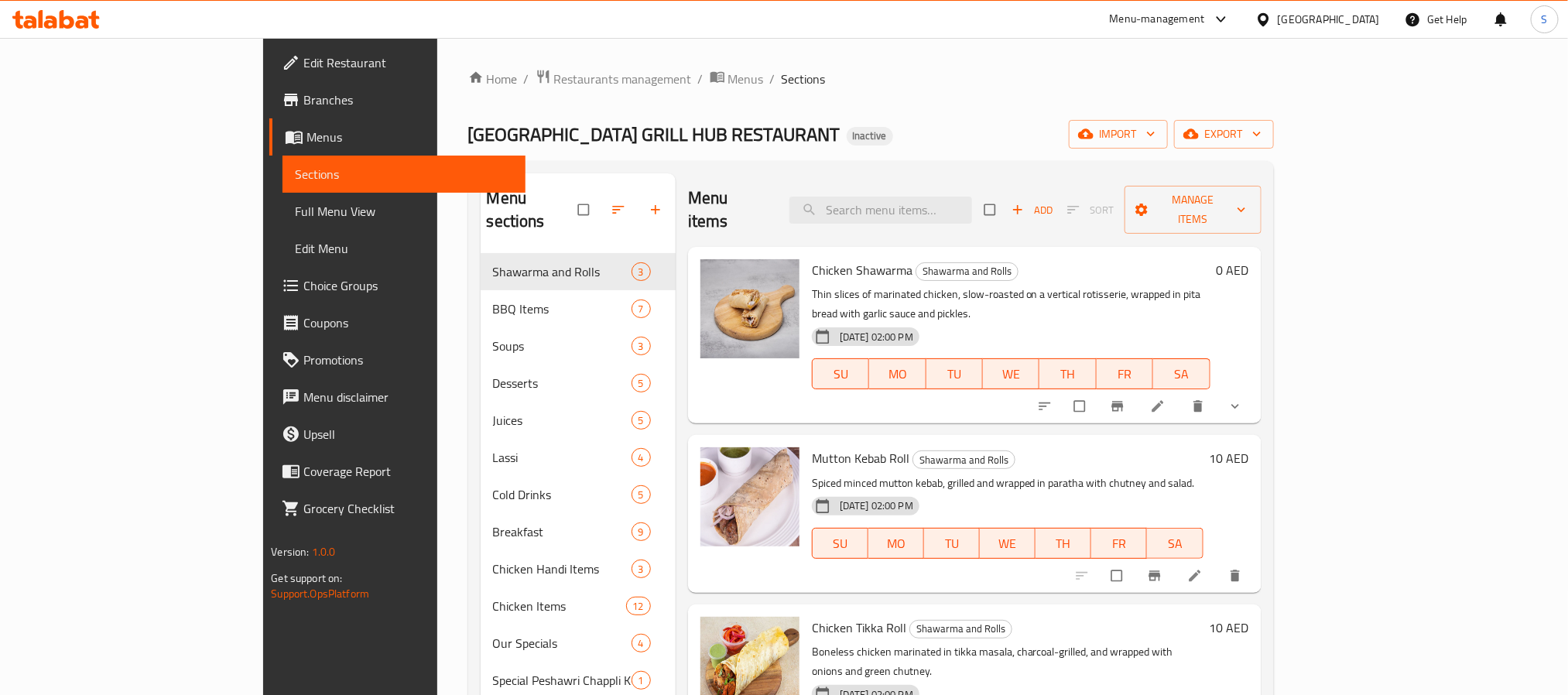
click at [295, 207] on span "Full Menu View" at bounding box center [403, 211] width 217 height 19
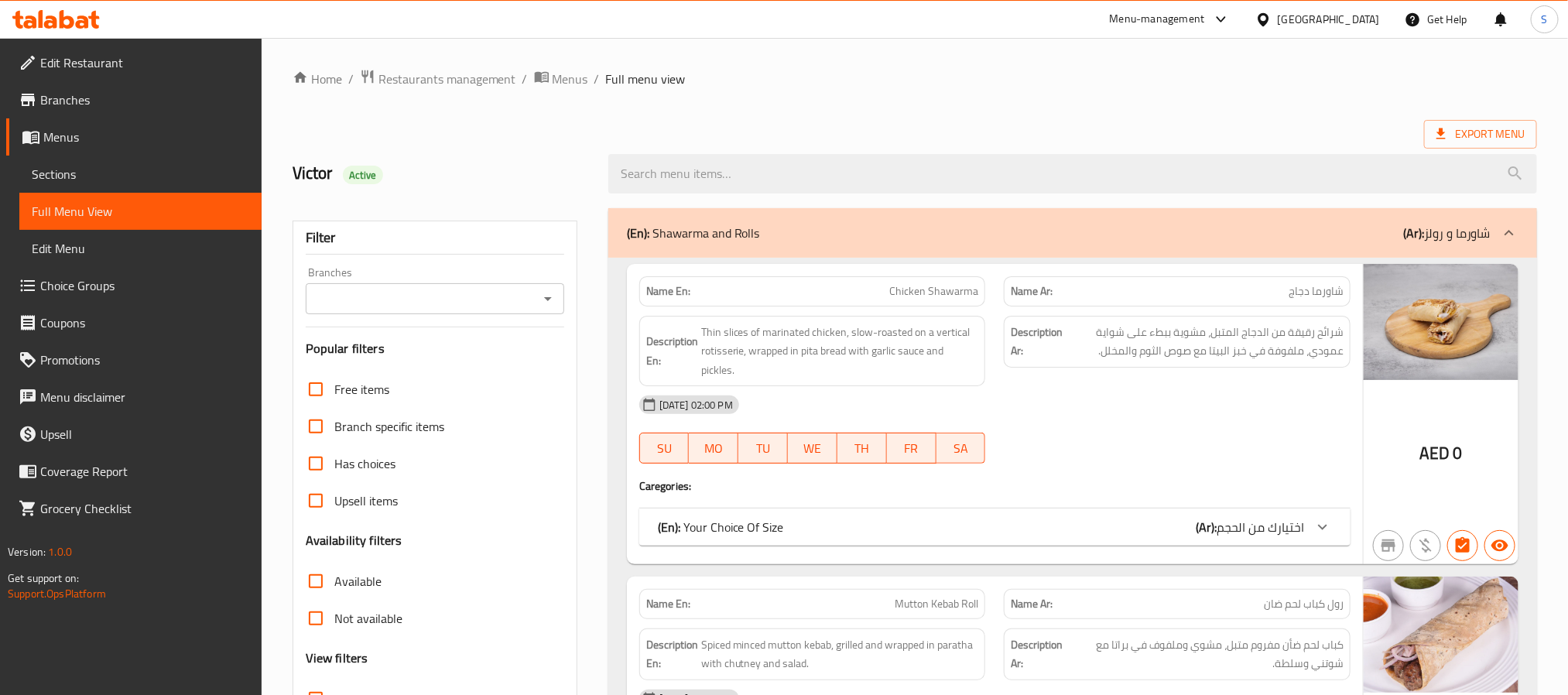
click at [814, 242] on div "(En): Shawarma and Rolls (Ar): شاورما و رولز" at bounding box center [1059, 233] width 864 height 19
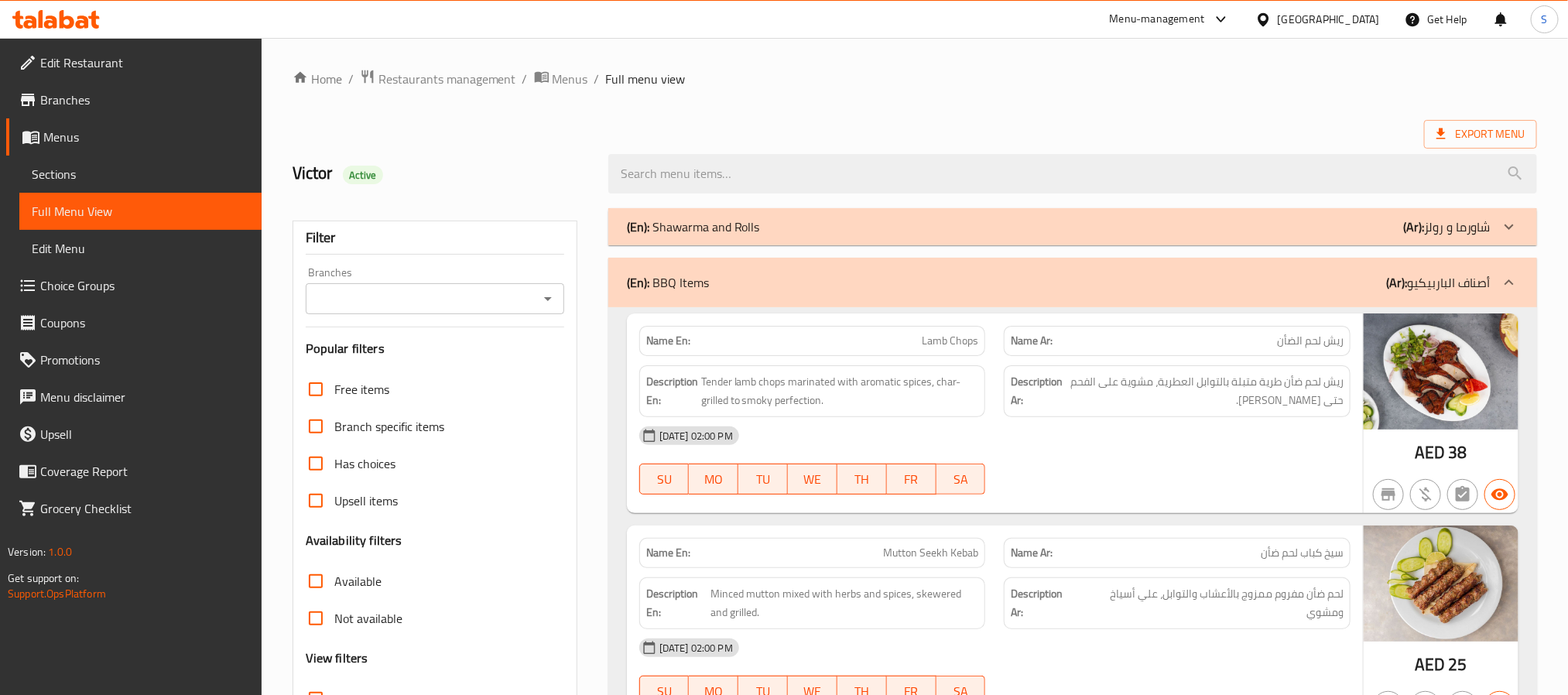
click at [911, 217] on div "(En): Shawarma and Rolls (Ar): شاورما و رولز" at bounding box center [1059, 226] width 864 height 19
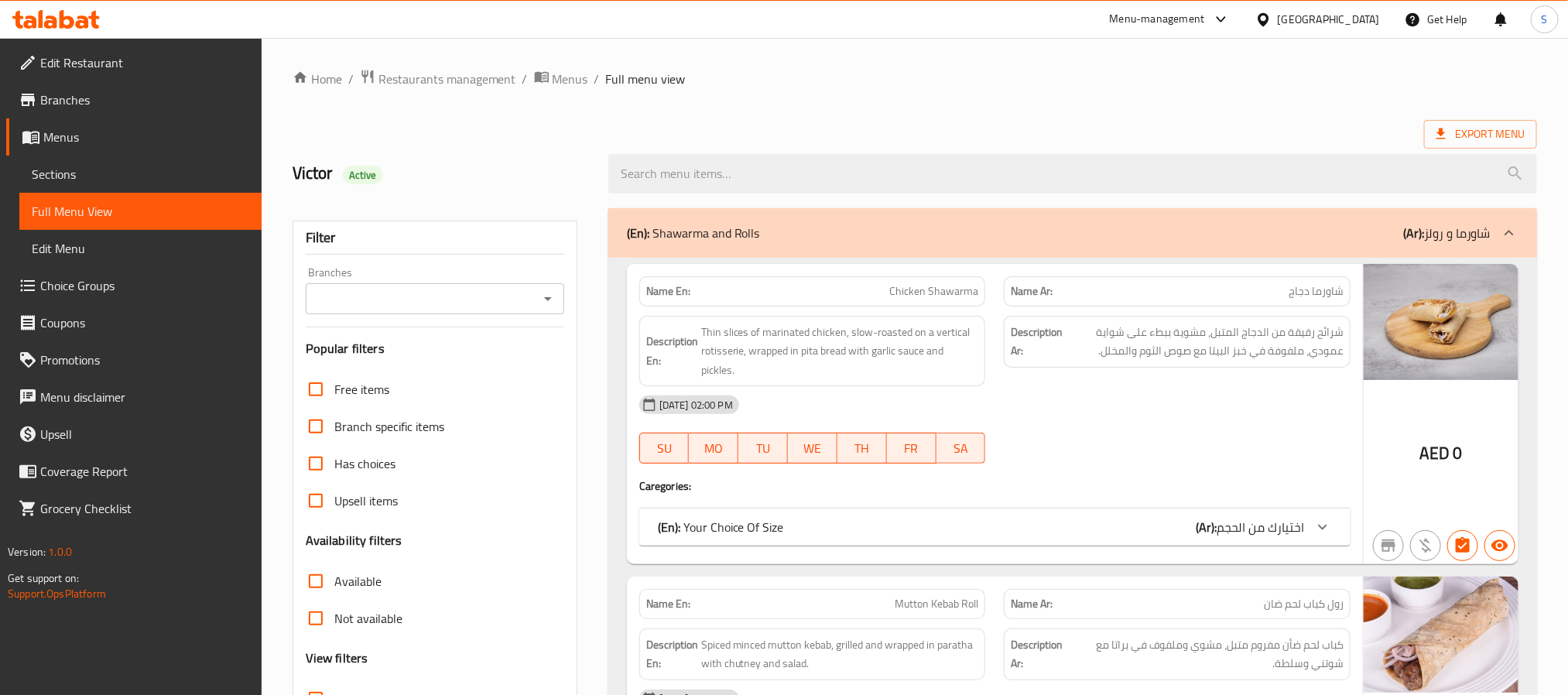
click at [577, 138] on div "Export Menu" at bounding box center [915, 134] width 1245 height 29
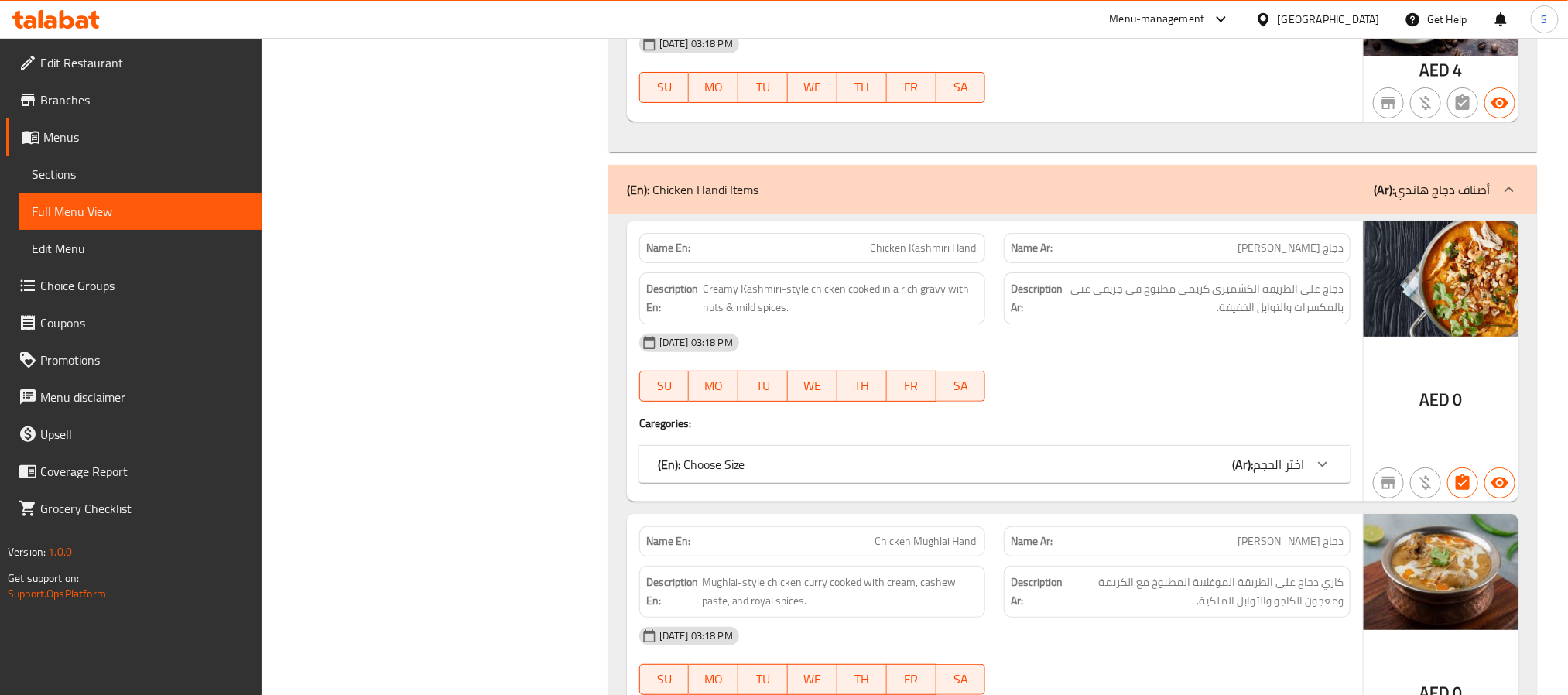
scroll to position [14261, 0]
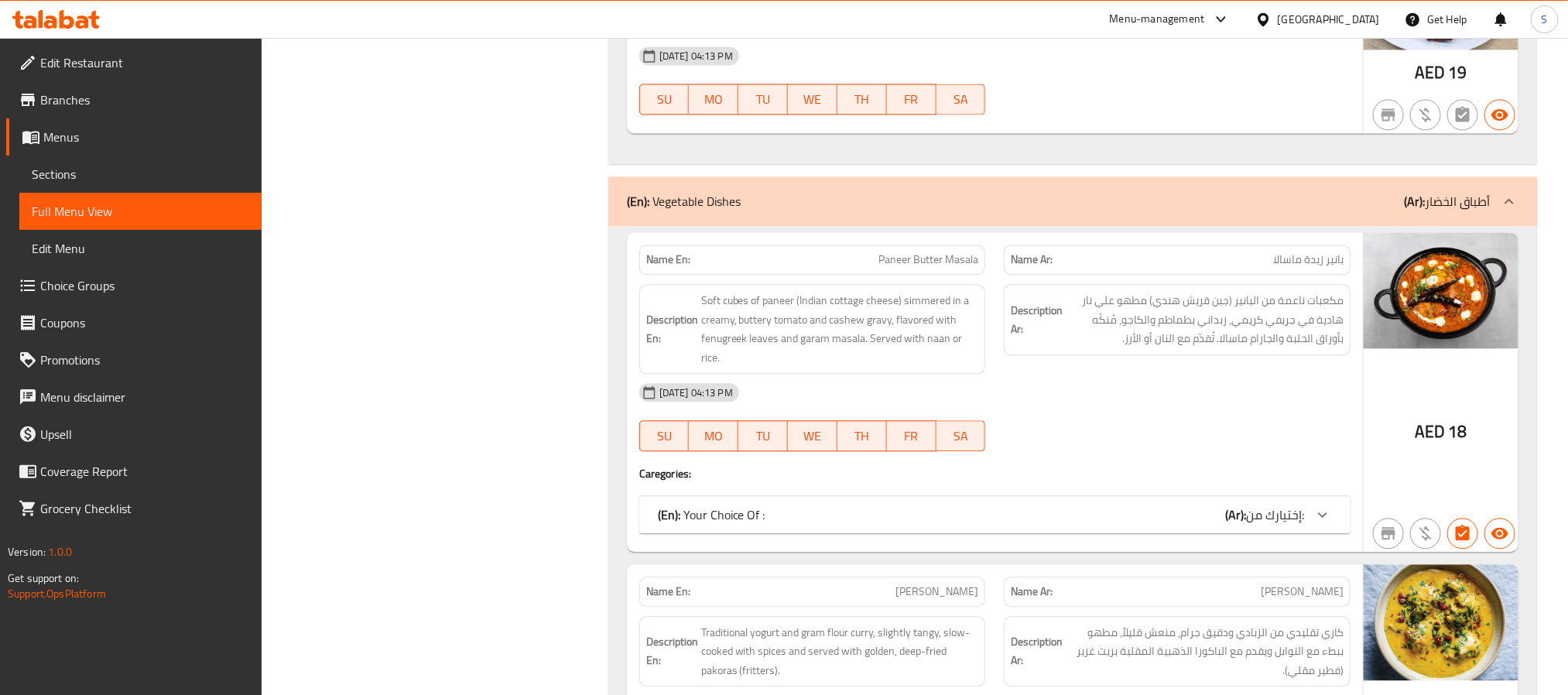
click at [909, 524] on div "(En): Your Choice Of : (Ar): إختيارك من:" at bounding box center [981, 514] width 646 height 19
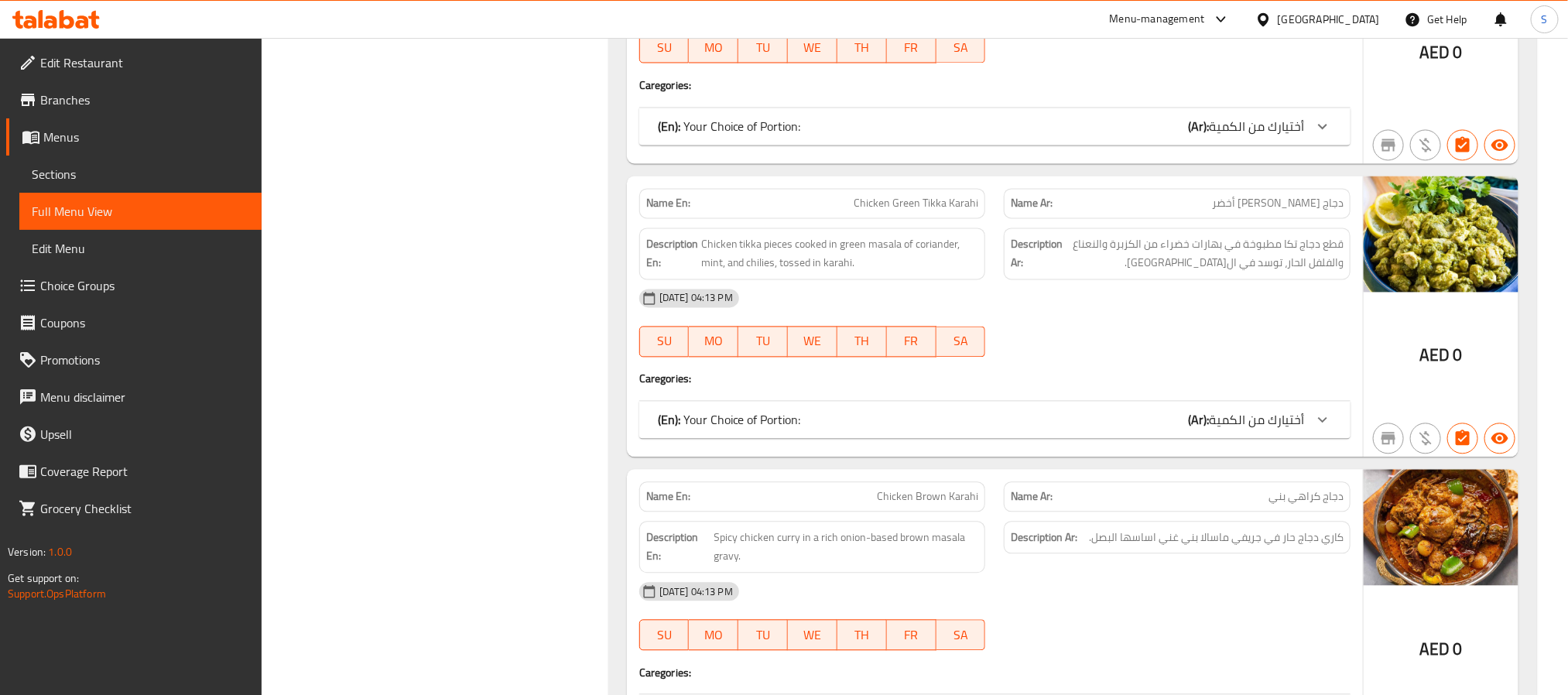
scroll to position [16892, 0]
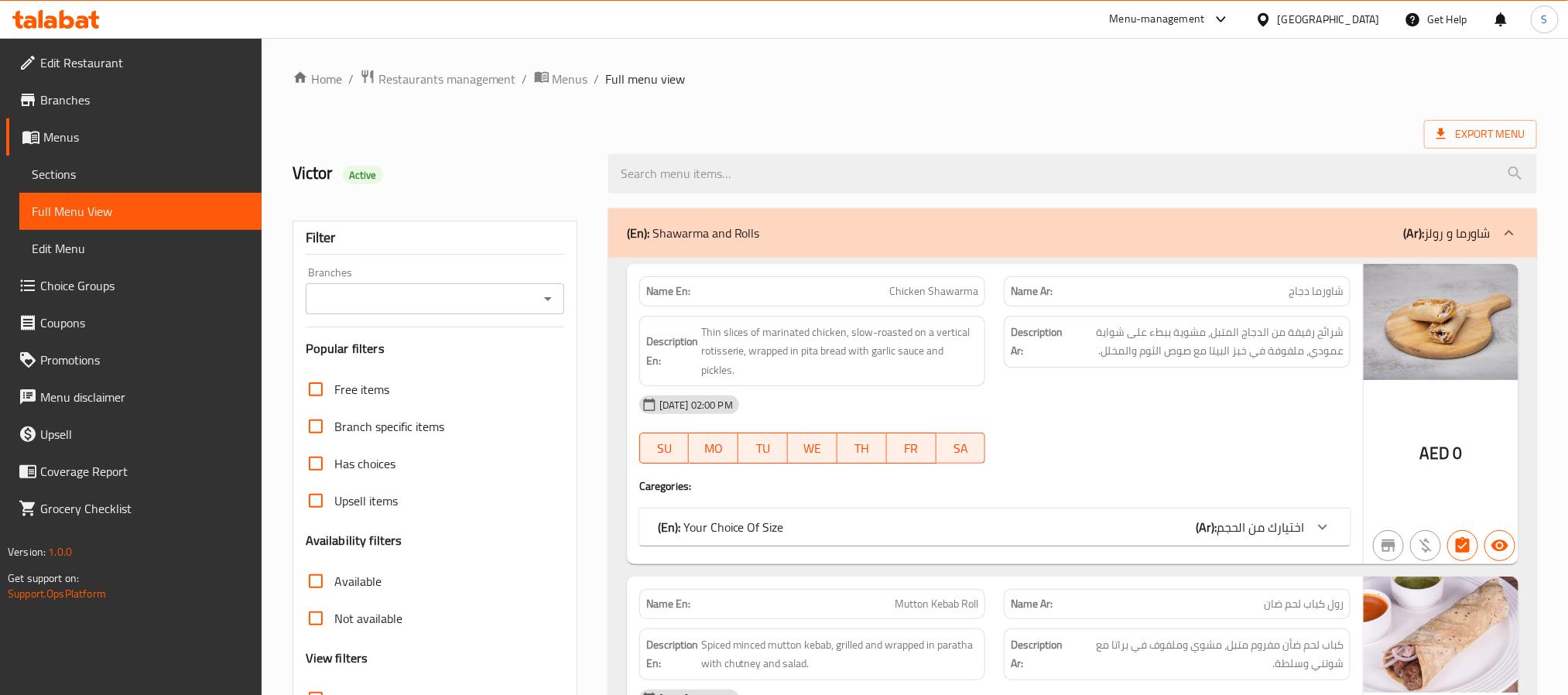
click at [650, 244] on div "(En): Shawarma and Rolls (Ar): شاورما و رولز" at bounding box center [1073, 233] width 929 height 49
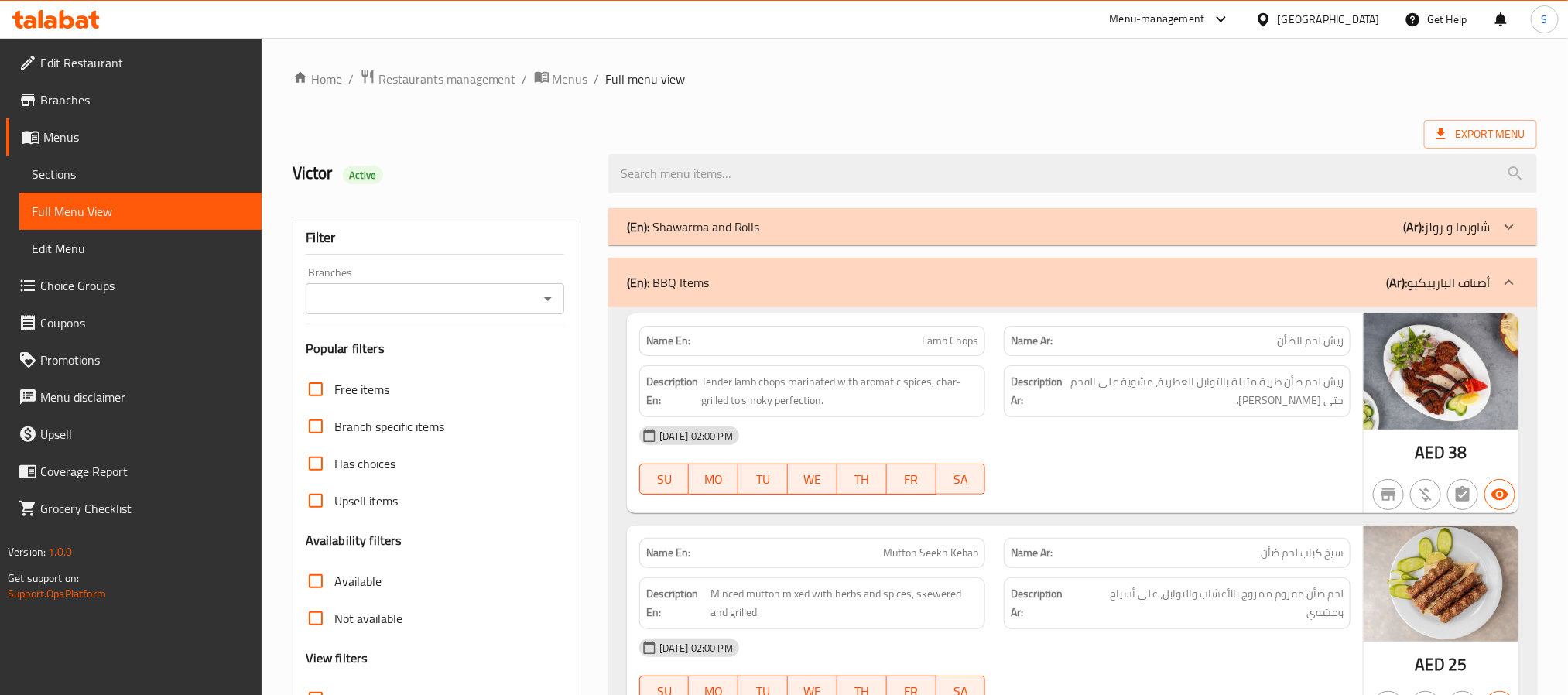
click at [834, 284] on div "(En): BBQ Items (Ar): أصناف الباربيكيو" at bounding box center [1059, 282] width 864 height 19
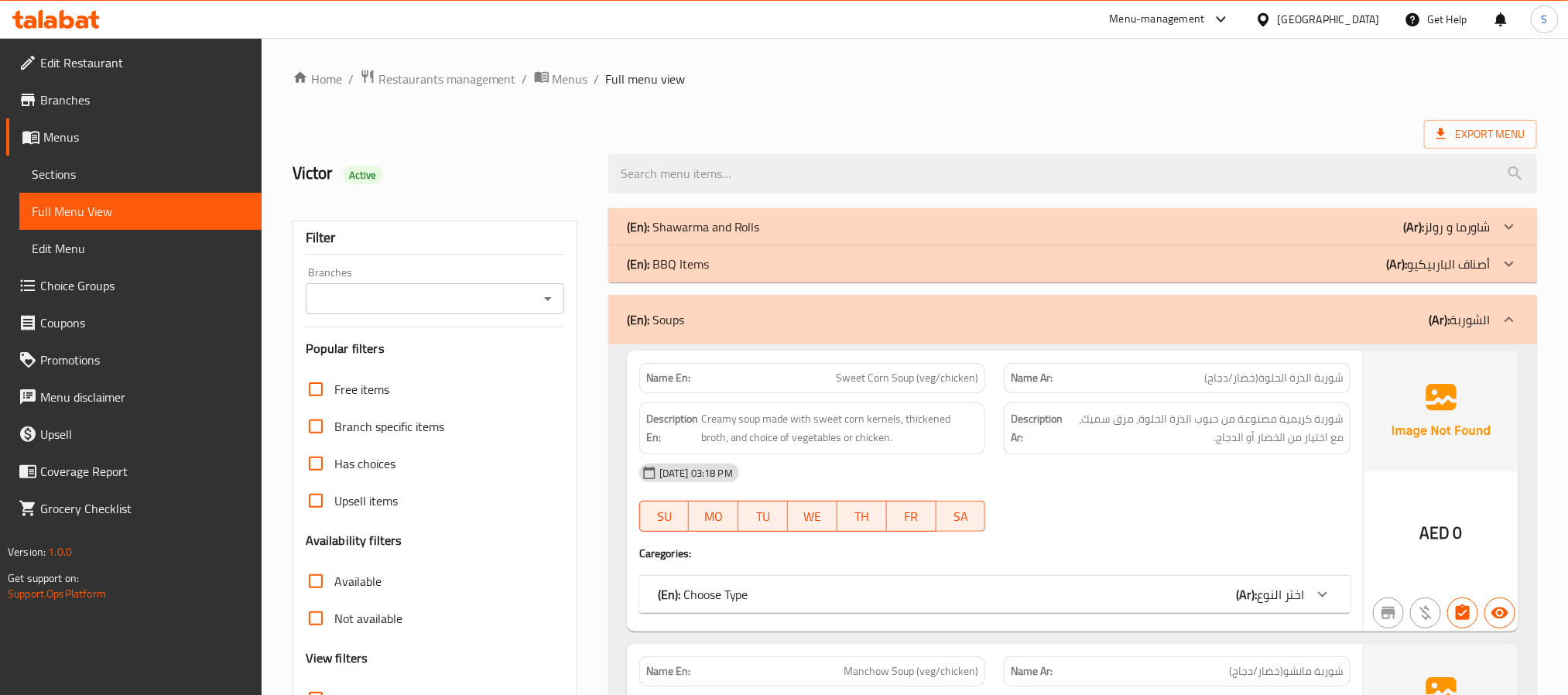
click at [787, 318] on div "(En): Soups (Ar): الشوربة" at bounding box center [1059, 320] width 864 height 19
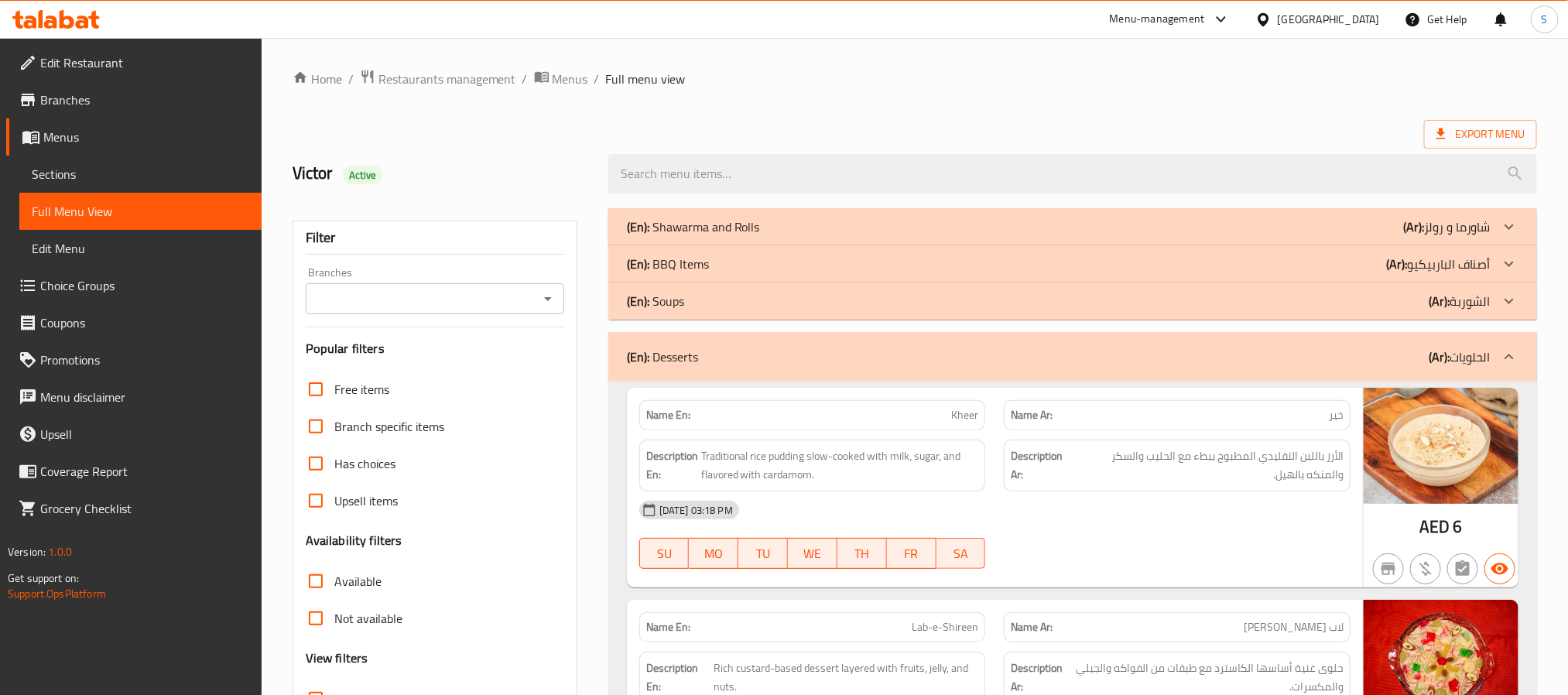
click at [767, 352] on div "(En): Desserts (Ar): الحلويات" at bounding box center [1059, 357] width 864 height 19
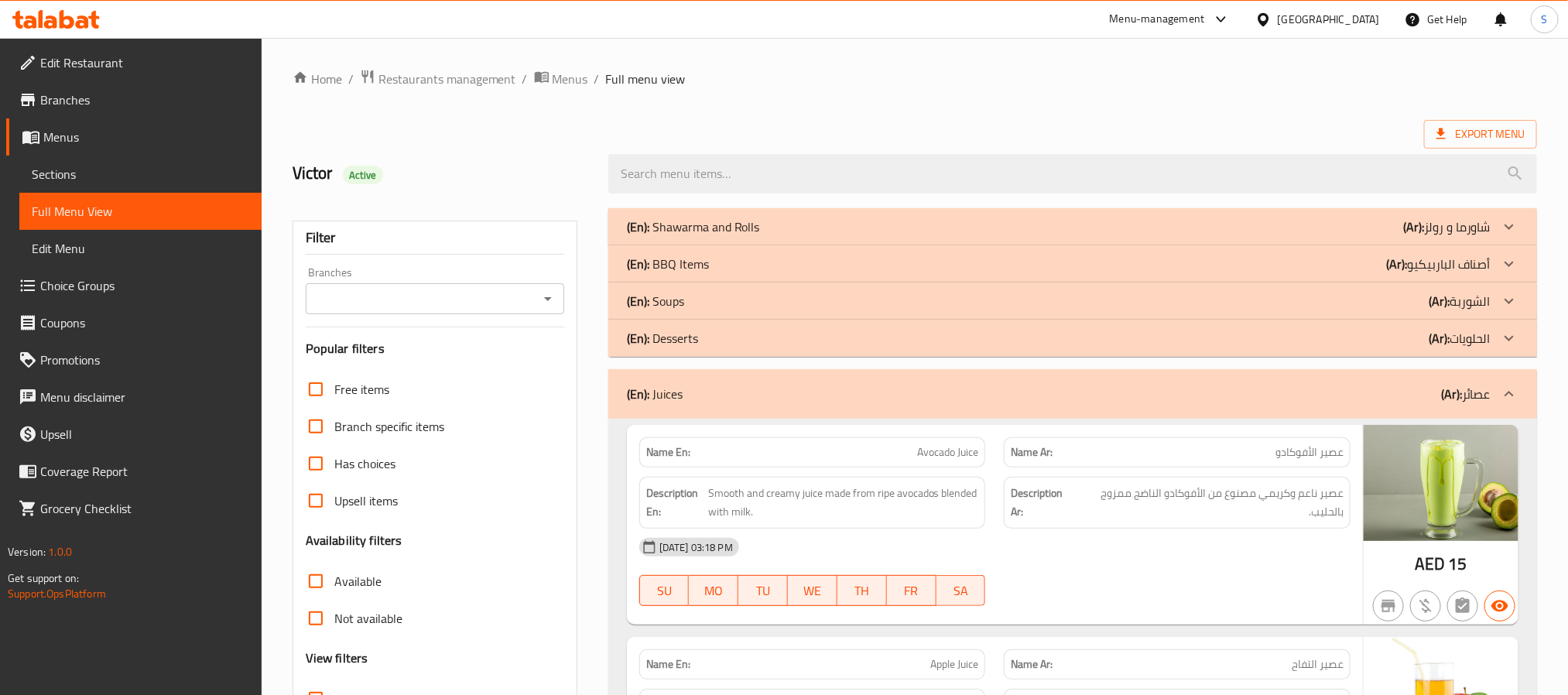
click at [751, 385] on div "(En): Juices (Ar): عصائر" at bounding box center [1059, 393] width 864 height 19
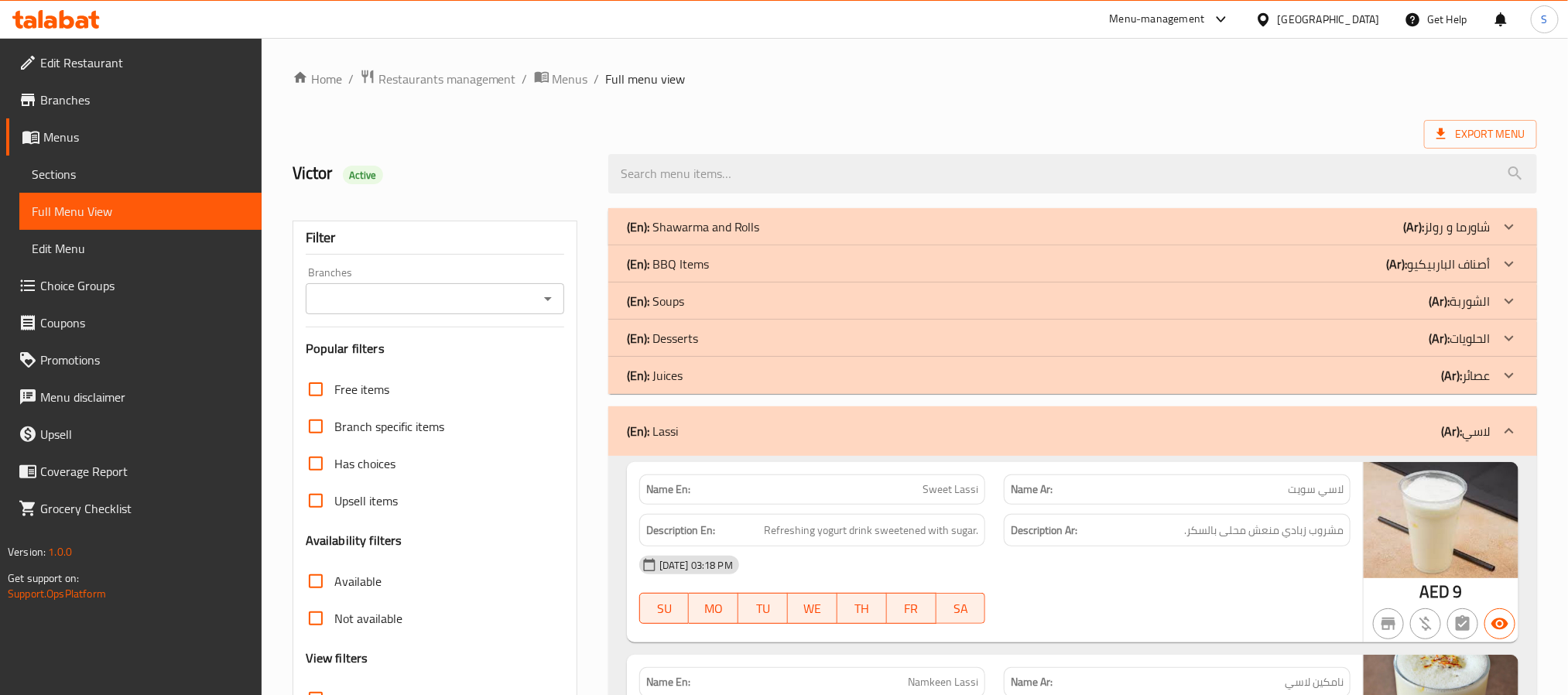
click at [815, 425] on div "(En): Lassi (Ar): لاسي" at bounding box center [1059, 430] width 864 height 19
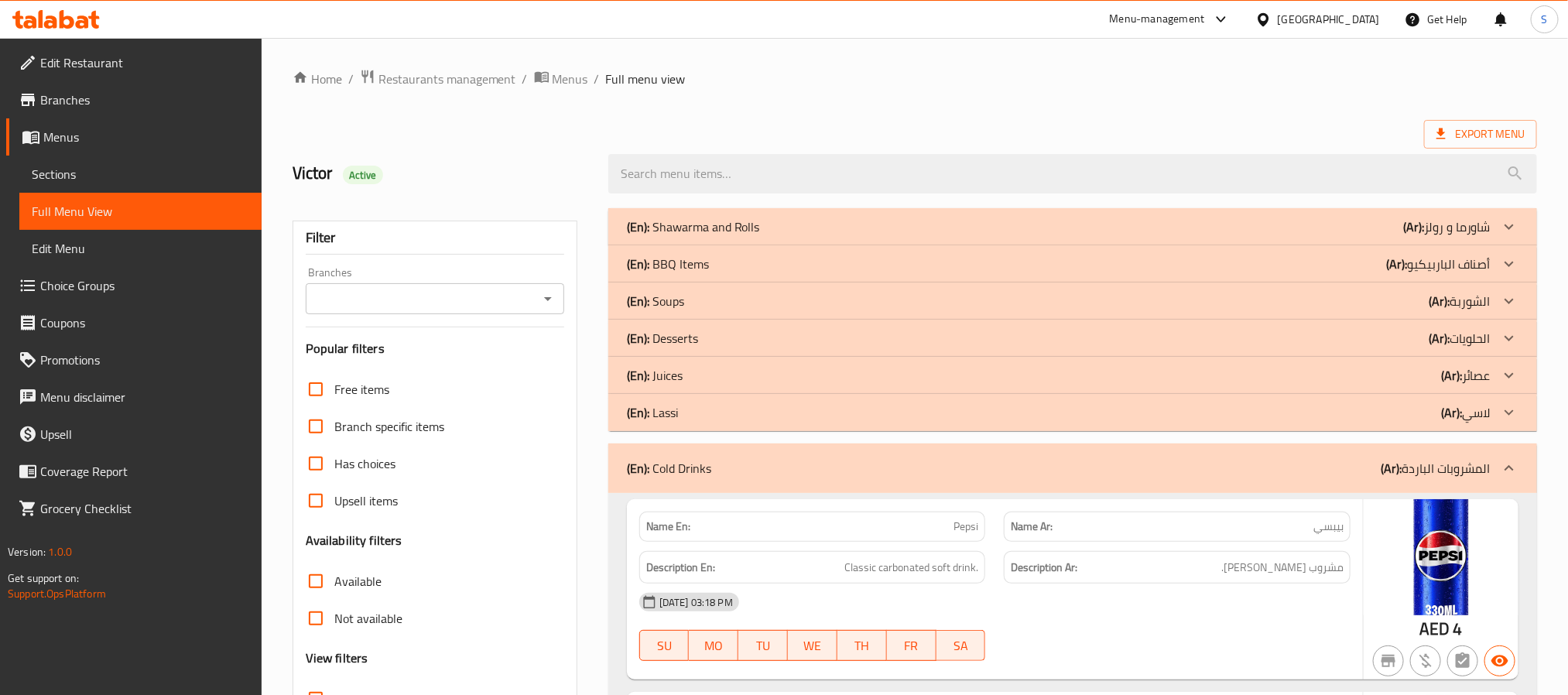
click at [781, 467] on div "(En): Cold Drinks (Ar): المشروبات الباردة" at bounding box center [1059, 468] width 864 height 19
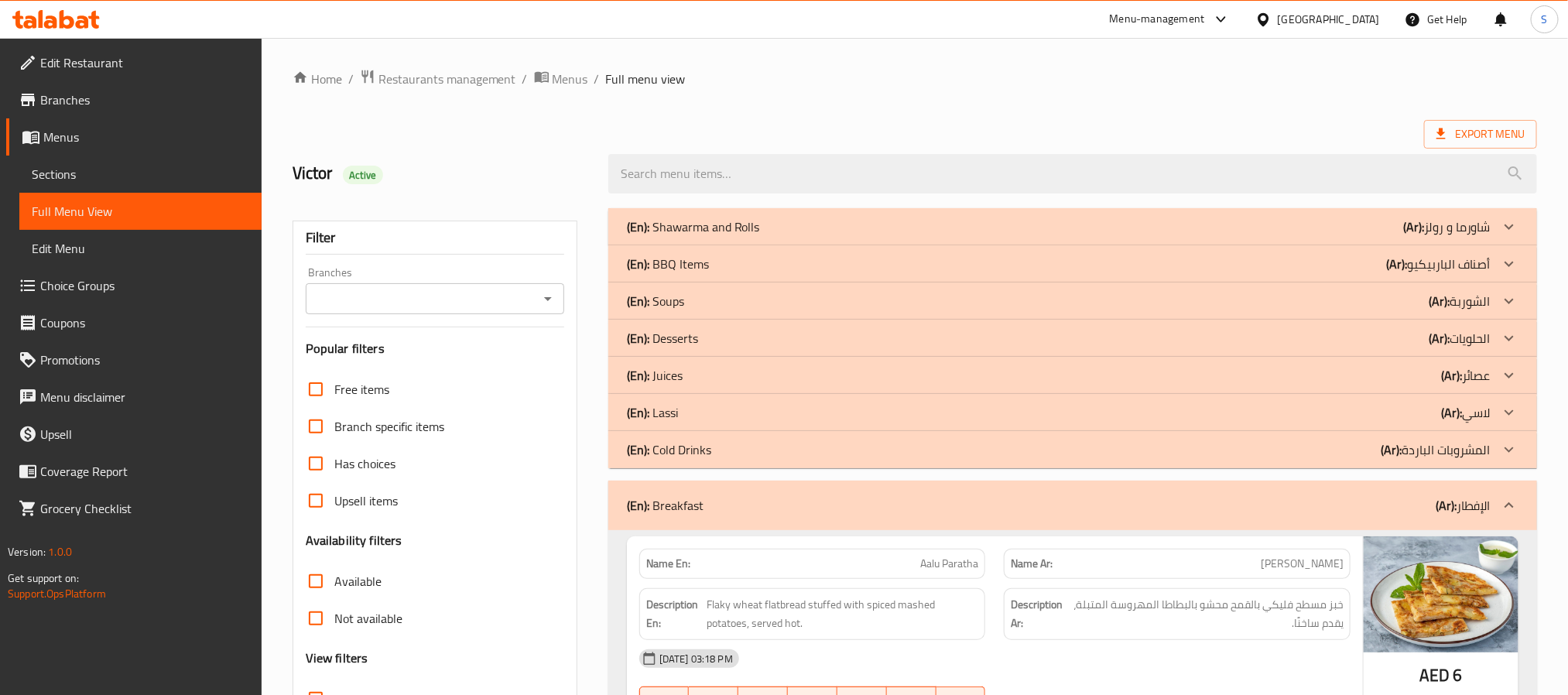
click at [662, 511] on p "(En): Breakfast" at bounding box center [665, 505] width 76 height 19
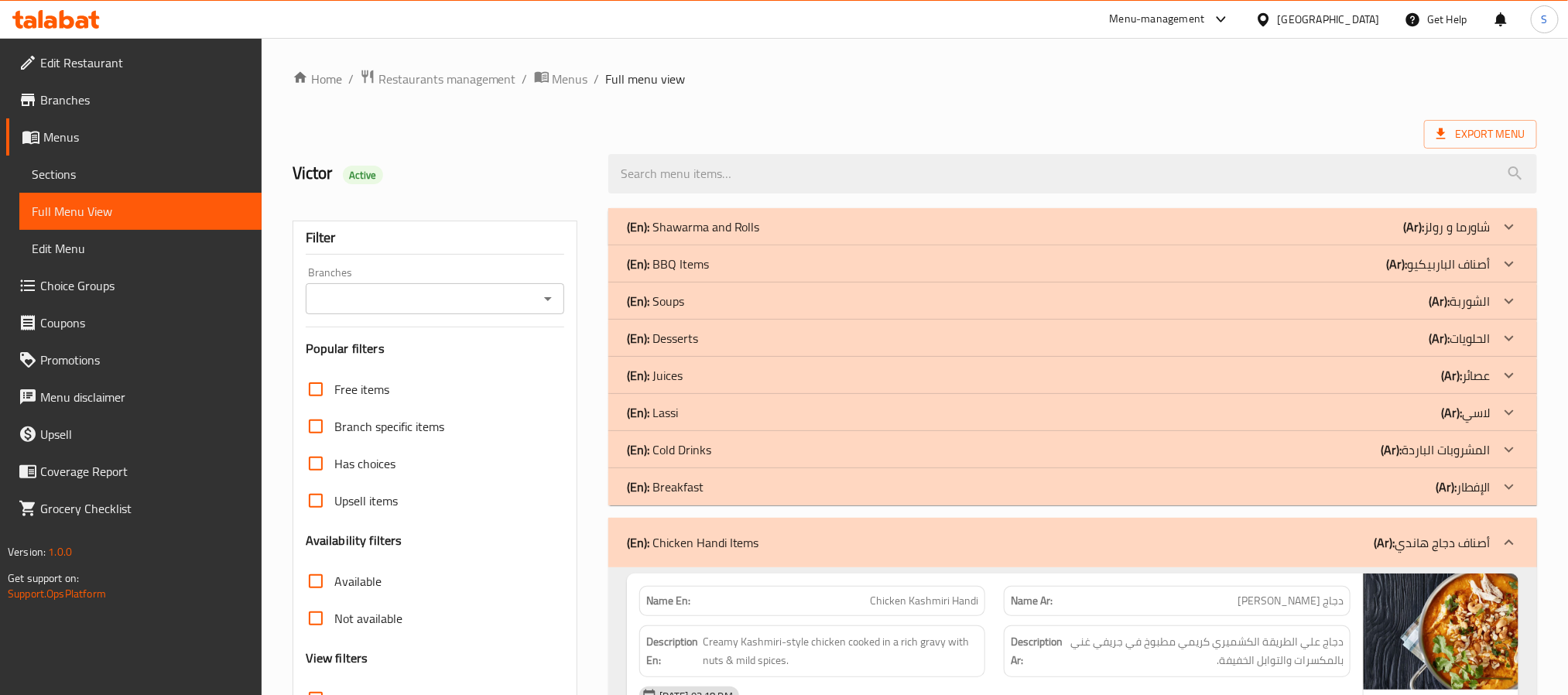
click at [720, 541] on p "(En): Chicken Handi Items" at bounding box center [693, 542] width 132 height 19
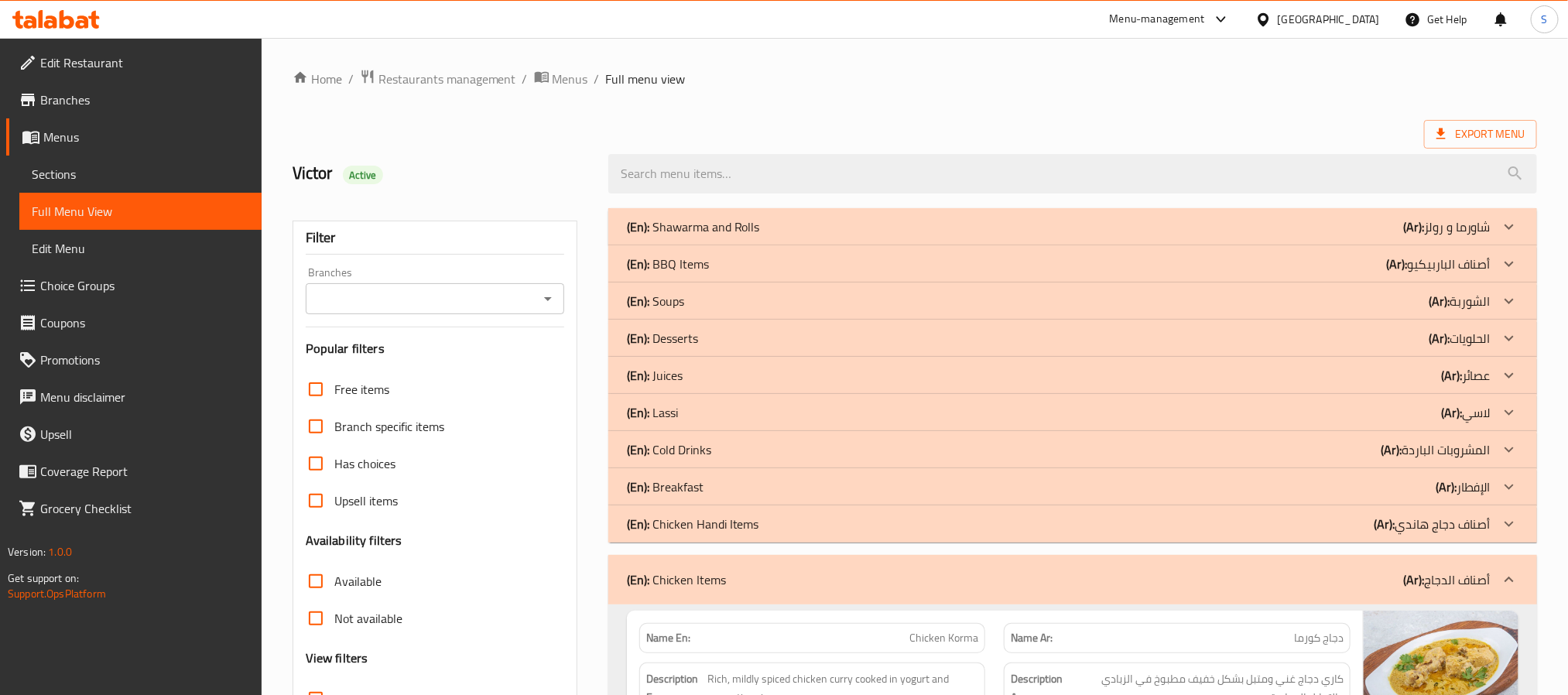
click at [725, 581] on p "(En): Chicken Items" at bounding box center [677, 579] width 99 height 19
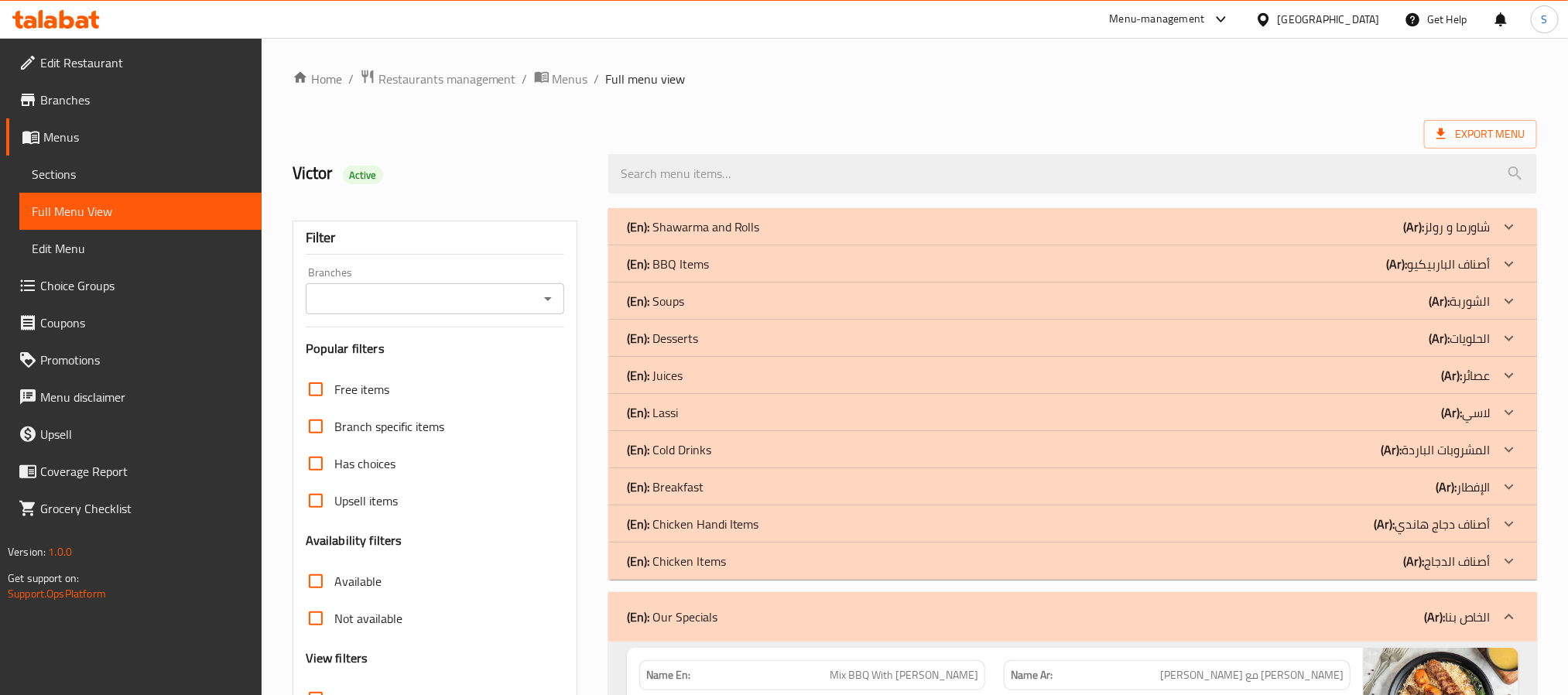
click at [772, 617] on div "(En): Our Specials (Ar): الخاص بنا" at bounding box center [1059, 616] width 864 height 19
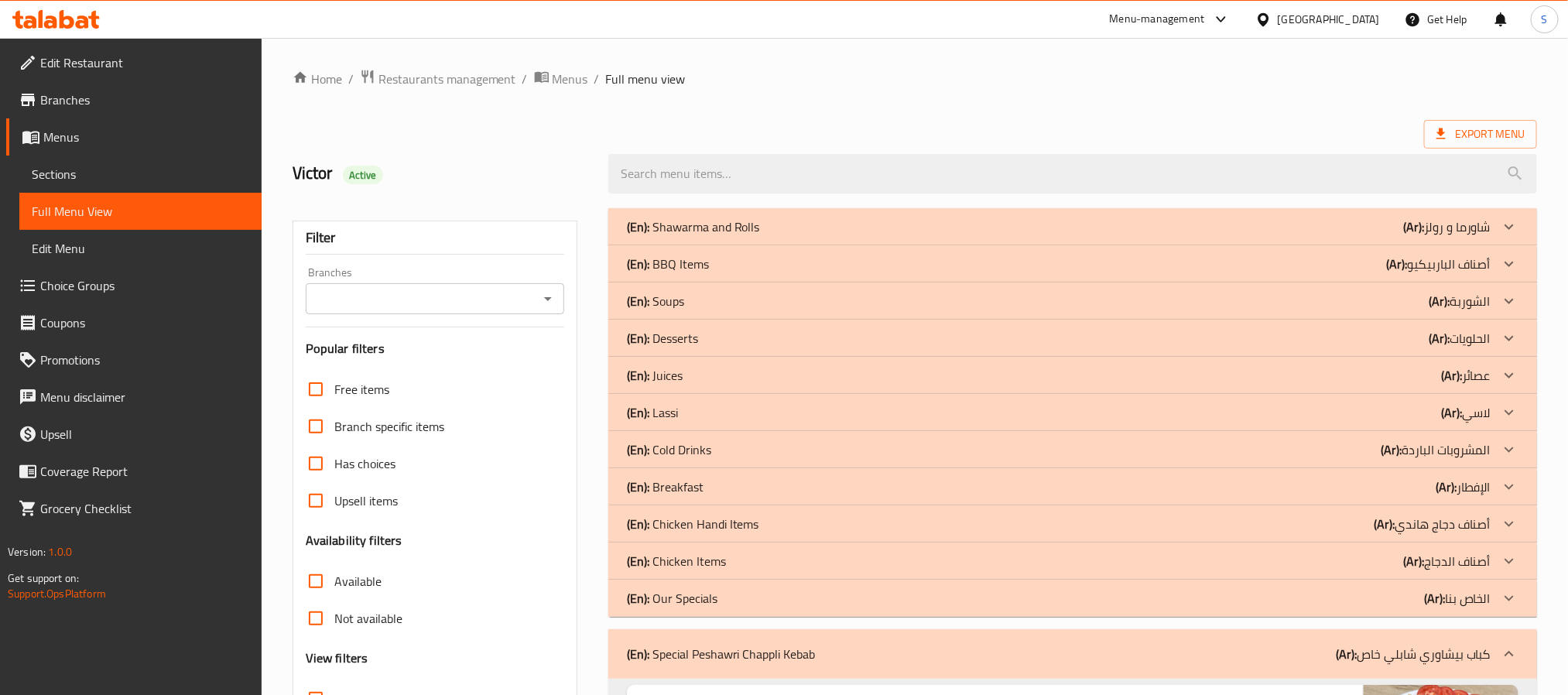
click at [767, 634] on div "(En): Special Peshawri Chappli Kebab (Ar): كباب بيشاوري شابلي خاص" at bounding box center [1073, 653] width 929 height 49
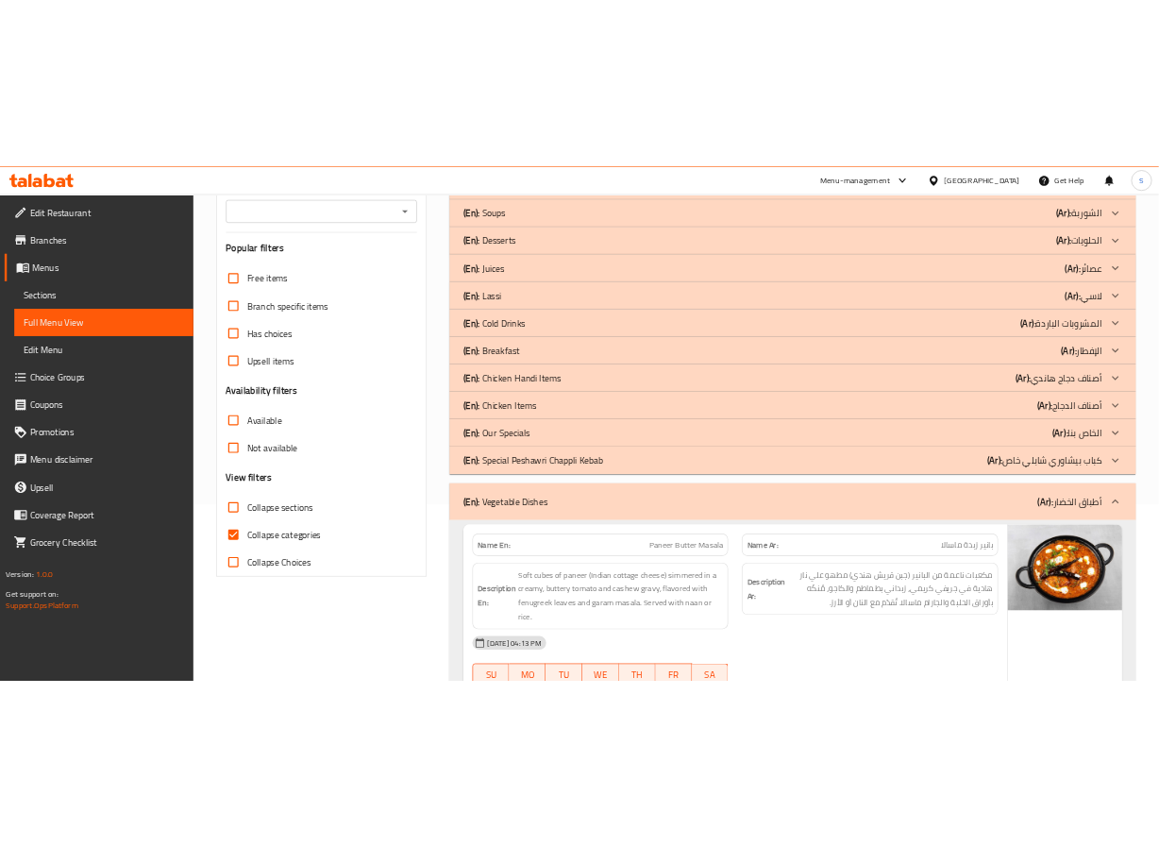
scroll to position [436, 0]
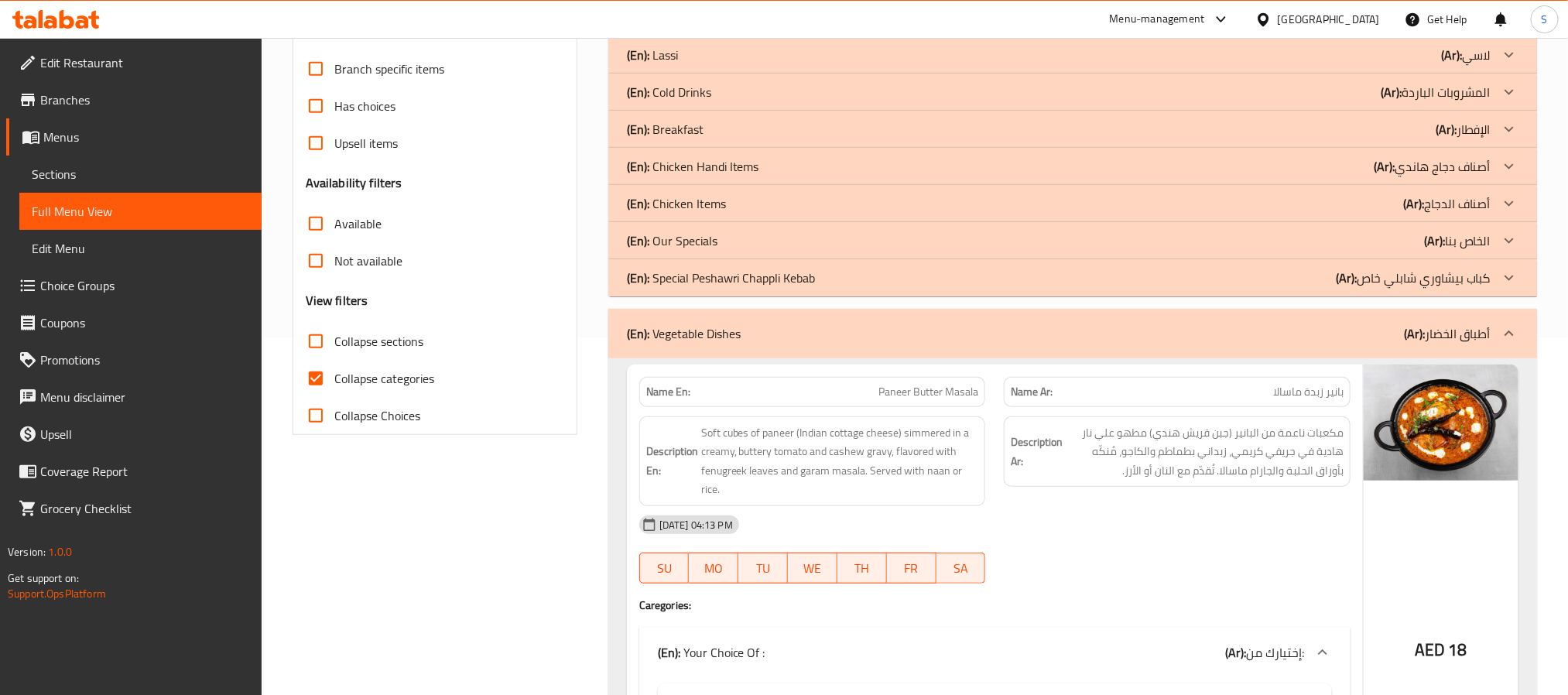
drag, startPoint x: 751, startPoint y: 327, endPoint x: 485, endPoint y: 3, distance: 419.2
click at [751, 327] on div "(En): Vegetable Dishes (Ar): أطباق الخضار" at bounding box center [1059, 334] width 864 height 19
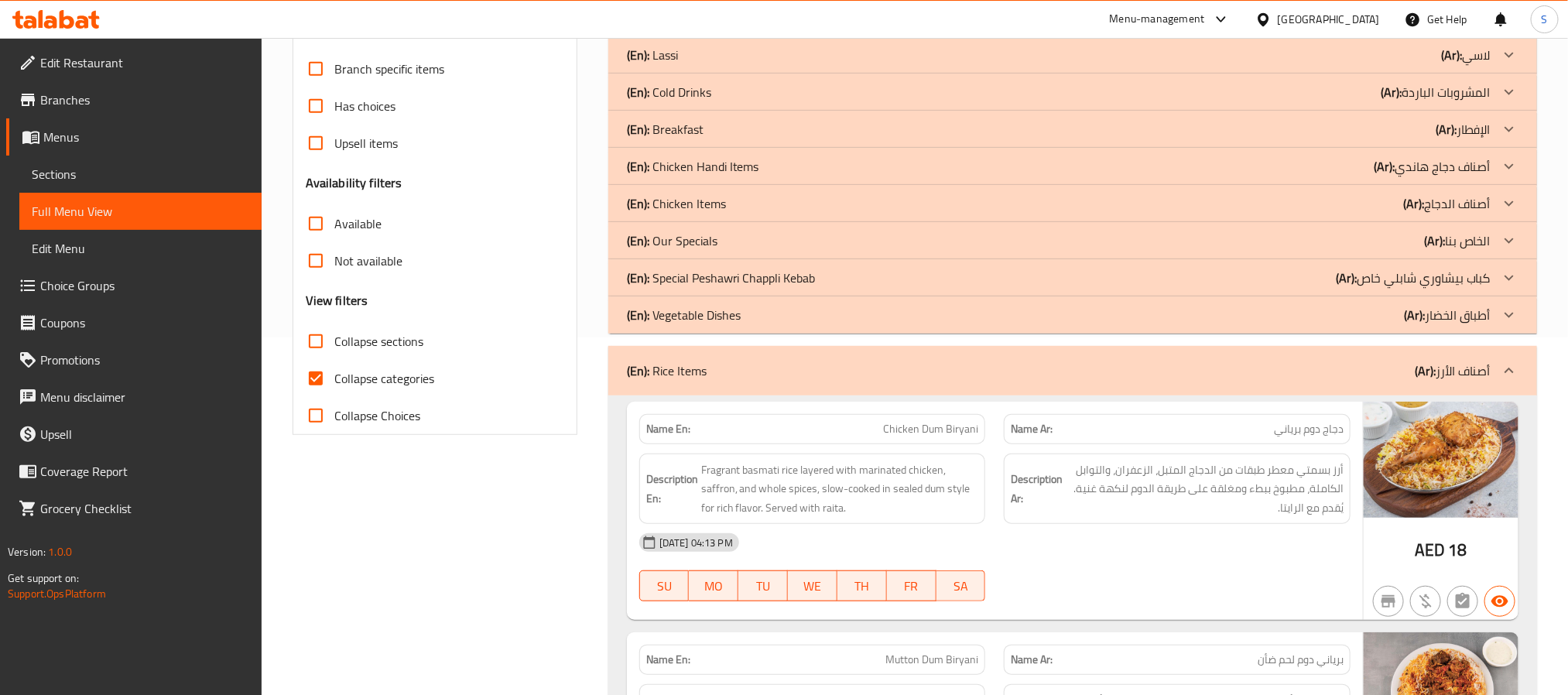
click at [727, 371] on div "(En): Rice Items (Ar): أصناف الأرز" at bounding box center [1059, 370] width 864 height 19
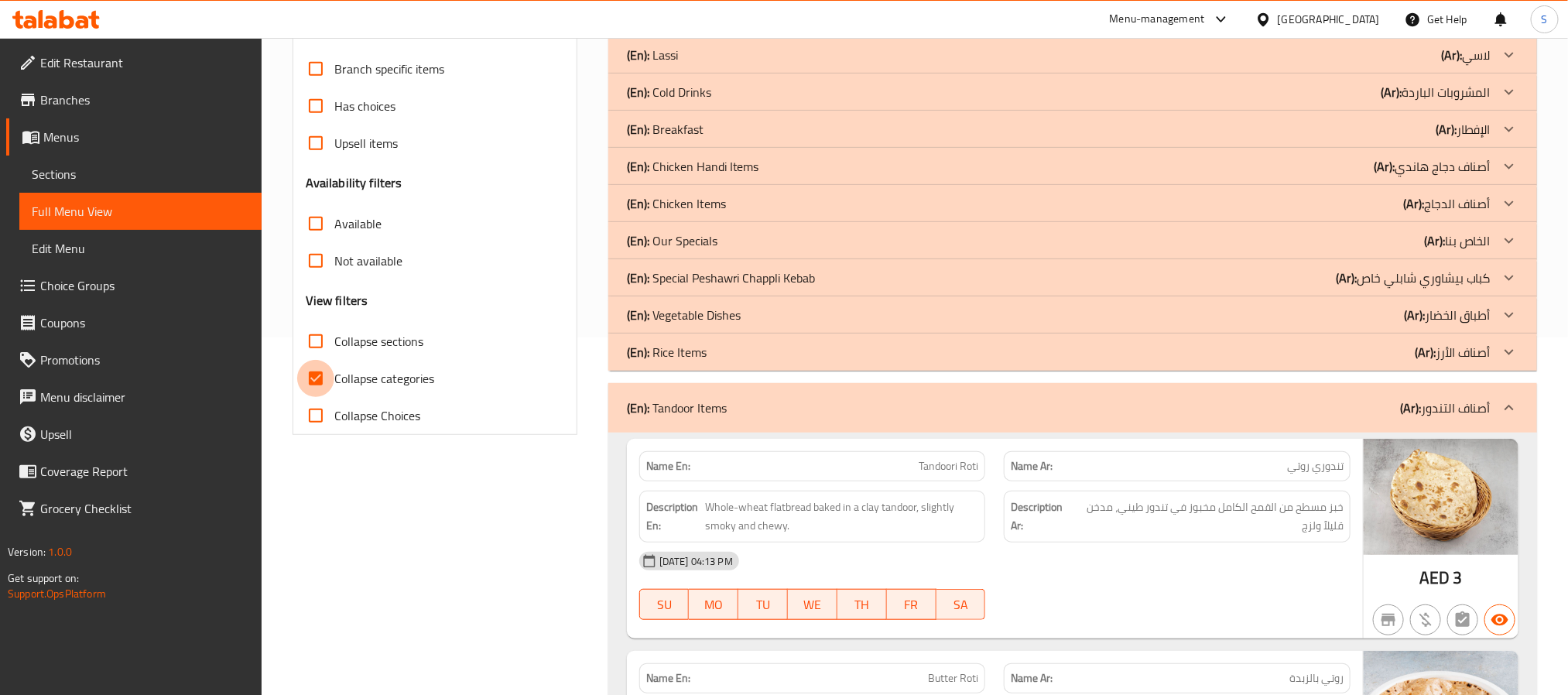
click at [325, 388] on input "Collapse categories" at bounding box center [315, 378] width 37 height 37
checkbox input "false"
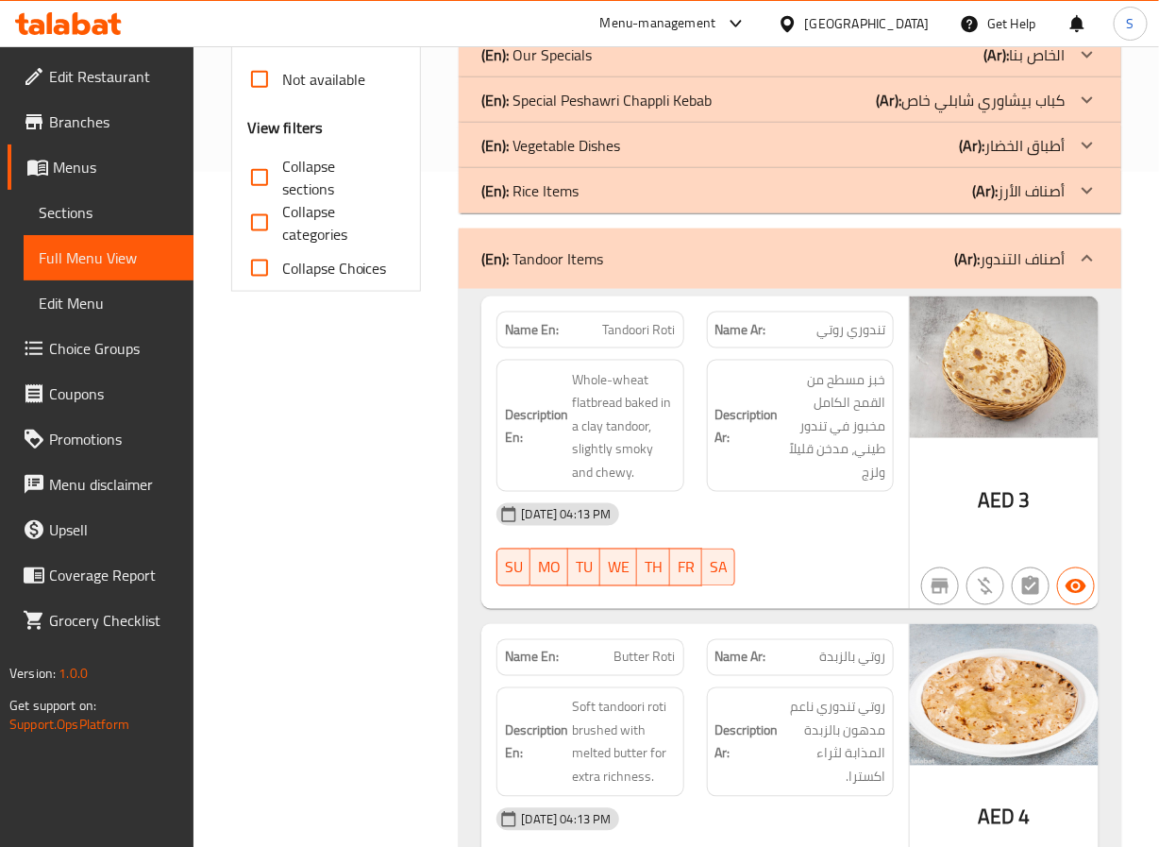
scroll to position [677, 0]
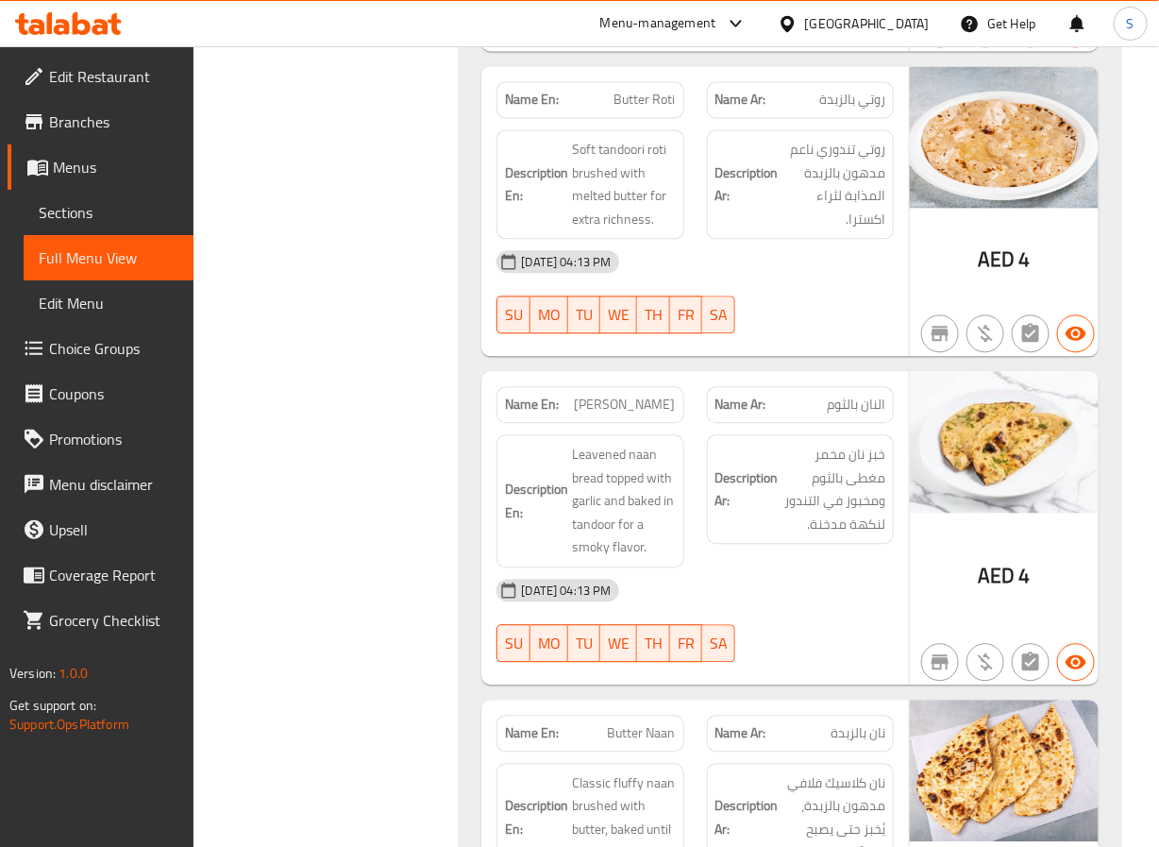
scroll to position [1235, 0]
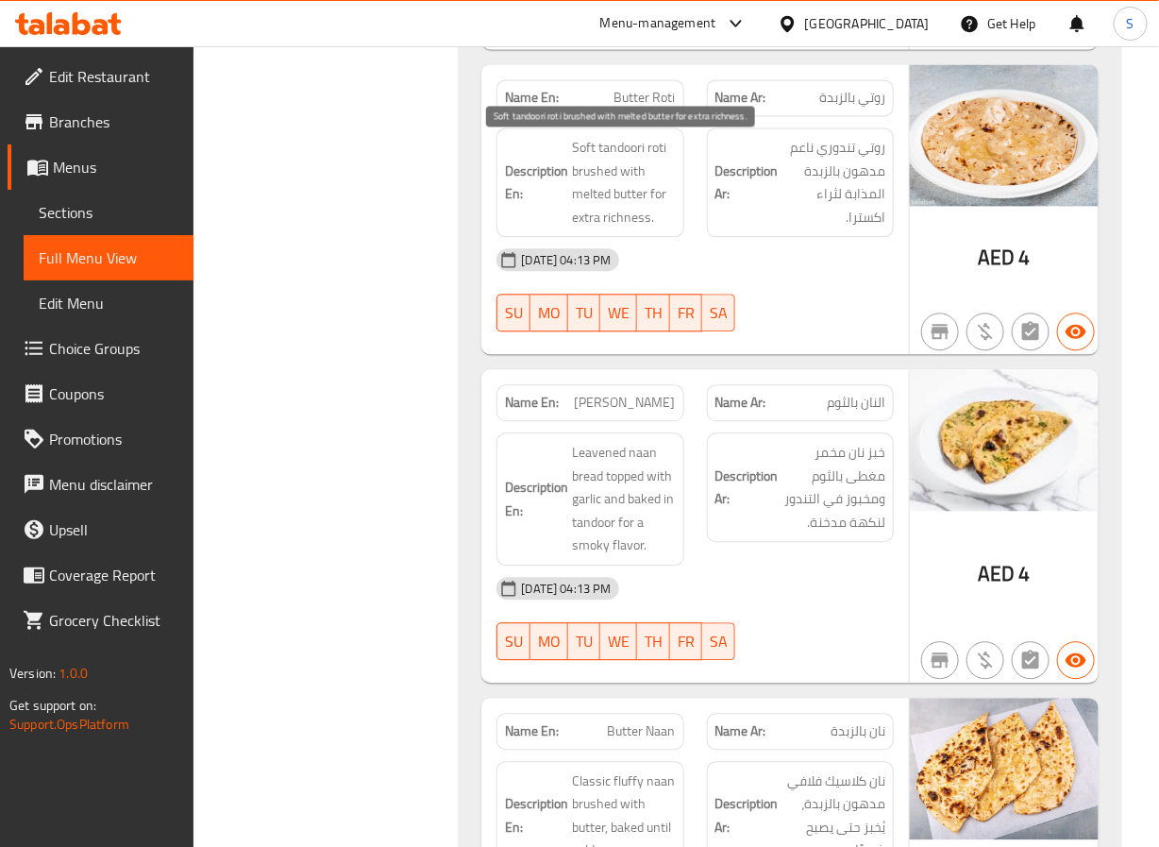
click at [590, 154] on span "Soft tandoori roti brushed with melted butter for extra richness." at bounding box center [623, 182] width 103 height 93
copy span "Soft"
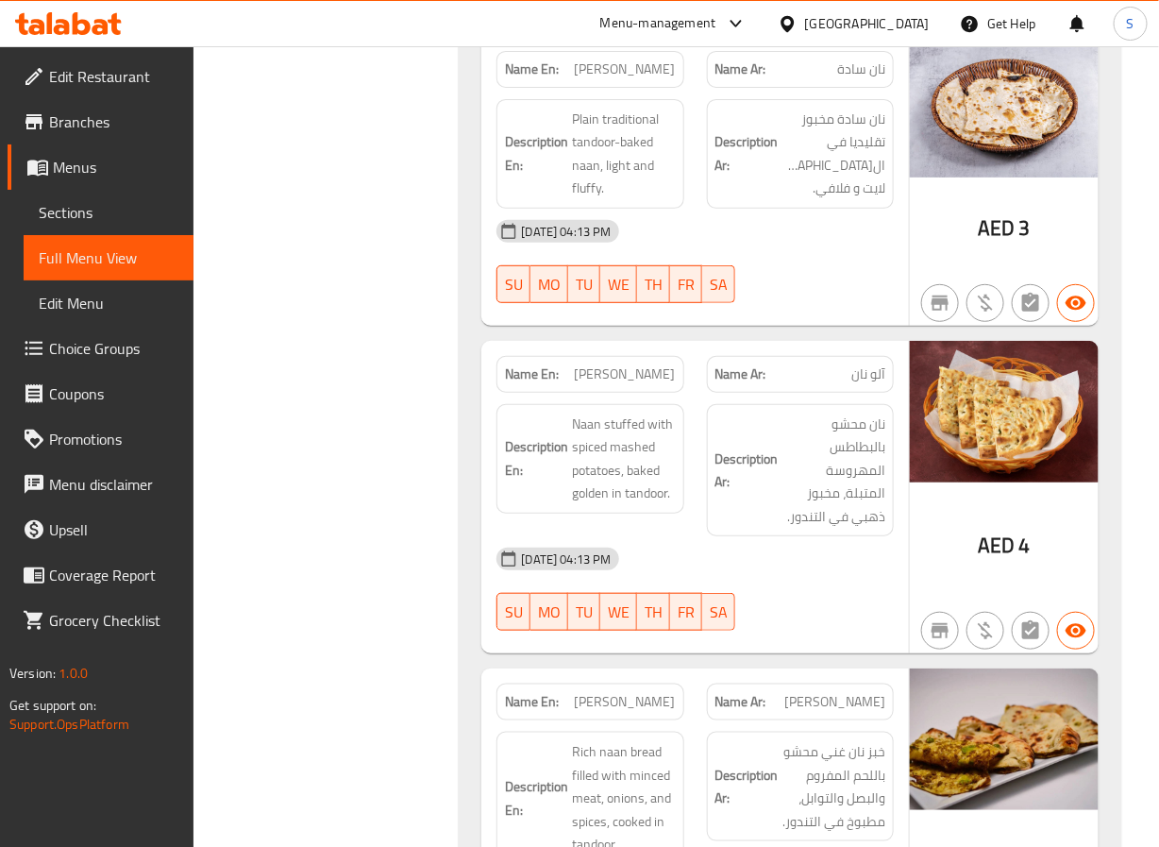
scroll to position [2496, 0]
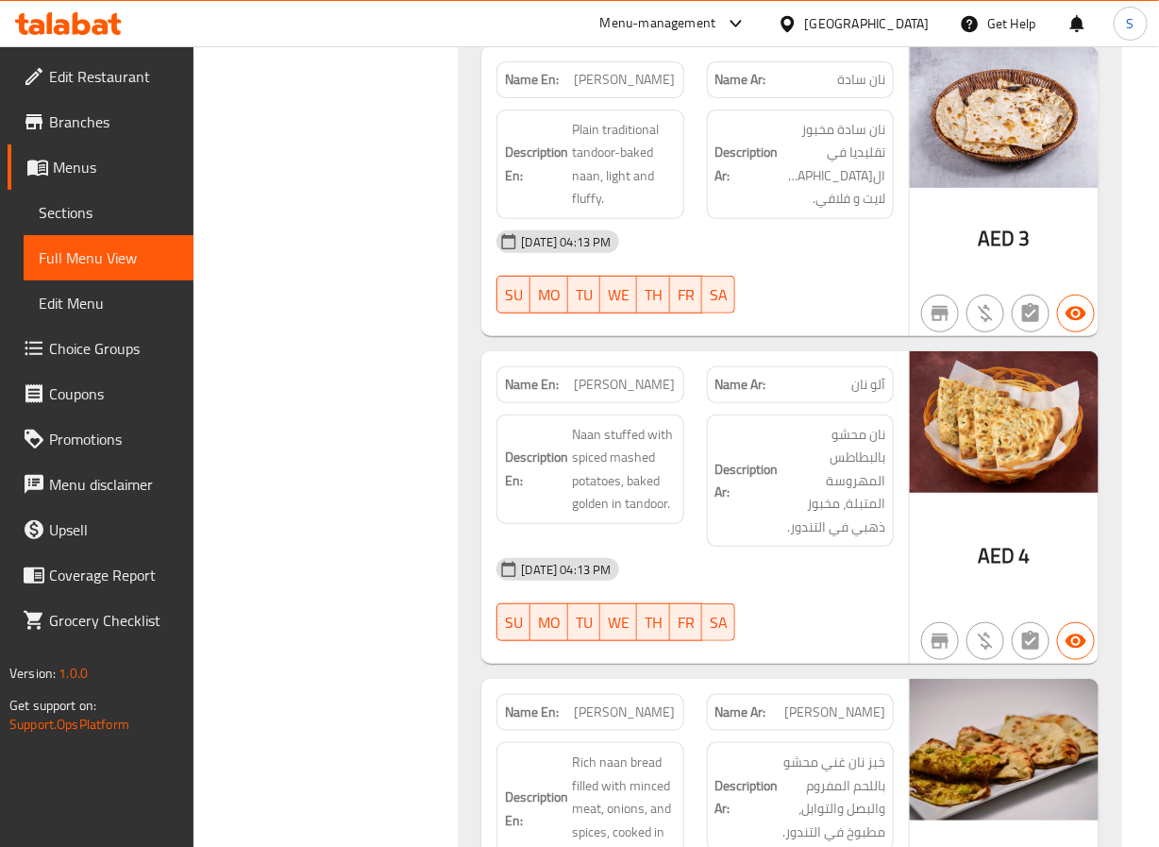
click at [643, 89] on span "Sada Naan" at bounding box center [625, 80] width 101 height 20
copy span "Sada Naan"
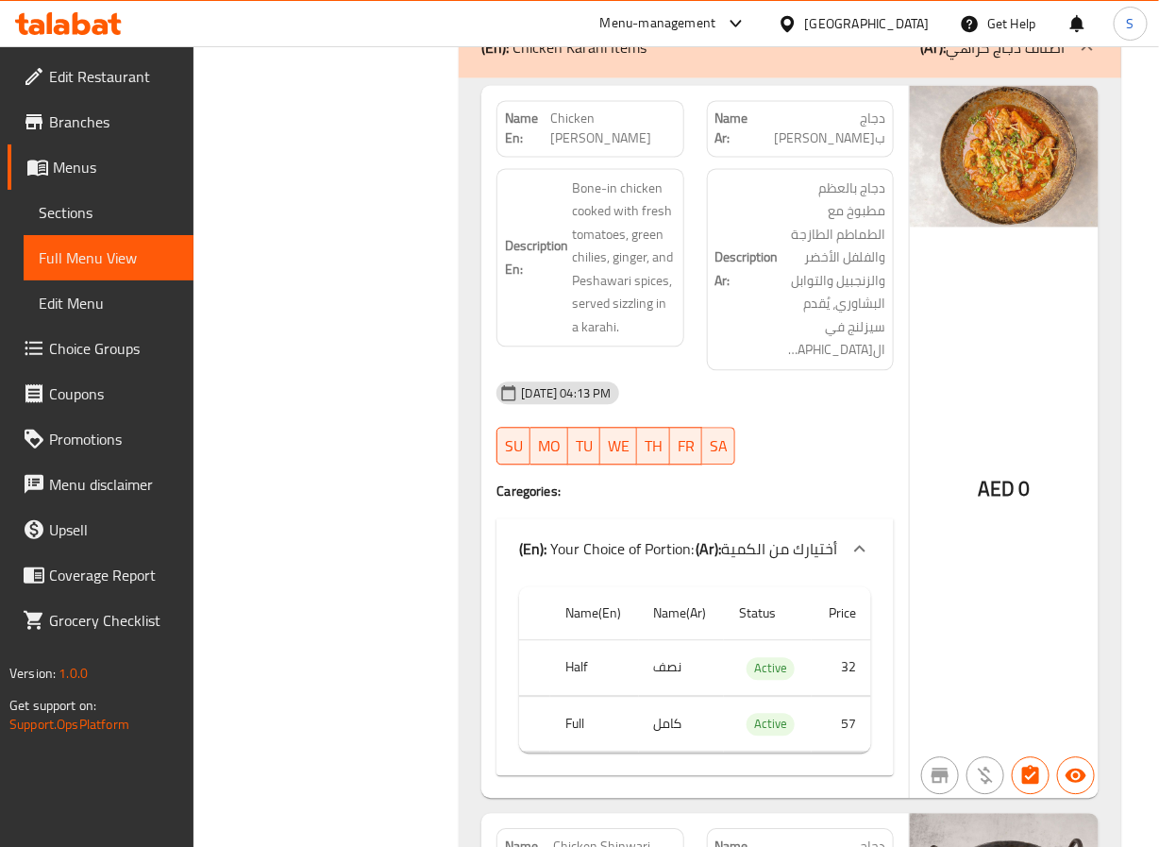
scroll to position [3526, 0]
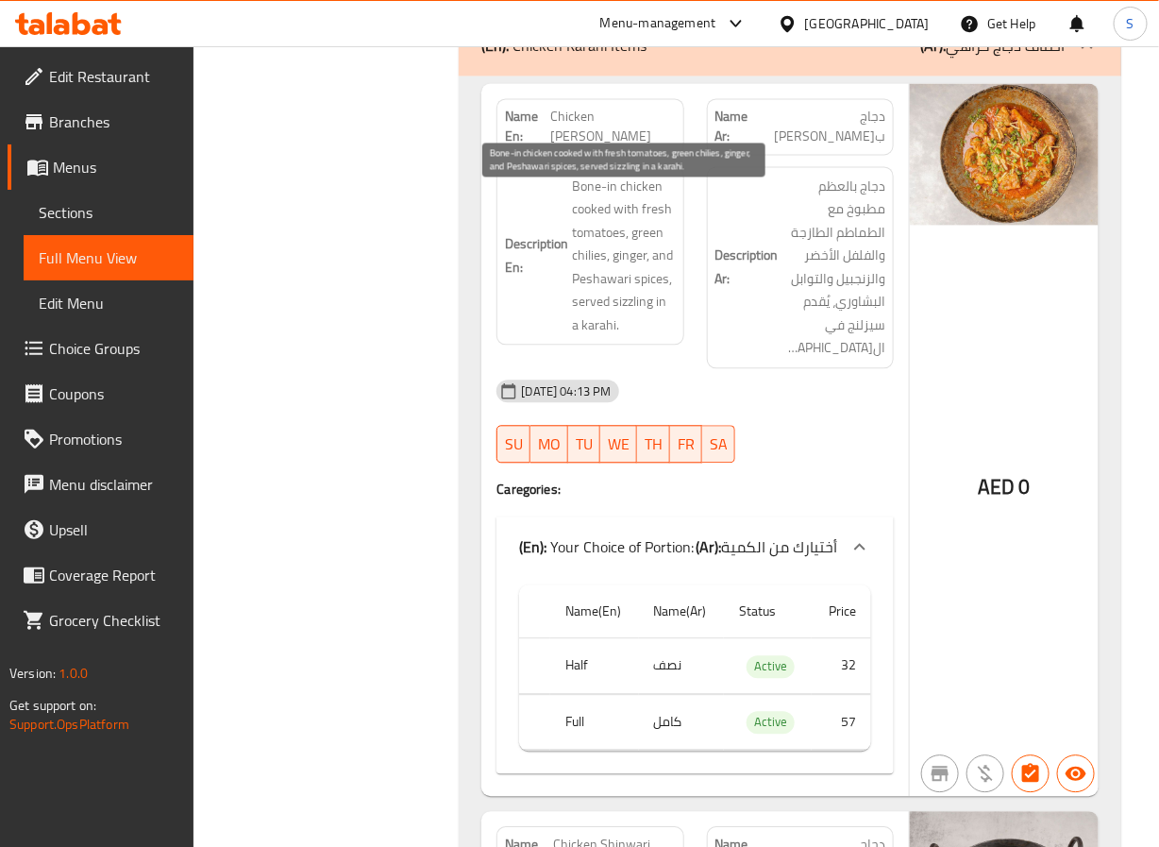
click at [581, 272] on span "Bone-in chicken cooked with fresh tomatoes, green chilies, ginger, and Peshawar…" at bounding box center [623, 256] width 103 height 162
copy span "chilies"
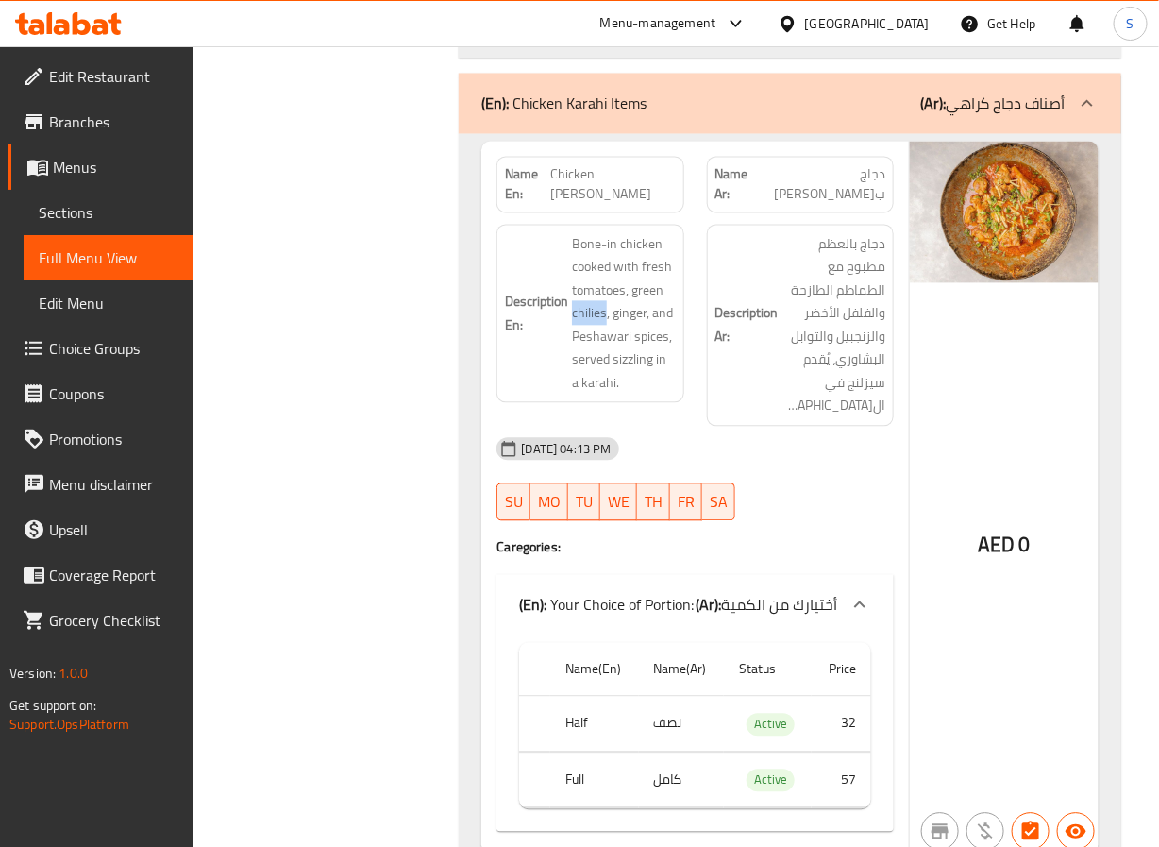
scroll to position [3469, 0]
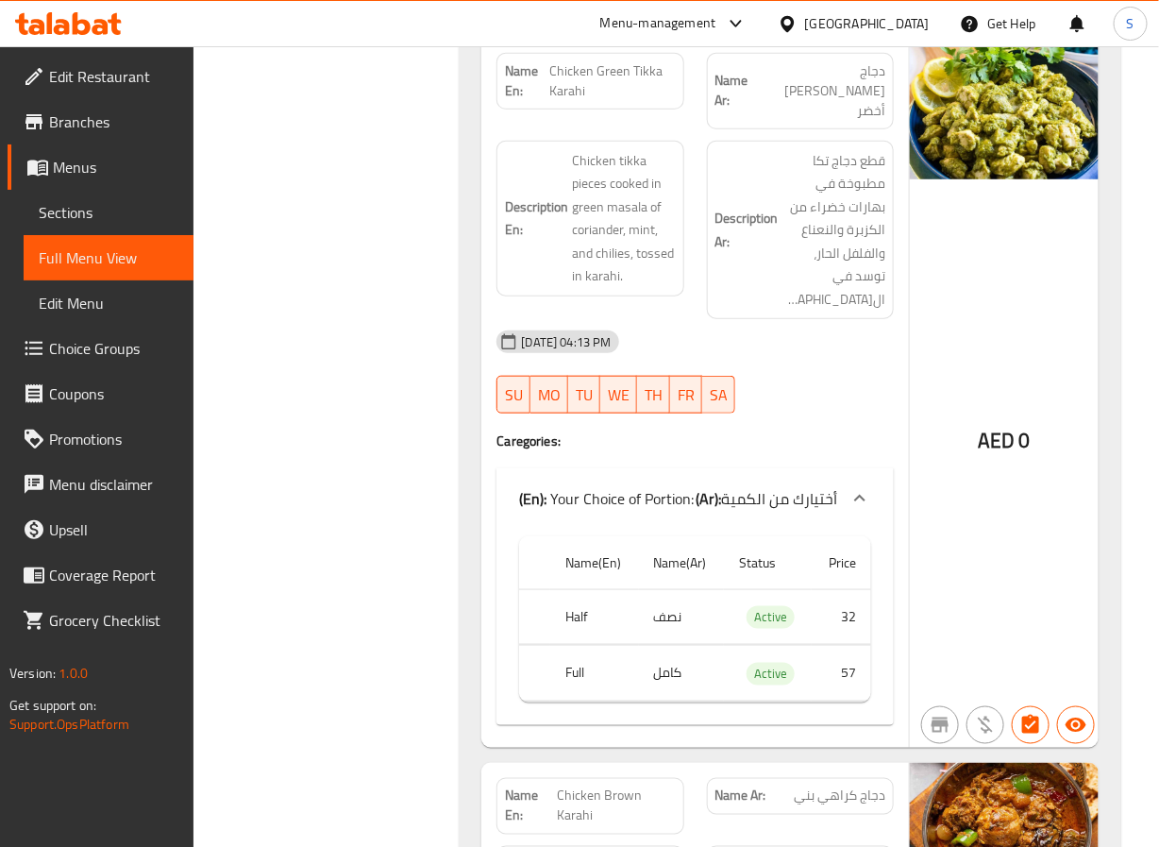
scroll to position [5053, 0]
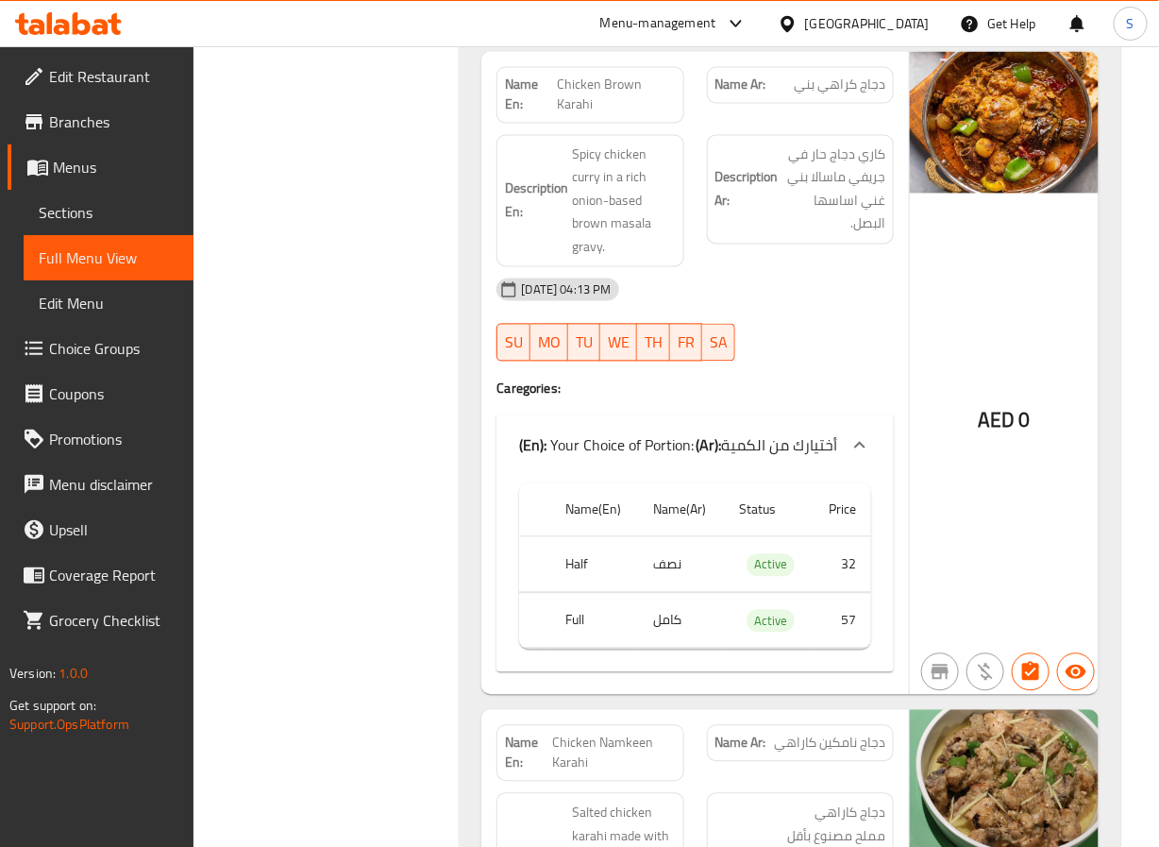
scroll to position [5766, 0]
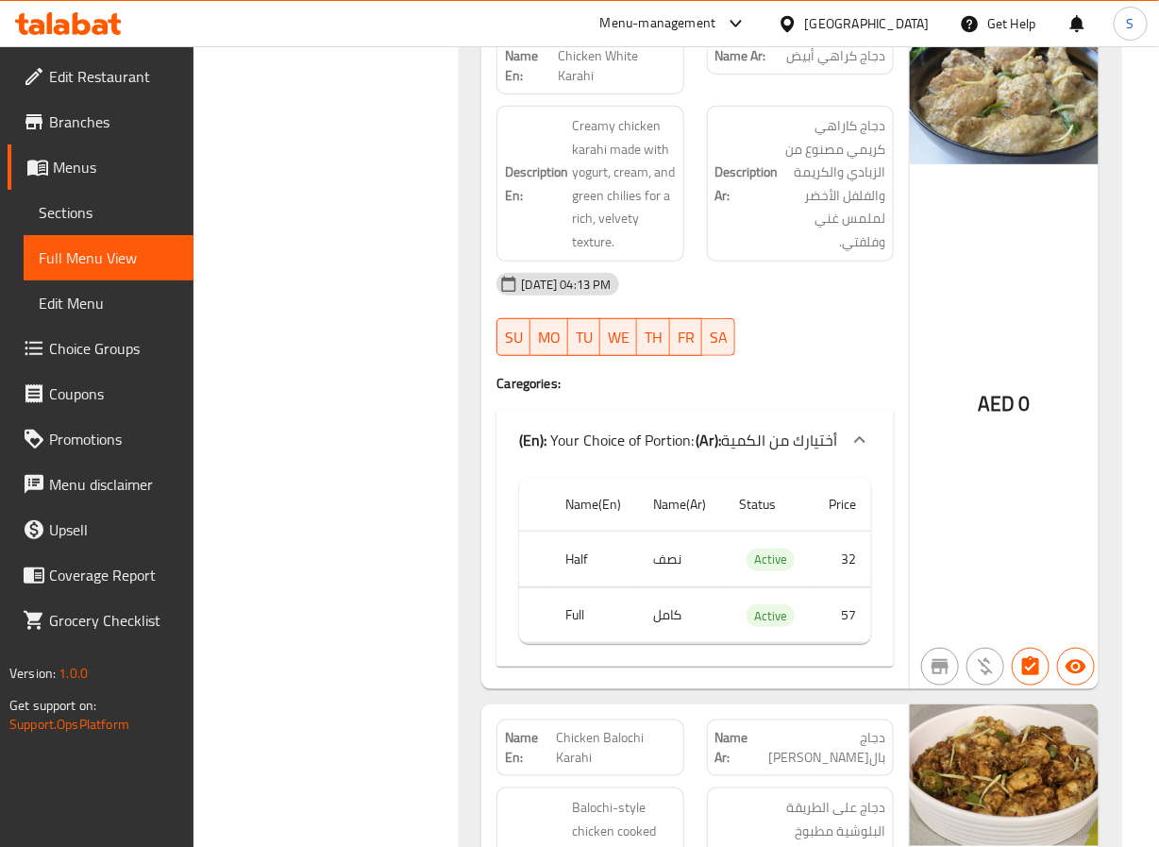
scroll to position [7151, 0]
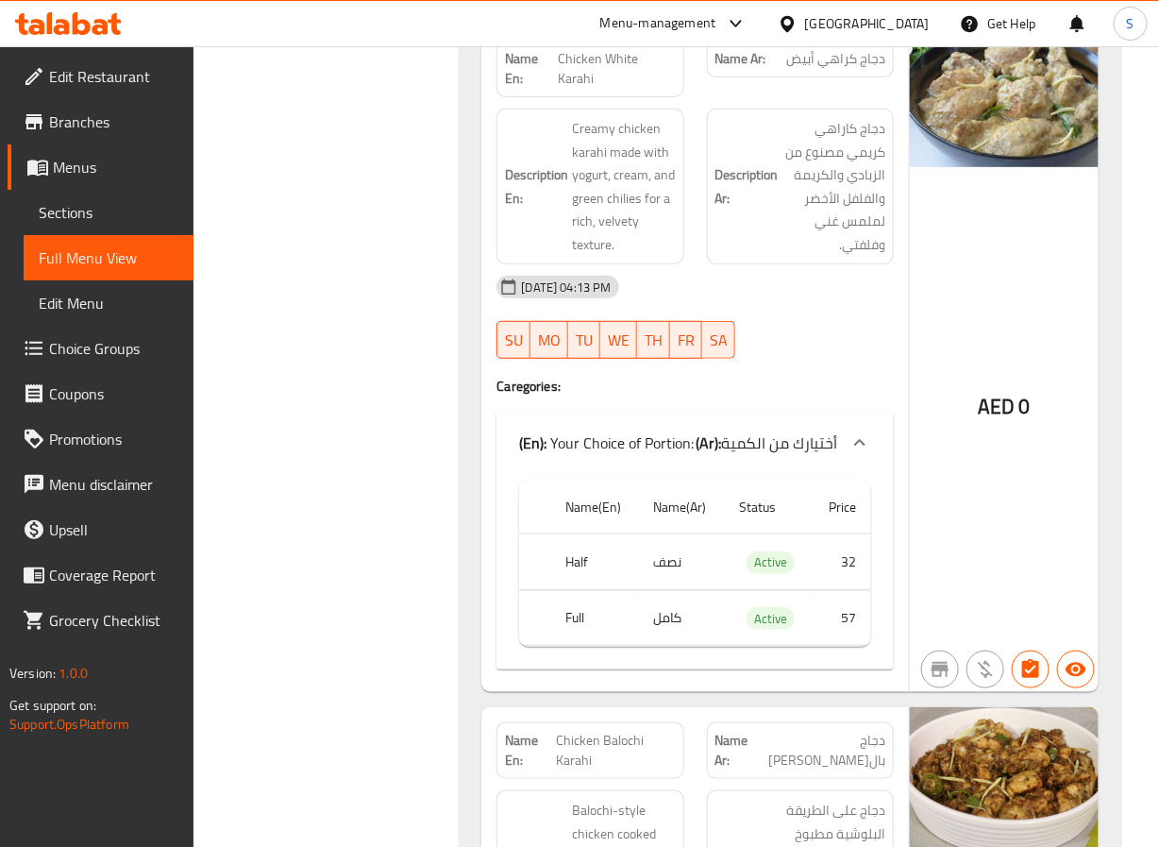
click at [579, 79] on span "Chicken White Karahi" at bounding box center [617, 69] width 117 height 40
copy span "Chicken White Karahi"
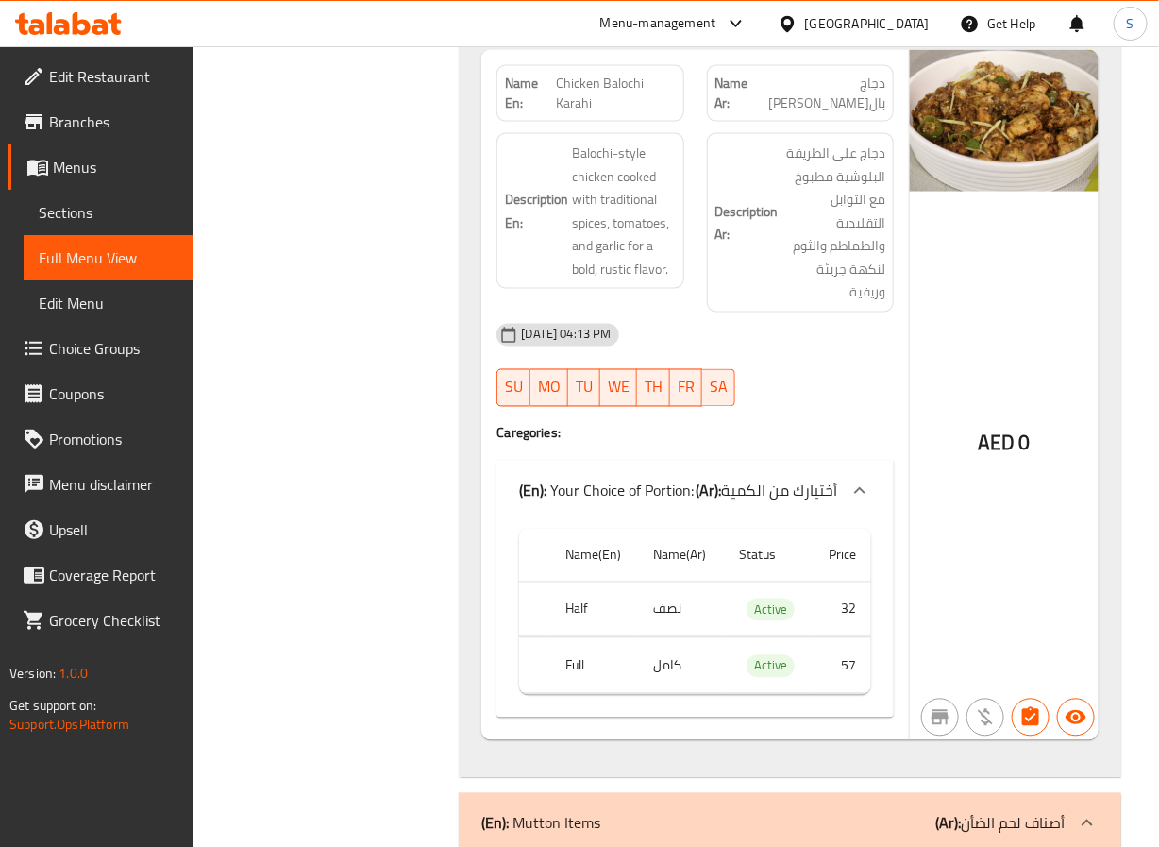
scroll to position [7820, 0]
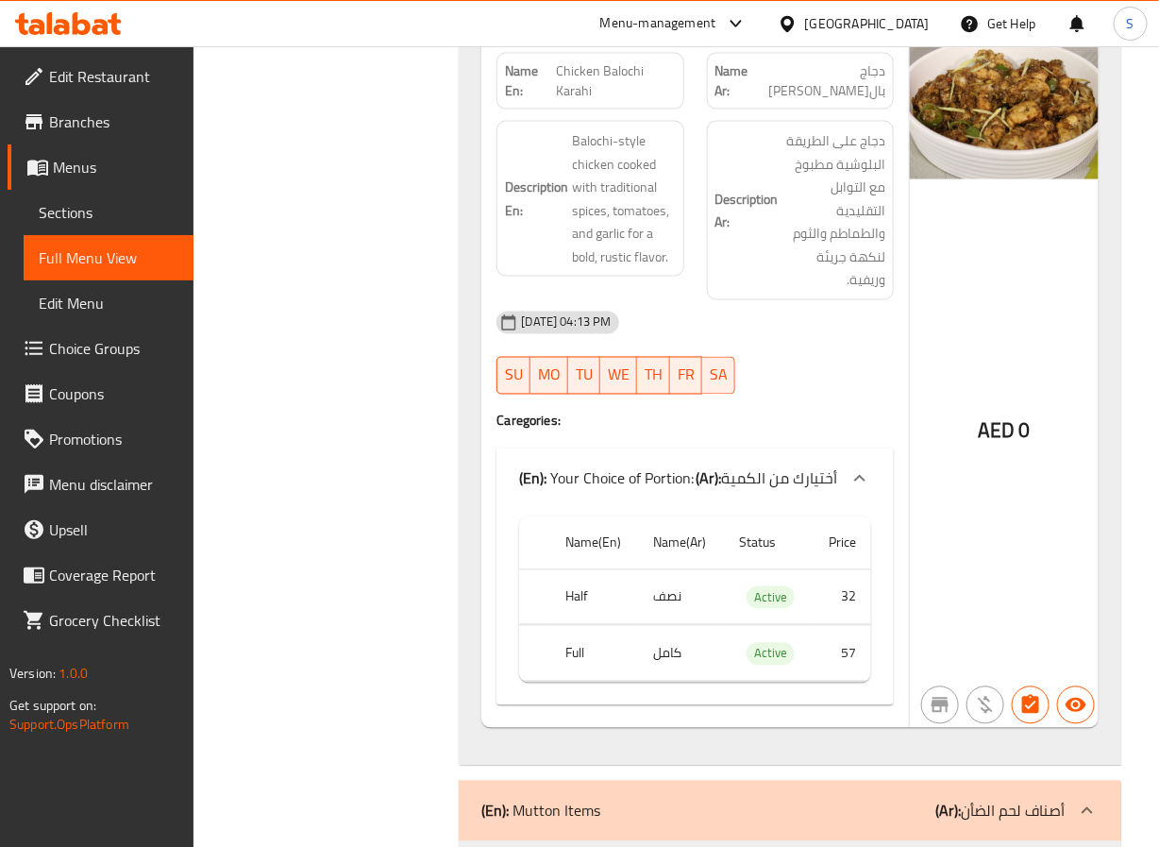
click at [613, 89] on span "Chicken Balochi Karahi" at bounding box center [615, 81] width 119 height 40
copy span "Chicken Balochi Karahi"
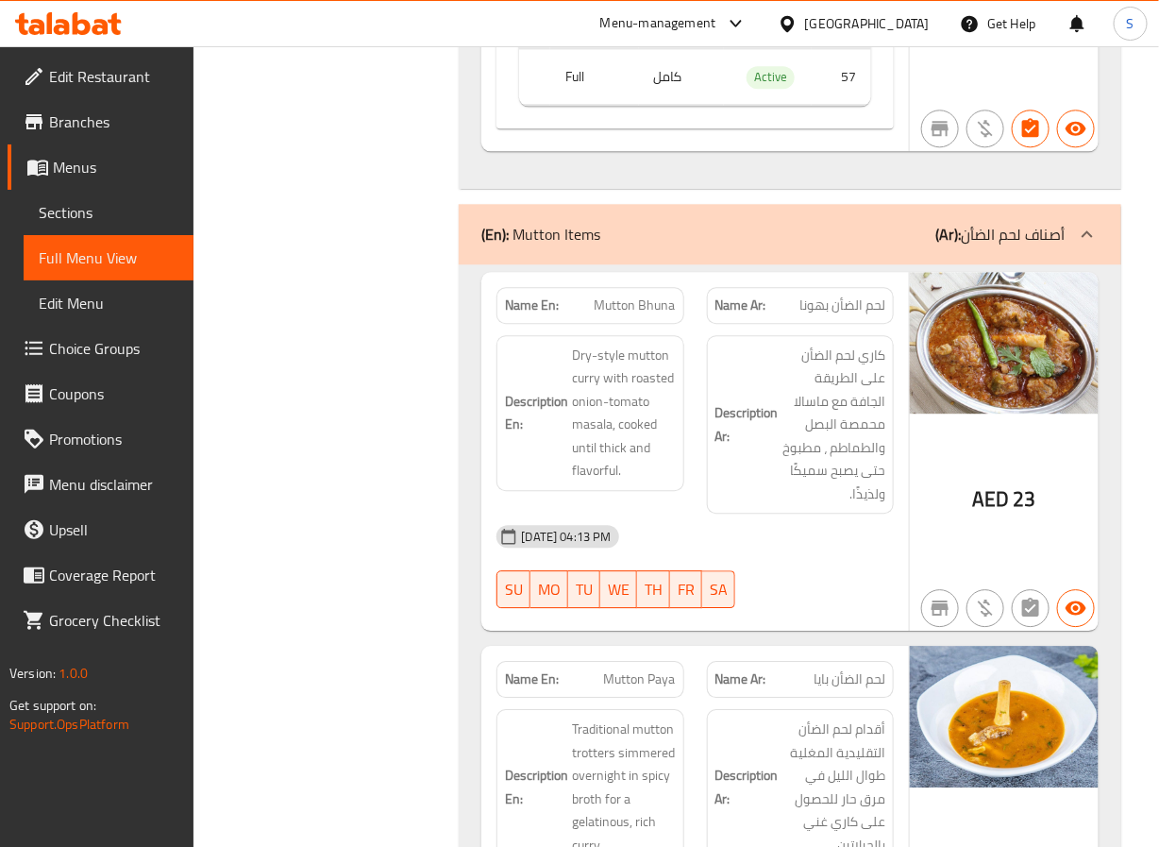
scroll to position [8426, 0]
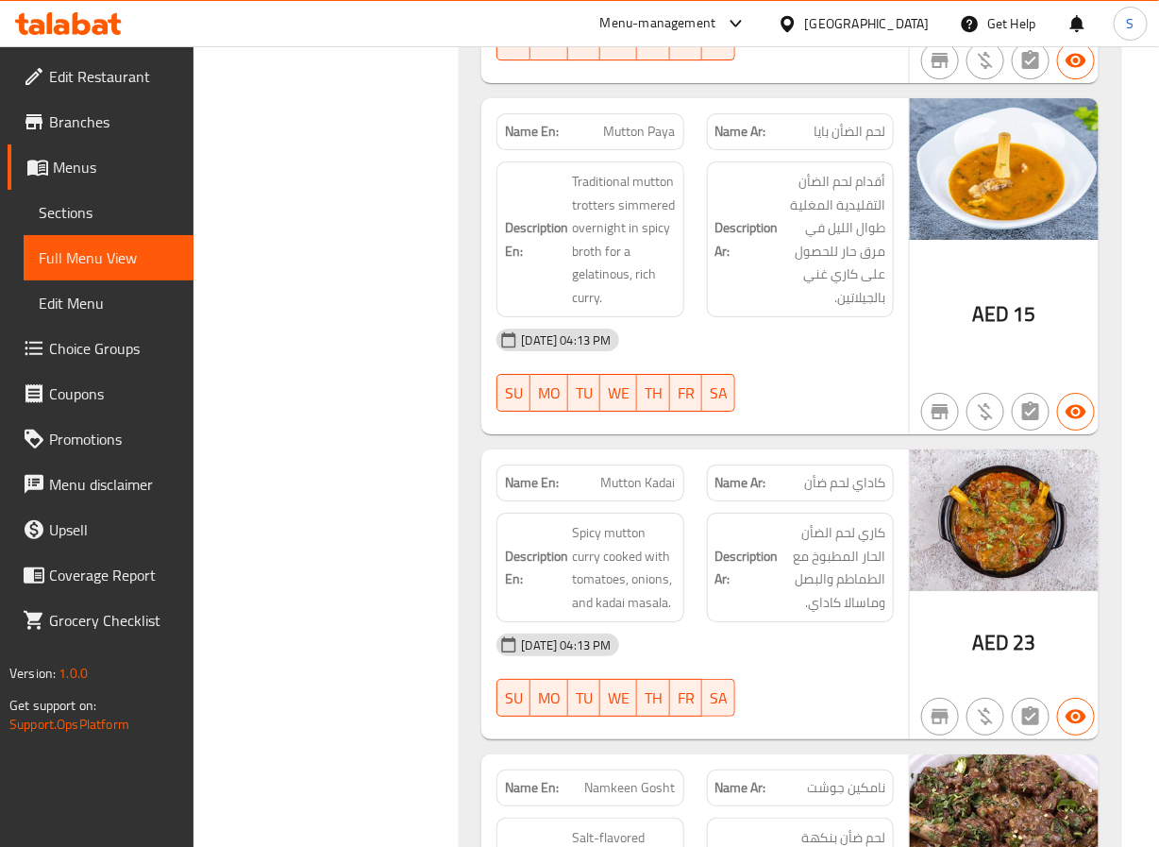
scroll to position [8946, 0]
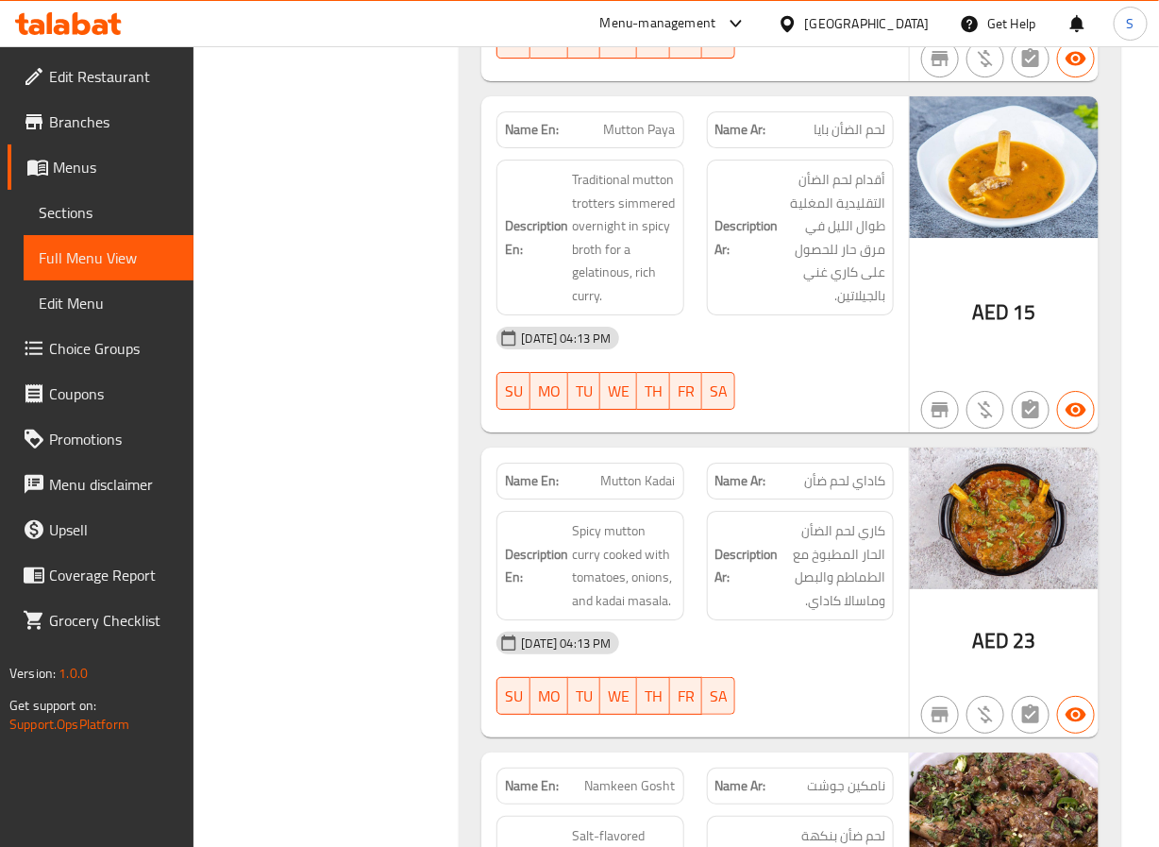
click at [615, 140] on span "Mutton Paya" at bounding box center [640, 130] width 72 height 20
copy span "Mutton Paya"
click at [453, 416] on div "(En): Shawarma and Rolls (Ar): شاورما و رولز Name En: Chicken Shawarma Name Ar:…" at bounding box center [789, 487] width 684 height 18380
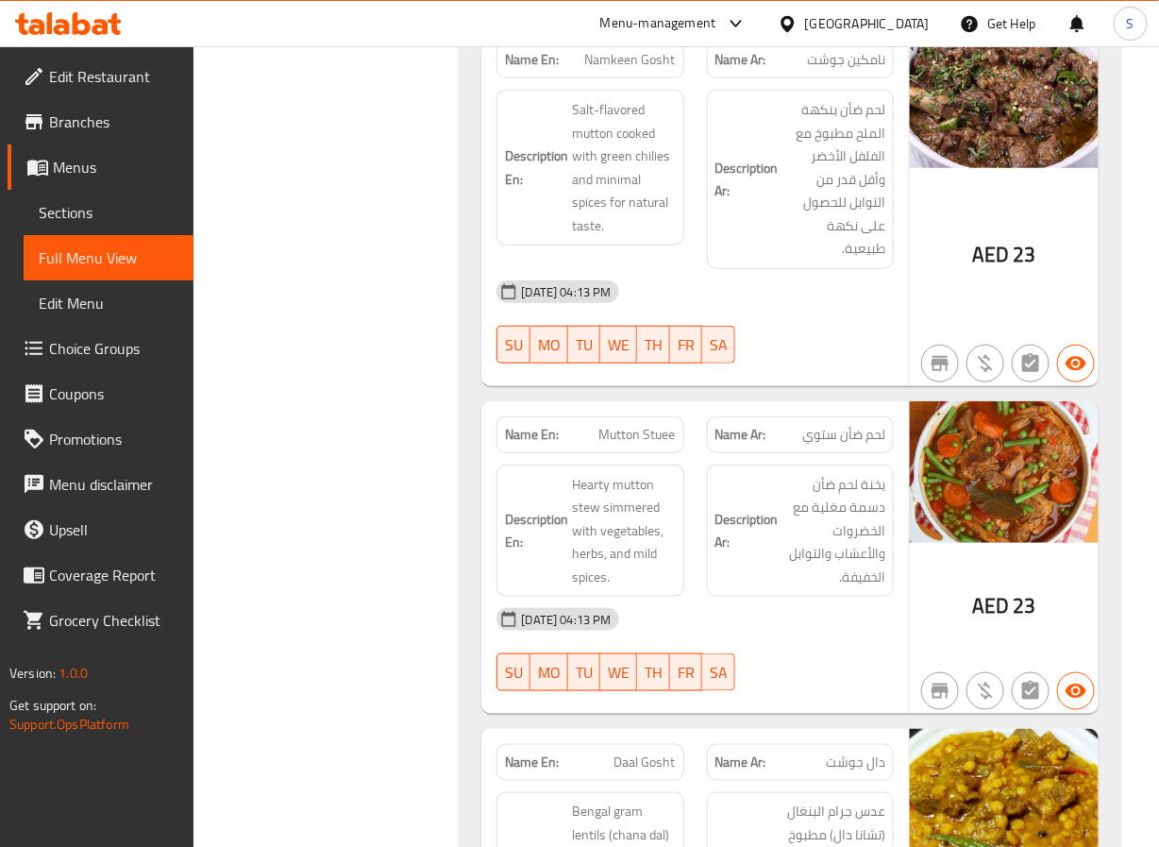
scroll to position [9674, 0]
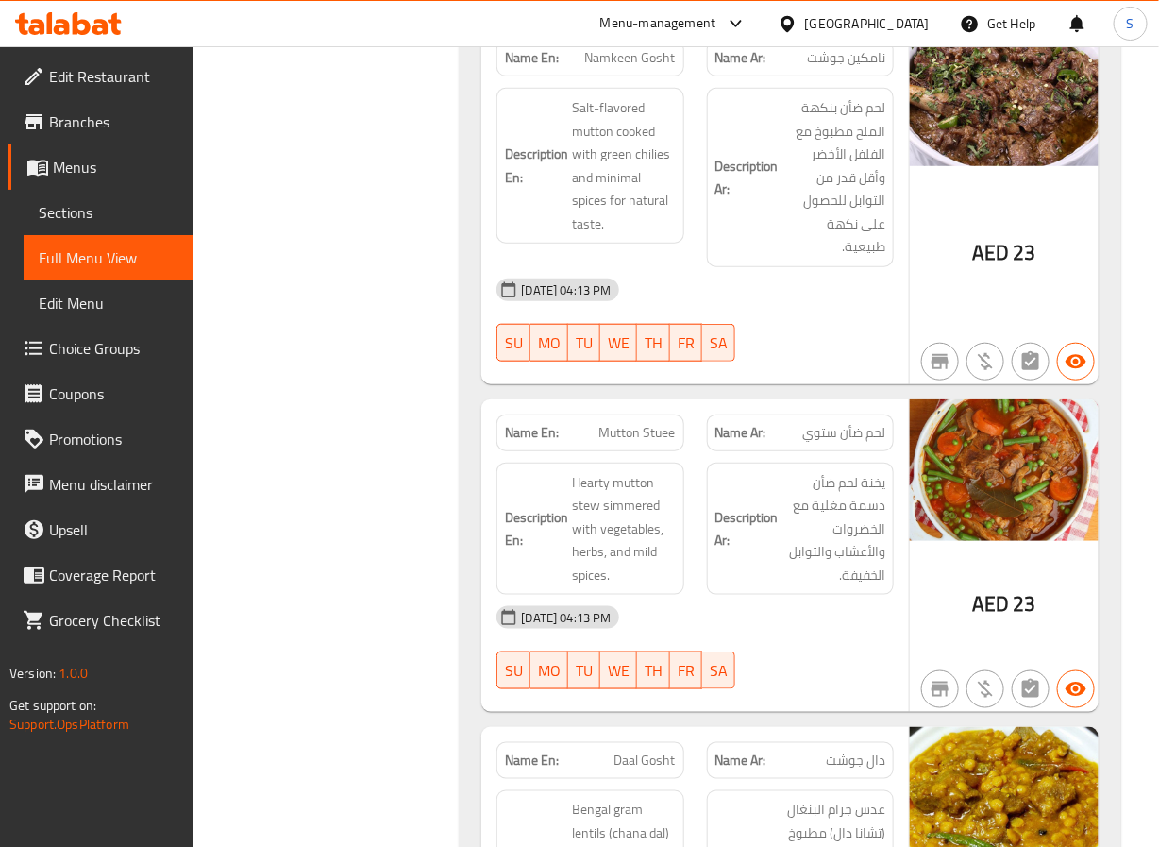
click at [621, 68] on span "Namkeen Gosht" at bounding box center [630, 58] width 91 height 20
copy span "Namkeen Gosht"
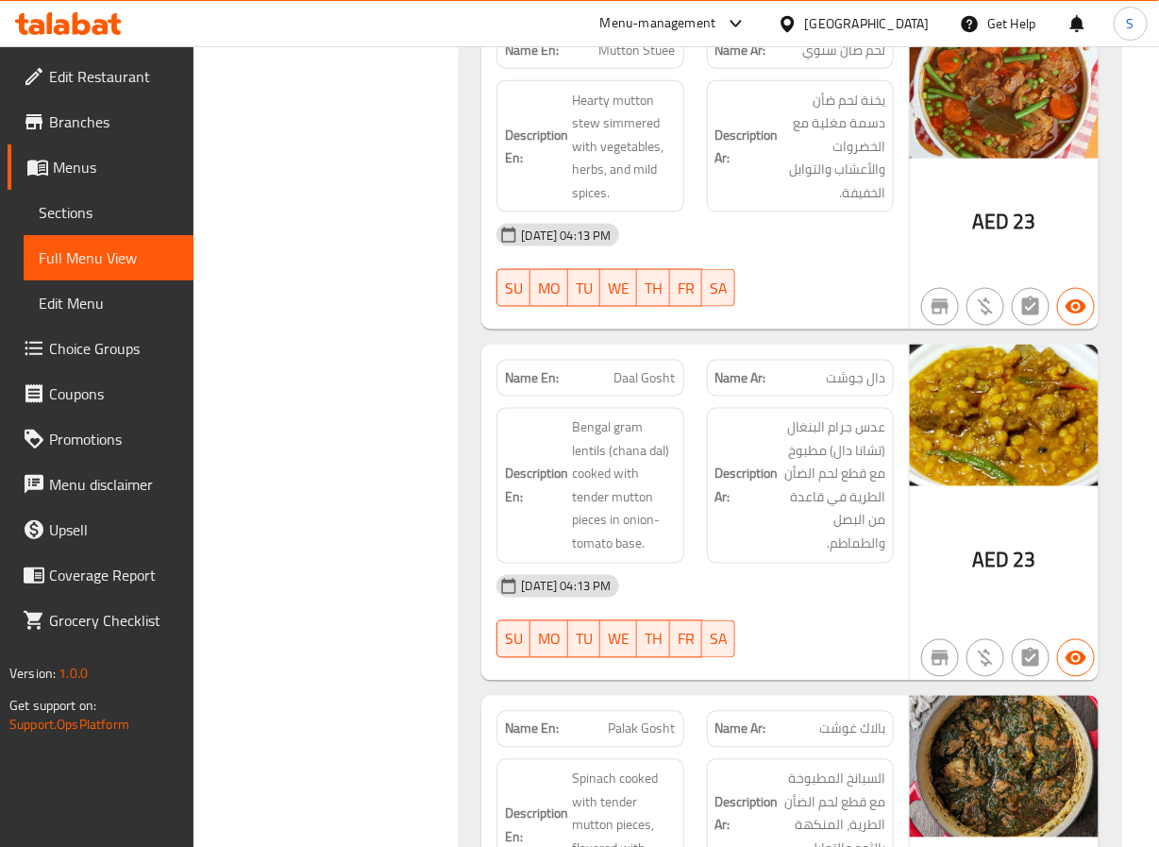
scroll to position [10053, 0]
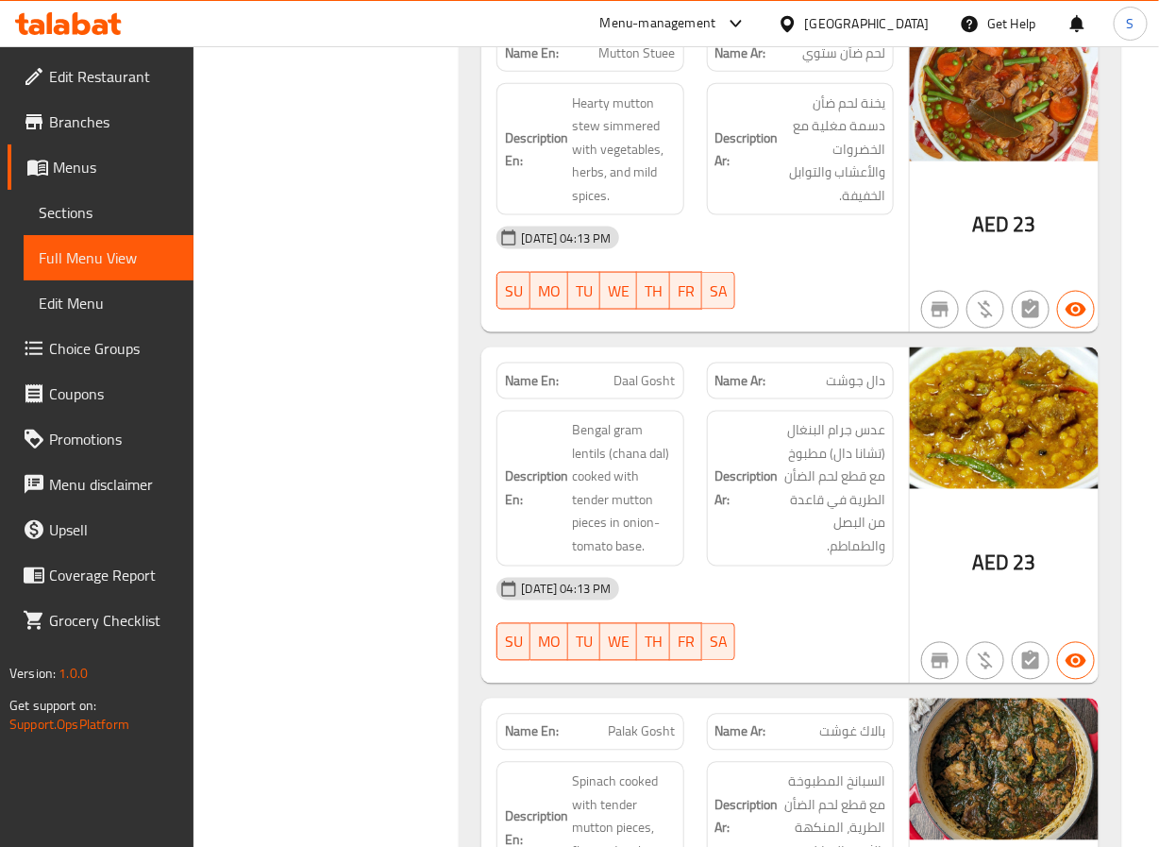
click at [632, 63] on span "Mutton Stuee" at bounding box center [637, 53] width 76 height 20
copy span "Mutton Stuee"
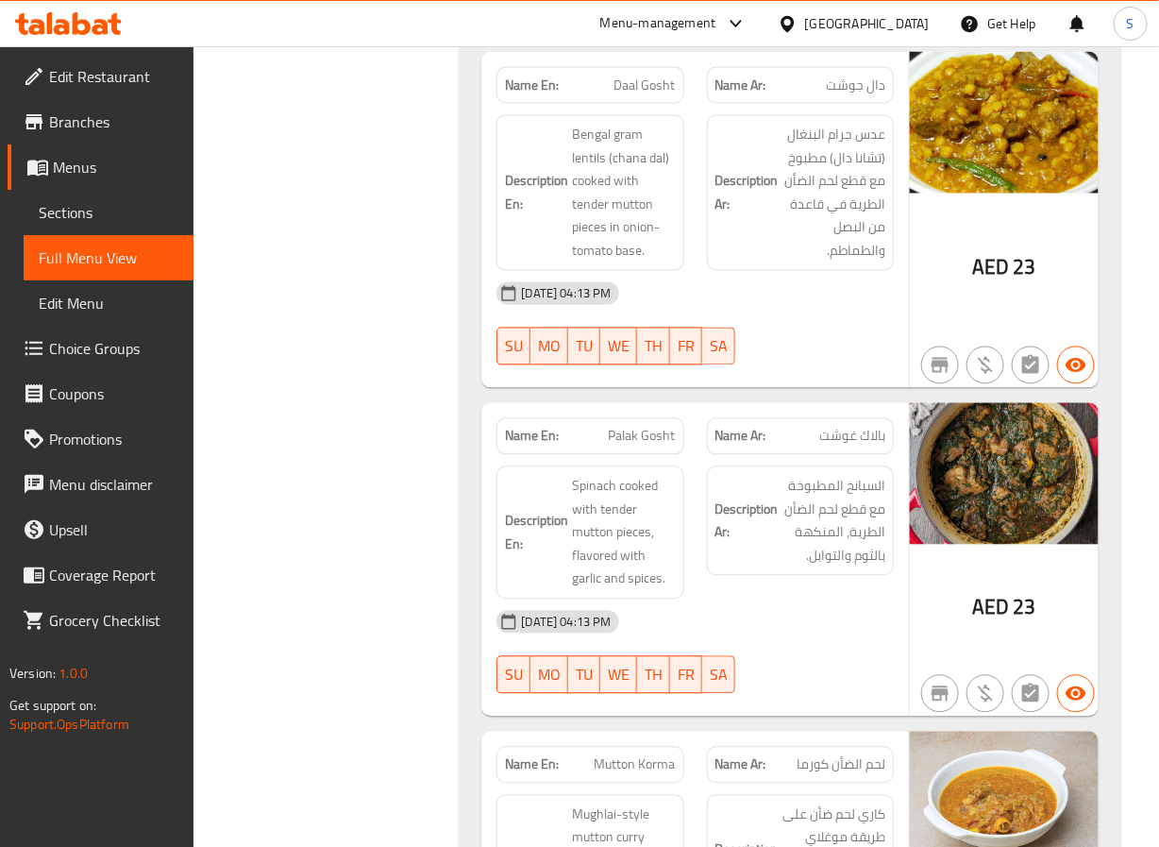
scroll to position [10376, 0]
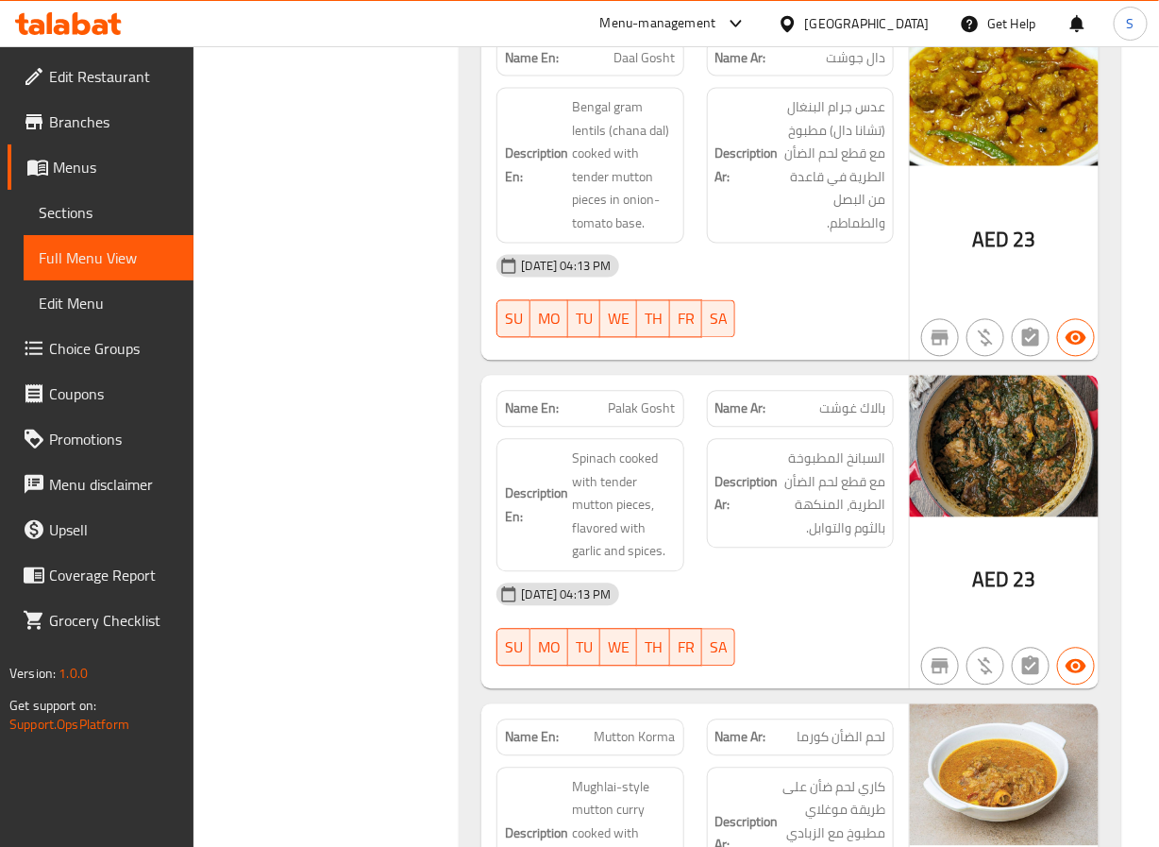
click at [657, 68] on span "Daal Gosht" at bounding box center [645, 58] width 61 height 20
copy span "Daal Gosht"
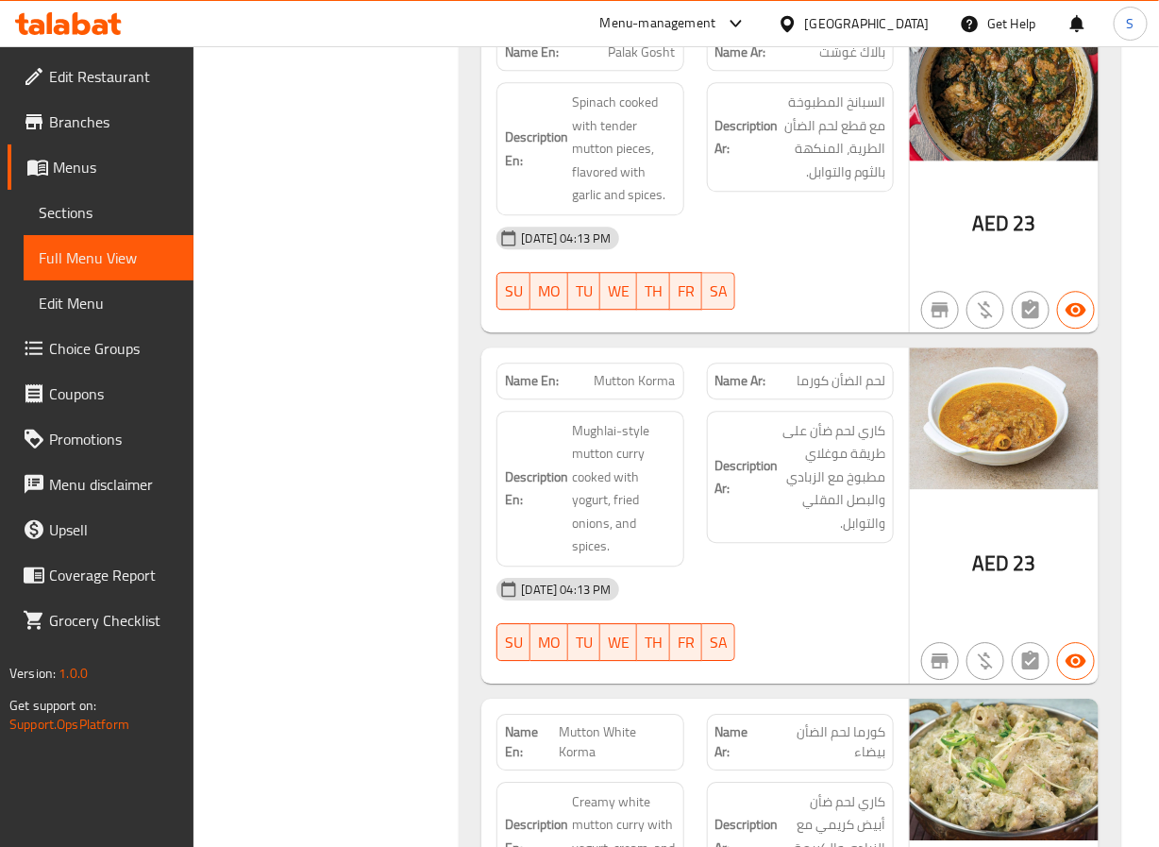
scroll to position [10734, 0]
click at [626, 61] on span "Palak Gosht" at bounding box center [642, 52] width 67 height 20
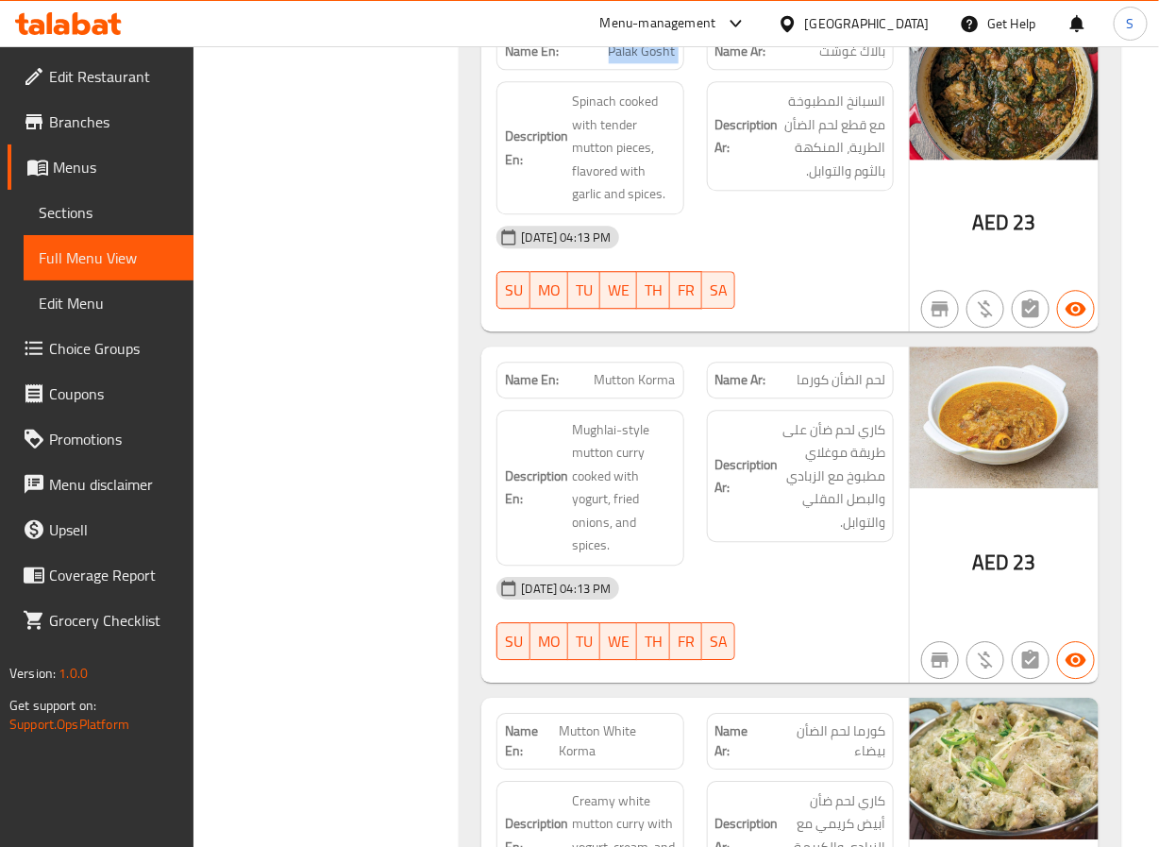
copy span "Palak Gosht"
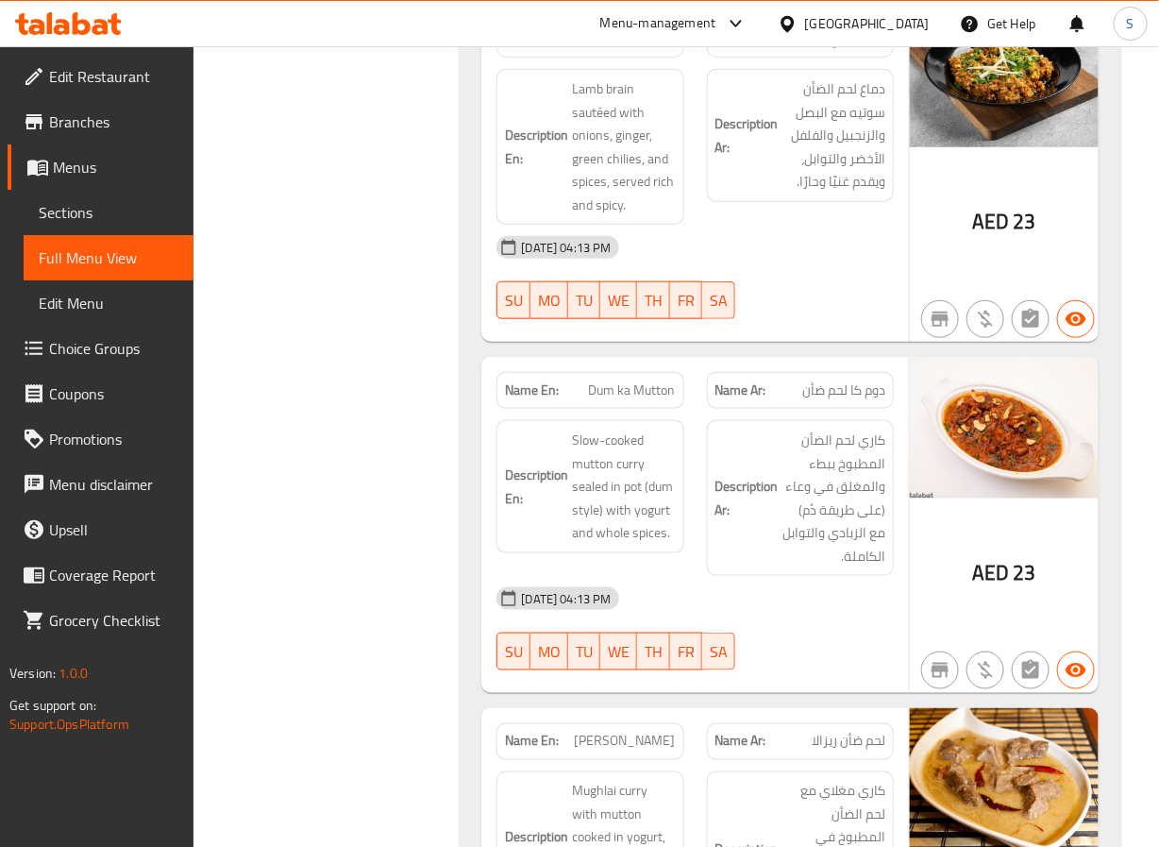
scroll to position [12081, 0]
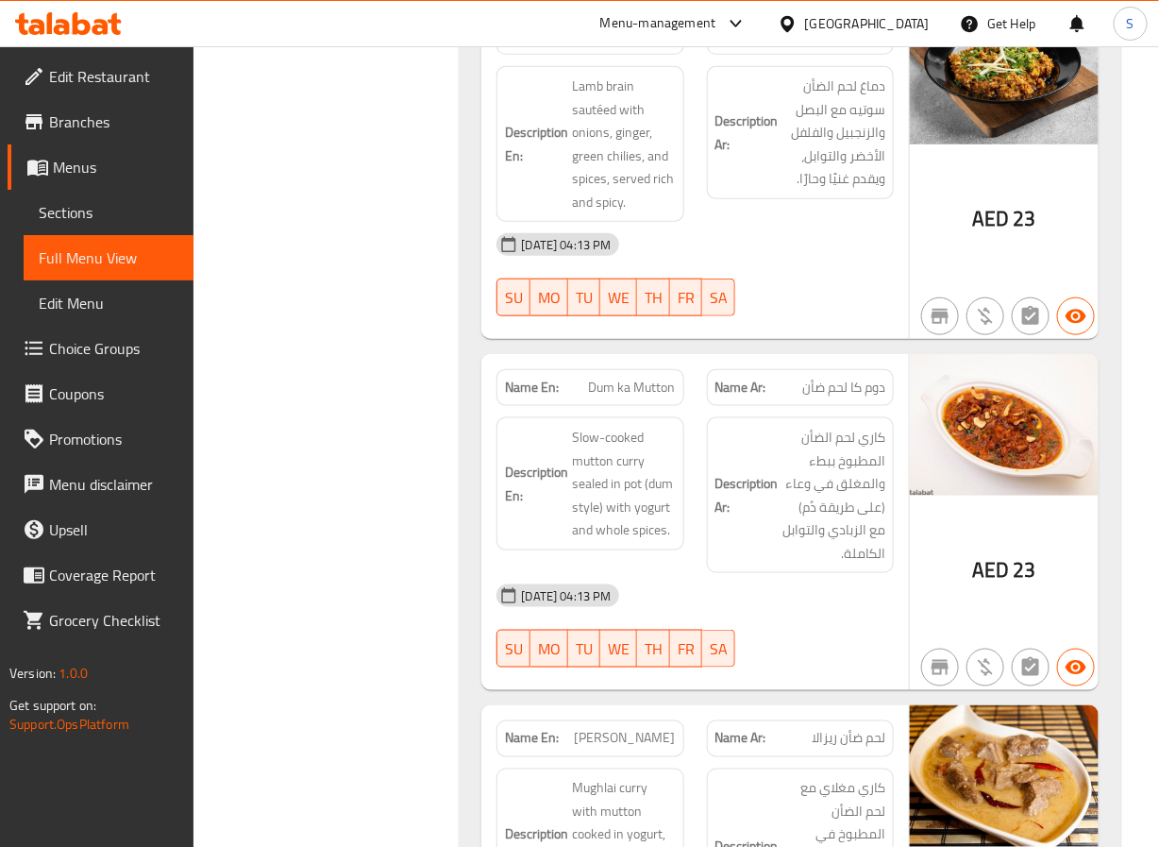
click at [652, 46] on span "Maghaz Fry" at bounding box center [643, 36] width 65 height 20
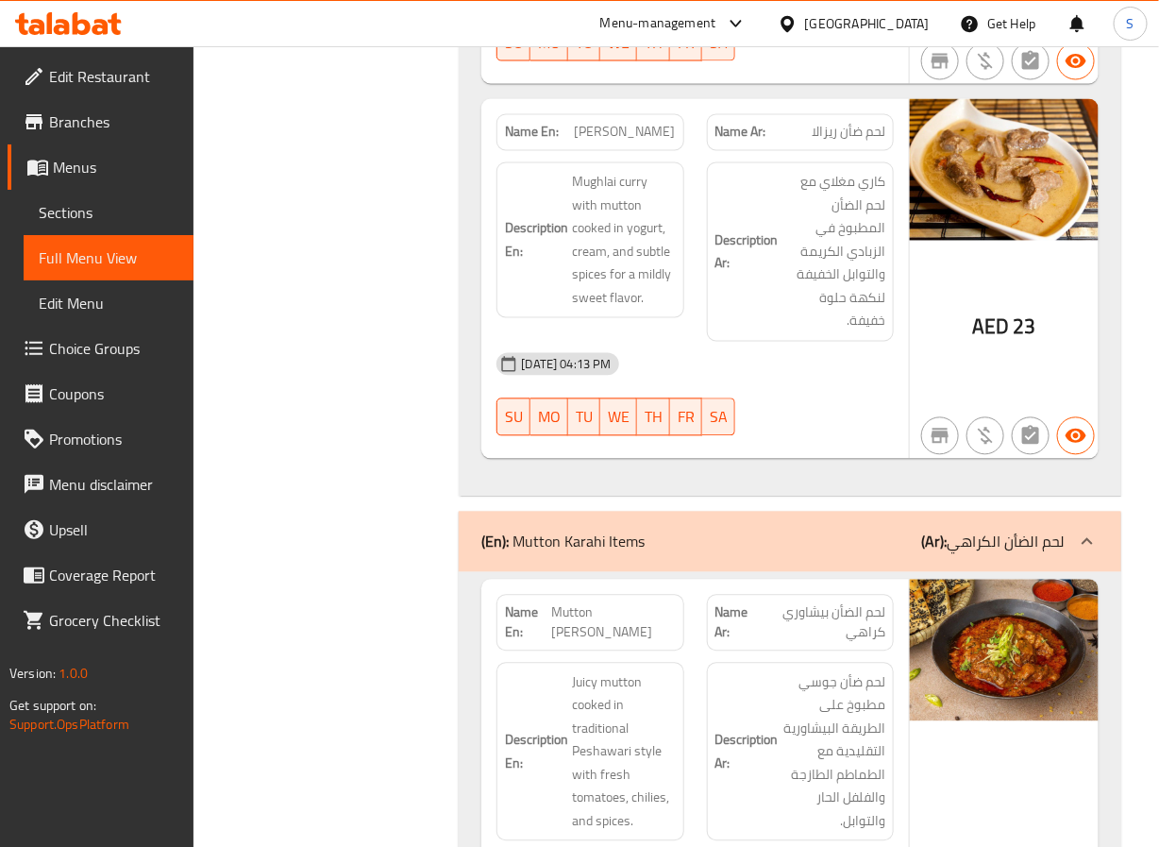
scroll to position [12688, 0]
click at [634, 142] on span "Mutton Rezala" at bounding box center [625, 132] width 101 height 20
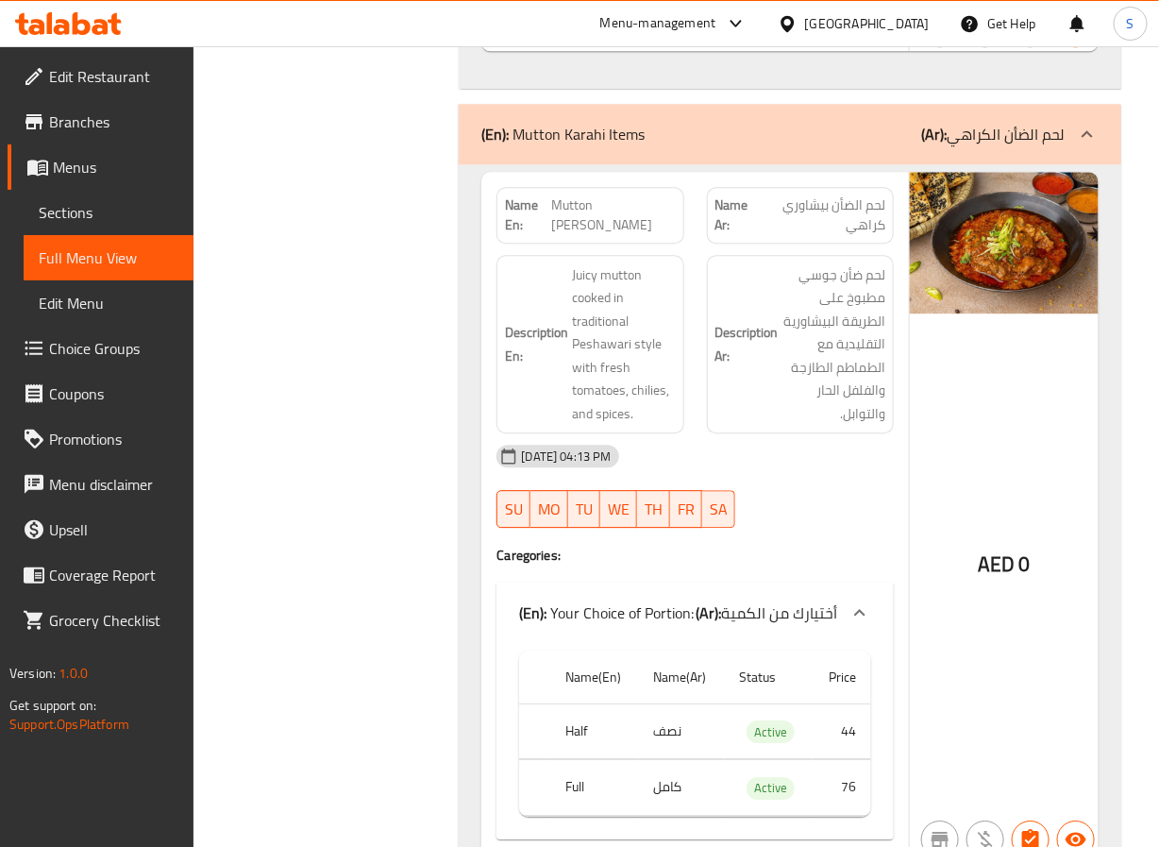
scroll to position [13096, 0]
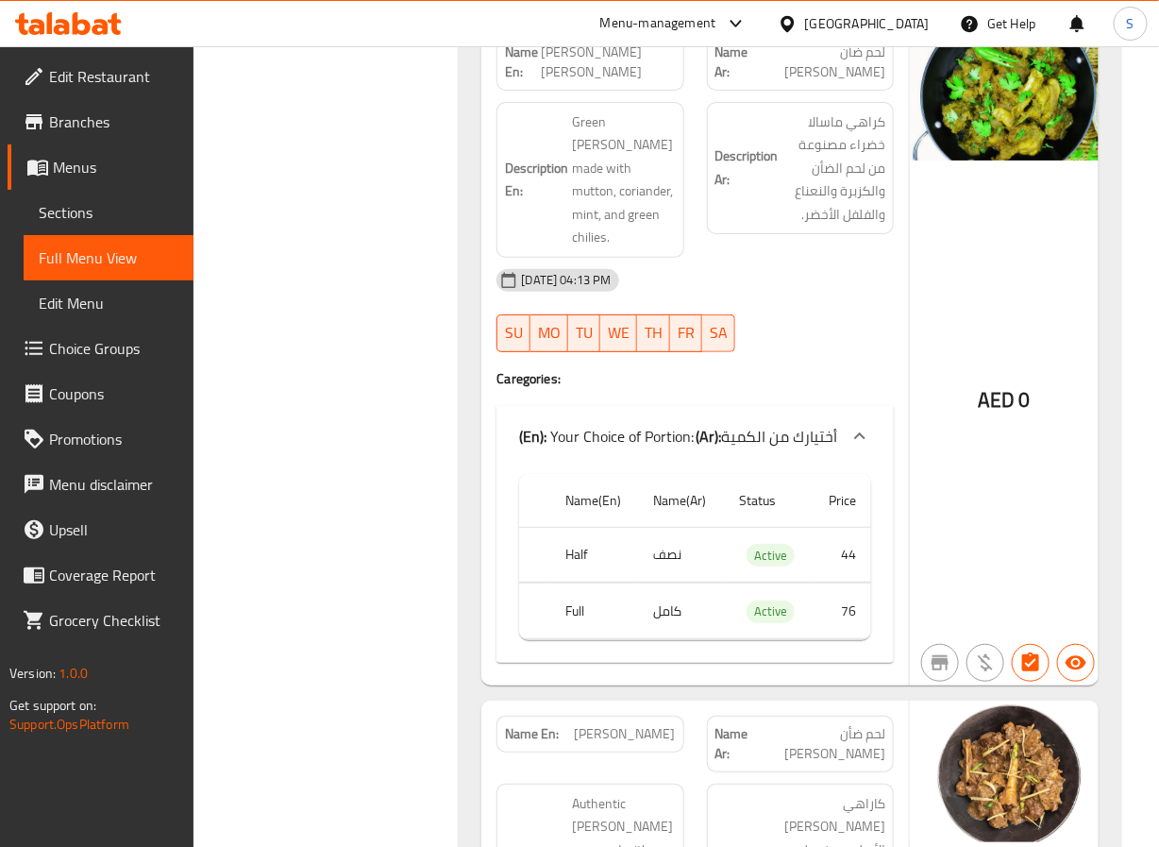
scroll to position [13951, 0]
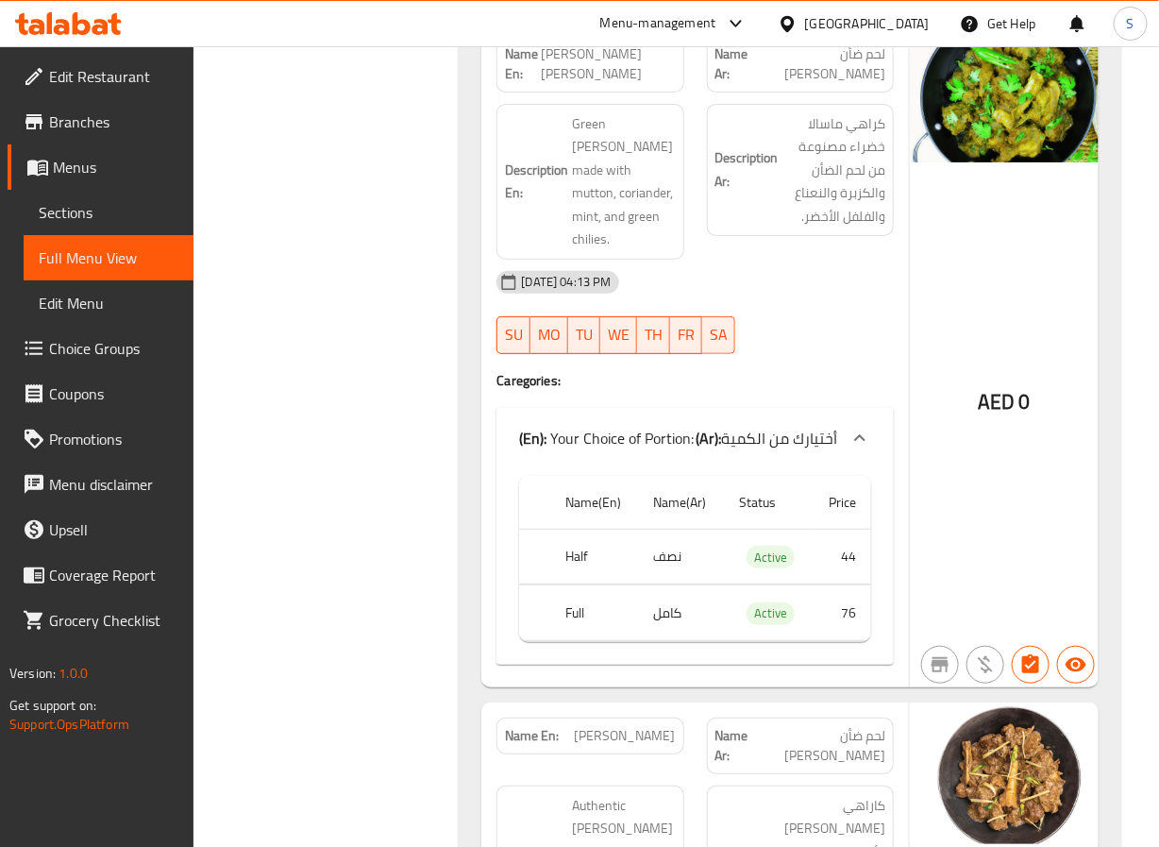
click at [576, 75] on span "Mutton Hara Masala Karahi" at bounding box center [608, 64] width 135 height 40
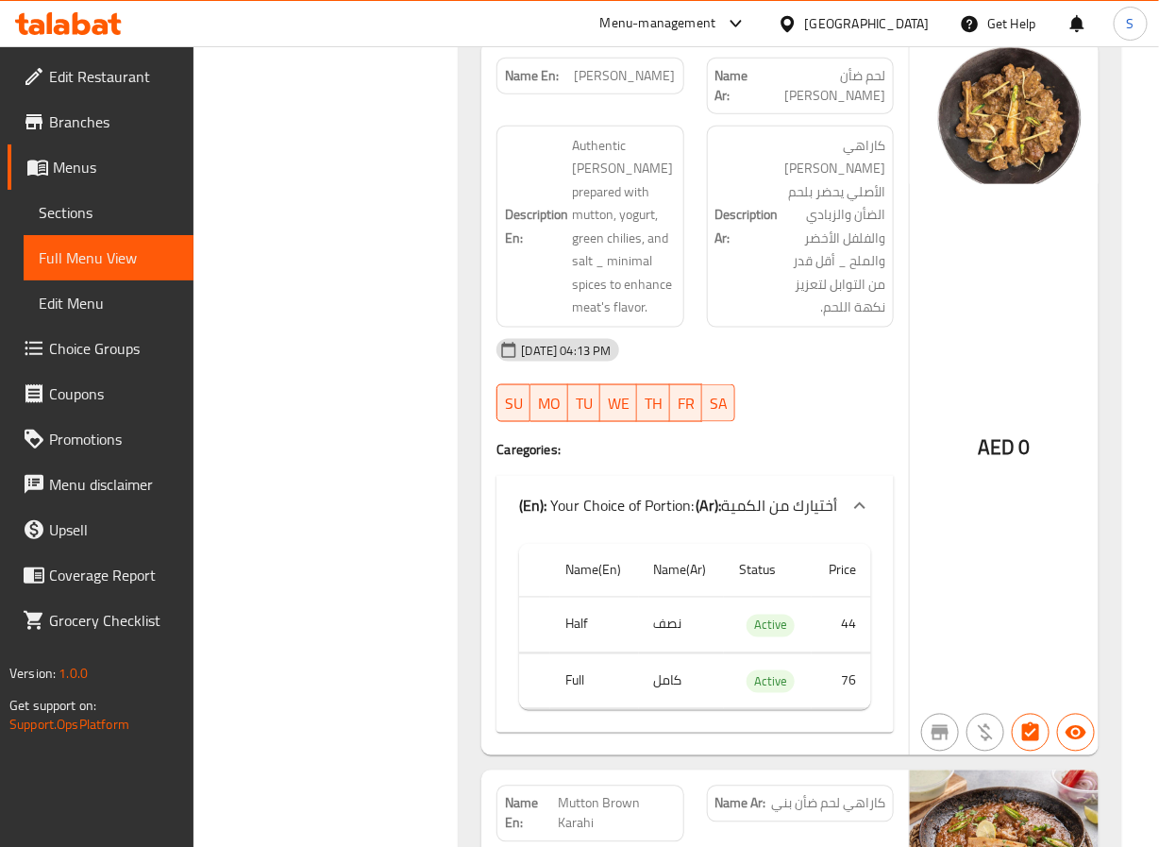
scroll to position [14614, 0]
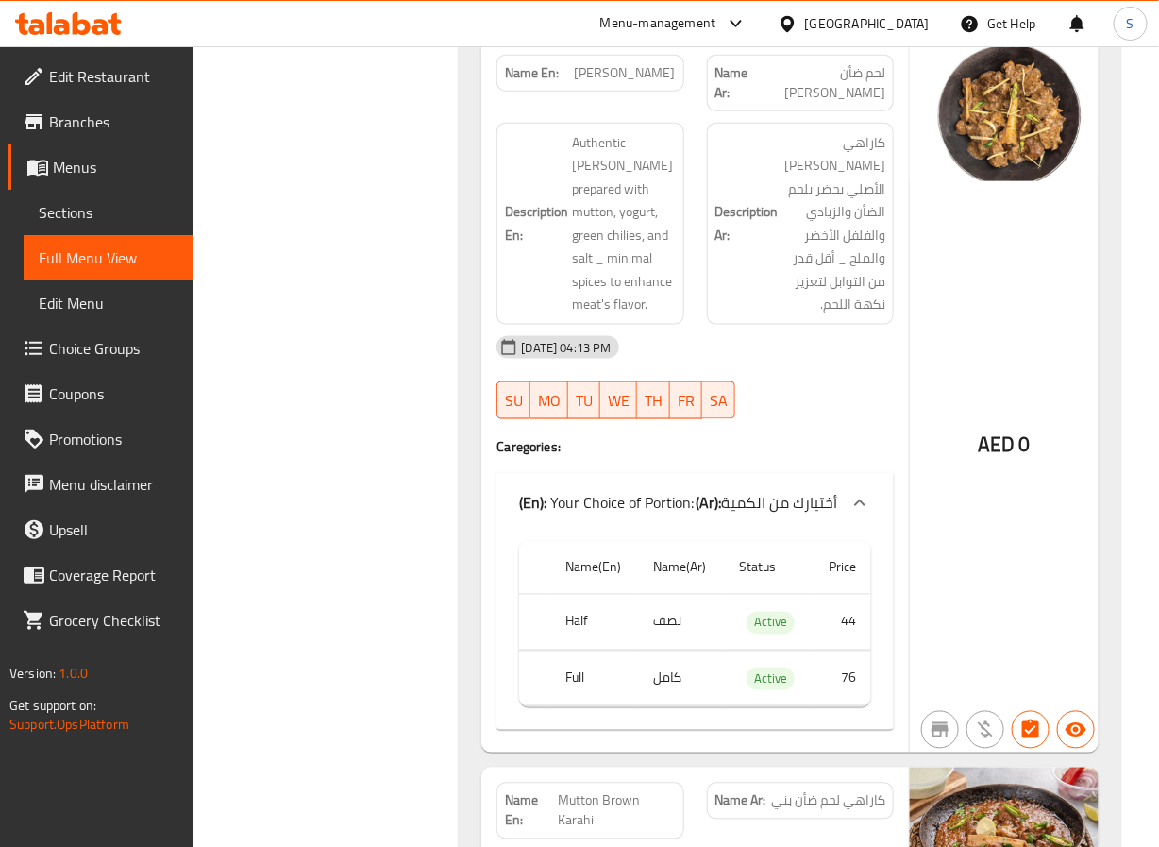
click at [623, 71] on span "Mutton Shinwari Karahi" at bounding box center [625, 73] width 101 height 20
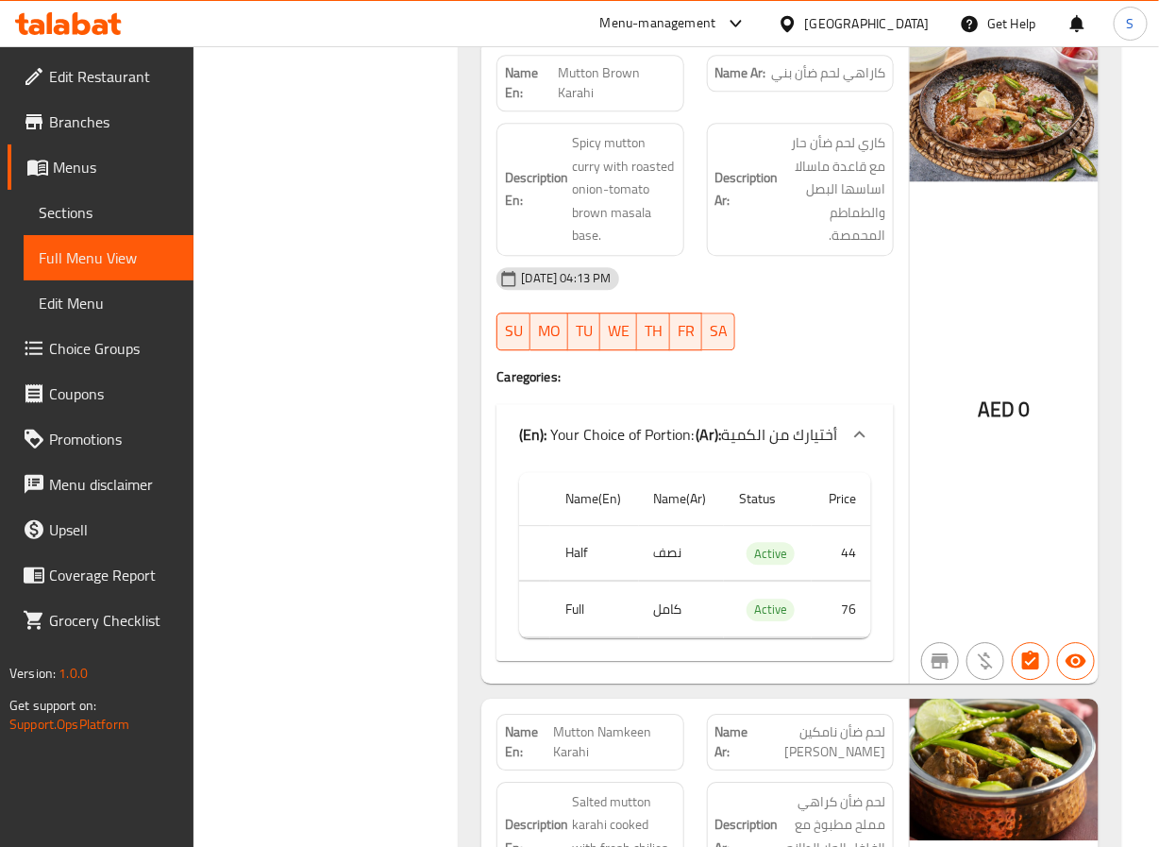
scroll to position [15344, 0]
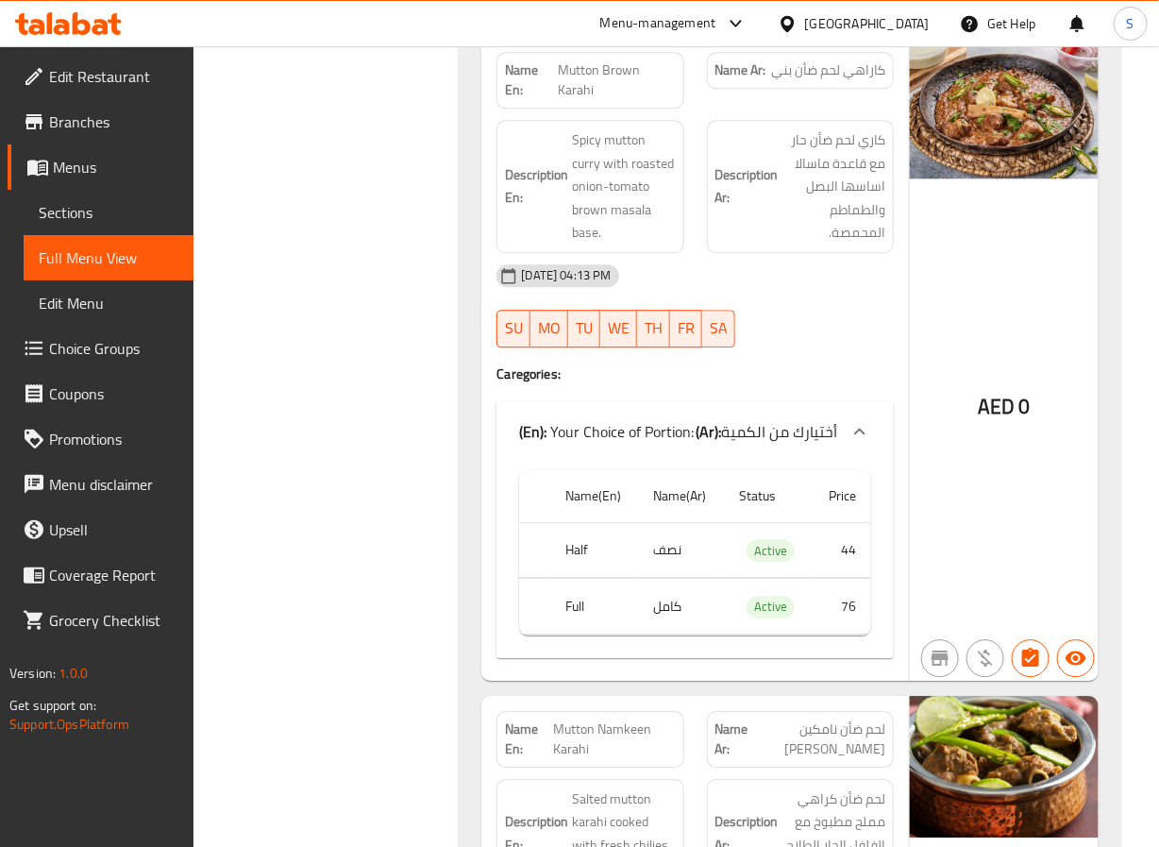
click at [586, 74] on span "Mutton Brown Karahi" at bounding box center [617, 80] width 118 height 40
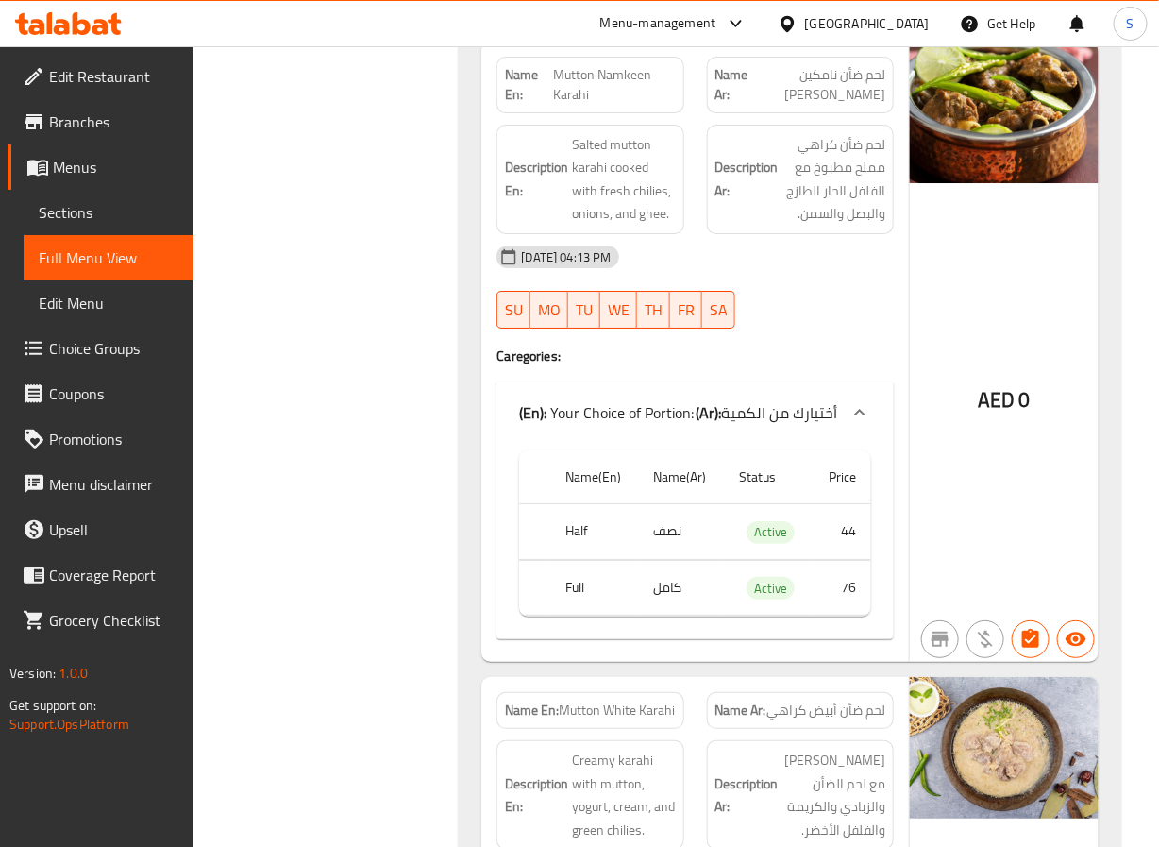
scroll to position [16000, 0]
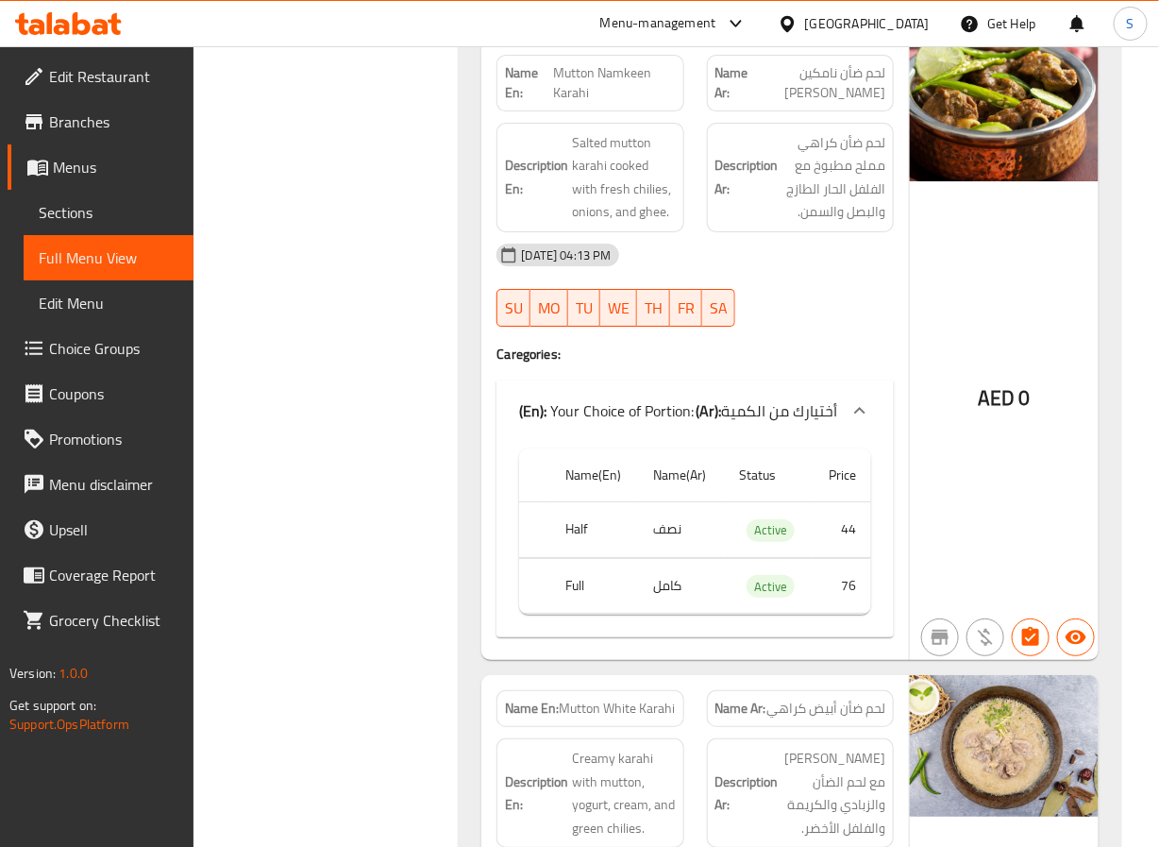
click at [590, 99] on span "Mutton Namkeen Karahi" at bounding box center [614, 83] width 122 height 40
click at [583, 83] on span "Mutton Namkeen Karahi" at bounding box center [614, 83] width 122 height 40
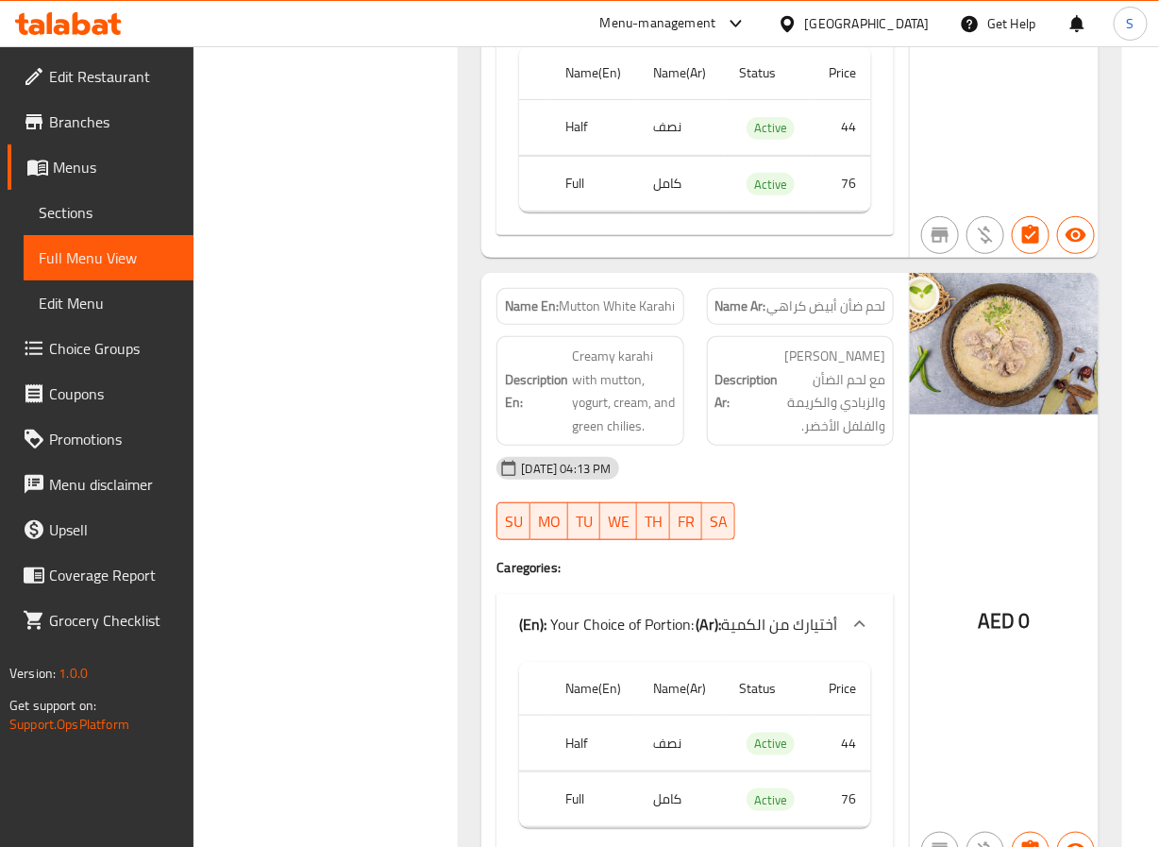
scroll to position [16401, 0]
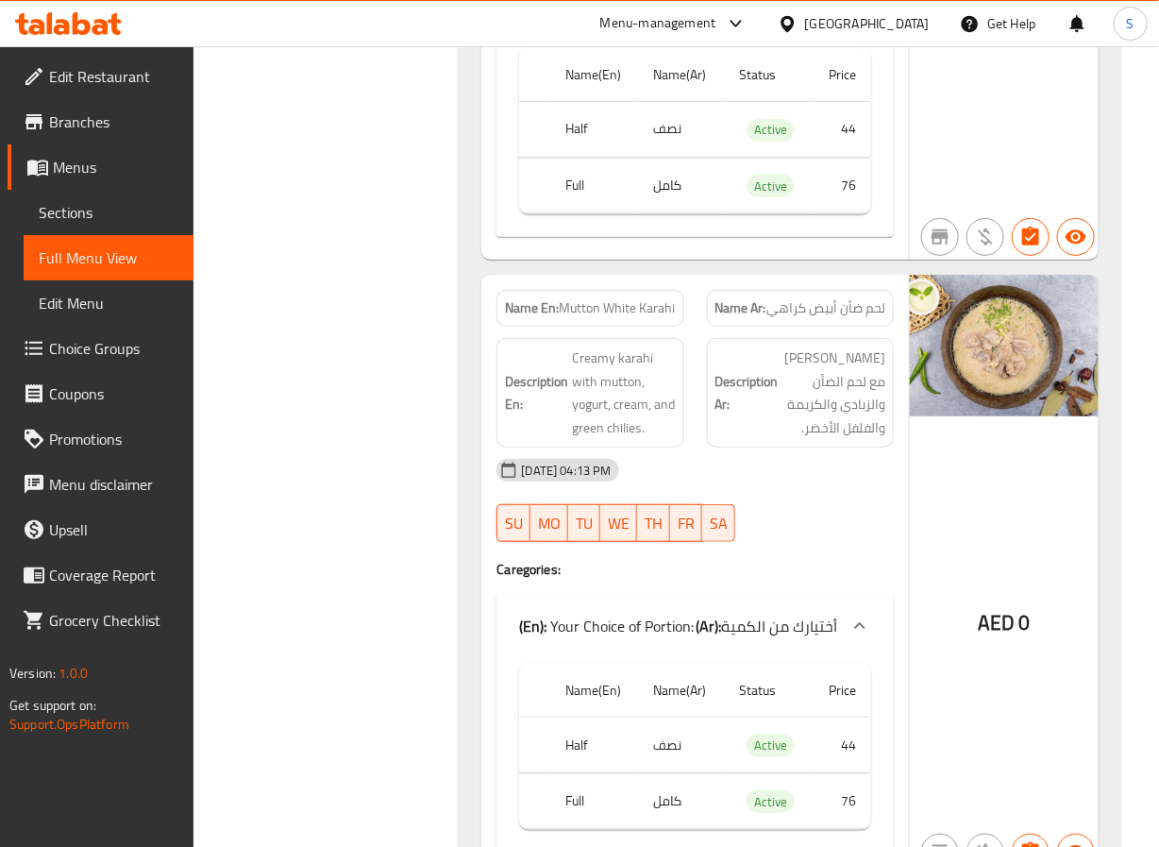
click at [570, 312] on span "Mutton White Karahi" at bounding box center [618, 308] width 116 height 20
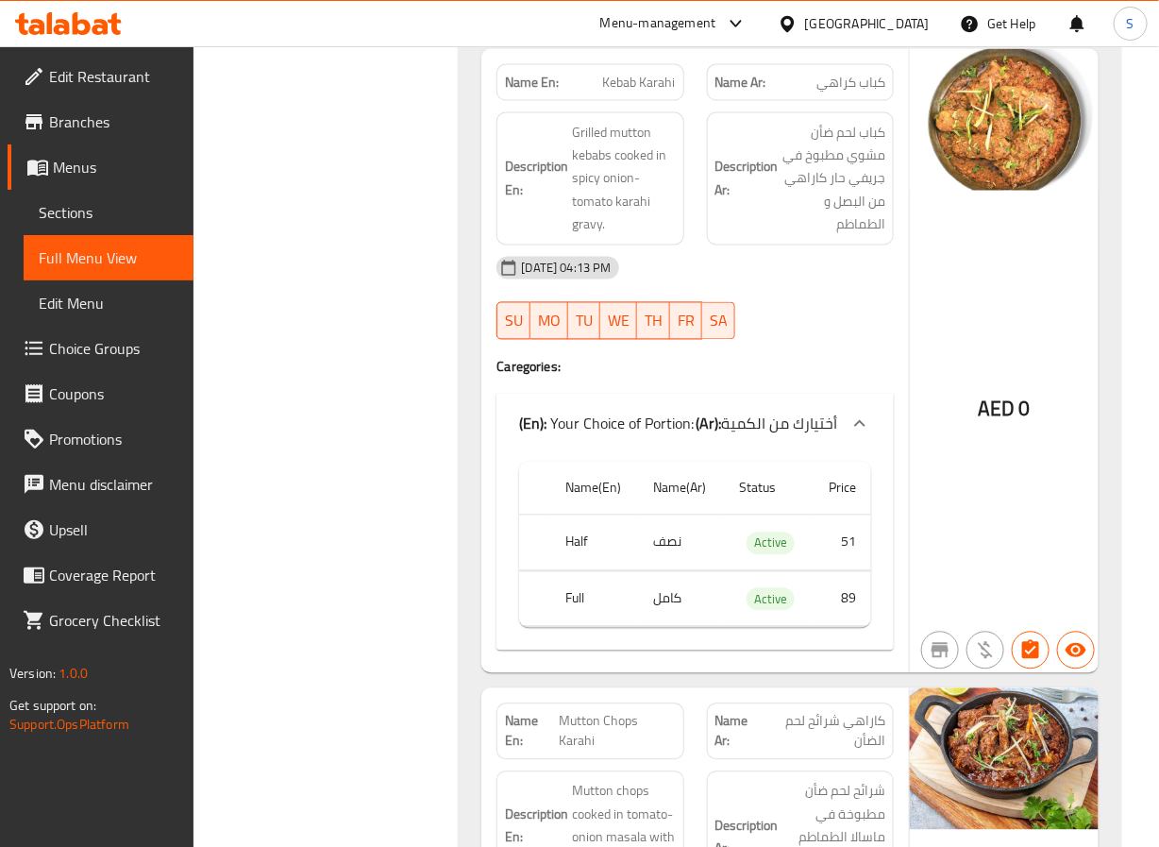
scroll to position [17243, 0]
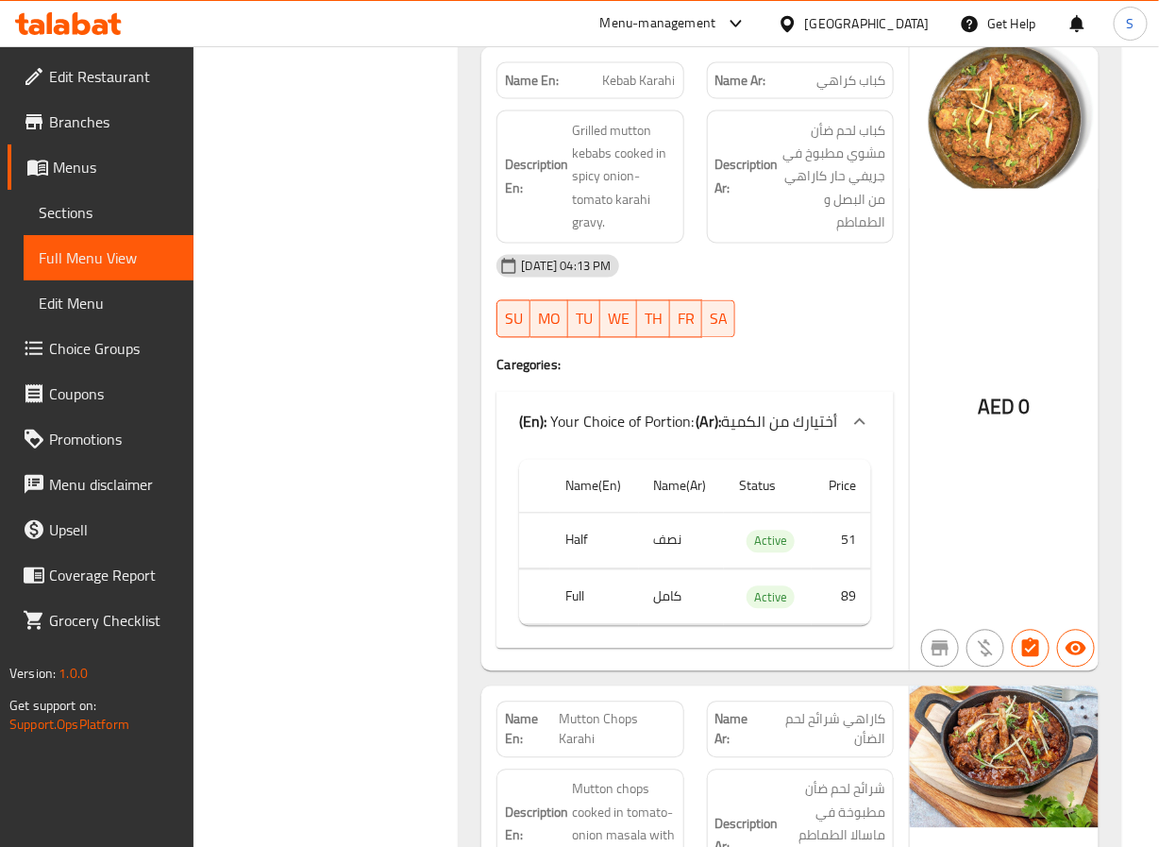
click at [621, 91] on span "Kebab Karahi" at bounding box center [639, 81] width 73 height 20
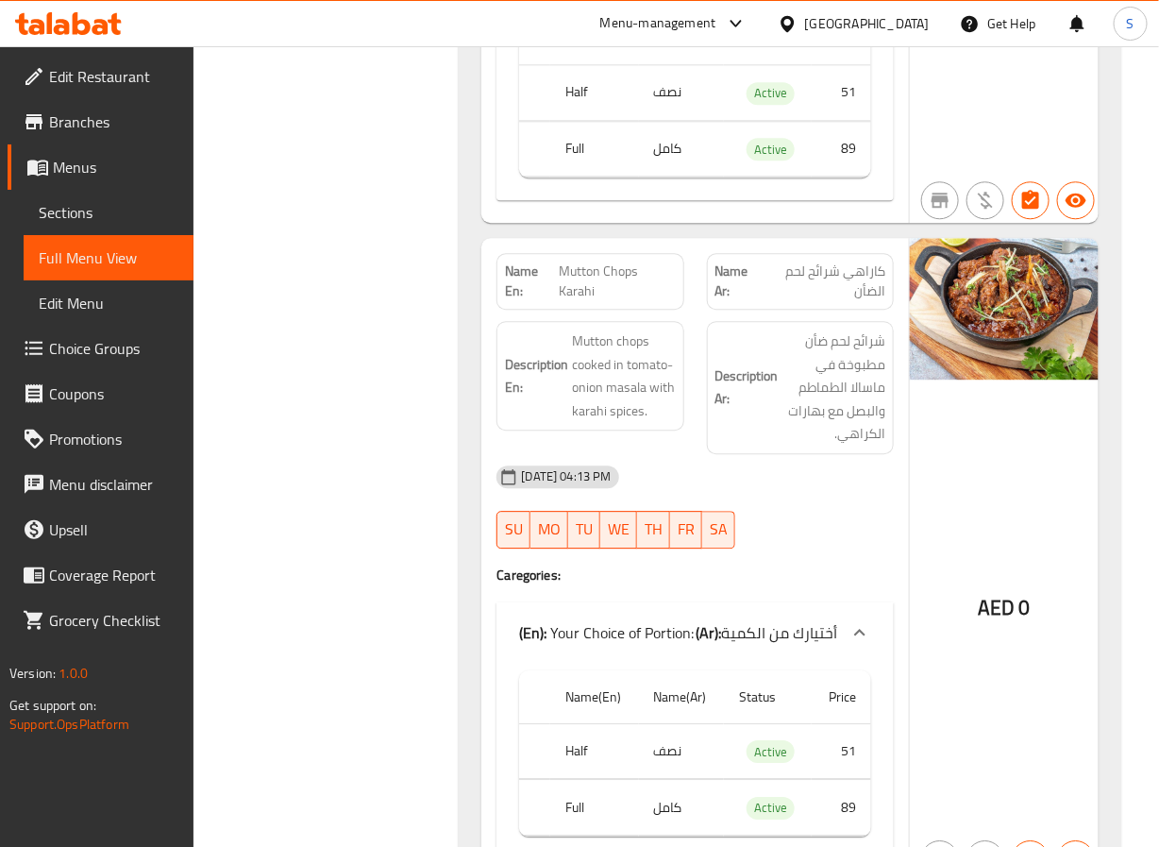
scroll to position [17694, 0]
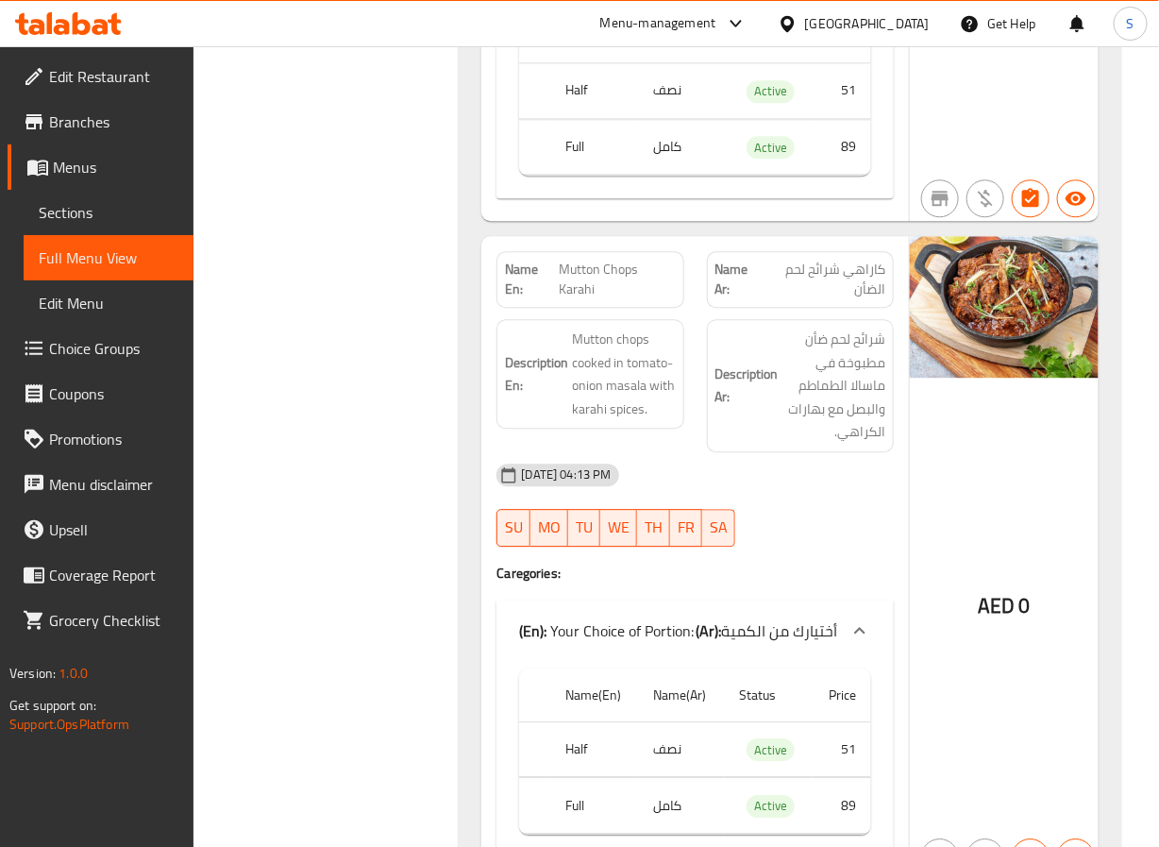
click at [575, 286] on span "Mutton Chops Karahi" at bounding box center [617, 280] width 117 height 40
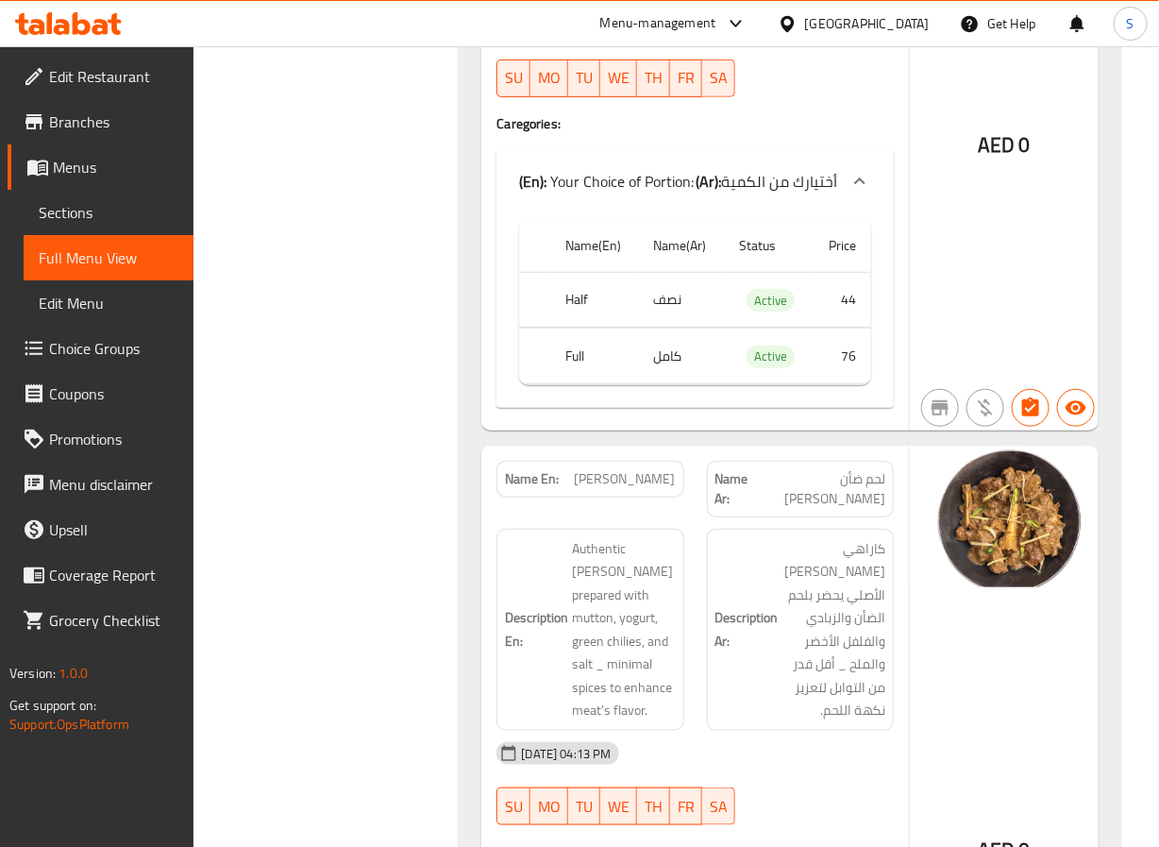
scroll to position [14177, 0]
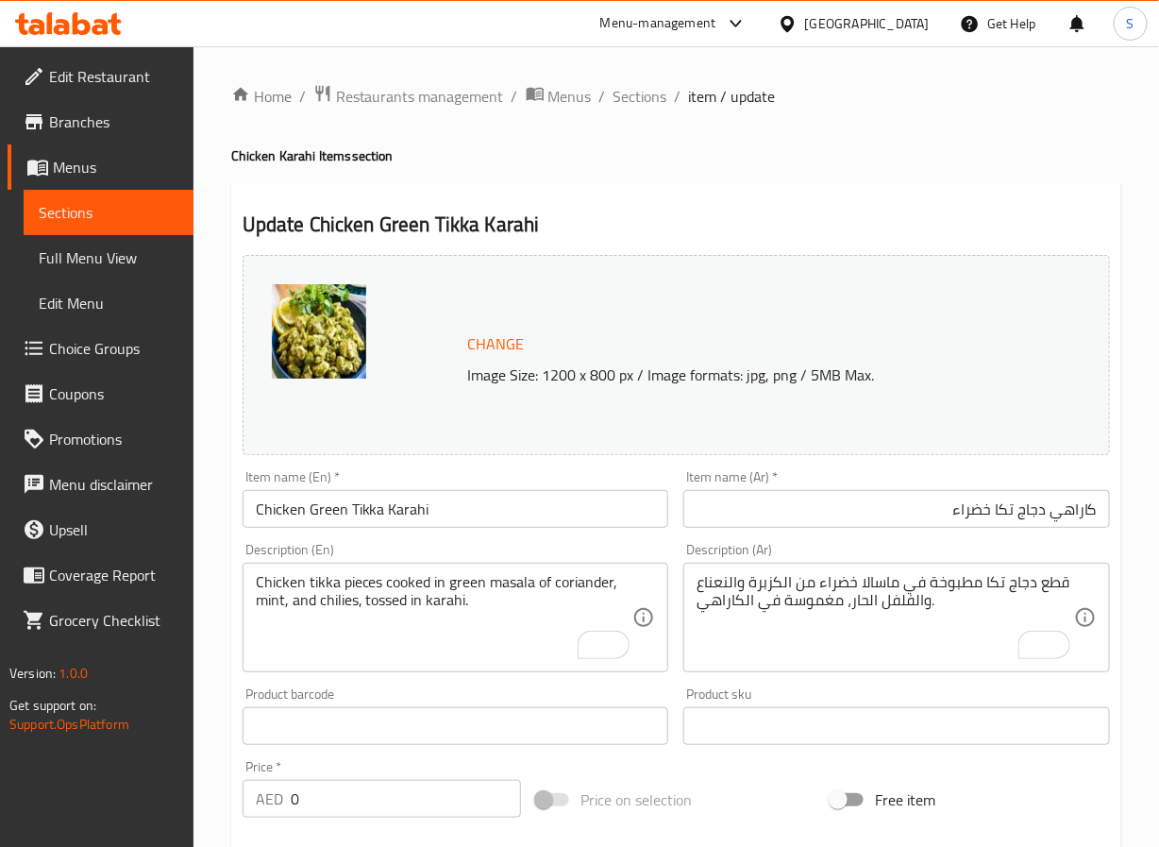
click at [666, 626] on div "Chicken tikka pieces cooked in green masala of coriander, mint, and chilies, to…" at bounding box center [456, 618] width 427 height 110
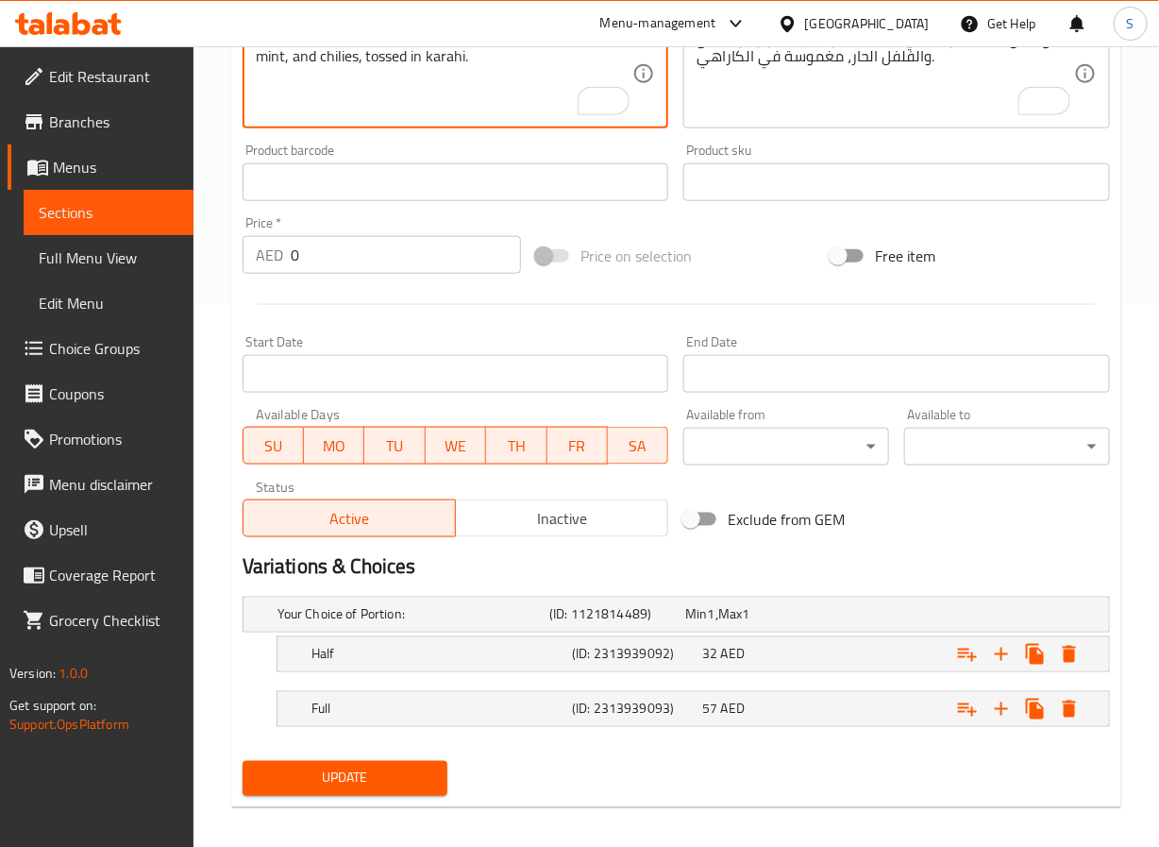
scroll to position [559, 0]
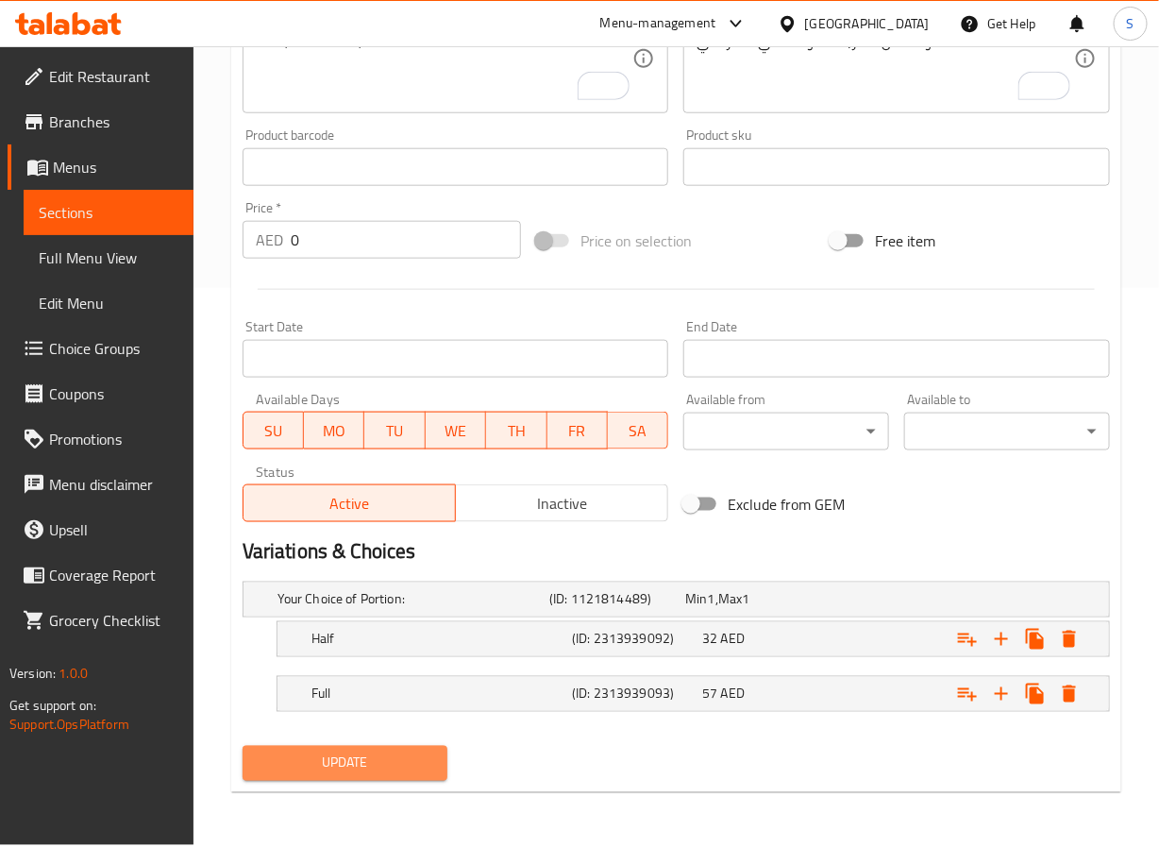
click at [386, 779] on button "Update" at bounding box center [346, 763] width 206 height 35
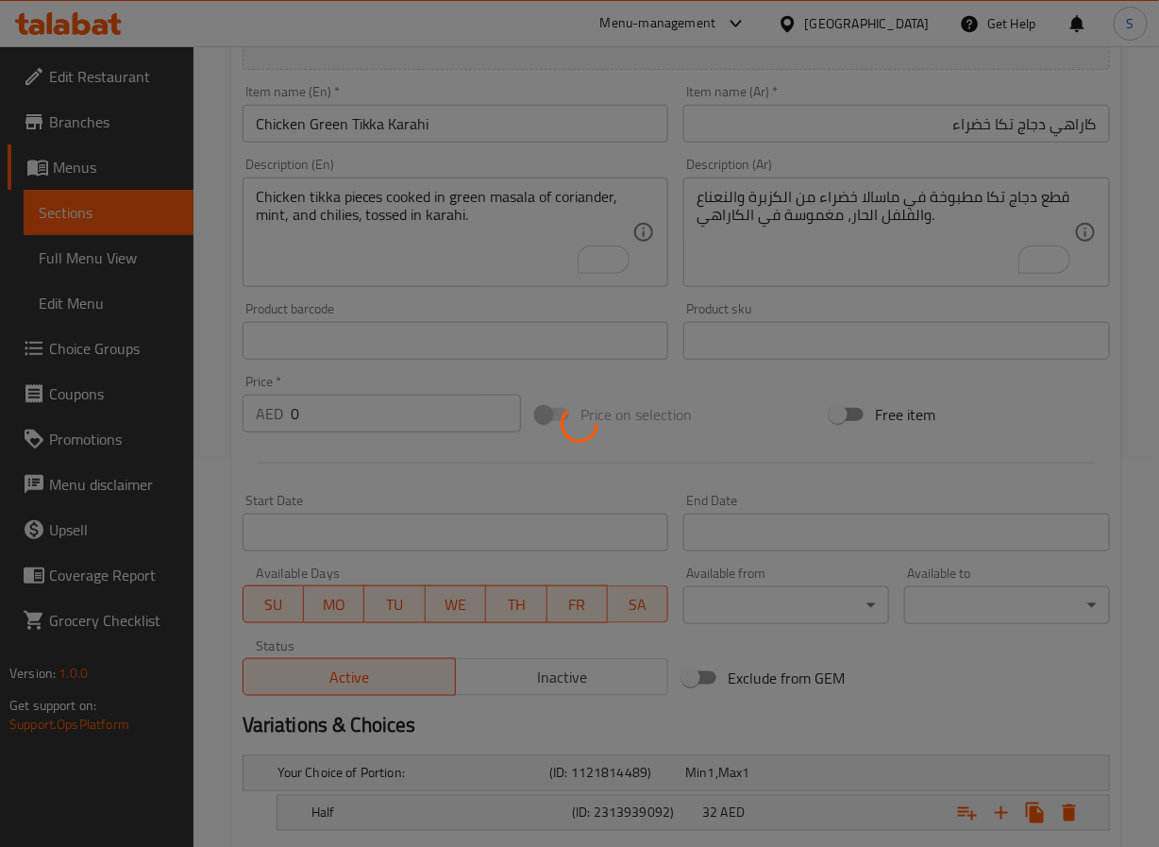
scroll to position [0, 0]
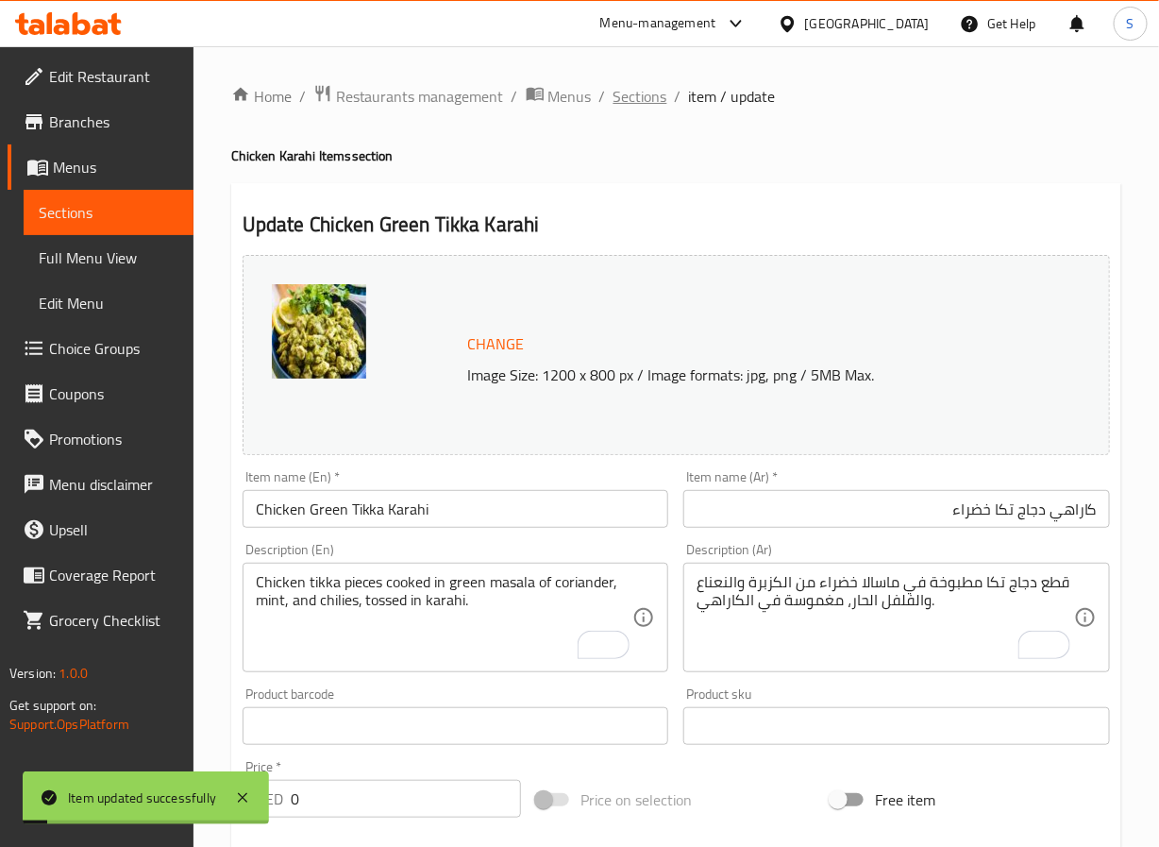
click at [652, 103] on span "Sections" at bounding box center [641, 96] width 54 height 23
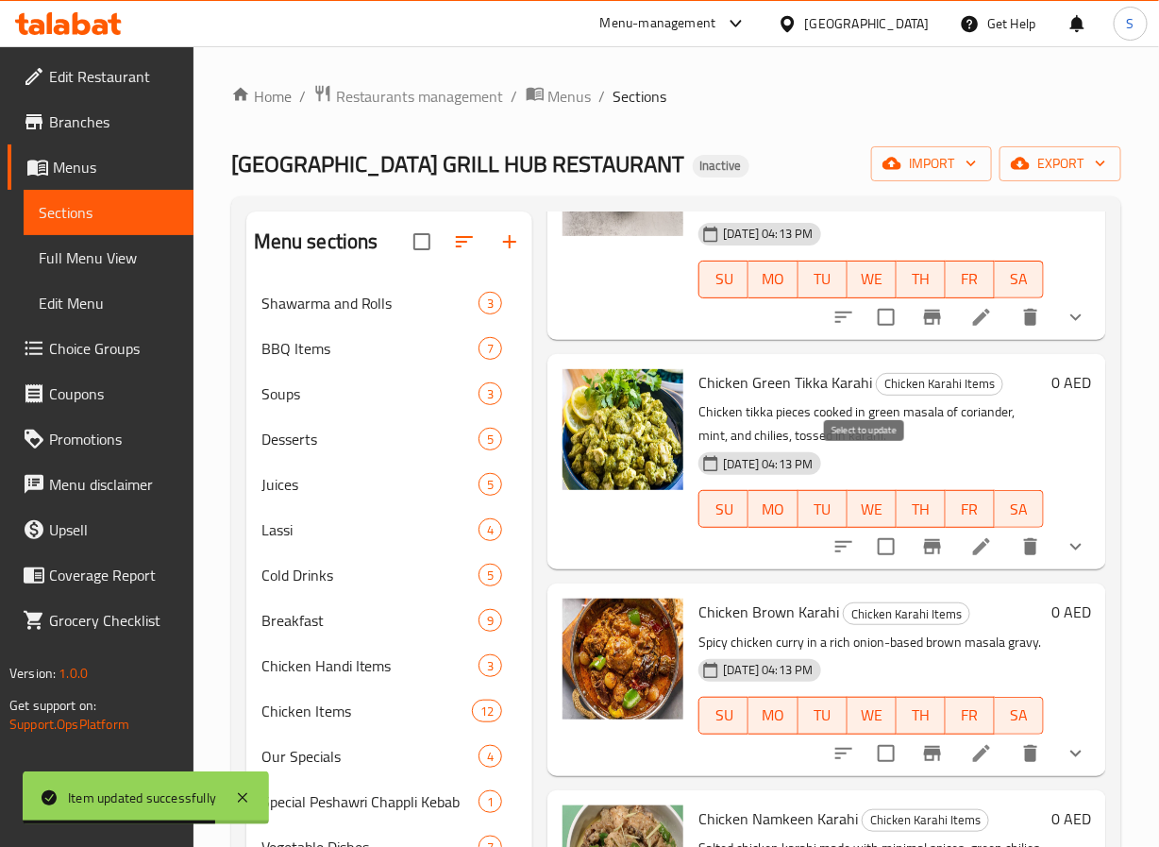
scroll to position [511, 0]
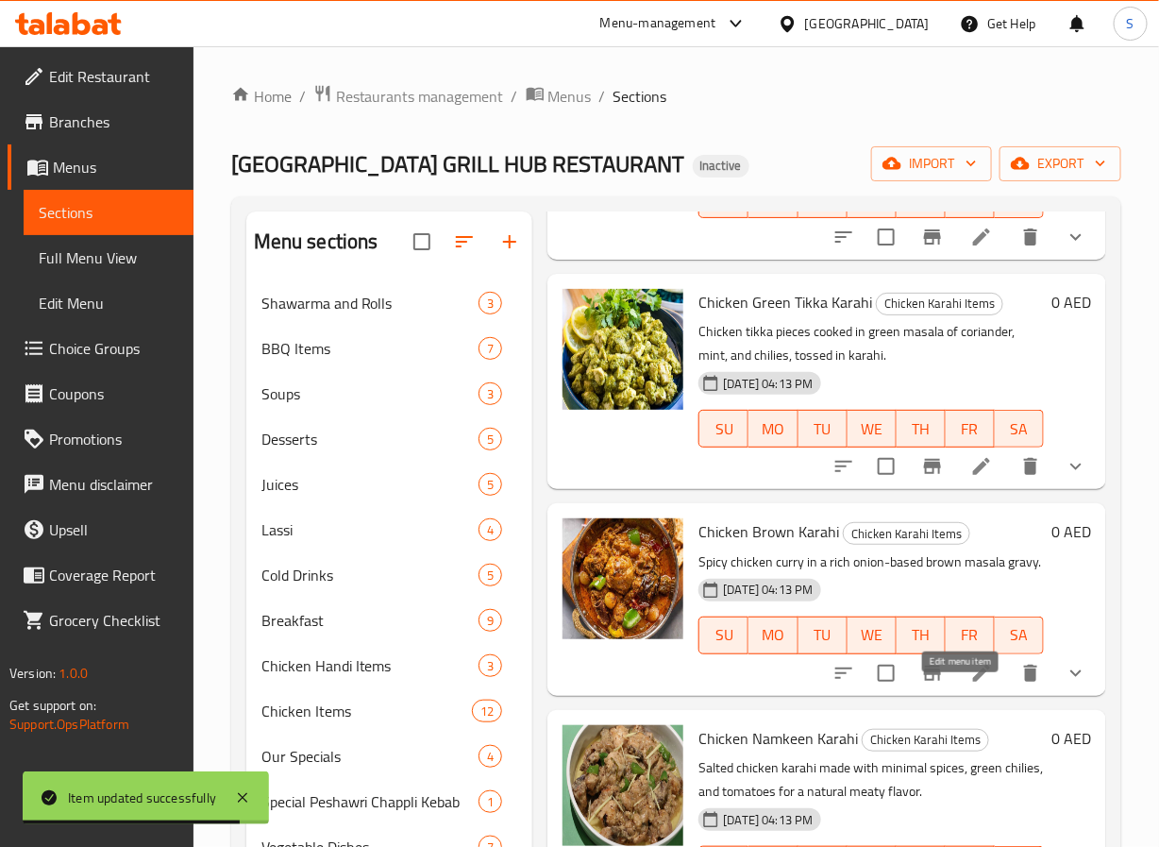
click at [970, 684] on icon at bounding box center [981, 673] width 23 height 23
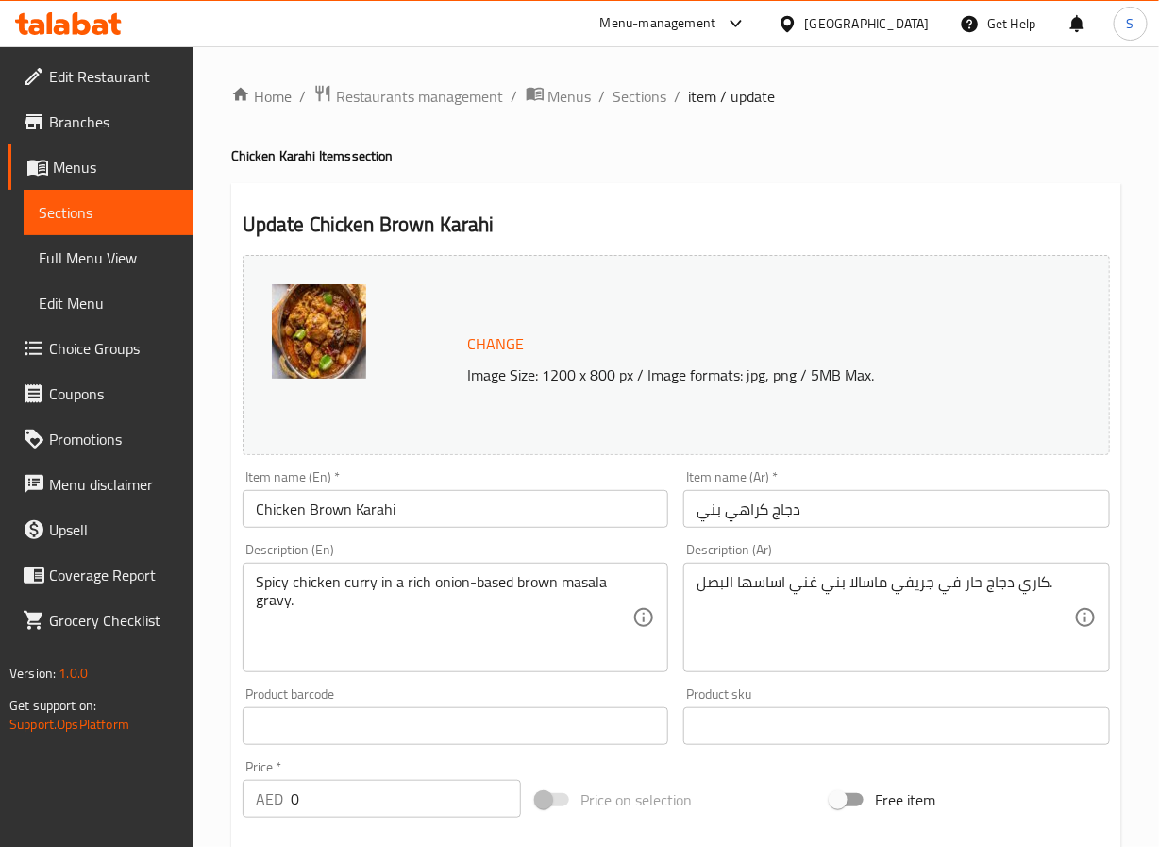
click at [799, 519] on input "دجاج كراهي بني" at bounding box center [896, 509] width 427 height 38
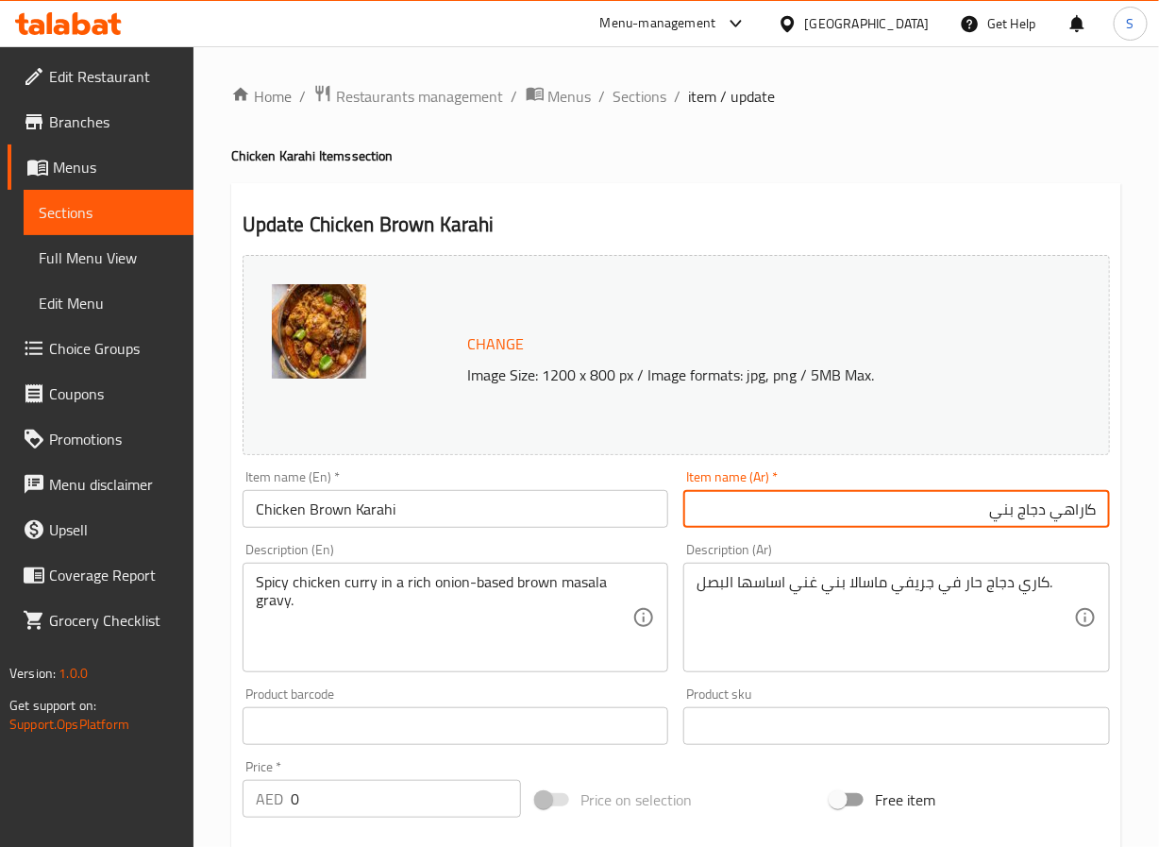
type input "كاراهي دجاج بني"
drag, startPoint x: 733, startPoint y: 587, endPoint x: 836, endPoint y: 675, distance: 135.3
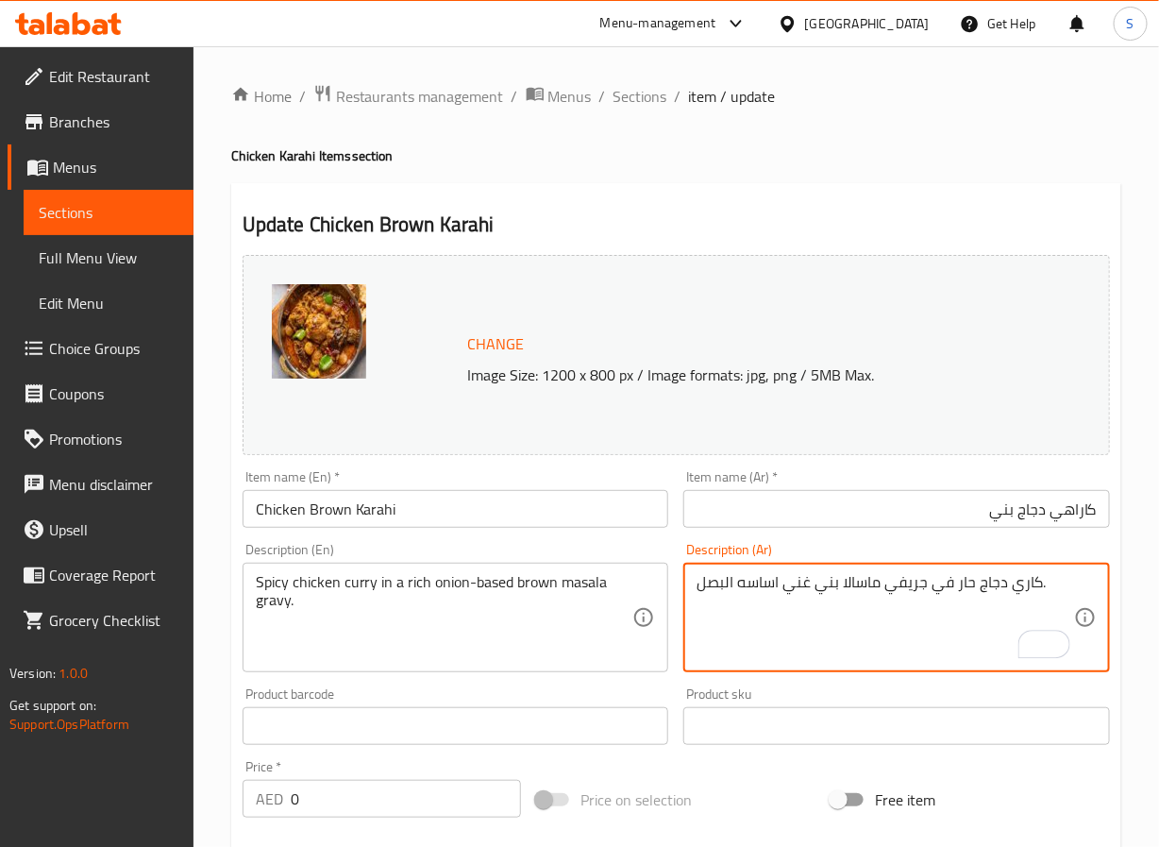
type textarea "كاري دجاج حار في جريفي ماسالا بني غني اساسه البصل."
click at [760, 513] on div "Home / Restaurants management / Menus / Sections / item / update Chicken Karahi…" at bounding box center [676, 725] width 890 height 1282
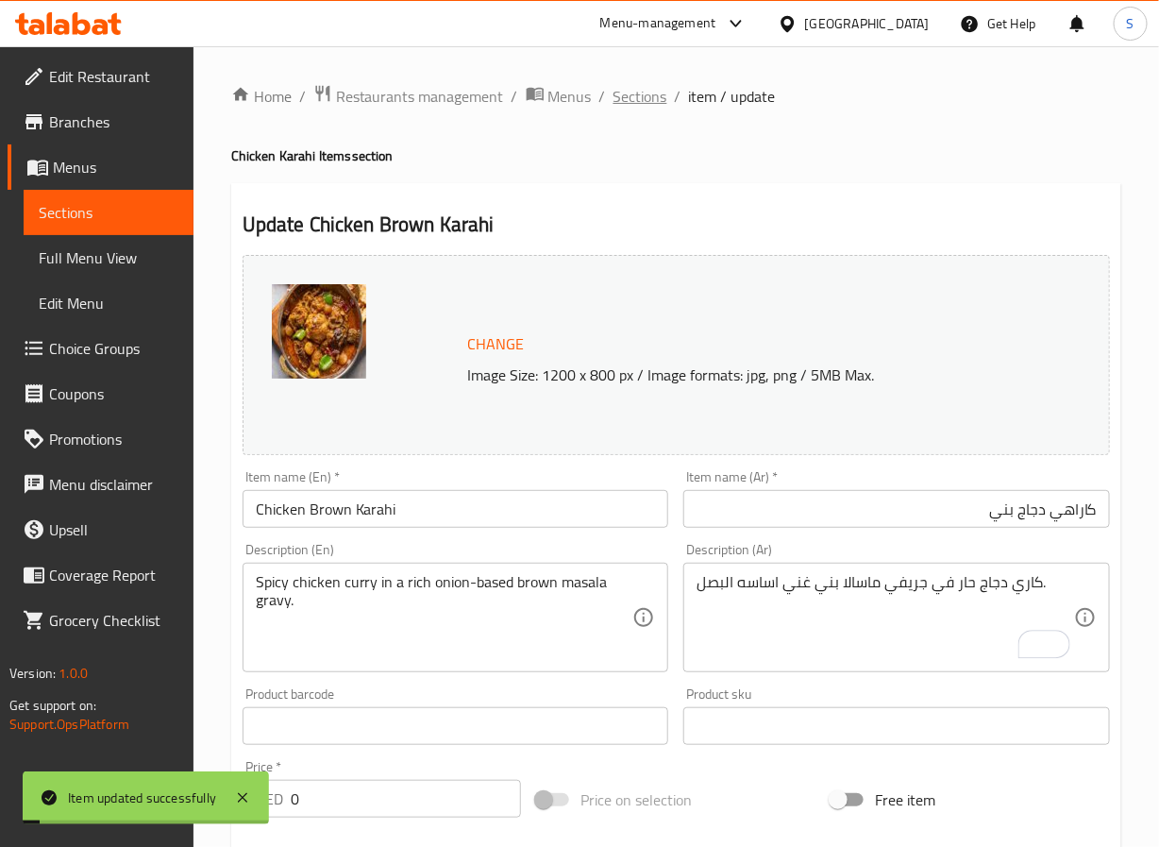
click at [634, 93] on span "Sections" at bounding box center [641, 96] width 54 height 23
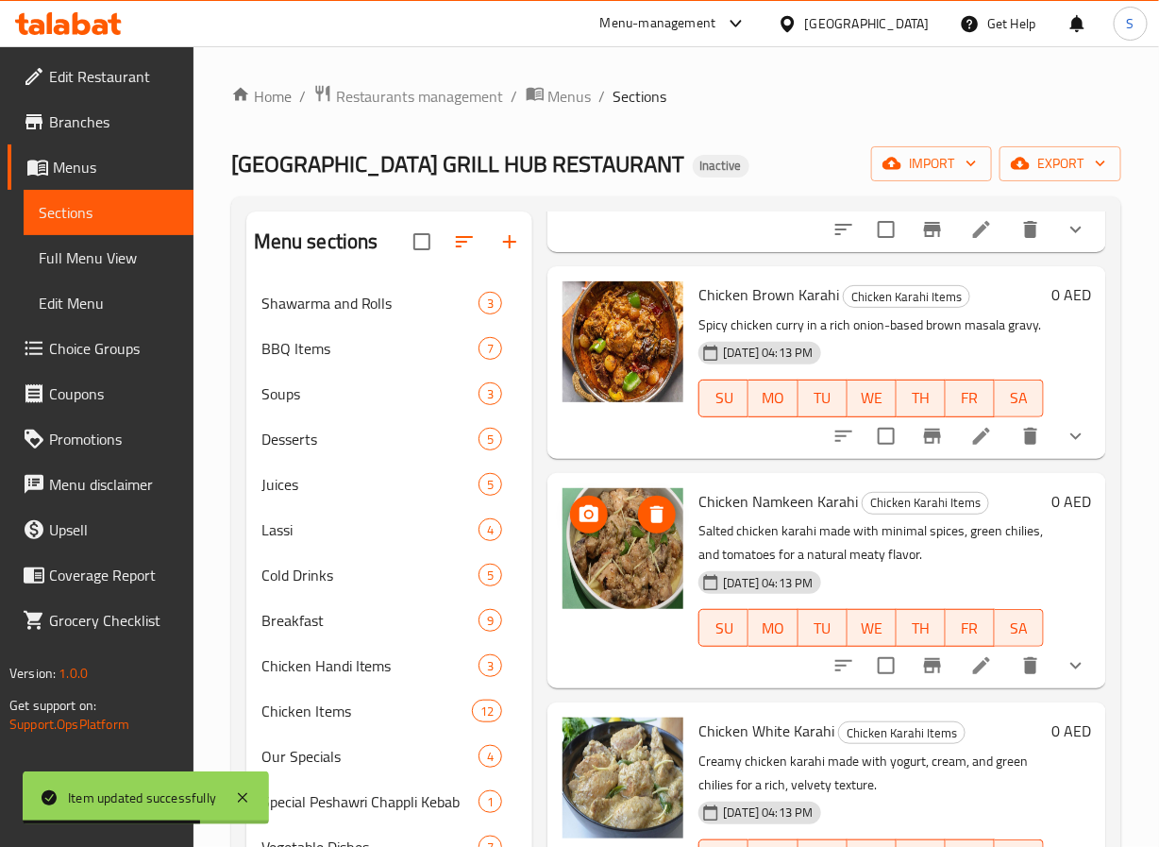
scroll to position [836, 0]
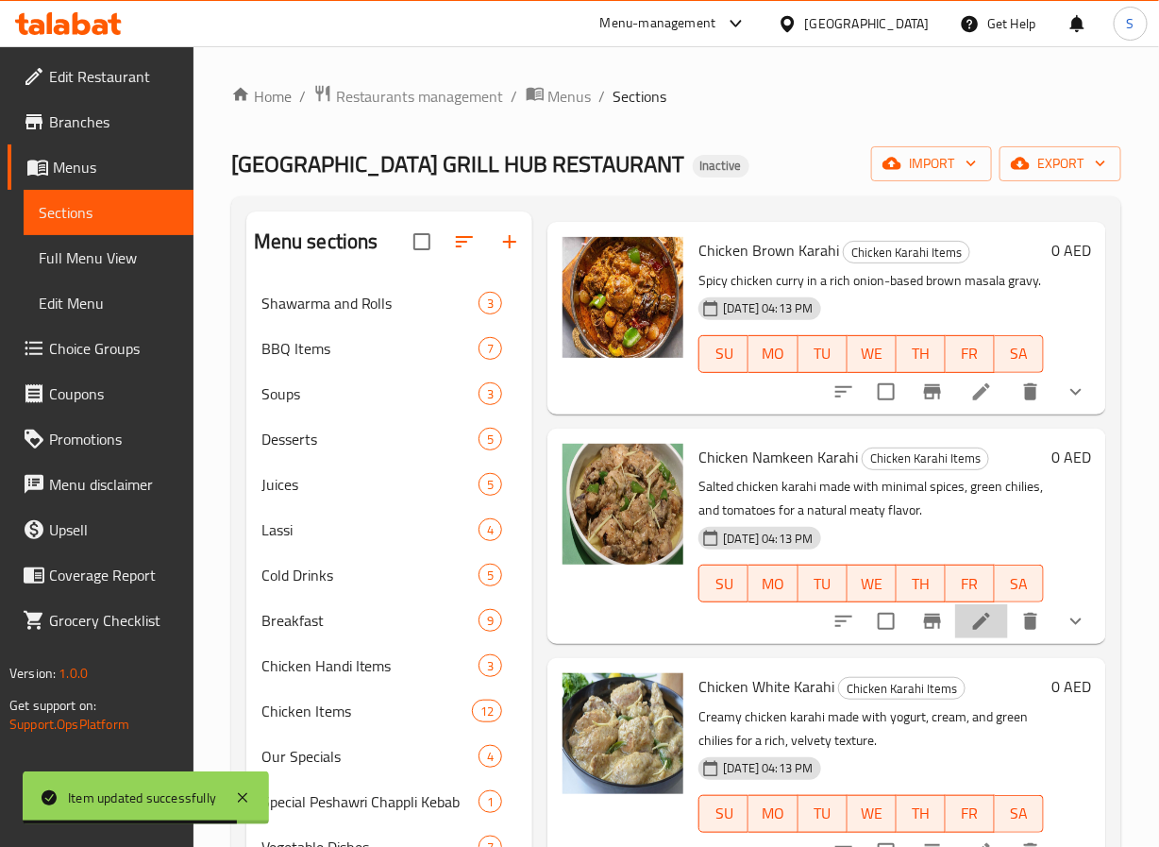
click at [955, 604] on li at bounding box center [981, 621] width 53 height 34
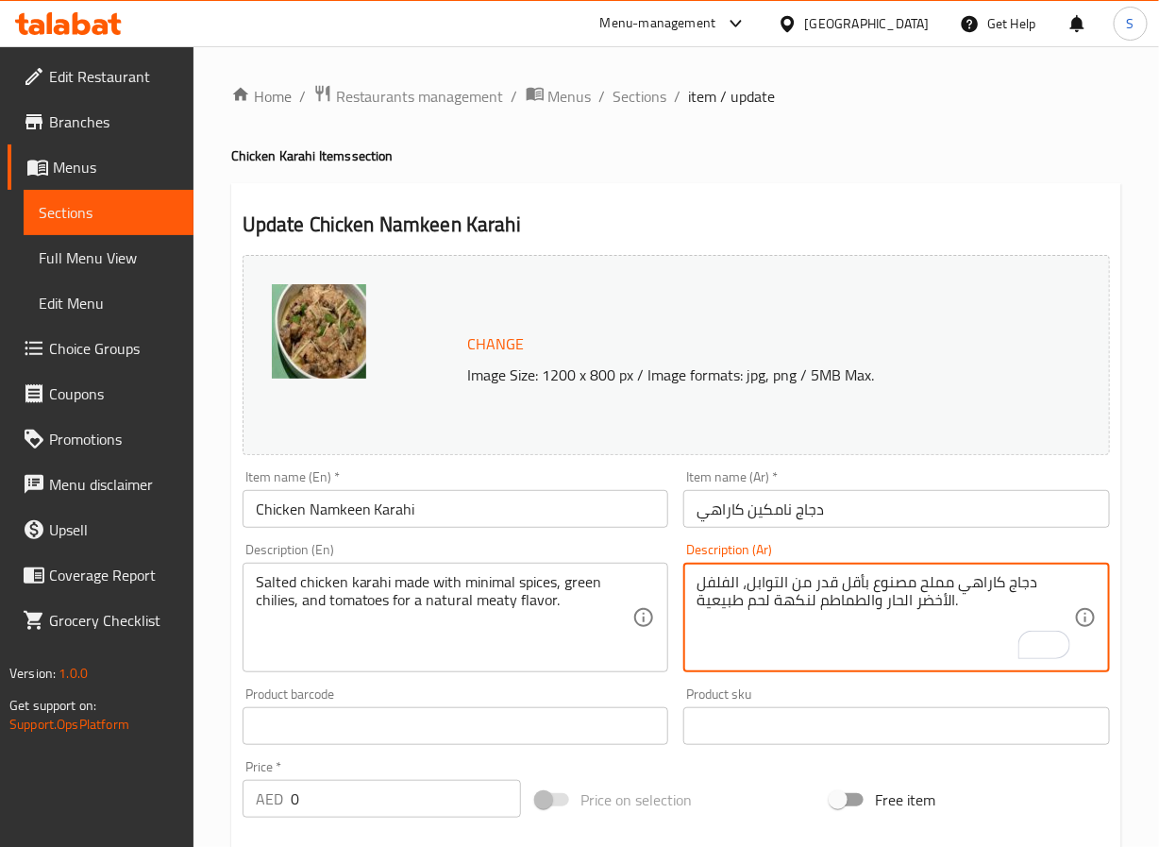
type textarea "دجاج كاراهي مملح مصنوع بأقل قدر من التوابل، الفلفل الأخضر الحار والطماطم لنكهة …"
click at [712, 514] on input "دجاج نامكين كاراهي" at bounding box center [896, 509] width 427 height 38
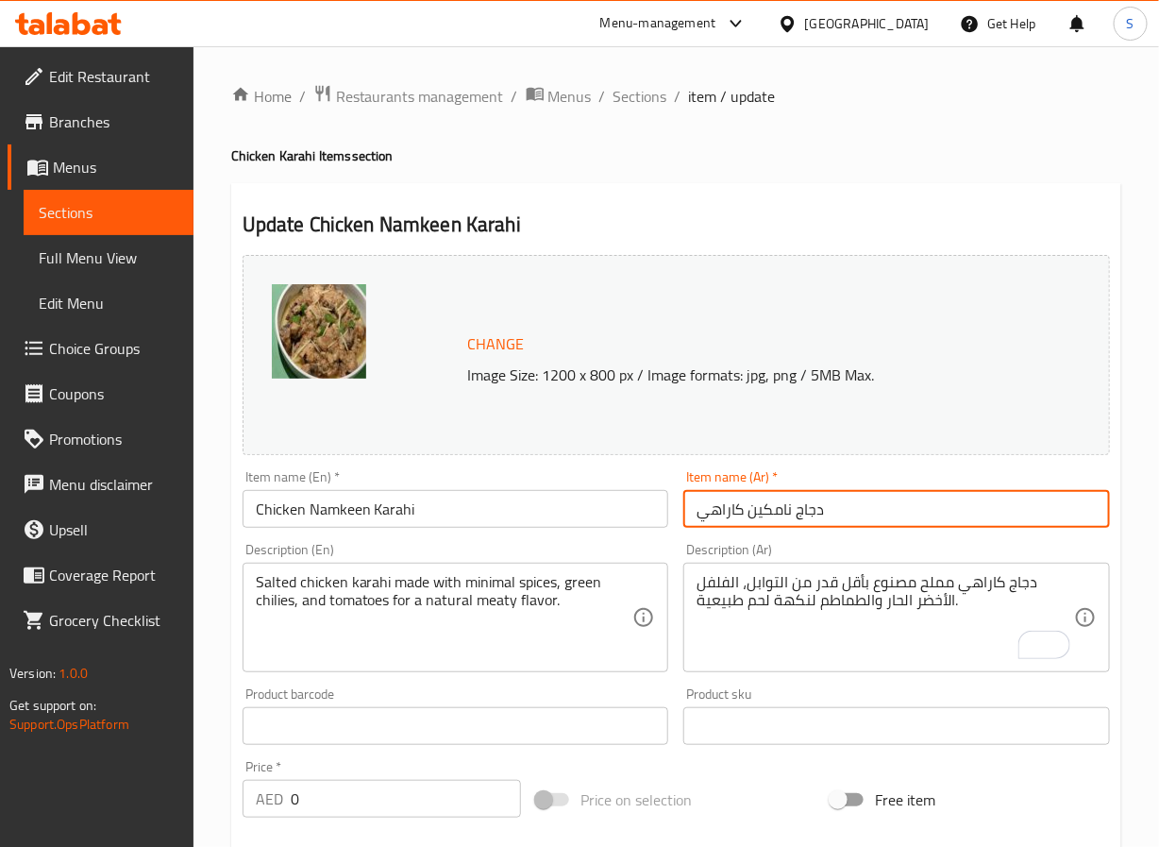
click at [712, 514] on input "دجاج نامكين كاراهي" at bounding box center [896, 509] width 427 height 38
paste input "كاراهي"
type input "كاراهي دجاج نامكين"
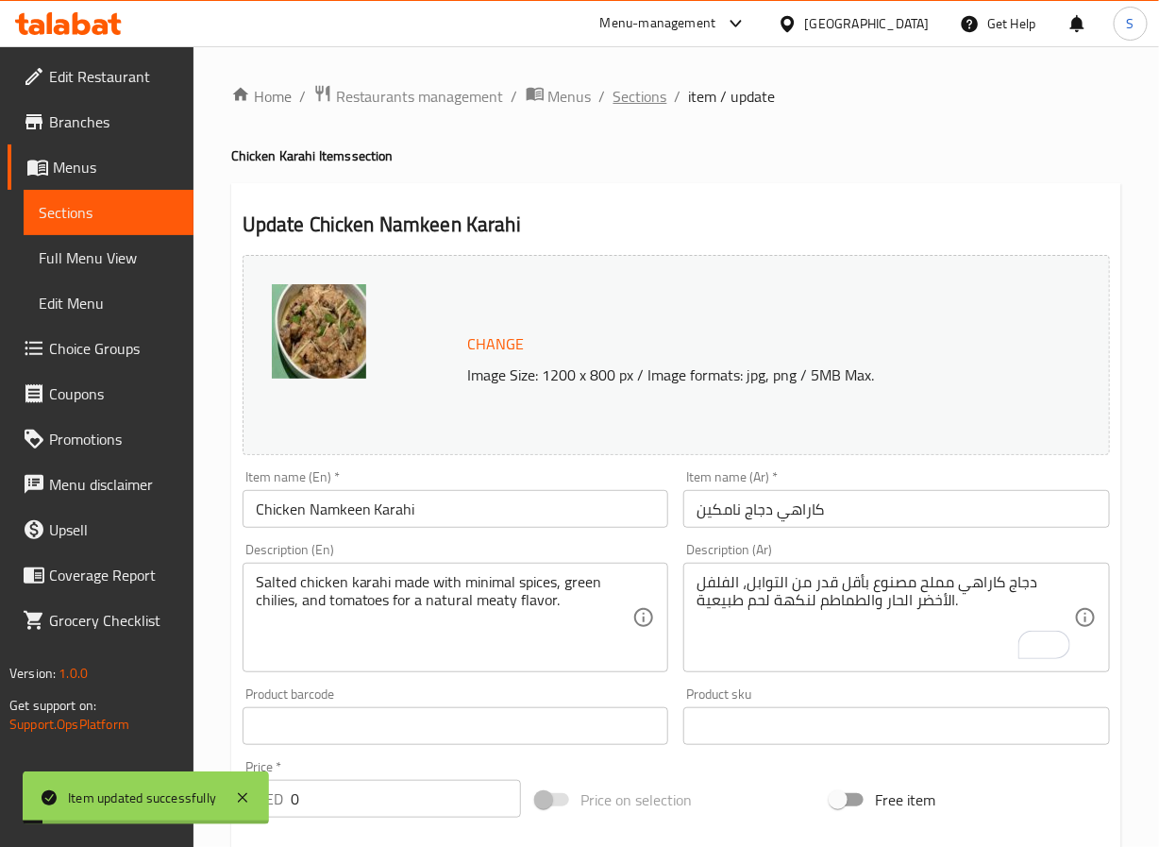
click at [615, 103] on span "Sections" at bounding box center [641, 96] width 54 height 23
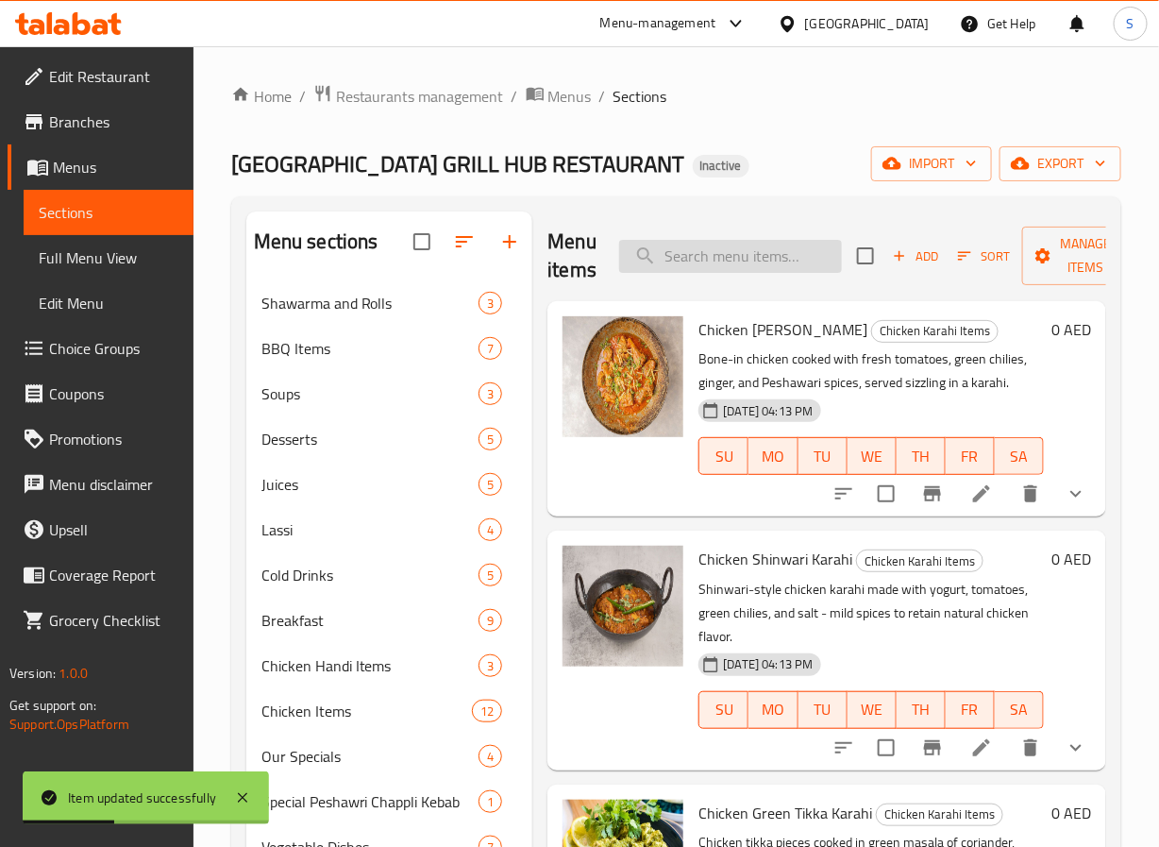
click at [728, 259] on input "search" at bounding box center [730, 256] width 223 height 33
paste input "Chicken White Karahi"
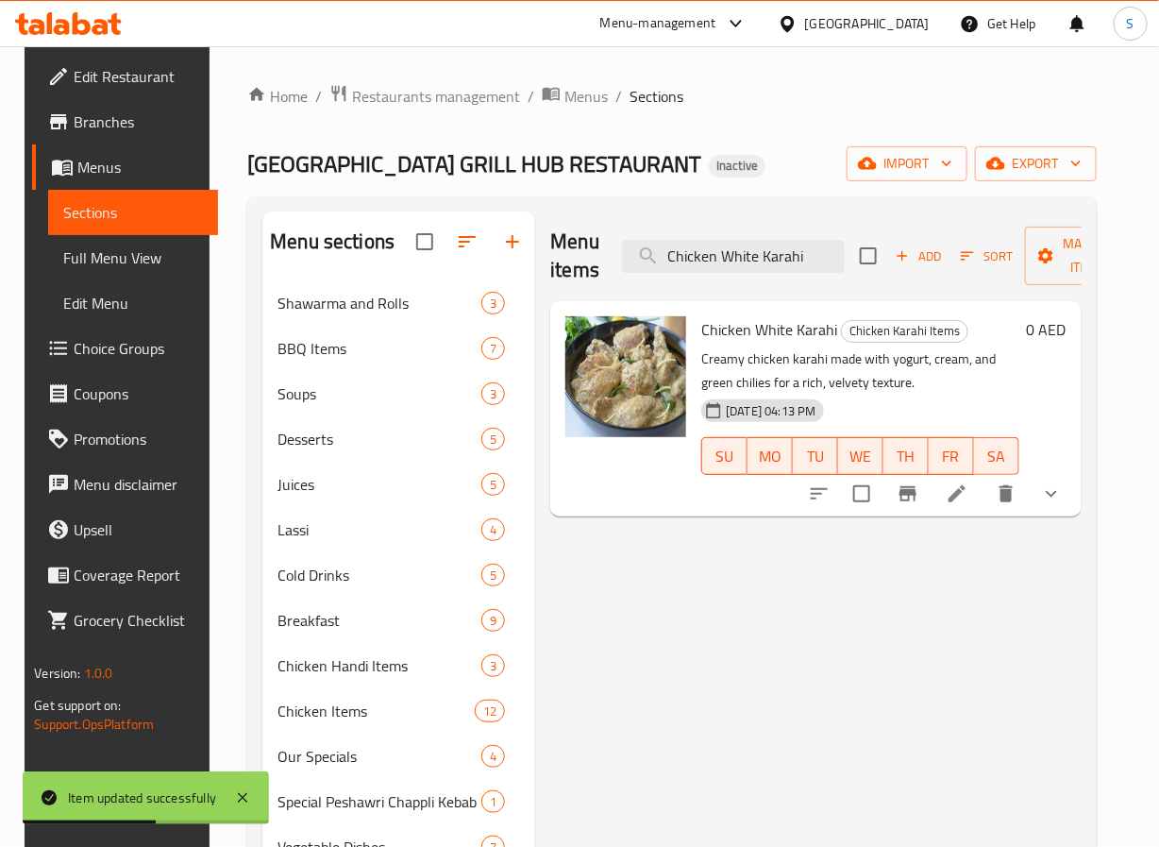
type input "Chicken White Karahi"
click at [984, 497] on li at bounding box center [957, 494] width 53 height 34
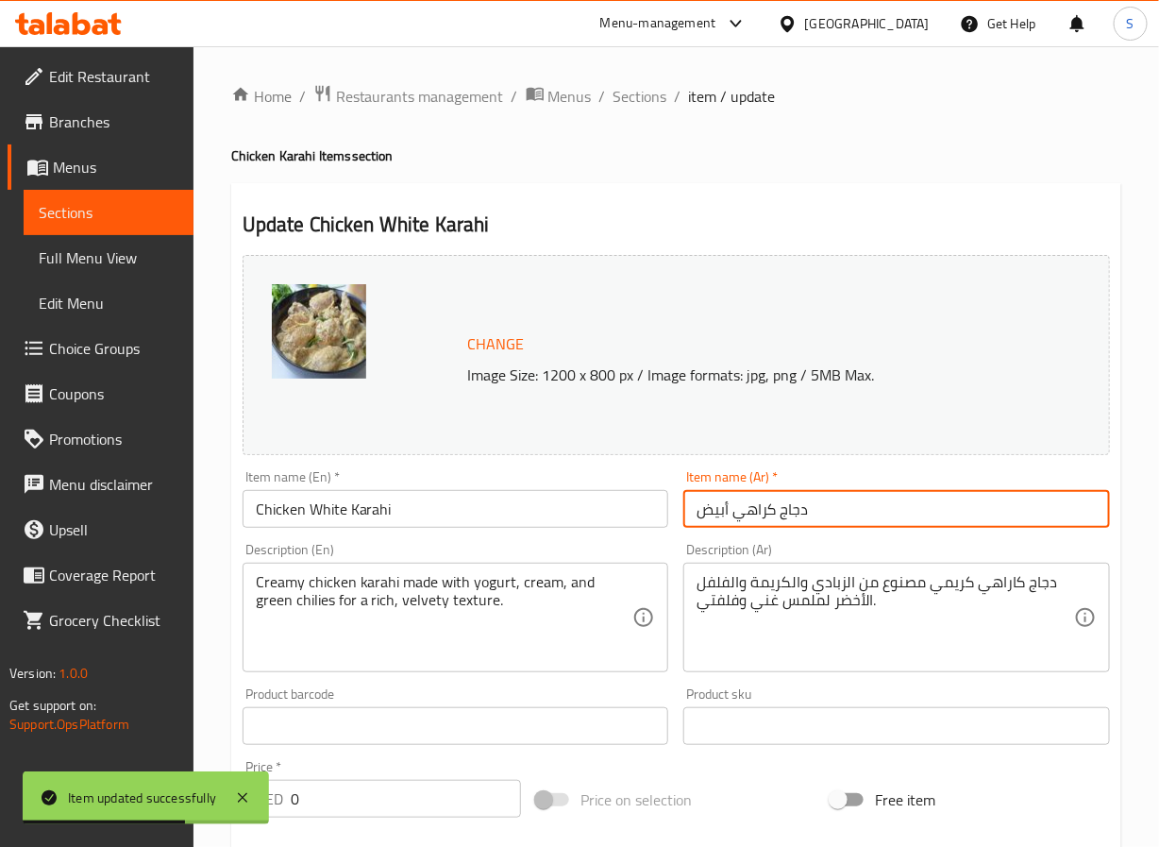
click at [765, 511] on input "دجاج كراهي أبيض" at bounding box center [896, 509] width 427 height 38
paste input "كراهي"
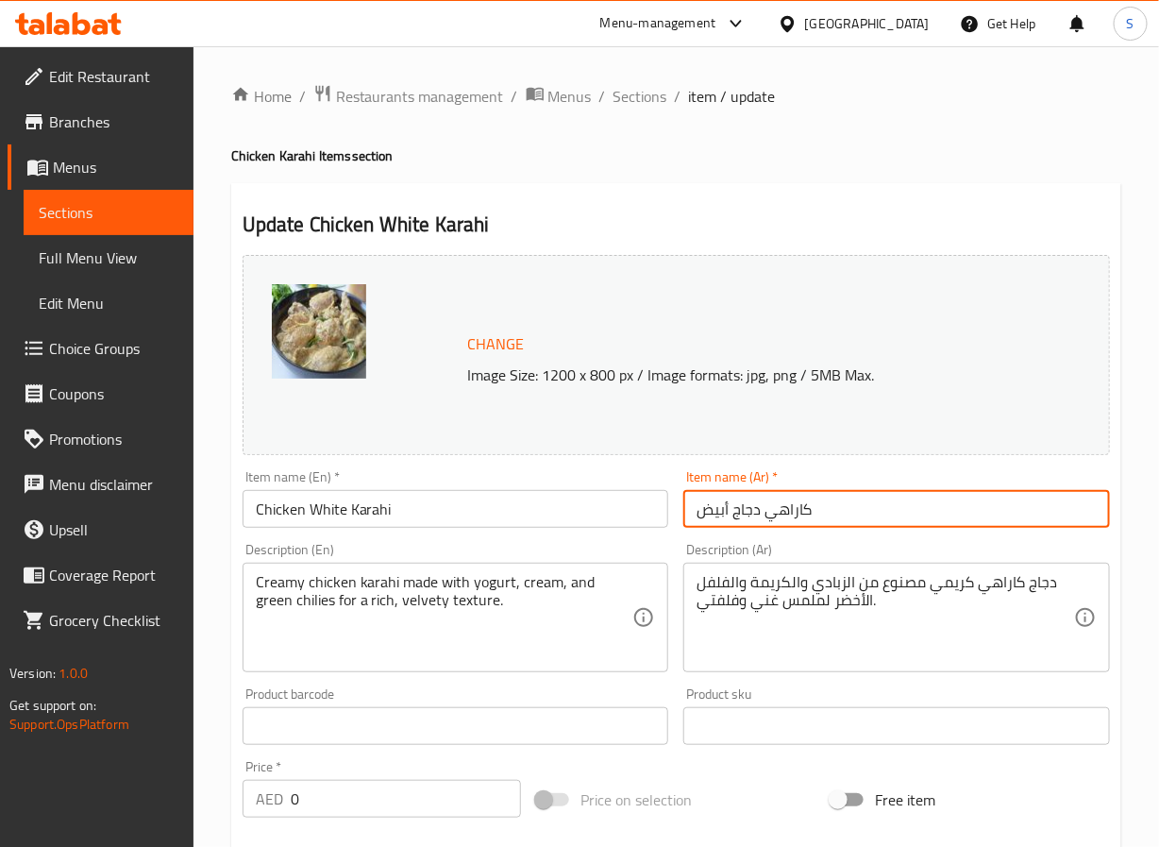
type input "كاراهي دجاج أبيض"
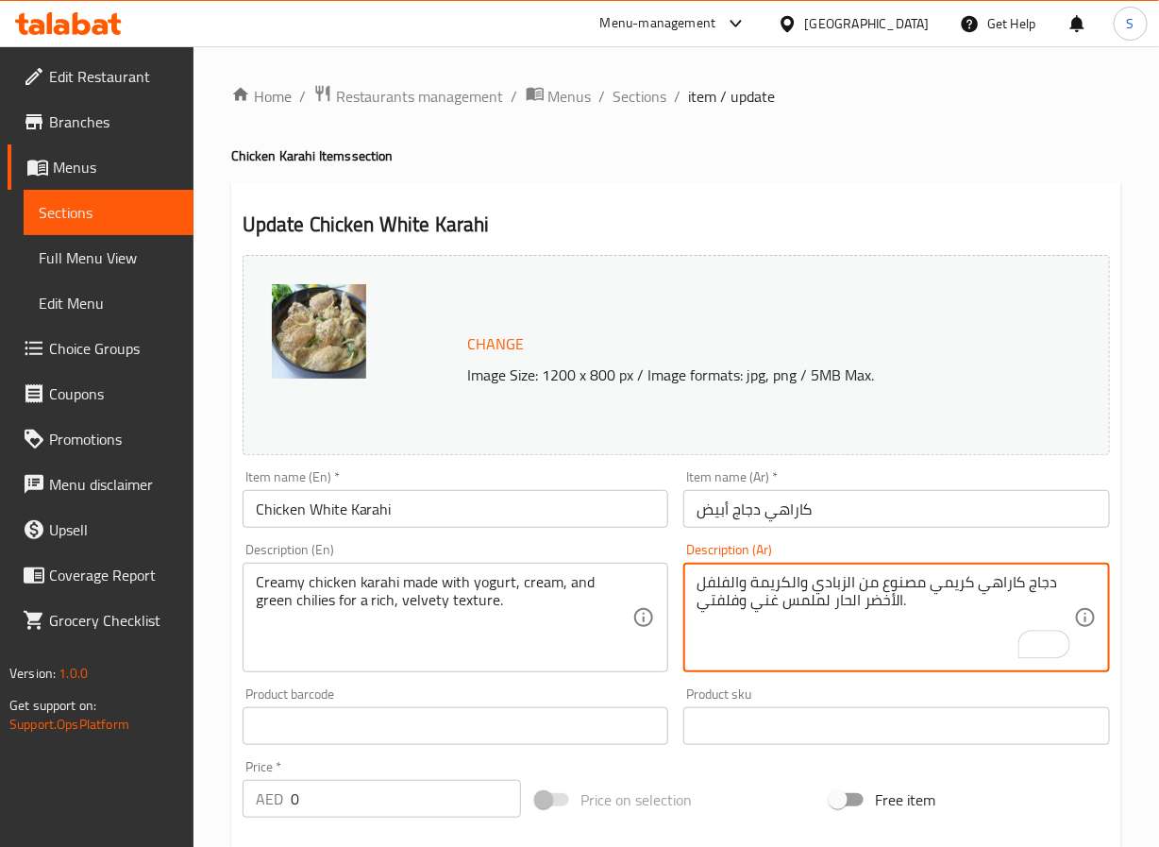
click at [818, 606] on textarea "دجاج كاراهي كريمي مصنوع من الزبادي والكريمة والفلفل الأخضر الحار لملمس غني وفلف…" at bounding box center [886, 618] width 378 height 90
click at [784, 603] on textarea "دجاج كاراهي كريمي مصنوع من الزبادي والكريمة والفلفل الأخضر الحار لملقوام لمس غن…" at bounding box center [886, 618] width 378 height 90
click at [719, 603] on textarea "دجاج كاراهي كريمي مصنوع من الزبادي والكريمة والفلفل الأخضر الحار لقوام غني وفلف…" at bounding box center [886, 618] width 378 height 90
type textarea "دجاج كاراهي كريمي مصنوع من الزبادي والكريمة والفلفل الأخضر الحار لقوام غني ومخم…"
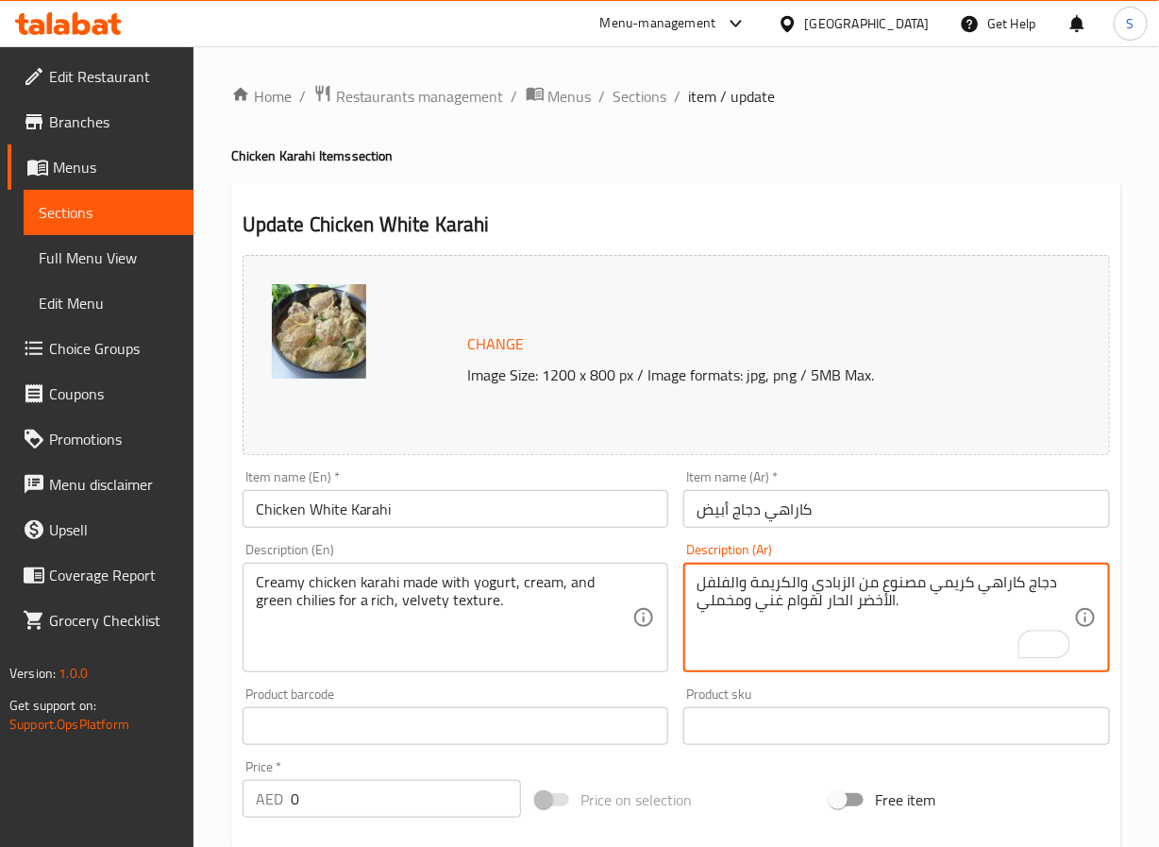
click at [606, 515] on input "Chicken White Karahi" at bounding box center [456, 509] width 427 height 38
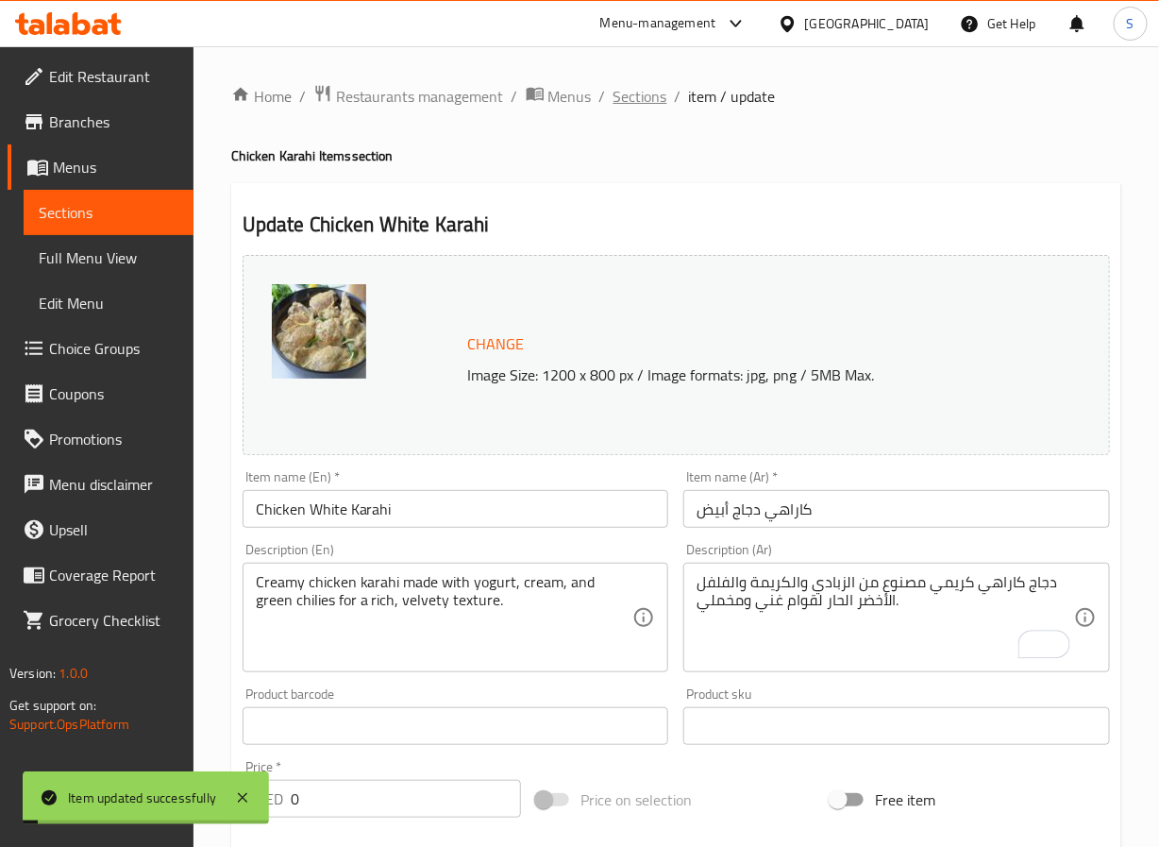
click at [635, 97] on span "Sections" at bounding box center [641, 96] width 54 height 23
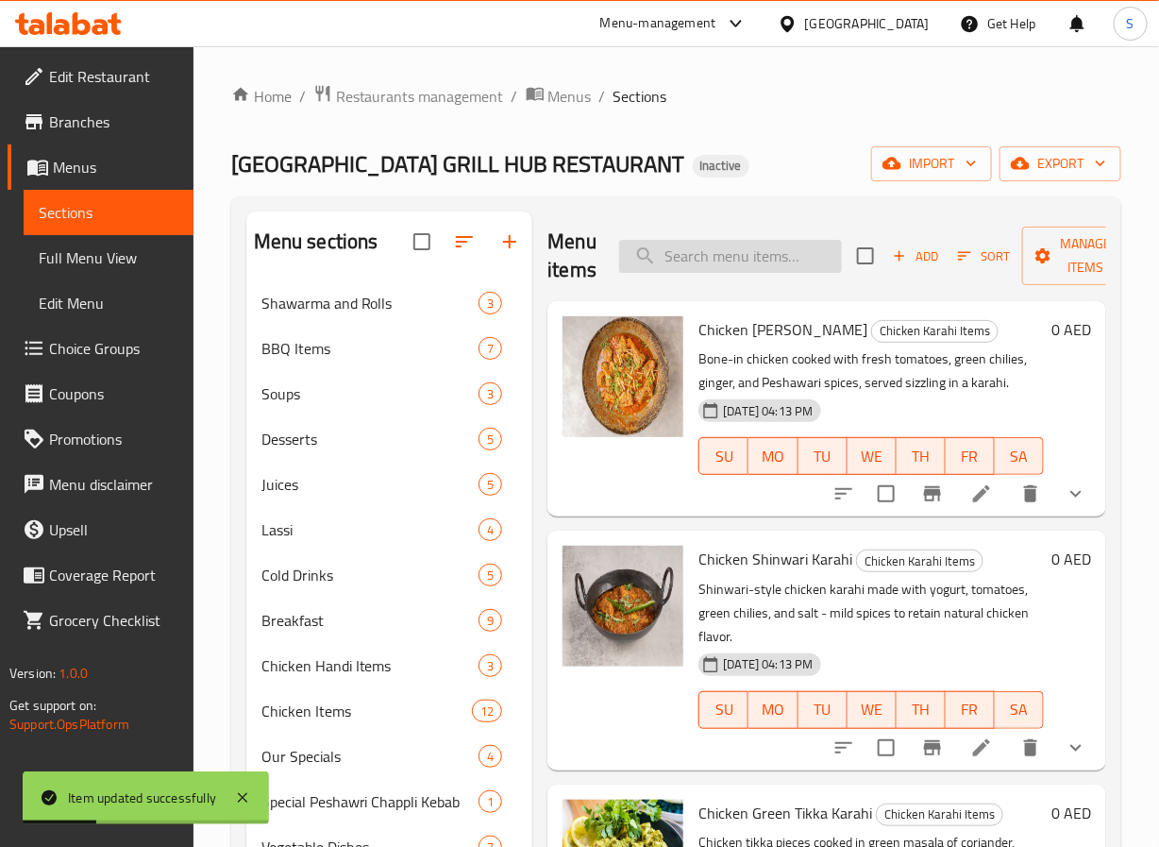
click at [649, 258] on input "search" at bounding box center [730, 256] width 223 height 33
paste input "Chicken Balochi Karahi"
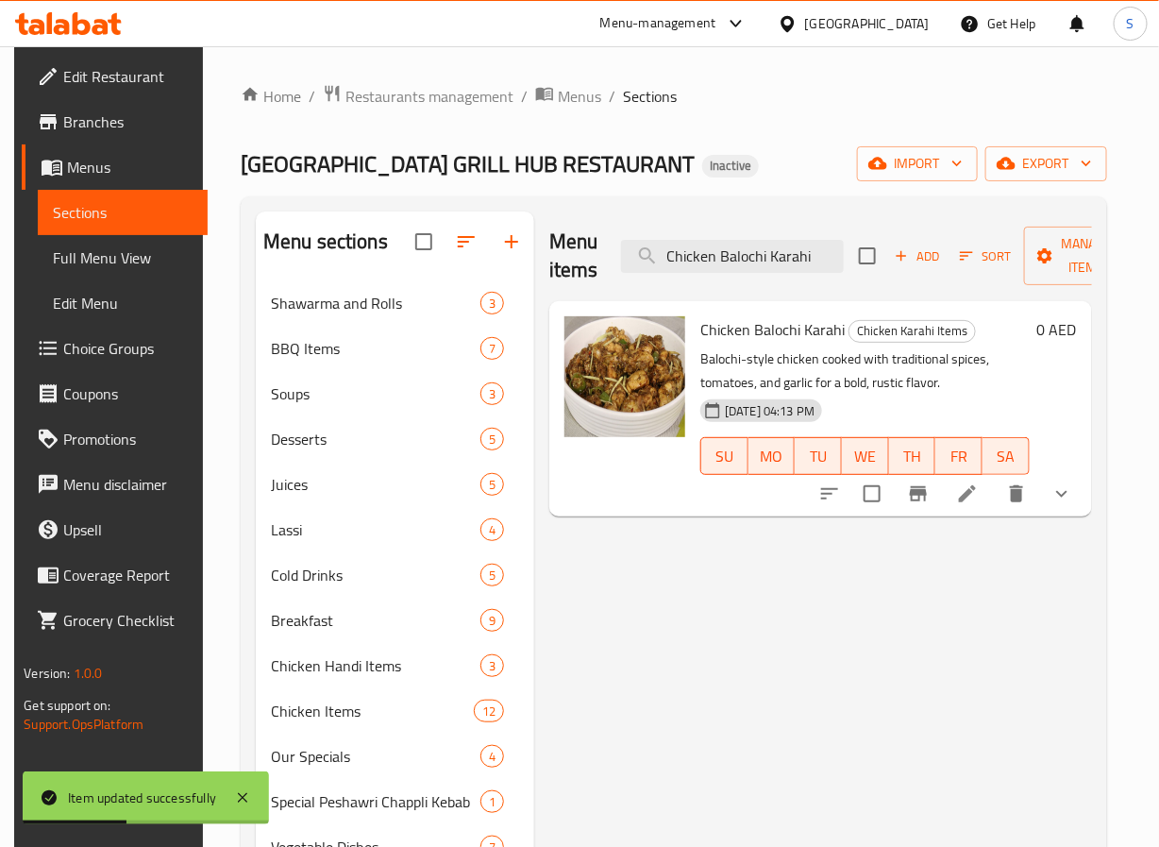
type input "Chicken Balochi Karahi"
click at [979, 482] on icon at bounding box center [967, 493] width 23 height 23
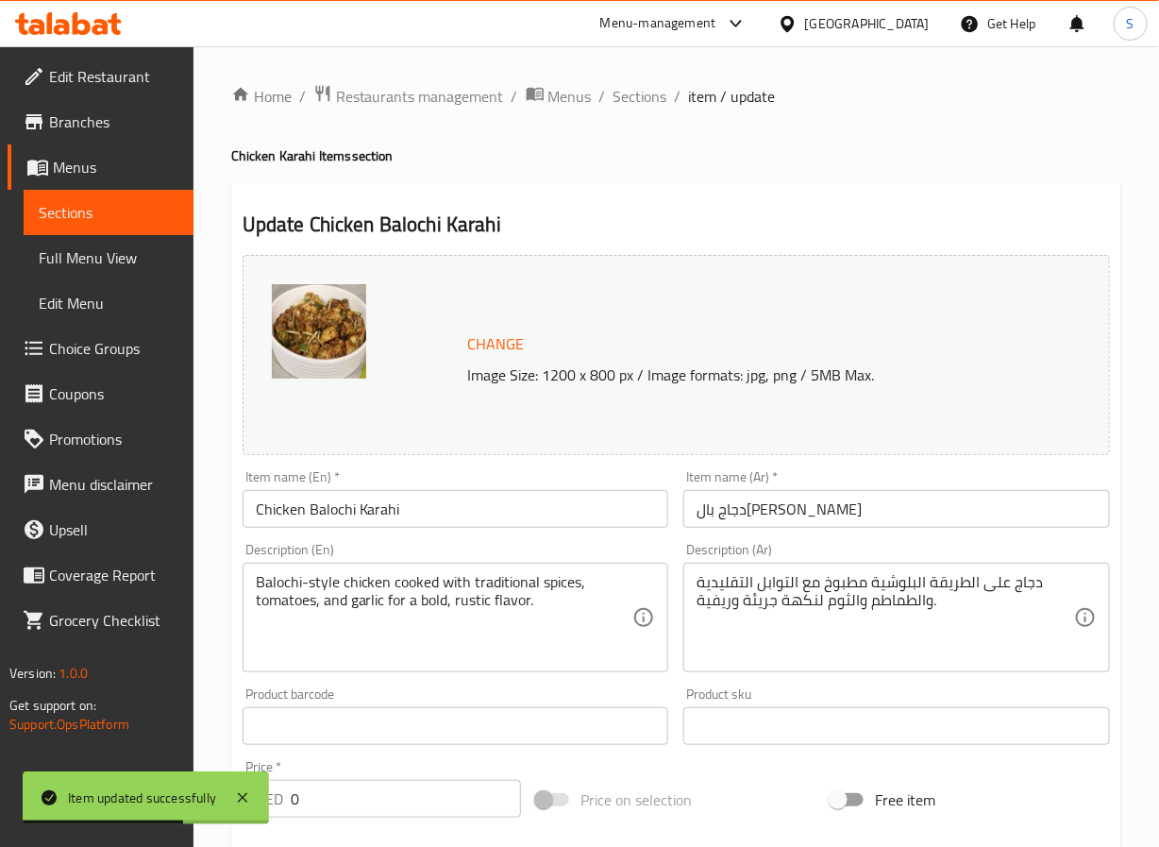
click at [733, 513] on input "دجاج بال[PERSON_NAME]" at bounding box center [896, 509] width 427 height 38
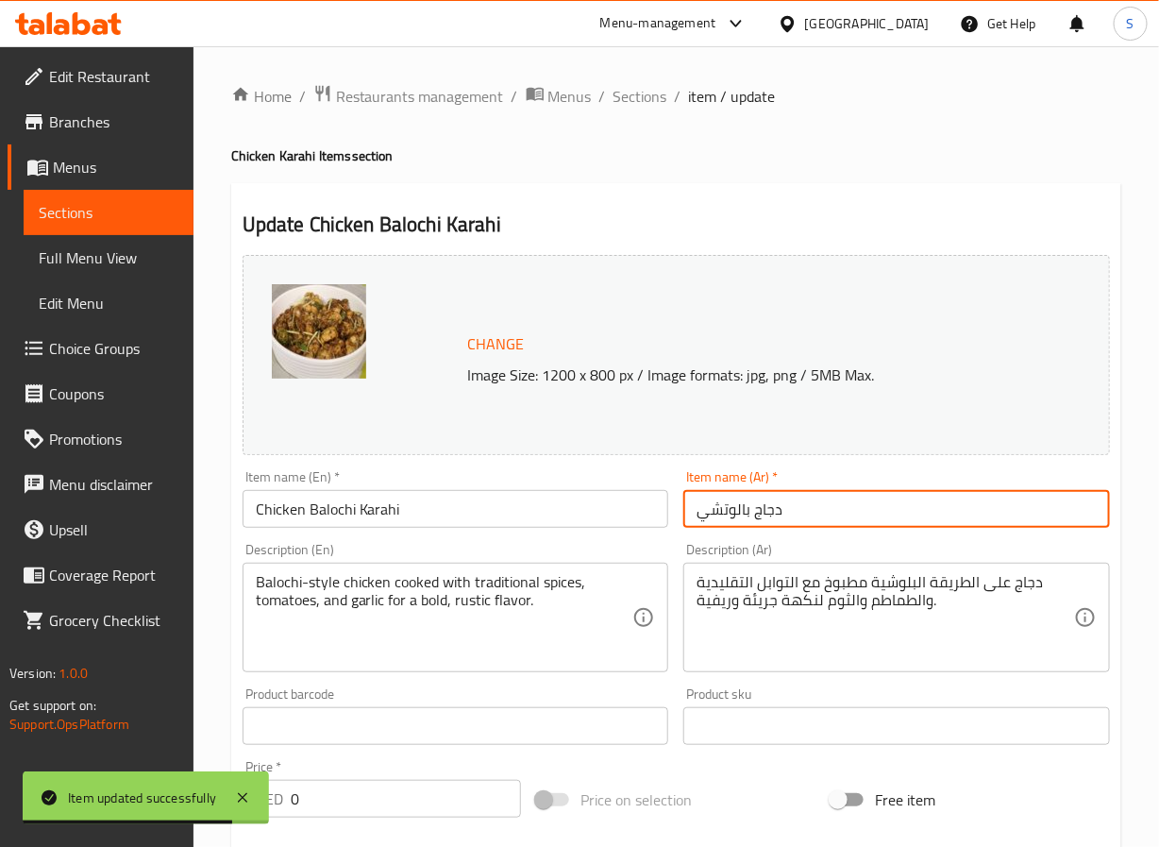
paste input "كراهي"
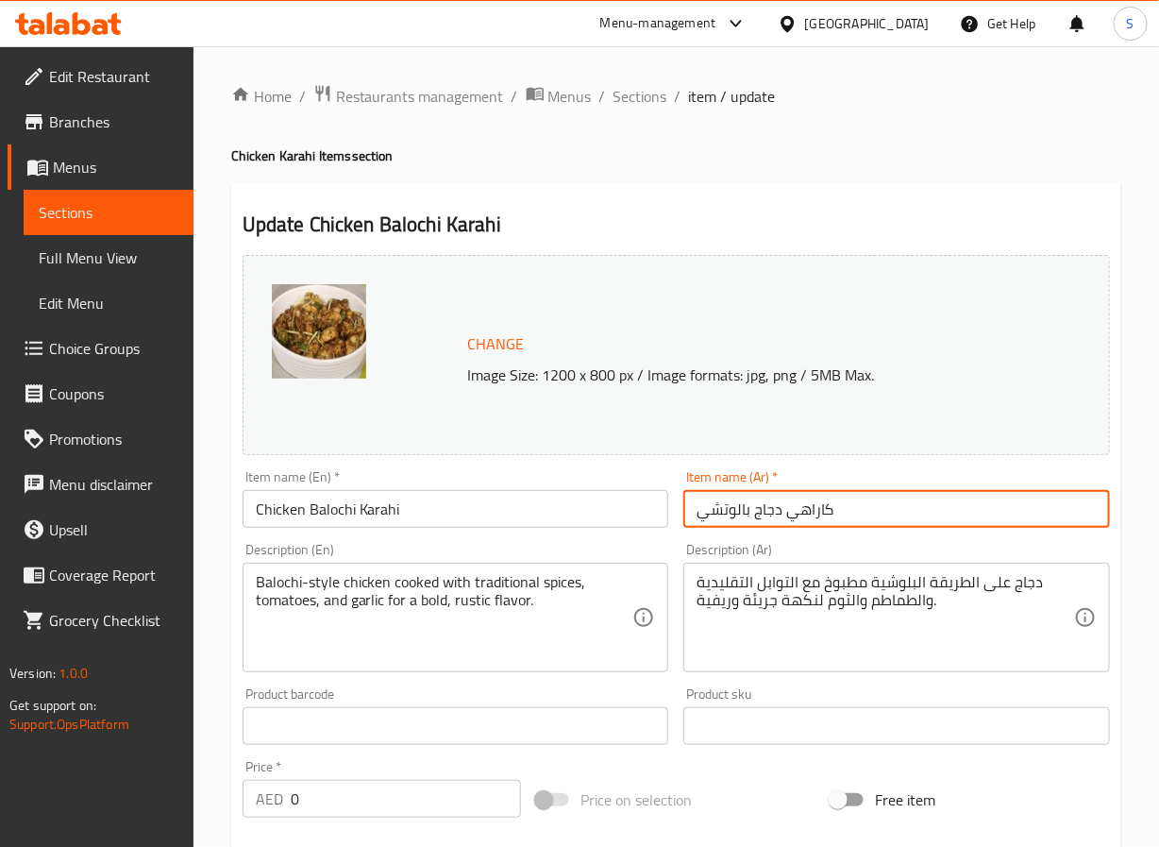
click at [861, 519] on input "كاراهي دجاج بالوتشي" at bounding box center [896, 509] width 427 height 38
type input "كاراهي دجاج بالوتشي"
drag, startPoint x: 964, startPoint y: 587, endPoint x: 986, endPoint y: 655, distance: 71.3
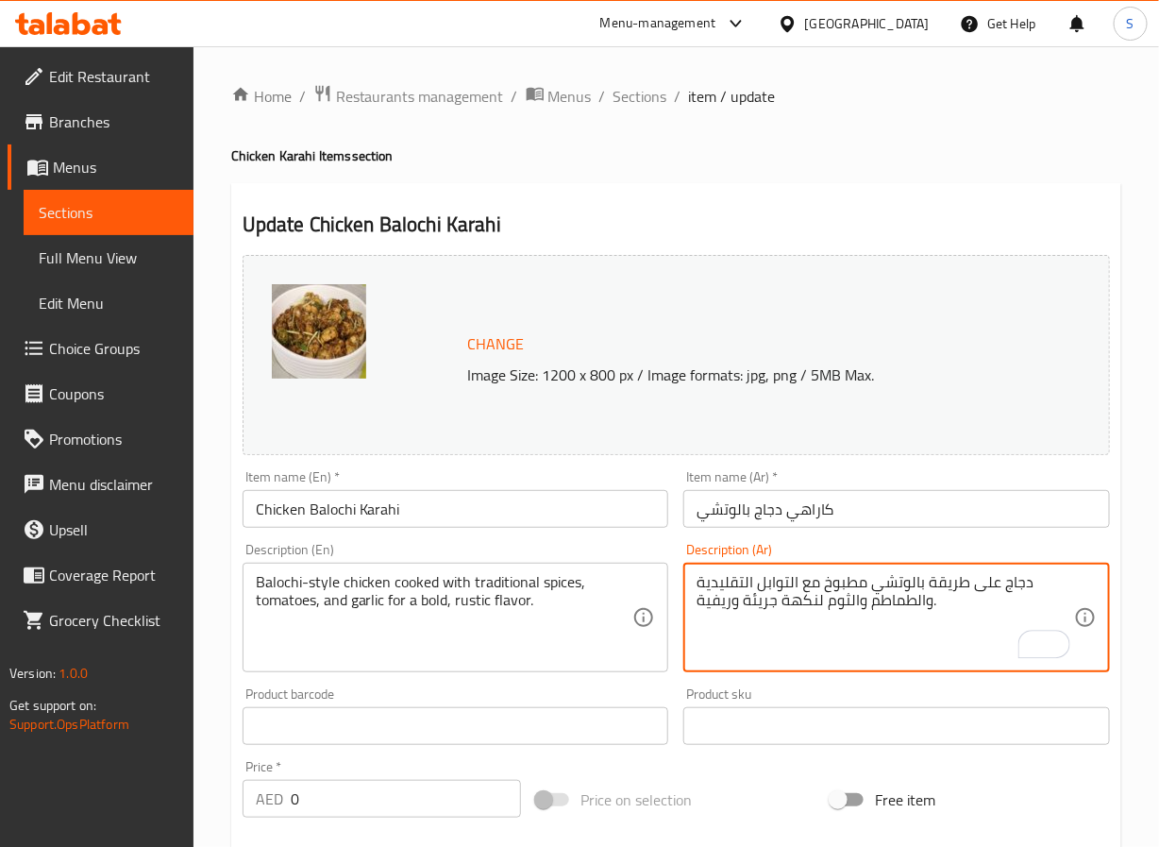
click at [767, 610] on textarea "دجاج على طريقة بالوتشي مطبوخ مع التوابل التقليدية والطماطم والثوم لنكهة جريئة و…" at bounding box center [886, 618] width 378 height 90
type textarea "دجاج على طريقة بالوتشي مطبوخ مع التوابل التقليدية والطماطم والثوم لنكهة قوية ور…"
click at [760, 515] on input "كاراهي دجاج بالوتشي" at bounding box center [896, 509] width 427 height 38
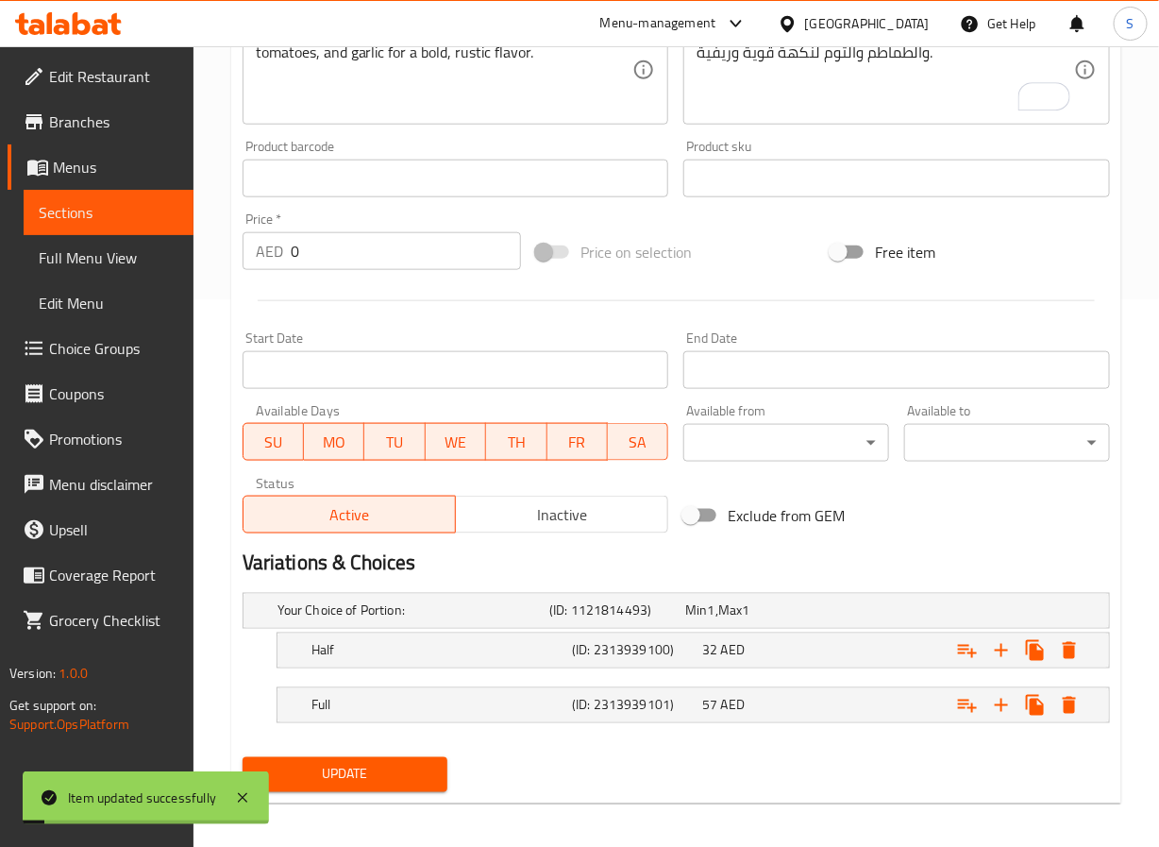
scroll to position [559, 0]
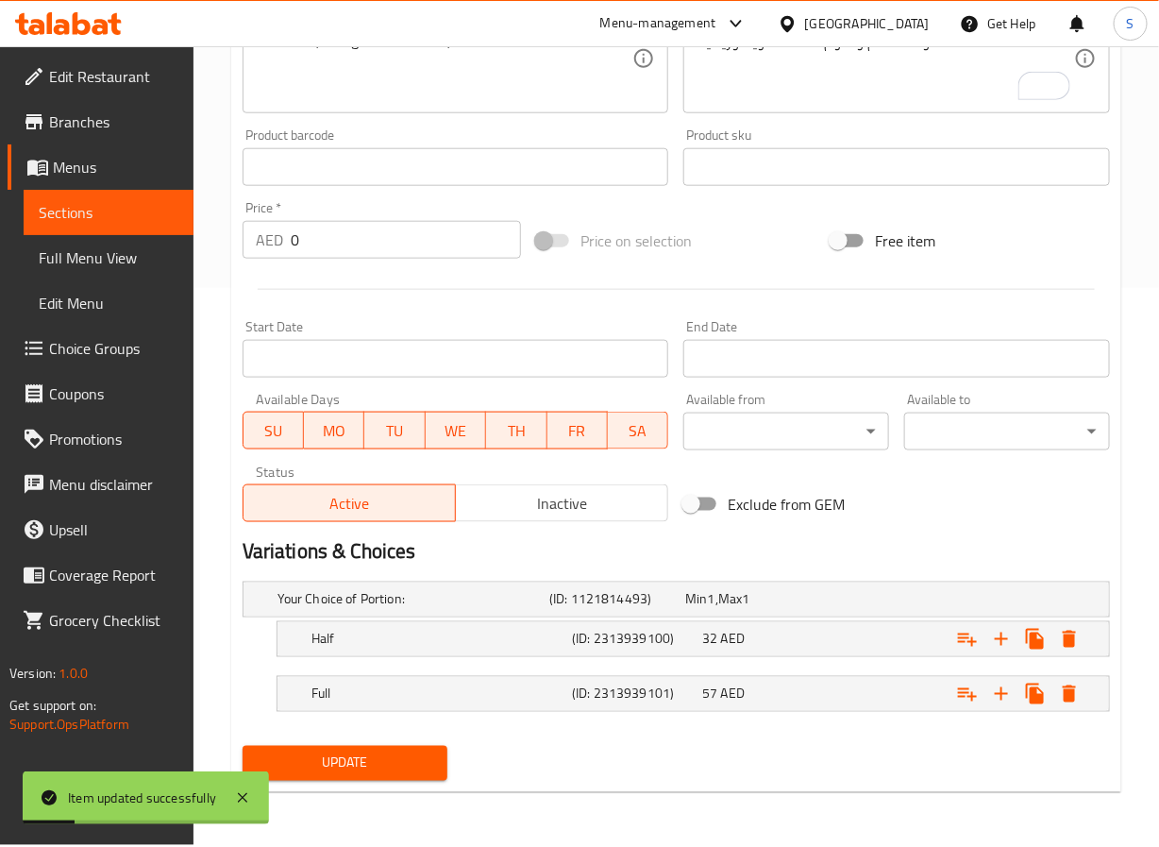
click at [358, 745] on div "Update" at bounding box center [345, 763] width 221 height 50
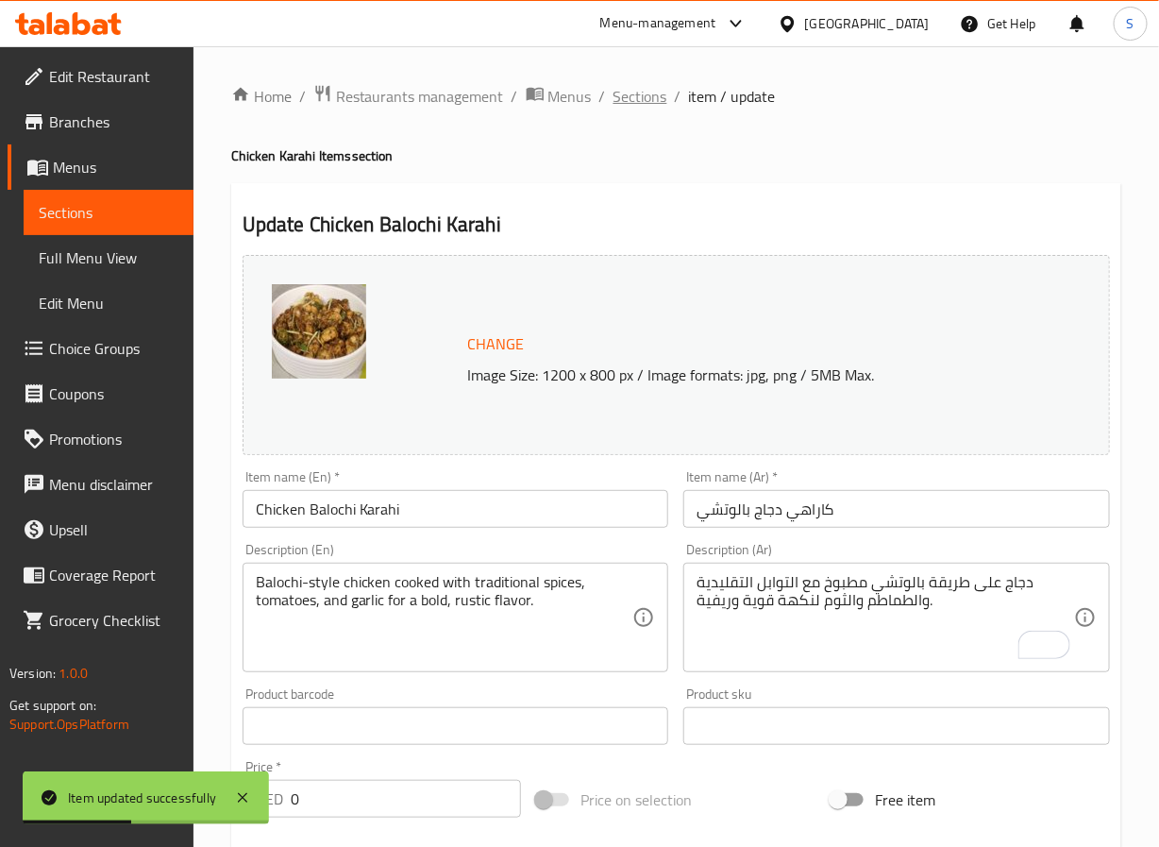
click at [637, 99] on span "Sections" at bounding box center [641, 96] width 54 height 23
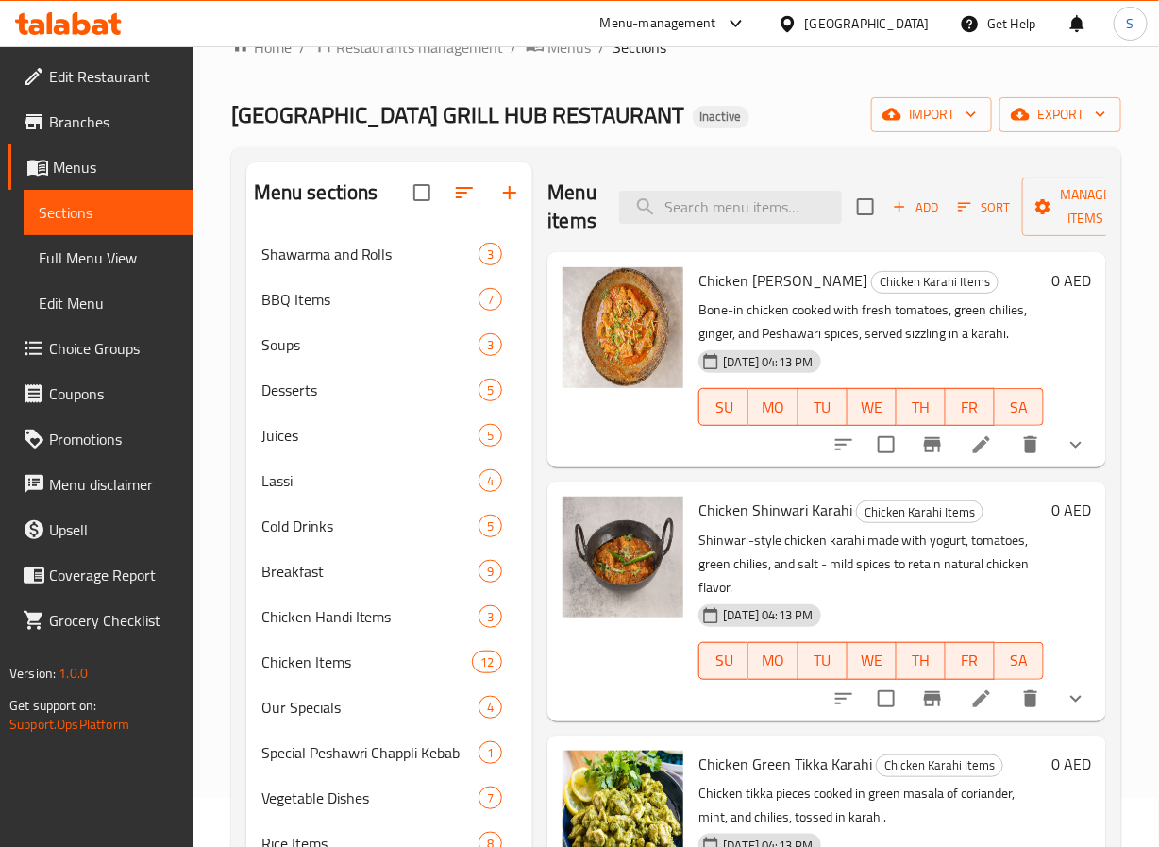
scroll to position [310, 0]
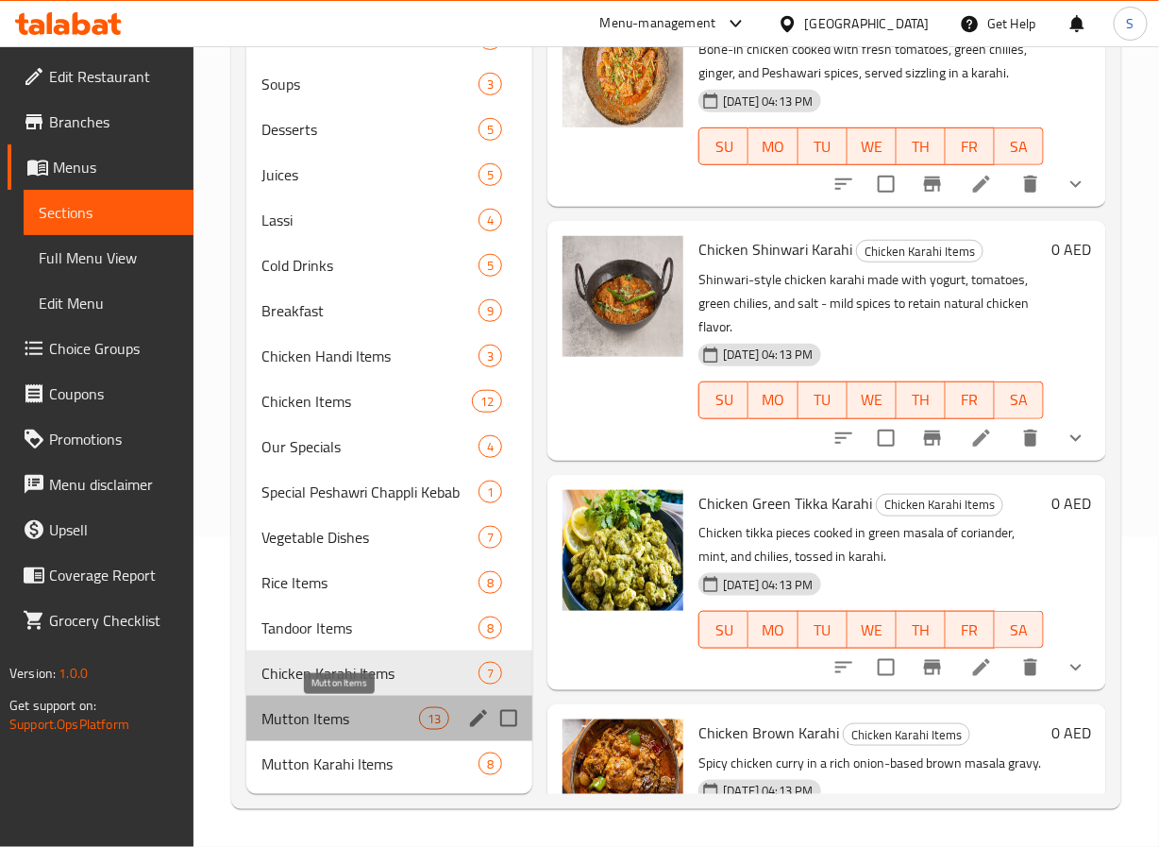
click at [338, 712] on span "Mutton Items" at bounding box center [340, 718] width 158 height 23
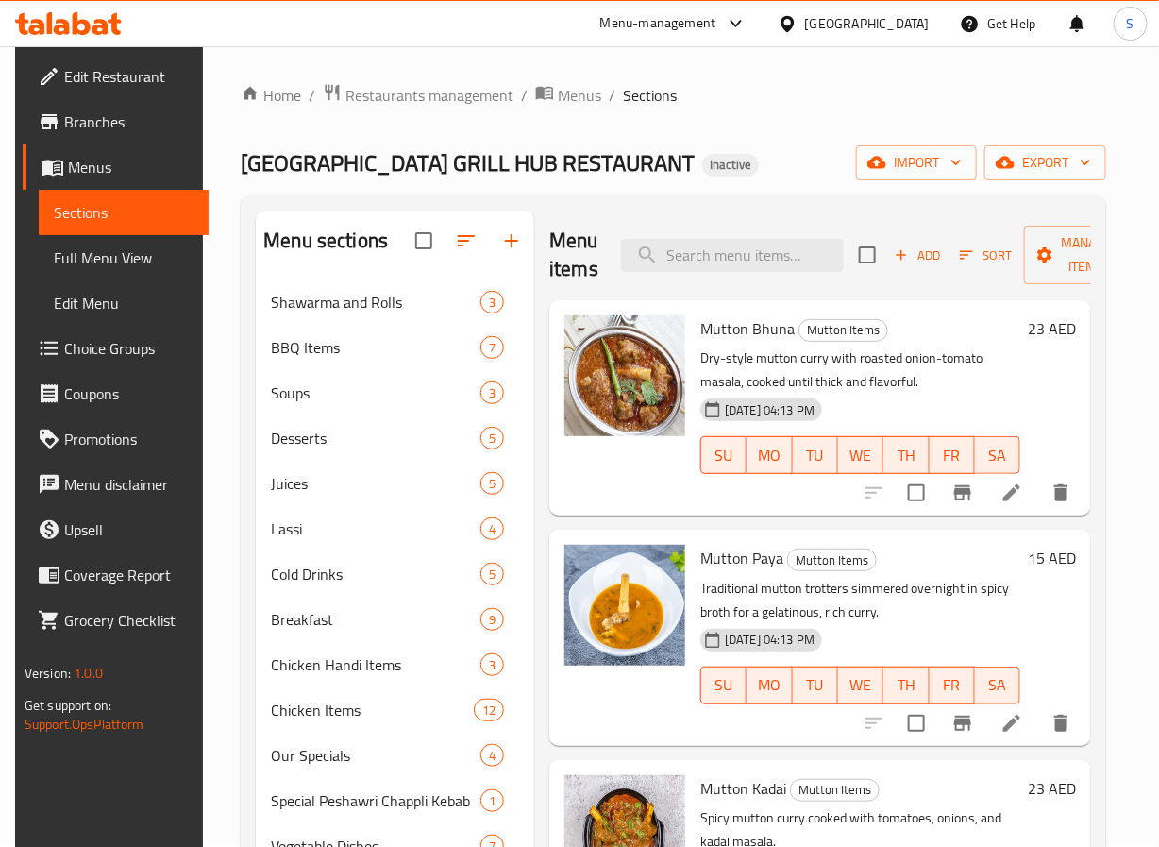
scroll to position [4, 0]
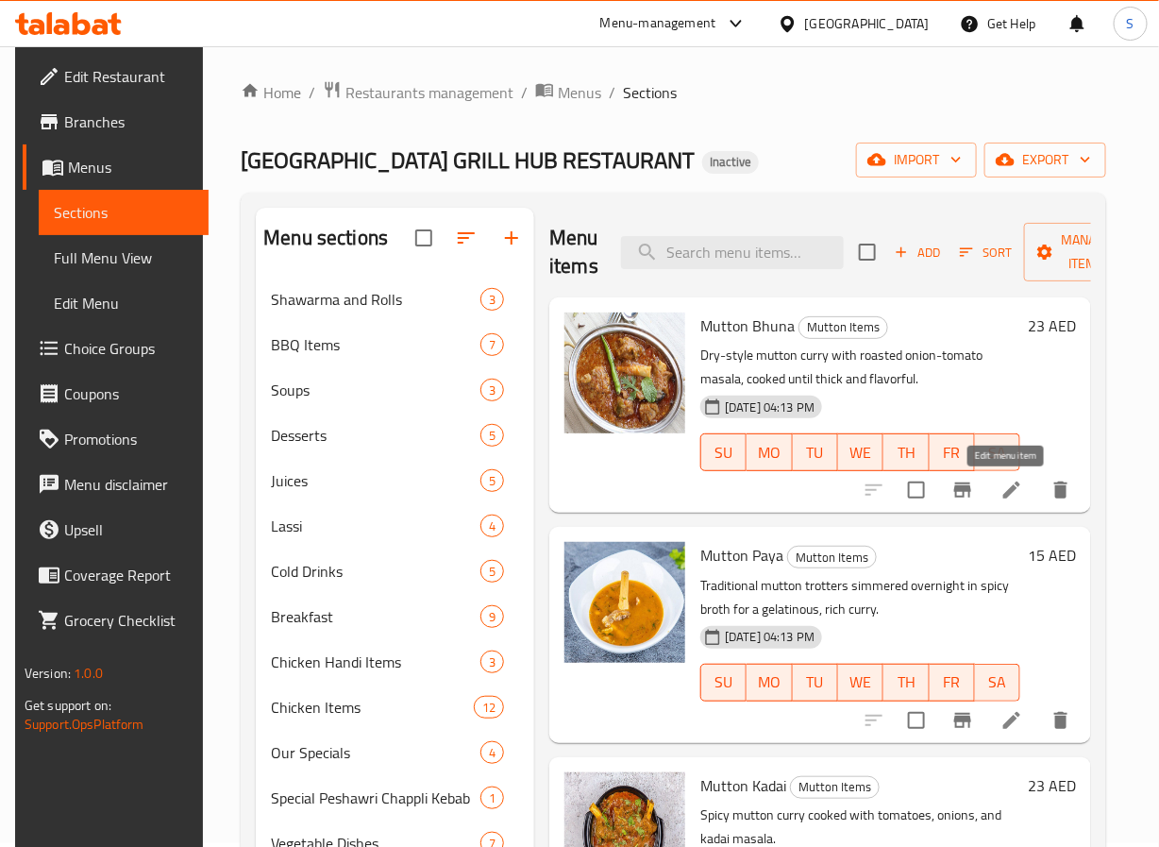
click at [1011, 498] on icon at bounding box center [1012, 490] width 23 height 23
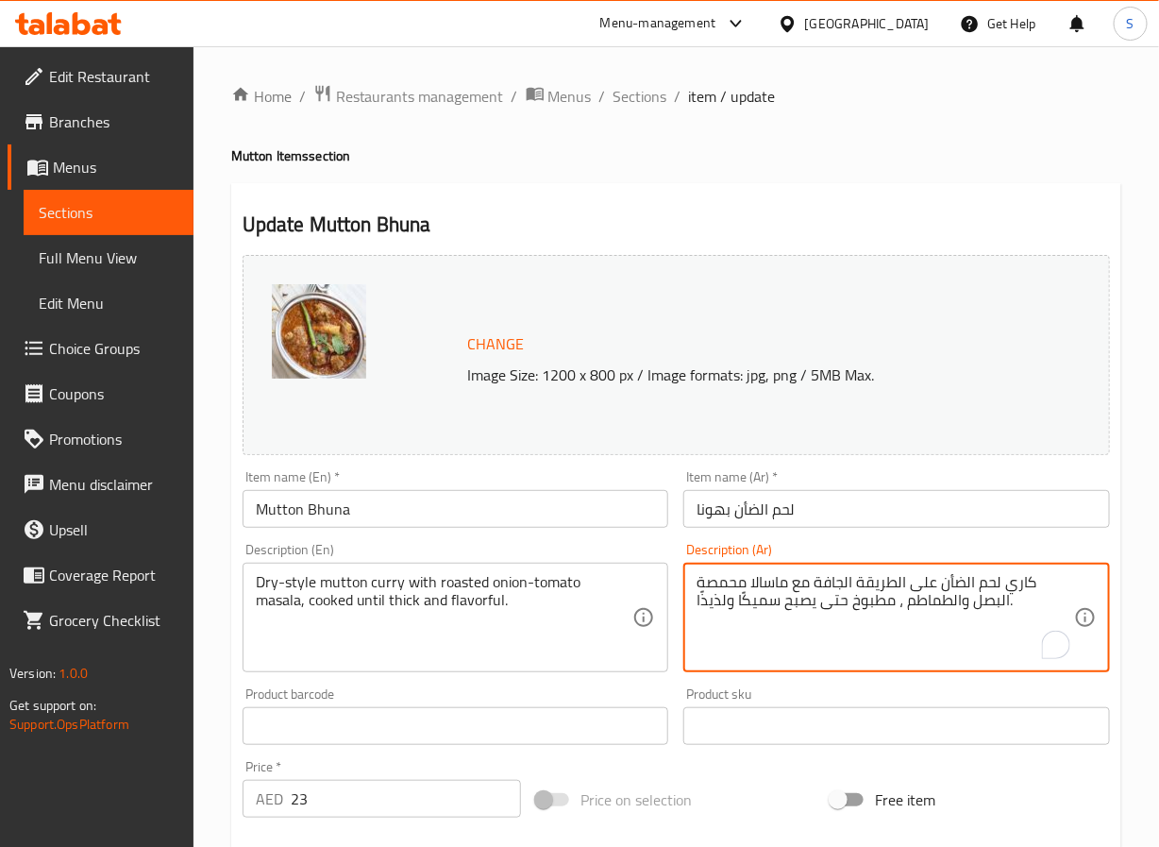
click at [734, 586] on textarea "كاري لحم الضأن على الطريقة الجافة مع ماسالا محمصة البصل والطماطم ، مطبوخ حتى يص…" at bounding box center [886, 618] width 378 height 90
type textarea "كاري لحم الضأن على الطريقة الجافة مع ماسالا البصل والطماطم المشوية، مطبوخ حتى ي…"
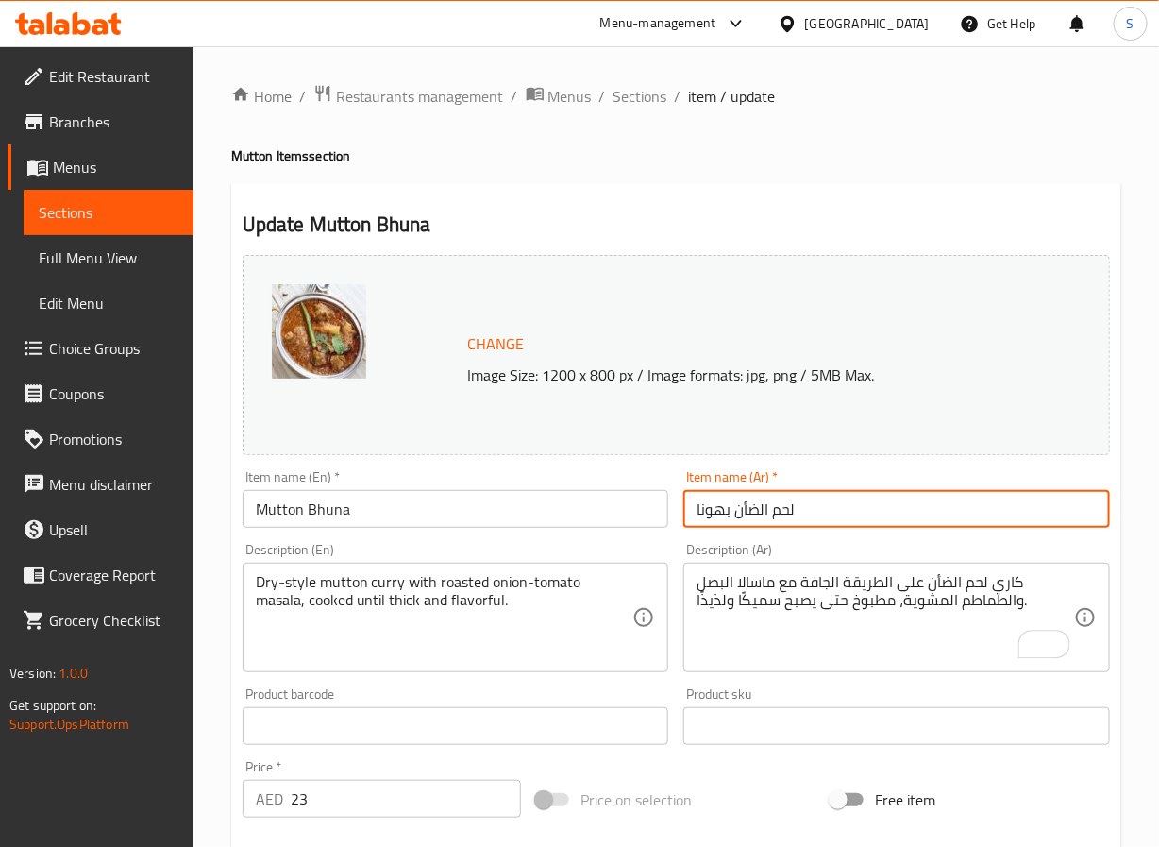
click at [706, 519] on input "لحم الضأن بهونا" at bounding box center [896, 509] width 427 height 38
paste input "بهونا"
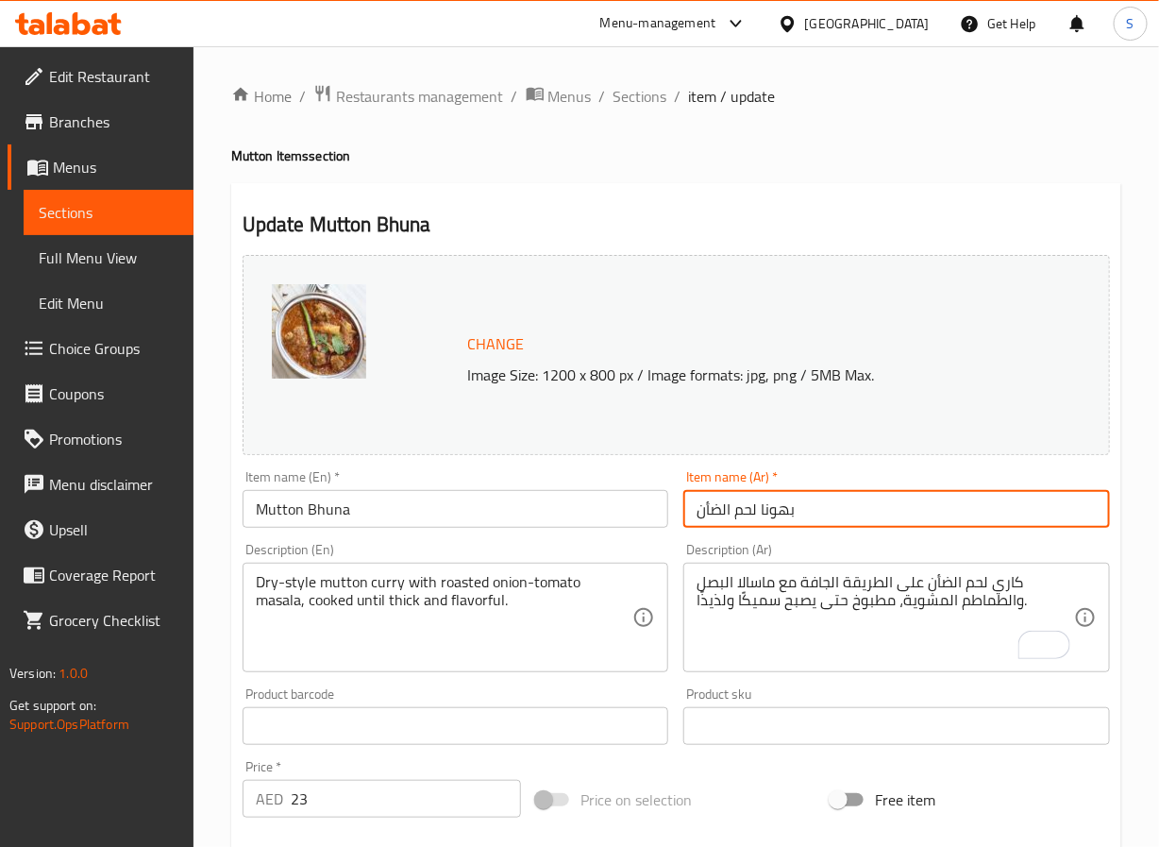
type input "بهونا لحم الضأن"
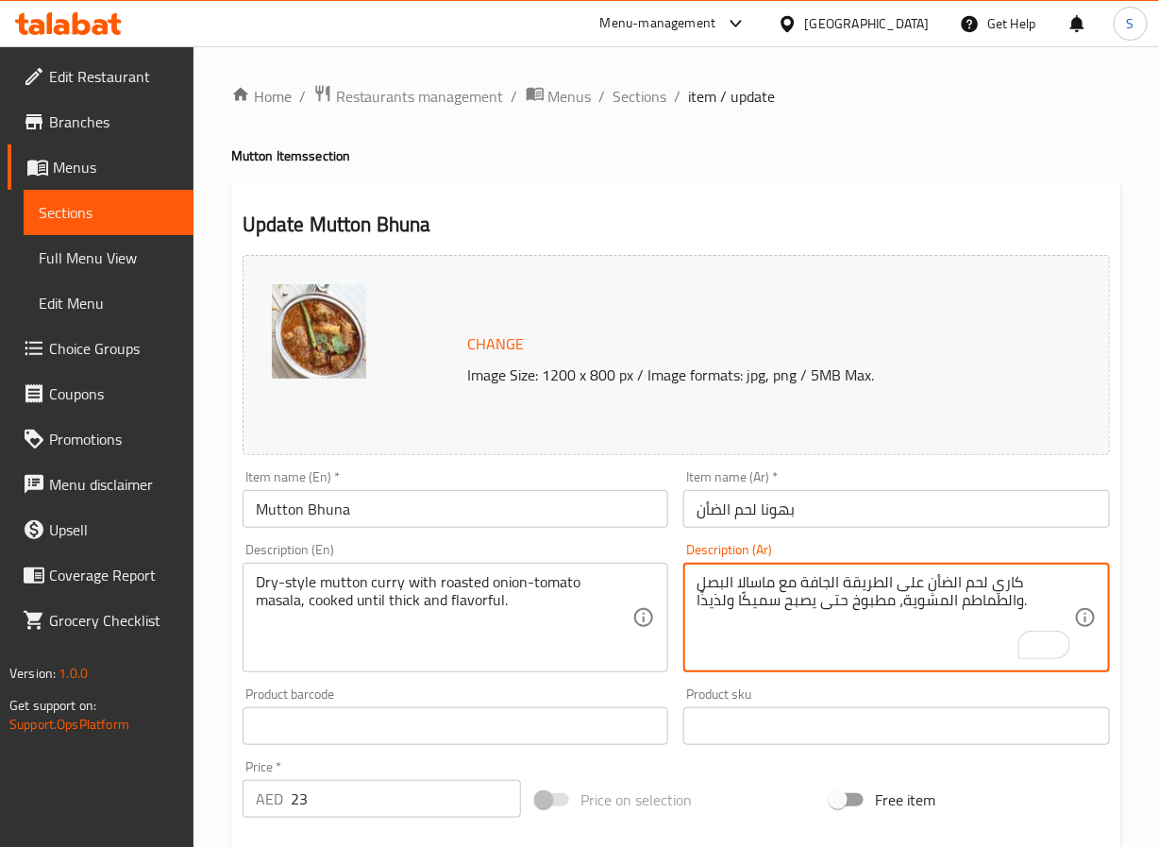
click at [712, 598] on textarea "كاري لحم الضأن على الطريقة الجافة مع ماسالا البصل والطماطم المشوية، مطبوخ حتى ي…" at bounding box center [886, 618] width 378 height 90
type textarea "كاري لحم الضأن على الطريقة الجافة مع ماسالا البصل والطماطم المشوية، مطبوخ حتى ي…"
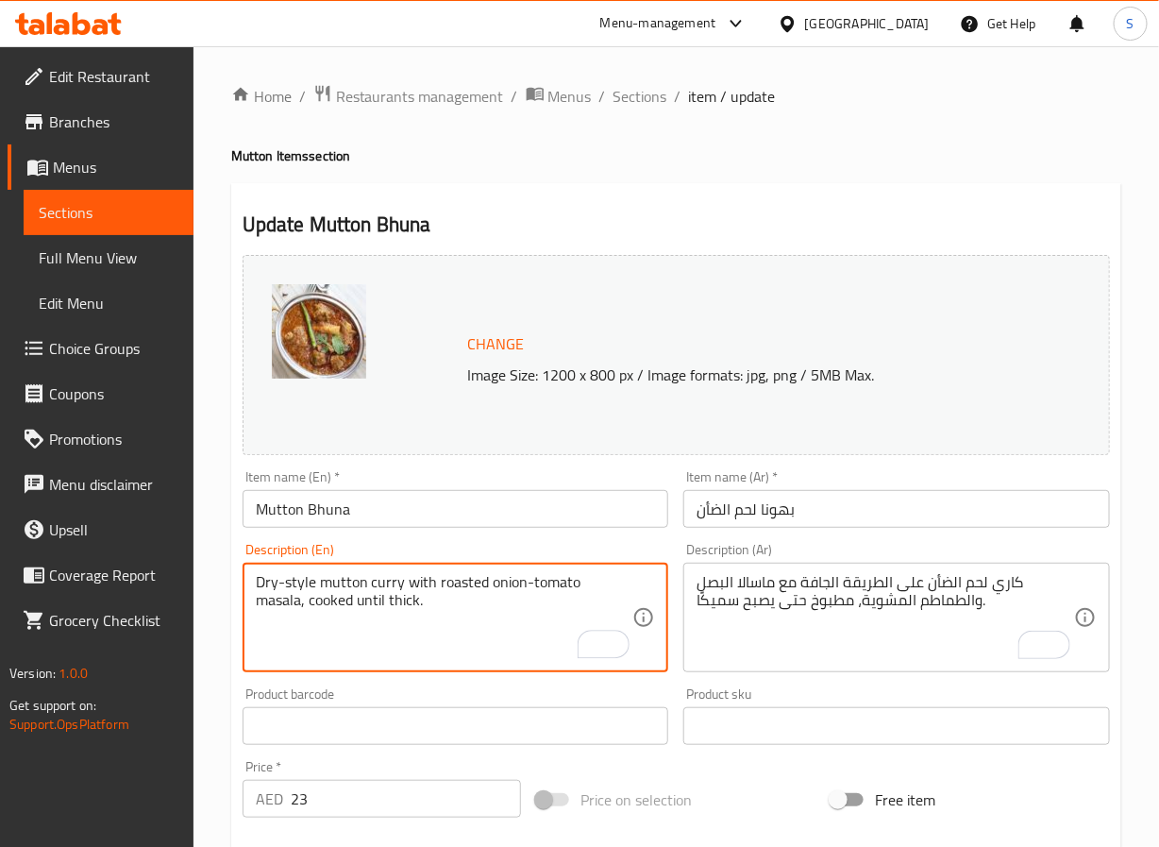
scroll to position [513, 0]
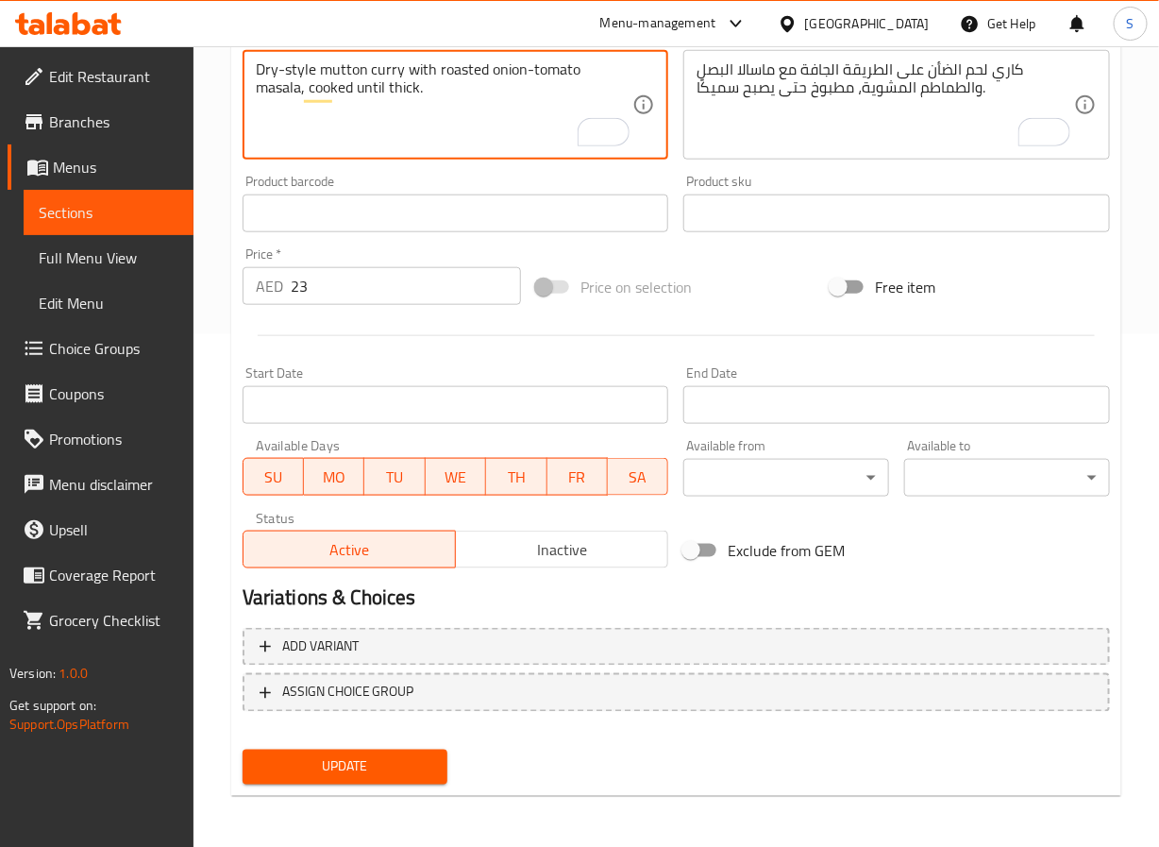
type textarea "Dry-style mutton curry with roasted onion-tomato masala, cooked until thick."
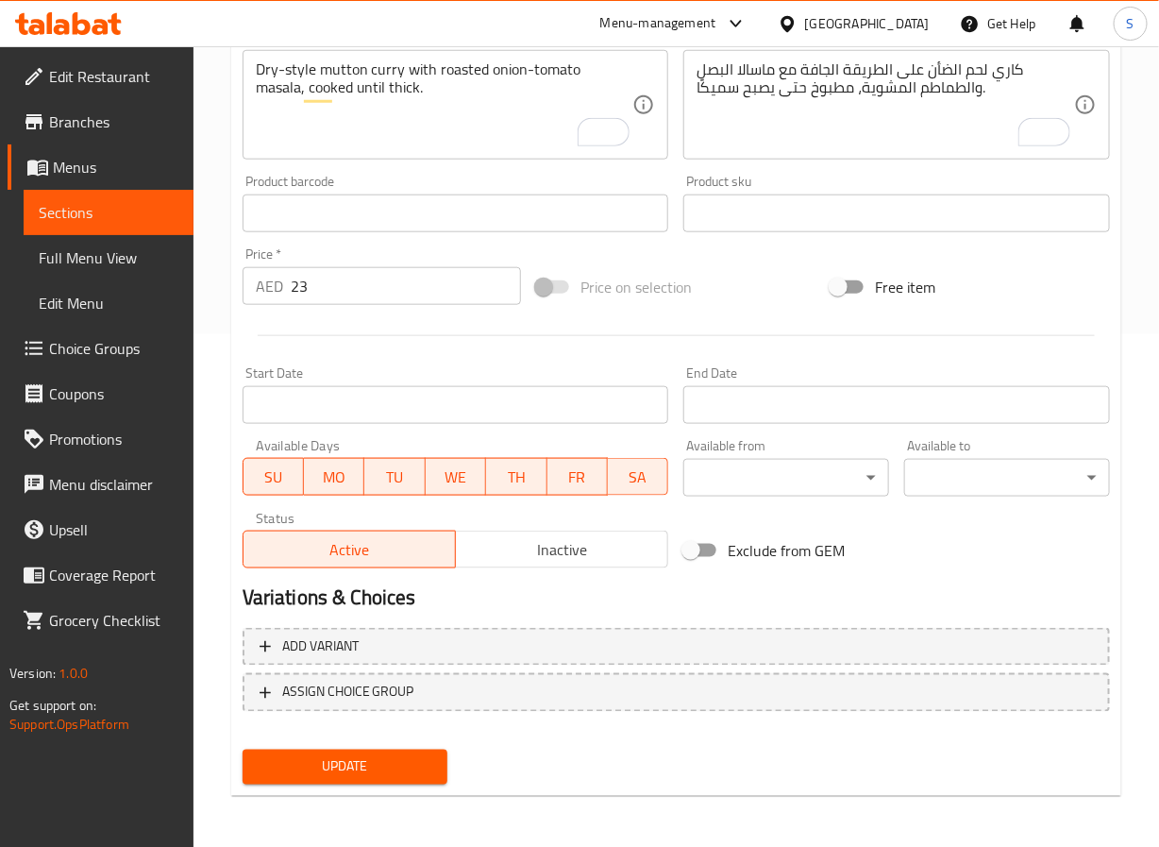
click at [389, 787] on div "Update" at bounding box center [345, 767] width 221 height 50
click at [389, 776] on span "Update" at bounding box center [346, 767] width 176 height 24
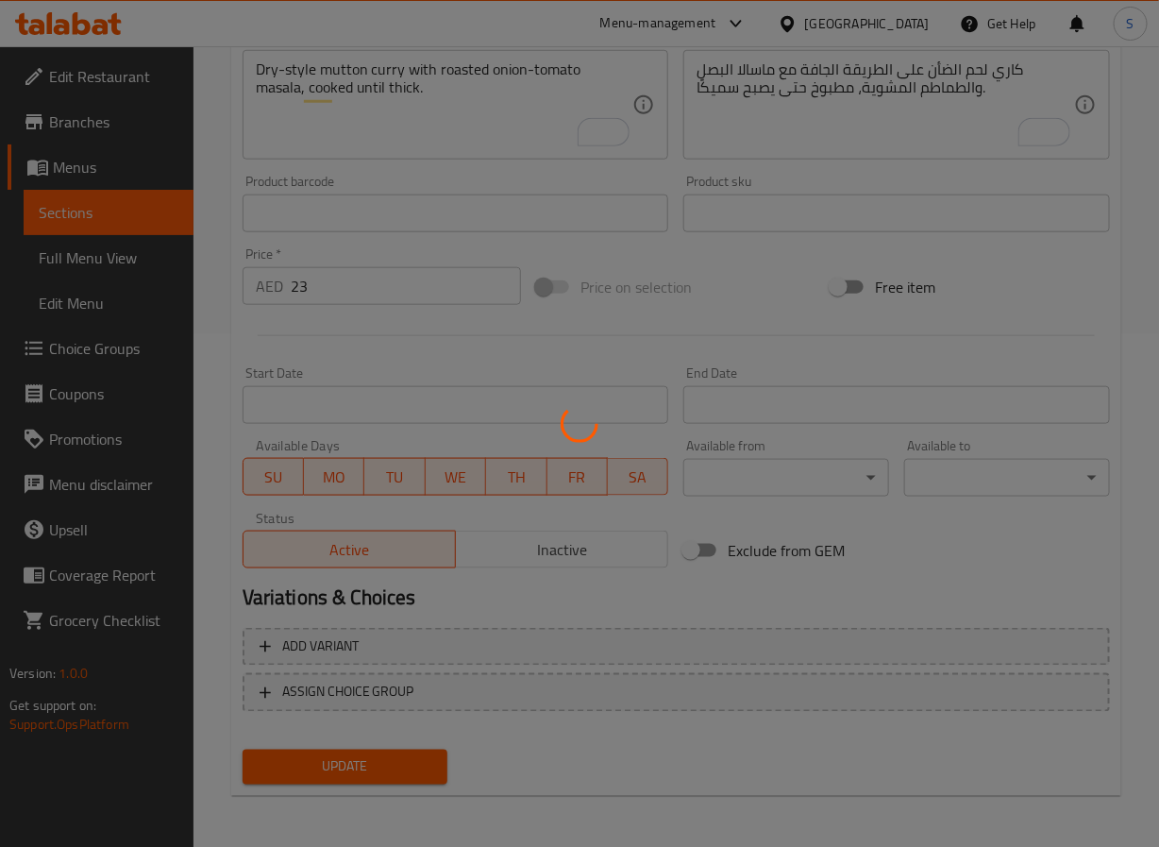
scroll to position [0, 0]
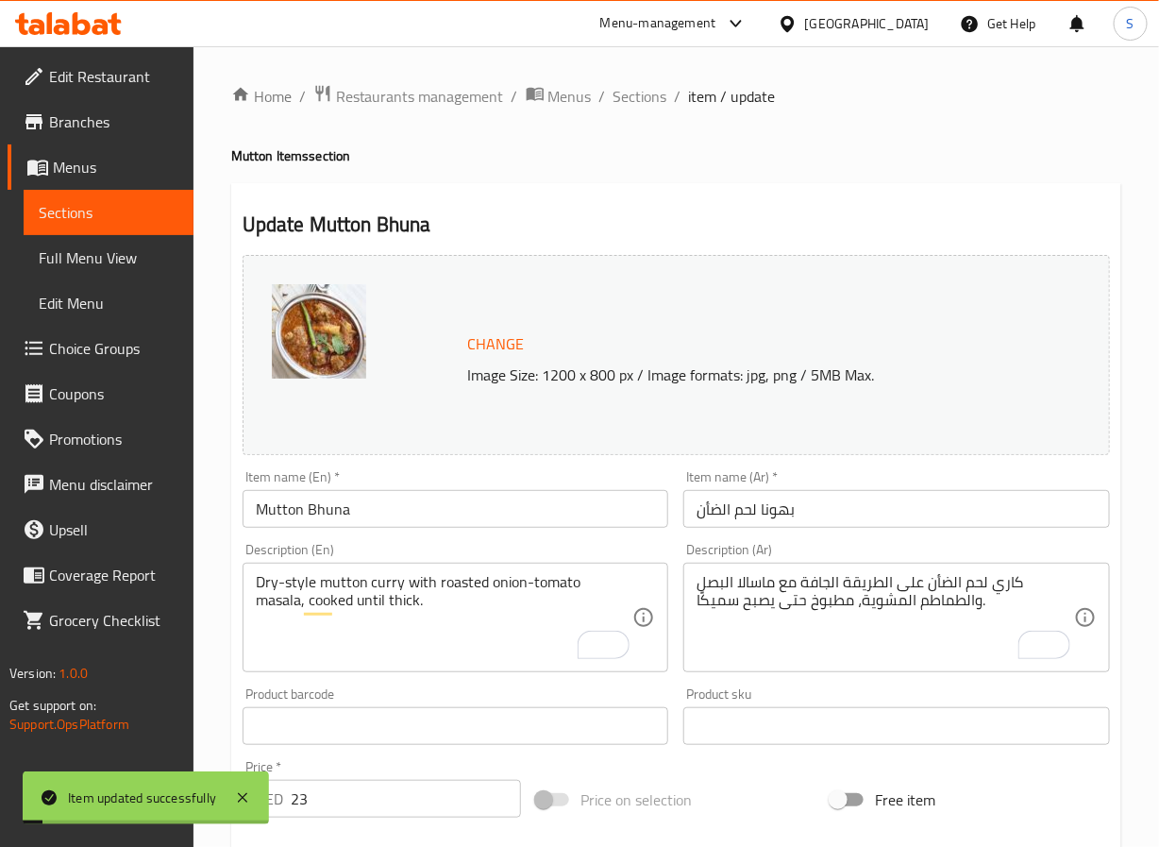
drag, startPoint x: 630, startPoint y: 93, endPoint x: 620, endPoint y: 14, distance: 79.9
click at [630, 93] on span "Sections" at bounding box center [641, 96] width 54 height 23
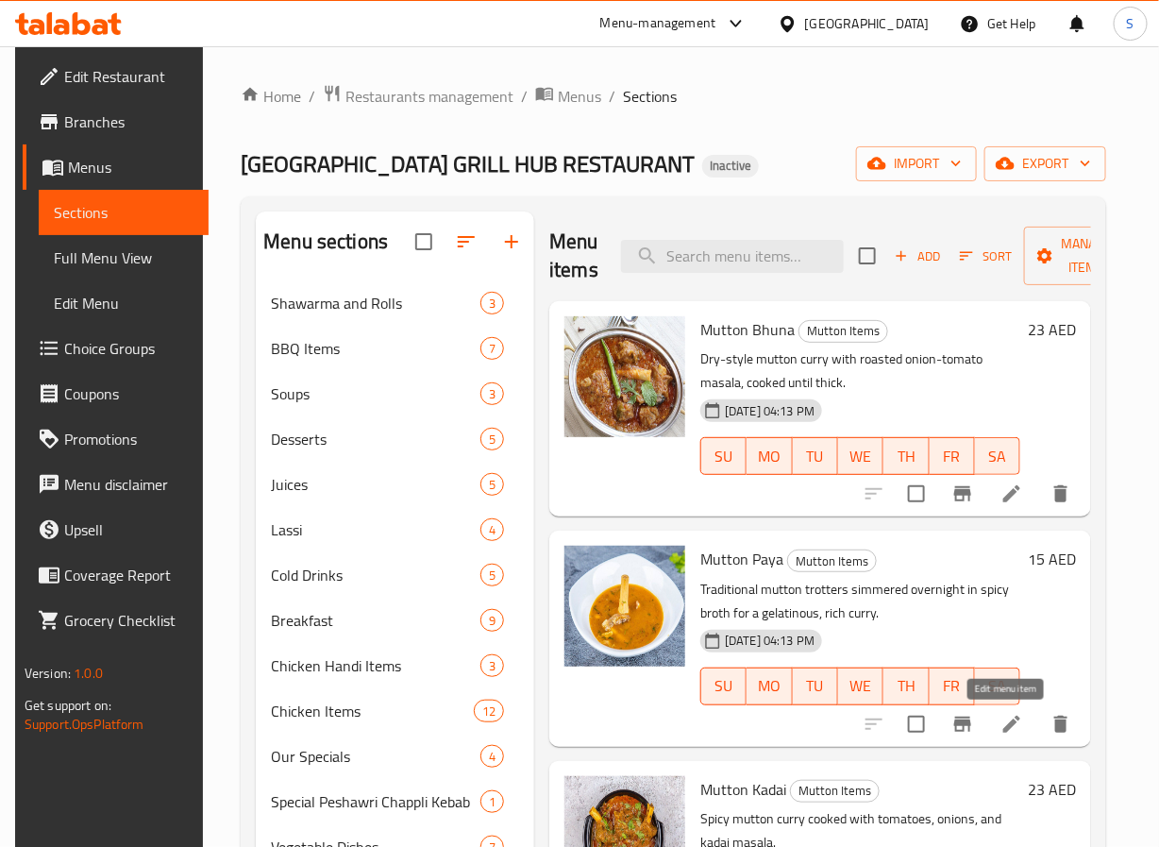
click at [1006, 719] on icon at bounding box center [1012, 724] width 23 height 23
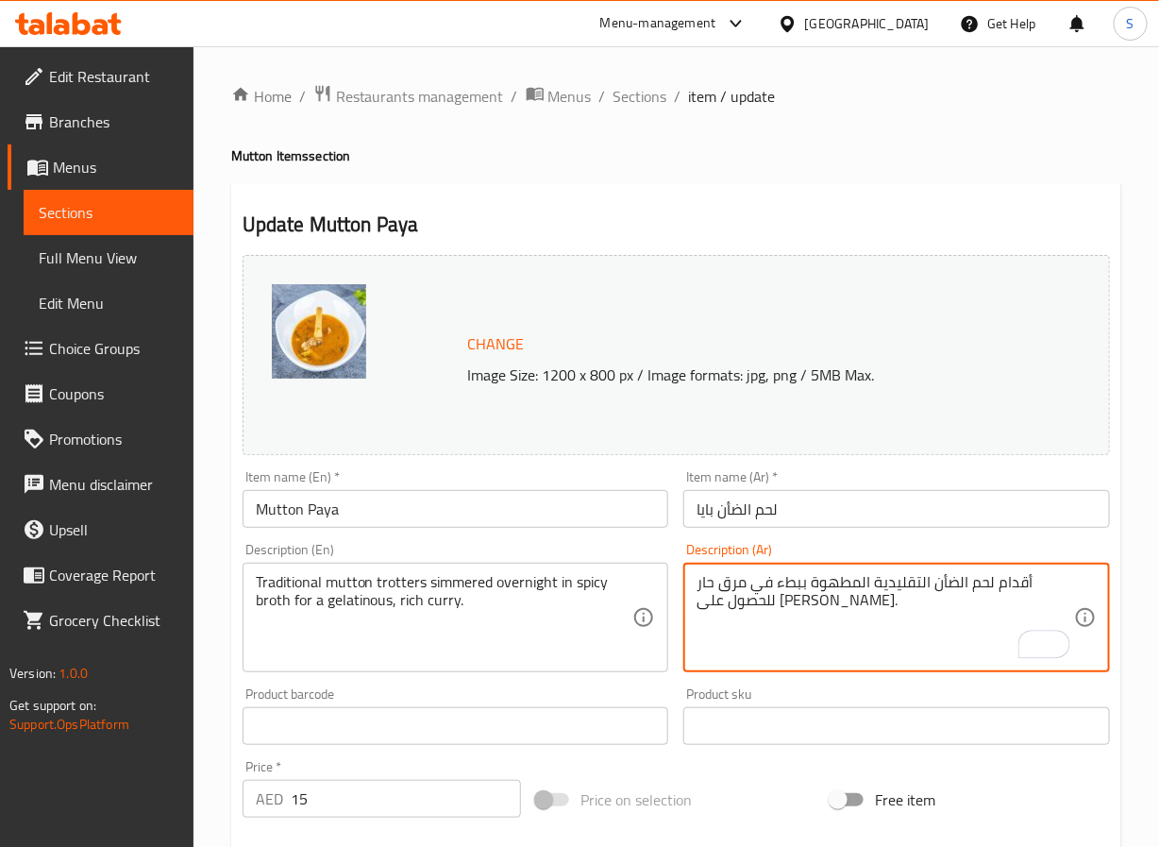
type textarea "أقدام لحم الضأن التقليدية المطهوة ببطء في مرق حار للحصول على [PERSON_NAME]."
click at [861, 499] on input "لحم الضأن بايا" at bounding box center [896, 509] width 427 height 38
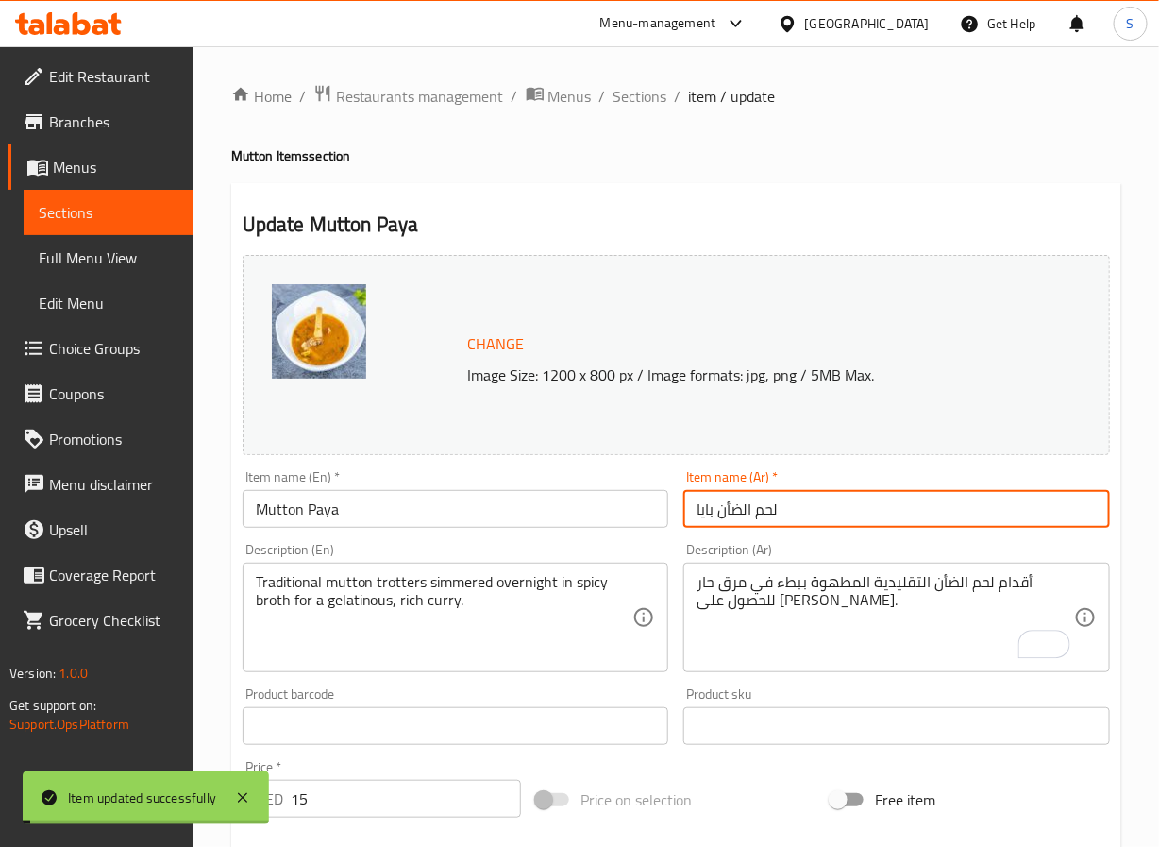
drag, startPoint x: 637, startPoint y: 99, endPoint x: 552, endPoint y: 0, distance: 130.5
click at [637, 99] on span "Sections" at bounding box center [641, 96] width 54 height 23
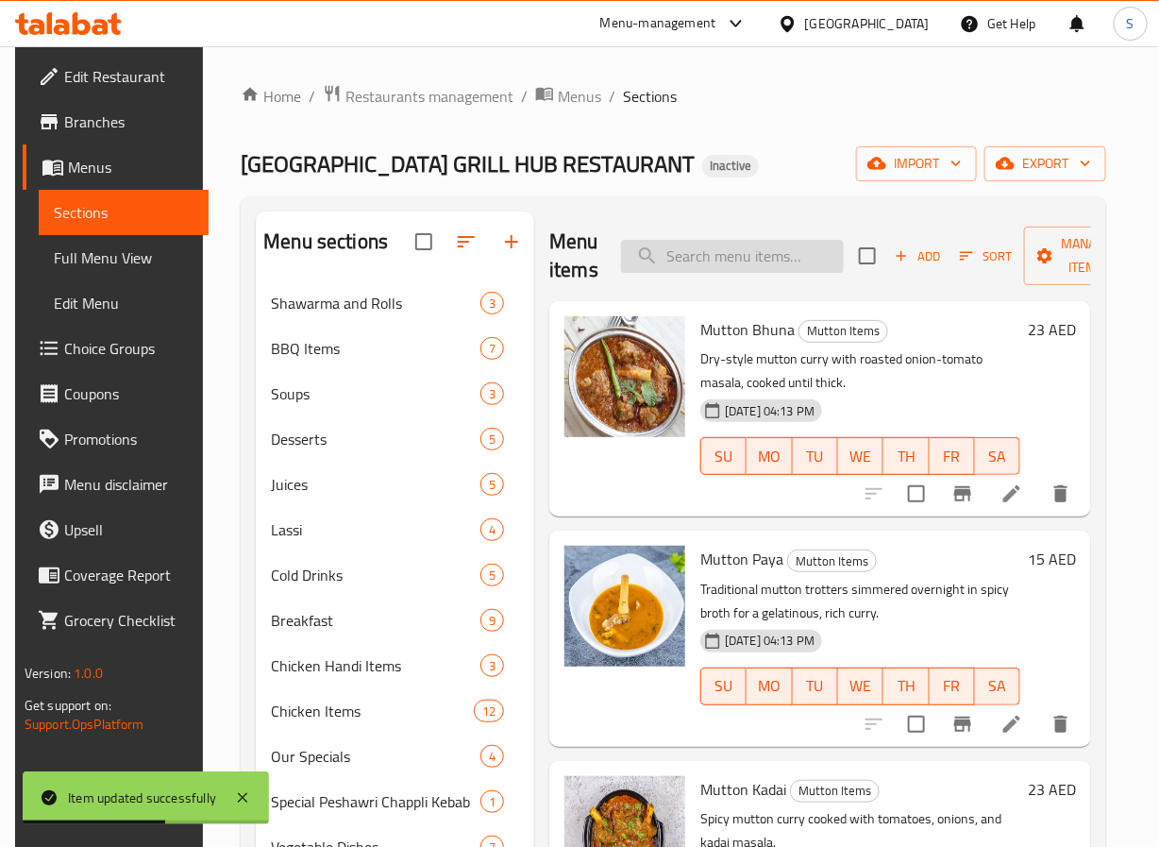
click at [749, 250] on input "search" at bounding box center [732, 256] width 223 height 33
paste input "Namkeen Gosht"
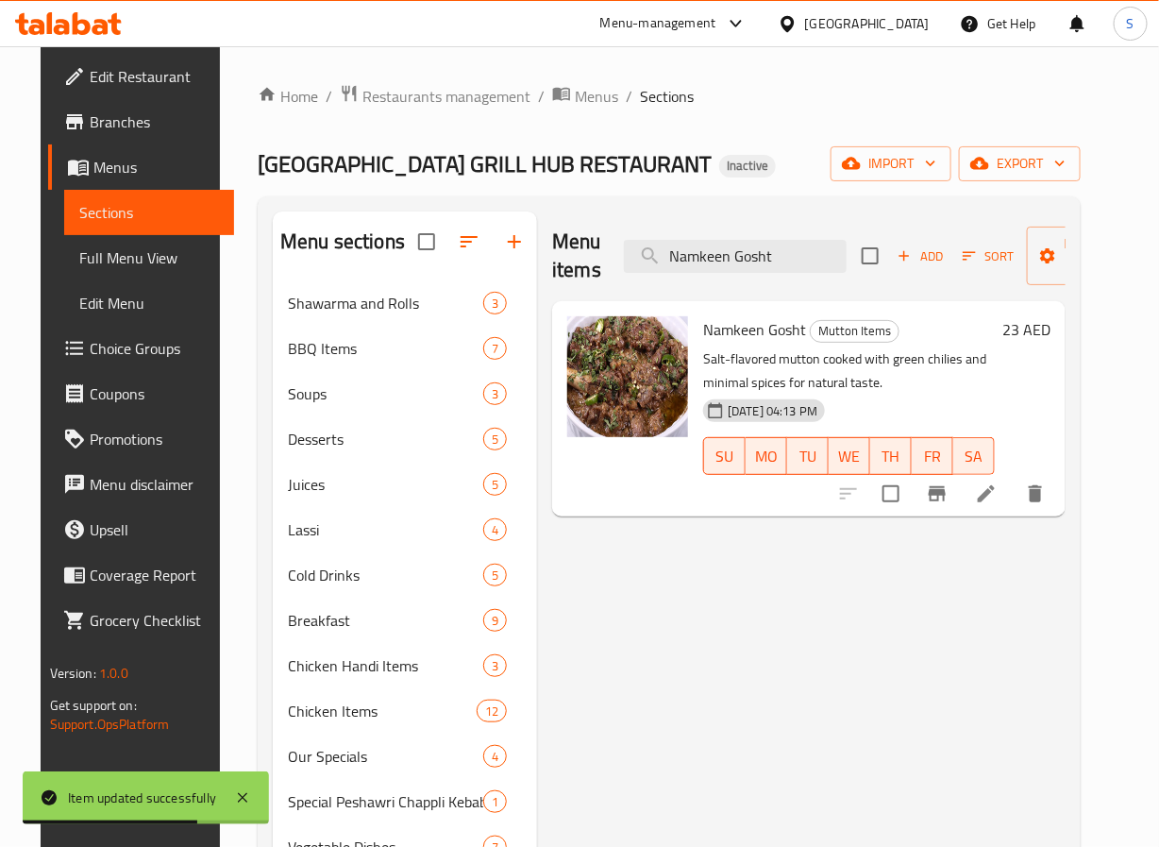
type input "Namkeen Gosht"
click at [998, 494] on icon at bounding box center [986, 493] width 23 height 23
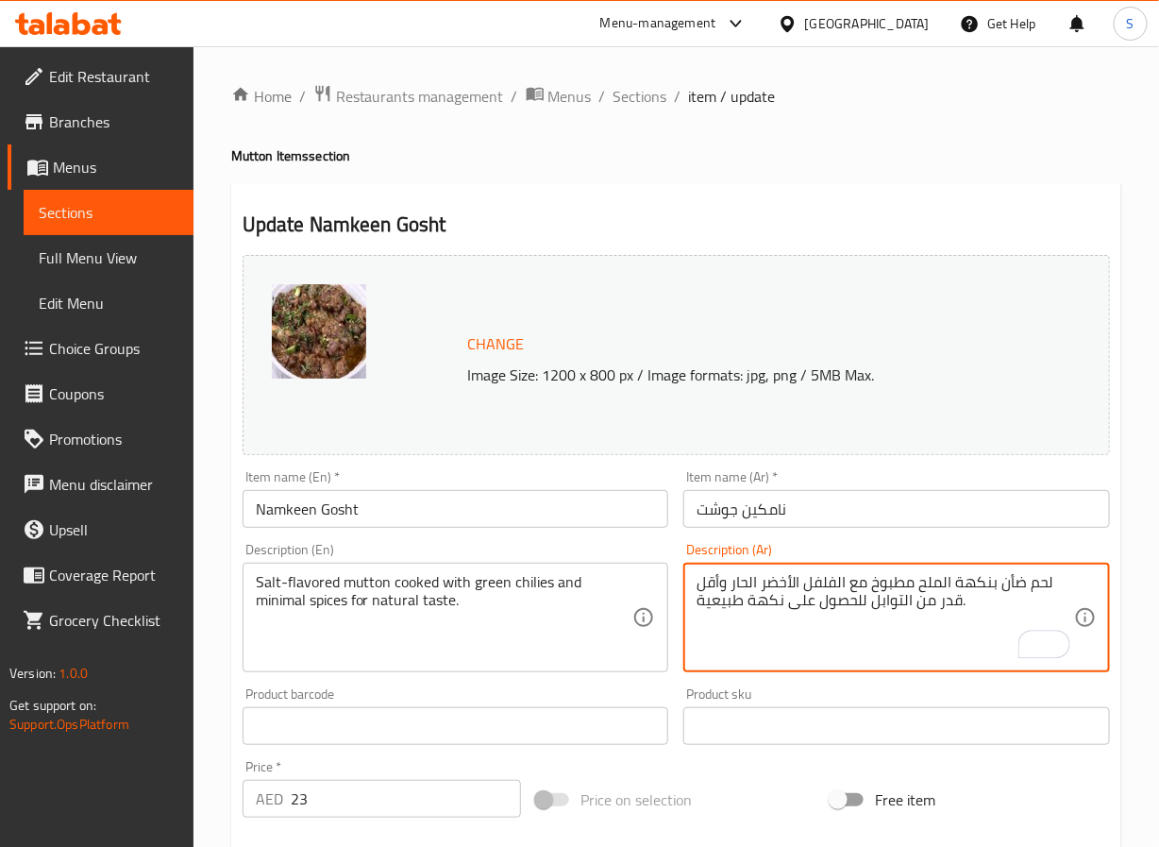
click at [861, 600] on textarea "لحم ضأن بنكهة الملح مطبوخ مع الفلفل الأخضر الحار وأقل قدر من التوابل للحصول على…" at bounding box center [886, 618] width 378 height 90
click at [705, 607] on textarea "لحم ضأن بنكهة الملح مطبوخ مع الفلفل الأخضر الحار وأقل قدر من التوابل لمذاق طبيع…" at bounding box center [886, 618] width 378 height 90
type textarea "لحم ضأن بنكهة الملح مطبوخ مع الفلفل الأخضر الحار وأقل قدر من التوابل لمذاق طبيع…"
click at [793, 505] on input "نامكين جوشت" at bounding box center [896, 509] width 427 height 38
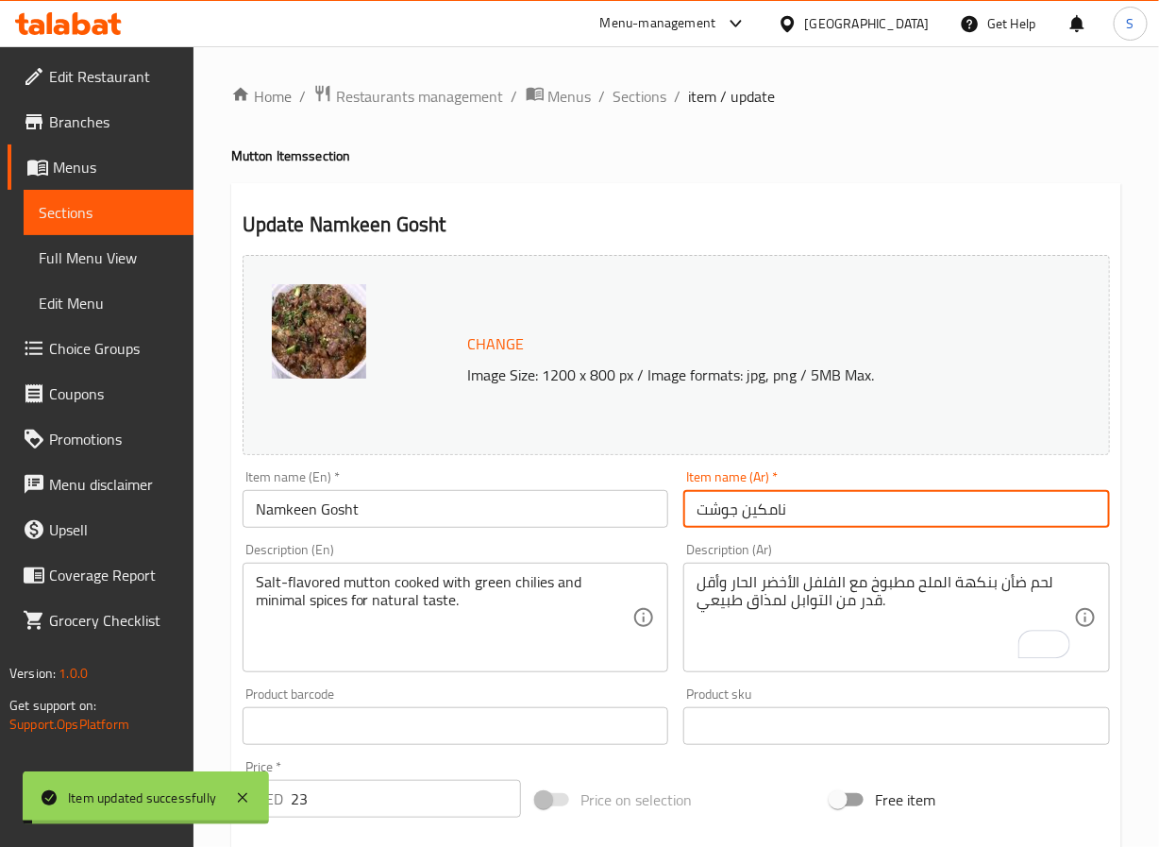
click at [627, 92] on span "Sections" at bounding box center [641, 96] width 54 height 23
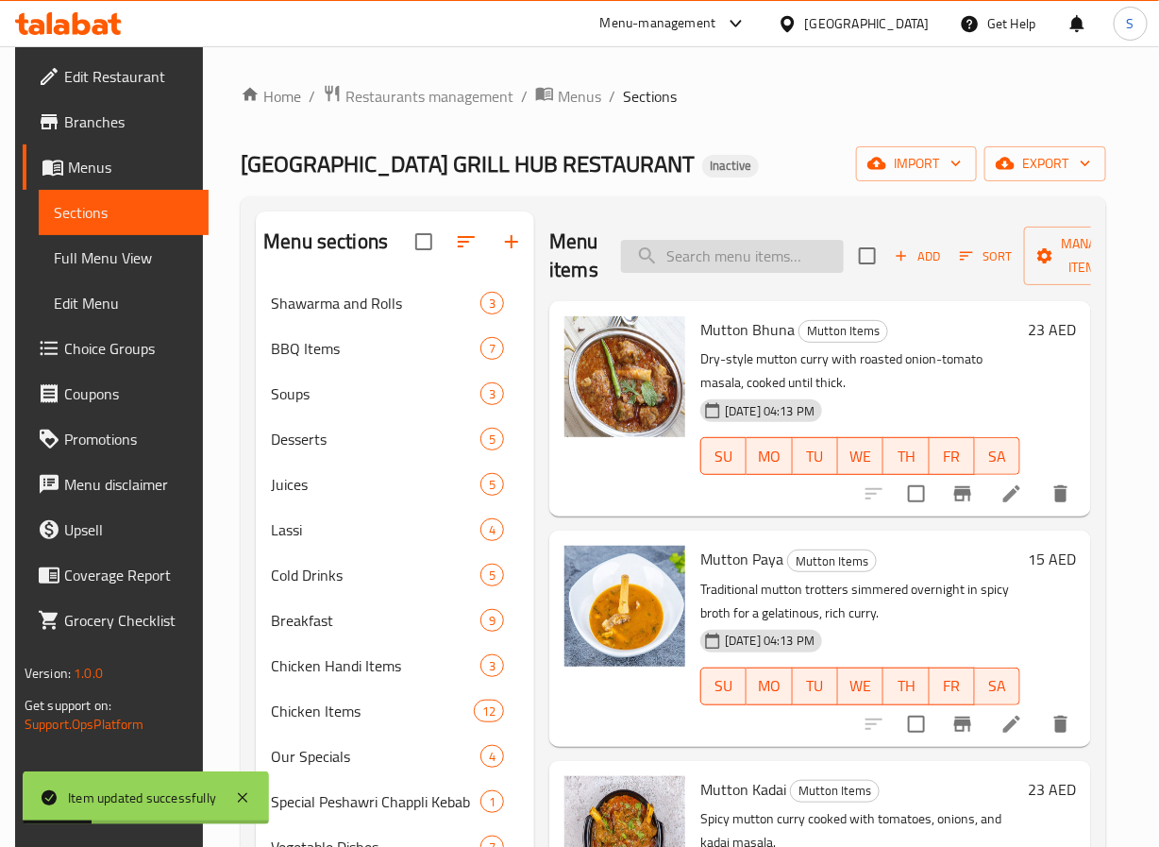
click at [658, 259] on input "search" at bounding box center [732, 256] width 223 height 33
paste input "Mutton Stuee"
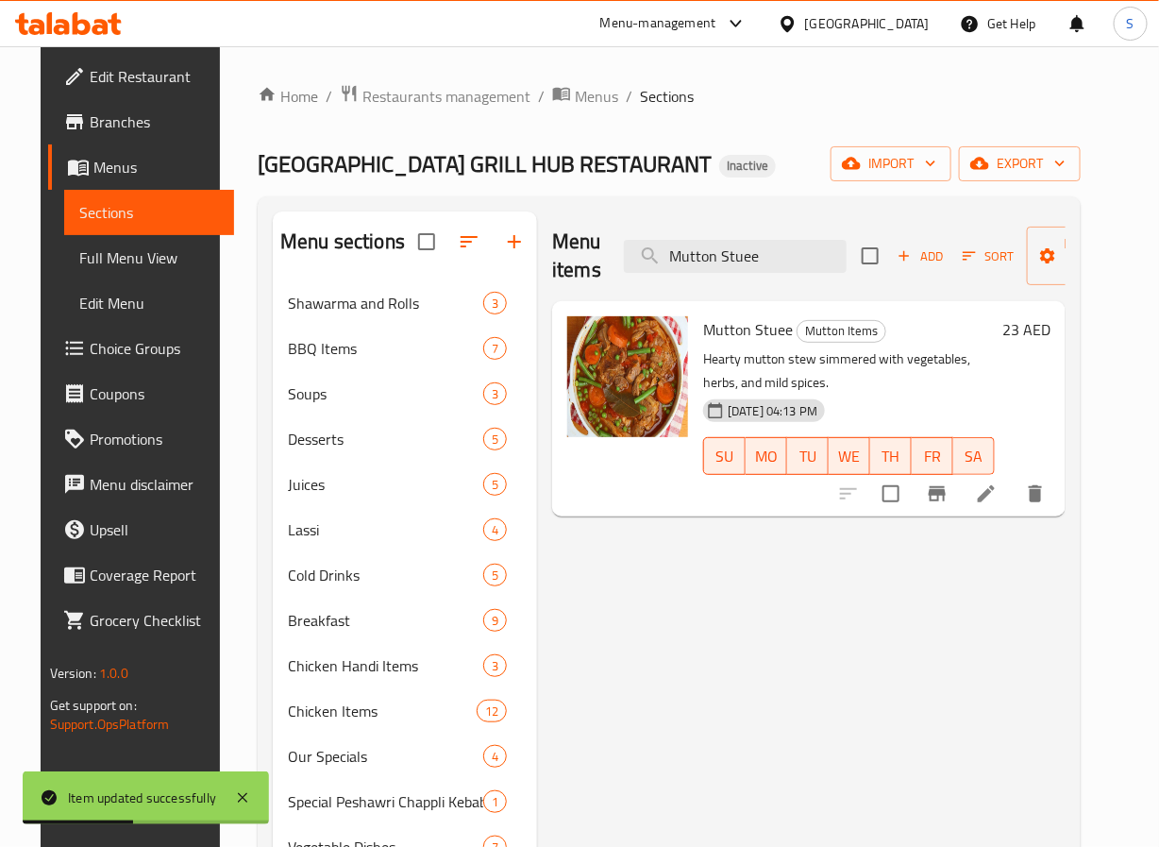
type input "Mutton Stuee"
click at [1008, 487] on li at bounding box center [986, 494] width 53 height 34
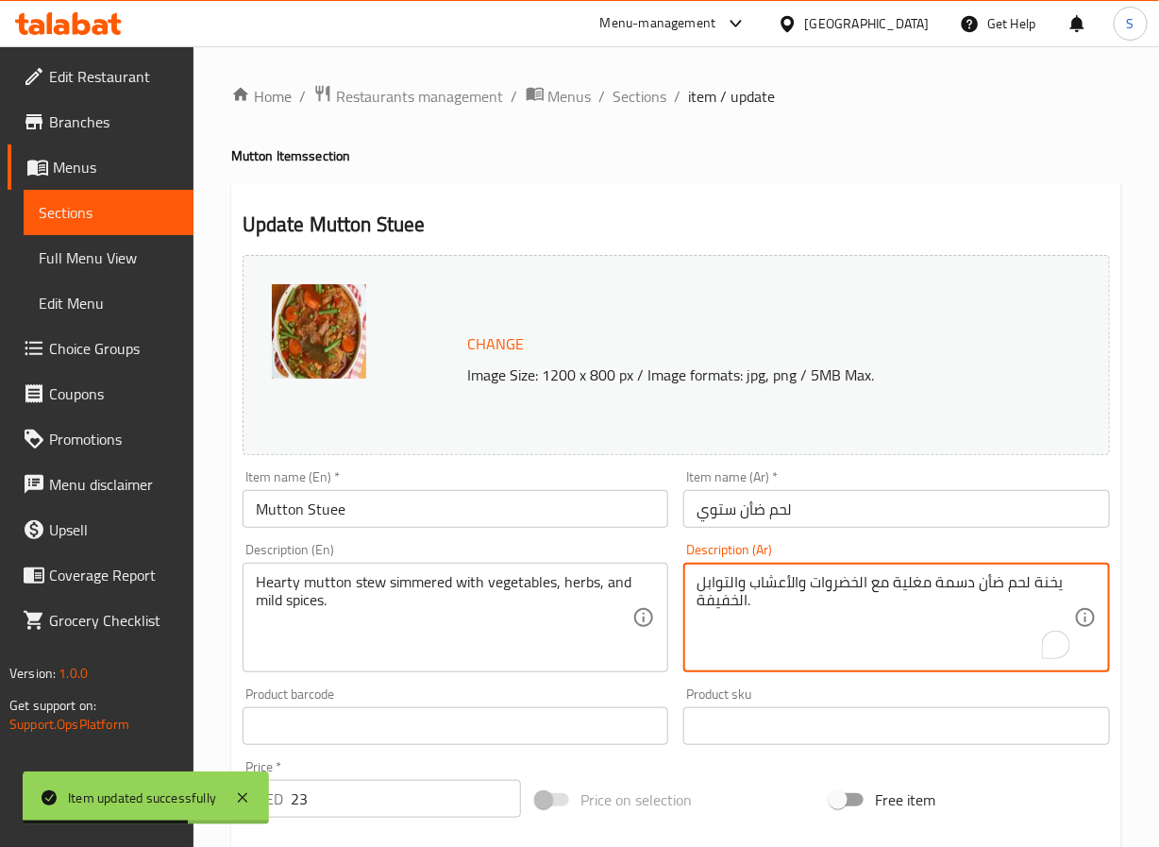
click at [961, 583] on textarea "يخنة لحم ضأن دسمة مغلية مع الخضروات والأعشاب والتوابل الخفيفة." at bounding box center [886, 618] width 378 height 90
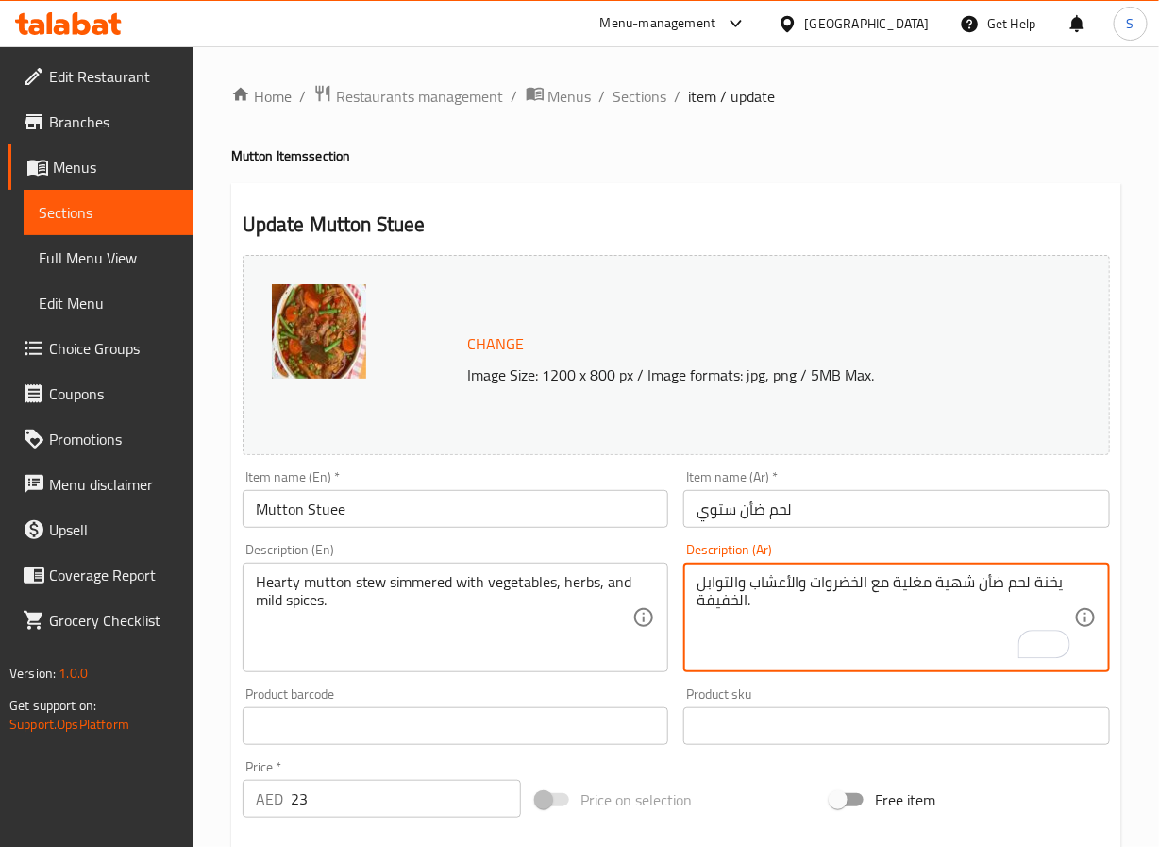
click at [920, 586] on textarea "يخنة لحم ضأن شهية مغلية مع الخضروات والأعشاب والتوابل الخفيفة." at bounding box center [886, 618] width 378 height 90
type textarea "يخنة لحم ضأن شهية مطهوة ببطء مع الخضروات والأعشاب والتوابل الخفيفة."
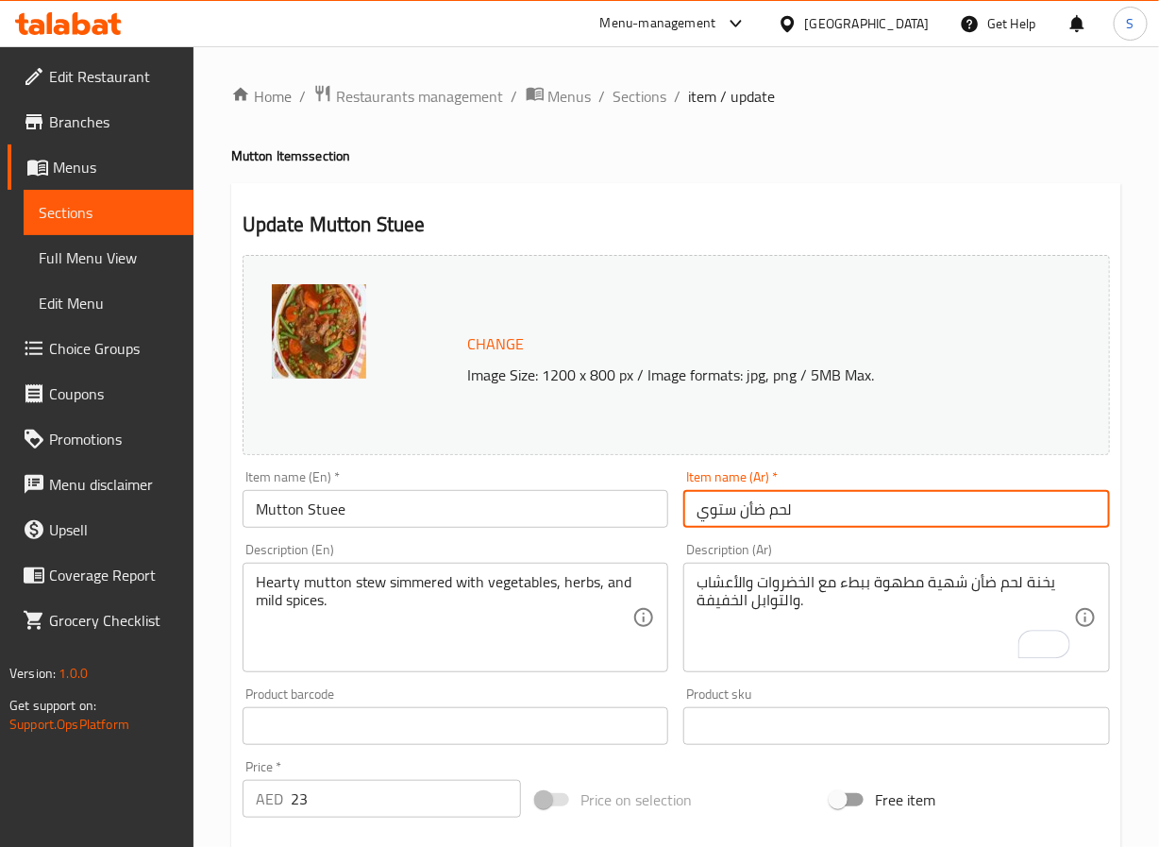
click at [715, 518] on input "لحم ضأن ستوي" at bounding box center [896, 509] width 427 height 38
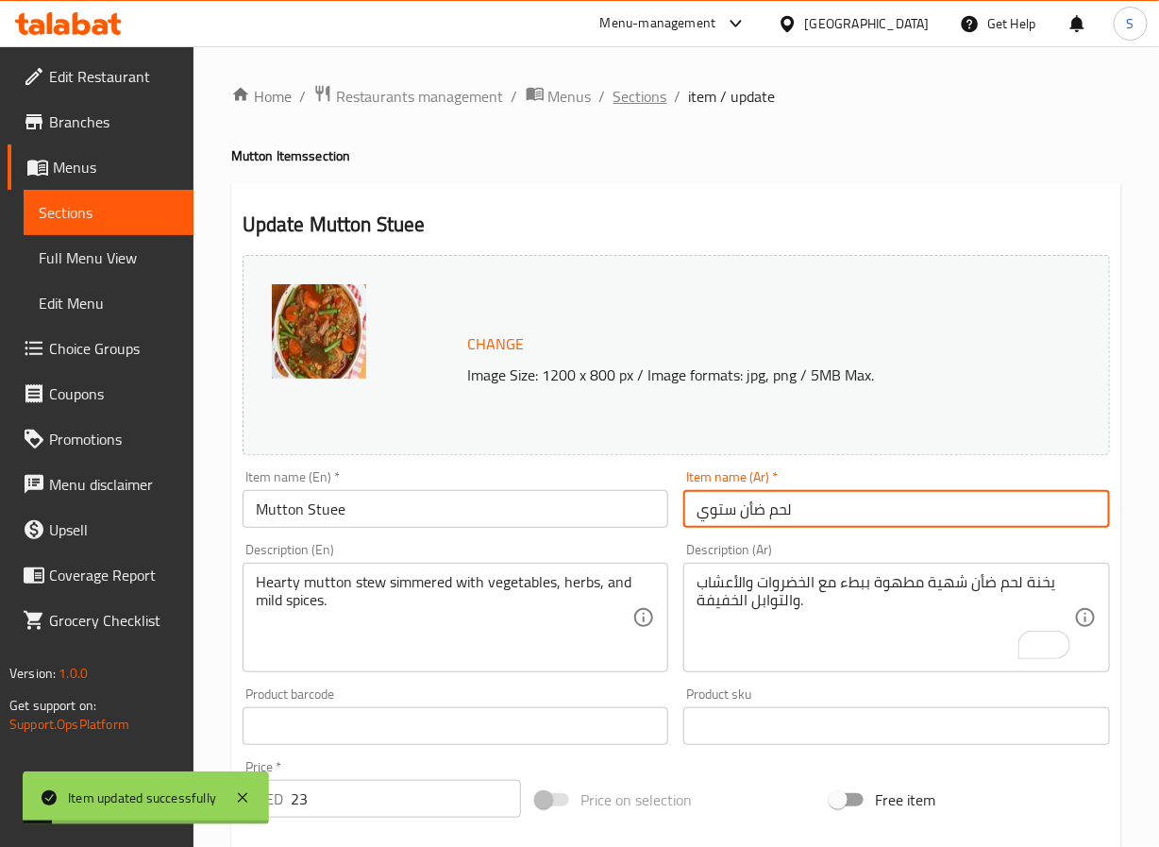
click at [630, 92] on span "Sections" at bounding box center [641, 96] width 54 height 23
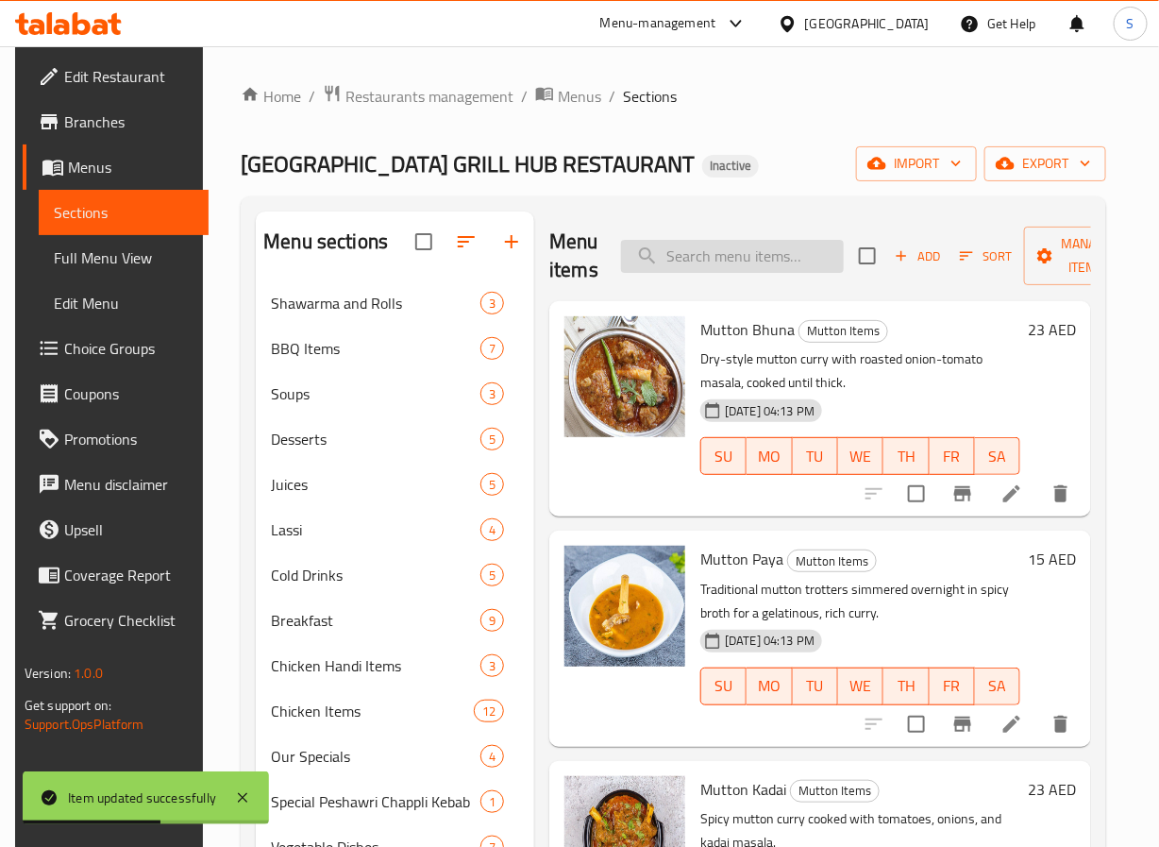
click at [753, 261] on input "search" at bounding box center [732, 256] width 223 height 33
paste input "Daal Gosht"
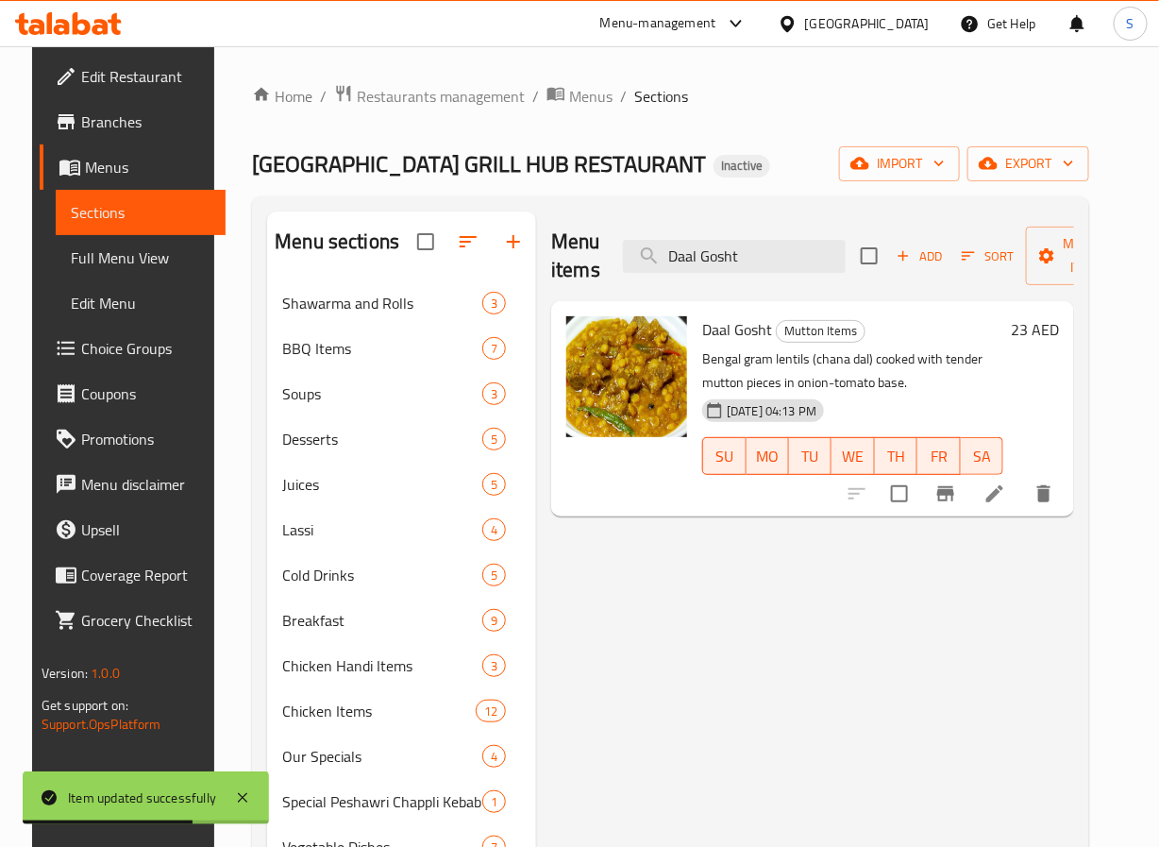
type input "Daal Gosht"
click at [1003, 497] on icon at bounding box center [994, 493] width 17 height 17
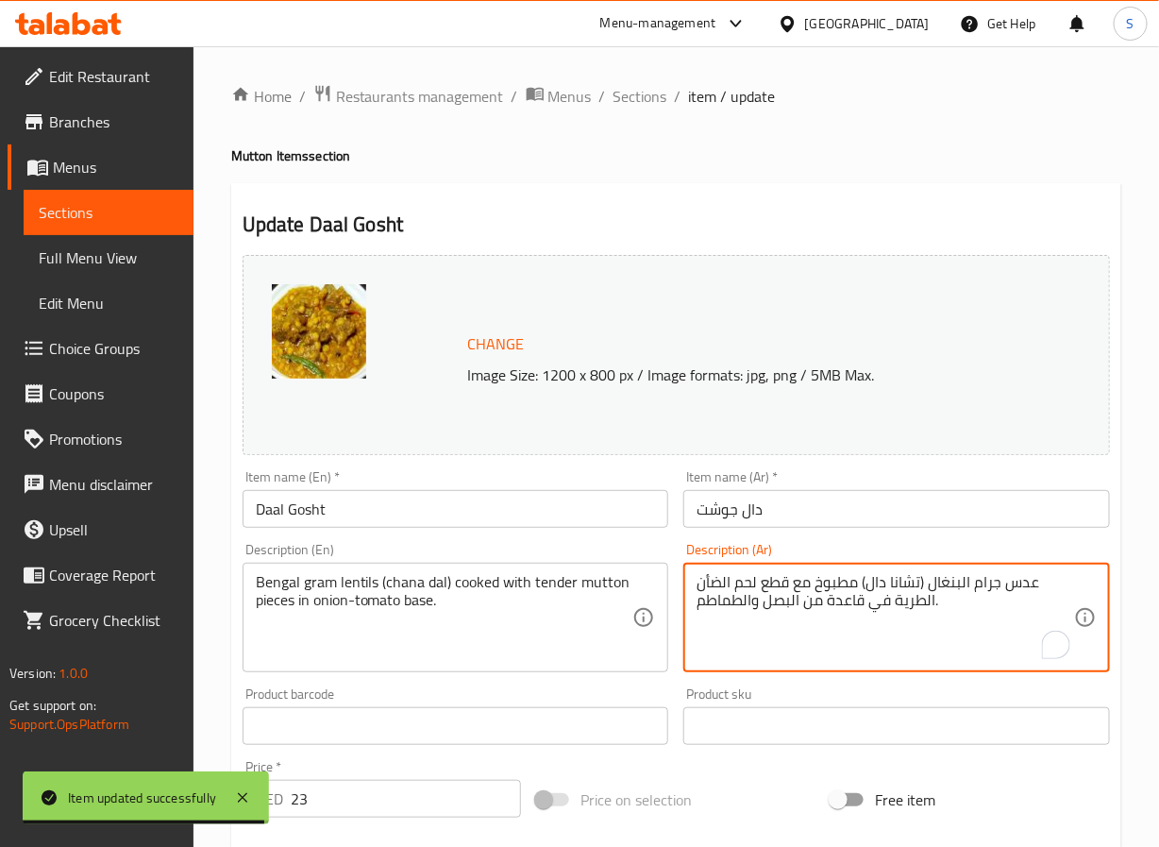
click at [845, 603] on textarea "عدس جرام البنغال (تشانا دال) مطبوخ مع قطع لحم الضأن الطرية في قاعدة من البصل وا…" at bounding box center [886, 618] width 378 height 90
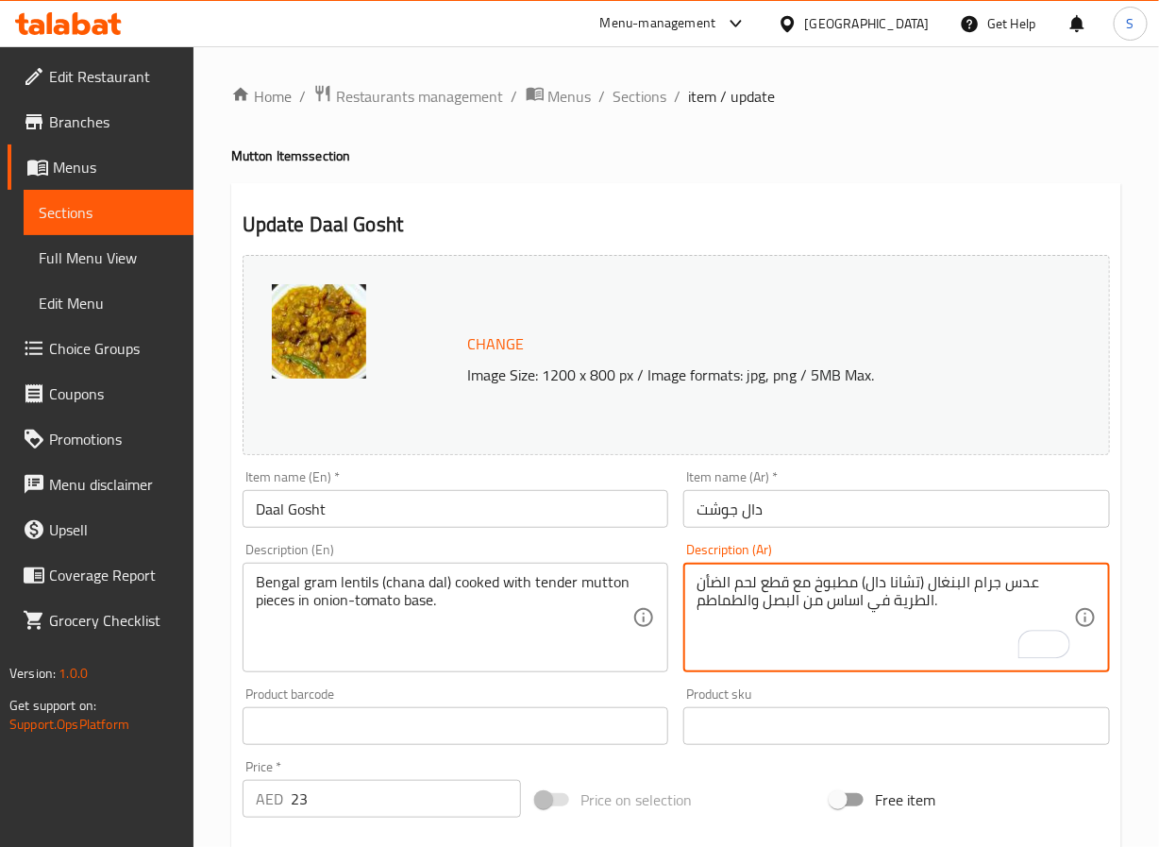
click at [912, 603] on textarea "عدس جرام البنغال (تشانا دال) مطبوخ مع قطع لحم الضأن الطرية في اساس من البصل وال…" at bounding box center [886, 618] width 378 height 90
type textarea "عدس جرام البنغال (تشانا دال) مطبوخ مع قطع لحم الضأن التندر في اساس من البصل وال…"
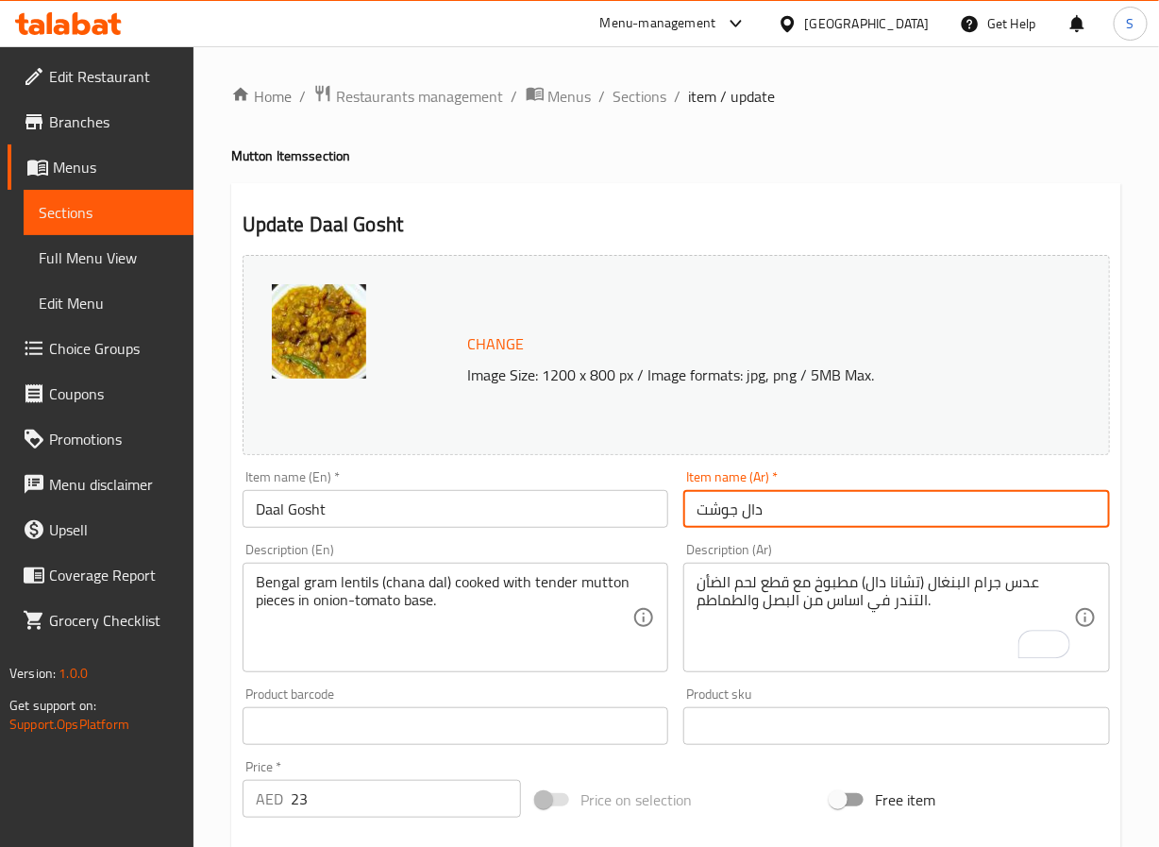
click at [845, 513] on input "دال جوشت" at bounding box center [896, 509] width 427 height 38
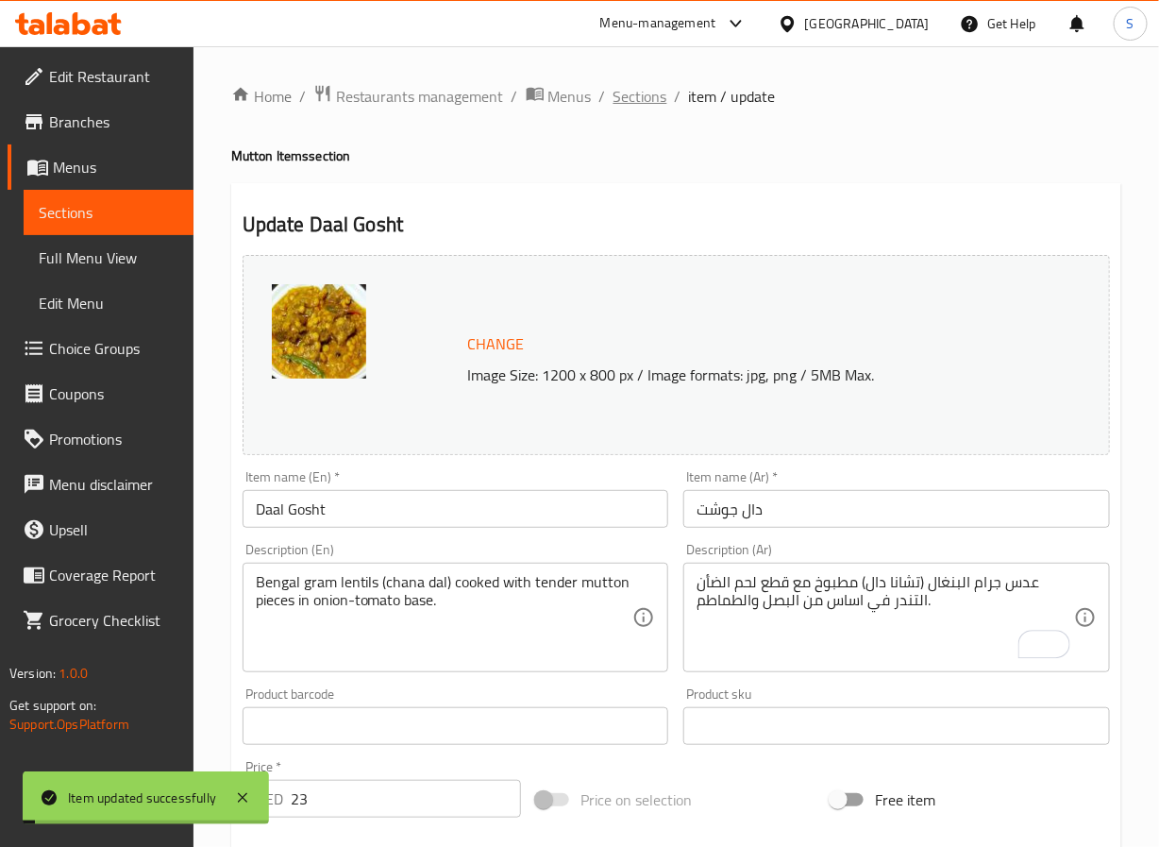
click at [649, 94] on span "Sections" at bounding box center [641, 96] width 54 height 23
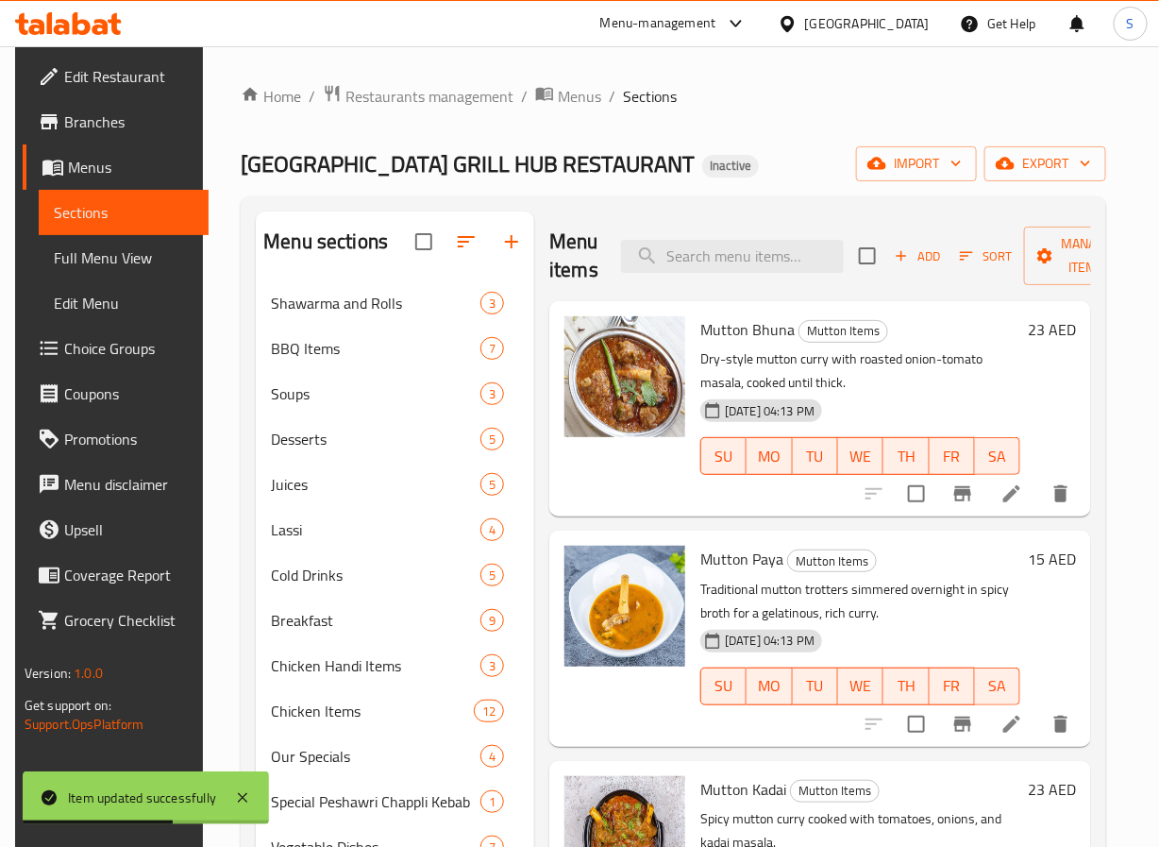
click at [736, 281] on div "Menu items Add Sort Manage items" at bounding box center [820, 256] width 542 height 90
click at [731, 261] on input "search" at bounding box center [732, 256] width 223 height 33
paste input "Palak Gosht"
type input "Palak Gosht"
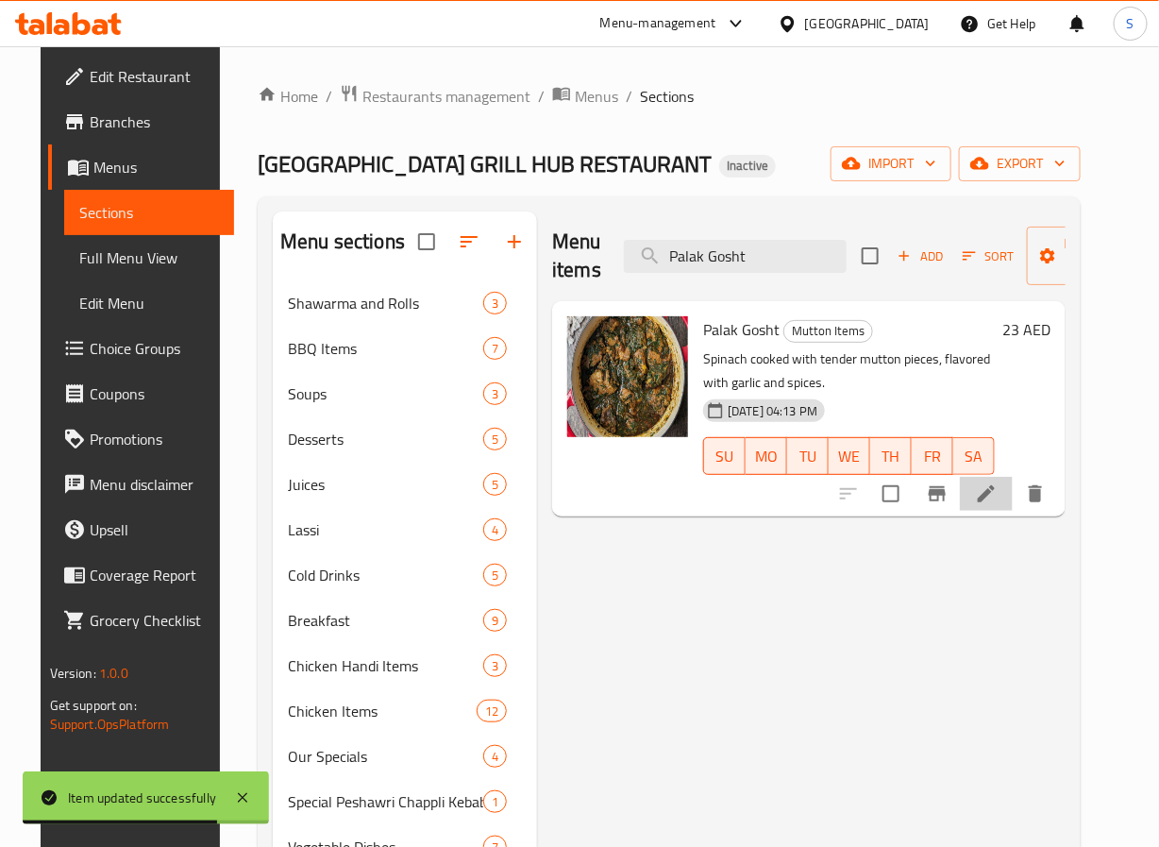
click at [1013, 494] on li at bounding box center [986, 494] width 53 height 34
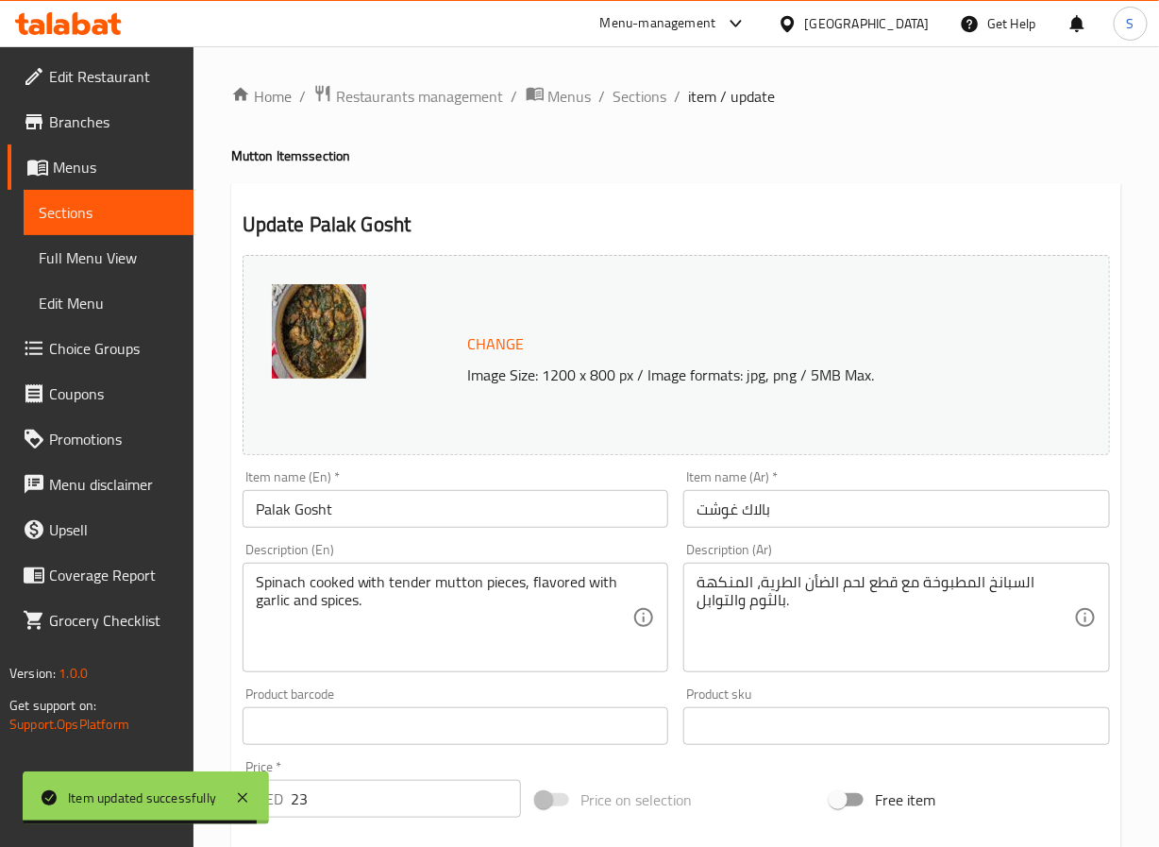
click at [731, 513] on input "بالاك غوشت" at bounding box center [896, 509] width 427 height 38
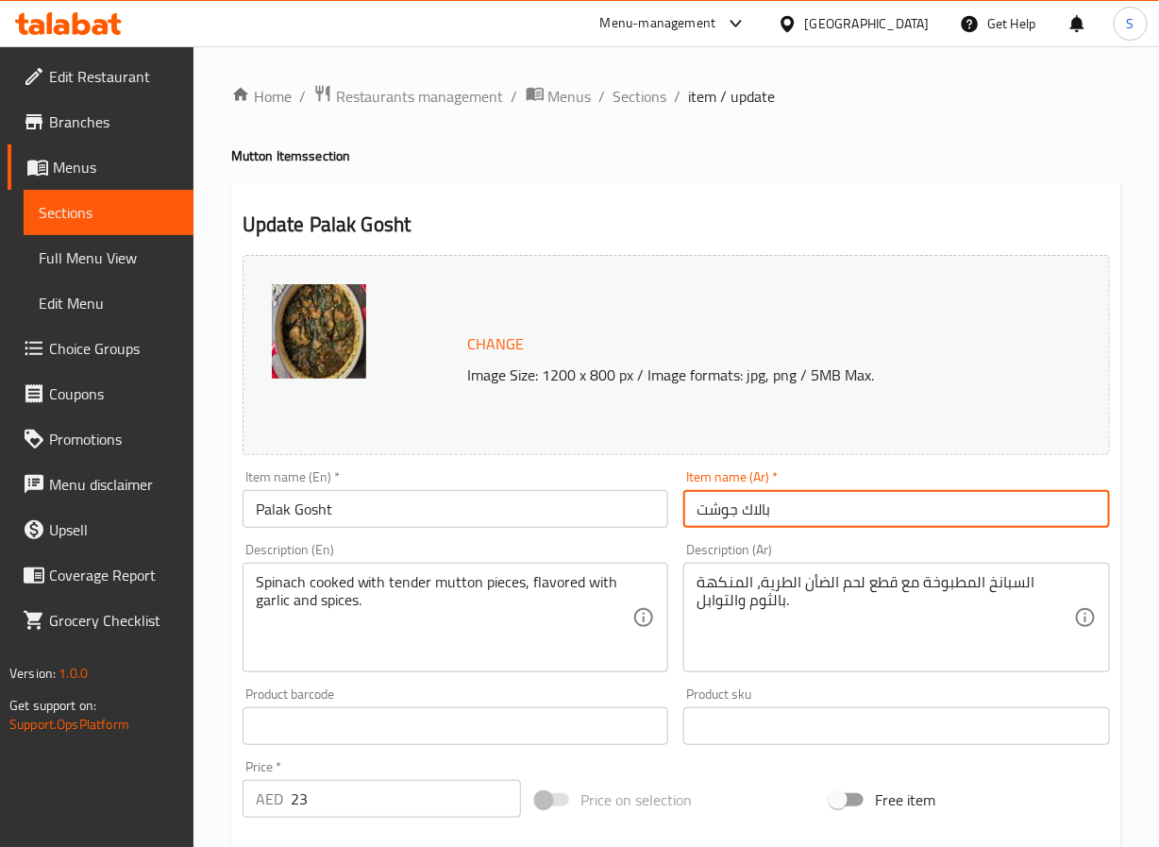
type input "بالاك جوشت"
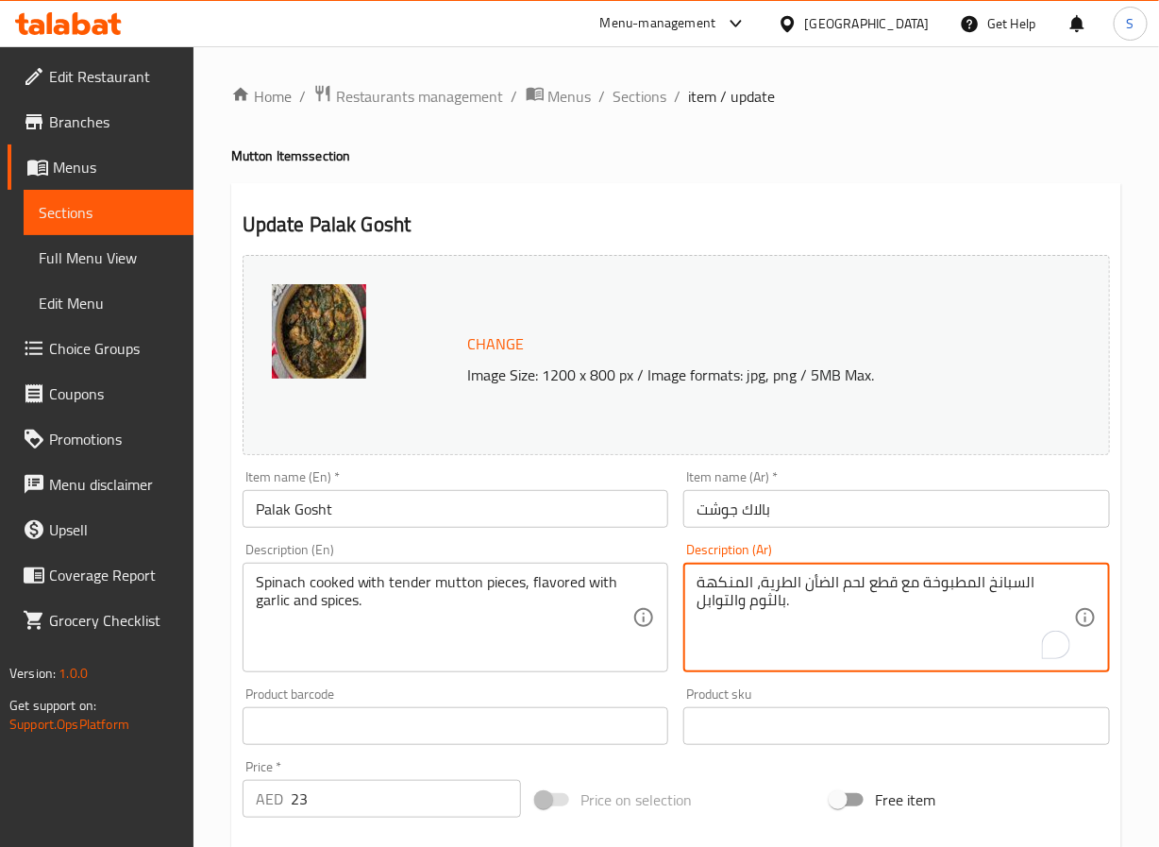
click at [821, 576] on textarea "السبانخ المطبوخة مع قطع لحم الضأن الطرية، المنكهة بالثوم والتوابل." at bounding box center [886, 618] width 378 height 90
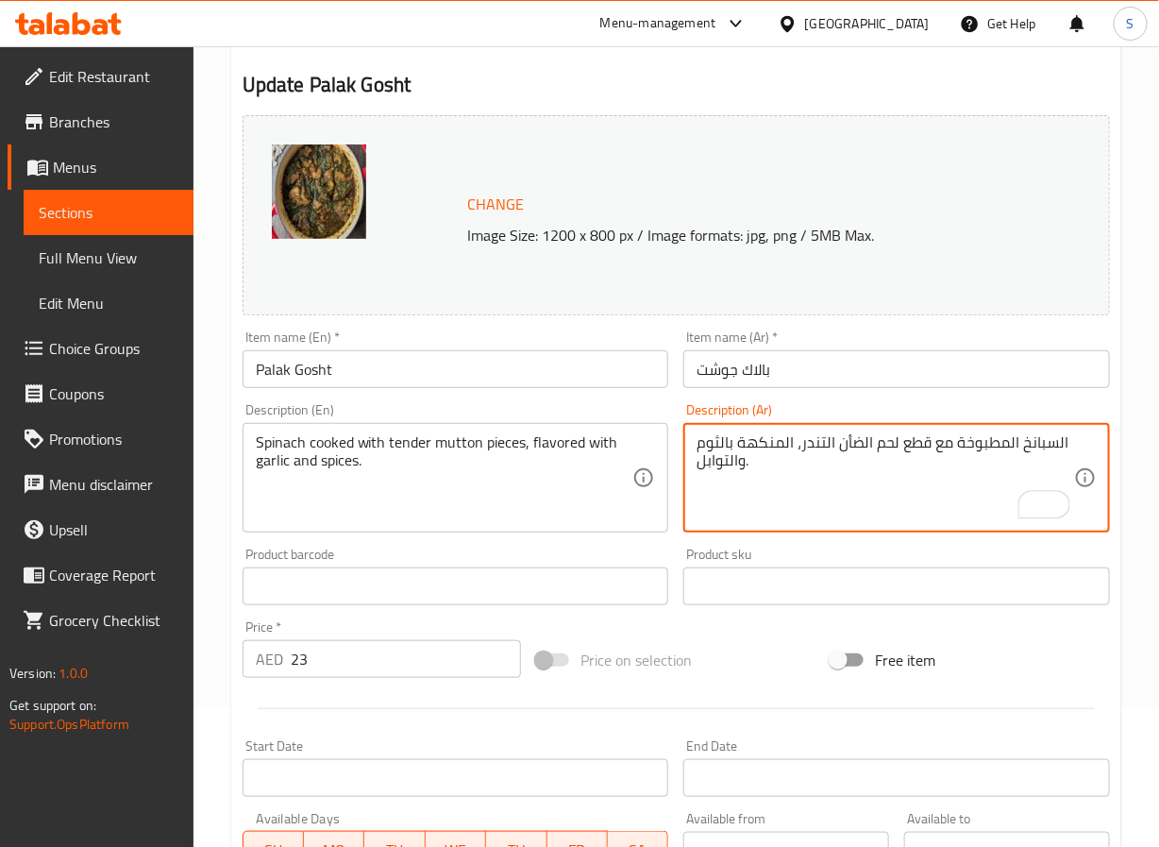
scroll to position [513, 0]
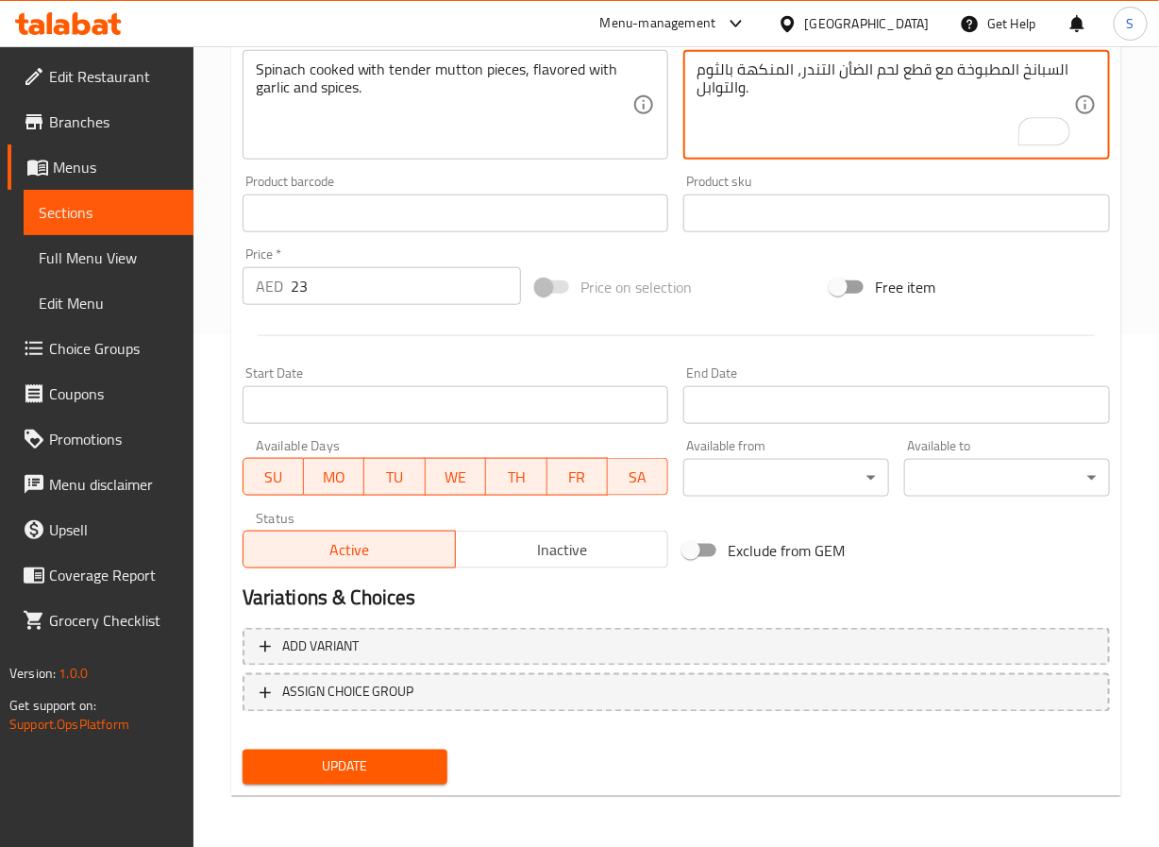
type textarea "السبانخ المطبوخة مع قطع لحم الضأن التندر، المنكهة بالثوم والتوابل."
click at [434, 771] on button "Update" at bounding box center [346, 767] width 206 height 35
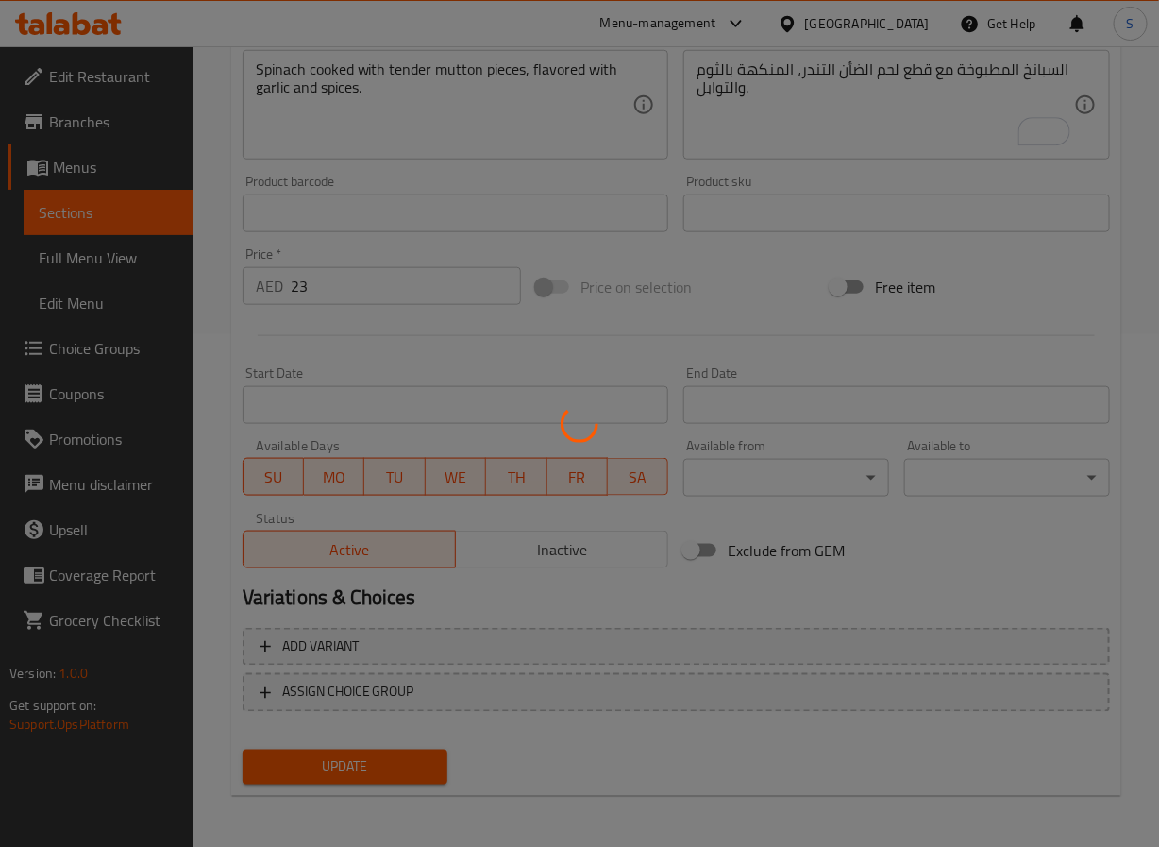
scroll to position [0, 0]
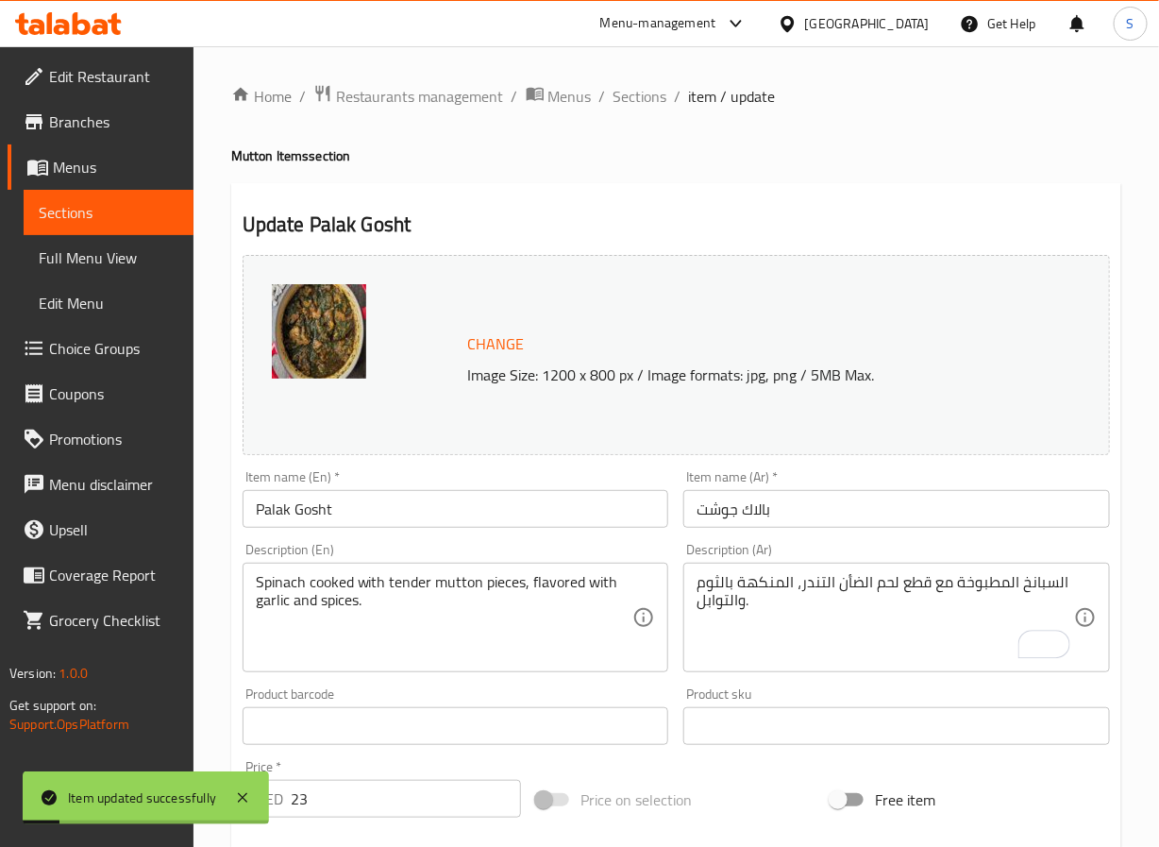
click at [623, 80] on div "Home / Restaurants management / Menus / Sections / item / update Mutton Items s…" at bounding box center [677, 703] width 966 height 1315
click at [623, 99] on span "Sections" at bounding box center [641, 96] width 54 height 23
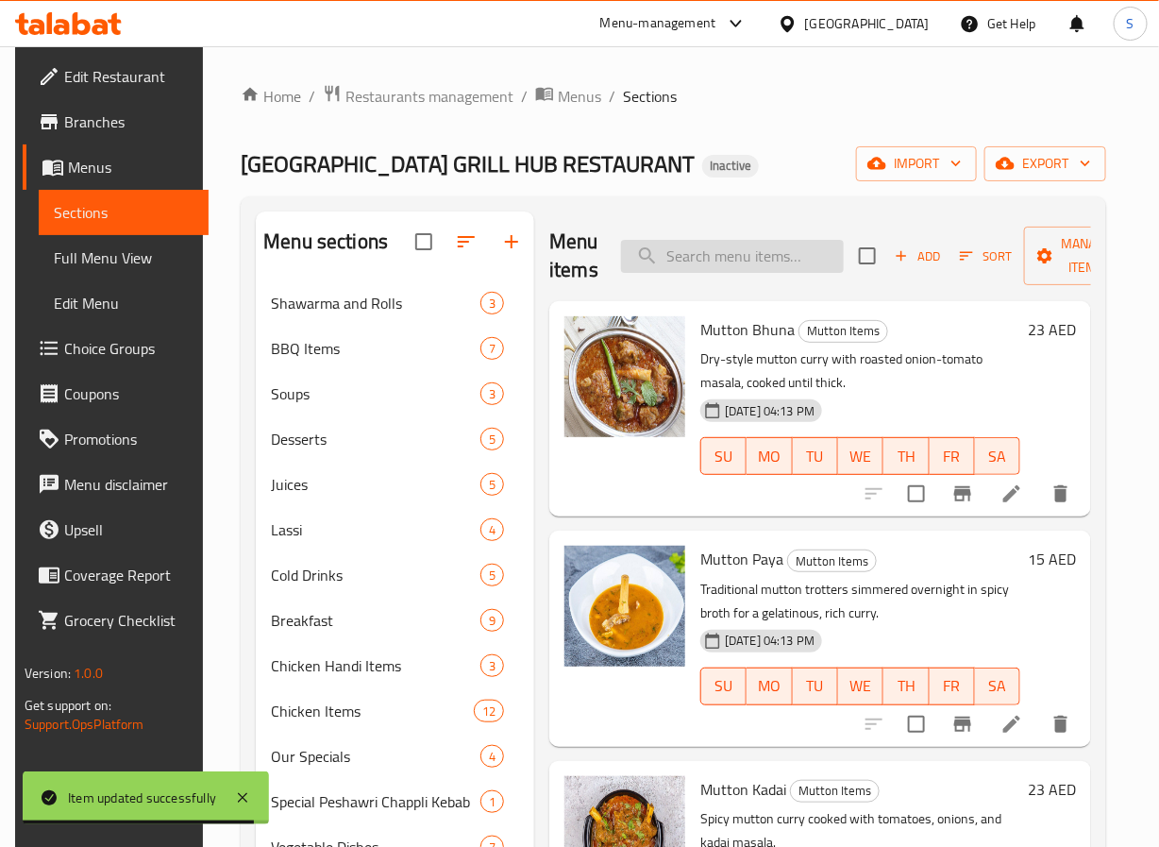
click at [699, 255] on input "search" at bounding box center [732, 256] width 223 height 33
paste input "Maghaz Fry"
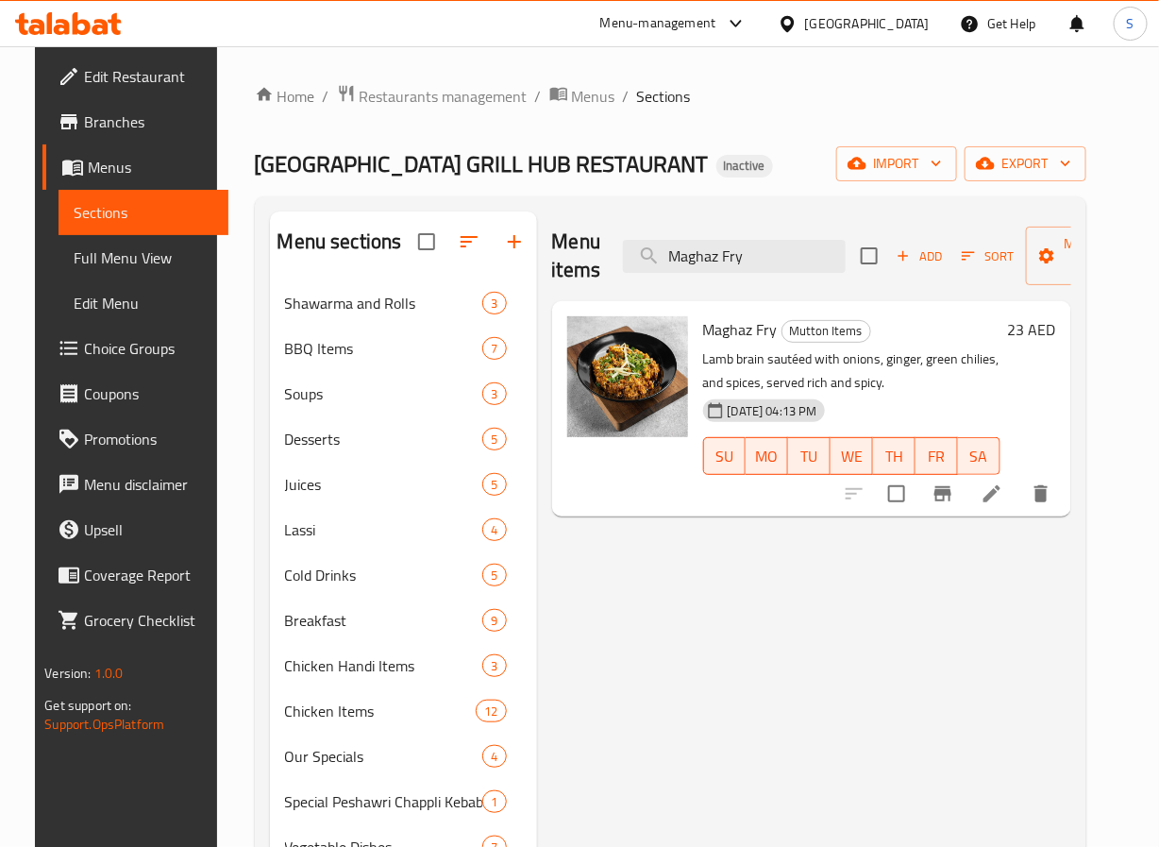
type input "Maghaz Fry"
click at [1003, 488] on icon at bounding box center [992, 493] width 23 height 23
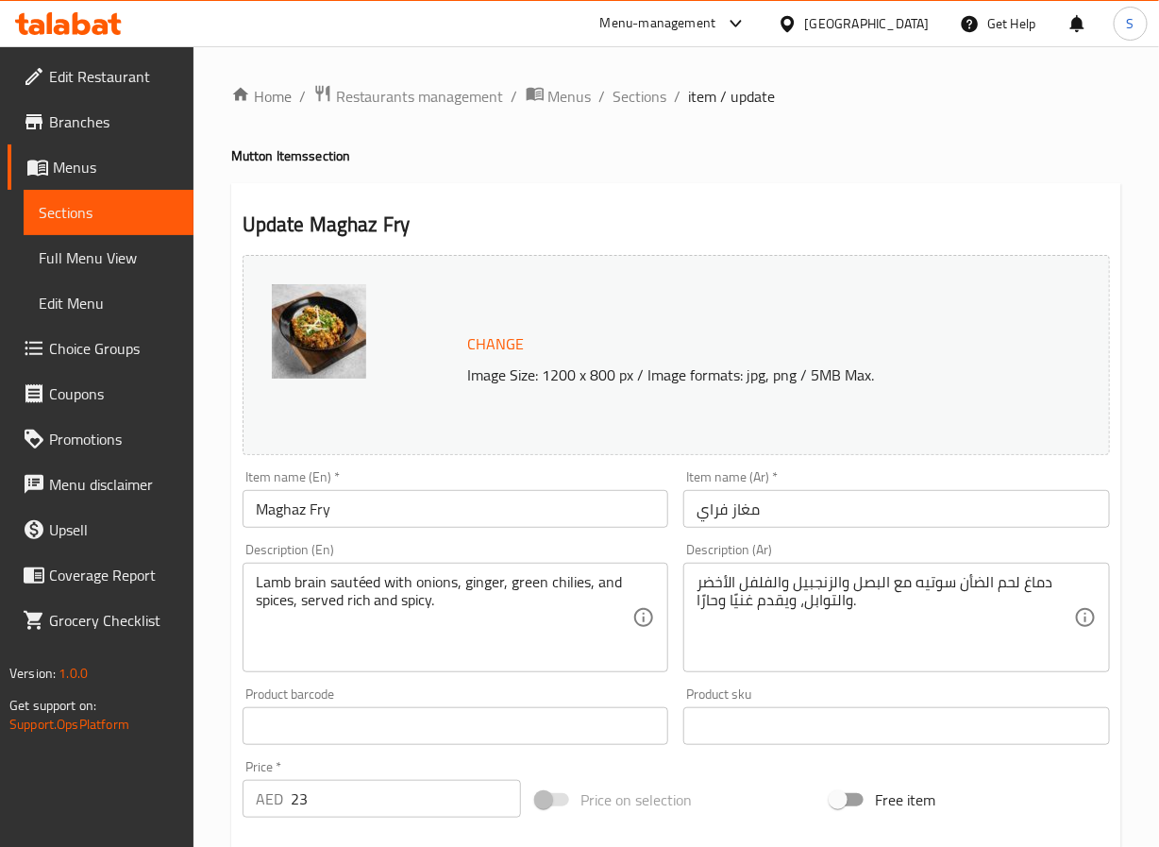
click at [714, 516] on input "مغاز فراي" at bounding box center [896, 509] width 427 height 38
click at [723, 513] on input "مغاز قملي" at bounding box center [896, 509] width 427 height 38
type input "مغاز مقلي"
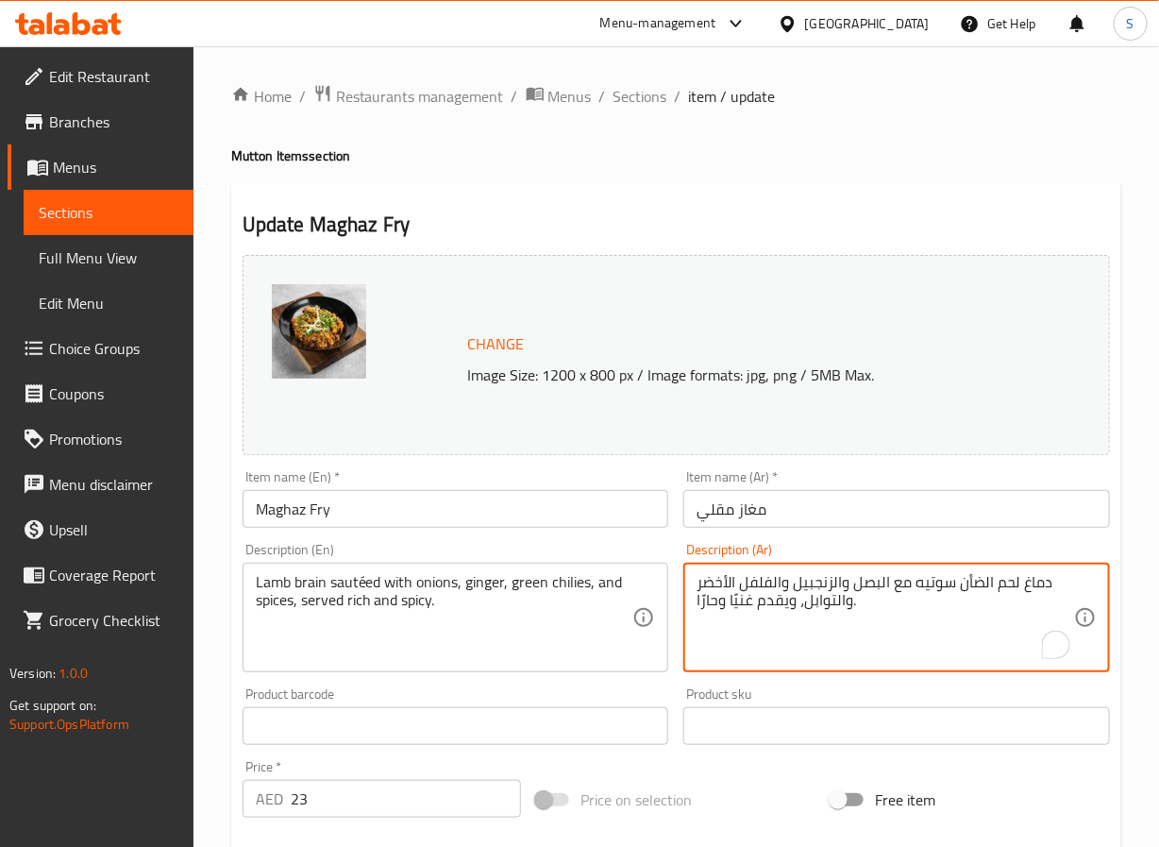
click at [1036, 579] on textarea "دماغ لحم الضأن سوتيه مع البصل والزنجبيل والفلفل الأخضر والتوابل، ويقدم غنيًا وح…" at bounding box center [886, 618] width 378 height 90
click at [705, 589] on textarea "مخ لحم الضأن سوتيه مع البصل والزنجبيل والفلفل الأخضر والتوابل، ويقدم غنيًا وحار…" at bounding box center [886, 618] width 378 height 90
click at [782, 587] on textarea "مخ لحم الضأن سوتيه مع البصل والزنجبيل والفلفل الأخضر الحار والتوابل، ويقدم غنيً…" at bounding box center [886, 618] width 378 height 90
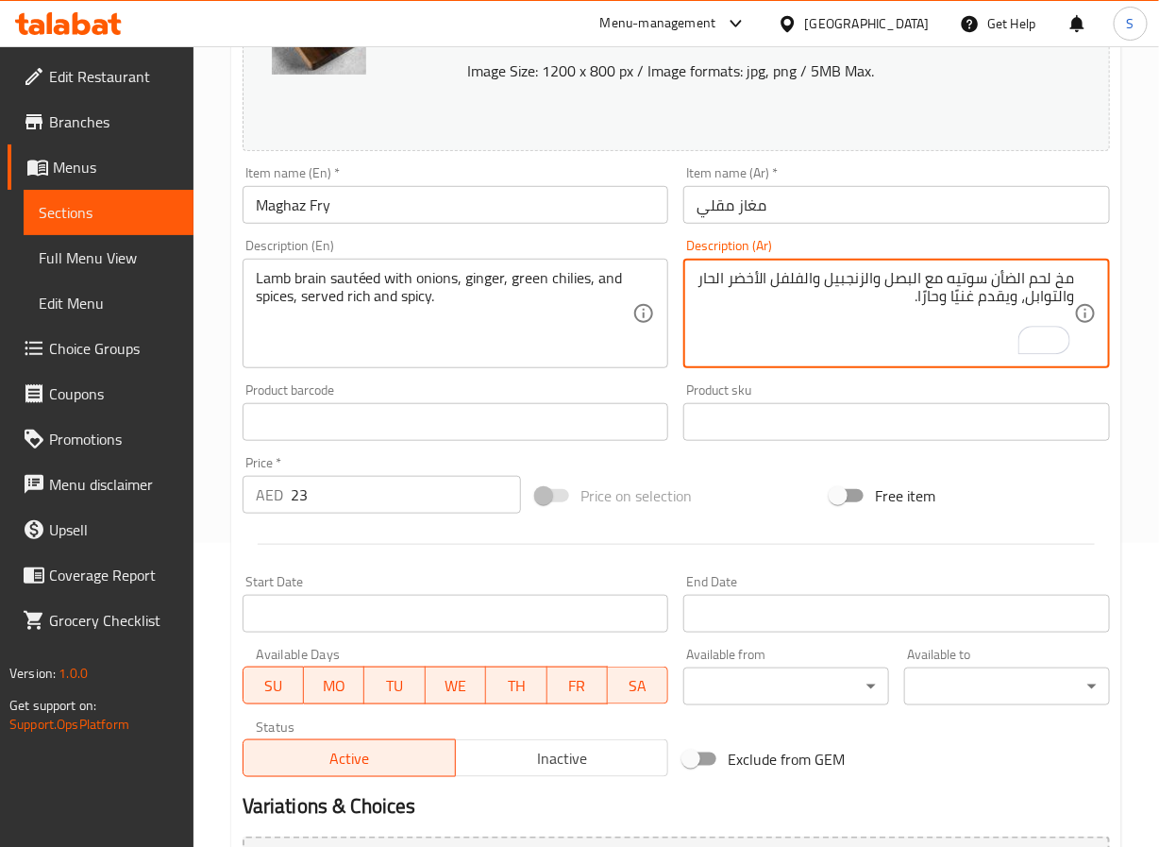
scroll to position [513, 0]
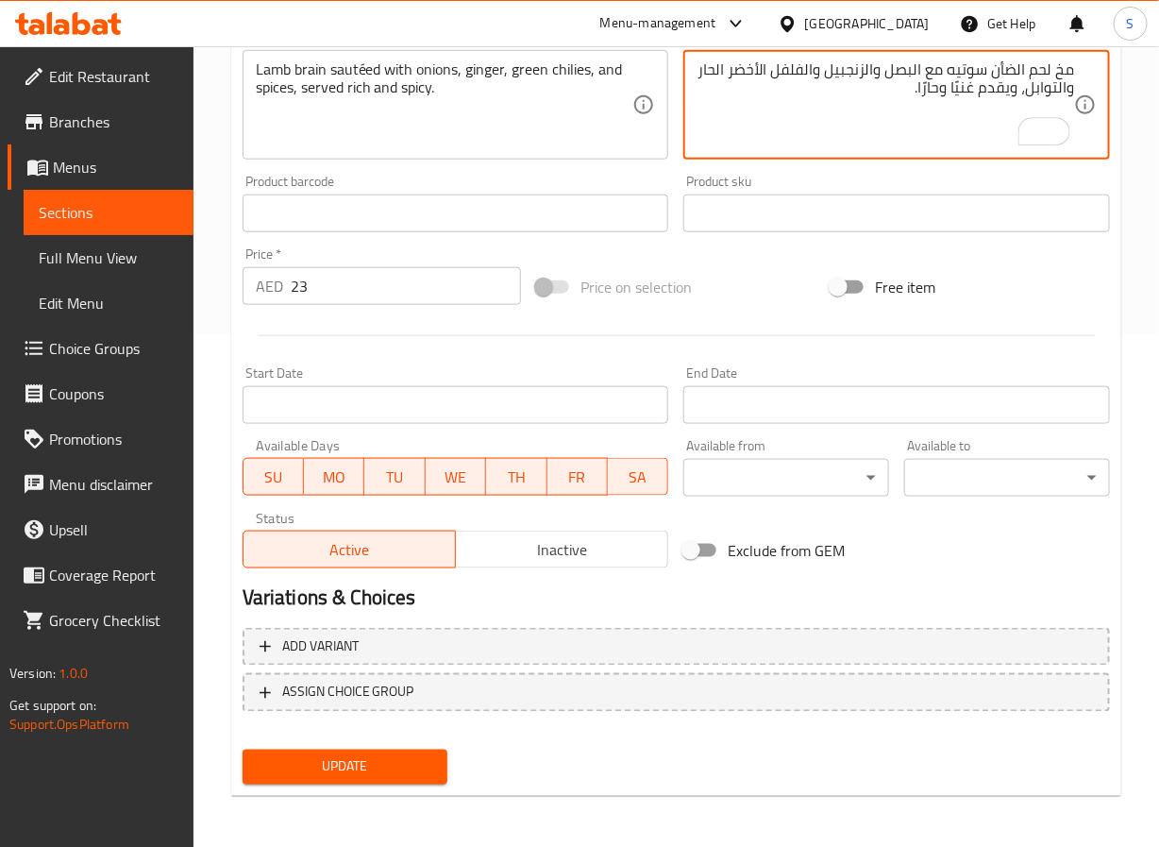
type textarea "مخ لحم الضأن سوتيه مع البصل والزنجبيل والفلفل الأخضر الحار والتوابل، ويقدم غنيً…"
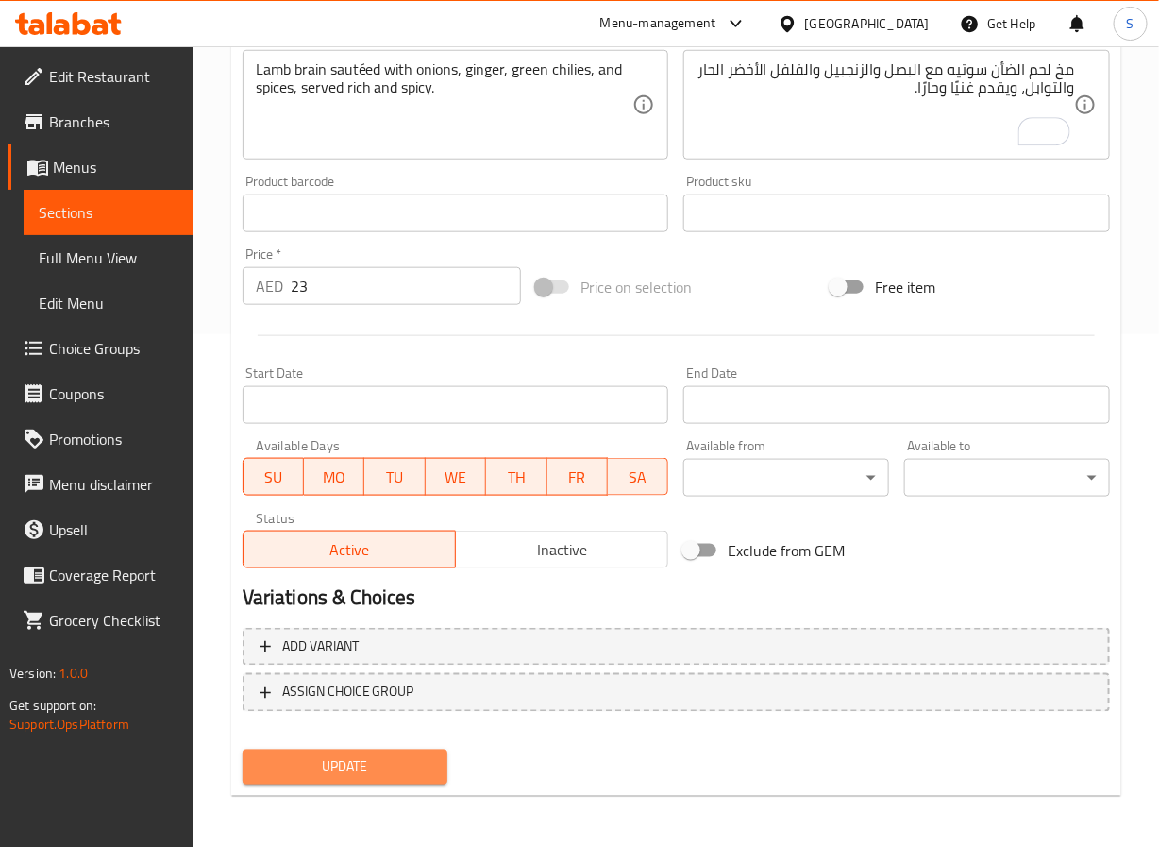
click at [399, 773] on span "Update" at bounding box center [346, 767] width 176 height 24
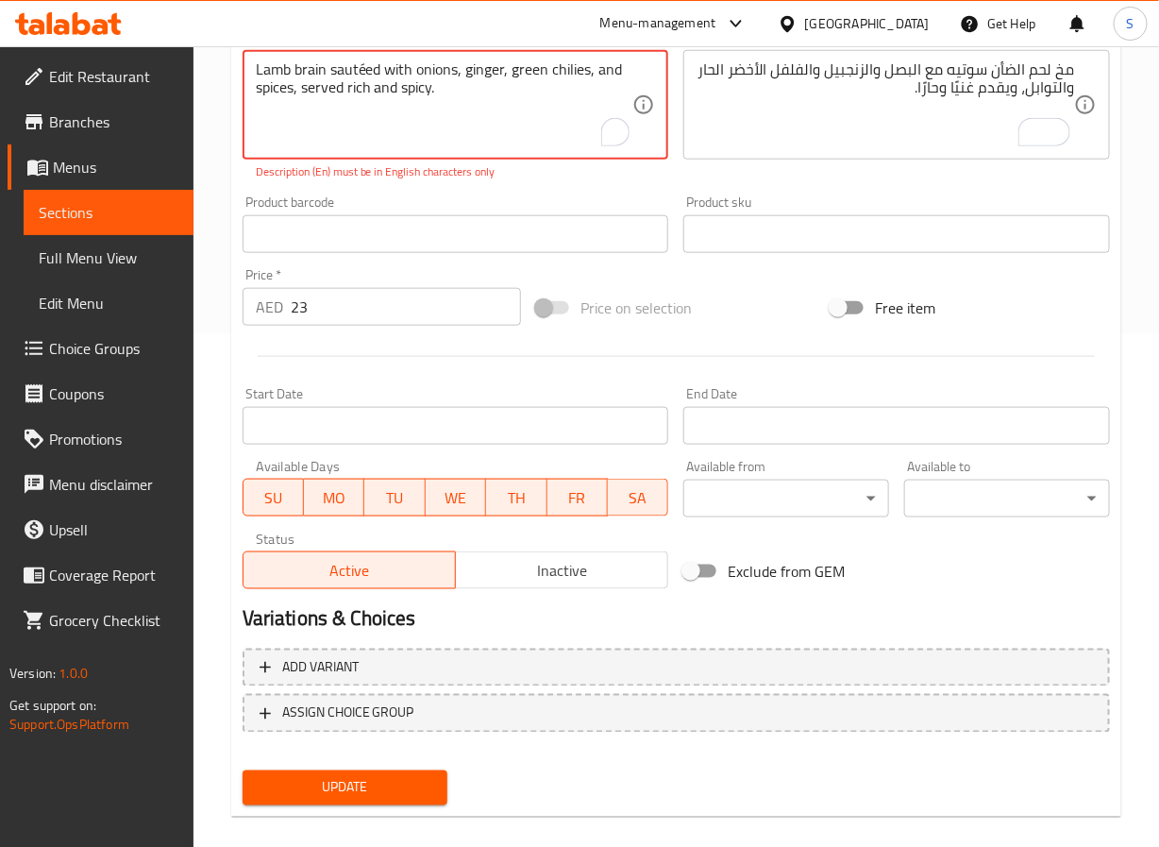
scroll to position [267, 0]
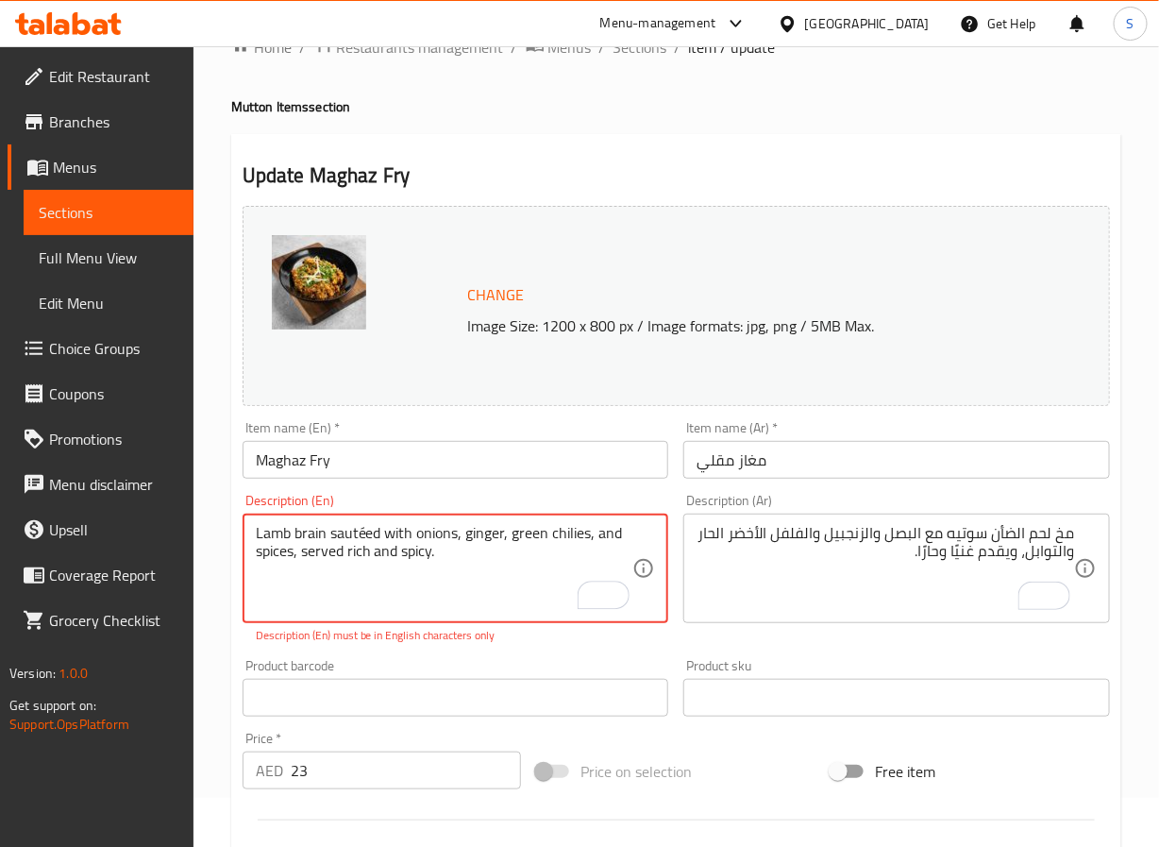
scroll to position [49, 0]
click at [363, 531] on textarea "Lamb brain sautéed with onions, ginger, green chilies, and spices, served rich …" at bounding box center [445, 569] width 378 height 90
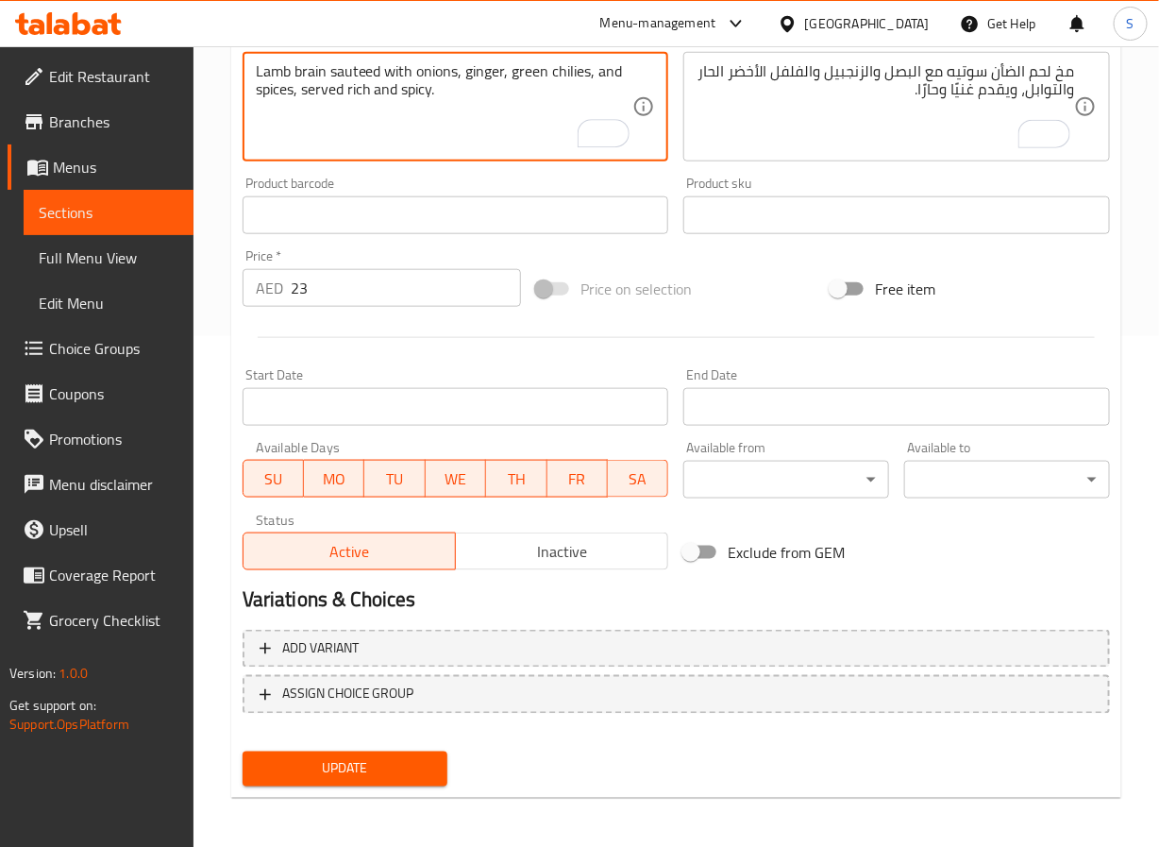
scroll to position [513, 0]
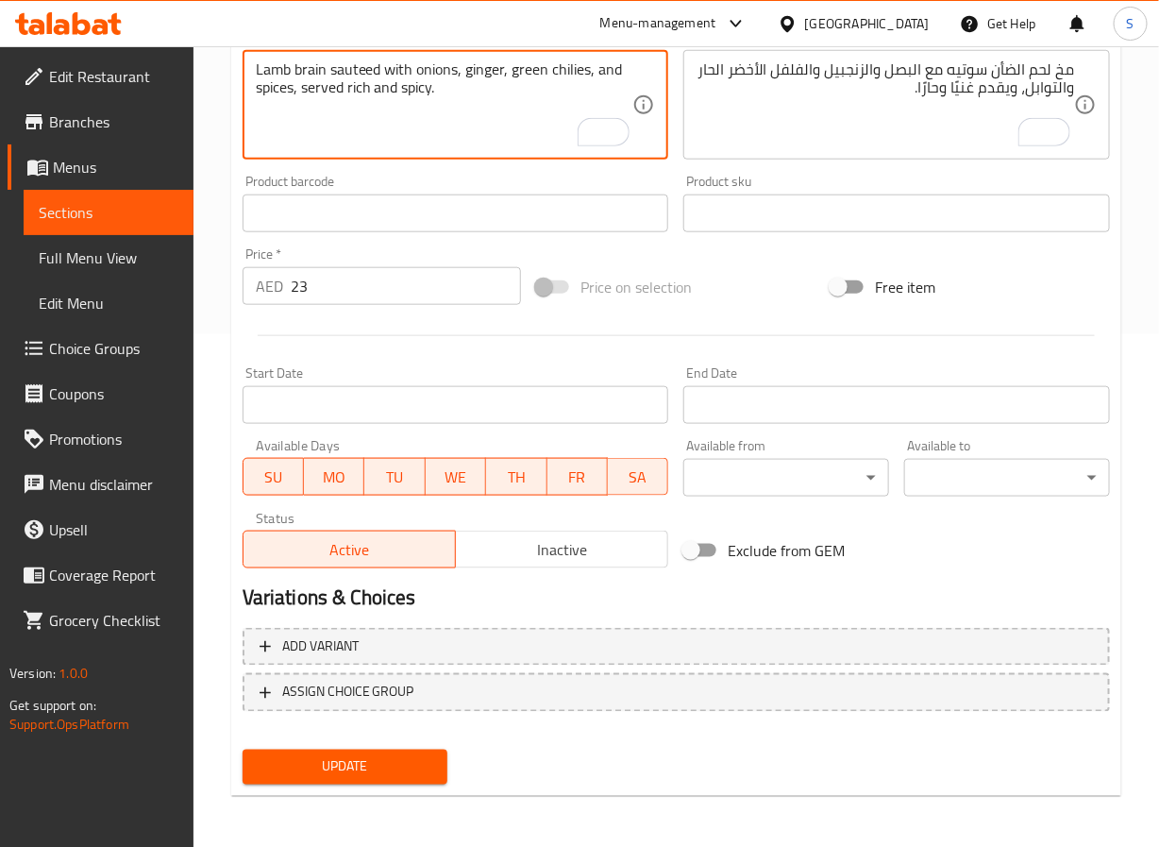
type textarea "Lamb brain sauteed with onions, ginger, green chilies, and spices, served rich …"
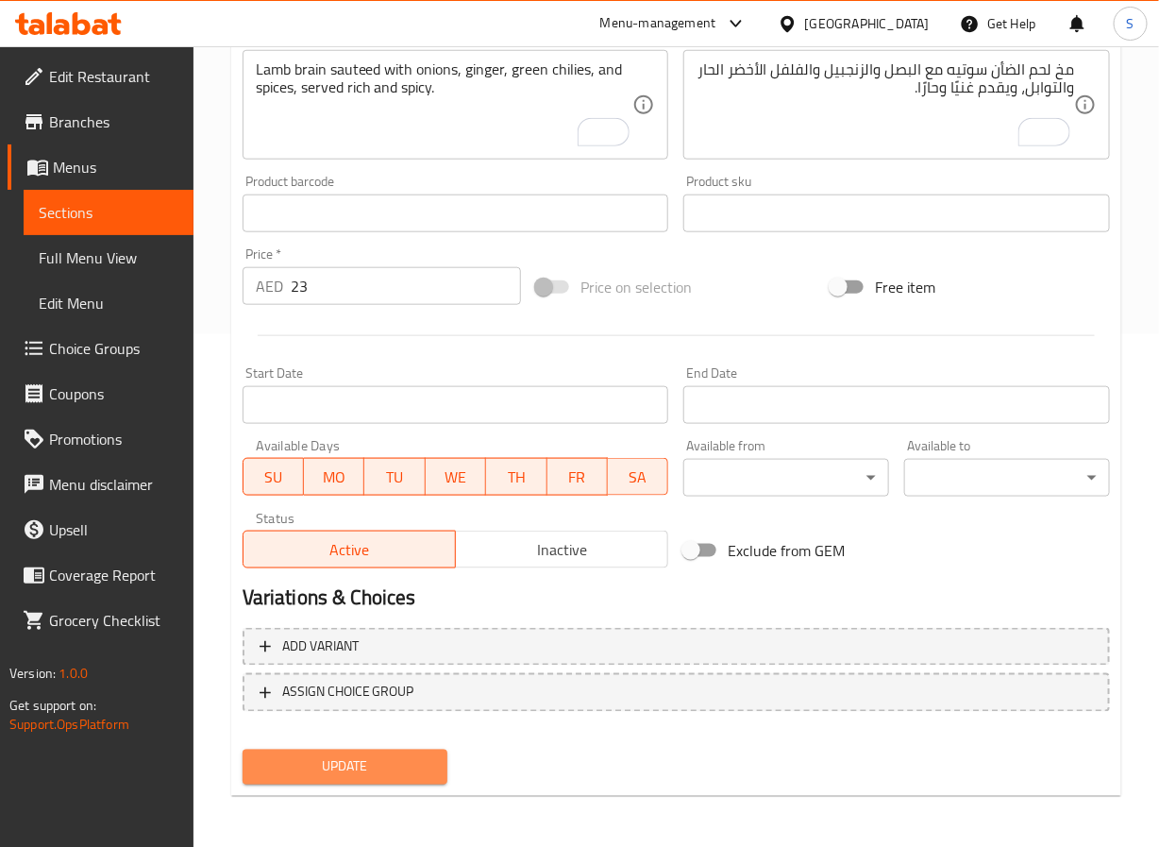
click at [386, 759] on span "Update" at bounding box center [346, 767] width 176 height 24
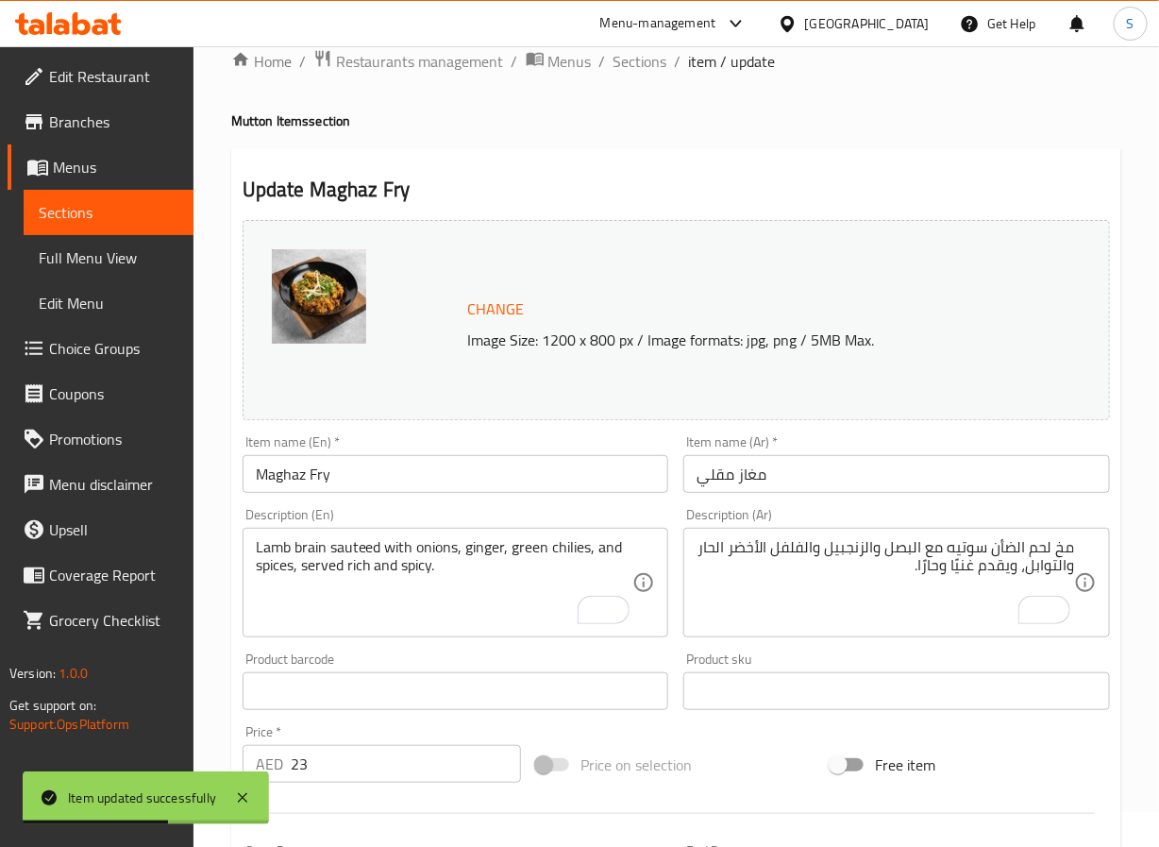
scroll to position [0, 0]
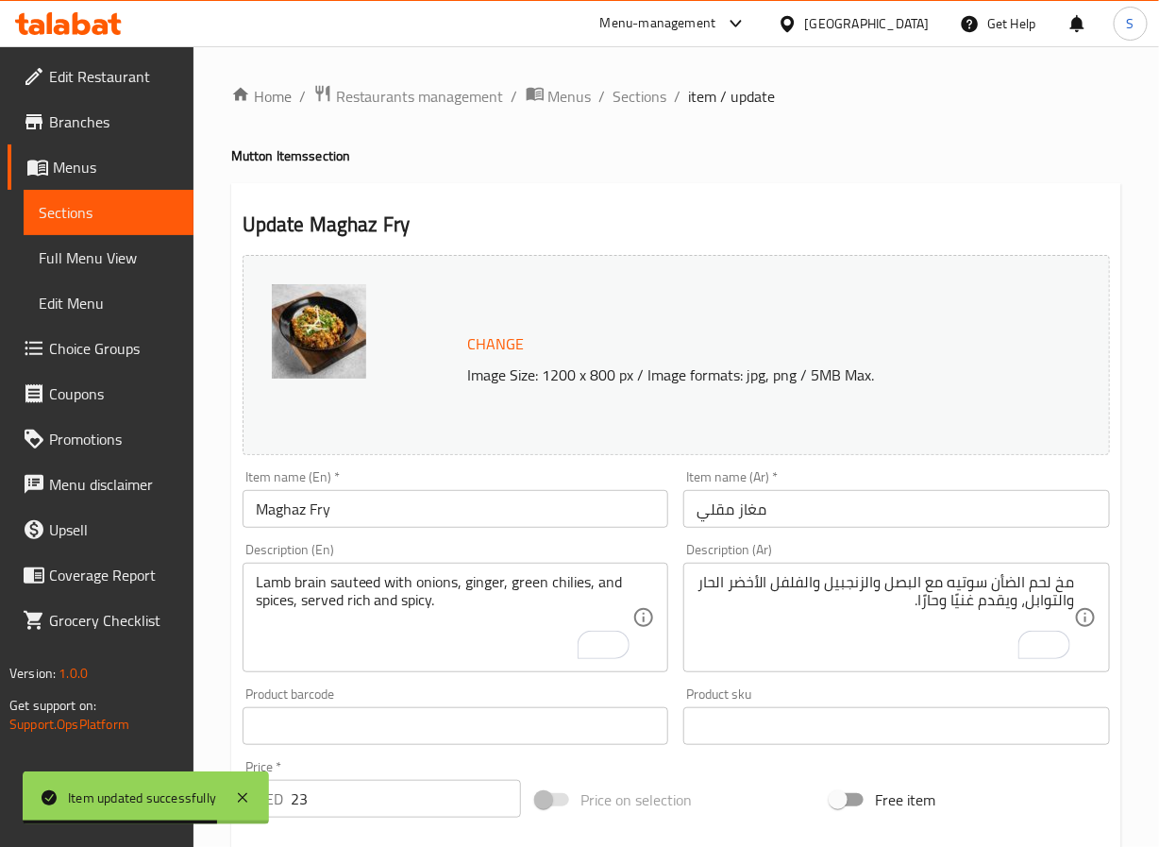
drag, startPoint x: 624, startPoint y: 100, endPoint x: 613, endPoint y: 75, distance: 27.9
click at [624, 100] on span "Sections" at bounding box center [641, 96] width 54 height 23
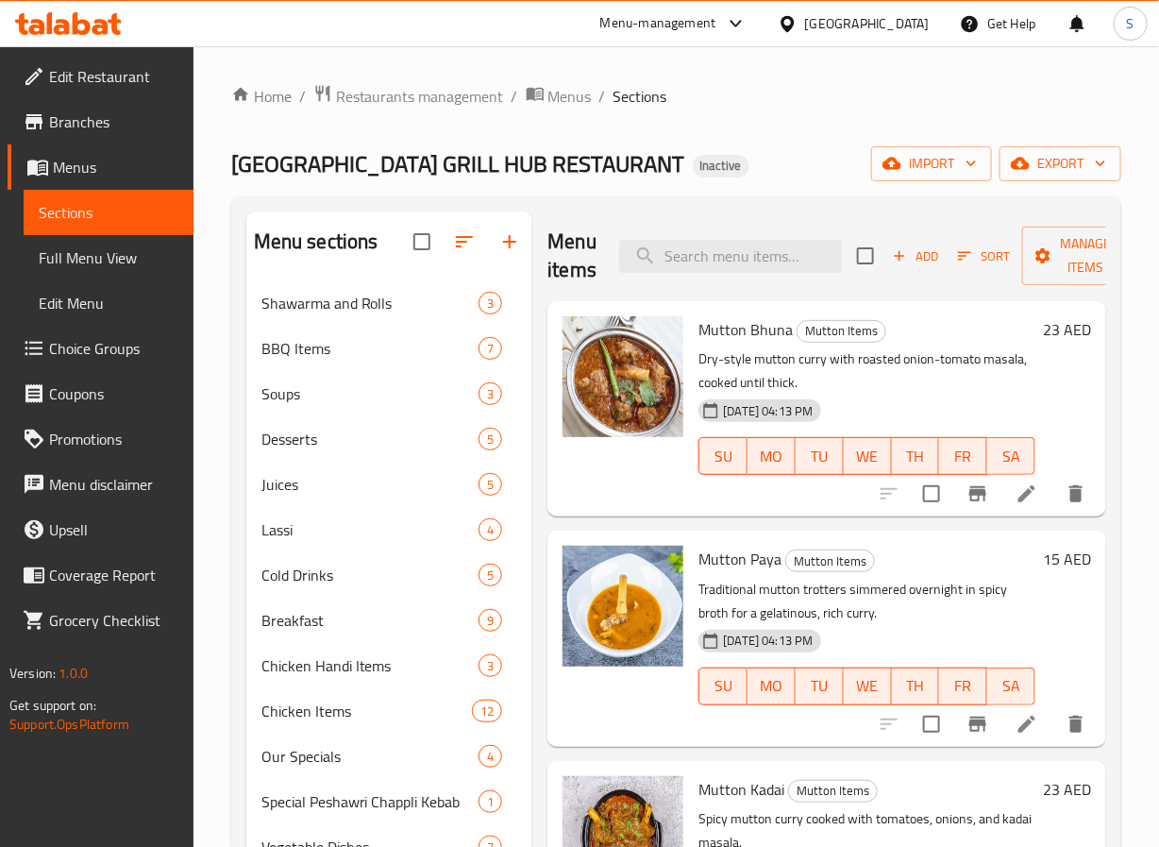
scroll to position [310, 0]
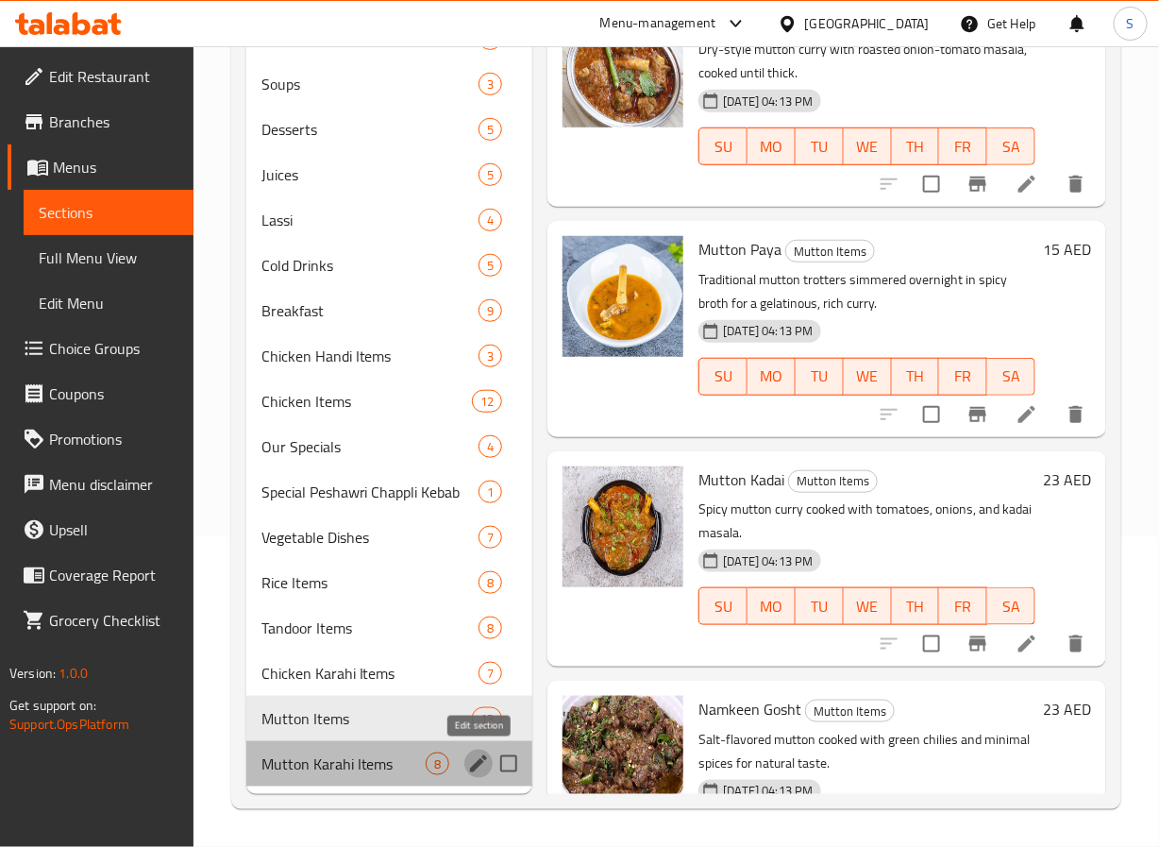
click at [485, 774] on button "edit" at bounding box center [478, 764] width 28 height 28
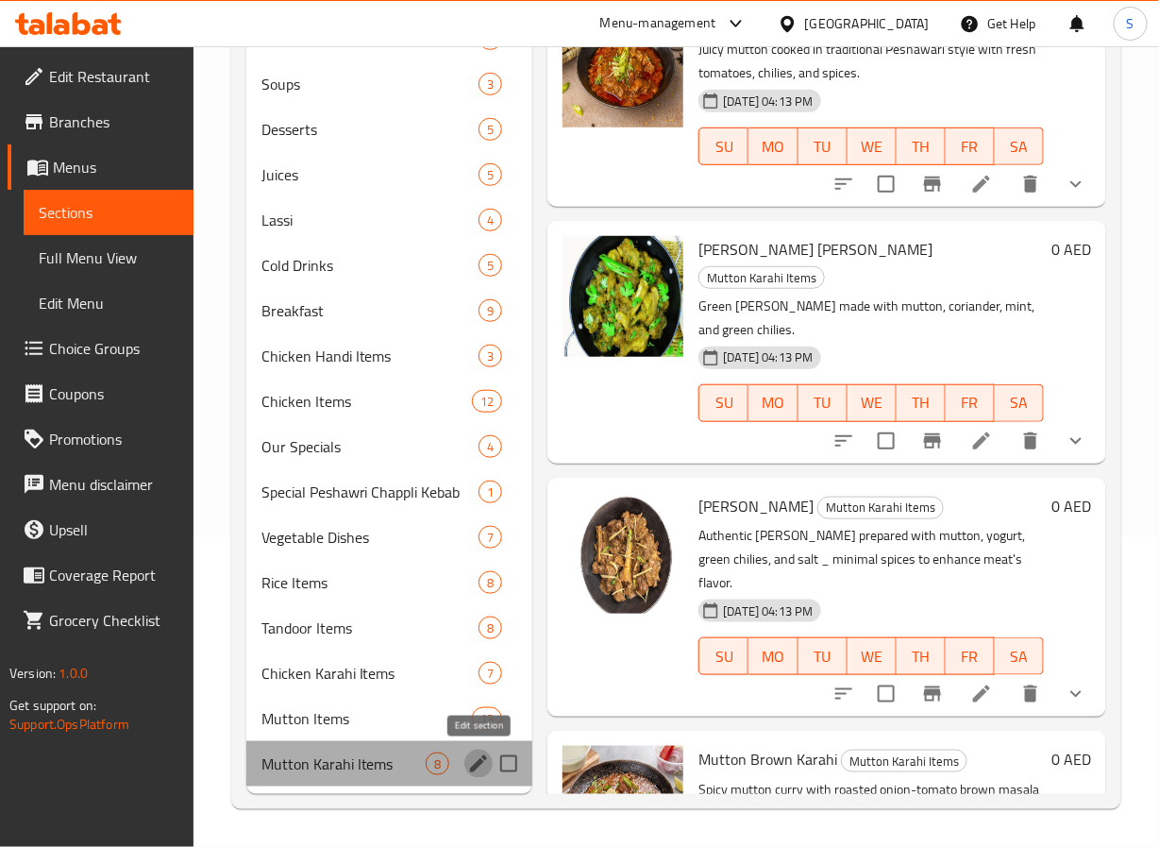
click at [479, 760] on icon "edit" at bounding box center [478, 763] width 17 height 17
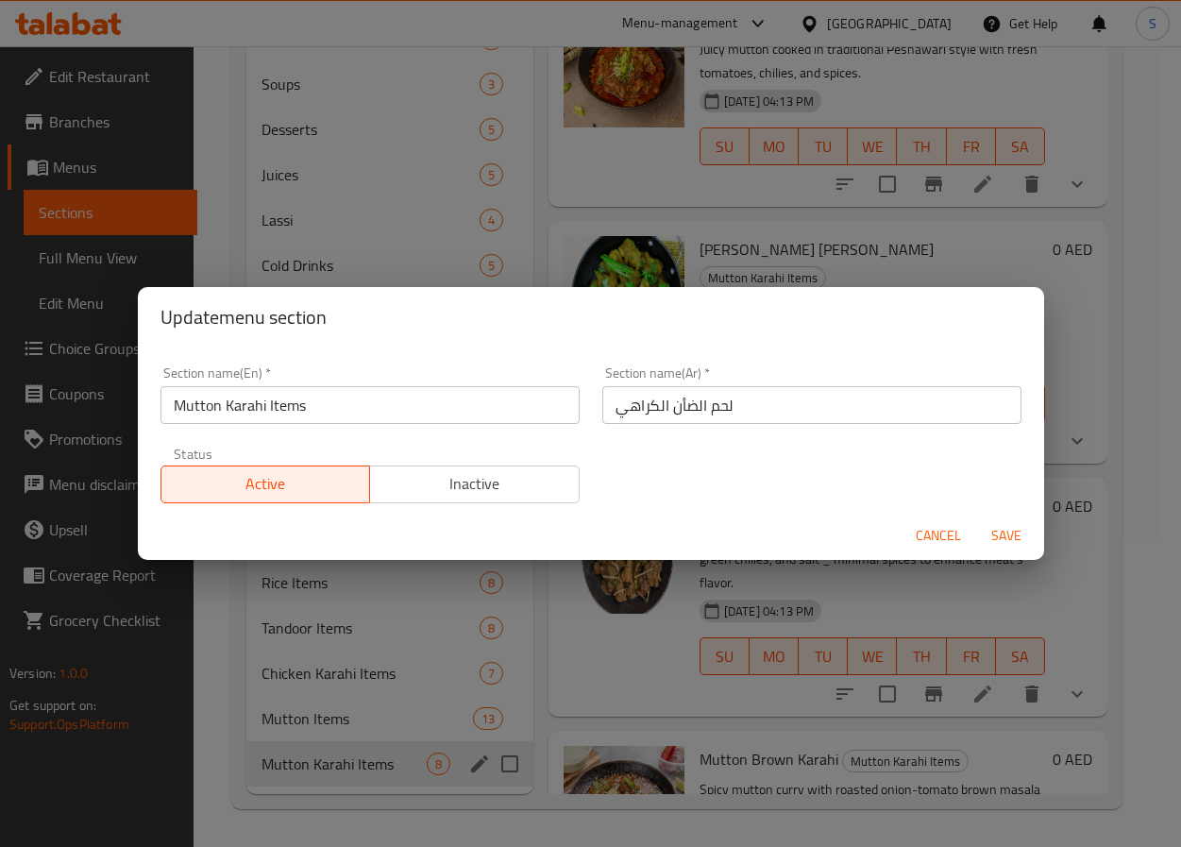
click at [685, 408] on input "لحم الضأن الكراهي" at bounding box center [811, 405] width 419 height 38
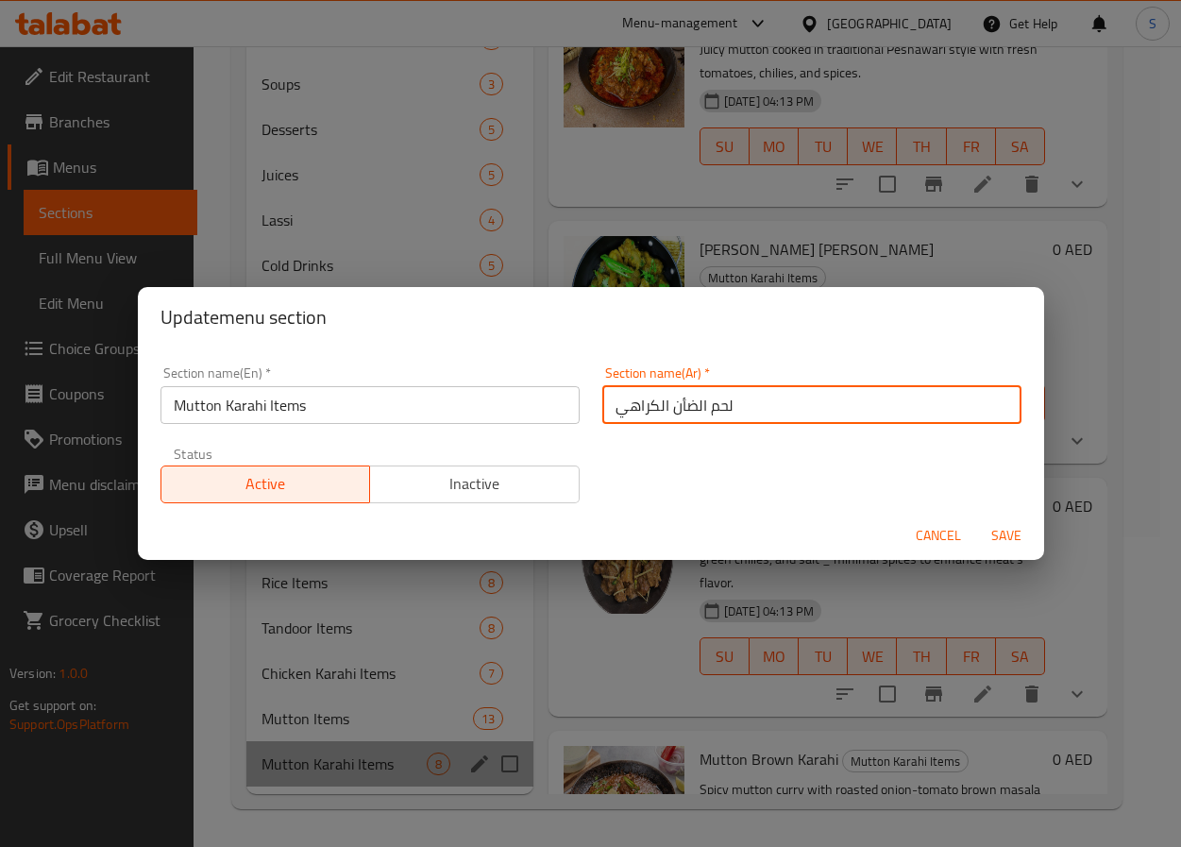
click at [685, 408] on input "لحم الضأن الكراهي" at bounding box center [811, 405] width 419 height 38
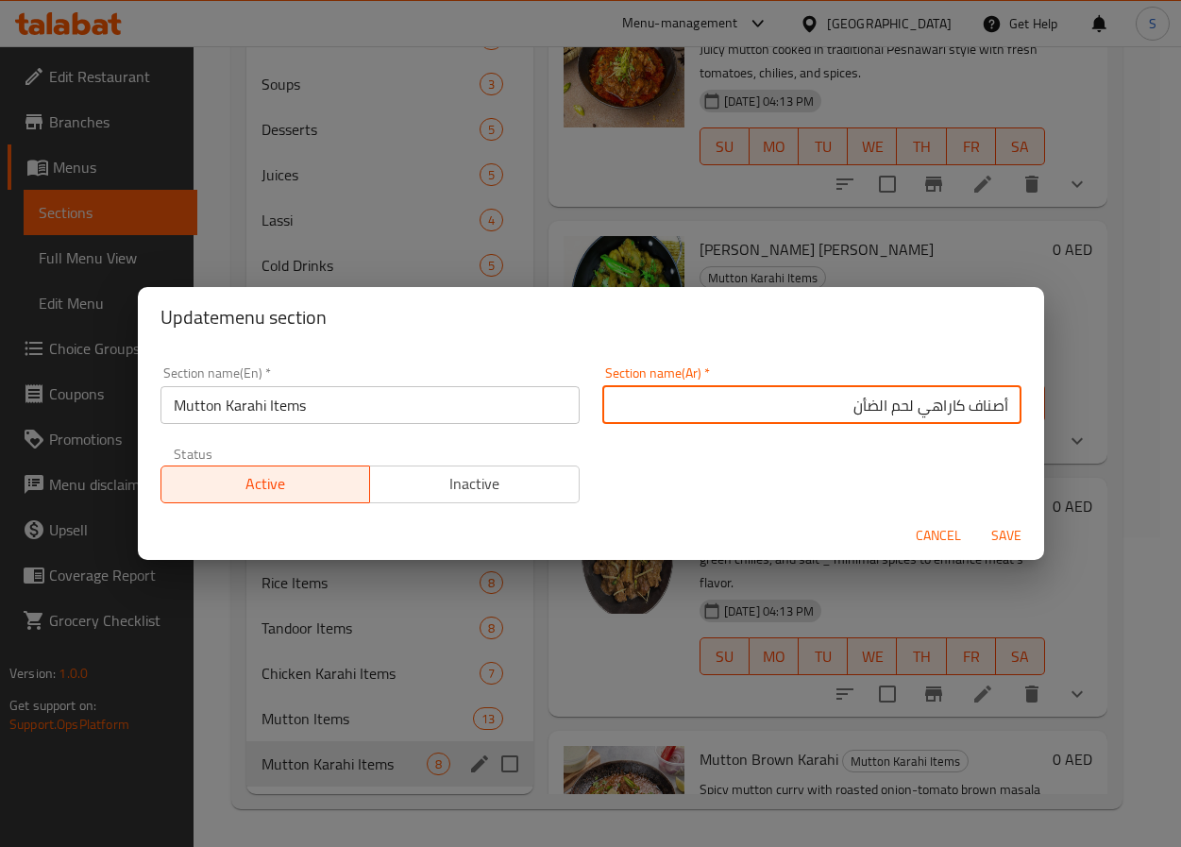
type input "أصناف كاراهي لحم الضأن"
click at [976, 518] on button "Save" at bounding box center [1006, 535] width 60 height 35
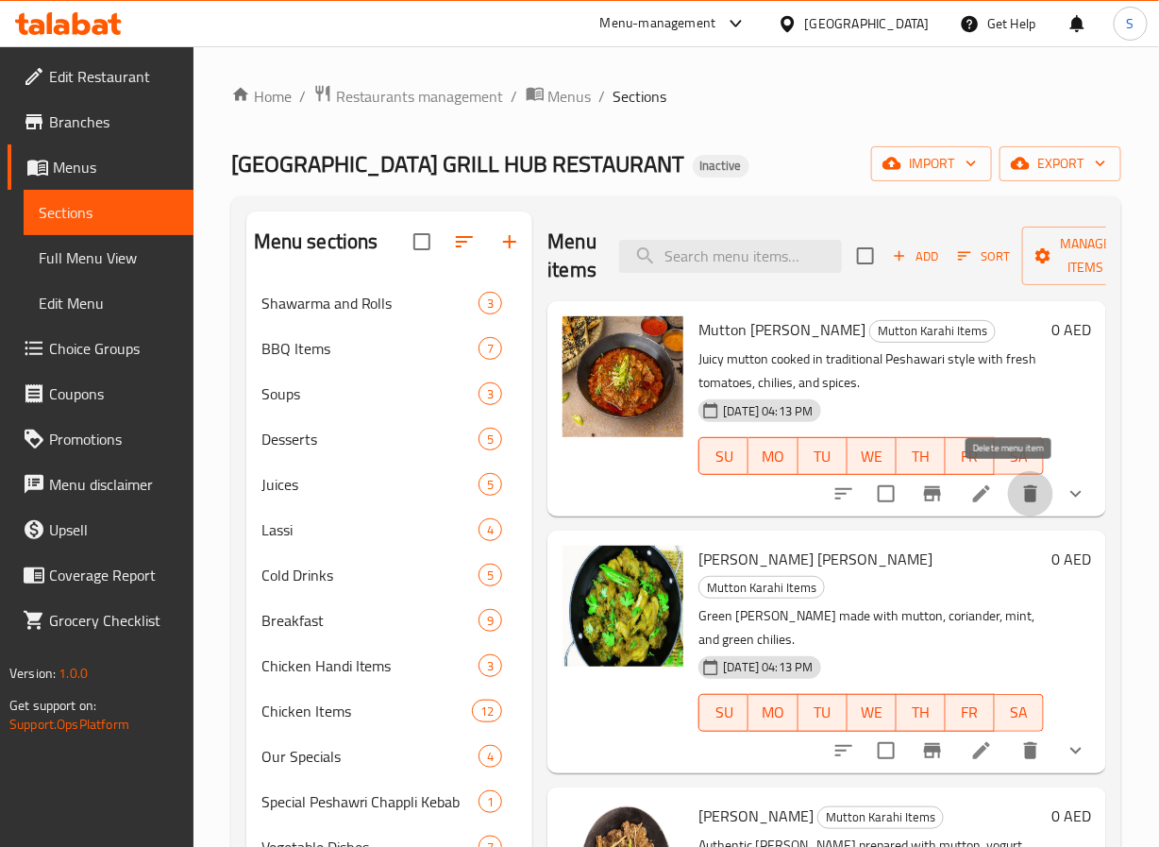
click at [1009, 511] on button "delete" at bounding box center [1030, 493] width 45 height 45
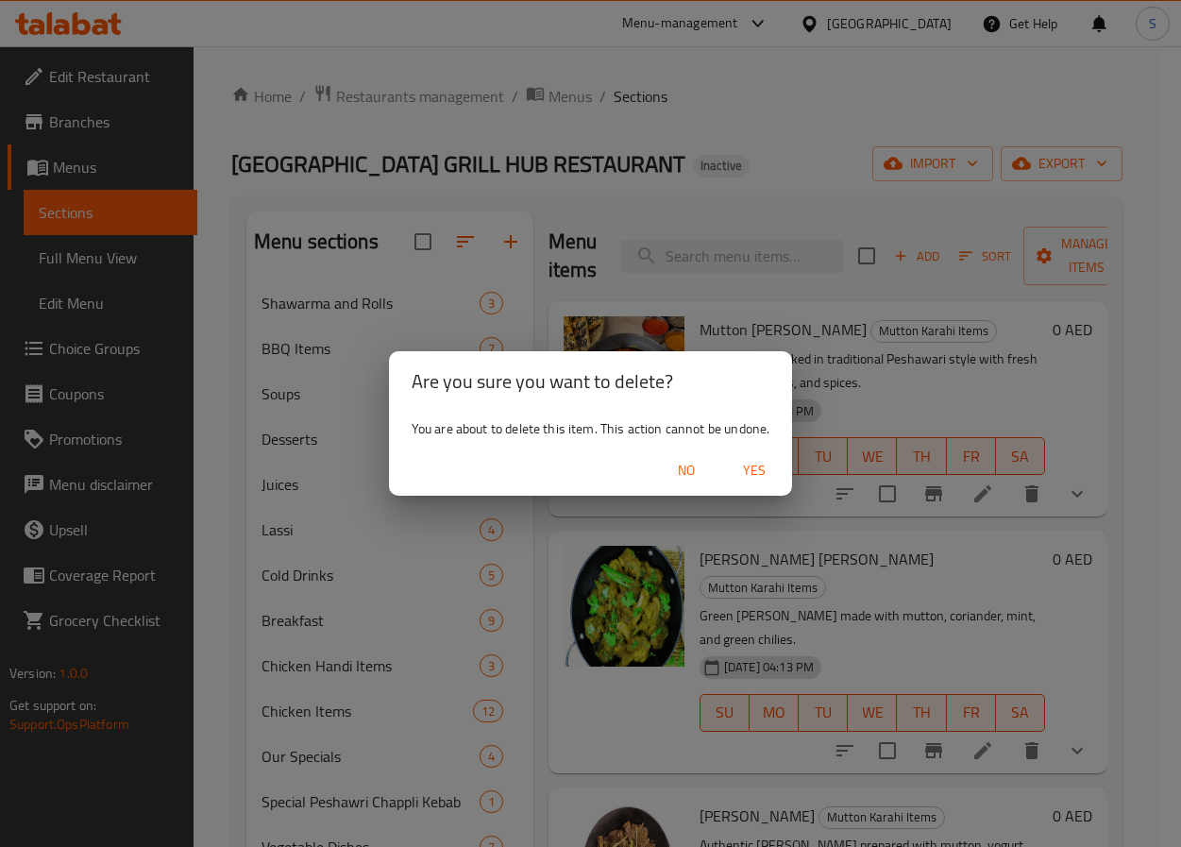
click at [691, 474] on span "No" at bounding box center [686, 471] width 45 height 24
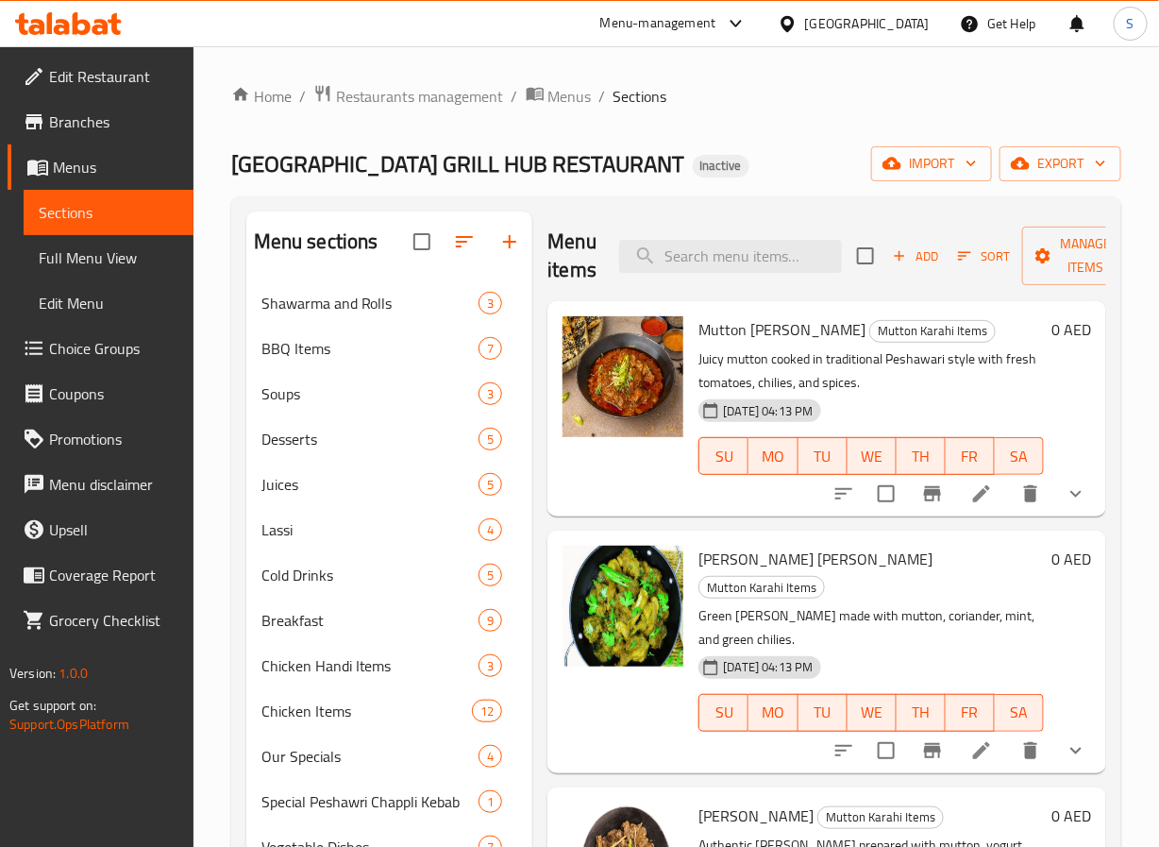
click at [970, 505] on icon at bounding box center [981, 493] width 23 height 23
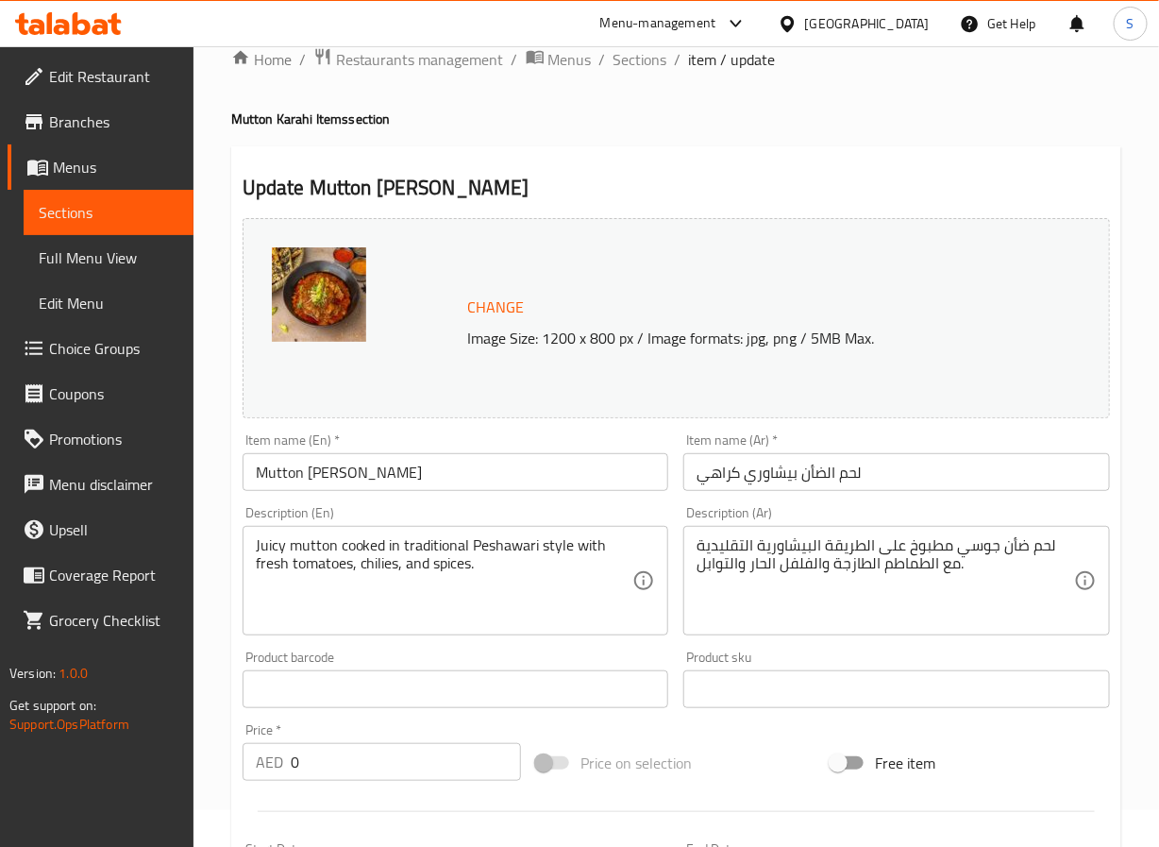
scroll to position [38, 0]
click at [780, 477] on input "لحم الضأن بيشاوري كراهي" at bounding box center [896, 471] width 427 height 38
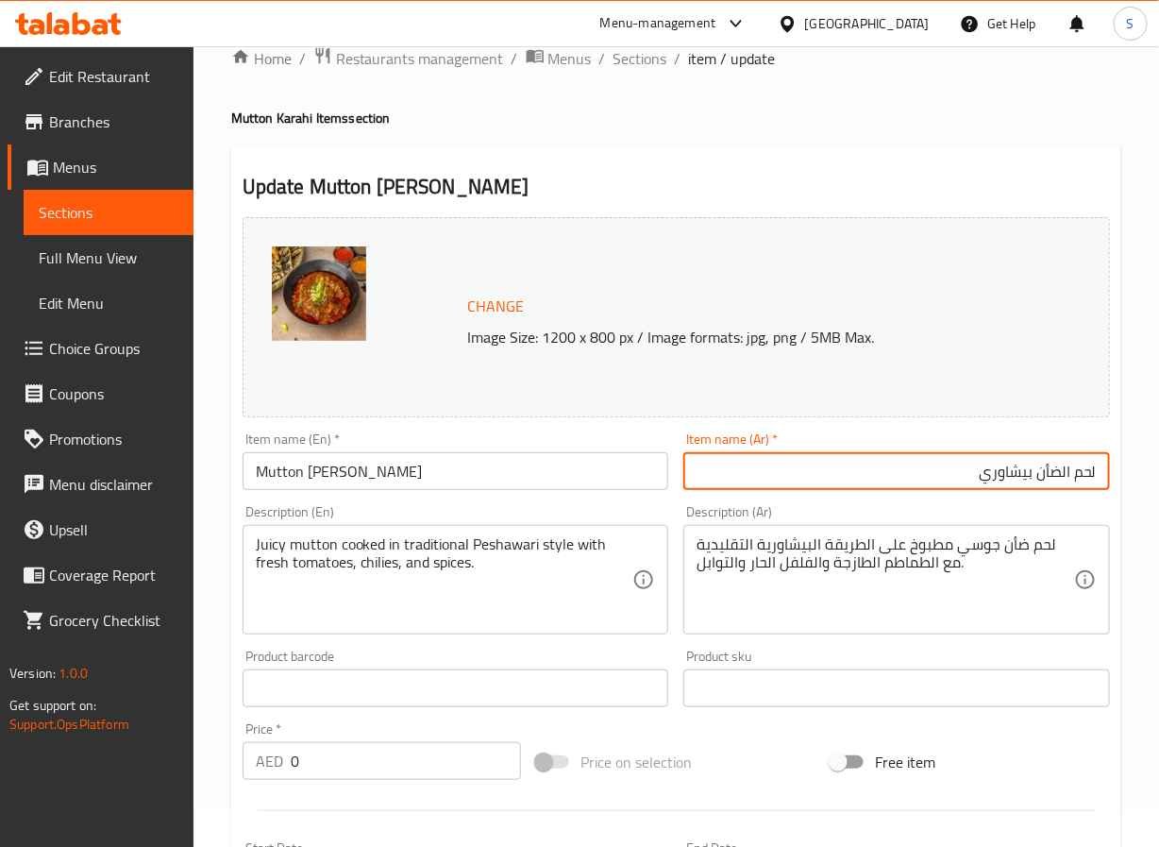
paste input "كراهي"
click at [1012, 474] on input "كاراهي لحم الضأن بيشاوري" at bounding box center [896, 471] width 427 height 38
type input "كاراهي لحم ضأن بيشاوري"
drag, startPoint x: 831, startPoint y: 549, endPoint x: 847, endPoint y: 572, distance: 27.8
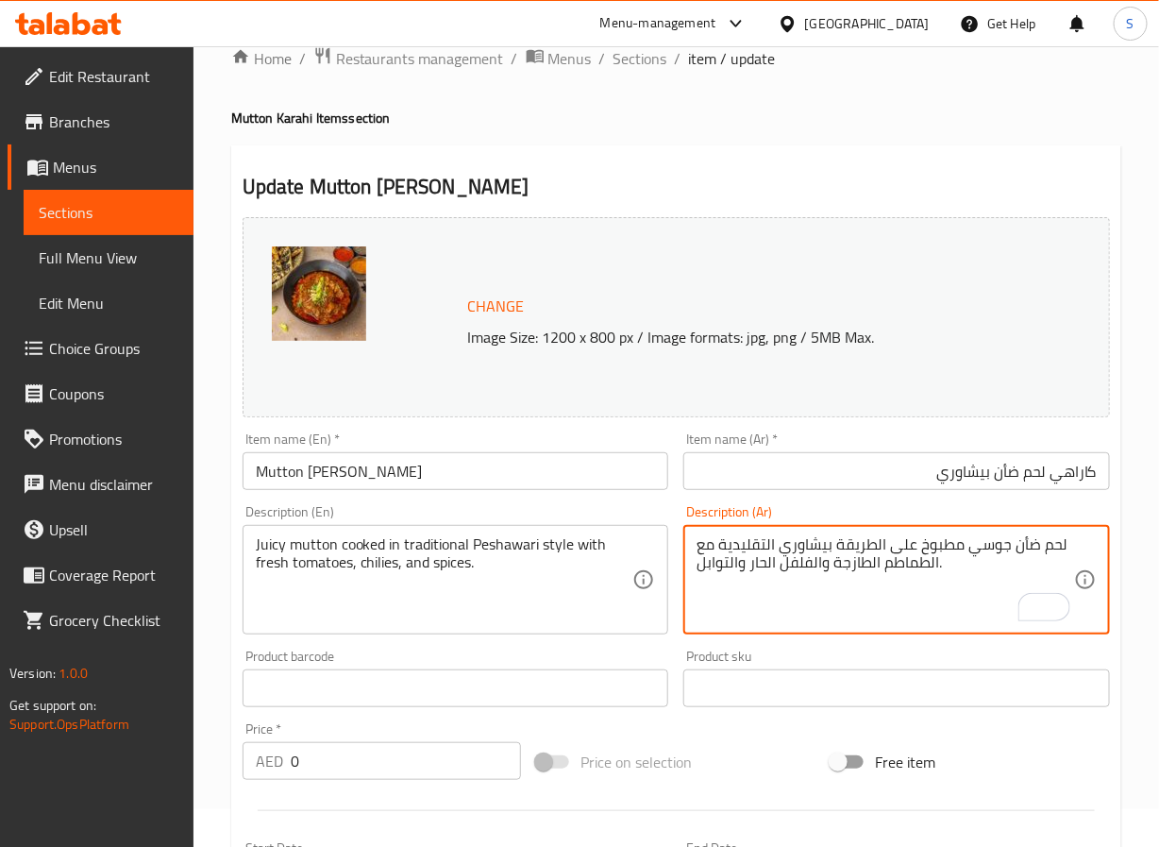
type textarea "لحم ضأن جوسي مطبوخ على الطريقة بيشاوري التقليدية مع الطماطم الطازجة والفلفل الح…"
click at [890, 485] on input "كاراهي لحم ضأن بيشاوري" at bounding box center [896, 471] width 427 height 38
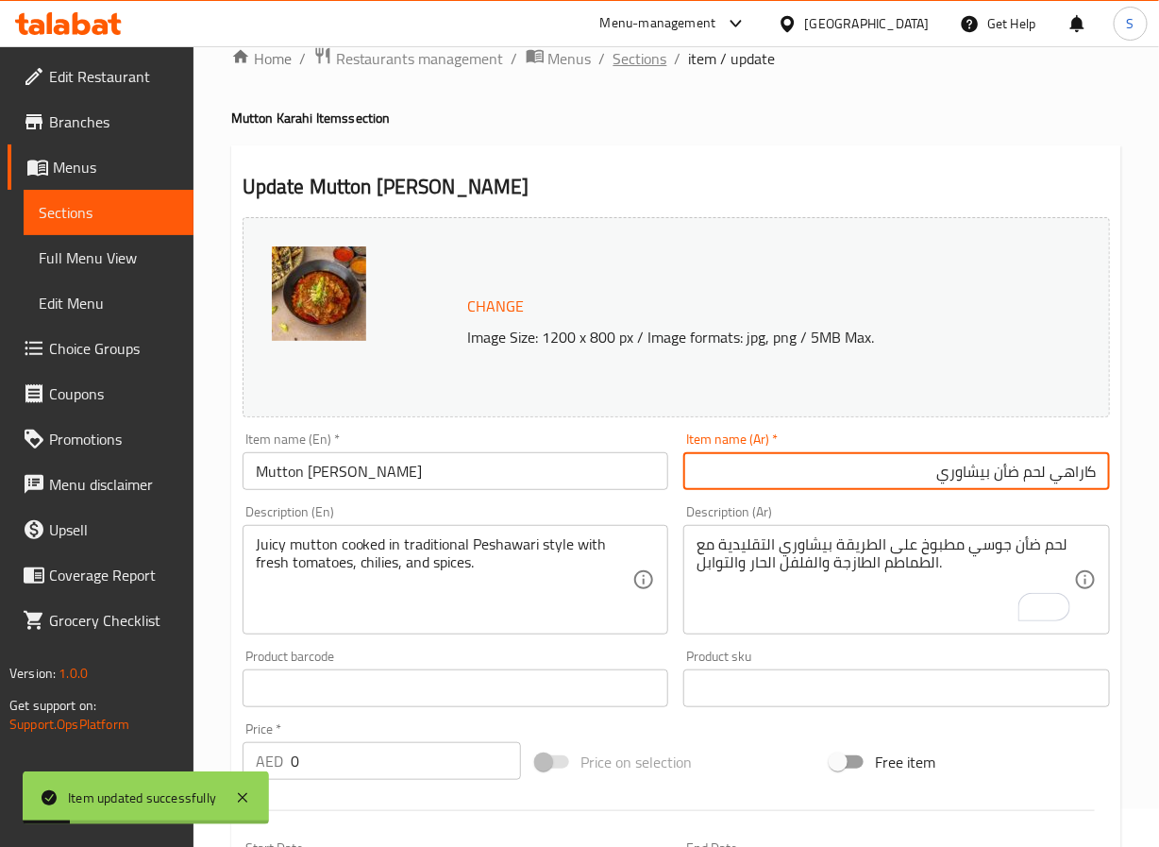
click at [652, 59] on span "Sections" at bounding box center [641, 58] width 54 height 23
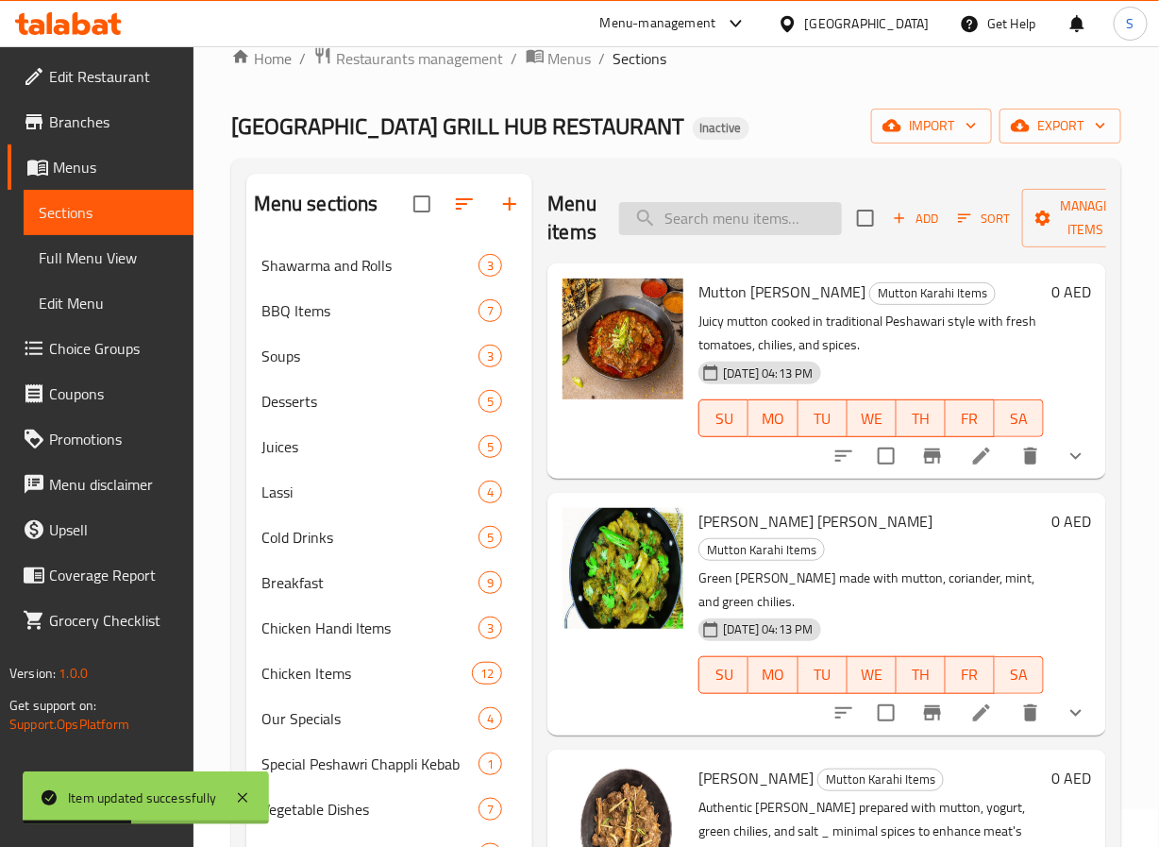
click at [757, 202] on input "search" at bounding box center [730, 218] width 223 height 33
paste input "Mutton Hara Masala Karahi"
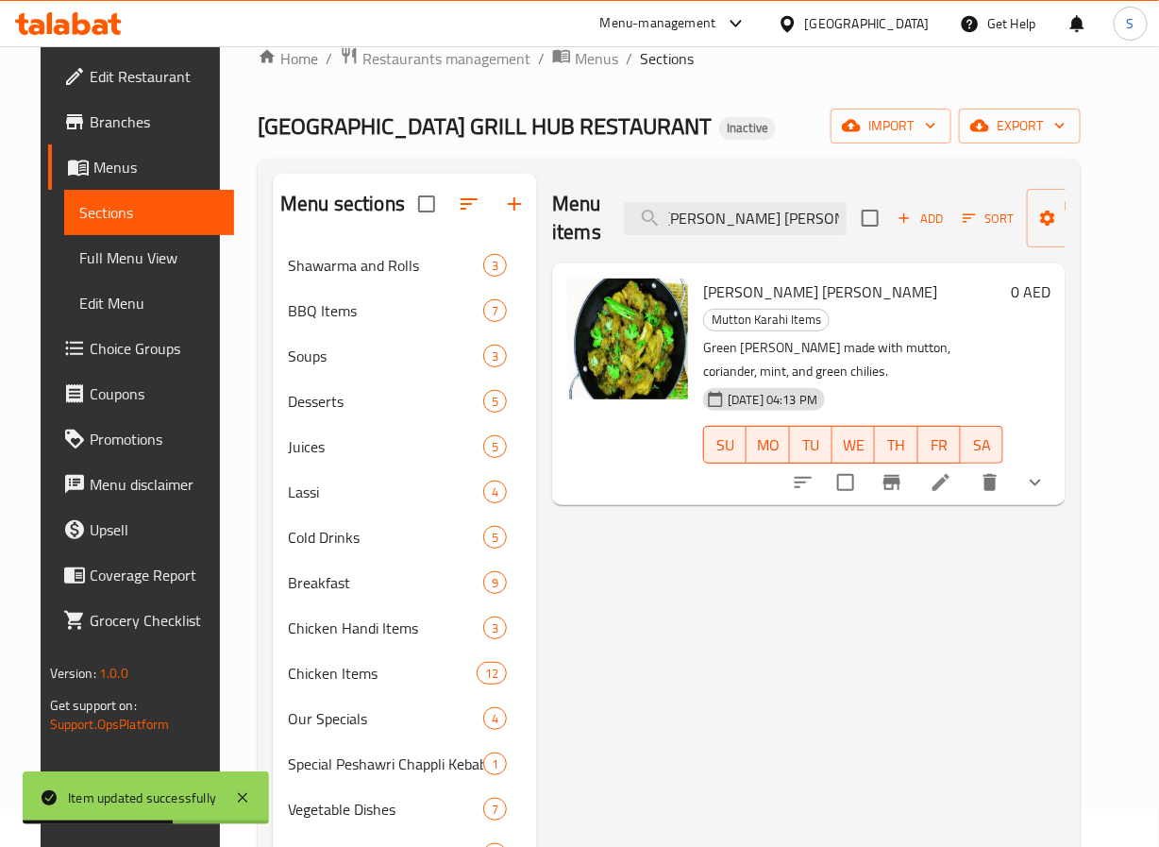
type input "Mutton Hara Masala Karahi"
click at [968, 465] on li at bounding box center [941, 482] width 53 height 34
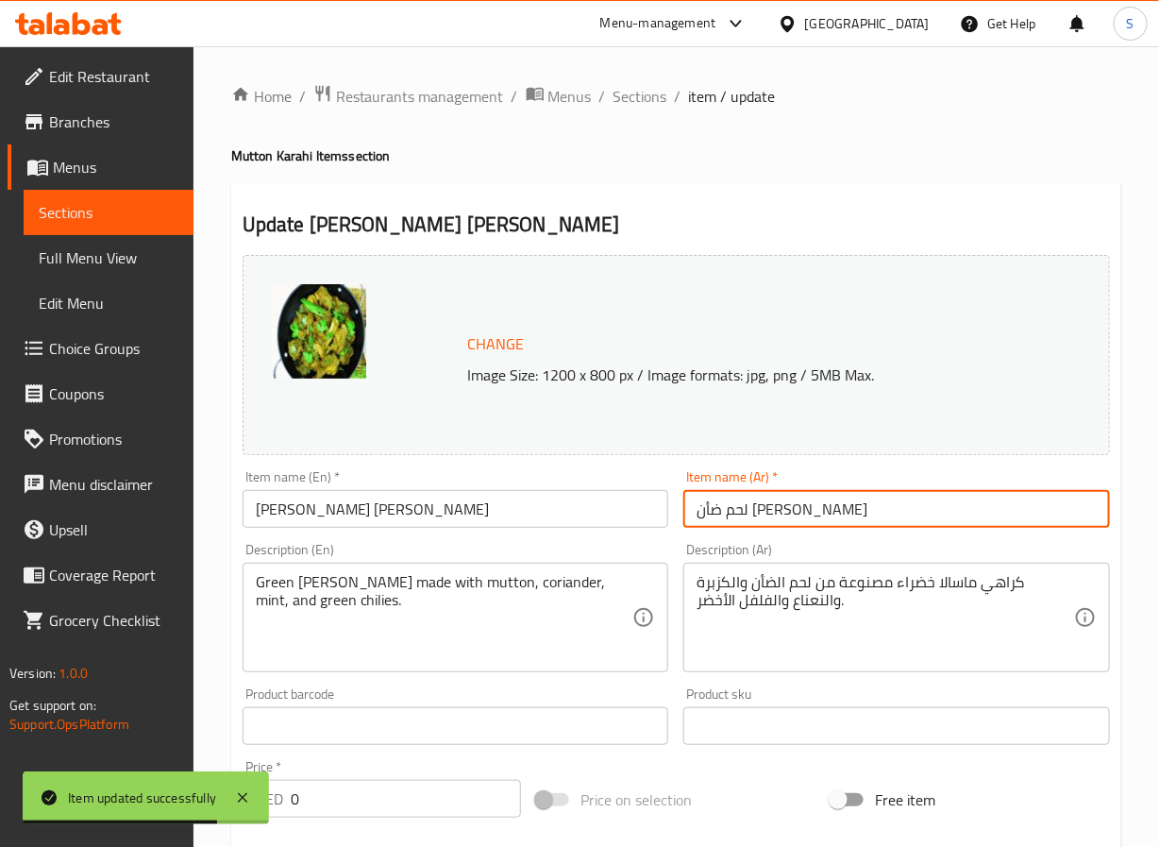
click at [848, 508] on input "لحم ضأن هارا ماسالا كراهي" at bounding box center [896, 509] width 427 height 38
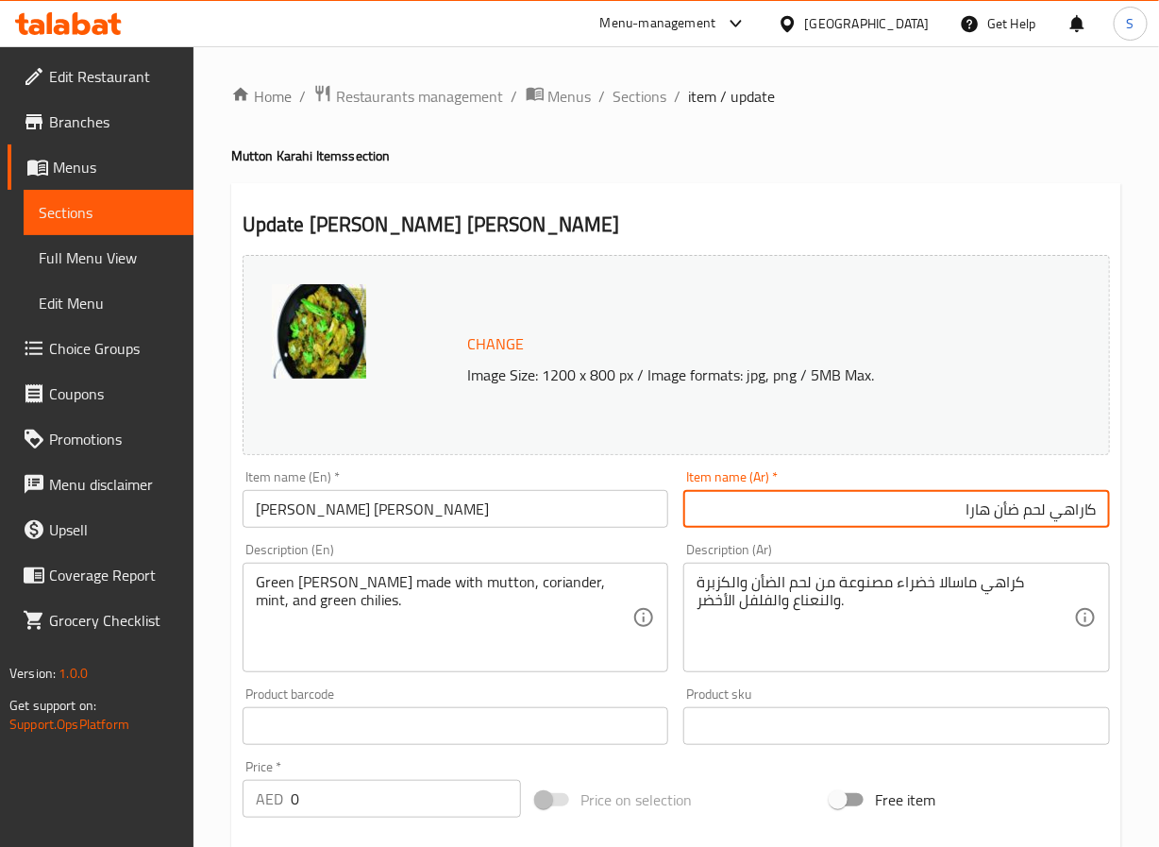
paste input "اسالا"
type input "كاراهي ماسالا لحم ضأن هارا"
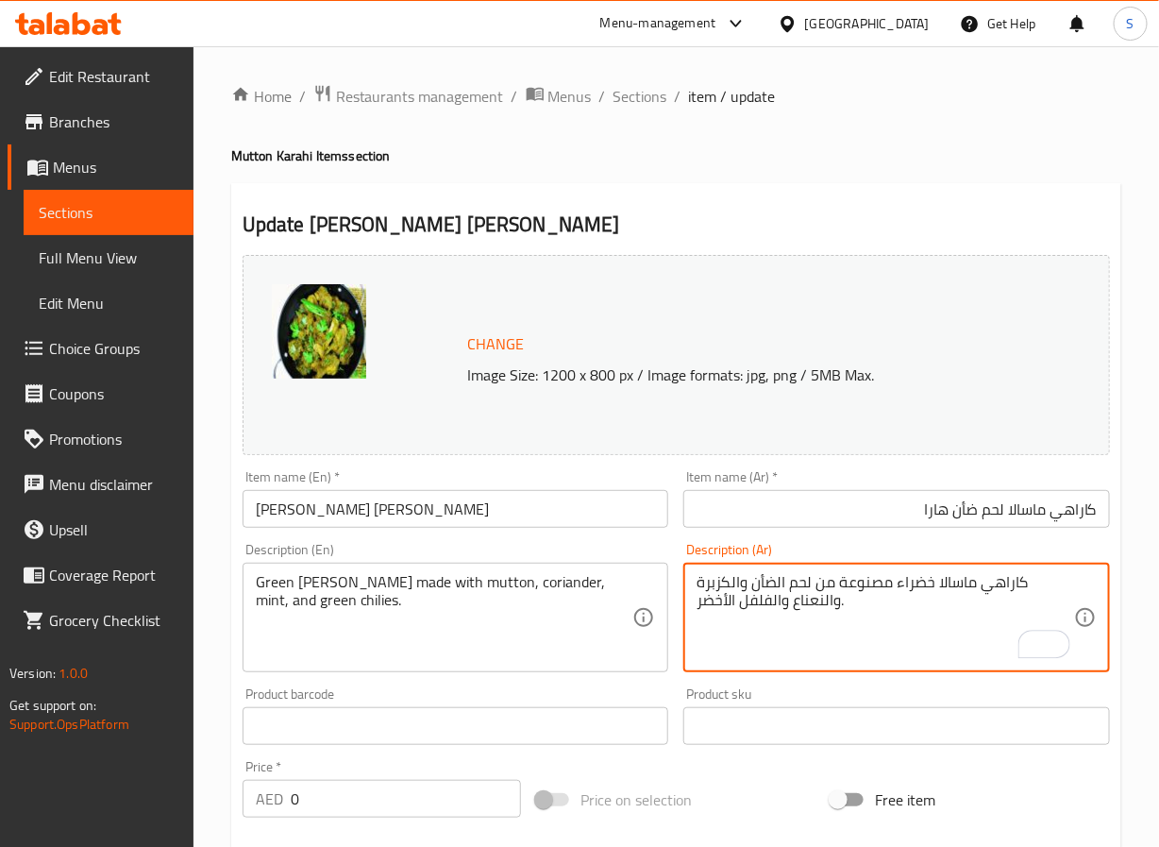
click at [748, 603] on textarea "كاراهي ماسالا خضراء مصنوعة من لحم الضأن والكزبرة والنعناع والفلفل الأخضر." at bounding box center [886, 618] width 378 height 90
type textarea "كاراهي ماسالا خضراء مصنوعة من لحم الضأن والكزبرة والنعناع والفلفل الأخضر الحار."
click at [782, 505] on input "كاراهي ماسالا لحم ضأن هارا" at bounding box center [896, 509] width 427 height 38
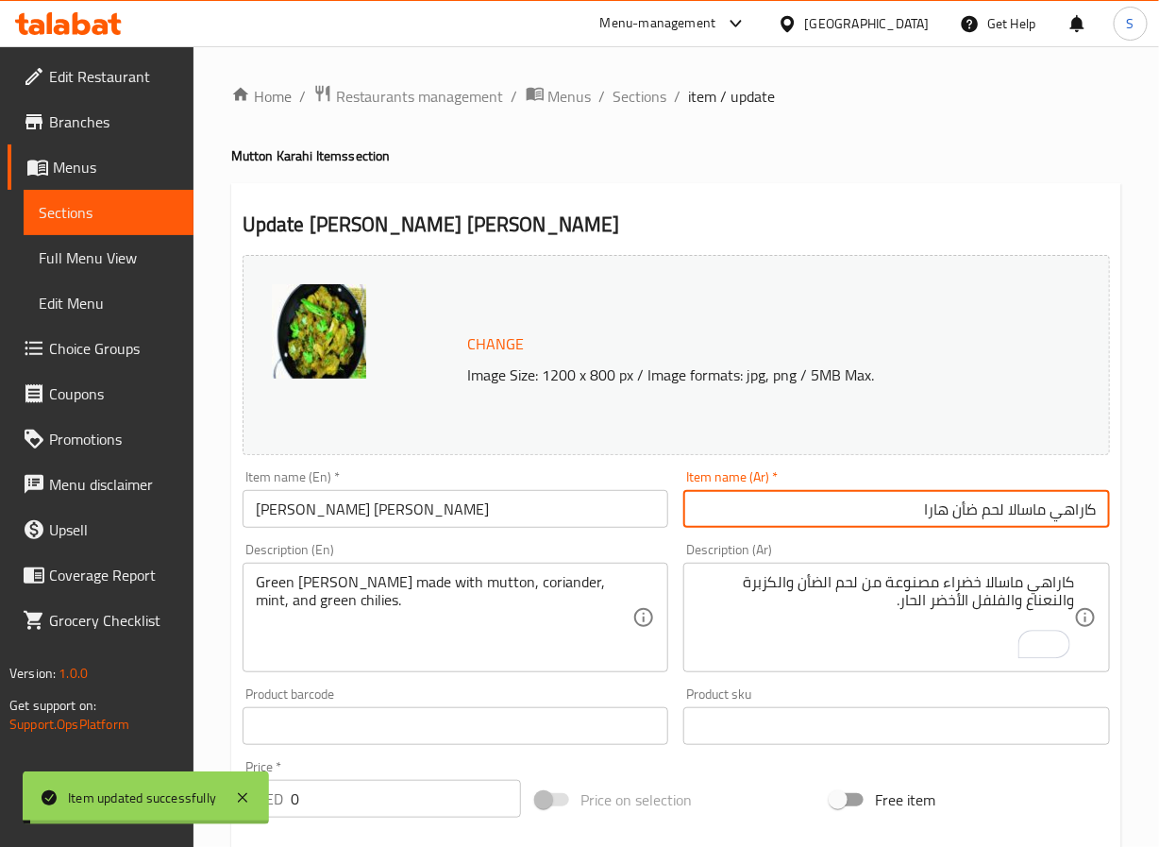
drag, startPoint x: 627, startPoint y: 108, endPoint x: 553, endPoint y: 0, distance: 130.4
click at [627, 108] on span "Sections" at bounding box center [641, 96] width 54 height 23
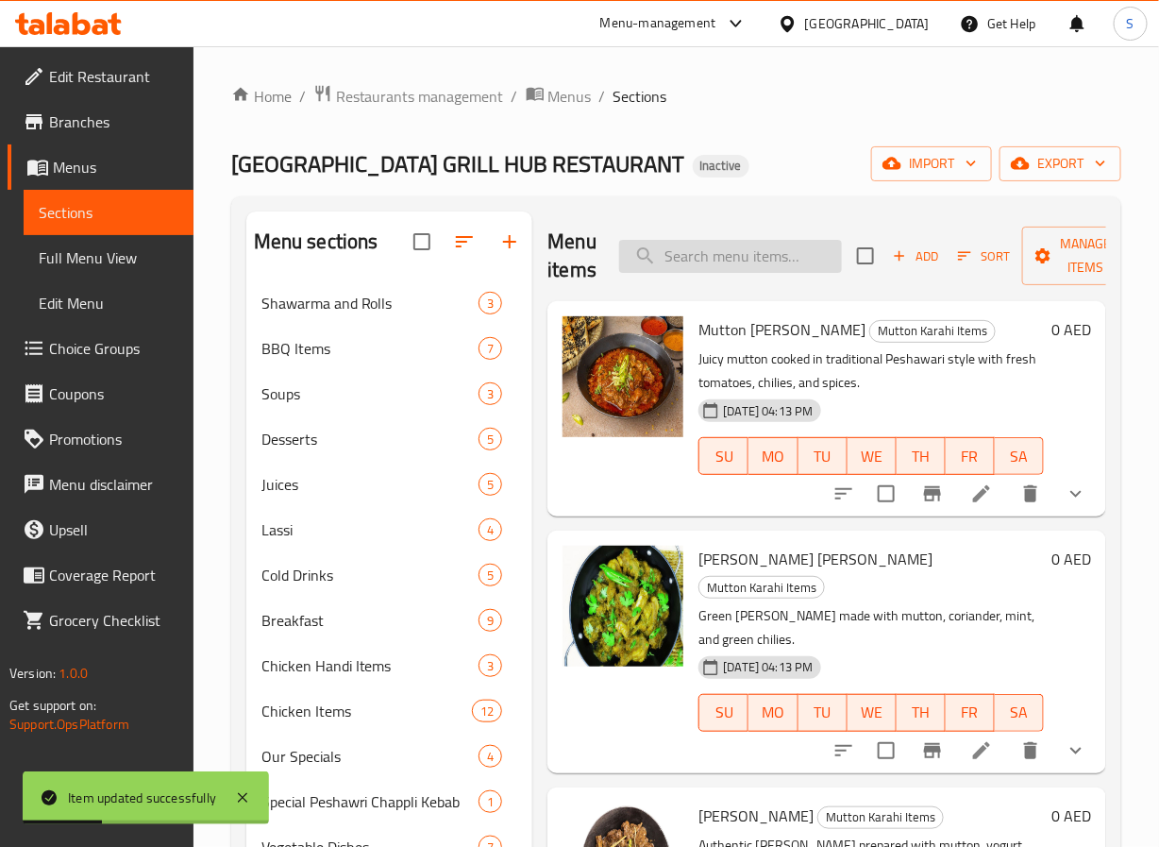
click at [700, 270] on input "search" at bounding box center [730, 256] width 223 height 33
paste input "Mutton Shinwari Karahi"
type input "Mutton Shinwari Karahi"
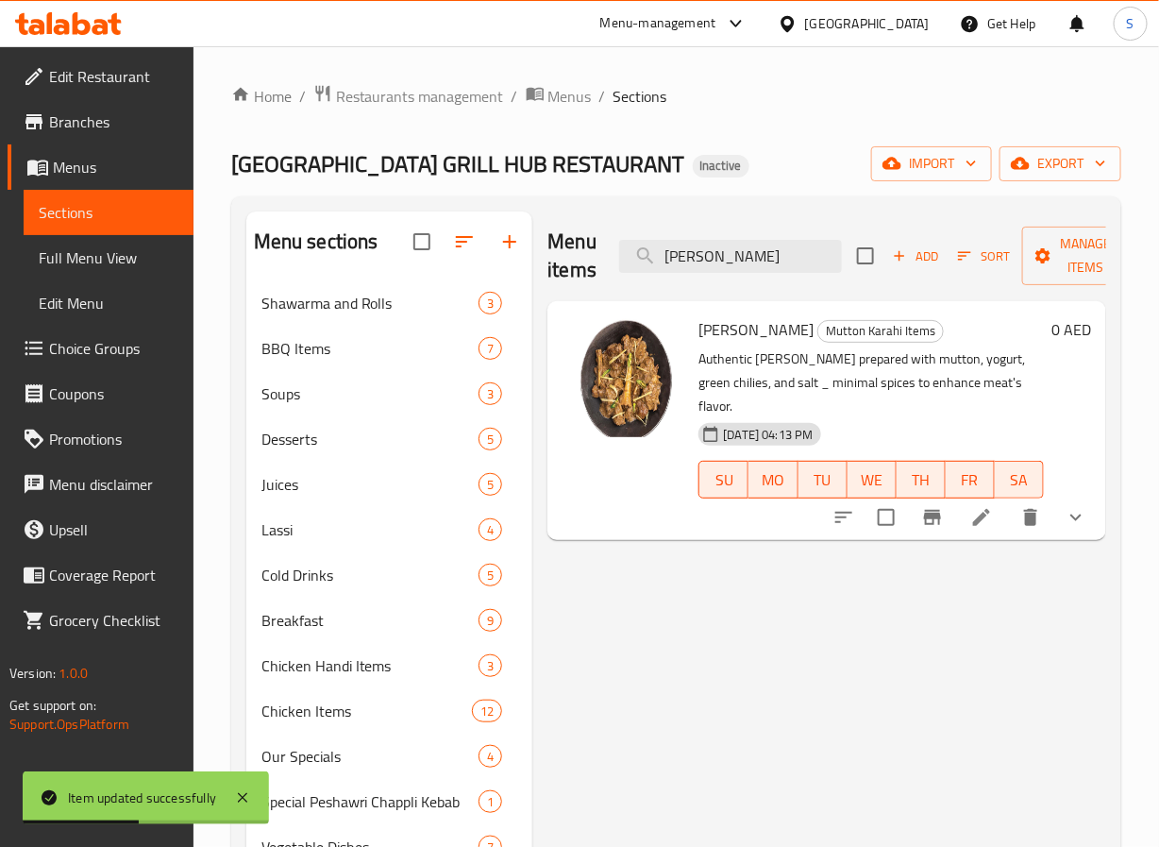
click at [994, 516] on li at bounding box center [981, 517] width 53 height 34
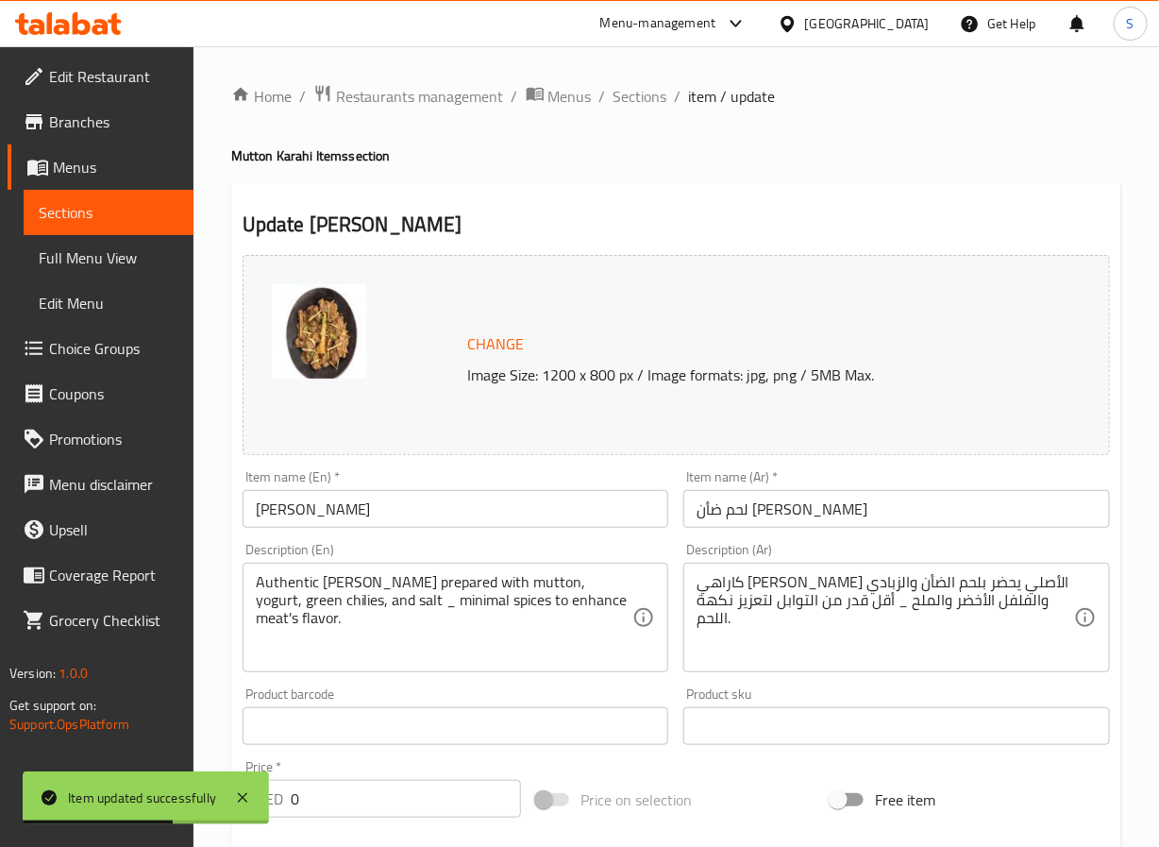
click at [873, 515] on input "لحم ضأن شينواري كاراهي" at bounding box center [896, 509] width 427 height 38
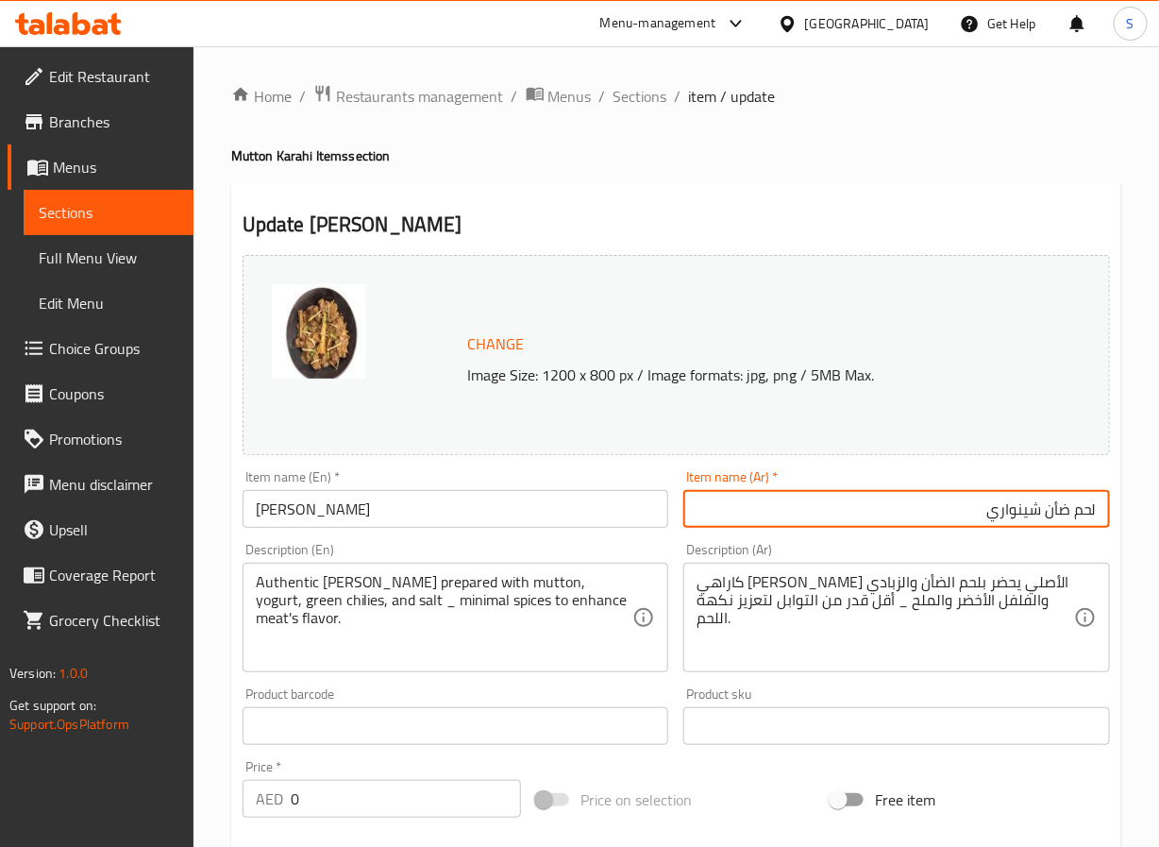
paste input "كاراهي"
paste input "لحم ضأن"
type input "كاراهي لحم ضأن شينواري"
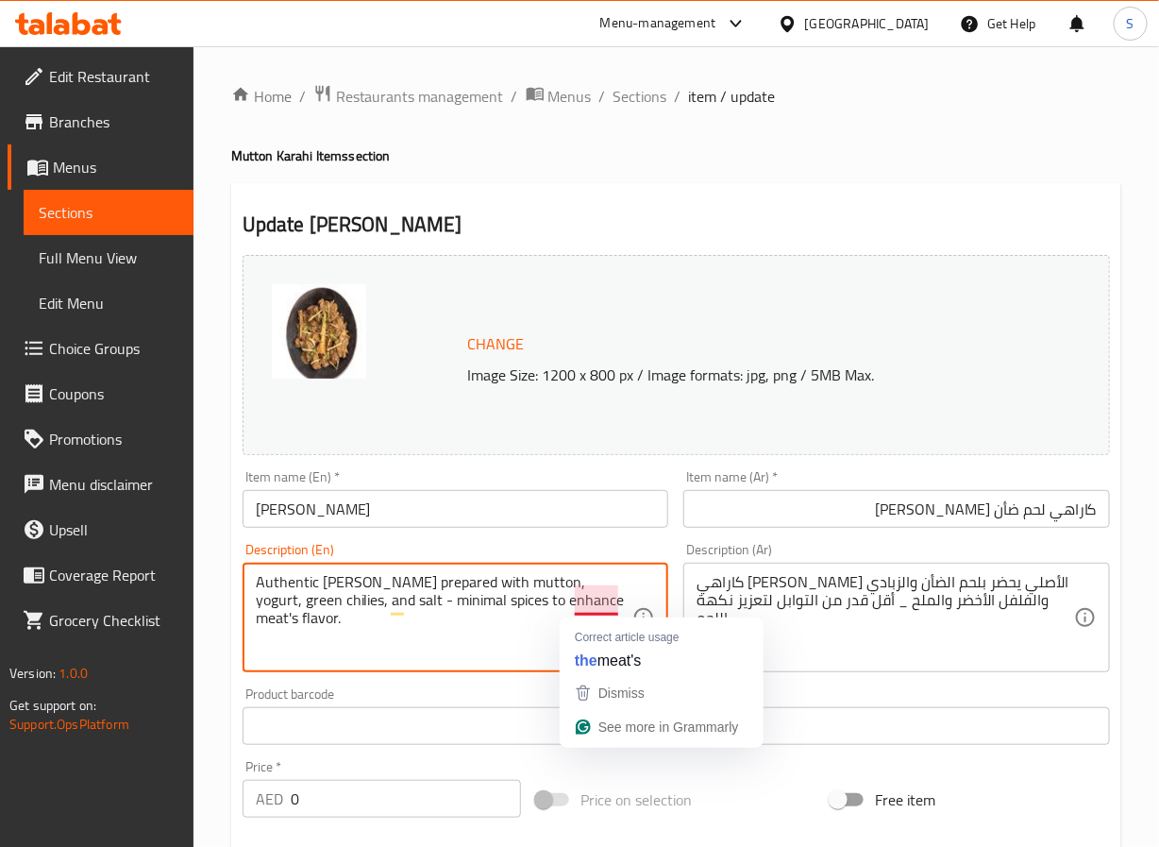
click at [623, 598] on textarea "Authentic Shinwari Karahi prepared with mutton, yogurt, green chilies, and salt…" at bounding box center [445, 618] width 378 height 90
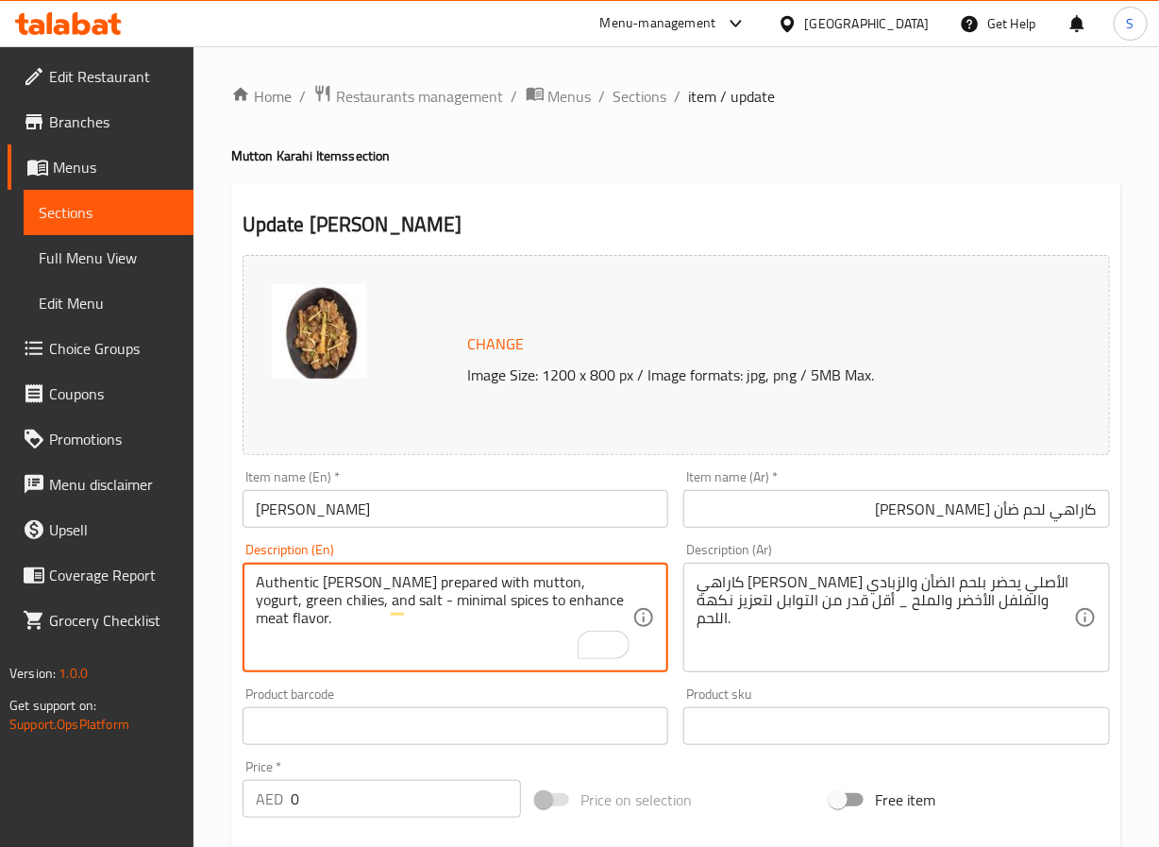
type textarea "Authentic Shinwari Karahi prepared with mutton, yogurt, green chilies, and salt…"
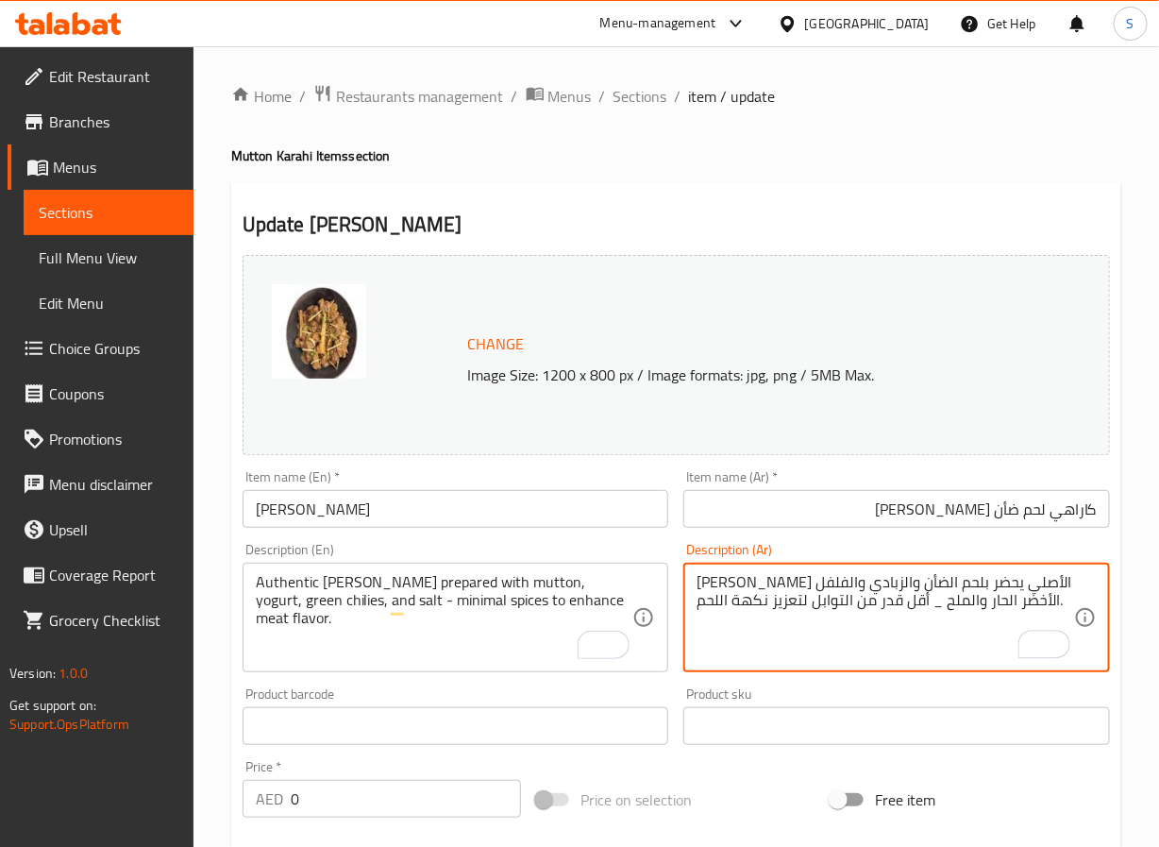
click at [933, 612] on textarea "كاراهي شينواري الأصلي يحضر بلحم الضأن والزبادي والفلفل الأخضر الحار والملح _ أق…" at bounding box center [886, 618] width 378 height 90
click at [767, 609] on textarea "كاراهي شينواري الأصلي يحضر بلحم الضأن والزبادي والفلفل الأخضر الحار والملح - أق…" at bounding box center [886, 618] width 378 height 90
type textarea "كاراهي شينواري الأصلي يحضر بلحم الضأن والزبادي والفلفل الأخضر الحار والملح - أق…"
click at [824, 519] on input "كاراهي لحم ضأن شينواري" at bounding box center [896, 509] width 427 height 38
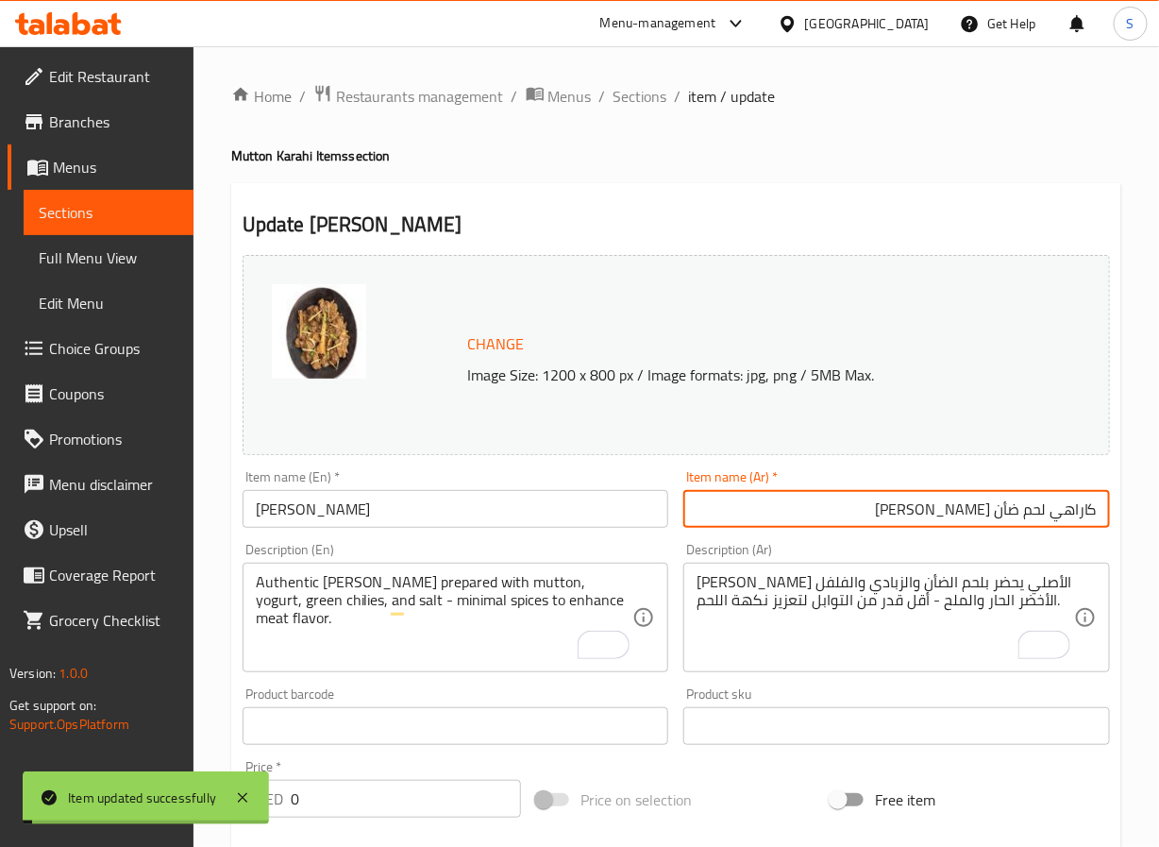
drag, startPoint x: 634, startPoint y: 96, endPoint x: 544, endPoint y: 25, distance: 115.0
click at [634, 96] on span "Sections" at bounding box center [641, 96] width 54 height 23
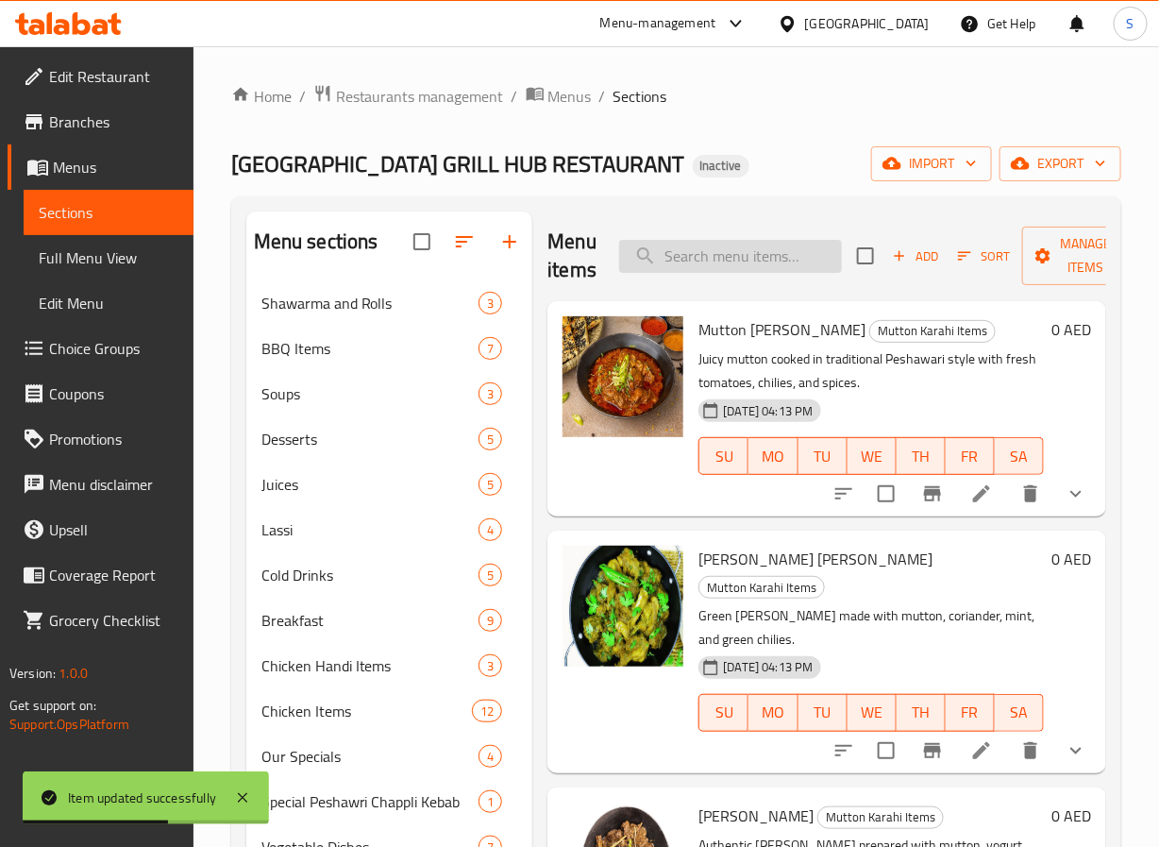
click at [703, 264] on input "search" at bounding box center [730, 256] width 223 height 33
paste input "Mutton Brown Karahi"
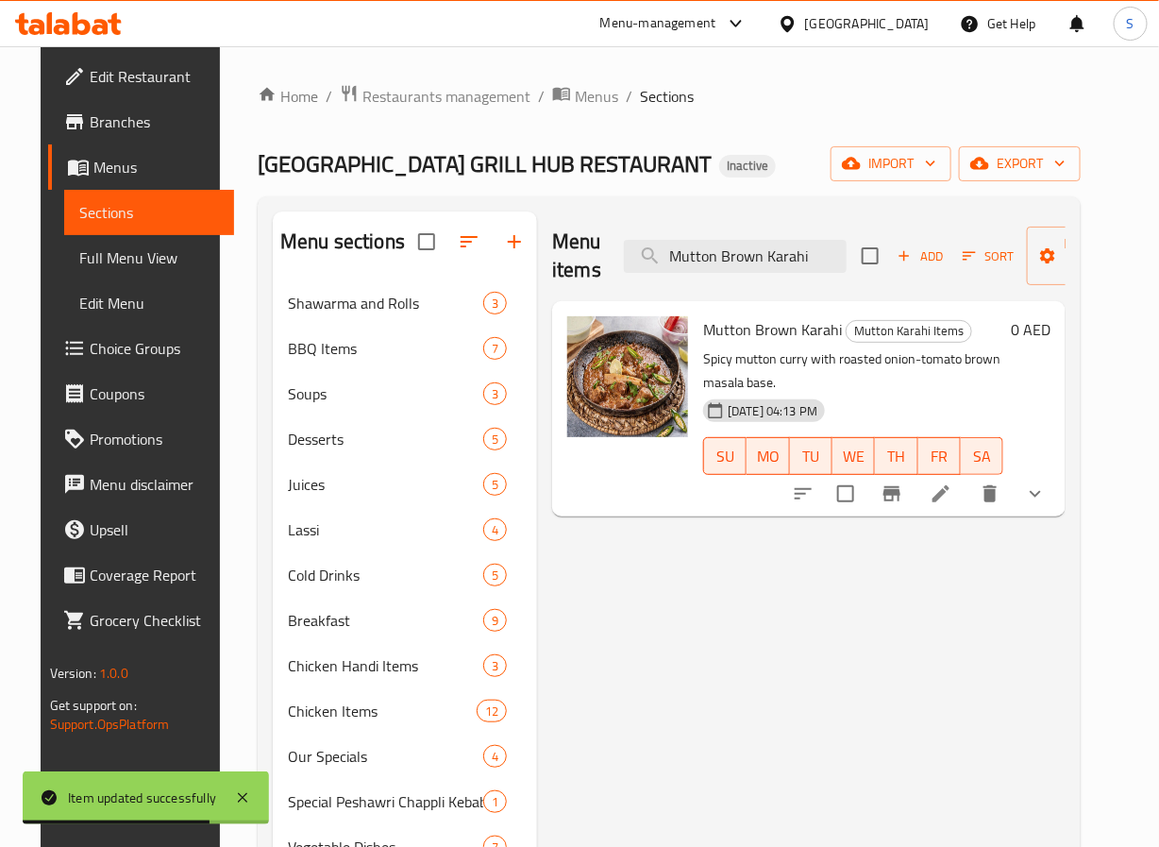
type input "Mutton Brown Karahi"
click at [968, 497] on li at bounding box center [941, 494] width 53 height 34
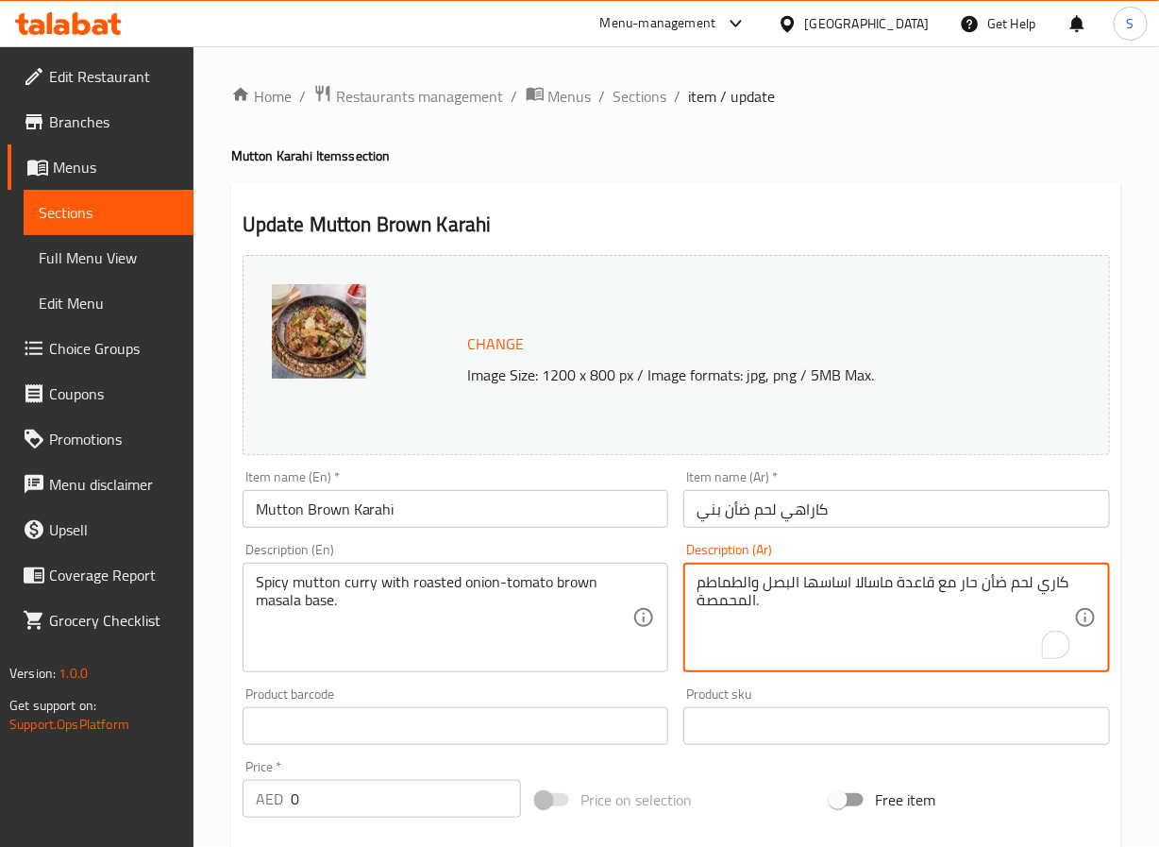
click at [915, 584] on textarea "كاري لحم ضأن حار مع قاعدة ماسالا اساسها البصل والطماطم المحمصة." at bounding box center [886, 618] width 378 height 90
paste textarea "لبصل والطماطم"
type textarea "كاري لحم ضأن حار مع اساس ماسالا البصل والطماطم البني المشوي."
click at [851, 514] on input "كاراهي لحم ضأن بني" at bounding box center [896, 509] width 427 height 38
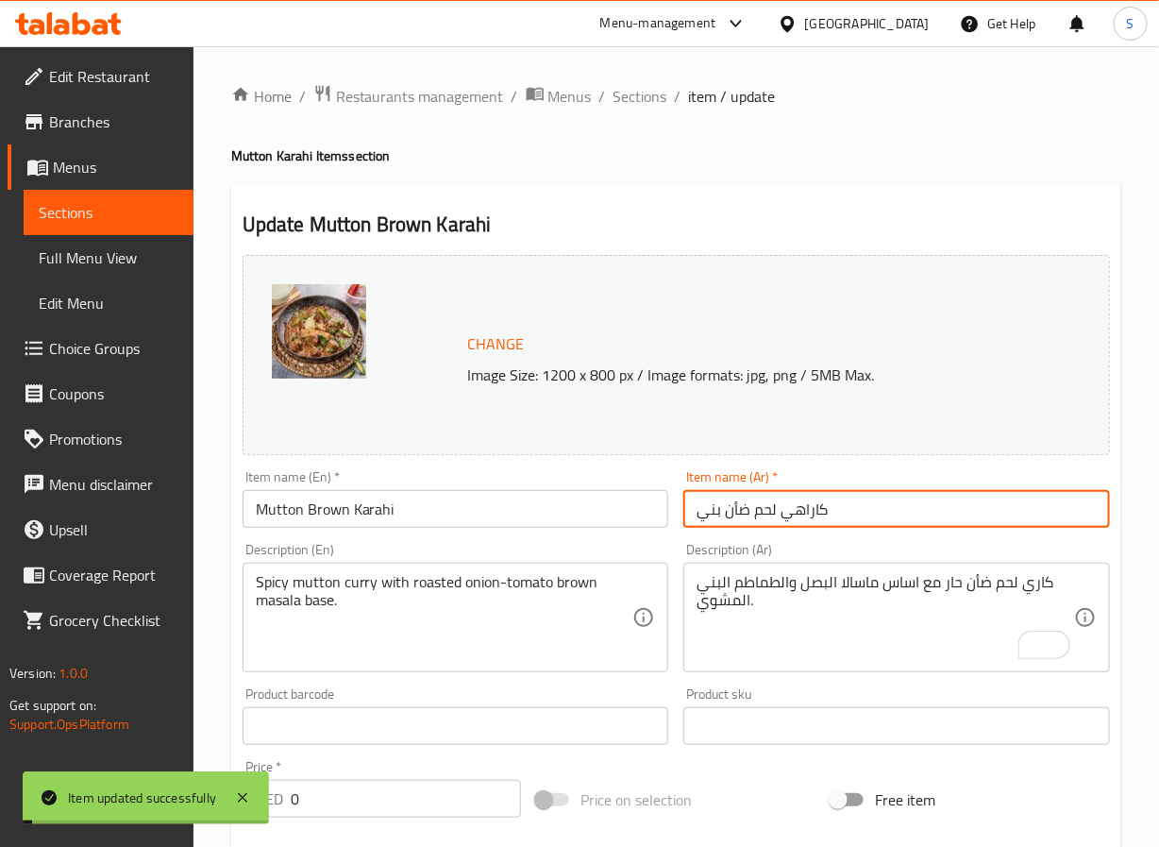
drag, startPoint x: 632, startPoint y: 100, endPoint x: 552, endPoint y: 15, distance: 116.2
click at [632, 100] on span "Sections" at bounding box center [641, 96] width 54 height 23
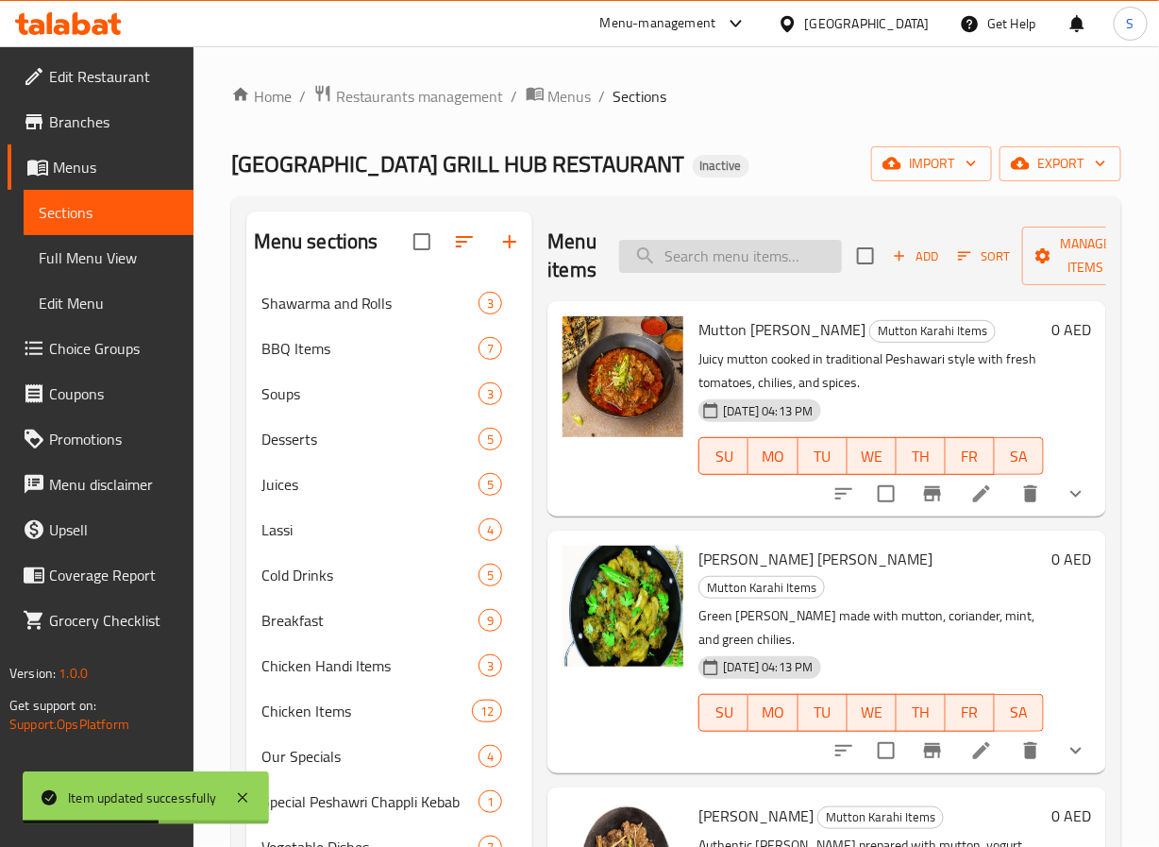
click at [666, 246] on input "search" at bounding box center [730, 256] width 223 height 33
paste input "Mutton Namkeen Karahi"
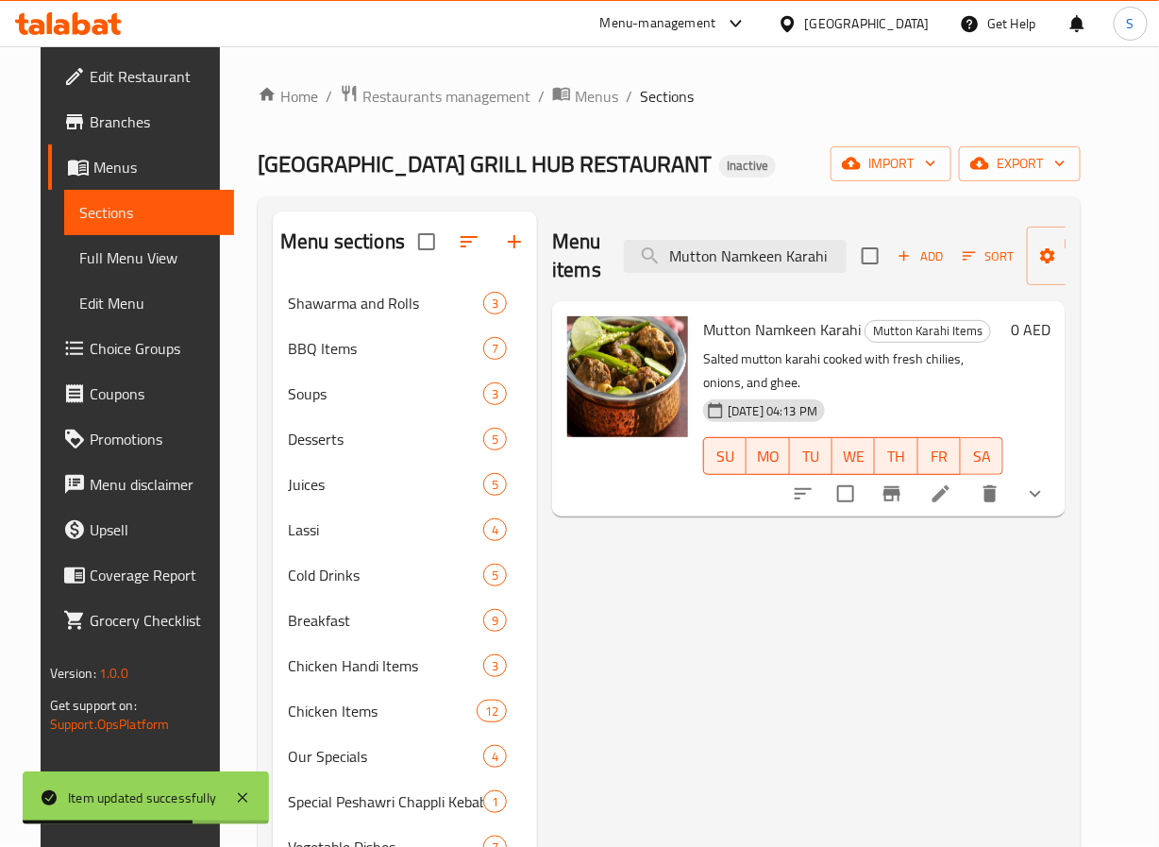
type input "Mutton Namkeen Karahi"
click at [968, 490] on li at bounding box center [941, 494] width 53 height 34
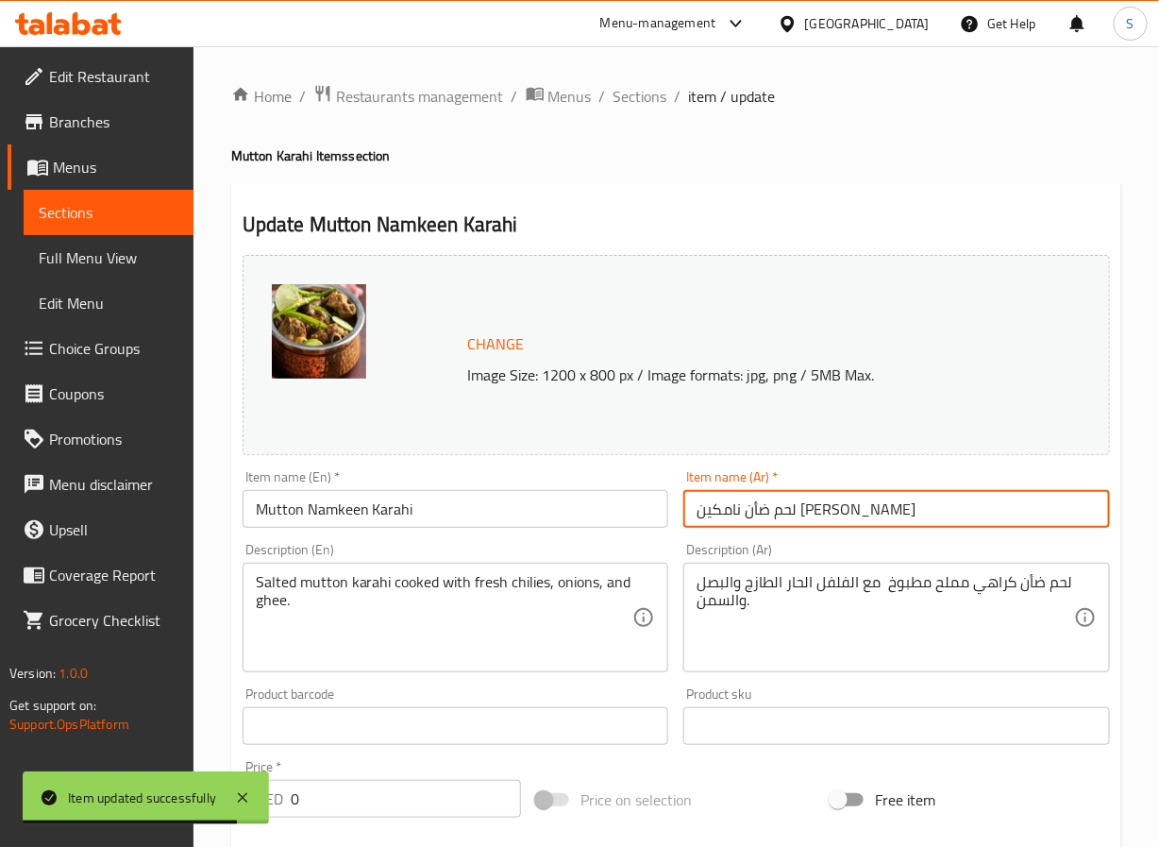
click at [856, 498] on input "لحم ضأن نامكين [PERSON_NAME]" at bounding box center [896, 509] width 427 height 38
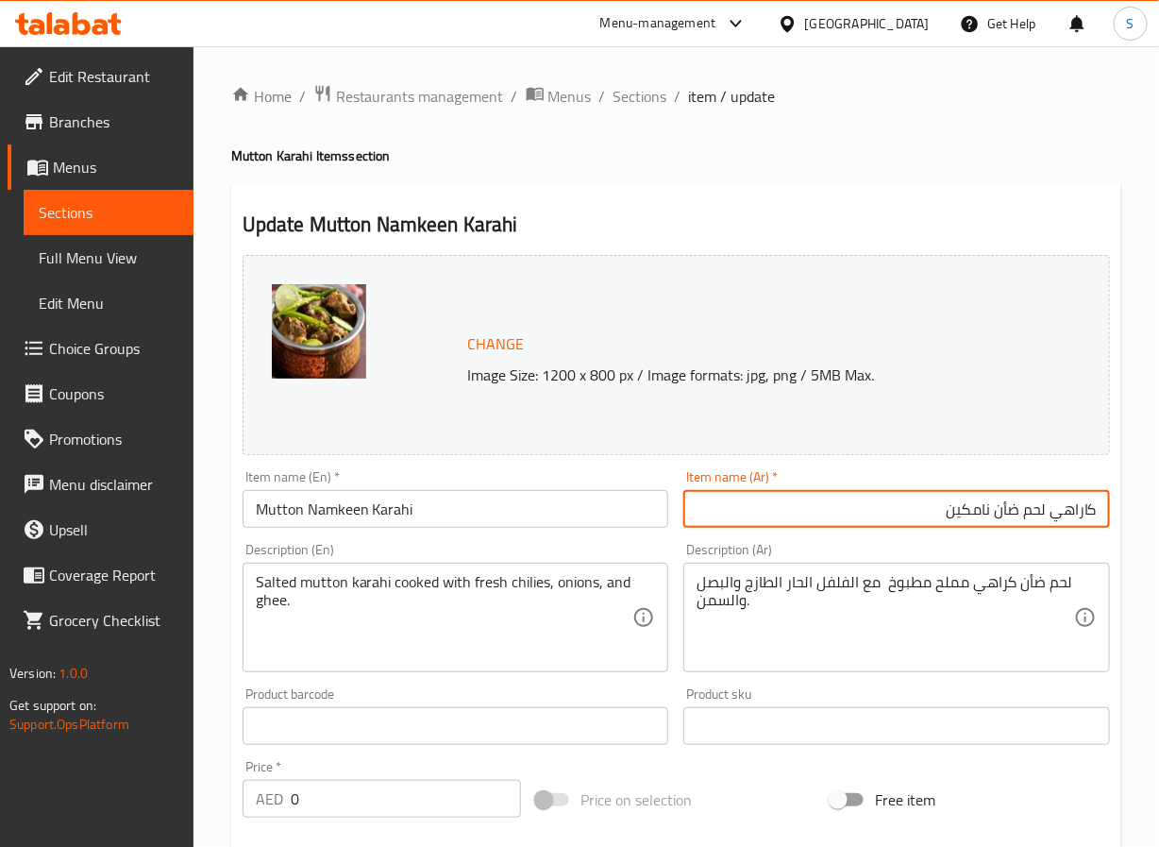
type input "كاراهي لحم ضأن نامكين"
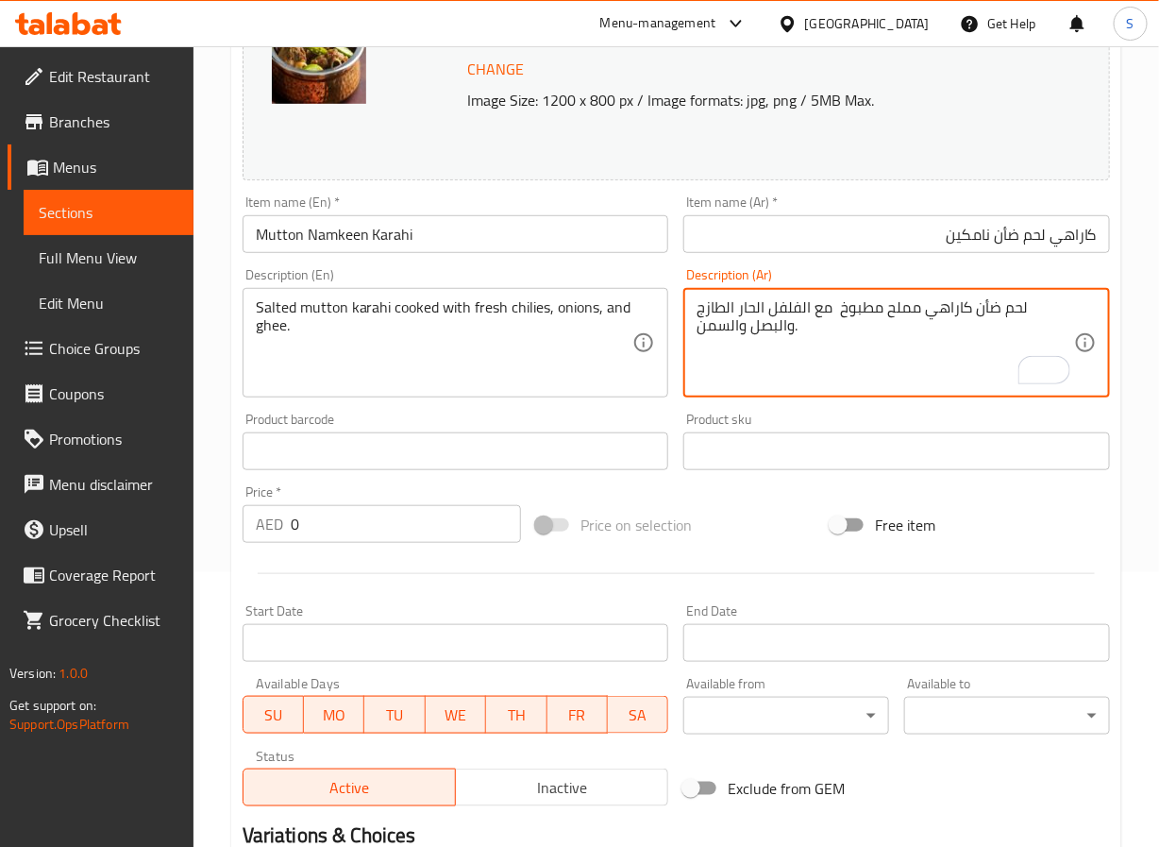
scroll to position [559, 0]
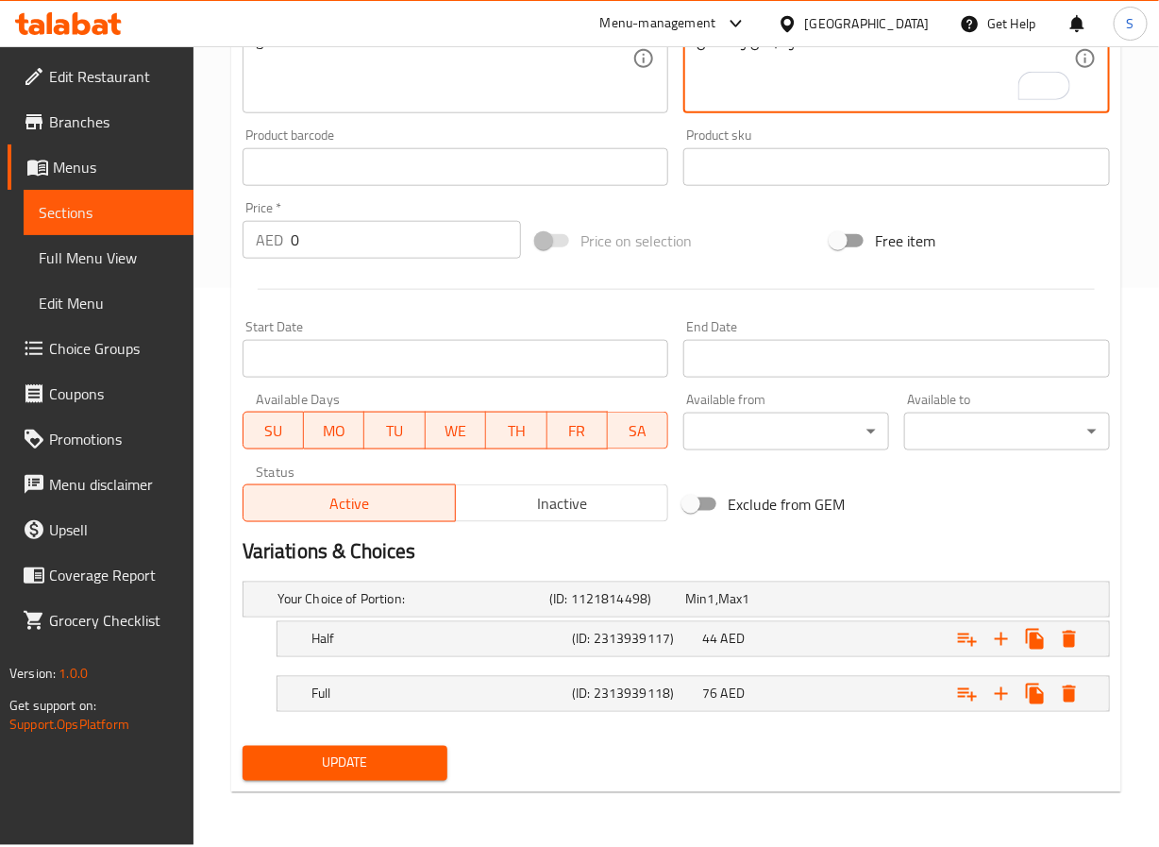
type textarea "لحم ضأن كاراهي مملح مطبوخ مع الفلفل الحار الطازج والبصل والسمن."
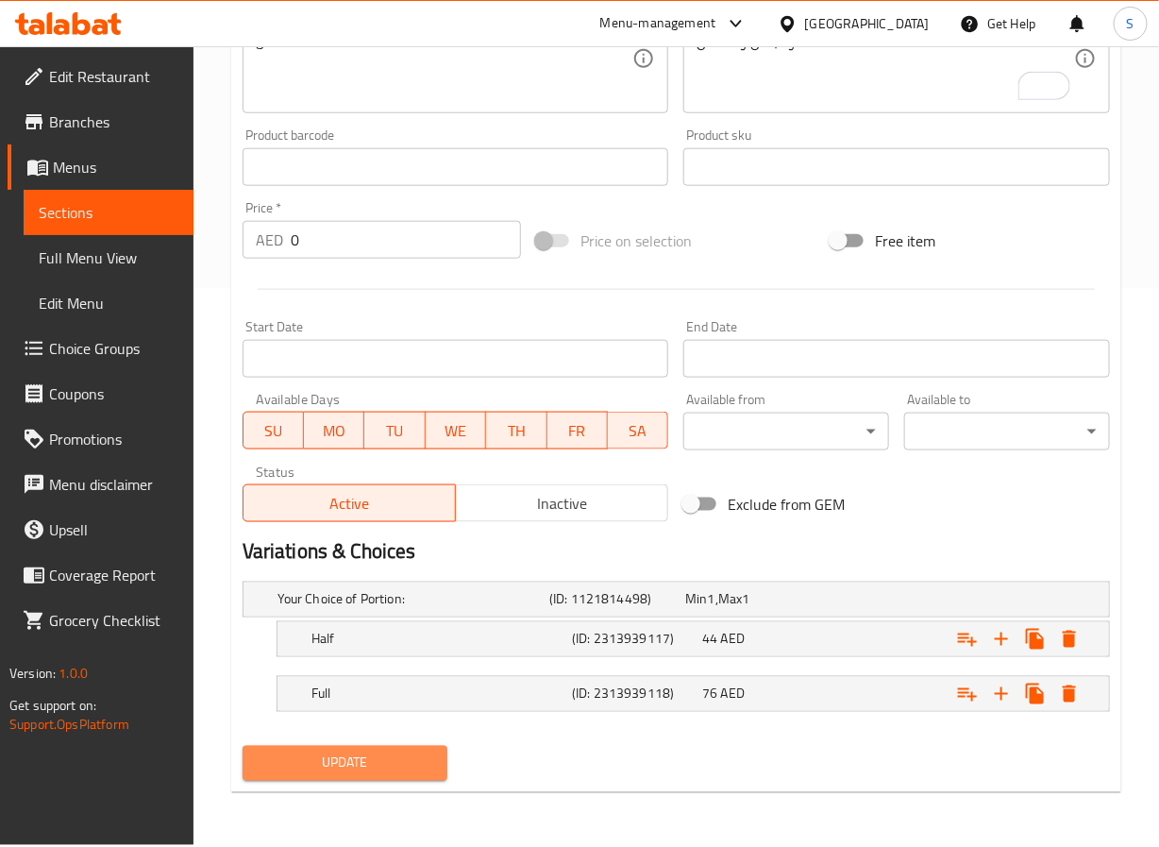
click at [383, 765] on span "Update" at bounding box center [346, 763] width 176 height 24
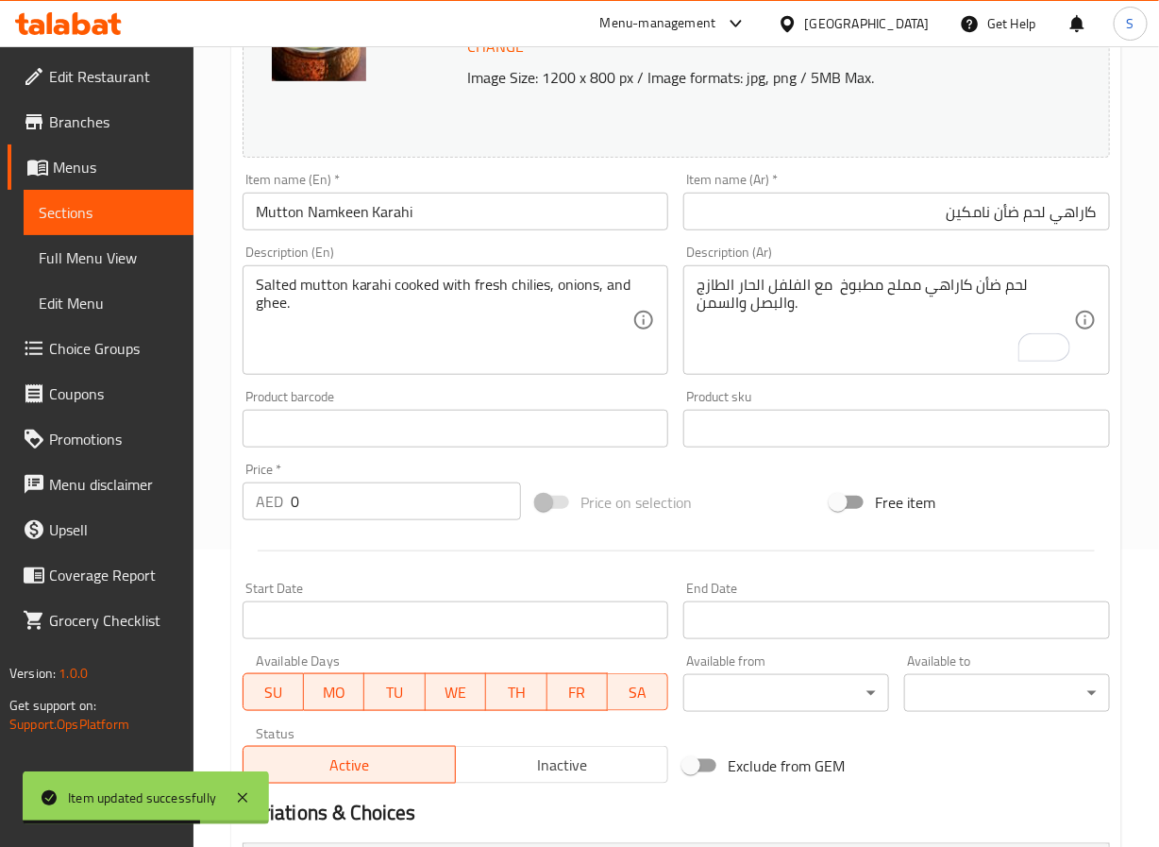
scroll to position [0, 0]
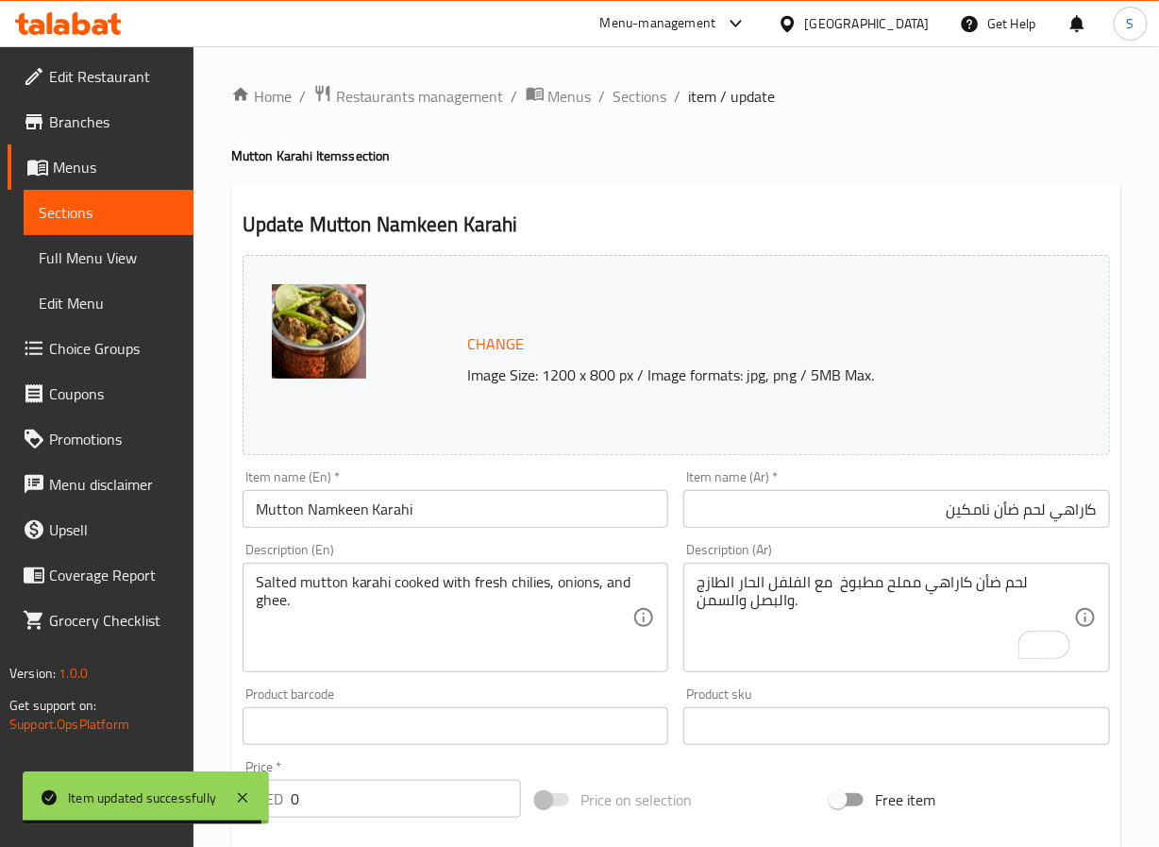
drag, startPoint x: 654, startPoint y: 85, endPoint x: 604, endPoint y: 3, distance: 96.2
click at [654, 85] on span "Sections" at bounding box center [641, 96] width 54 height 23
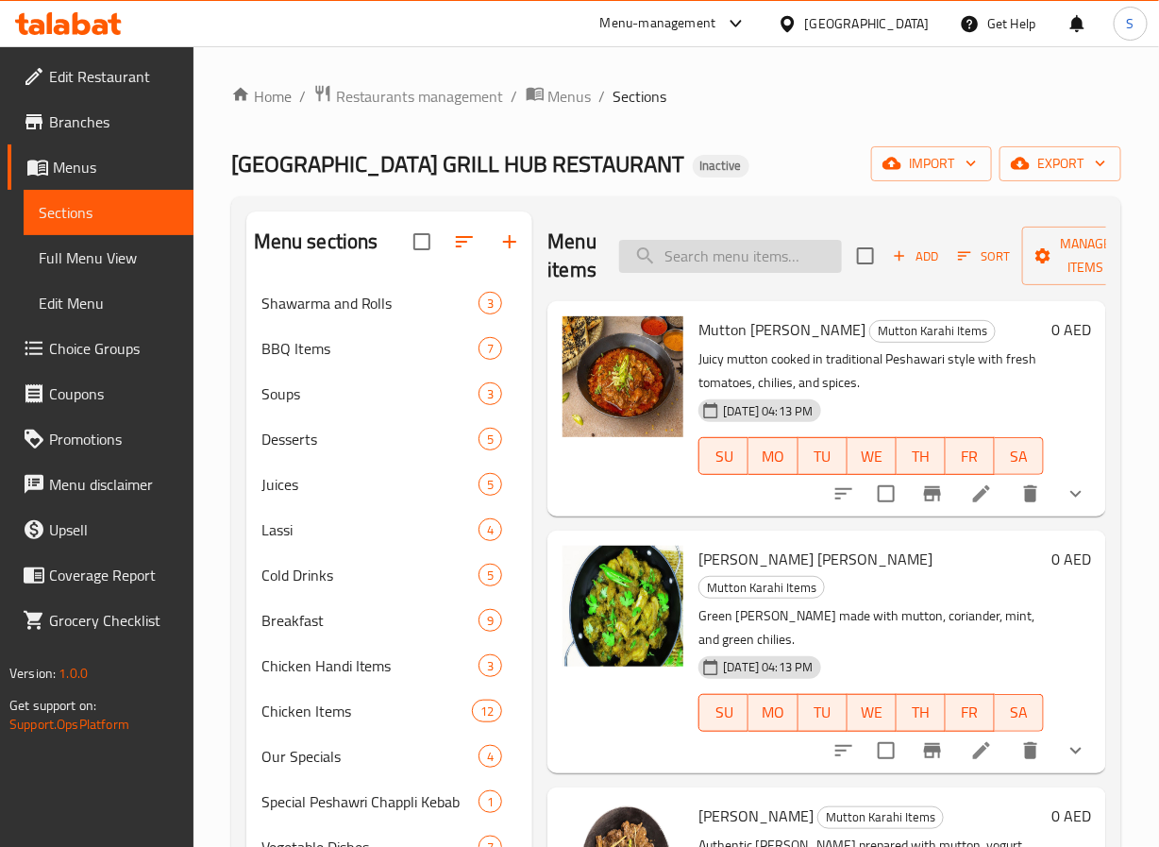
click at [657, 249] on input "search" at bounding box center [730, 256] width 223 height 33
paste input "Mutton White Karahi"
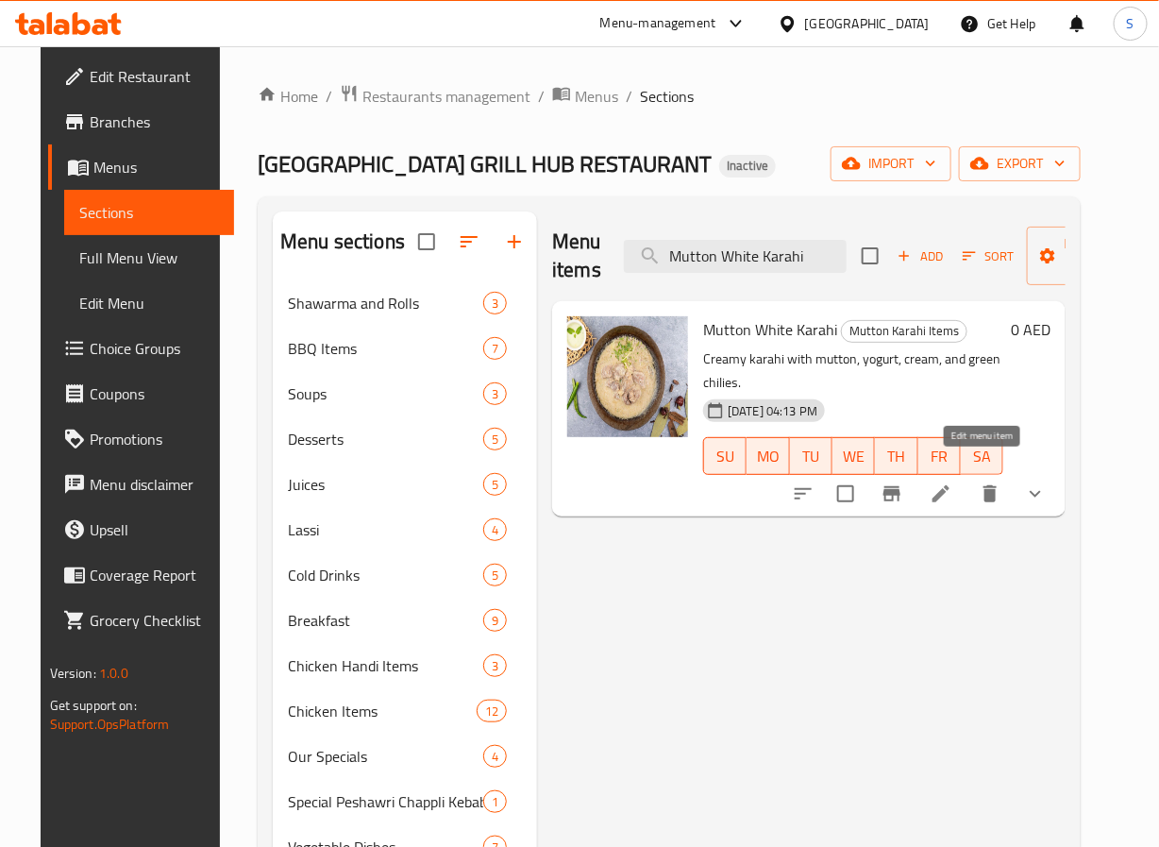
type input "Mutton White Karahi"
click at [952, 482] on icon at bounding box center [941, 493] width 23 height 23
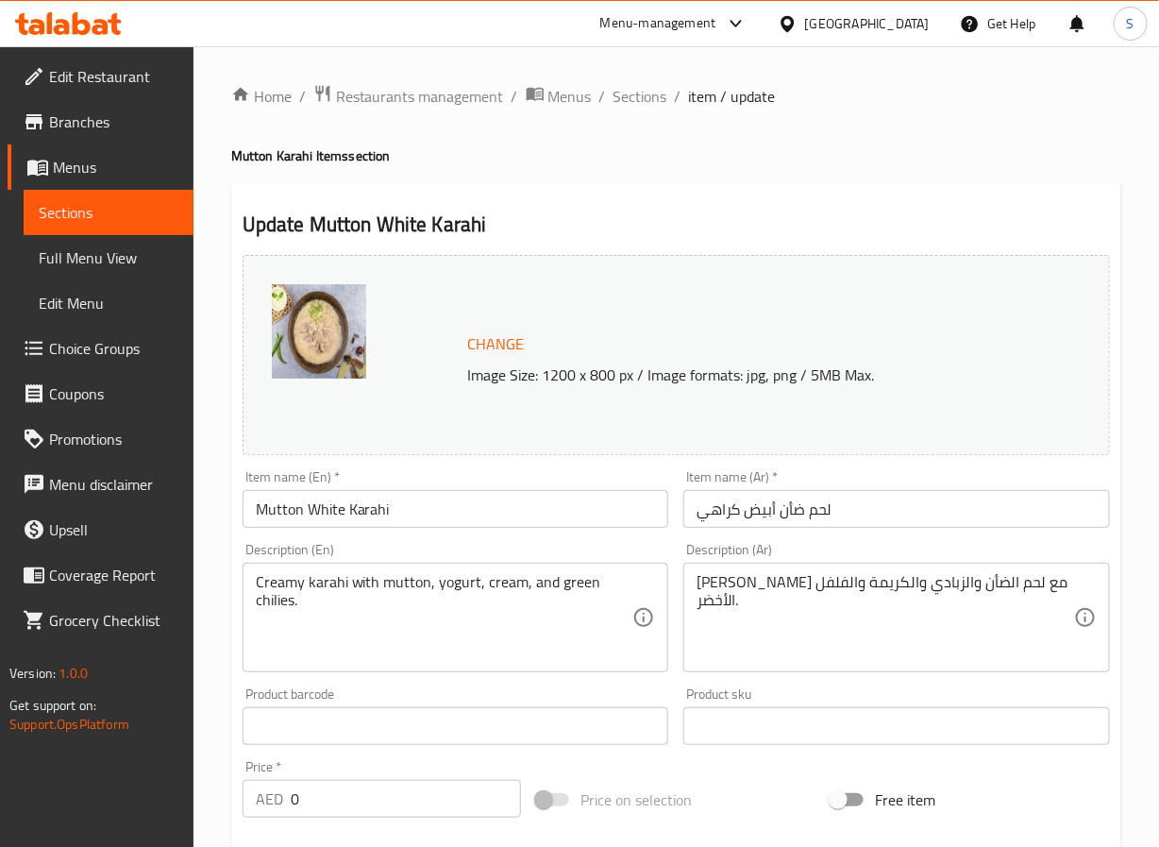
click at [824, 513] on input "لحم ضأن أبيض كراهي" at bounding box center [896, 509] width 427 height 38
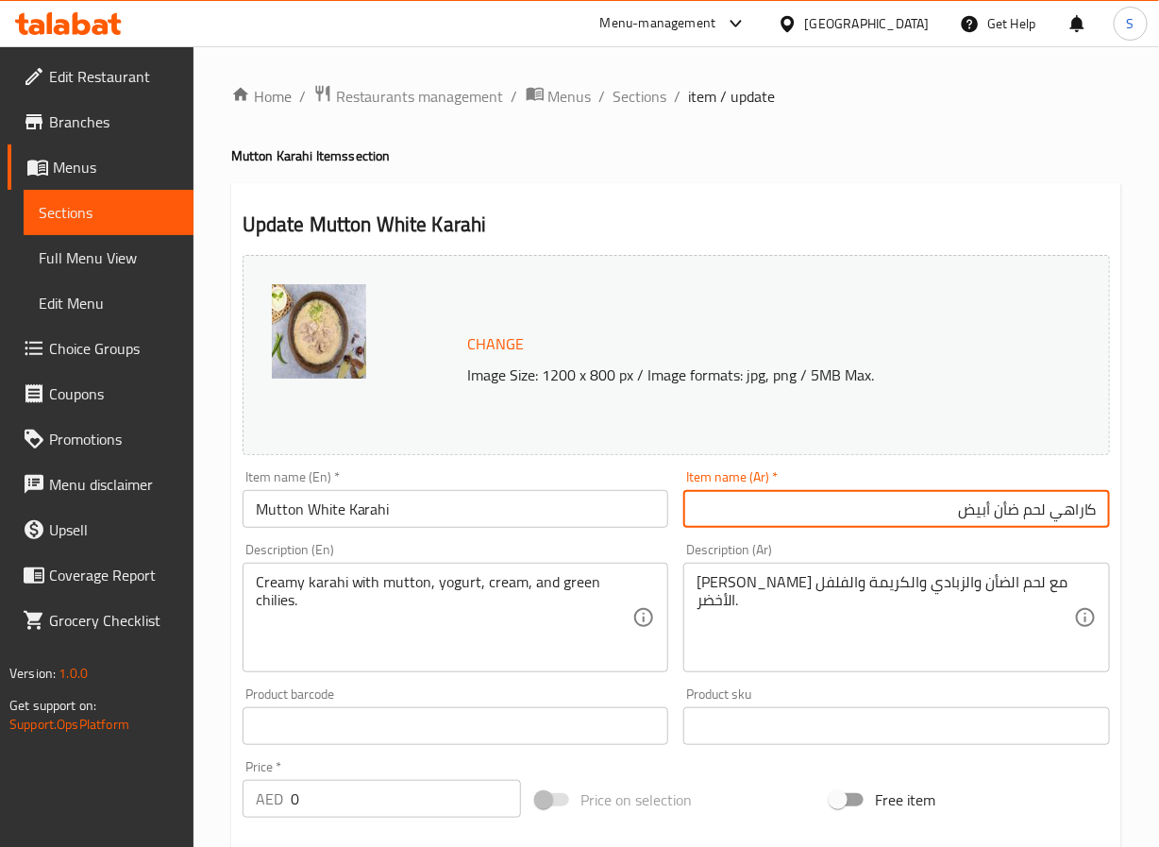
type input "كاراهي لحم ضأن أبيض"
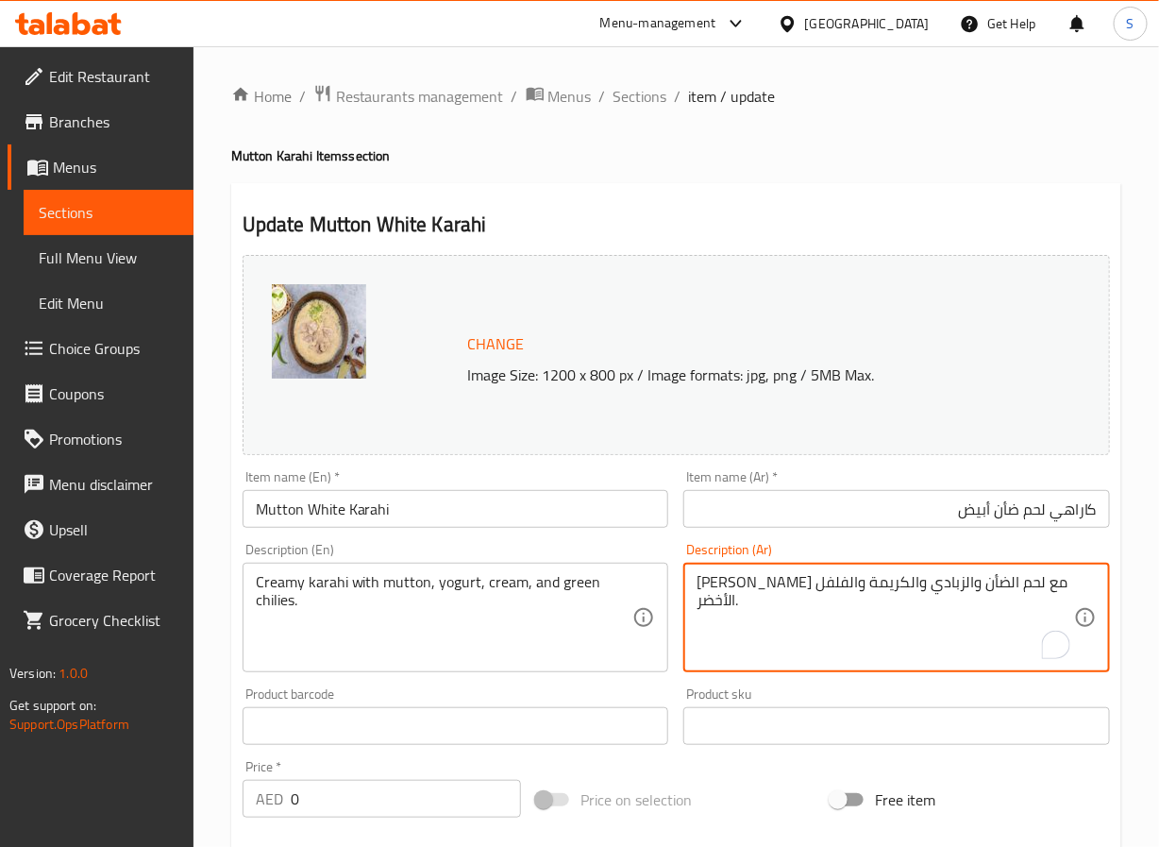
click at [725, 586] on textarea "[PERSON_NAME] مع لحم الضأن والزبادي والكريمة والفلفل الأخضر." at bounding box center [886, 618] width 378 height 90
type textarea "[PERSON_NAME] مع لحم الضأن والزبادي والكريمة والفلفل الأخضر الحار."
click at [842, 505] on input "كاراهي لحم ضأن أبيض" at bounding box center [896, 509] width 427 height 38
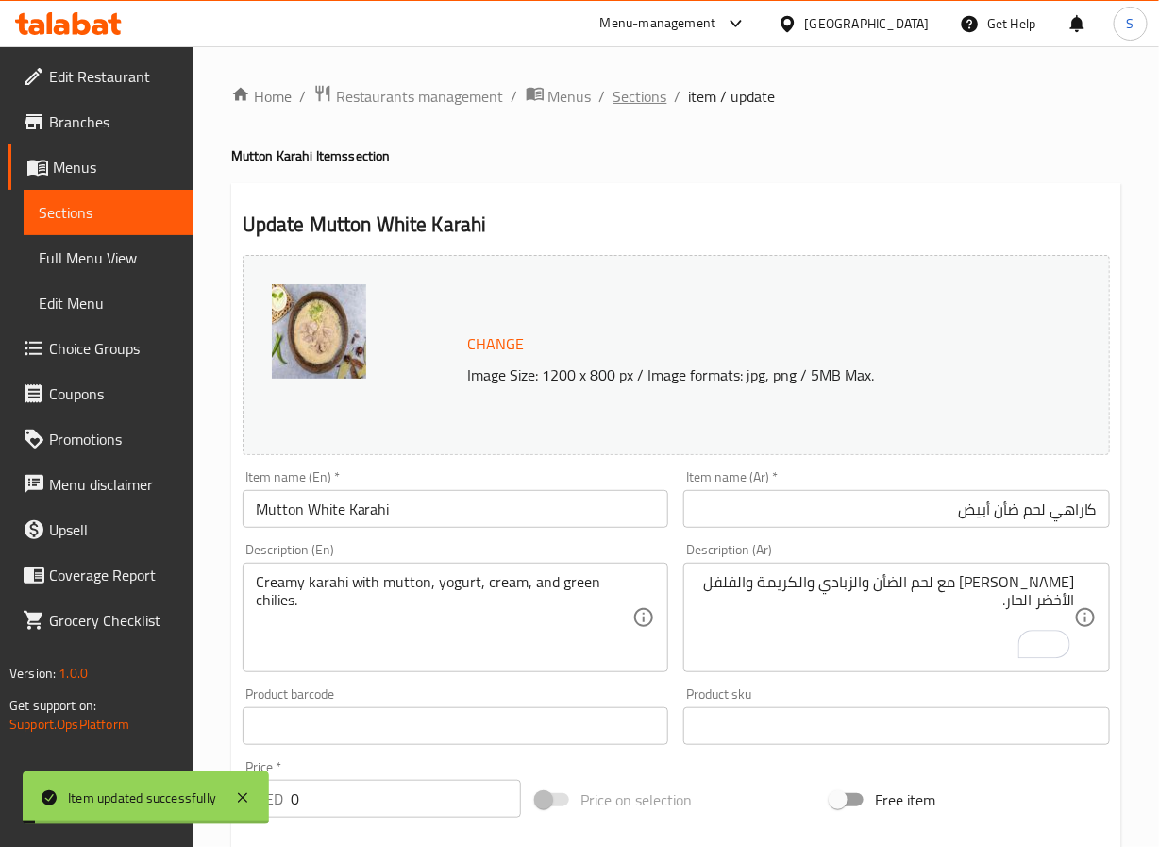
click at [651, 102] on span "Sections" at bounding box center [641, 96] width 54 height 23
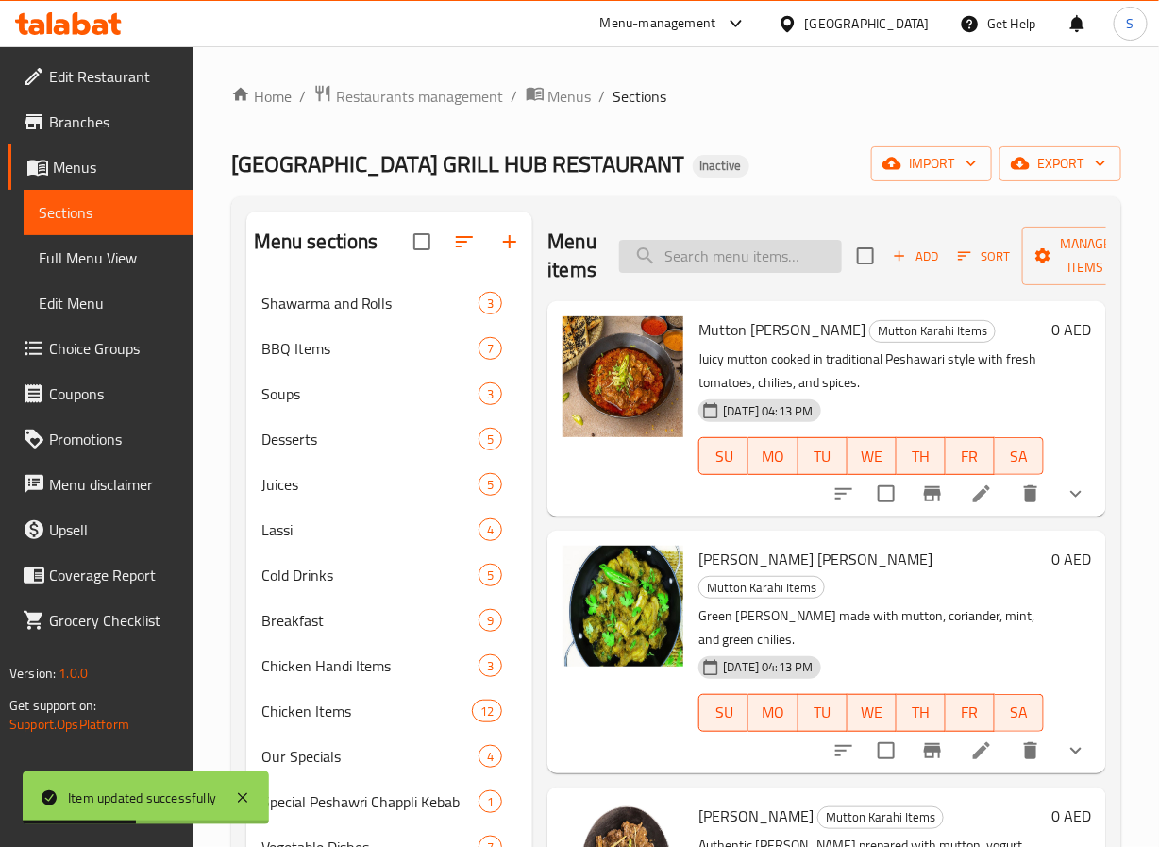
click at [788, 272] on input "search" at bounding box center [730, 256] width 223 height 33
paste input "Kebab Karahi"
type input "Kebab Karahi"
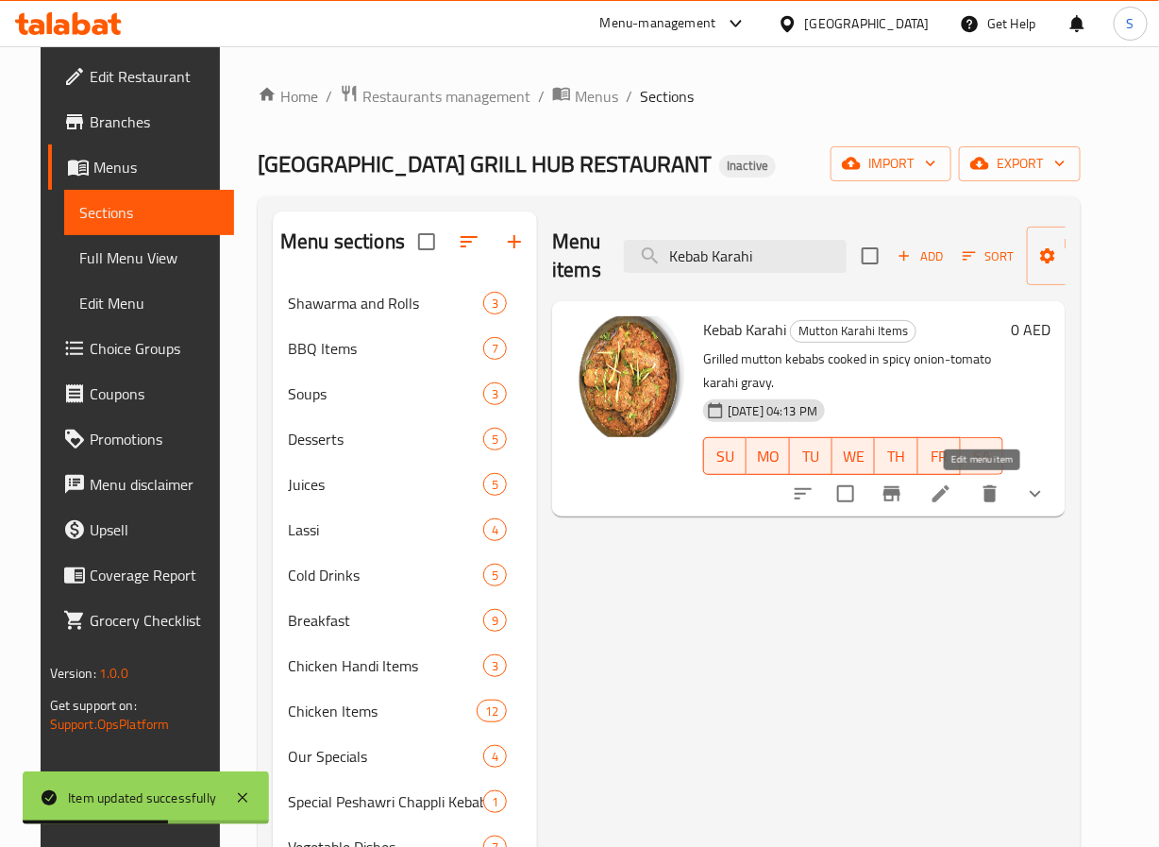
click at [952, 485] on icon at bounding box center [941, 493] width 23 height 23
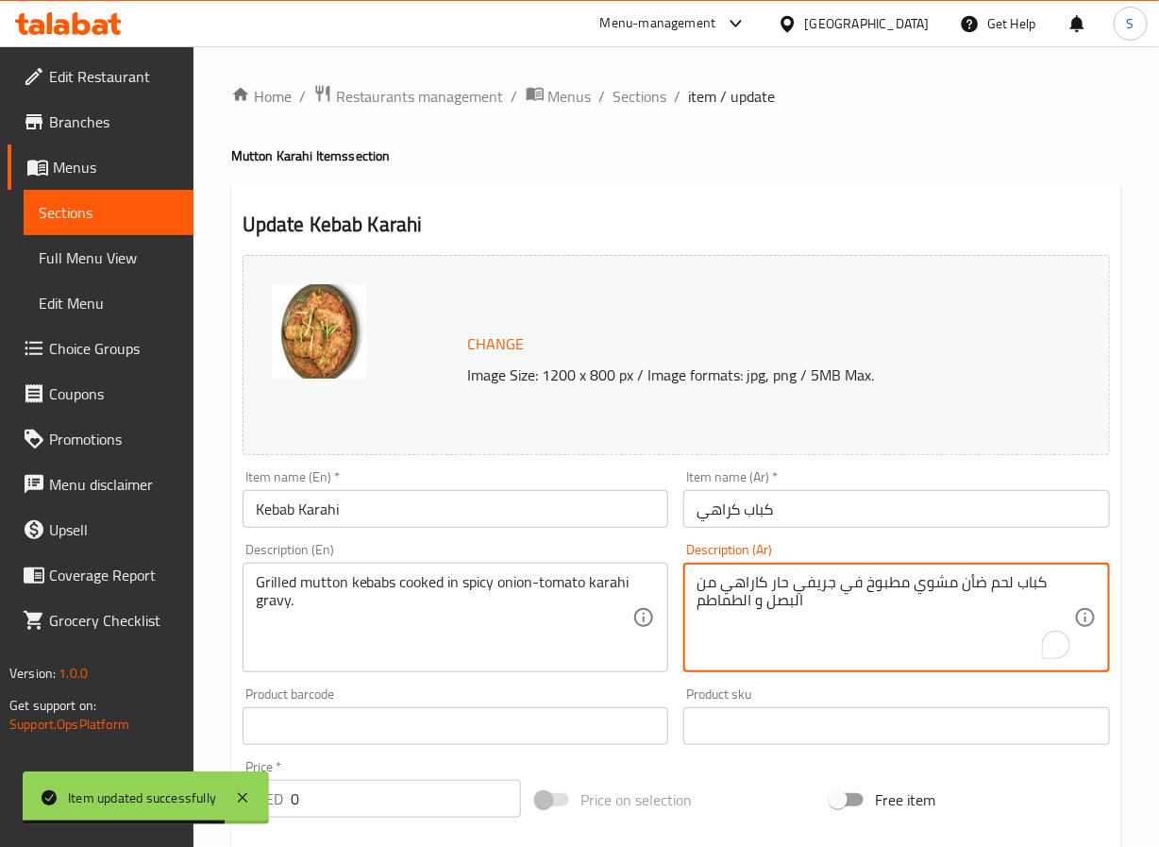
click at [776, 586] on textarea "كباب لحم ضأن مشوي مطبوخ في جريفي حار كاراهي من البصل و الطماطم" at bounding box center [886, 618] width 378 height 90
paste textarea "حار"
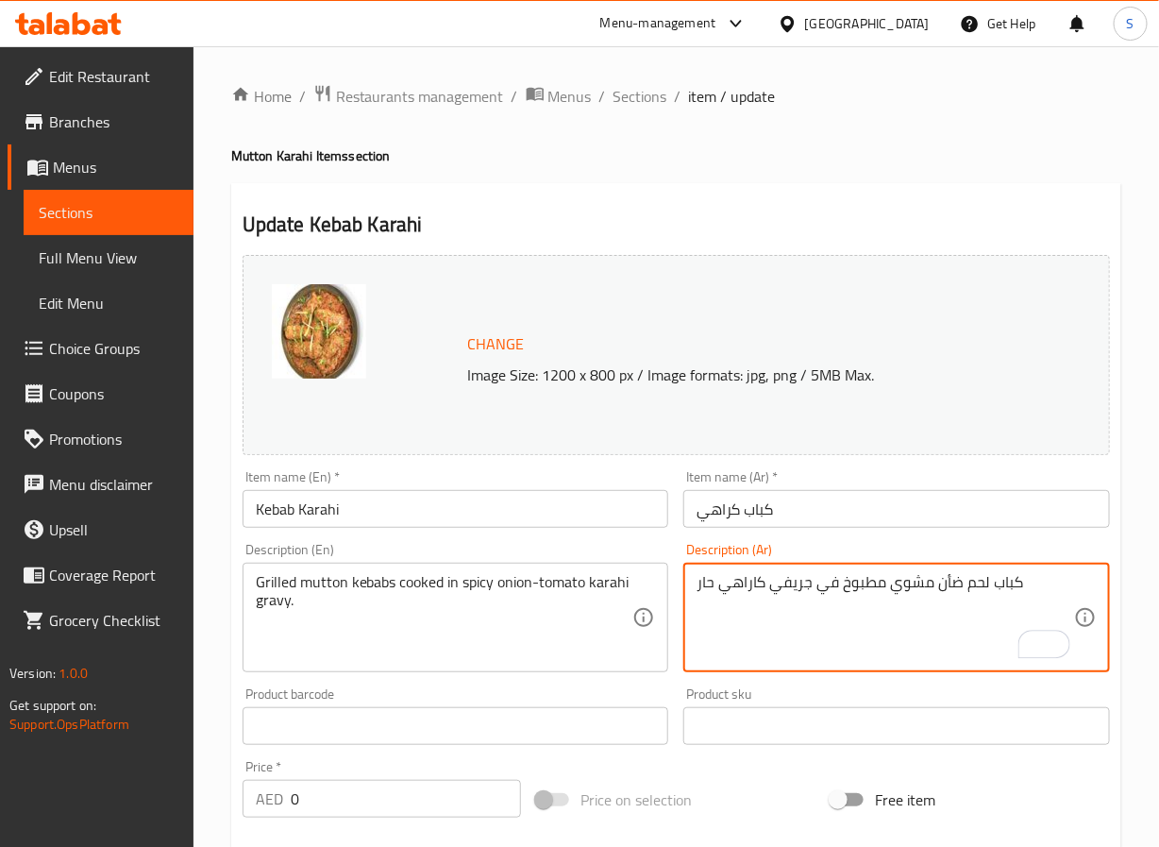
paste textarea "البصل و الطماطم"
paste textarea "كاراهي"
type textarea "كباب لحم ضأن مشوي مطبوخ في جريفي كاراهي البصل و الطماطم الحار"
click at [750, 514] on input "كباب كراهي" at bounding box center [896, 509] width 427 height 38
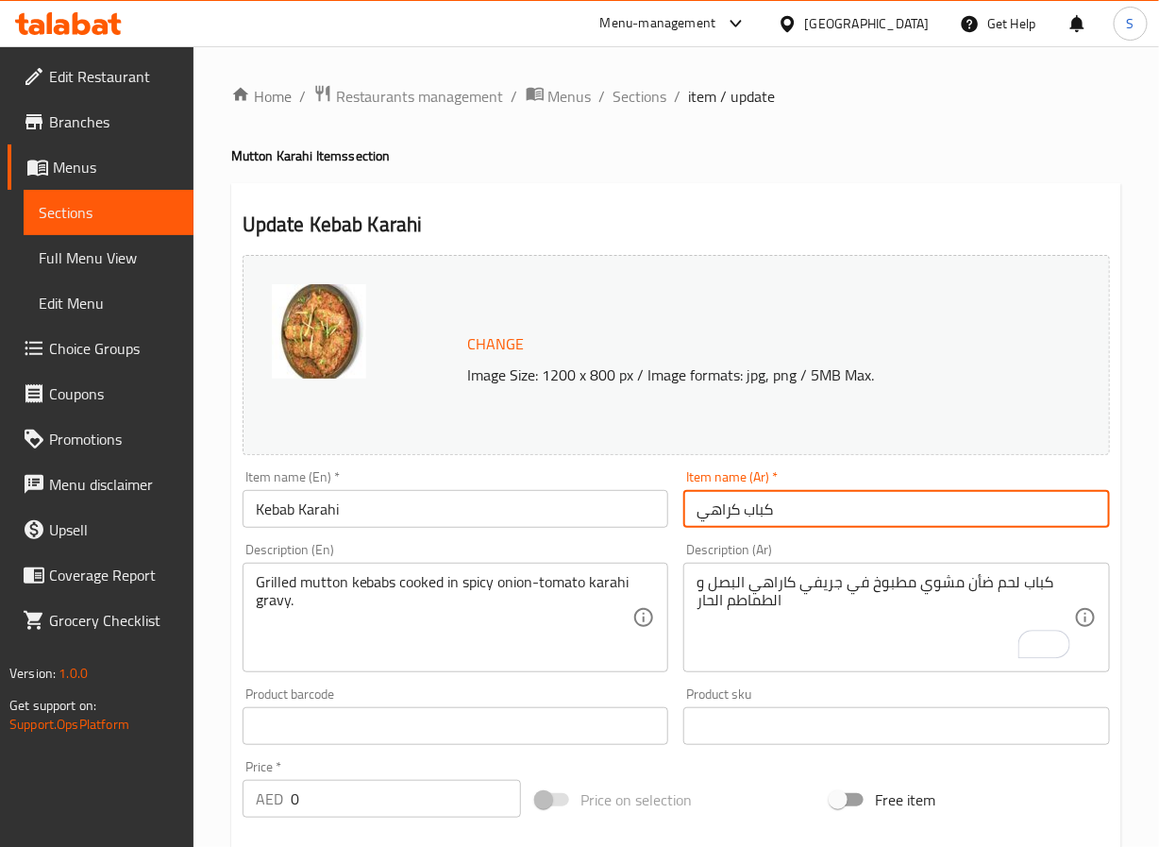
click at [728, 516] on input "كباب كراهي" at bounding box center [896, 509] width 427 height 38
type input "كباب كاراهي"
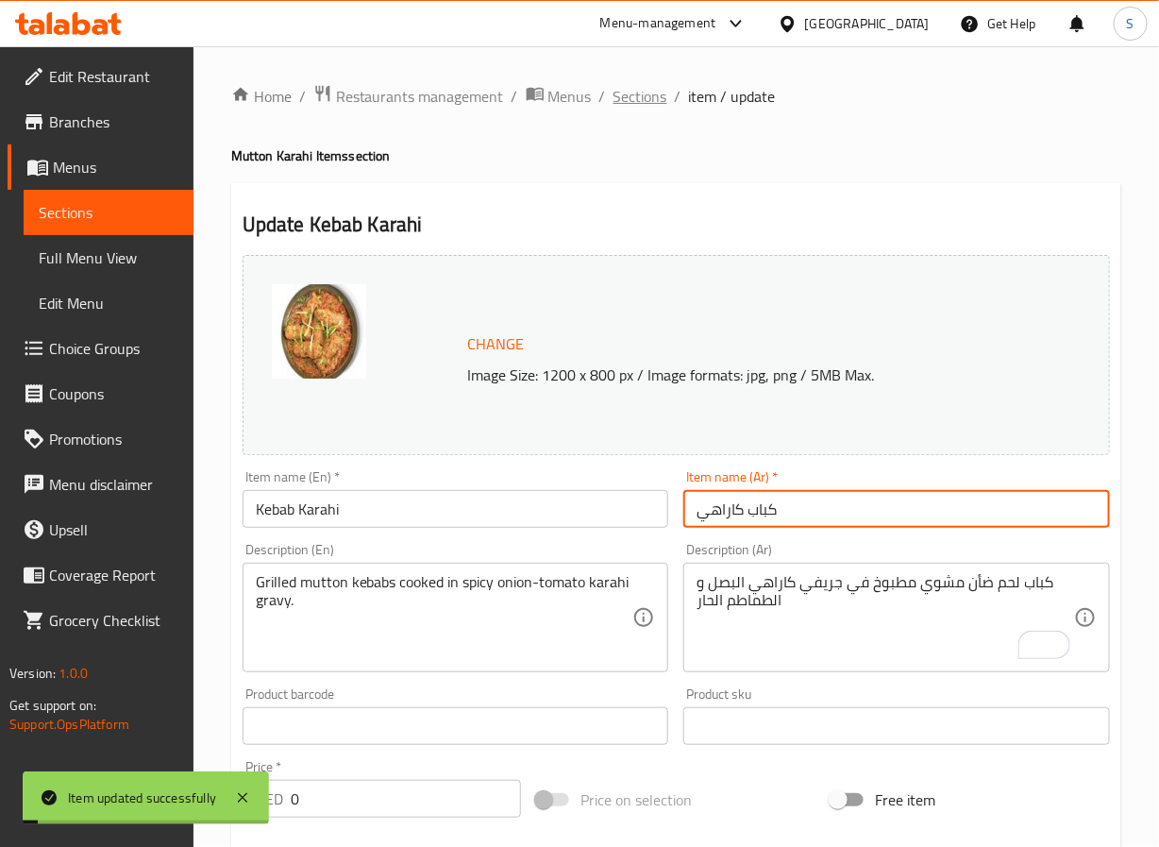
click at [644, 106] on span "Sections" at bounding box center [641, 96] width 54 height 23
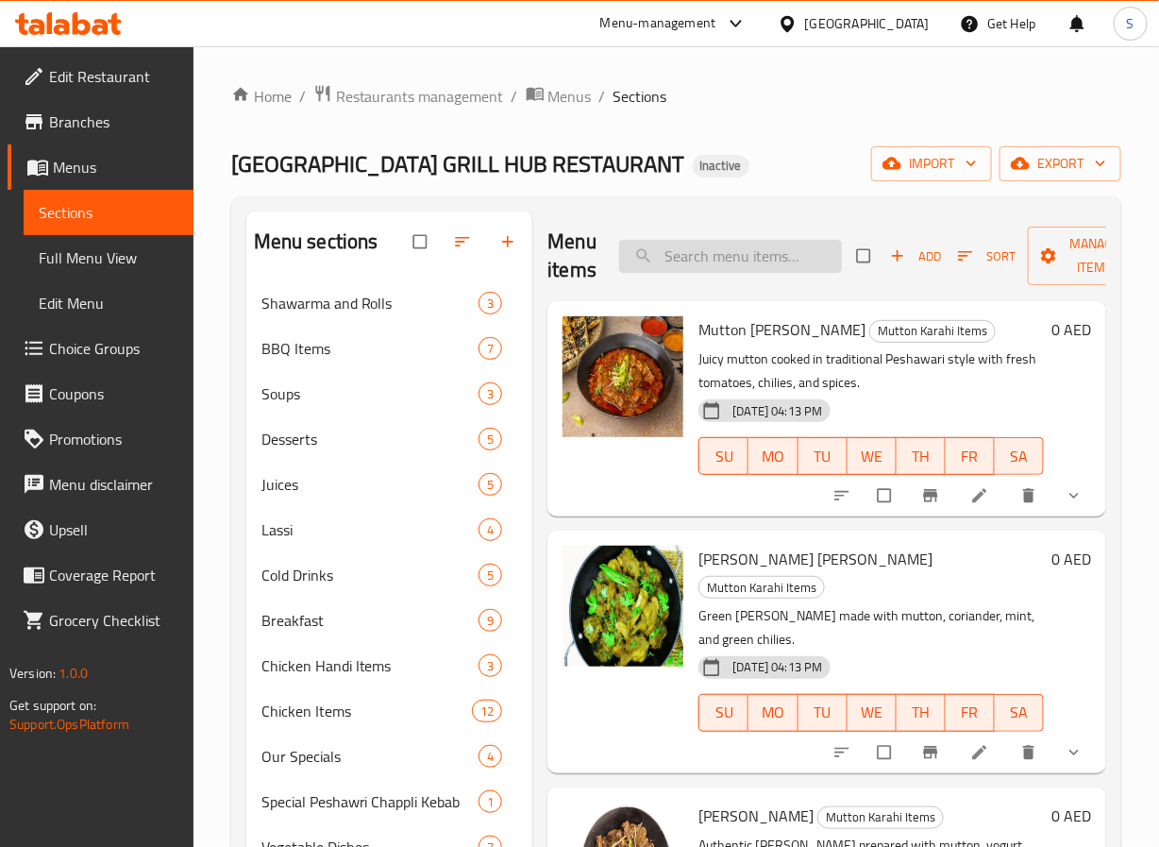
click at [748, 266] on input "search" at bounding box center [730, 256] width 223 height 33
paste input "Mutton Chops Karahi"
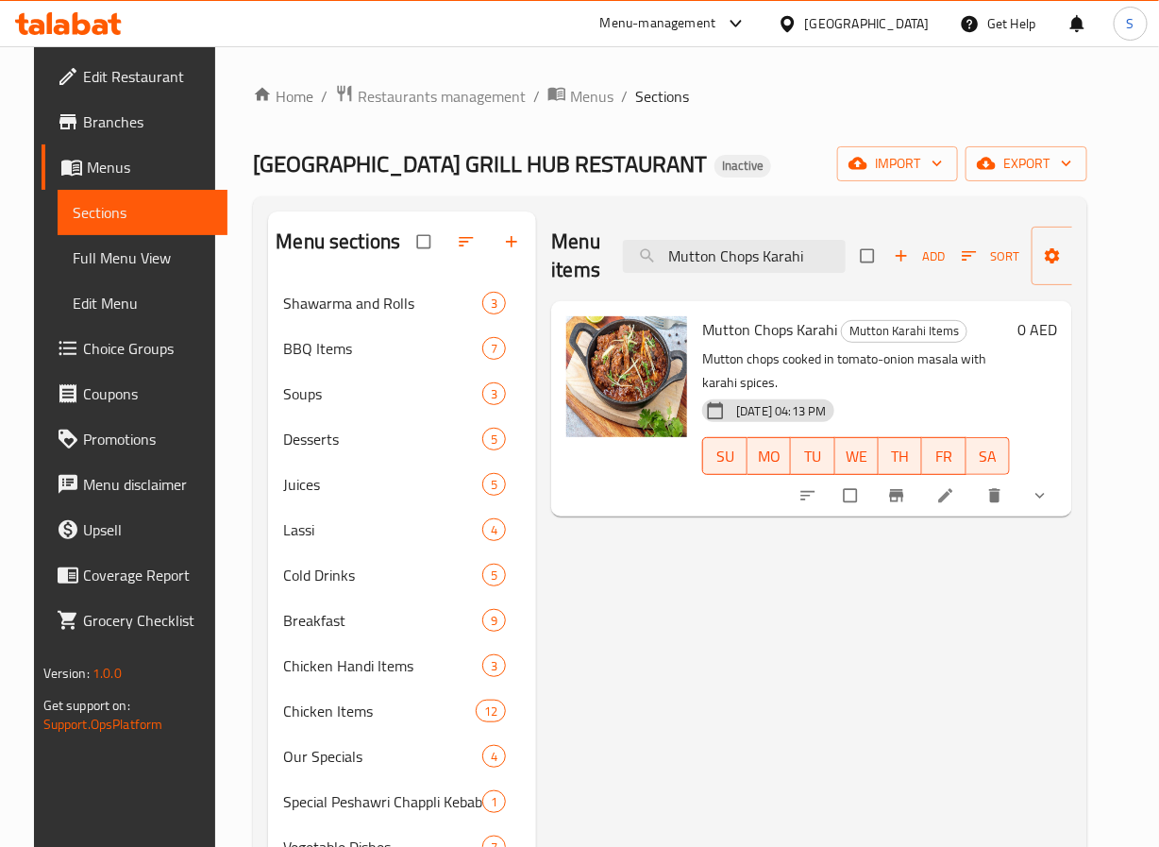
type input "Mutton Chops Karahi"
click at [974, 485] on li at bounding box center [947, 495] width 53 height 30
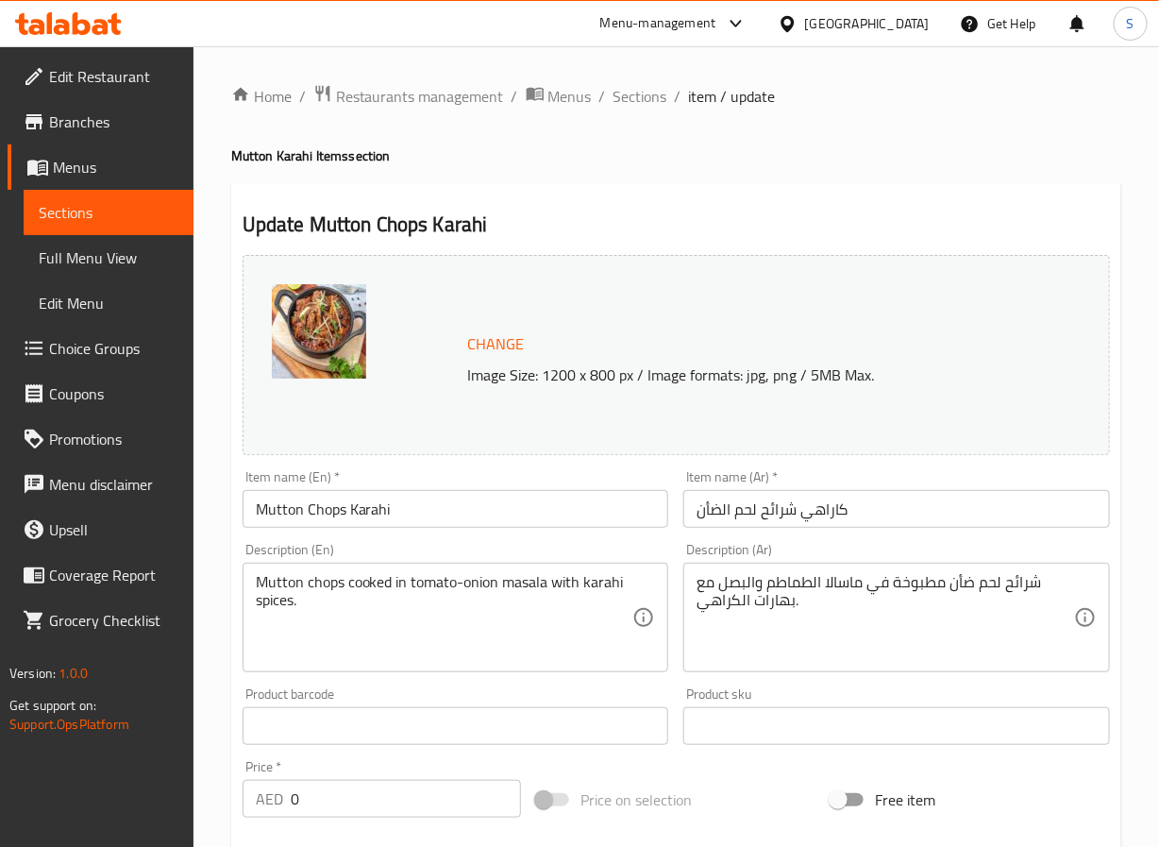
click at [804, 508] on input "كاراهي شرائح لحم الضأن" at bounding box center [896, 509] width 427 height 38
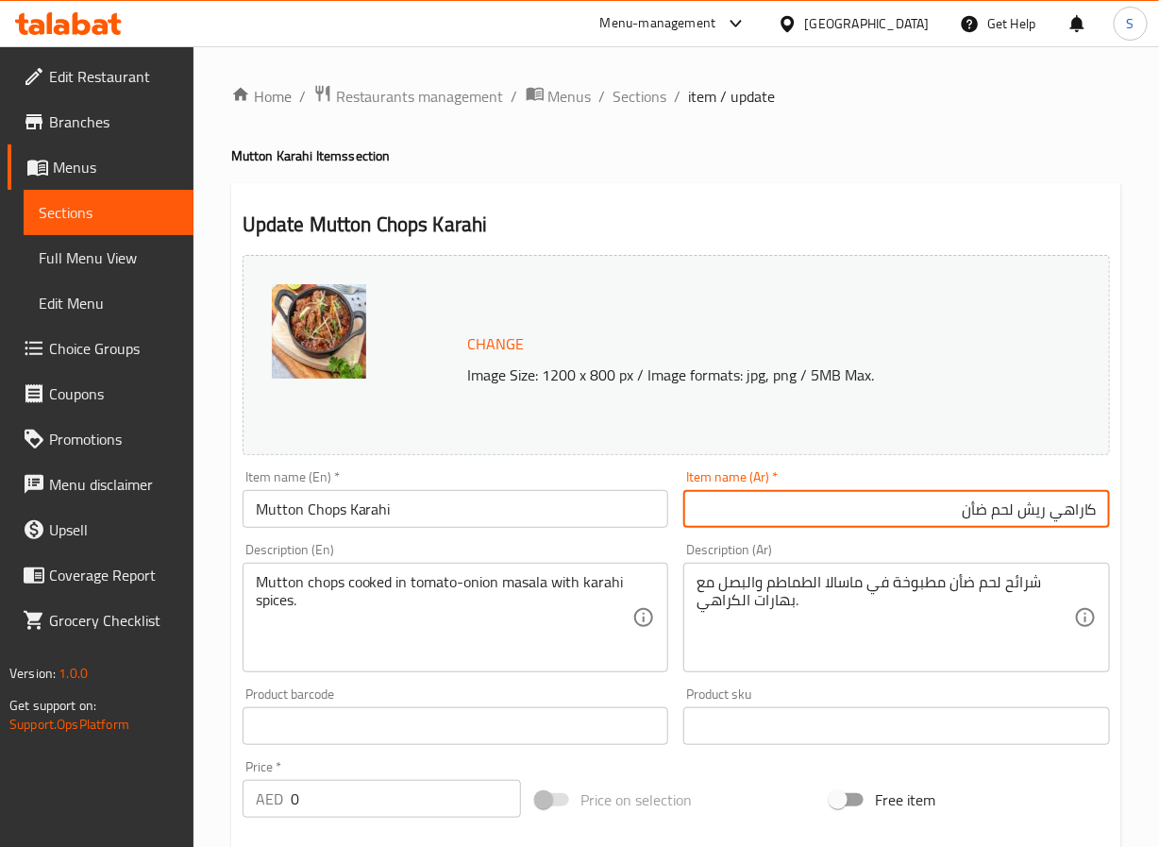
type input "كاراهي ريش لحم ضأن"
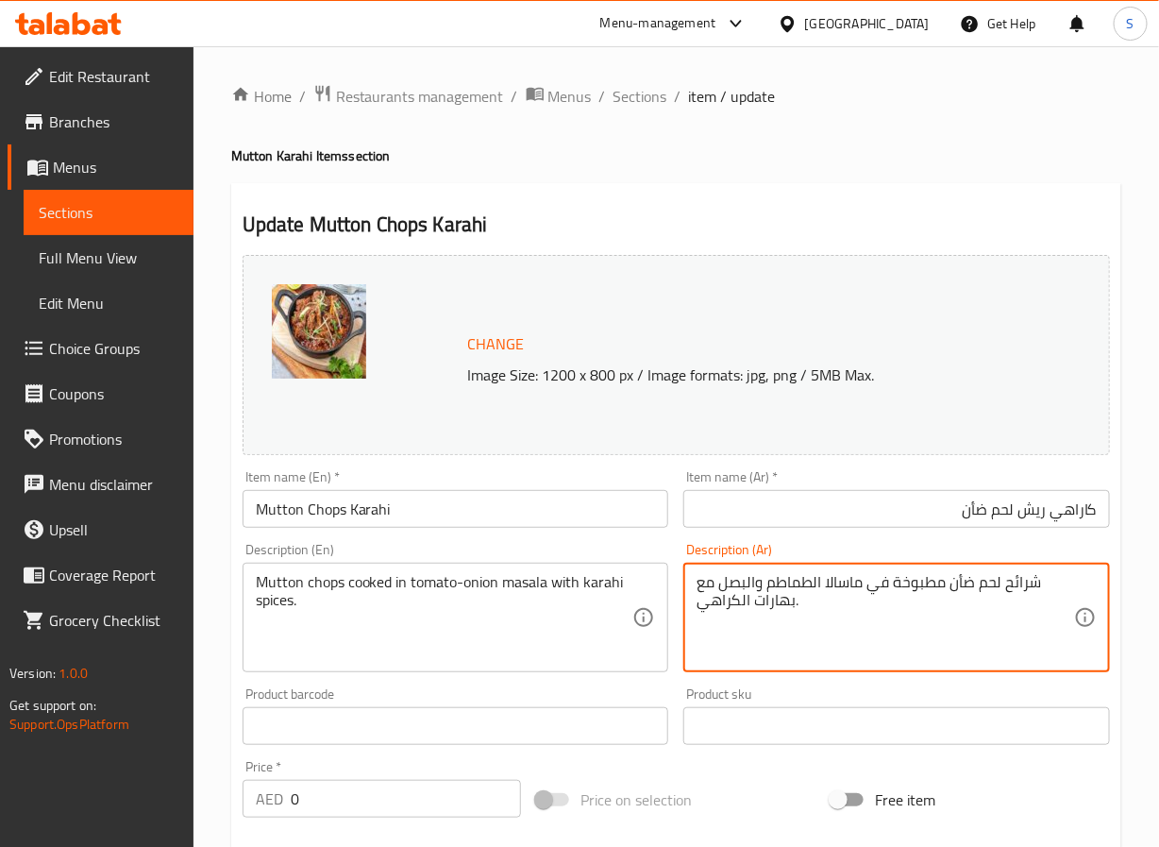
click at [1025, 581] on textarea "شرائح لحم ضأن مطبوخة في ماسالا الطماطم والبصل مع بهارات الكراهي." at bounding box center [886, 618] width 378 height 90
click at [732, 604] on textarea "ريش لحم ضأن مطبوخة في ماسالا الطماطم والبصل مع بهارات الكراهي." at bounding box center [886, 618] width 378 height 90
type textarea "ريش لحم ضأن مطبوخة في ماسالا الطماطم والبصل مع بهارات الكاراهي."
click at [790, 519] on input "كاراهي ريش لحم ضأن" at bounding box center [896, 509] width 427 height 38
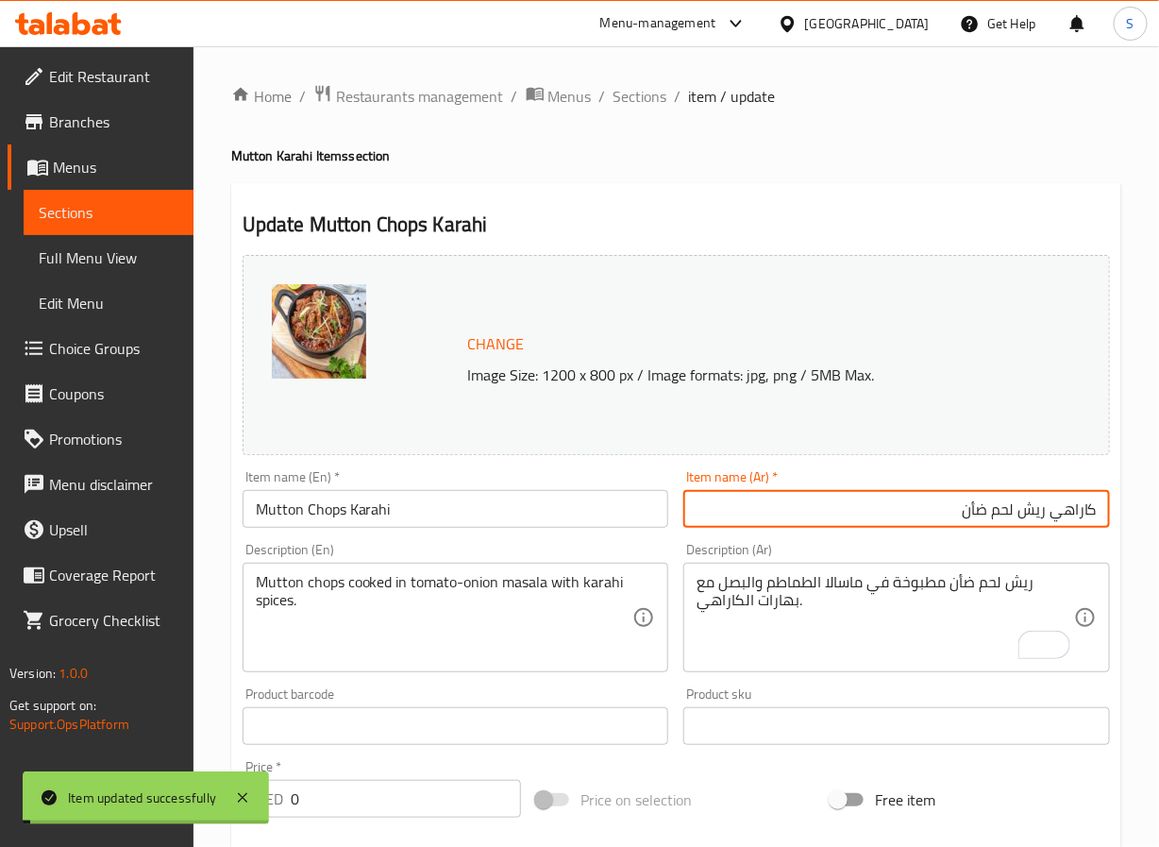
drag, startPoint x: 626, startPoint y: 102, endPoint x: 558, endPoint y: 1, distance: 121.7
click at [626, 102] on span "Sections" at bounding box center [641, 96] width 54 height 23
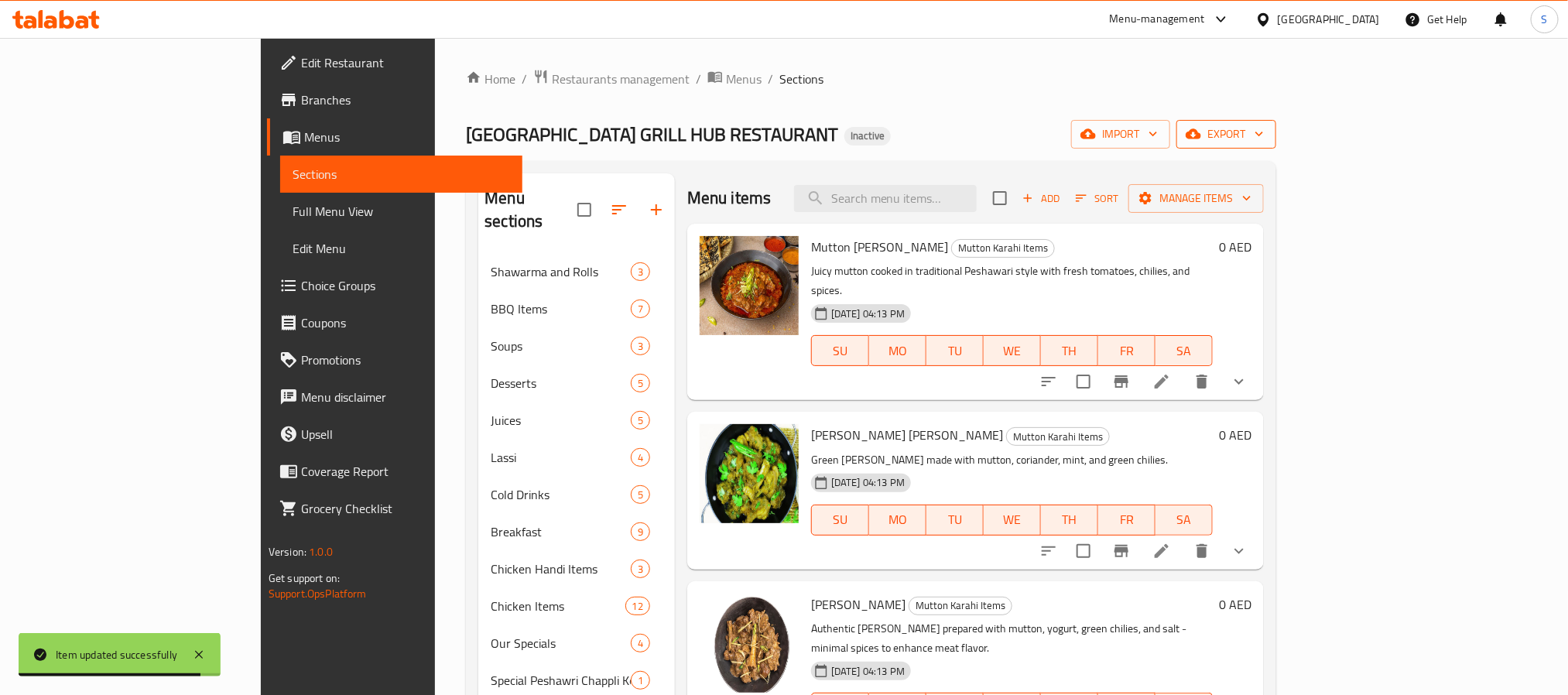
click at [968, 130] on icon "button" at bounding box center [1193, 134] width 16 height 16
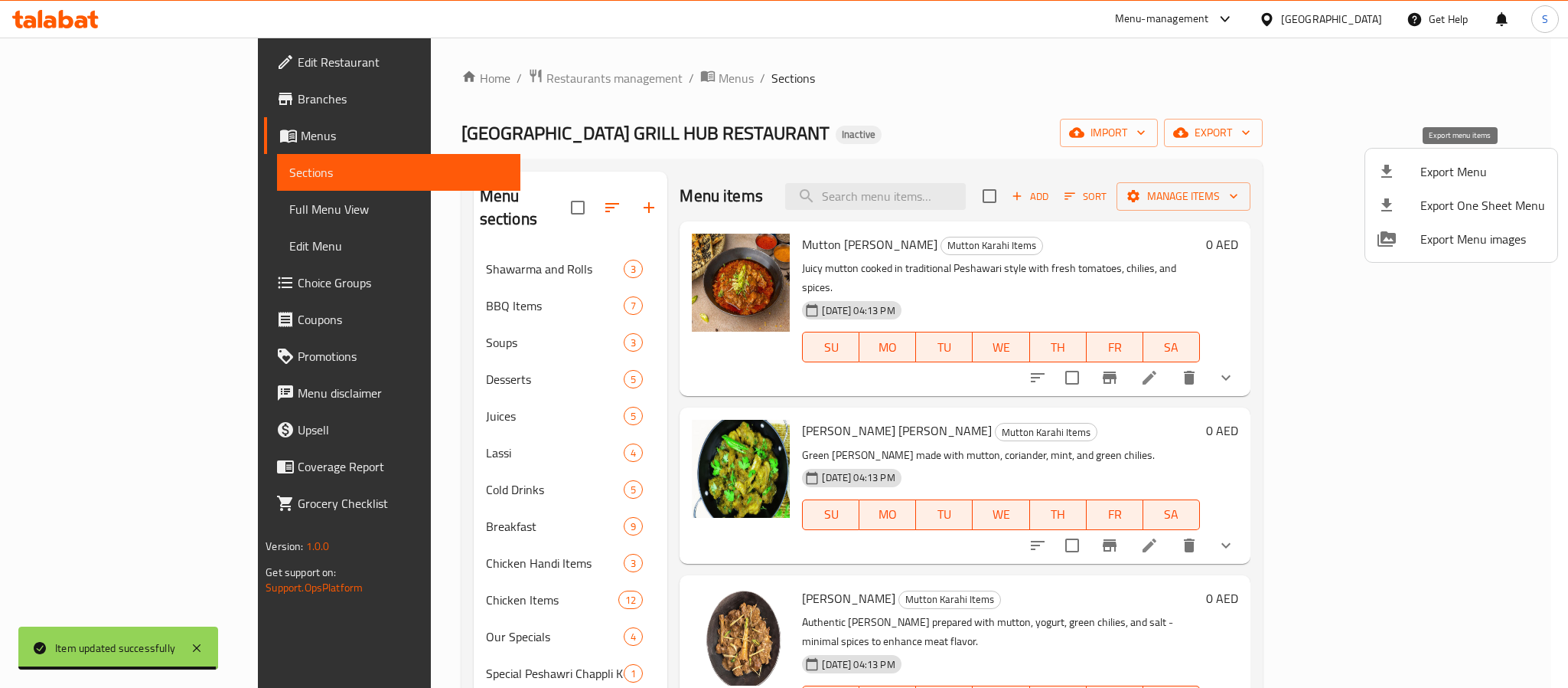
click at [957, 166] on span "Export Menu" at bounding box center [1483, 171] width 125 height 19
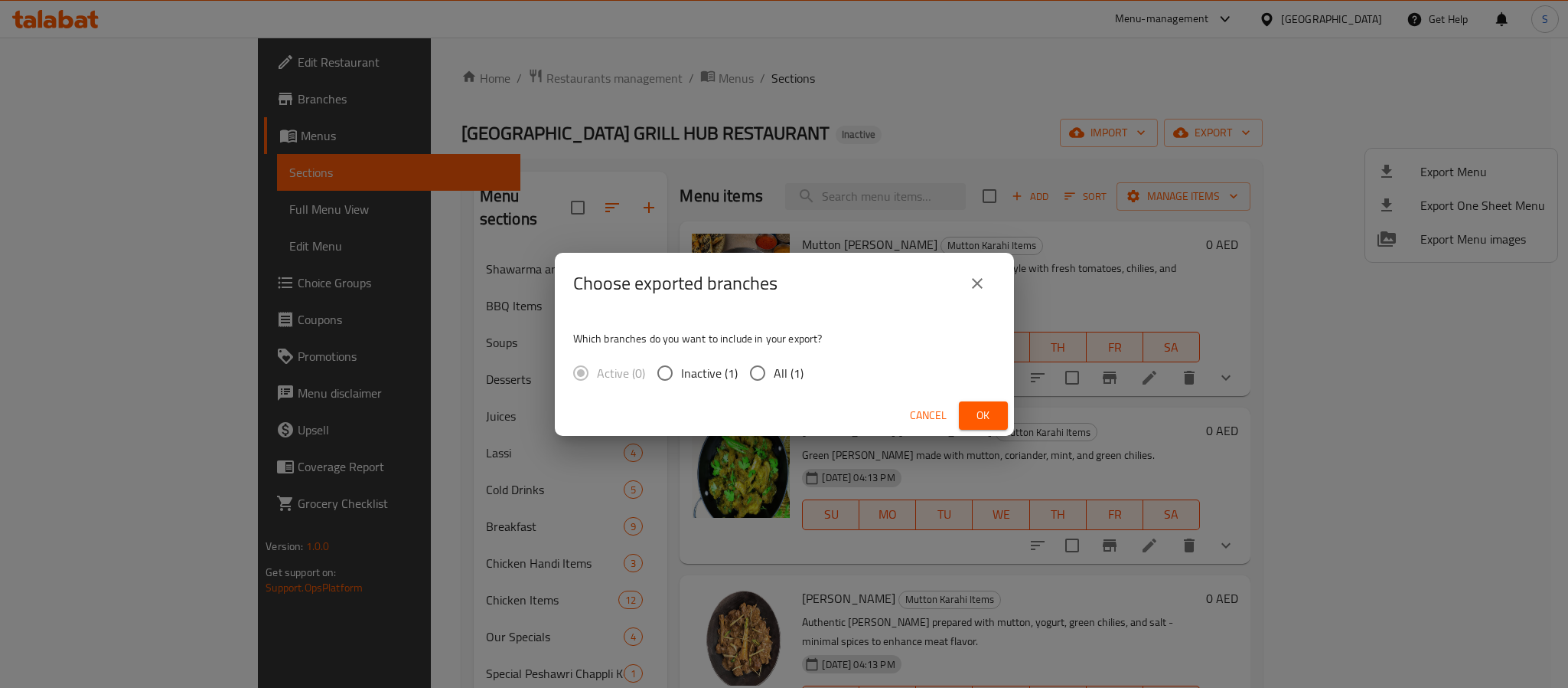
click at [919, 420] on span "Cancel" at bounding box center [928, 415] width 36 height 19
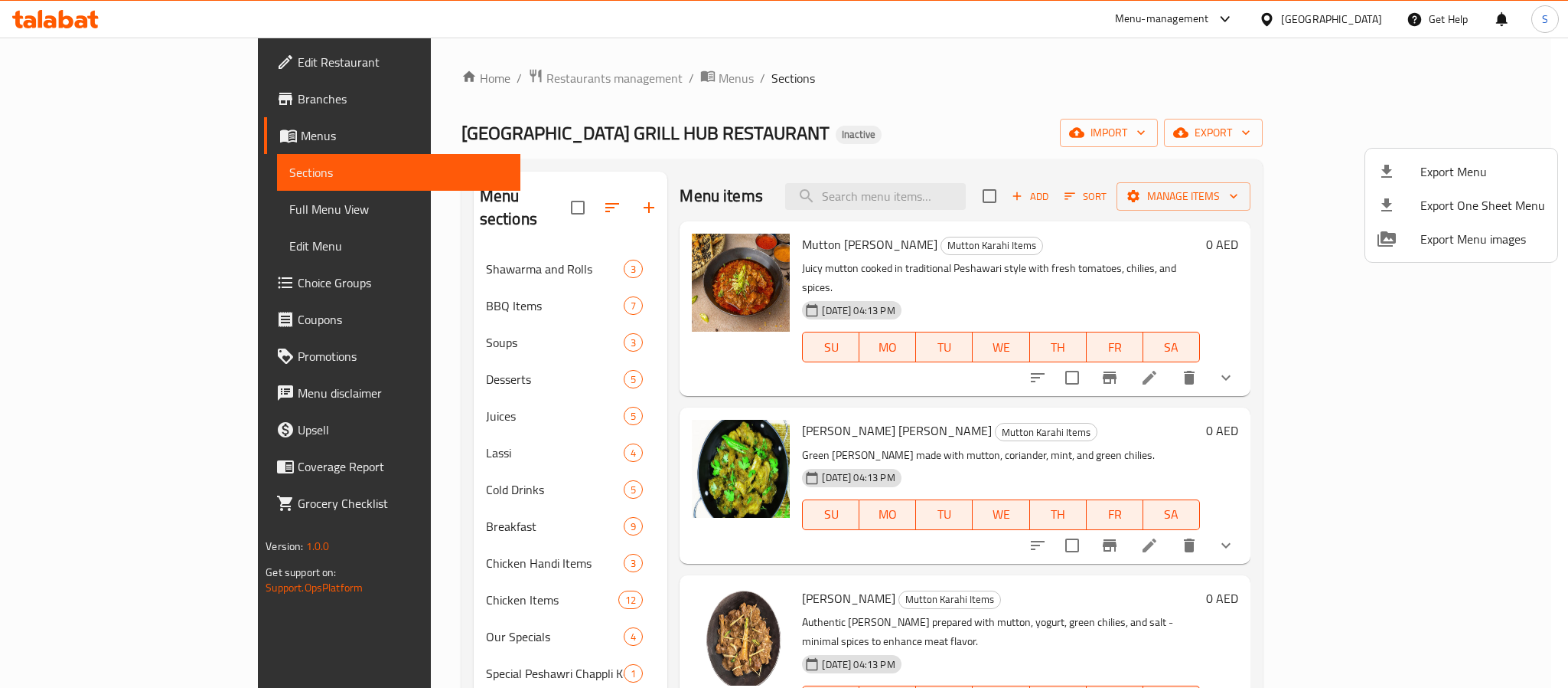
click at [547, 200] on div at bounding box center [784, 344] width 1568 height 688
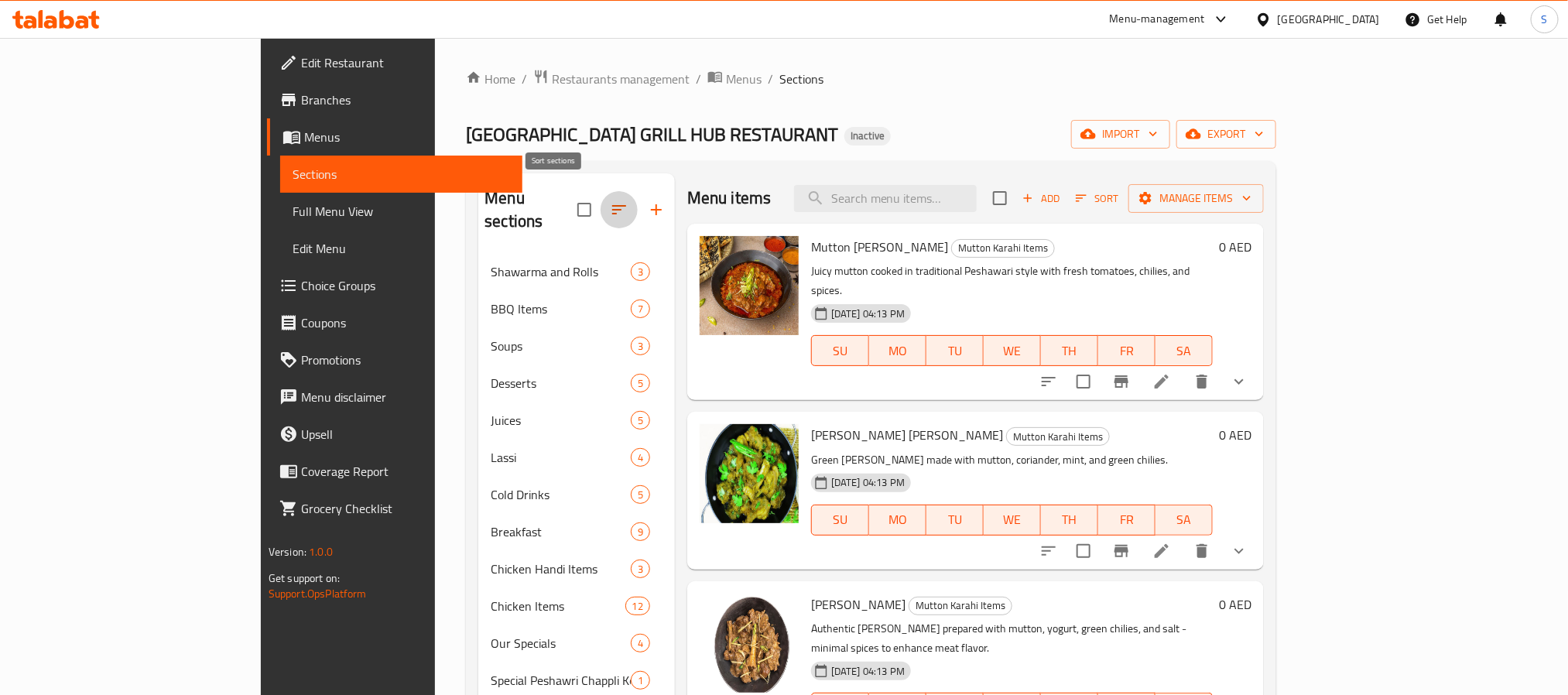
click at [610, 202] on icon "button" at bounding box center [619, 209] width 19 height 19
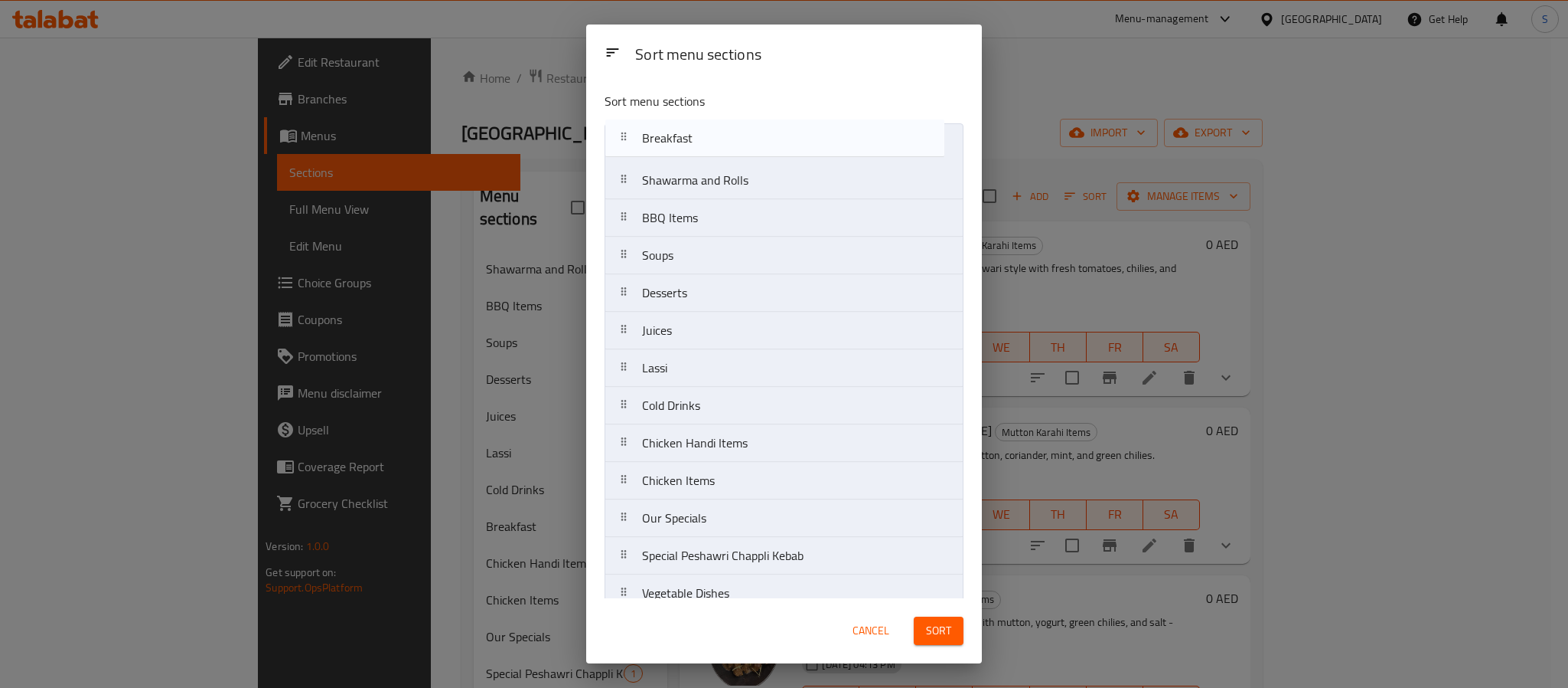
drag, startPoint x: 621, startPoint y: 196, endPoint x: 620, endPoint y: 125, distance: 71.0
click at [620, 125] on nav "Shawarma and Rolls BBQ Items Soups Desserts Juices Lassi Cold Drinks Breakfast …" at bounding box center [784, 462] width 359 height 677
drag, startPoint x: 621, startPoint y: 256, endPoint x: 632, endPoint y: 180, distance: 76.8
click at [632, 180] on nav "Breakfast Shawarma and Rolls BBQ Items Soups Desserts Juices Lassi Cold Drinks …" at bounding box center [784, 462] width 359 height 677
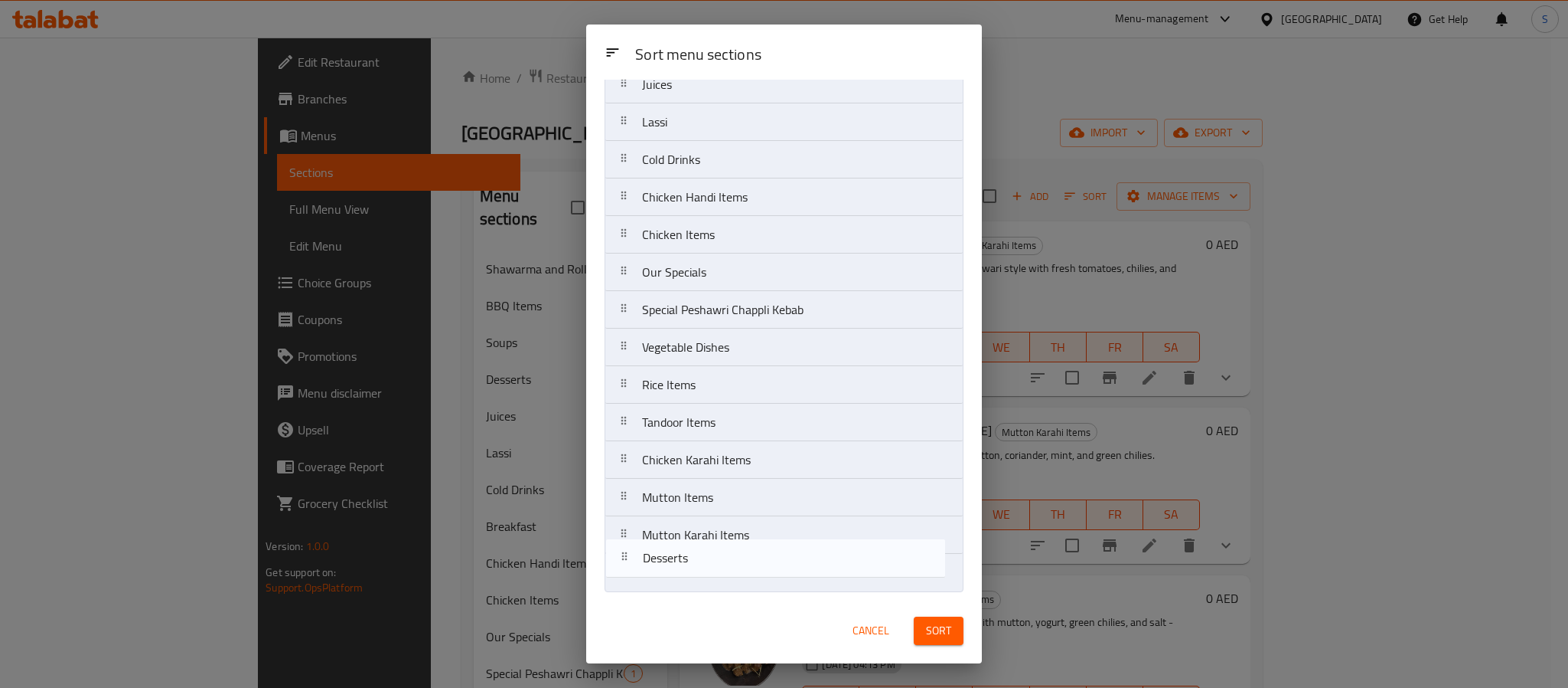
scroll to position [214, 0]
drag, startPoint x: 620, startPoint y: 299, endPoint x: 621, endPoint y: 570, distance: 271.0
click at [621, 570] on nav "Breakfast Soups Shawarma and Rolls BBQ Items Desserts Juices Lassi Cold Drinks …" at bounding box center [784, 253] width 359 height 677
drag, startPoint x: 630, startPoint y: 356, endPoint x: 627, endPoint y: 582, distance: 226.0
click at [627, 582] on nav "Breakfast Soups Shawarma and Rolls BBQ Items Juices Lassi Cold Drinks Chicken H…" at bounding box center [784, 253] width 359 height 677
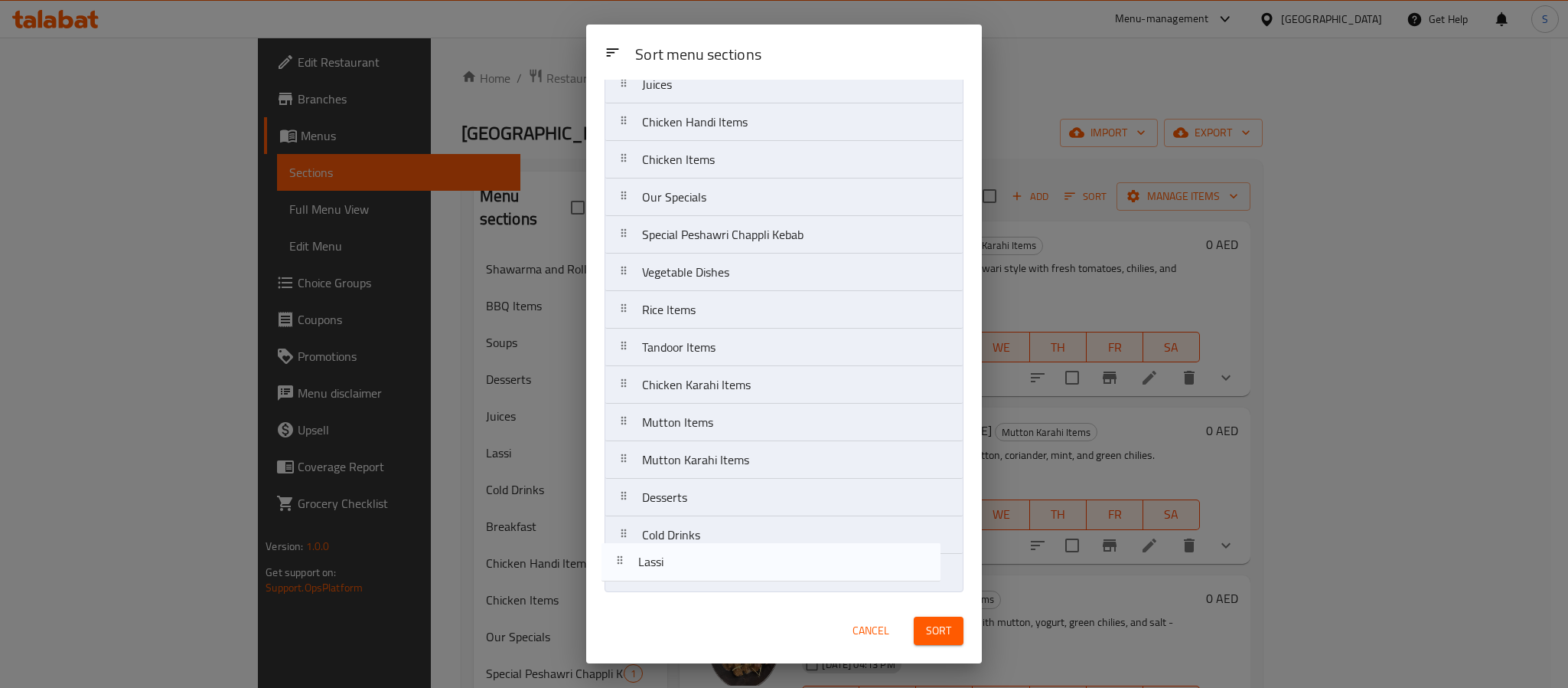
drag, startPoint x: 662, startPoint y: 178, endPoint x: 657, endPoint y: 582, distance: 404.0
click at [657, 582] on nav "Breakfast Soups Shawarma and Rolls BBQ Items Juices Lassi Chicken Handi Items C…" at bounding box center [784, 253] width 359 height 677
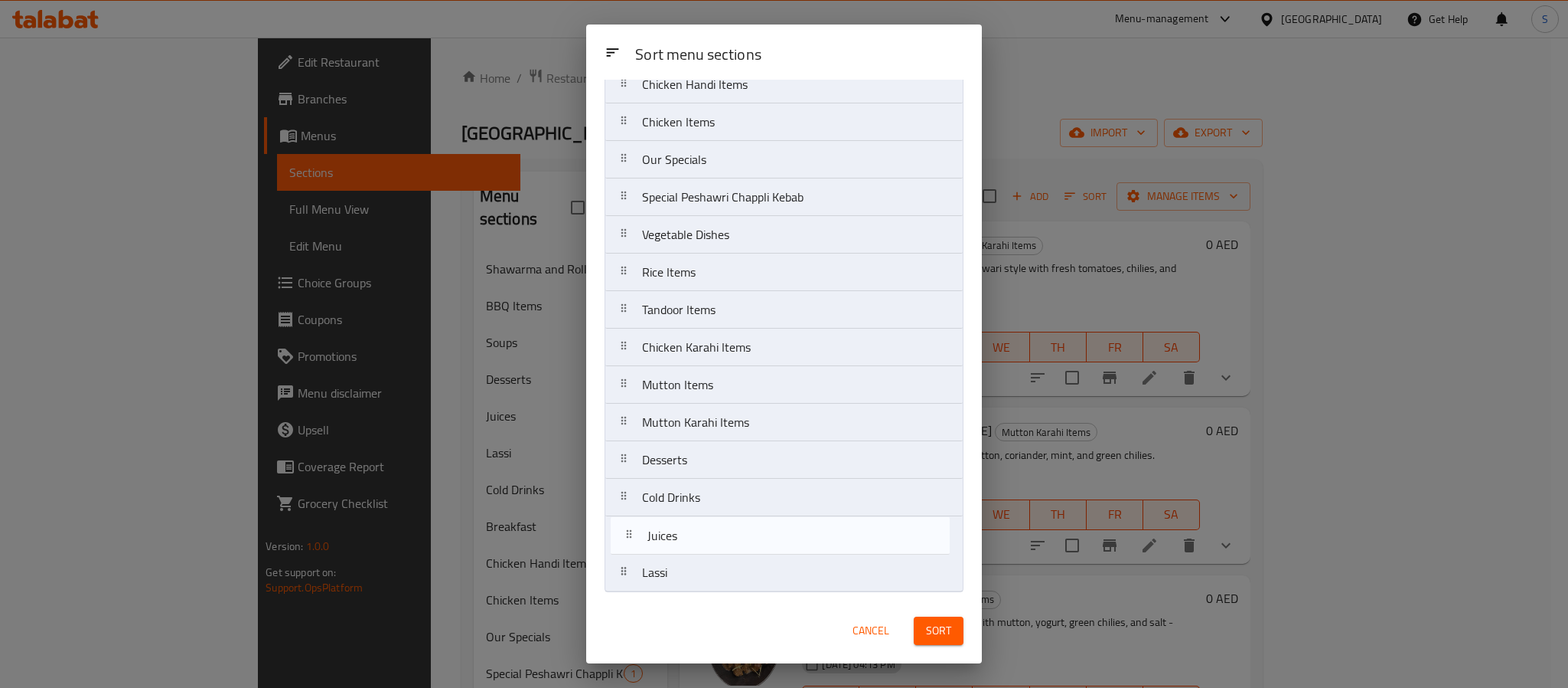
drag, startPoint x: 643, startPoint y: 274, endPoint x: 648, endPoint y: 557, distance: 283.0
click at [648, 557] on nav "Breakfast Soups Shawarma and Rolls BBQ Items Juices Chicken Handi Items Chicken…" at bounding box center [784, 253] width 359 height 677
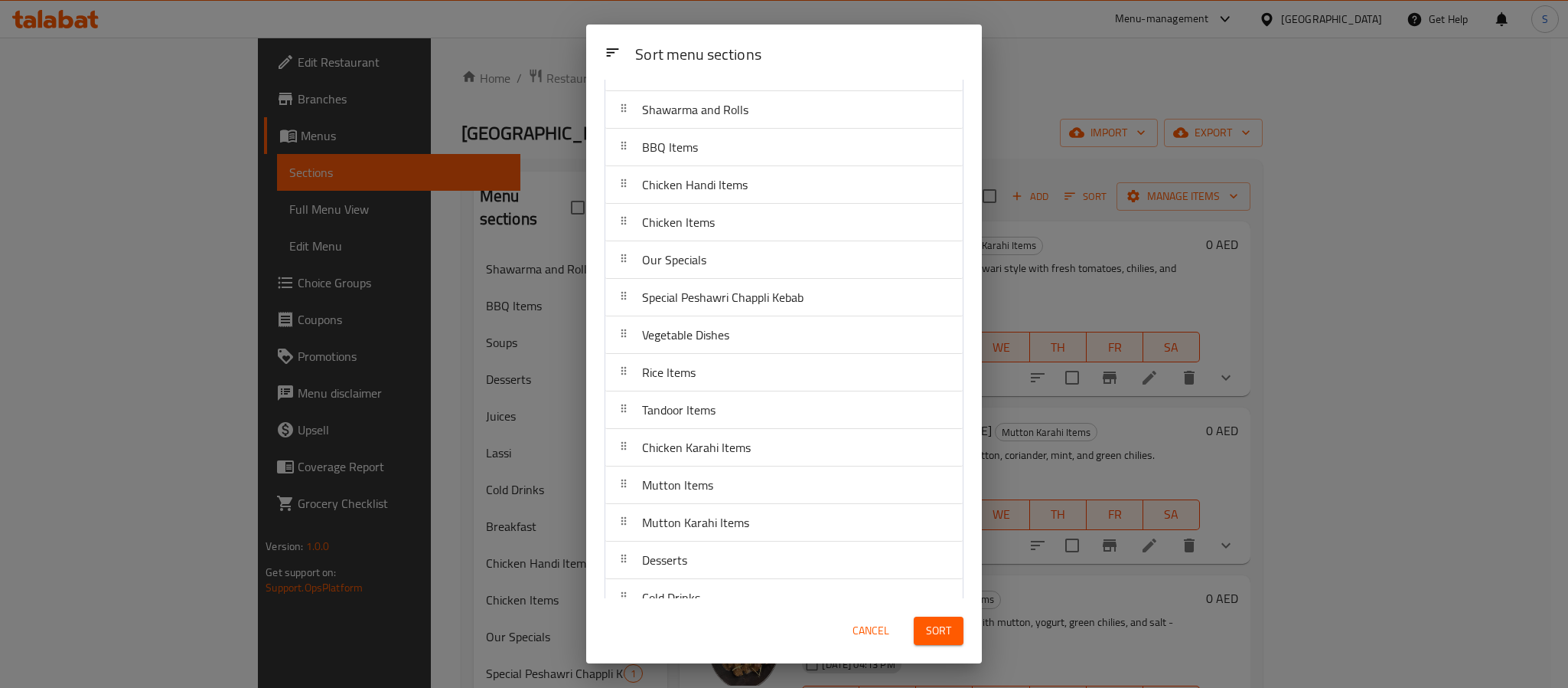
scroll to position [104, 0]
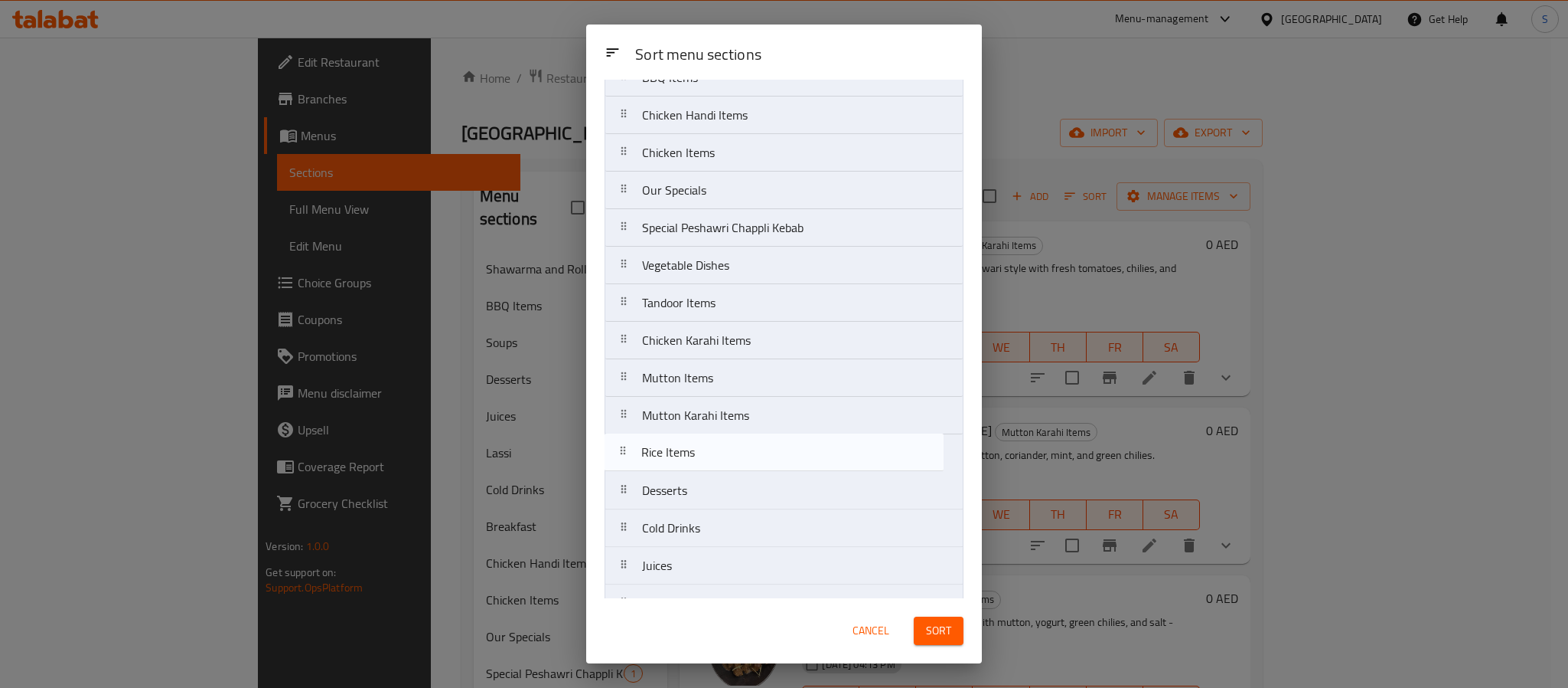
drag, startPoint x: 646, startPoint y: 389, endPoint x: 644, endPoint y: 467, distance: 78.0
click at [644, 467] on nav "Breakfast Soups Shawarma and Rolls BBQ Items Chicken Handi Items Chicken Items …" at bounding box center [784, 284] width 359 height 677
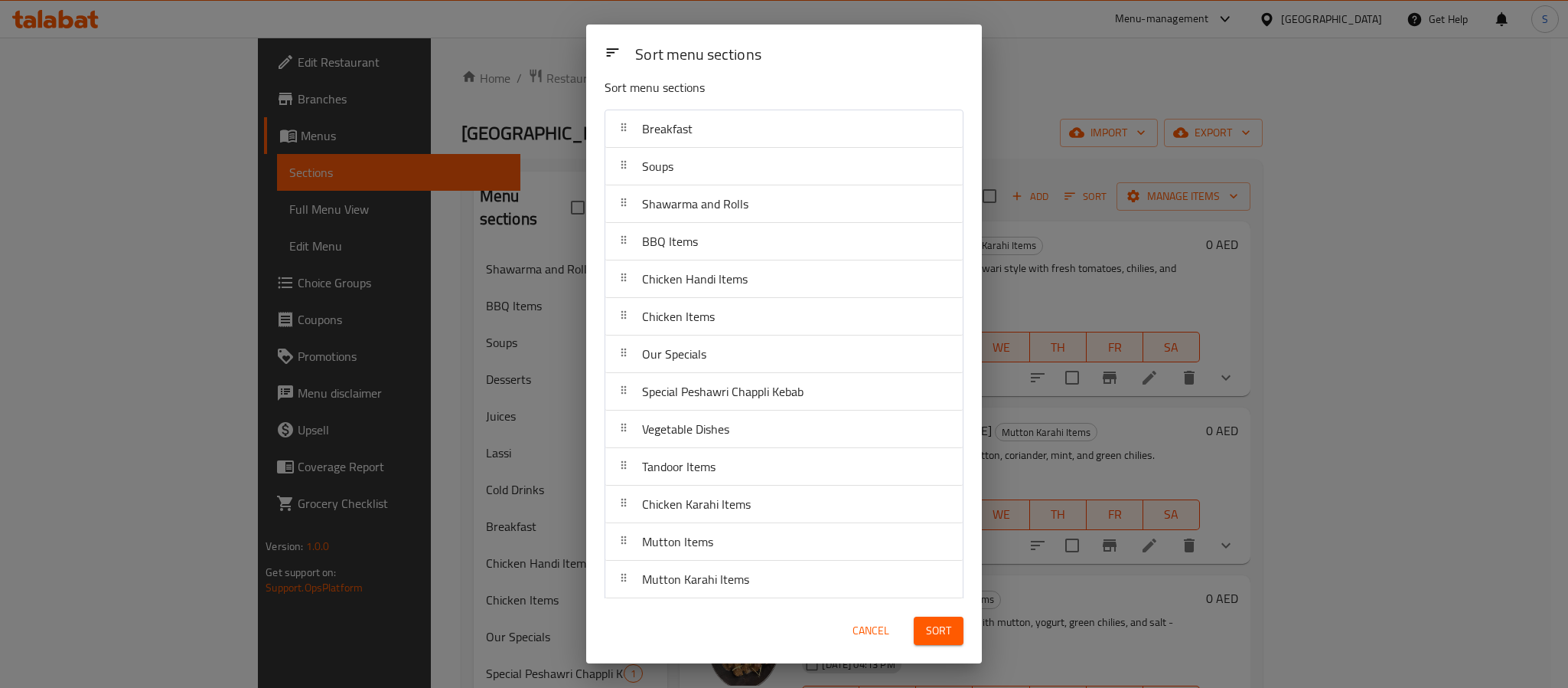
scroll to position [0, 0]
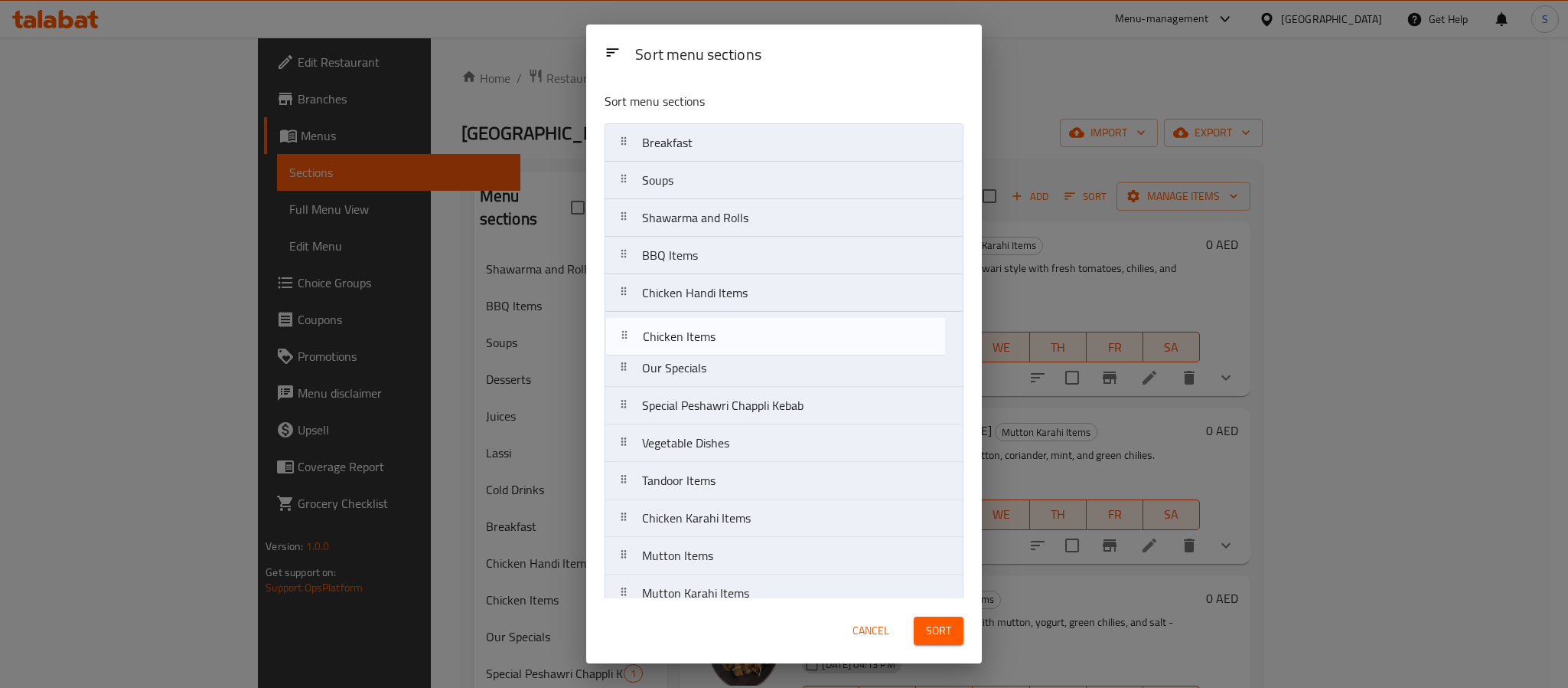
click at [629, 324] on nav "Breakfast Soups Shawarma and Rolls BBQ Items Chicken Handi Items Chicken Items …" at bounding box center [784, 462] width 359 height 677
drag, startPoint x: 641, startPoint y: 332, endPoint x: 639, endPoint y: 286, distance: 46.0
click at [639, 286] on nav "Breakfast Soups Shawarma and Rolls BBQ Items Chicken Handi Items Chicken Items …" at bounding box center [784, 462] width 359 height 677
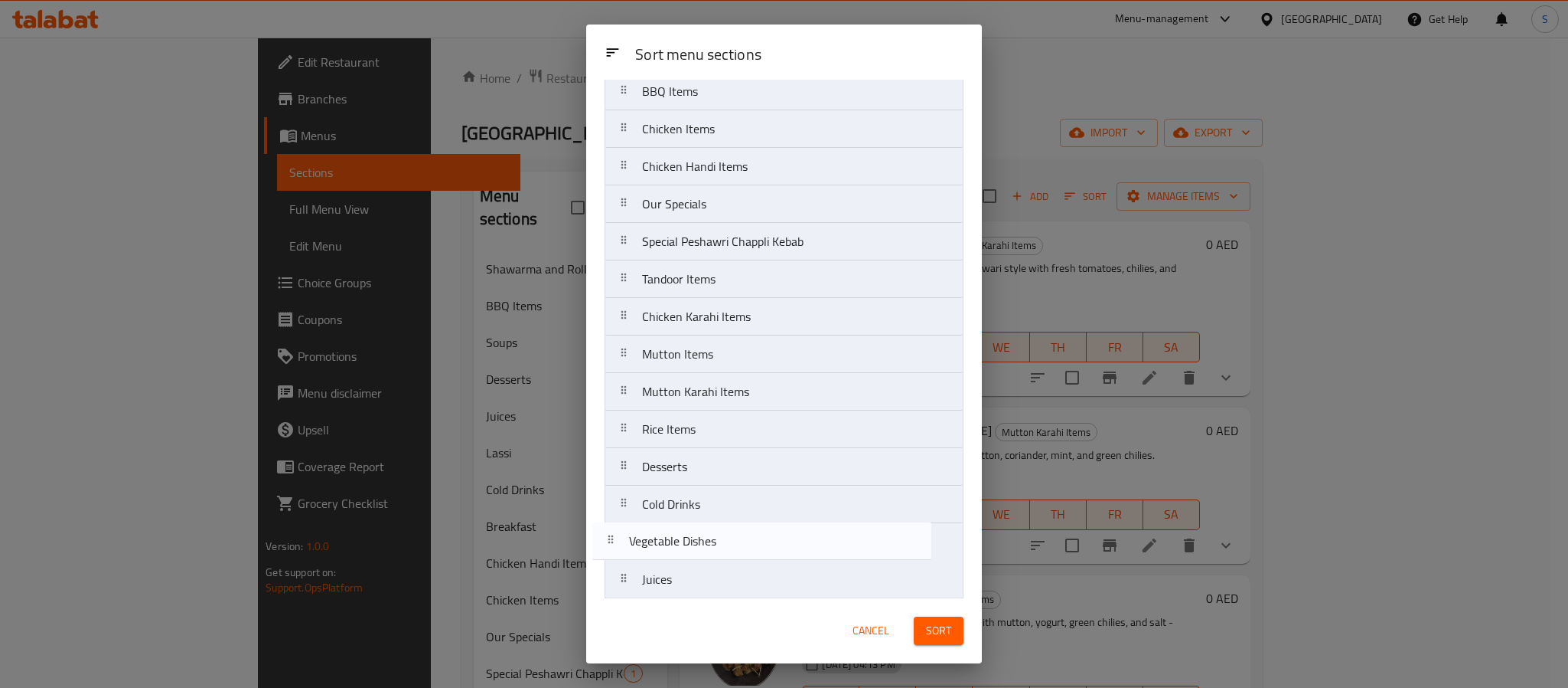
scroll to position [214, 0]
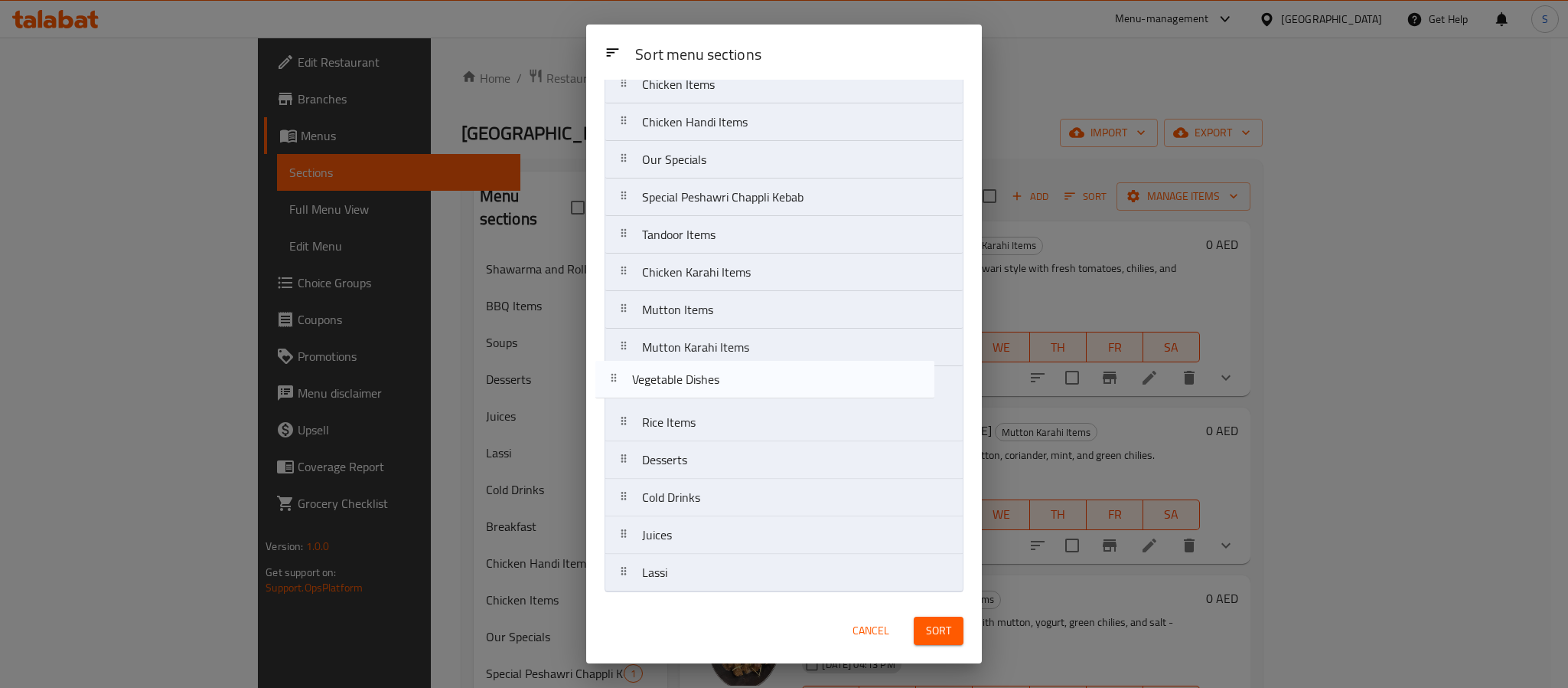
drag, startPoint x: 624, startPoint y: 450, endPoint x: 614, endPoint y: 376, distance: 74.7
click at [614, 376] on nav "Breakfast Soups Shawarma and Rolls BBQ Items Chicken Items Chicken Handi Items …" at bounding box center [784, 253] width 359 height 677
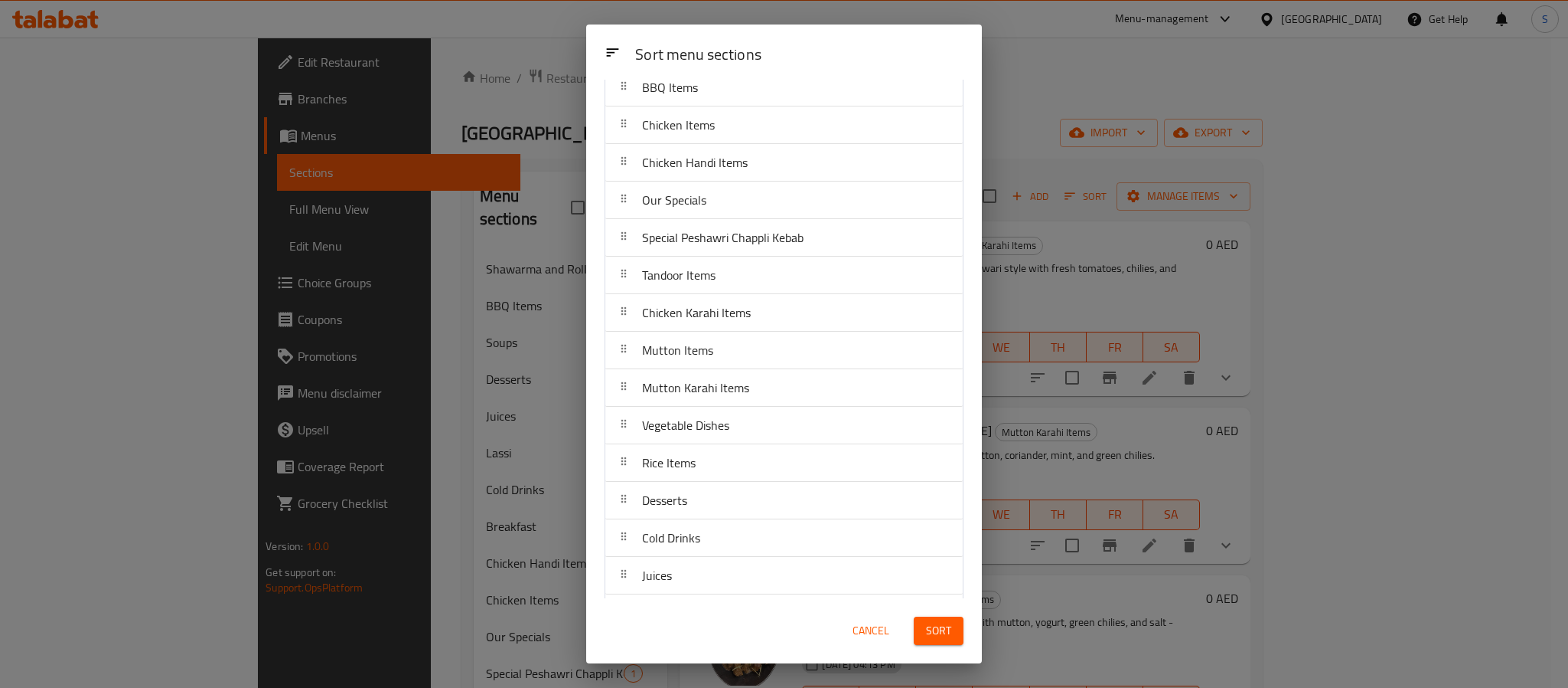
scroll to position [157, 0]
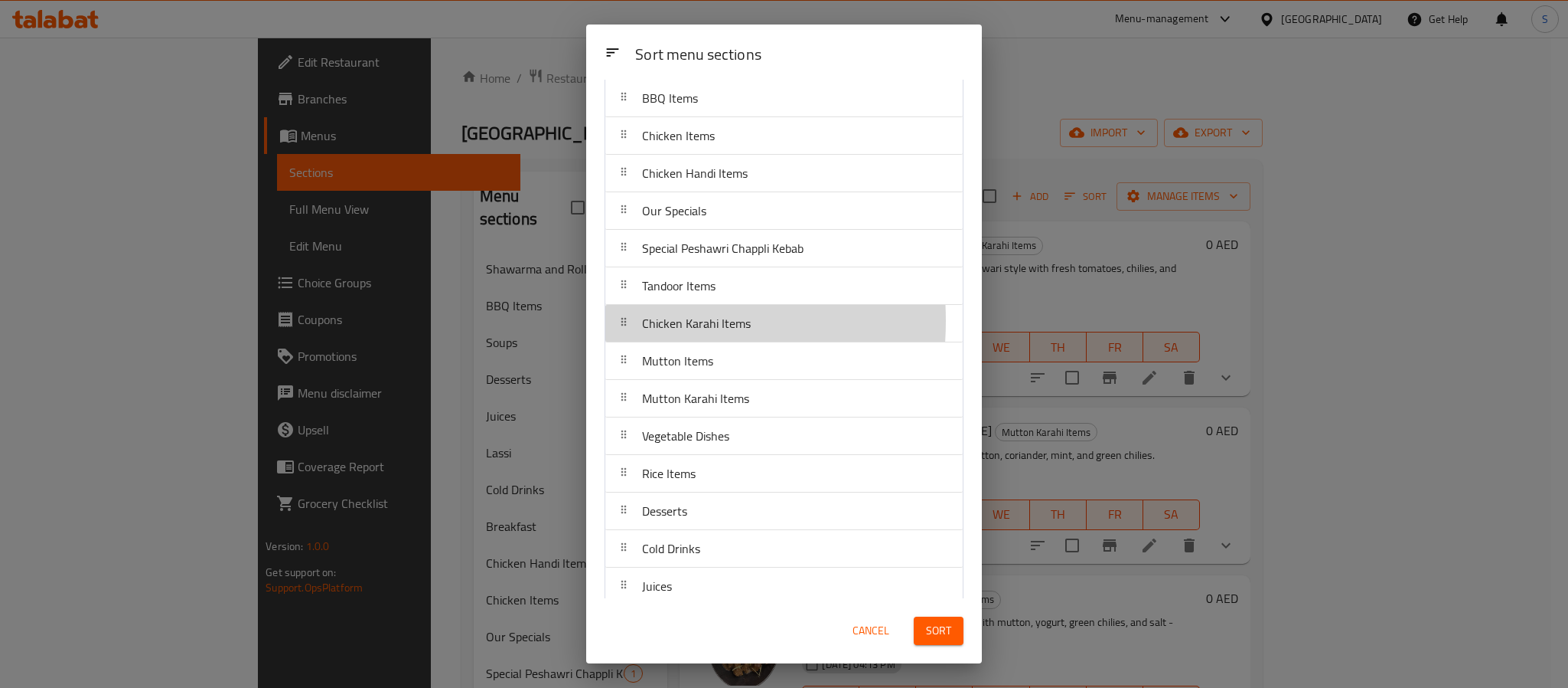
click at [613, 322] on div at bounding box center [623, 323] width 24 height 31
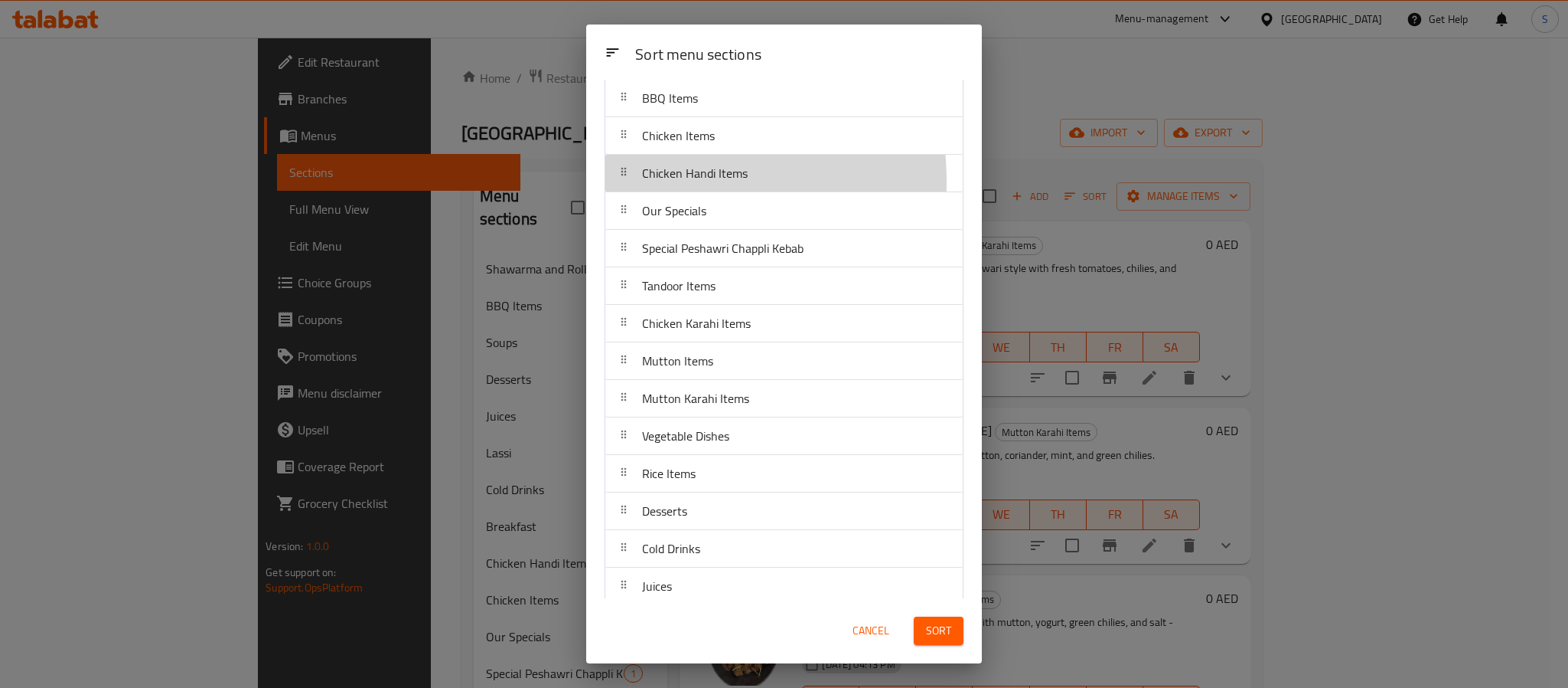
scroll to position [153, 0]
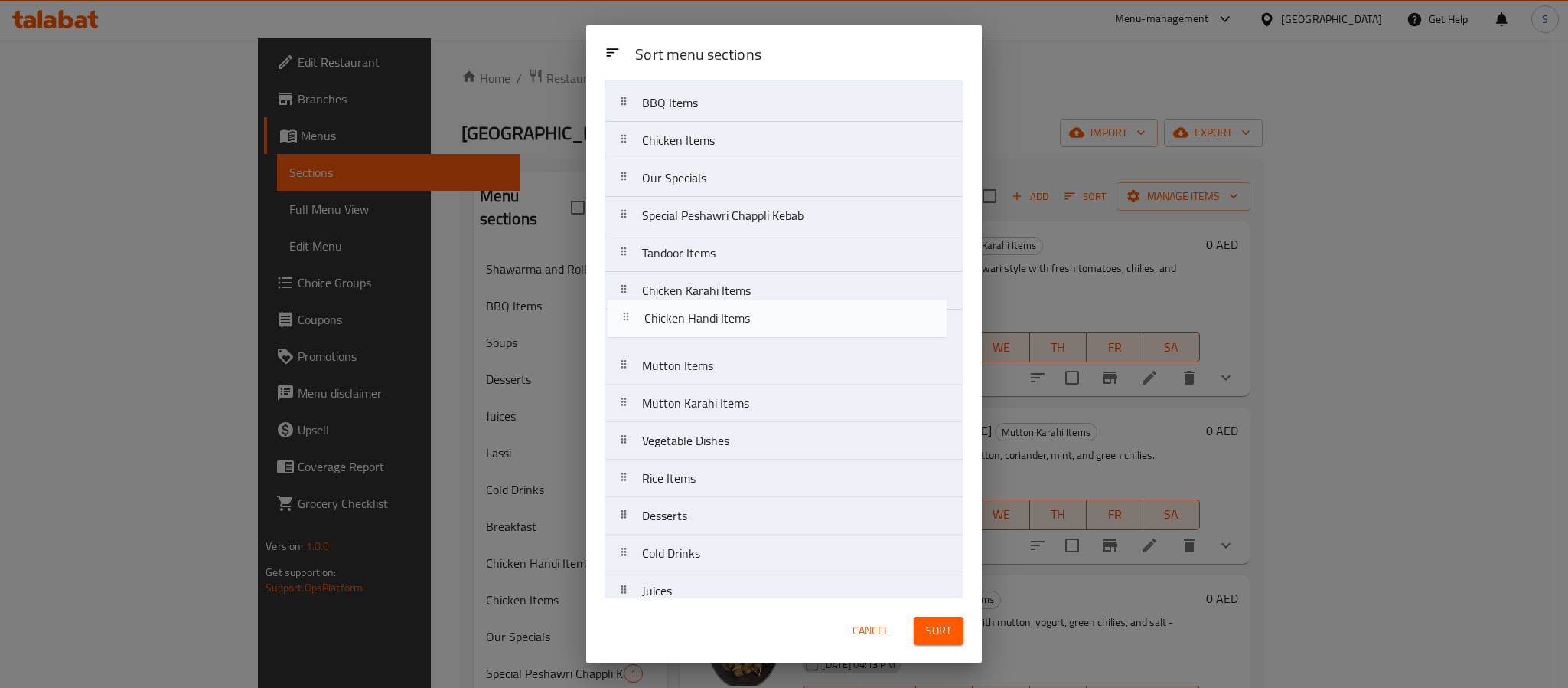
drag, startPoint x: 623, startPoint y: 184, endPoint x: 622, endPoint y: 332, distance: 148.0
click at [622, 332] on nav "Breakfast Soups Shawarma and Rolls BBQ Items Chicken Items Chicken Handi Items …" at bounding box center [784, 309] width 359 height 677
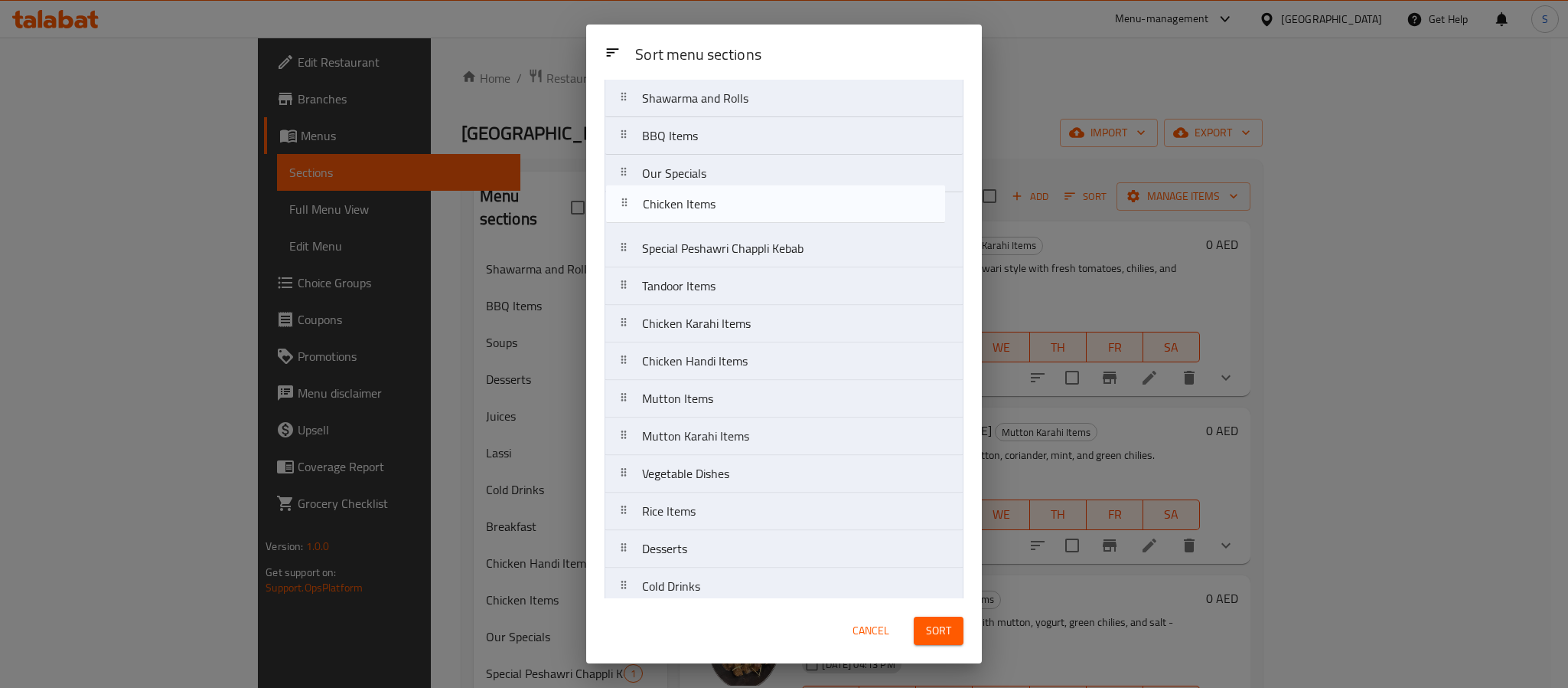
scroll to position [106, 0]
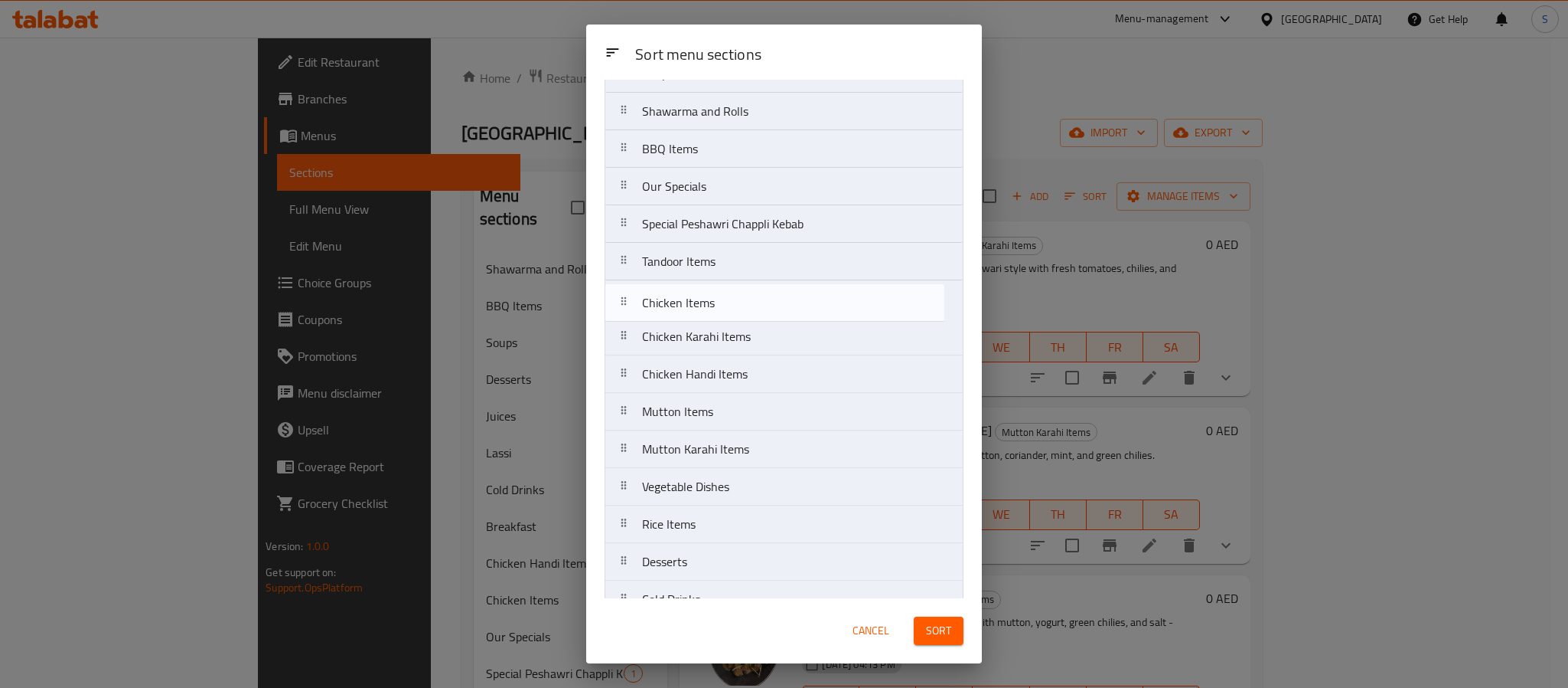
drag, startPoint x: 625, startPoint y: 124, endPoint x: 624, endPoint y: 290, distance: 166.0
click at [624, 290] on nav "Breakfast Soups Shawarma and Rolls BBQ Items Chicken Items Our Specials Special…" at bounding box center [784, 355] width 359 height 677
drag, startPoint x: 632, startPoint y: 256, endPoint x: 646, endPoint y: 456, distance: 200.5
click at [646, 456] on nav "Breakfast Soups Shawarma and Rolls BBQ Items Our Specials Special Peshawri Chap…" at bounding box center [784, 355] width 359 height 677
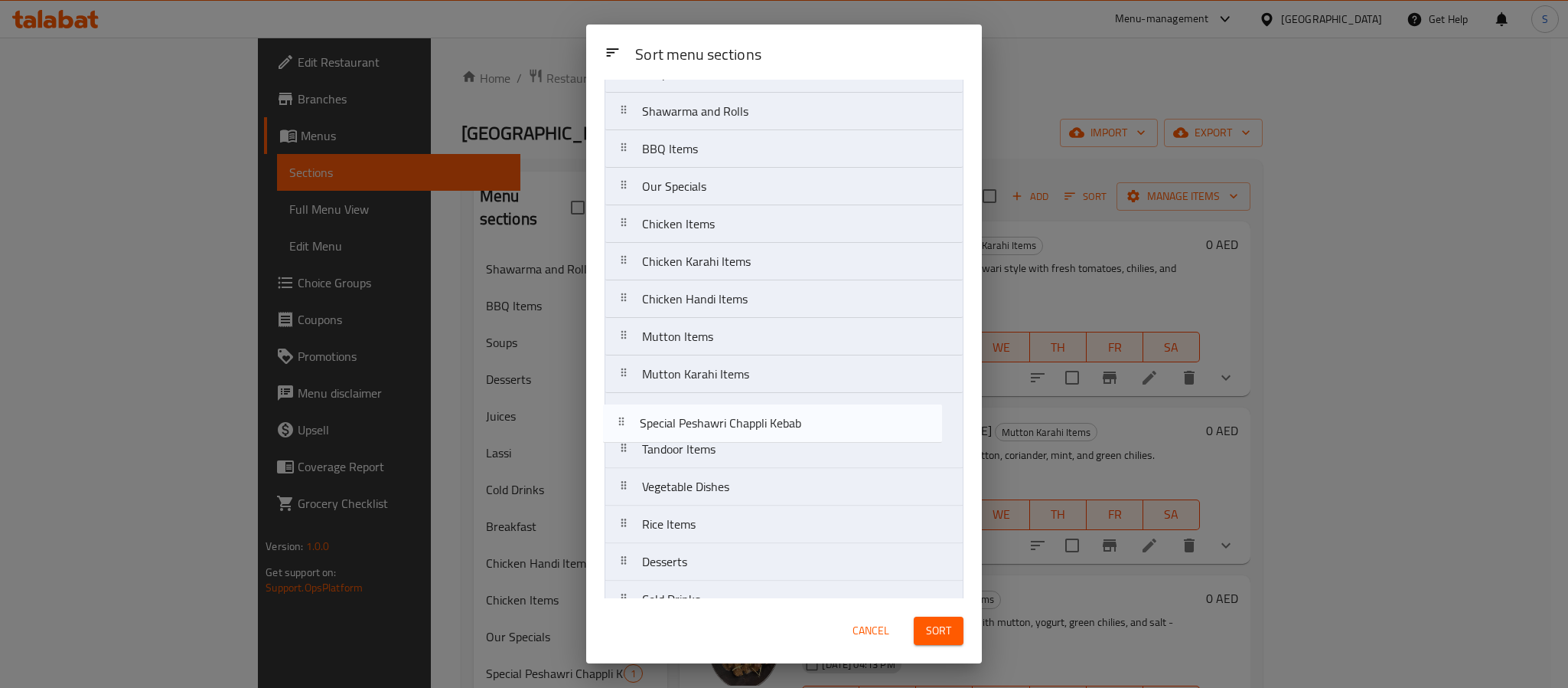
drag, startPoint x: 639, startPoint y: 224, endPoint x: 636, endPoint y: 432, distance: 208.0
click at [636, 432] on nav "Breakfast Soups Shawarma and Rolls BBQ Items Our Specials Special Peshawri Chap…" at bounding box center [784, 355] width 359 height 677
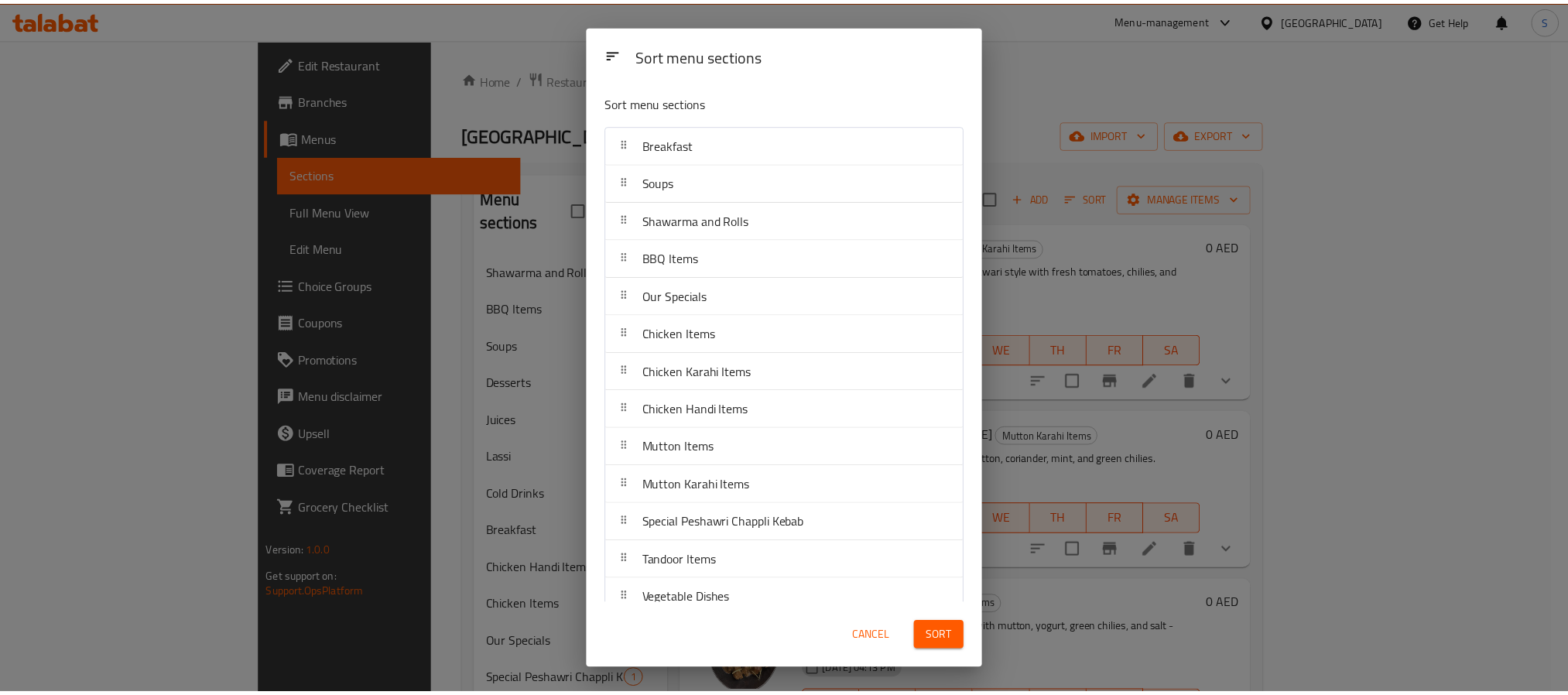
scroll to position [216, 0]
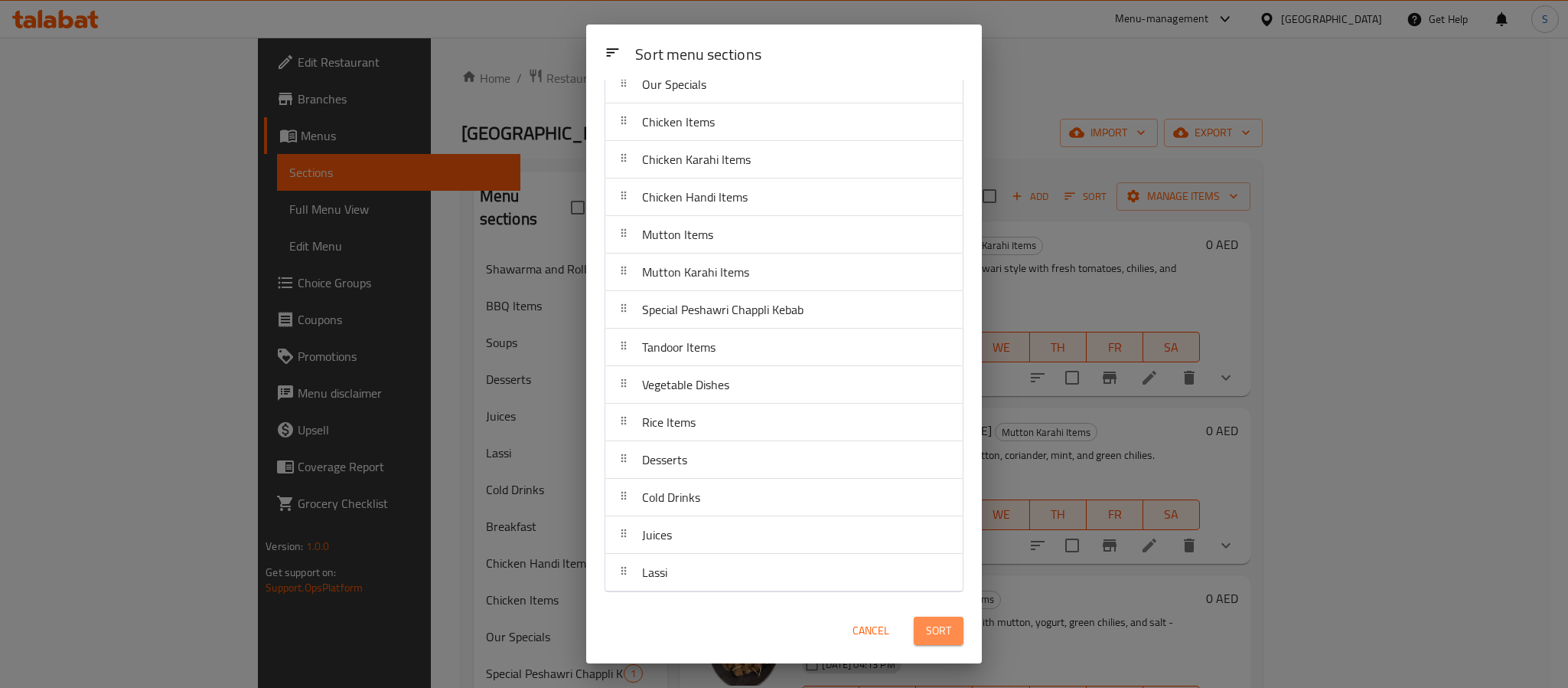
click at [936, 639] on span "Sort" at bounding box center [938, 631] width 25 height 19
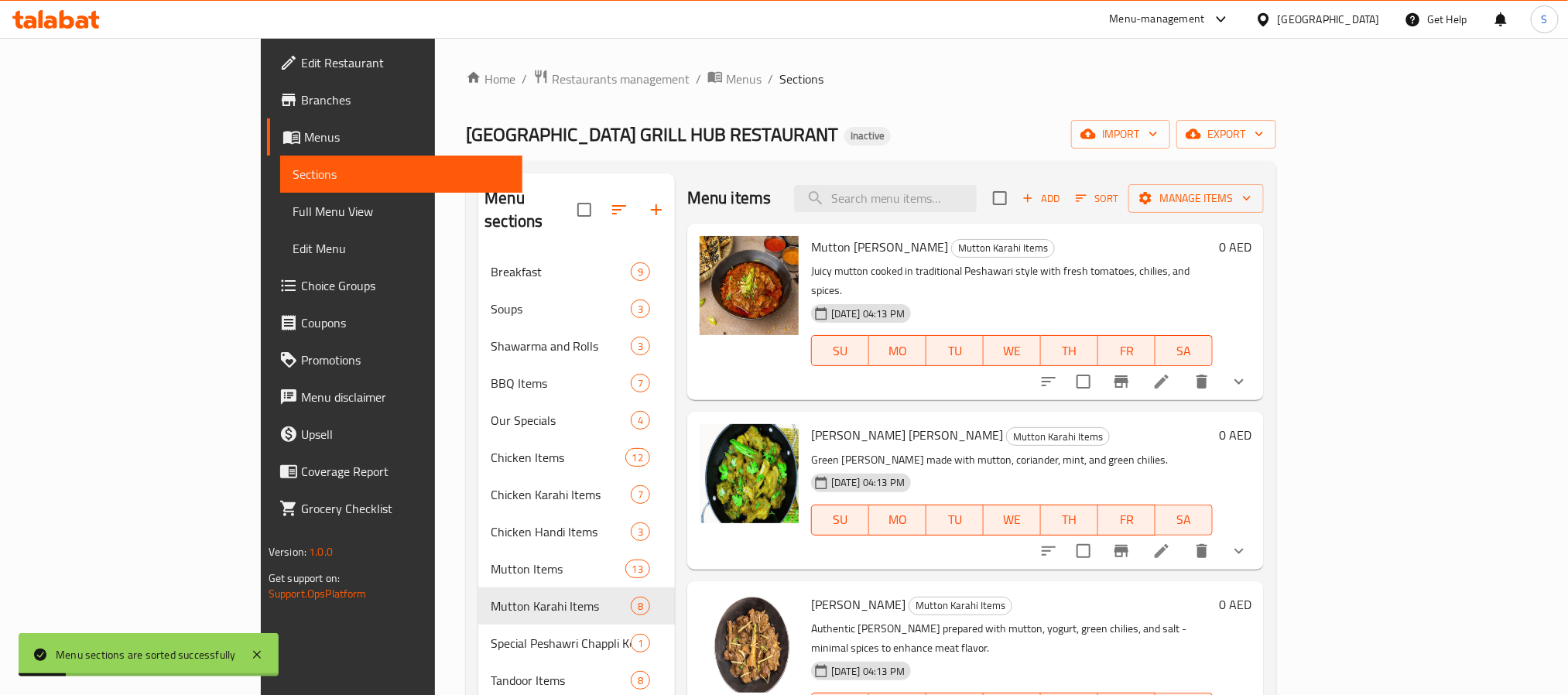
click at [968, 131] on span "export" at bounding box center [1227, 134] width 75 height 20
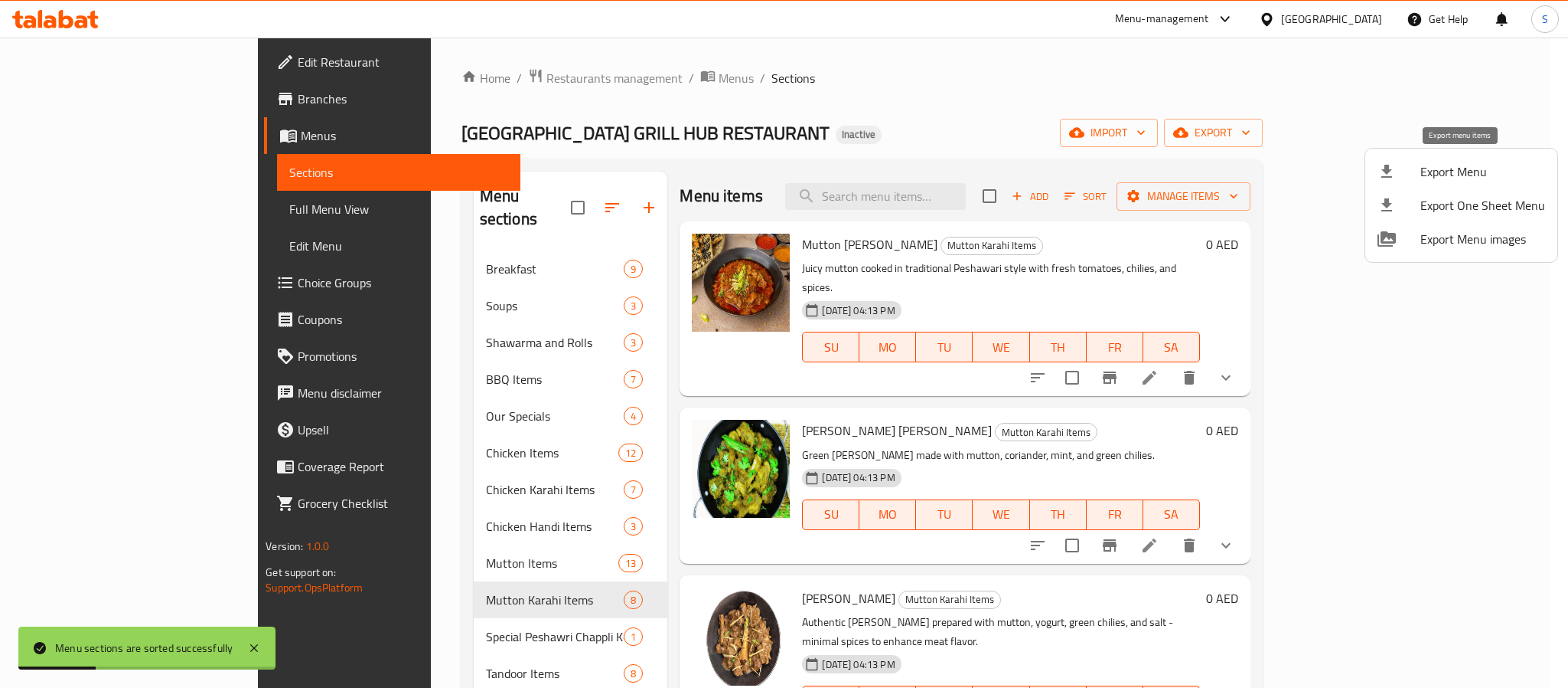
click at [957, 171] on span "Export Menu" at bounding box center [1483, 171] width 125 height 19
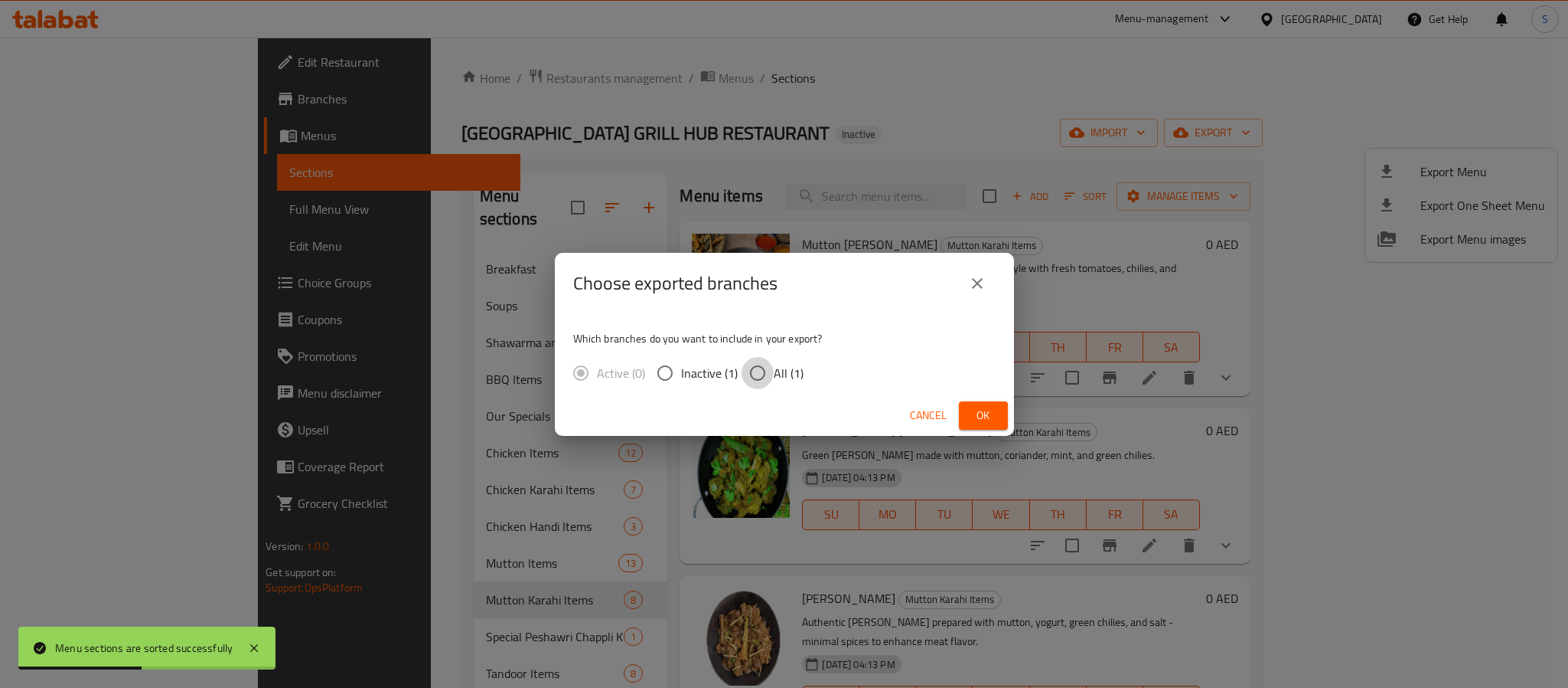
click at [765, 359] on input "All (1)" at bounding box center [758, 373] width 32 height 32
radio input "true"
click at [957, 426] on button "Ok" at bounding box center [983, 415] width 49 height 28
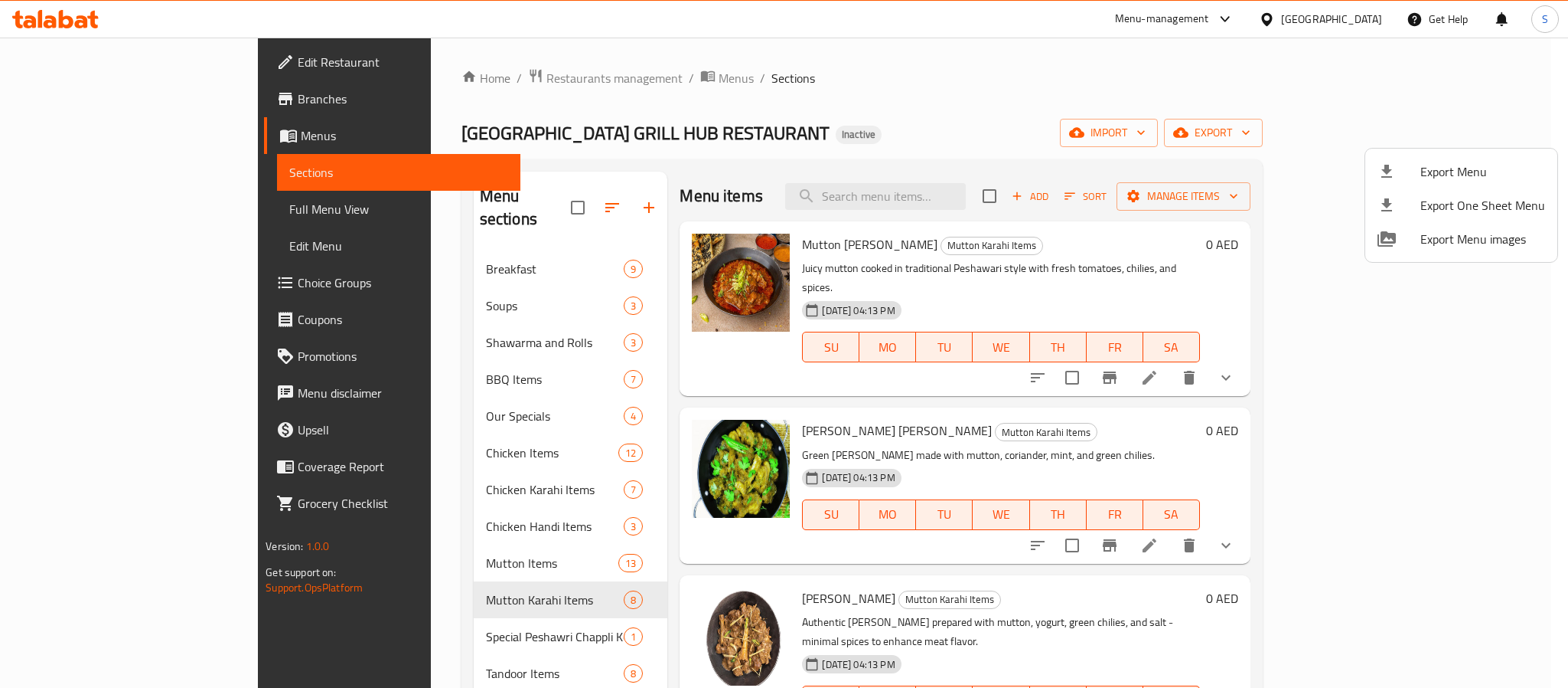
click at [829, 117] on div at bounding box center [784, 344] width 1568 height 688
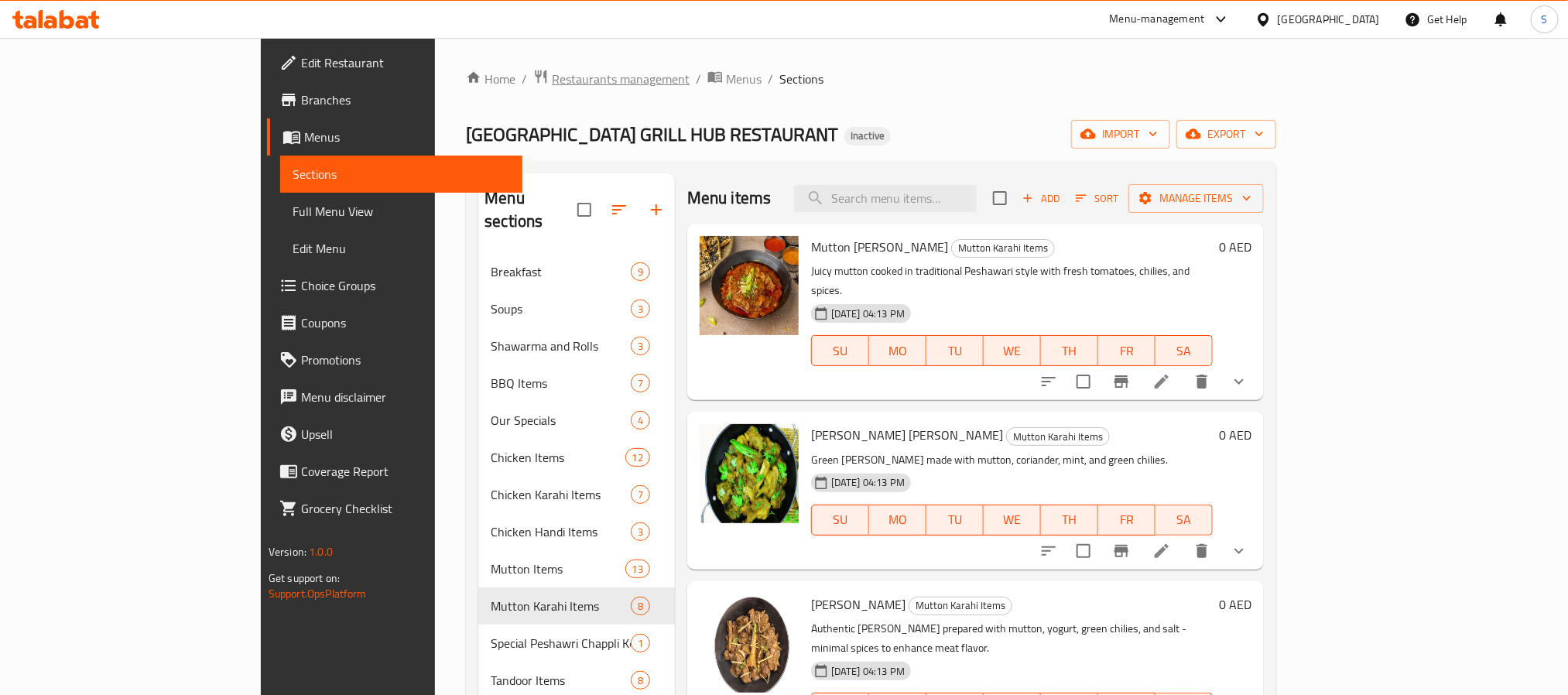
click at [552, 87] on span "Restaurants management" at bounding box center [621, 79] width 138 height 19
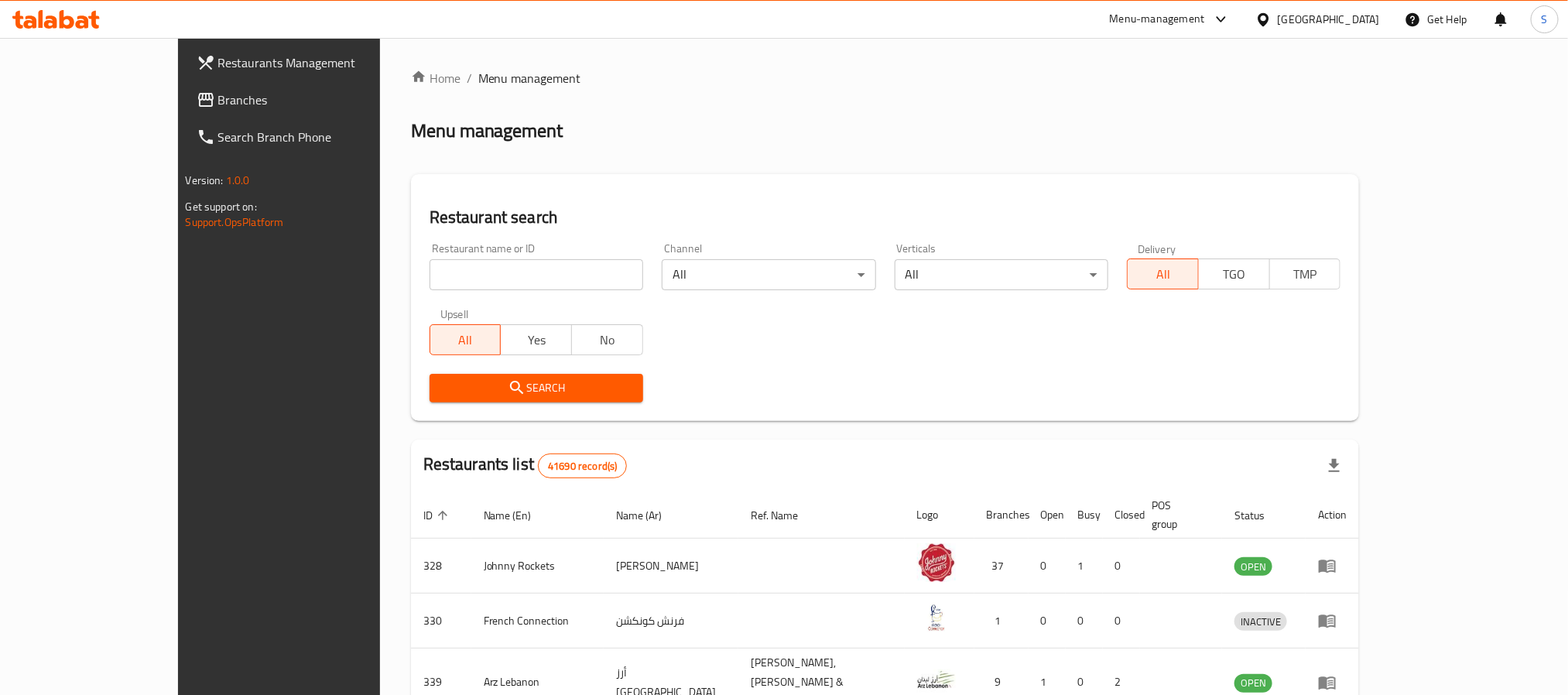
click at [968, 38] on div "​ Menu-management [GEOGRAPHIC_DATA] Get Help S Restaurants Management Branches …" at bounding box center [784, 366] width 1568 height 656
click at [968, 20] on div "[GEOGRAPHIC_DATA]" at bounding box center [1329, 19] width 103 height 17
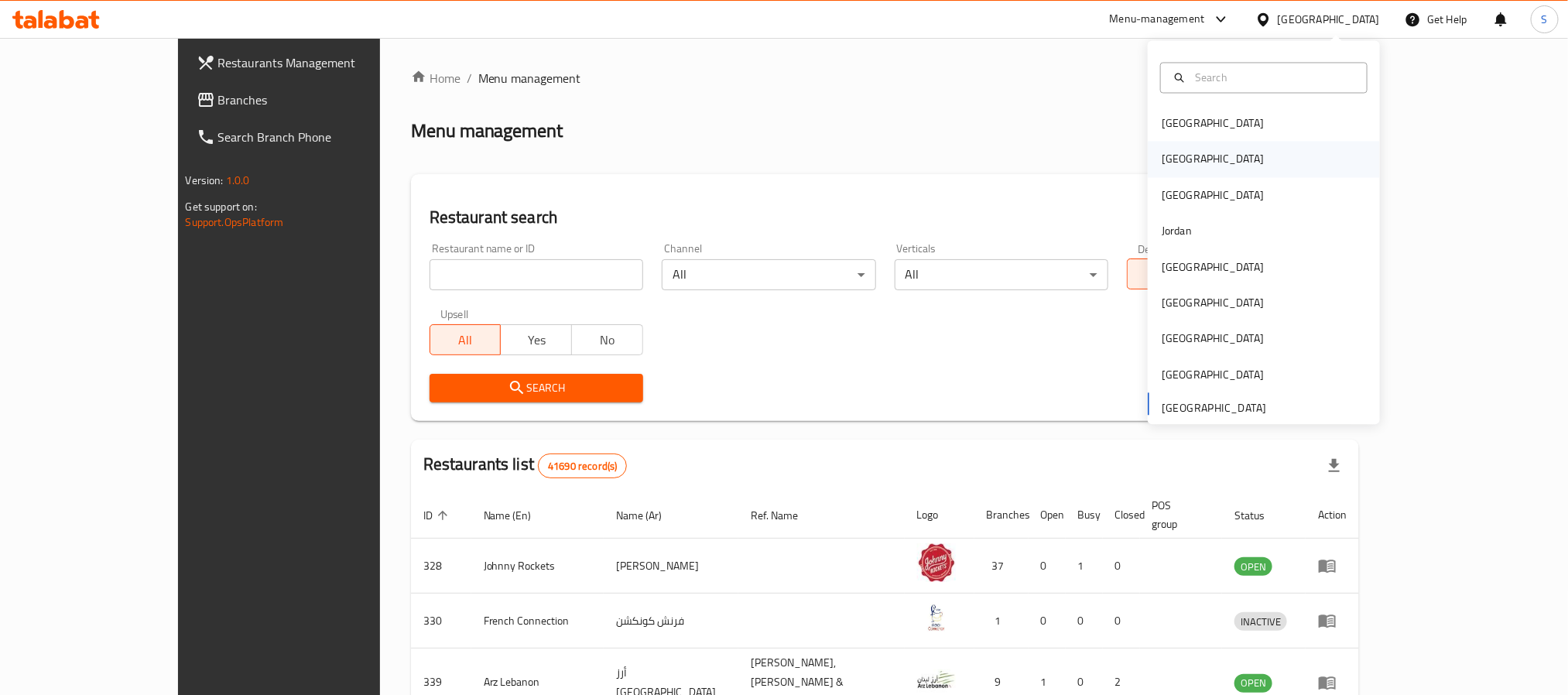
click at [968, 143] on div "[GEOGRAPHIC_DATA]" at bounding box center [1213, 159] width 127 height 35
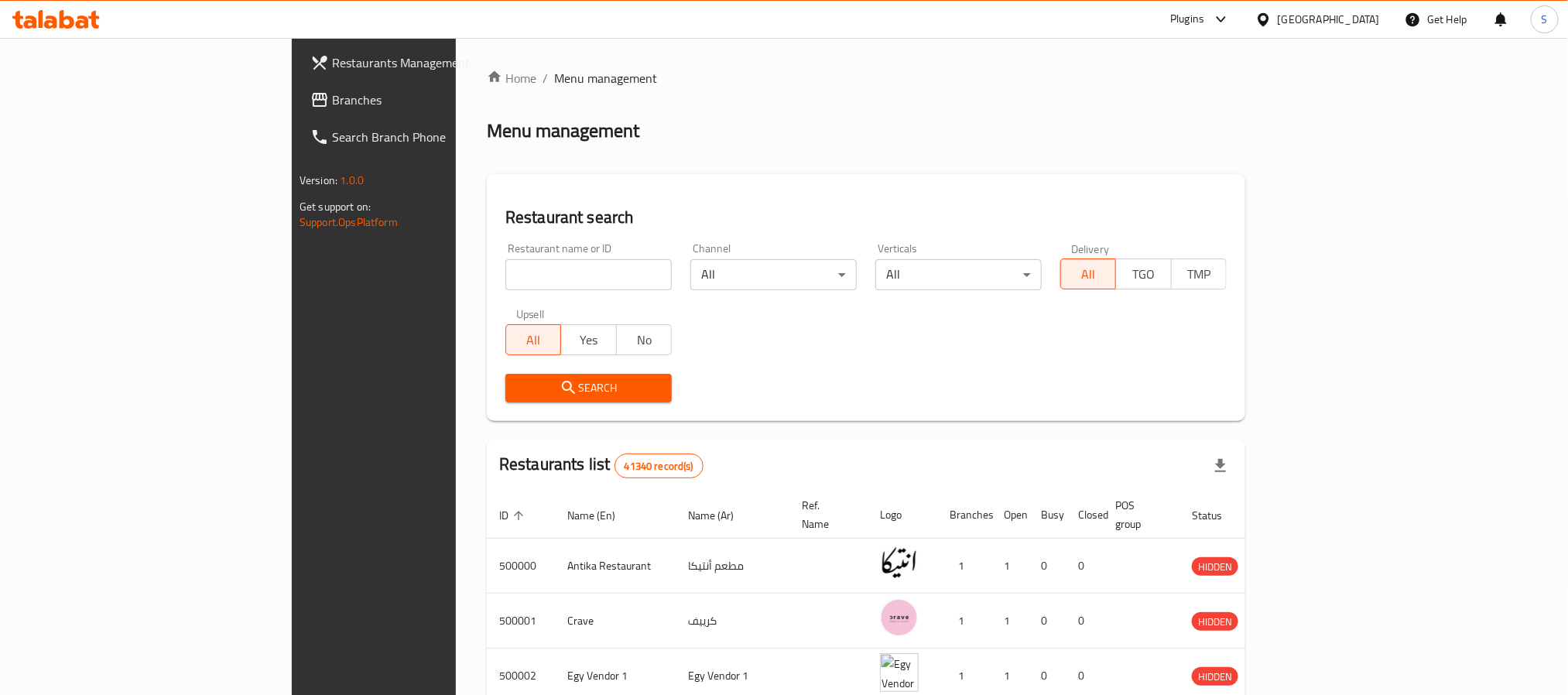
click at [332, 91] on span "Branches" at bounding box center [436, 99] width 209 height 19
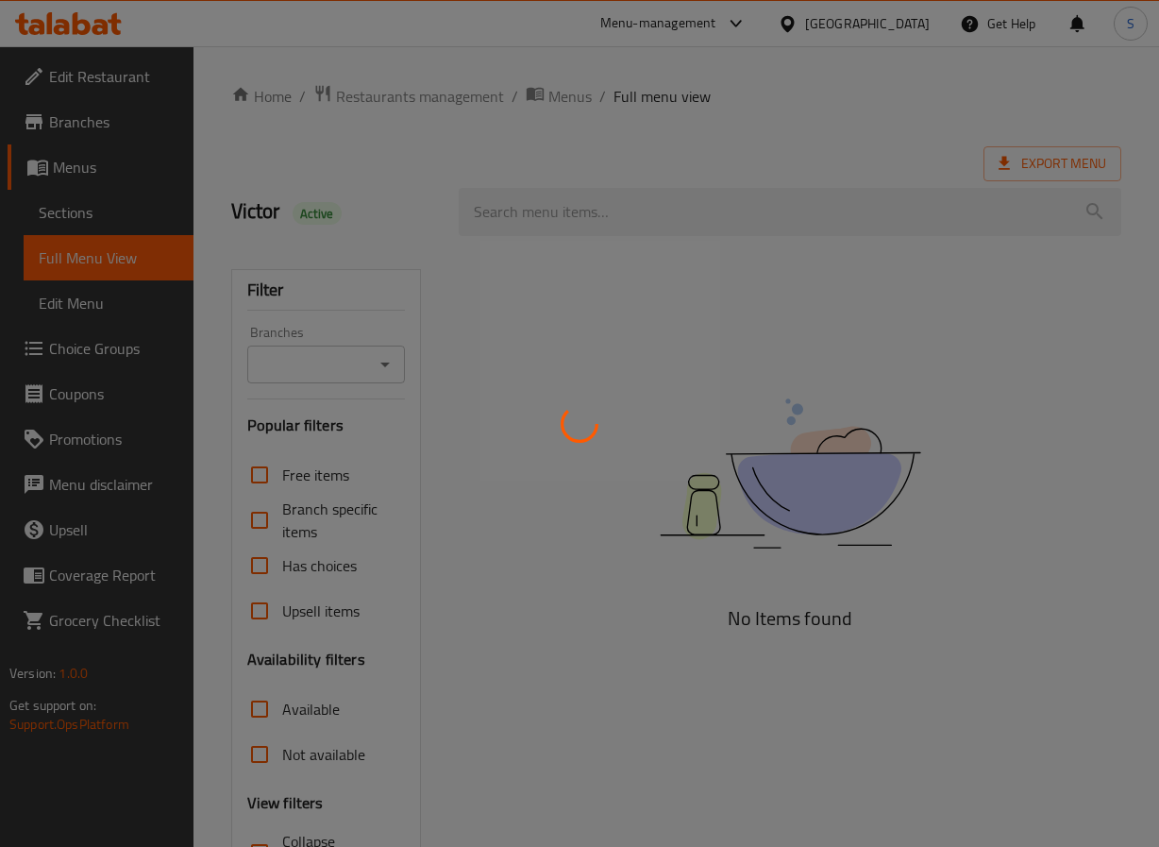
click at [443, 396] on div at bounding box center [579, 423] width 1159 height 847
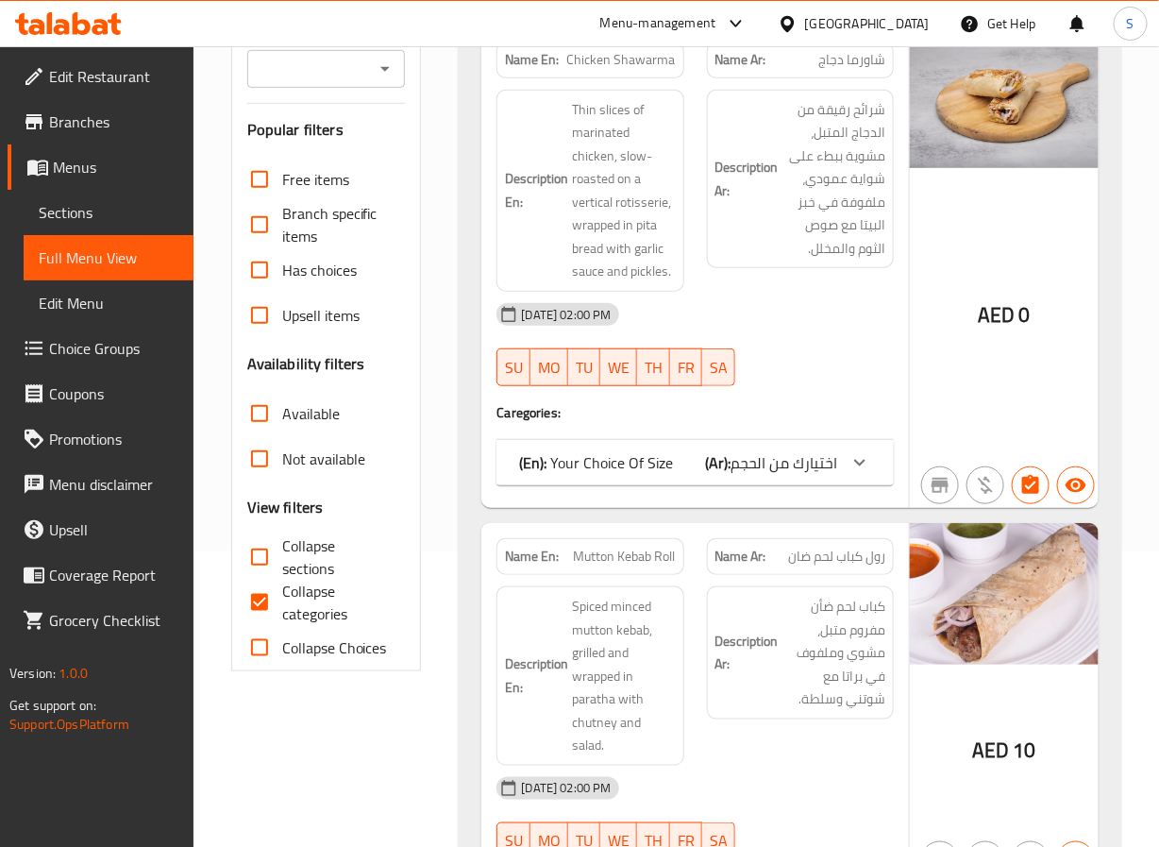
scroll to position [395, 0]
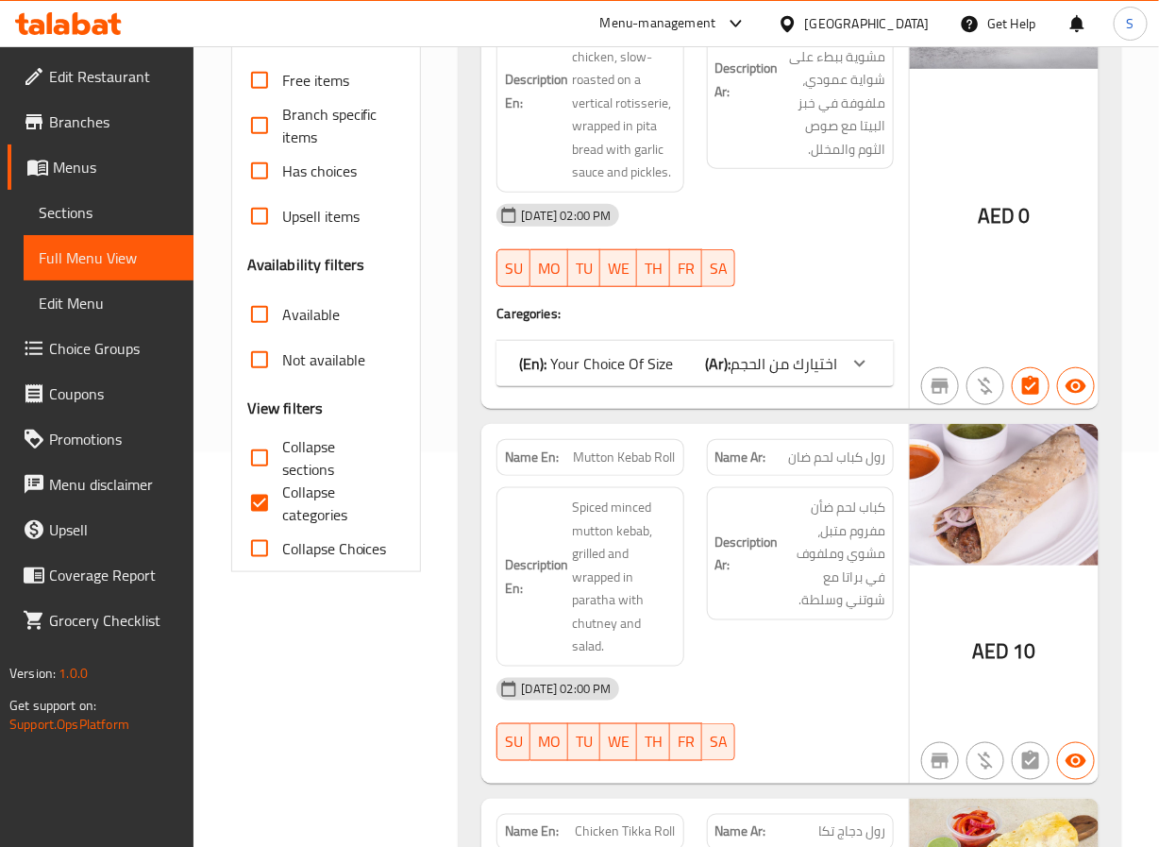
click at [249, 510] on input "Collapse categories" at bounding box center [259, 502] width 45 height 45
checkbox input "false"
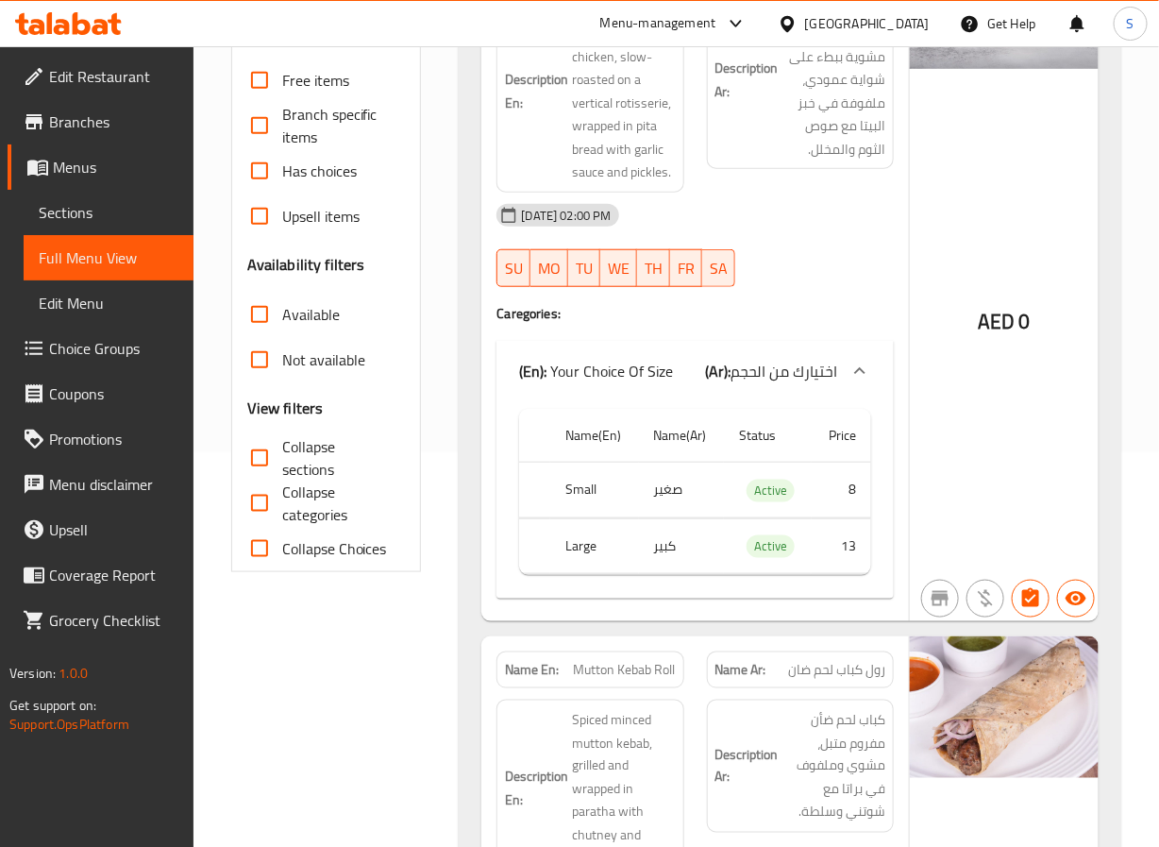
scroll to position [0, 0]
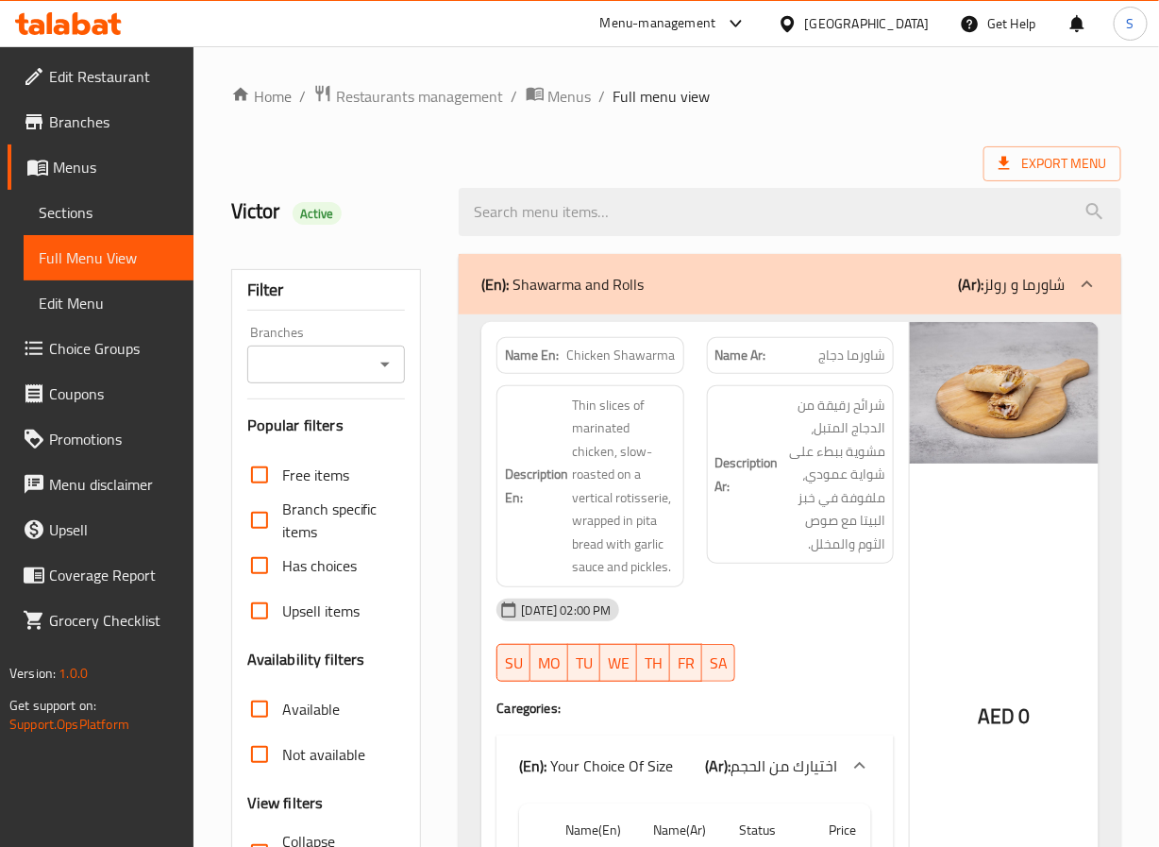
click at [680, 293] on div "(En): Shawarma and Rolls (Ar): شاورما و رولز" at bounding box center [772, 284] width 582 height 23
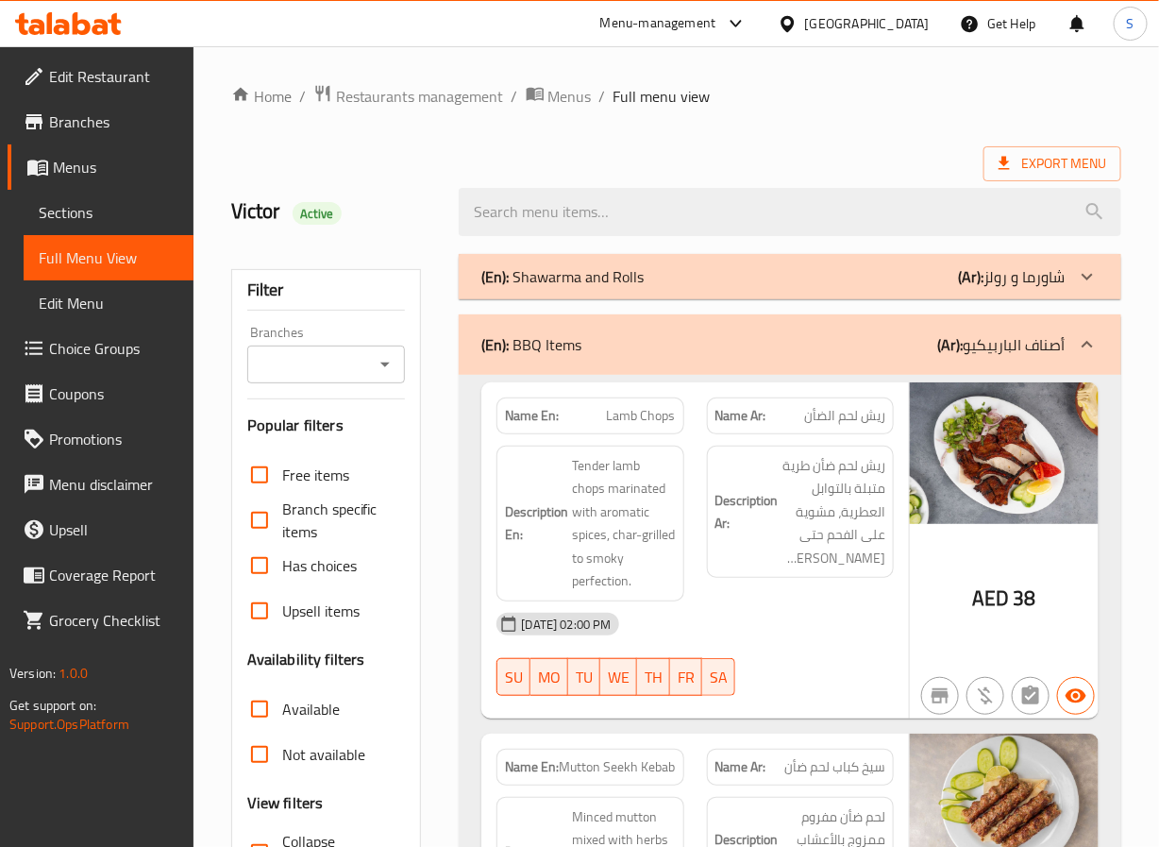
click at [699, 354] on div "(En): BBQ Items (Ar): أصناف الباربيكيو" at bounding box center [772, 344] width 582 height 23
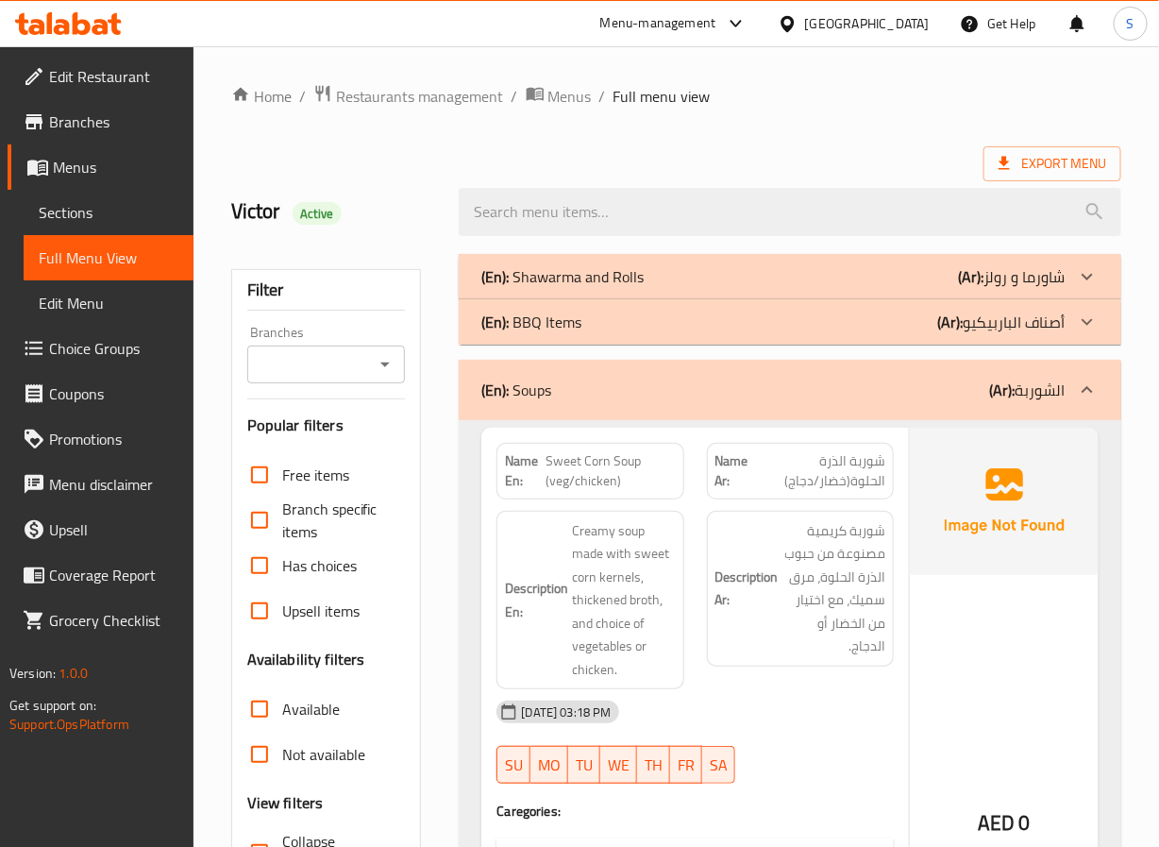
click at [681, 400] on div "(En): Soups (Ar): الشوربة" at bounding box center [772, 390] width 582 height 23
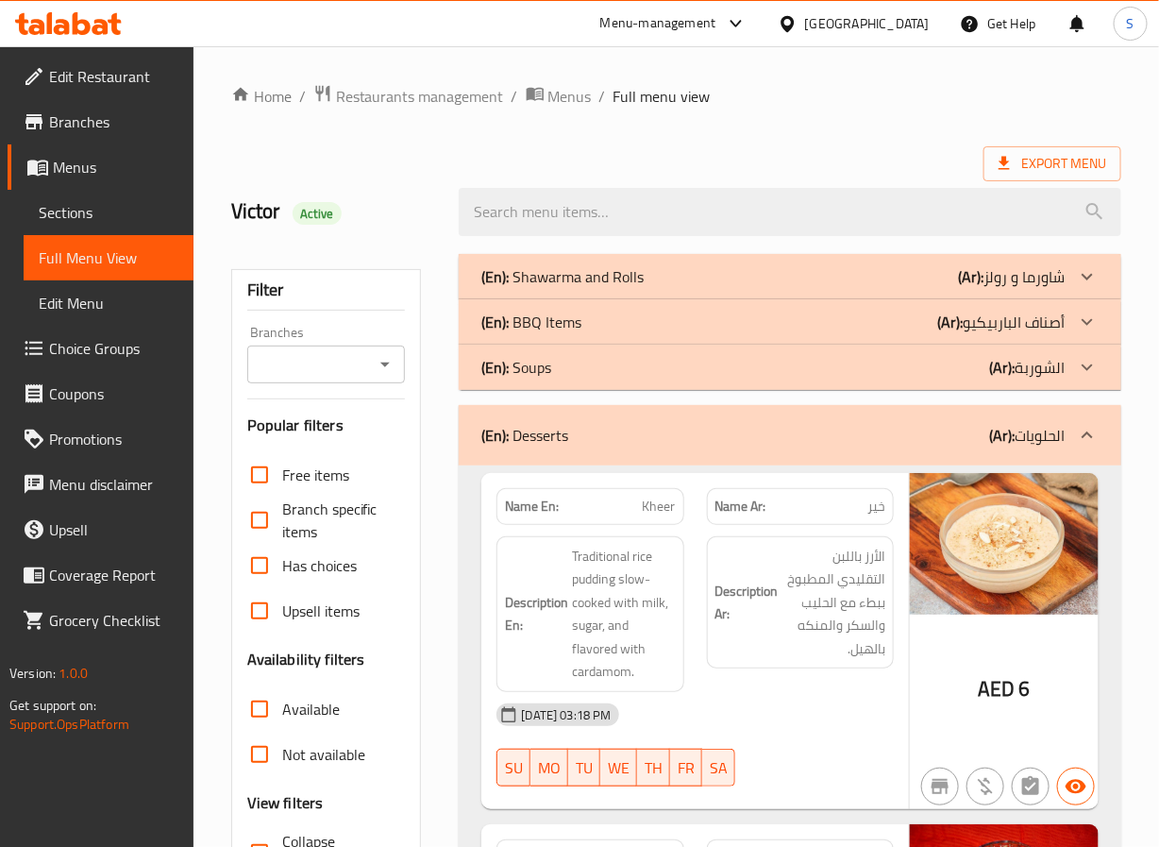
click at [680, 434] on div "(En): Desserts (Ar): الحلويات" at bounding box center [772, 435] width 582 height 23
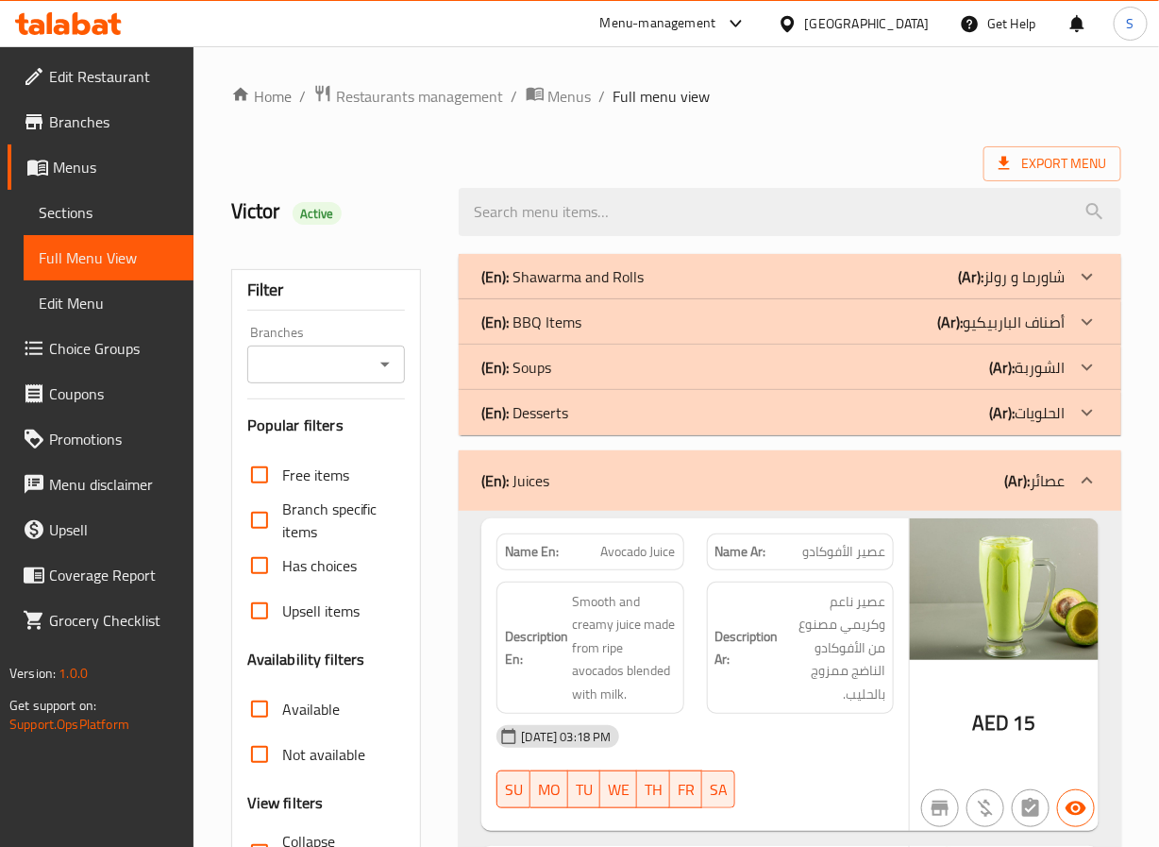
click at [674, 471] on div "(En): Juices (Ar): عصائر" at bounding box center [772, 480] width 582 height 23
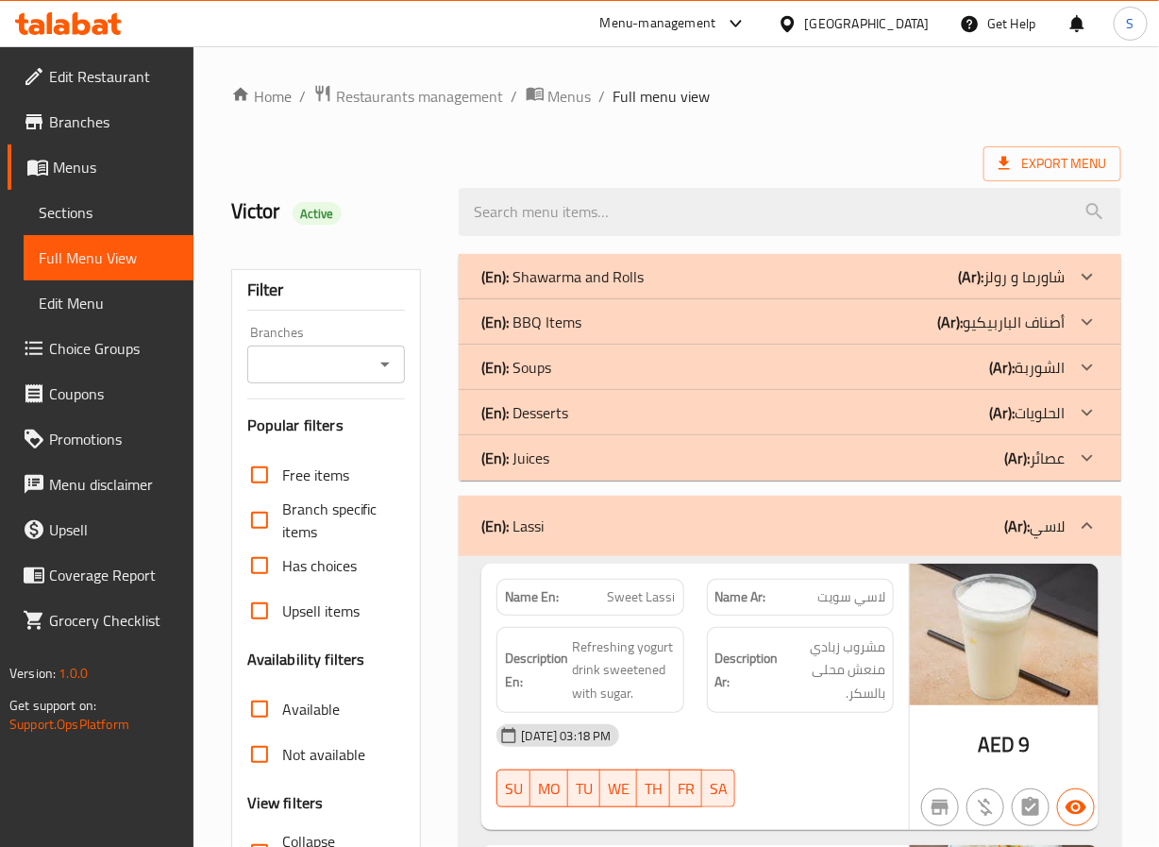
click at [678, 527] on div "(En): Lassi (Ar): لاسي" at bounding box center [772, 525] width 582 height 23
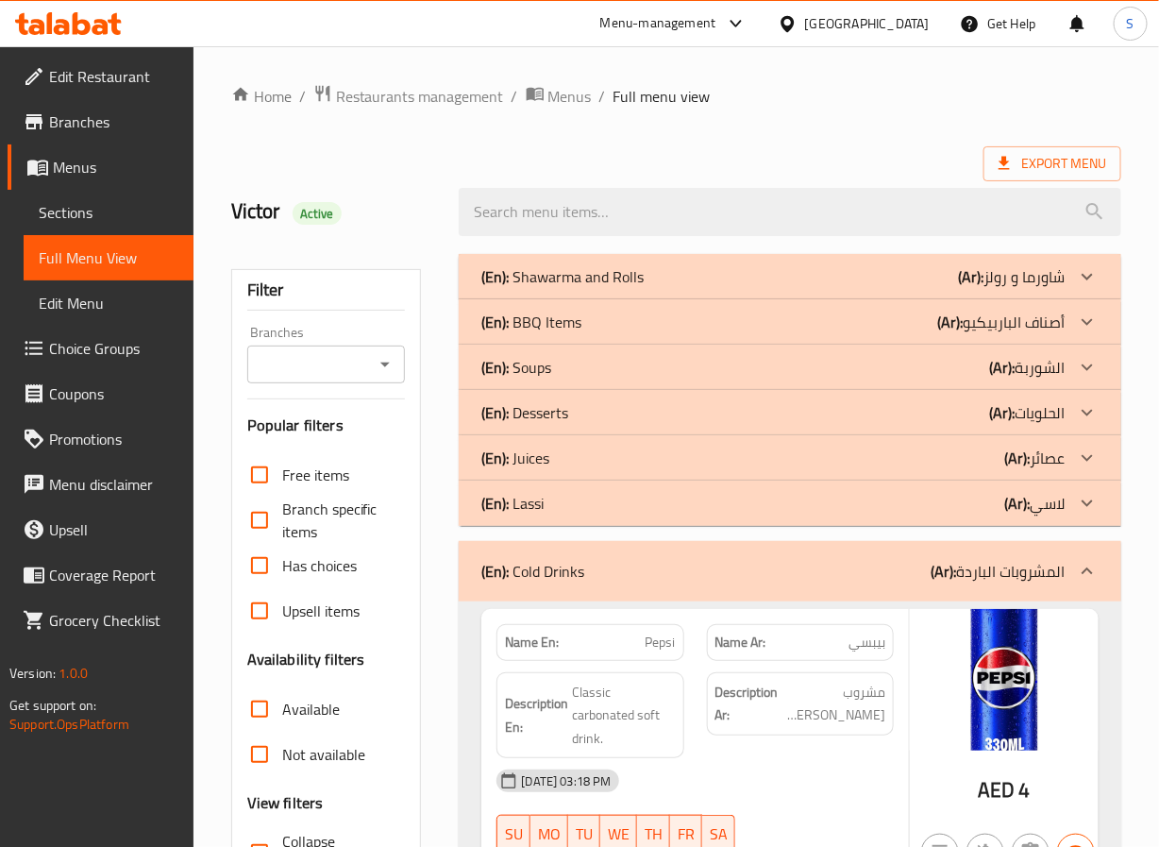
click at [663, 584] on div "(En): Cold Drinks (Ar): المشروبات الباردة" at bounding box center [790, 571] width 662 height 60
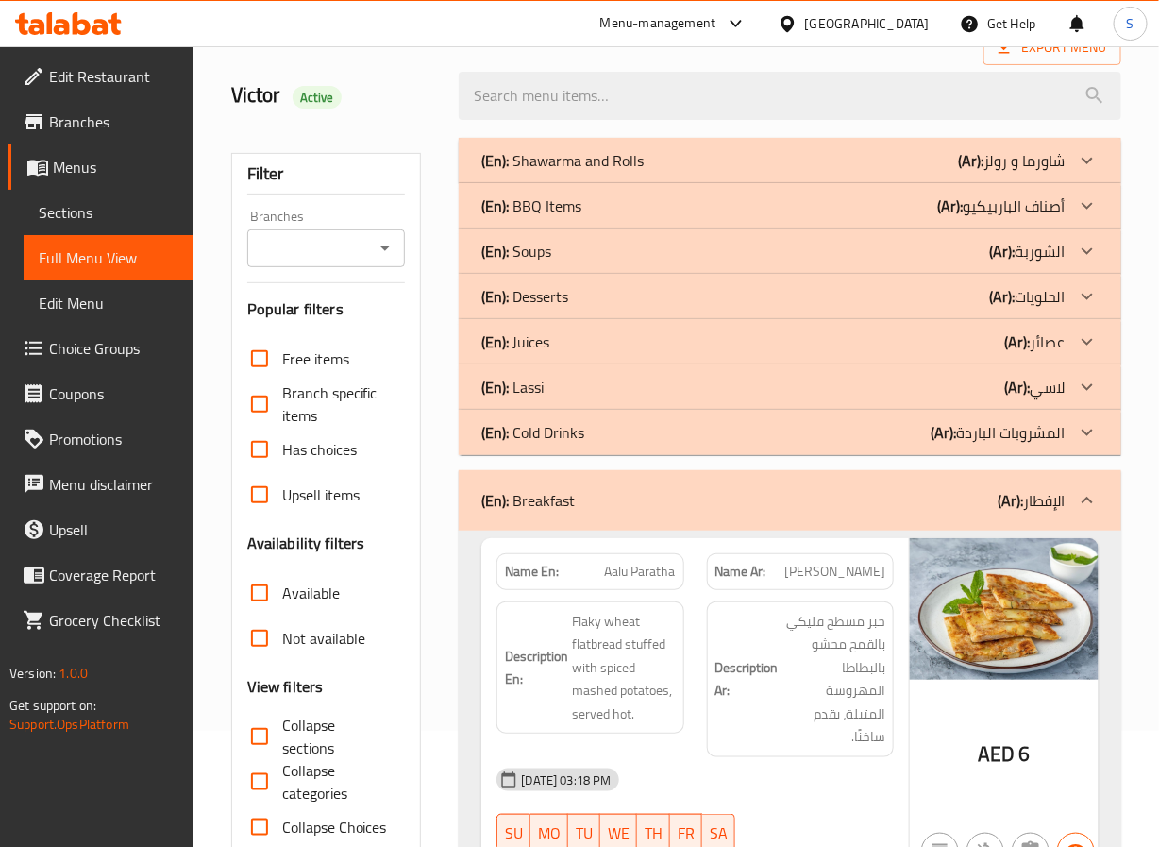
scroll to position [117, 0]
click at [641, 505] on div "(En): Breakfast (Ar): الإفطار" at bounding box center [772, 499] width 582 height 23
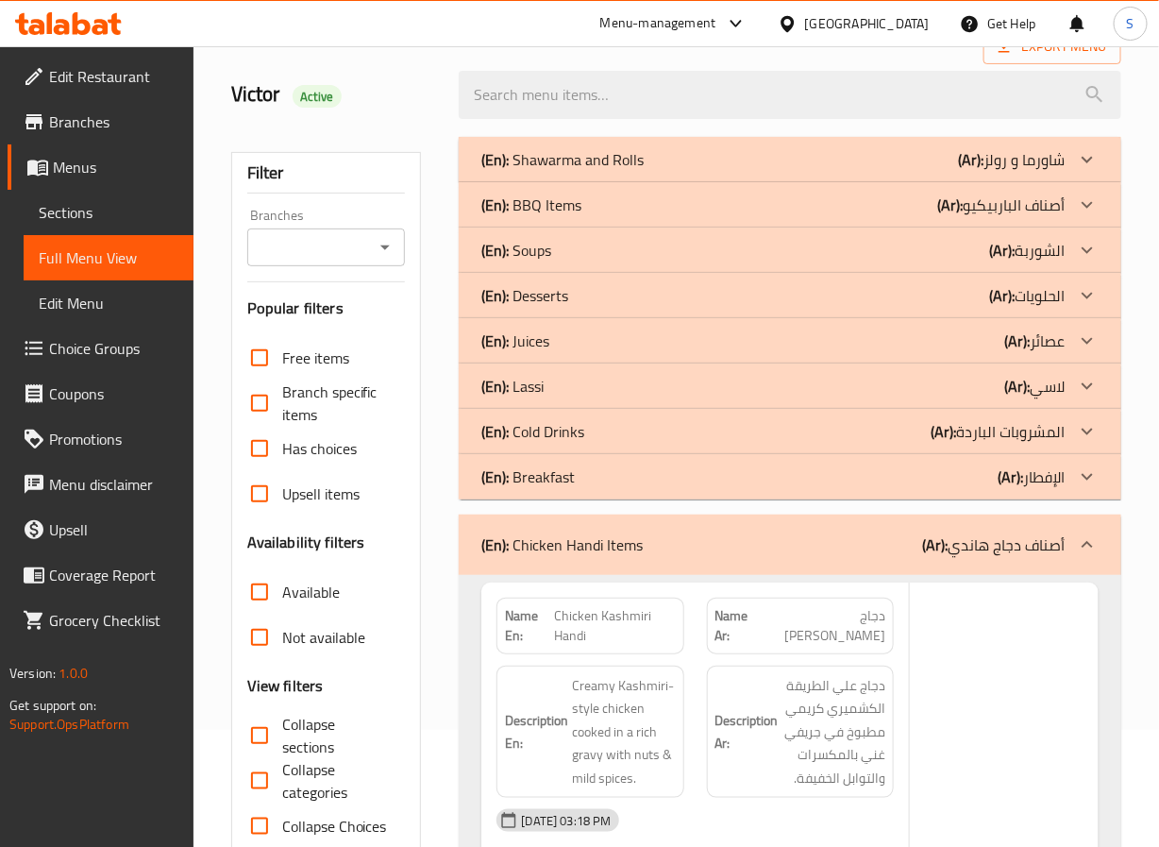
scroll to position [184, 0]
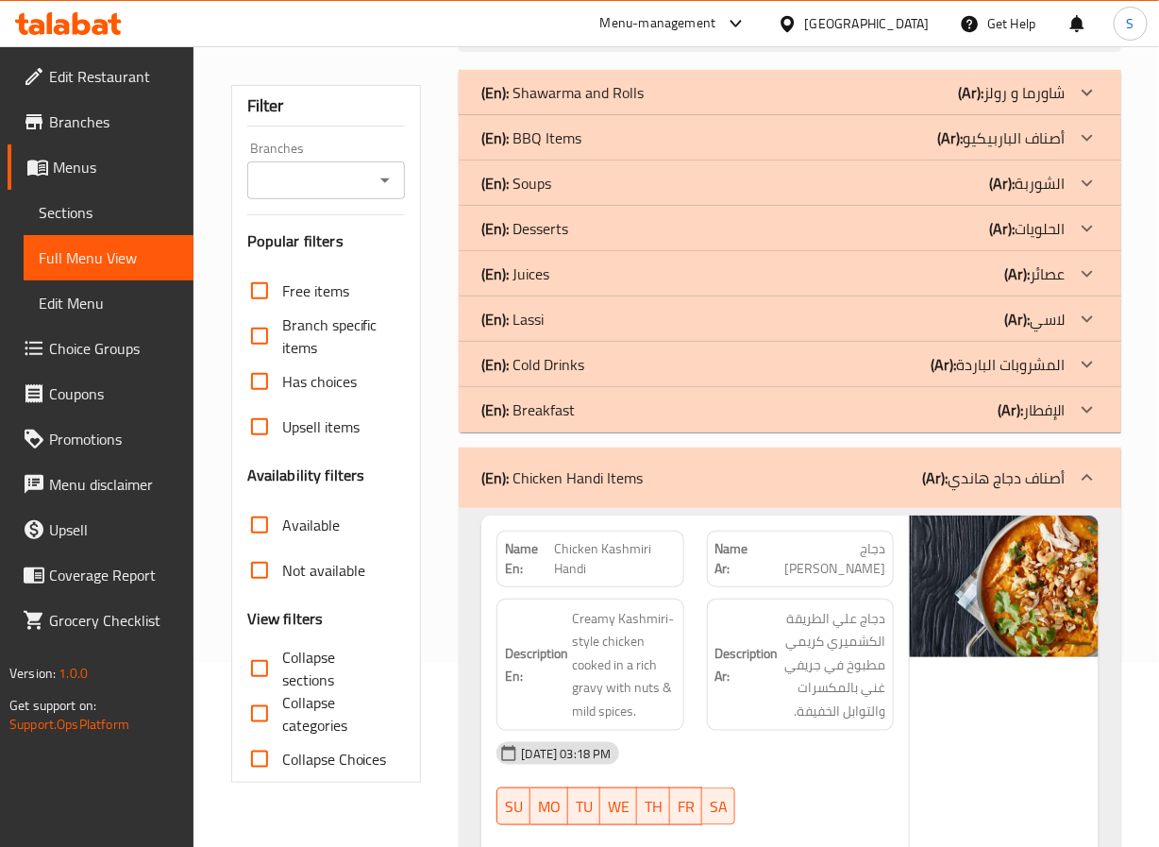
click at [694, 491] on div "(En): Chicken Handi Items (Ar): أصناف دجاج هاندي" at bounding box center [790, 477] width 662 height 60
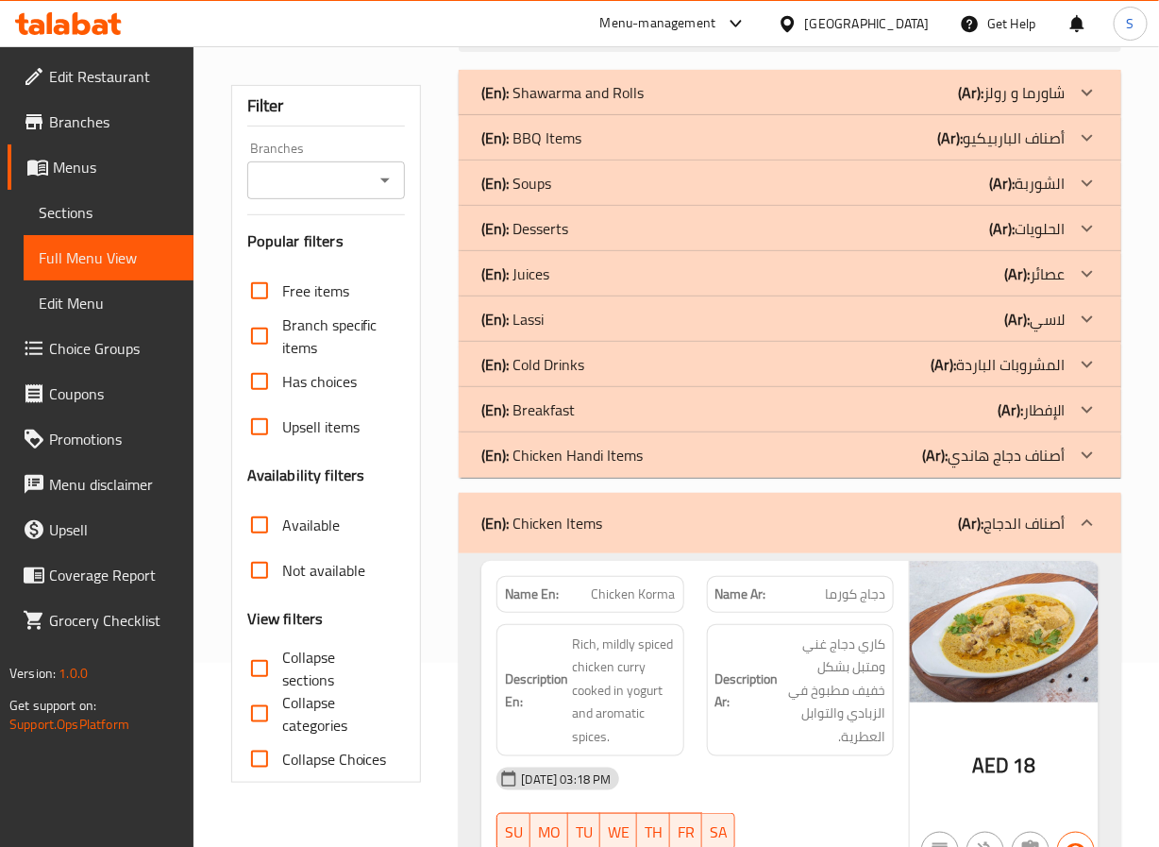
click at [686, 516] on div "(En): Chicken Items (Ar): أصناف الدجاج" at bounding box center [772, 523] width 582 height 23
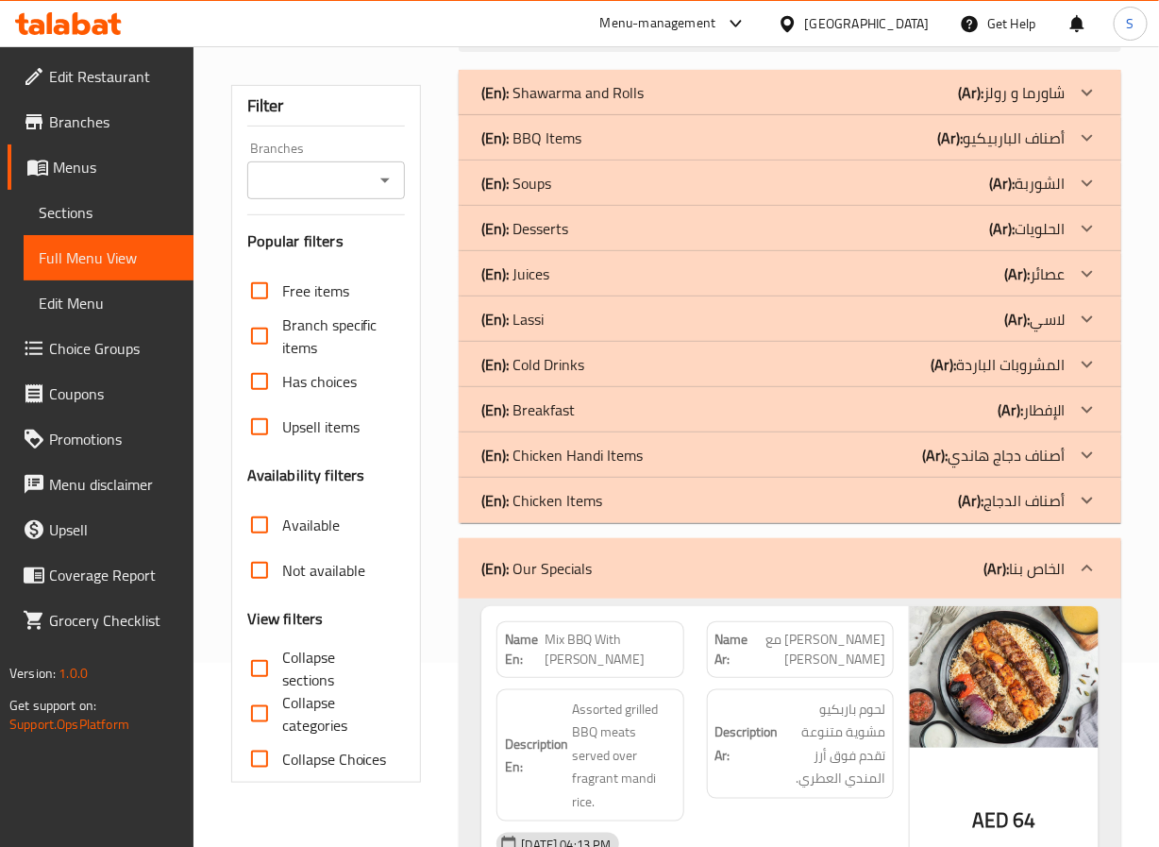
click at [681, 555] on div "(En): Our Specials (Ar): الخاص بنا" at bounding box center [790, 568] width 662 height 60
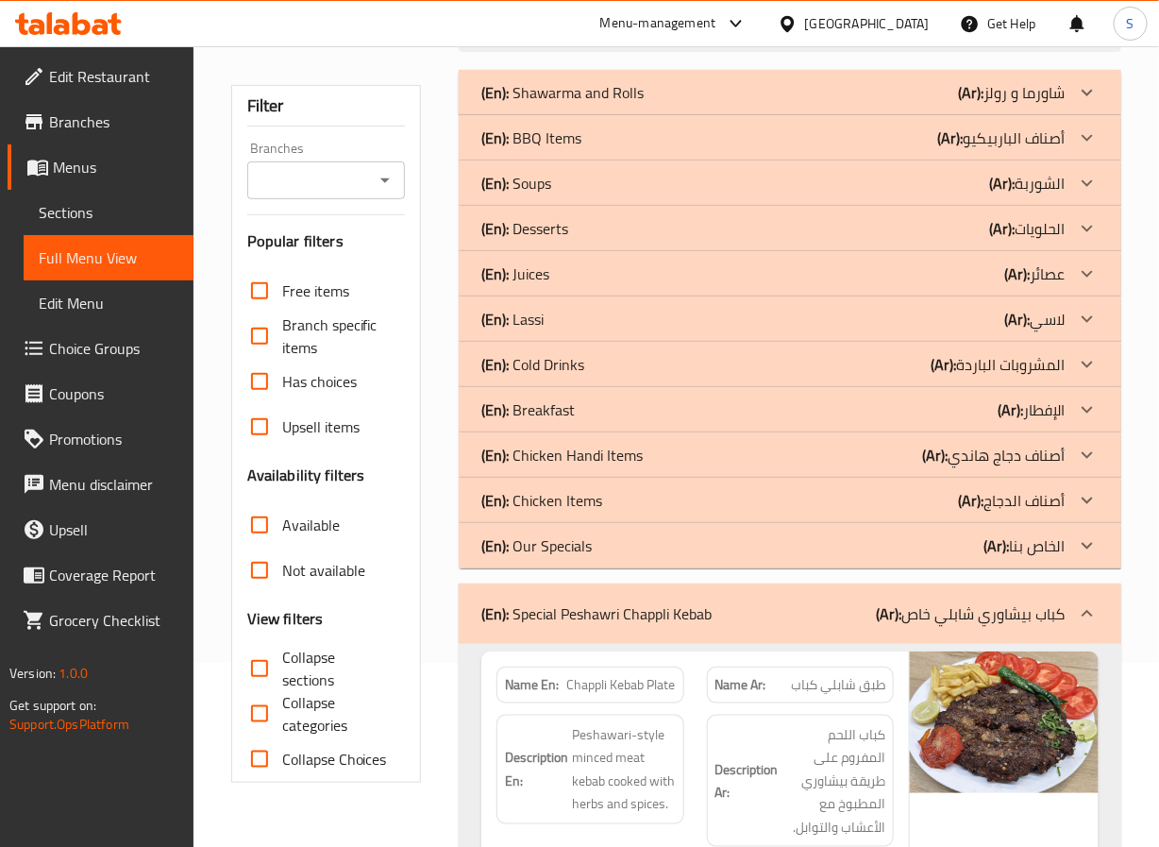
click at [672, 607] on p "(En): Special Peshawri Chappli Kebab" at bounding box center [596, 613] width 230 height 23
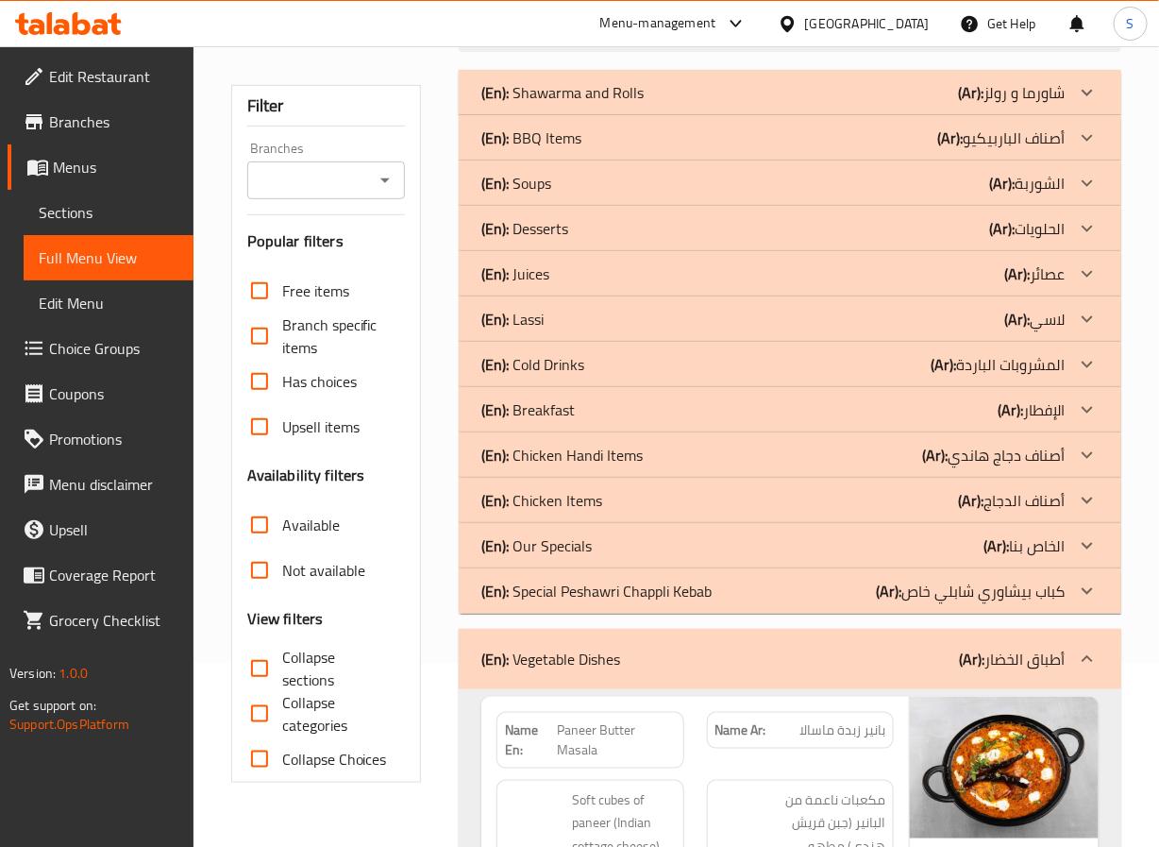
click at [665, 637] on div "(En): Vegetable Dishes (Ar): أطباق الخضار" at bounding box center [790, 659] width 662 height 60
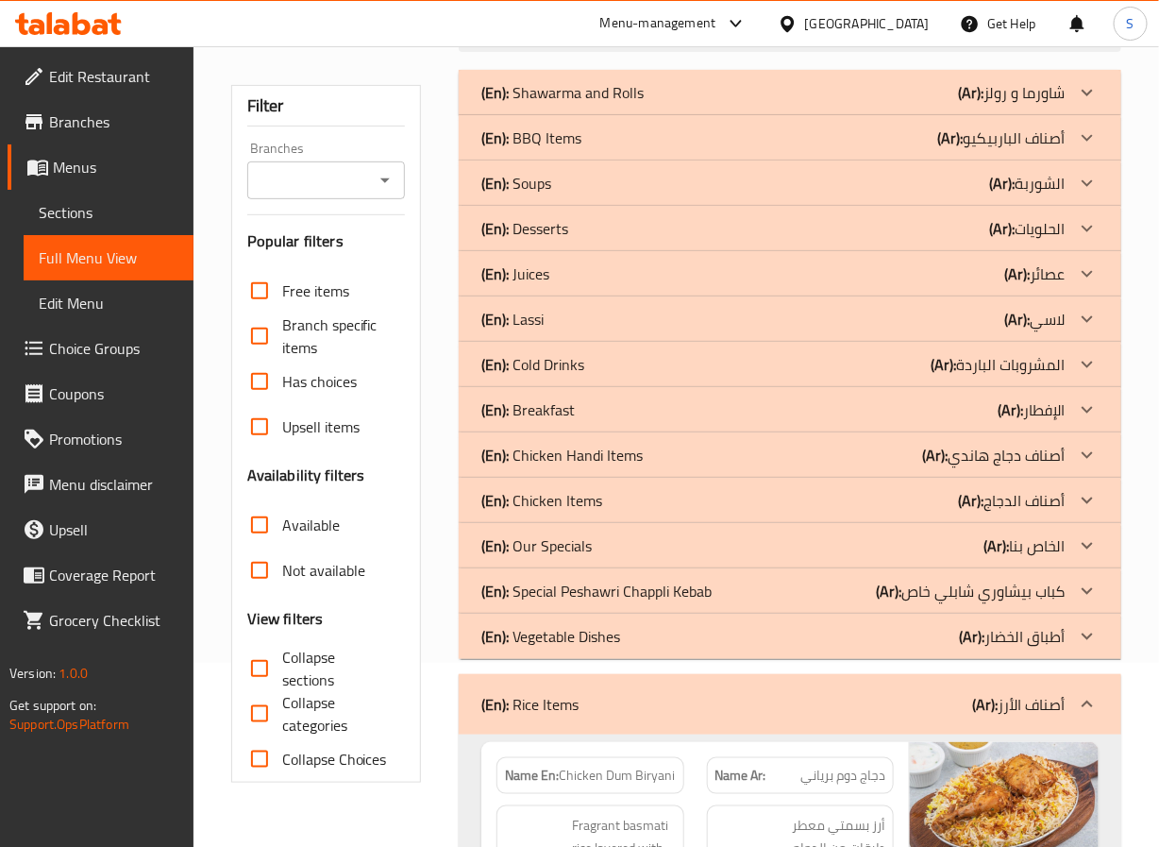
scroll to position [352, 0]
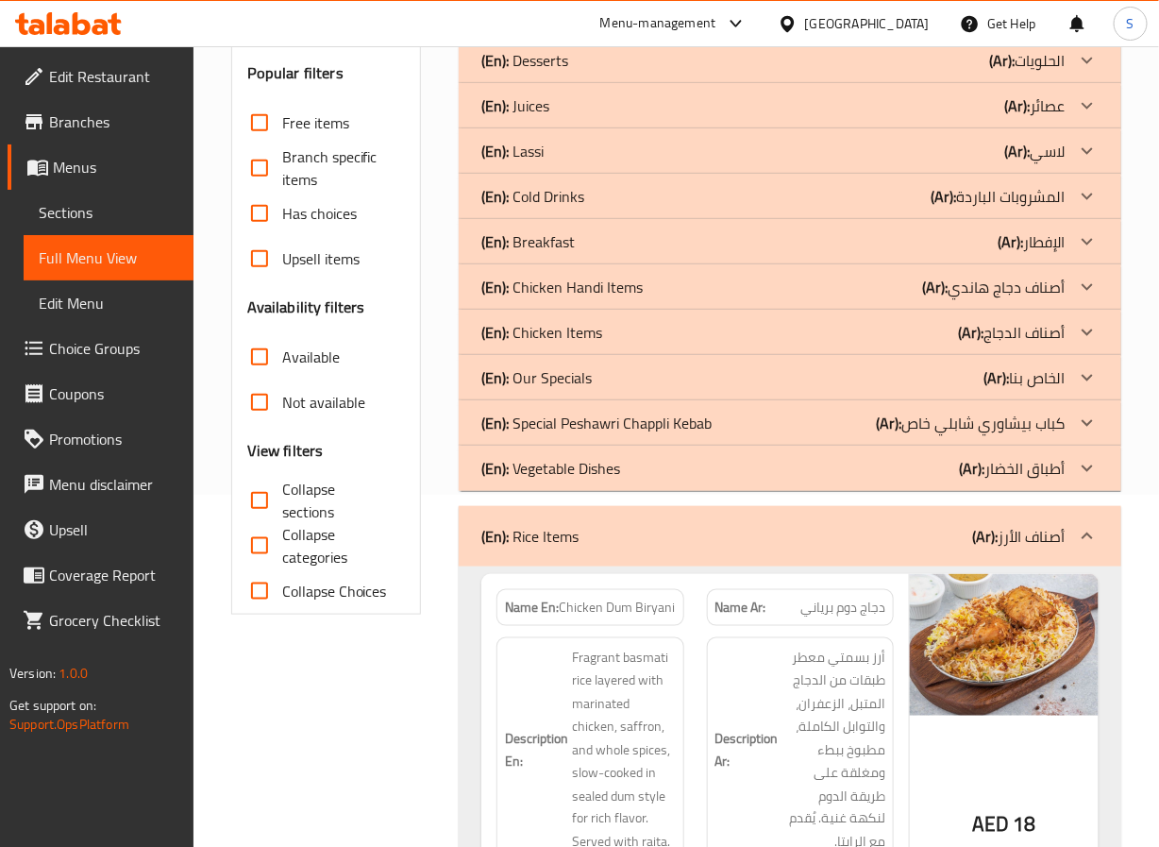
click at [697, 558] on div "(En): Rice Items (Ar): أصناف الأرز" at bounding box center [790, 536] width 662 height 60
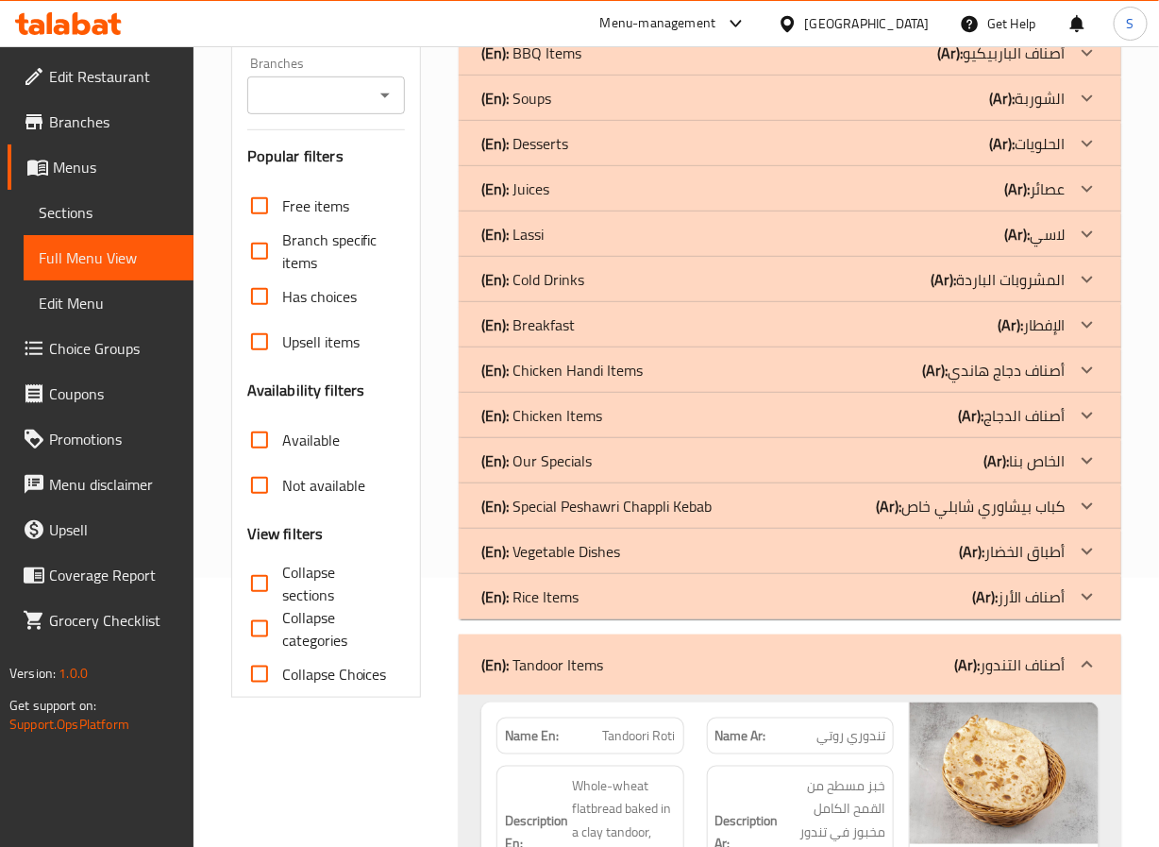
scroll to position [261, 0]
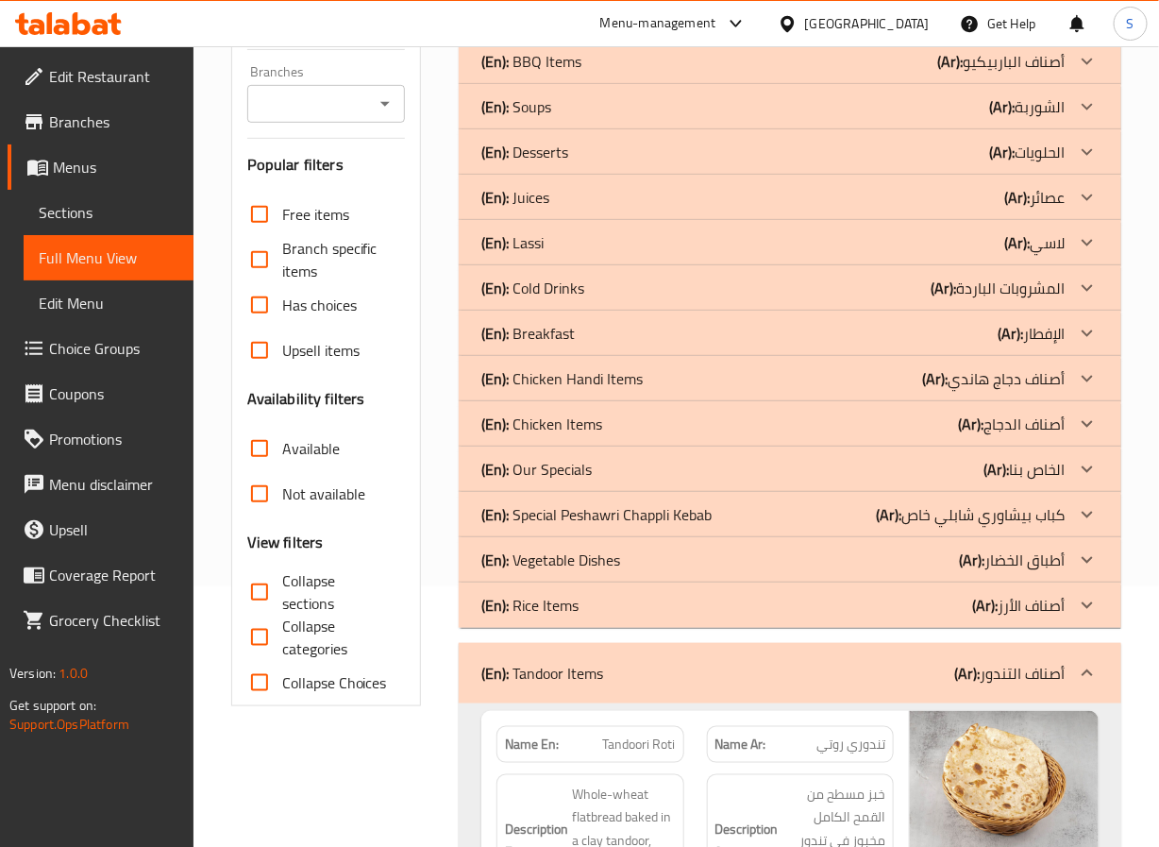
click at [530, 734] on strong "Name En:" at bounding box center [532, 744] width 54 height 20
copy strong "Name En:"
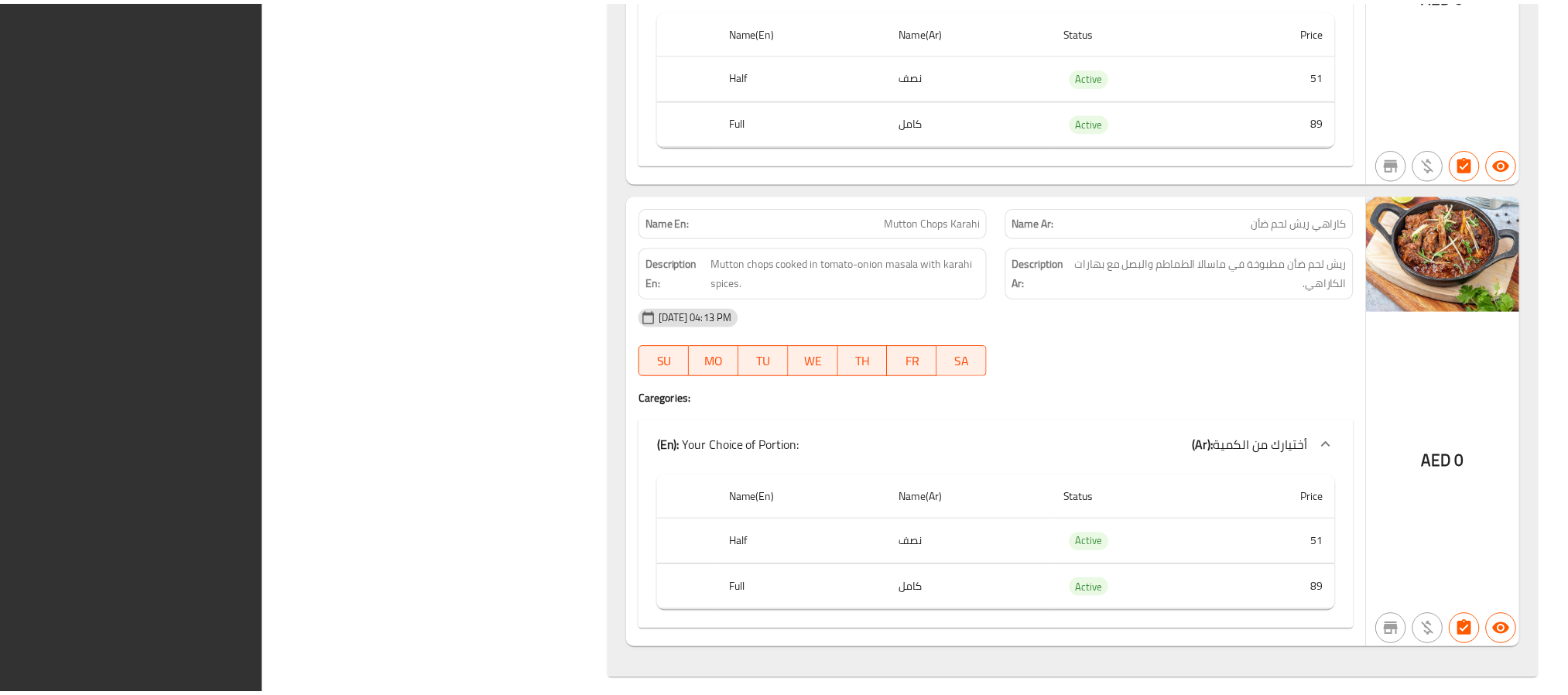
scroll to position [11930, 0]
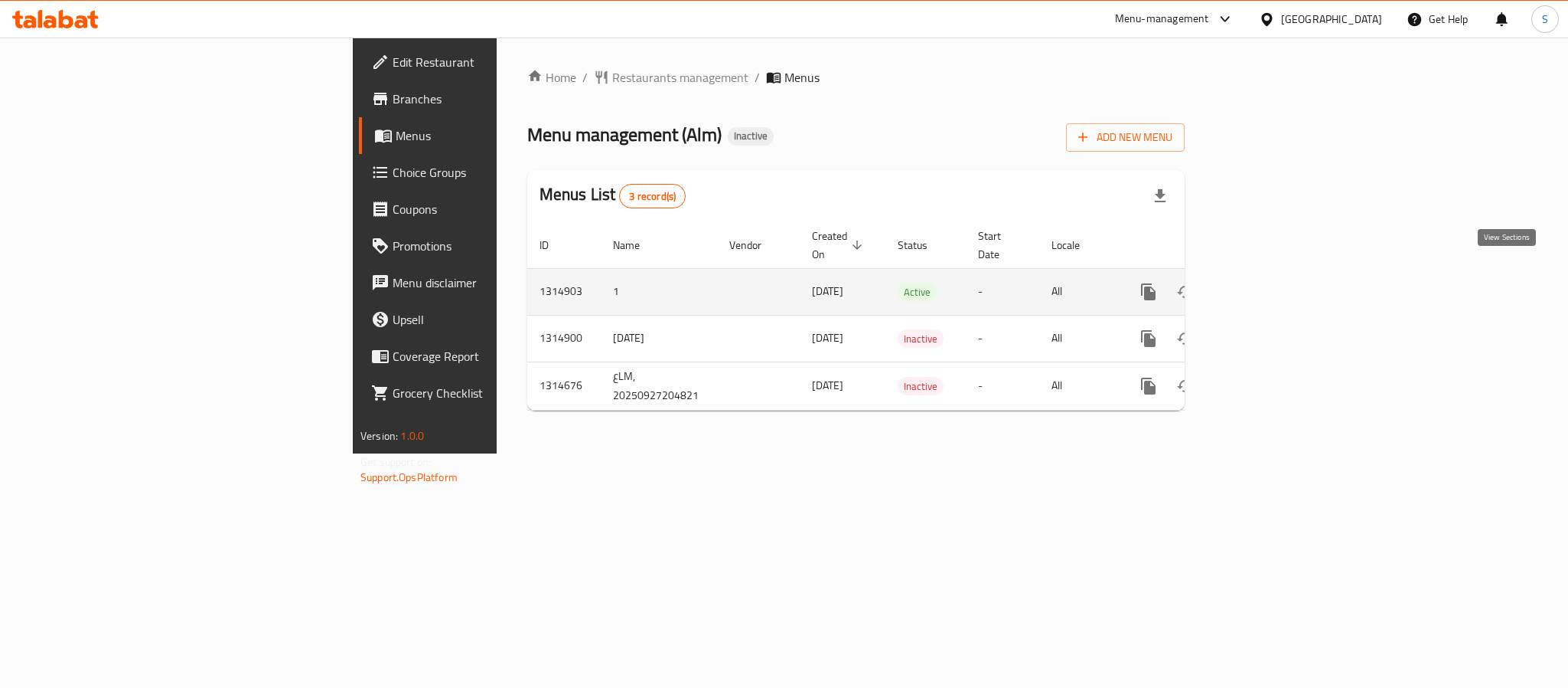
click at [1277, 285] on link "enhanced table" at bounding box center [1258, 291] width 36 height 37
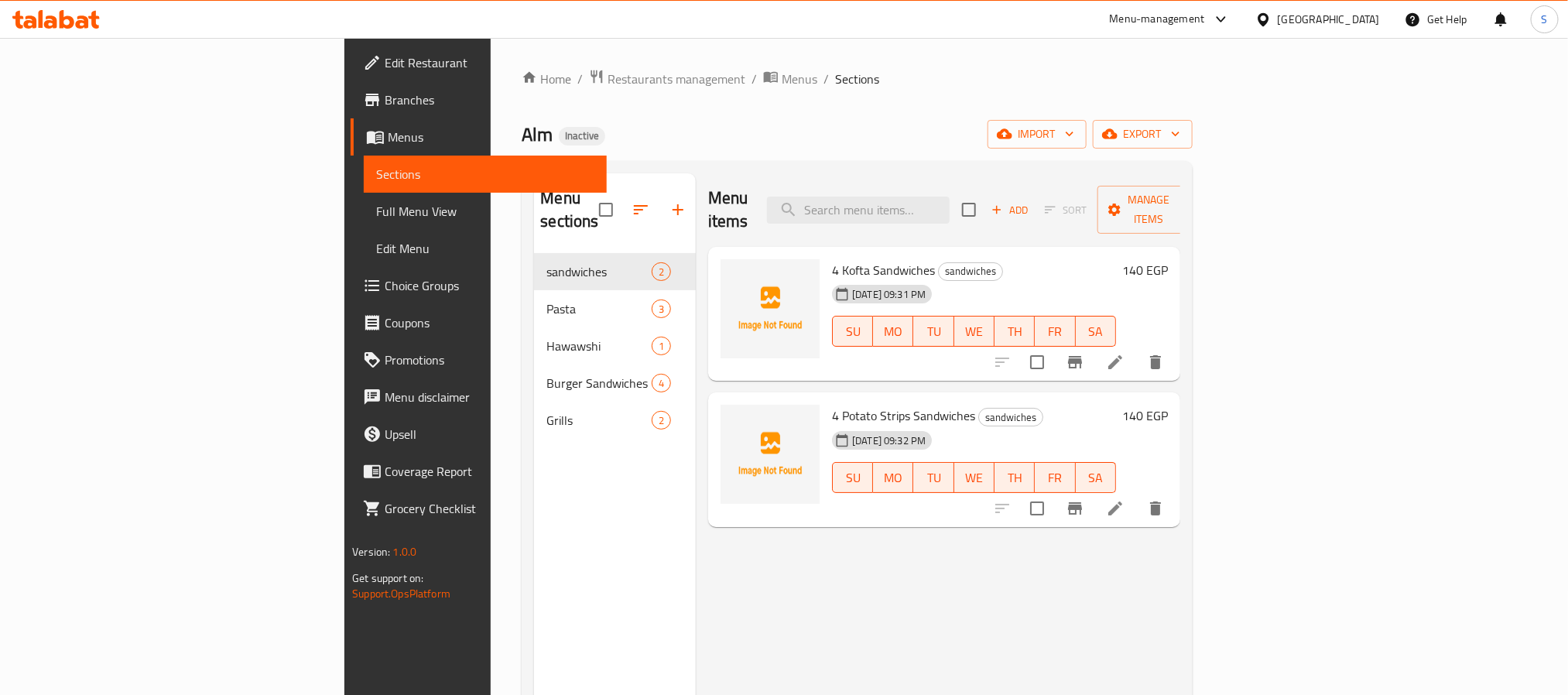
drag, startPoint x: 1134, startPoint y: 190, endPoint x: 1143, endPoint y: 193, distance: 9.5
click at [1134, 190] on div "Menu items Add Sort Manage items" at bounding box center [945, 210] width 472 height 74
click at [841, 117] on div "Home / Restaurants management / Menus / Sections Alm Inactive import export Men…" at bounding box center [856, 475] width 670 height 811
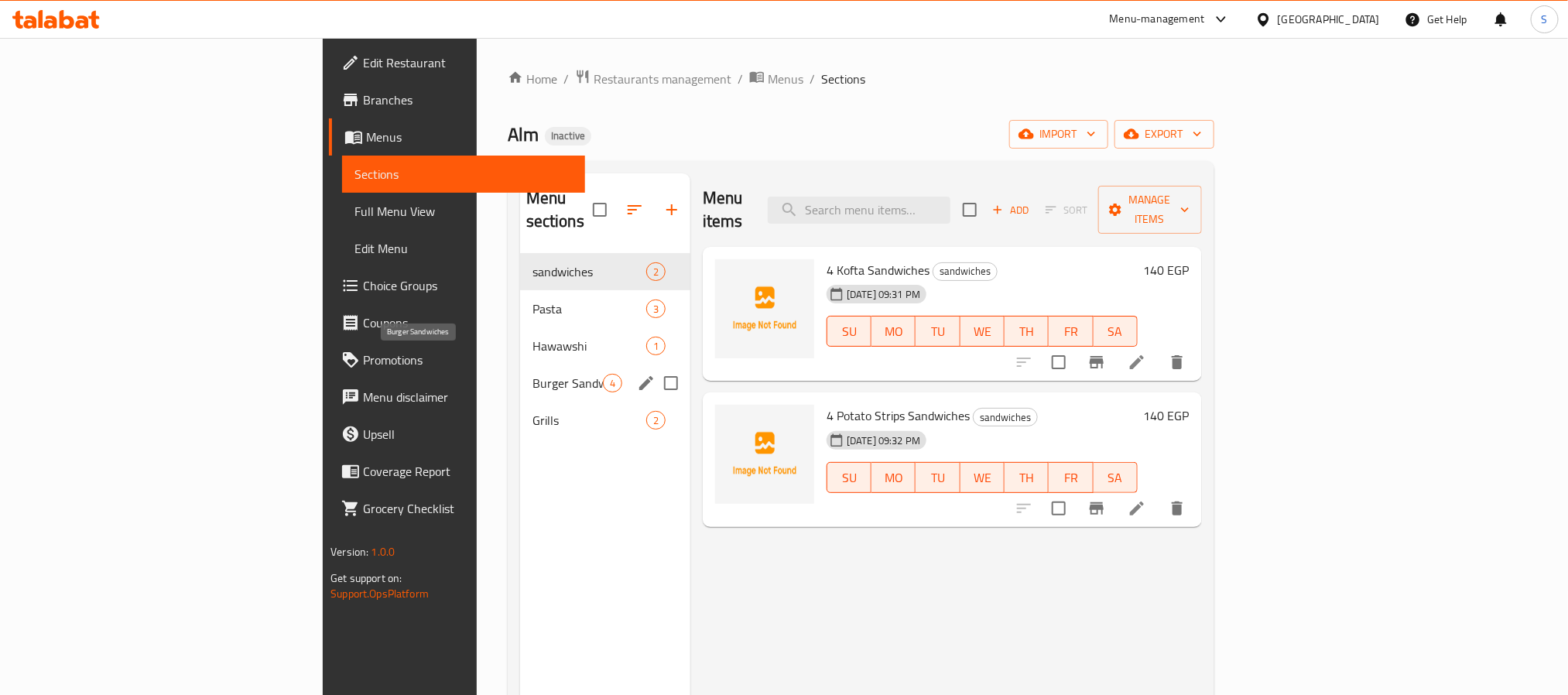
click at [532, 374] on span "Burger Sandwiches" at bounding box center [567, 383] width 71 height 19
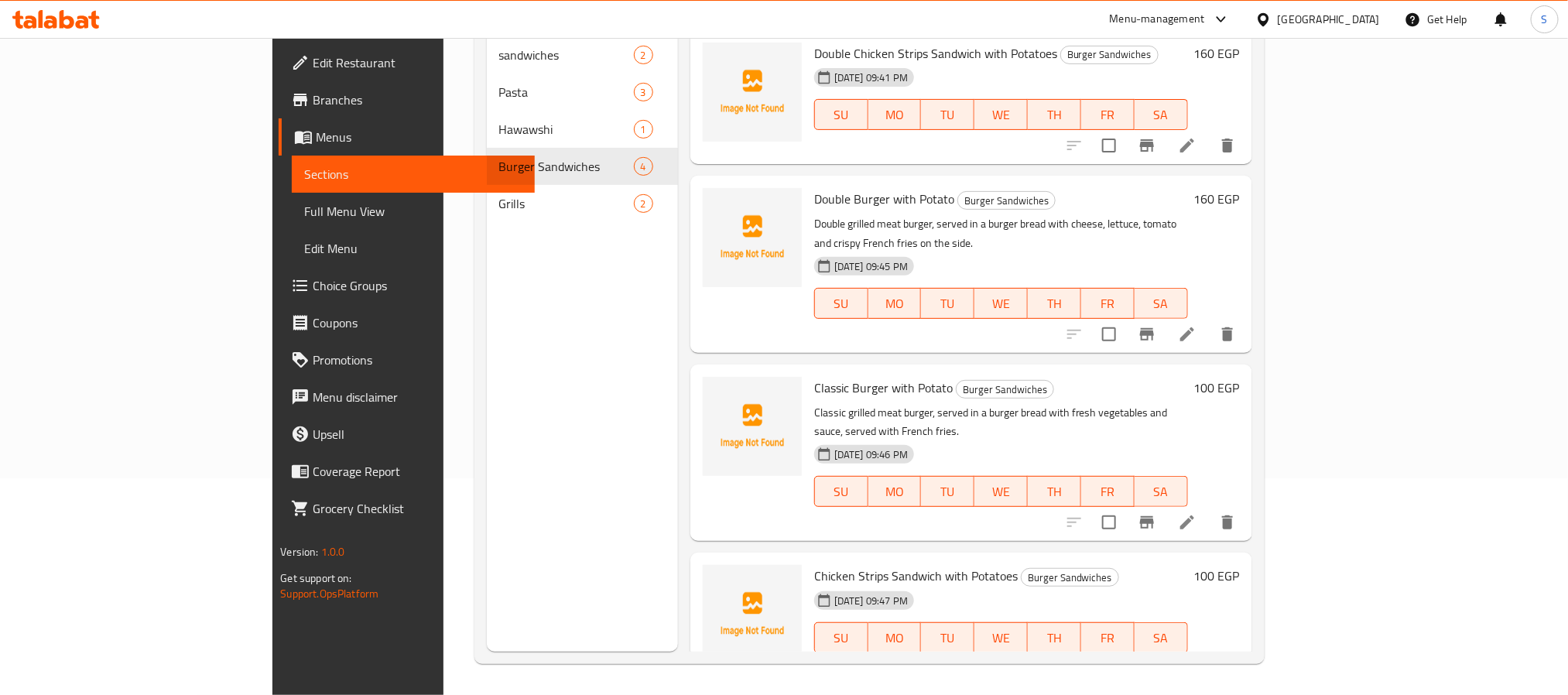
scroll to position [214, 0]
click at [1126, 655] on input "checkbox" at bounding box center [1110, 671] width 33 height 33
checkbox input "true"
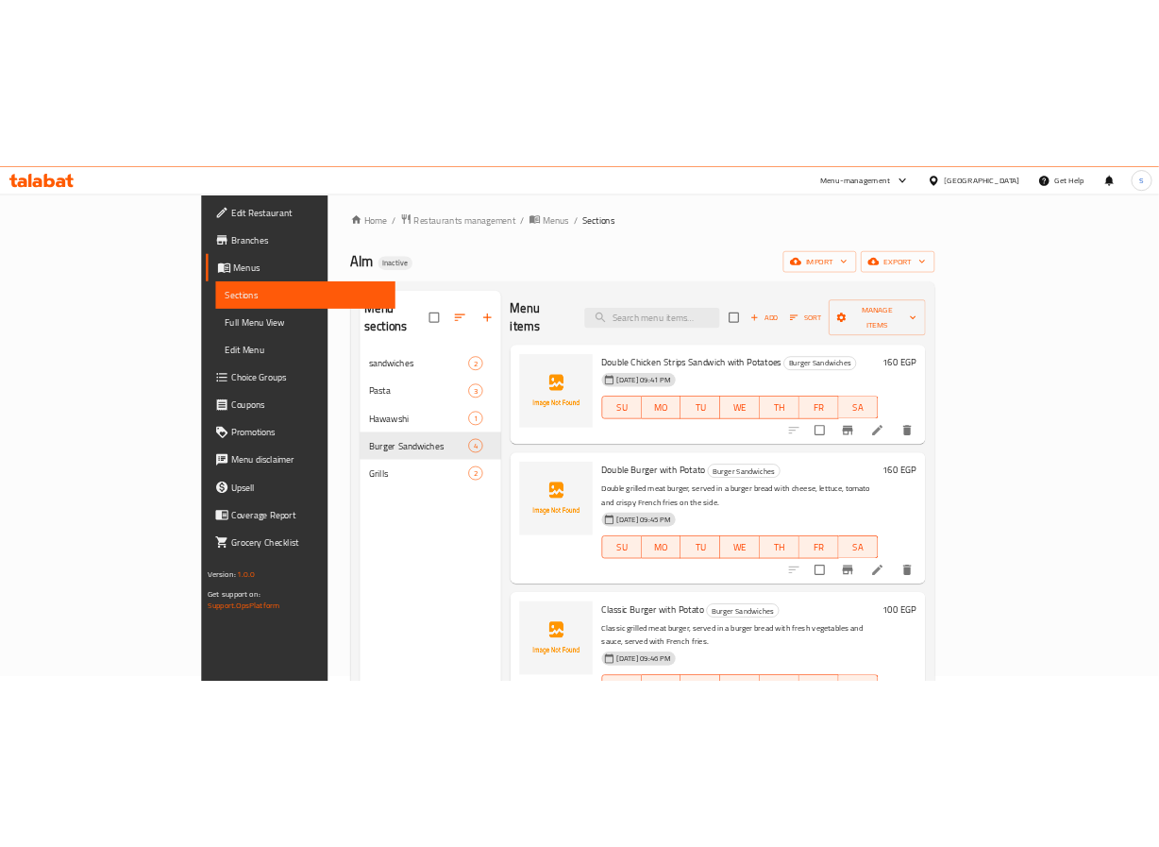
scroll to position [0, 0]
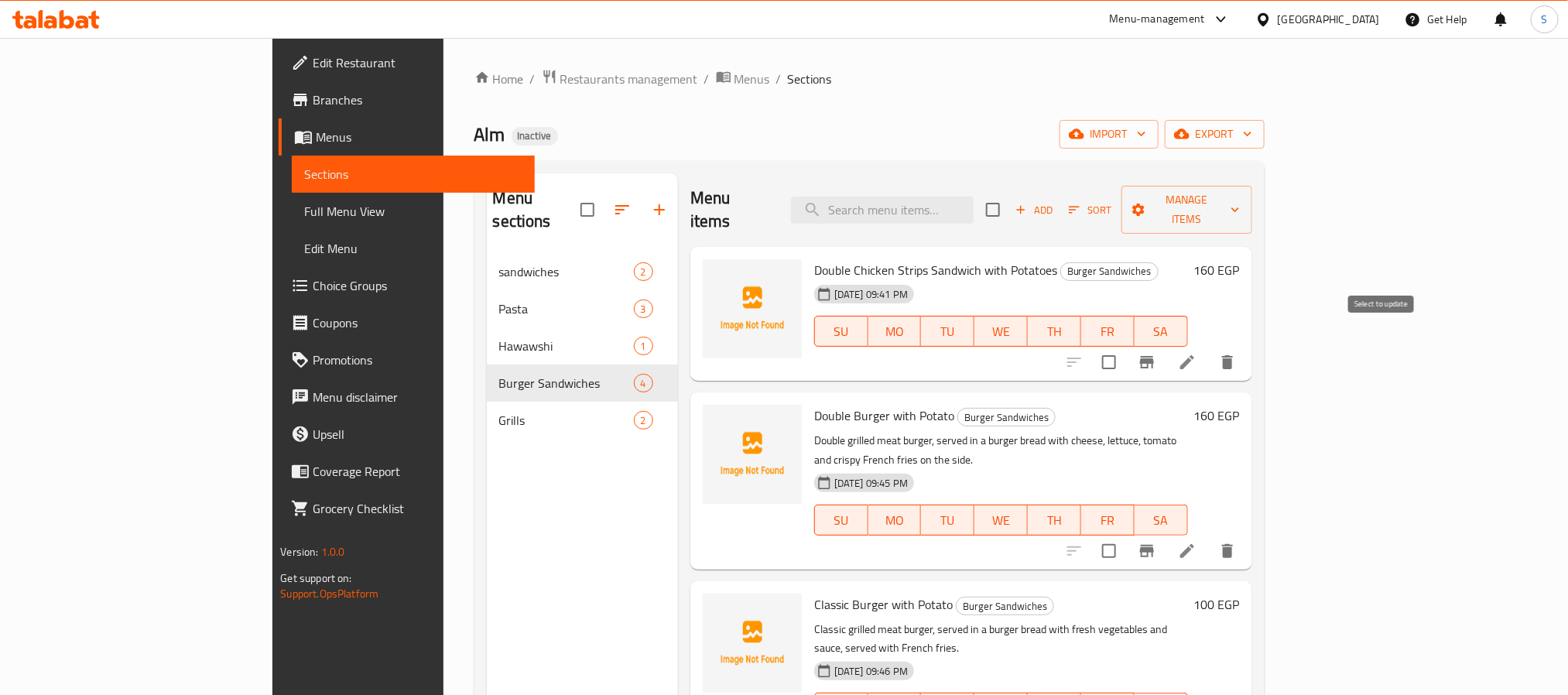
click at [1126, 346] on input "checkbox" at bounding box center [1110, 362] width 33 height 33
click at [1251, 186] on button "Manage items" at bounding box center [1187, 210] width 130 height 48
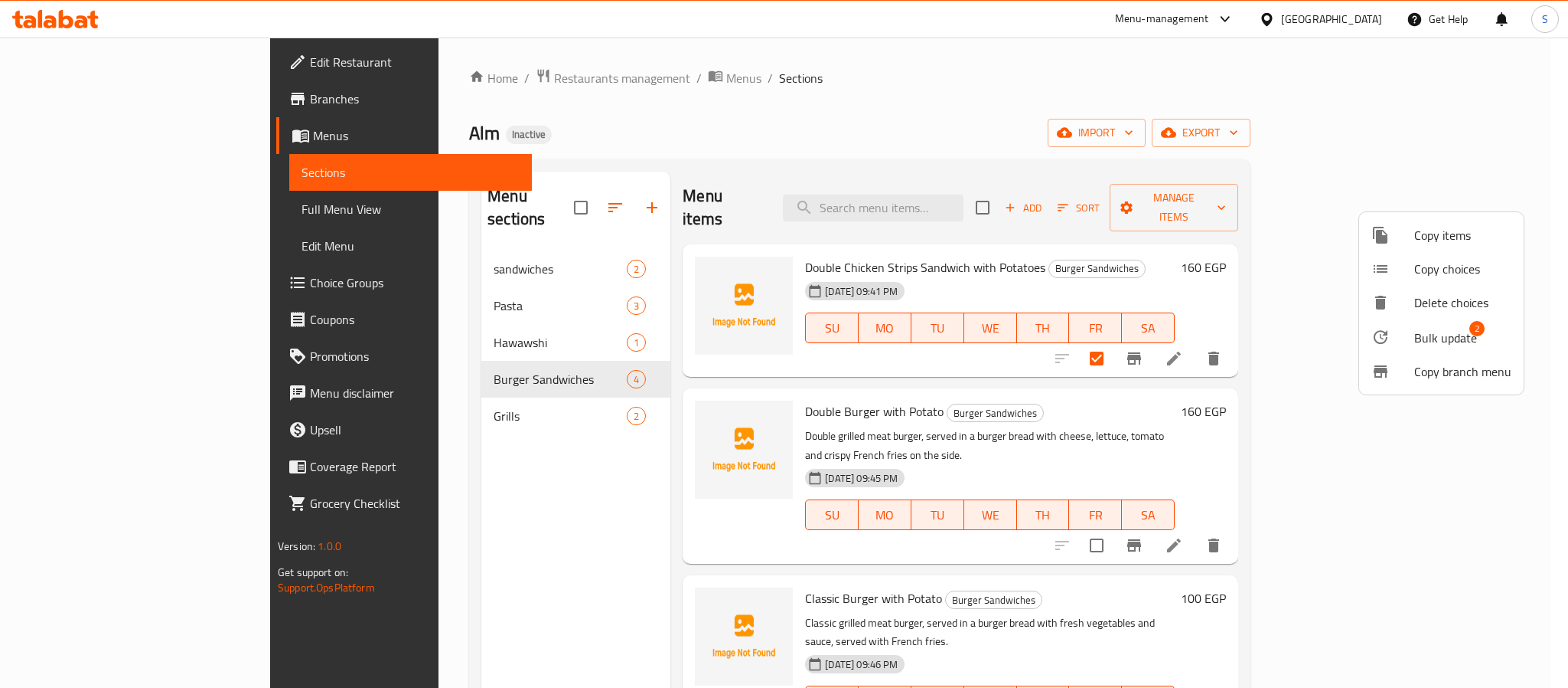
click at [1436, 338] on span "Bulk update" at bounding box center [1445, 338] width 62 height 19
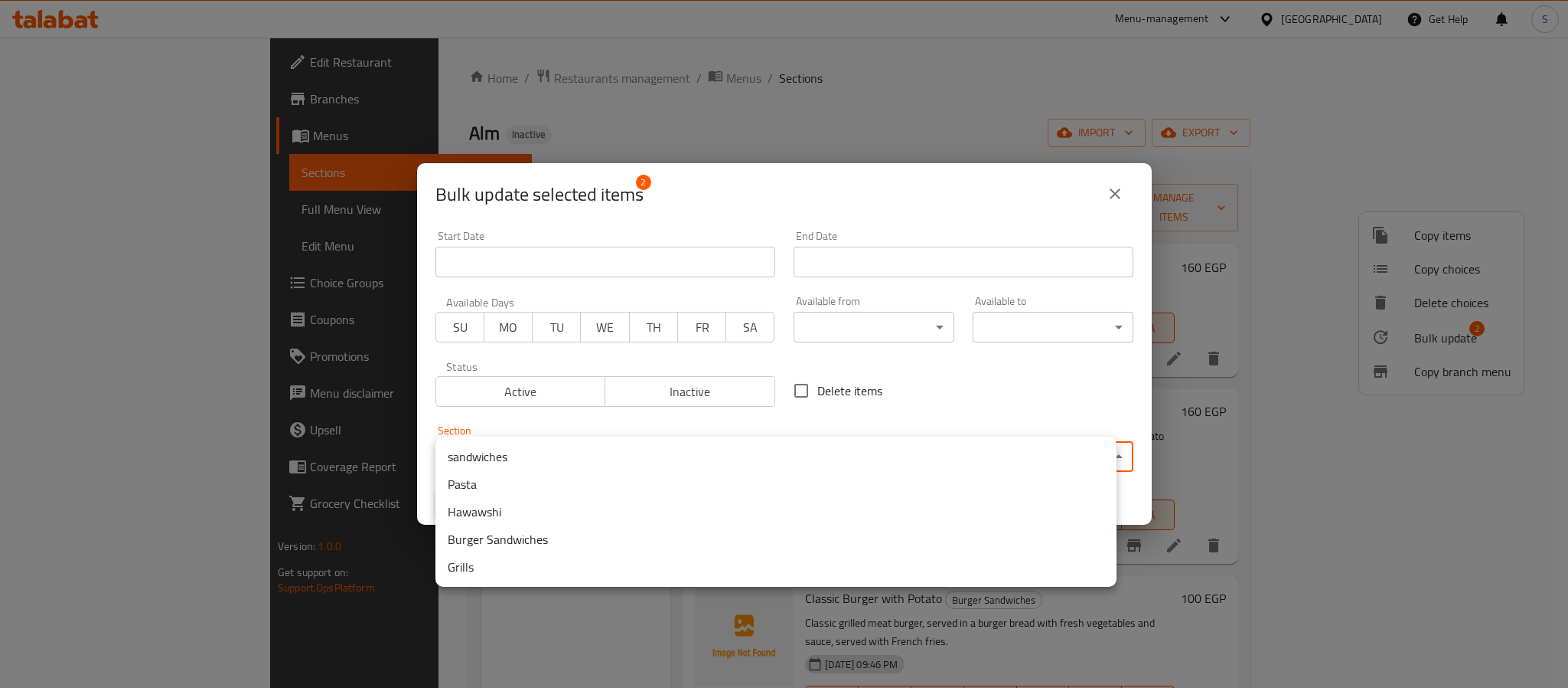
click at [847, 458] on body "​ Menu-management [GEOGRAPHIC_DATA] Get Help S Edit Restaurant Branches Menus S…" at bounding box center [784, 362] width 1568 height 650
click at [563, 440] on ul "sandwiches Pasta Hawawshi Burger Sandwiches Grills" at bounding box center [776, 511] width 681 height 150
click at [558, 471] on li "Pasta" at bounding box center [776, 484] width 681 height 28
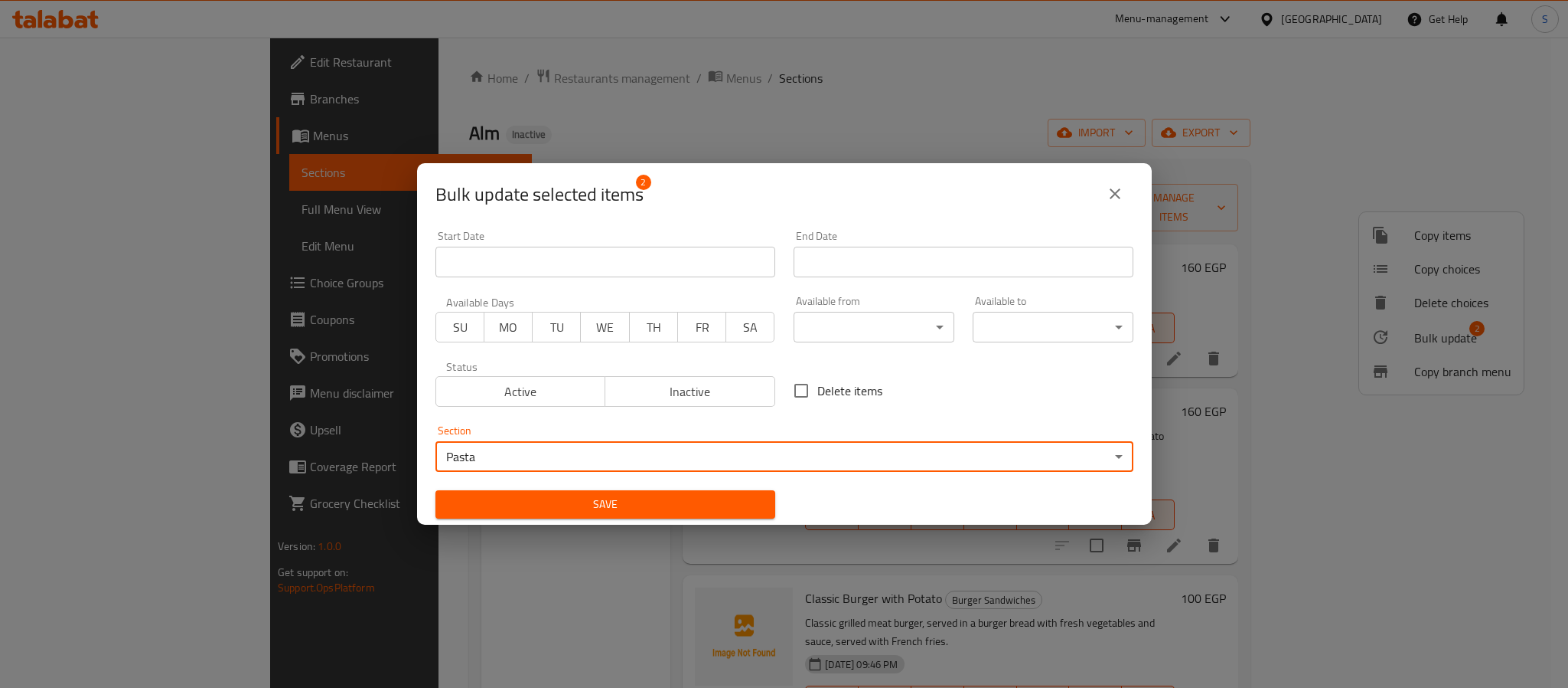
click at [558, 449] on body "​ Menu-management [GEOGRAPHIC_DATA] Get Help S Edit Restaurant Branches Menus S…" at bounding box center [784, 362] width 1568 height 650
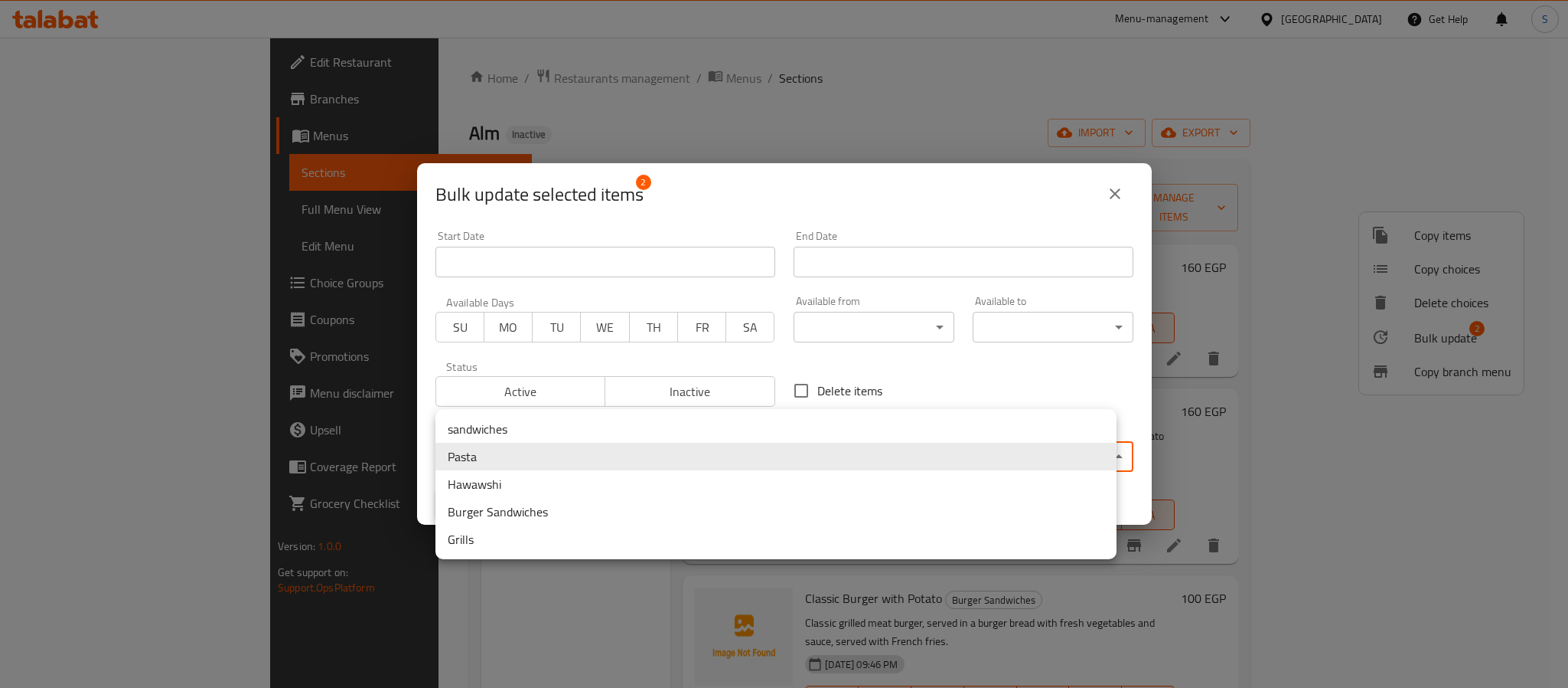
click at [544, 434] on li "sandwiches" at bounding box center [776, 429] width 681 height 28
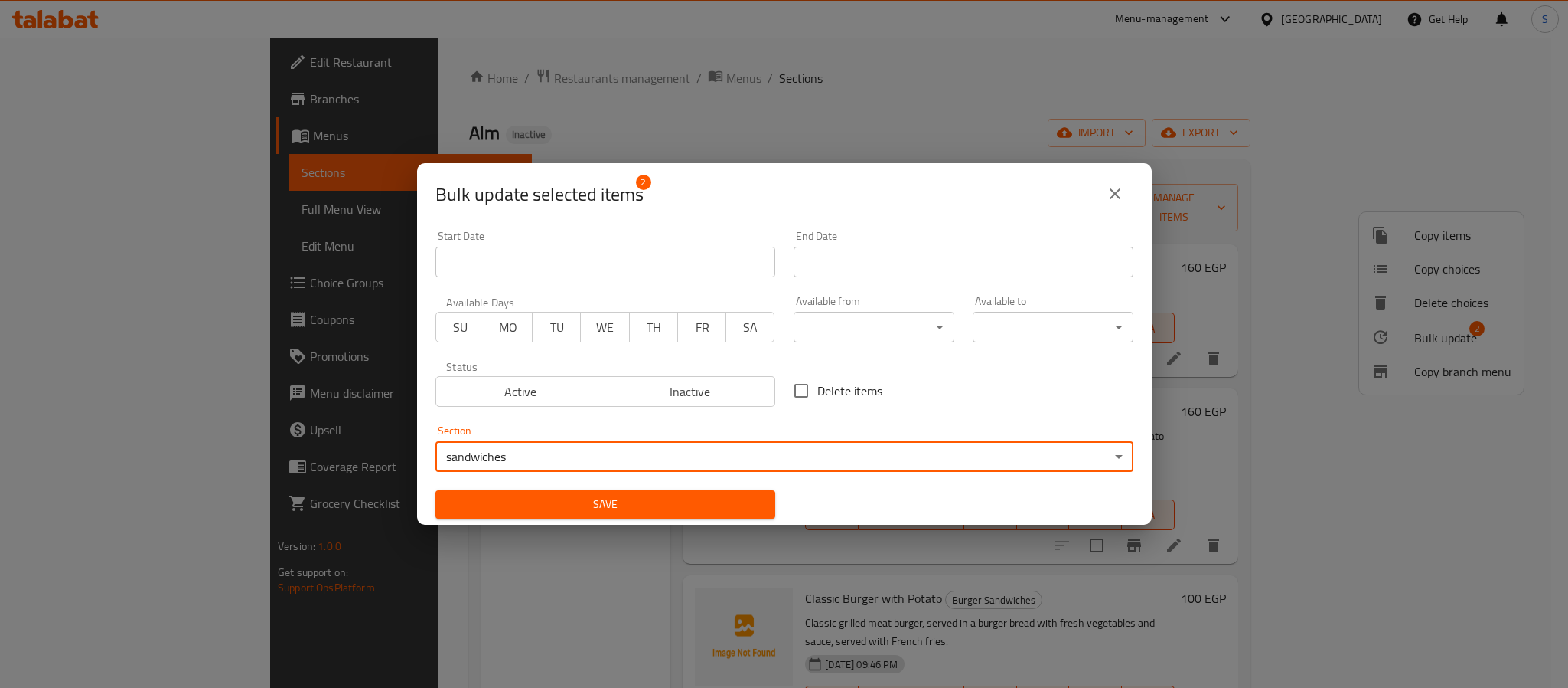
click at [531, 490] on button "Save" at bounding box center [605, 504] width 340 height 28
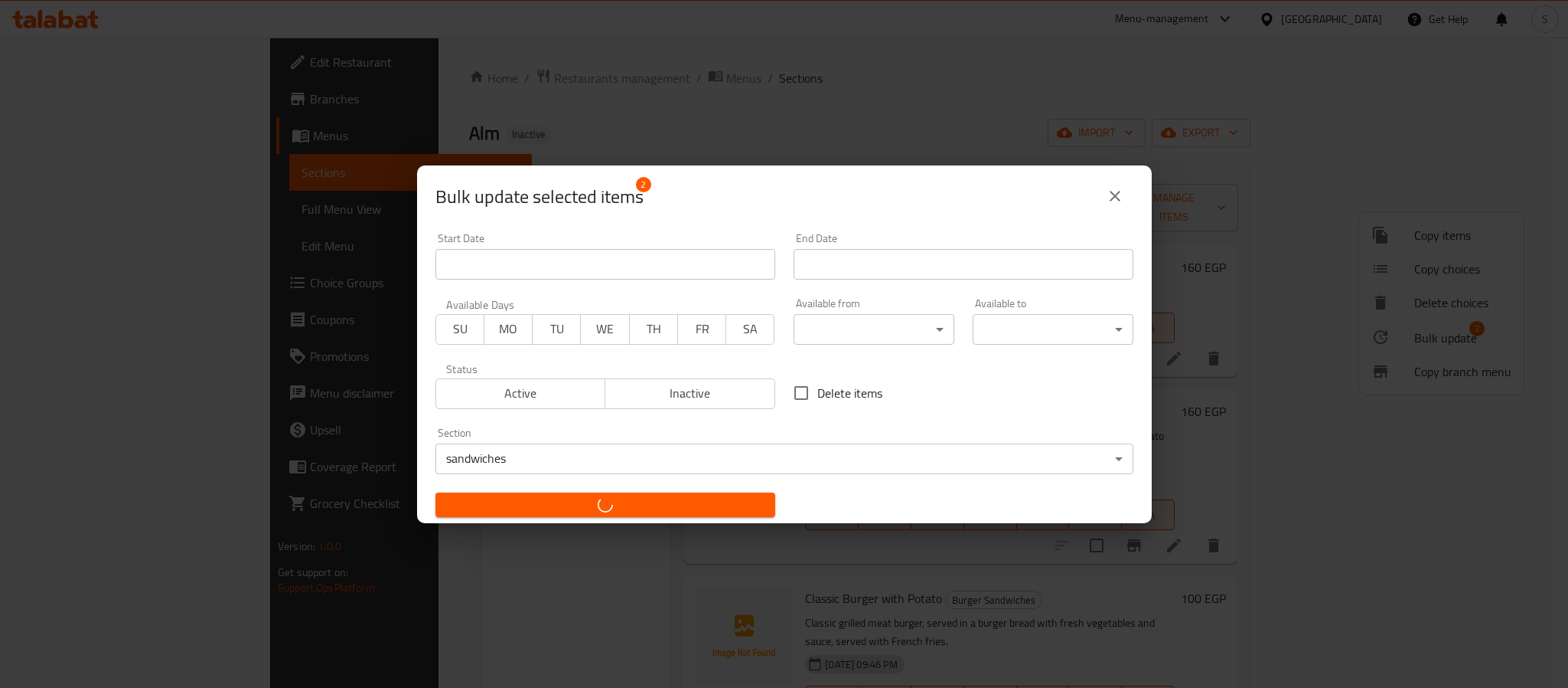
checkbox input "false"
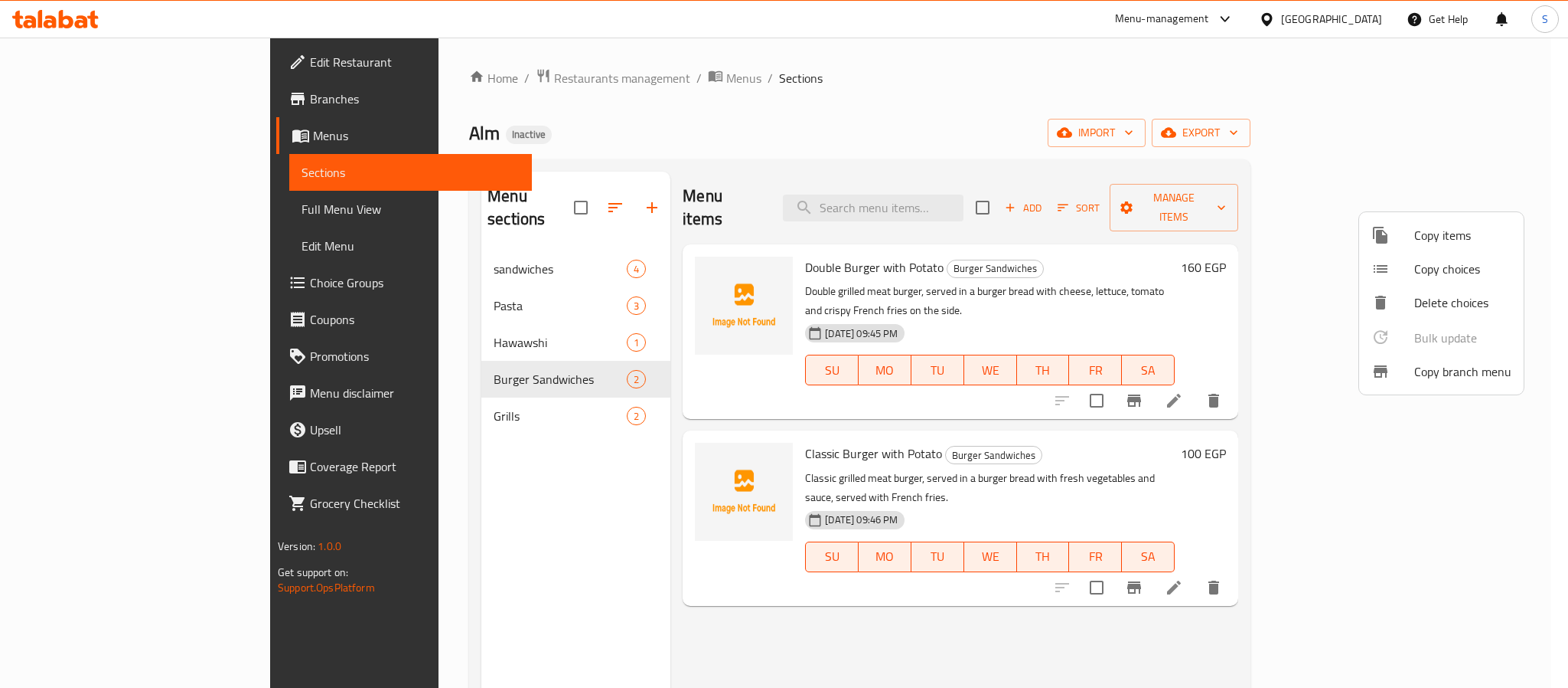
click at [760, 143] on div at bounding box center [784, 344] width 1568 height 688
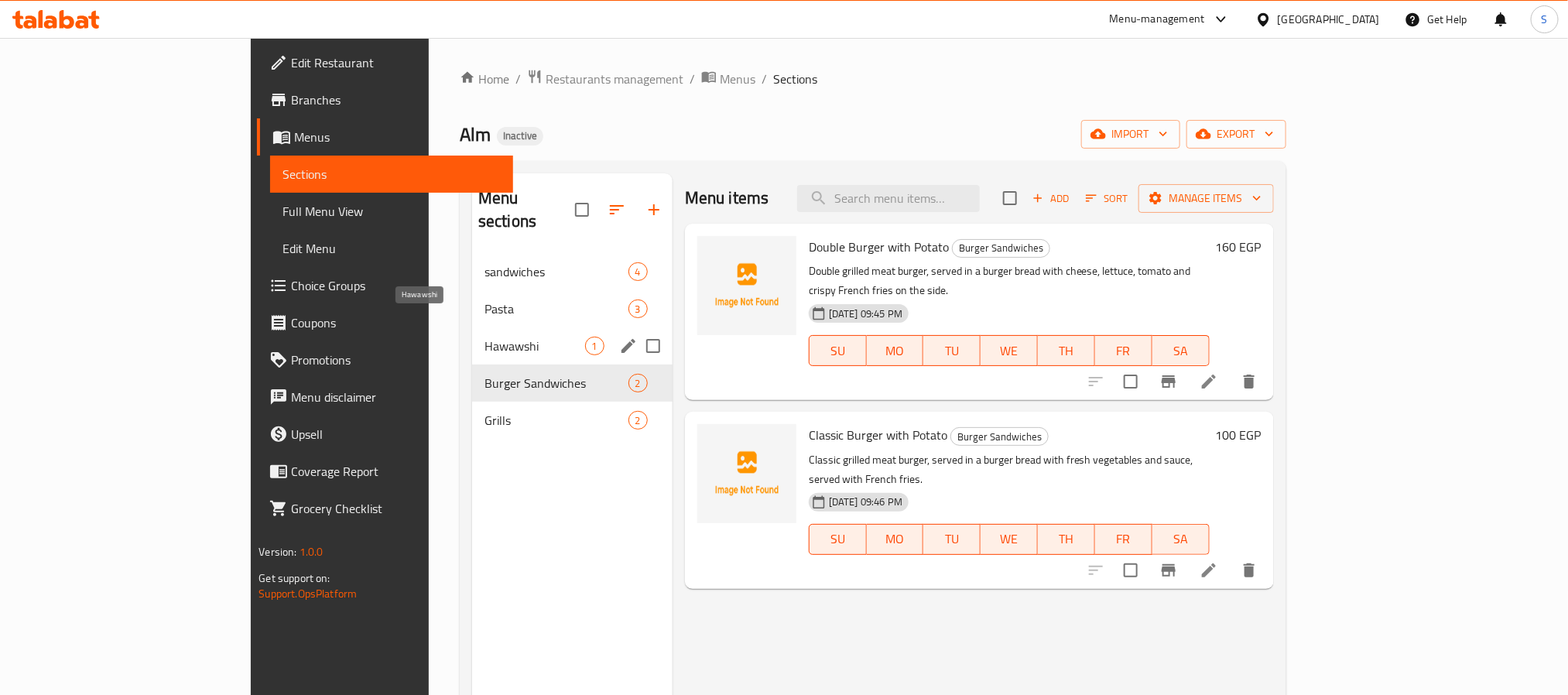
click at [485, 337] on span "Hawawshi" at bounding box center [535, 346] width 101 height 19
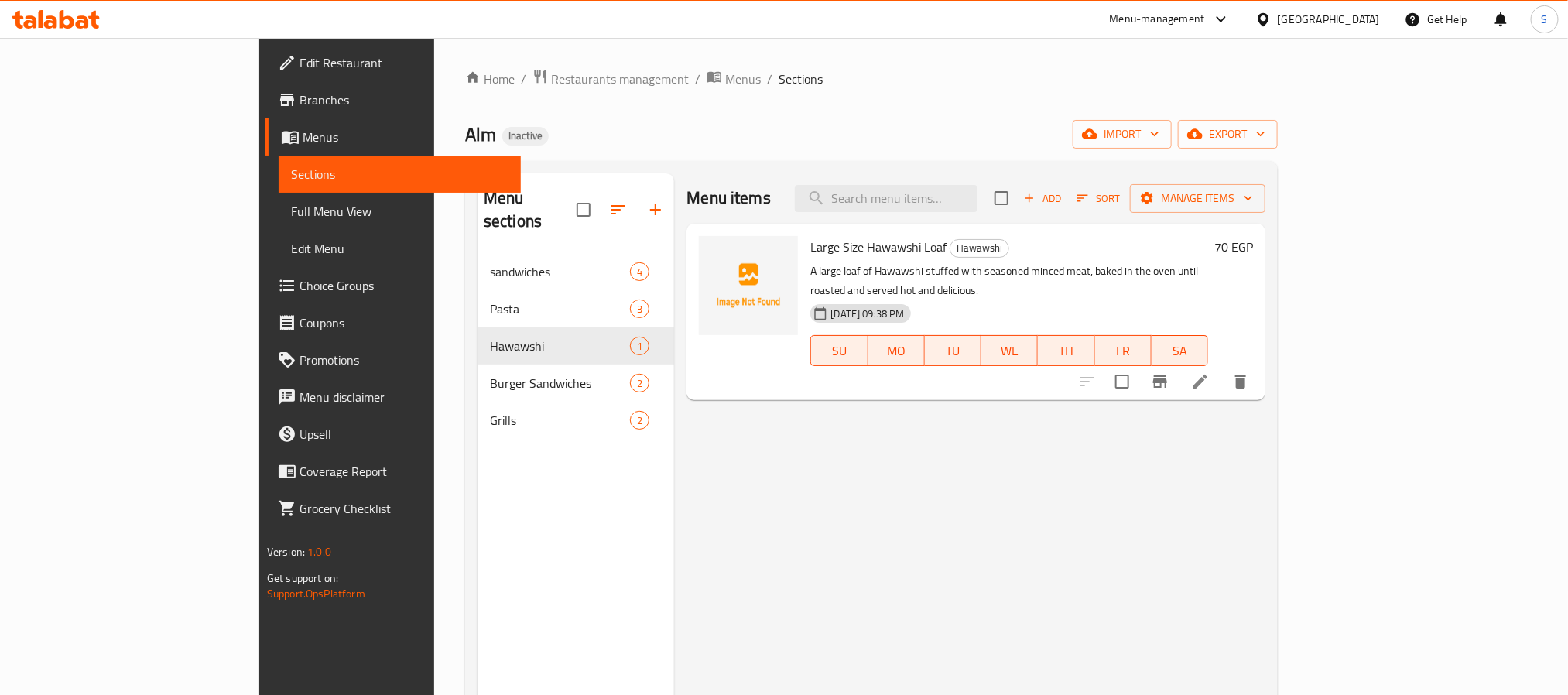
click at [820, 475] on div "Menu items Add Sort Manage items Large Size Hawawshi Loaf Hawawshi A large loaf…" at bounding box center [969, 520] width 591 height 695
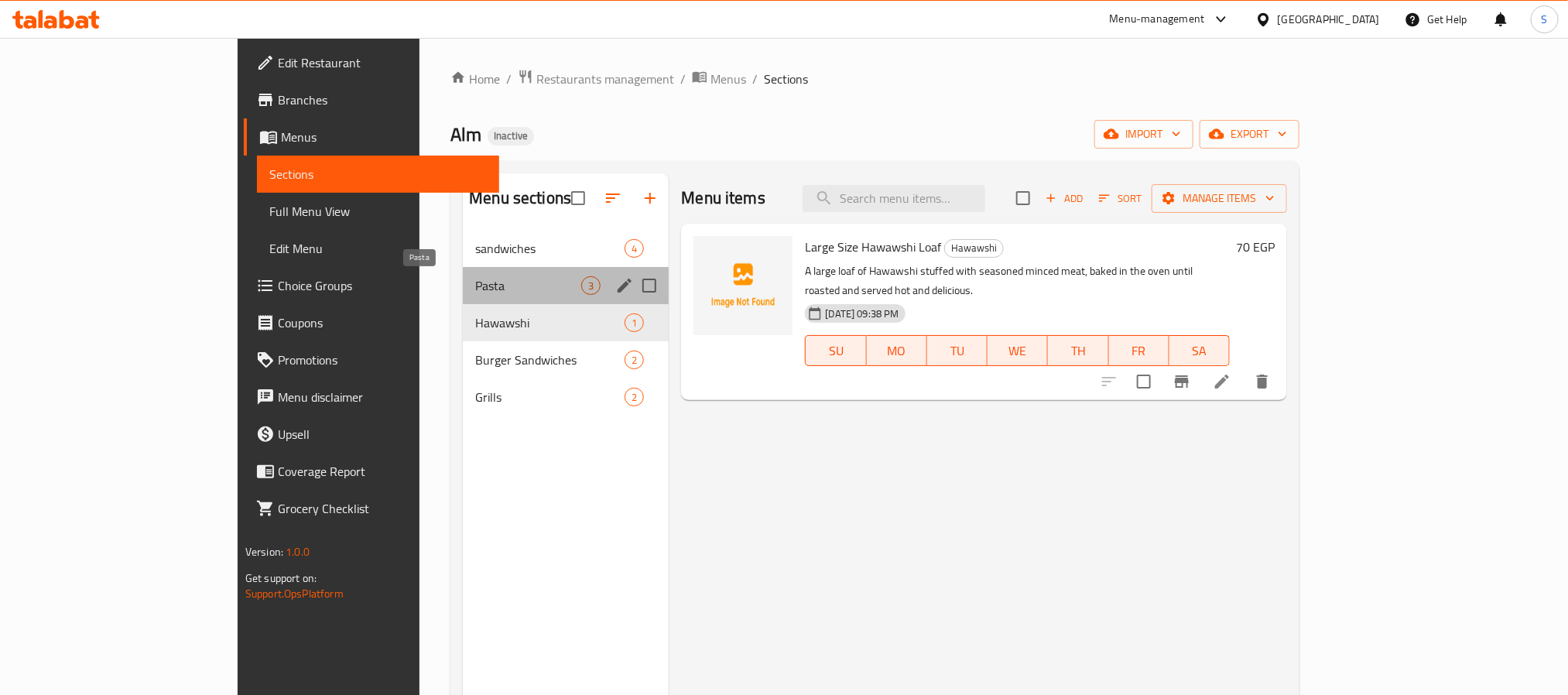
click at [476, 284] on span "Pasta" at bounding box center [528, 285] width 106 height 19
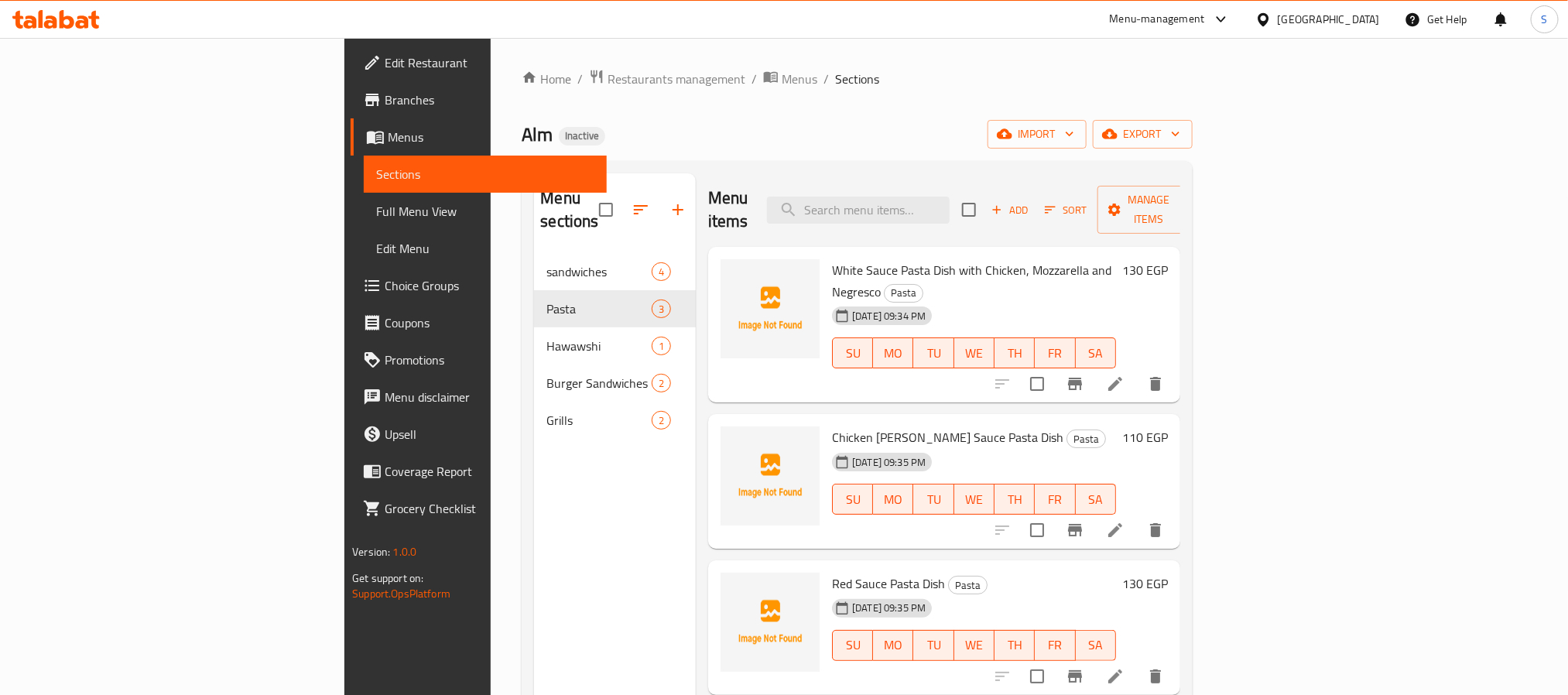
drag, startPoint x: 835, startPoint y: 103, endPoint x: 818, endPoint y: 118, distance: 22.7
click at [835, 103] on div "Home / Restaurants management / Menus / Sections Alm Inactive import export Men…" at bounding box center [856, 475] width 670 height 811
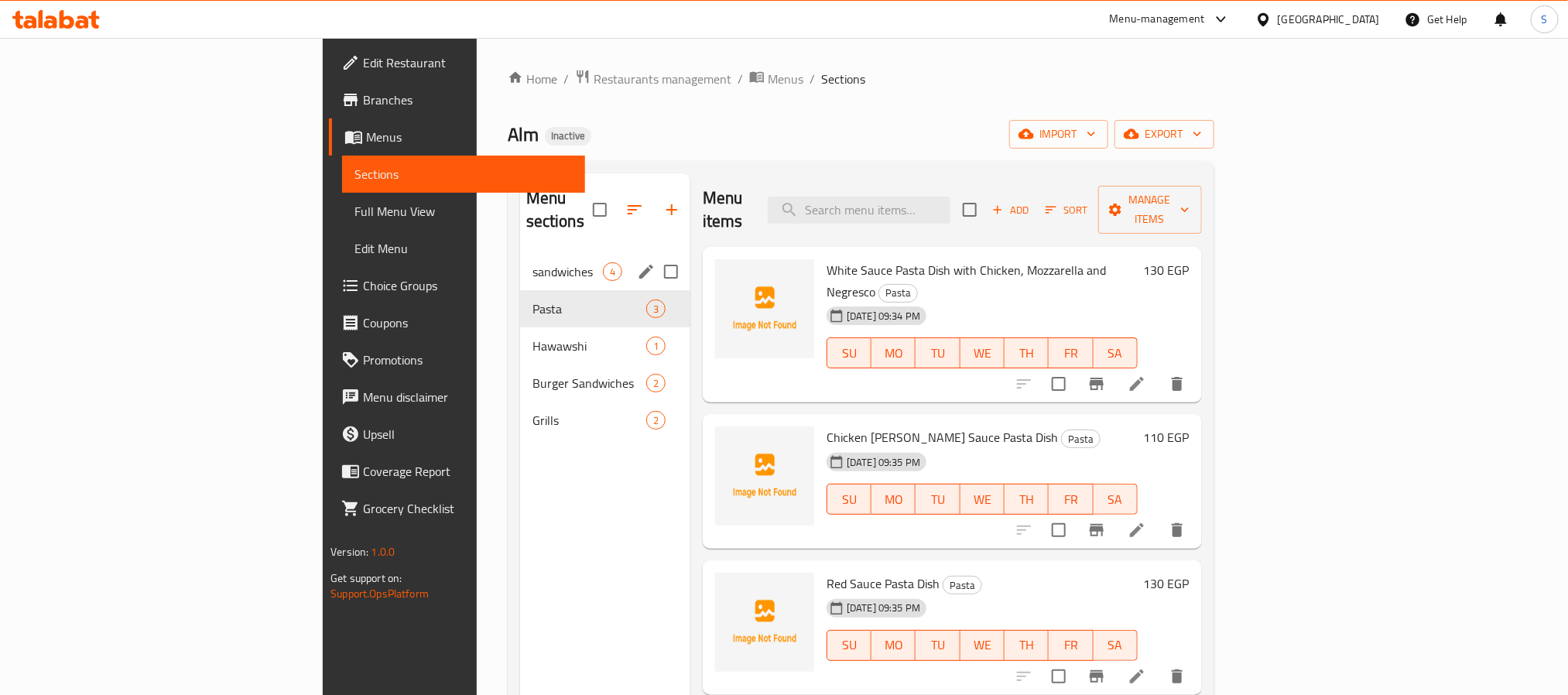
click at [520, 253] on div "sandwiches 4" at bounding box center [605, 271] width 171 height 37
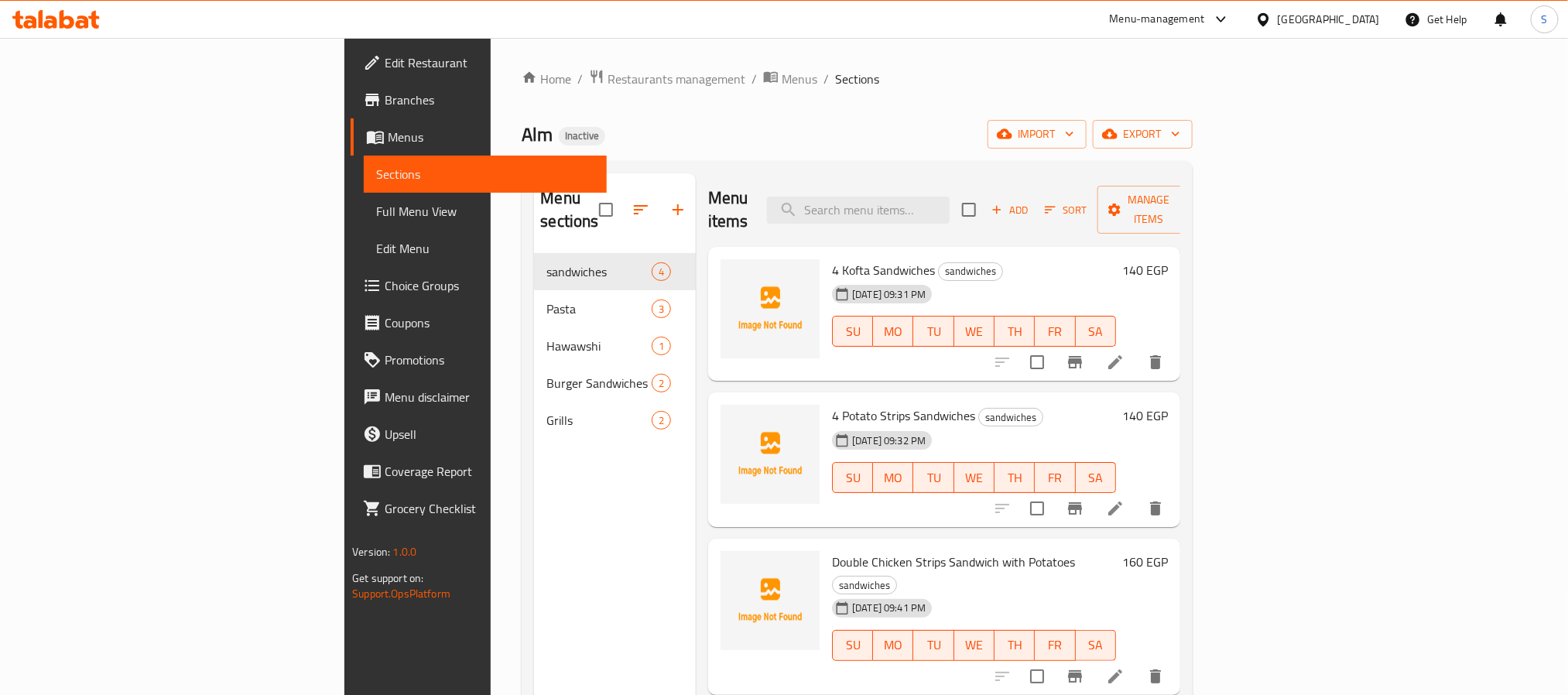
click at [914, 132] on div "Alm Inactive import export" at bounding box center [856, 134] width 670 height 29
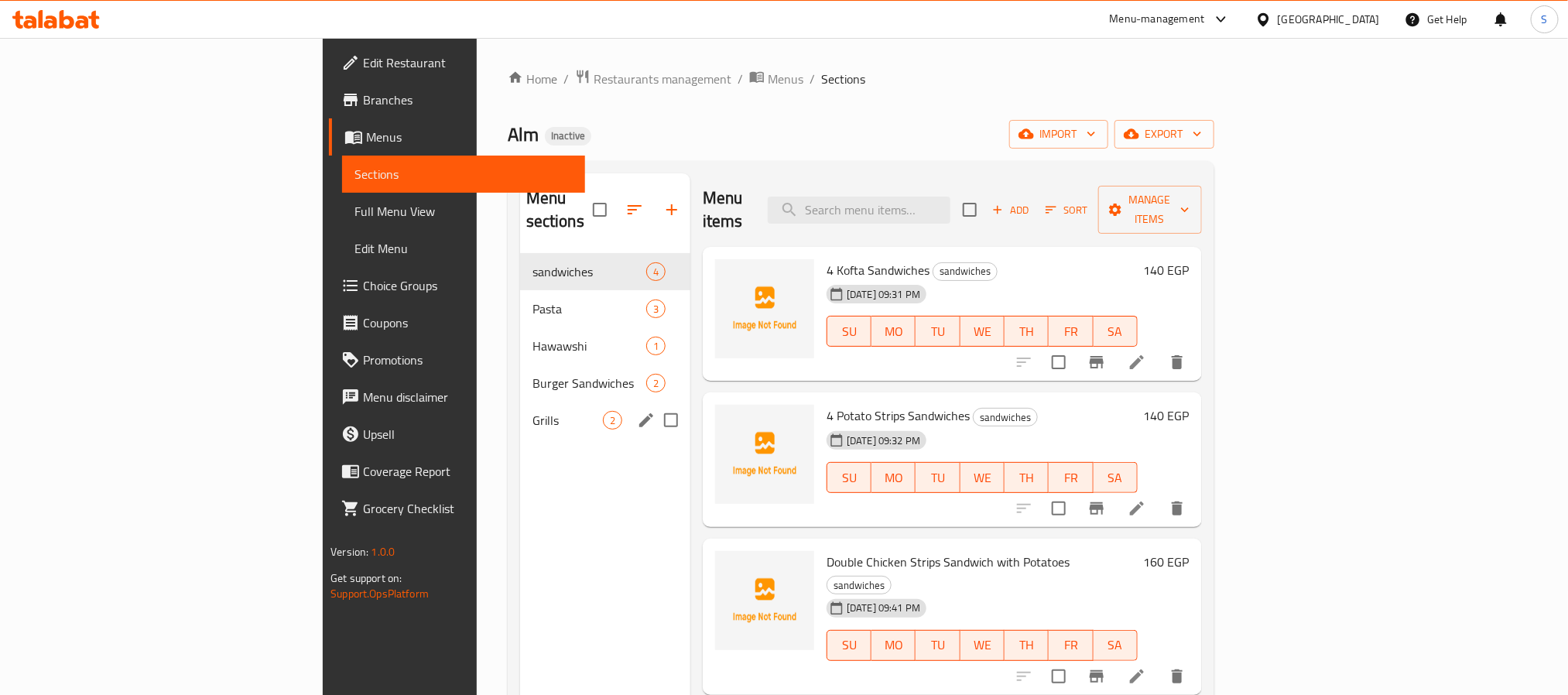
click at [520, 402] on div "Grills 2" at bounding box center [605, 420] width 171 height 37
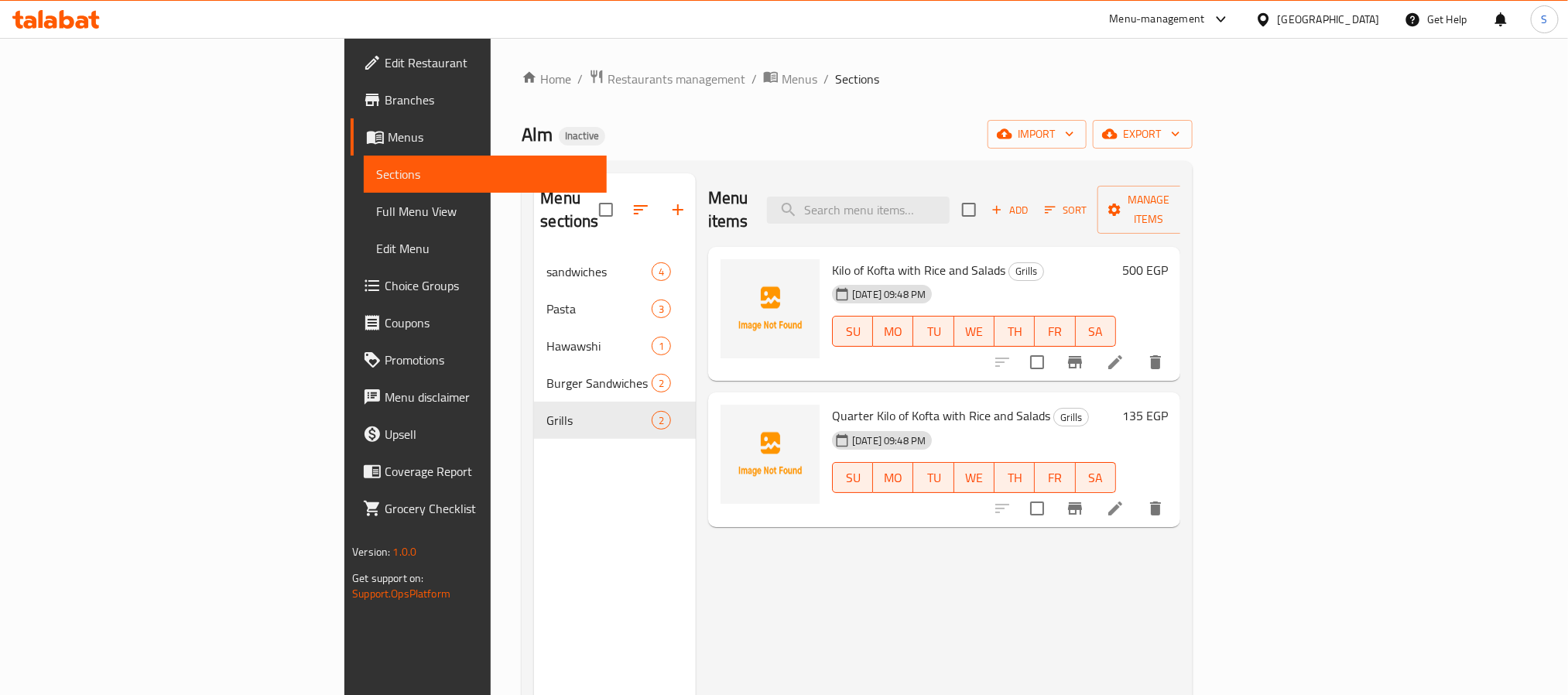
click at [721, 84] on ol "Home / Restaurants management / Menus / Sections" at bounding box center [856, 79] width 670 height 20
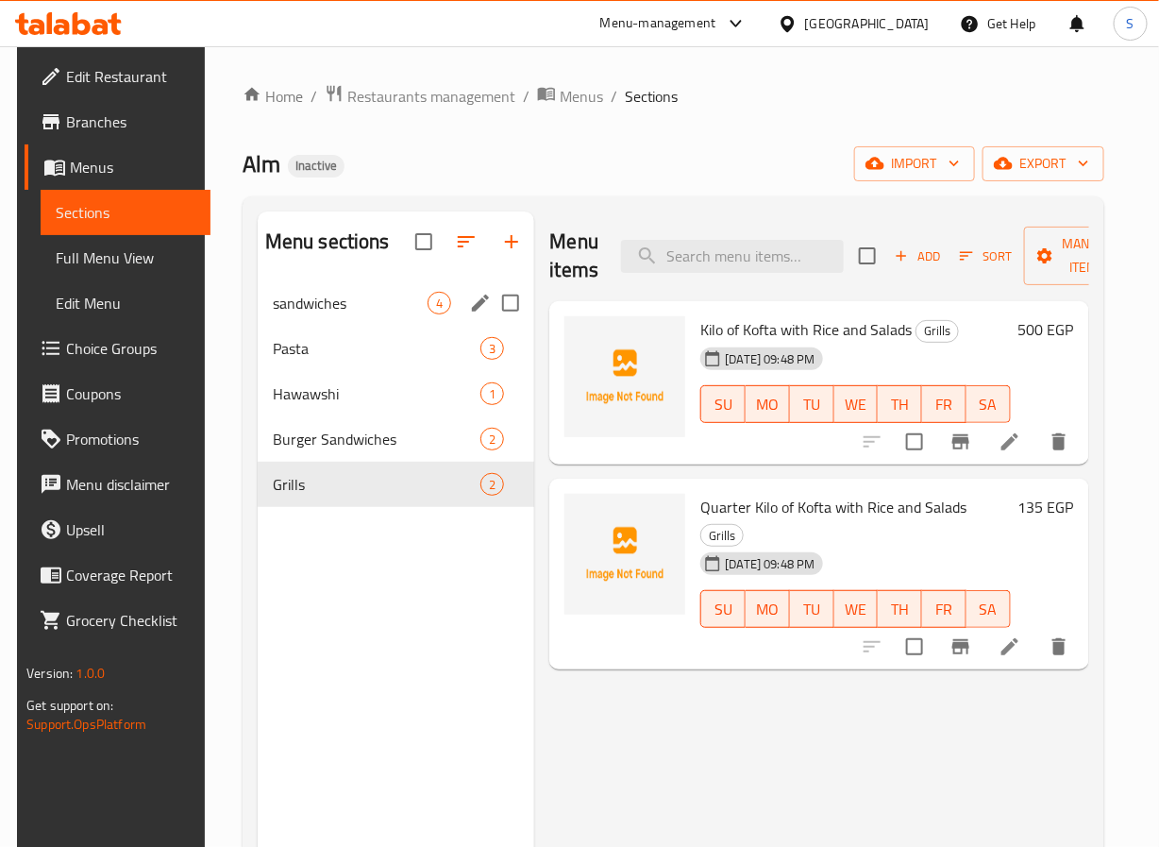
click at [276, 300] on span "sandwiches" at bounding box center [351, 303] width 156 height 23
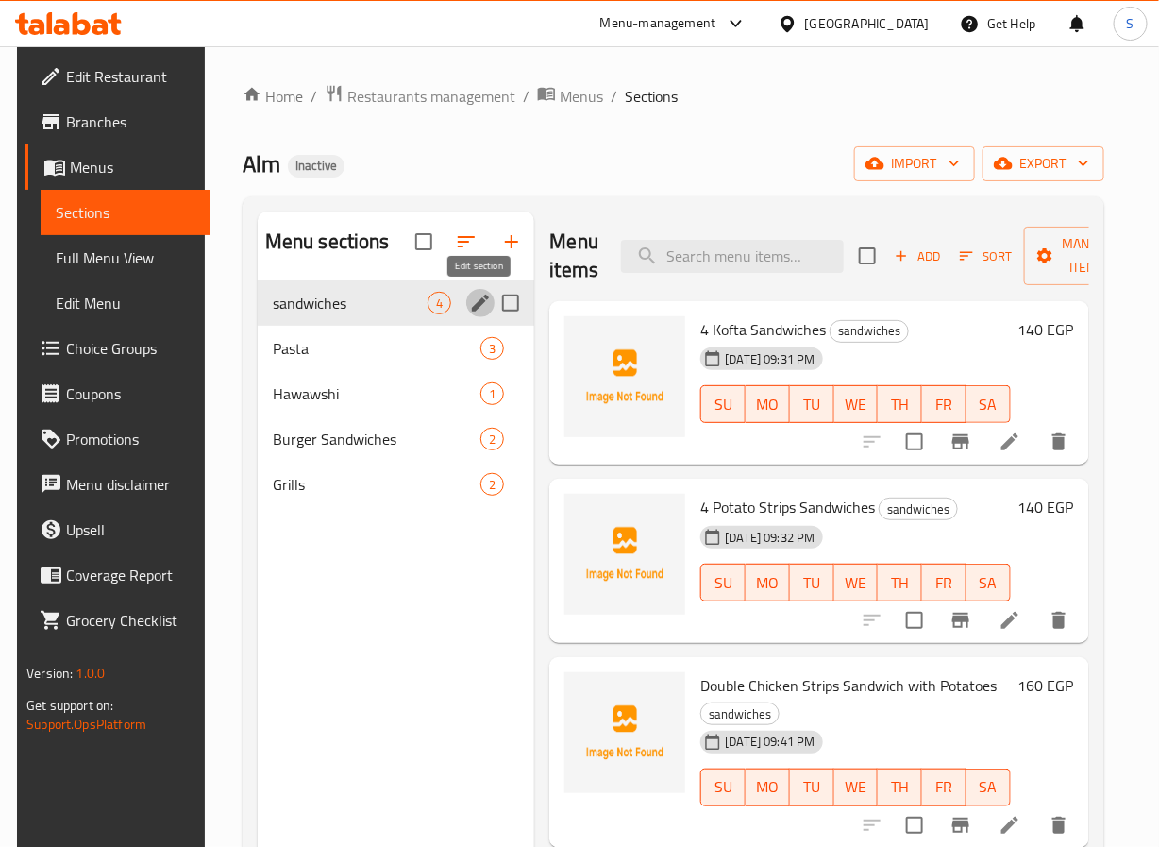
click at [480, 309] on icon "edit" at bounding box center [480, 303] width 23 height 23
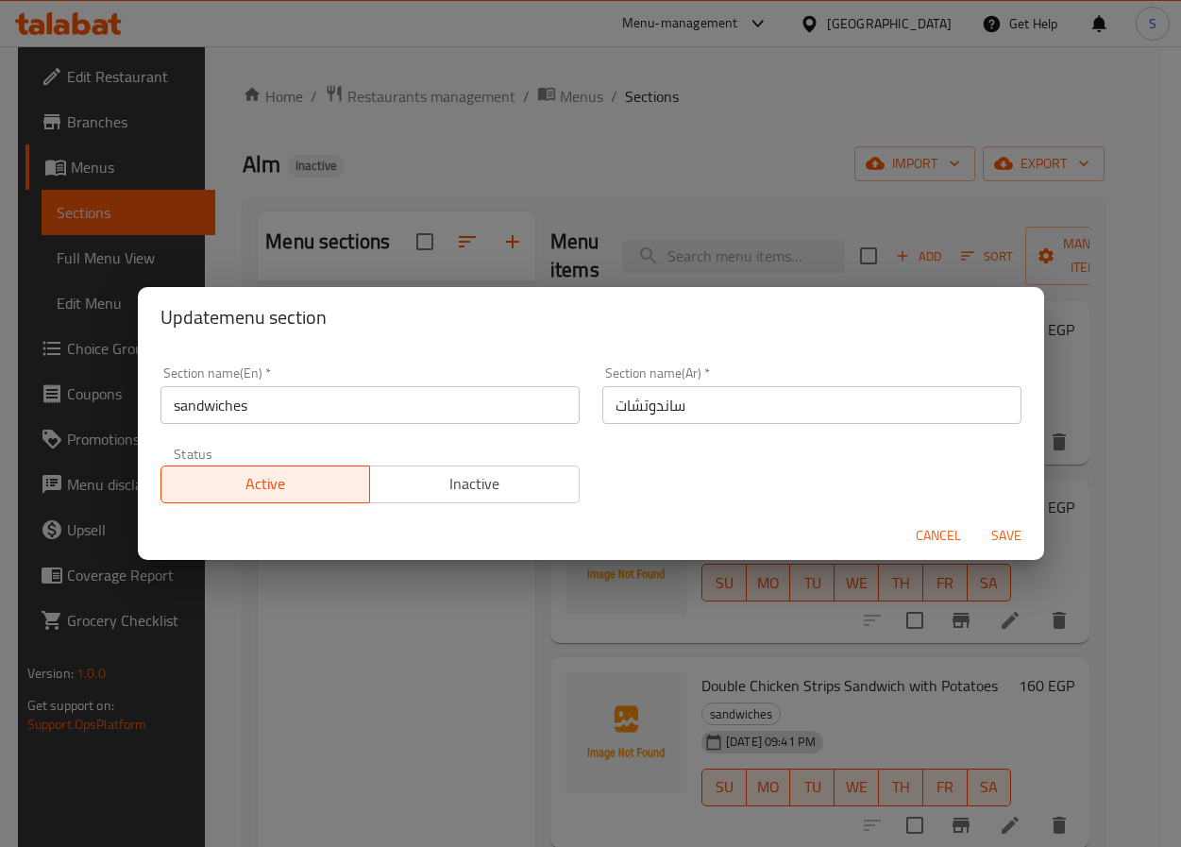
click at [275, 406] on input "sandwiches" at bounding box center [369, 405] width 419 height 38
type input "Sandwiches"
click at [976, 518] on button "Save" at bounding box center [1006, 535] width 60 height 35
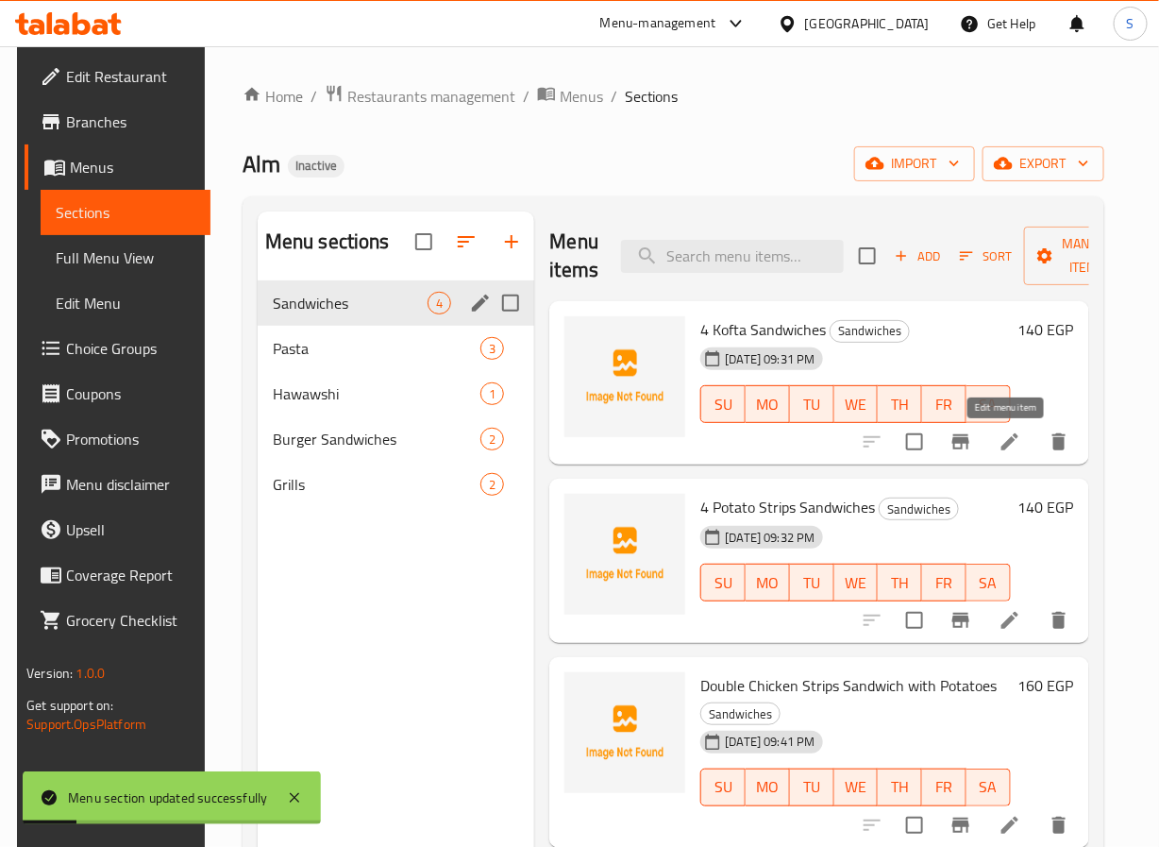
click at [1008, 434] on icon at bounding box center [1010, 441] width 23 height 23
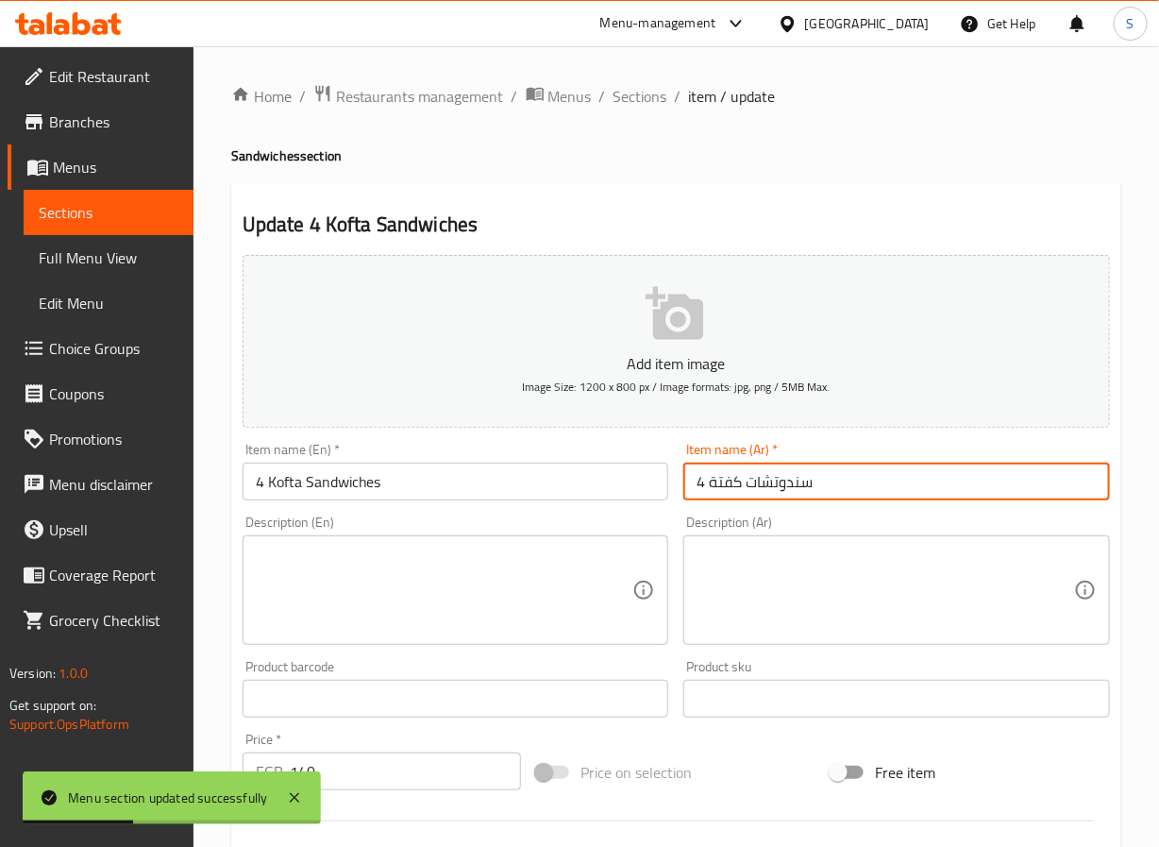
click at [749, 482] on input "4 سندوتشات كفتة" at bounding box center [896, 482] width 427 height 38
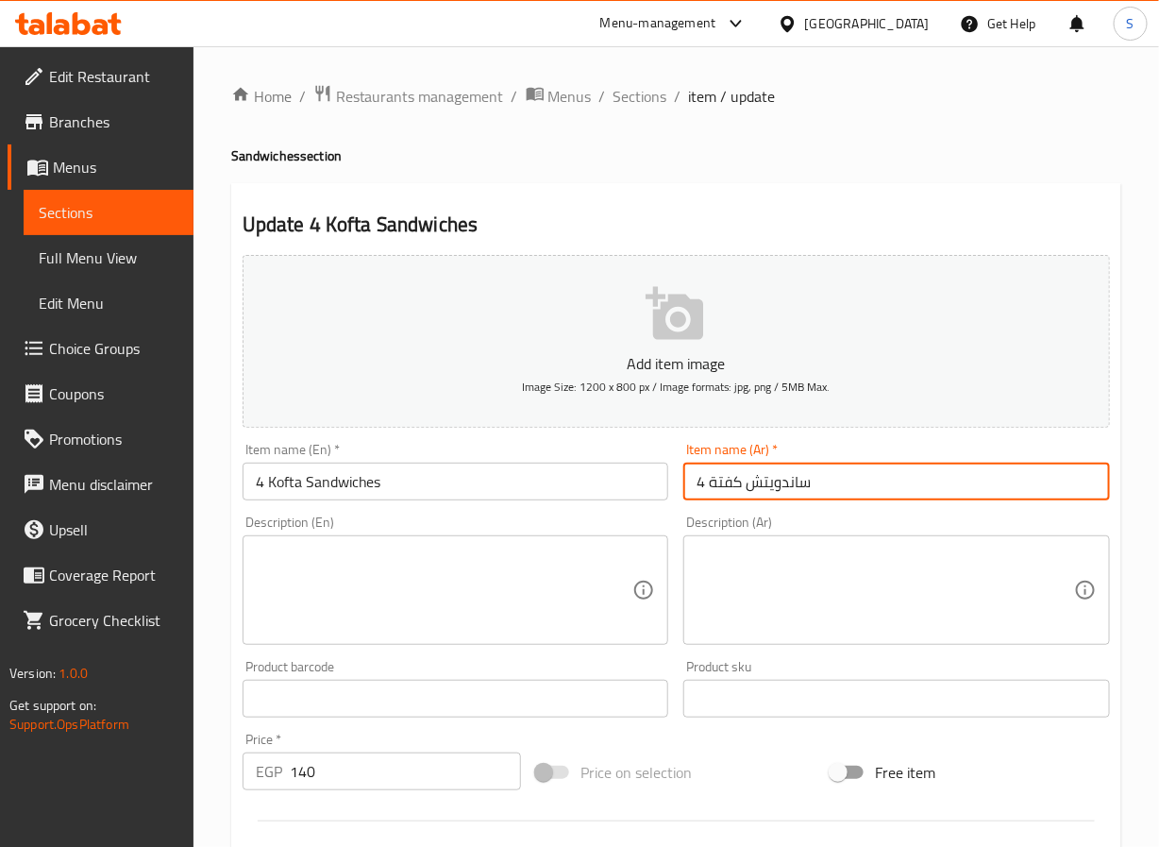
type input "4 ساندويتش كفتة"
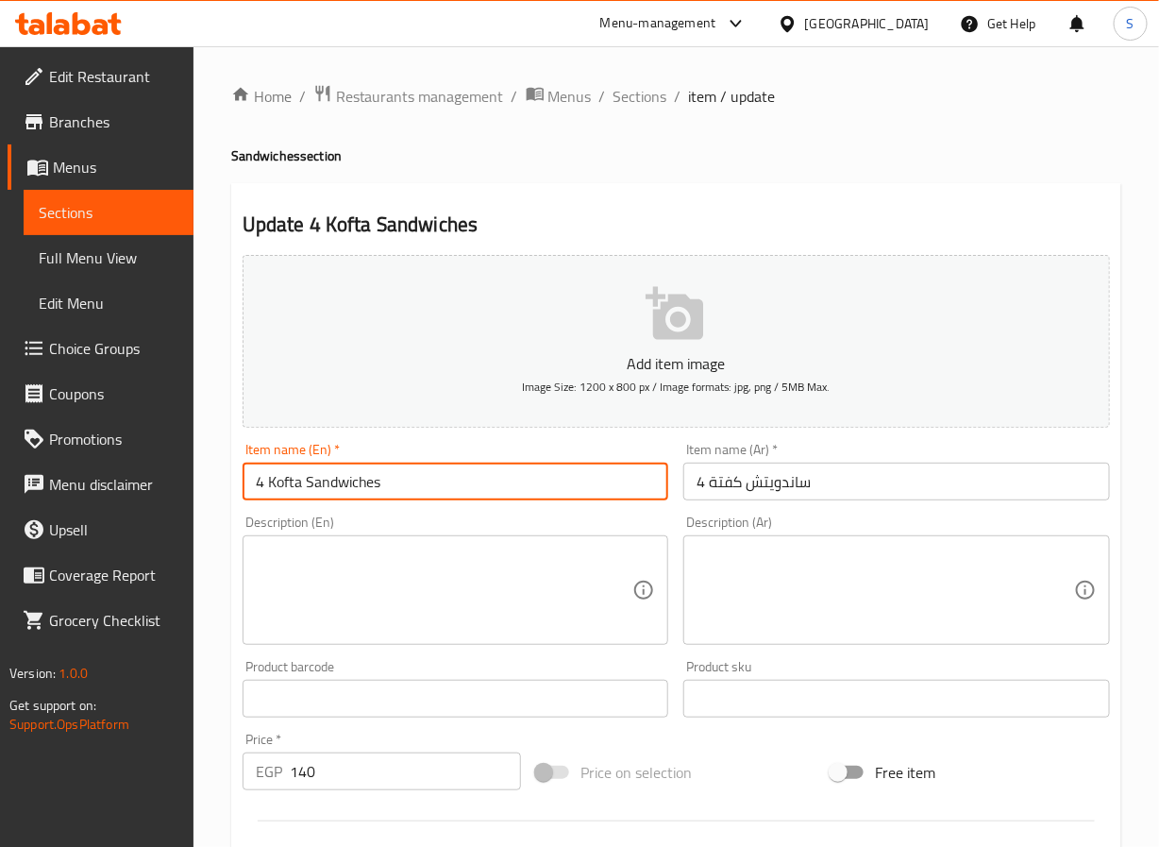
drag, startPoint x: 408, startPoint y: 476, endPoint x: 267, endPoint y: 484, distance: 140.9
click at [267, 484] on input "4 Kofta Sandwiches" at bounding box center [456, 482] width 427 height 38
click at [423, 480] on input "4 Kofta Sandwiches" at bounding box center [456, 482] width 427 height 38
type input "4 Kofta Sandwich"
click at [550, 195] on div "Update 4 Kofta Sandwich Add item image Image Size: 1200 x 800 px / Image format…" at bounding box center [676, 732] width 890 height 1099
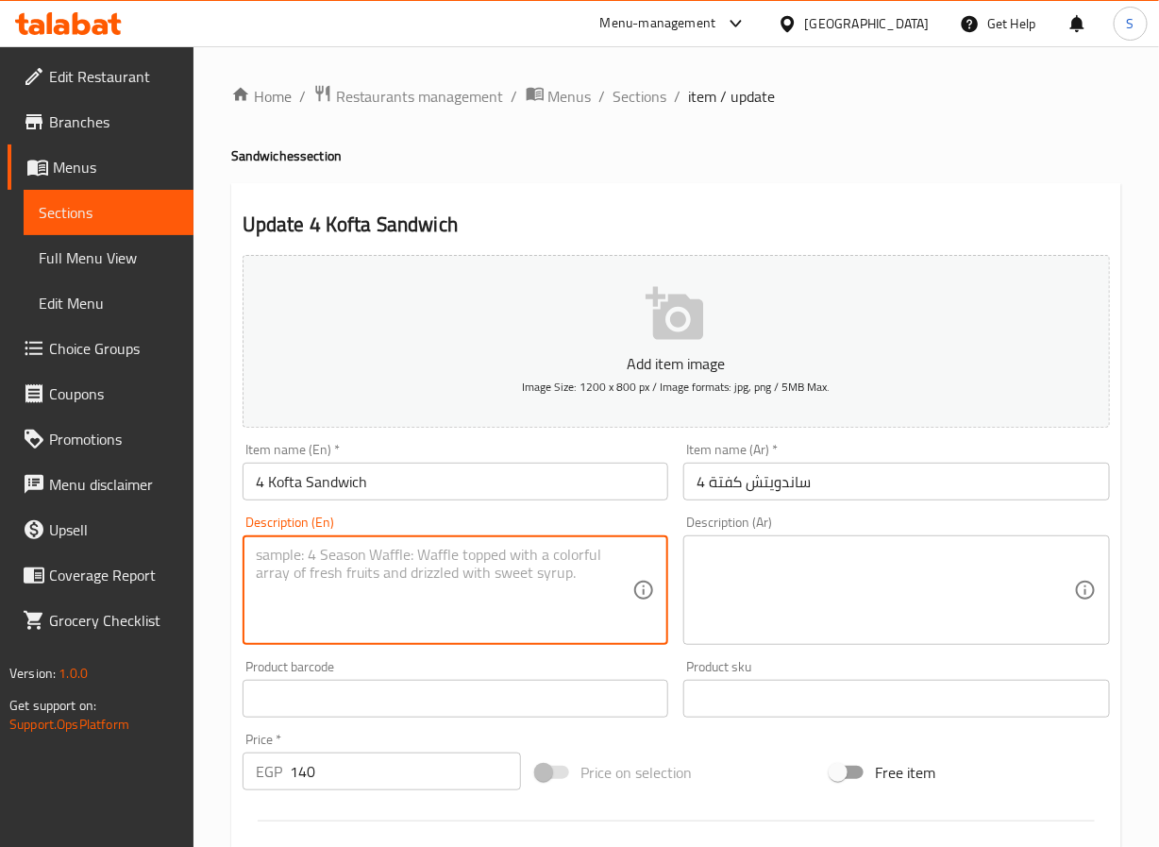
click at [436, 569] on textarea at bounding box center [445, 591] width 378 height 90
paste textarea "Made with ground meat, vegetables and spices, formed into small balls, then gri…"
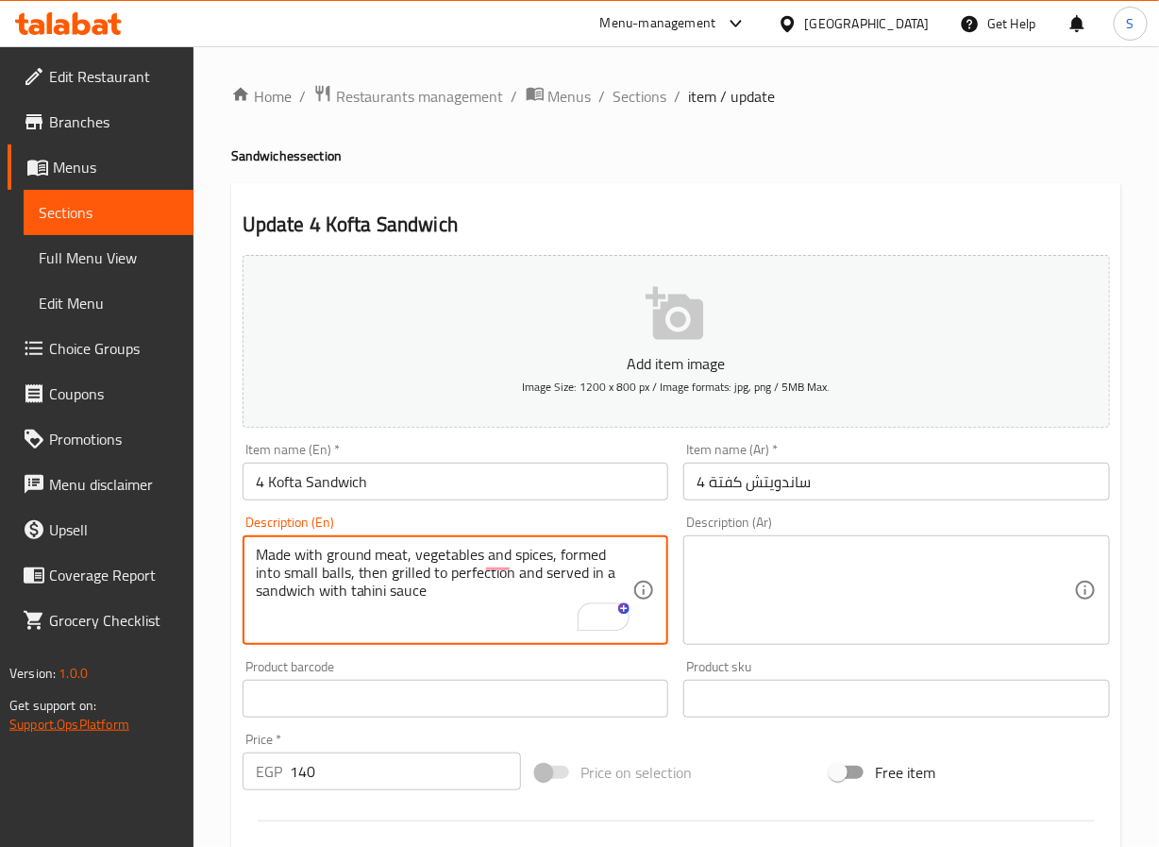
type textarea "Made with ground meat, vegetables and spices, formed into small balls, then gri…"
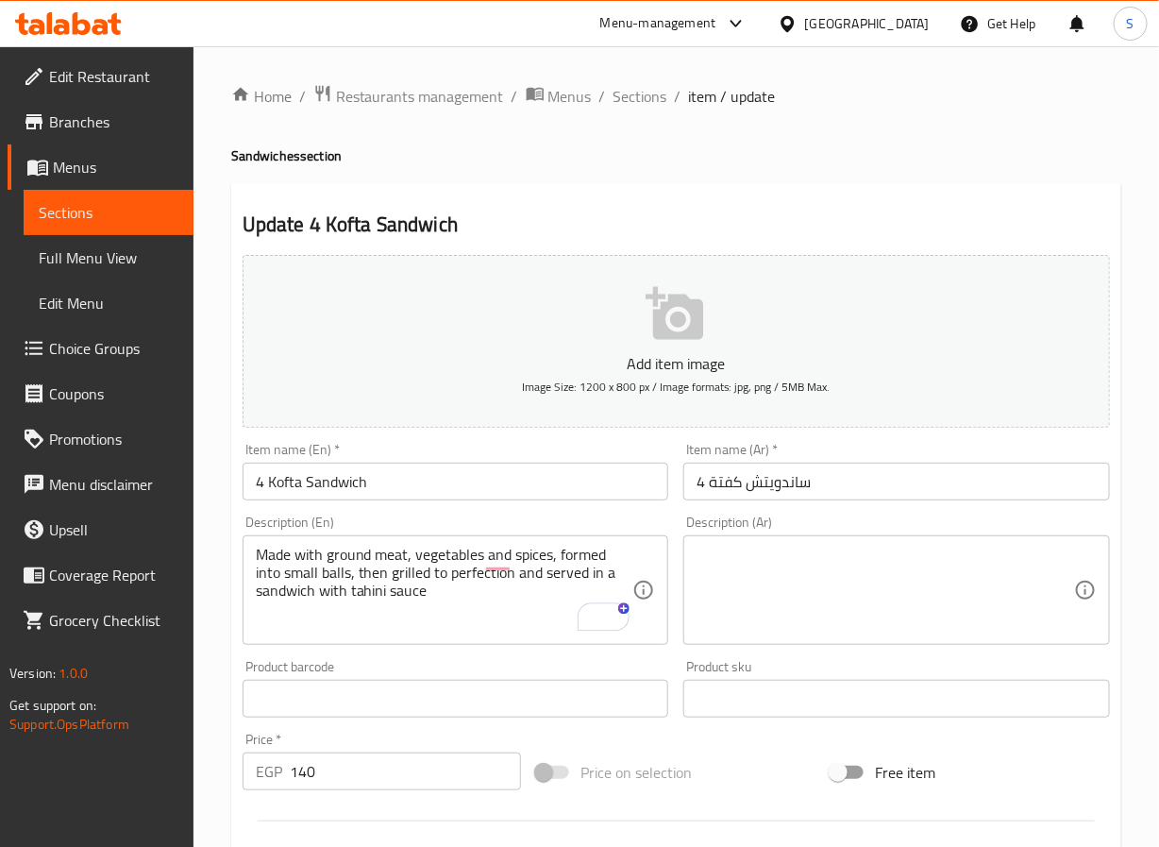
click at [921, 635] on textarea at bounding box center [886, 591] width 378 height 90
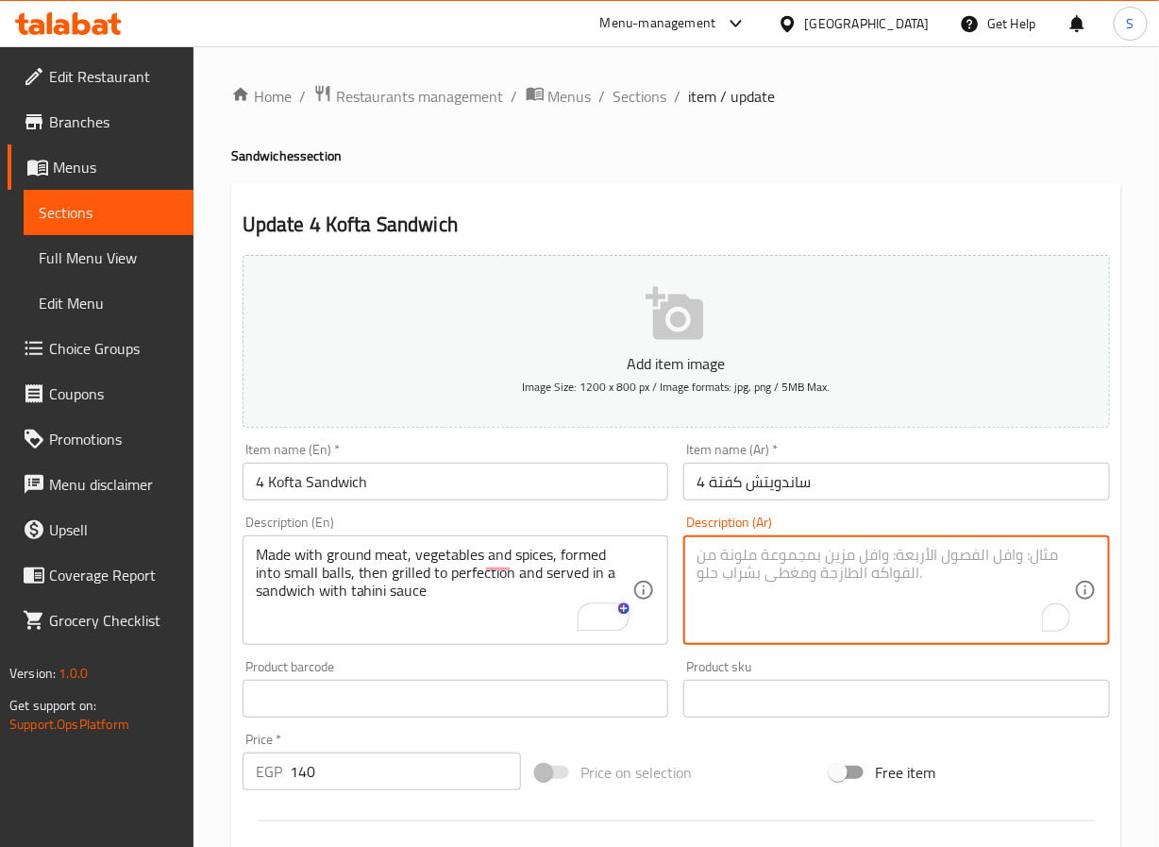
click at [887, 579] on textarea "To enrich screen reader interactions, please activate Accessibility in Grammarl…" at bounding box center [886, 591] width 378 height 90
paste textarea "محضرة من اللحم المفروم والخضروات والبهارات مشكلة على شكل كرات صغيرة ثم مشوية بش…"
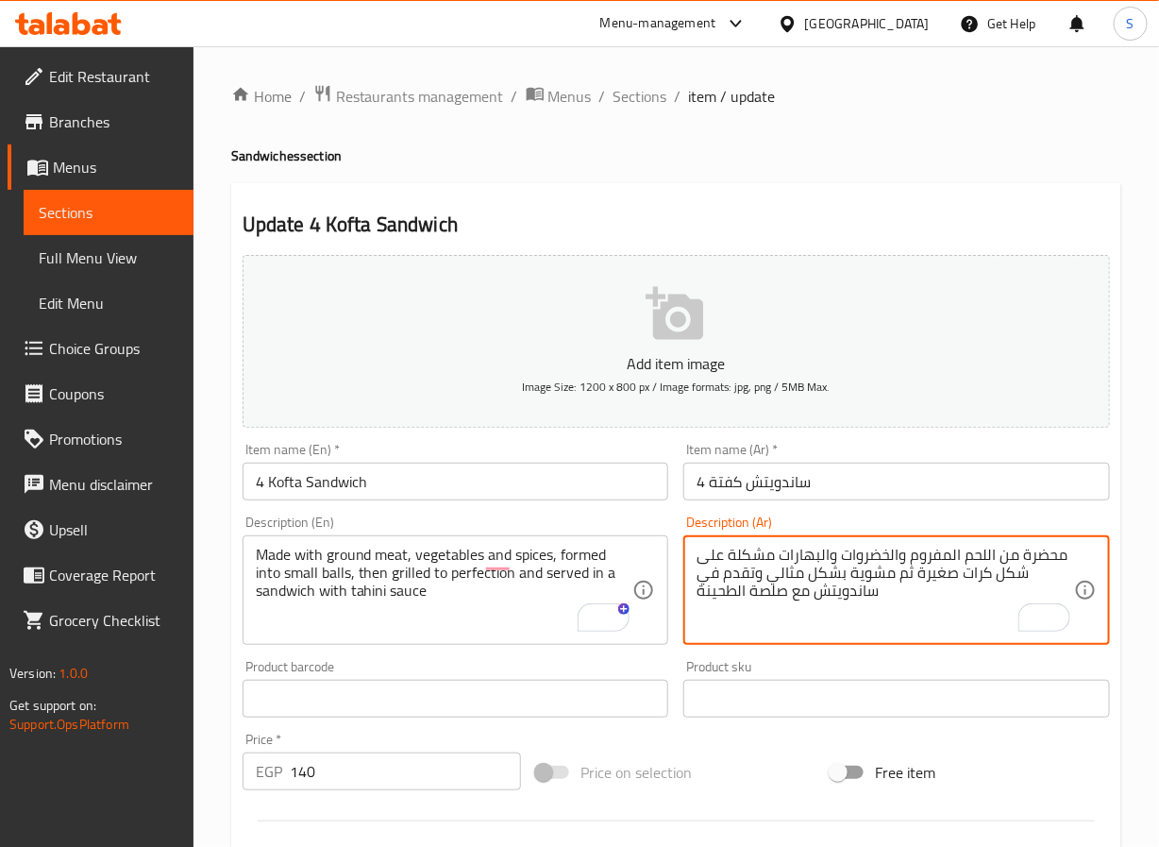
click at [831, 573] on textarea "محضرة من اللحم المفروم والخضروات والبهارات مشكلة على شكل كرات صغيرة ثم مشوية بش…" at bounding box center [886, 591] width 378 height 90
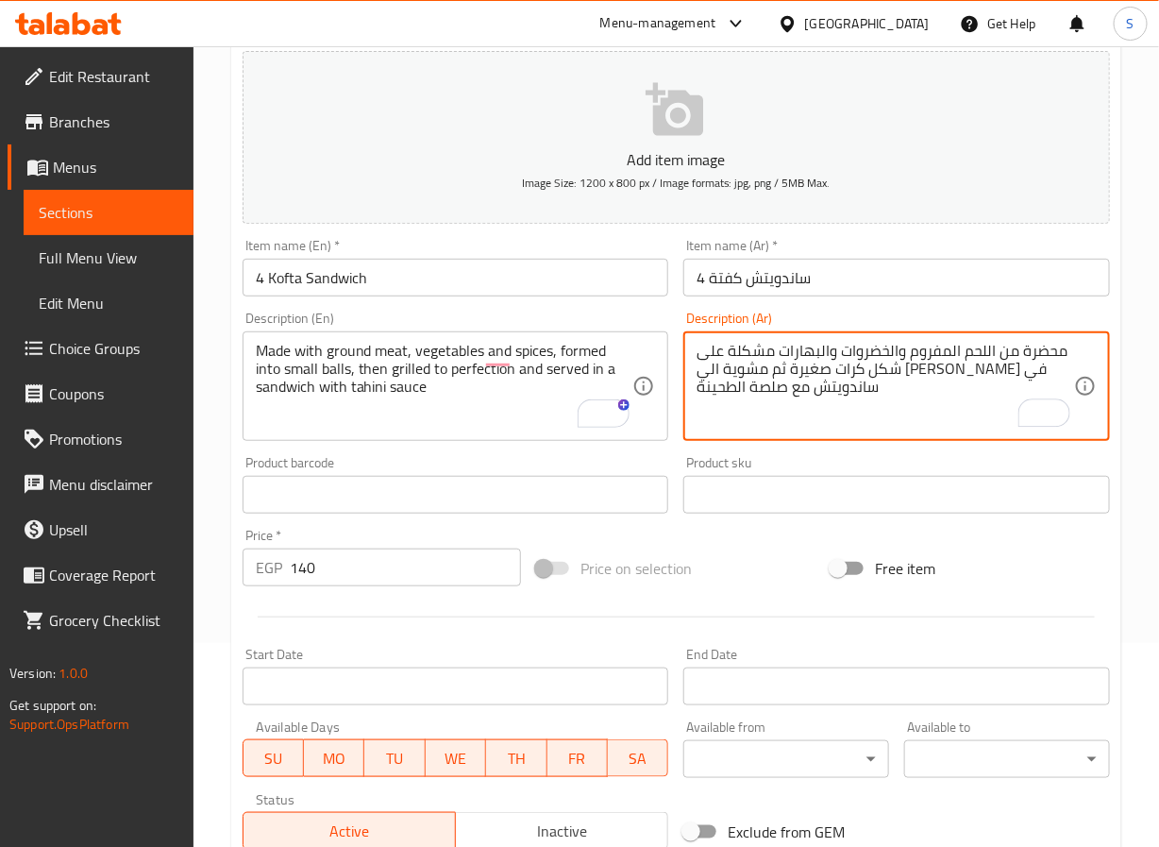
scroll to position [485, 0]
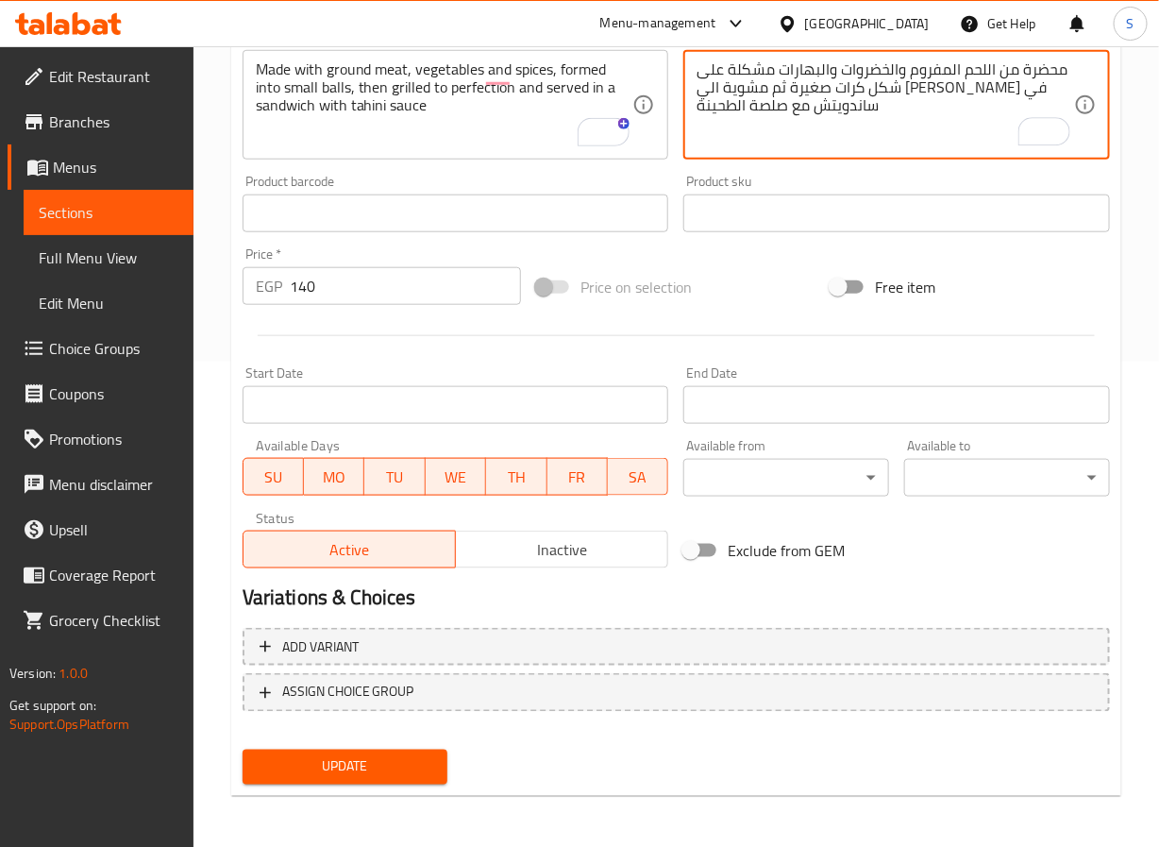
type textarea "محضرة من اللحم المفروم والخضروات والبهارات مشكلة على شكل كرات صغيرة ثم مشوية ال…"
click at [331, 768] on span "Update" at bounding box center [346, 767] width 176 height 24
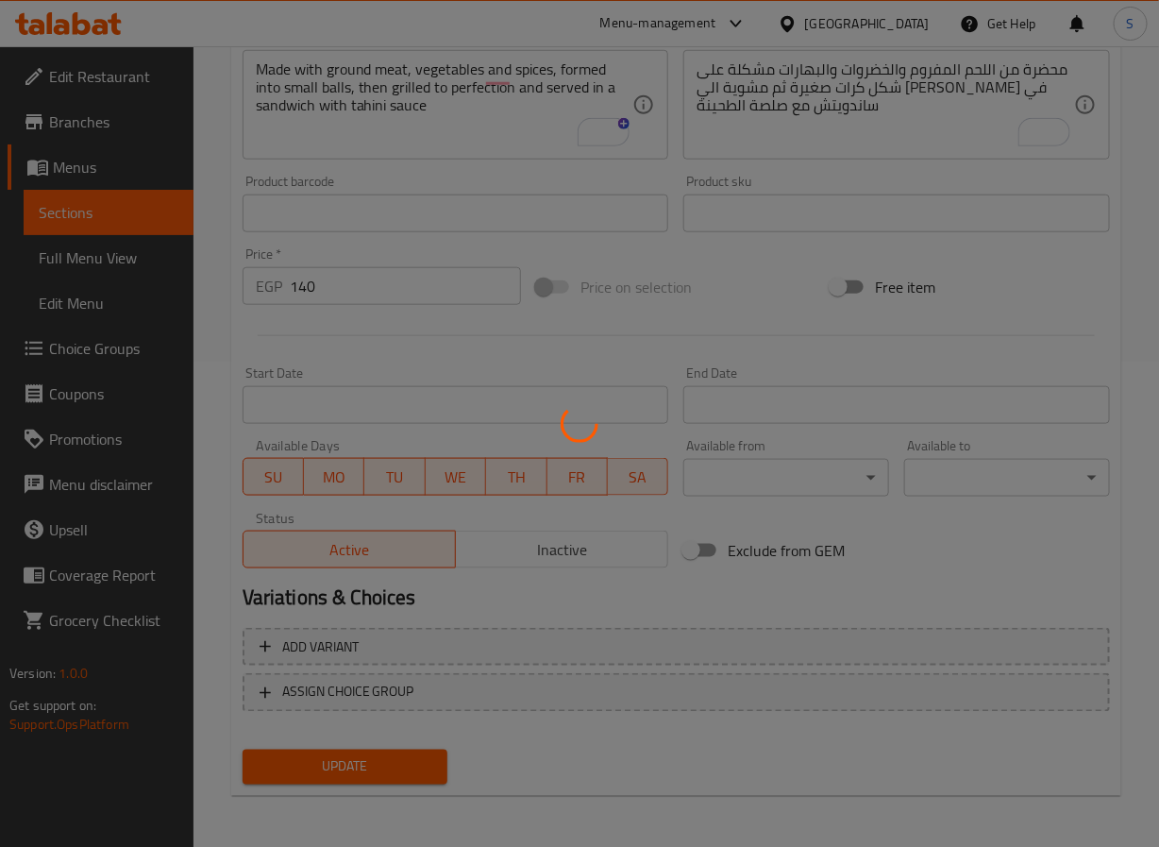
scroll to position [0, 0]
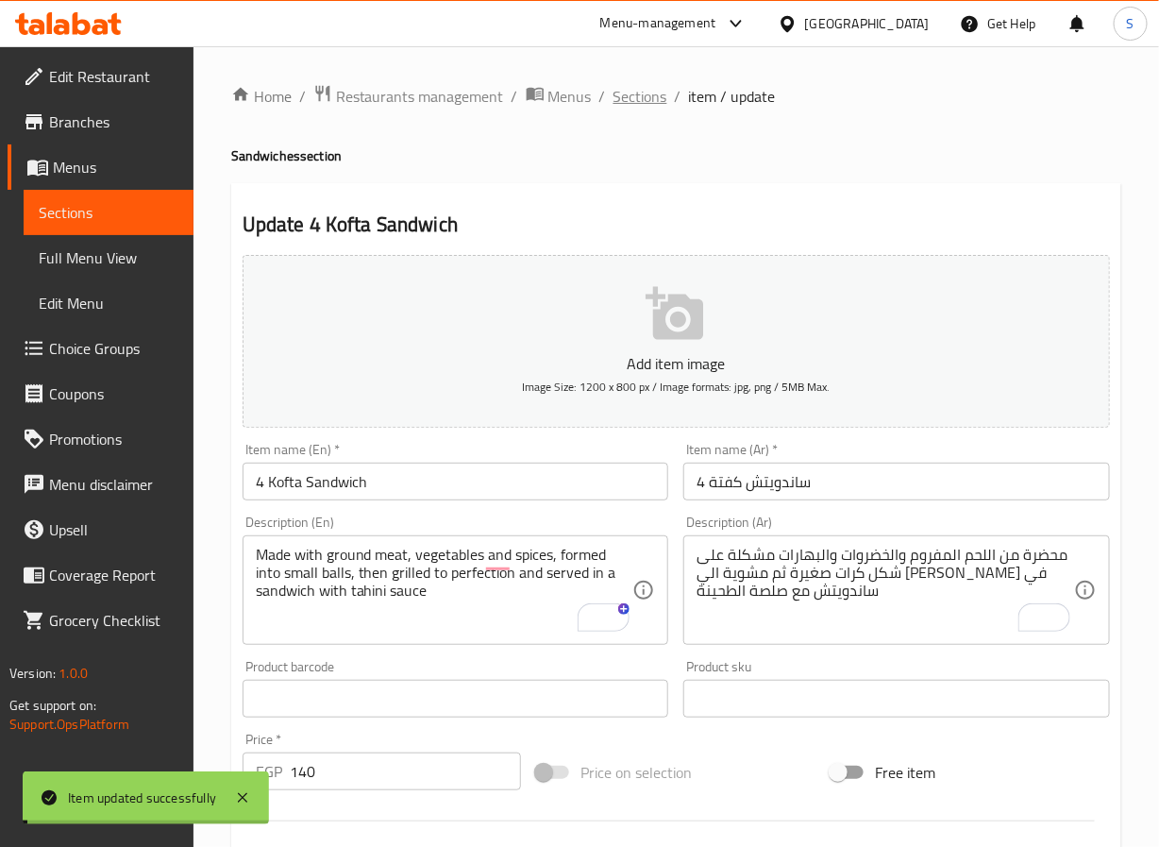
click at [635, 93] on span "Sections" at bounding box center [641, 96] width 54 height 23
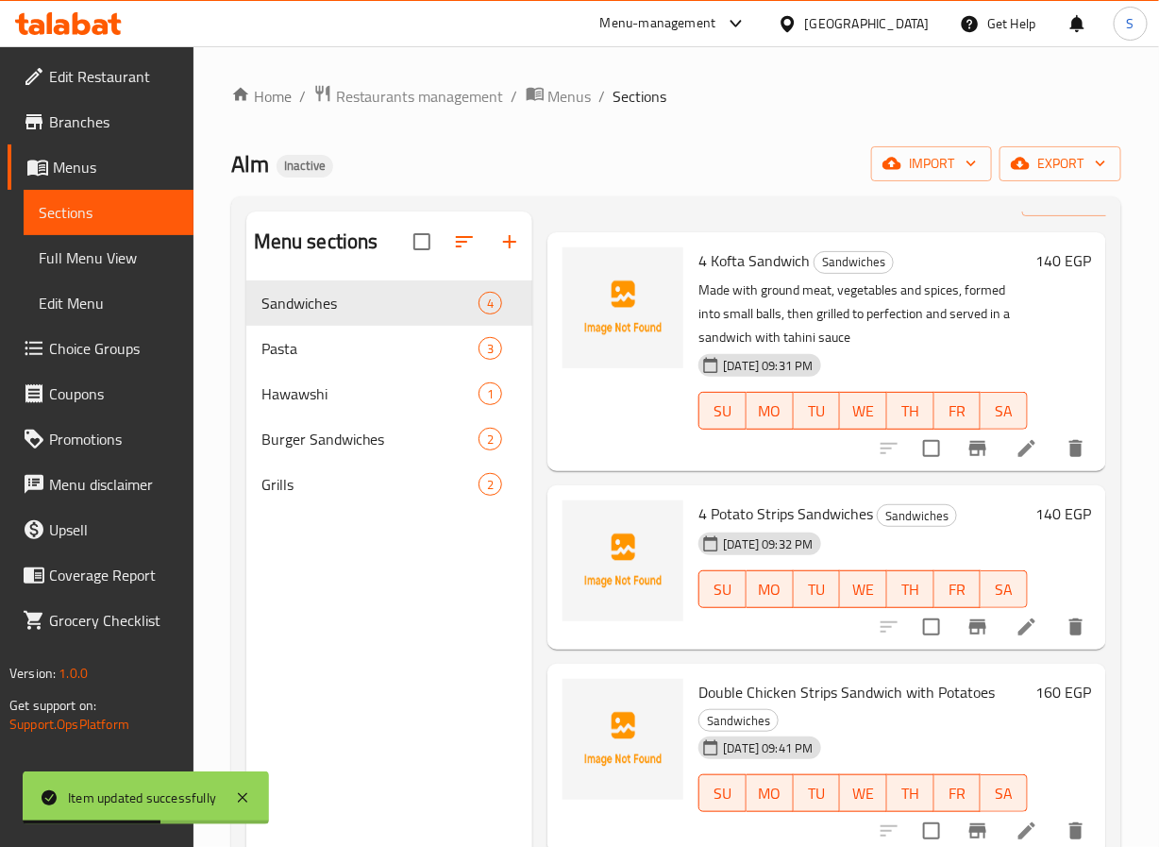
scroll to position [74, 0]
click at [1001, 610] on li at bounding box center [1027, 627] width 53 height 34
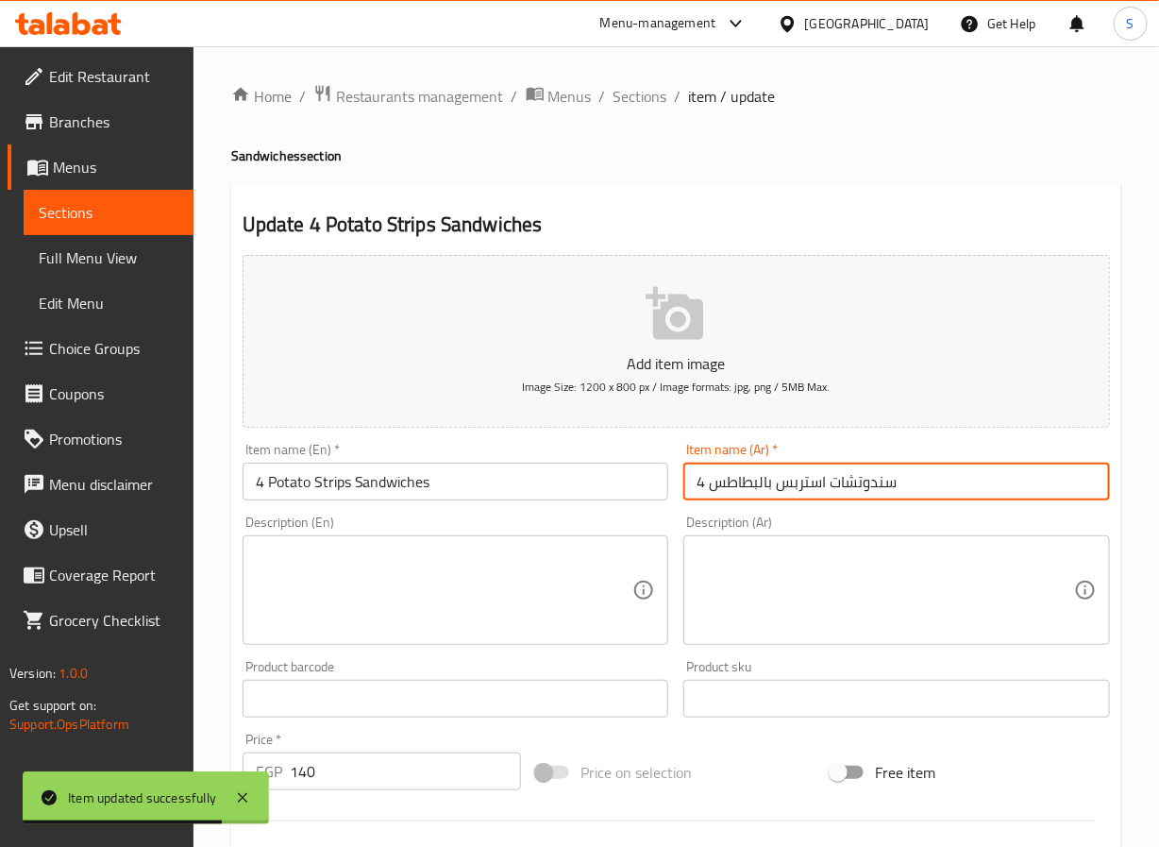
click at [858, 479] on input "4 سندوتشات استربس بالبطاطس" at bounding box center [896, 482] width 427 height 38
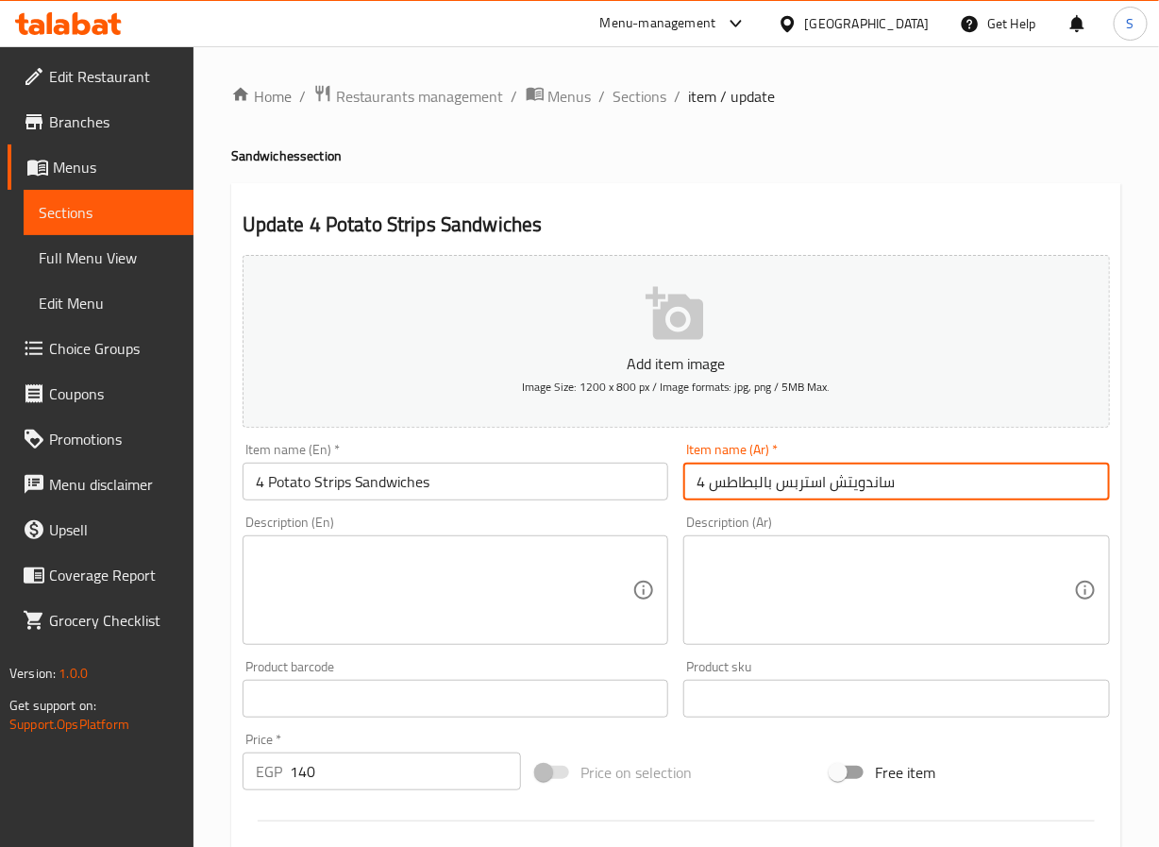
type input "4 ساندويتش استربس بالبطاطس"
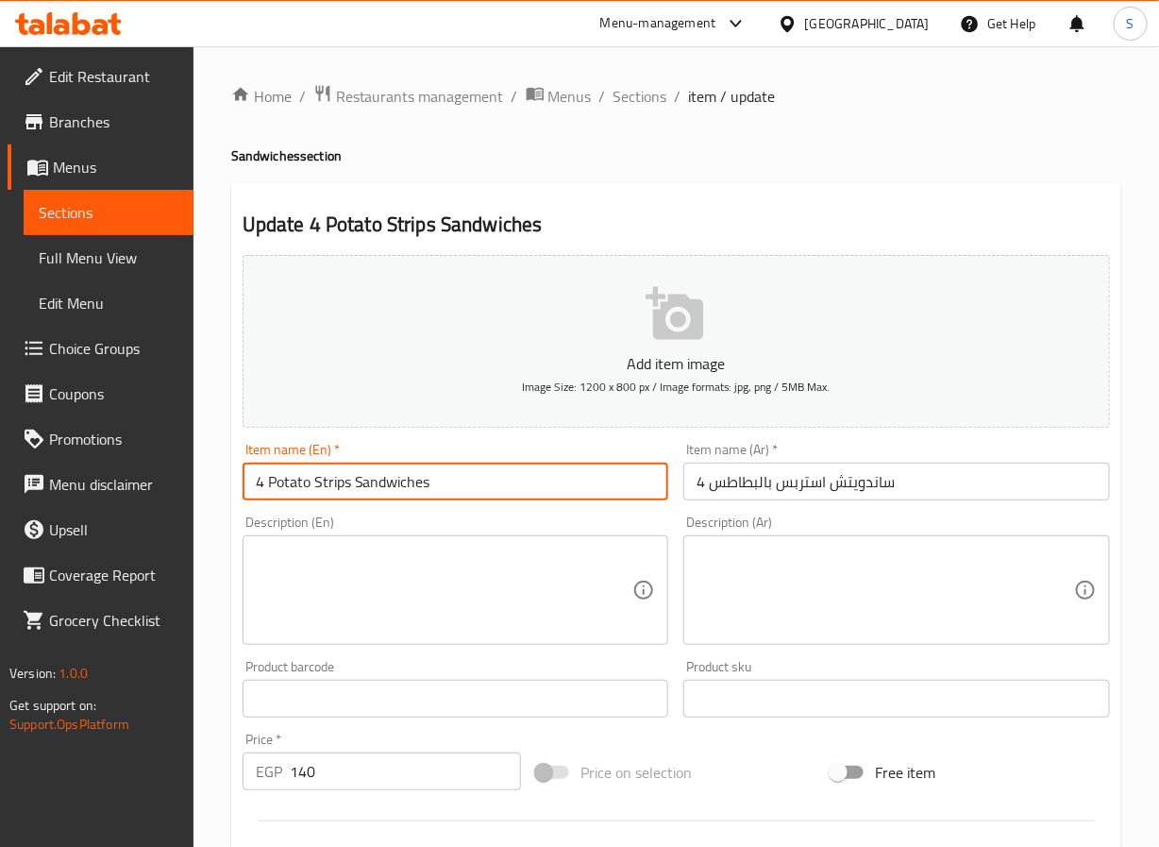
click at [498, 477] on input "4 Potato Strips Sandwiches" at bounding box center [456, 482] width 427 height 38
paste input "Potato"
type input "4 Strips Sandwich With Potato"
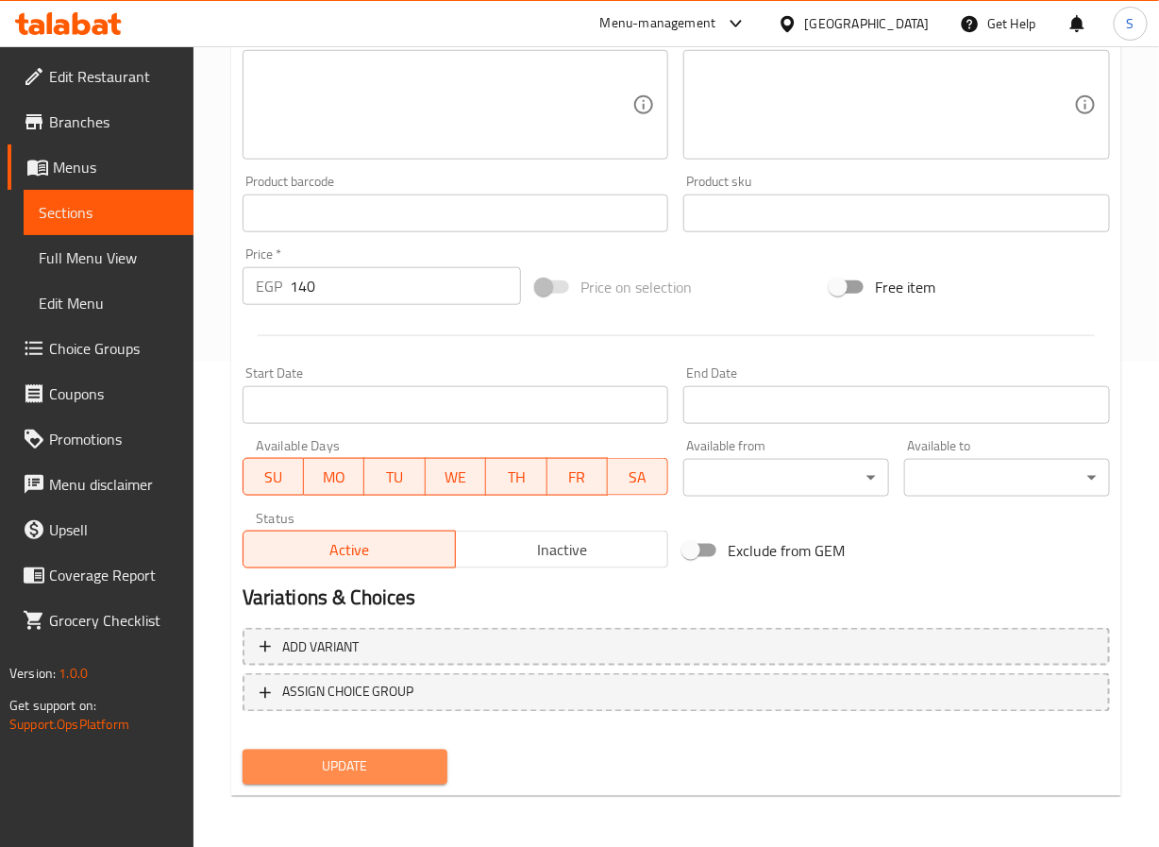
click at [363, 757] on span "Update" at bounding box center [346, 767] width 176 height 24
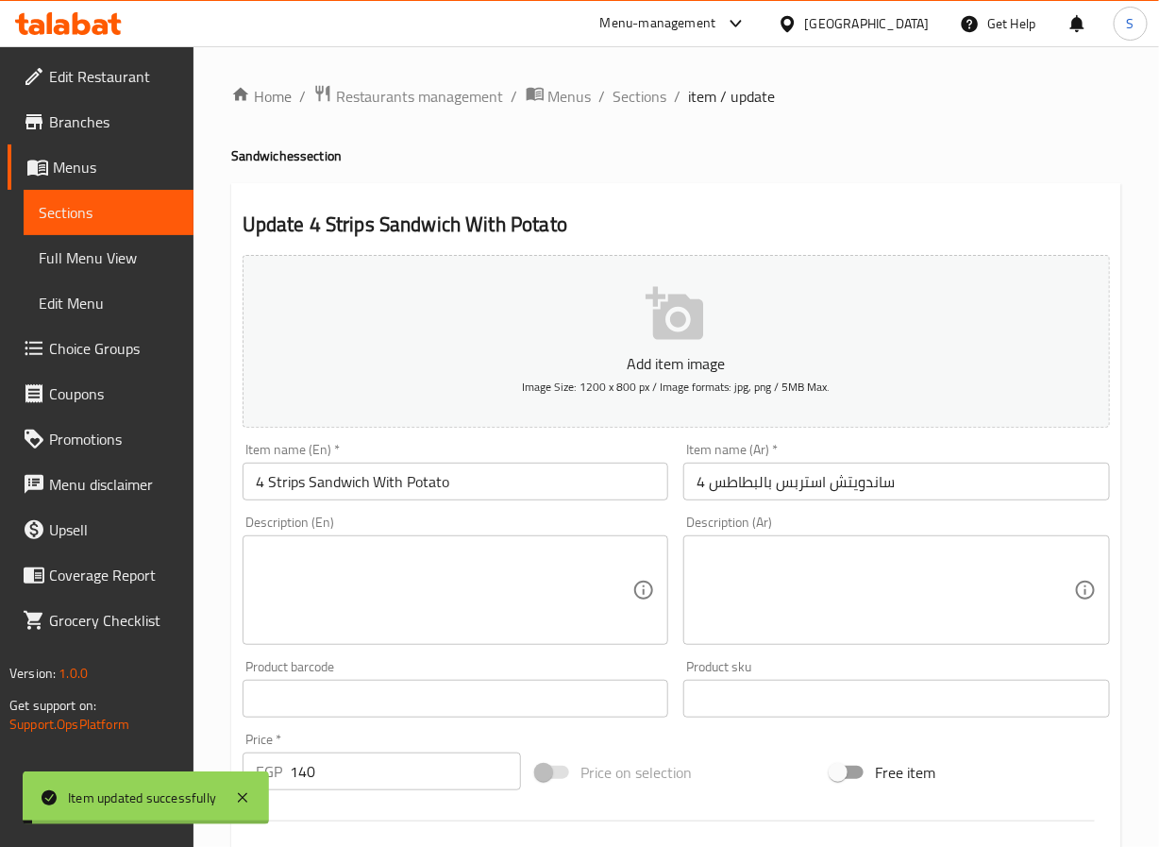
click at [624, 89] on span "Sections" at bounding box center [641, 96] width 54 height 23
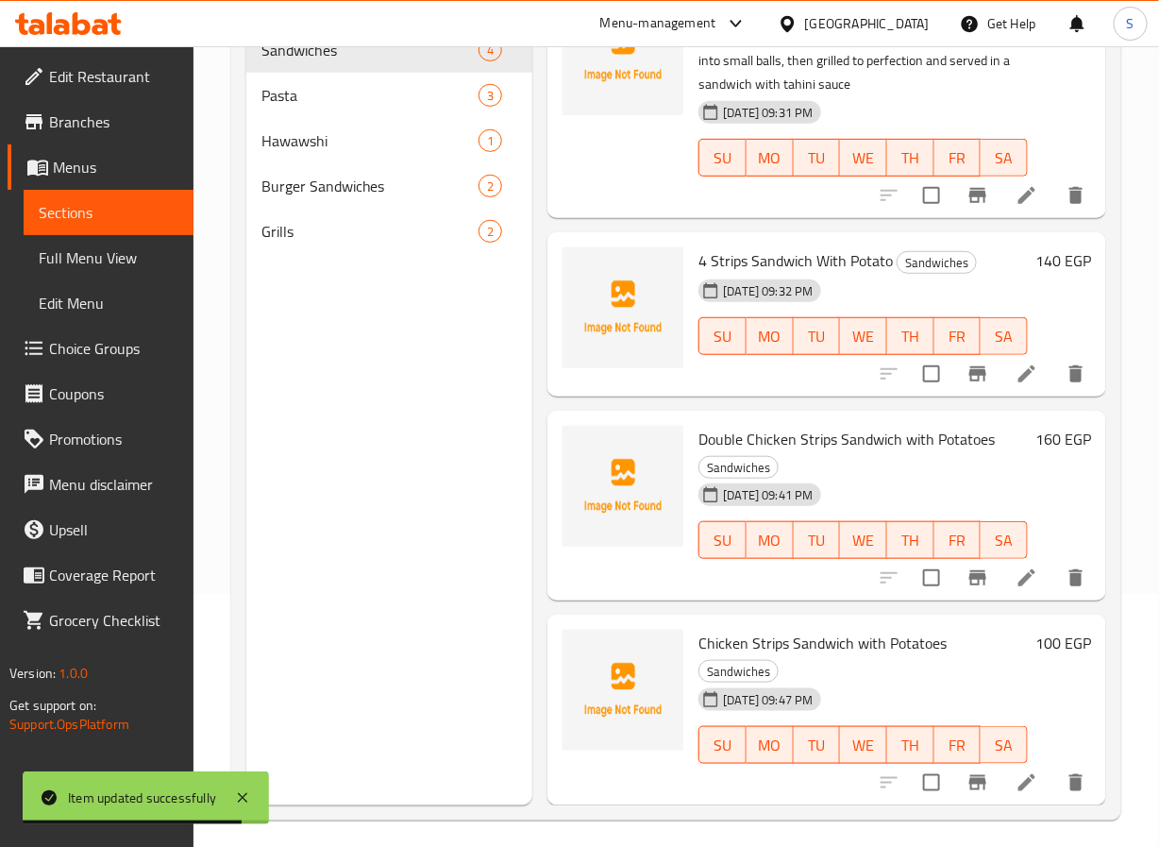
scroll to position [264, 0]
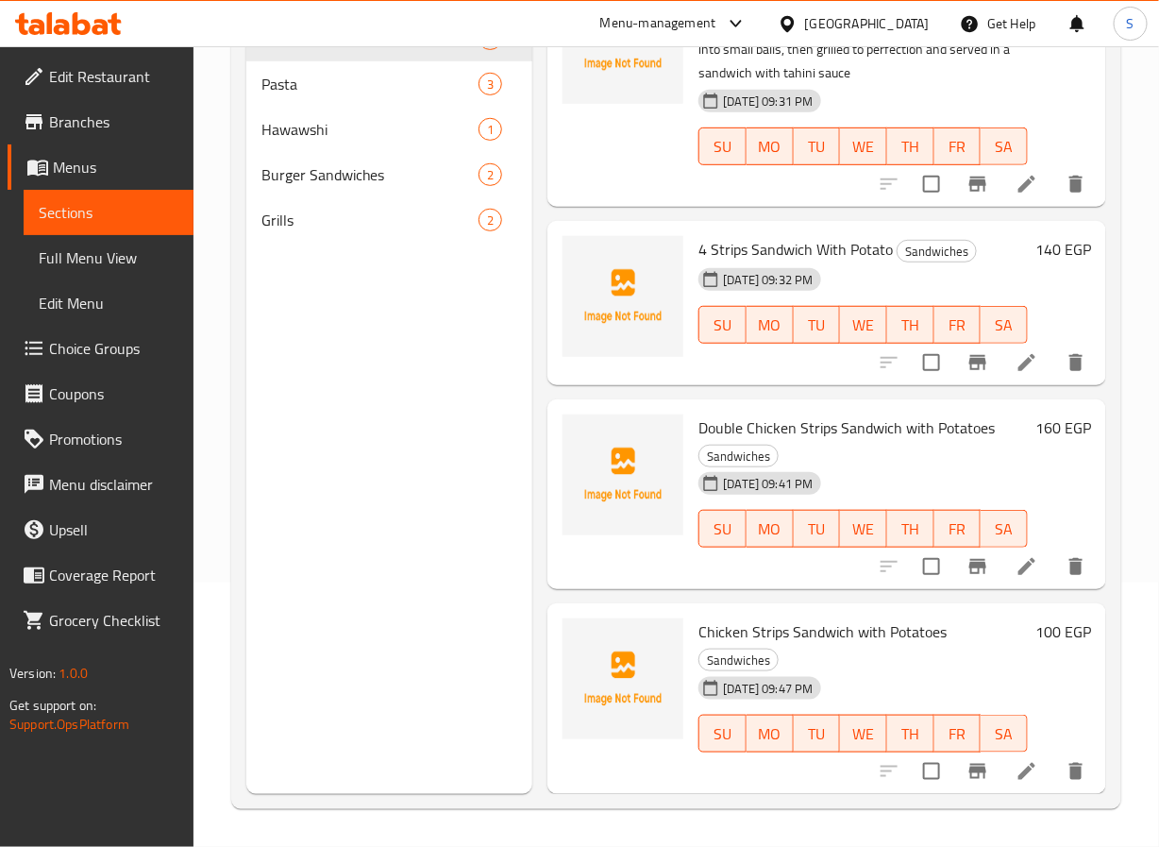
click at [1017, 555] on icon at bounding box center [1027, 566] width 23 height 23
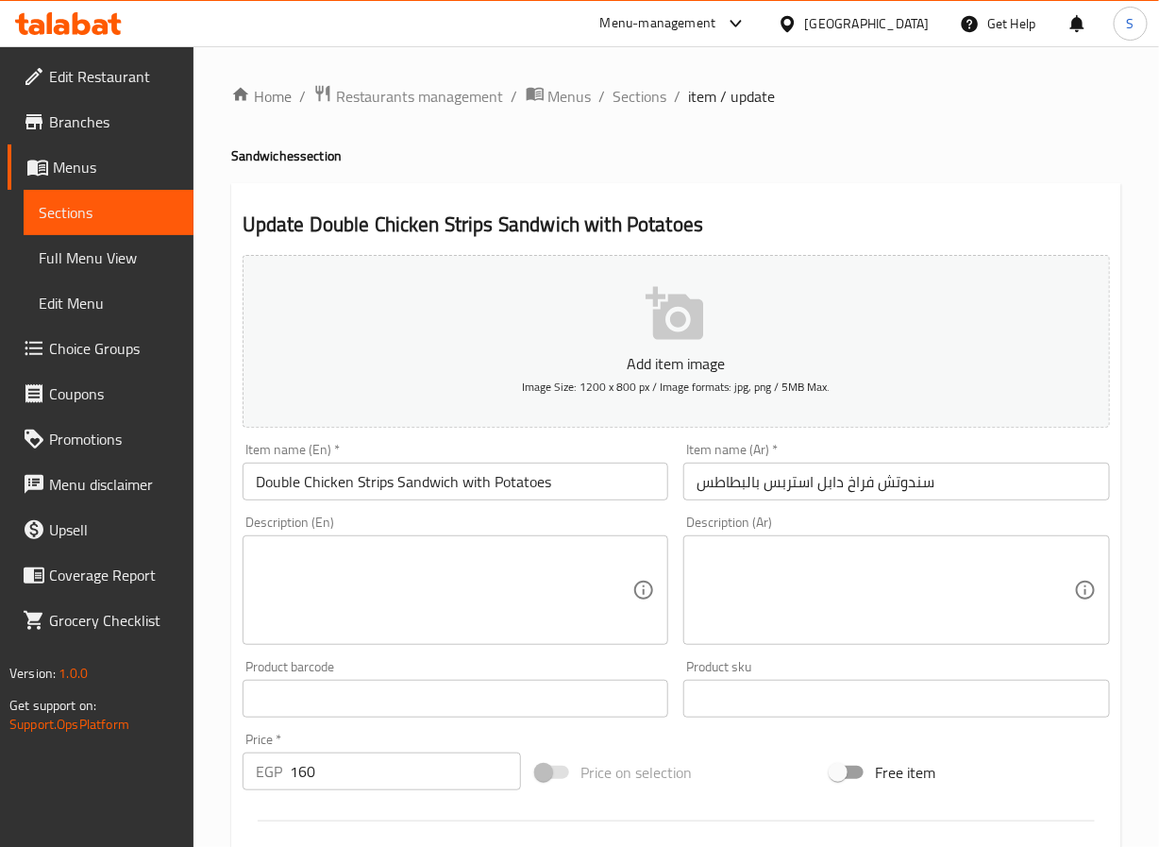
click at [833, 480] on input "سندوتش فراخ دابل استربس بالبطاطس" at bounding box center [896, 482] width 427 height 38
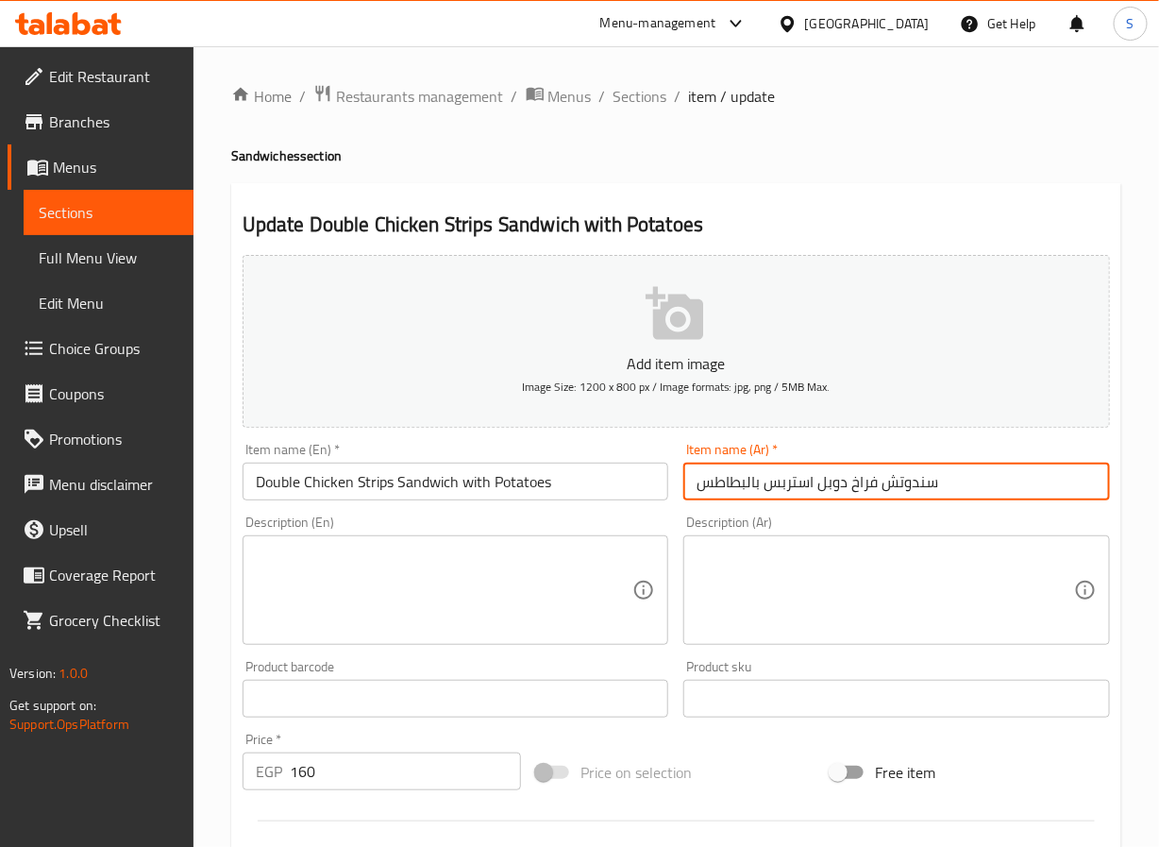
type input "سندوتش فراخ دوبل استربس بالبطاطس"
click at [609, 493] on input "Double Chicken Strips Sandwich with Potatoes" at bounding box center [456, 482] width 427 height 38
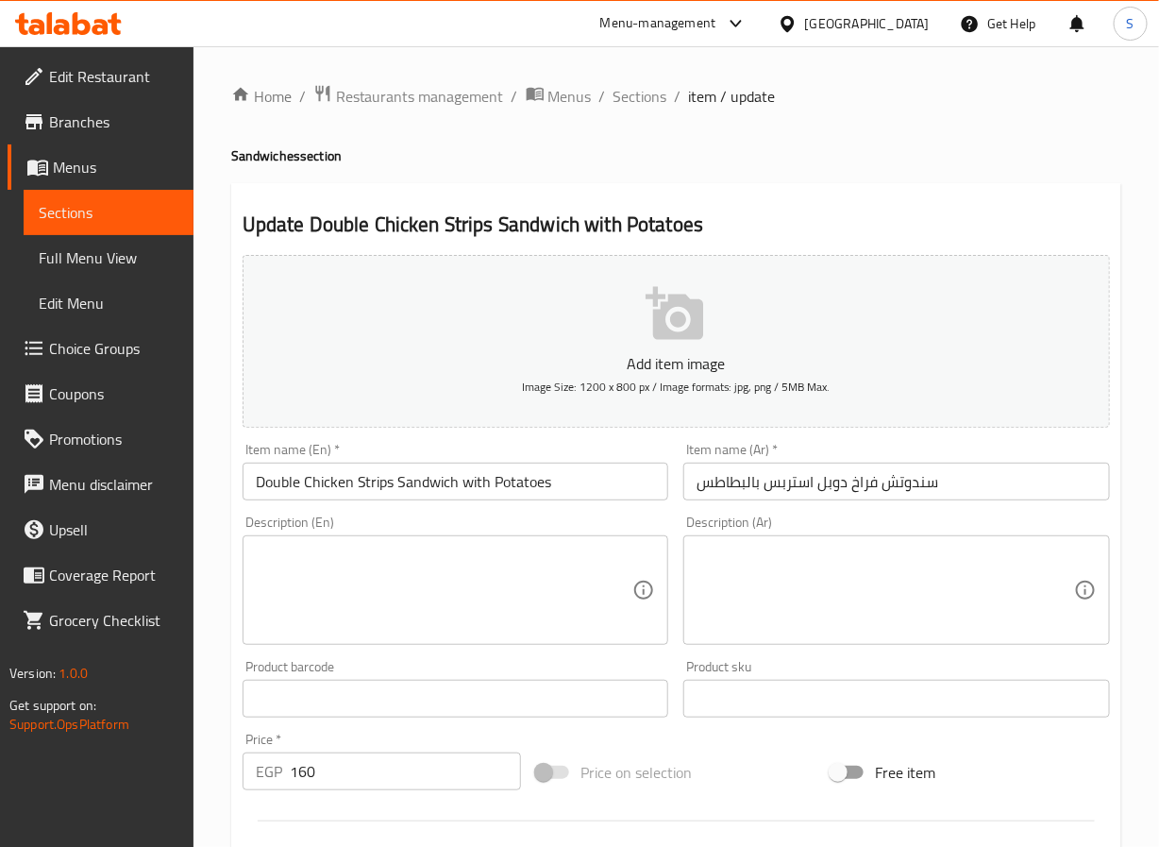
click at [345, 672] on div "Product barcode Product barcode" at bounding box center [456, 689] width 427 height 58
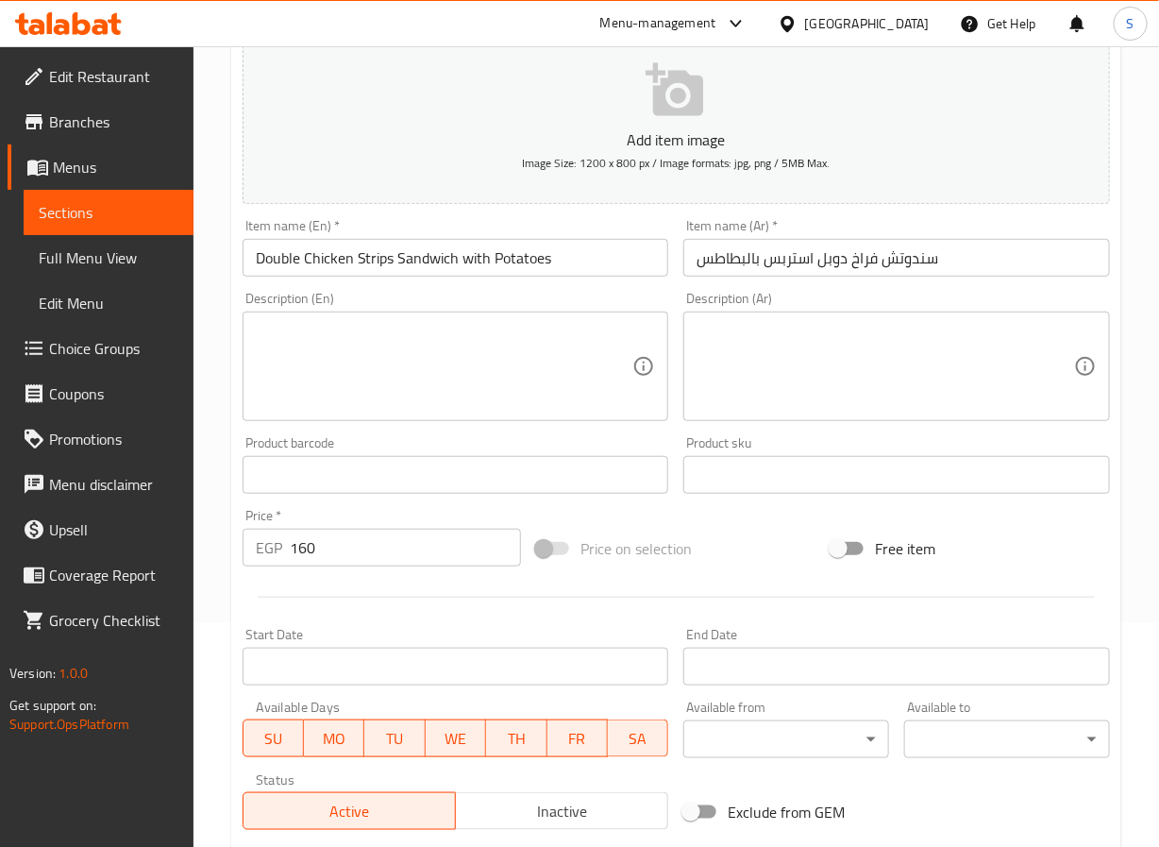
scroll to position [485, 0]
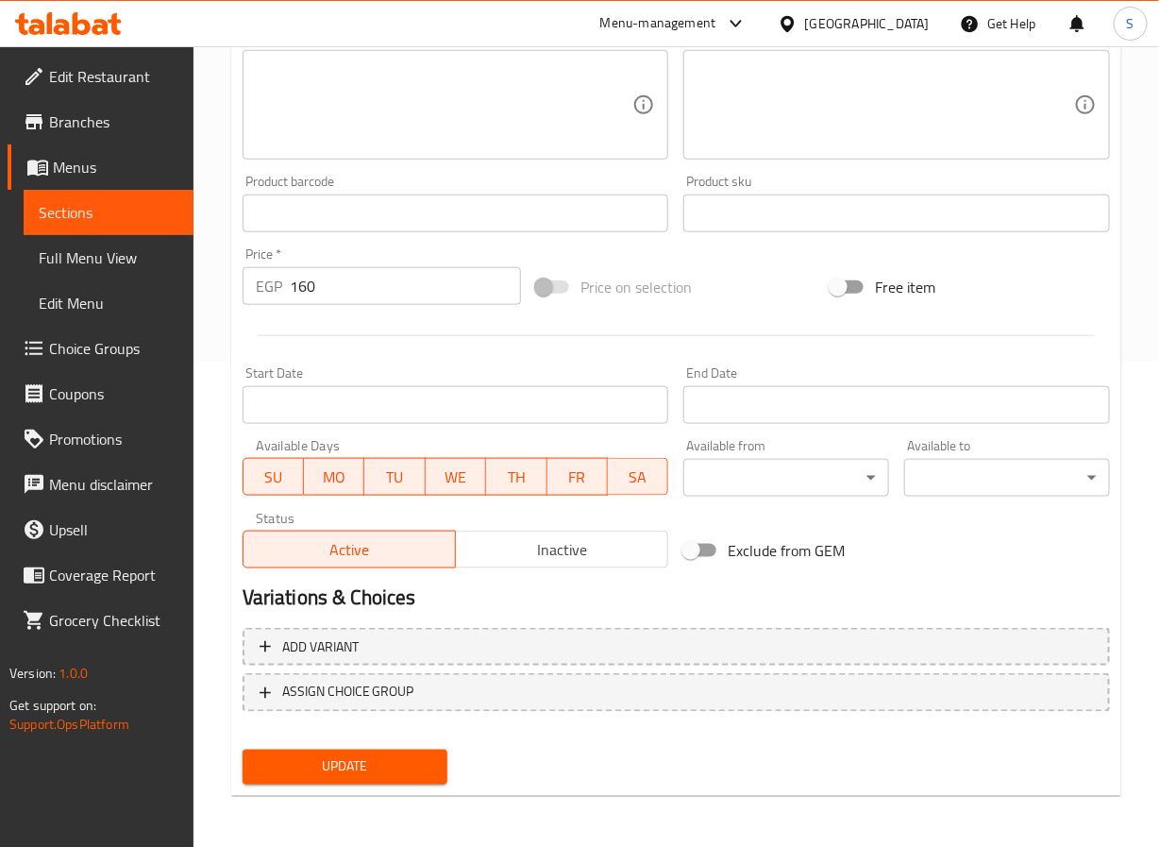
click at [321, 755] on span "Update" at bounding box center [346, 767] width 176 height 24
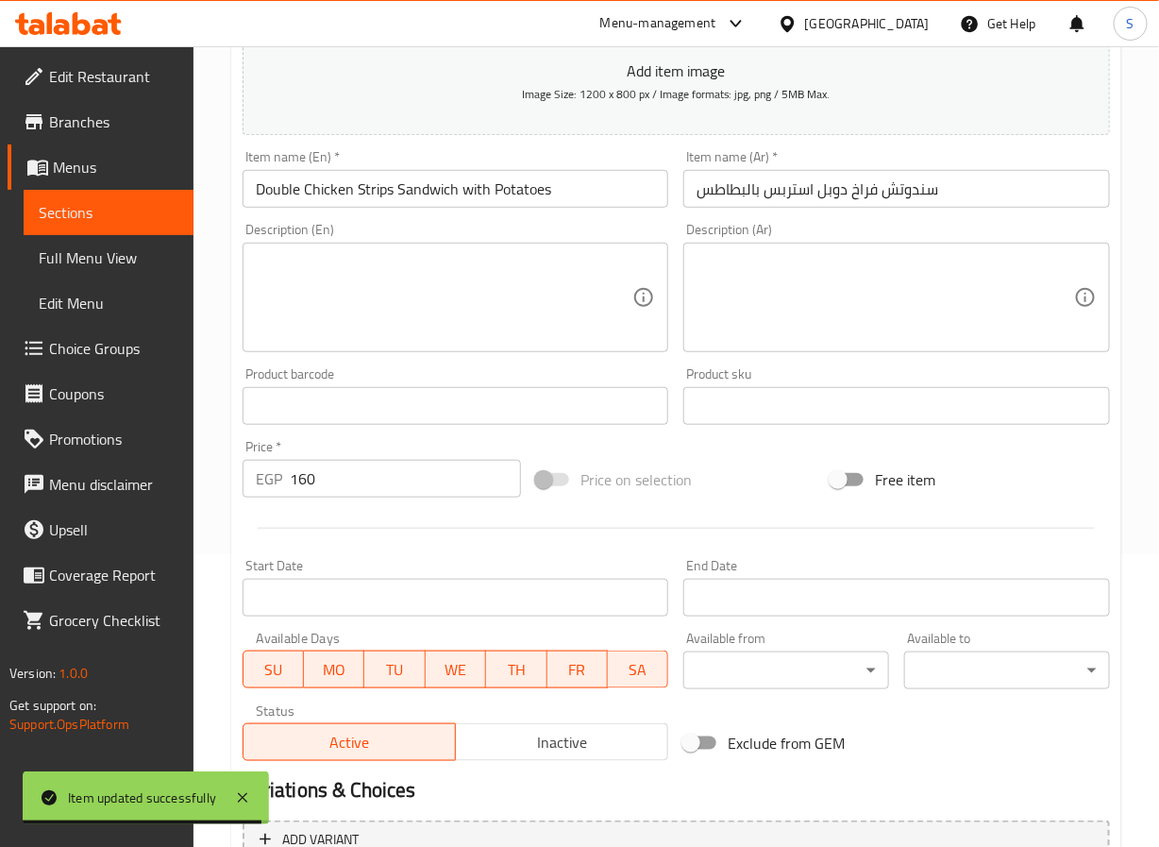
scroll to position [0, 0]
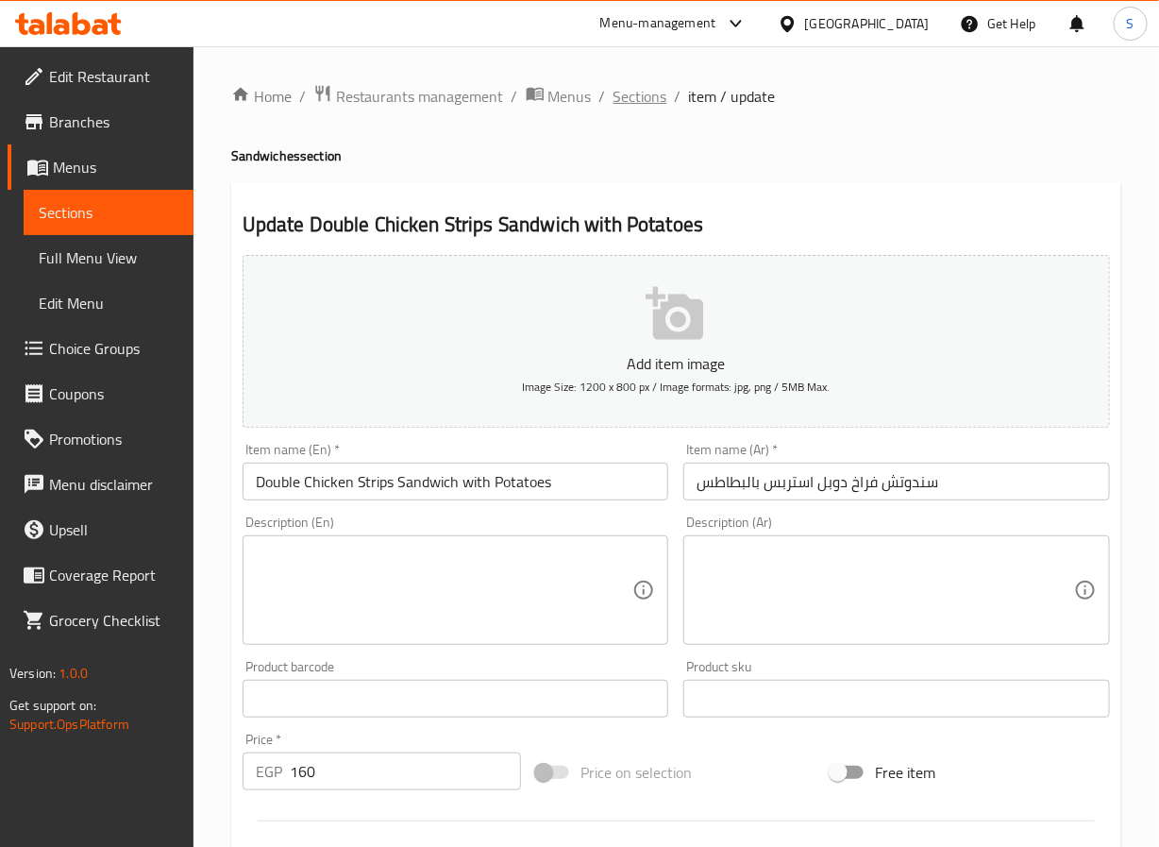
click at [652, 99] on span "Sections" at bounding box center [641, 96] width 54 height 23
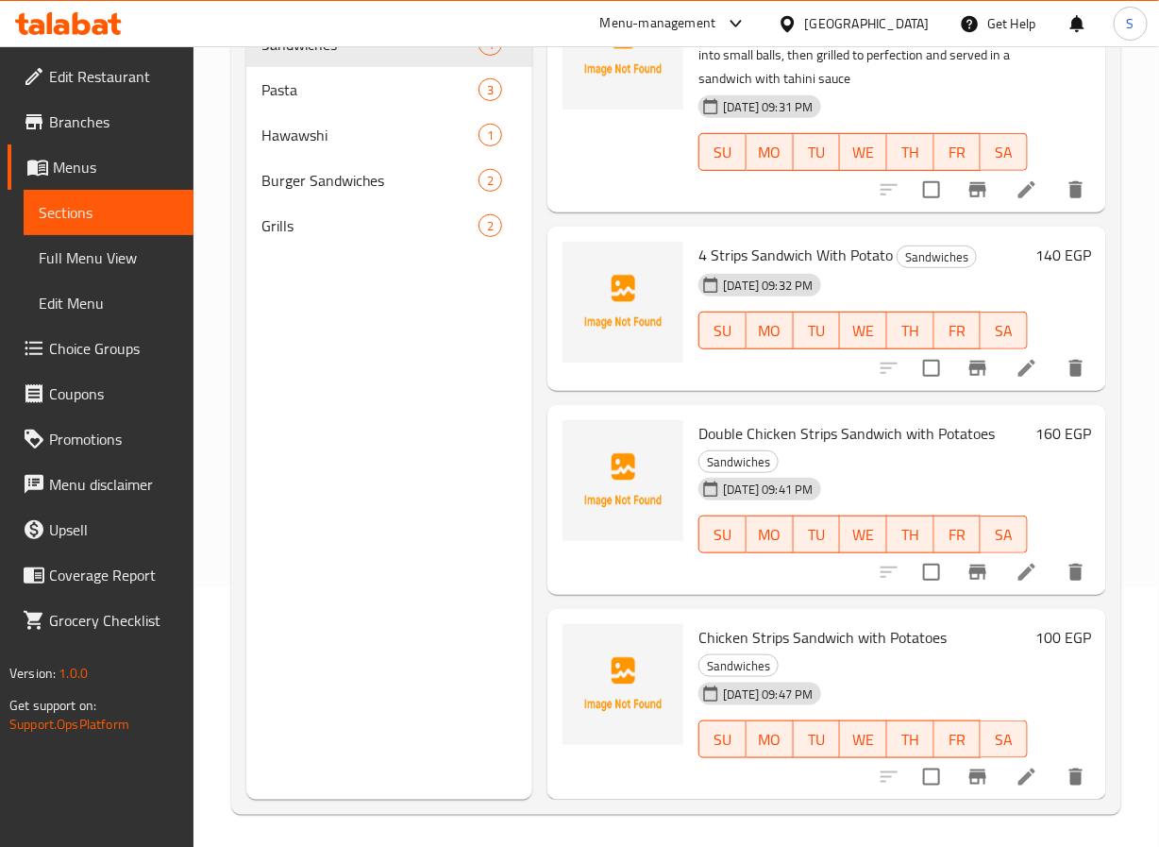
scroll to position [264, 0]
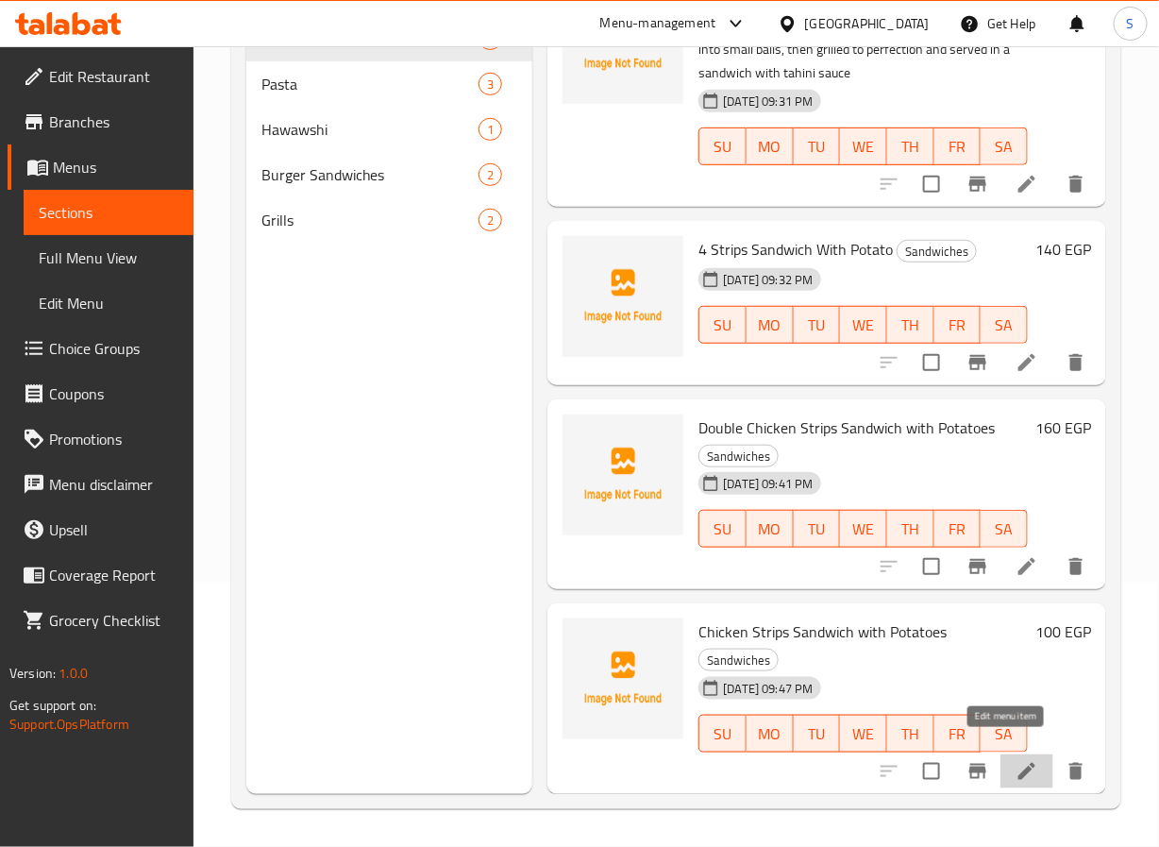
click at [1019, 763] on icon at bounding box center [1027, 771] width 17 height 17
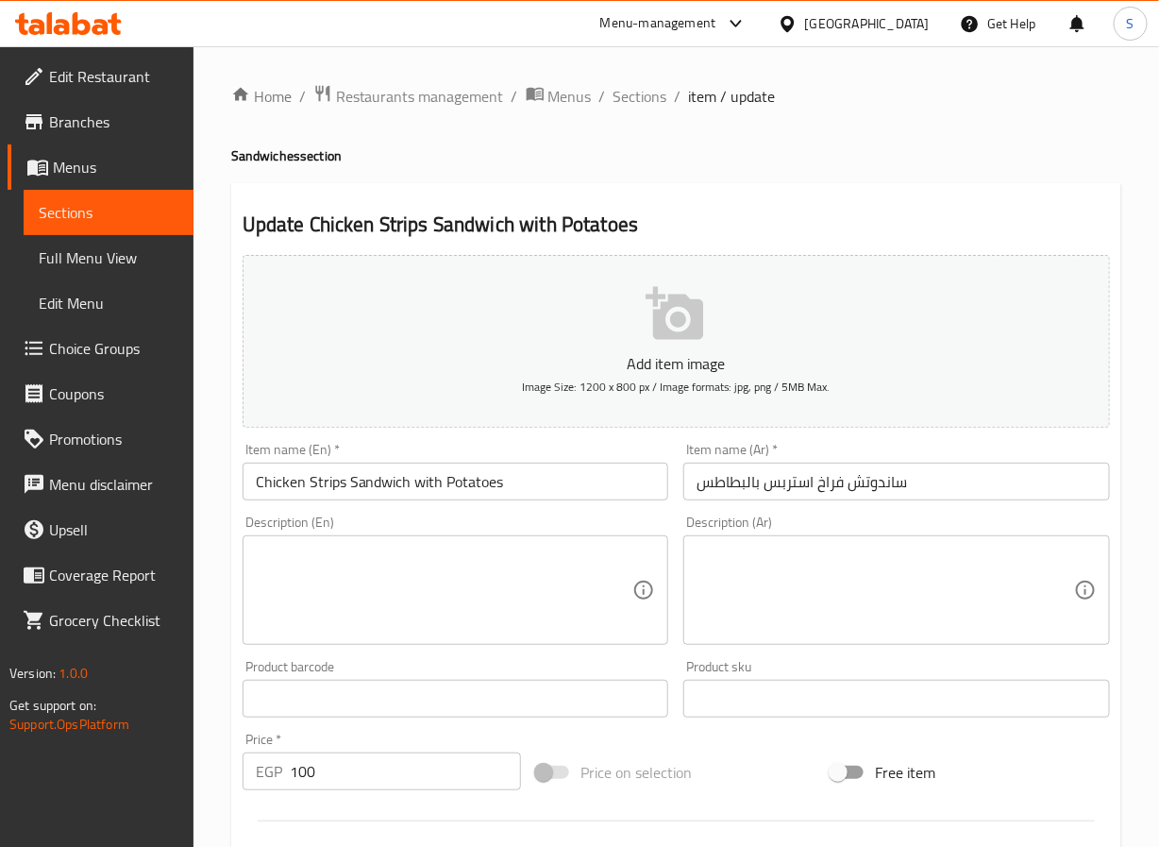
click at [889, 482] on input "ساندوتش فراخ استربس بالبطاطس" at bounding box center [896, 482] width 427 height 38
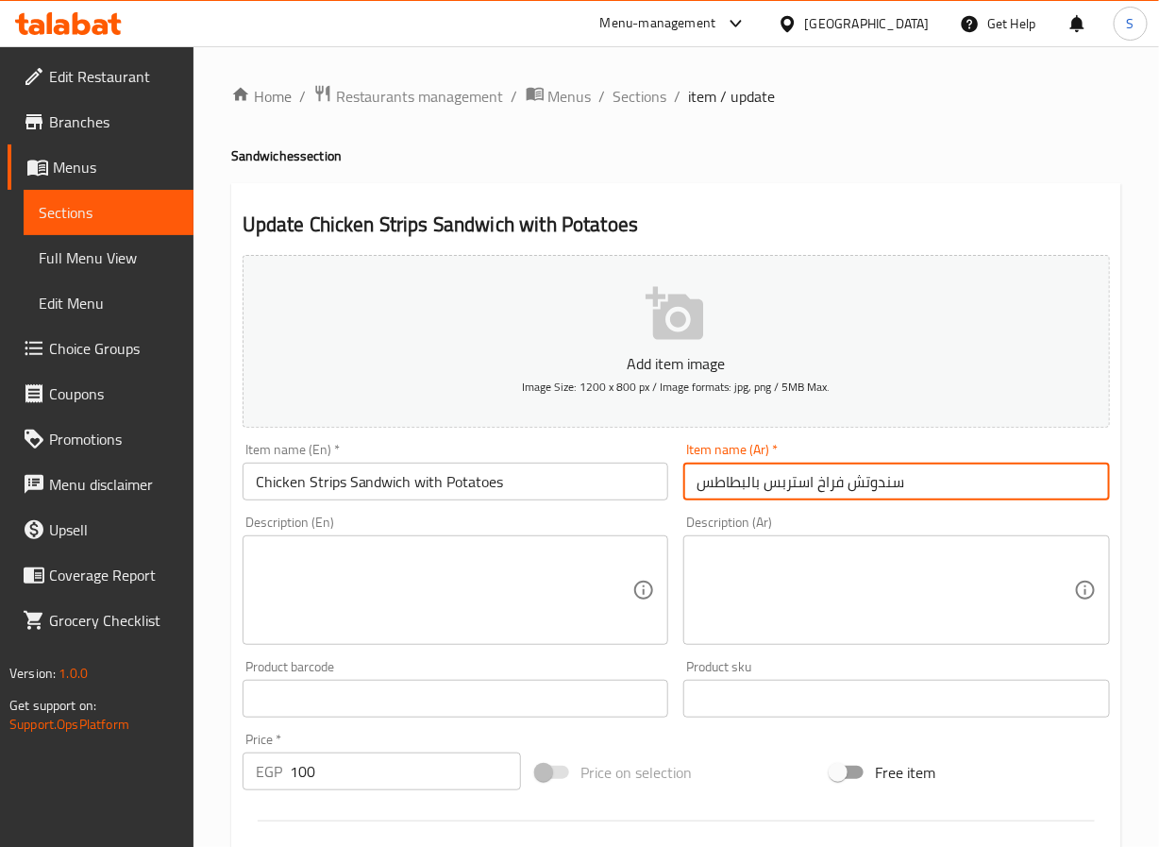
type input "سندوتش فراخ استربس بالبطاطس"
click at [542, 477] on input "Chicken Strips Sandwich with Potatoes" at bounding box center [456, 482] width 427 height 38
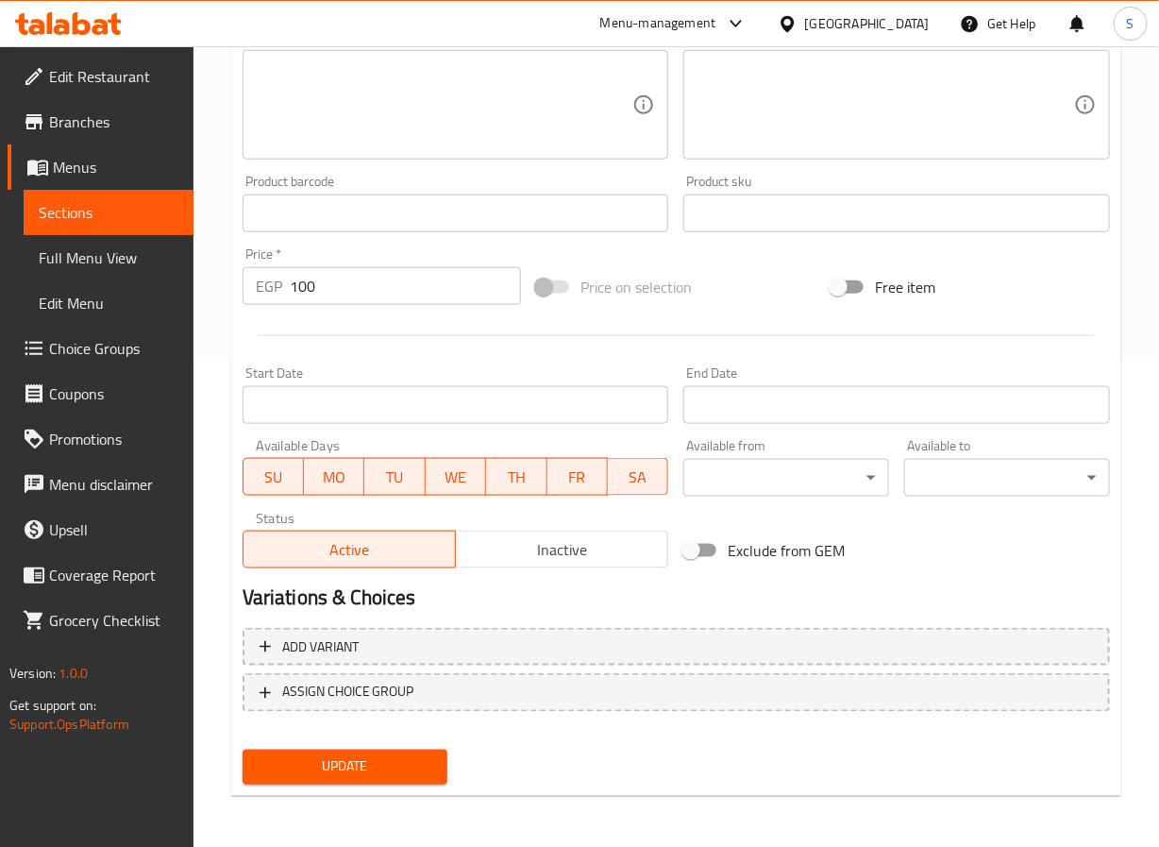
type input "Chicken Strips Sandwich with Potato"
click at [385, 755] on span "Update" at bounding box center [346, 767] width 176 height 24
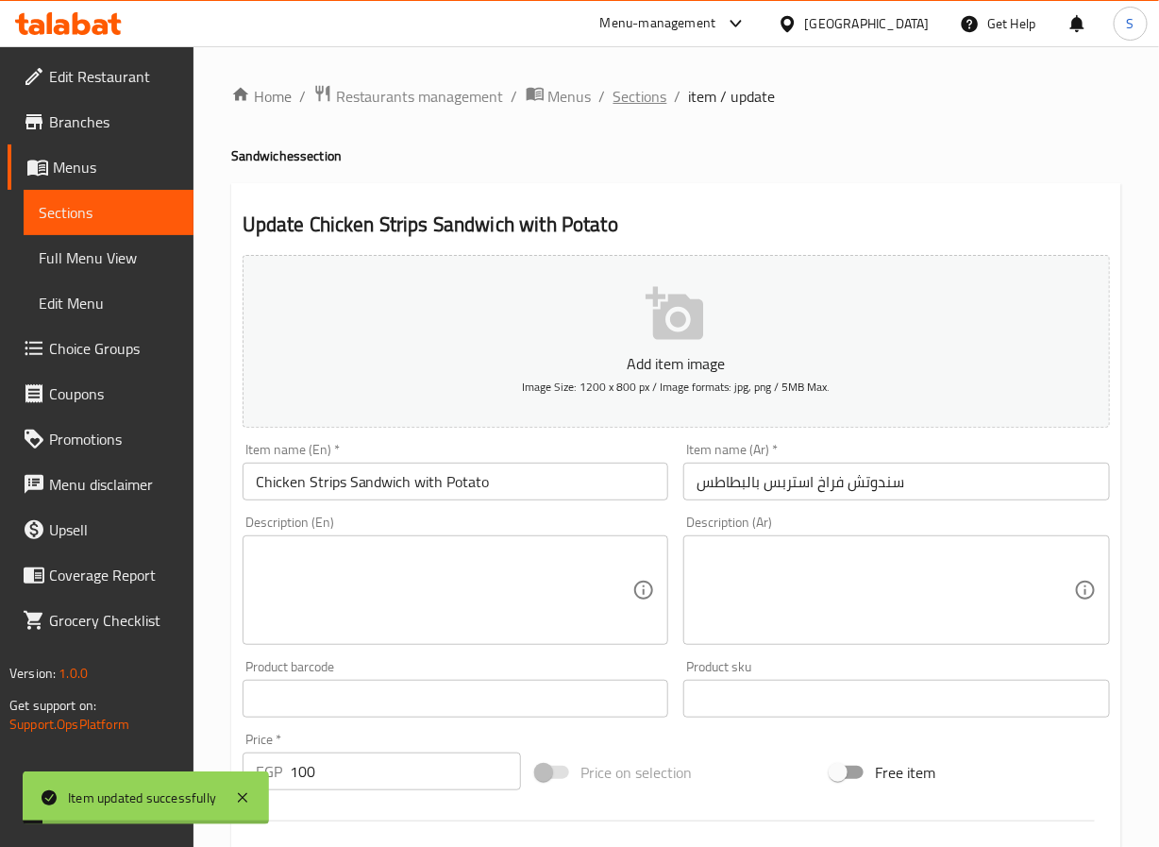
click at [632, 89] on span "Sections" at bounding box center [641, 96] width 54 height 23
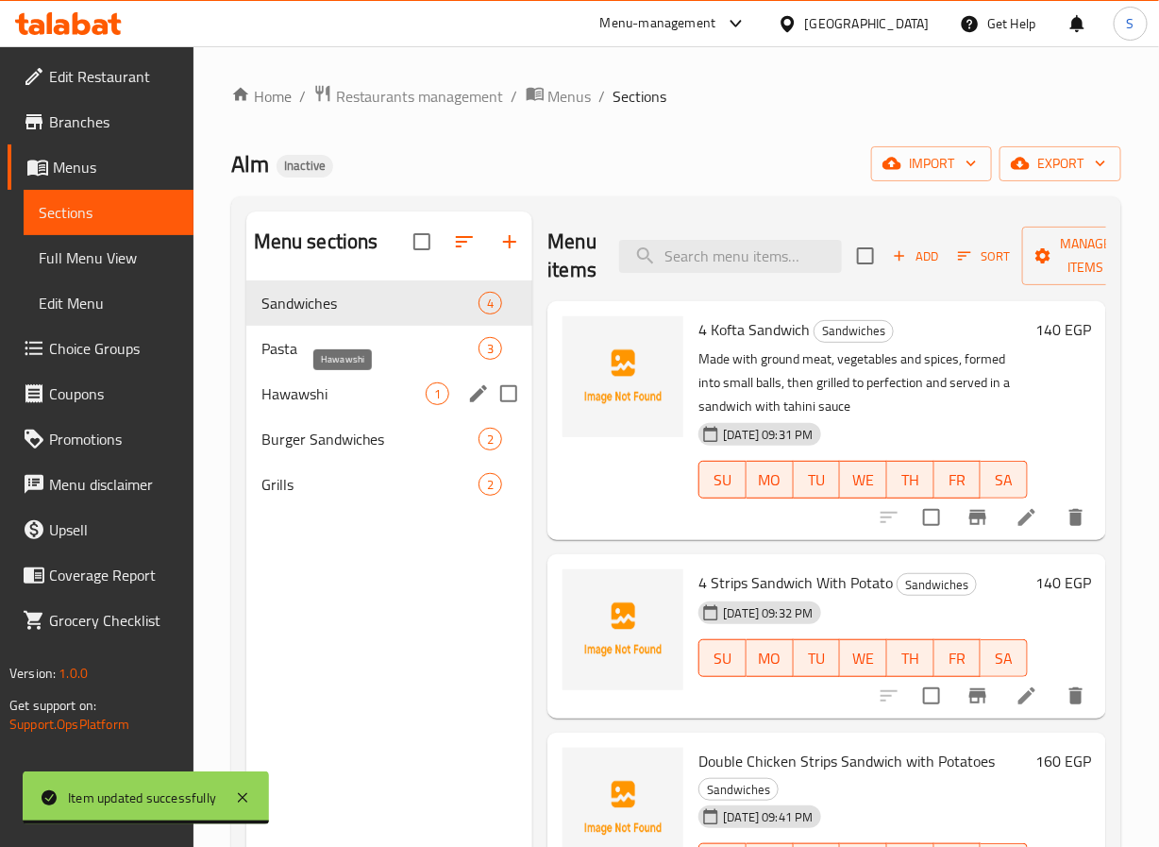
click at [334, 382] on span "Hawawshi" at bounding box center [343, 393] width 165 height 23
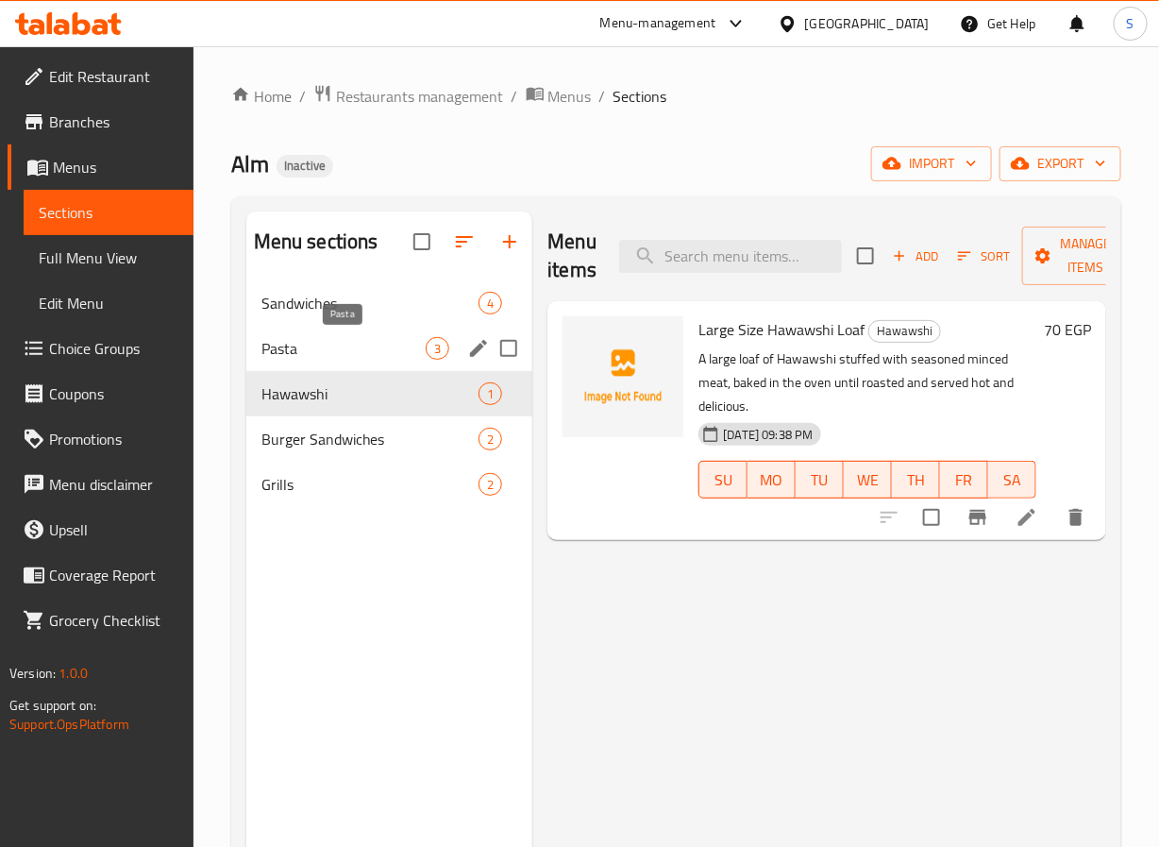
click at [335, 348] on span "Pasta" at bounding box center [343, 348] width 165 height 23
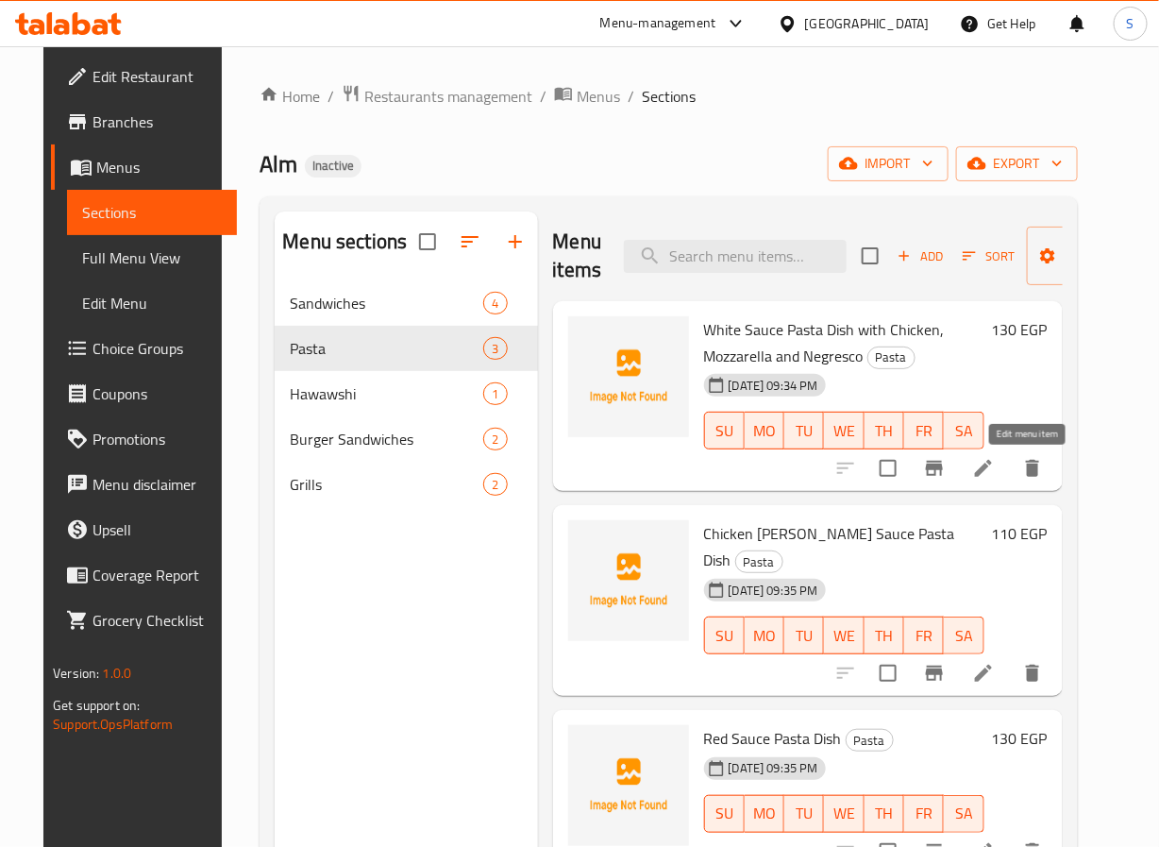
click at [992, 473] on icon at bounding box center [983, 468] width 17 height 17
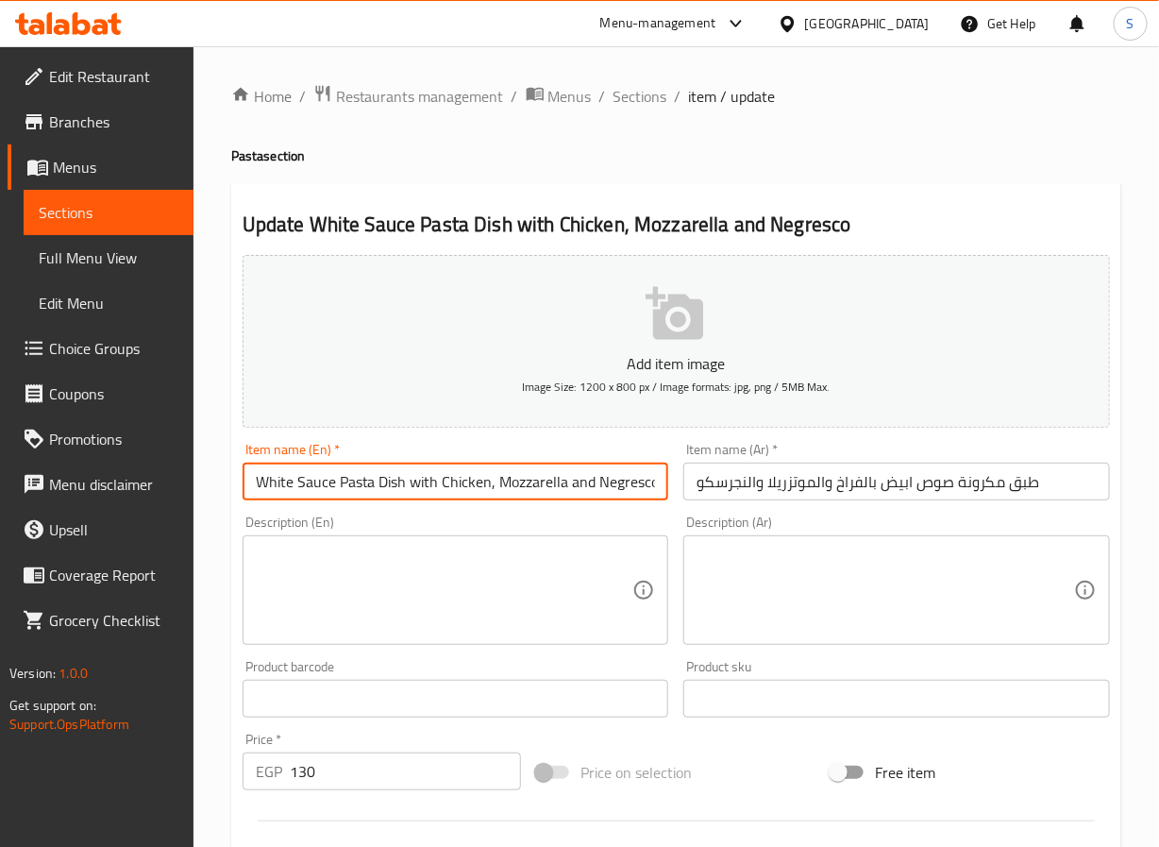
click at [576, 484] on input "White Sauce Pasta Dish with Chicken, Mozzarella and Negresco" at bounding box center [456, 482] width 427 height 38
type input "White Sauce Pasta Dish with Chicken, Mozzarella Negresco"
click at [751, 490] on input "طبق مكرونة صوص ابيض بالفراخ والموتزريلا والنجرسكو" at bounding box center [896, 482] width 427 height 38
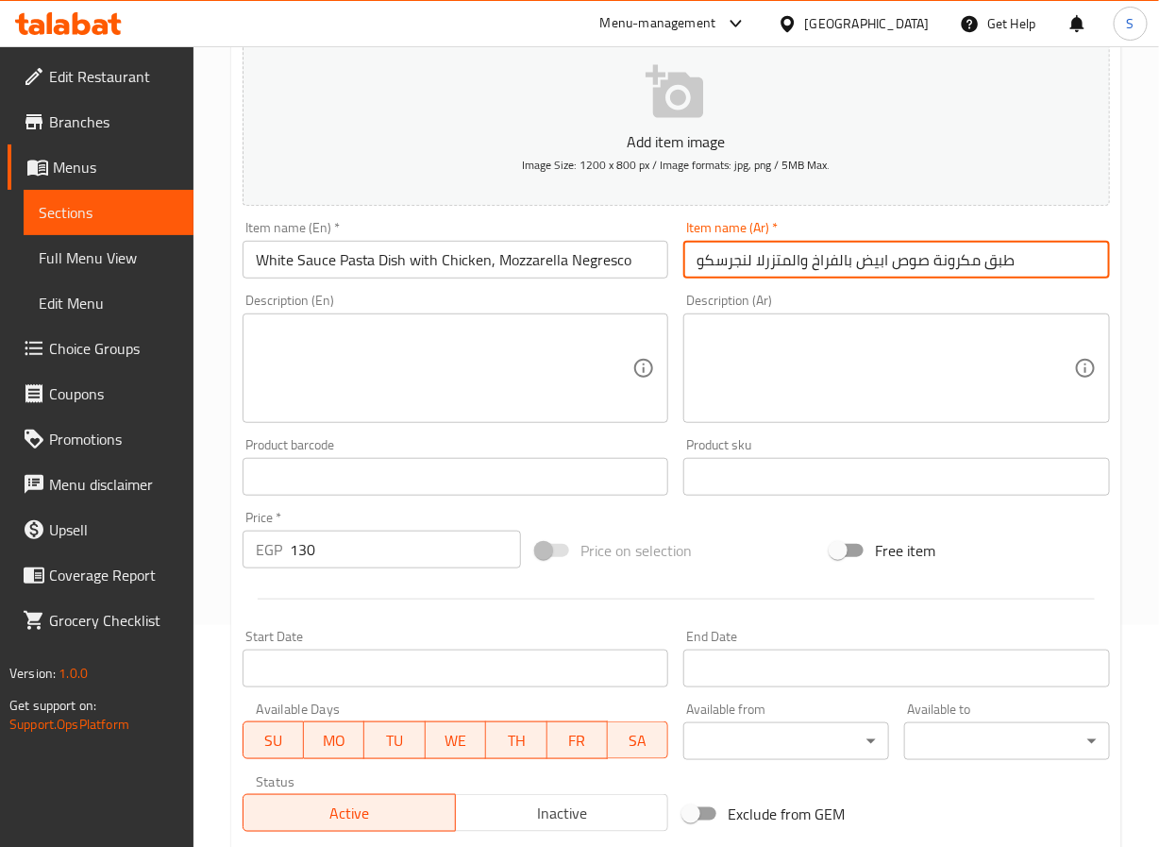
scroll to position [485, 0]
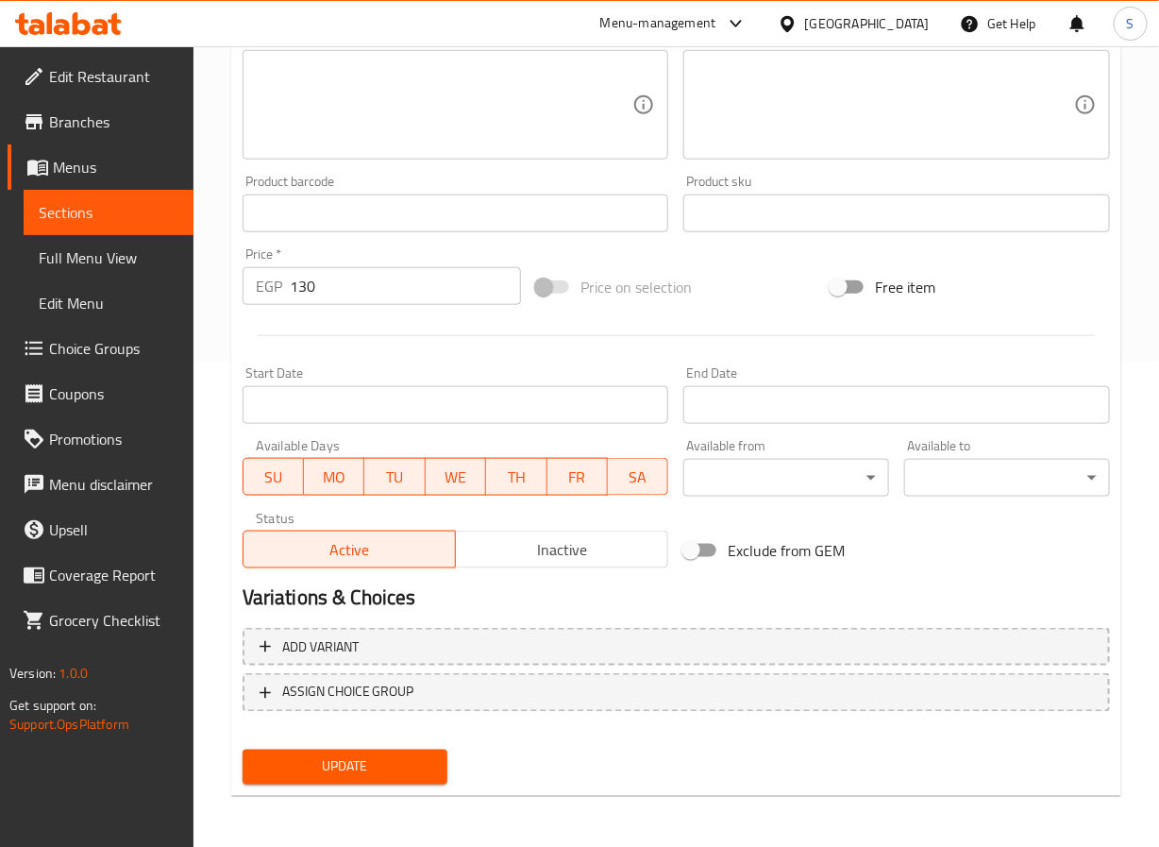
type input "طبق مكرونة صوص ابيض بالفراخ والمتزرلا لنجرسكو"
click at [397, 776] on span "Update" at bounding box center [346, 767] width 176 height 24
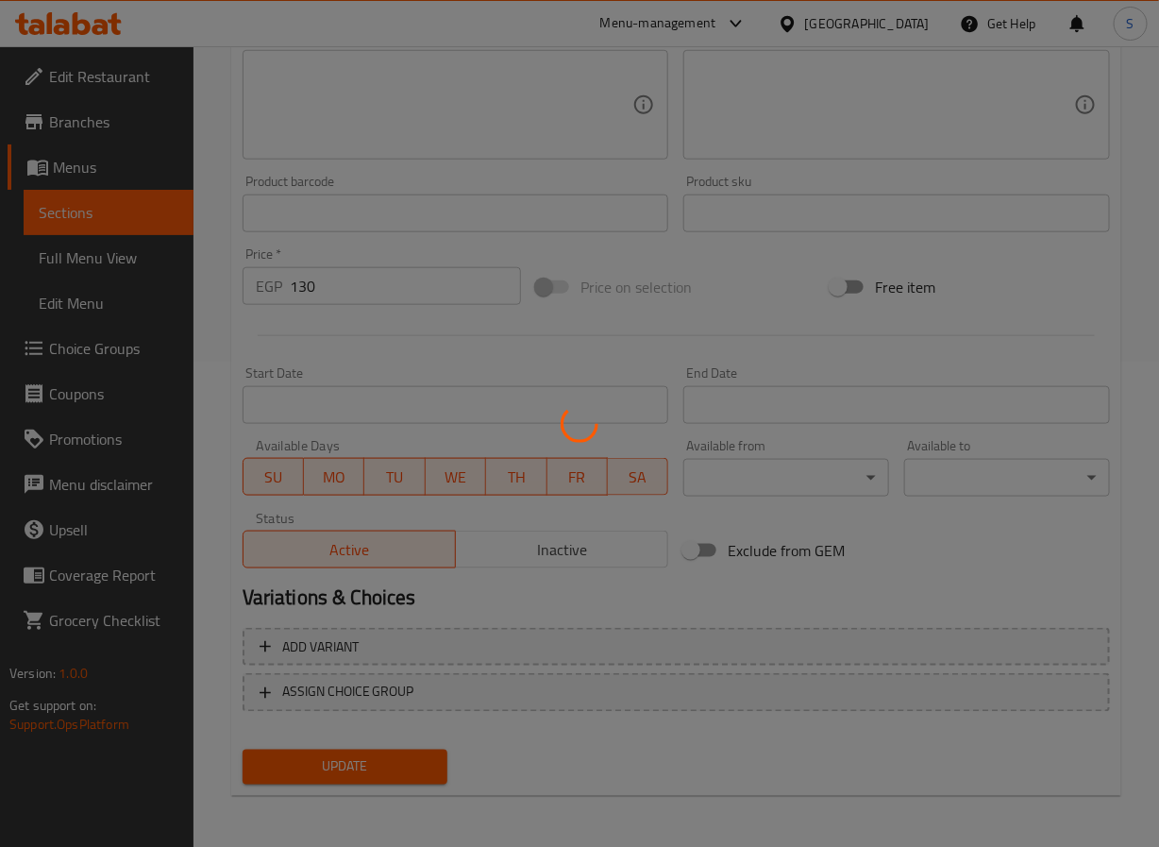
scroll to position [0, 0]
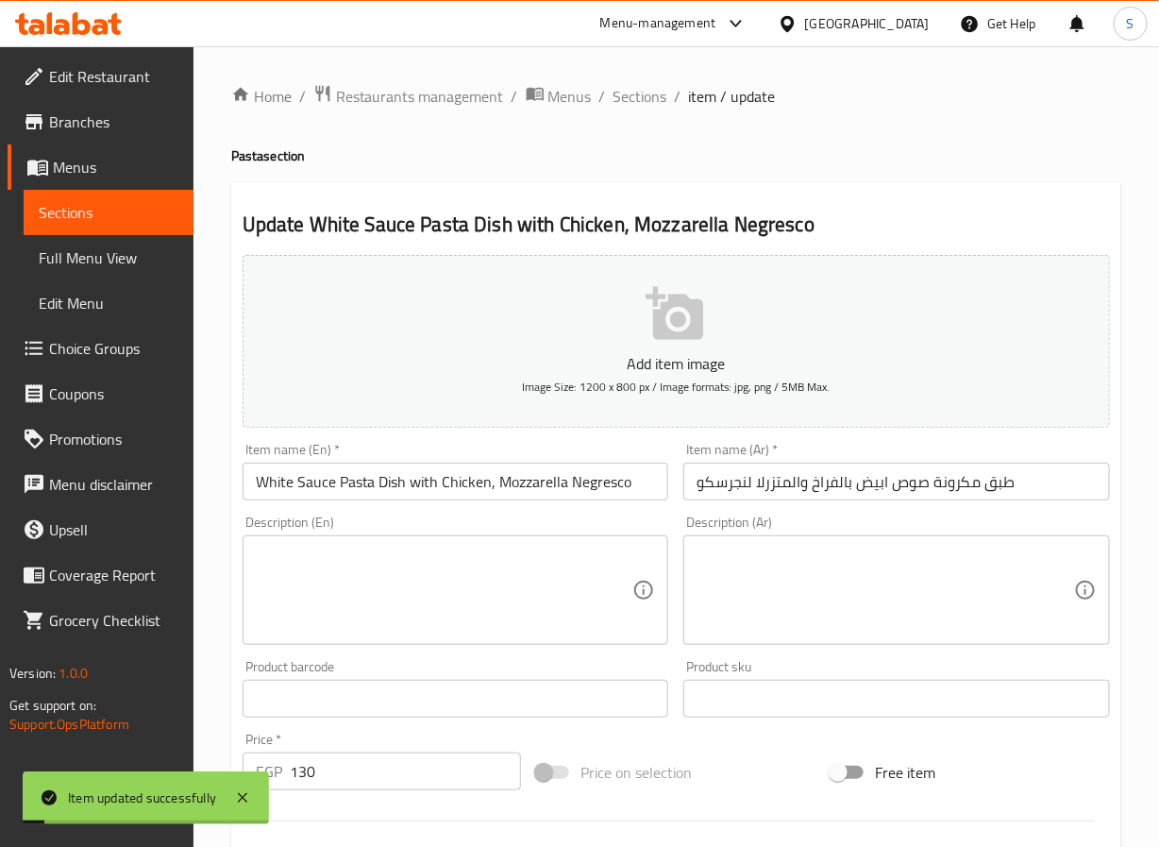
click at [632, 116] on div "Home / Restaurants management / Menus / Sections / item / update Pasta section …" at bounding box center [676, 690] width 890 height 1212
click at [637, 91] on span "Sections" at bounding box center [641, 96] width 54 height 23
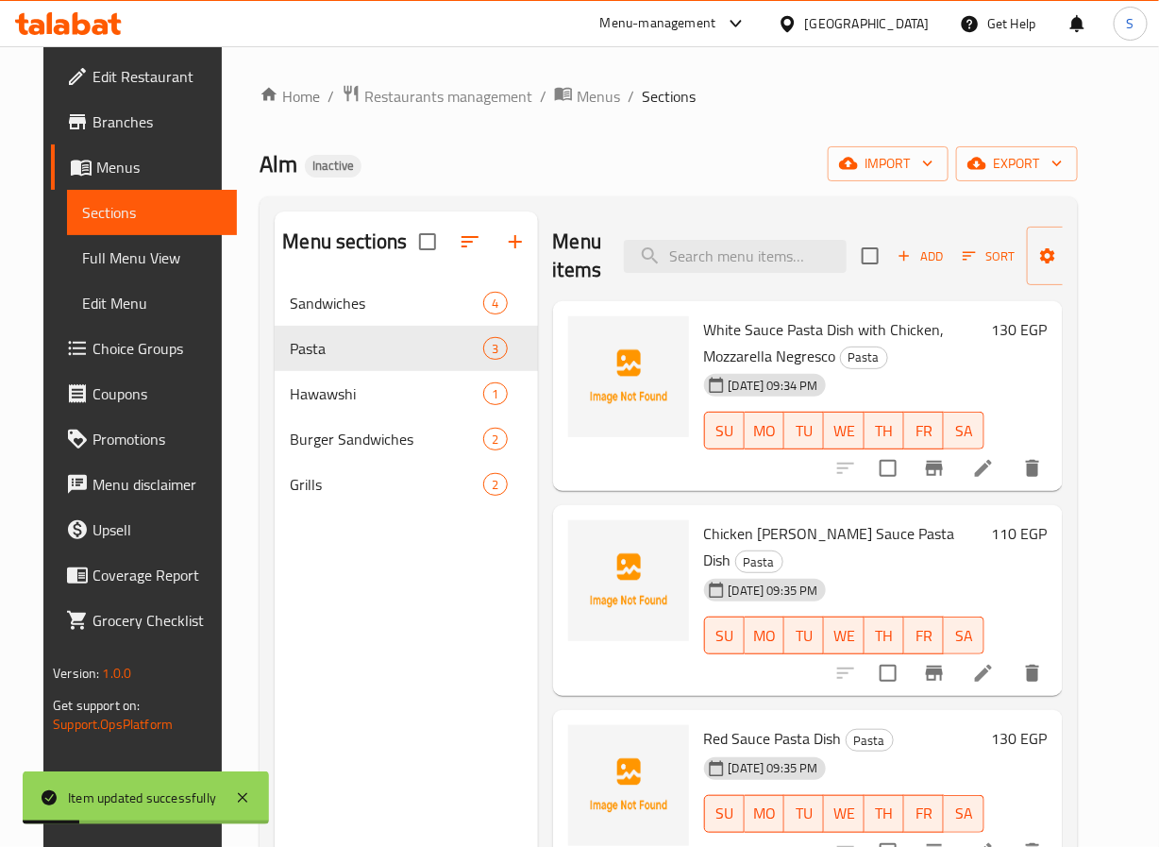
click at [1008, 656] on li at bounding box center [983, 673] width 53 height 34
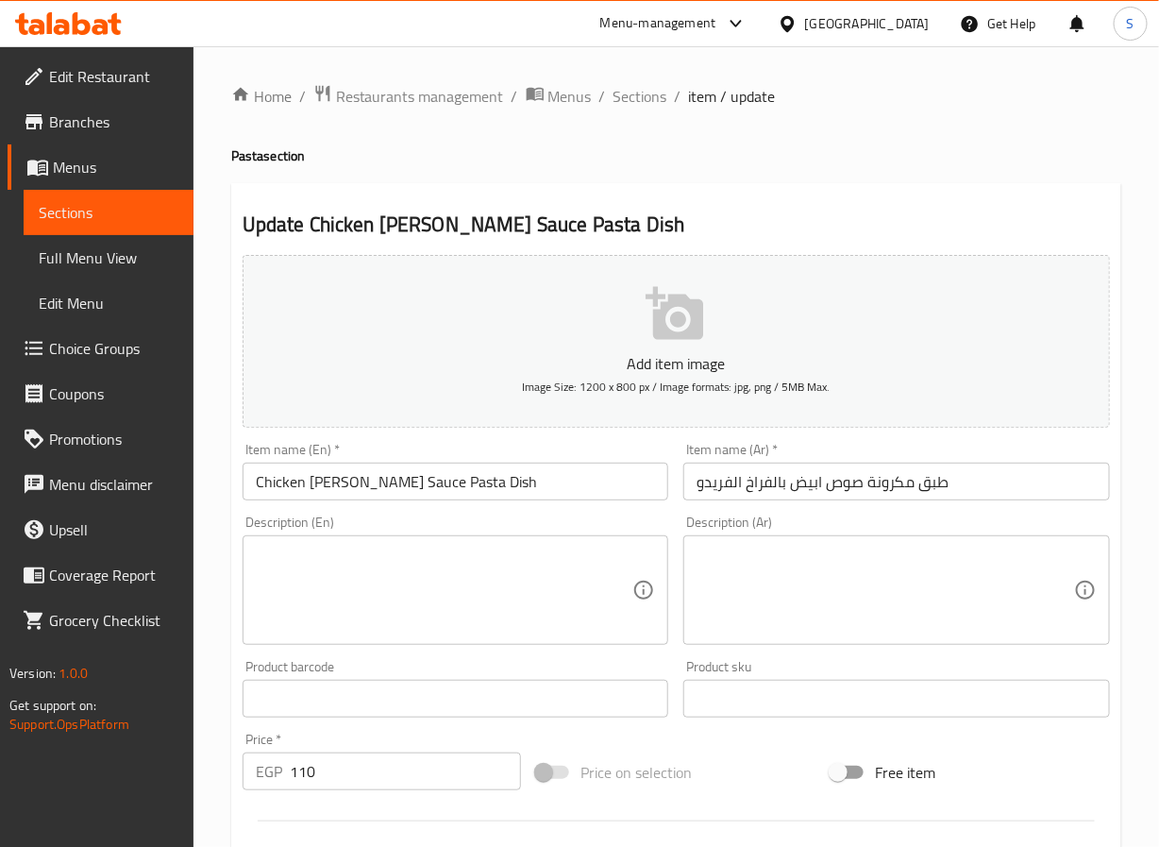
click at [524, 493] on input "Chicken [PERSON_NAME] Sauce Pasta Dish" at bounding box center [456, 482] width 427 height 38
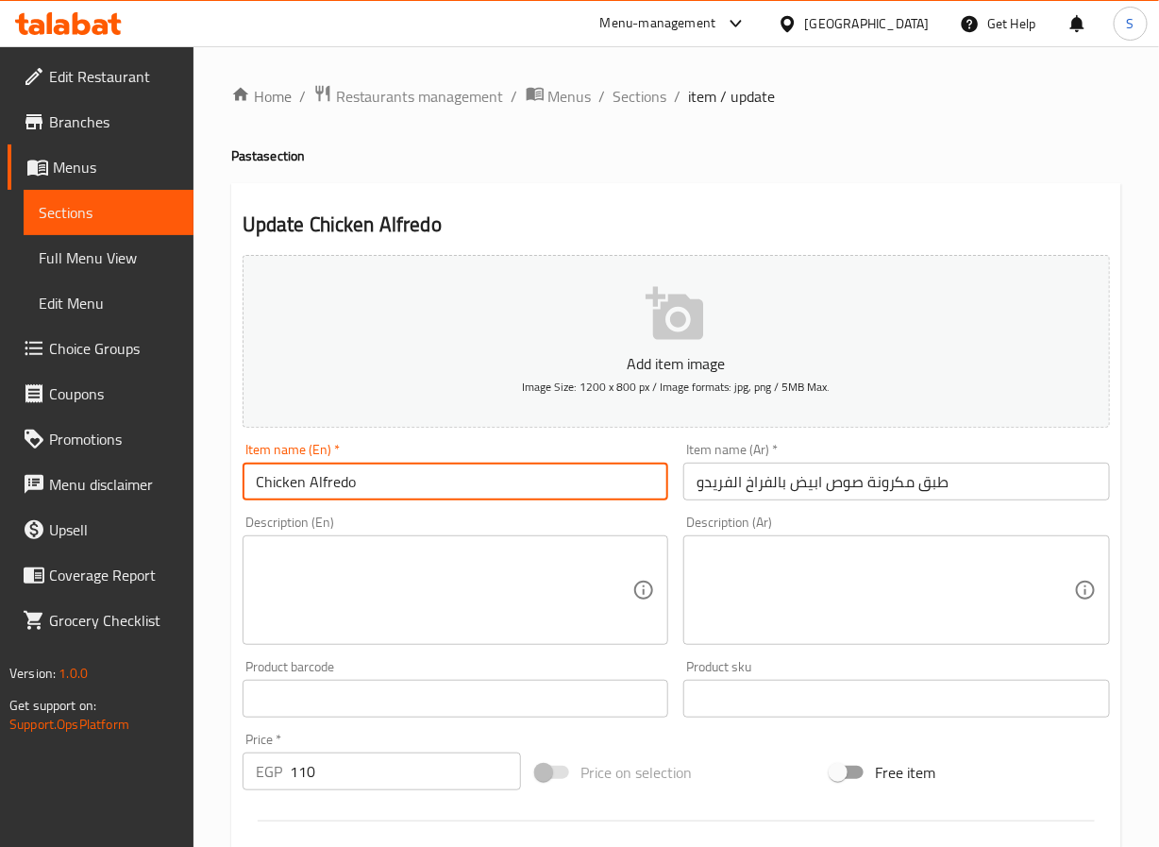
paste input "White Sauce Pasta Dish"
type input "White Sauce Pasta Dish With Chicken Alfredo"
click at [607, 805] on div at bounding box center [676, 821] width 883 height 46
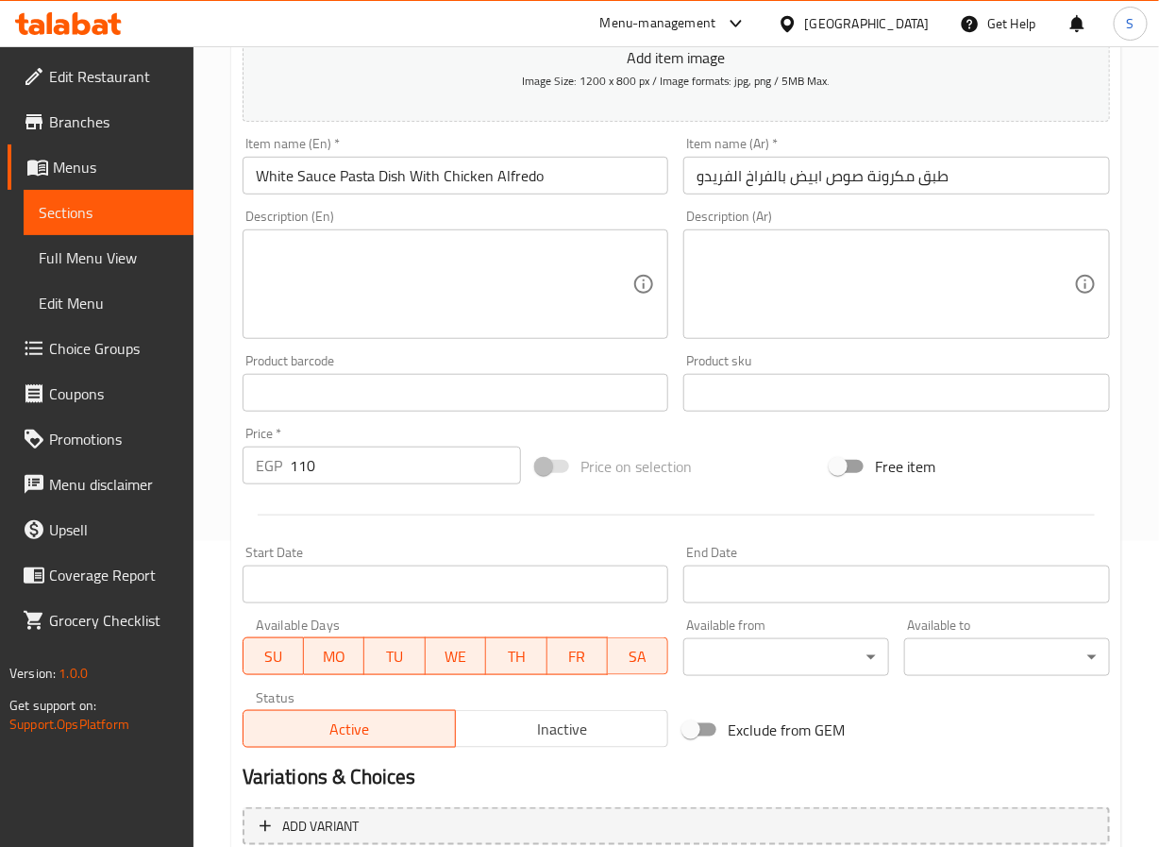
scroll to position [485, 0]
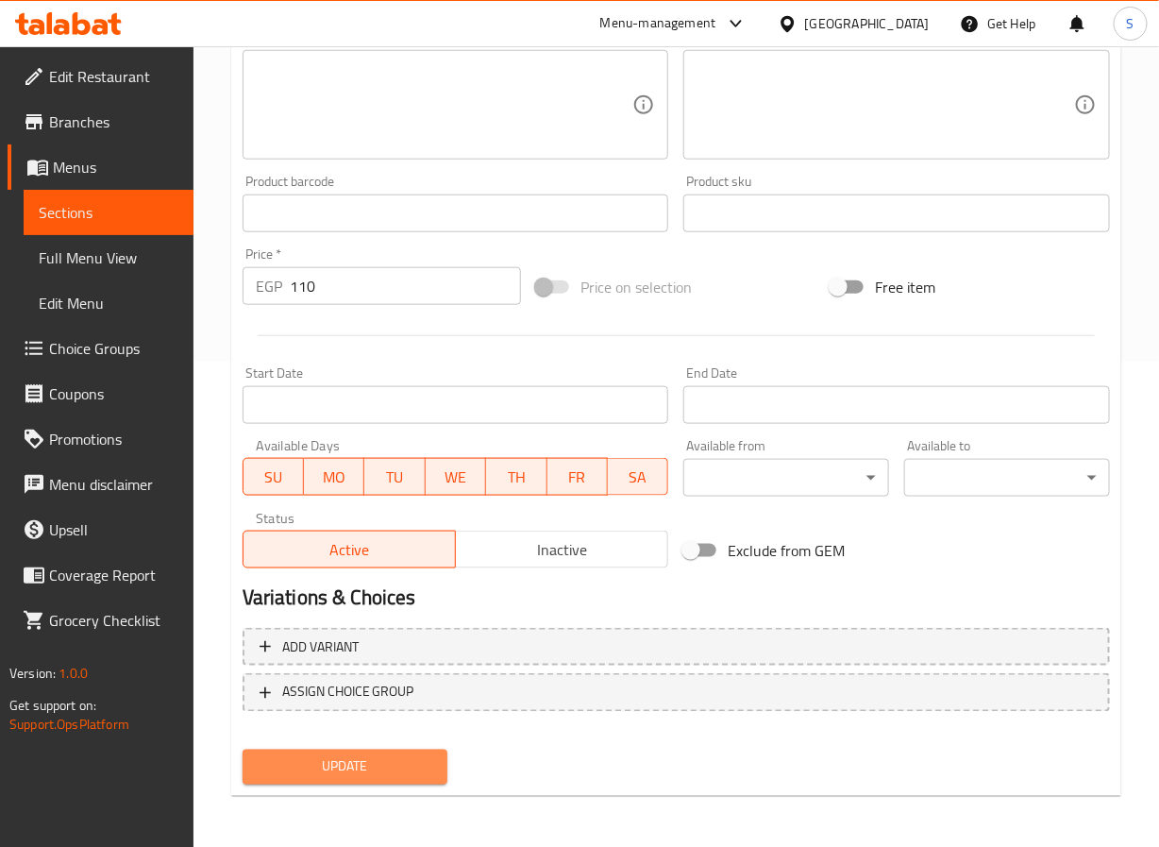
click at [355, 757] on span "Update" at bounding box center [346, 767] width 176 height 24
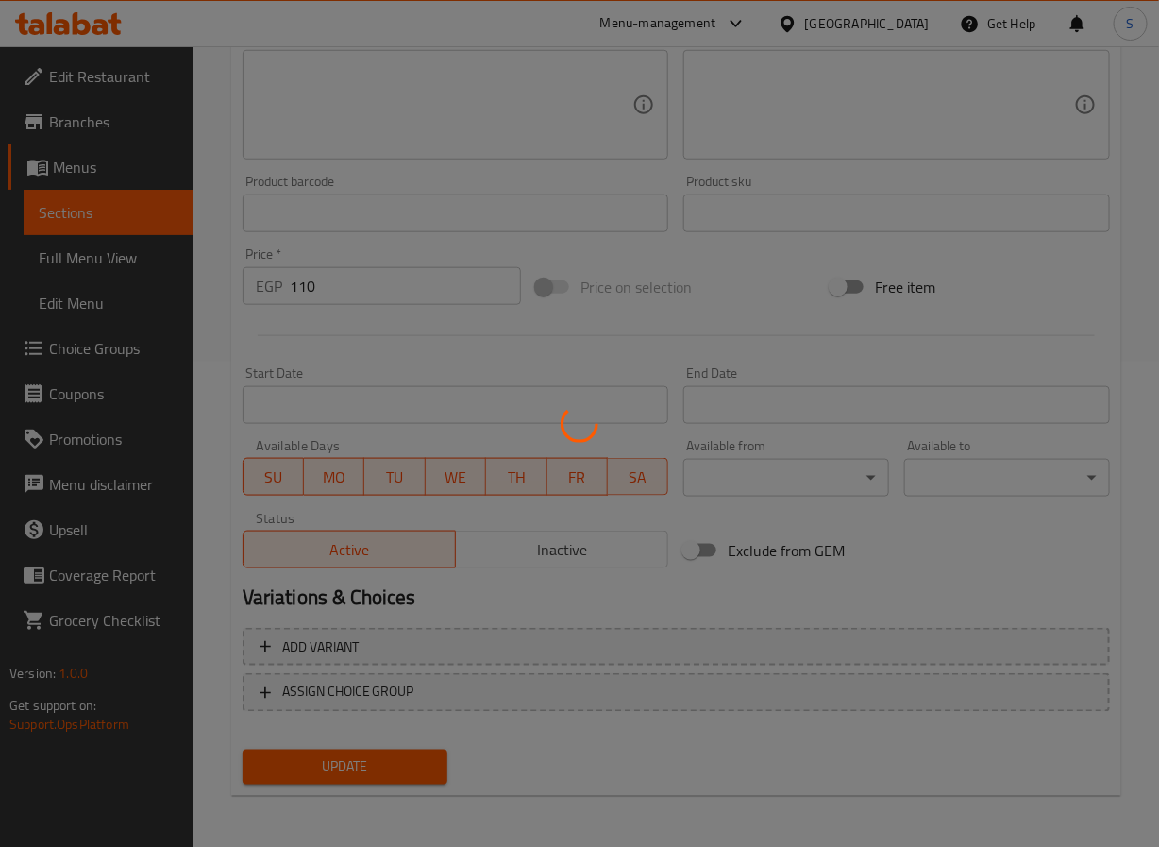
scroll to position [0, 0]
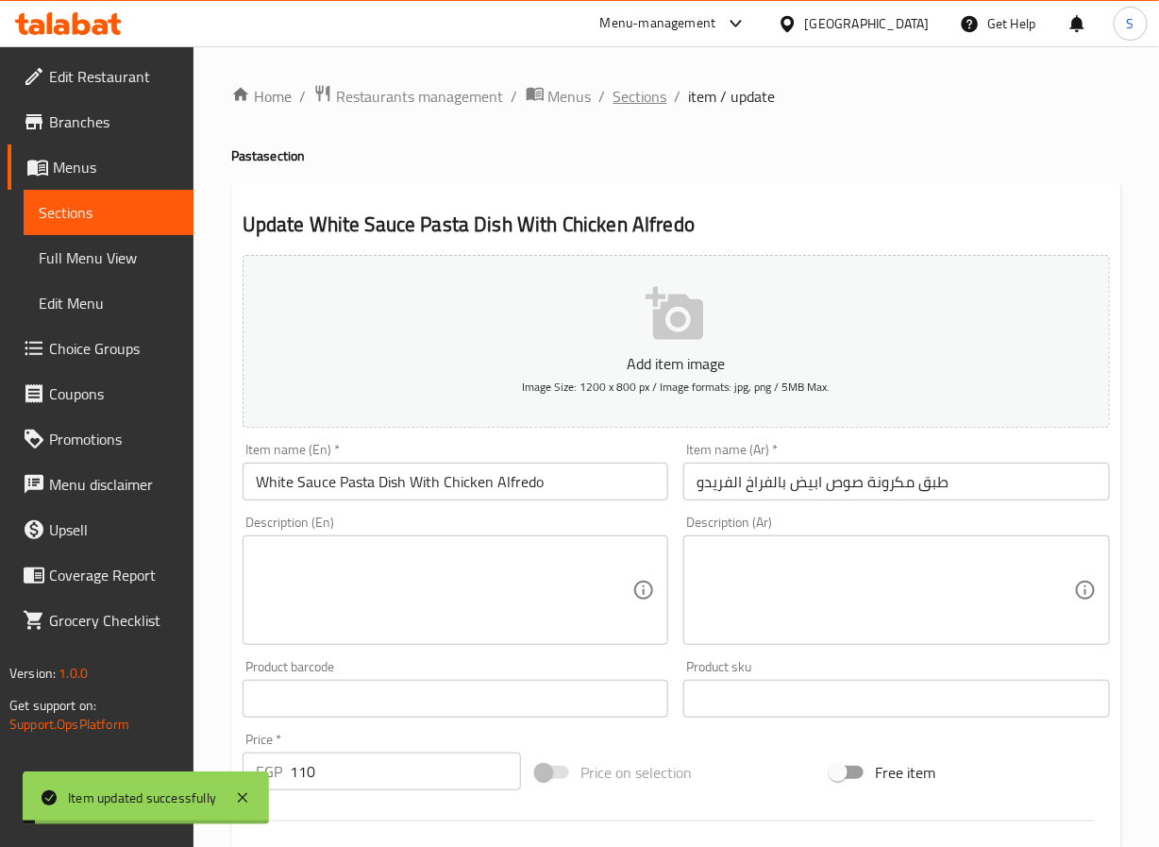
click at [646, 92] on span "Sections" at bounding box center [641, 96] width 54 height 23
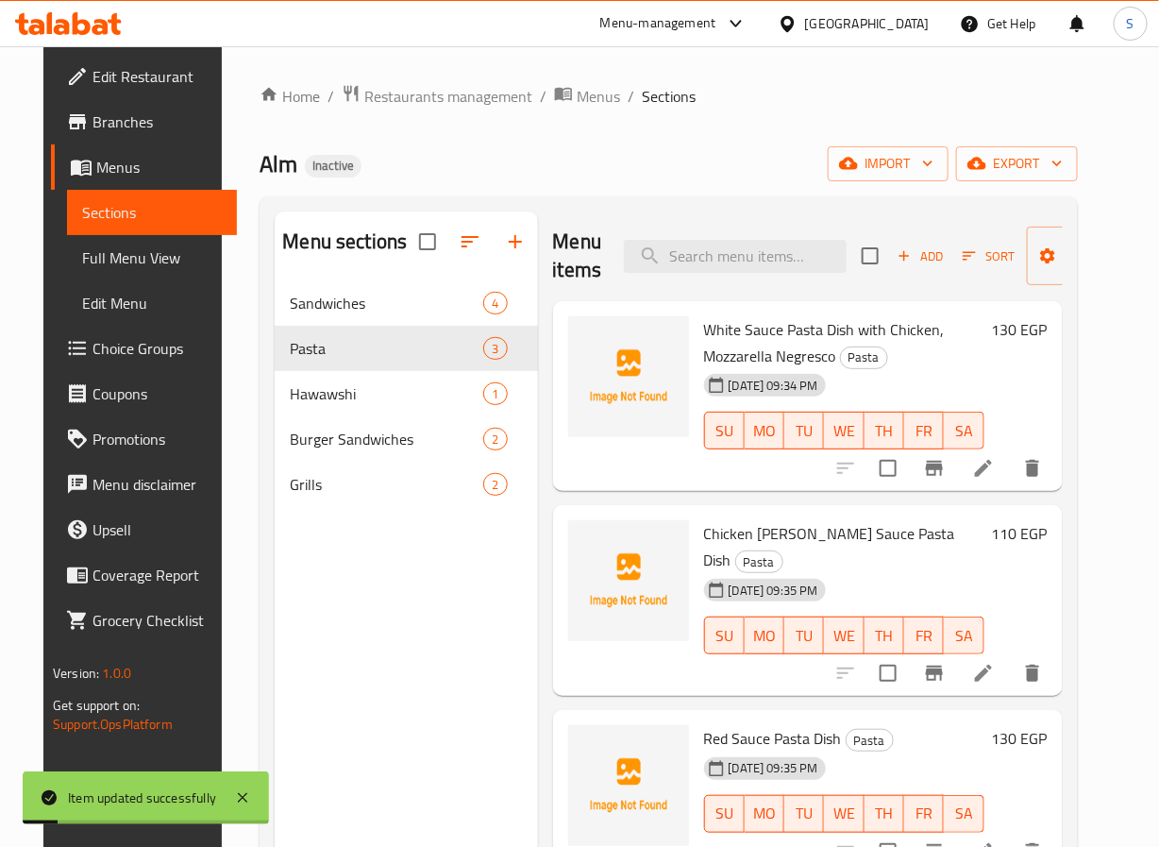
scroll to position [264, 0]
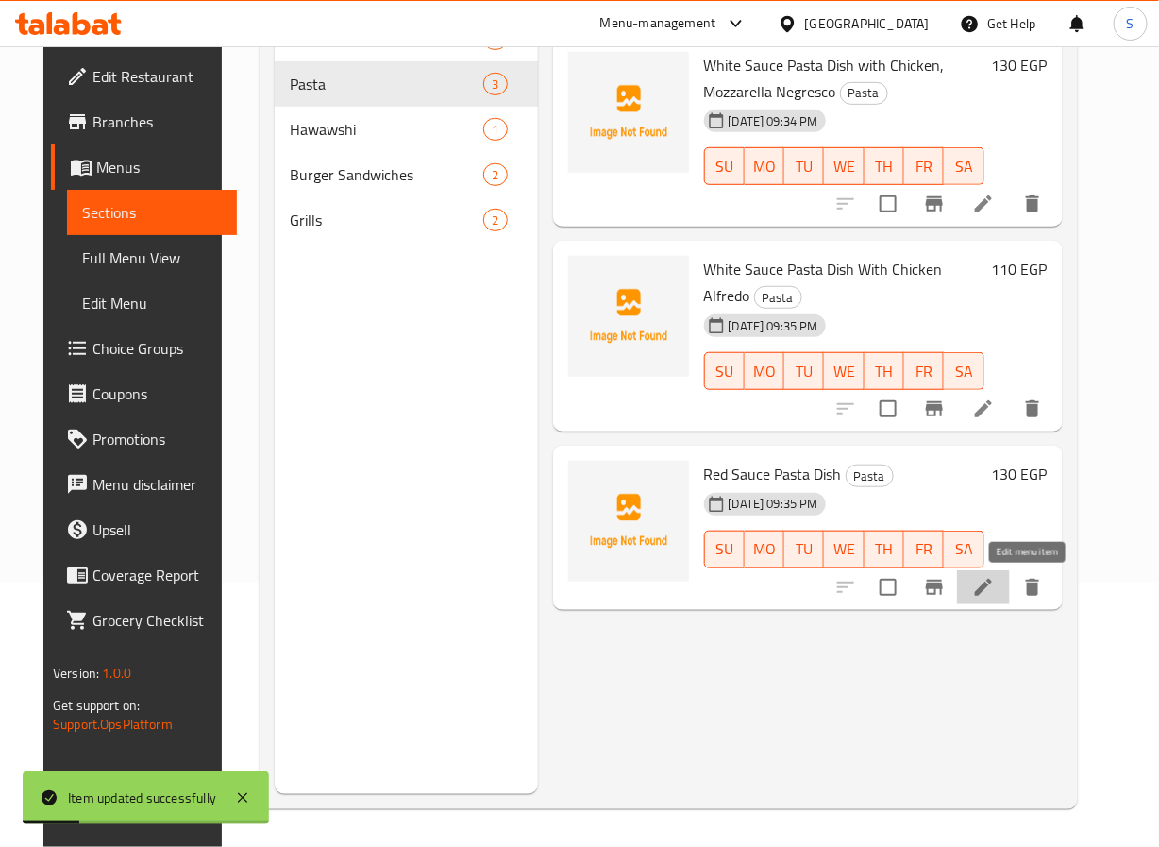
click at [995, 579] on icon at bounding box center [983, 587] width 23 height 23
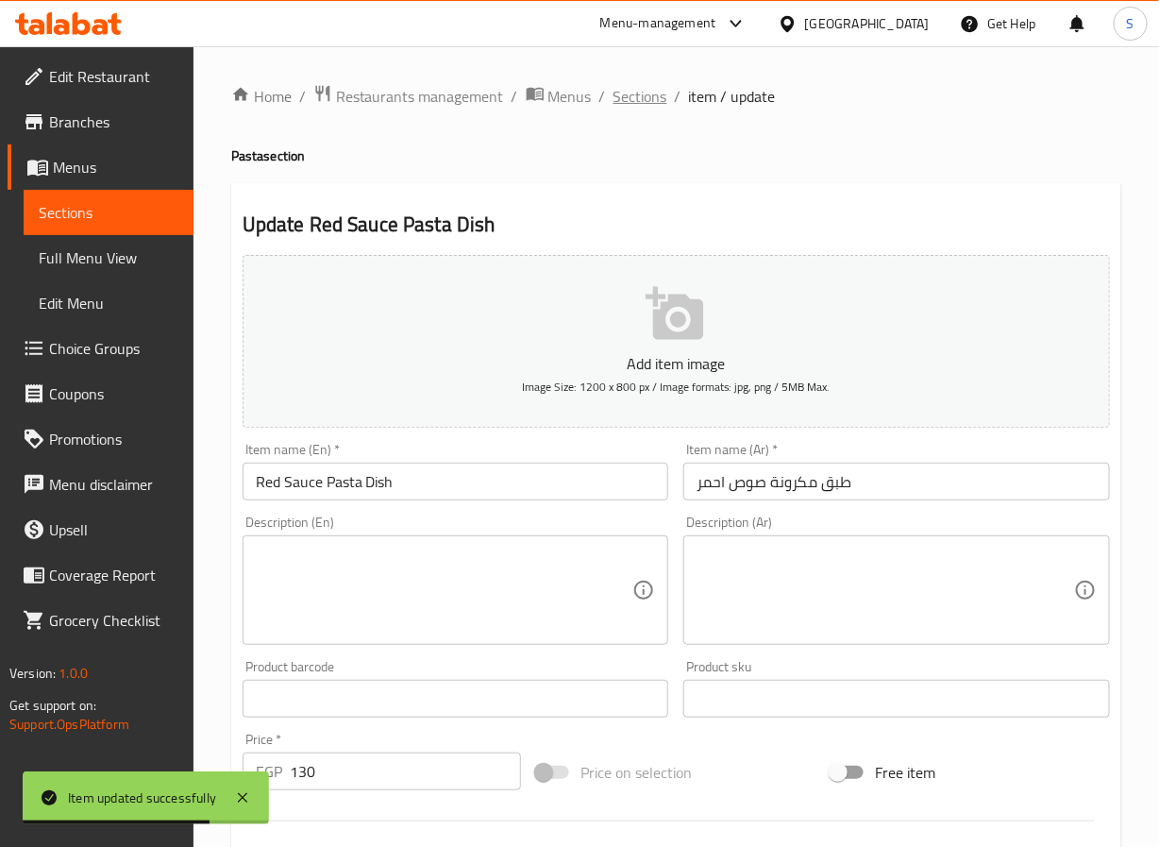
click at [629, 88] on span "Sections" at bounding box center [641, 96] width 54 height 23
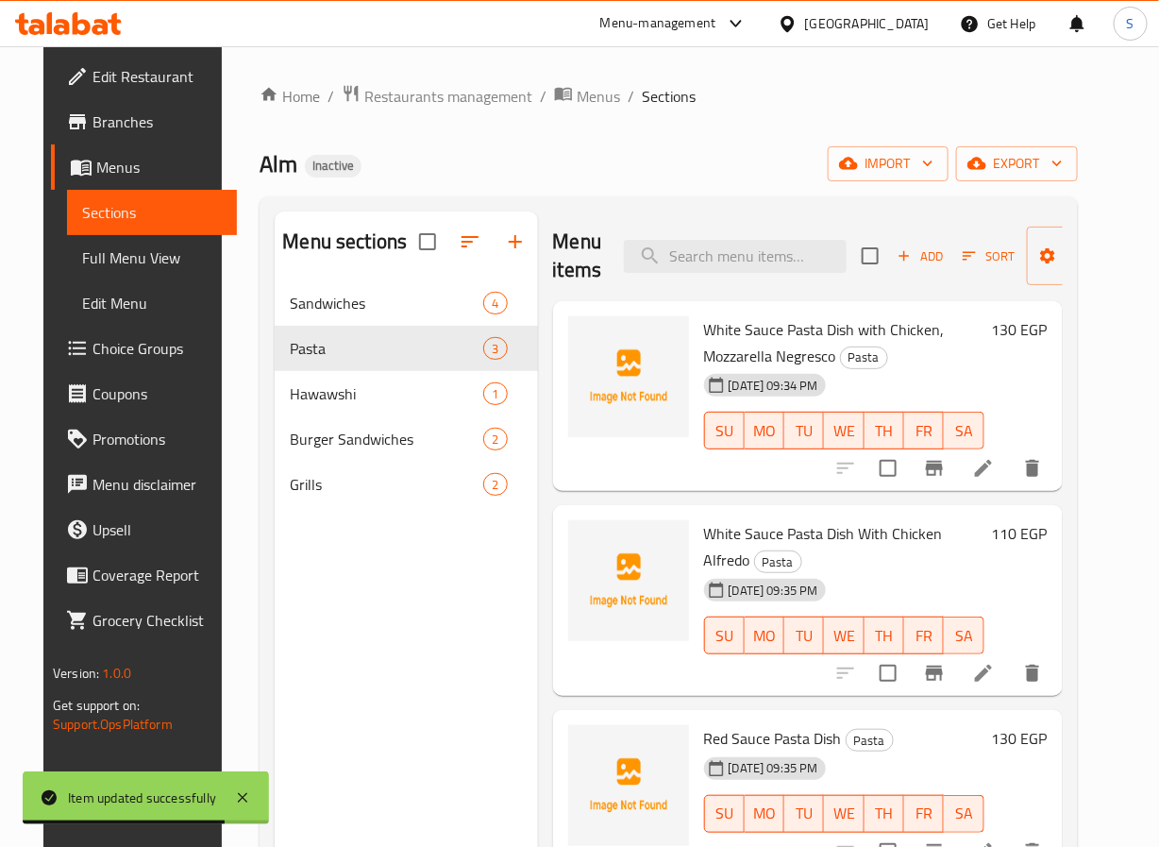
scroll to position [264, 0]
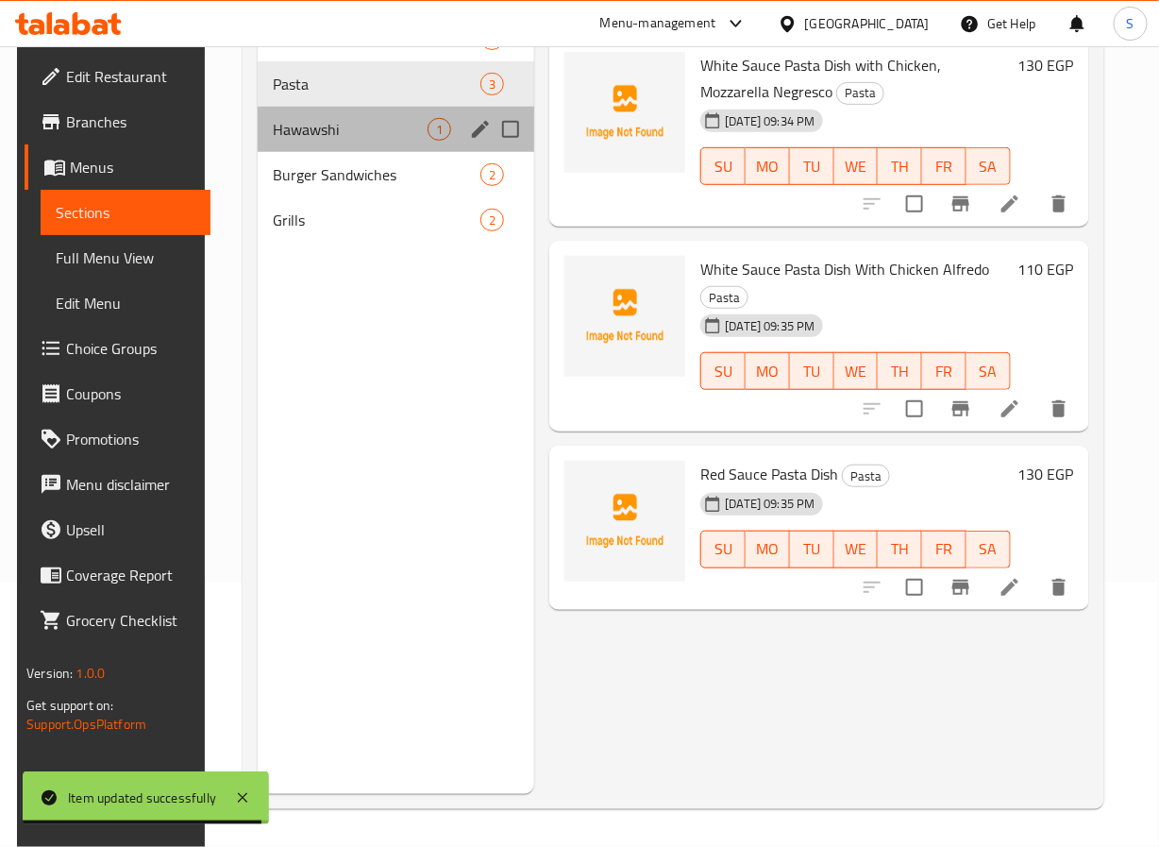
click at [380, 110] on div "Hawawshi 1" at bounding box center [397, 129] width 278 height 45
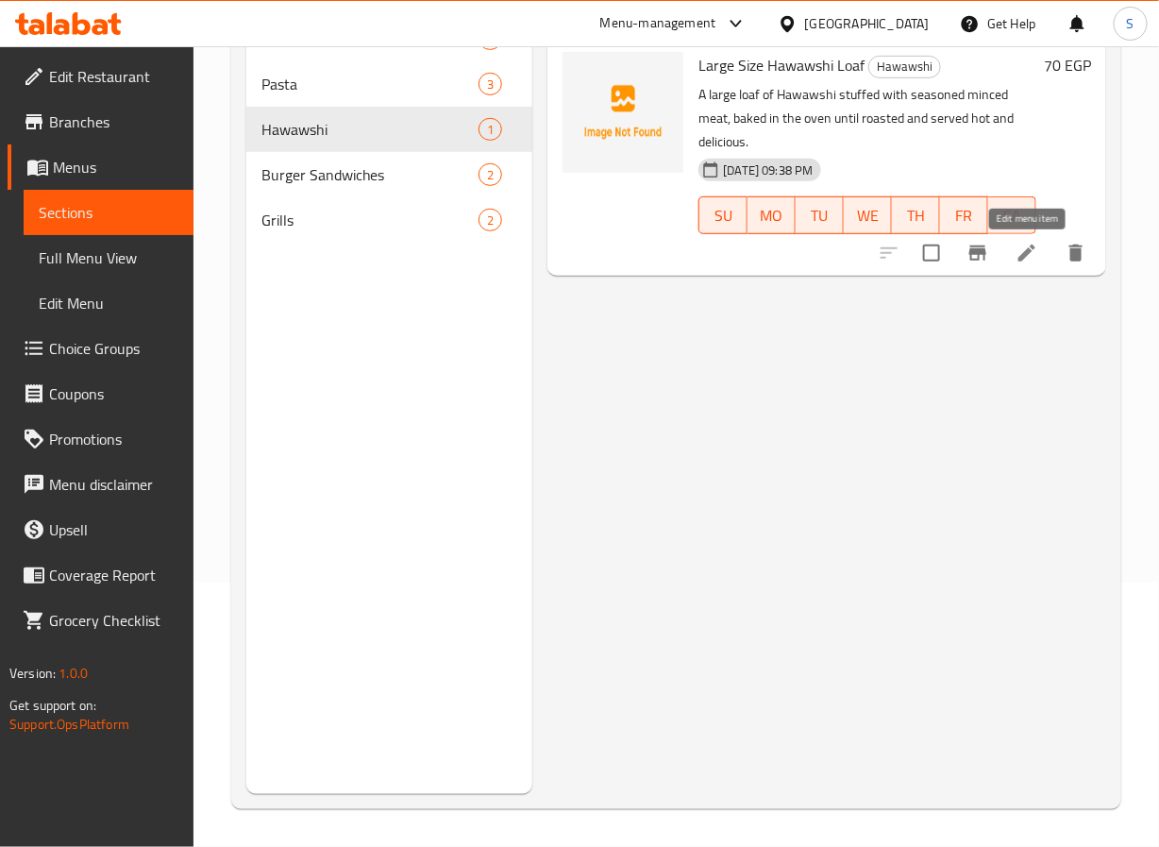
click at [1034, 259] on icon at bounding box center [1027, 253] width 23 height 23
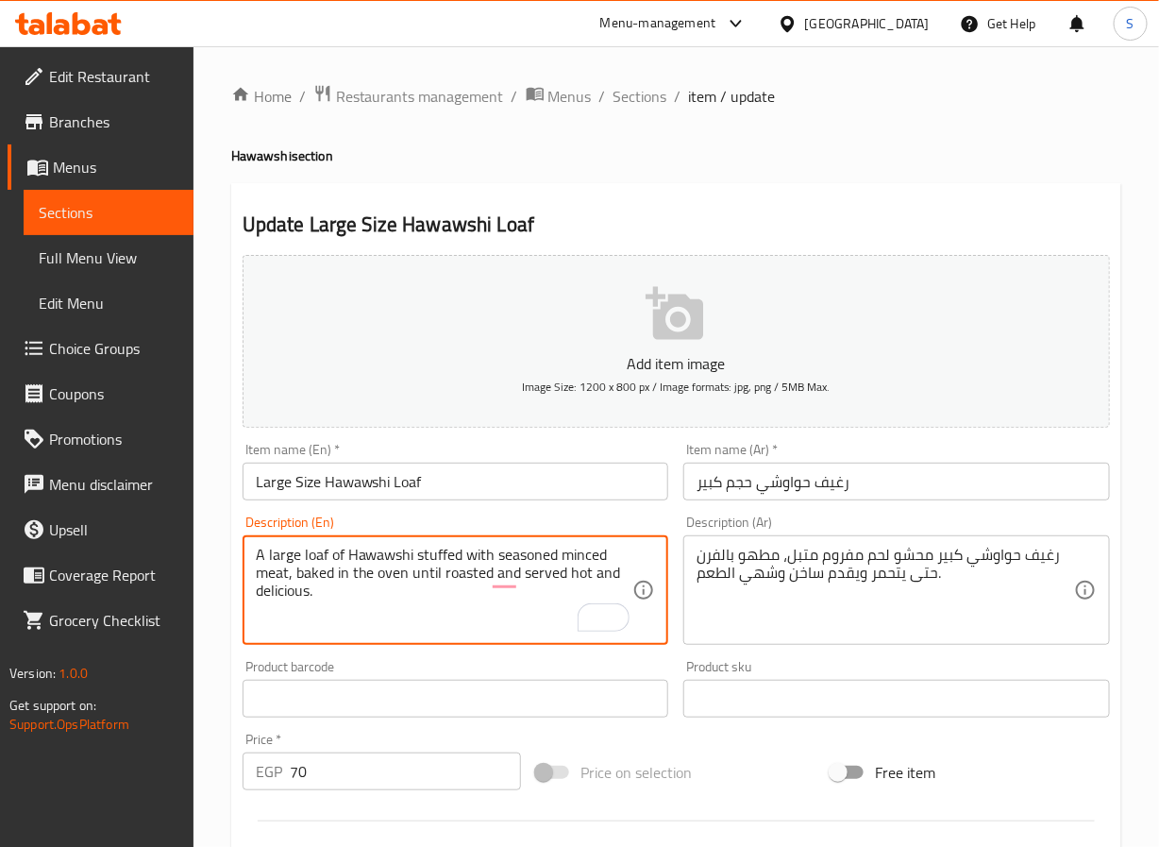
click at [394, 575] on textarea "A large loaf of Hawawshi stuffed with seasoned minced meat, baked in the oven u…" at bounding box center [445, 591] width 378 height 90
paste textarea "oven"
type textarea "A large loaf of Hawawshi stuffed with seasoned minced meat, oven baked until ro…"
drag, startPoint x: 788, startPoint y: 572, endPoint x: 788, endPoint y: 592, distance: 19.8
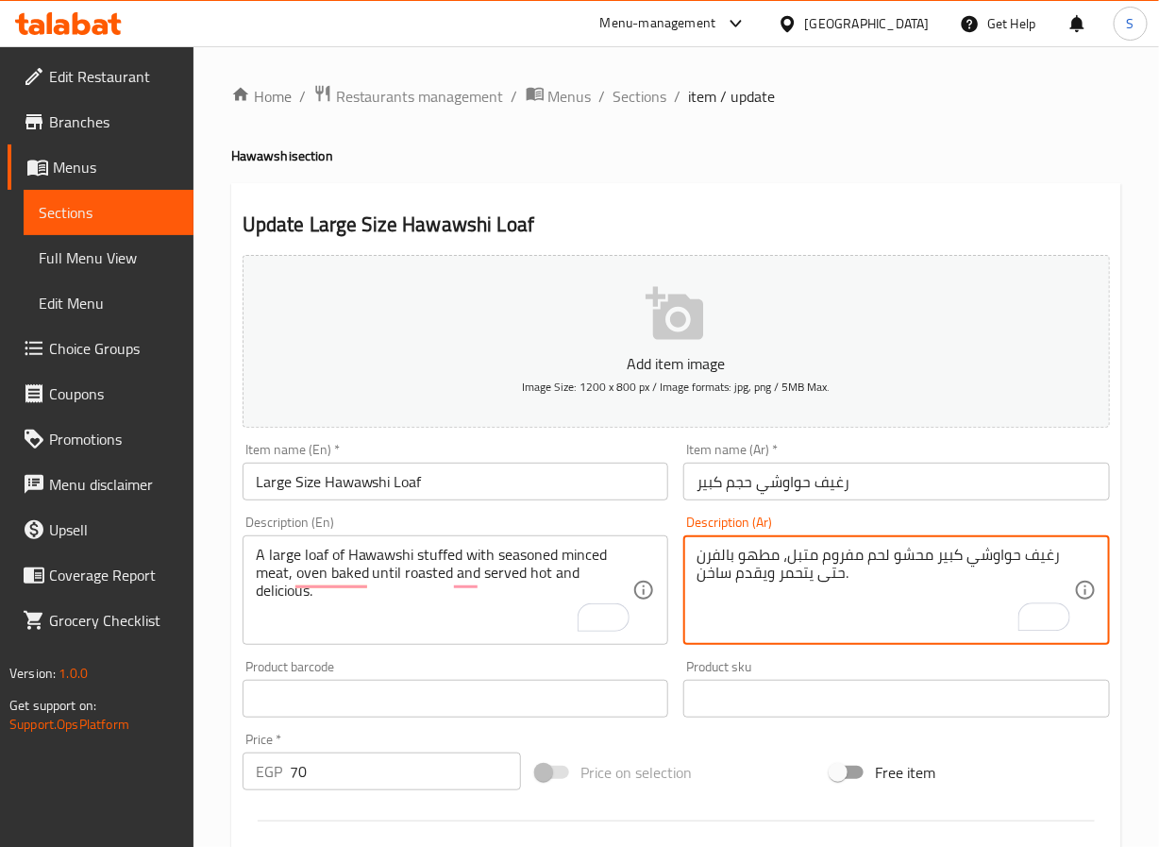
type textarea "رغيف حواوشي كبير محشو لحم مفروم متبل، مطهو بالفرن حتى يتحمر ويقدم ساخن."
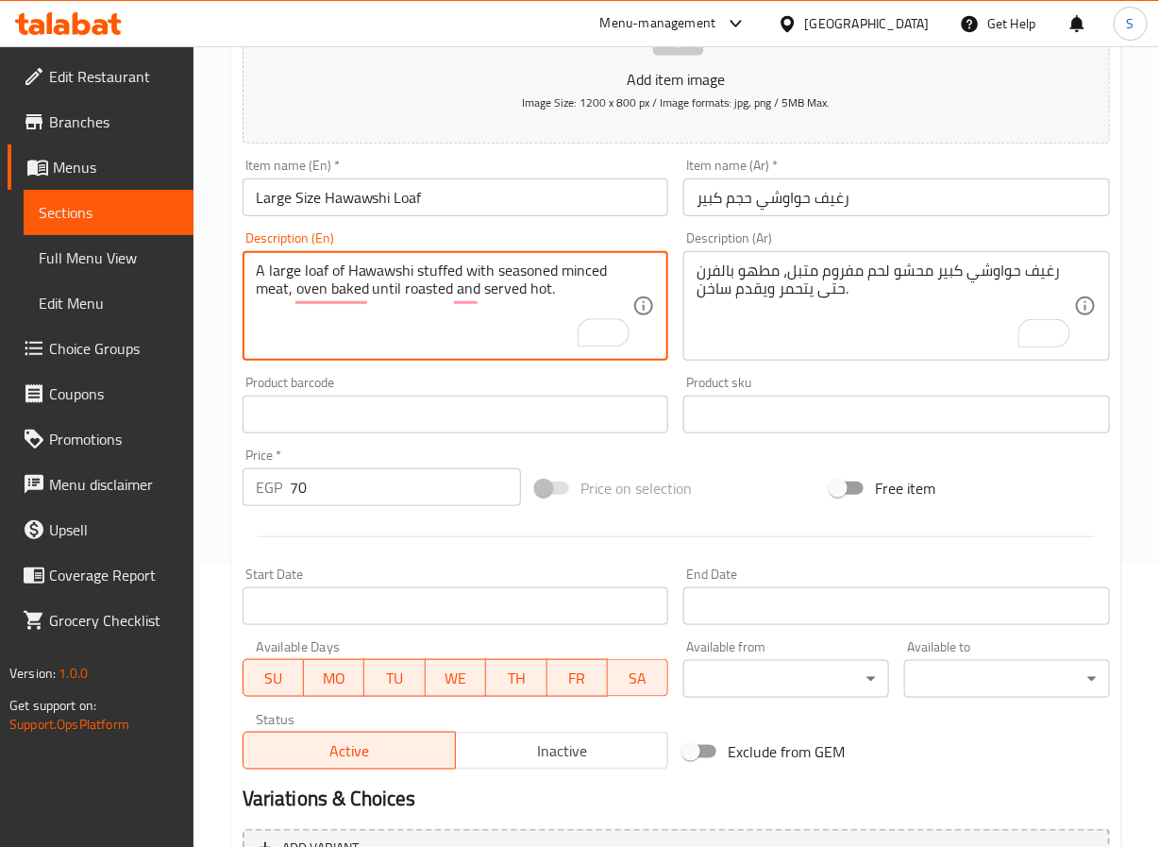
scroll to position [485, 0]
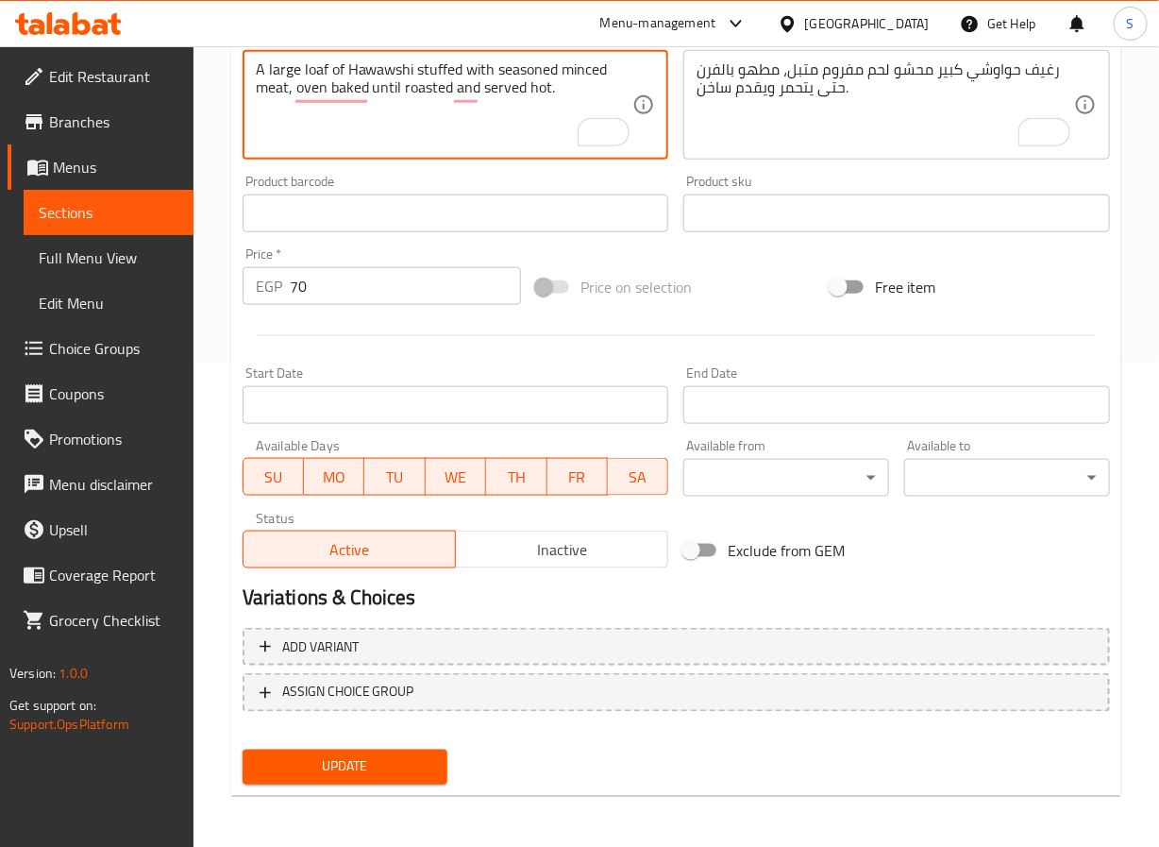
type textarea "A large loaf of Hawawshi stuffed with seasoned minced meat, oven baked until ro…"
click at [362, 762] on span "Update" at bounding box center [346, 767] width 176 height 24
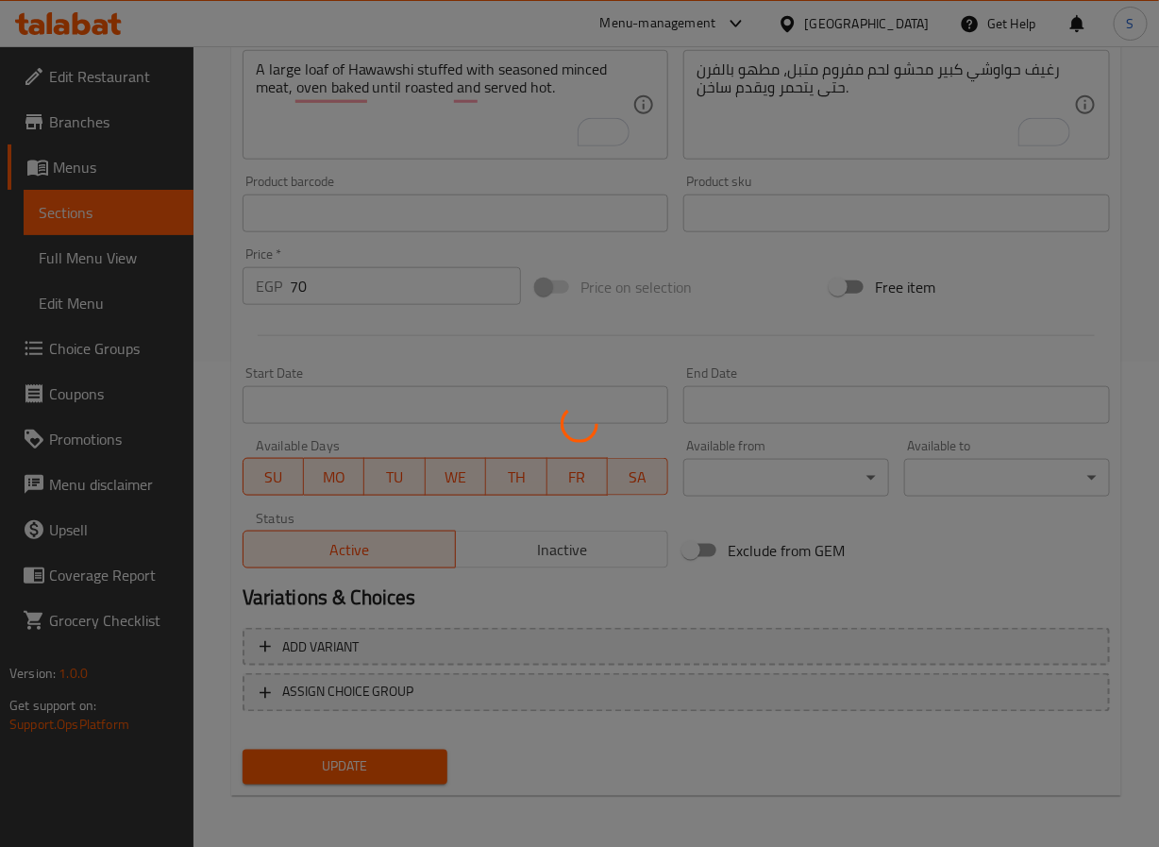
scroll to position [0, 0]
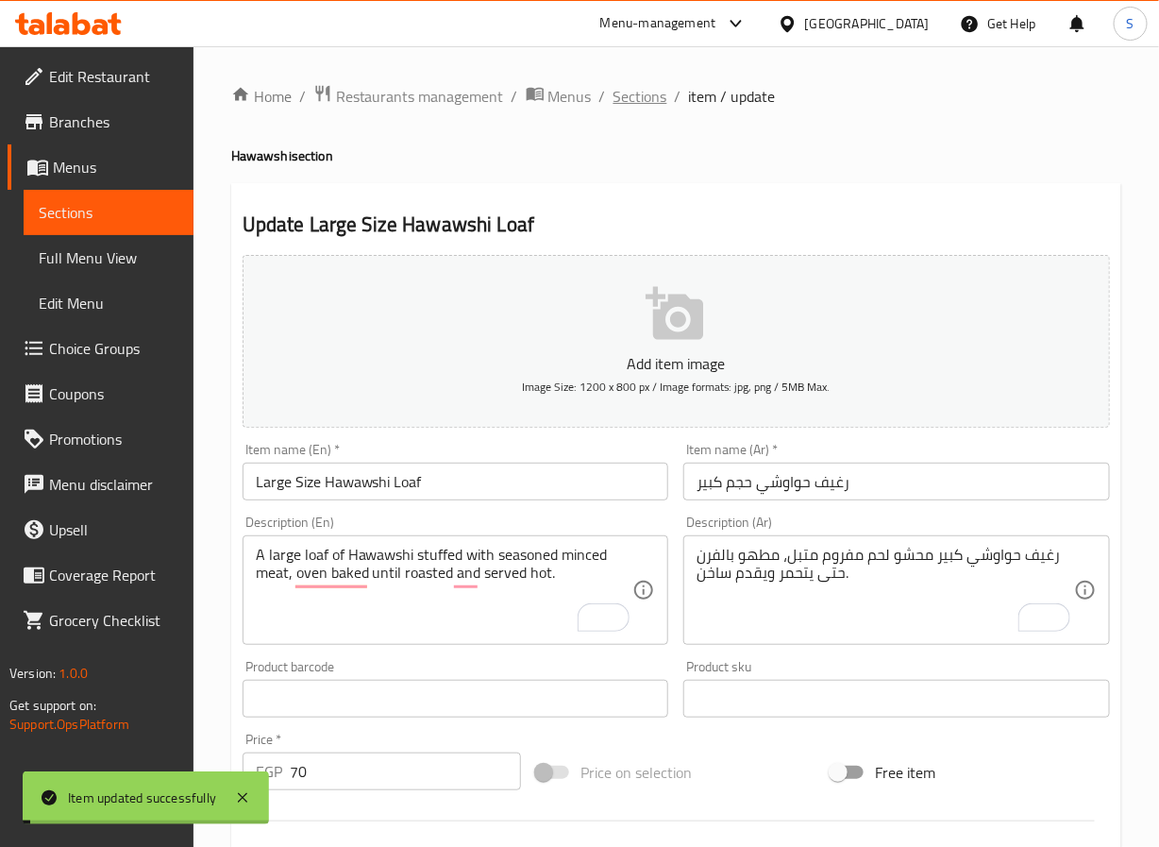
click at [614, 96] on span "Sections" at bounding box center [641, 96] width 54 height 23
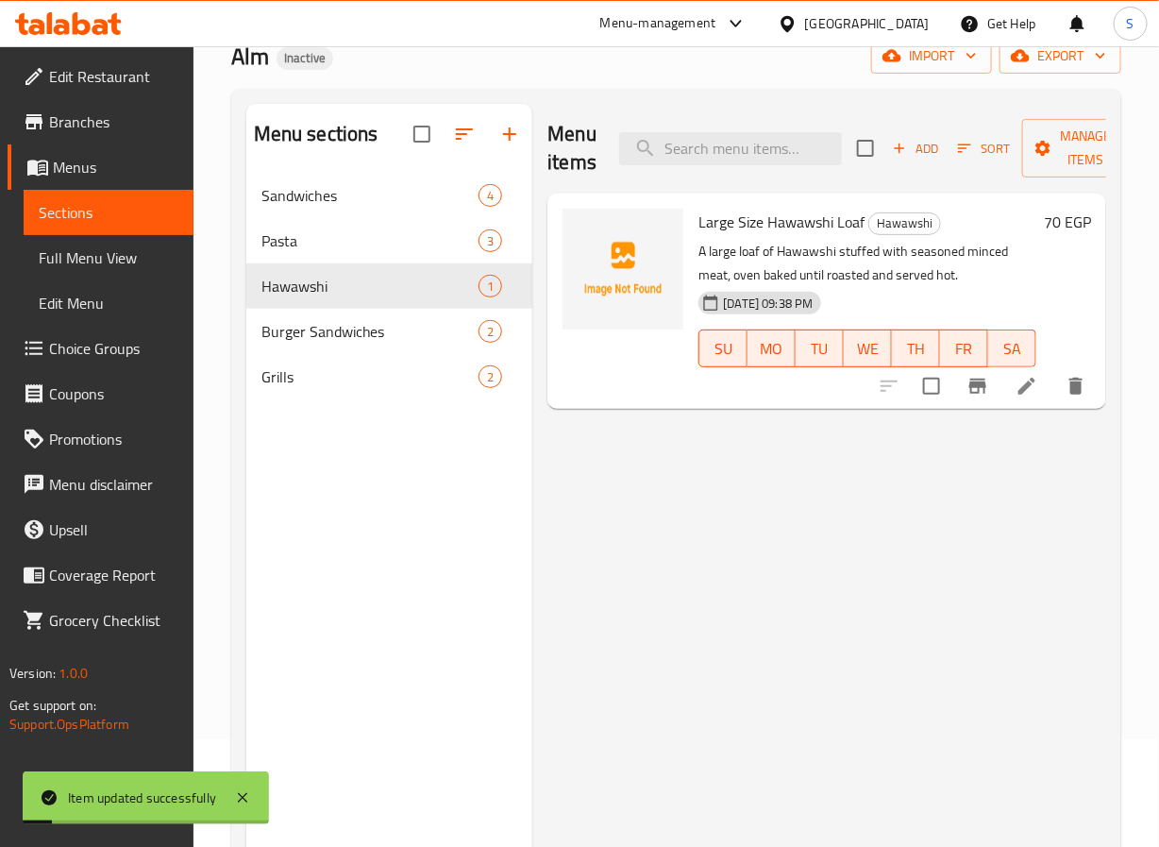
scroll to position [125, 0]
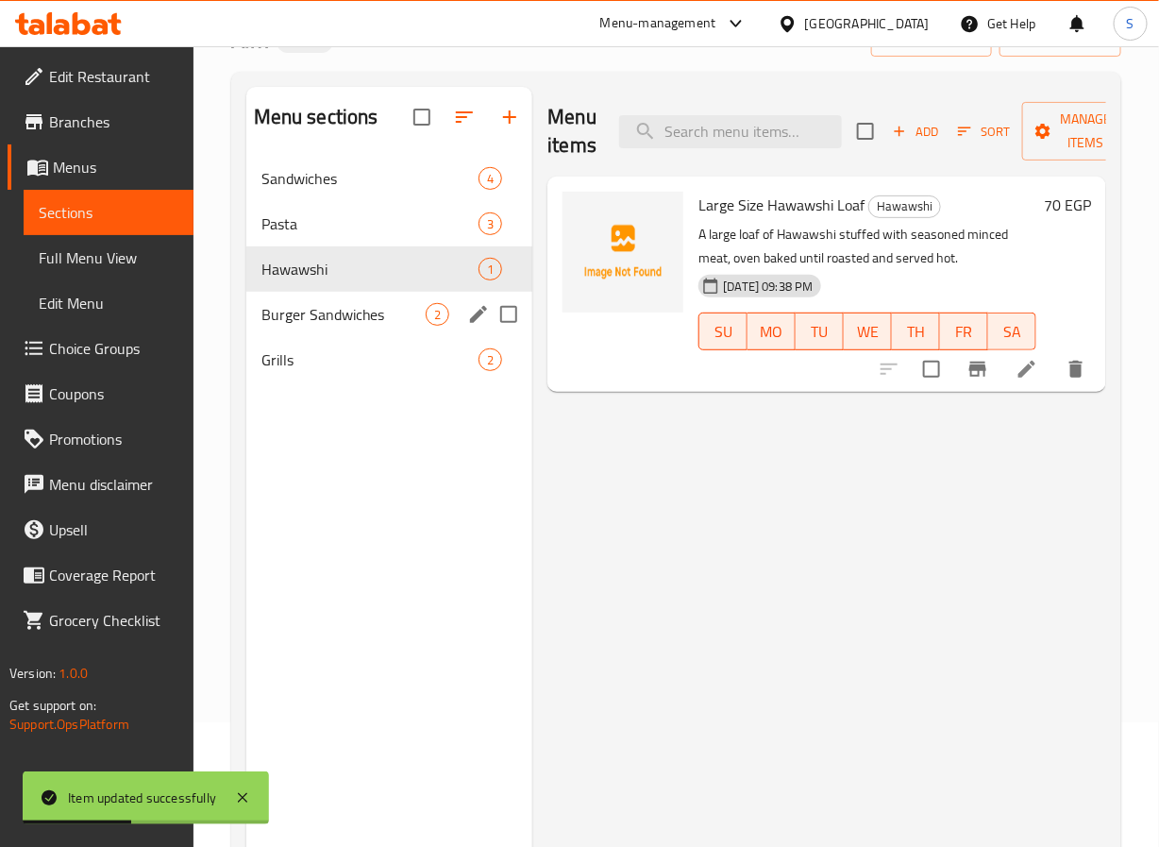
click at [371, 314] on span "Burger Sandwiches" at bounding box center [343, 314] width 165 height 23
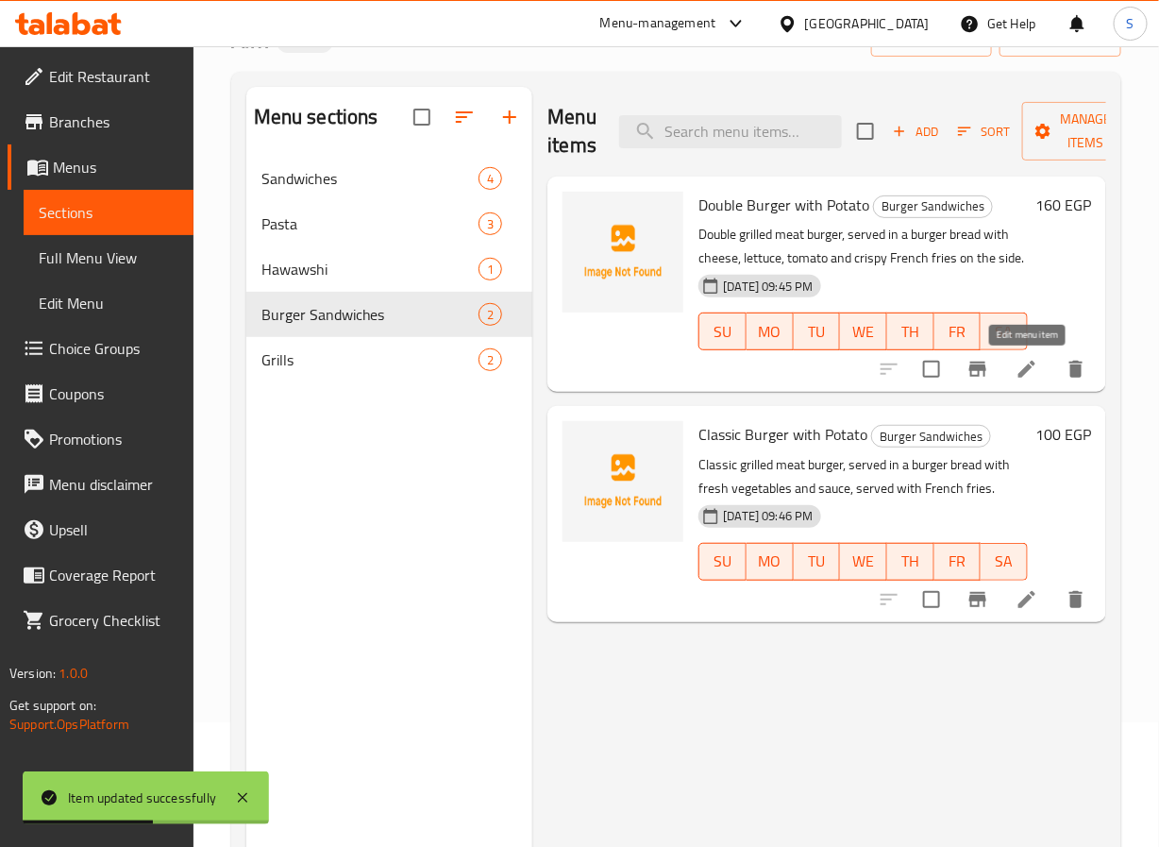
click at [1031, 368] on icon at bounding box center [1027, 369] width 17 height 17
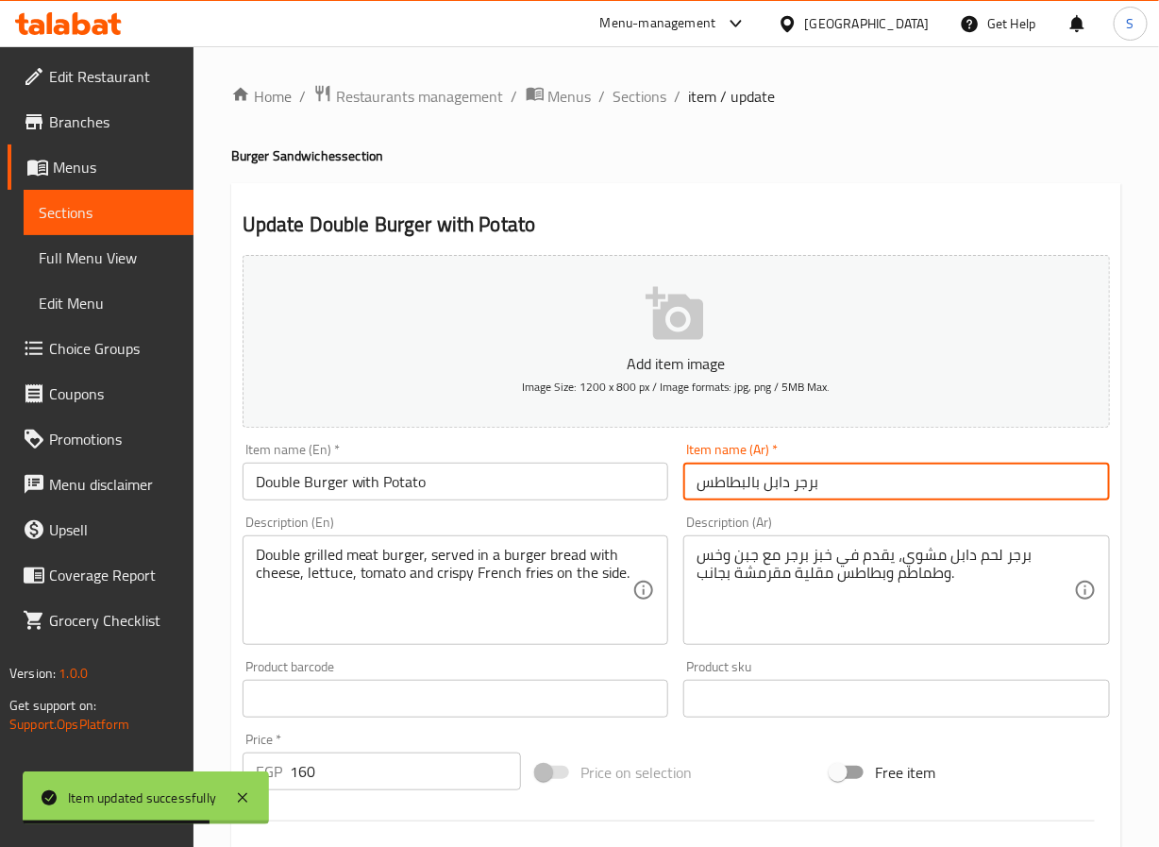
click at [776, 487] on input "برجر دابل بالبطاطس" at bounding box center [896, 482] width 427 height 38
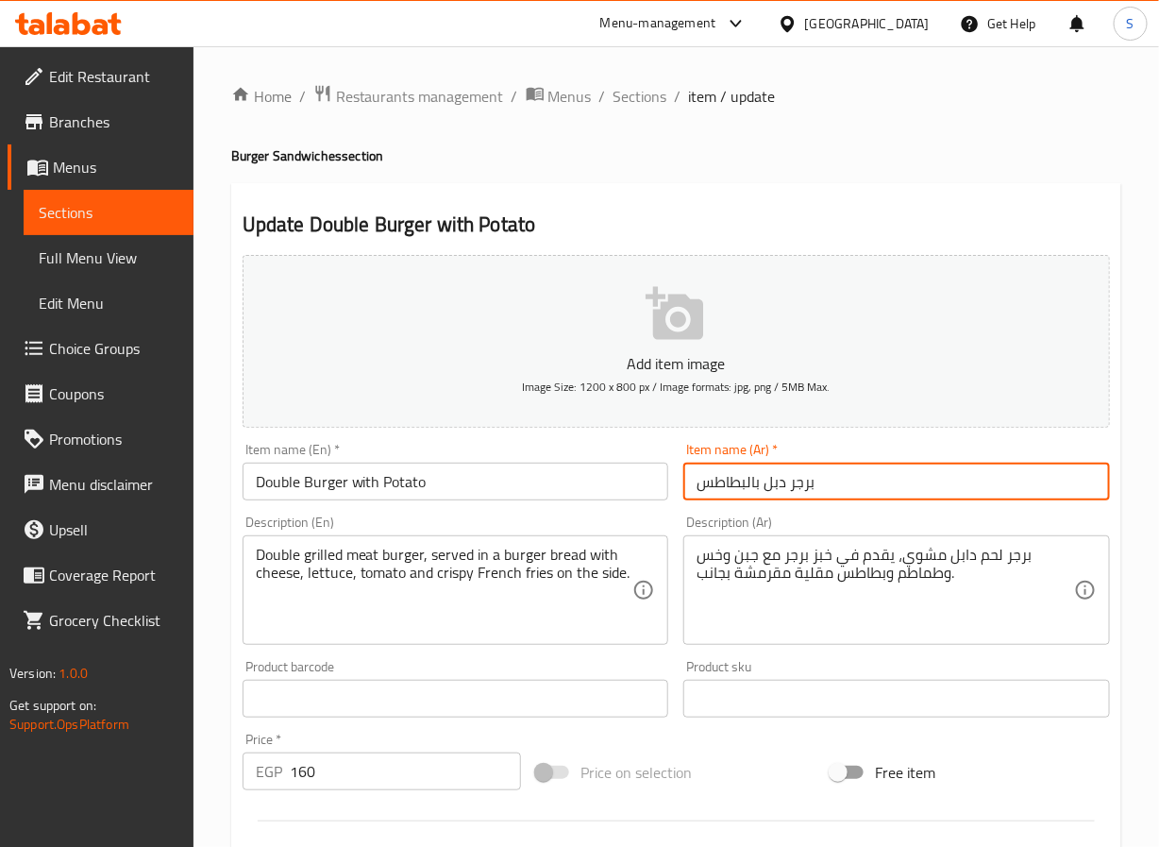
type input "برجر دبل بالبطاطس"
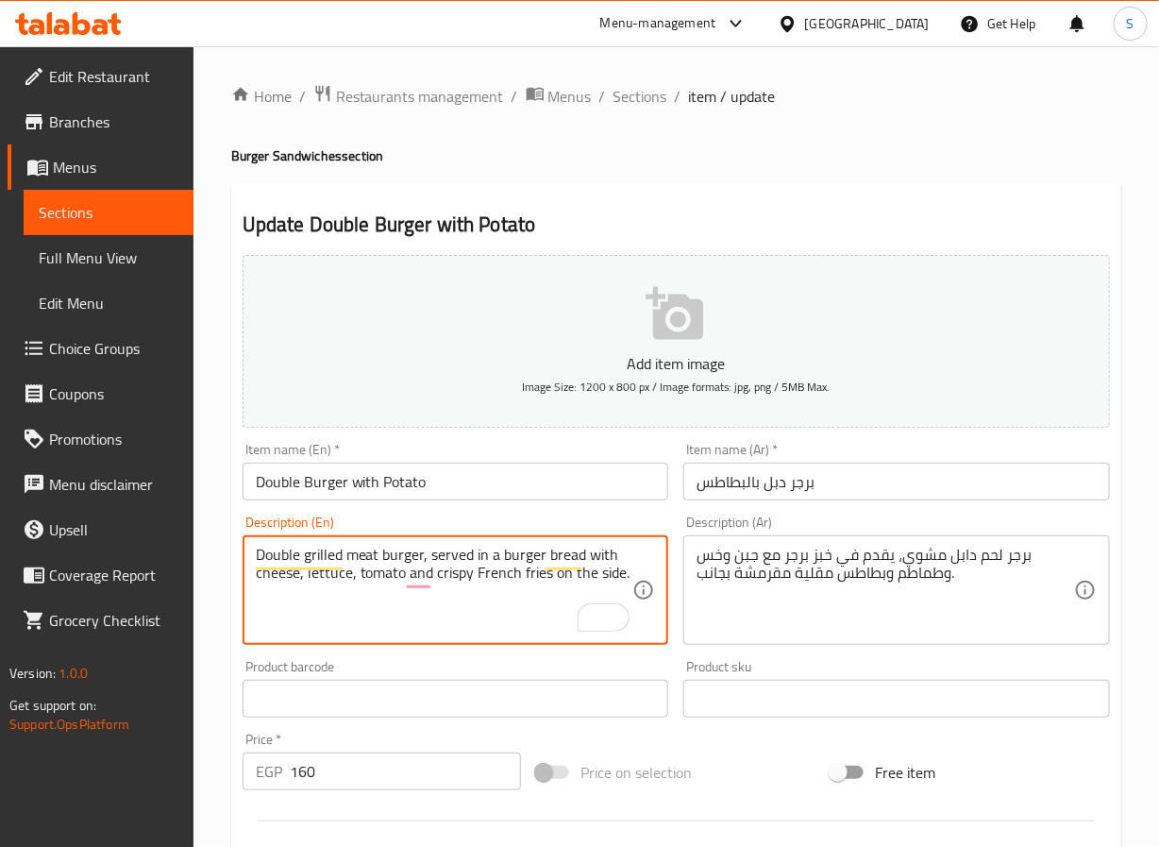
click at [553, 576] on textarea "Double grilled meat burger, served in a burger bread with cheese, lettuce, toma…" at bounding box center [445, 591] width 378 height 90
type textarea "Double grilled meat burger, served in a burger bread with cheese, lettuce, toma…"
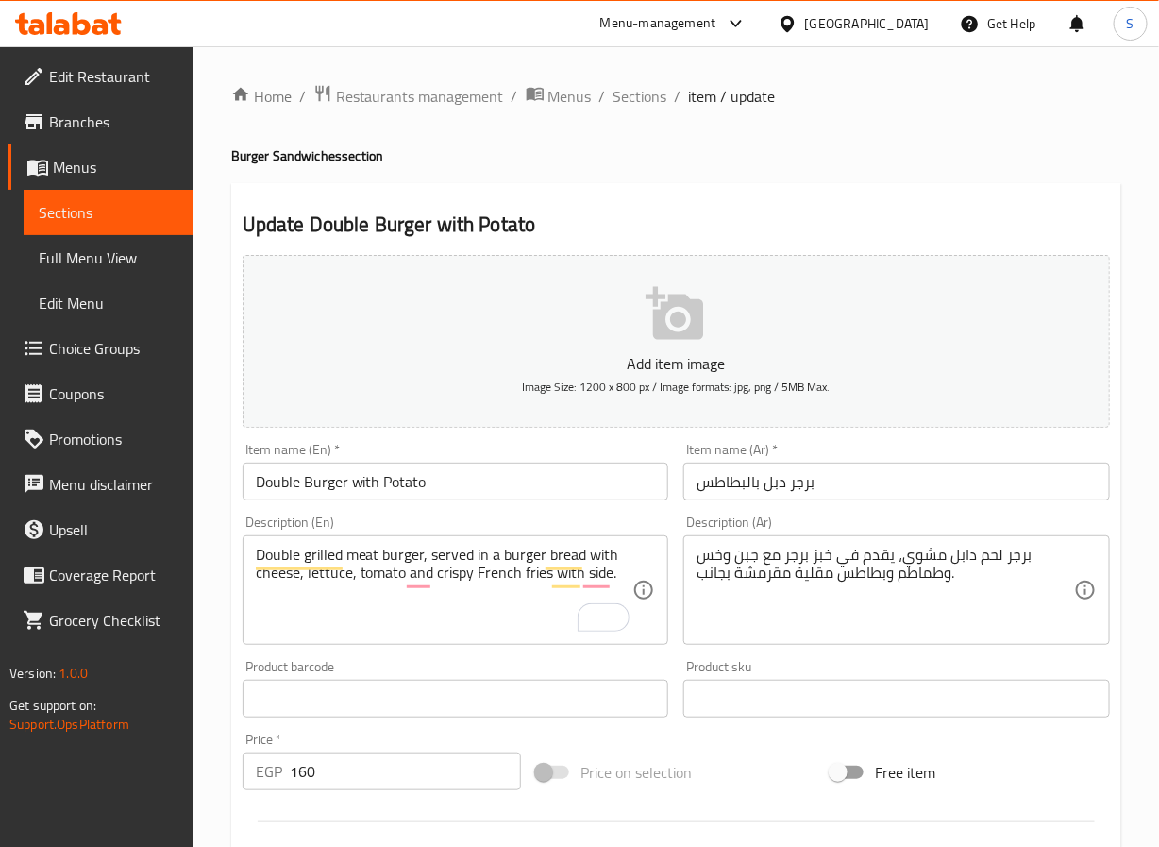
scroll to position [485, 0]
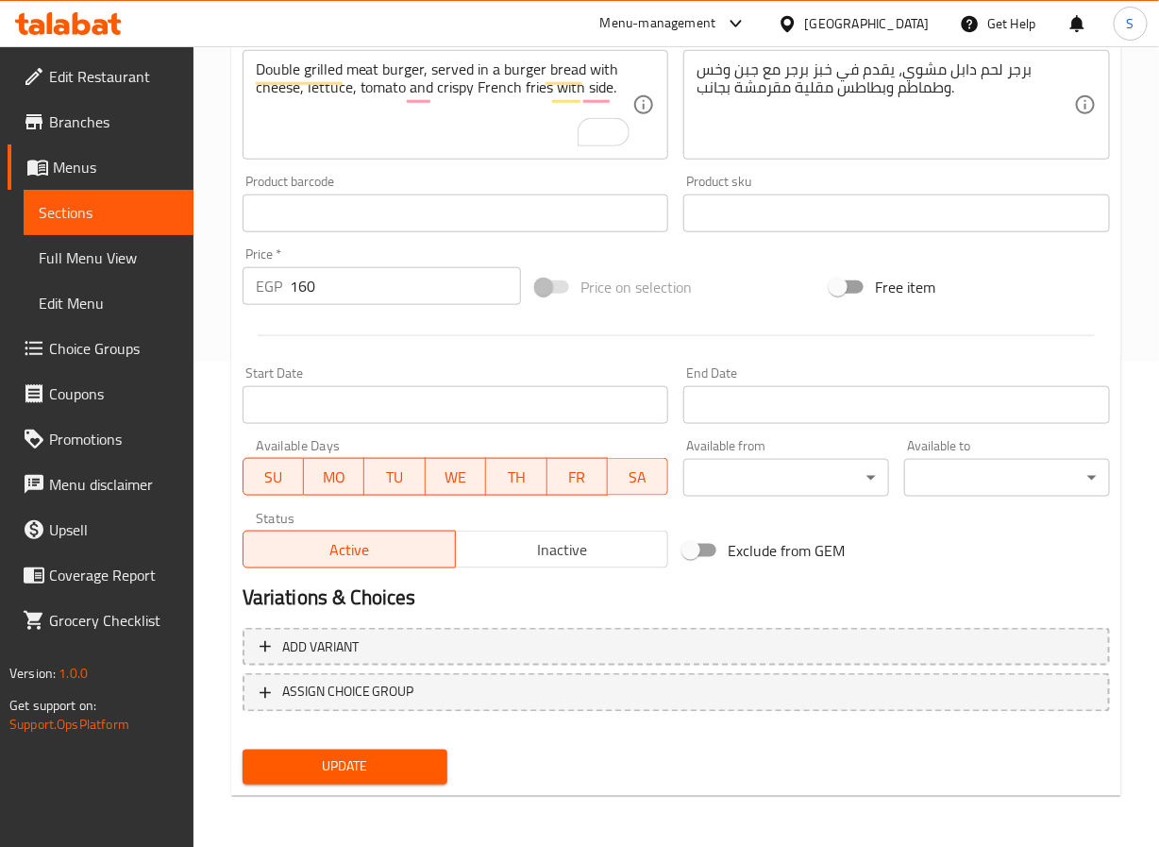
click at [331, 745] on div "Update" at bounding box center [345, 767] width 221 height 50
click at [332, 766] on span "Update" at bounding box center [346, 767] width 176 height 24
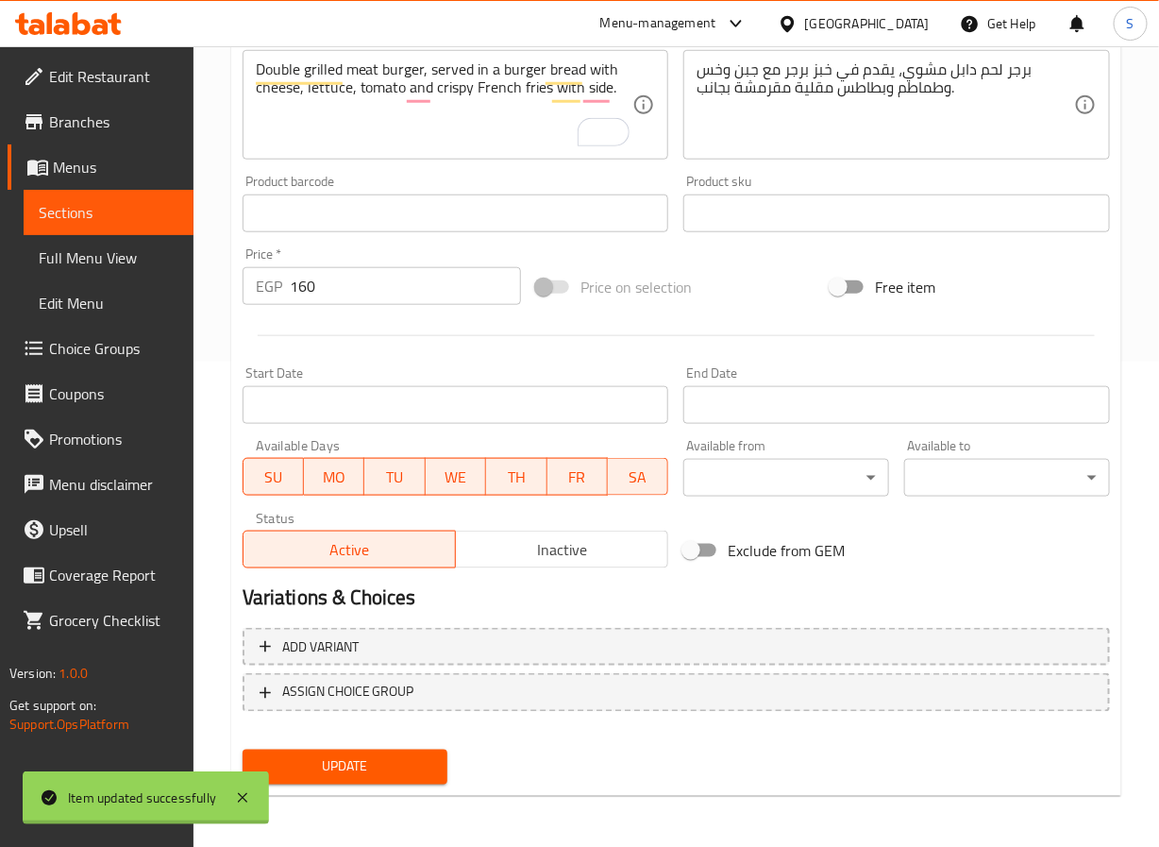
scroll to position [0, 0]
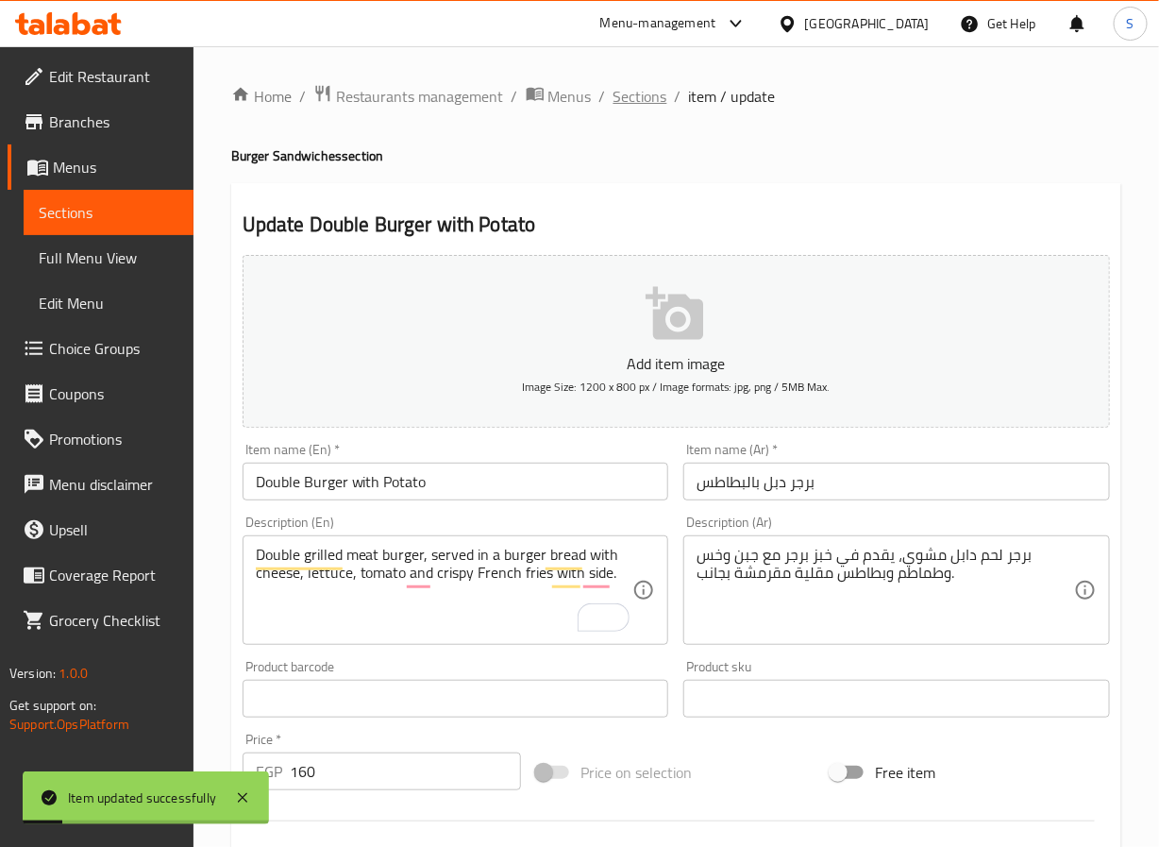
click at [627, 91] on span "Sections" at bounding box center [641, 96] width 54 height 23
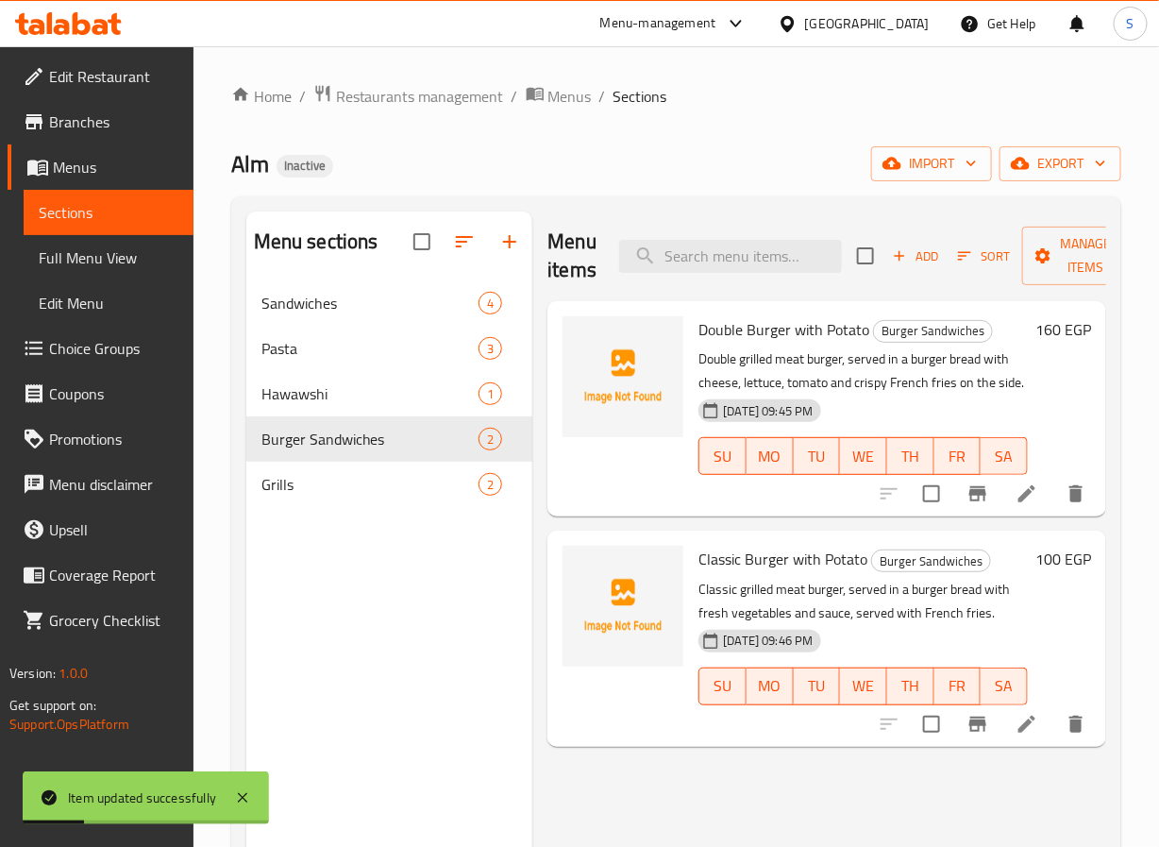
scroll to position [29, 0]
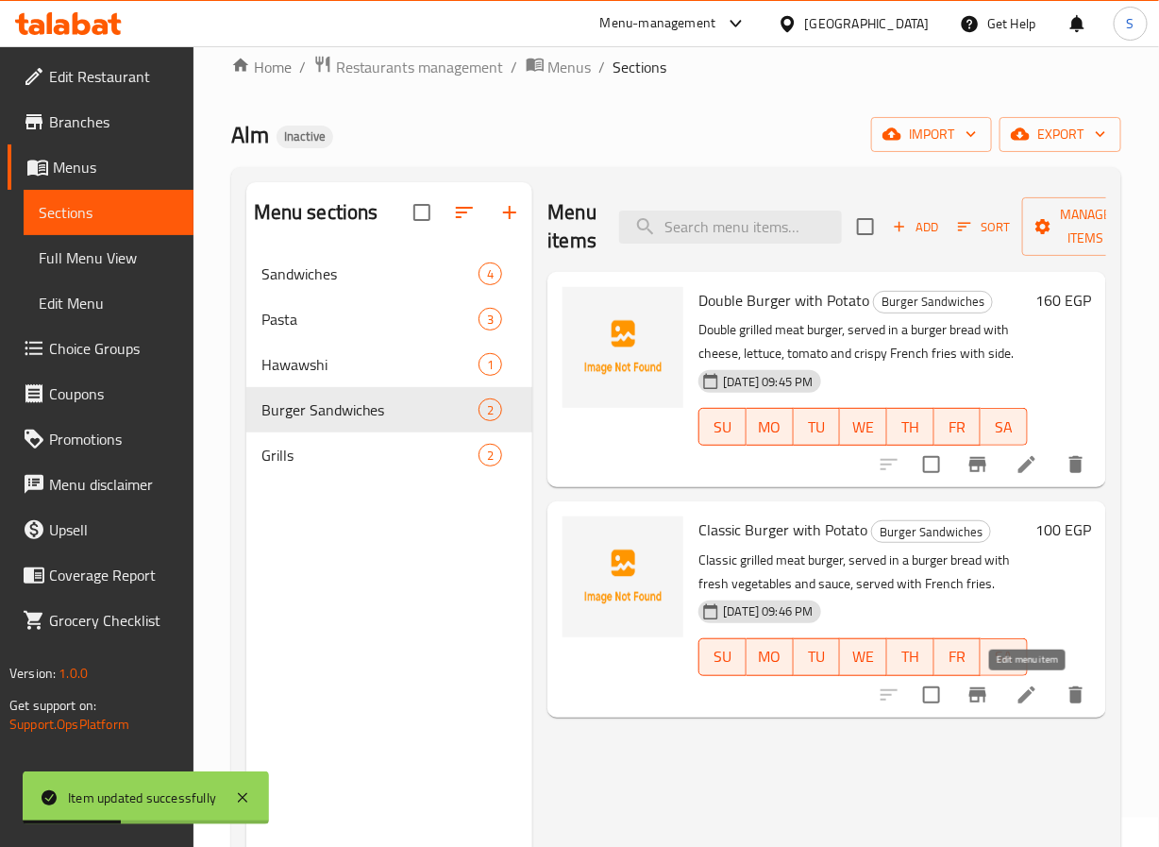
click at [1019, 700] on icon at bounding box center [1027, 694] width 17 height 17
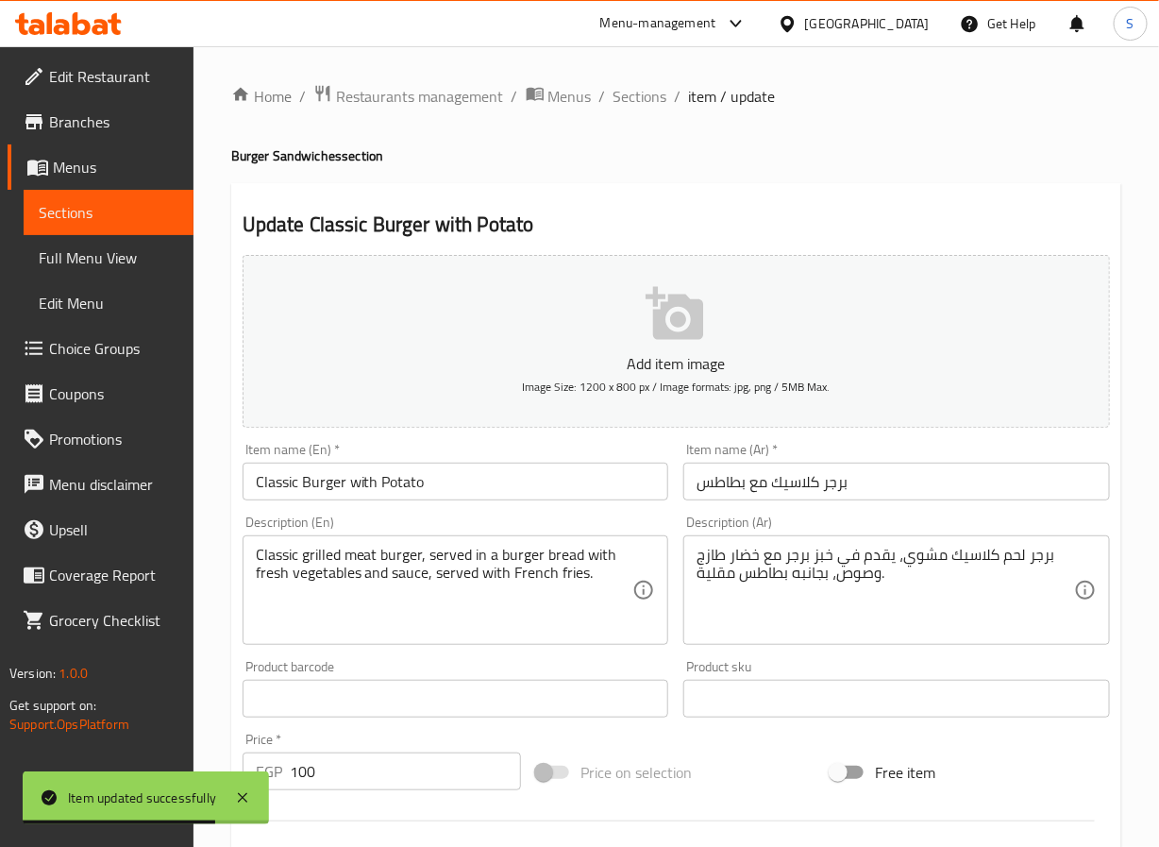
click at [783, 482] on input "برجر كلاسيك مع بطاطس" at bounding box center [896, 482] width 427 height 38
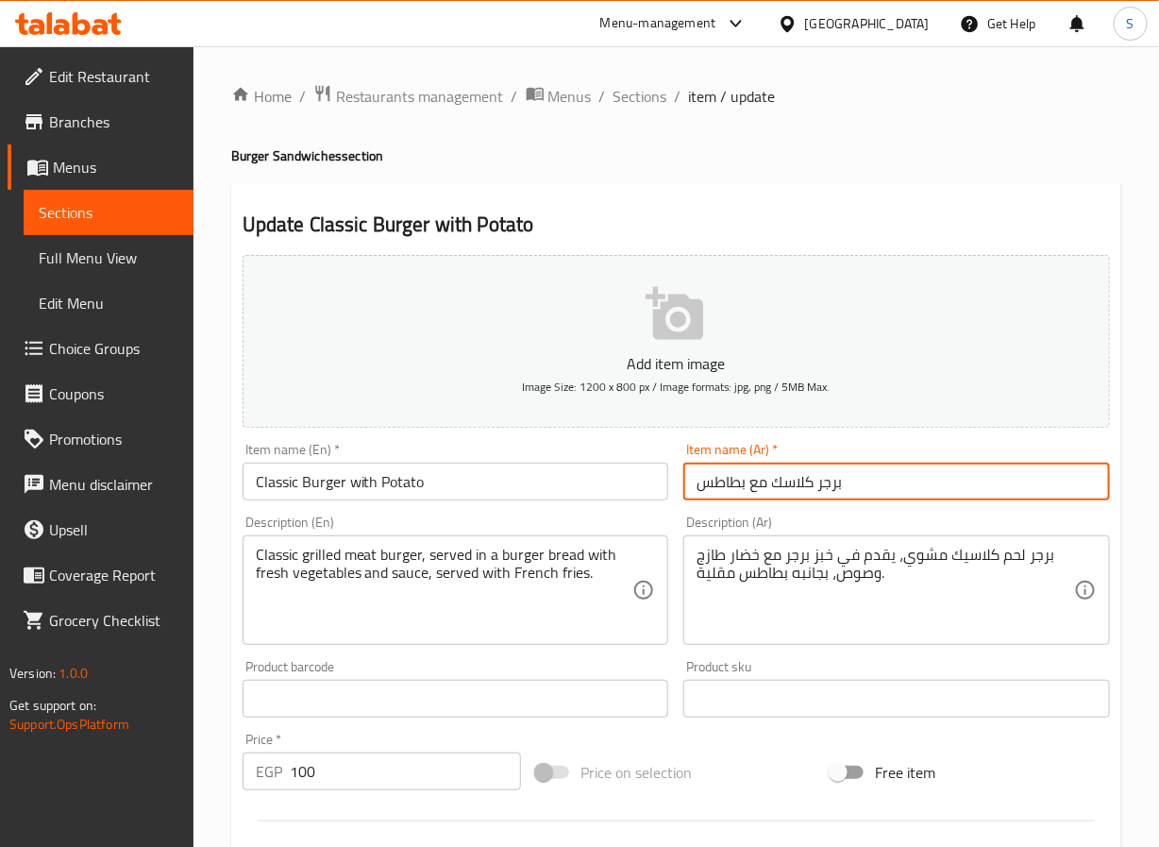
click at [760, 491] on input "برجر كلاسك مع بطاطس" at bounding box center [896, 482] width 427 height 38
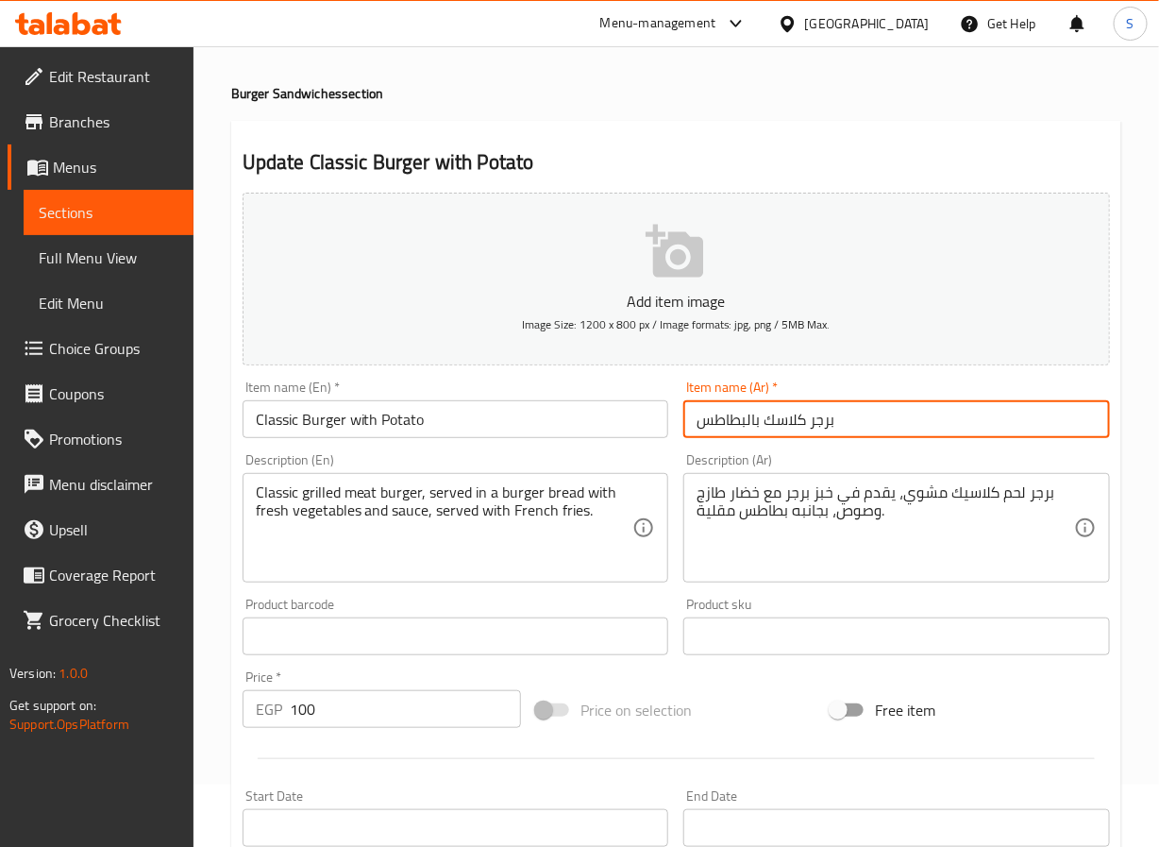
scroll to position [80, 0]
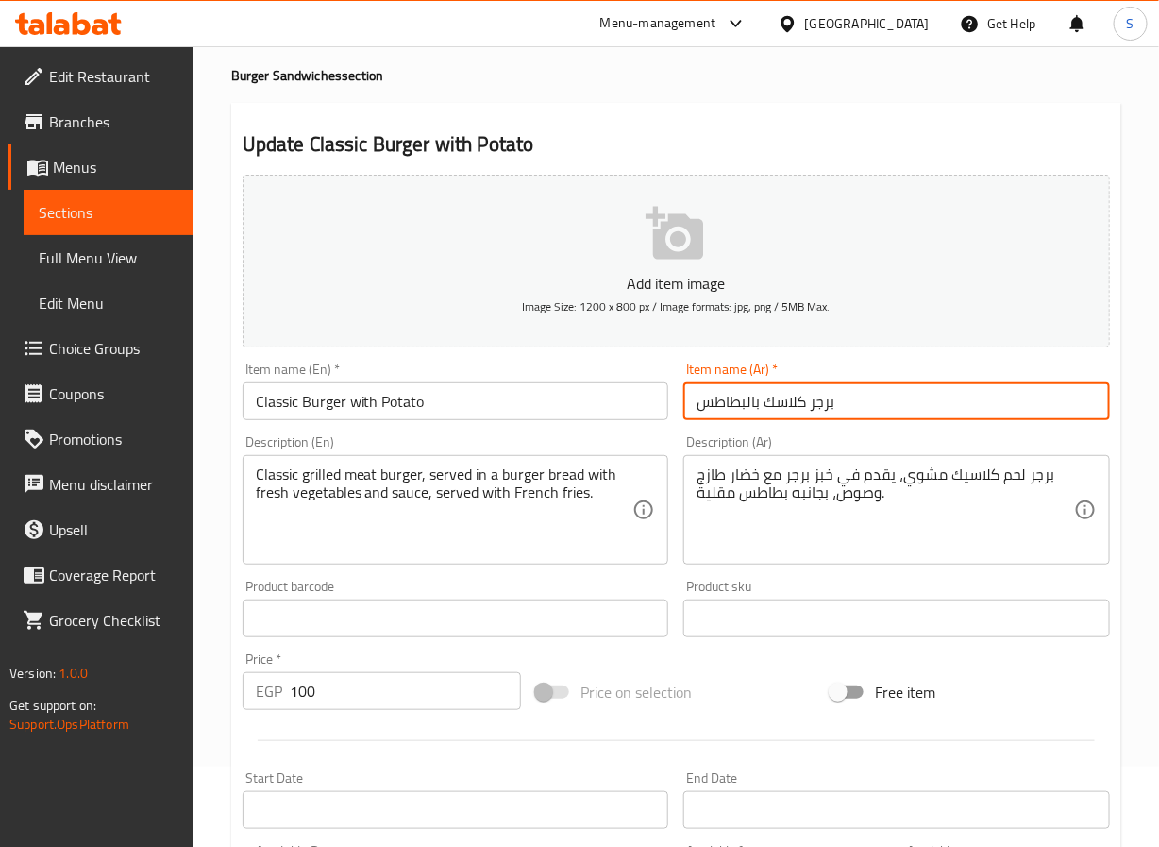
type input "برجر كلاسك بالبطاطس"
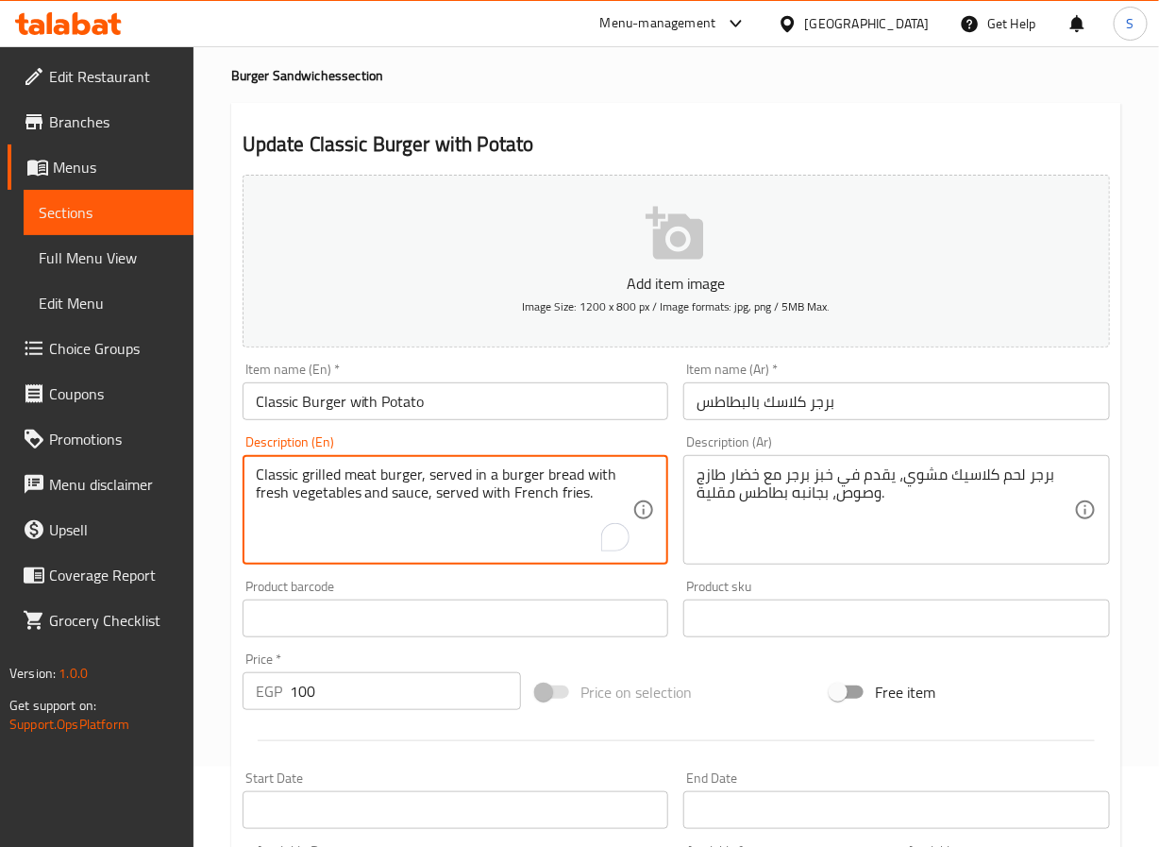
click at [463, 497] on textarea "Classic grilled meat burger, served in a burger bread with fresh vegetables and…" at bounding box center [445, 510] width 378 height 90
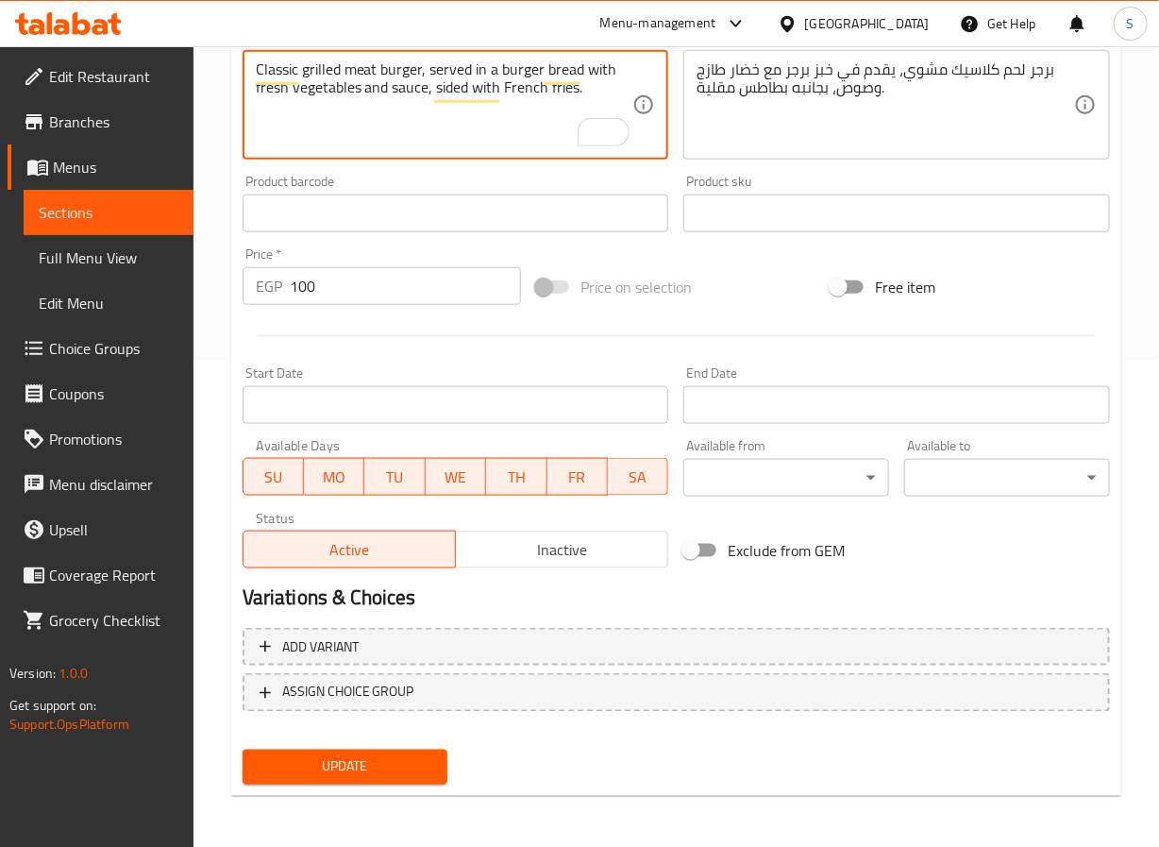
type textarea "Classic grilled meat burger, served in a burger bread with fresh vegetables and…"
click at [337, 777] on button "Update" at bounding box center [346, 767] width 206 height 35
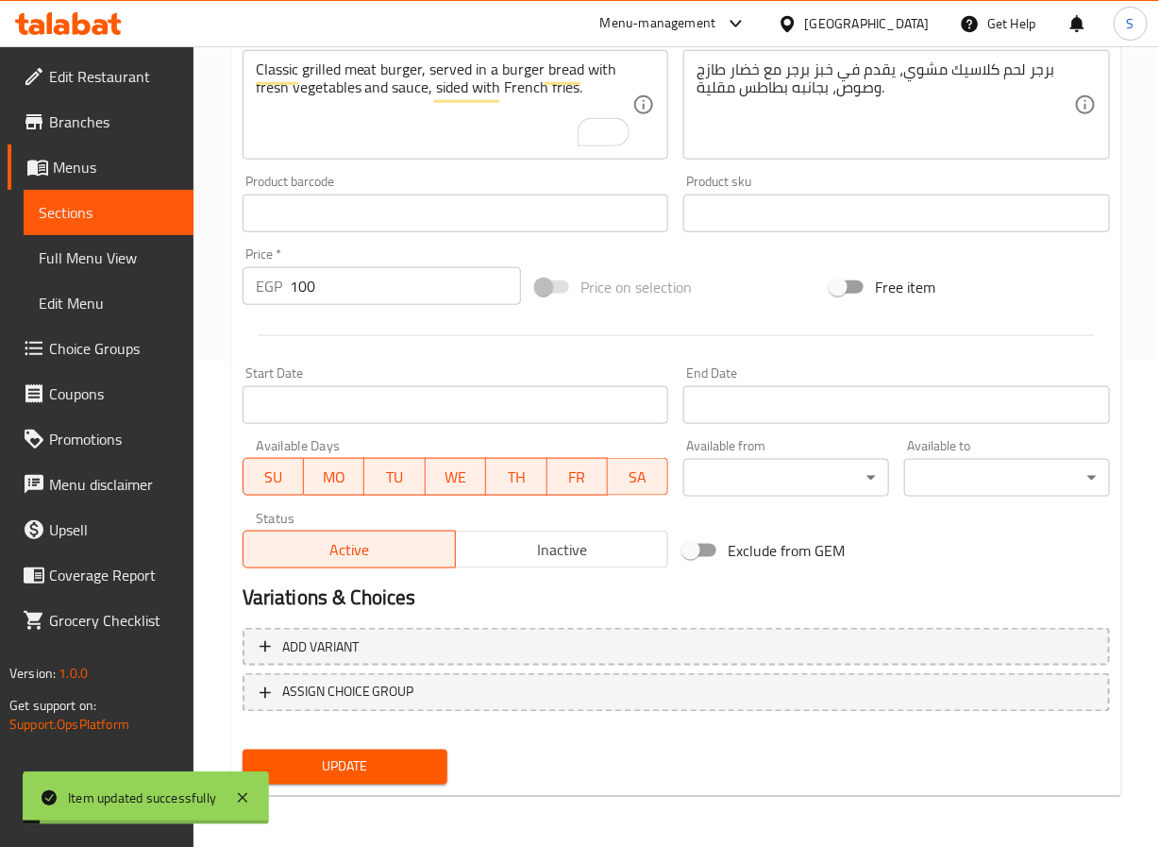
scroll to position [0, 0]
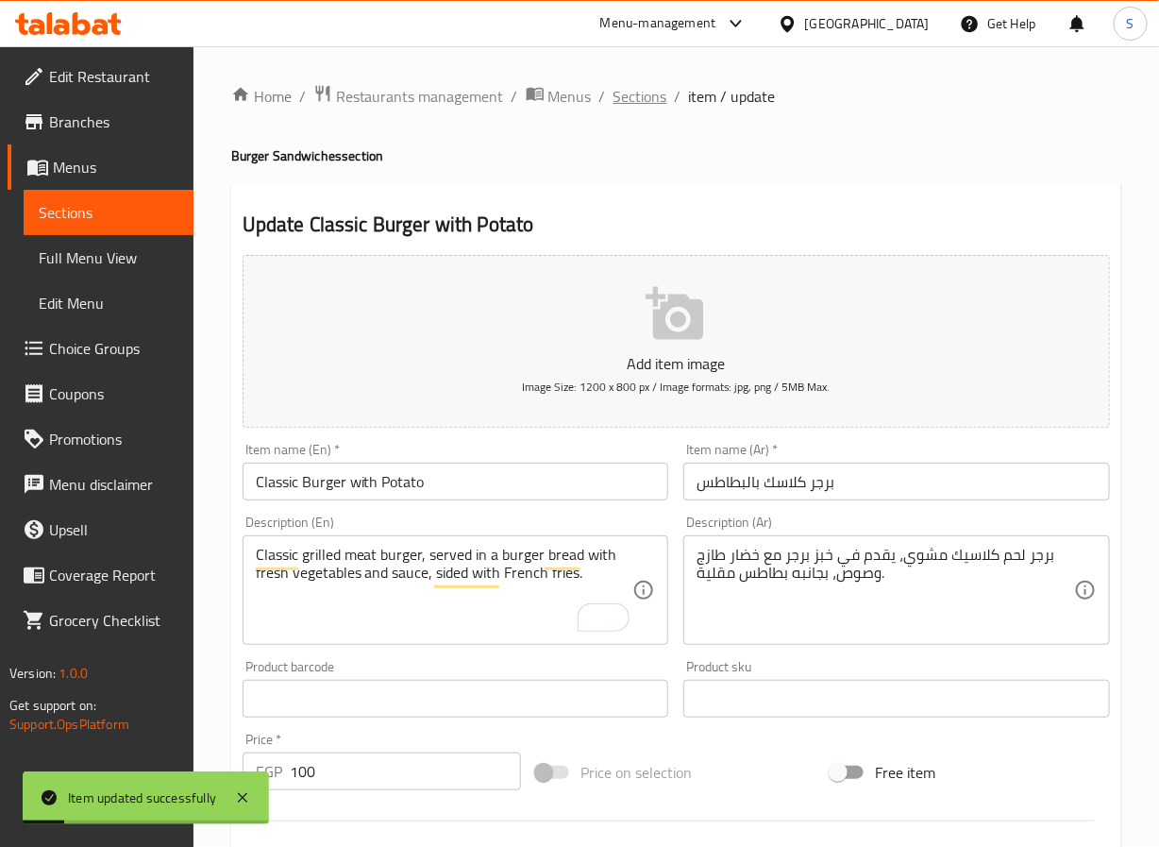
click at [637, 89] on span "Sections" at bounding box center [641, 96] width 54 height 23
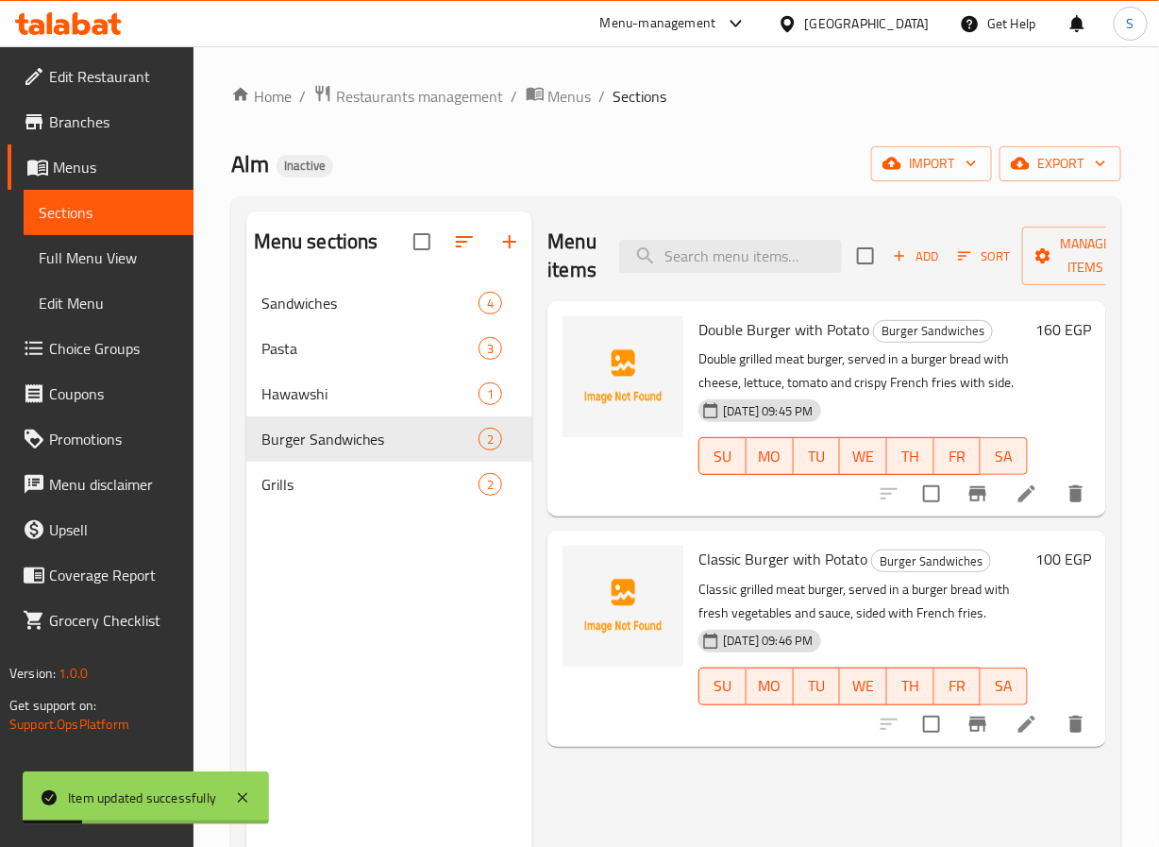
scroll to position [263, 0]
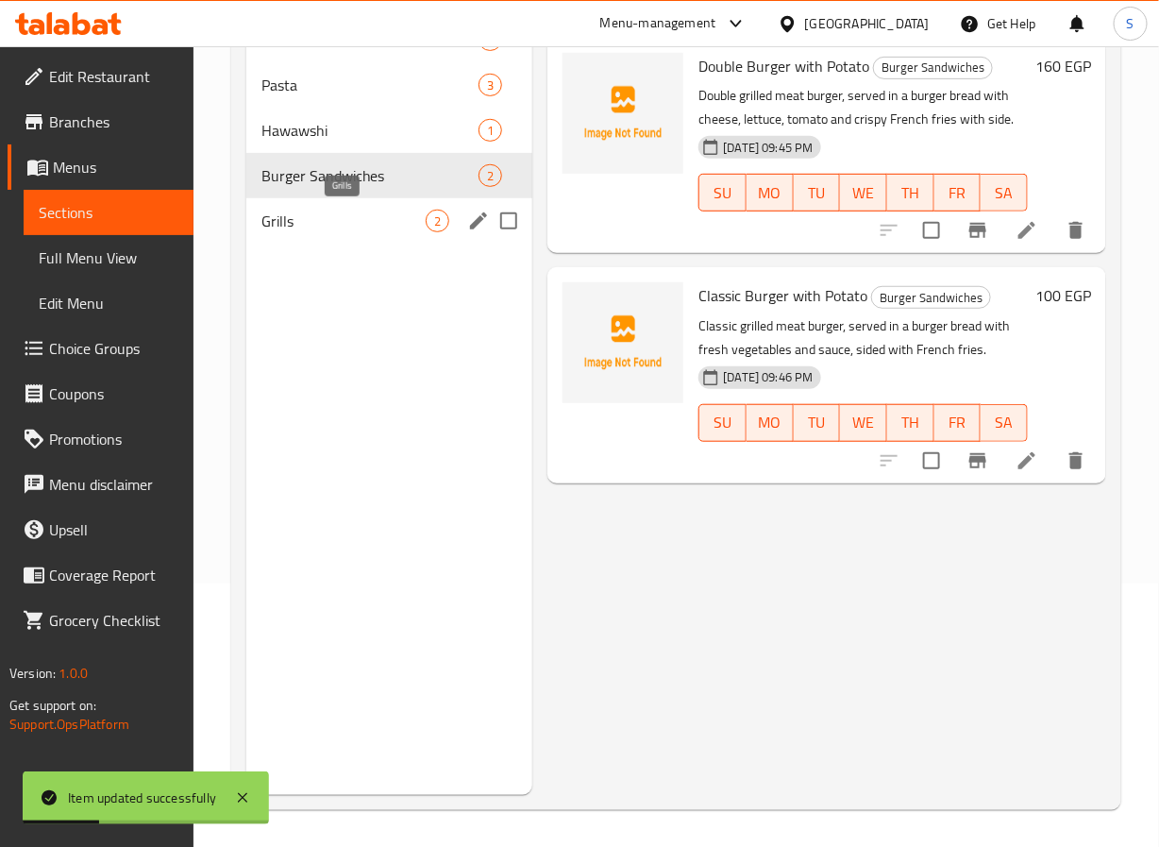
click at [396, 224] on span "Grills" at bounding box center [343, 221] width 165 height 23
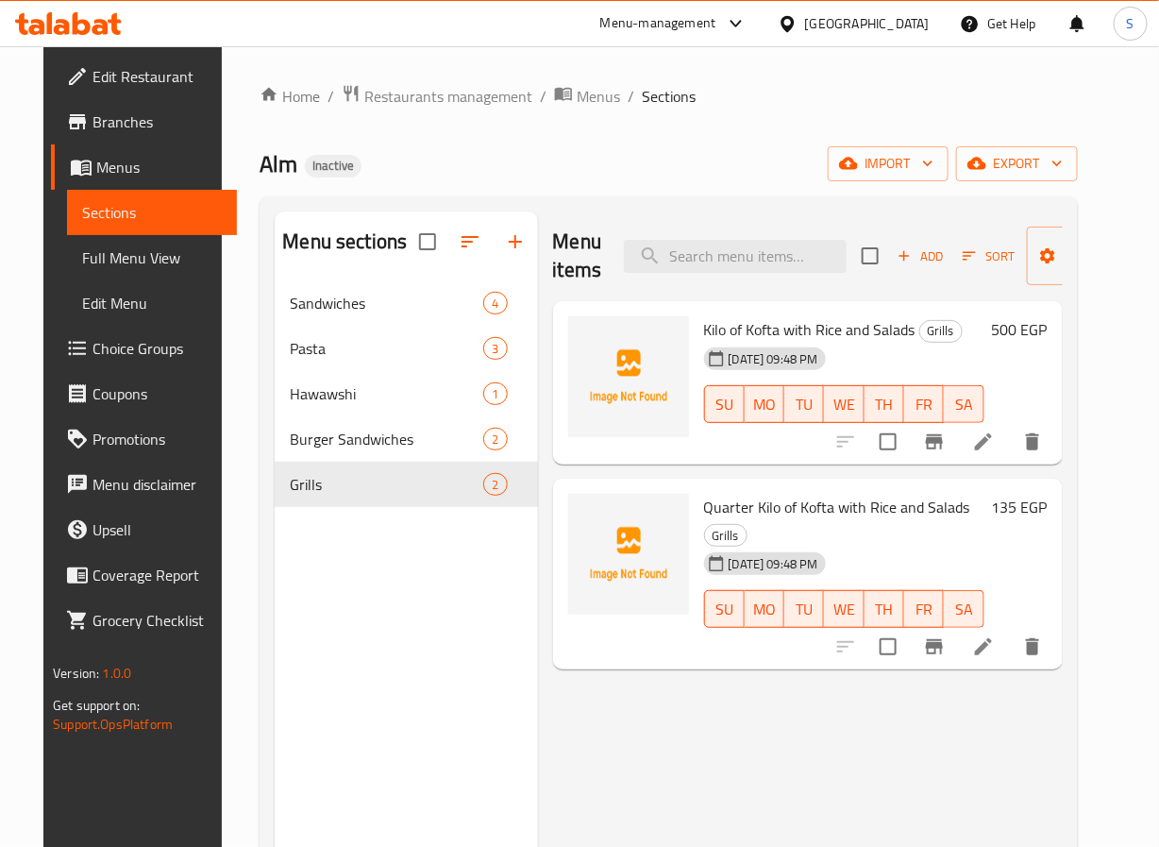
click at [1006, 434] on li at bounding box center [983, 442] width 53 height 34
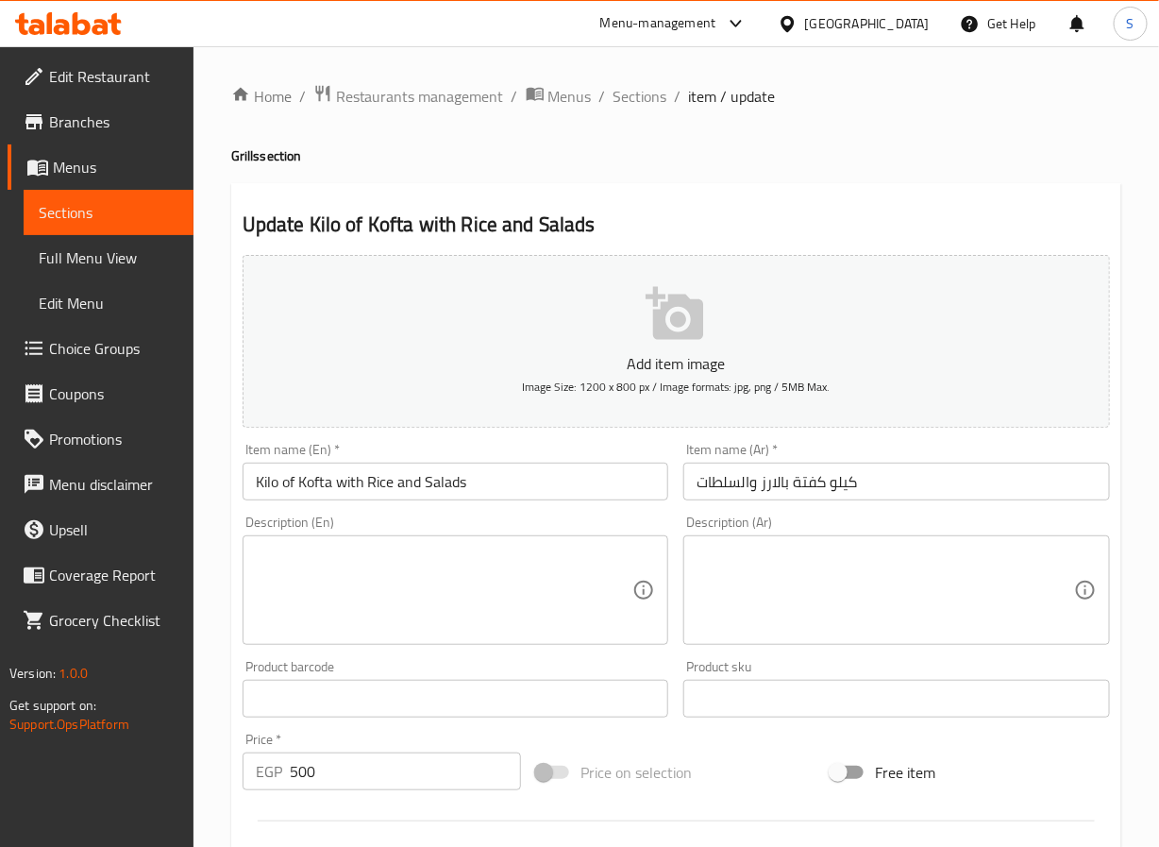
click at [289, 487] on input "Kilo of Kofta with Rice and Salads" at bounding box center [456, 482] width 427 height 38
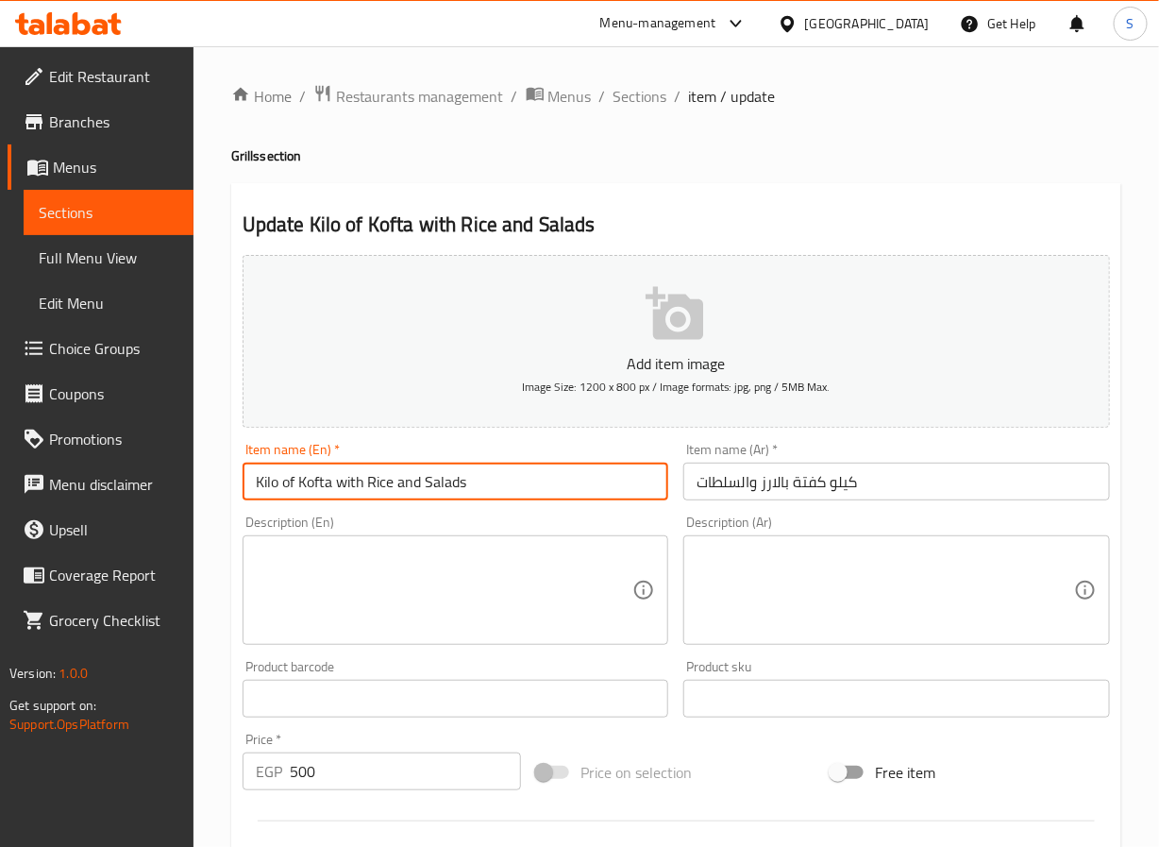
click at [289, 487] on input "Kilo of Kofta with Rice and Salads" at bounding box center [456, 482] width 427 height 38
type input "Kilo Kofta with Rice and Salads"
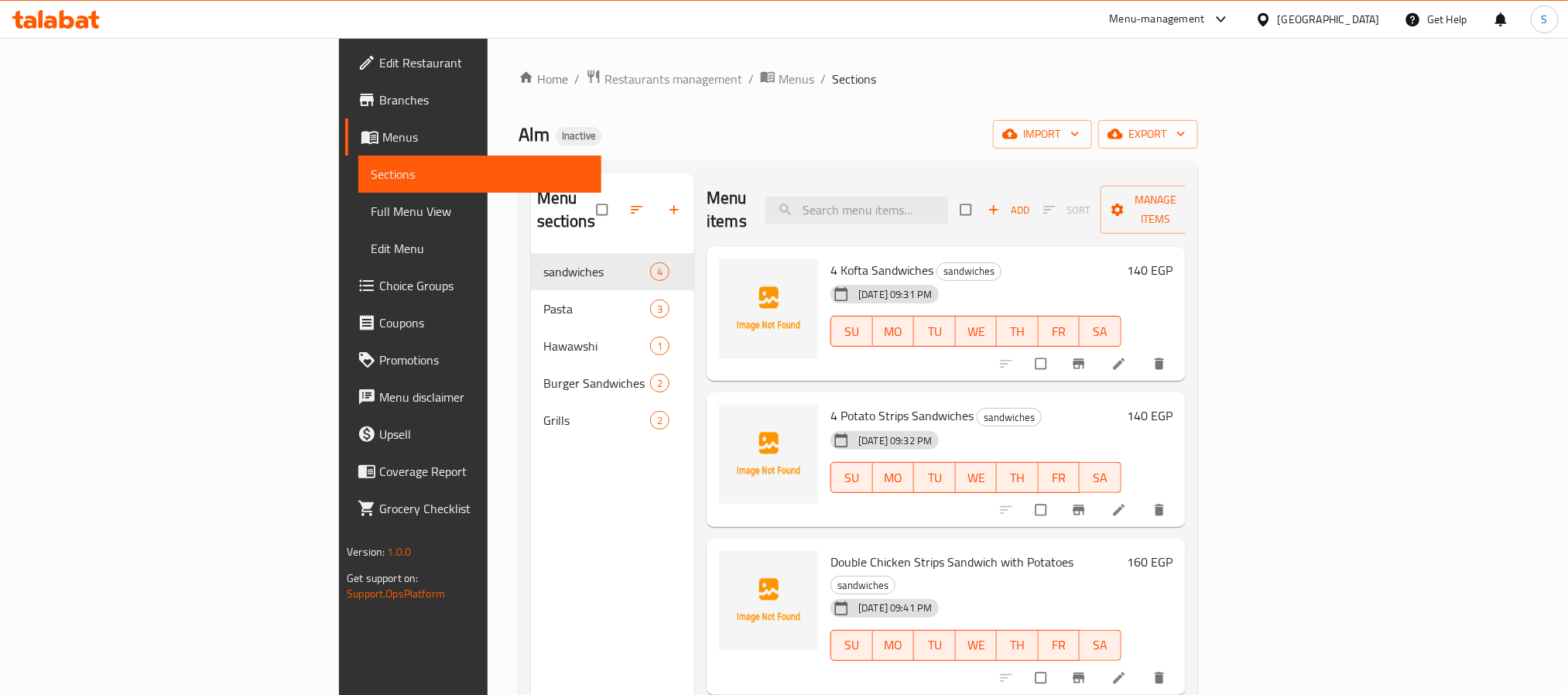
click at [358, 198] on link "Full Menu View" at bounding box center [479, 211] width 242 height 37
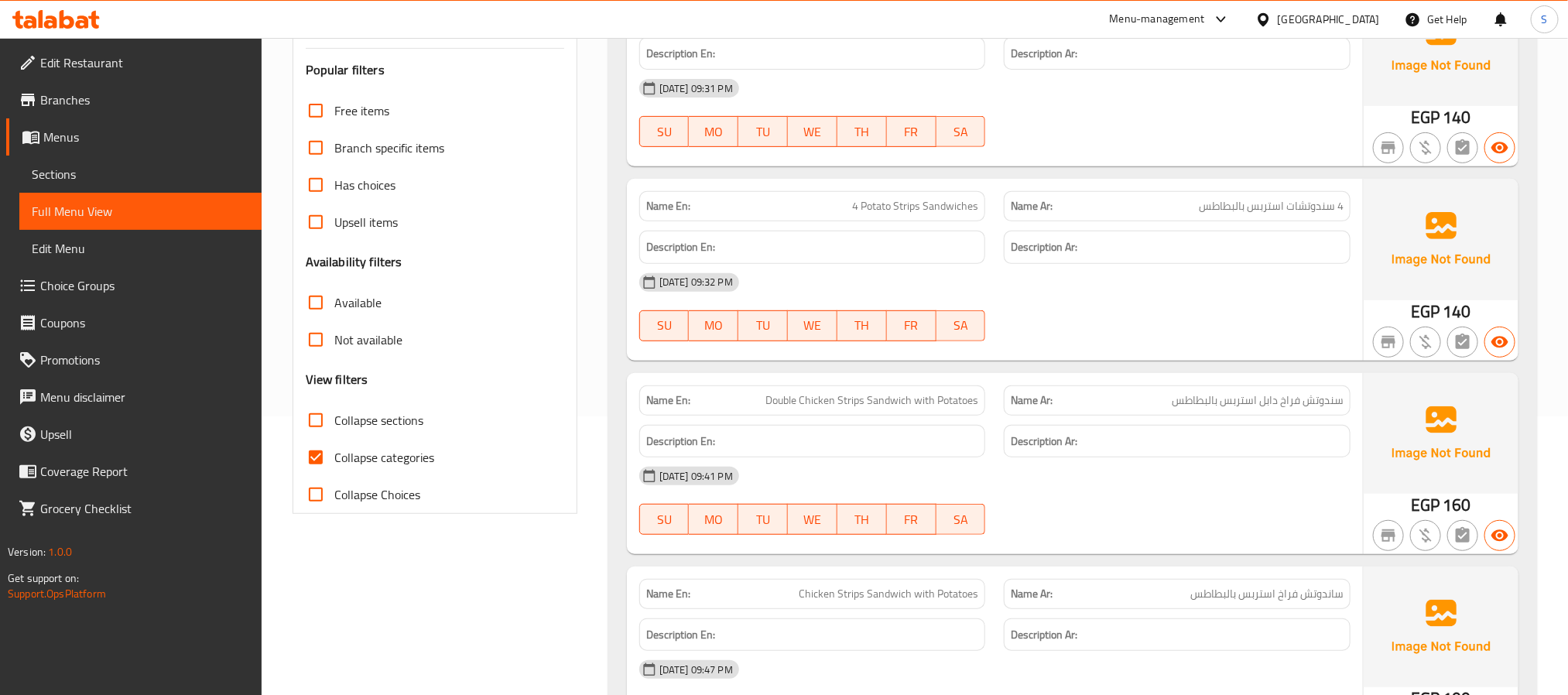
scroll to position [342, 0]
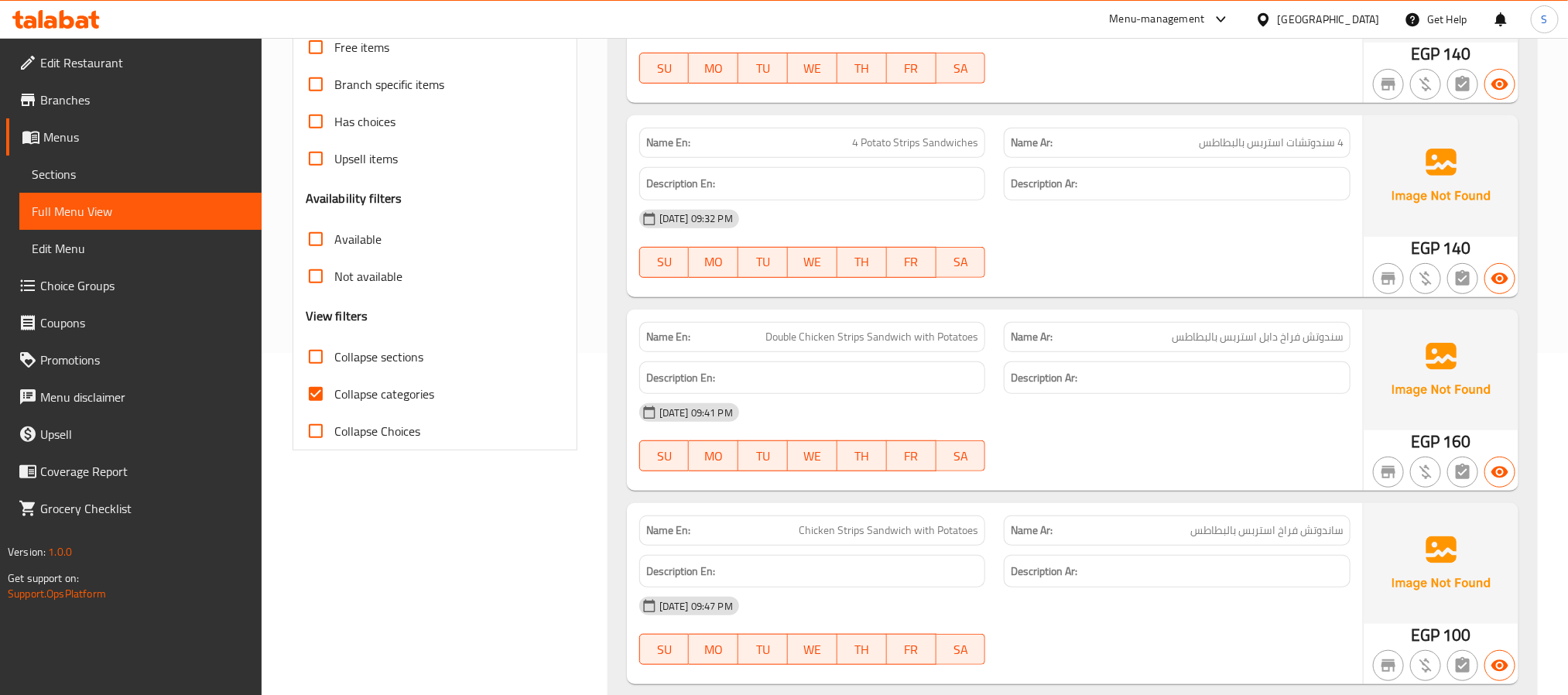
click at [324, 400] on input "Collapse categories" at bounding box center [315, 393] width 37 height 37
checkbox input "false"
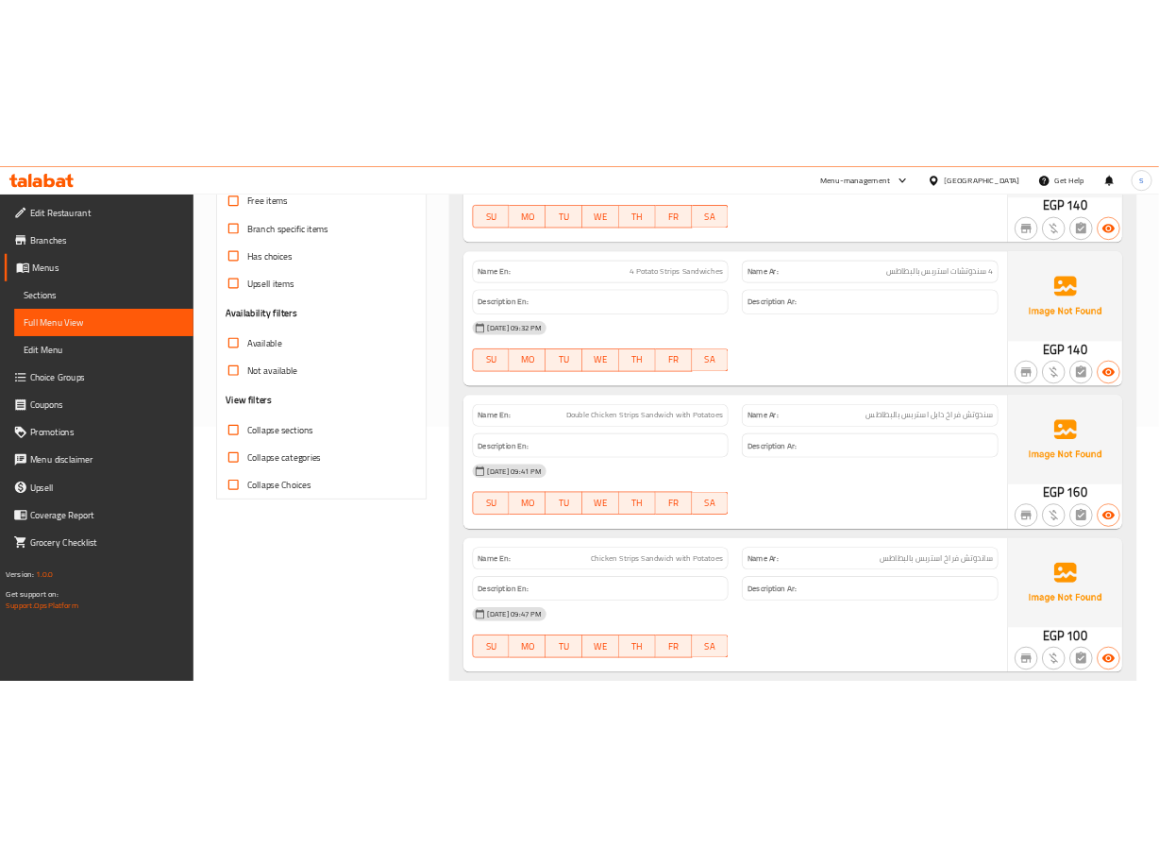
scroll to position [0, 0]
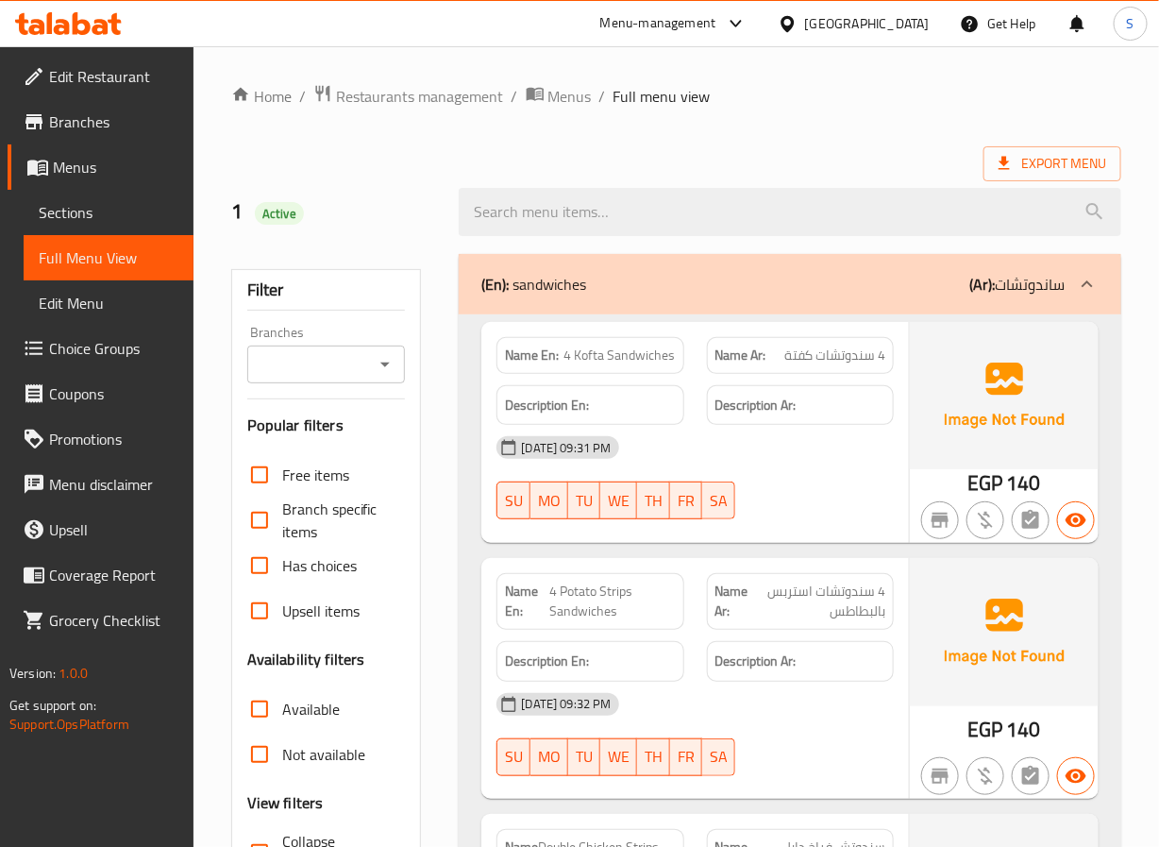
click at [386, 190] on div "1 Active" at bounding box center [334, 212] width 228 height 84
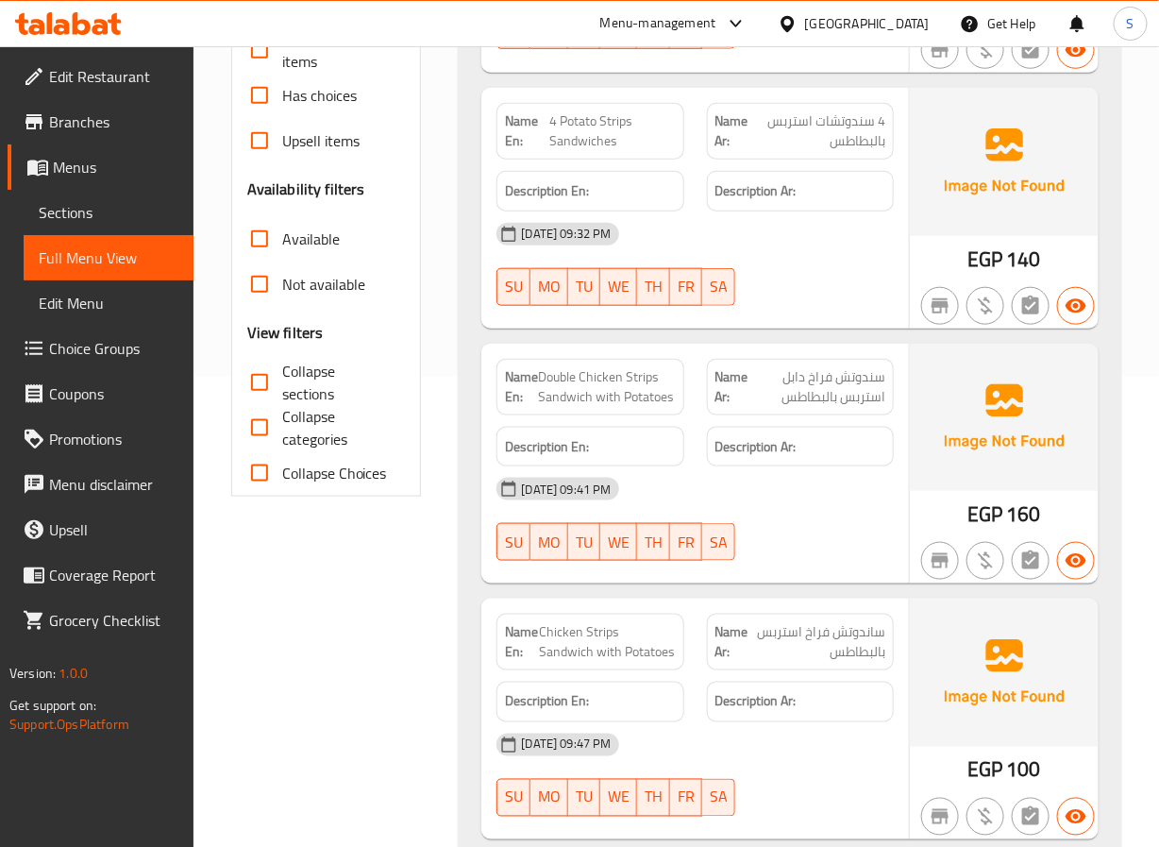
scroll to position [474, 0]
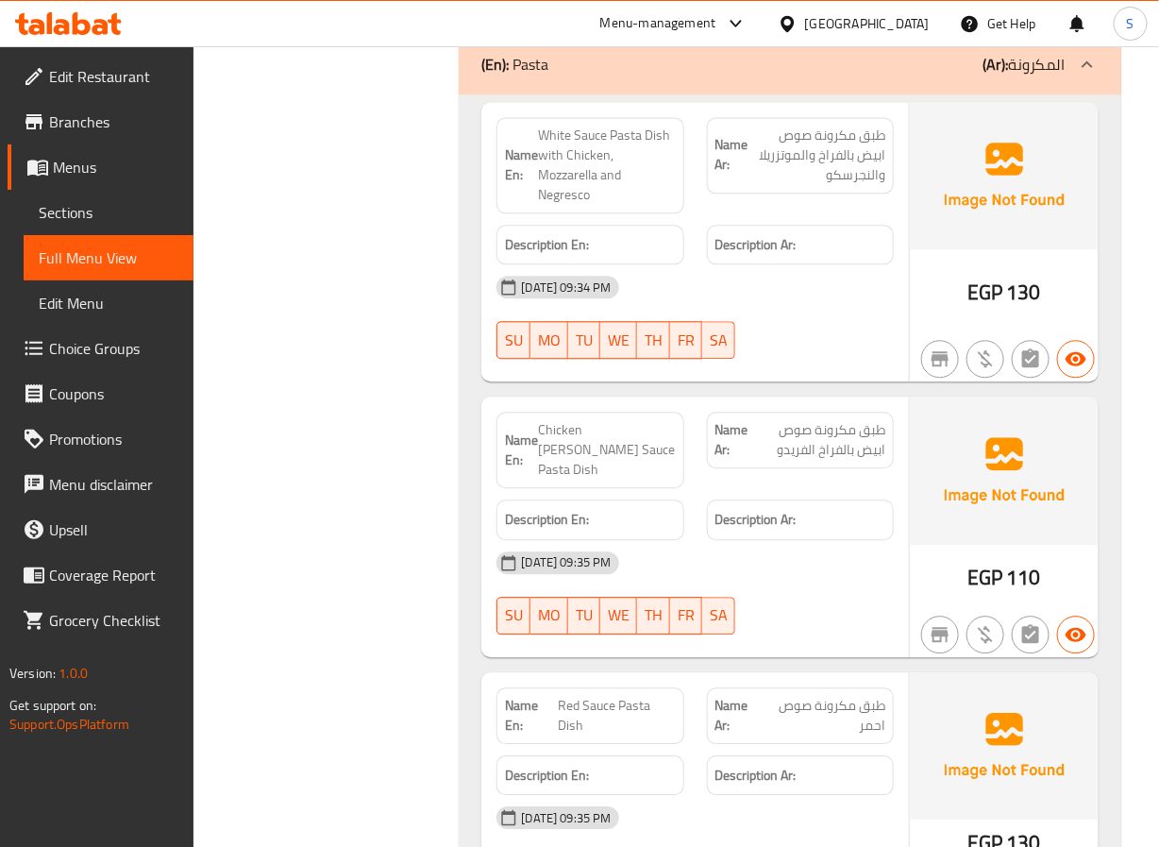
scroll to position [1326, 0]
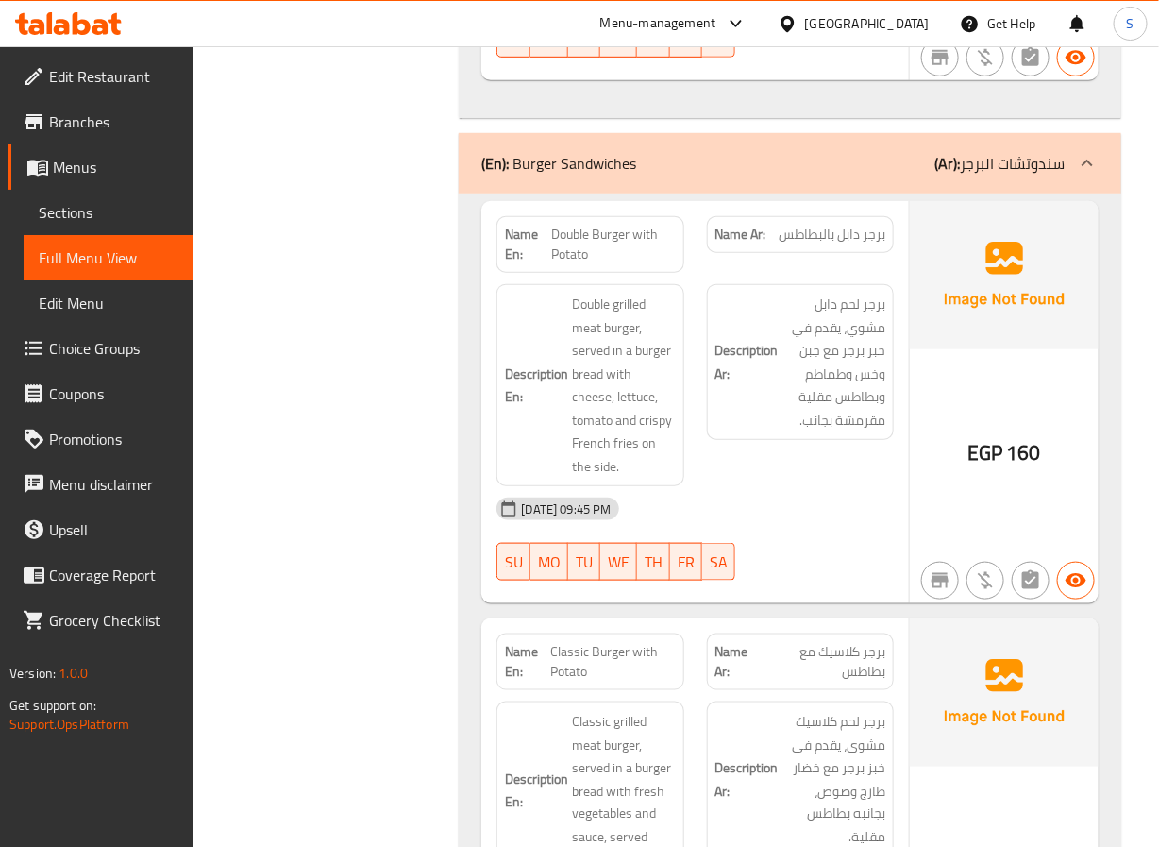
scroll to position [2745, 0]
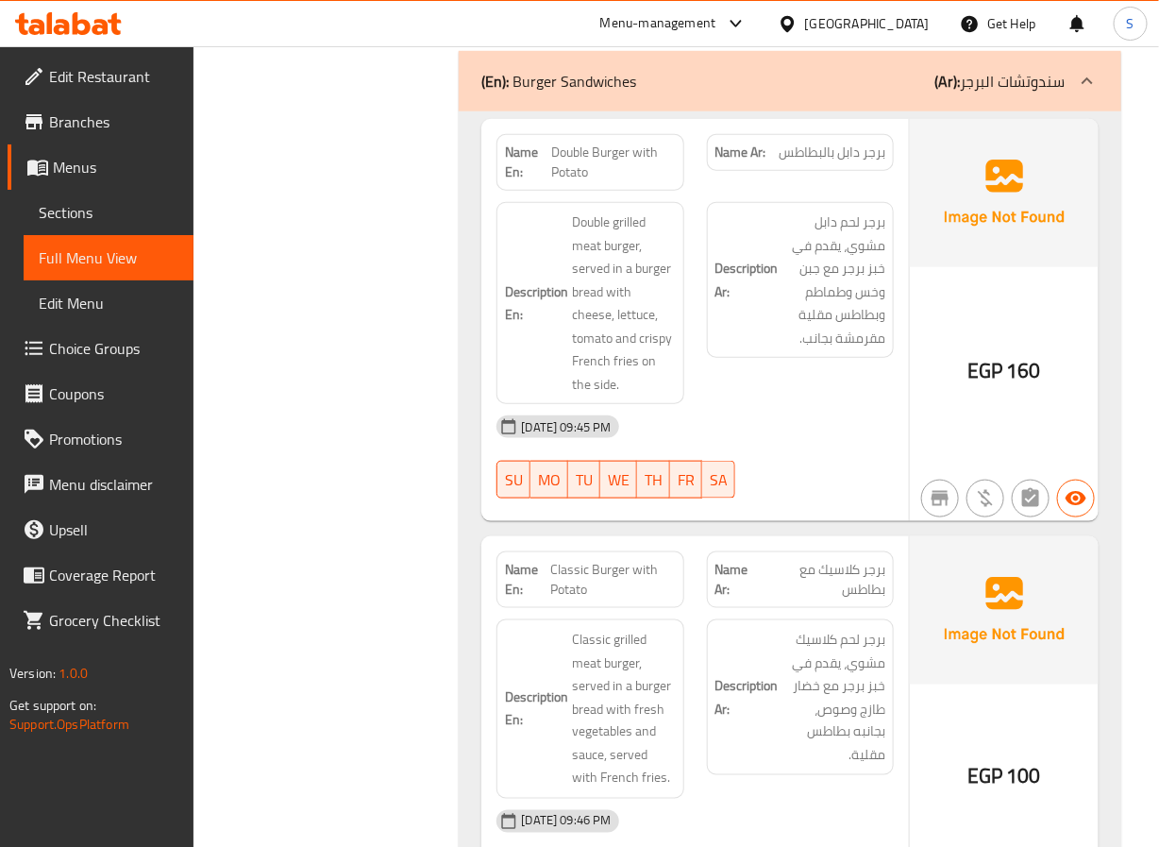
scroll to position [2782, 0]
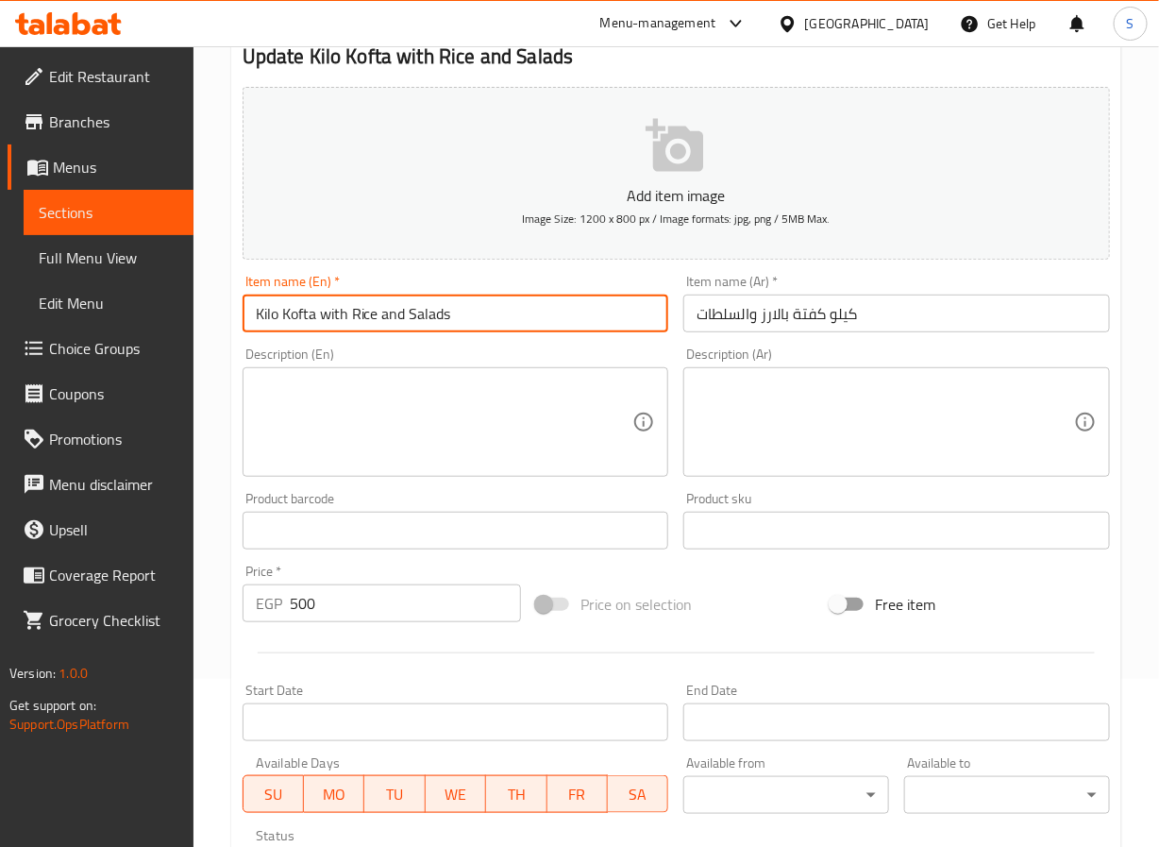
scroll to position [485, 0]
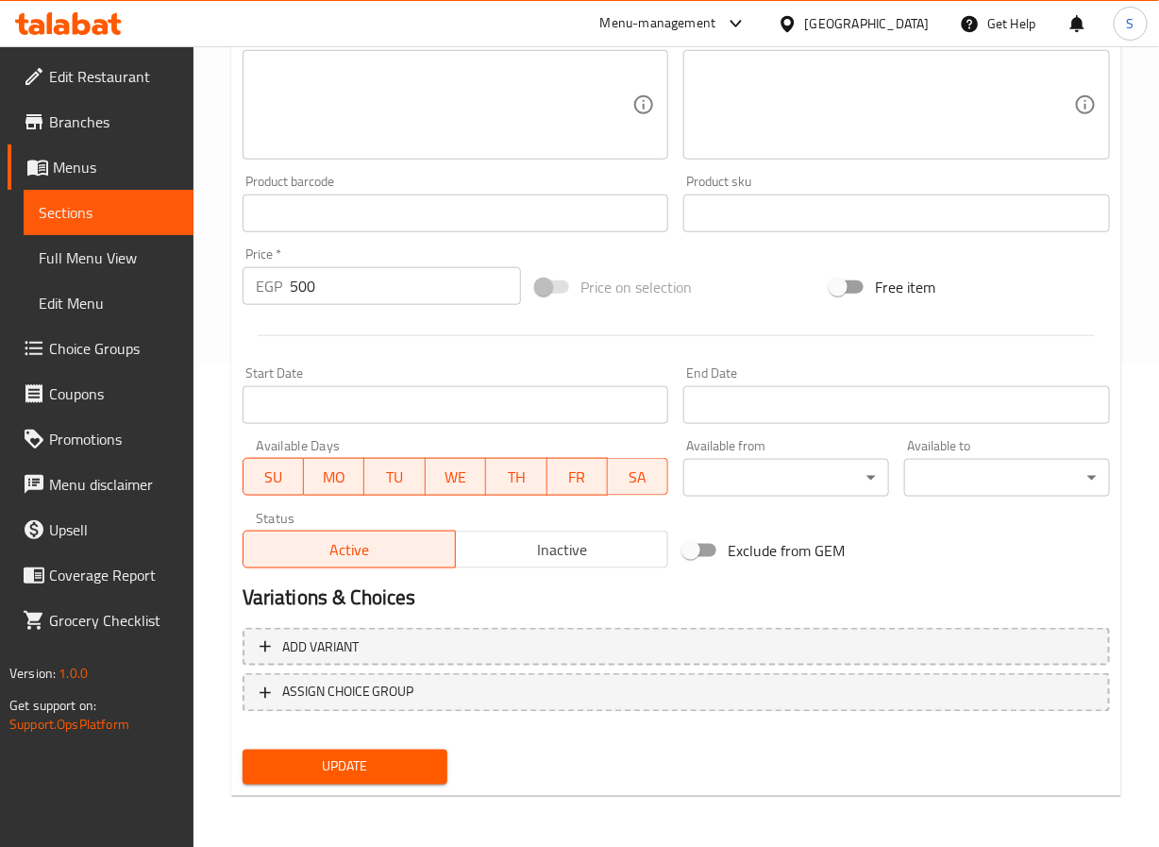
click at [344, 755] on span "Update" at bounding box center [346, 767] width 176 height 24
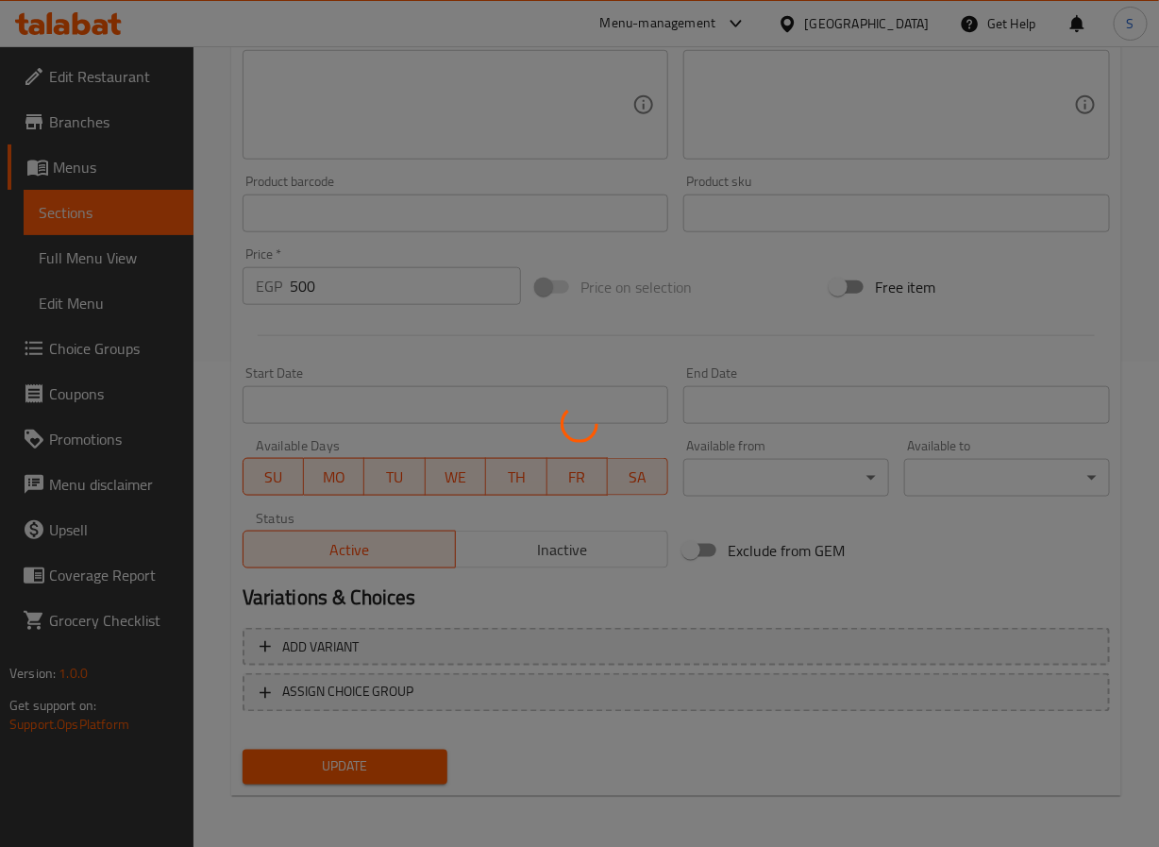
scroll to position [0, 0]
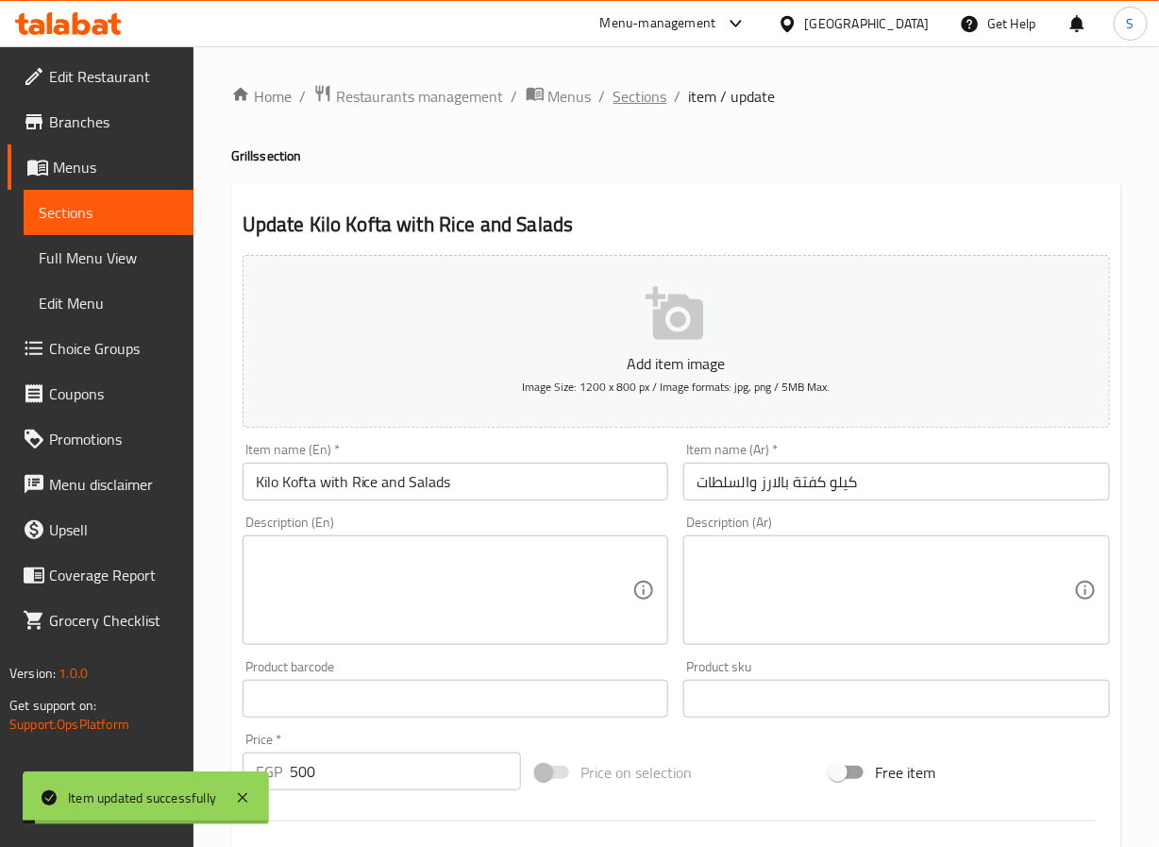
click at [632, 100] on span "Sections" at bounding box center [641, 96] width 54 height 23
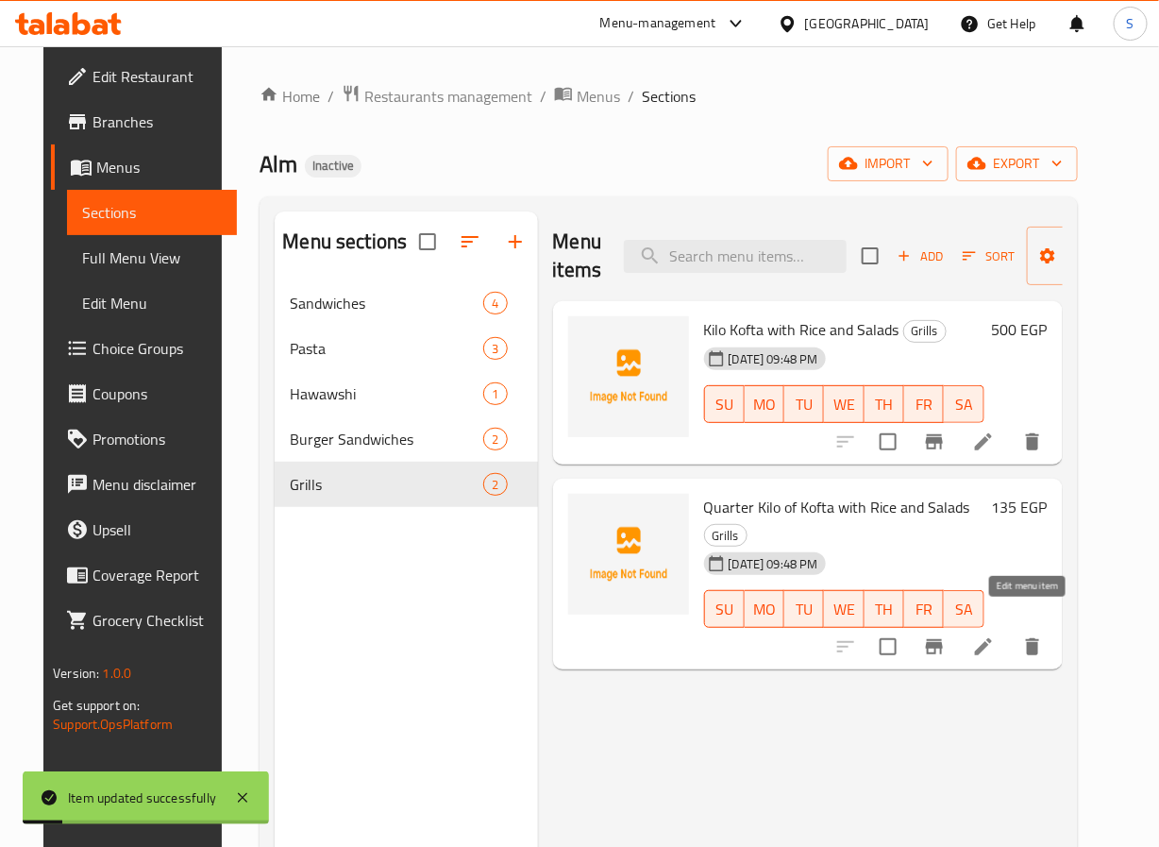
click at [995, 635] on icon at bounding box center [983, 646] width 23 height 23
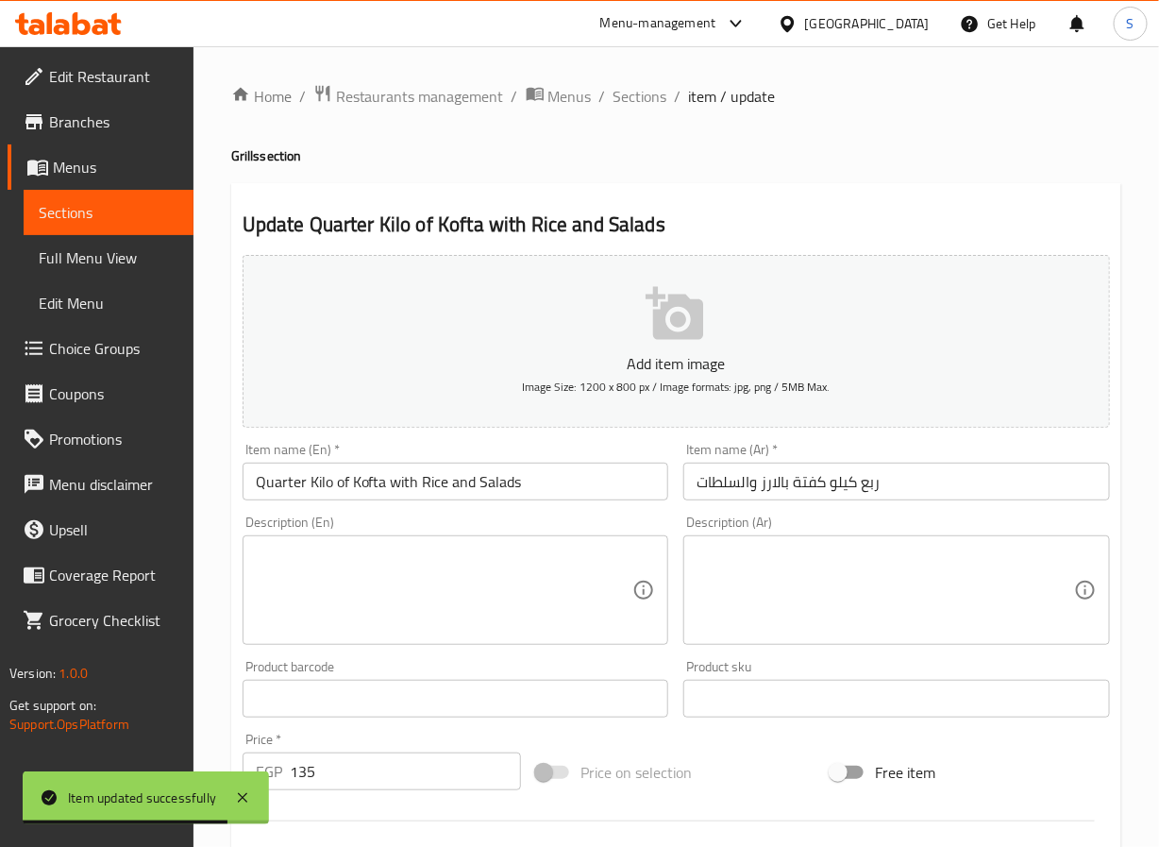
click at [341, 494] on input "Quarter Kilo of Kofta with Rice and Salads" at bounding box center [456, 482] width 427 height 38
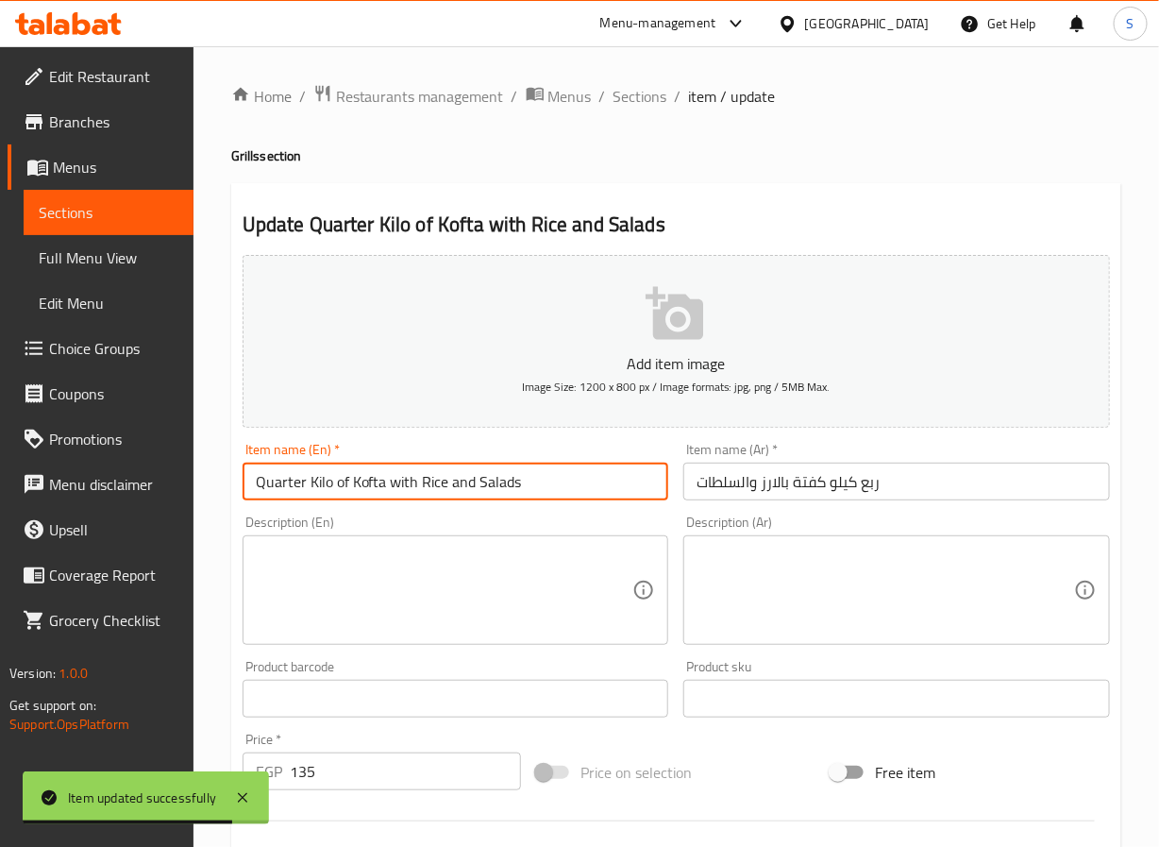
click at [341, 494] on input "Quarter Kilo of Kofta with Rice and Salads" at bounding box center [456, 482] width 427 height 38
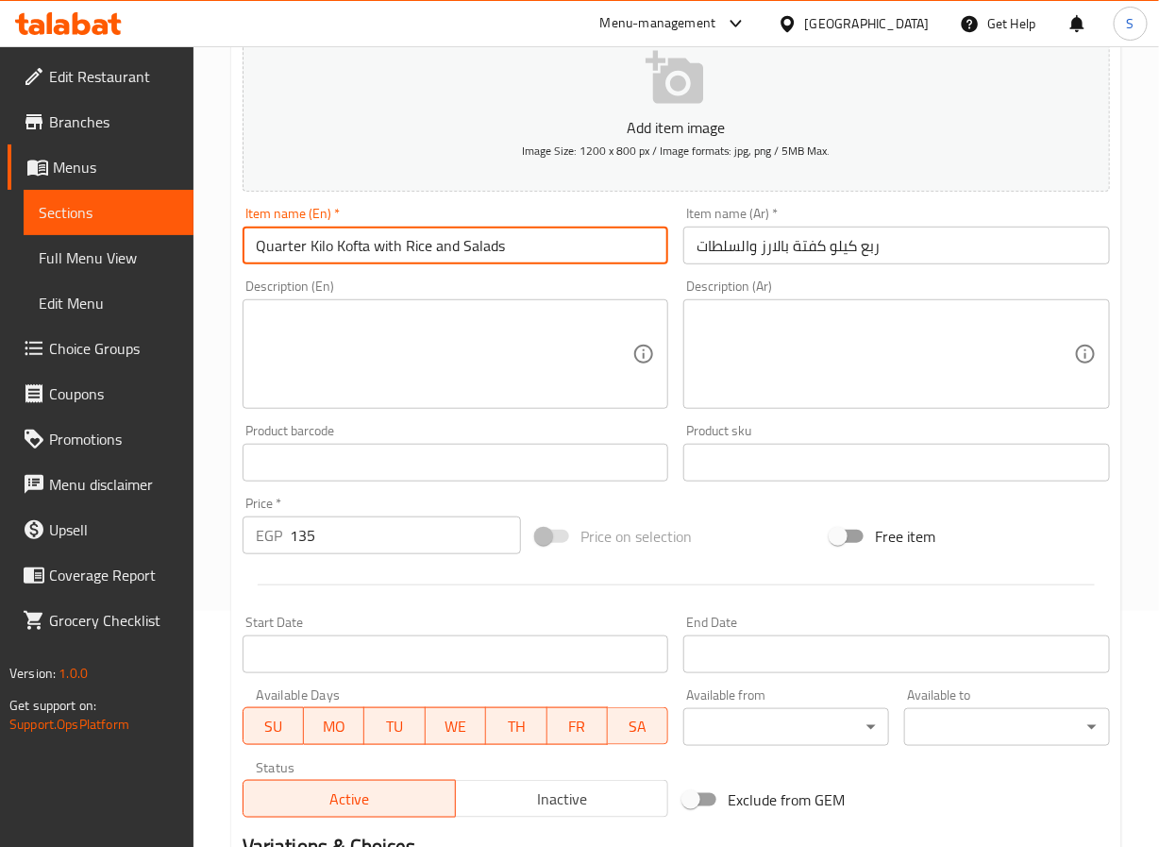
scroll to position [485, 0]
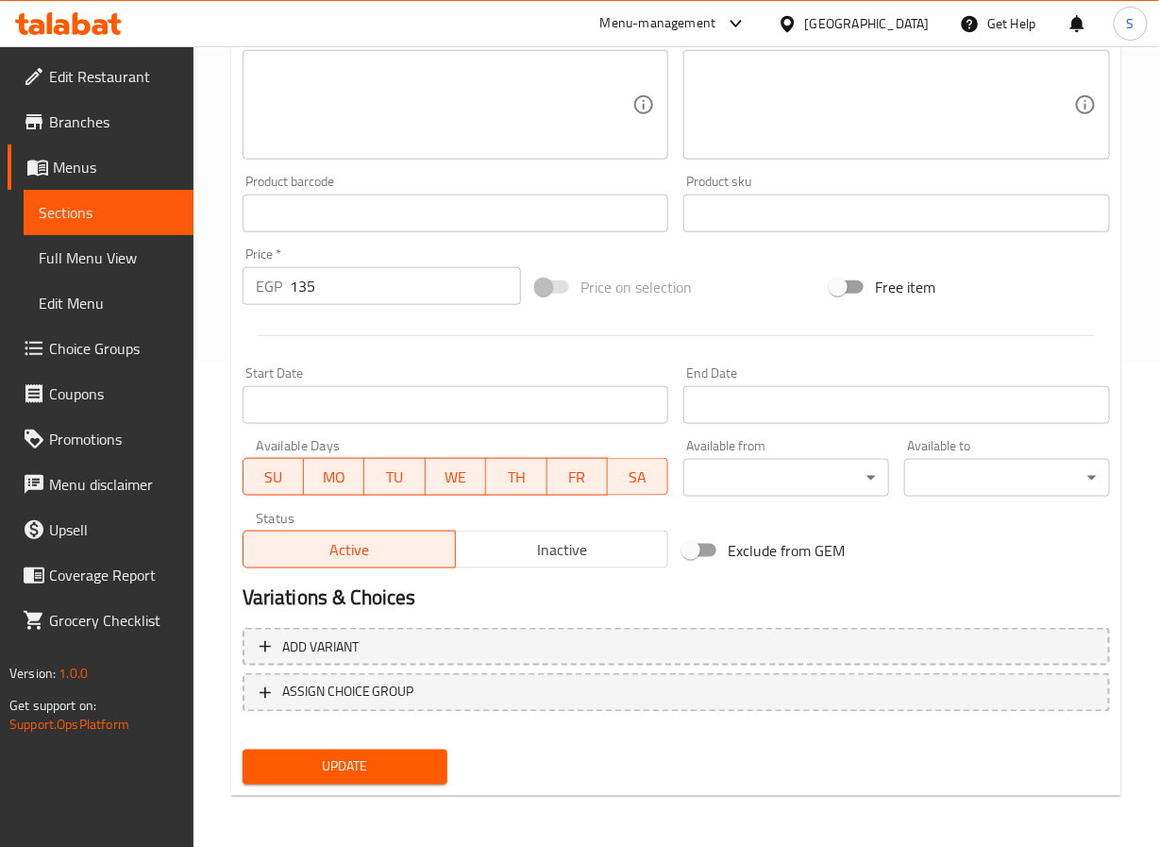
type input "Quarter Kilo Kofta with Rice and Salads"
click at [329, 763] on span "Update" at bounding box center [346, 767] width 176 height 24
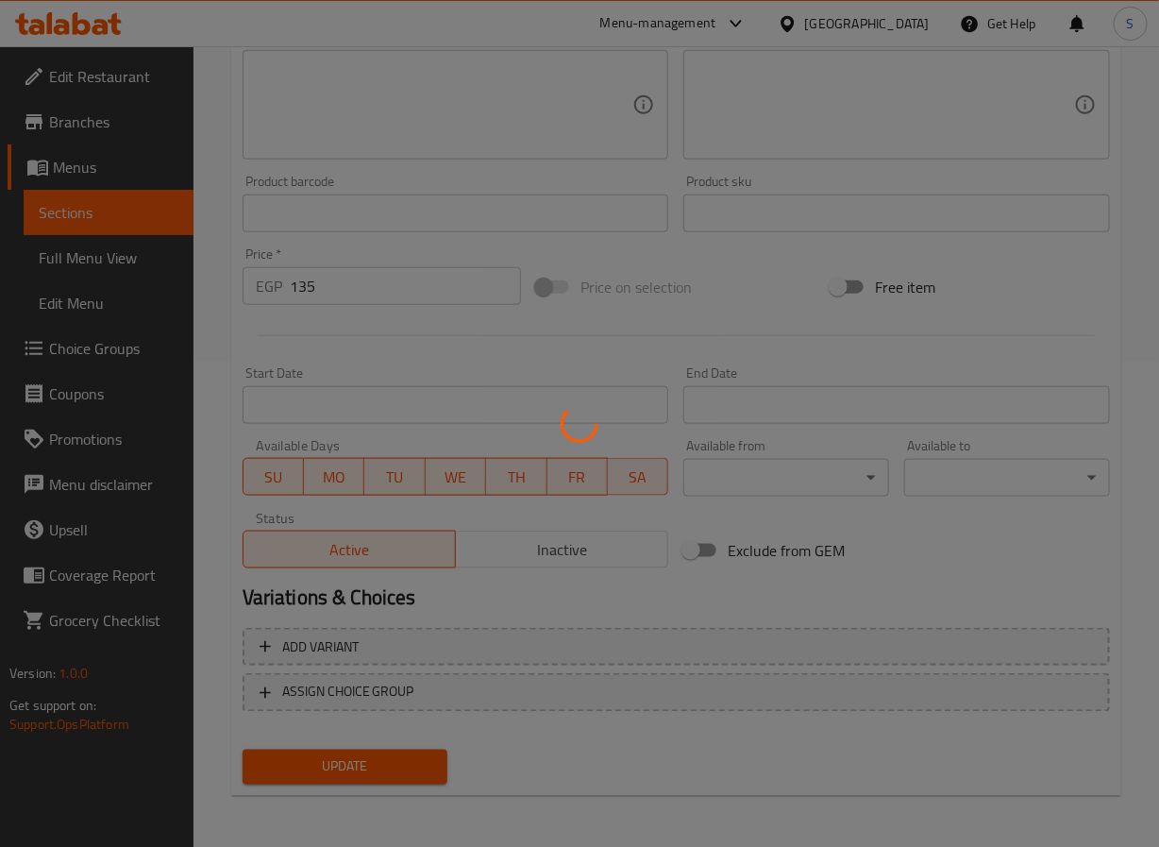
scroll to position [0, 0]
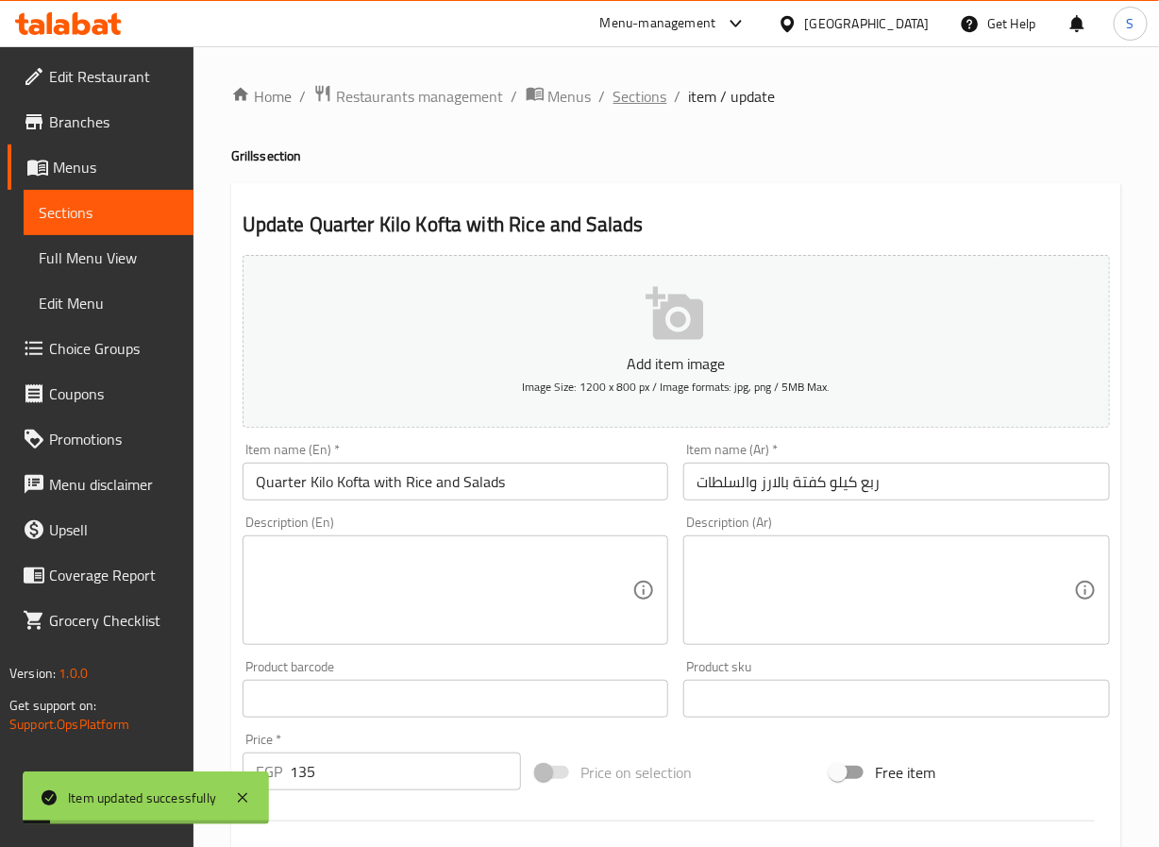
click at [643, 97] on span "Sections" at bounding box center [641, 96] width 54 height 23
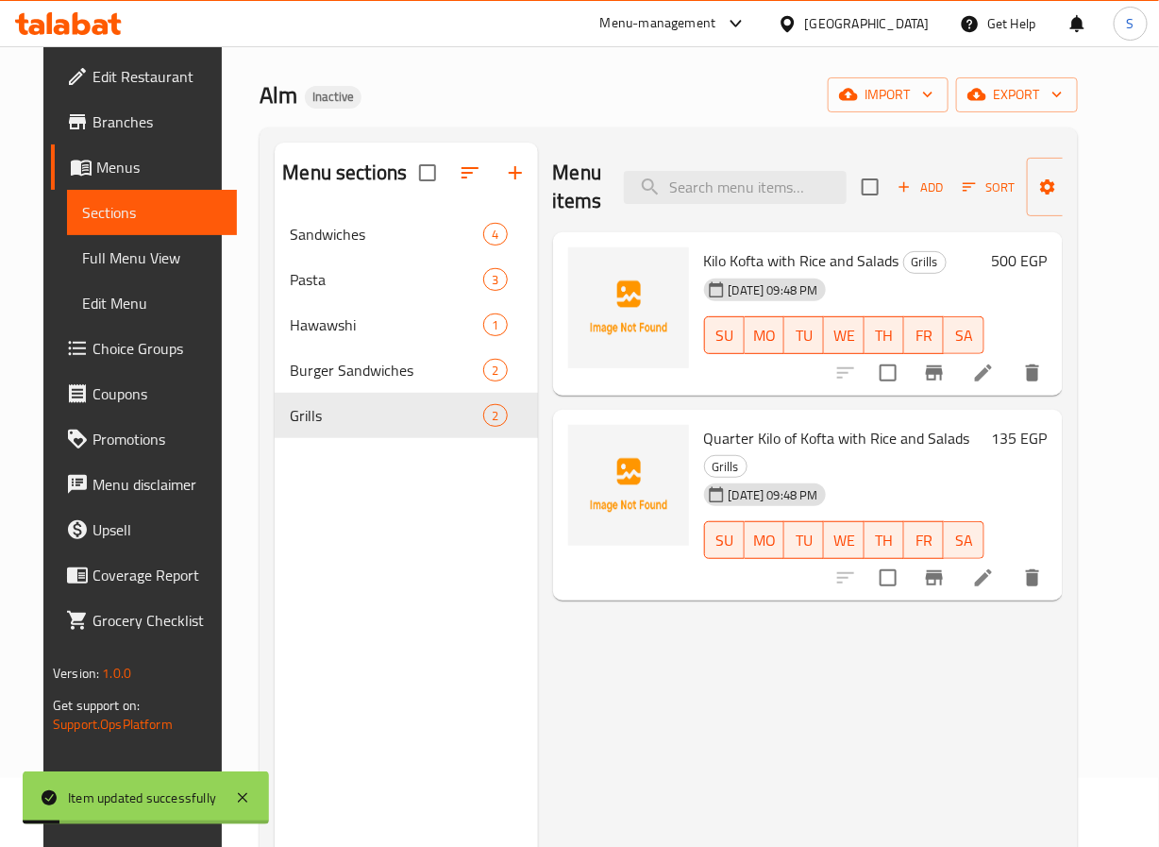
scroll to position [85, 0]
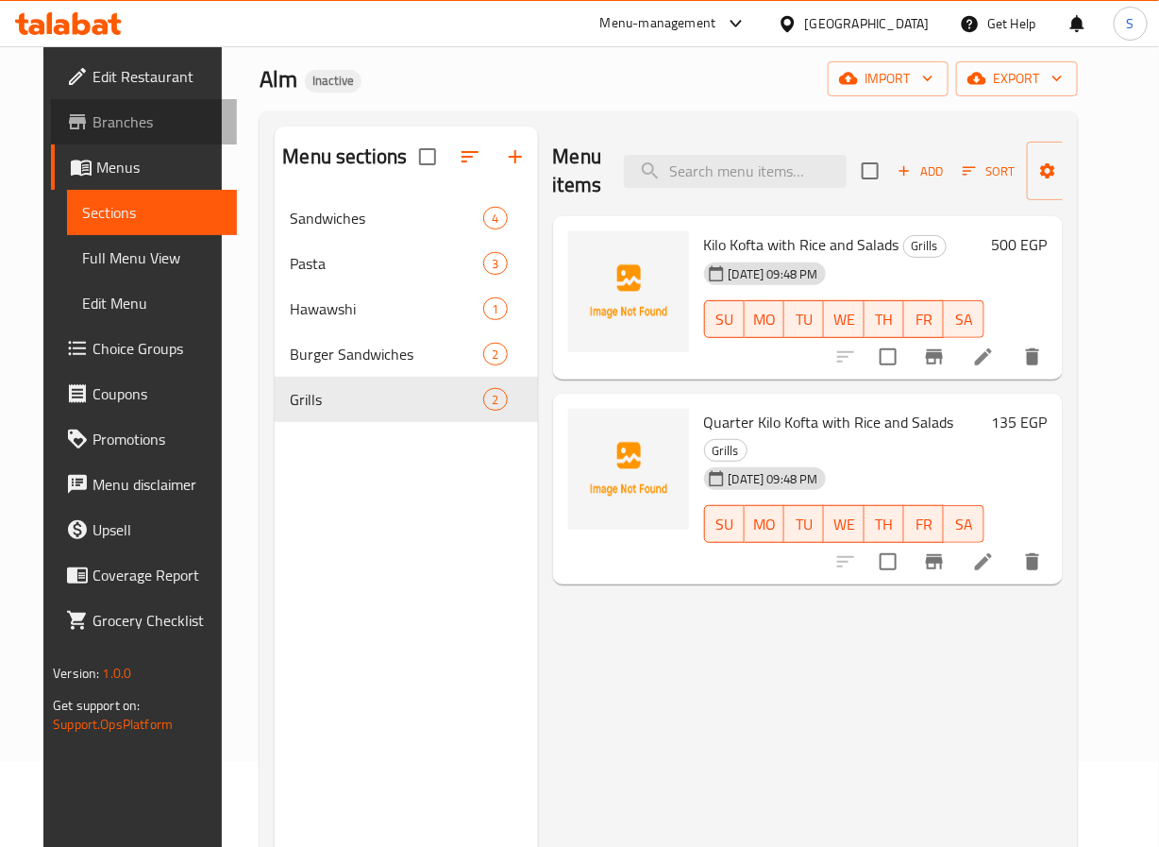
click at [120, 110] on span "Branches" at bounding box center [157, 121] width 129 height 23
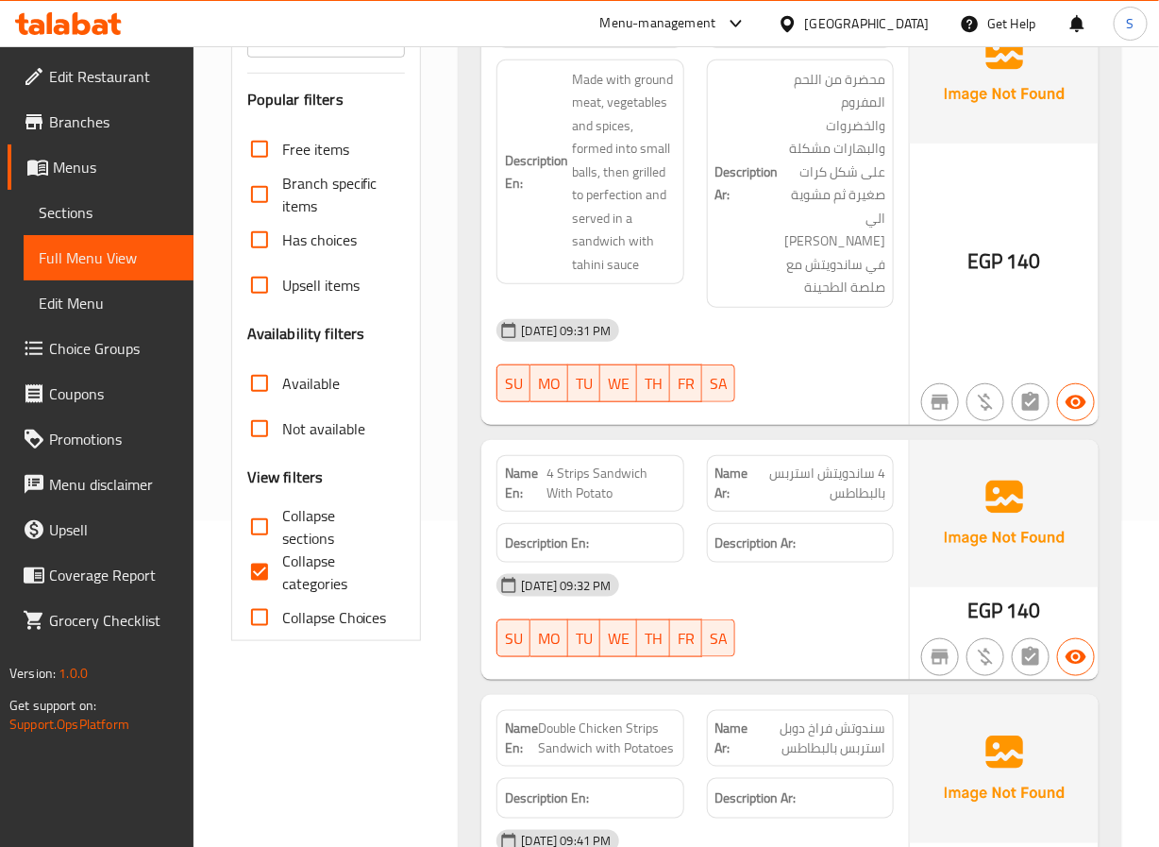
scroll to position [372, 0]
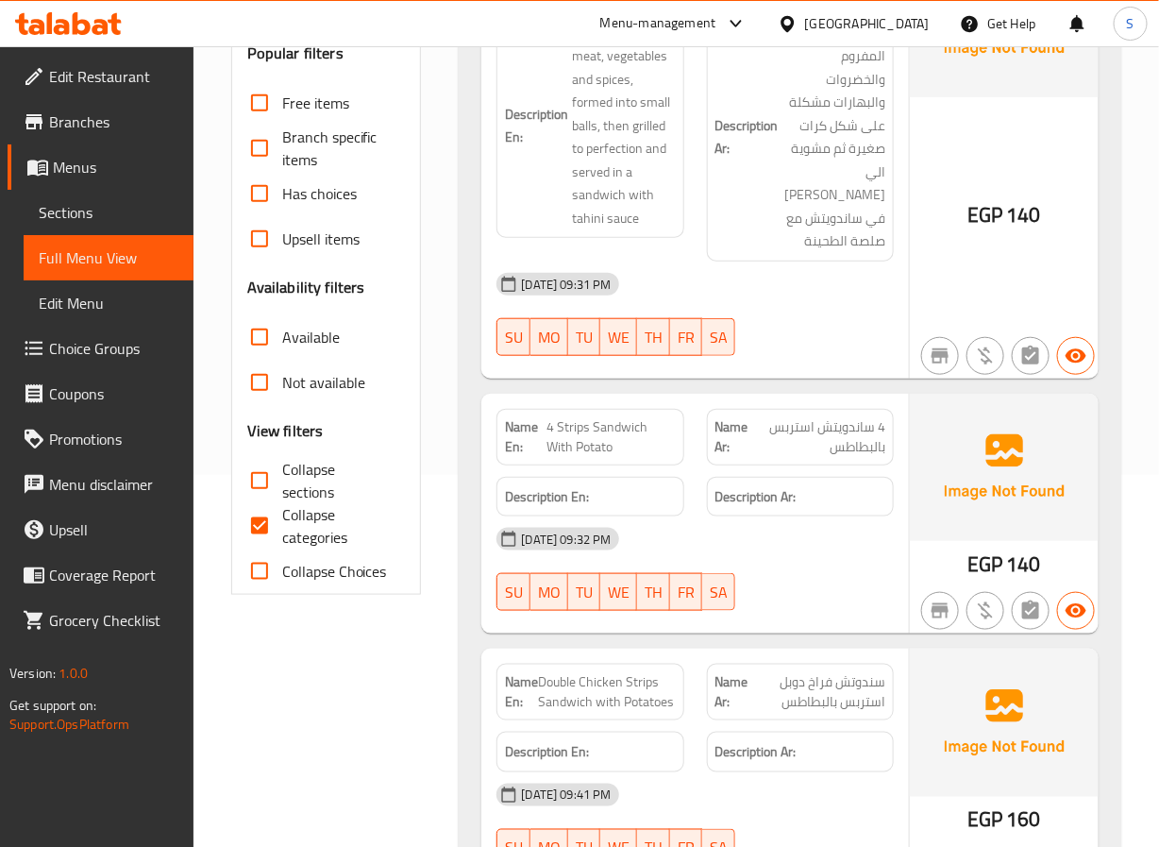
click at [253, 524] on input "Collapse categories" at bounding box center [259, 525] width 45 height 45
checkbox input "false"
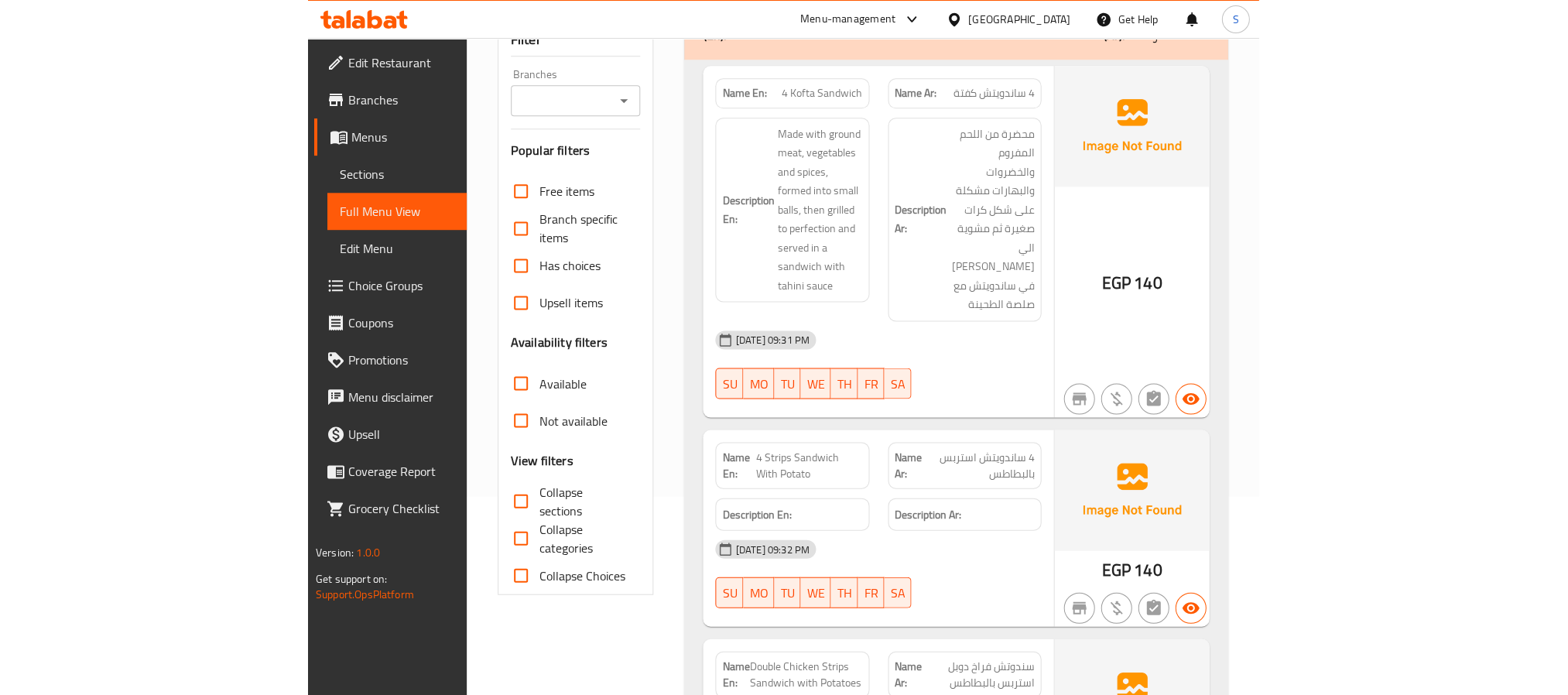
scroll to position [0, 0]
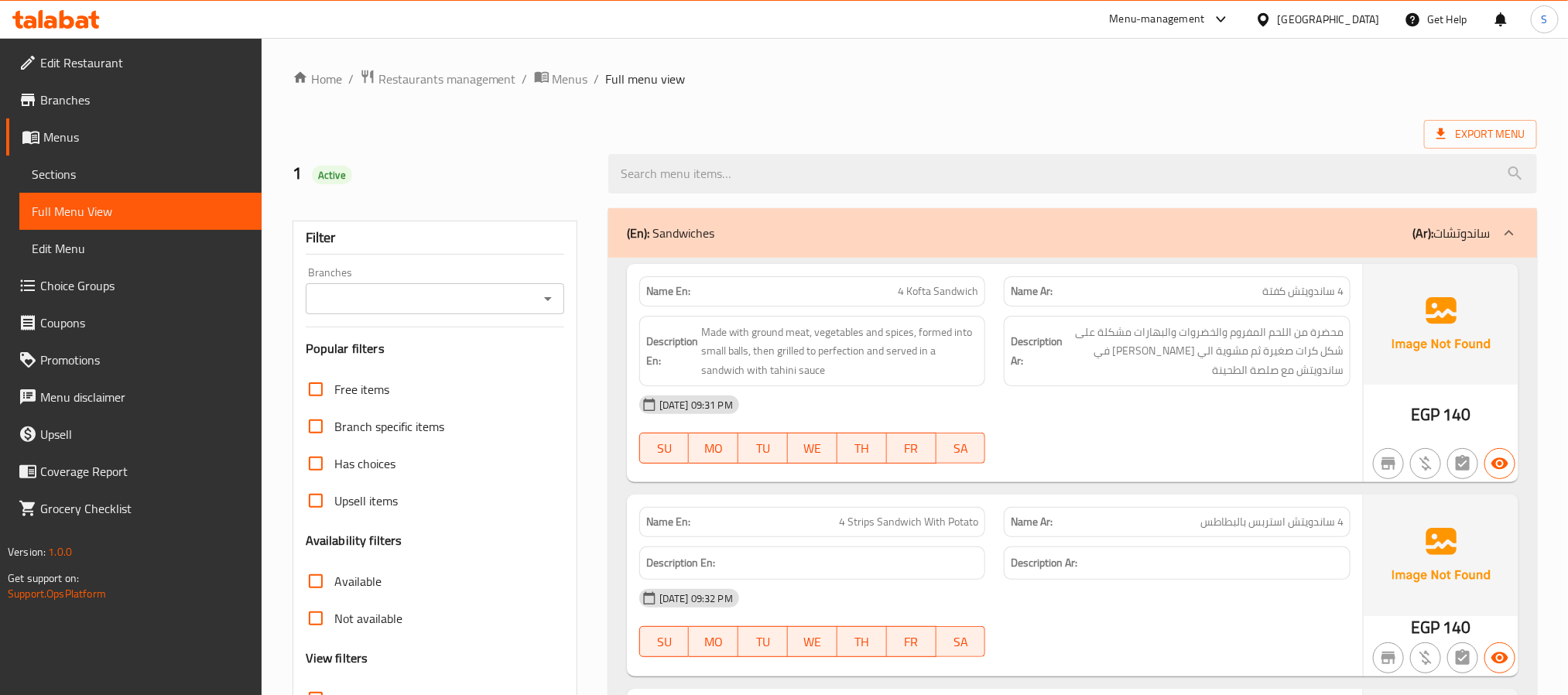
click at [551, 193] on div "1 Active" at bounding box center [440, 174] width 316 height 69
click at [668, 296] on strong "Name En:" at bounding box center [668, 291] width 44 height 16
copy strong "Name En:"
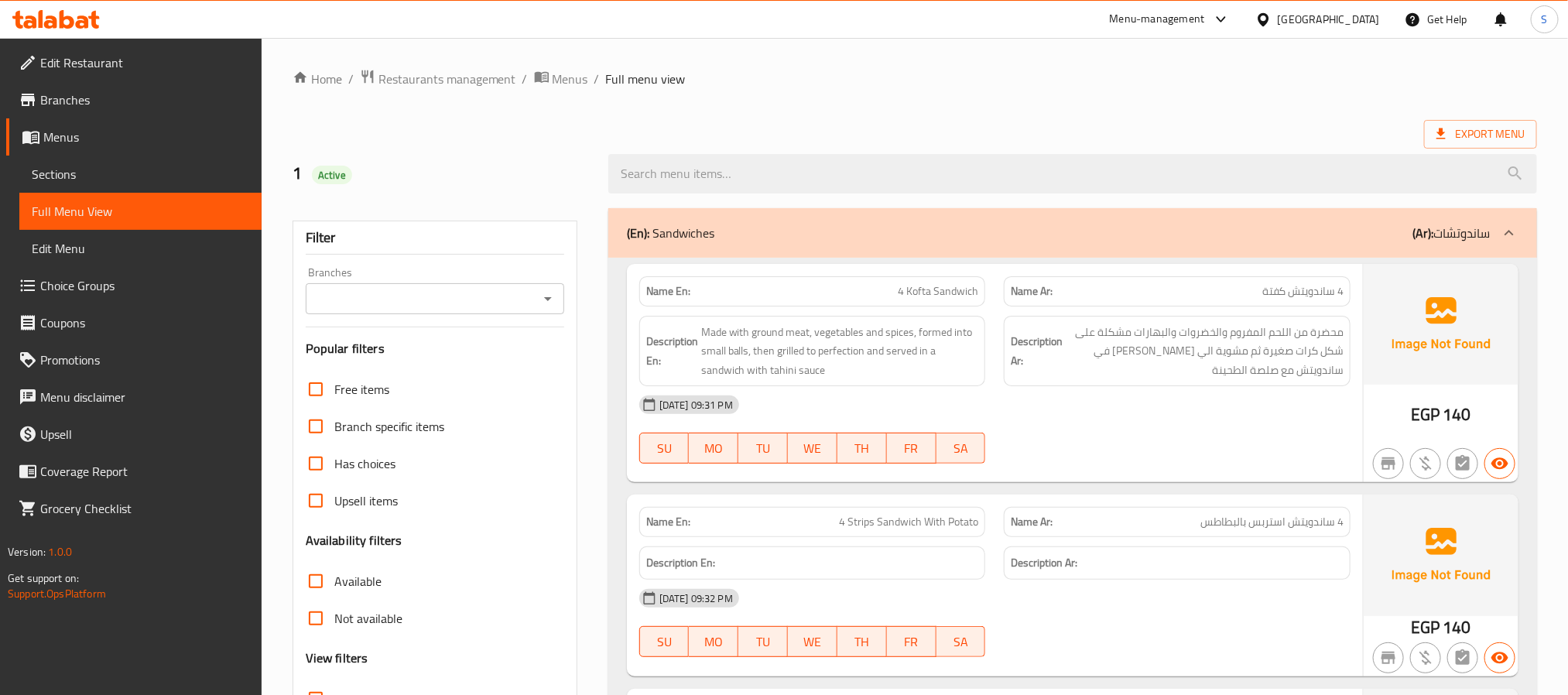
click at [762, 70] on ol "Home / Restaurants management / Menus / Full menu view" at bounding box center [915, 79] width 1245 height 20
click at [950, 72] on ol "Home / Restaurants management / Menus / Full menu view" at bounding box center [915, 79] width 1245 height 20
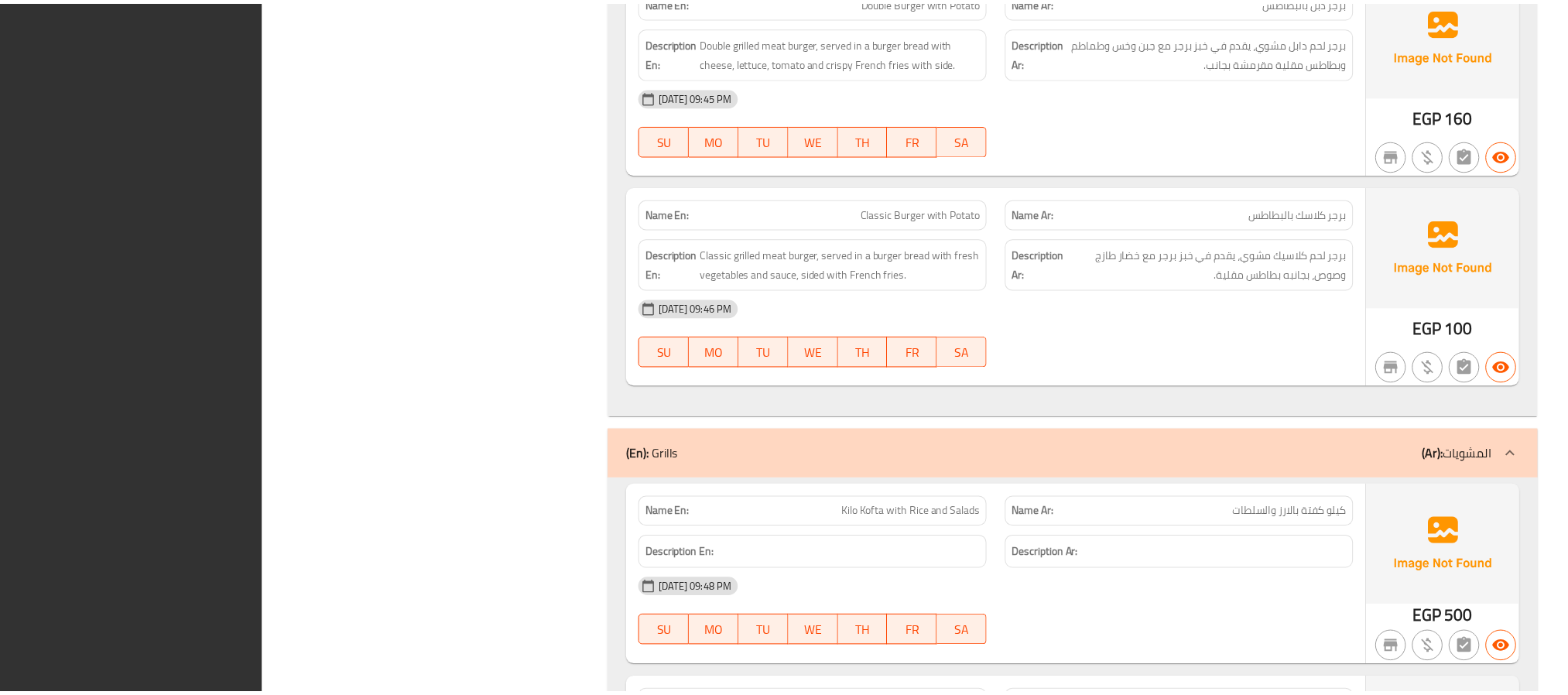
scroll to position [2394, 0]
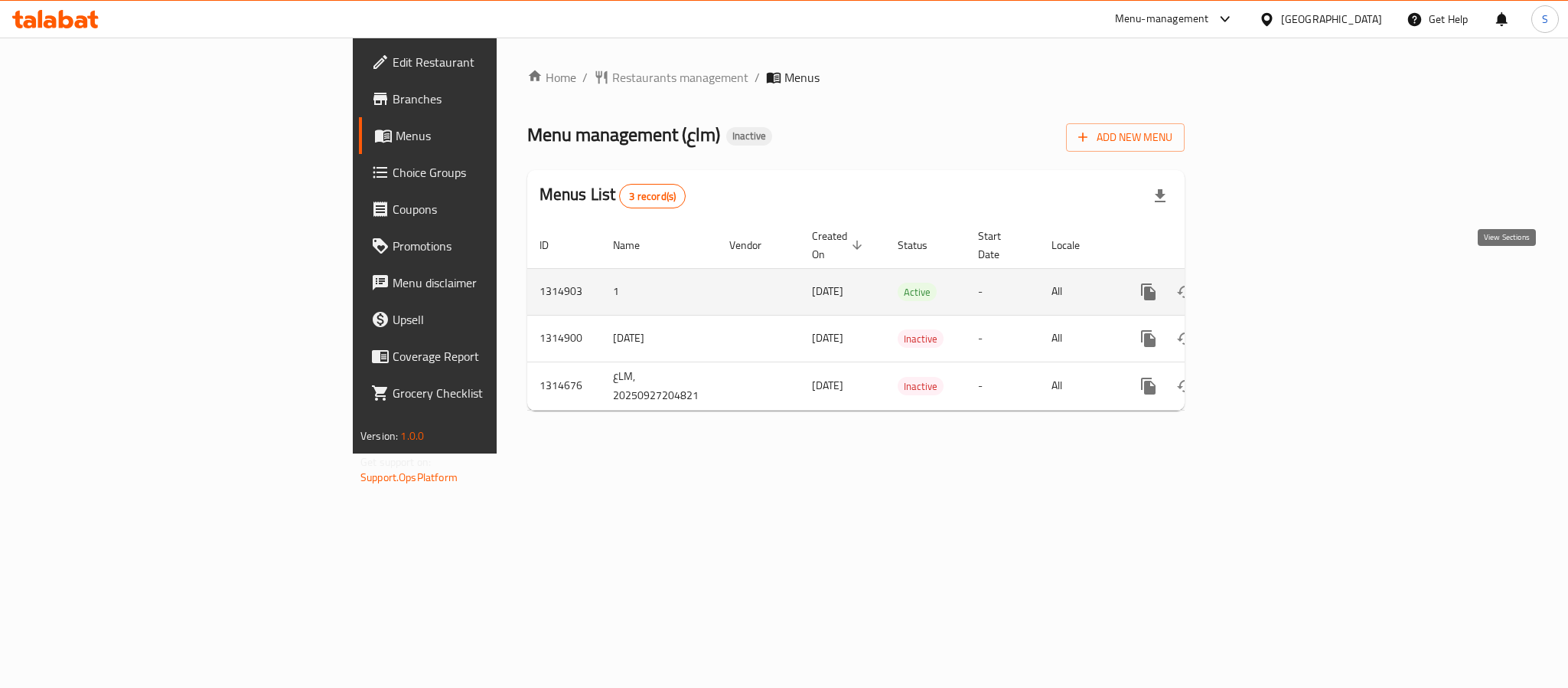
click at [1268, 282] on icon "enhanced table" at bounding box center [1259, 291] width 19 height 19
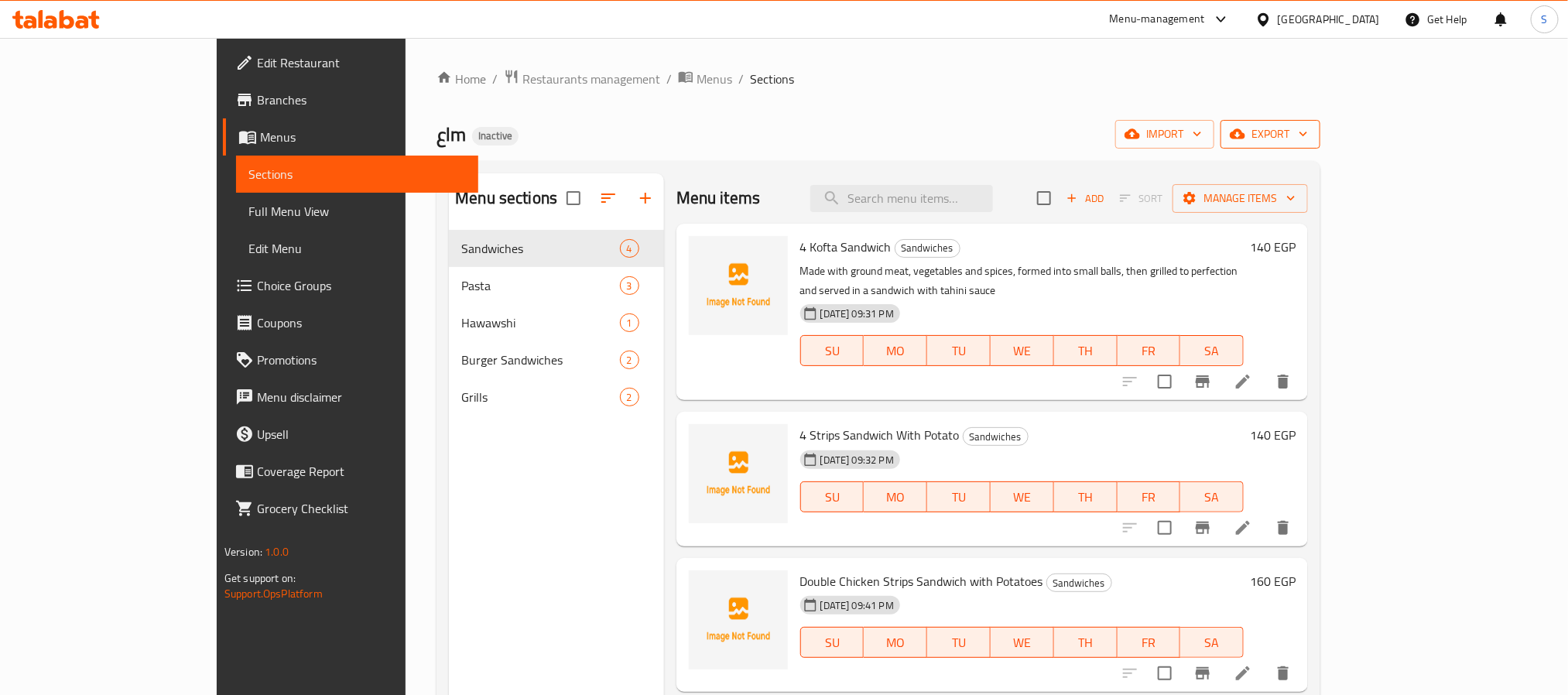
click at [1308, 131] on span "export" at bounding box center [1271, 134] width 75 height 20
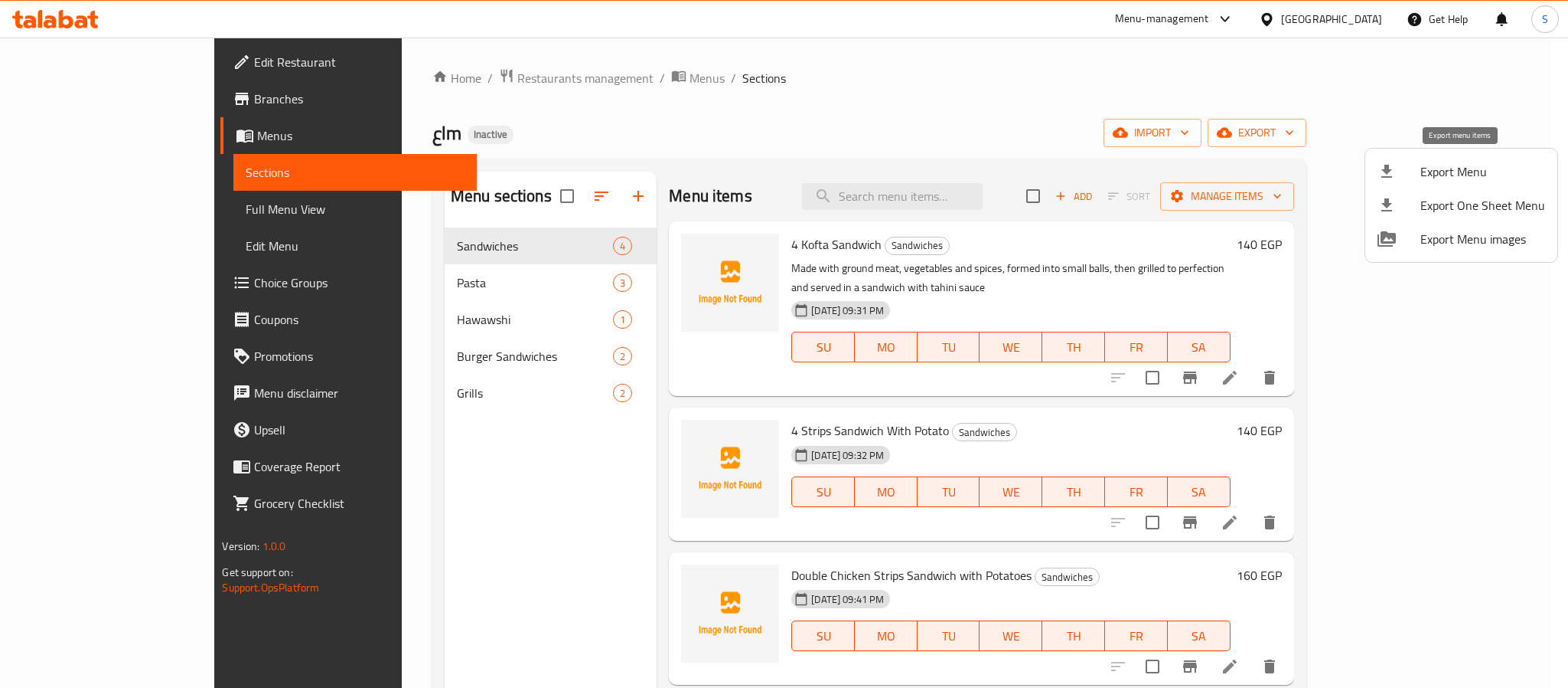
click at [1421, 169] on span "Export Menu" at bounding box center [1483, 171] width 125 height 19
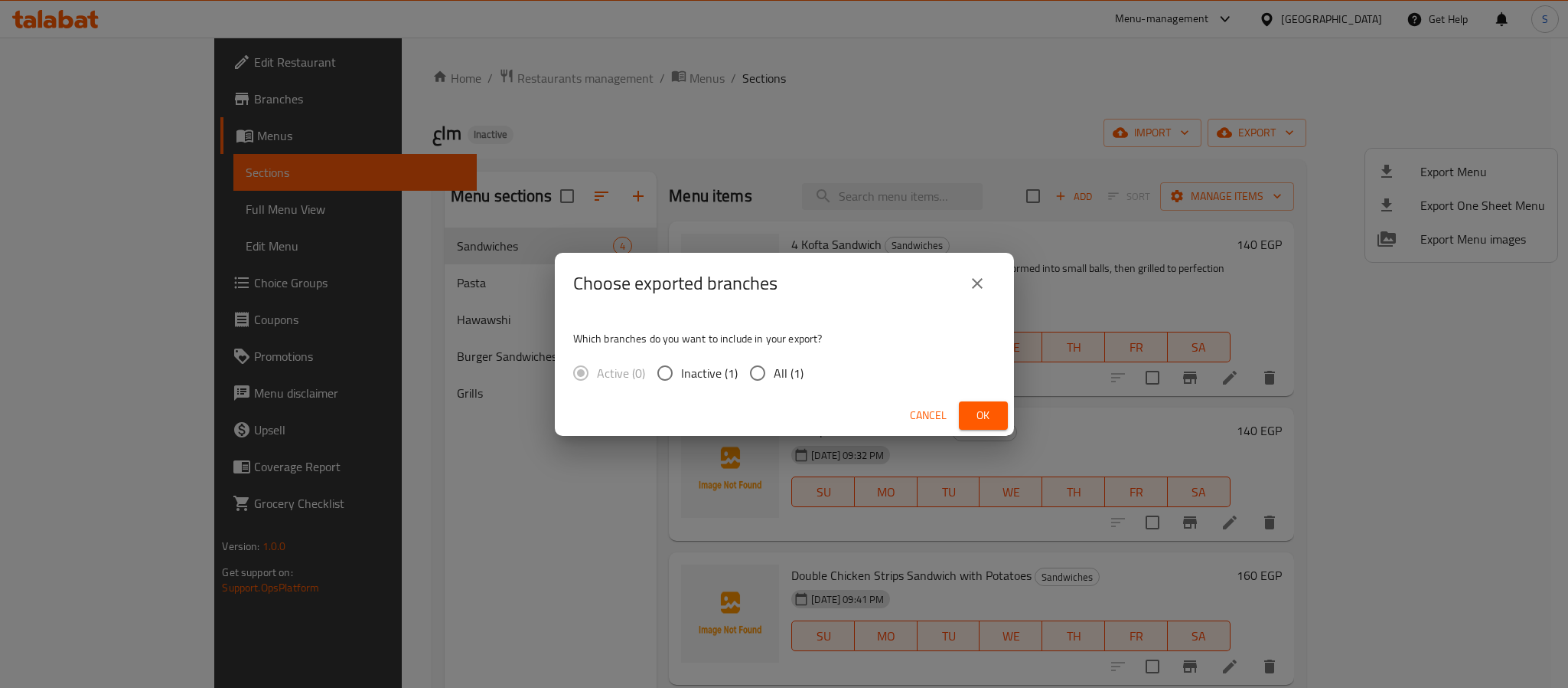
click at [753, 362] on input "All (1)" at bounding box center [758, 373] width 32 height 32
radio input "true"
click at [972, 414] on span "Ok" at bounding box center [983, 415] width 24 height 19
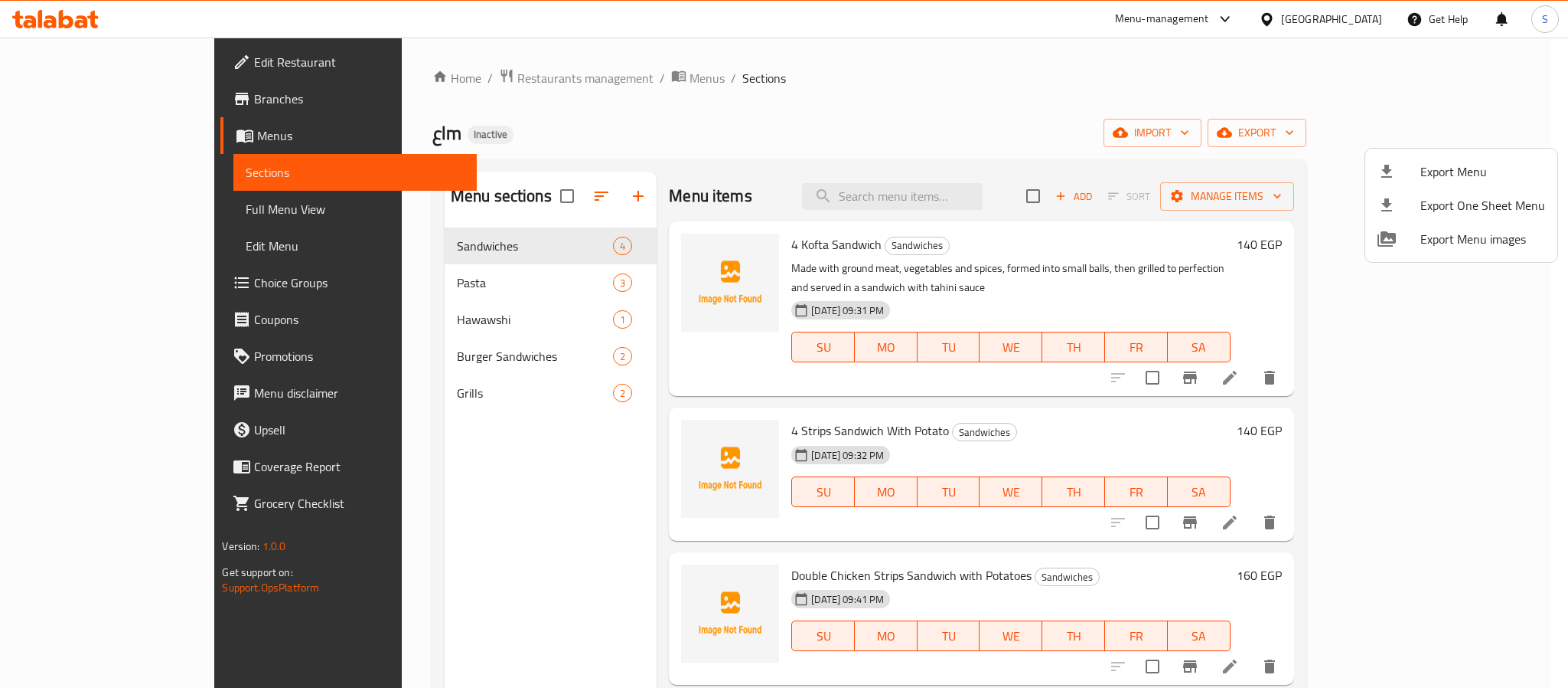
click at [418, 65] on div at bounding box center [784, 344] width 1568 height 688
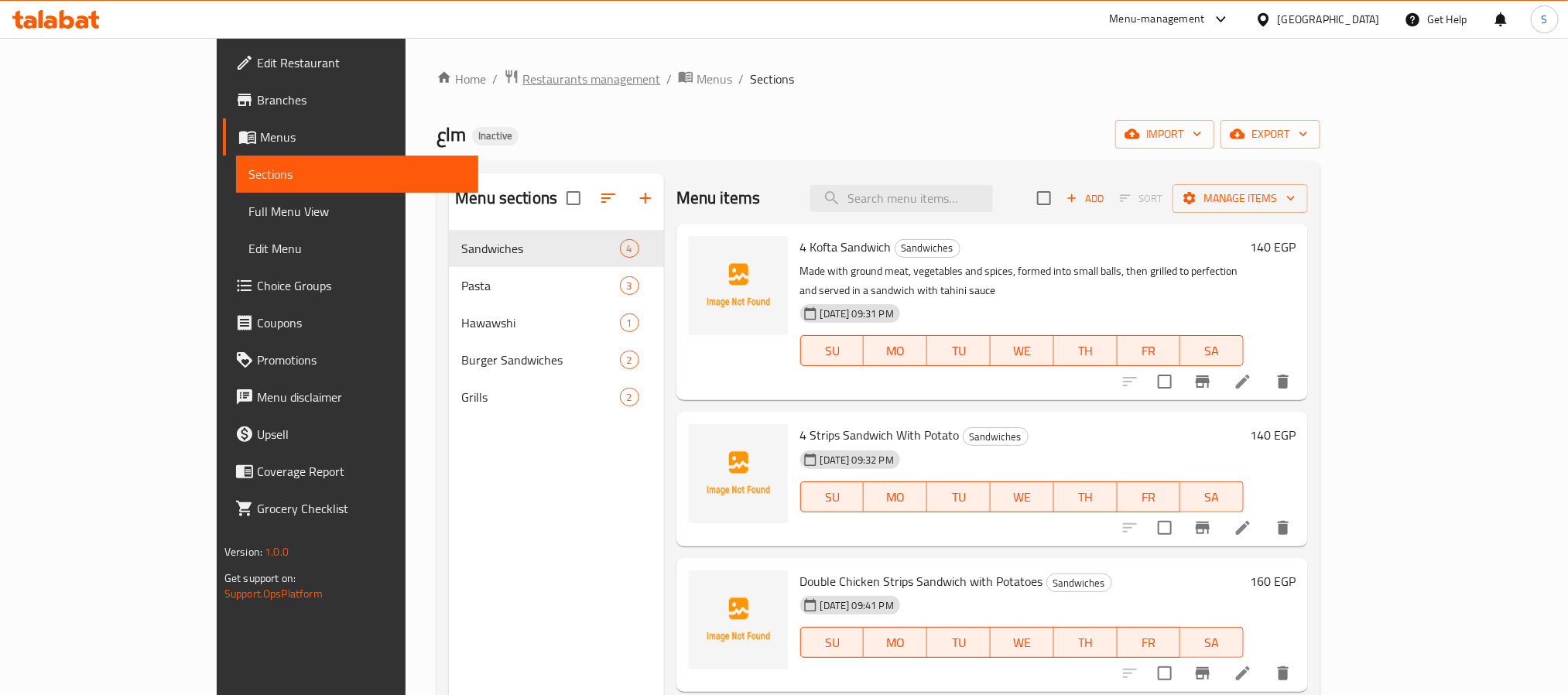
click at [522, 76] on span "Restaurants management" at bounding box center [591, 79] width 138 height 19
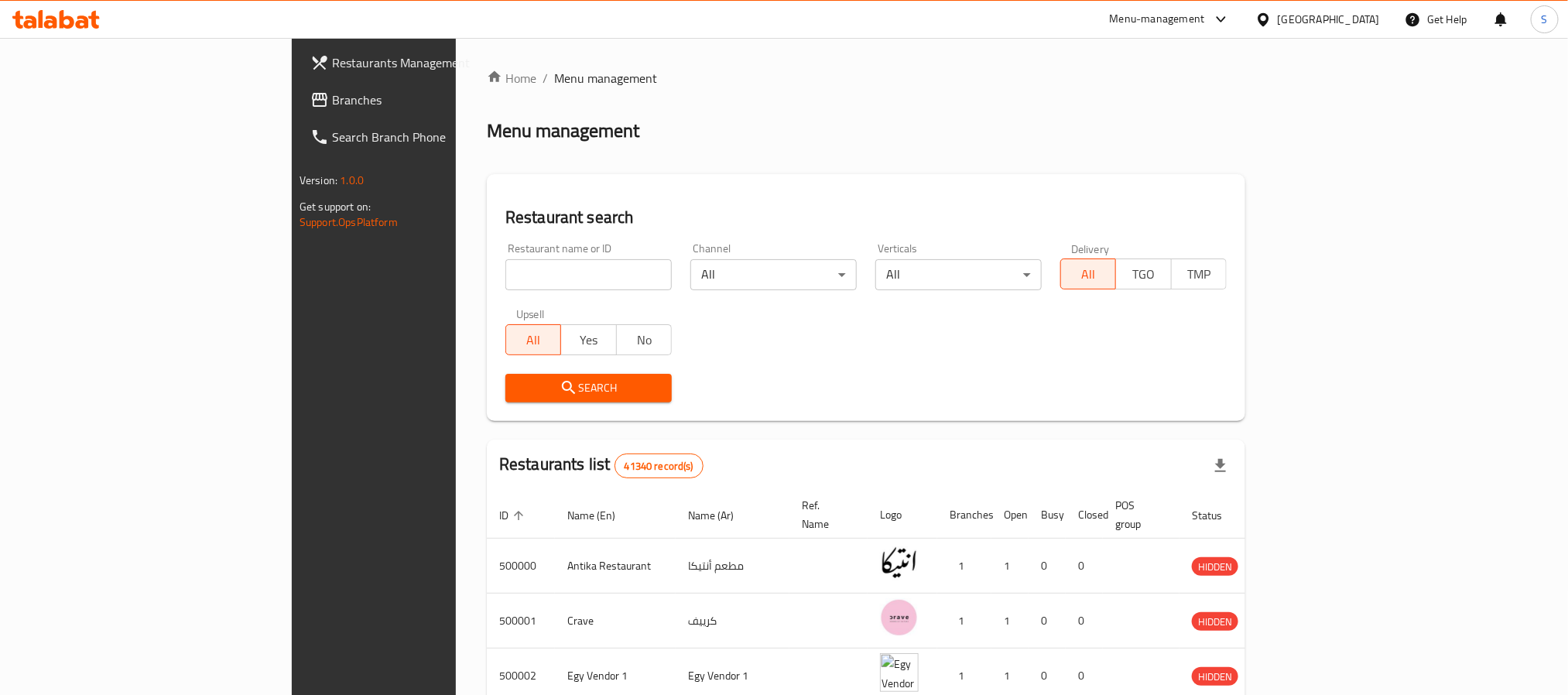
click at [1272, 12] on icon at bounding box center [1264, 20] width 16 height 16
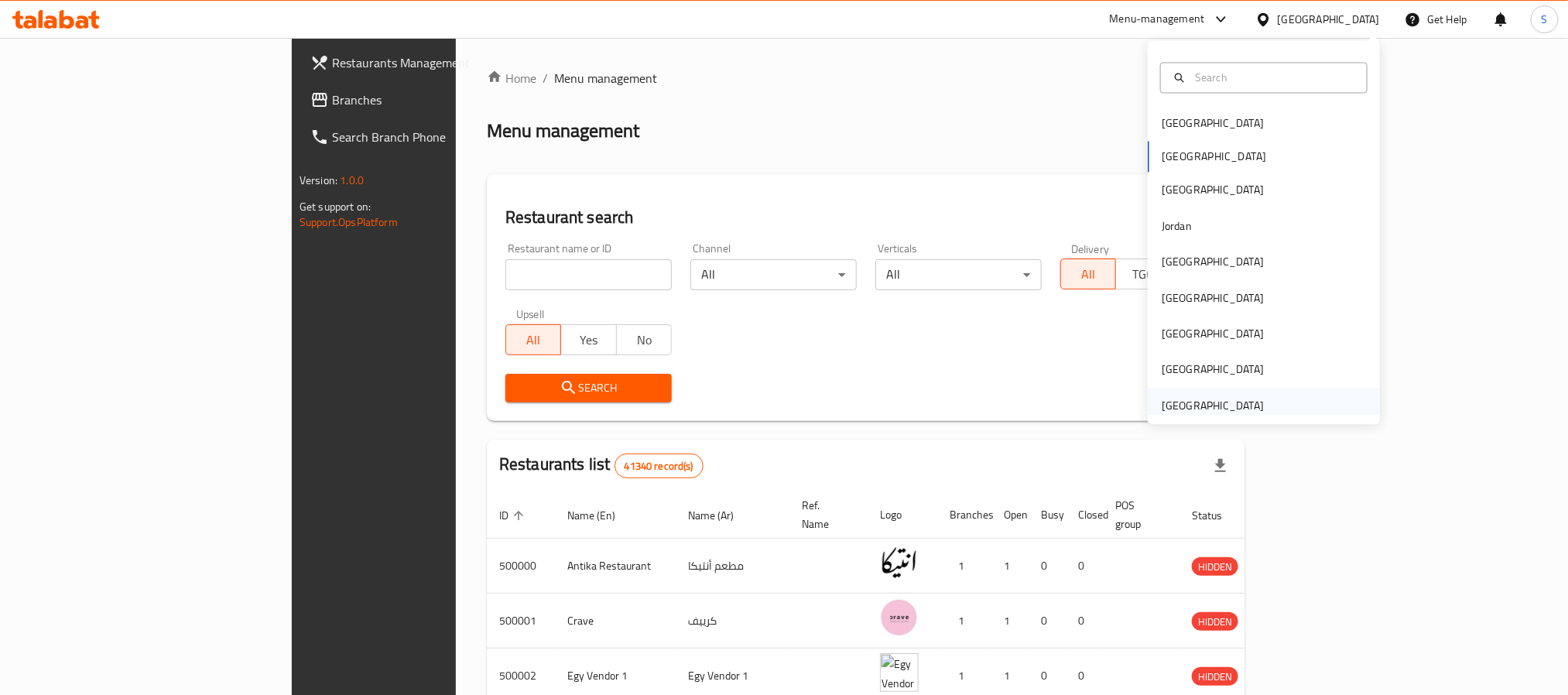
click at [1228, 409] on div "[GEOGRAPHIC_DATA]" at bounding box center [1213, 405] width 103 height 17
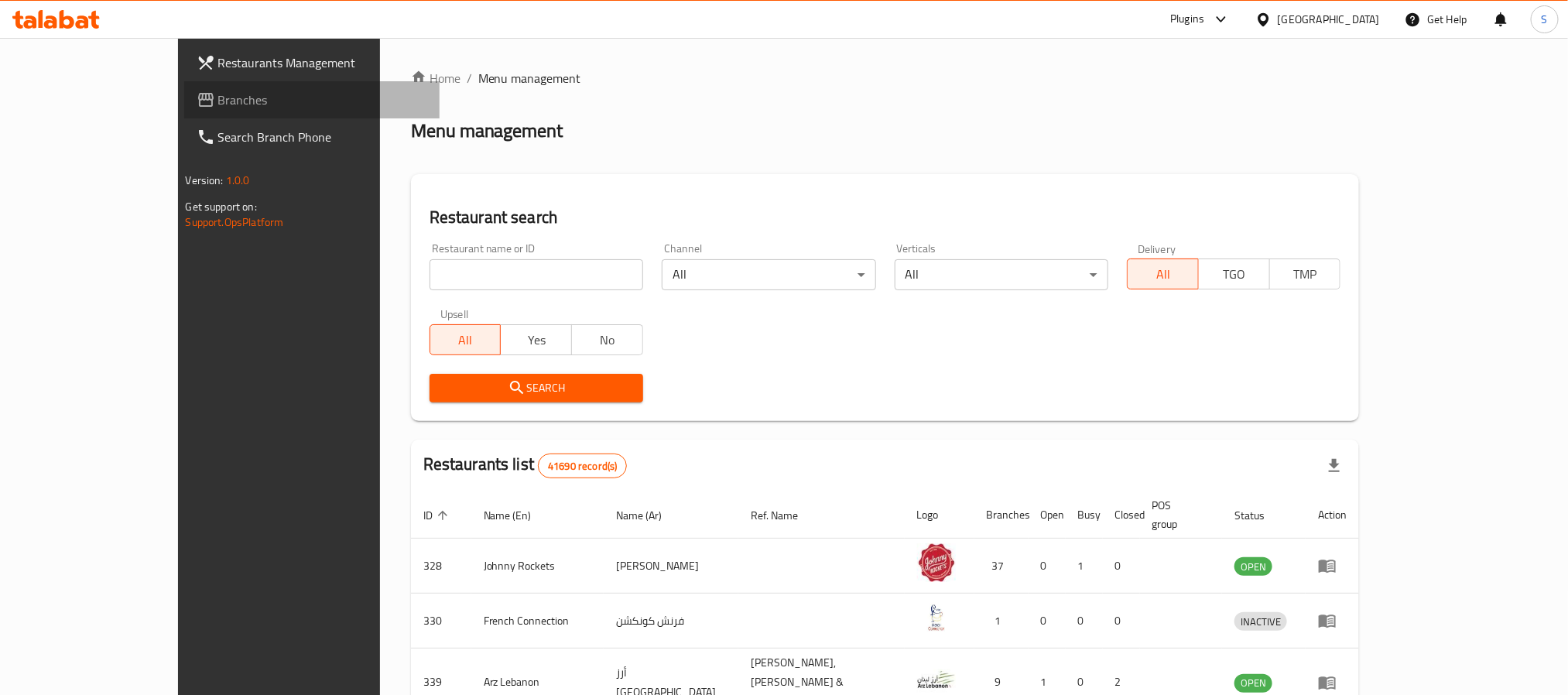
click at [218, 102] on span "Branches" at bounding box center [322, 99] width 209 height 19
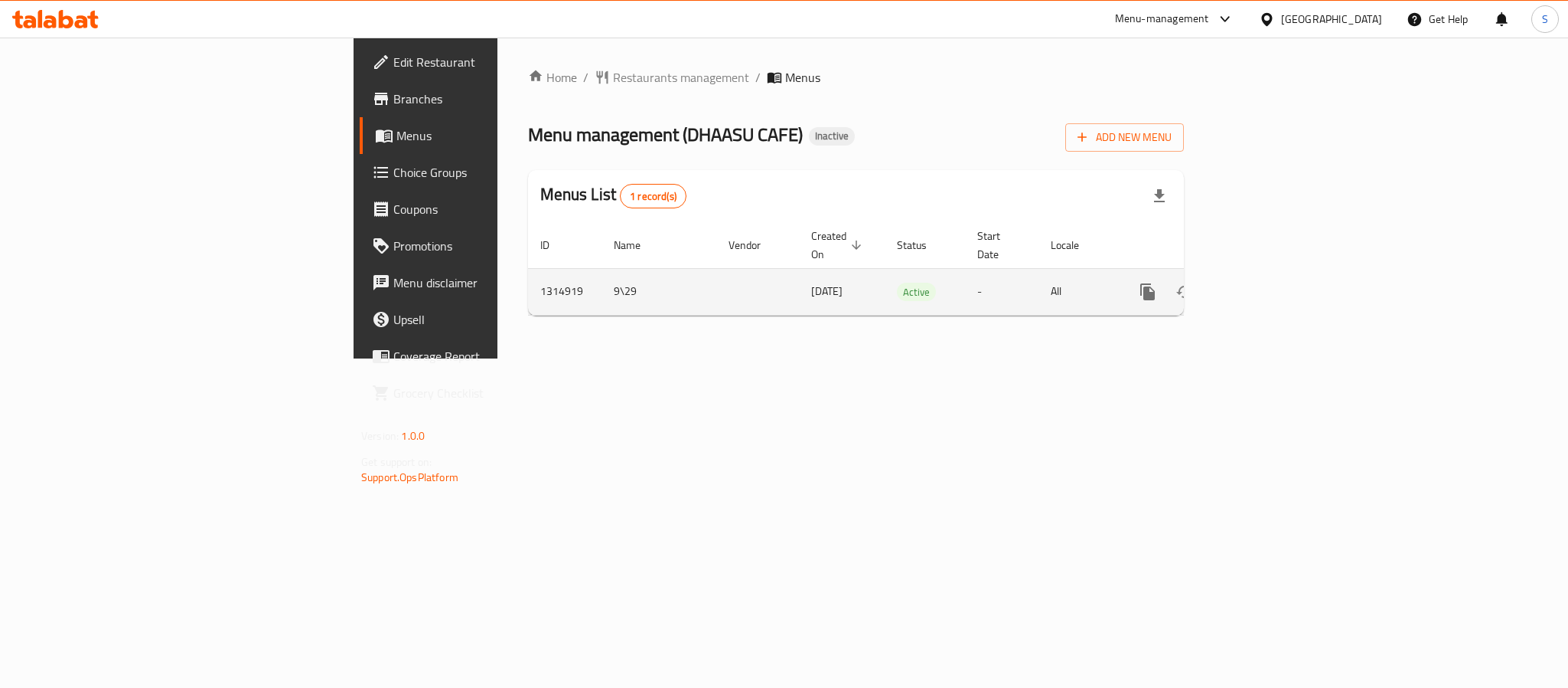
click at [1277, 287] on link "enhanced table" at bounding box center [1257, 291] width 36 height 37
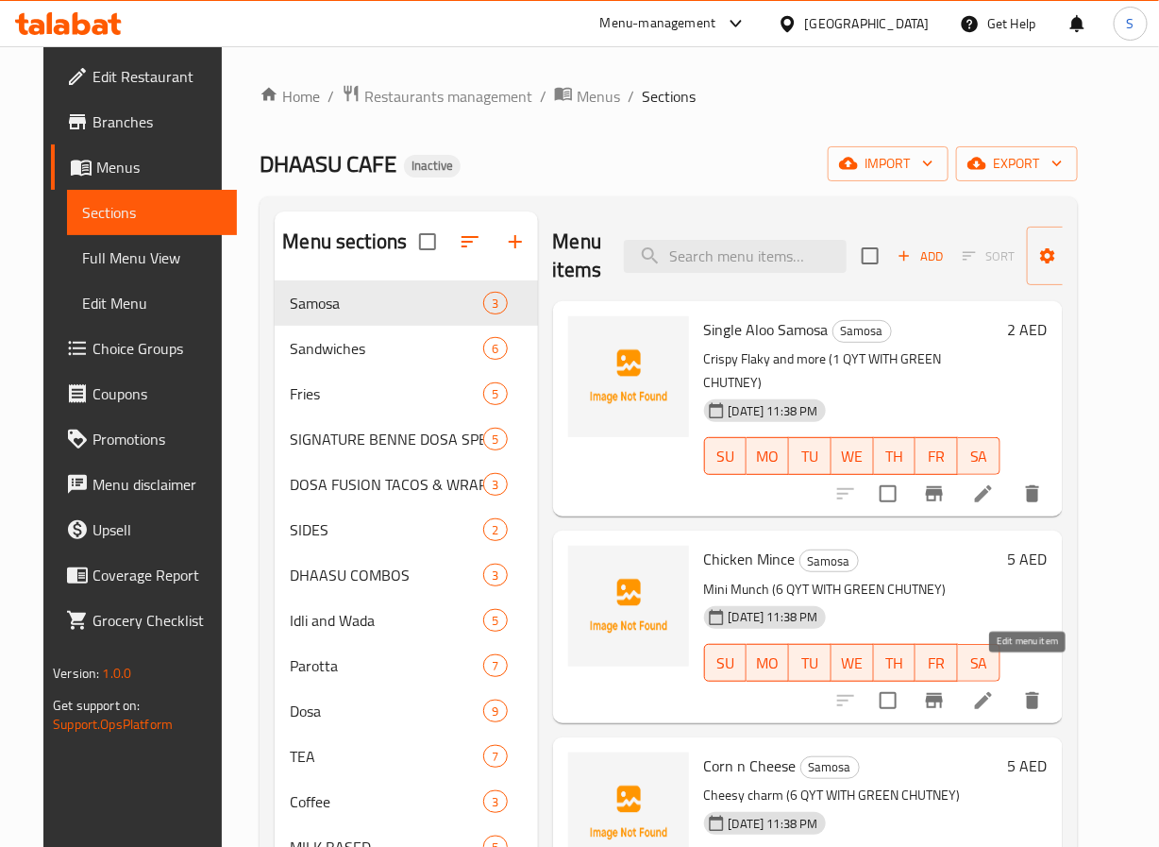
click at [992, 692] on icon at bounding box center [983, 700] width 17 height 17
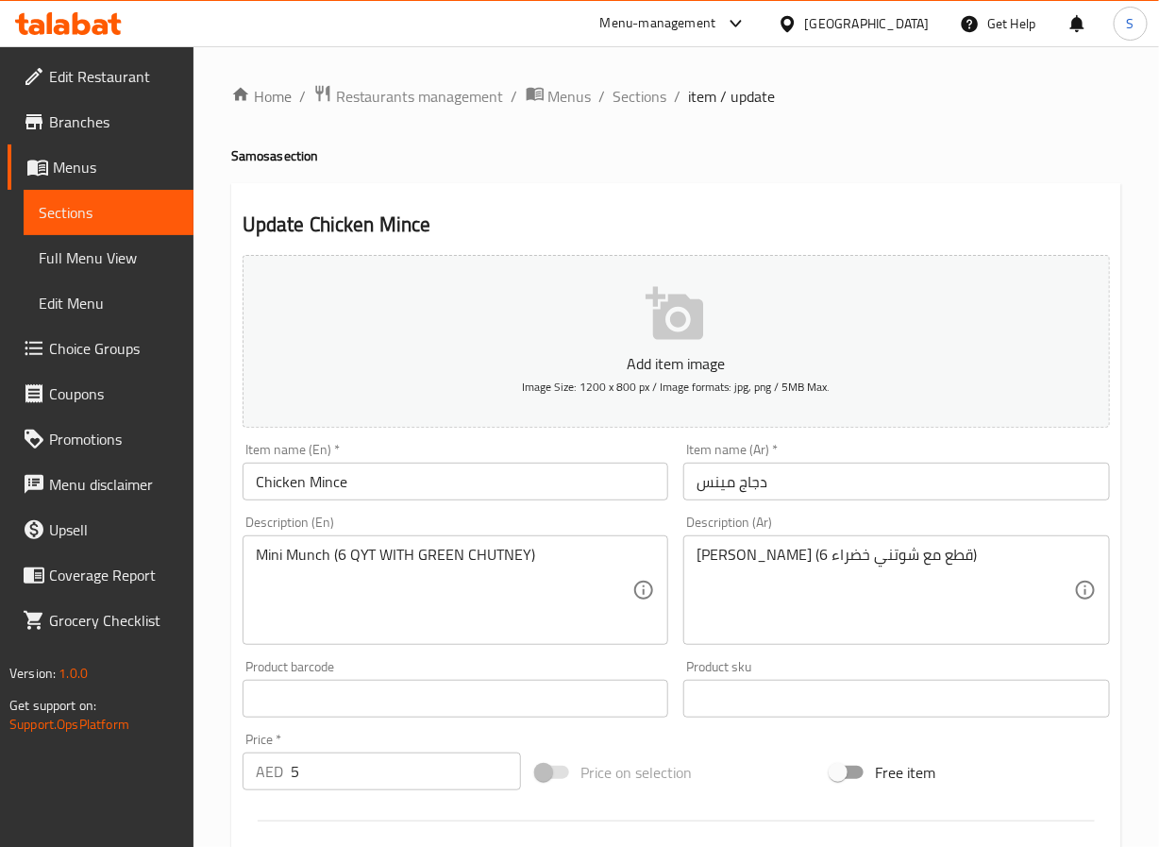
click at [827, 556] on textarea "[PERSON_NAME] (6 قطع مع شوتني خضراء)" at bounding box center [886, 591] width 378 height 90
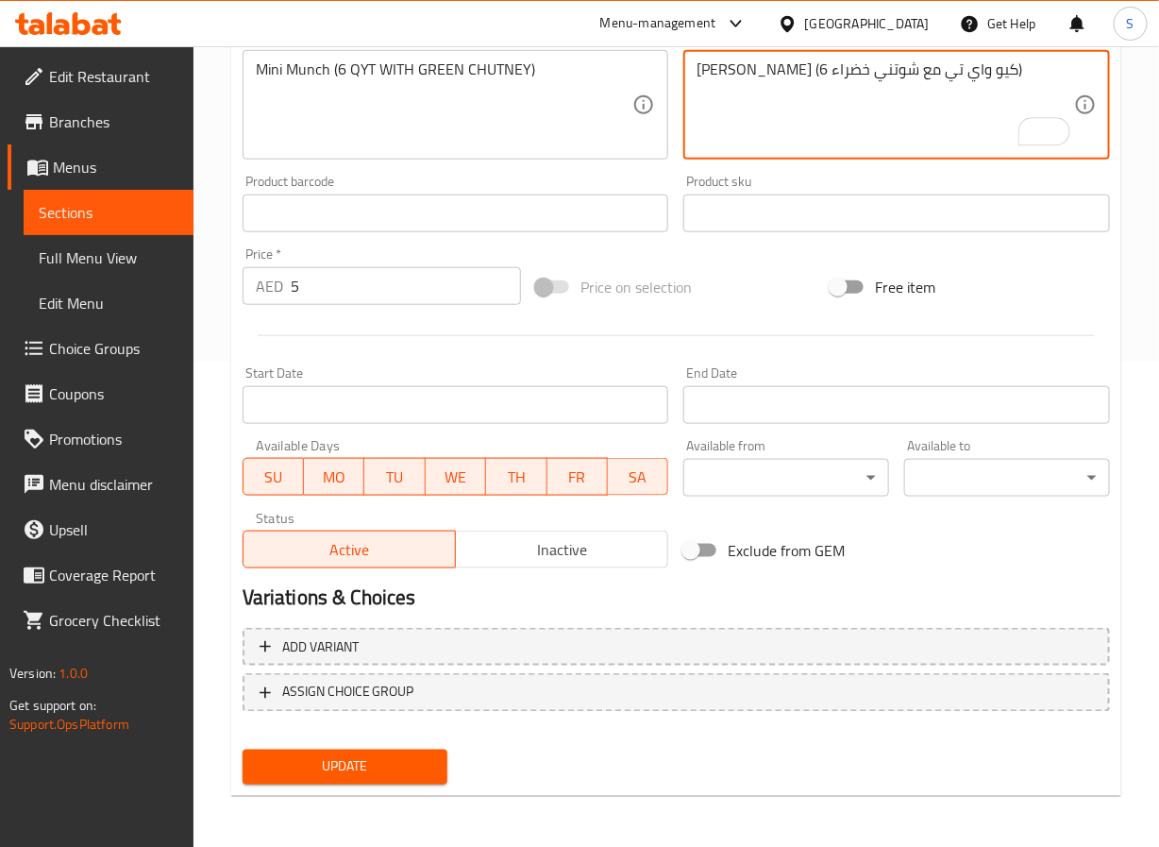
type textarea "ميني مانش (6 كيو واي تي مع شوتني خضراء)"
click at [344, 777] on button "Update" at bounding box center [346, 767] width 206 height 35
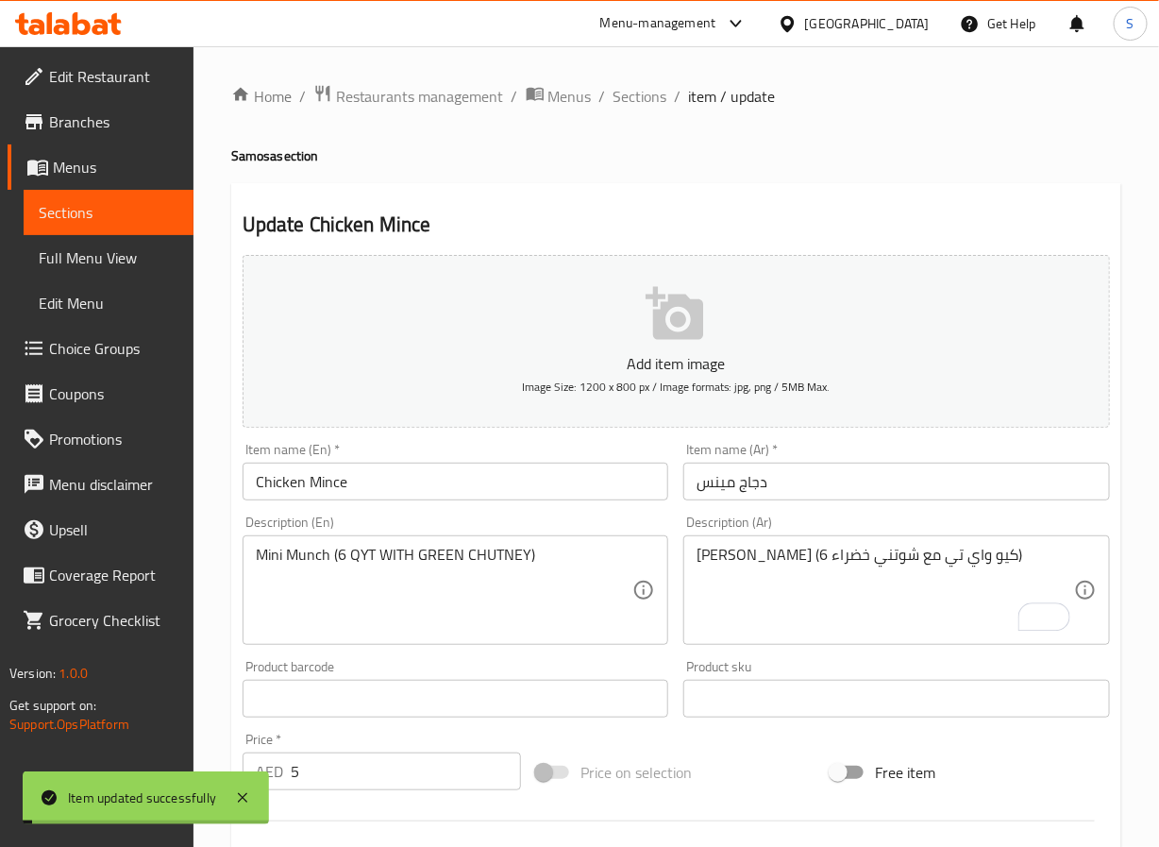
click at [643, 94] on span "Sections" at bounding box center [641, 96] width 54 height 23
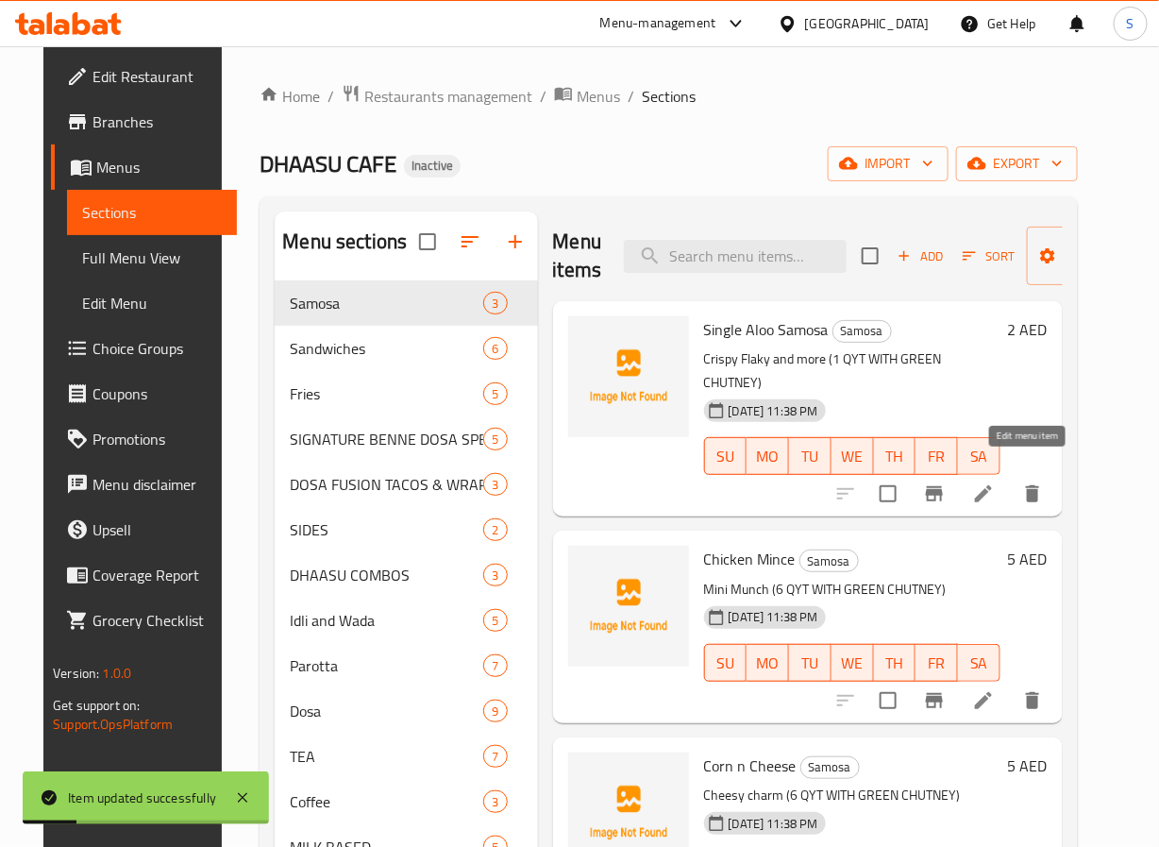
click at [995, 482] on icon at bounding box center [983, 493] width 23 height 23
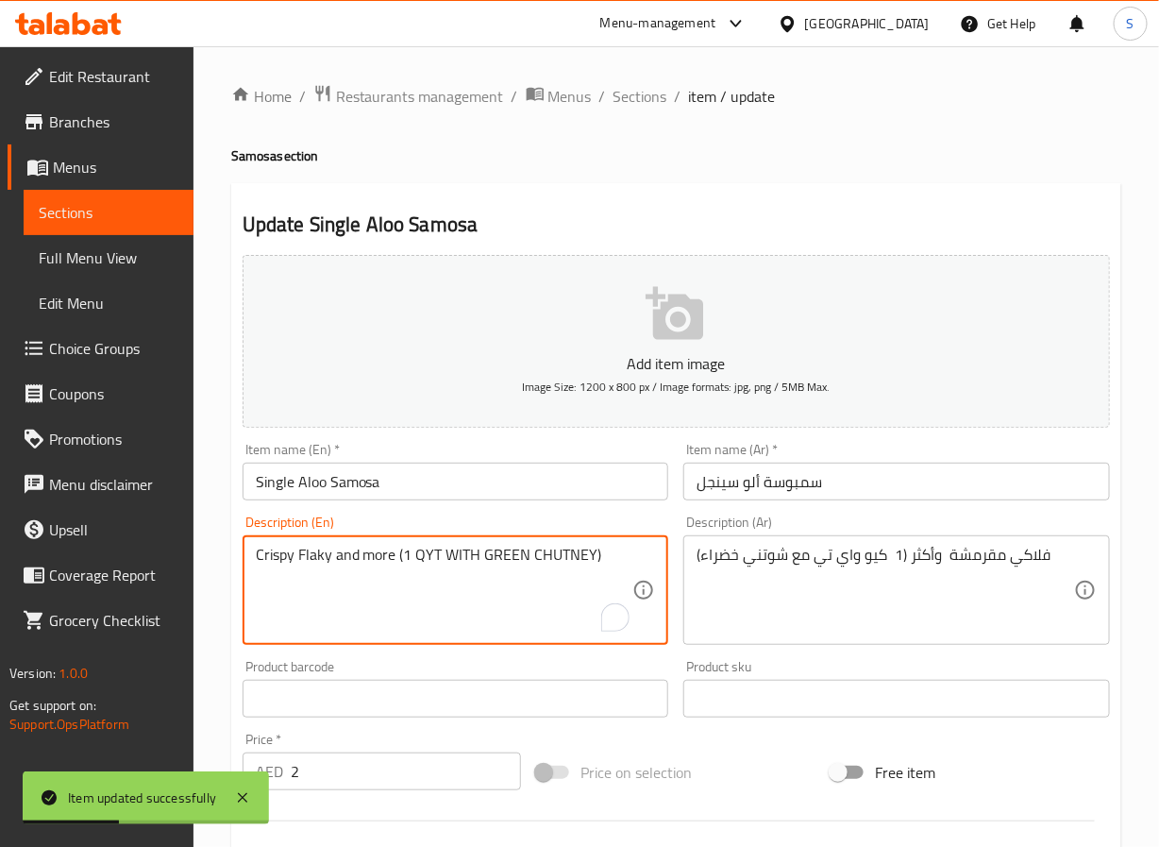
click at [375, 556] on textarea "Crispy Flaky and more (1 QYT WITH GREEN CHUTNEY)" at bounding box center [445, 591] width 378 height 90
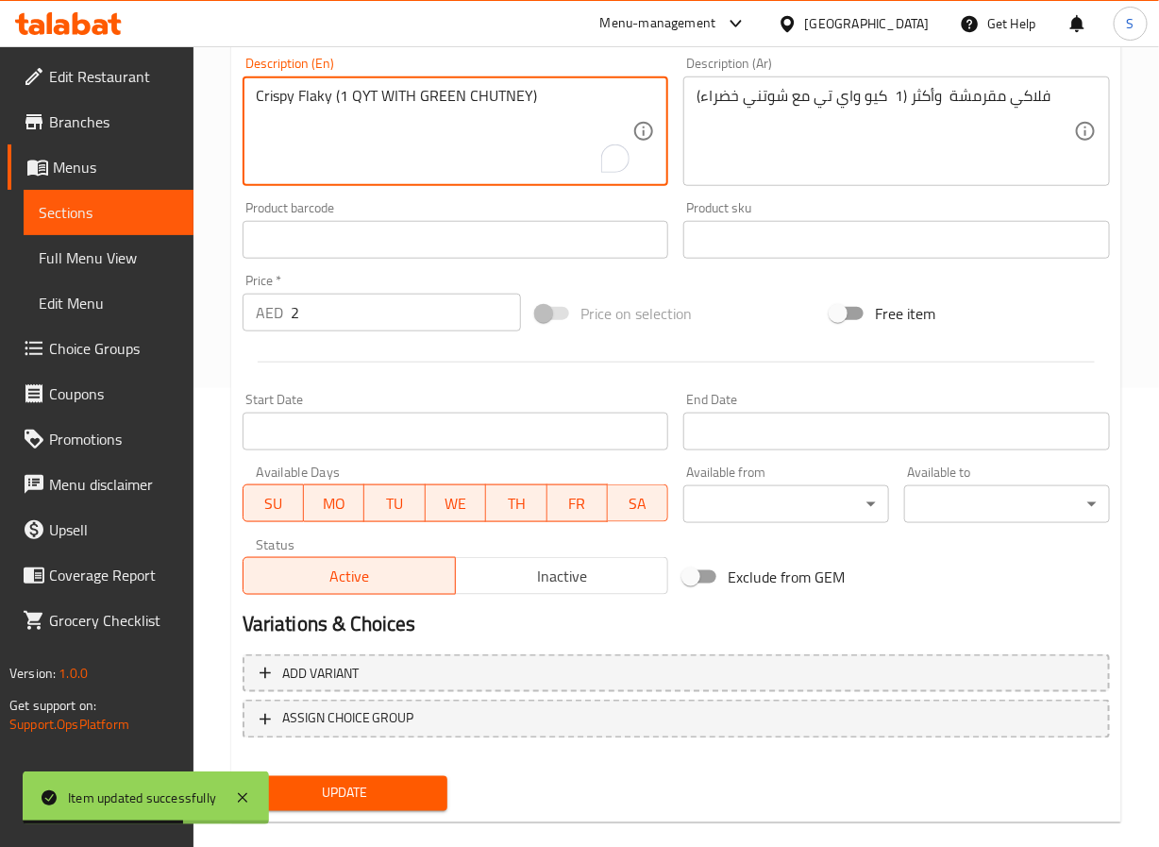
scroll to position [485, 0]
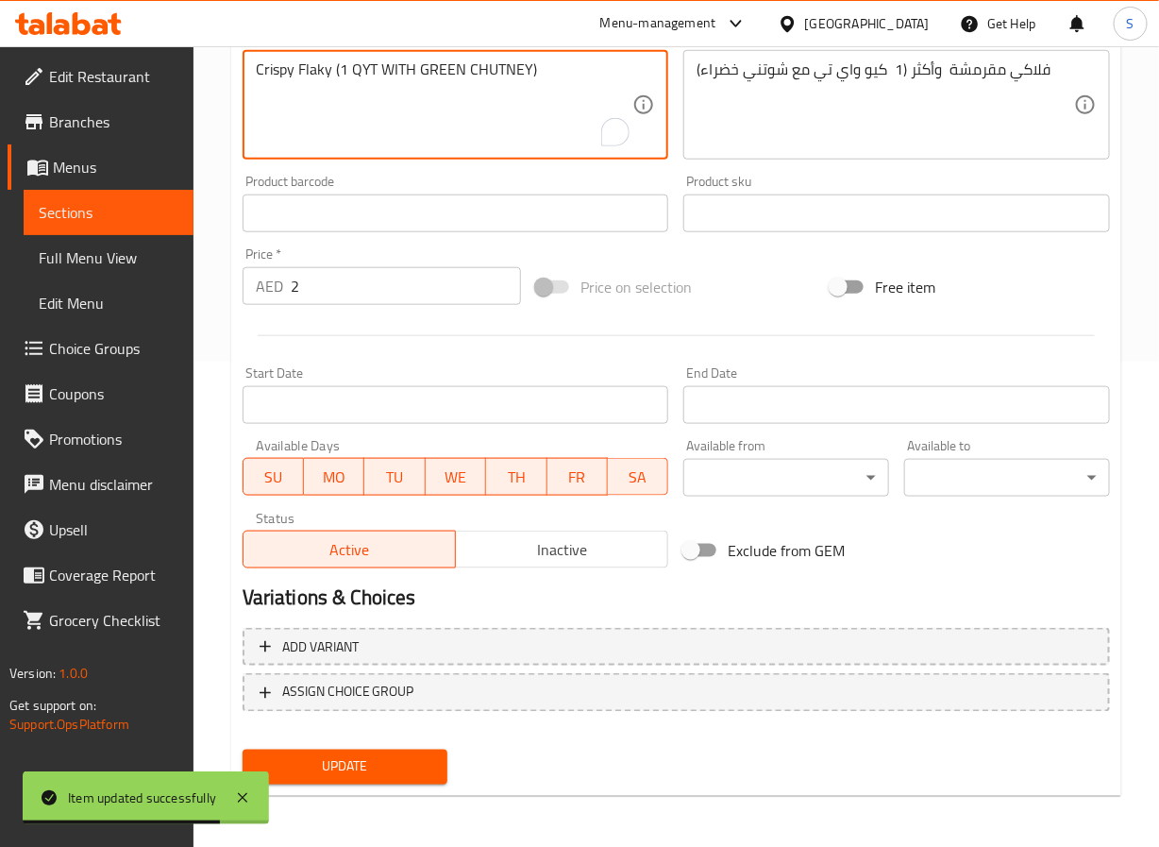
type textarea "Crispy Flaky (1 QYT WITH GREEN CHUTNEY)"
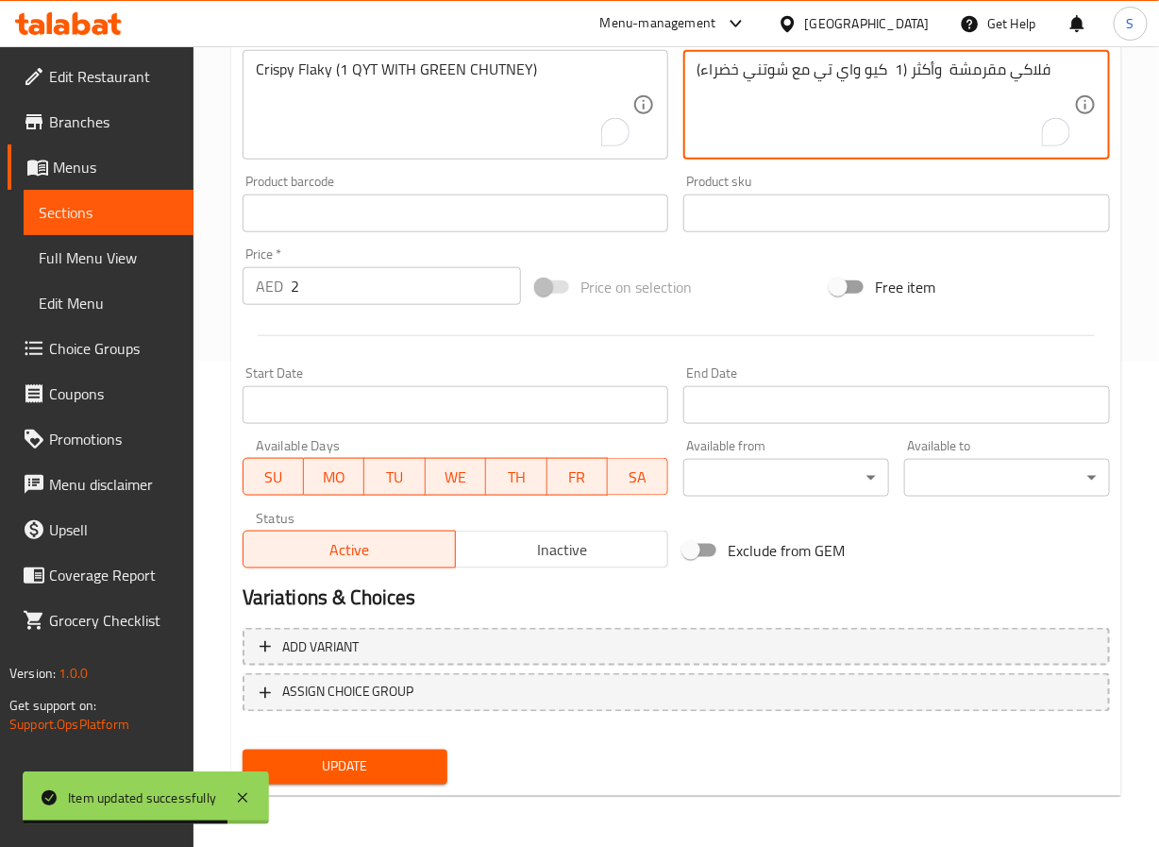
click at [921, 83] on textarea "فلاكي مقرمشة وأكثر (1 كيو واي تي مع شوتني خضراء)" at bounding box center [886, 105] width 378 height 90
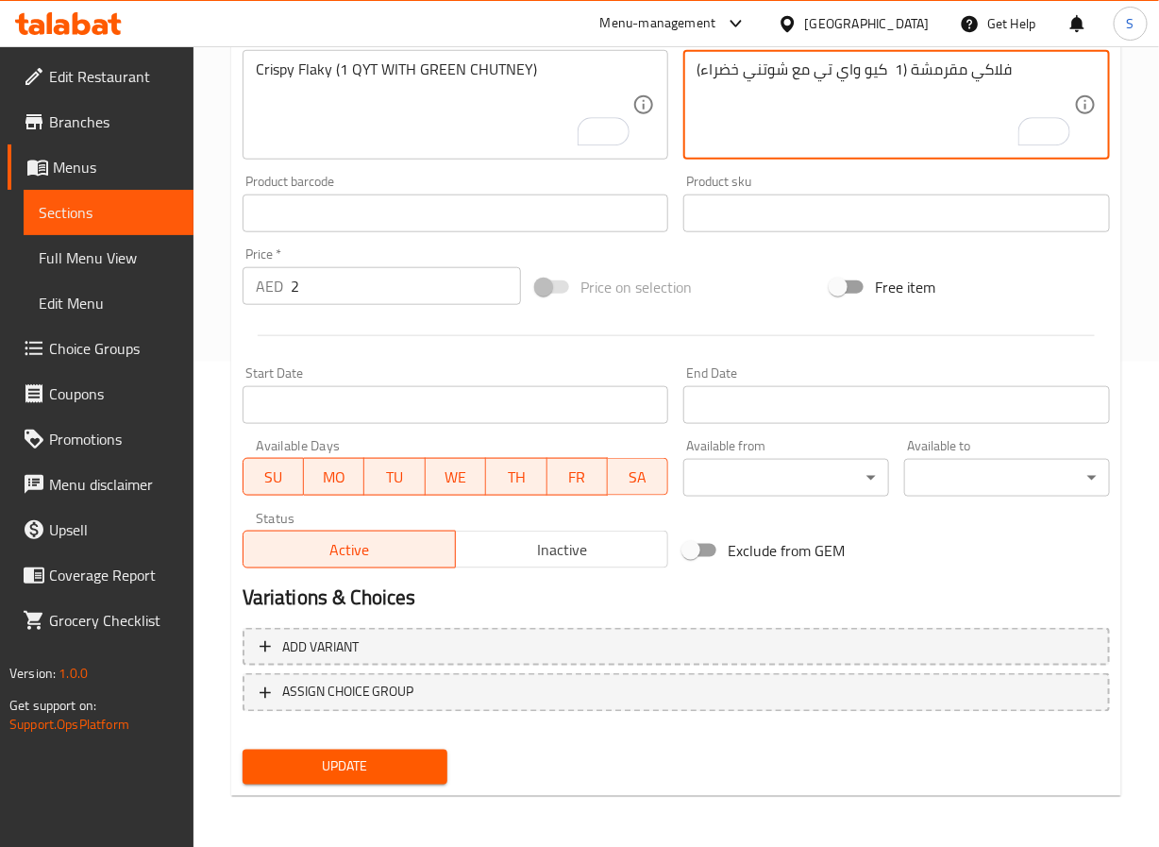
click at [878, 69] on textarea "فلاكي مقرمشة (1 كيو واي تي مع شوتني خضراء)" at bounding box center [886, 105] width 378 height 90
type textarea "فلاكي مقرمشة (1كيو واي تي مع شوتني خضراء)"
click at [360, 771] on span "Update" at bounding box center [346, 767] width 176 height 24
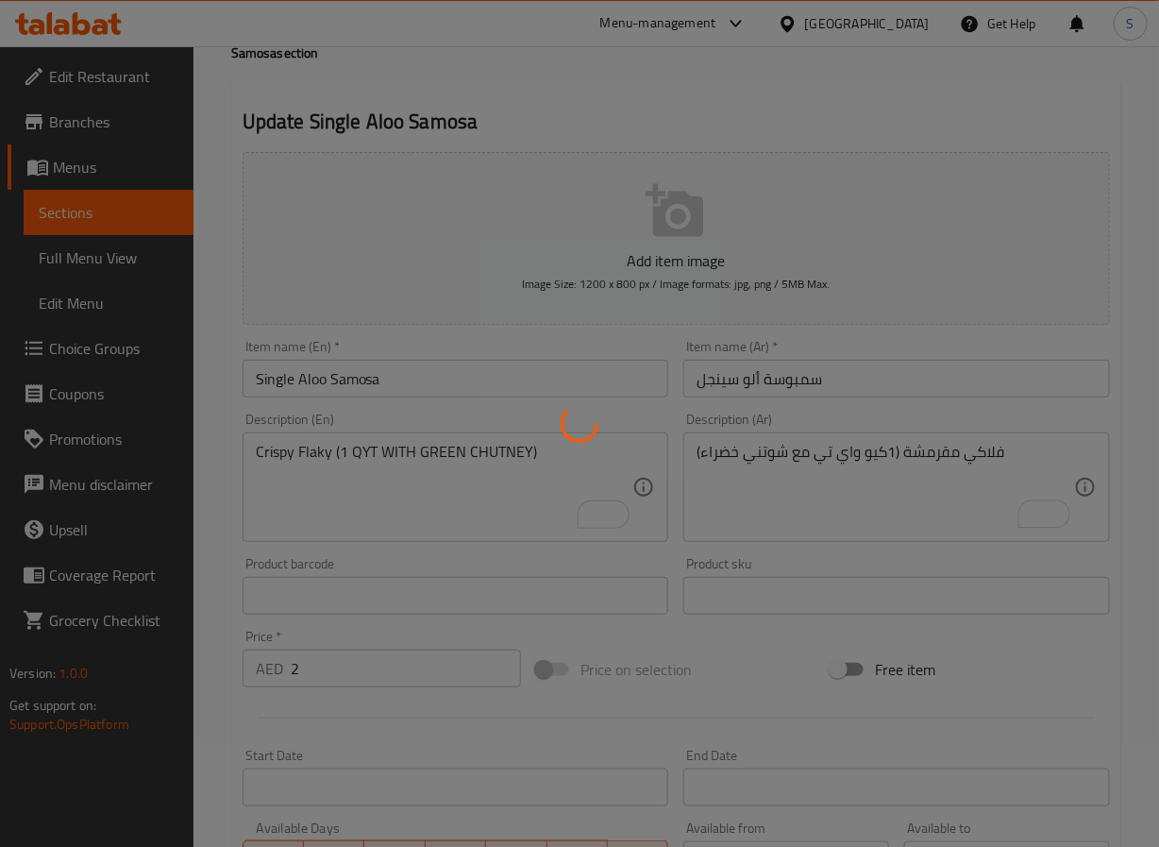
scroll to position [0, 0]
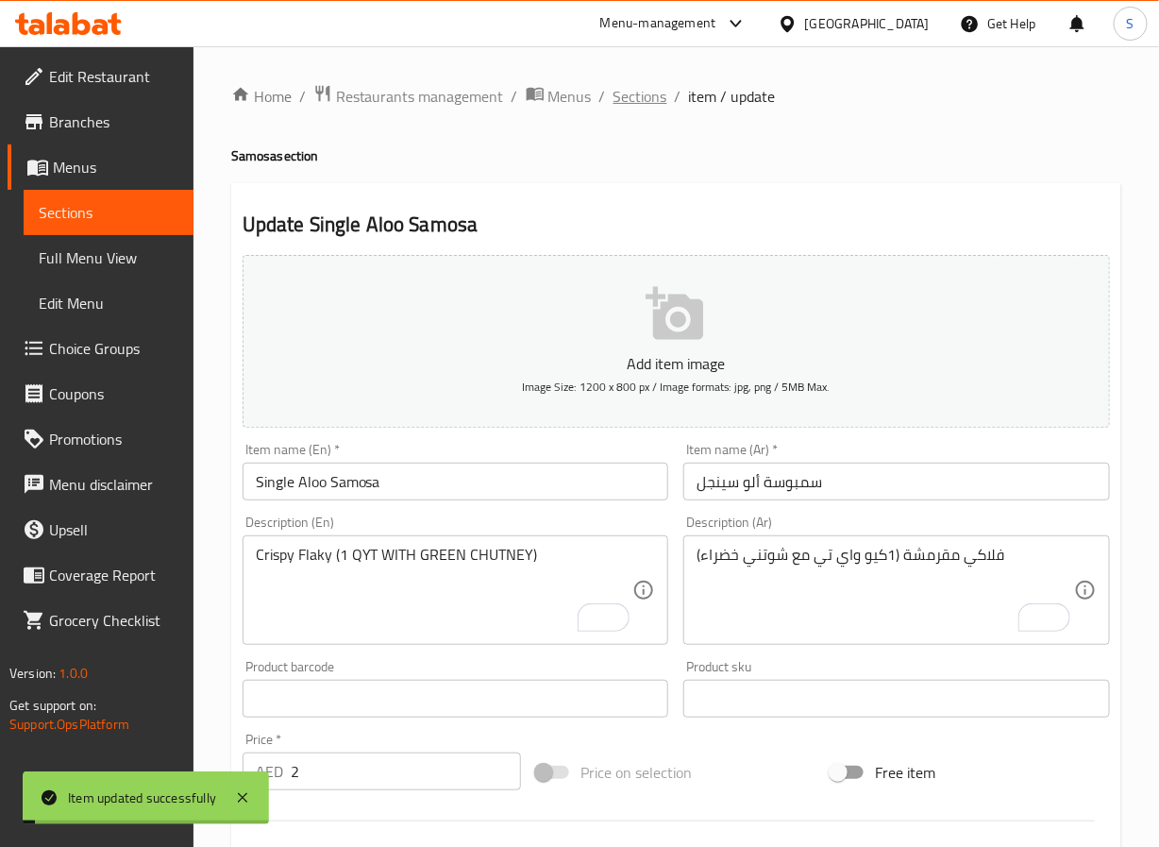
click at [649, 105] on span "Sections" at bounding box center [641, 96] width 54 height 23
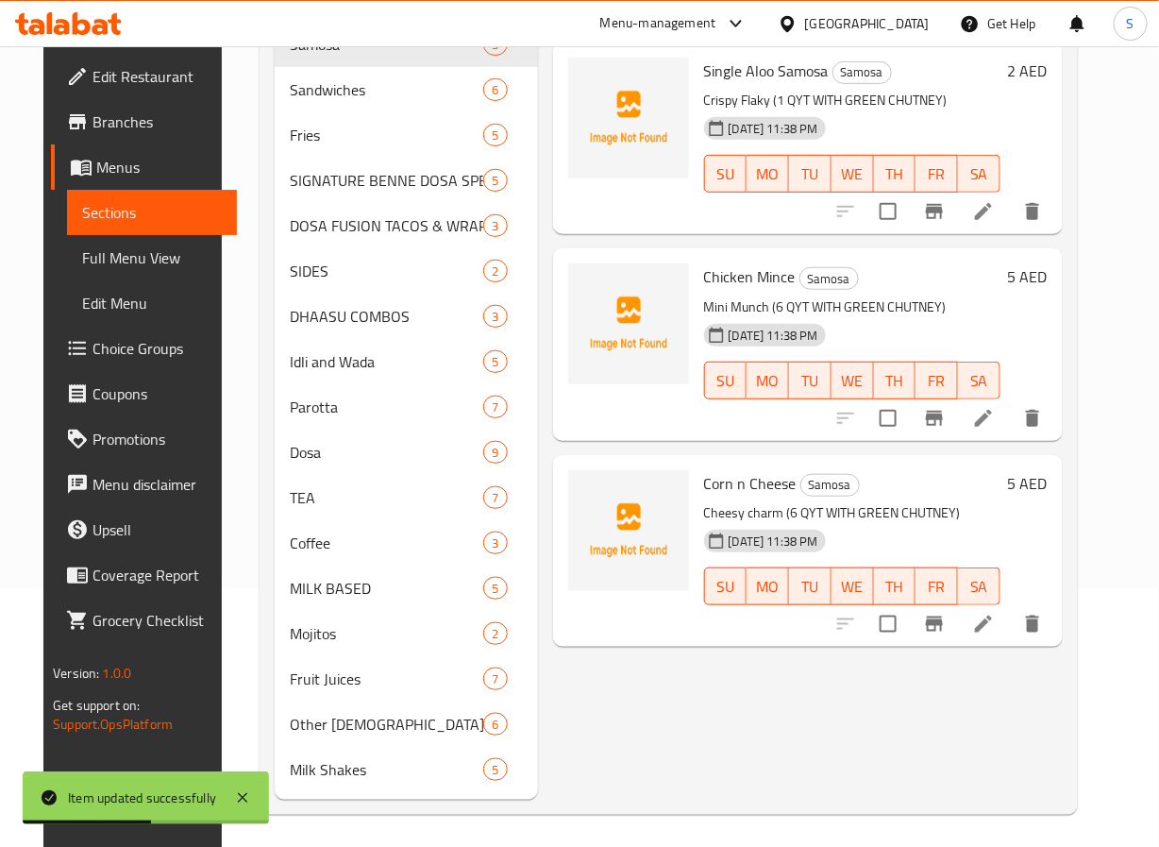
scroll to position [264, 0]
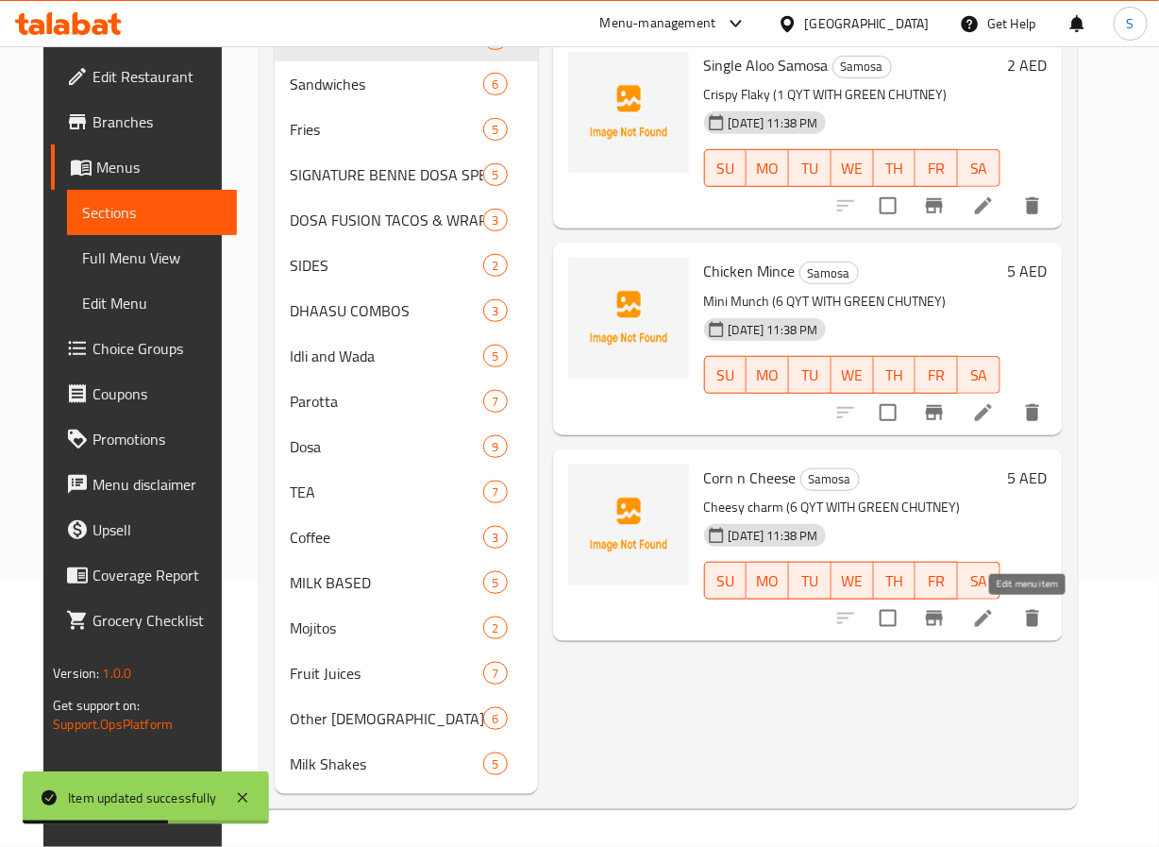
click at [992, 626] on icon at bounding box center [983, 618] width 17 height 17
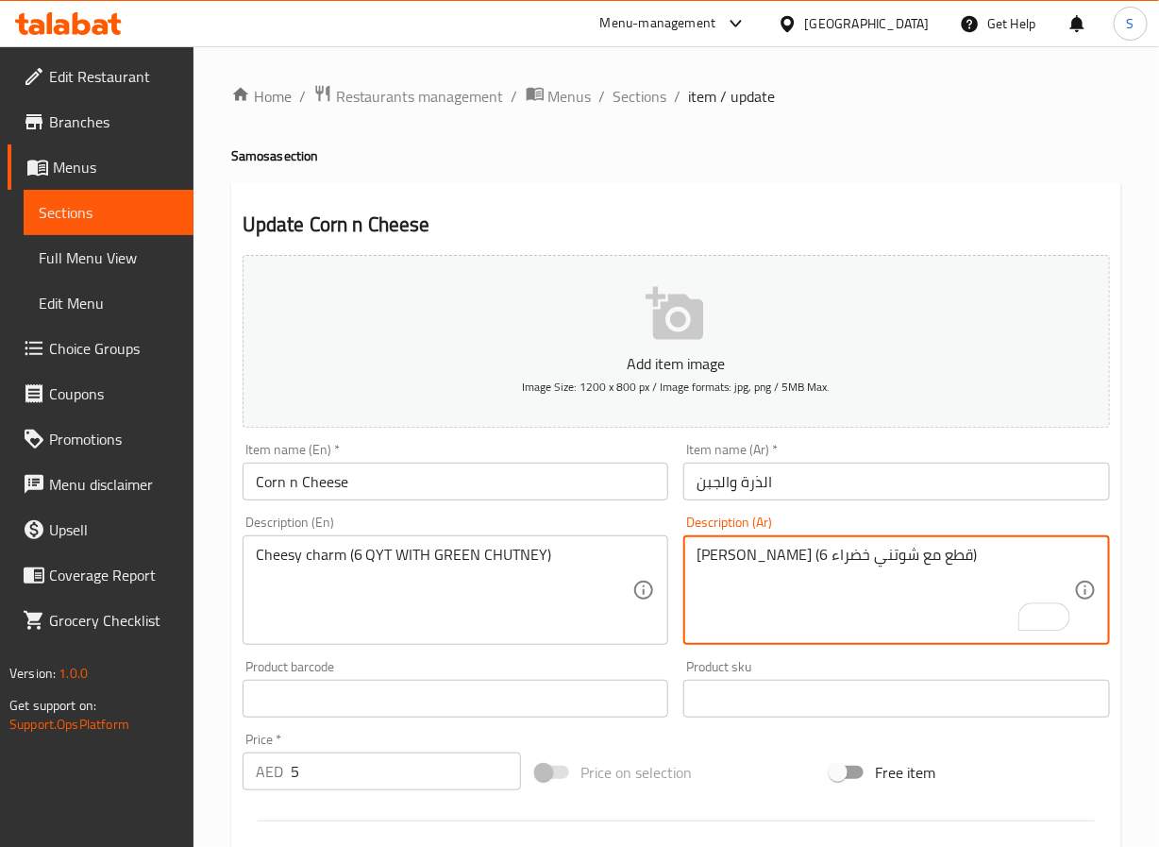
click at [828, 561] on textarea "[PERSON_NAME] (6 قطع مع شوتني خضراء)" at bounding box center [886, 591] width 378 height 90
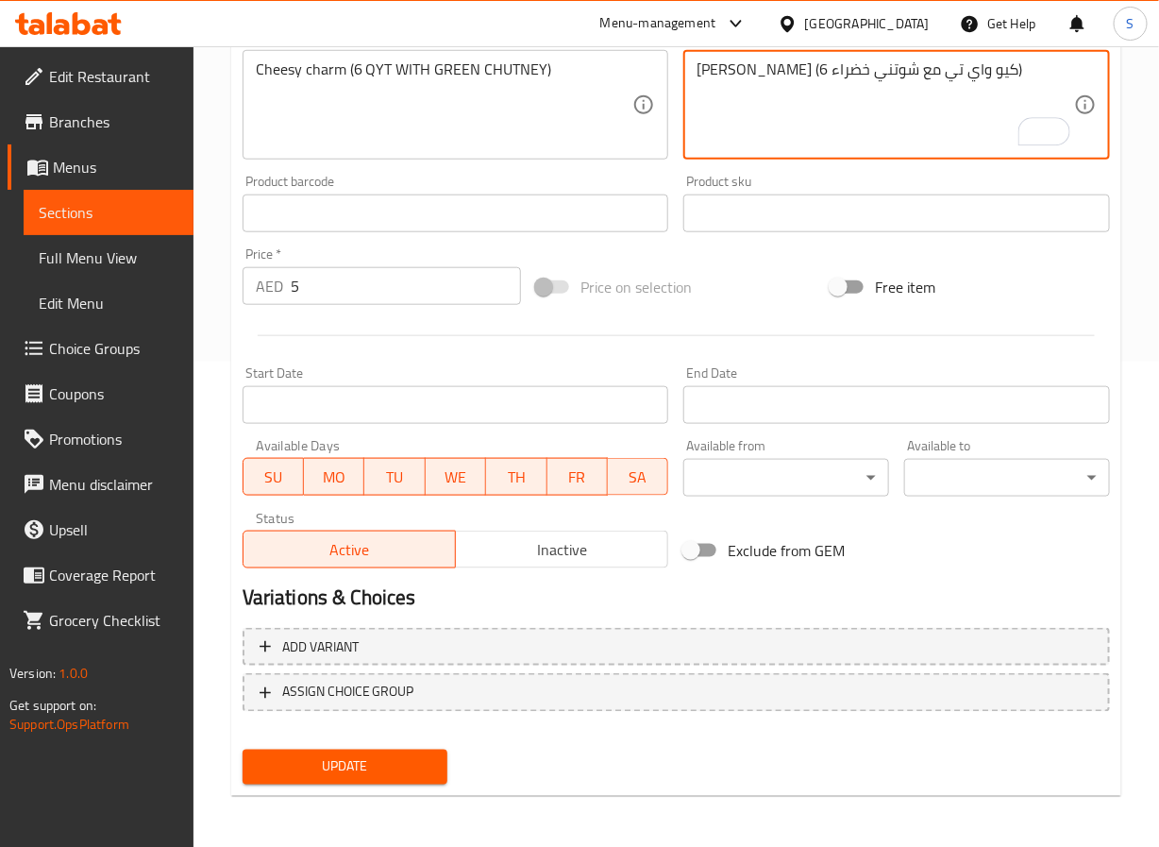
type textarea "[PERSON_NAME] (6 كيو واي تي مع شوتني خضراء)"
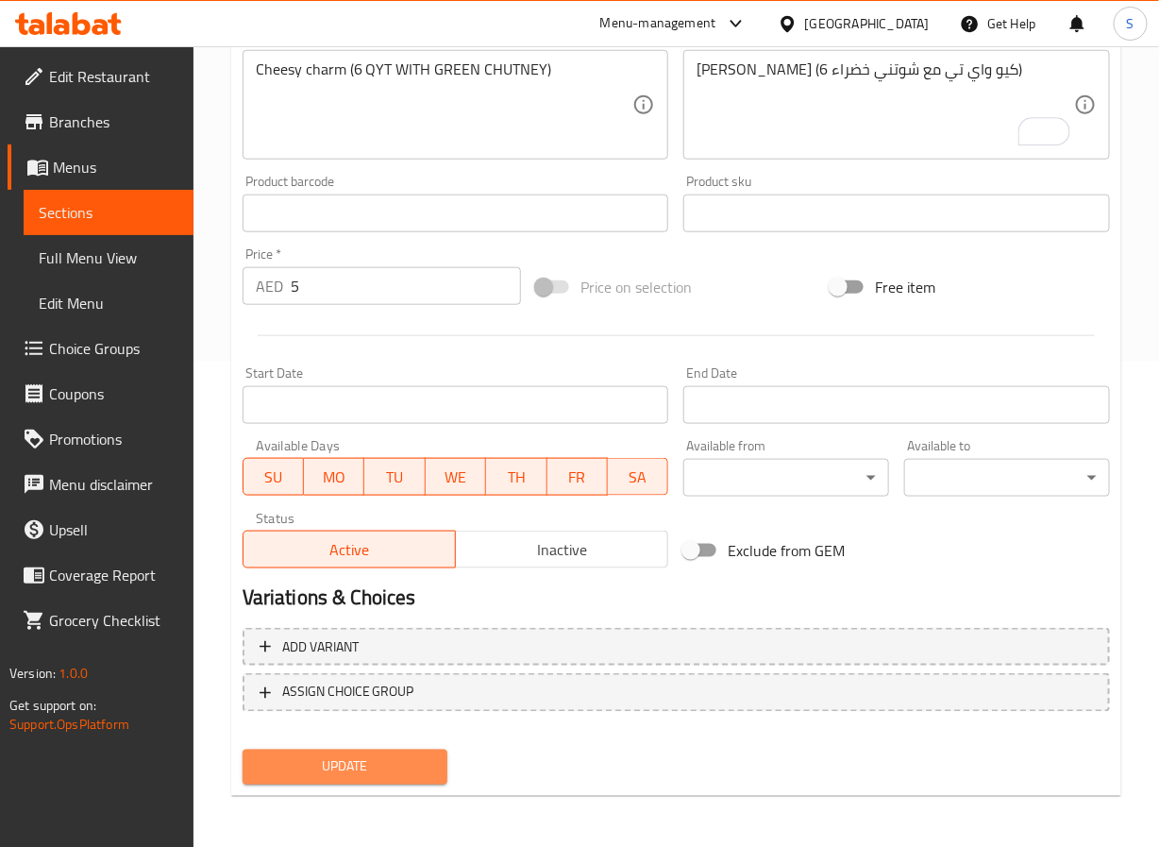
click at [422, 765] on span "Update" at bounding box center [346, 767] width 176 height 24
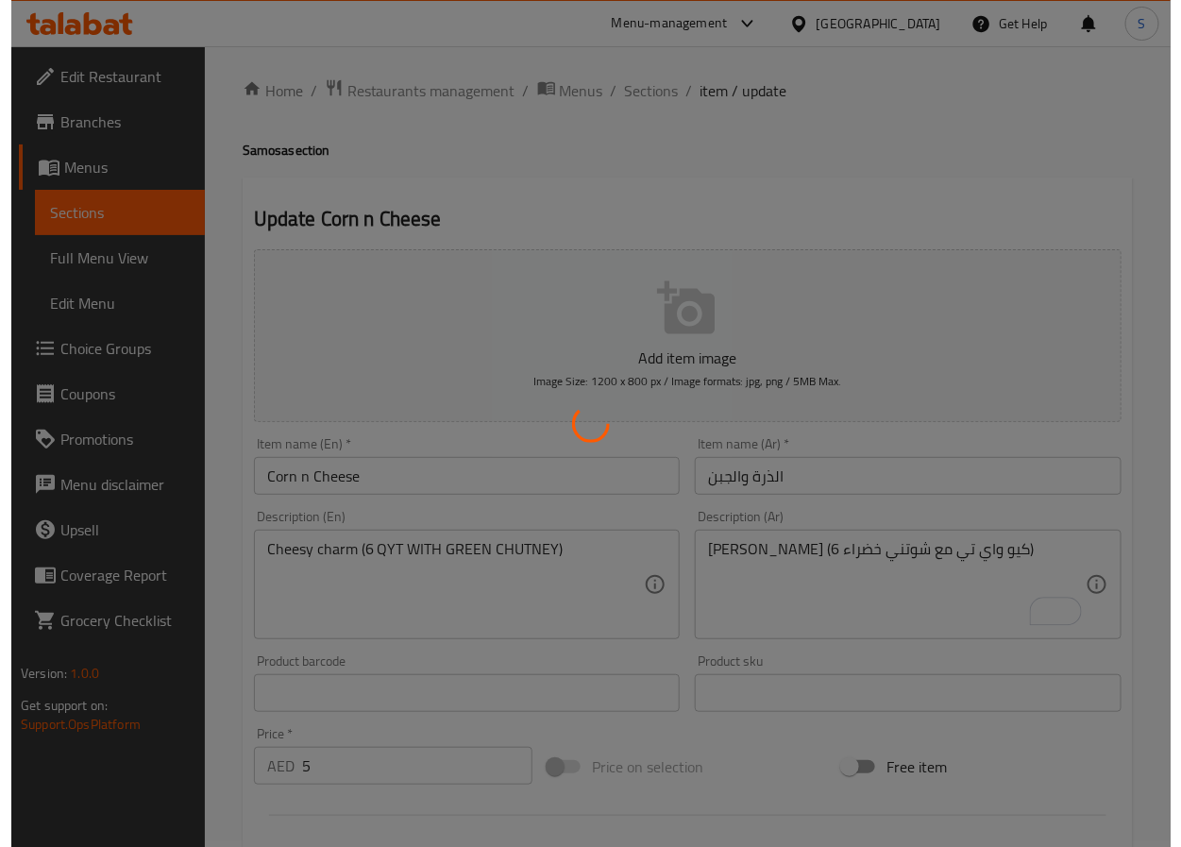
scroll to position [0, 0]
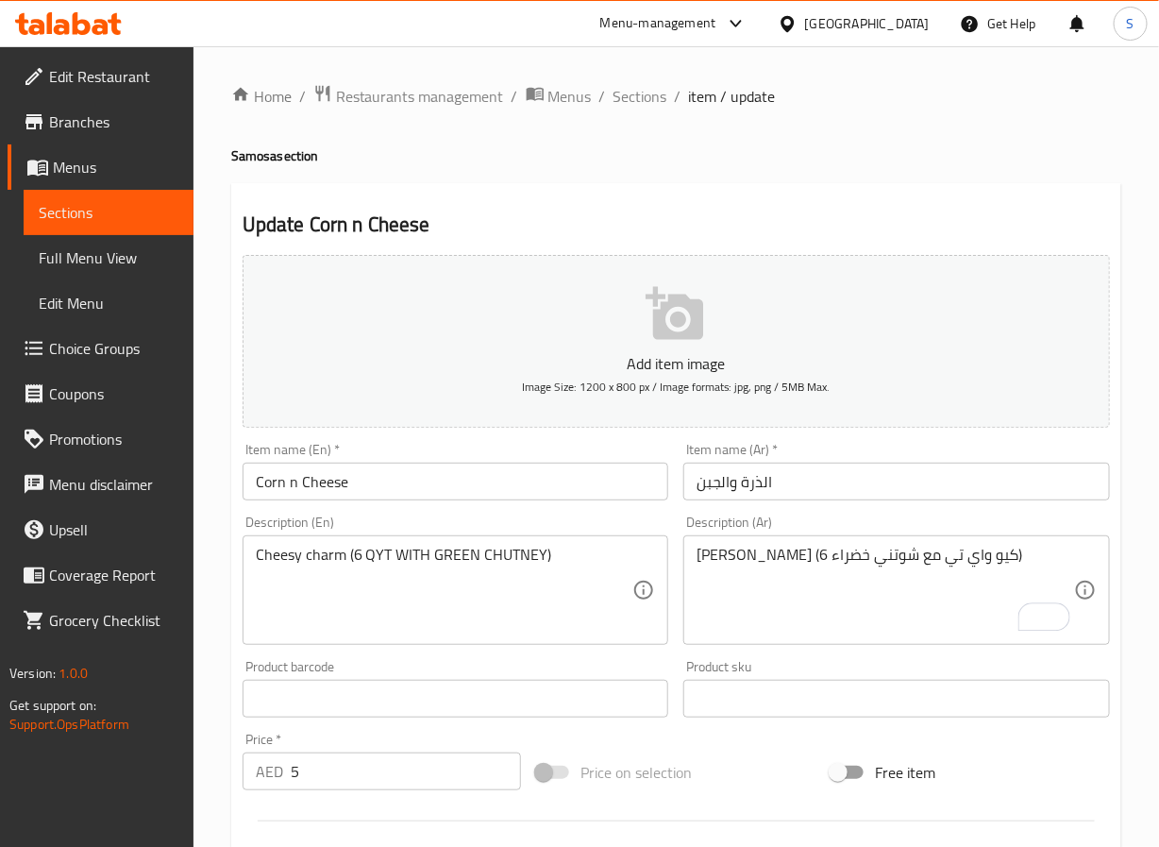
click at [640, 94] on span "Sections" at bounding box center [641, 96] width 54 height 23
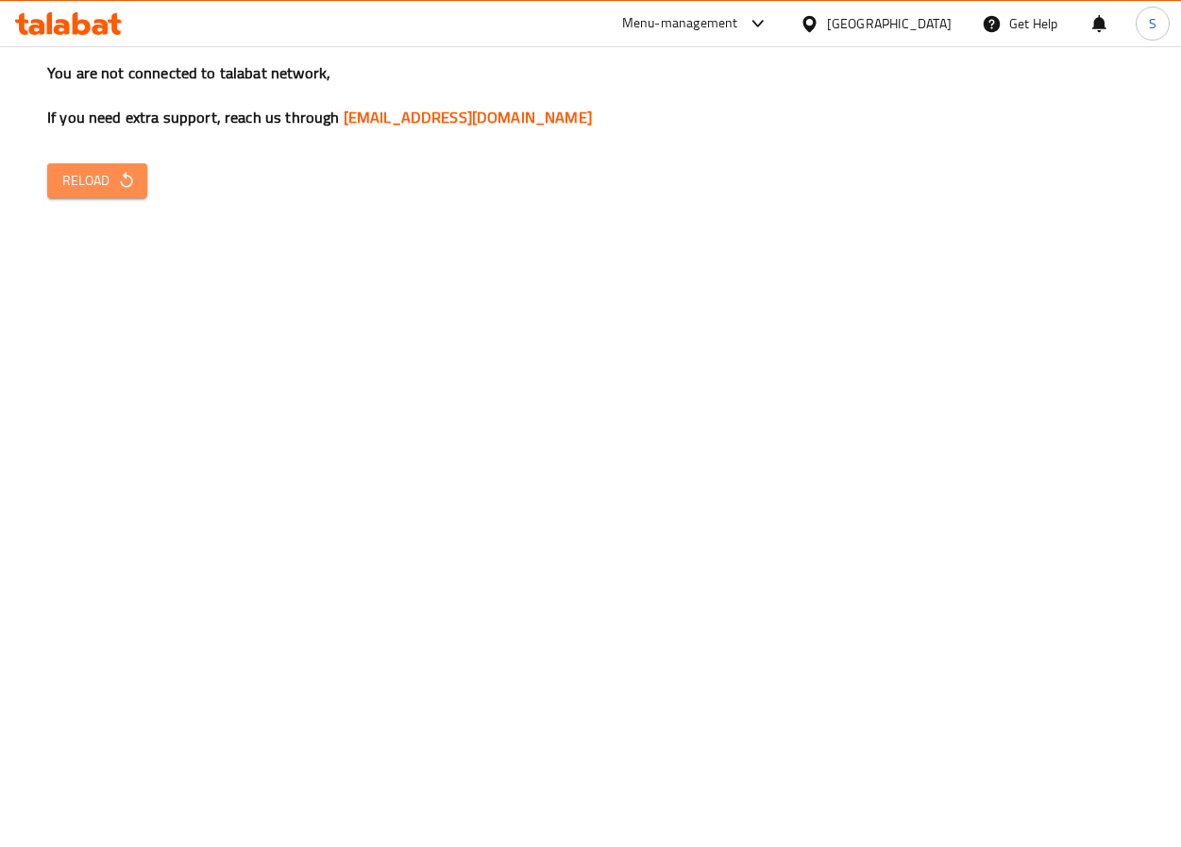
click at [99, 182] on span "Reload" at bounding box center [97, 181] width 70 height 24
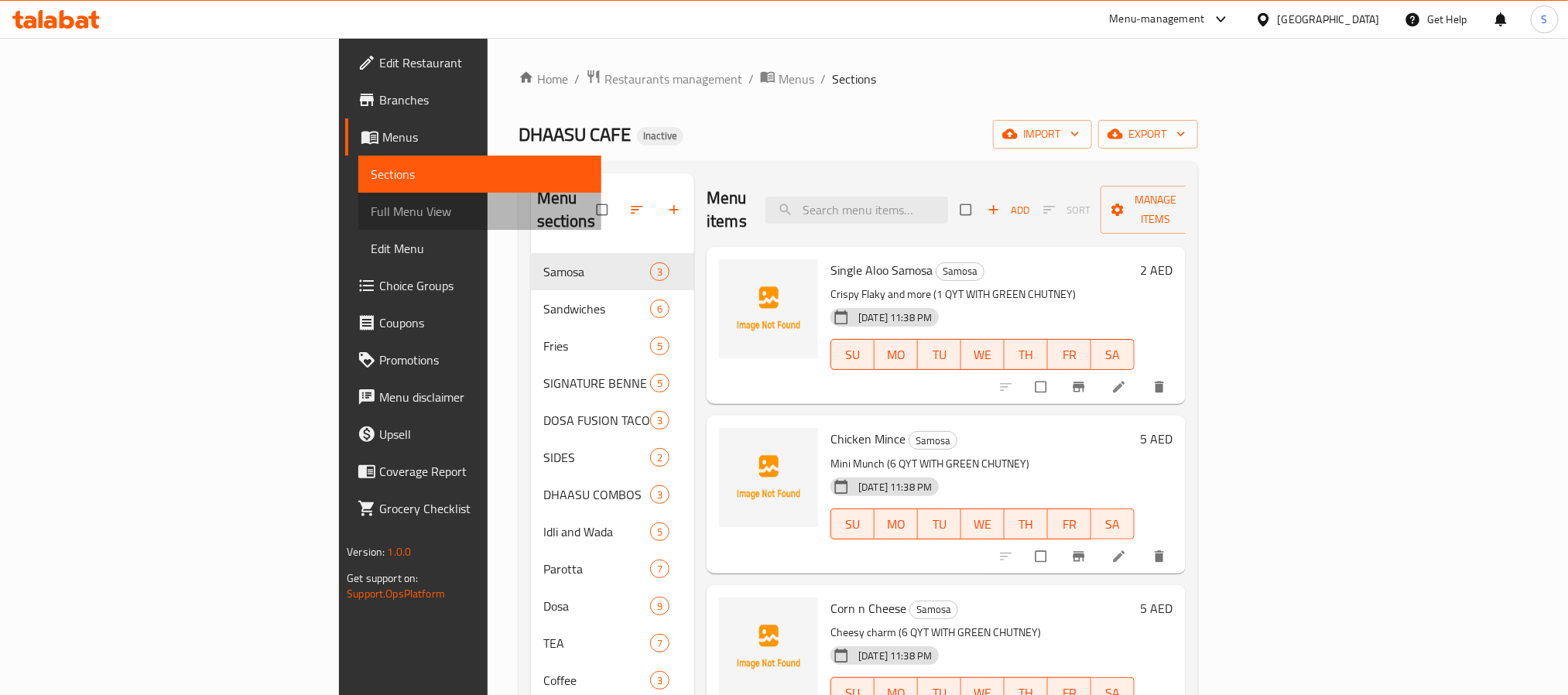
click at [371, 204] on span "Full Menu View" at bounding box center [479, 211] width 217 height 19
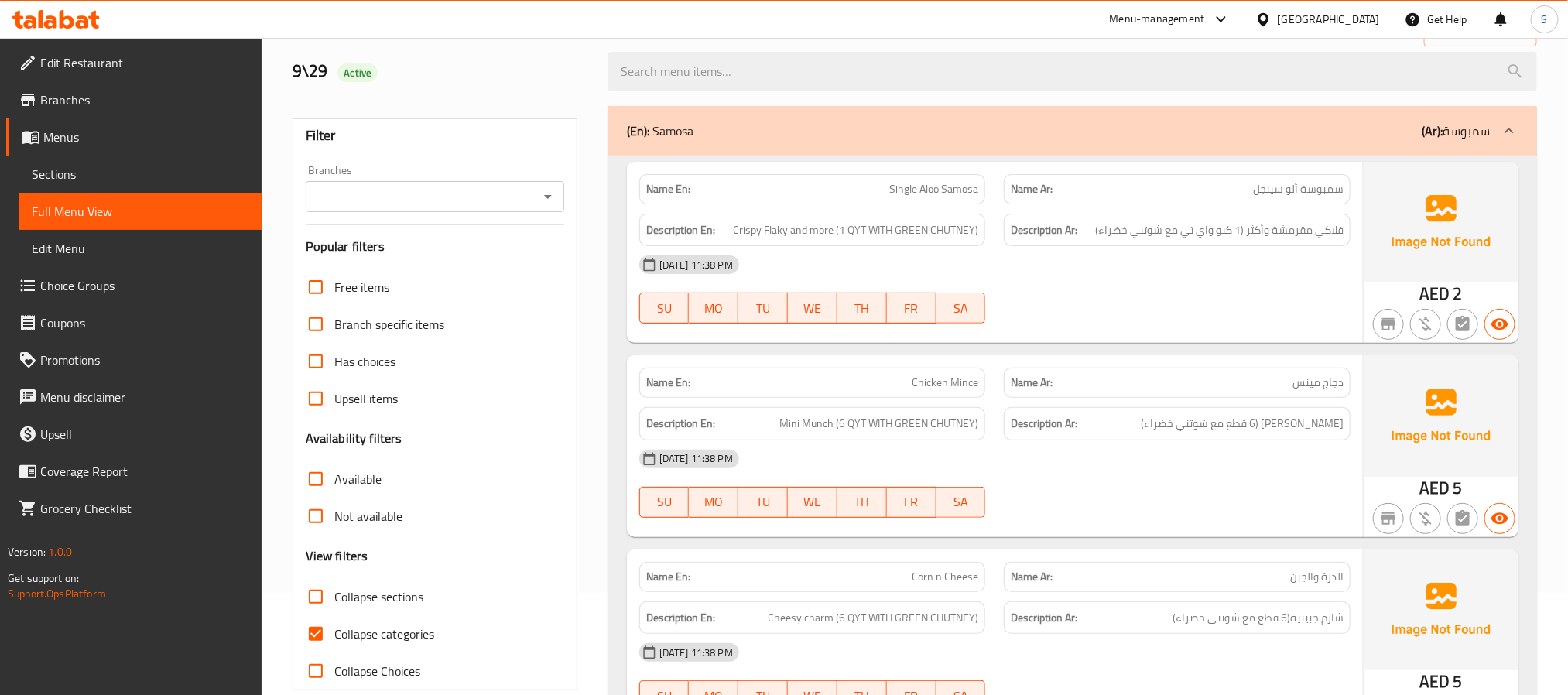
scroll to position [452, 0]
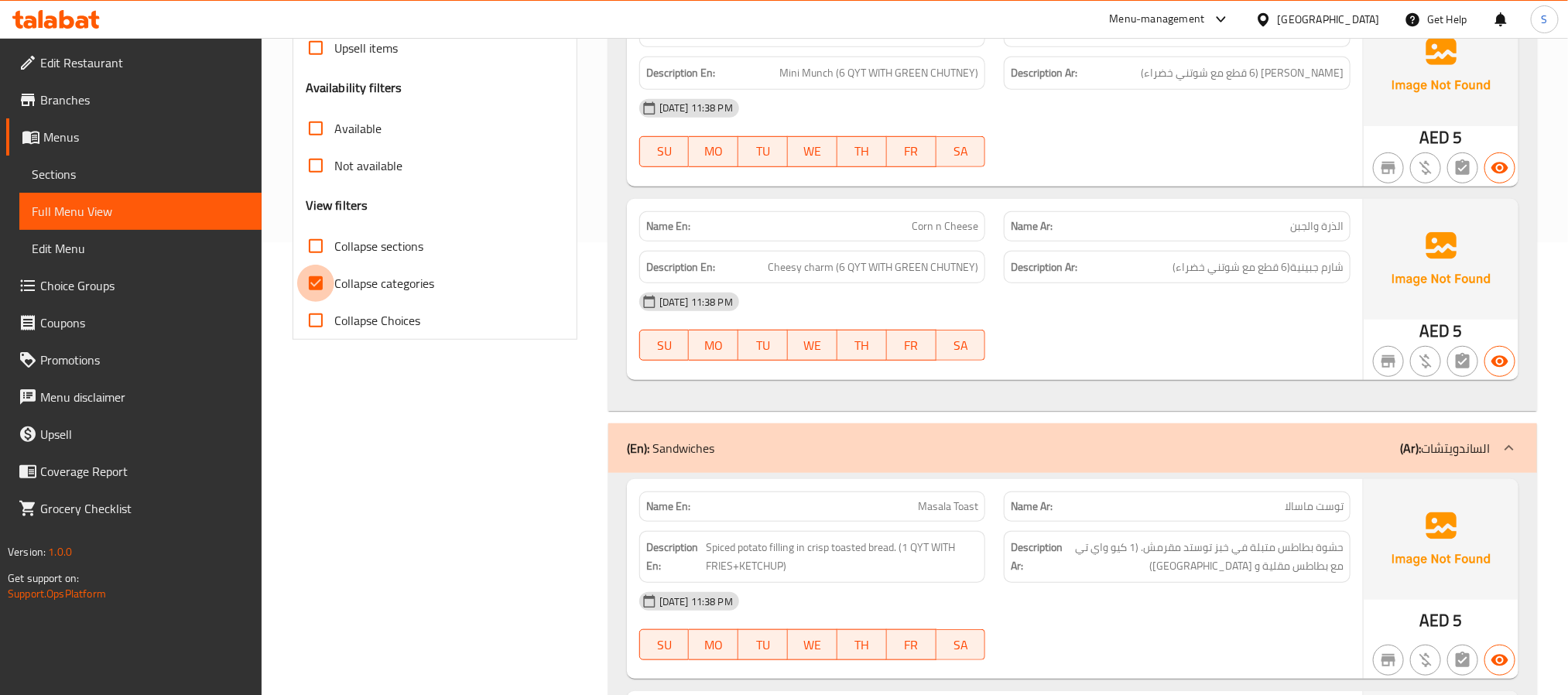
click at [324, 283] on input "Collapse categories" at bounding box center [315, 283] width 37 height 37
checkbox input "false"
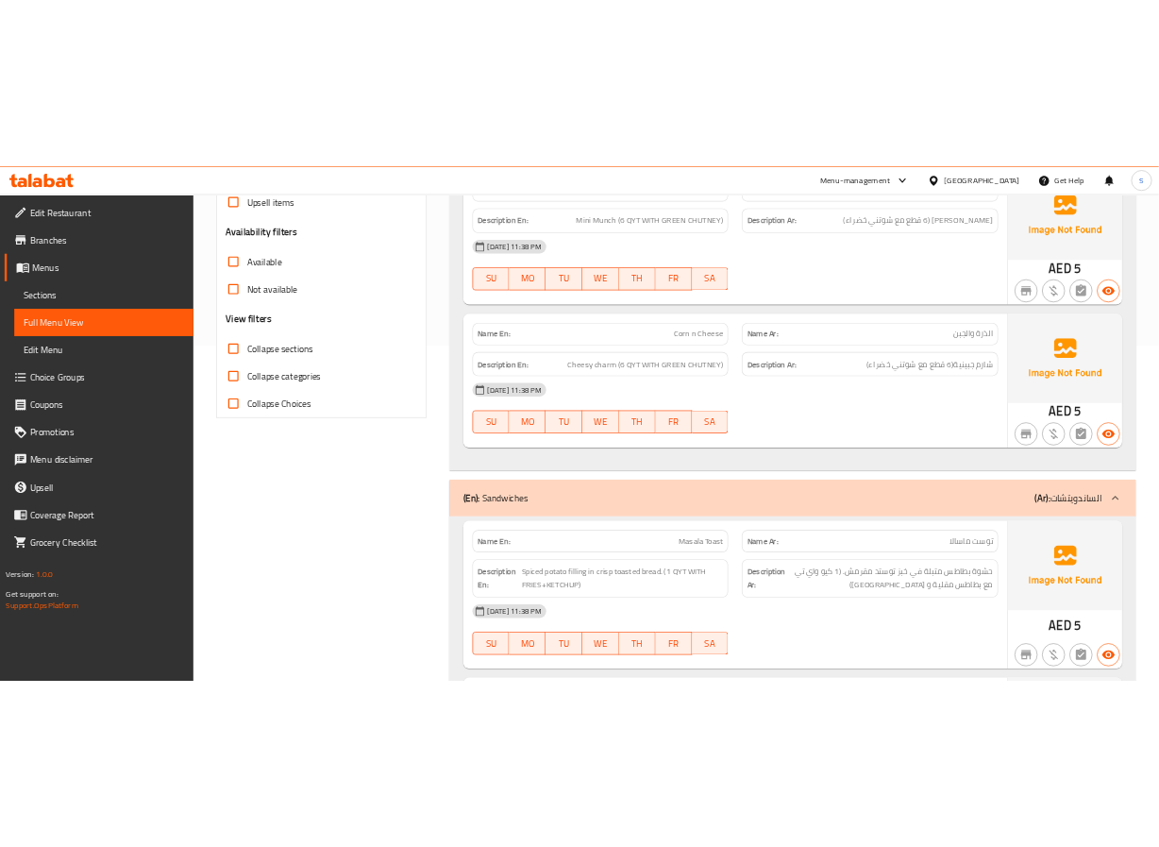
scroll to position [0, 0]
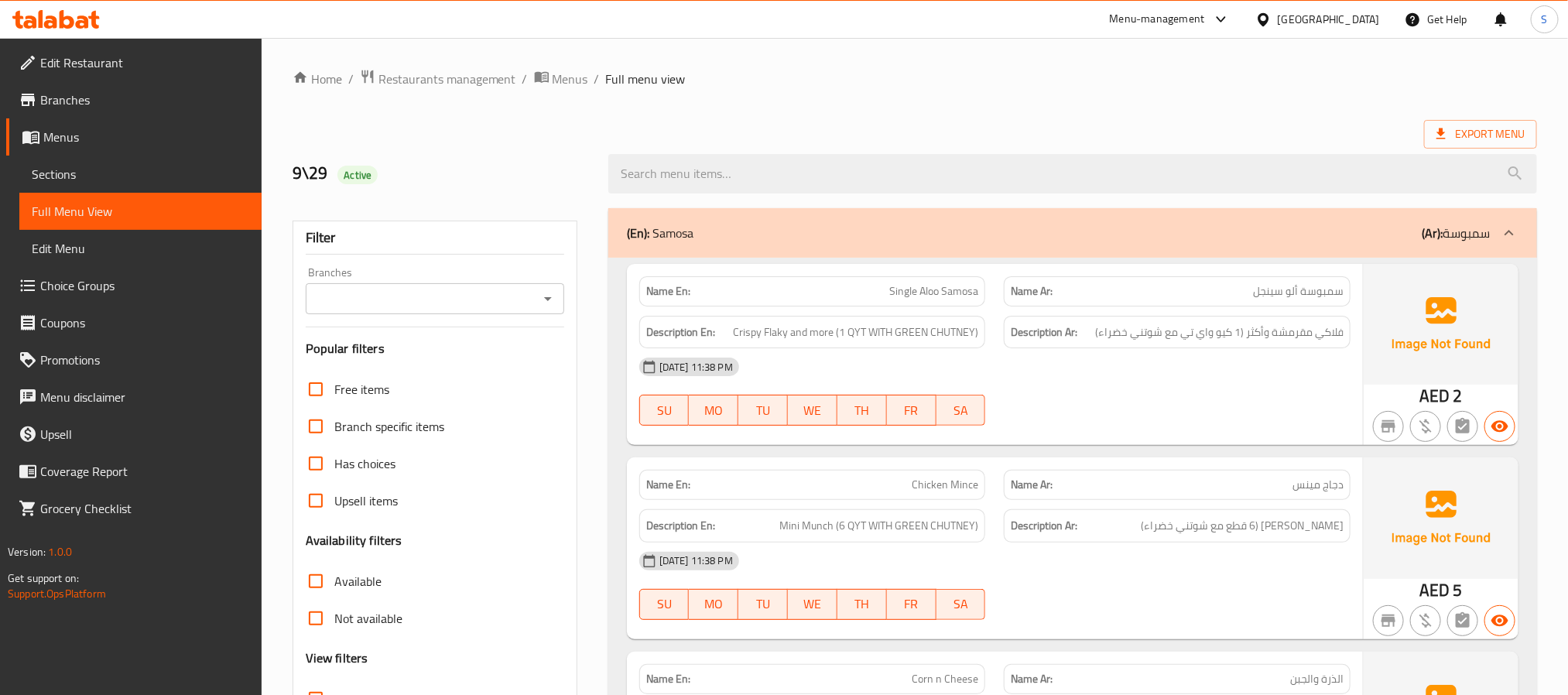
click at [549, 158] on div "9\29 Active" at bounding box center [440, 174] width 316 height 69
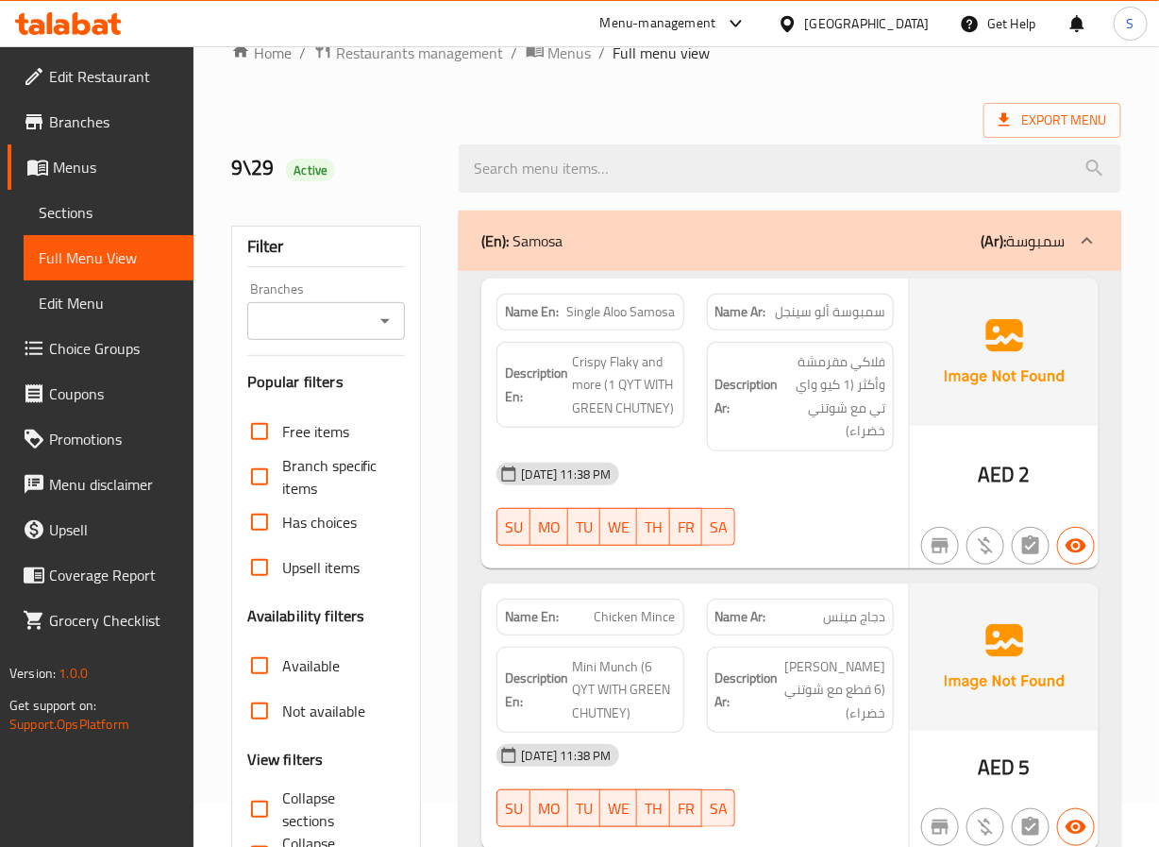
scroll to position [46, 0]
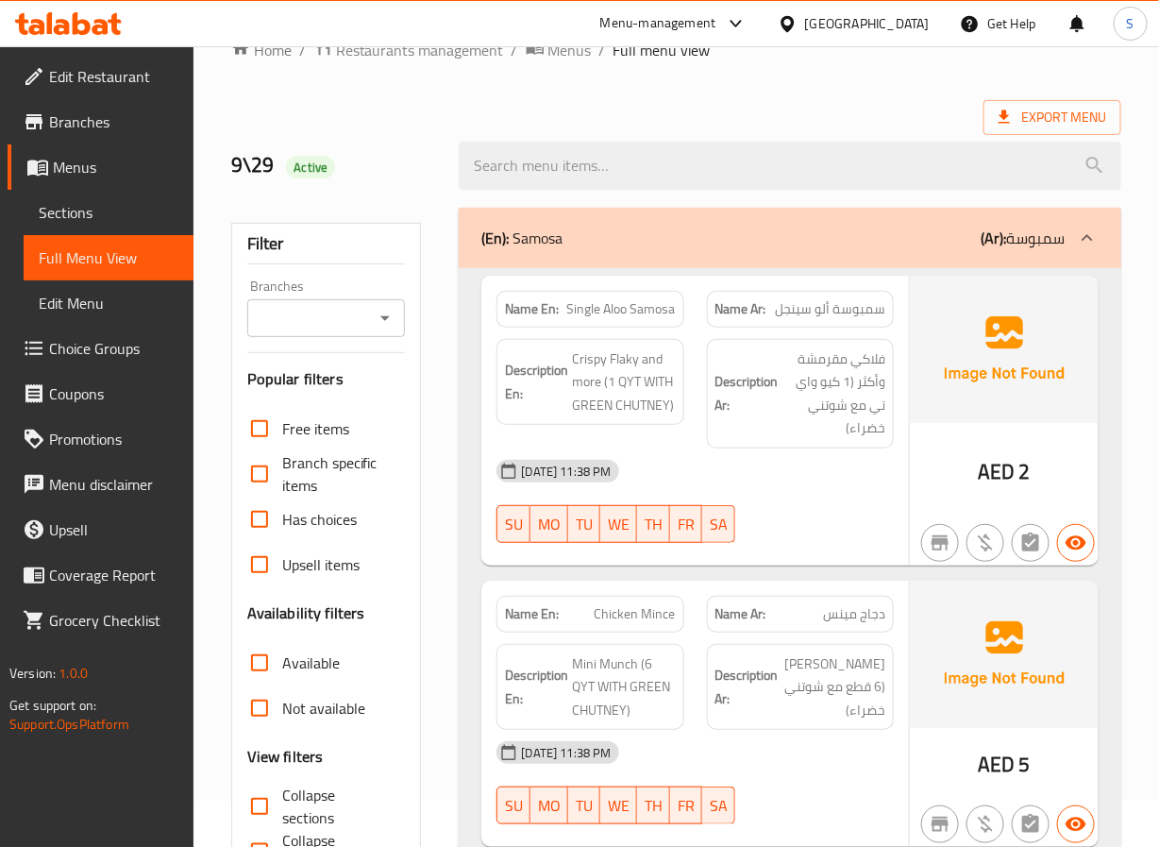
click at [402, 160] on h2 "9\29 Active" at bounding box center [334, 165] width 206 height 28
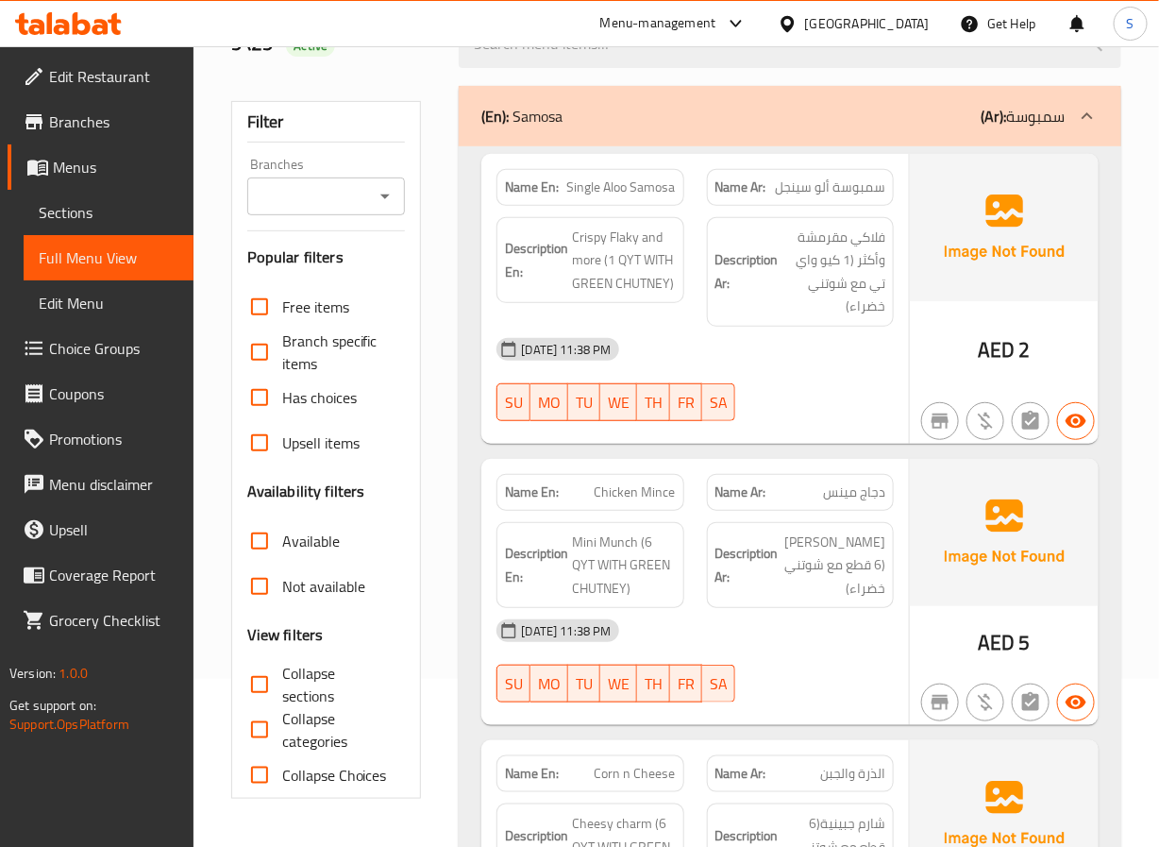
scroll to position [182, 0]
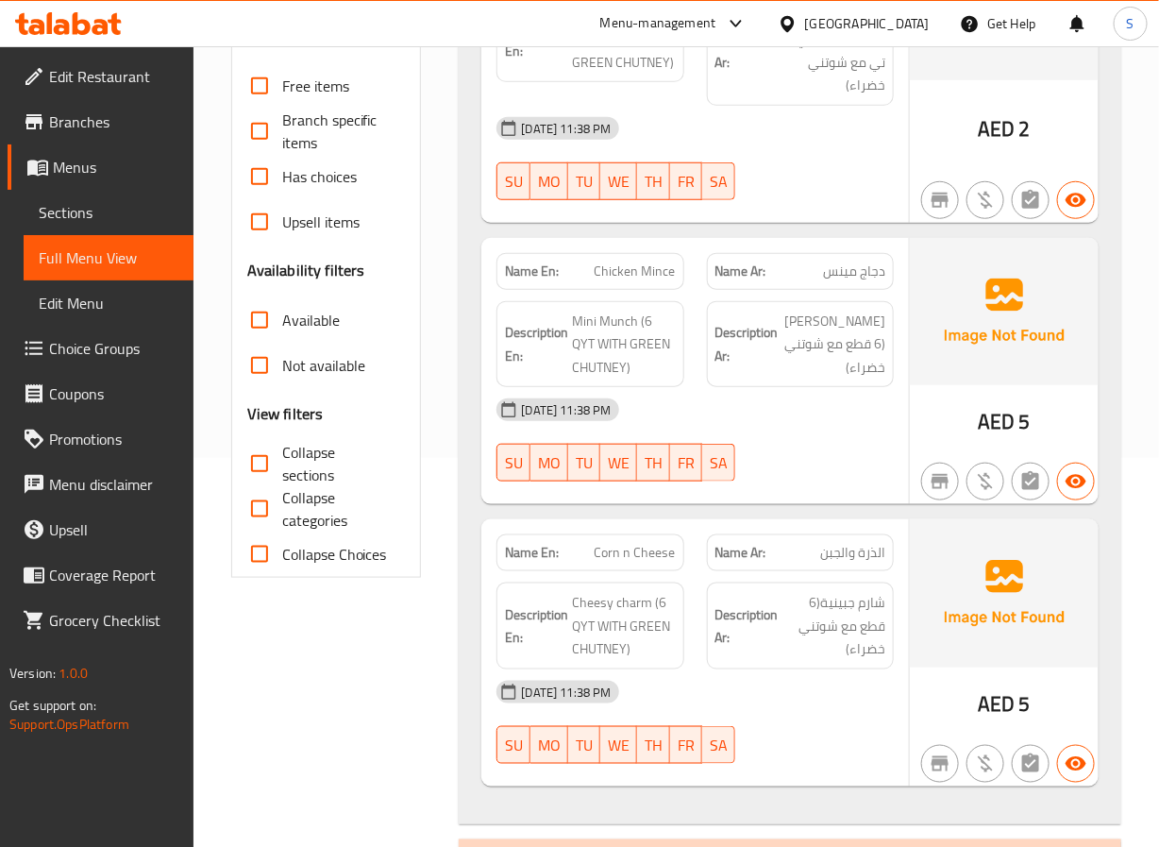
scroll to position [429, 0]
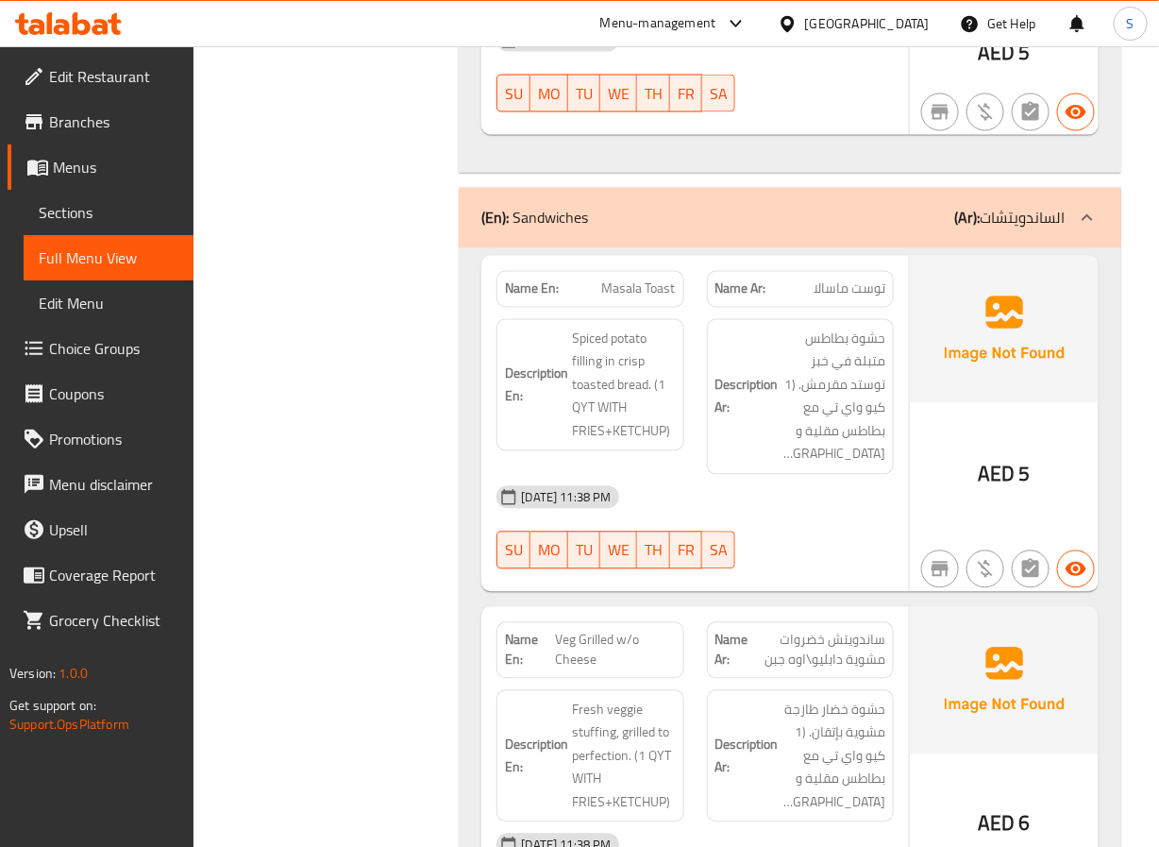
scroll to position [1043, 0]
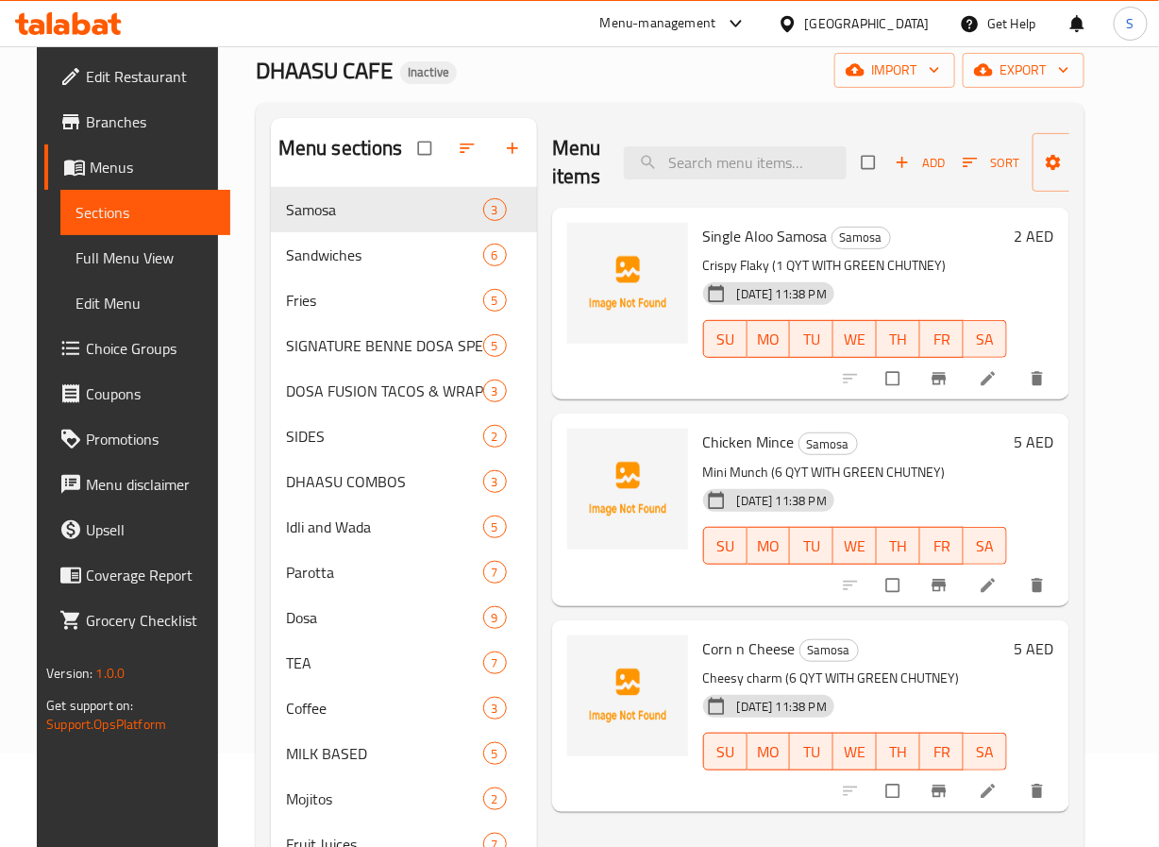
scroll to position [264, 0]
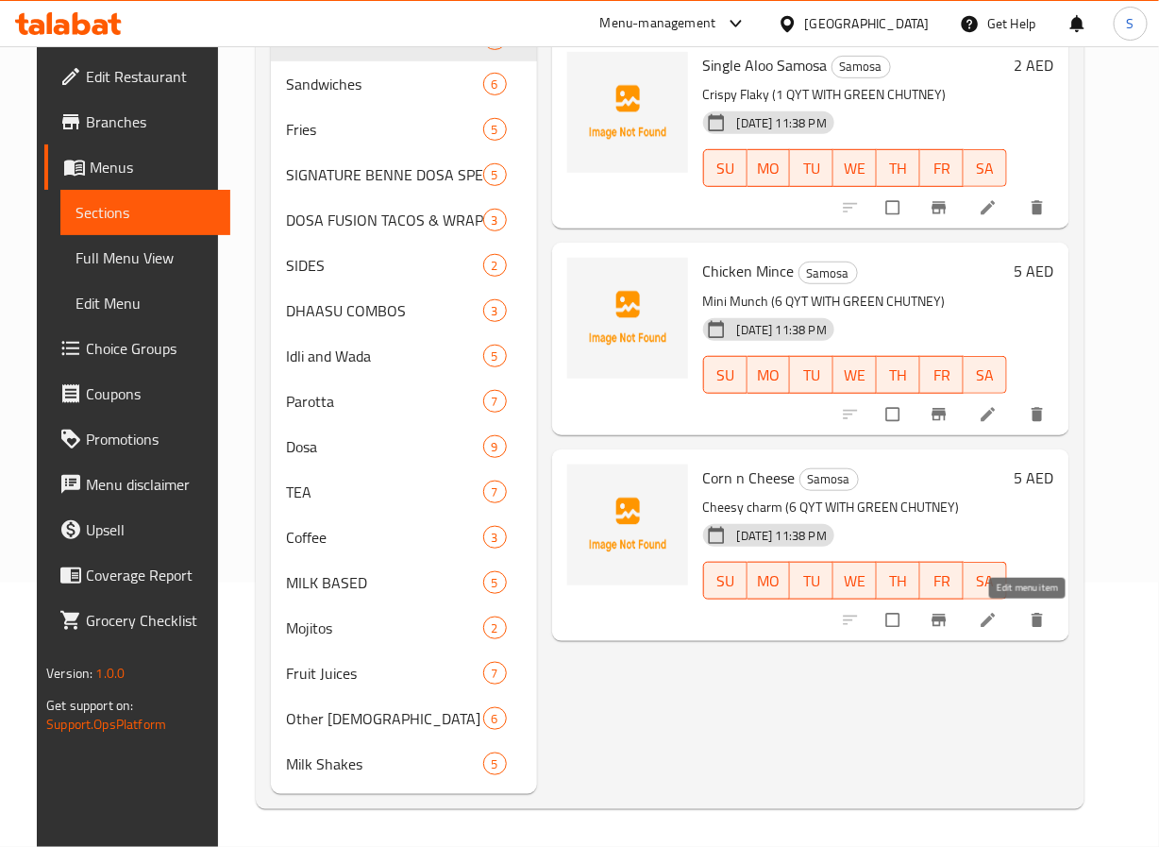
click at [998, 627] on icon at bounding box center [988, 620] width 19 height 19
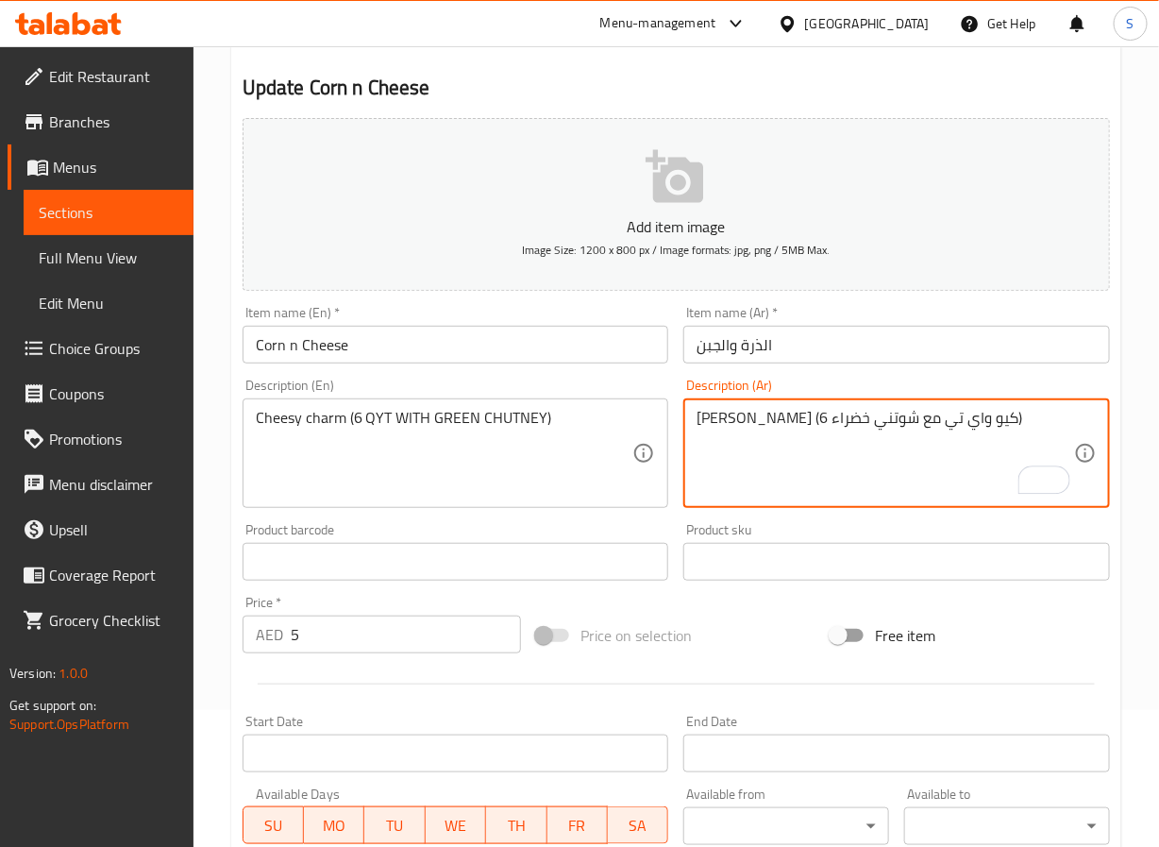
scroll to position [485, 0]
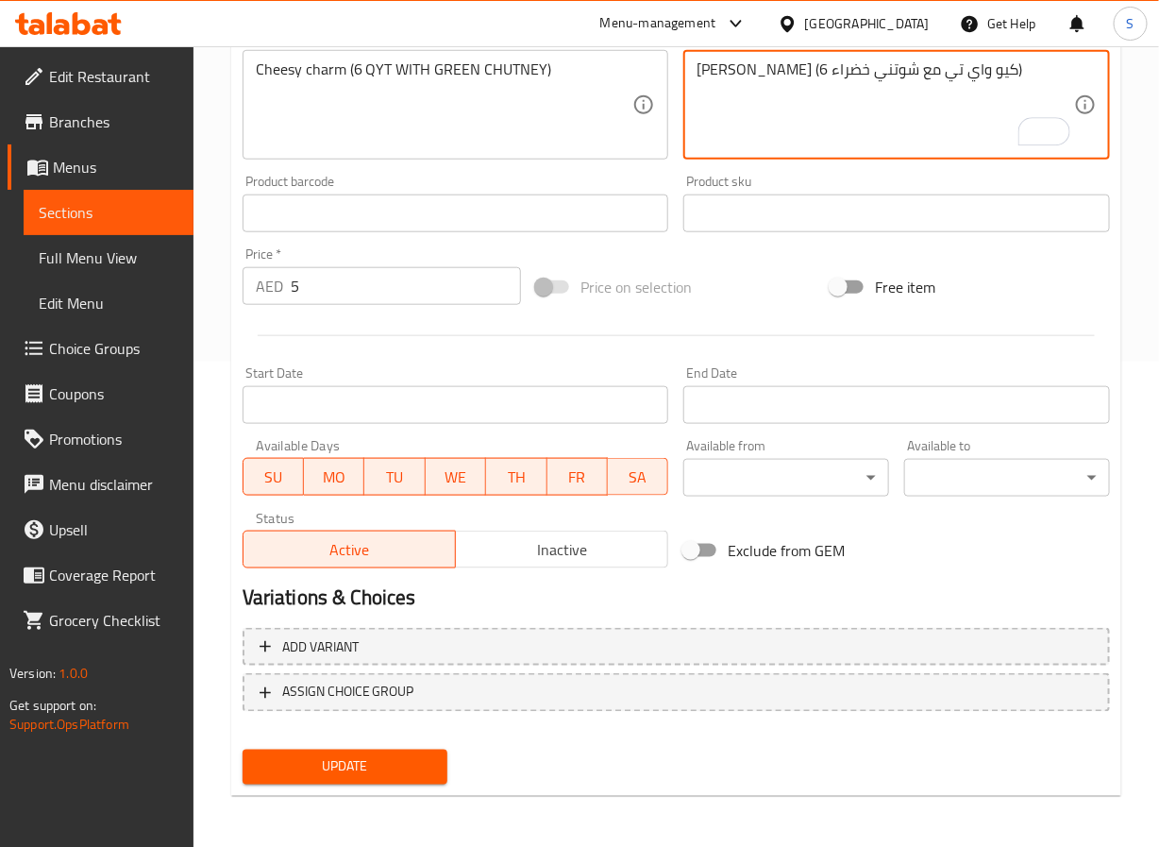
type textarea "[PERSON_NAME] (6 كيو واي تي مع شوتني خضراء)"
click at [402, 759] on span "Update" at bounding box center [346, 767] width 176 height 24
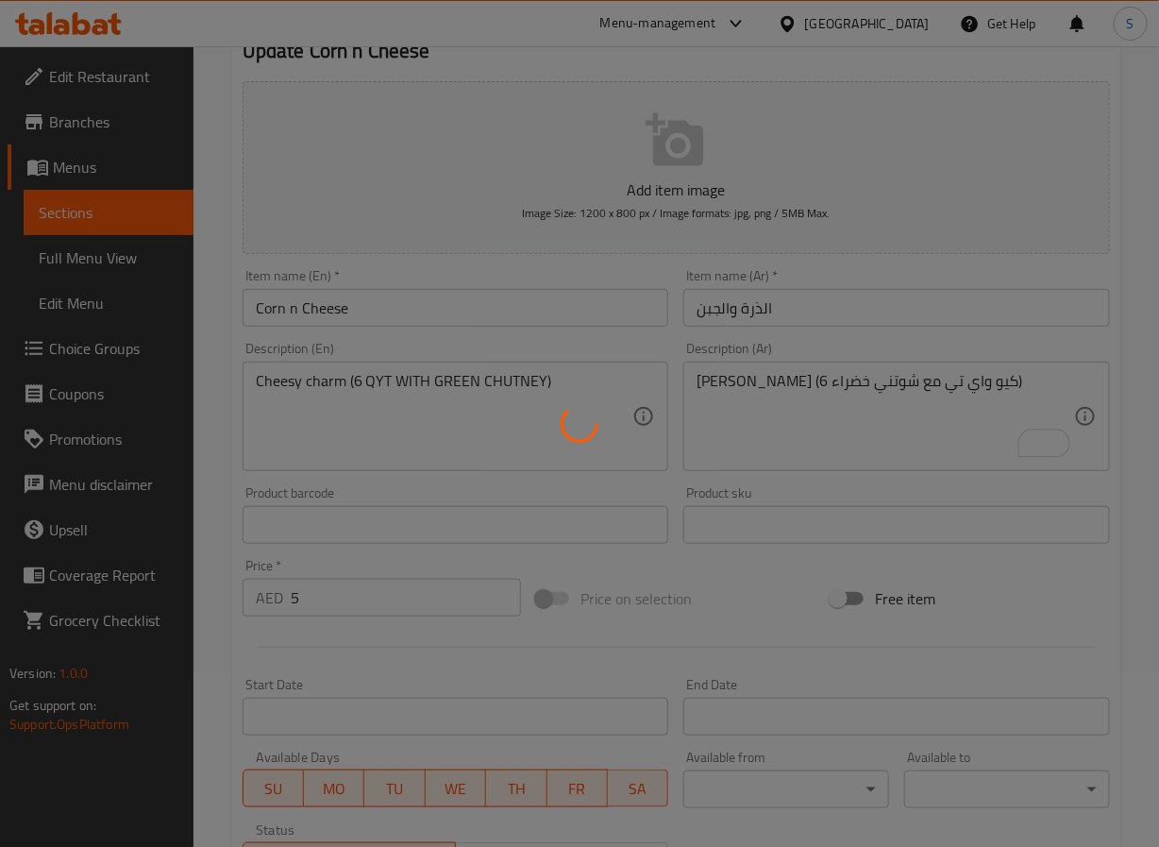
scroll to position [0, 0]
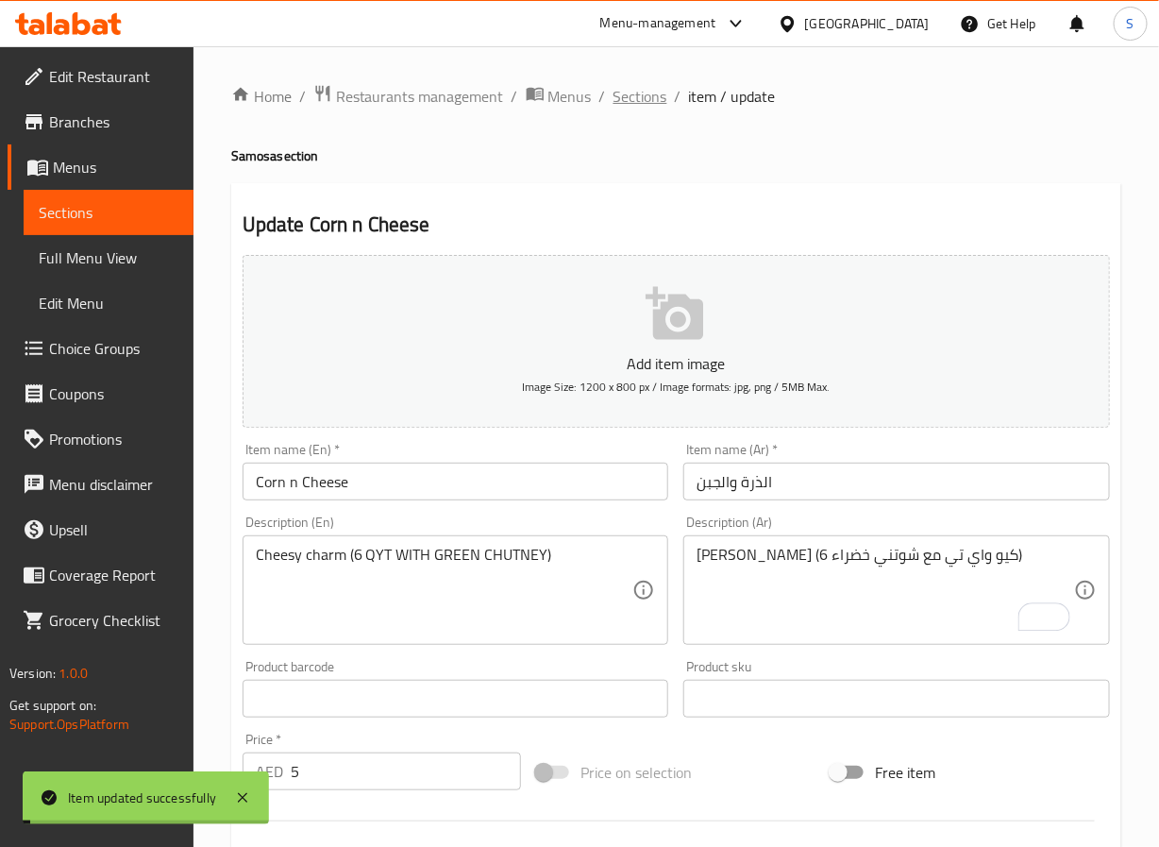
click at [621, 100] on span "Sections" at bounding box center [641, 96] width 54 height 23
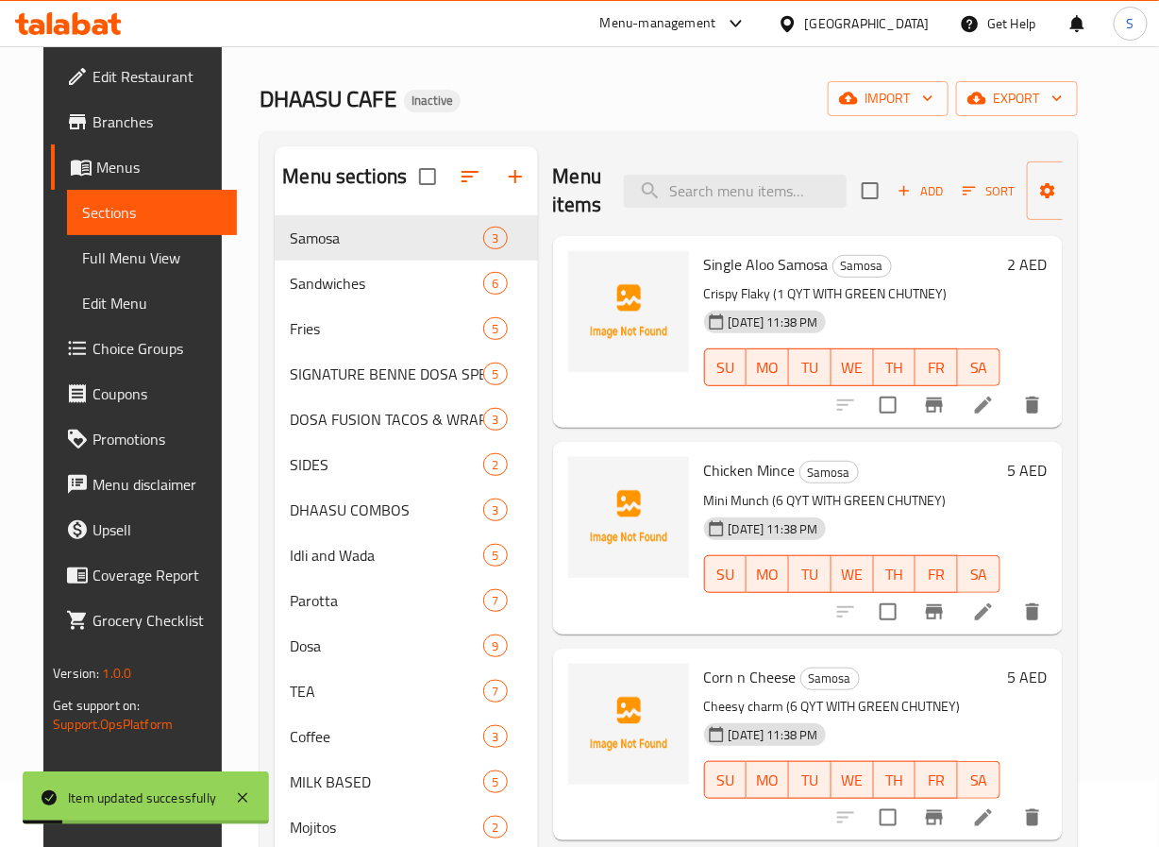
scroll to position [259, 0]
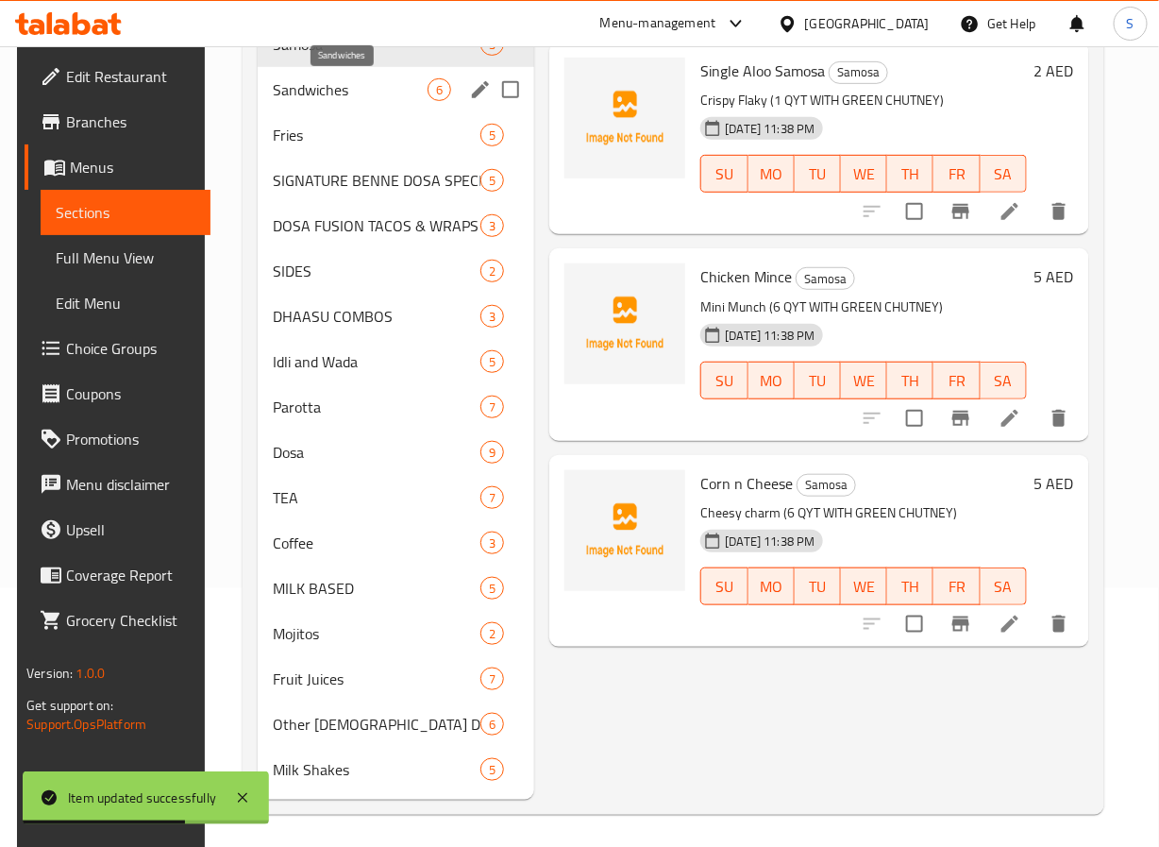
click at [289, 88] on span "Sandwiches" at bounding box center [351, 89] width 156 height 23
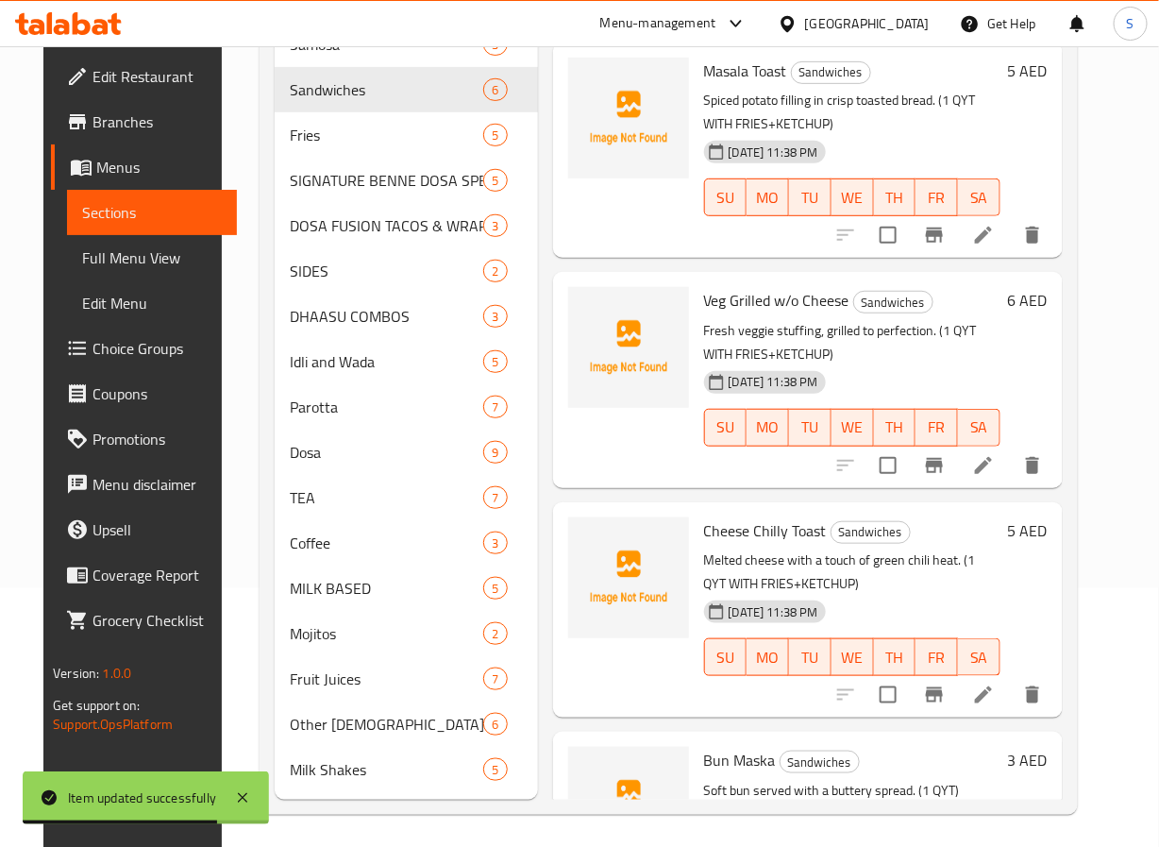
click at [992, 247] on li at bounding box center [983, 235] width 53 height 34
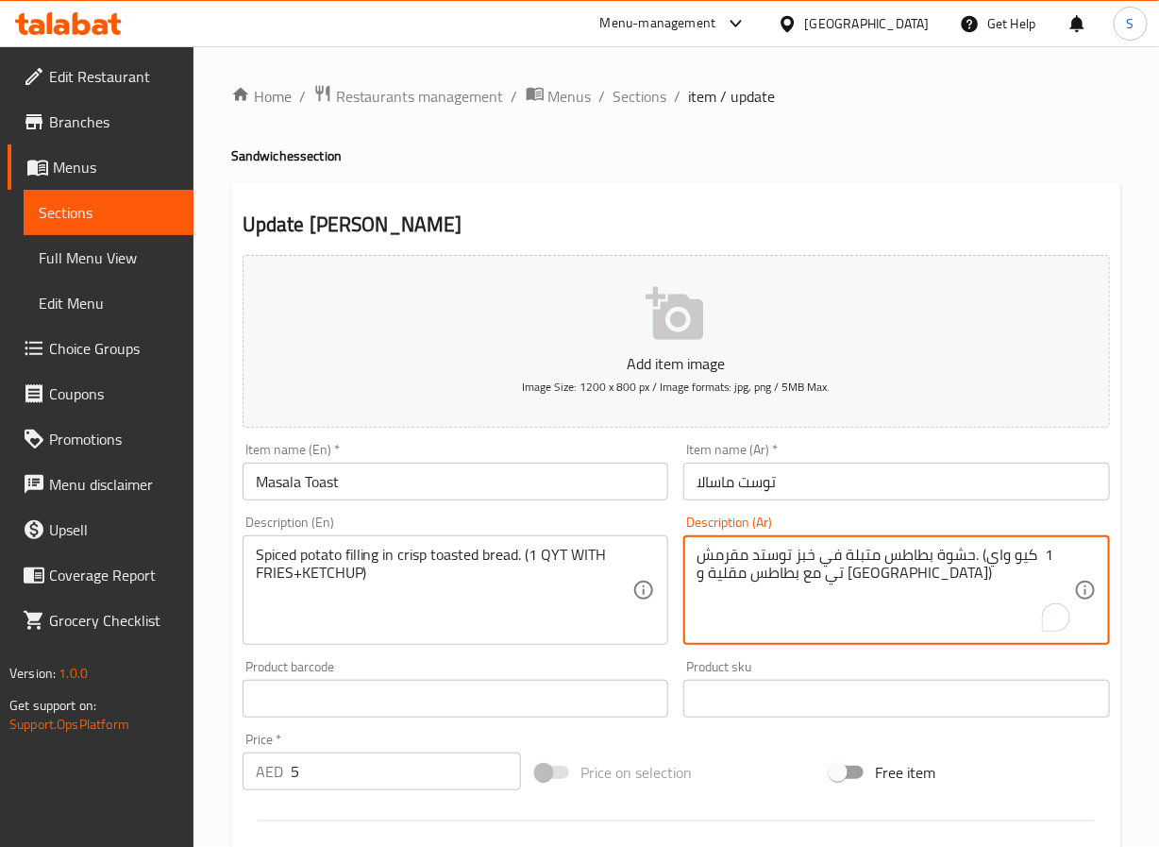
click at [824, 566] on textarea "حشوة بطاطس متبلة في خبز توستد مقرمش. (1 كيو واي تي مع بطاطس مقلية و [GEOGRAPHIC…" at bounding box center [886, 591] width 378 height 90
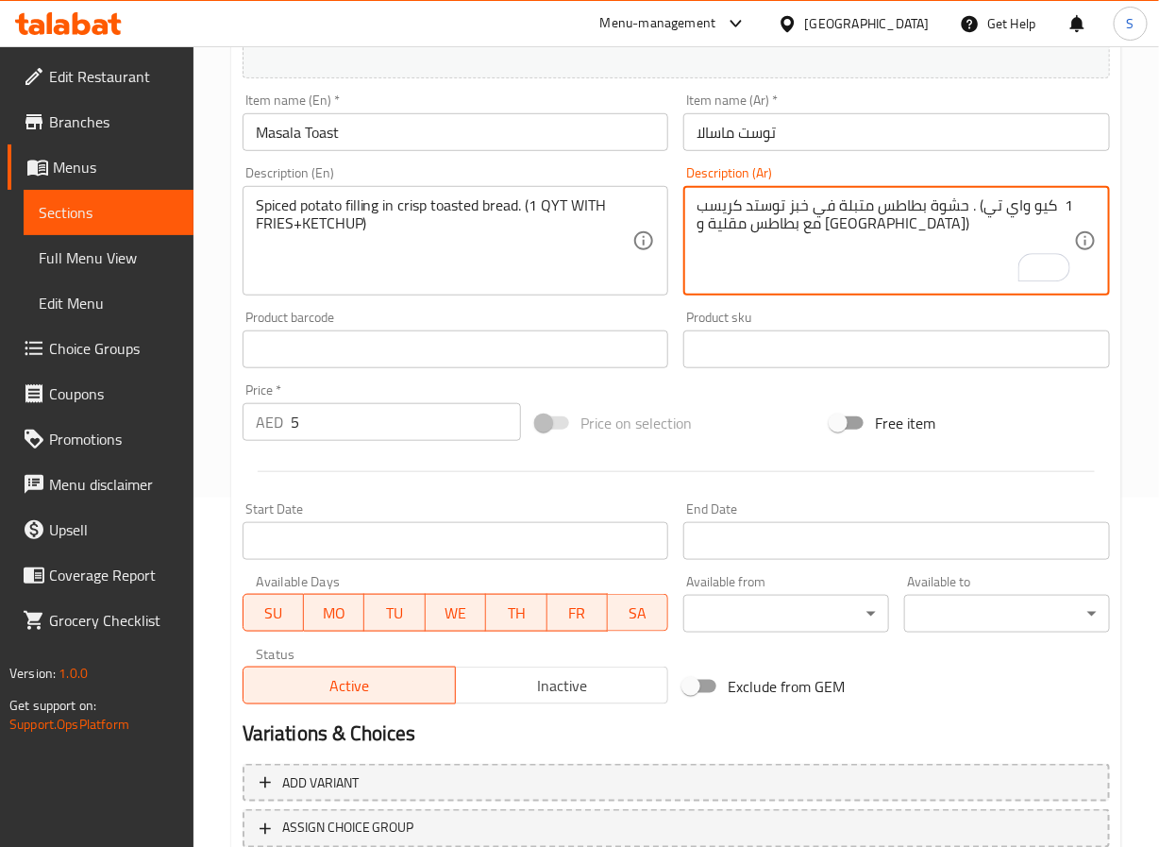
scroll to position [485, 0]
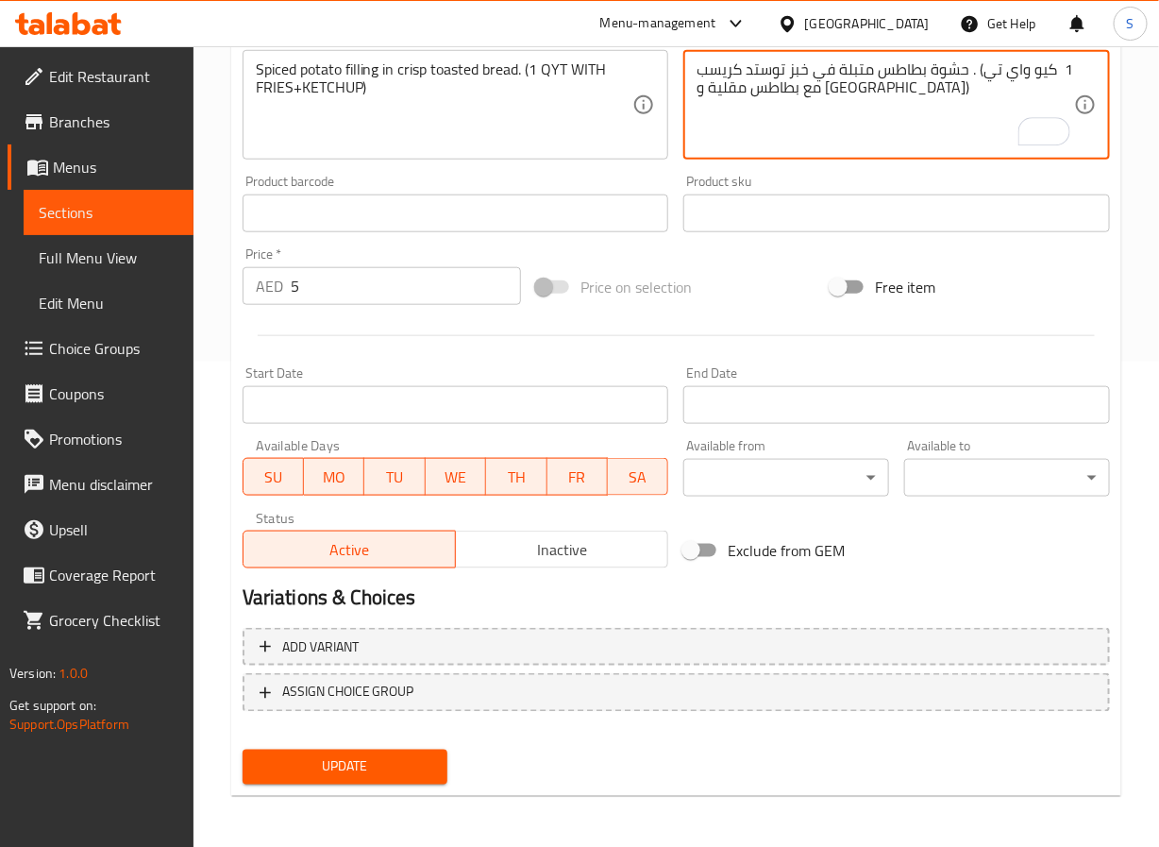
type textarea "حشوة بطاطس متبلة في خبز توستد كريسب . (1 كيو واي تي مع بطاطس مقلية و [GEOGRAPHI…"
click at [420, 755] on span "Update" at bounding box center [346, 767] width 176 height 24
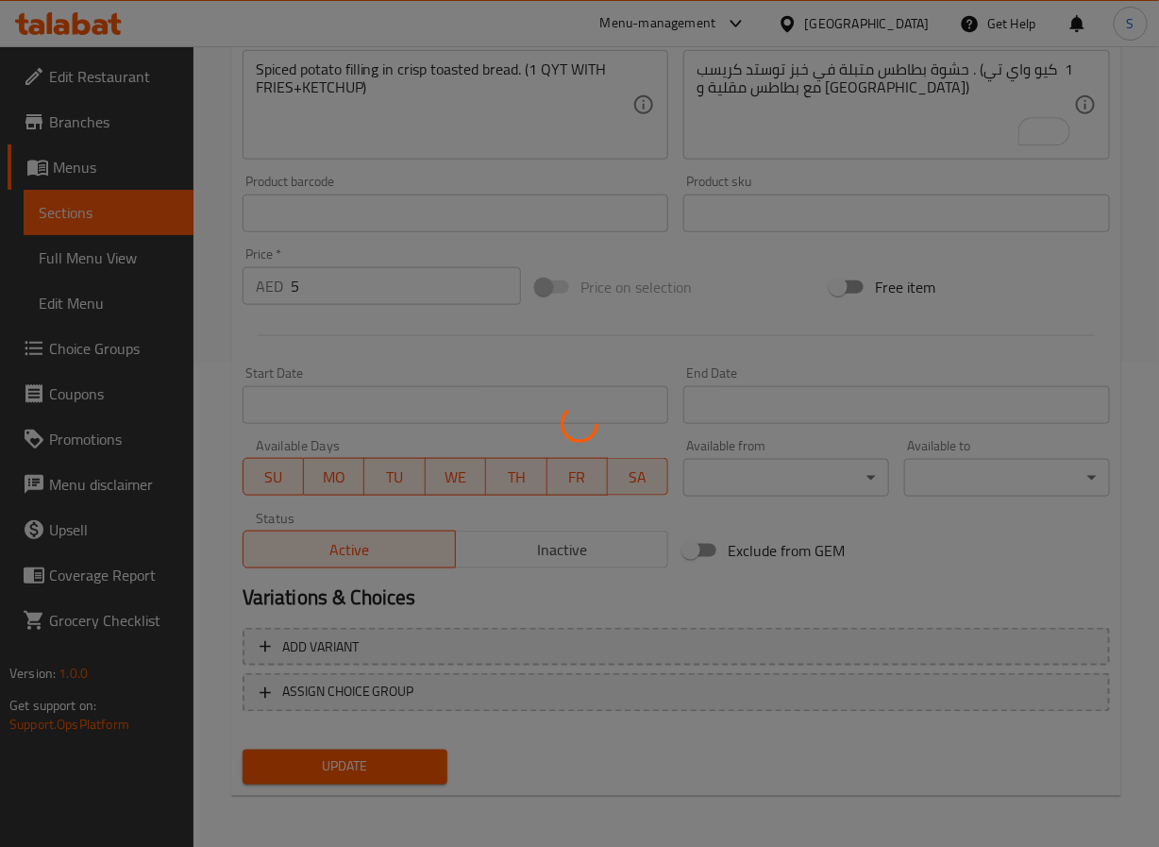
scroll to position [0, 0]
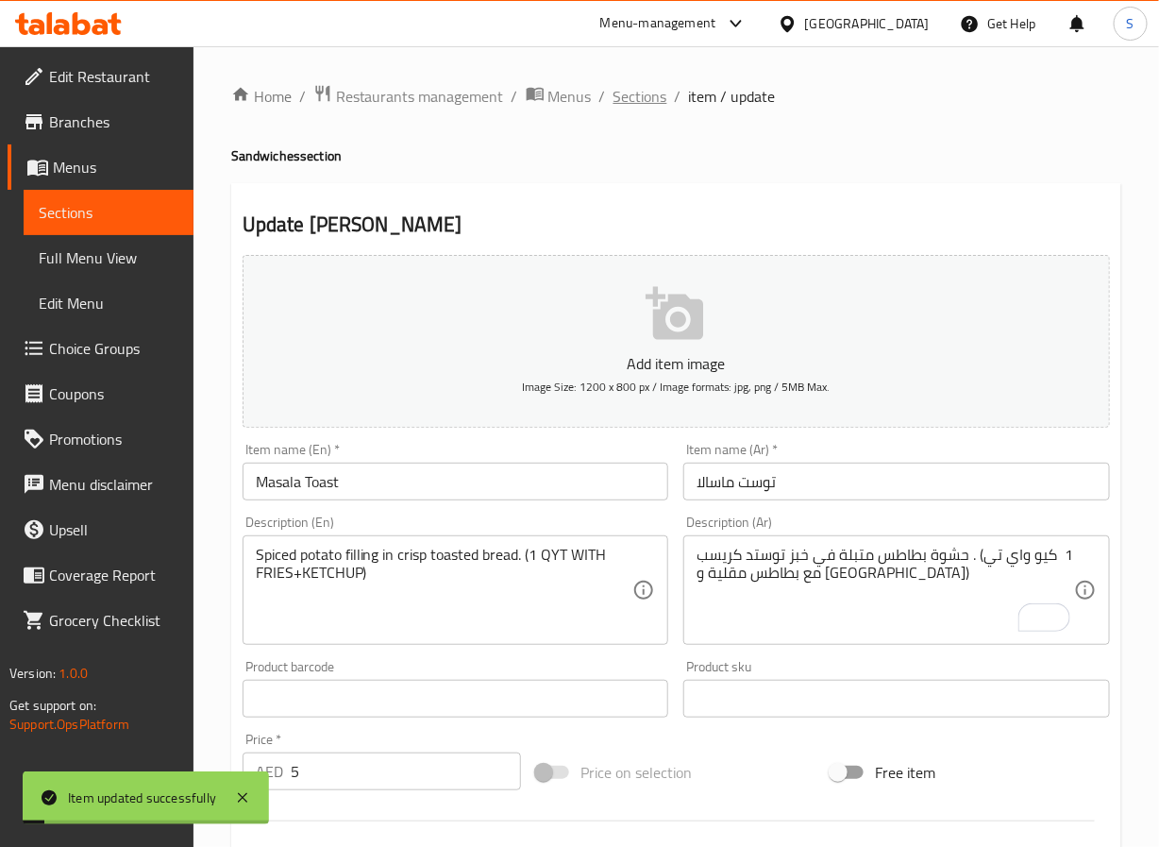
click at [624, 108] on span "Sections" at bounding box center [641, 96] width 54 height 23
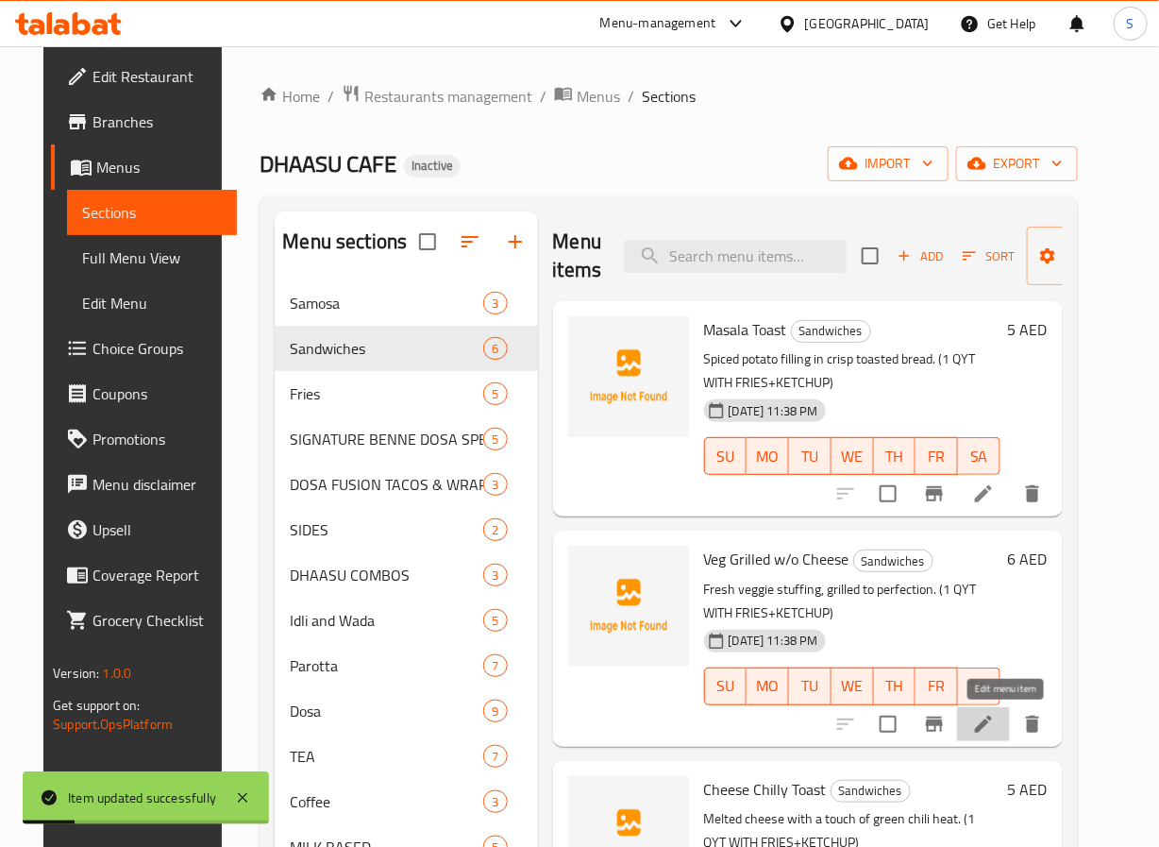
click at [995, 725] on icon at bounding box center [983, 724] width 23 height 23
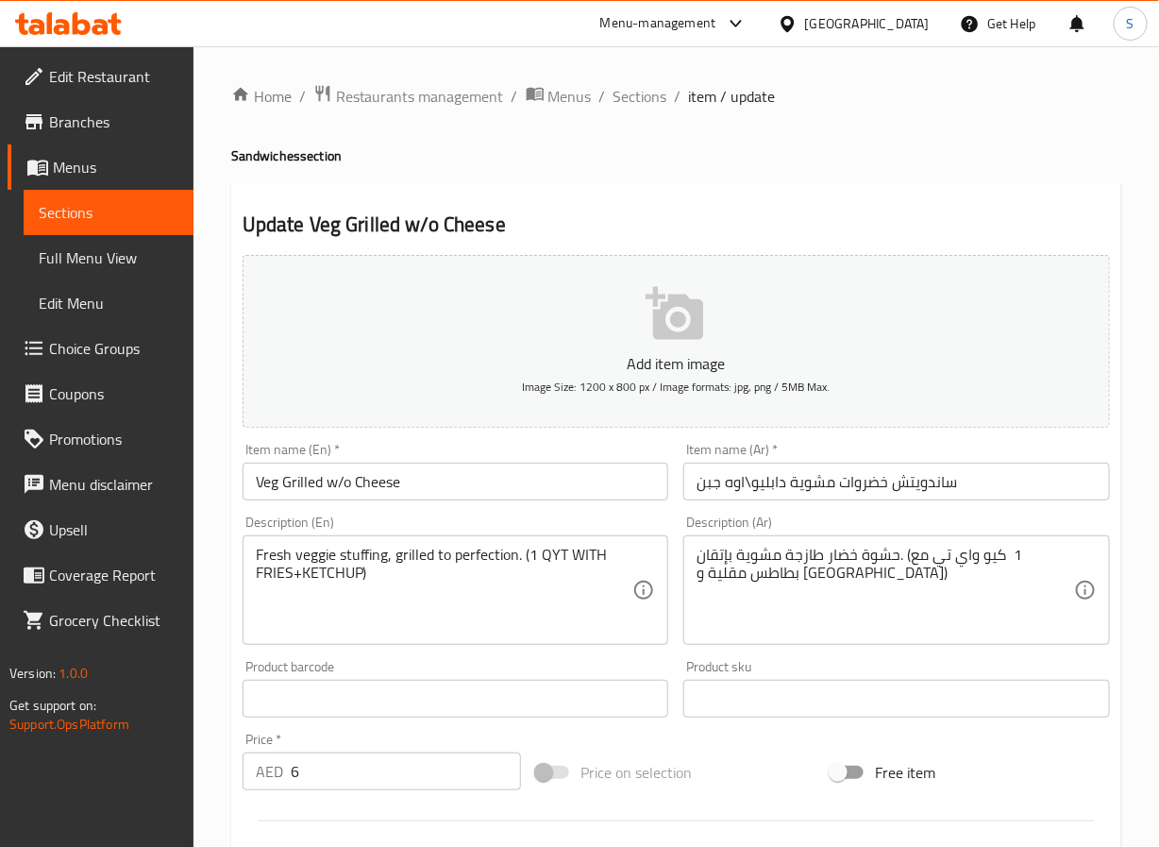
click at [723, 484] on input "ساندويتش خضروات مشوية دابليو\اوه جبن" at bounding box center [896, 482] width 427 height 38
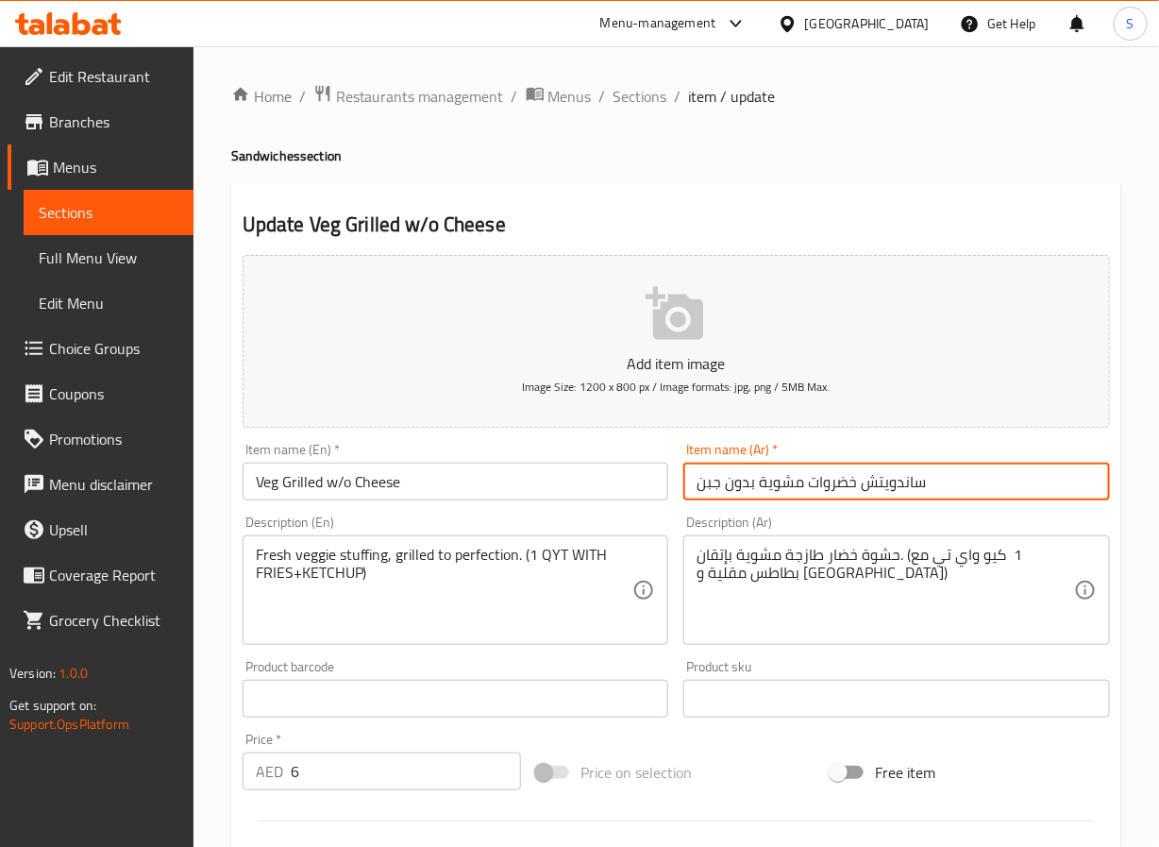
type input "ساندويتش خضروات مشوية بدون جبن"
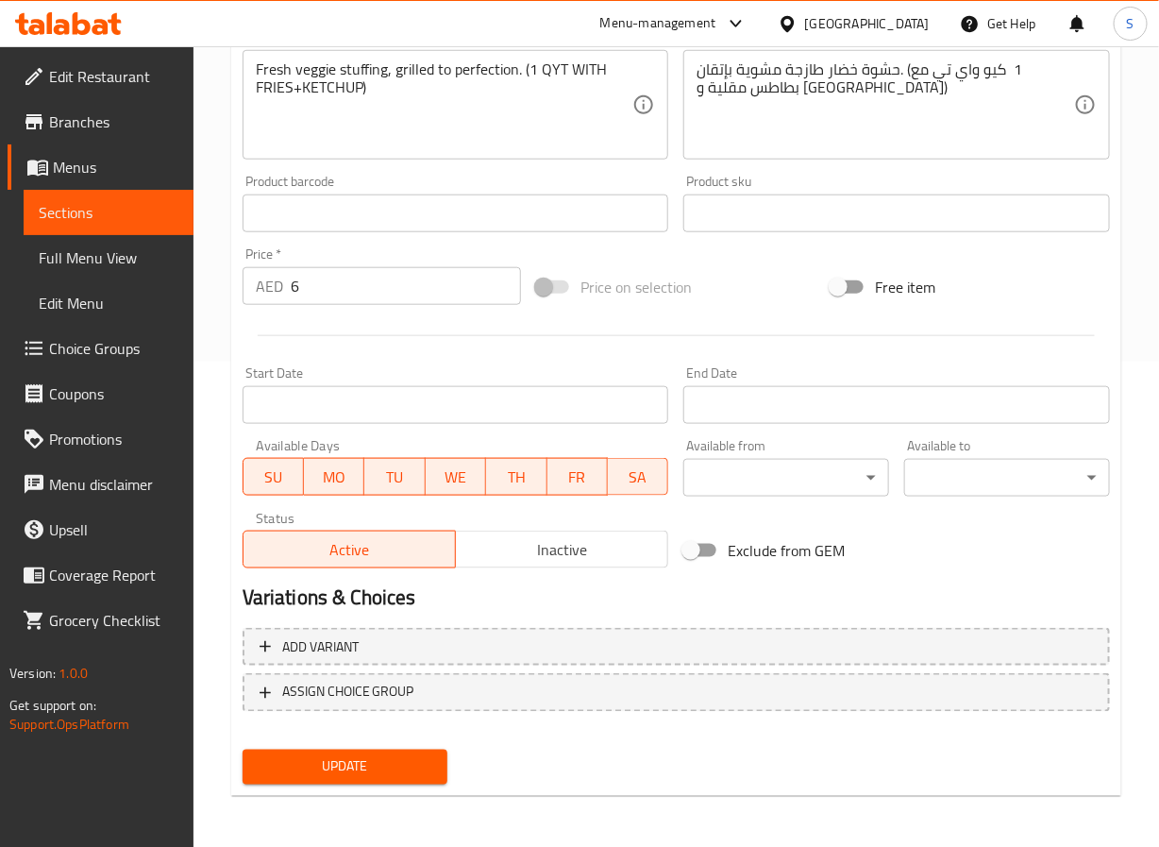
click at [379, 756] on span "Update" at bounding box center [346, 767] width 176 height 24
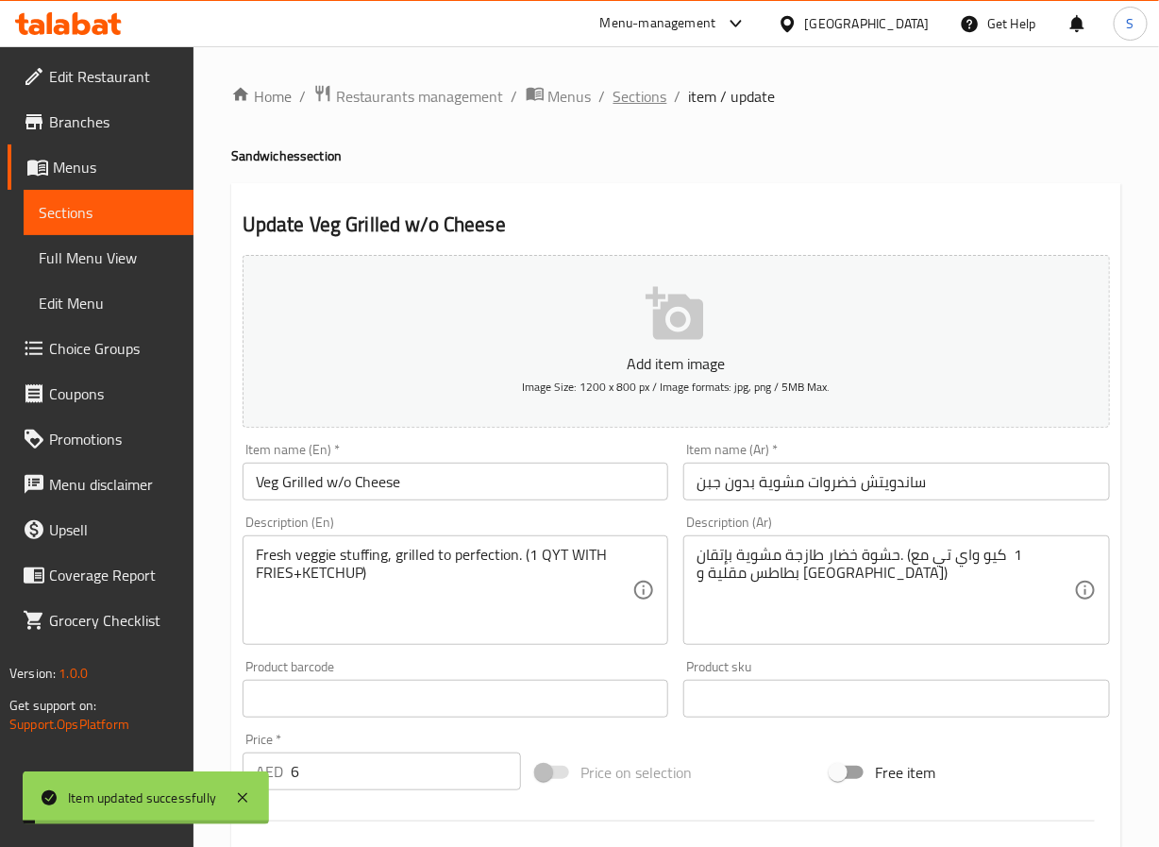
click at [646, 102] on span "Sections" at bounding box center [641, 96] width 54 height 23
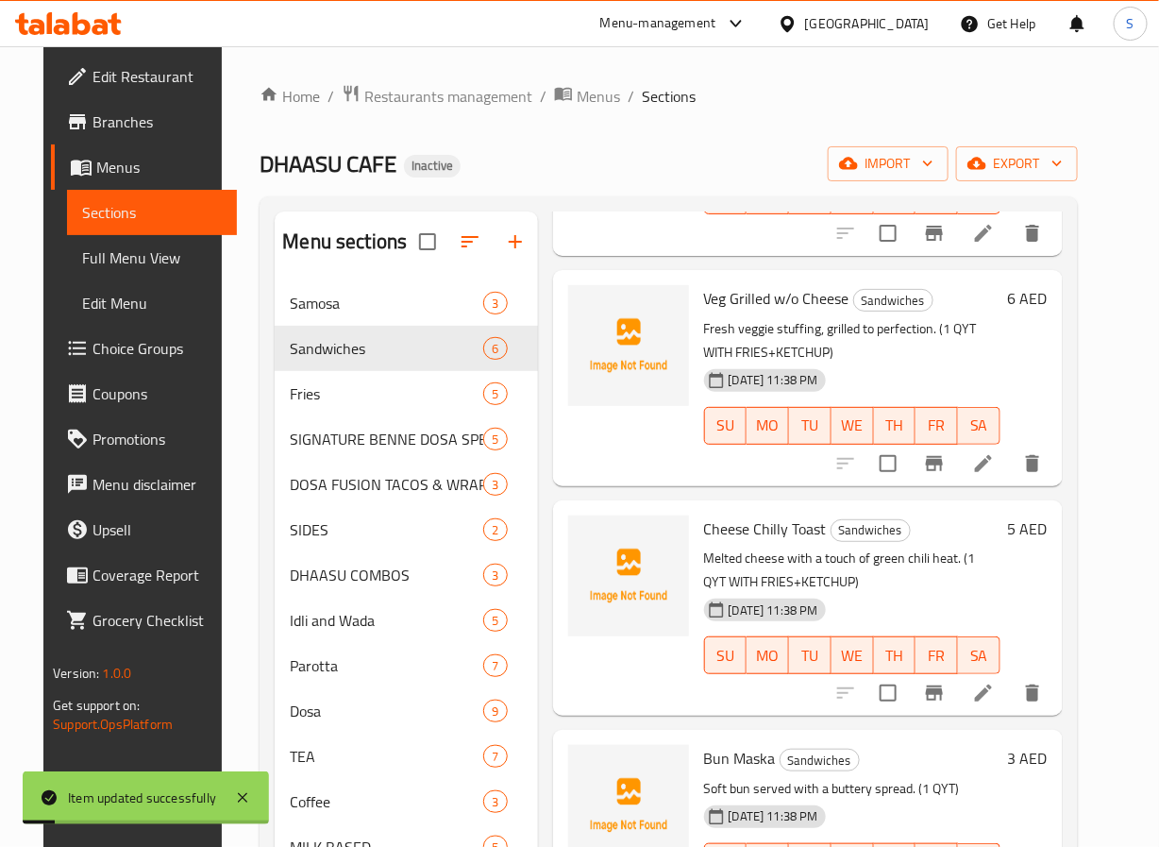
scroll to position [264, 0]
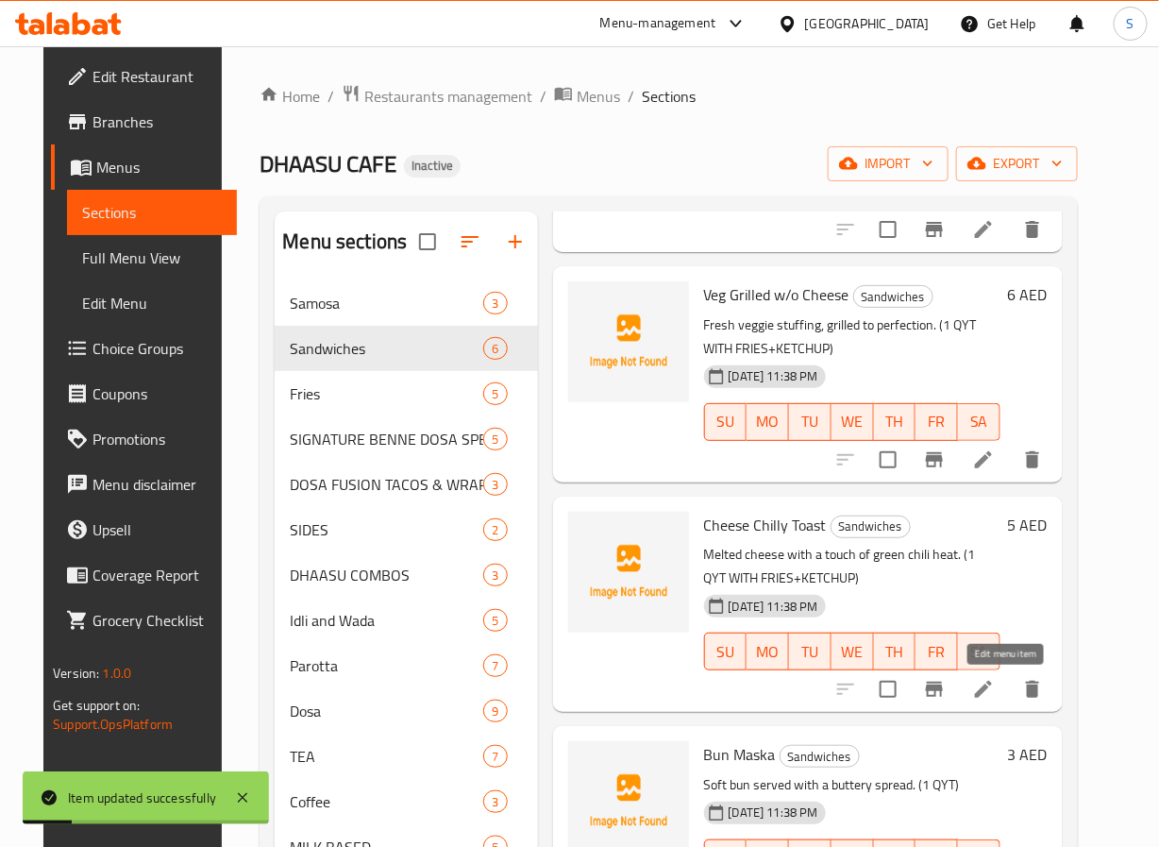
click at [992, 685] on icon at bounding box center [983, 689] width 17 height 17
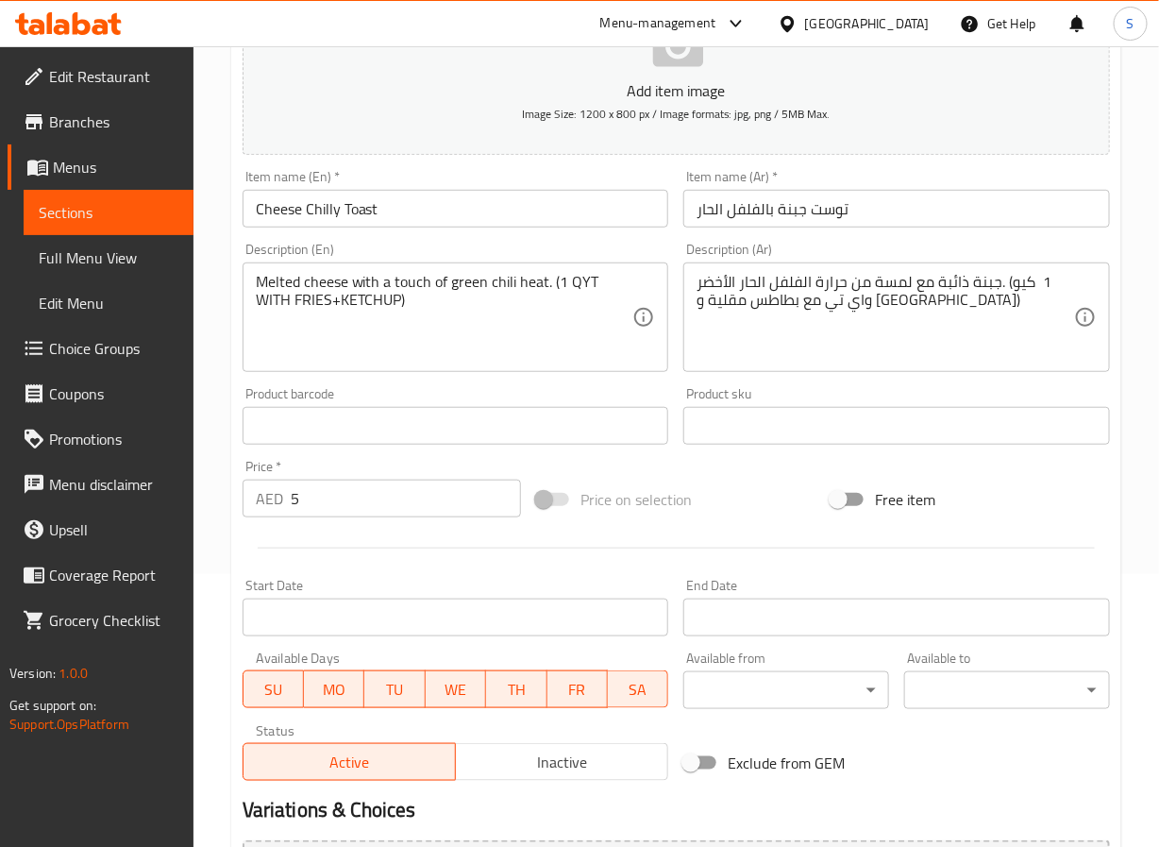
scroll to position [485, 0]
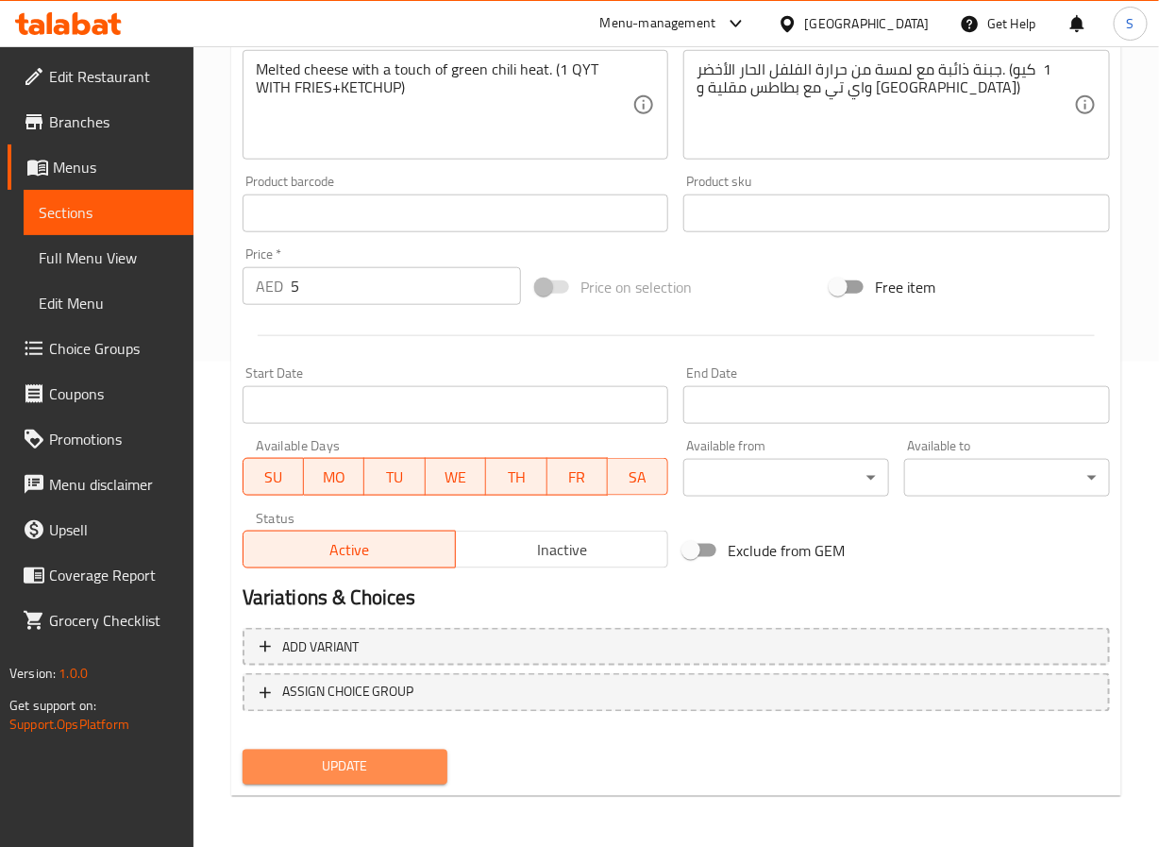
click at [363, 770] on span "Update" at bounding box center [346, 767] width 176 height 24
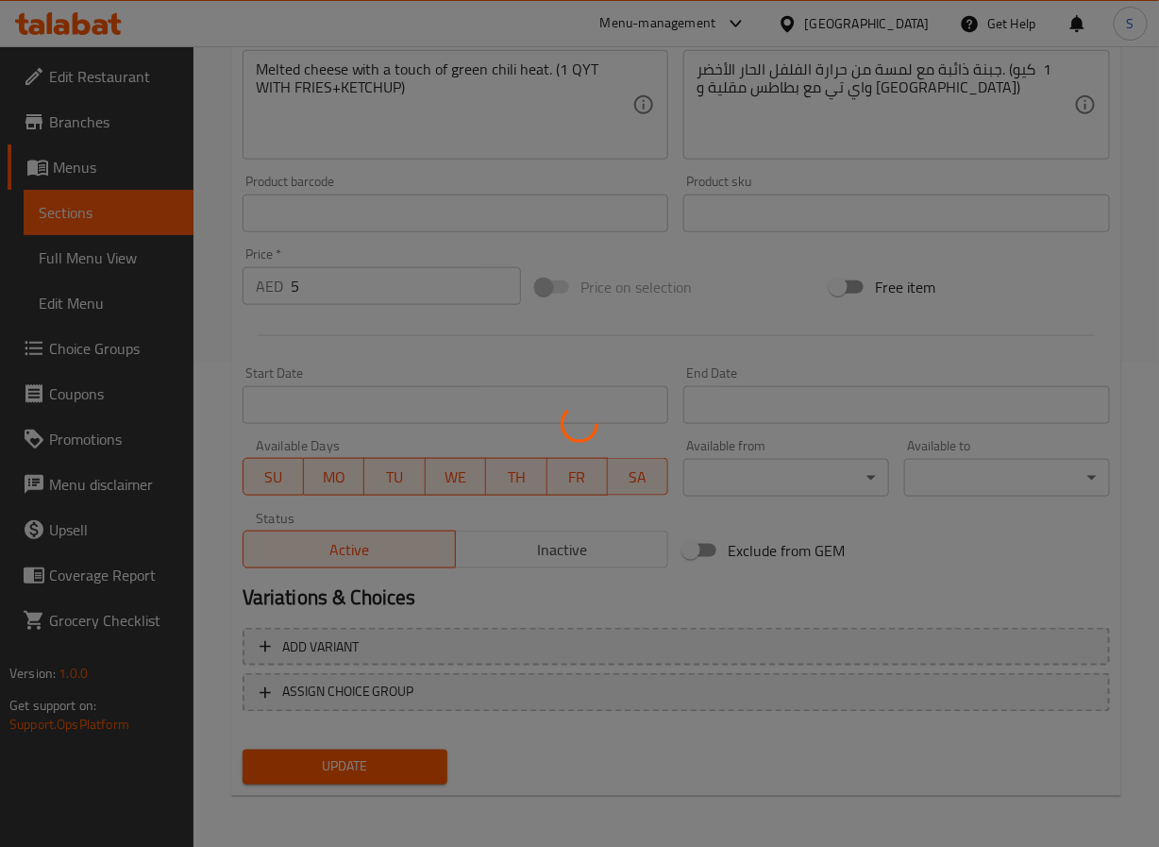
scroll to position [0, 0]
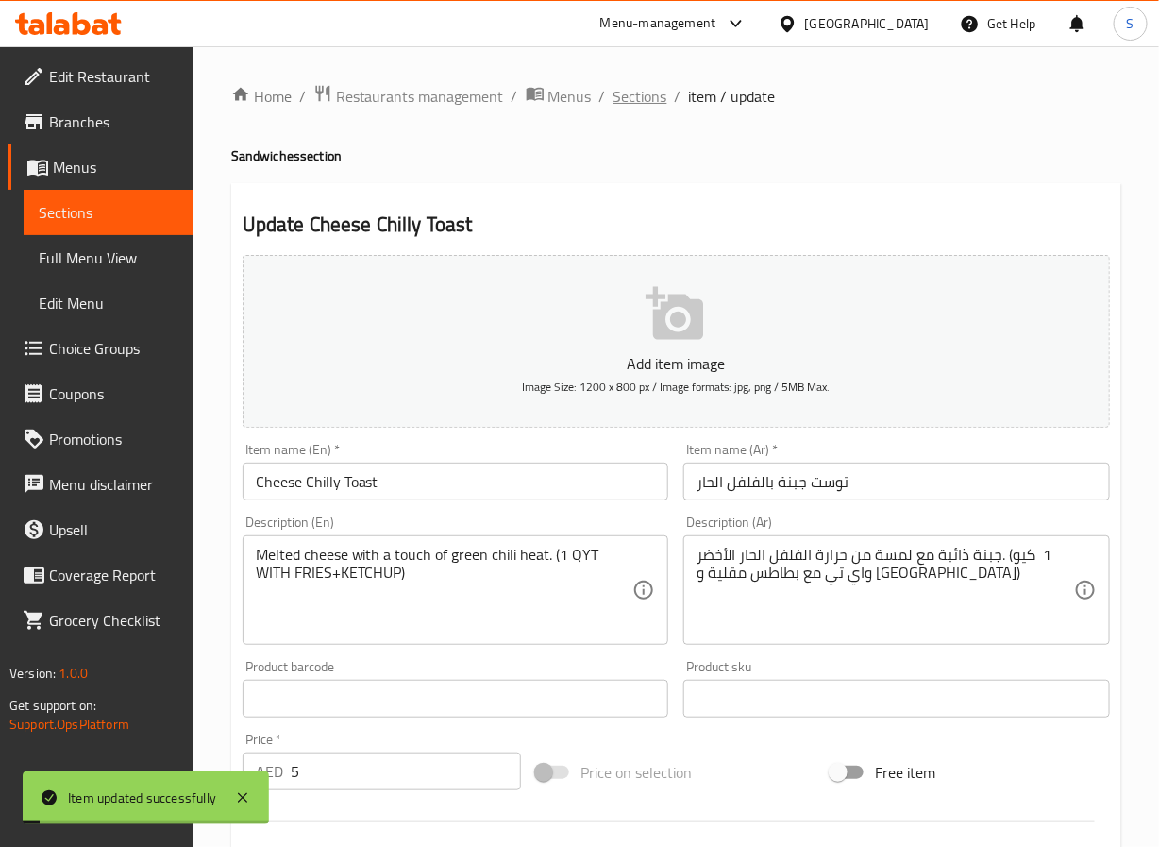
click at [641, 92] on span "Sections" at bounding box center [641, 96] width 54 height 23
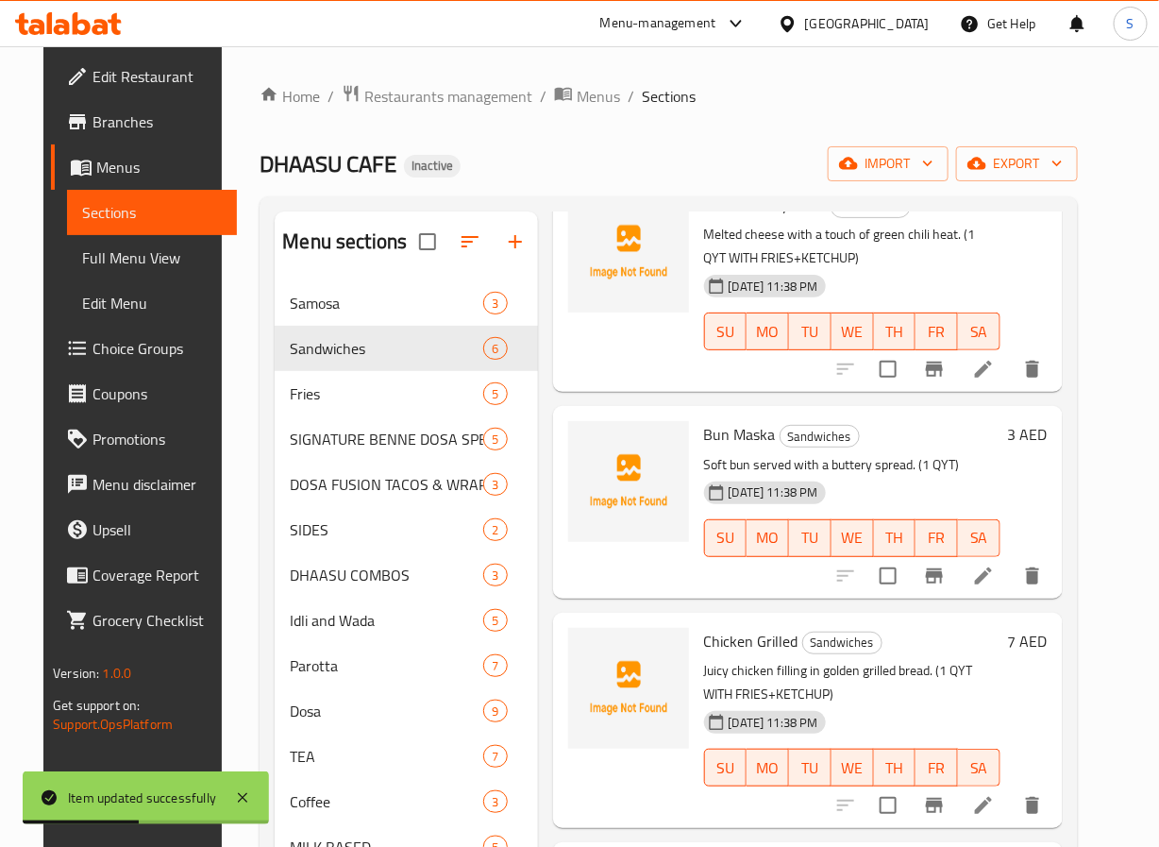
scroll to position [264, 0]
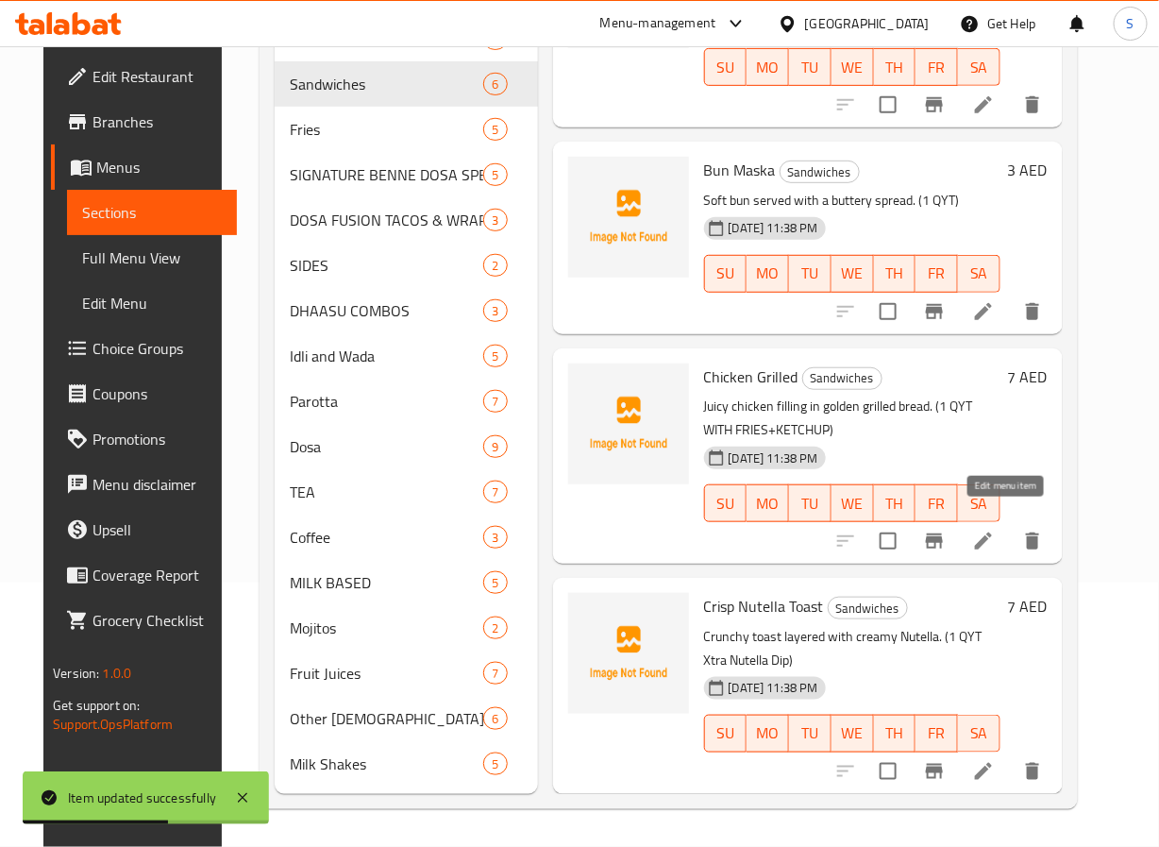
click at [995, 531] on icon at bounding box center [983, 541] width 23 height 23
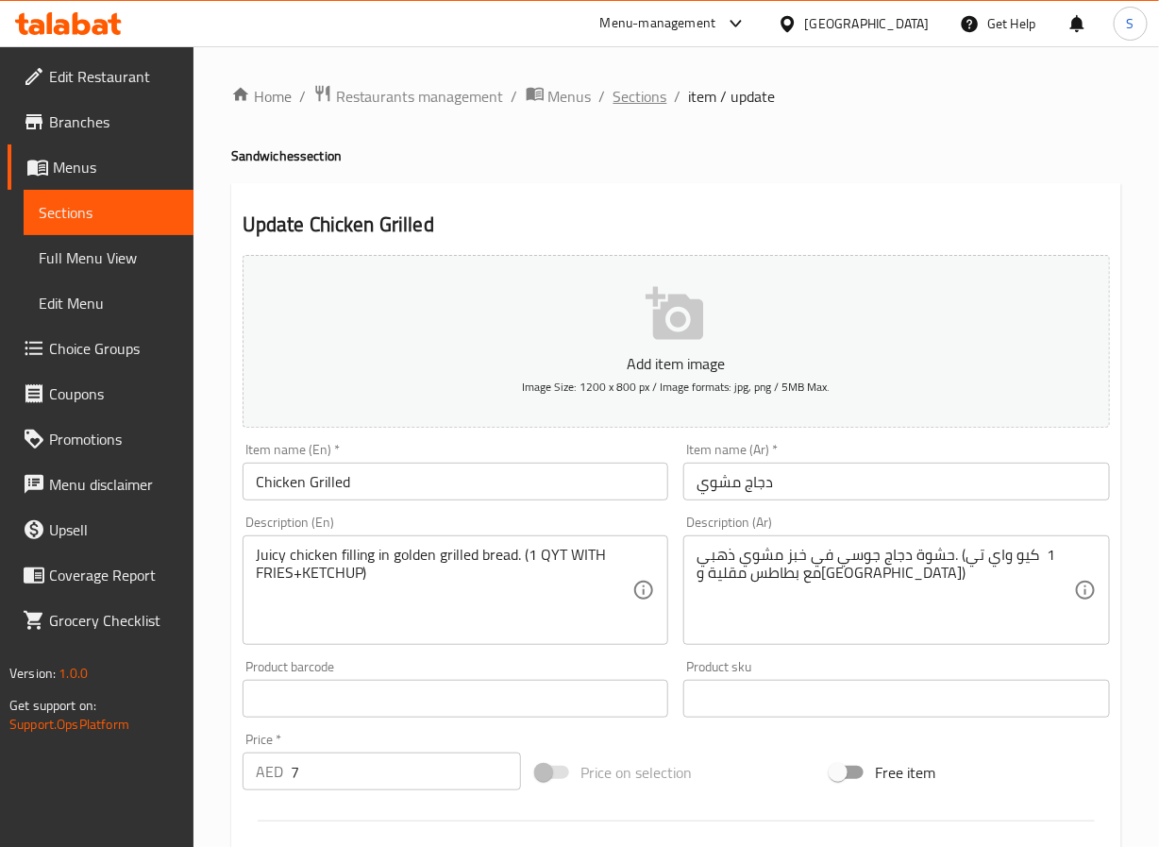
click at [646, 85] on span "Sections" at bounding box center [641, 96] width 54 height 23
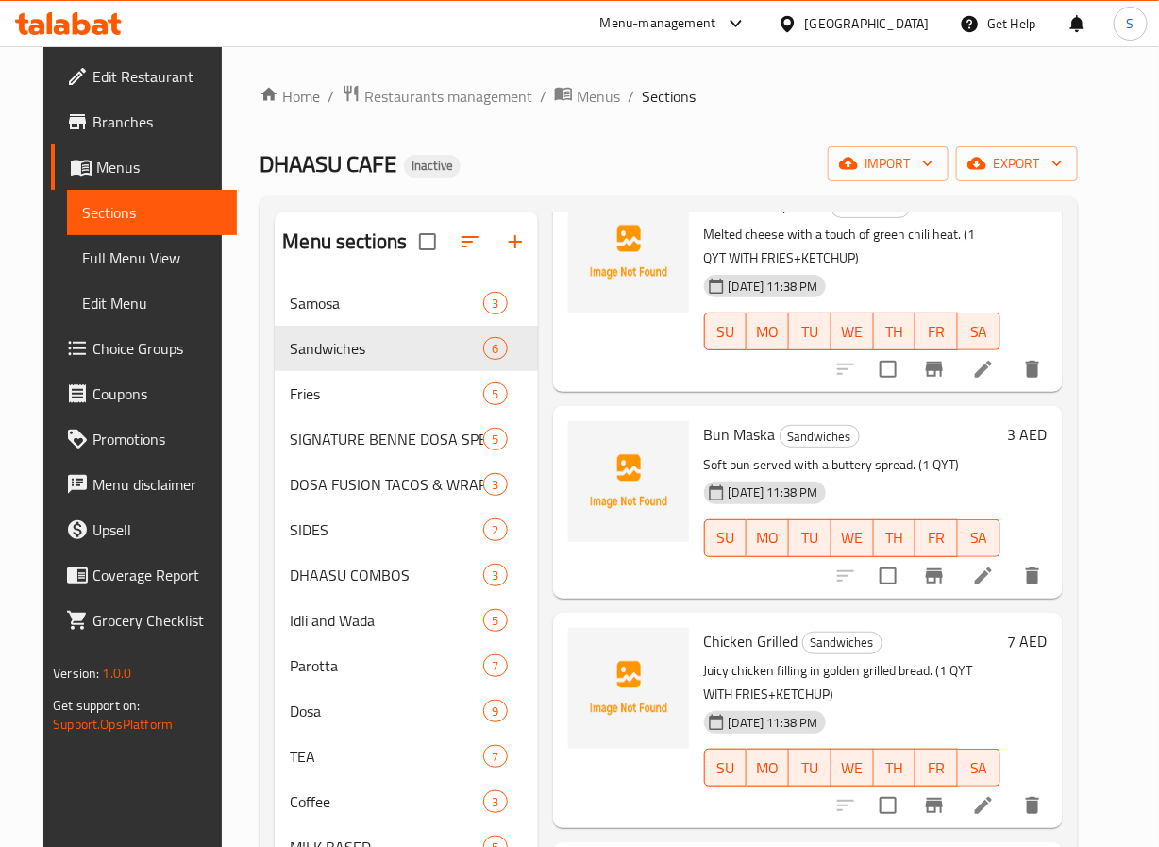
scroll to position [264, 0]
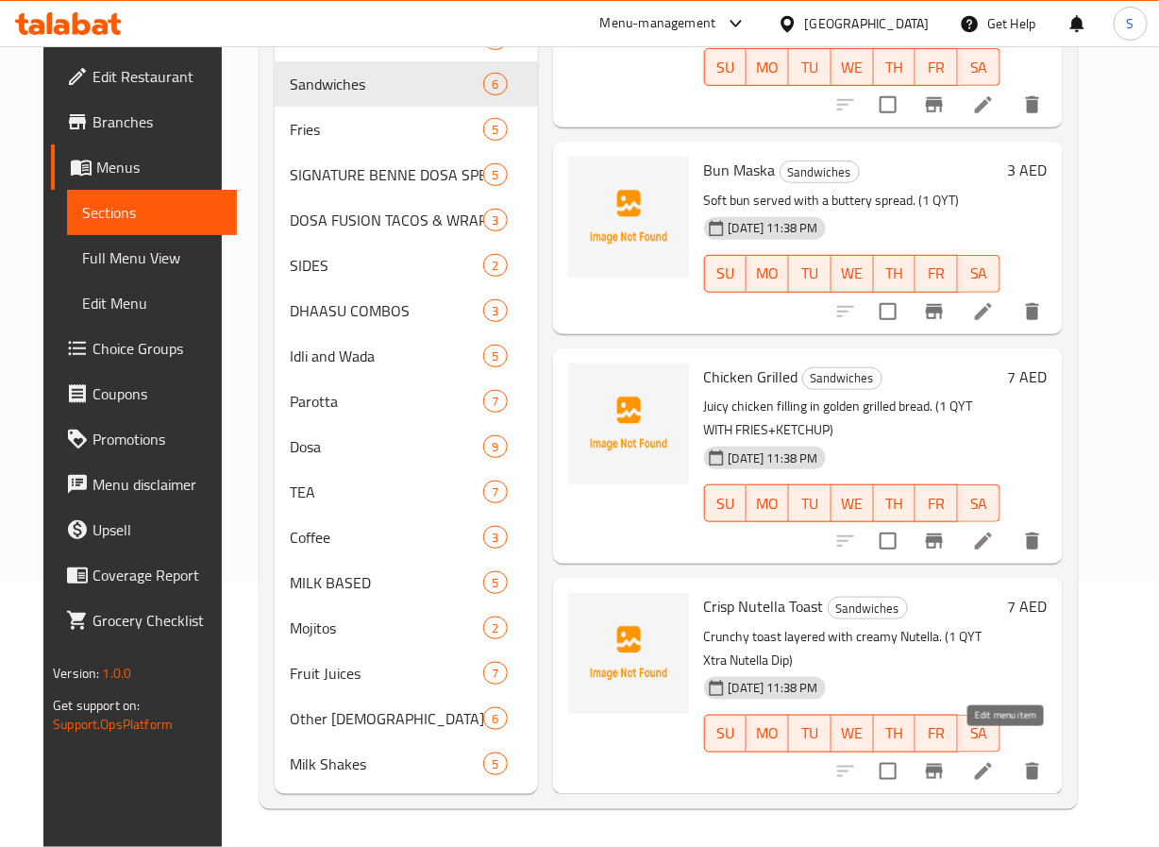
click at [995, 760] on icon at bounding box center [983, 771] width 23 height 23
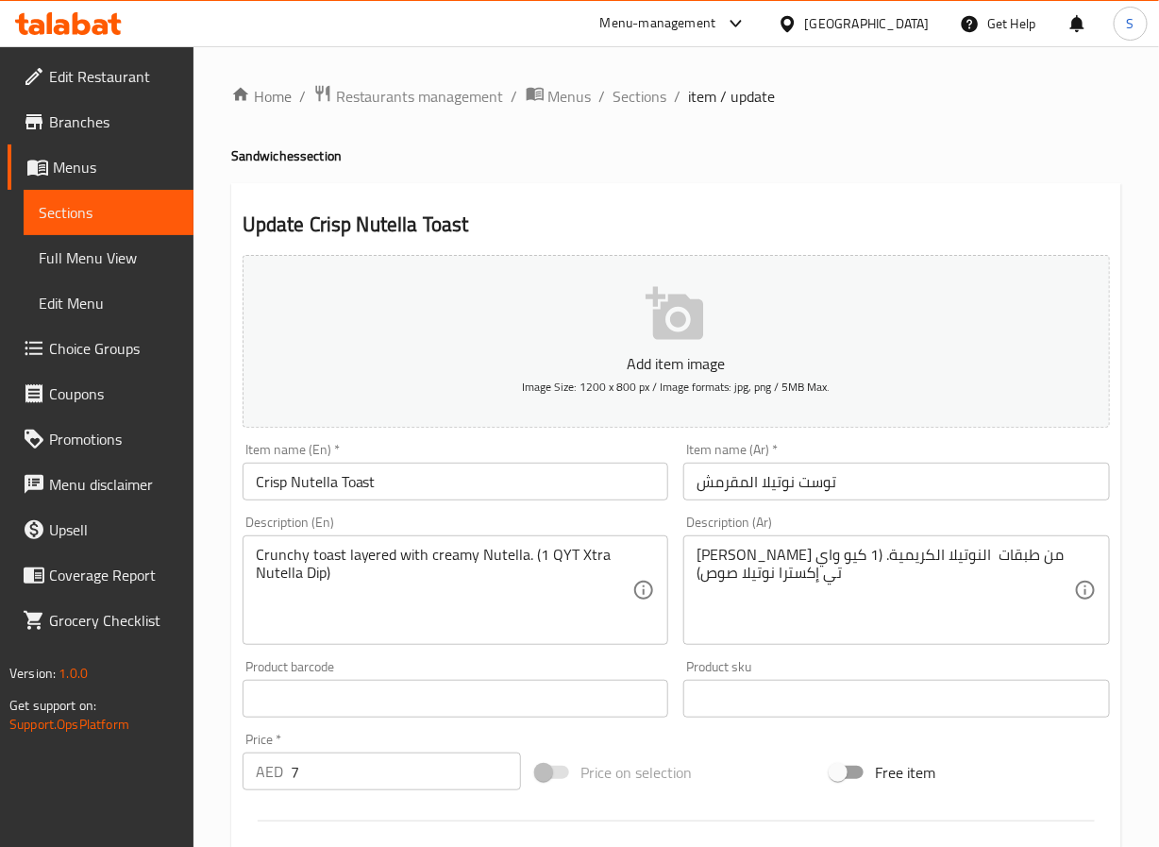
click at [711, 480] on input "توست نوتيلا المقرمش" at bounding box center [896, 482] width 427 height 38
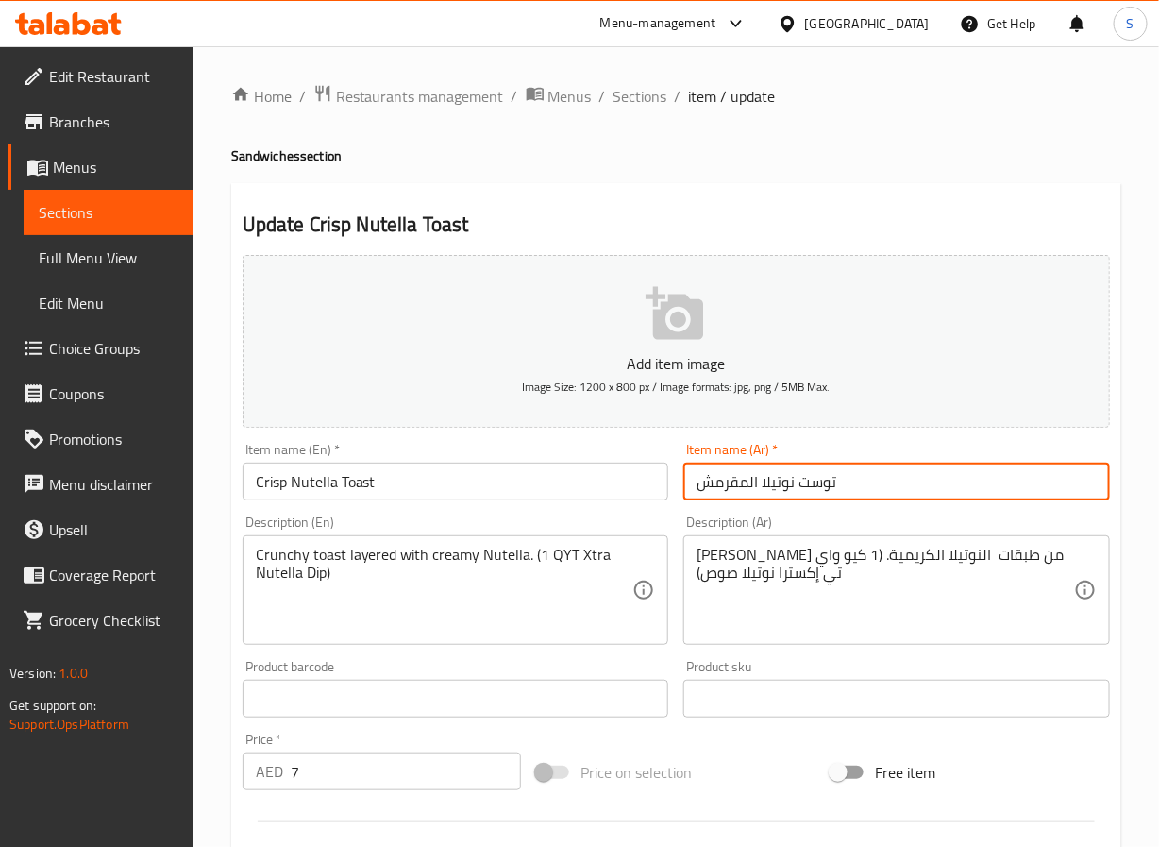
click at [711, 480] on input "توست نوتيلا المقرمش" at bounding box center [896, 482] width 427 height 38
type input "توست نوتيلا كريسب"
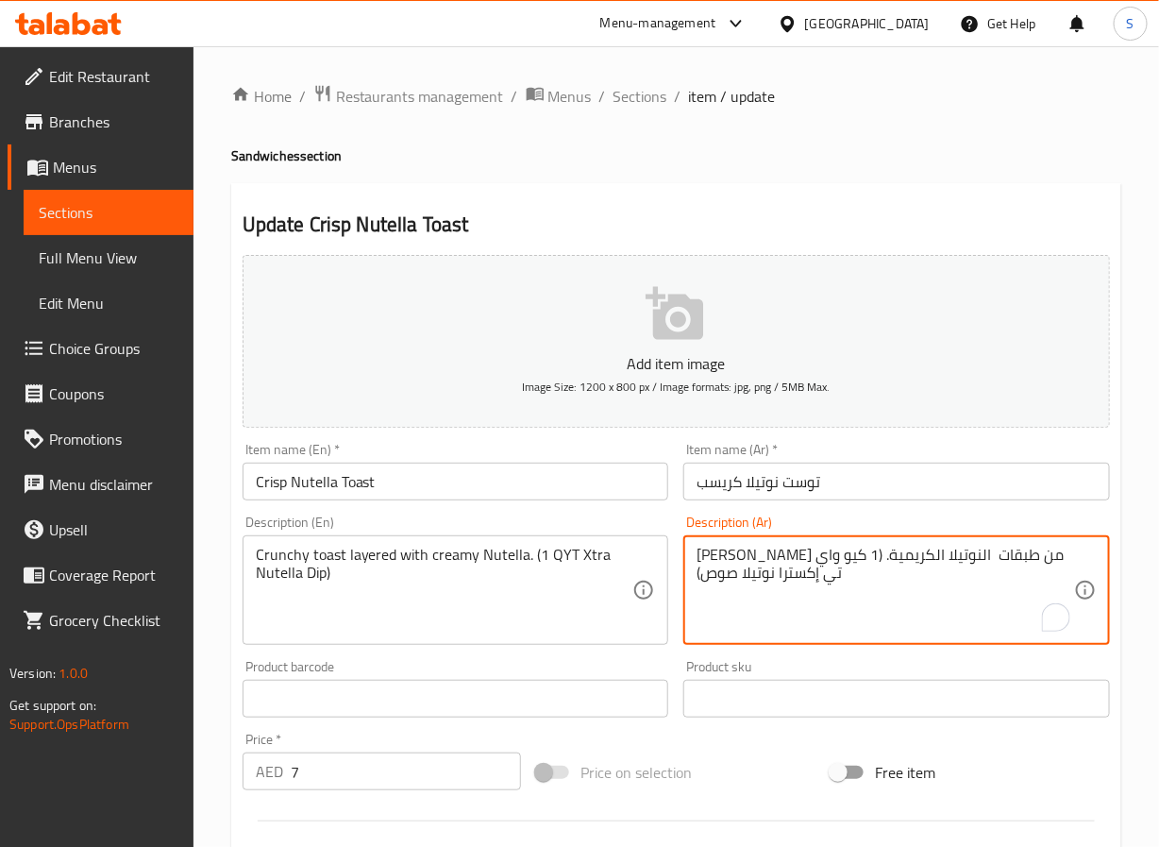
click at [954, 562] on textarea "[PERSON_NAME] من طبقات النوتيلا الكريمية. (1 كيو واي تي إكسترا نوتيلا صوص)" at bounding box center [886, 591] width 378 height 90
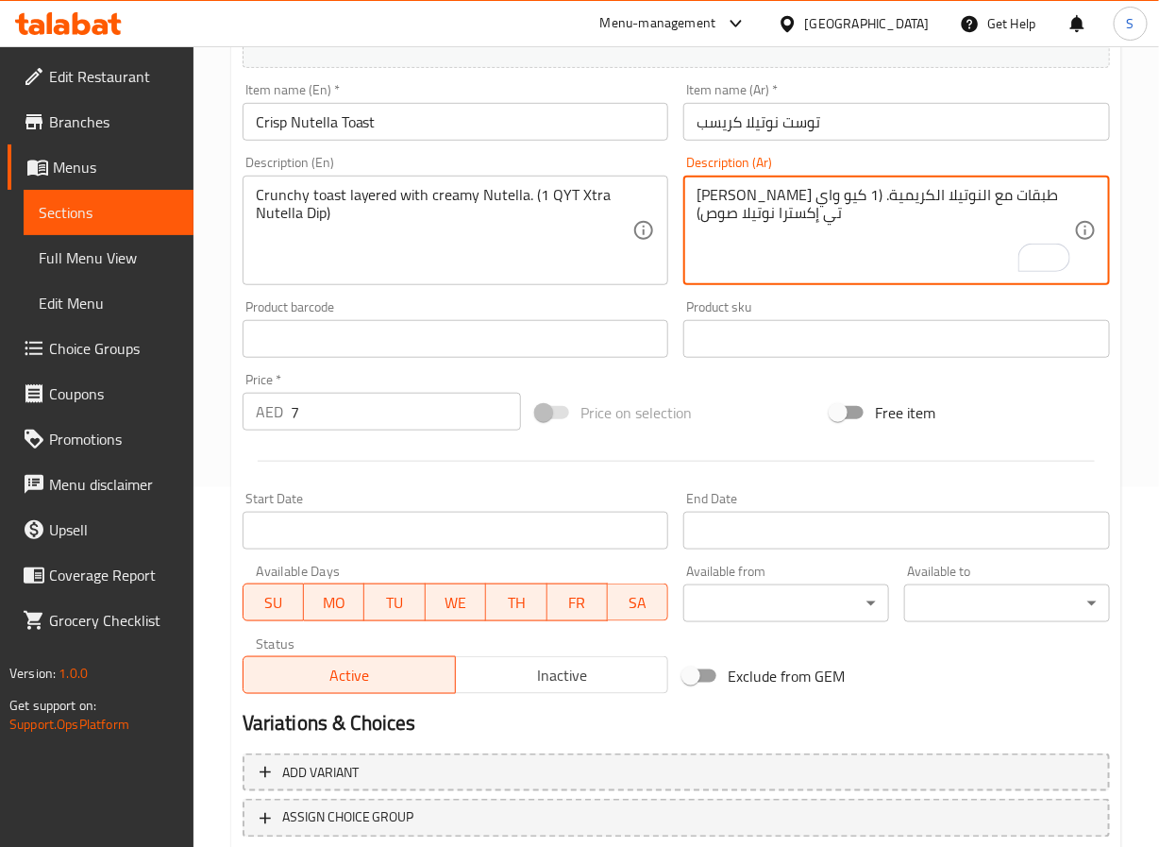
scroll to position [25, 0]
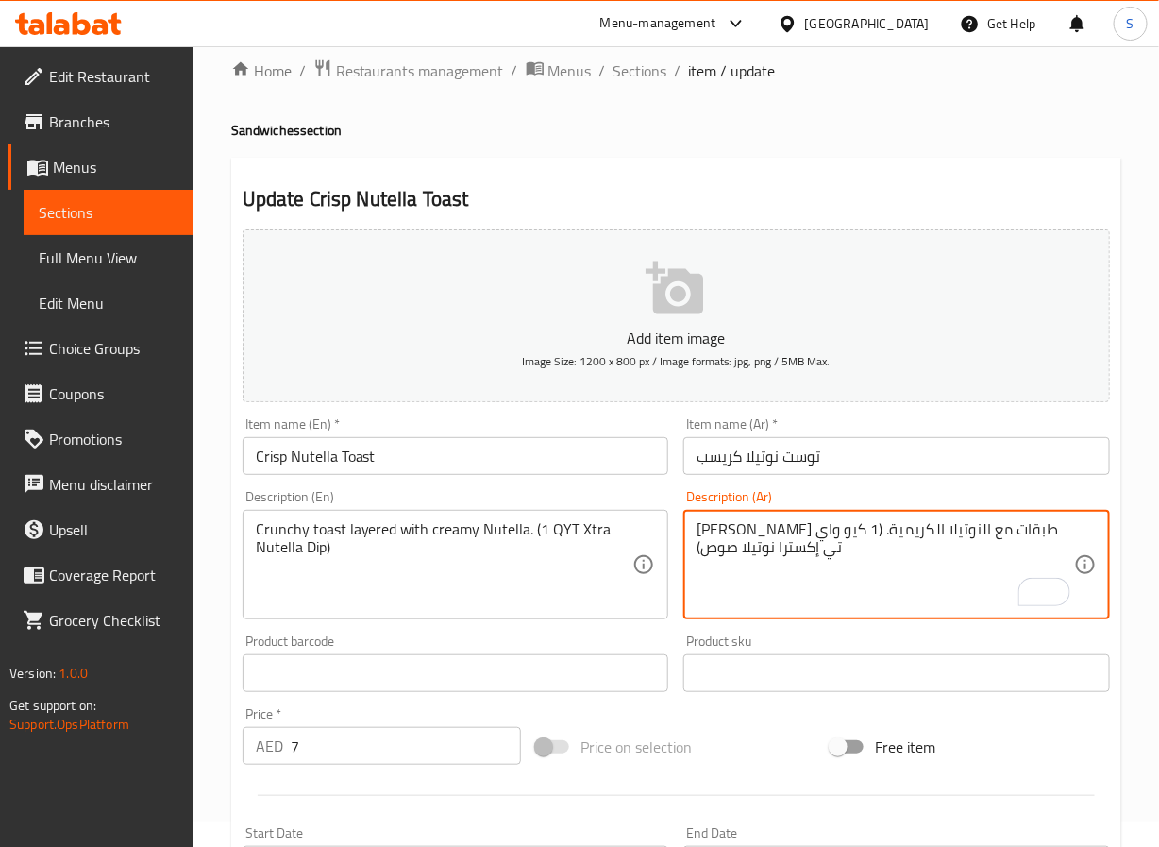
click at [717, 558] on textarea "[PERSON_NAME] طبقات مع النوتيلا الكريمية. (1 كيو واي تي إكسترا نوتيلا صوص)" at bounding box center [886, 565] width 378 height 90
paste textarea "صوص"
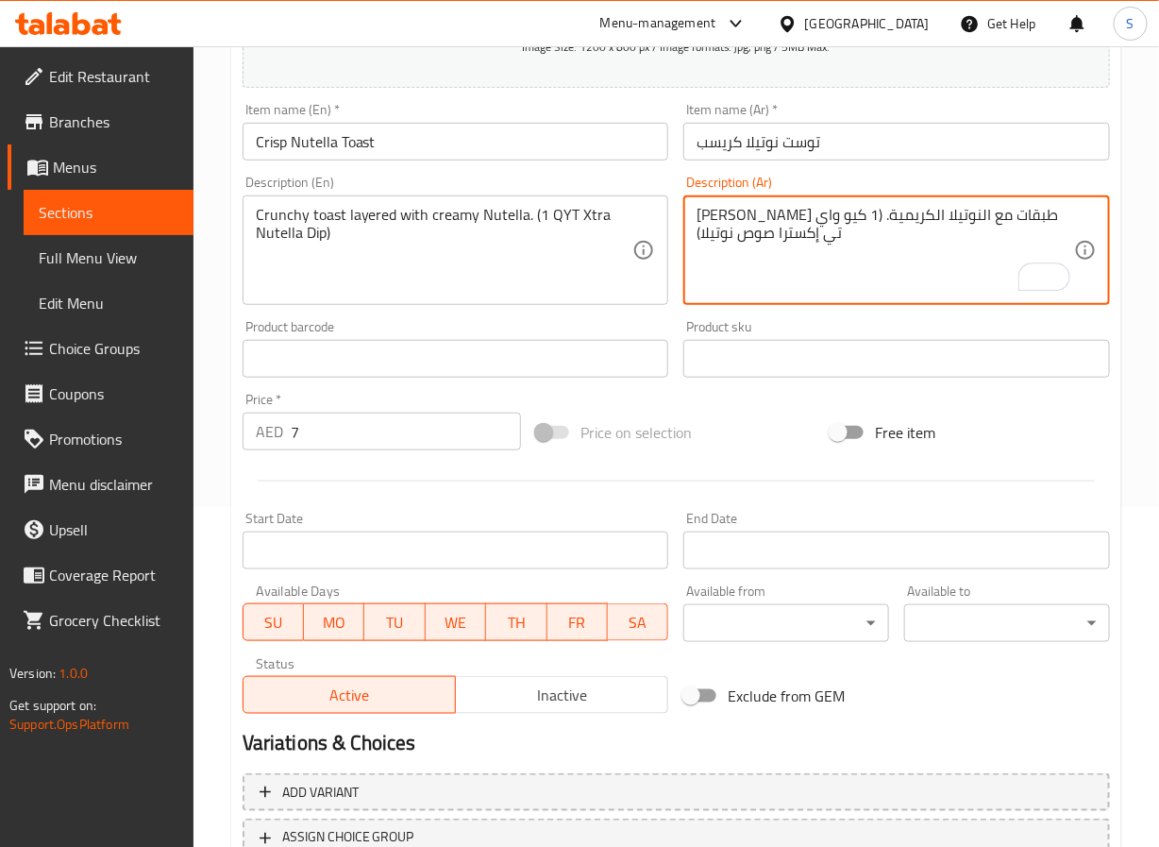
scroll to position [485, 0]
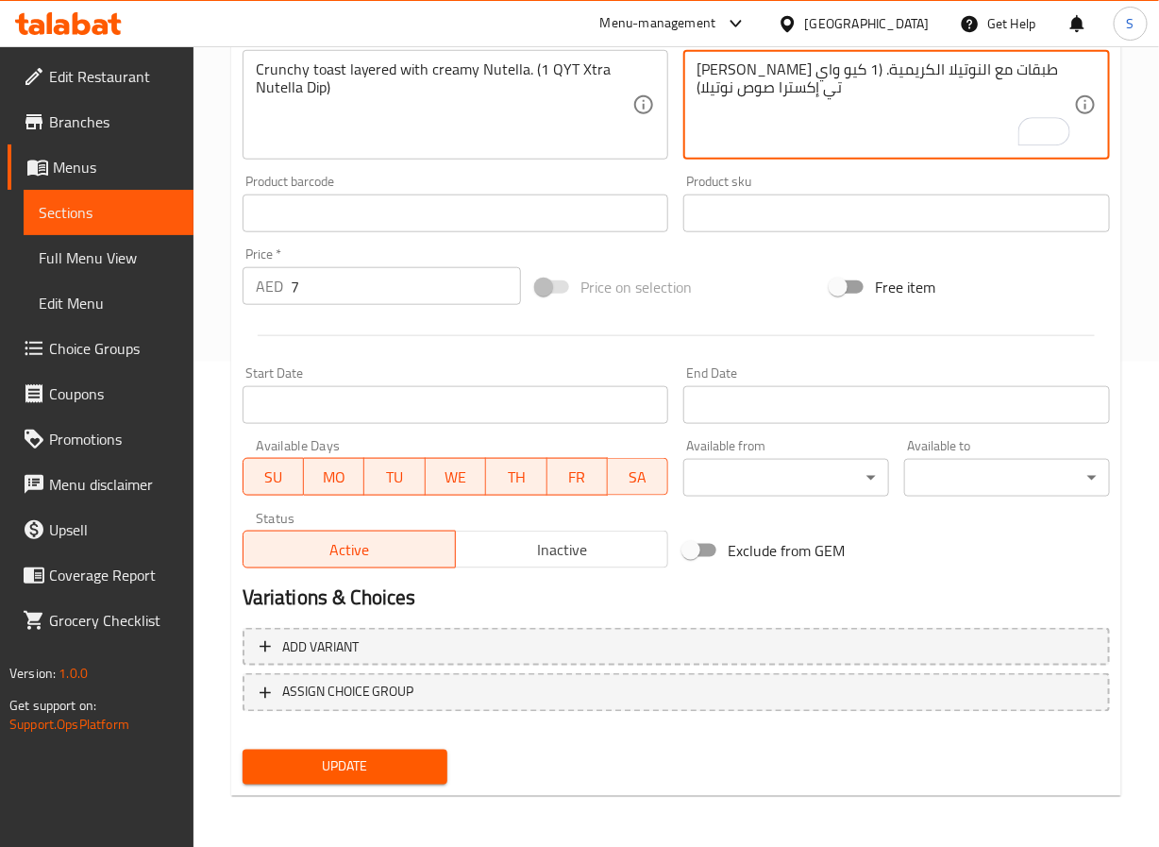
type textarea "[PERSON_NAME] طبقات مع النوتيلا الكريمية. (1 كيو واي تي إكسترا صوص نوتيلا)"
click at [382, 771] on span "Update" at bounding box center [346, 767] width 176 height 24
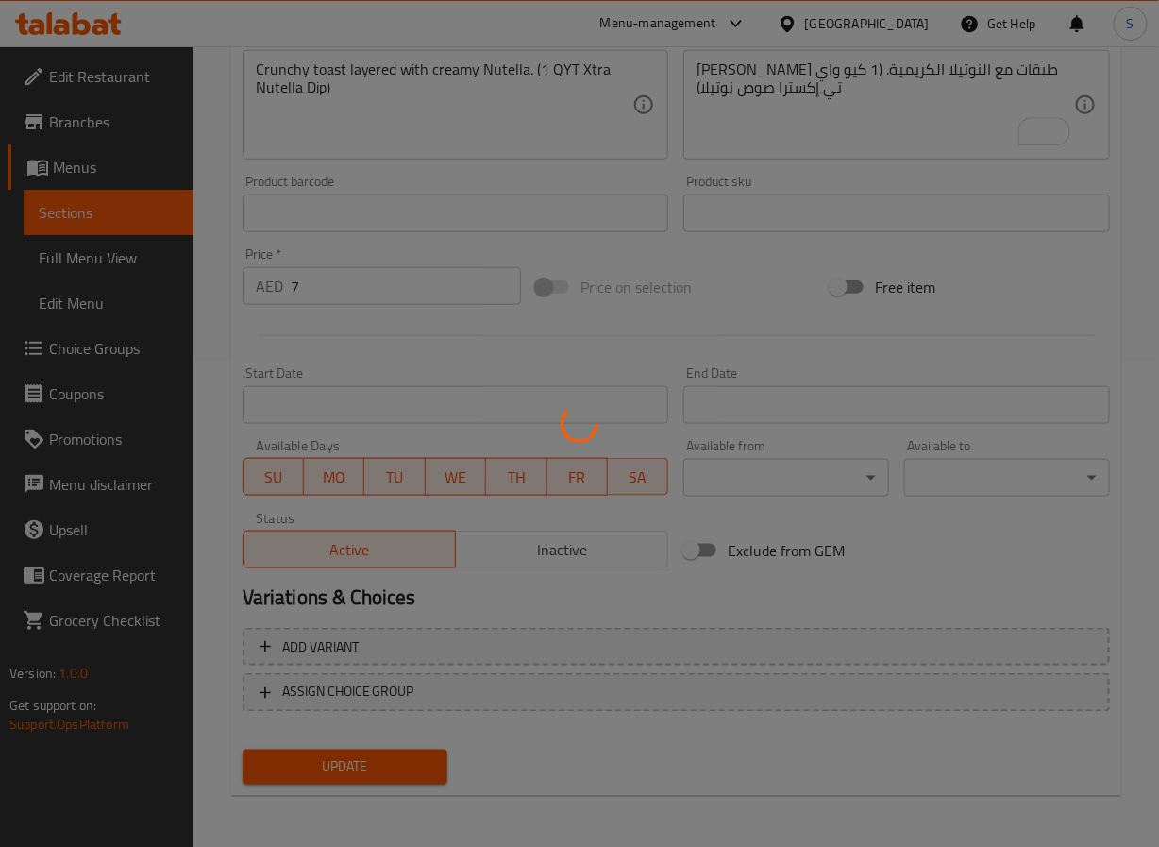
scroll to position [0, 0]
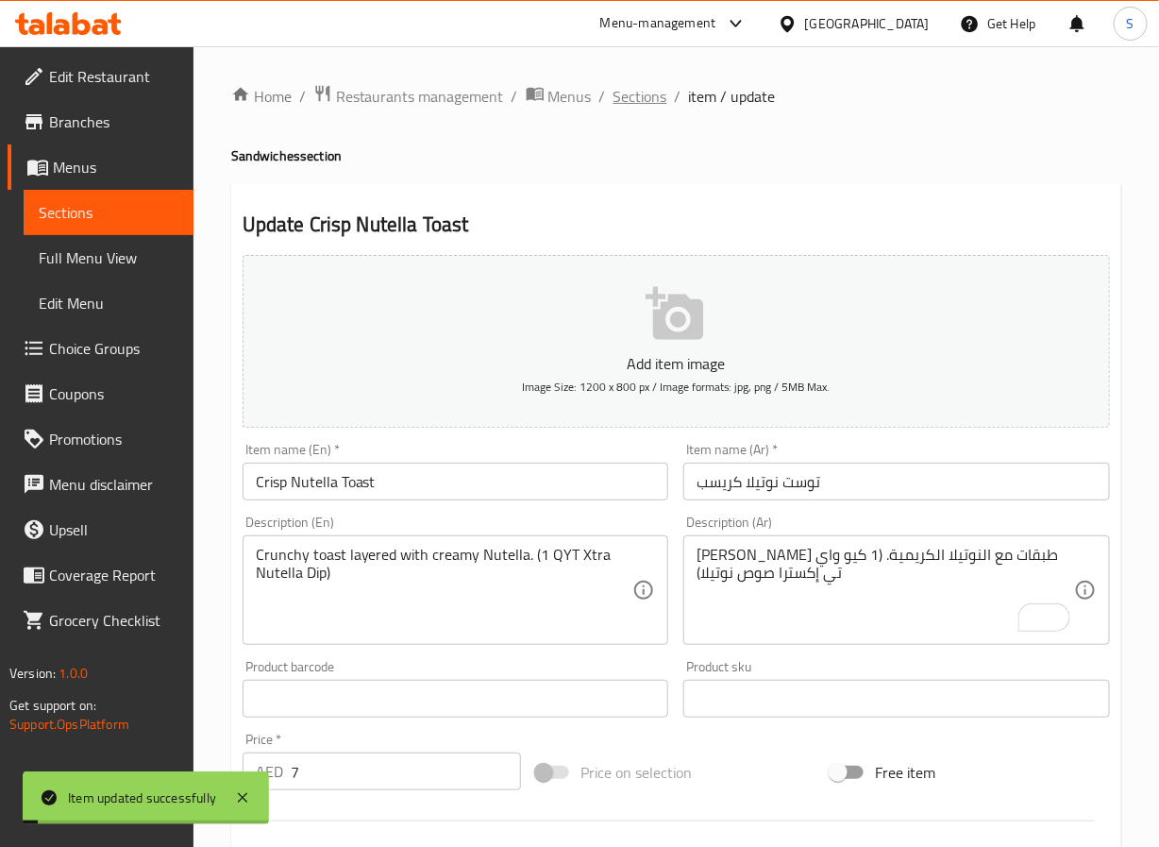
click at [632, 93] on span "Sections" at bounding box center [641, 96] width 54 height 23
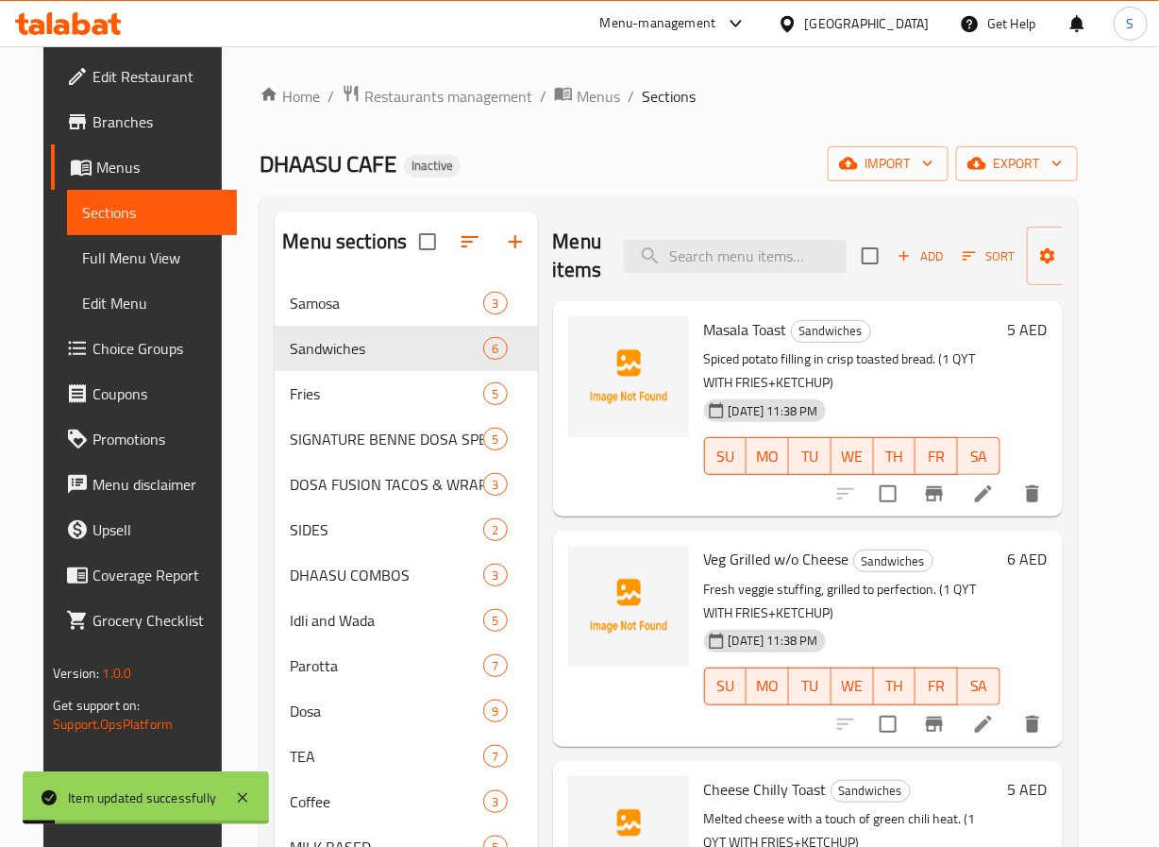
scroll to position [604, 0]
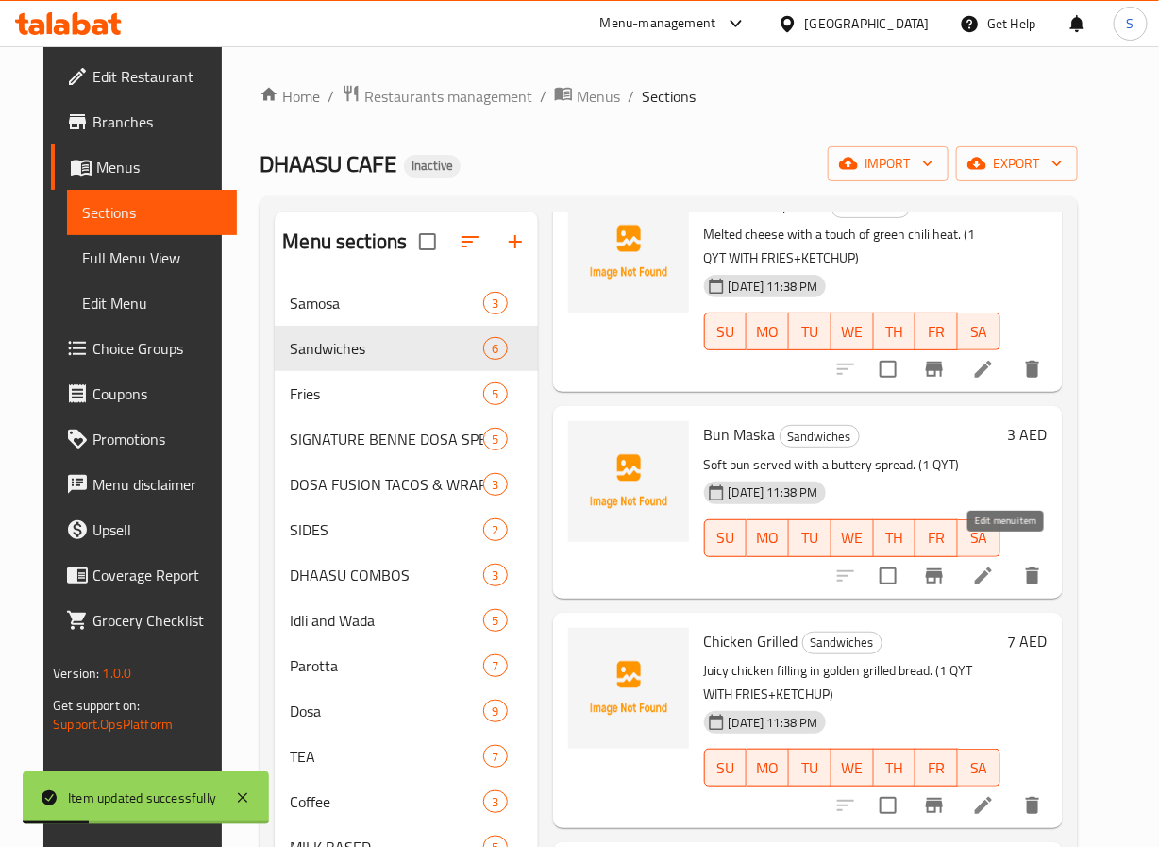
click at [995, 564] on icon at bounding box center [983, 575] width 23 height 23
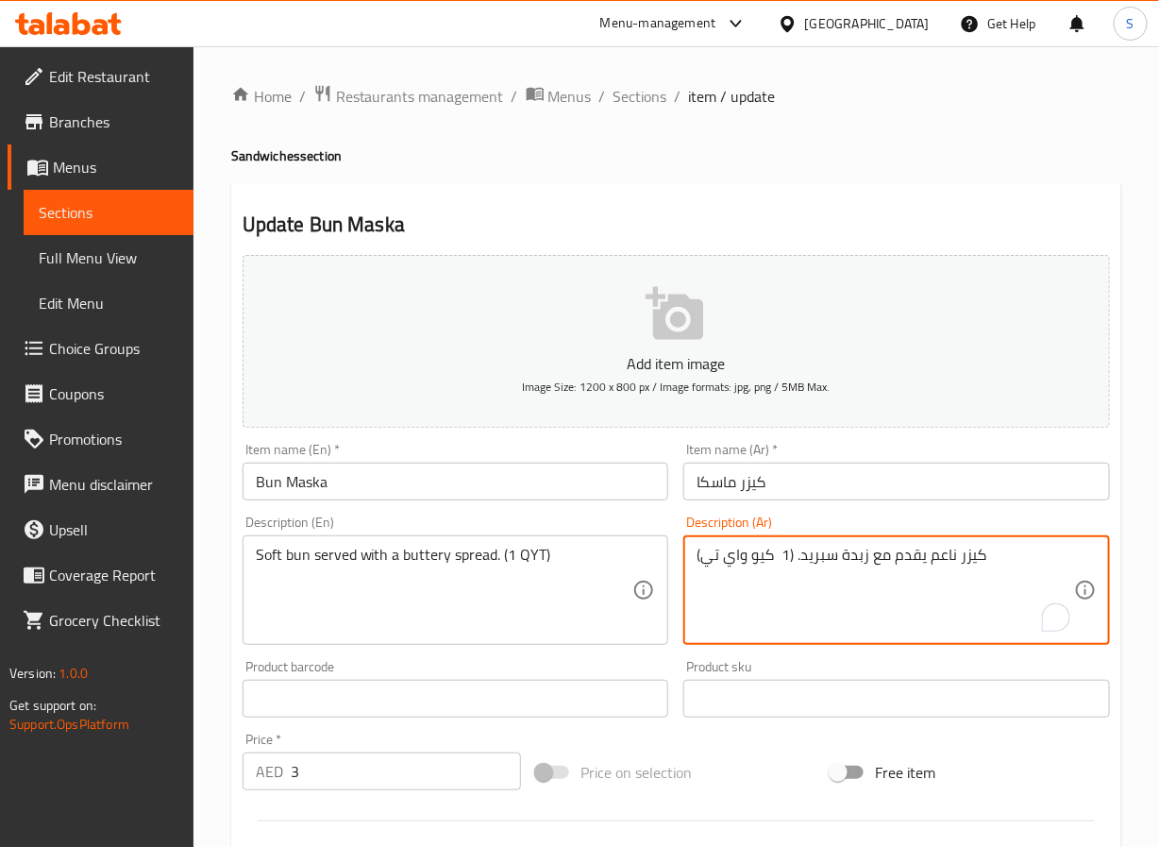
click at [940, 562] on textarea "كيزر ناعم يقدم مع زبدة سبريد. (1 كيو واي تي)" at bounding box center [886, 591] width 378 height 90
click at [827, 566] on textarea "كيزر طري يقدم مع زبدة سبريد. (1 كيو واي تي)" at bounding box center [886, 591] width 378 height 90
paste textarea "بريد"
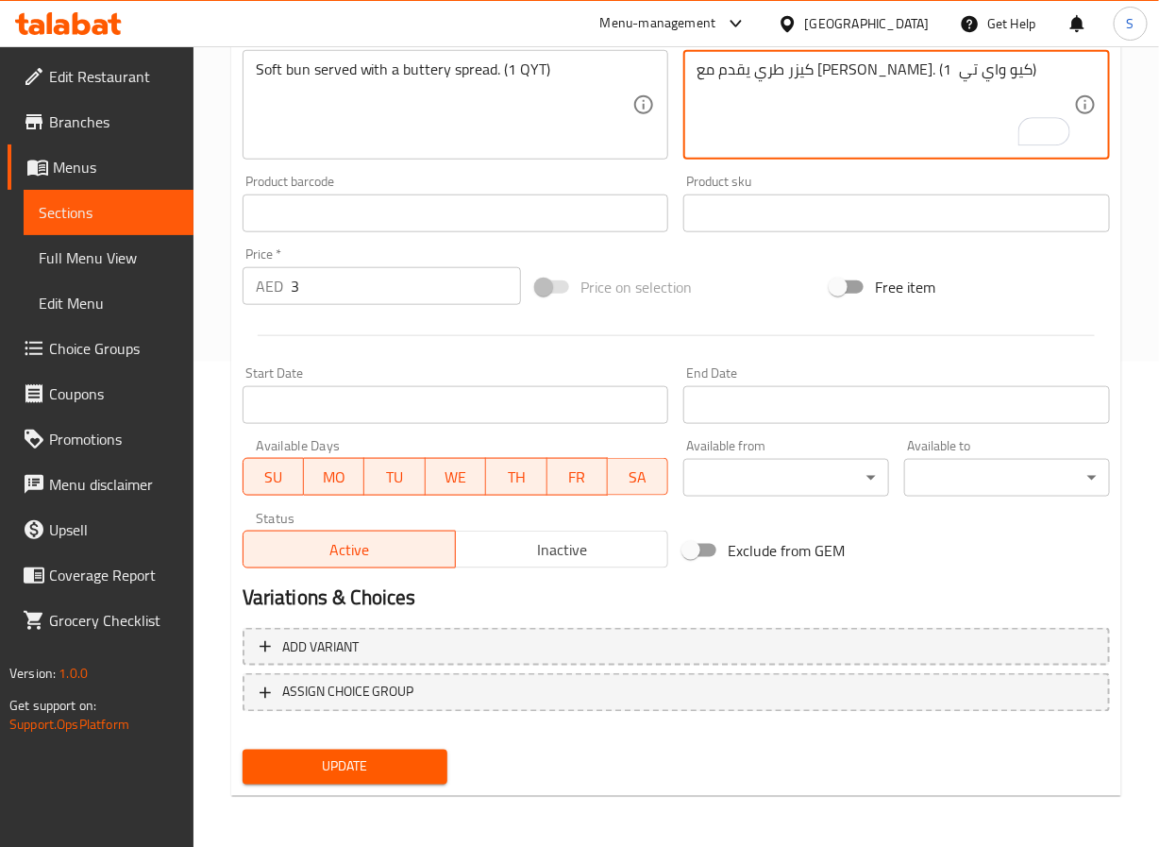
type textarea "كيزر طري يقدم مع [PERSON_NAME]. (1 كيو واي تي)"
click at [406, 771] on span "Update" at bounding box center [346, 767] width 176 height 24
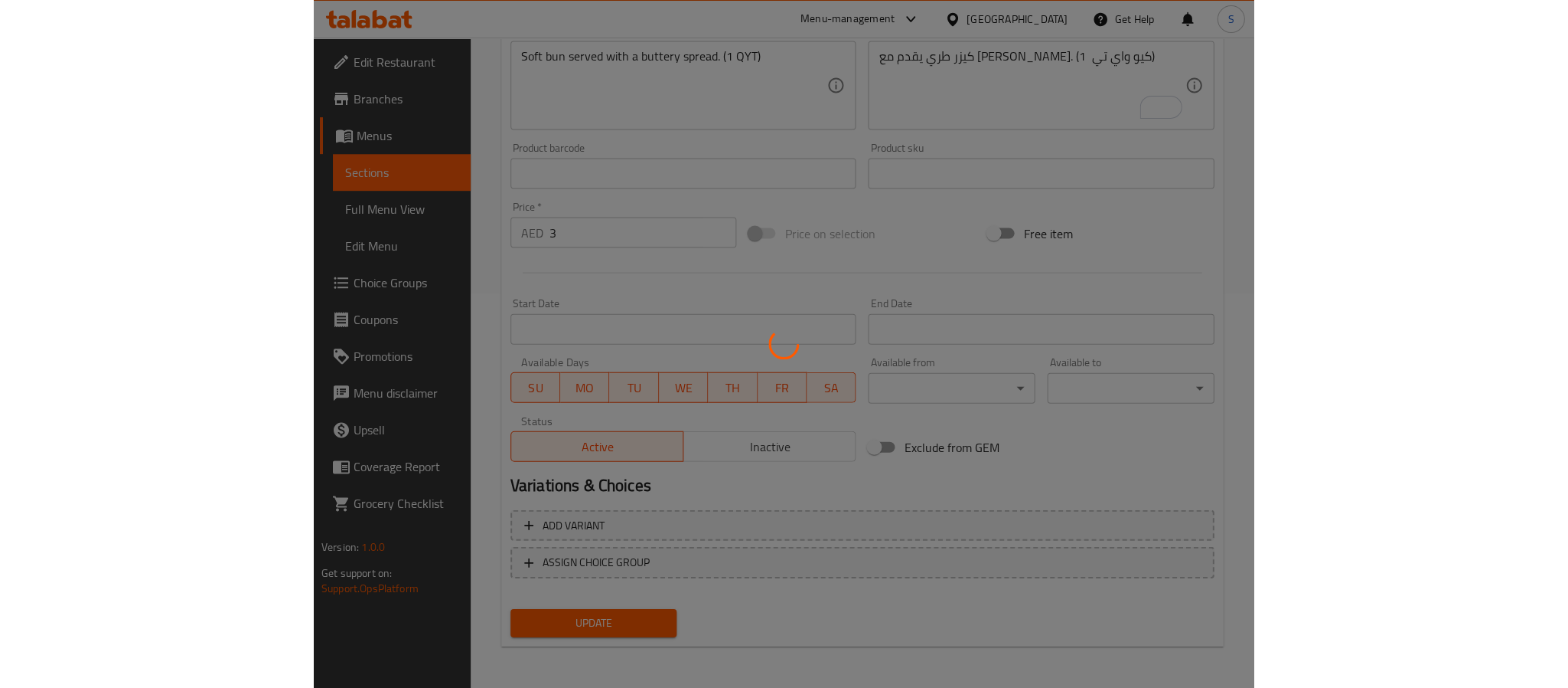
scroll to position [0, 0]
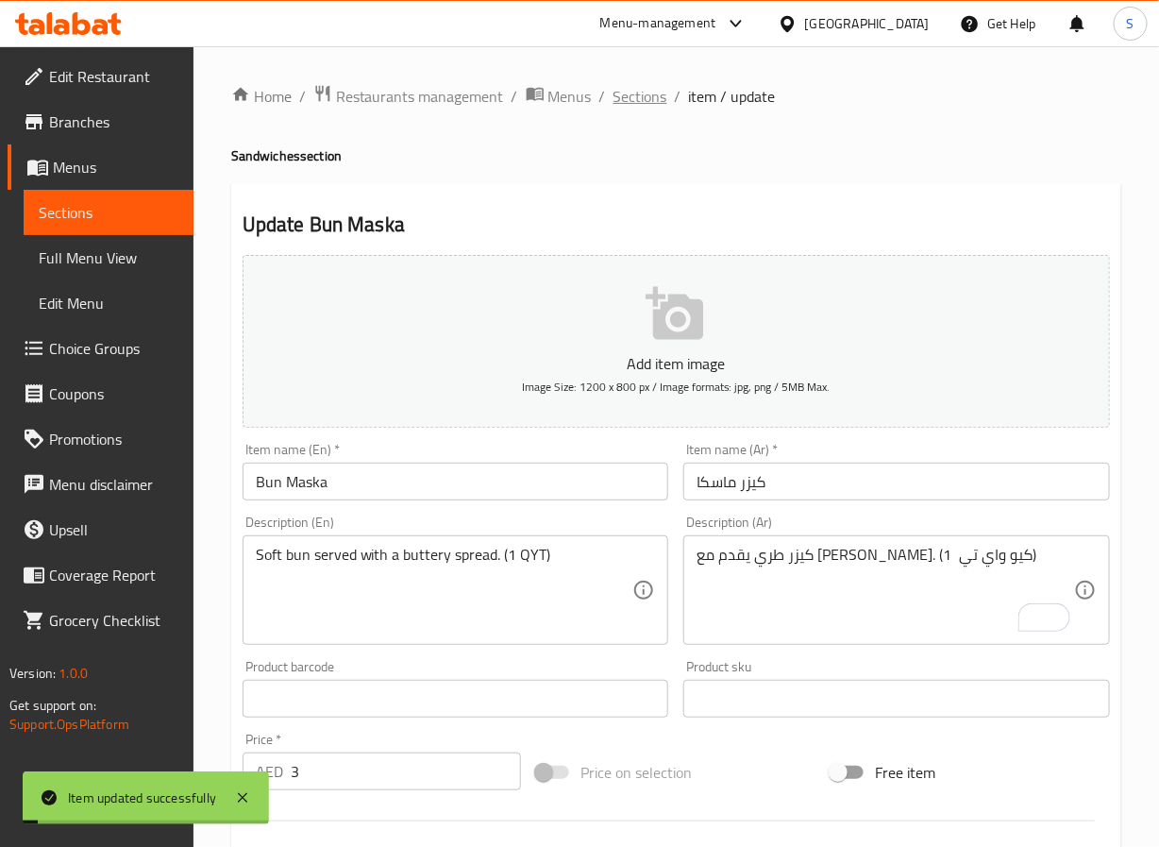
click at [627, 91] on span "Sections" at bounding box center [641, 96] width 54 height 23
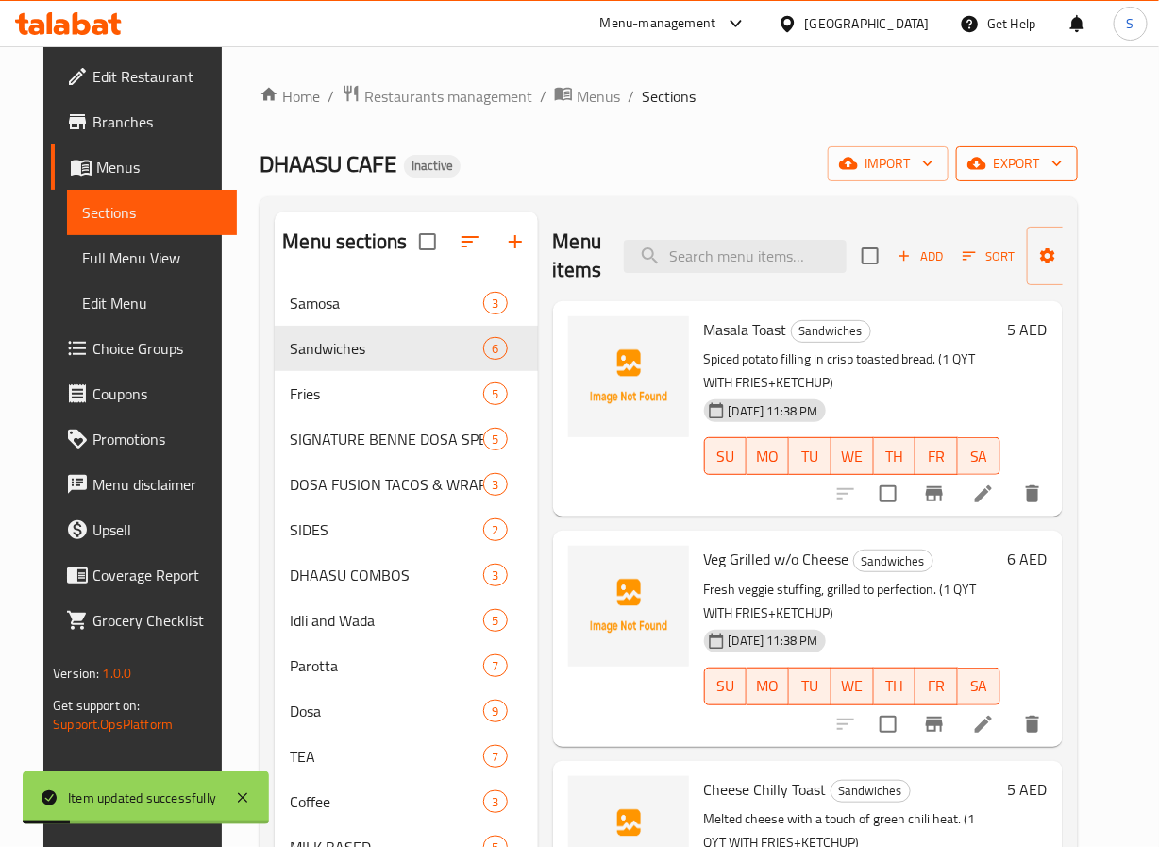
click at [1062, 165] on span "export" at bounding box center [1017, 164] width 92 height 24
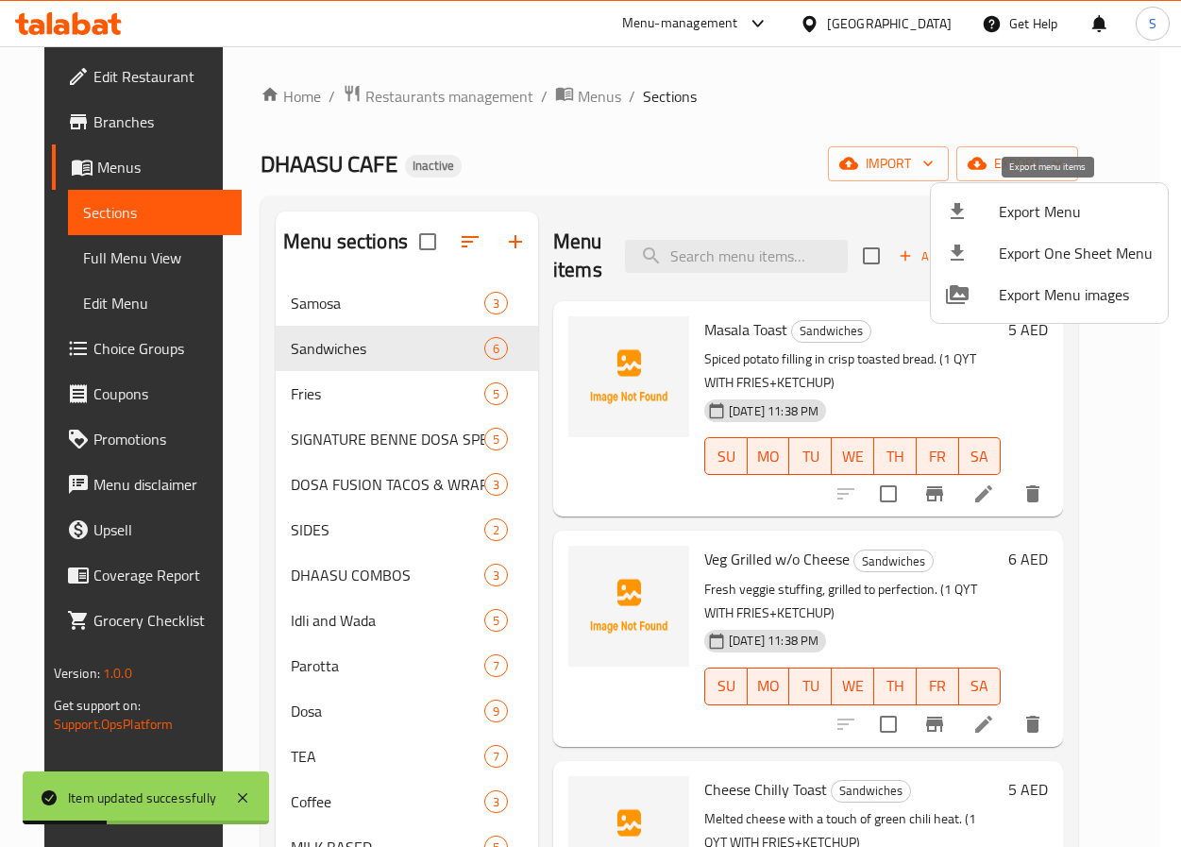
click at [1003, 218] on span "Export Menu" at bounding box center [1076, 211] width 154 height 23
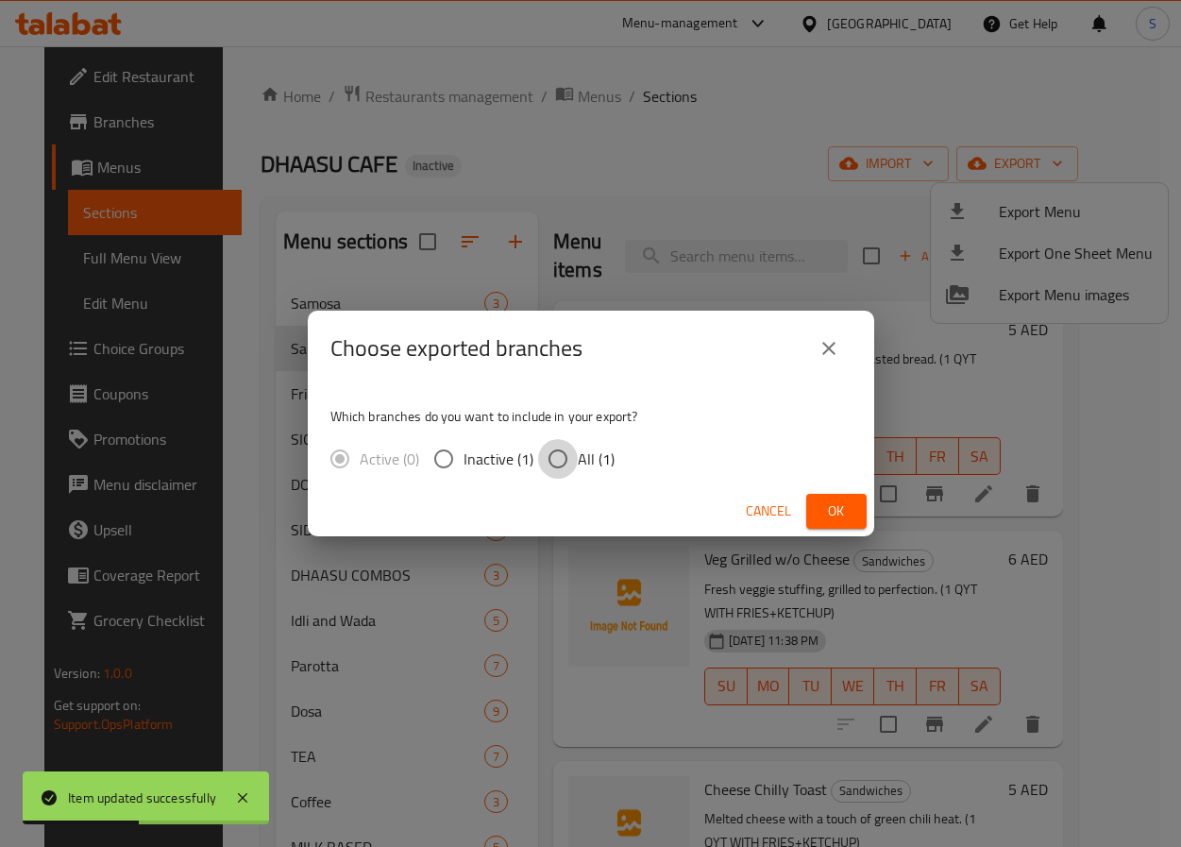
click at [549, 464] on input "All (1)" at bounding box center [558, 459] width 40 height 40
radio input "true"
click at [856, 519] on button "Ok" at bounding box center [836, 511] width 60 height 35
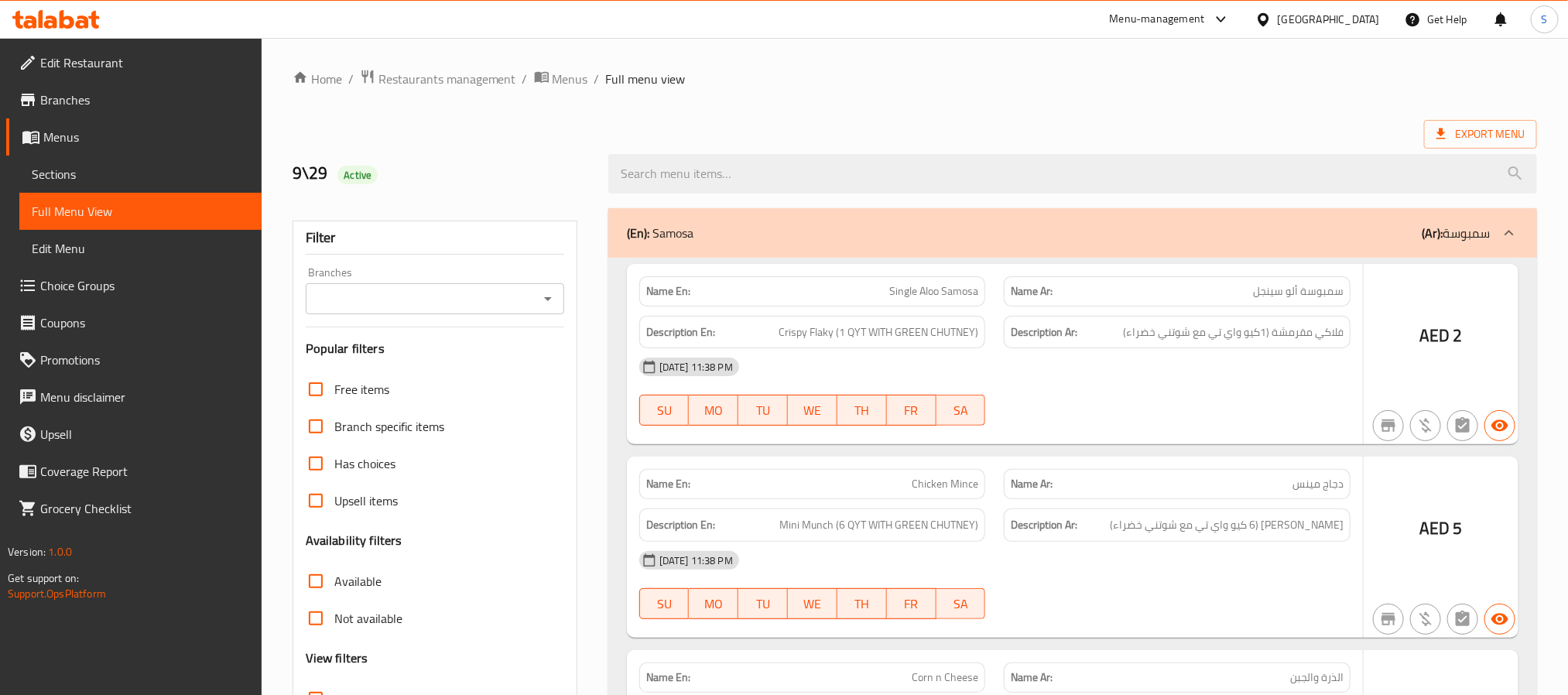
click at [522, 161] on div at bounding box center [784, 348] width 1568 height 695
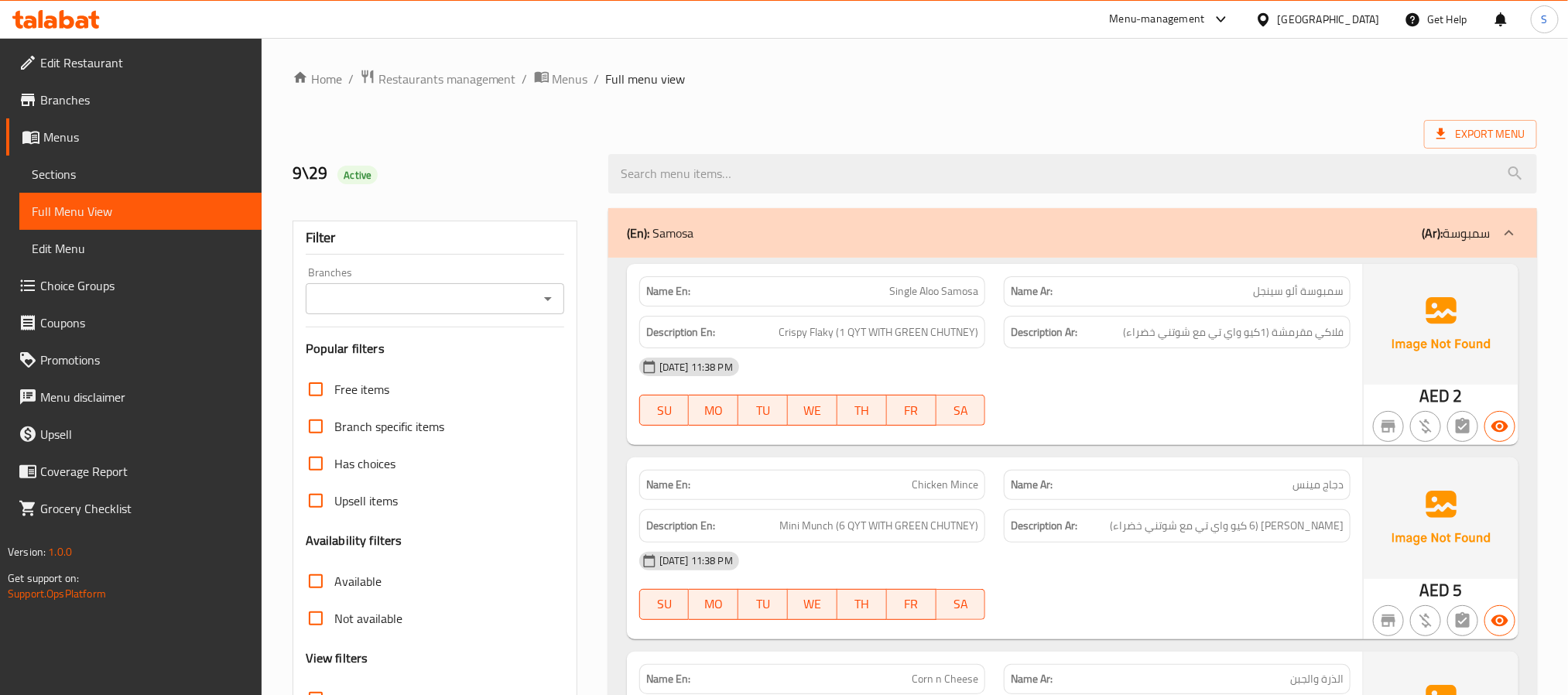
scroll to position [393, 0]
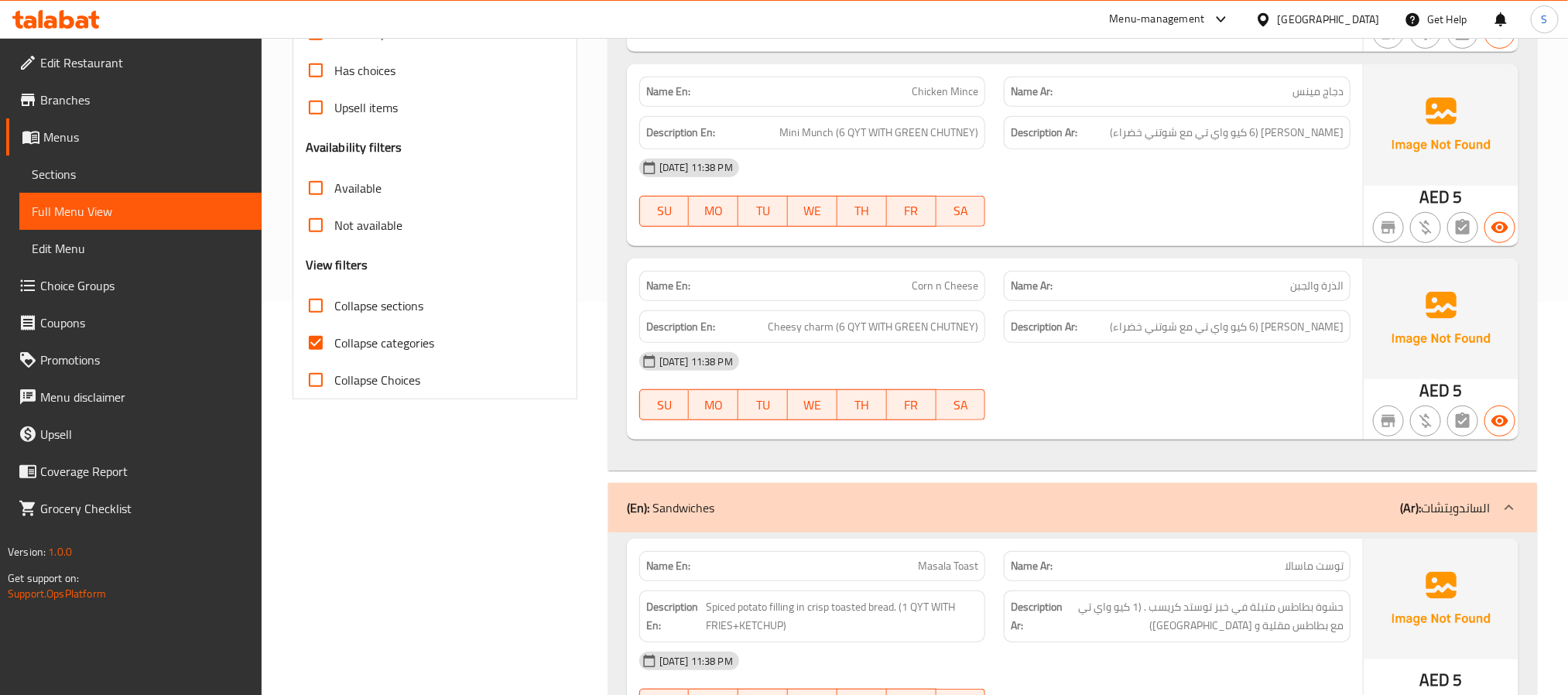
click at [321, 346] on input "Collapse categories" at bounding box center [315, 343] width 37 height 37
checkbox input "false"
click at [313, 313] on input "Collapse sections" at bounding box center [315, 305] width 37 height 37
checkbox input "true"
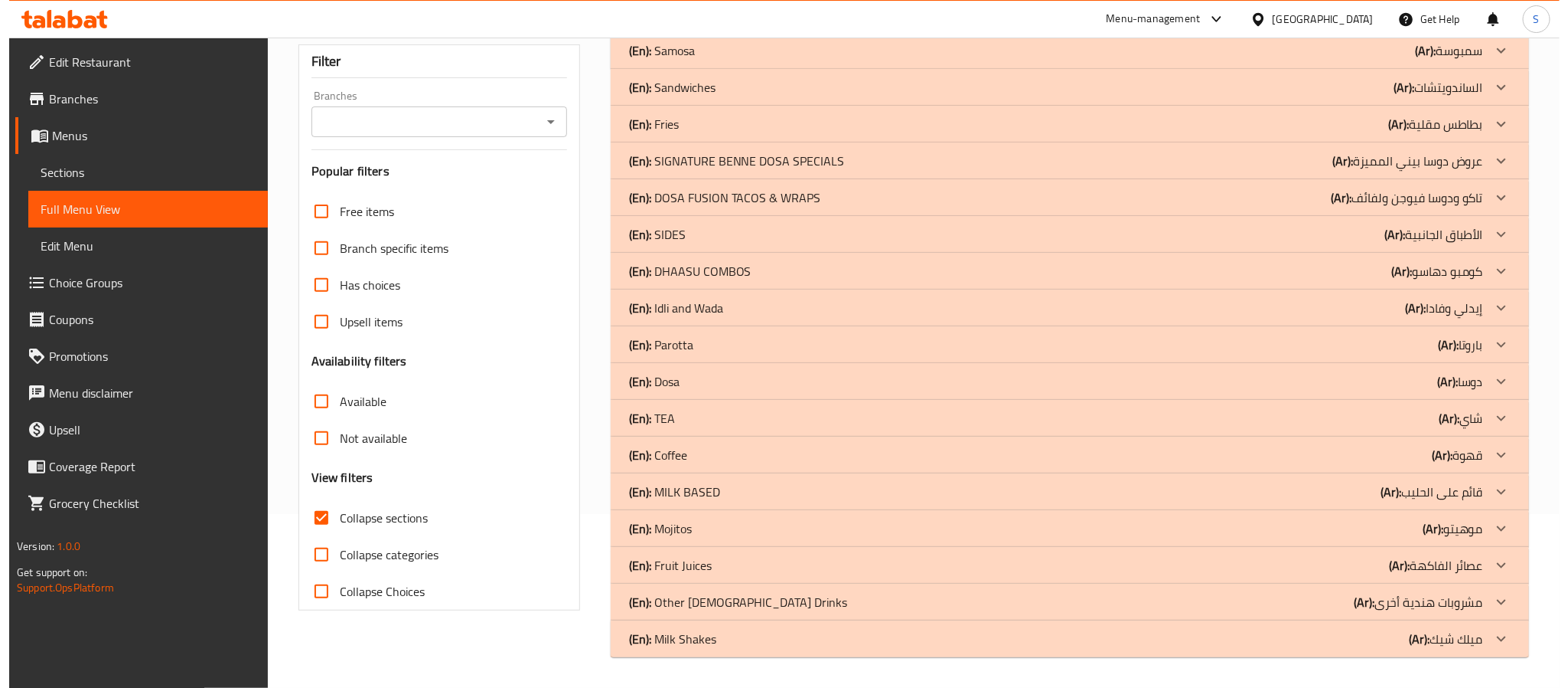
scroll to position [0, 0]
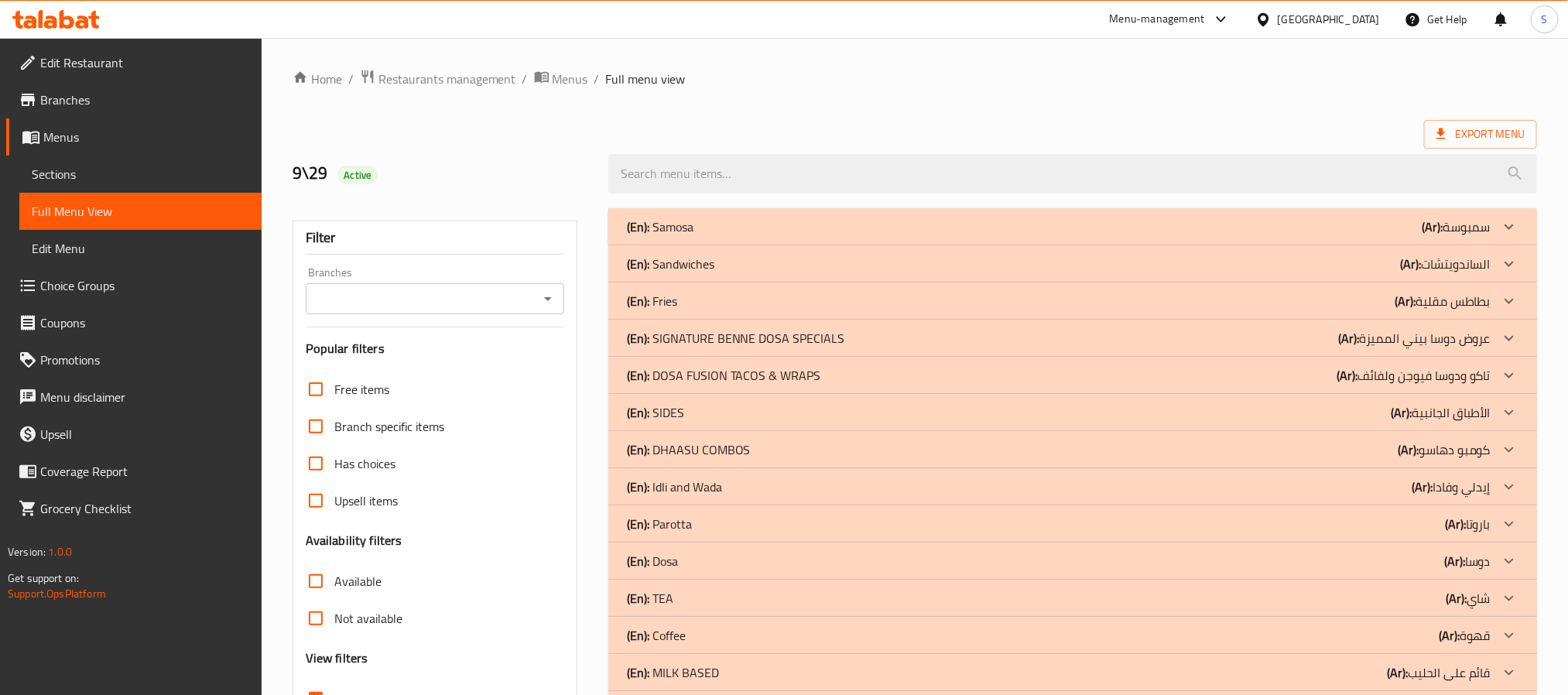
click at [757, 261] on div "(En): Sandwiches (Ar): الساندويتشات" at bounding box center [1059, 264] width 864 height 19
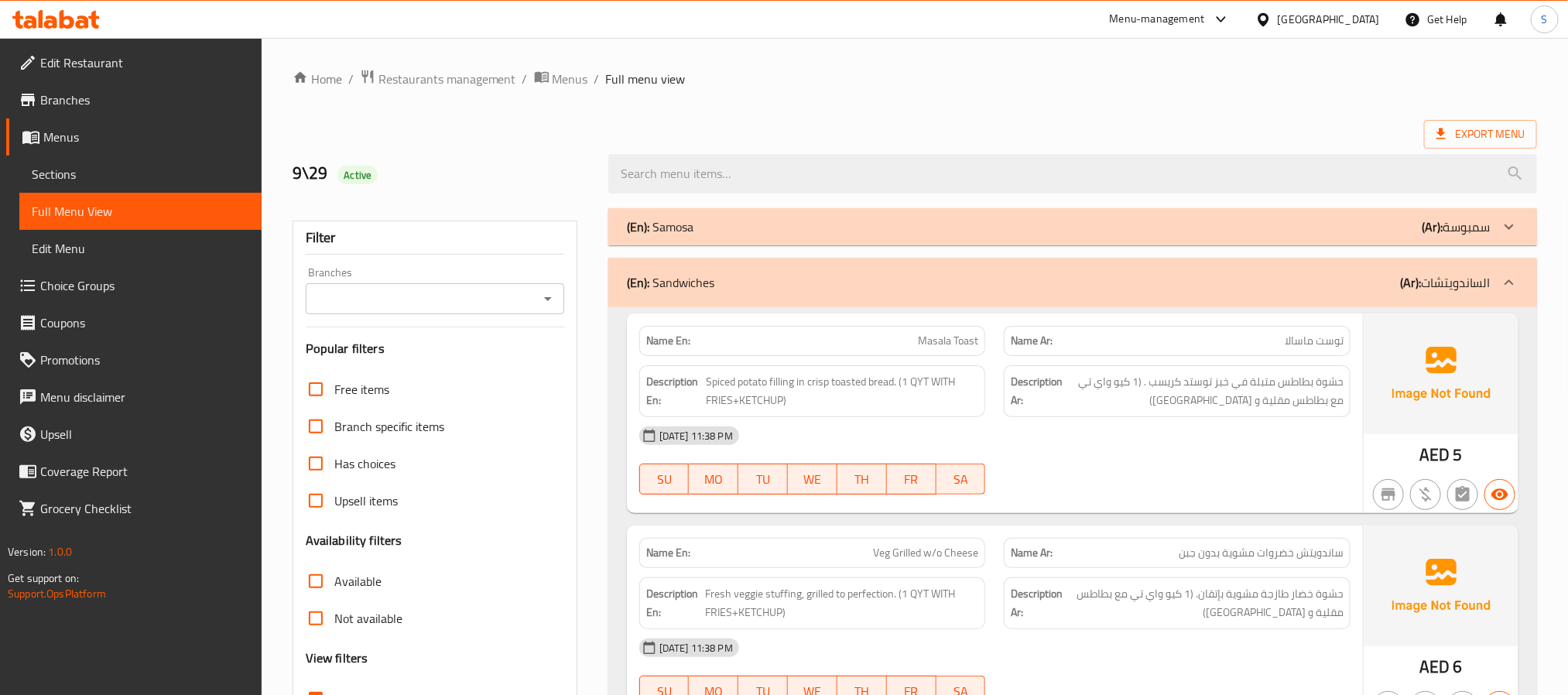
click at [767, 230] on div "(En): Samosa (Ar): سمبوسة" at bounding box center [1059, 226] width 864 height 19
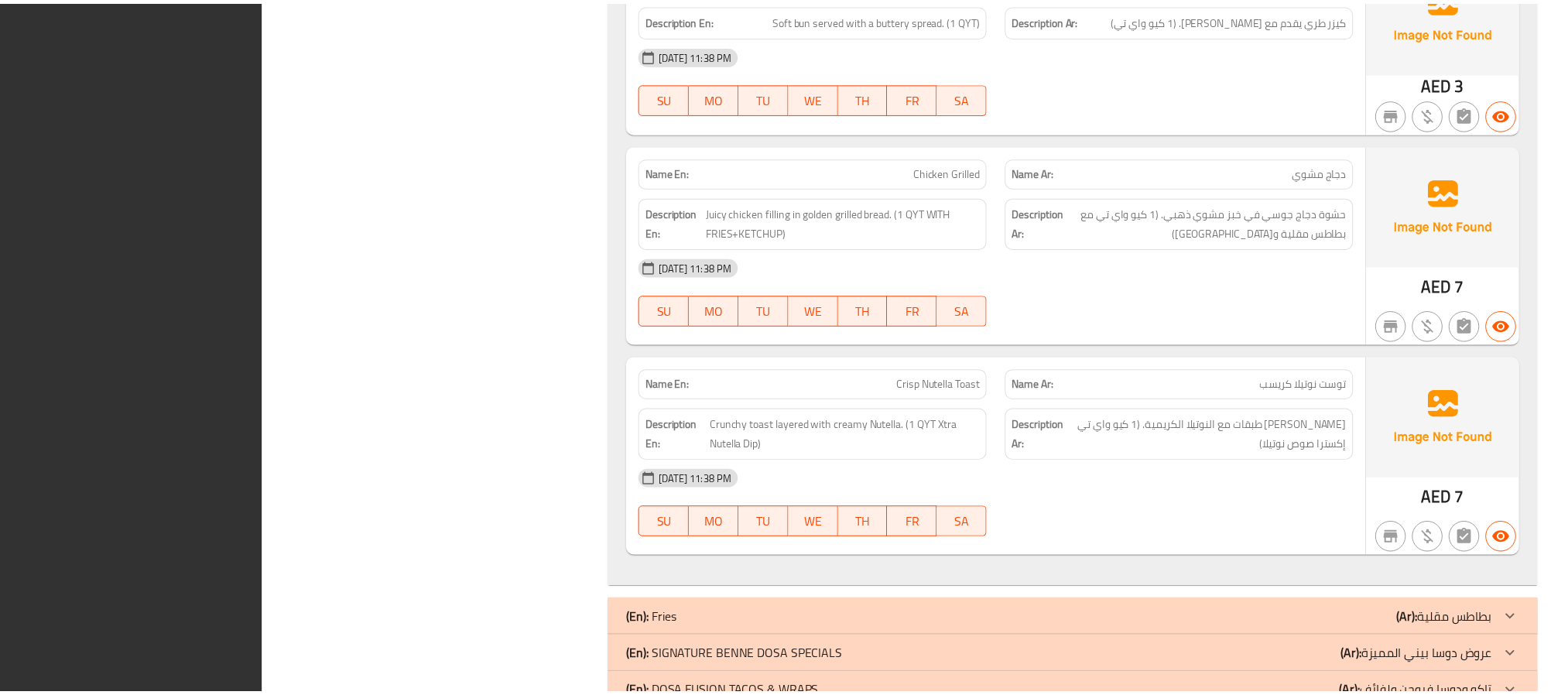
scroll to position [2119, 0]
